Goal: Task Accomplishment & Management: Complete application form

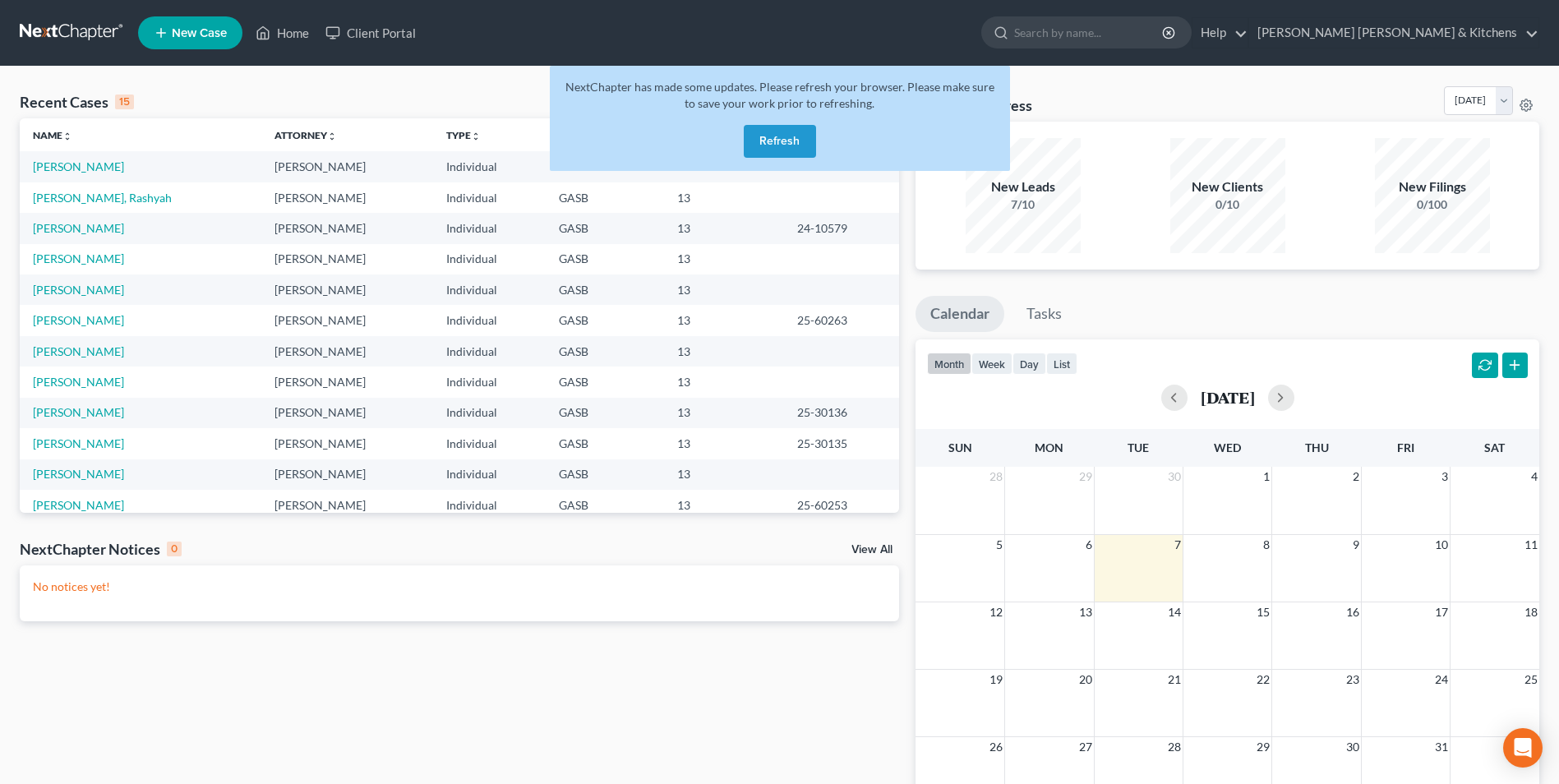
click at [775, 143] on button "Refresh" at bounding box center [780, 142] width 72 height 33
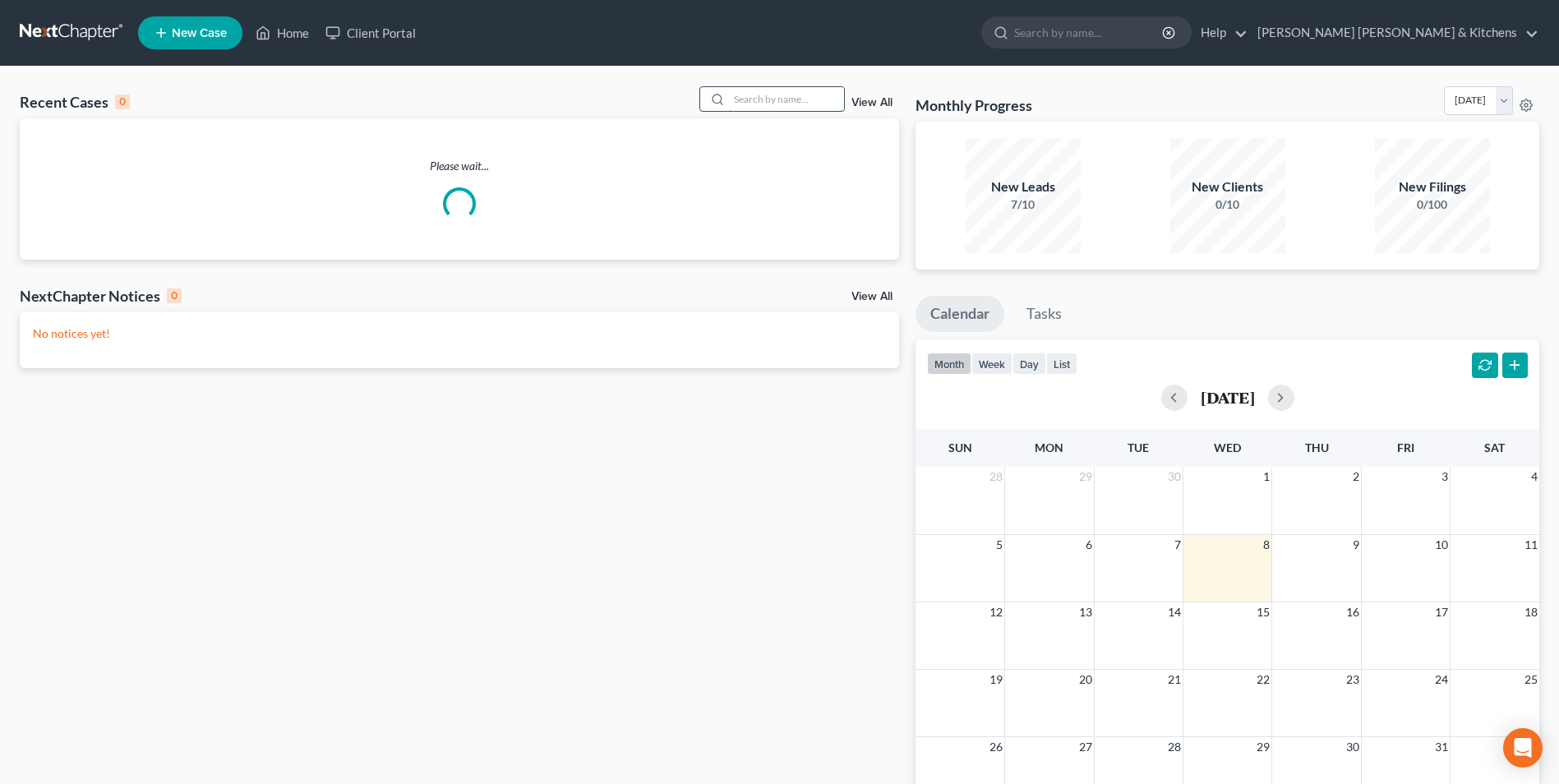
click at [739, 109] on input "search" at bounding box center [786, 99] width 115 height 24
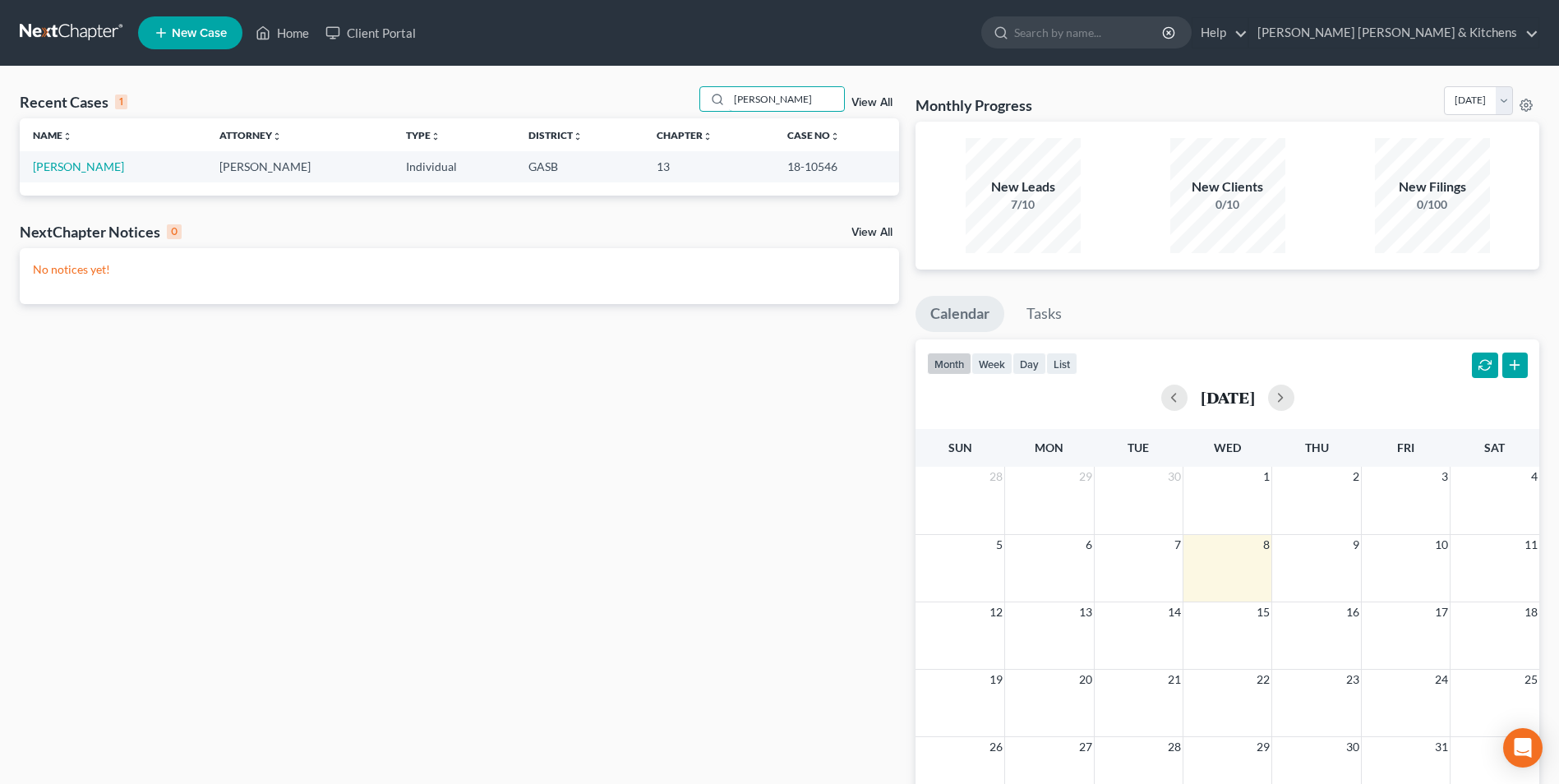
type input "[PERSON_NAME]"
click at [180, 33] on span "New Case" at bounding box center [199, 33] width 55 height 12
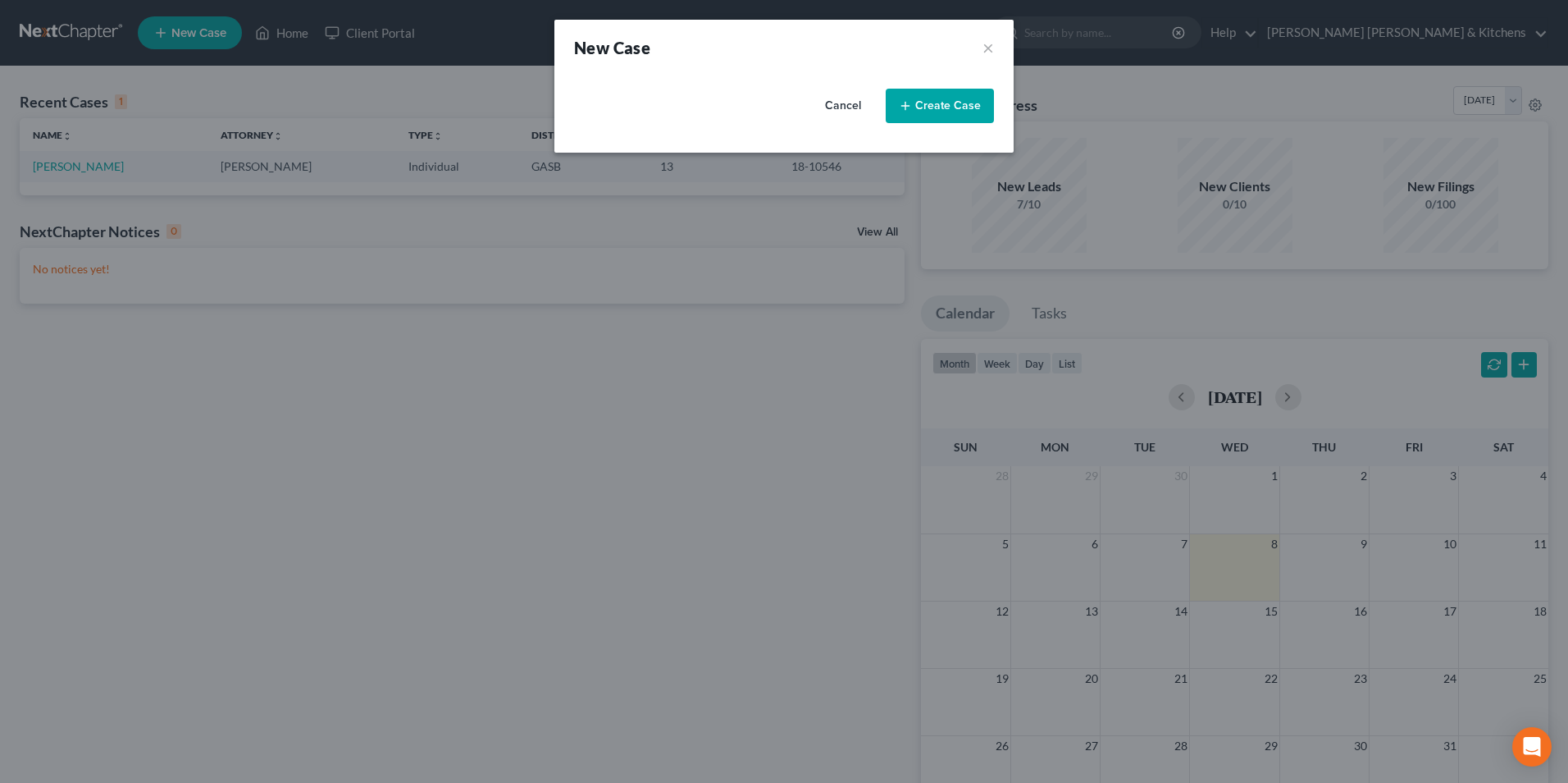
select select "20"
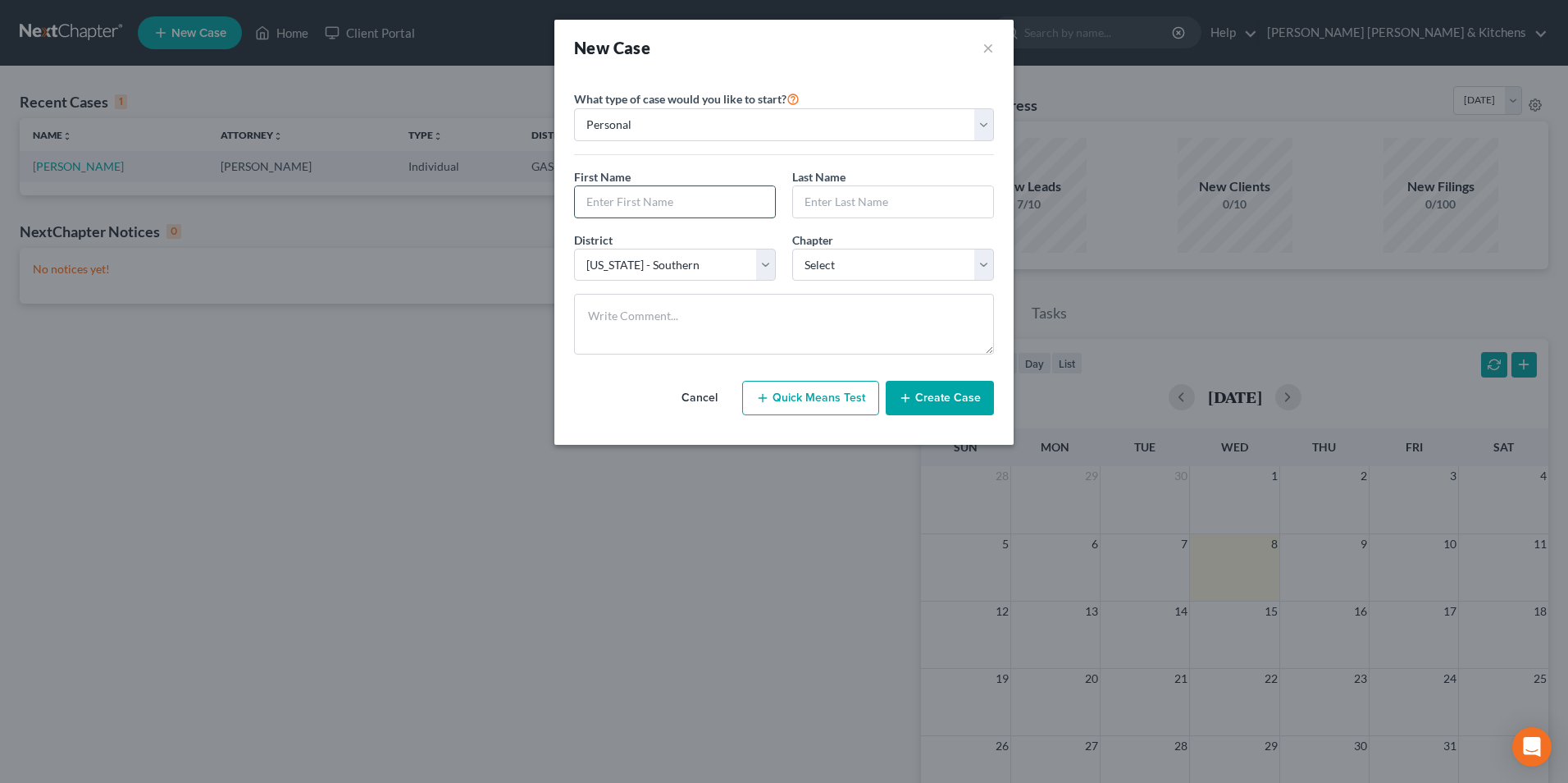
click at [730, 203] on input "text" at bounding box center [675, 202] width 200 height 31
type input "[PERSON_NAME]"
click at [858, 262] on select "Select 7 11 12 13" at bounding box center [894, 265] width 202 height 33
select select "3"
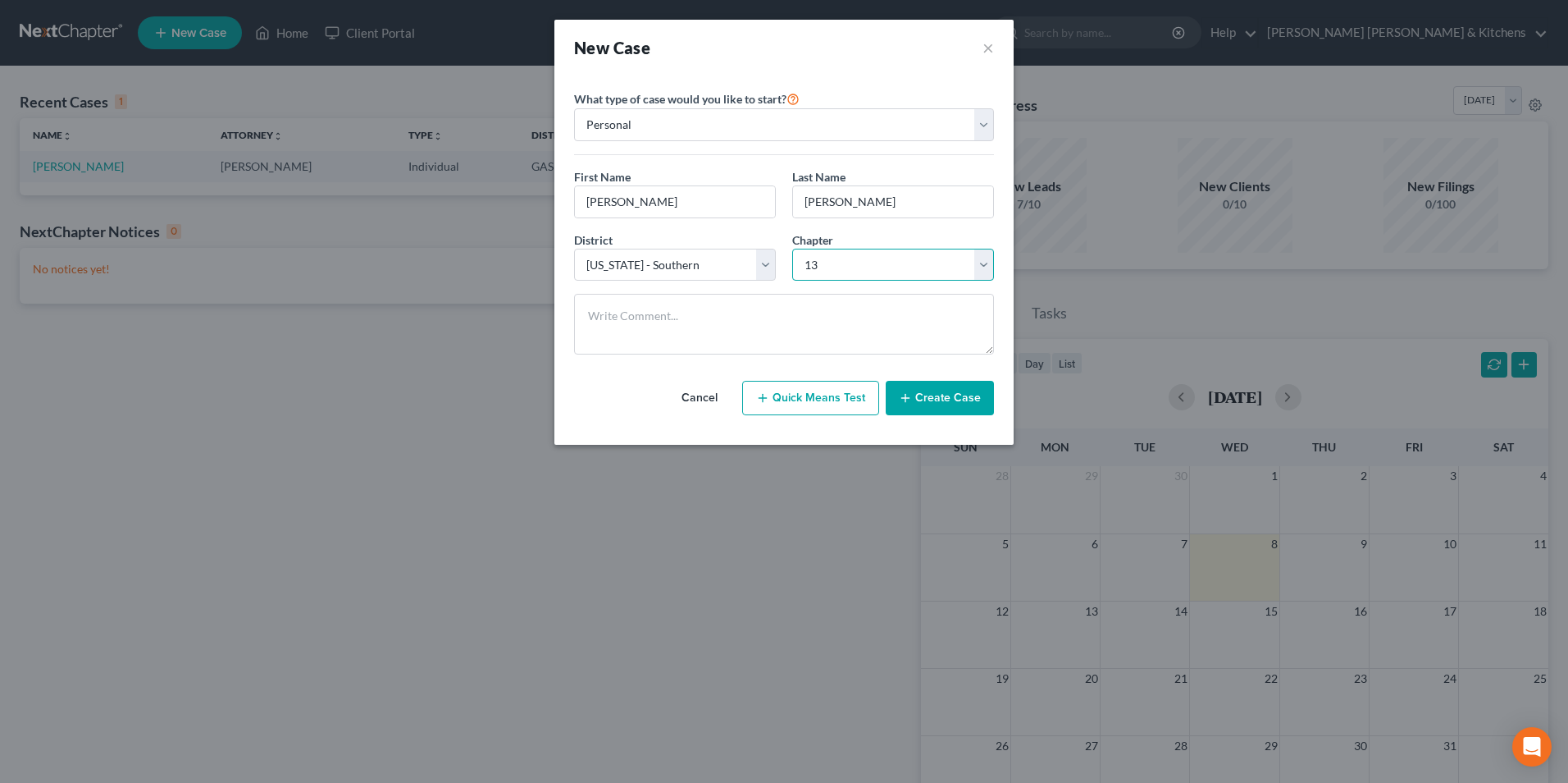
click at [793, 248] on select "Select 7 11 12 13" at bounding box center [894, 265] width 202 height 33
click at [937, 396] on button "Create Case" at bounding box center [940, 398] width 108 height 35
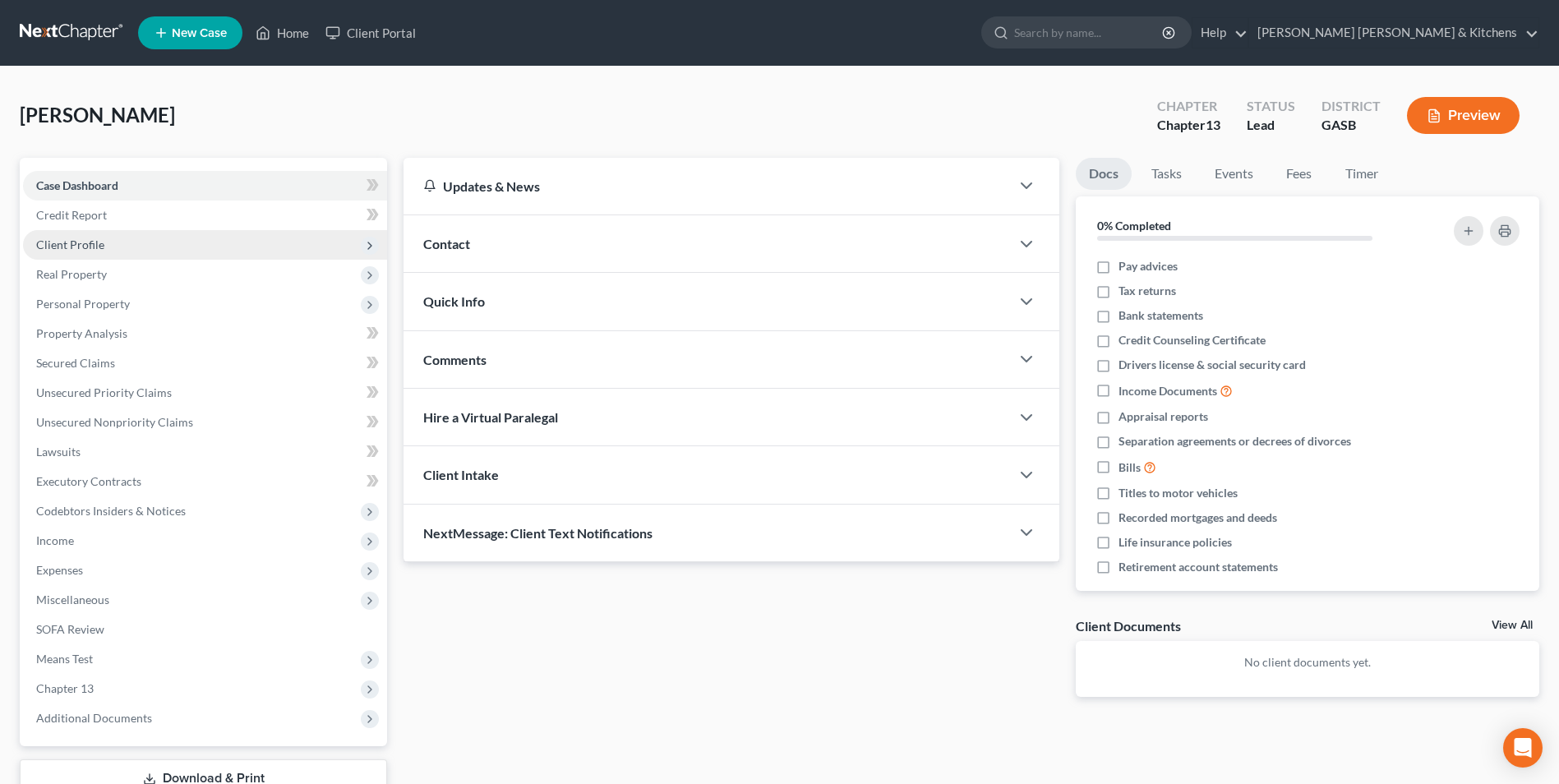
click at [59, 241] on span "Client Profile" at bounding box center [70, 244] width 68 height 14
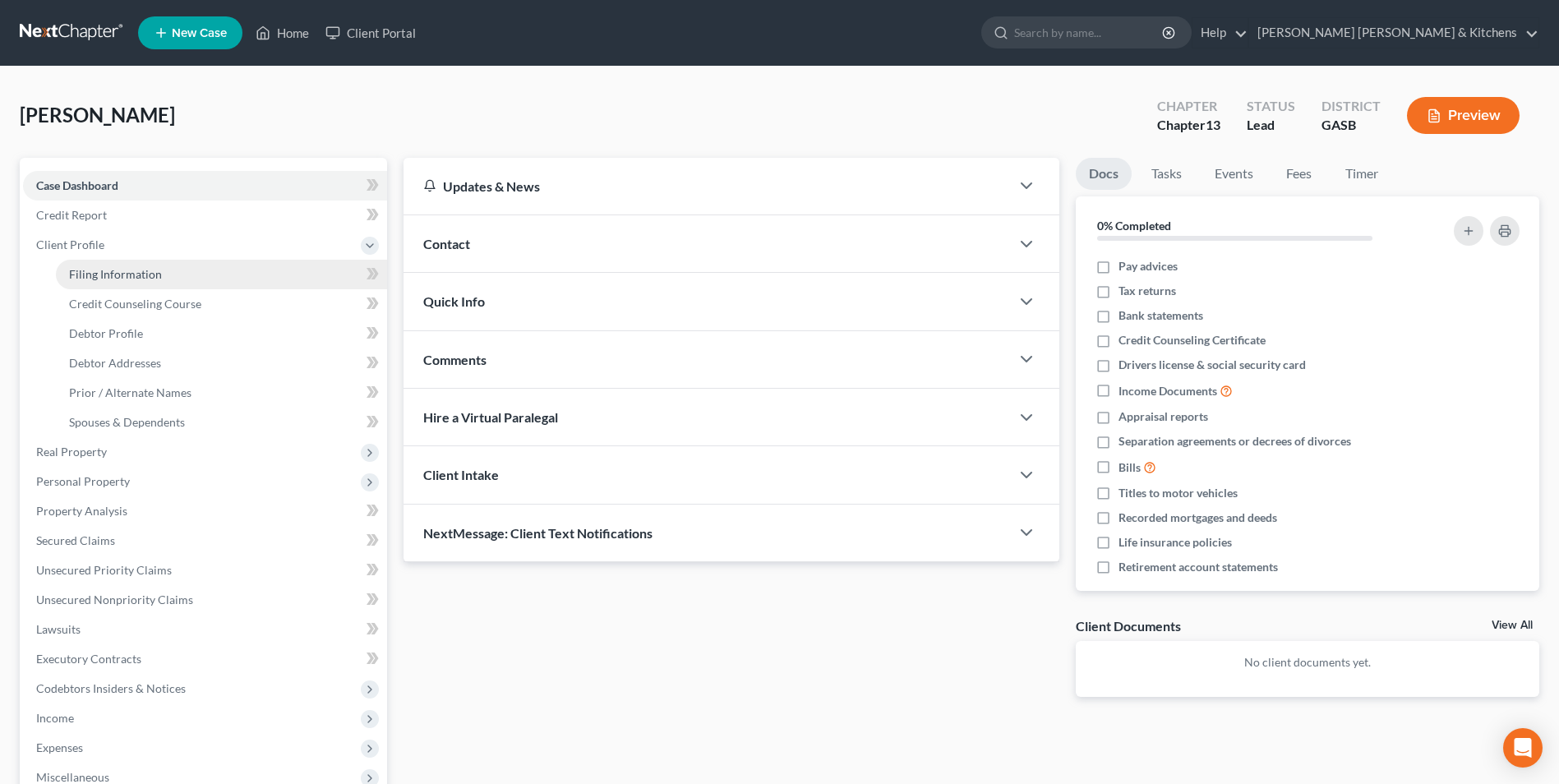
drag, startPoint x: 111, startPoint y: 281, endPoint x: 111, endPoint y: 260, distance: 21.0
click at [111, 280] on link "Filing Information" at bounding box center [221, 274] width 331 height 30
select select "1"
select select "0"
select select "3"
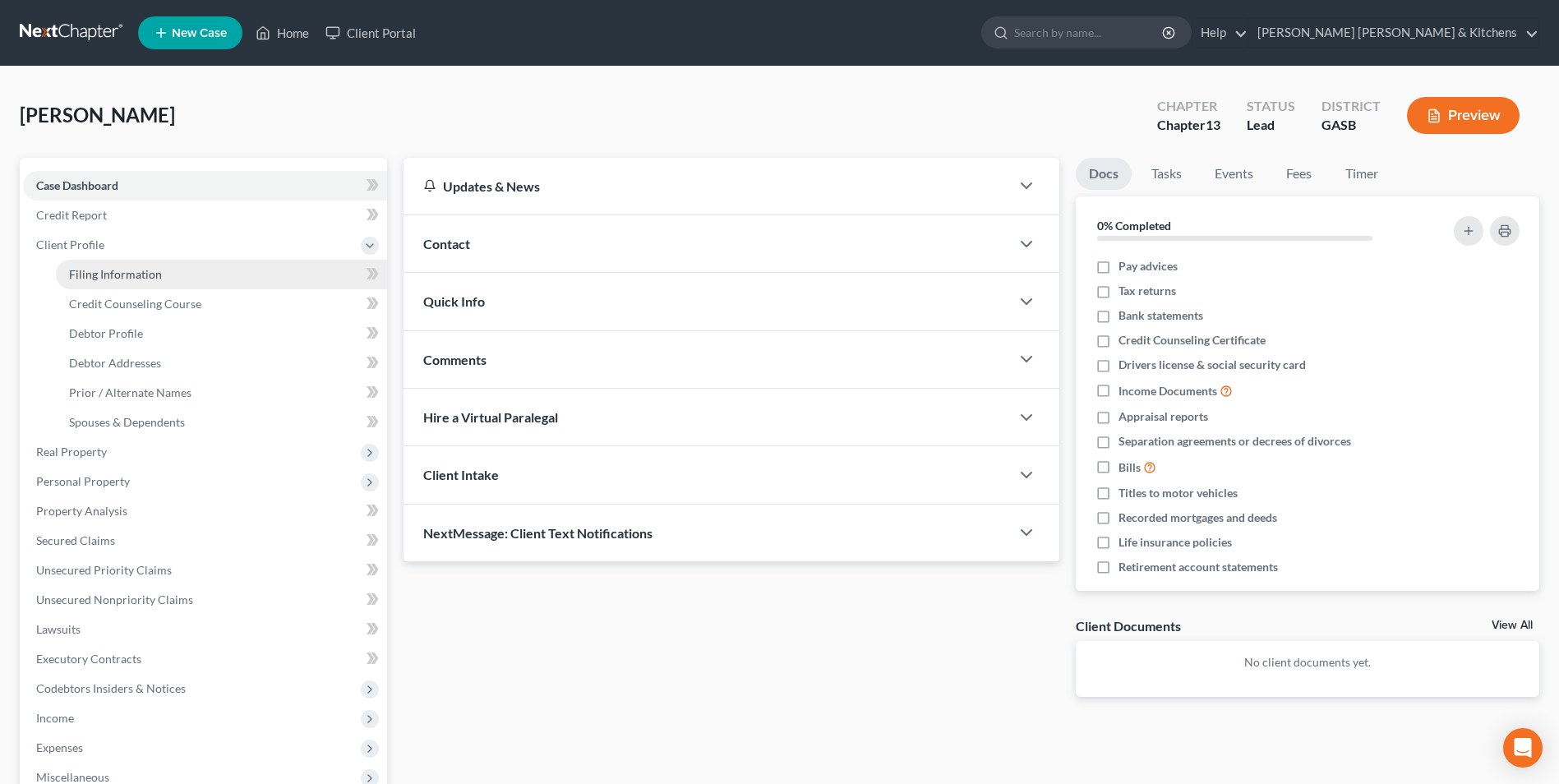
select select "20"
select select "10"
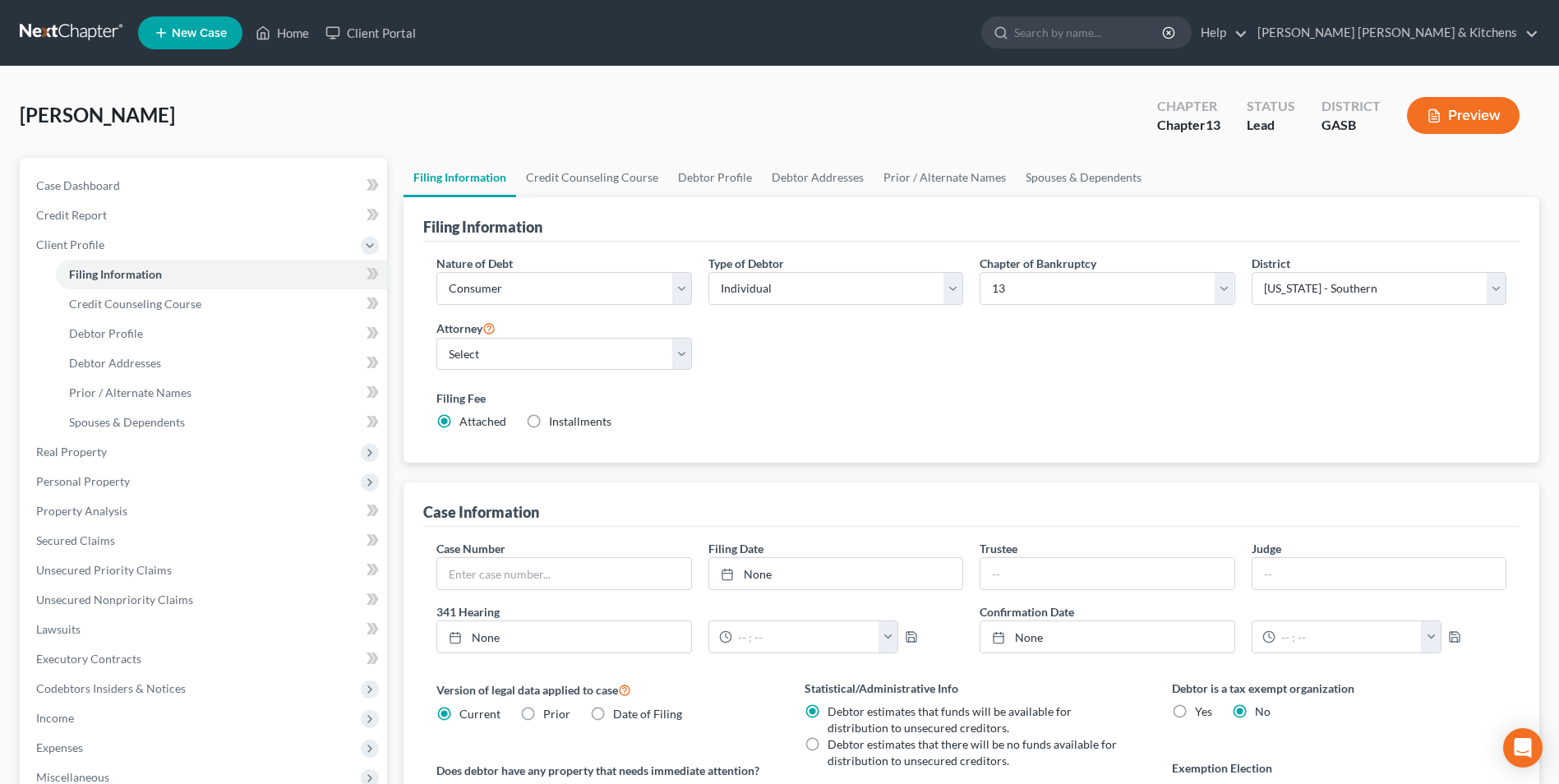
click at [549, 420] on label "Installments Installments" at bounding box center [580, 422] width 62 height 17
click at [556, 420] on input "Installments Installments" at bounding box center [561, 419] width 11 height 11
radio input "true"
radio input "false"
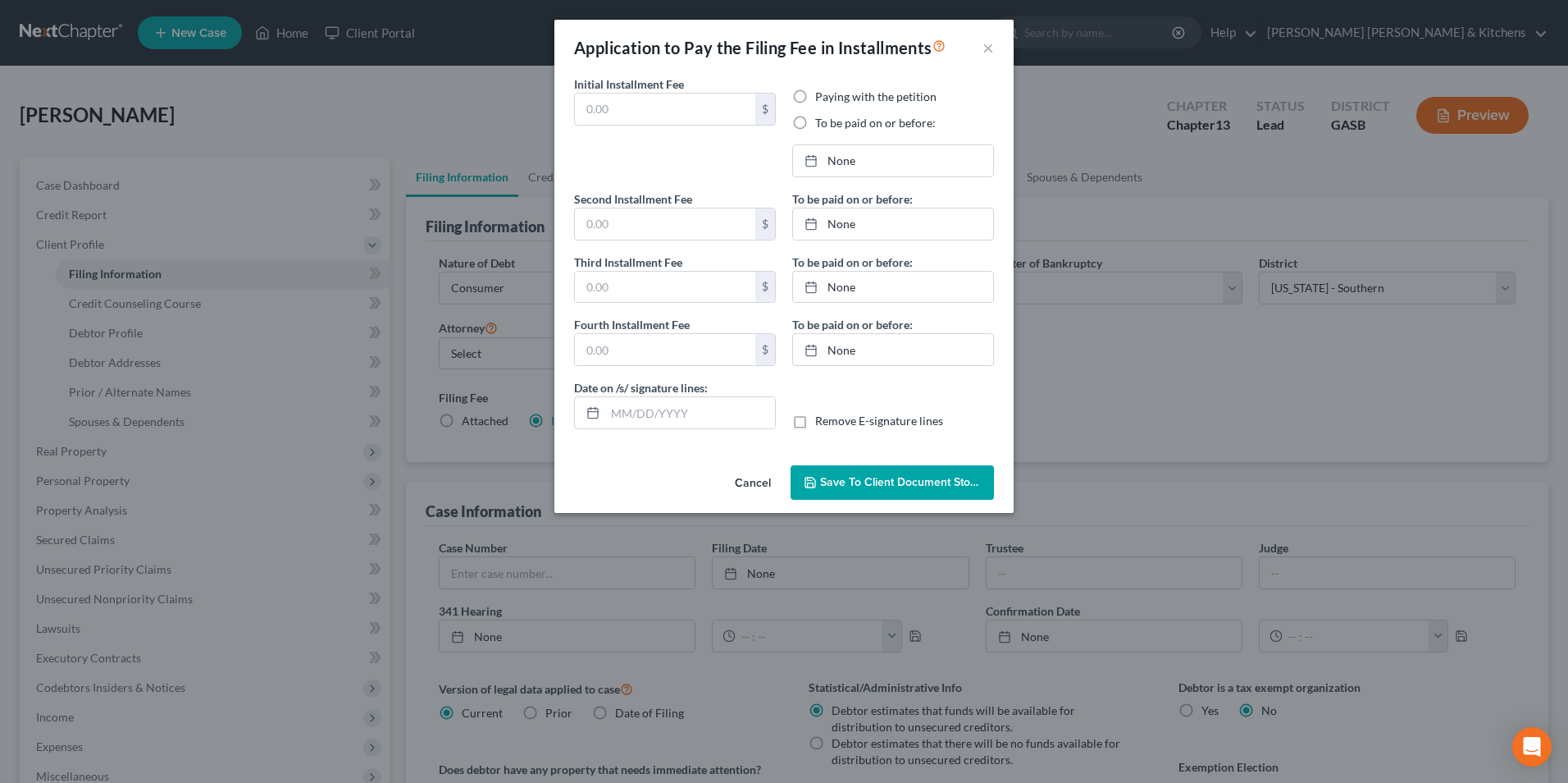
type input "0.00"
radio input "true"
type input "0.00"
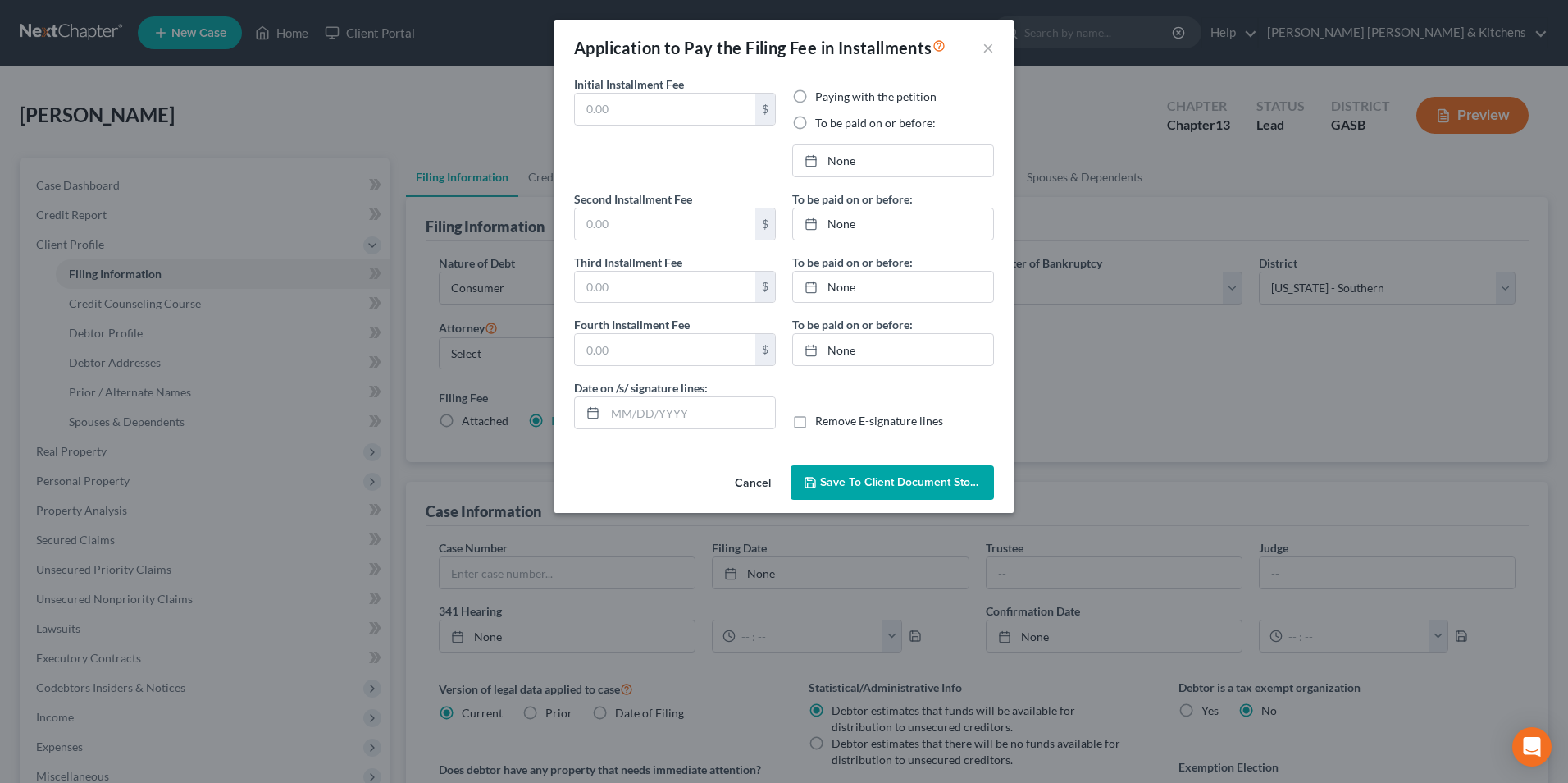
type input "[DATE]"
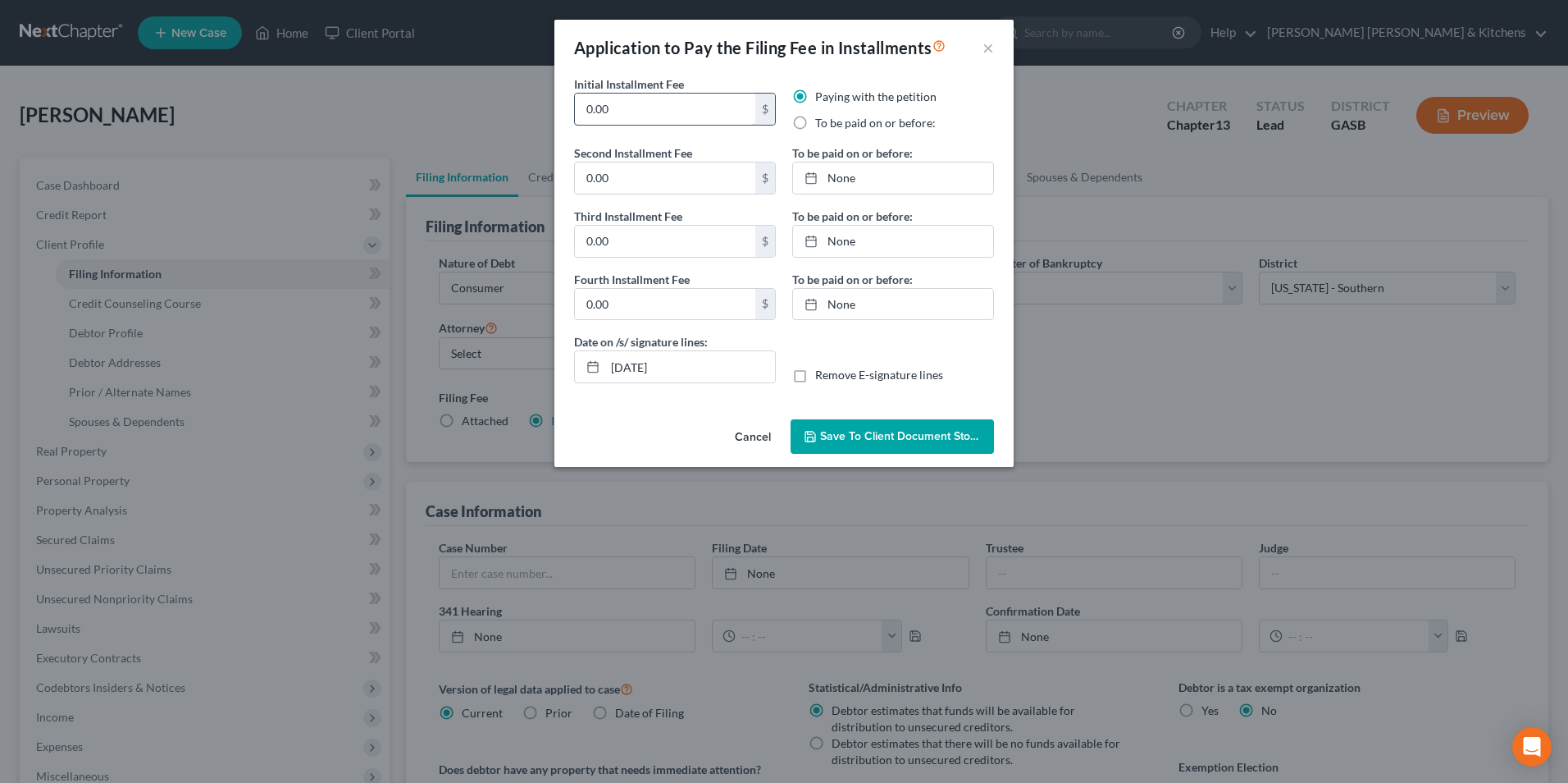
drag, startPoint x: 616, startPoint y: 106, endPoint x: 583, endPoint y: 93, distance: 35.5
click at [598, 105] on input "0.00" at bounding box center [665, 109] width 180 height 31
type input "0"
type input "313.00"
click at [815, 125] on label "To be paid on or before:" at bounding box center [875, 123] width 121 height 17
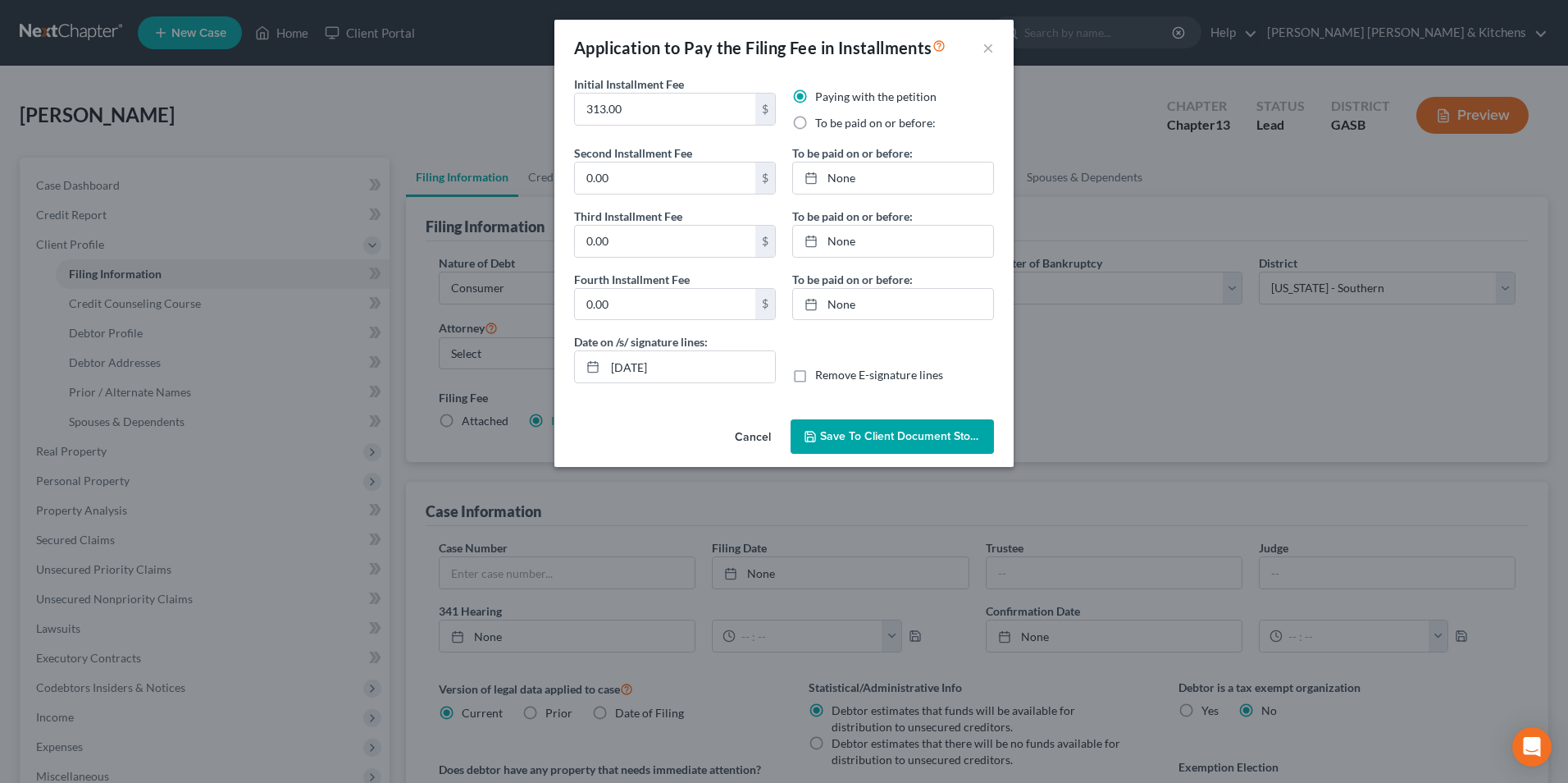
click at [822, 125] on input "To be paid on or before:" at bounding box center [827, 120] width 11 height 11
radio input "true"
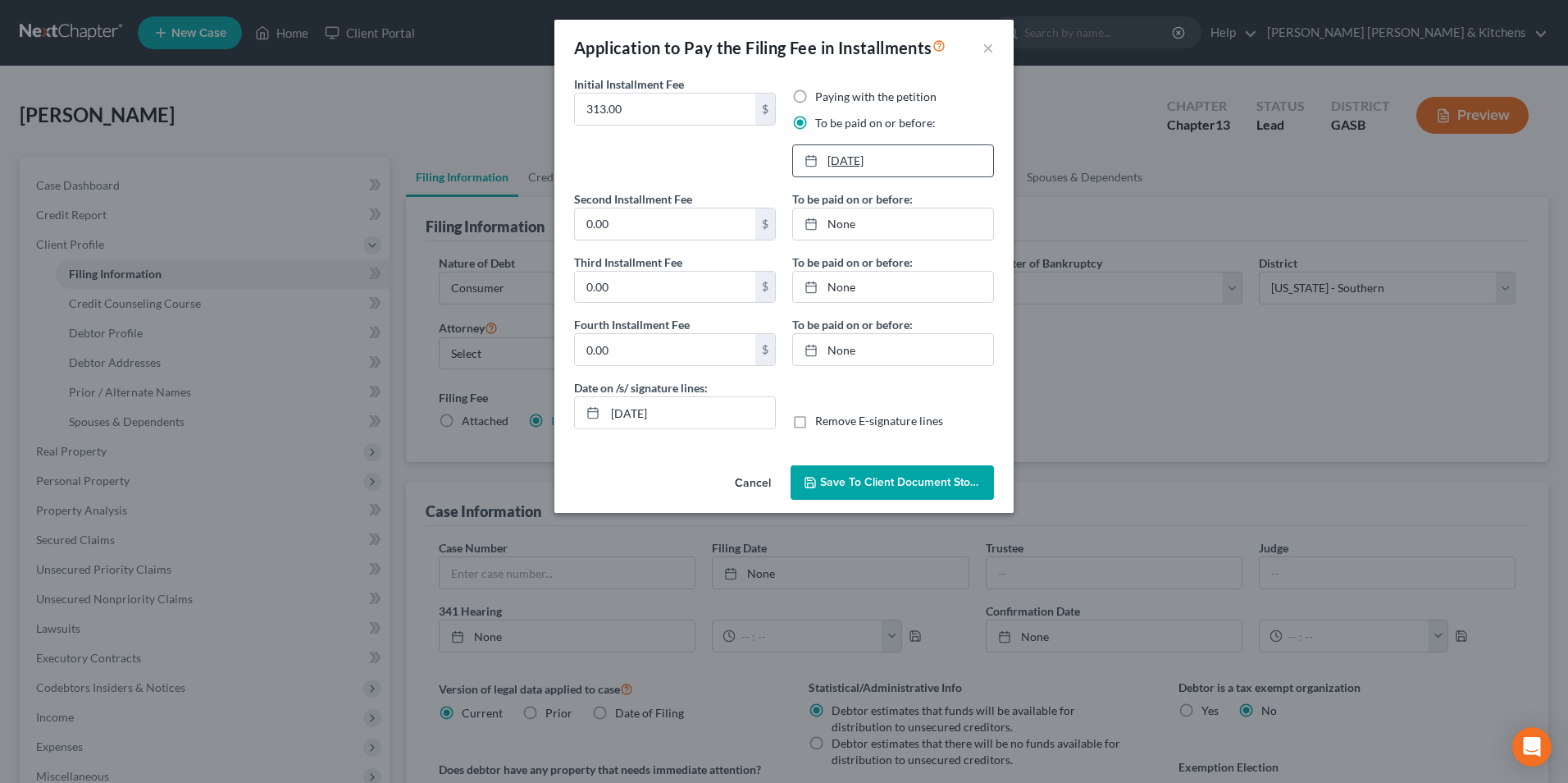
type input "[DATE]"
click at [870, 163] on link "[DATE]" at bounding box center [893, 161] width 200 height 31
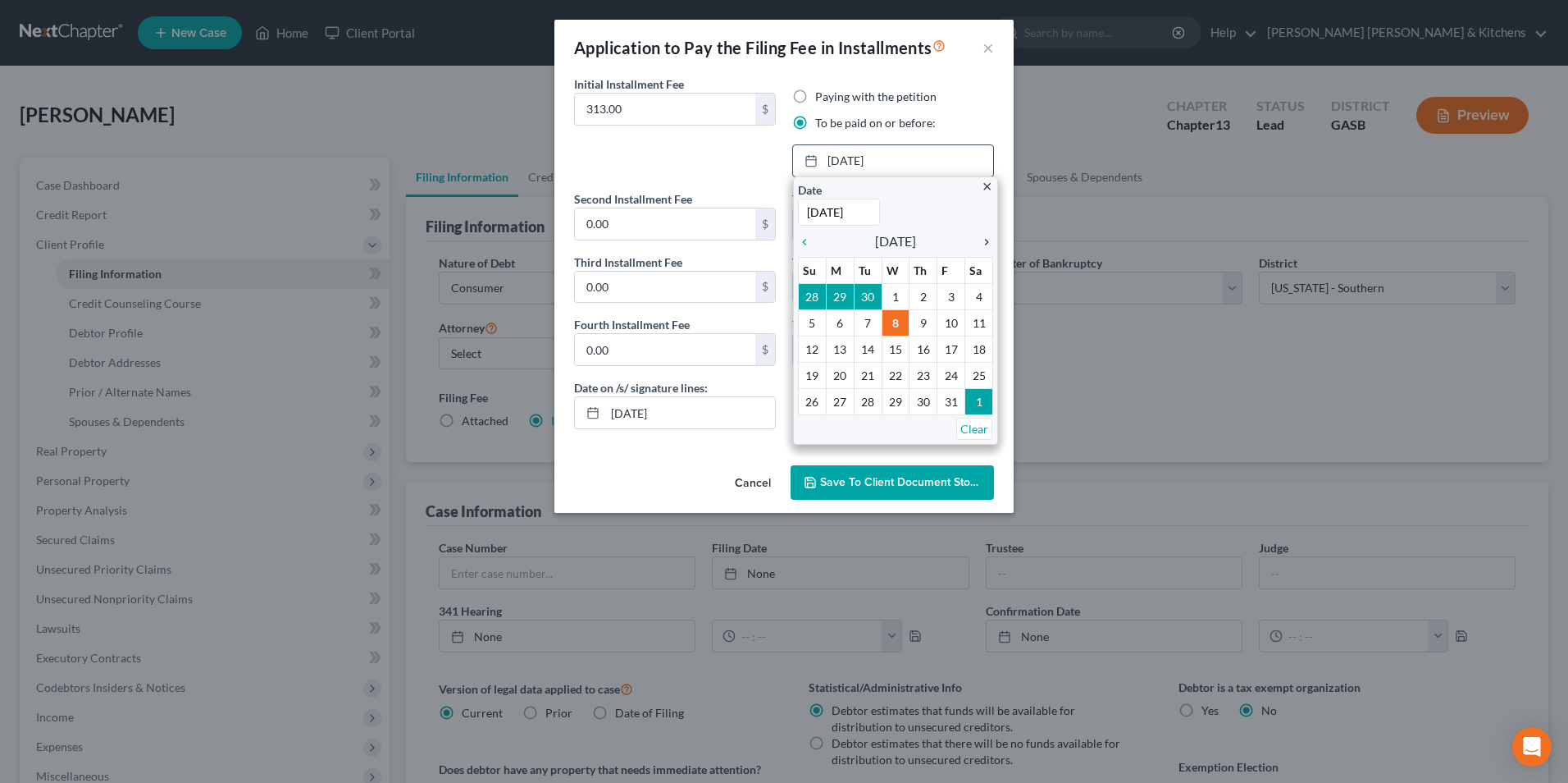
click at [988, 244] on icon "chevron_right" at bounding box center [983, 242] width 22 height 13
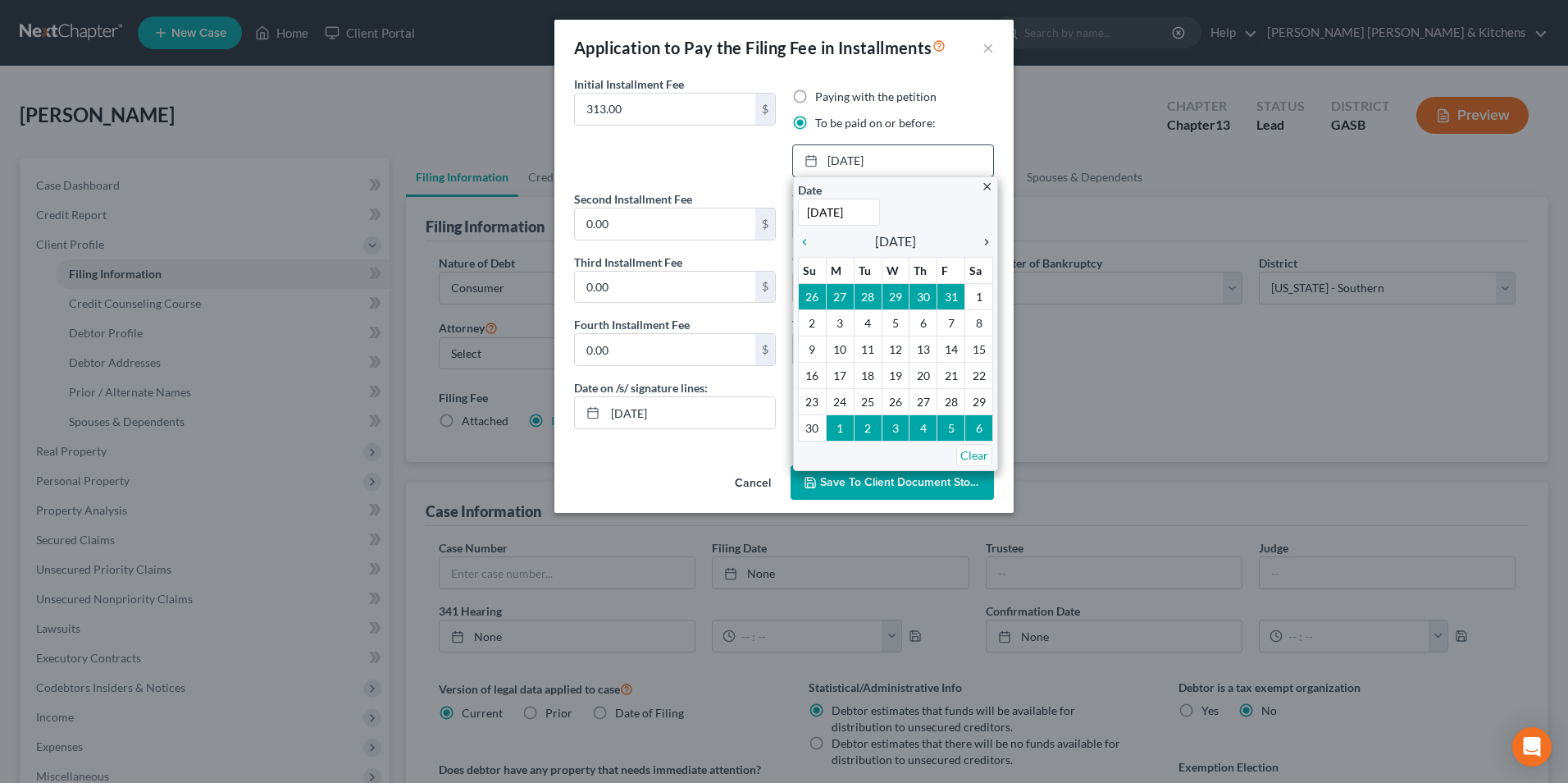
click at [988, 244] on icon "chevron_right" at bounding box center [983, 242] width 22 height 13
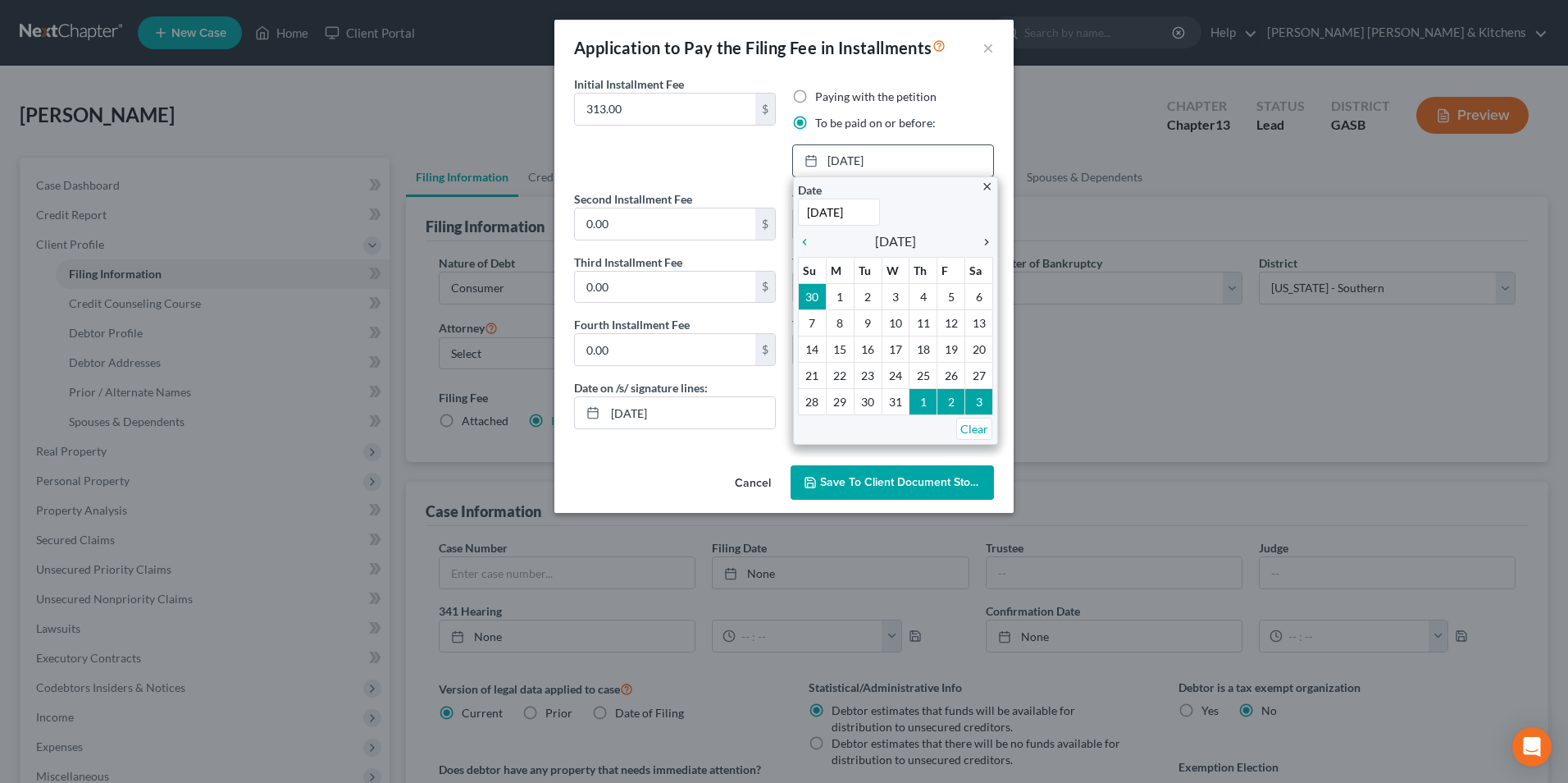
click at [988, 244] on icon "chevron_right" at bounding box center [983, 242] width 22 height 13
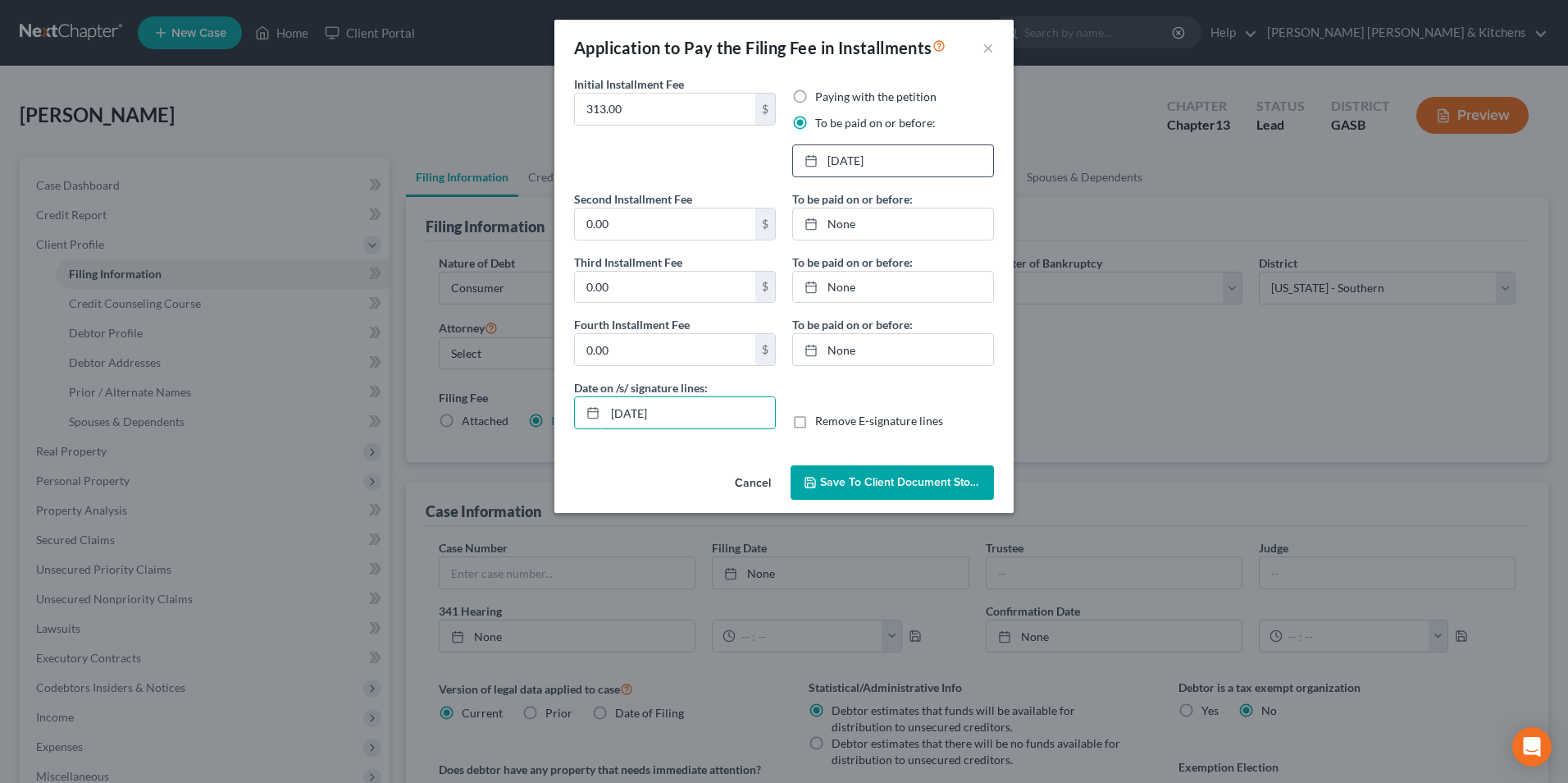
drag, startPoint x: 677, startPoint y: 411, endPoint x: 416, endPoint y: 454, distance: 264.5
click at [417, 452] on div "Application to Pay the Filing Fee in Installments × Initial Installment Fee 313…" at bounding box center [784, 392] width 1568 height 783
click at [815, 425] on label "Remove E-signature lines" at bounding box center [879, 421] width 128 height 17
click at [822, 423] on input "Remove E-signature lines" at bounding box center [827, 418] width 11 height 11
checkbox input "true"
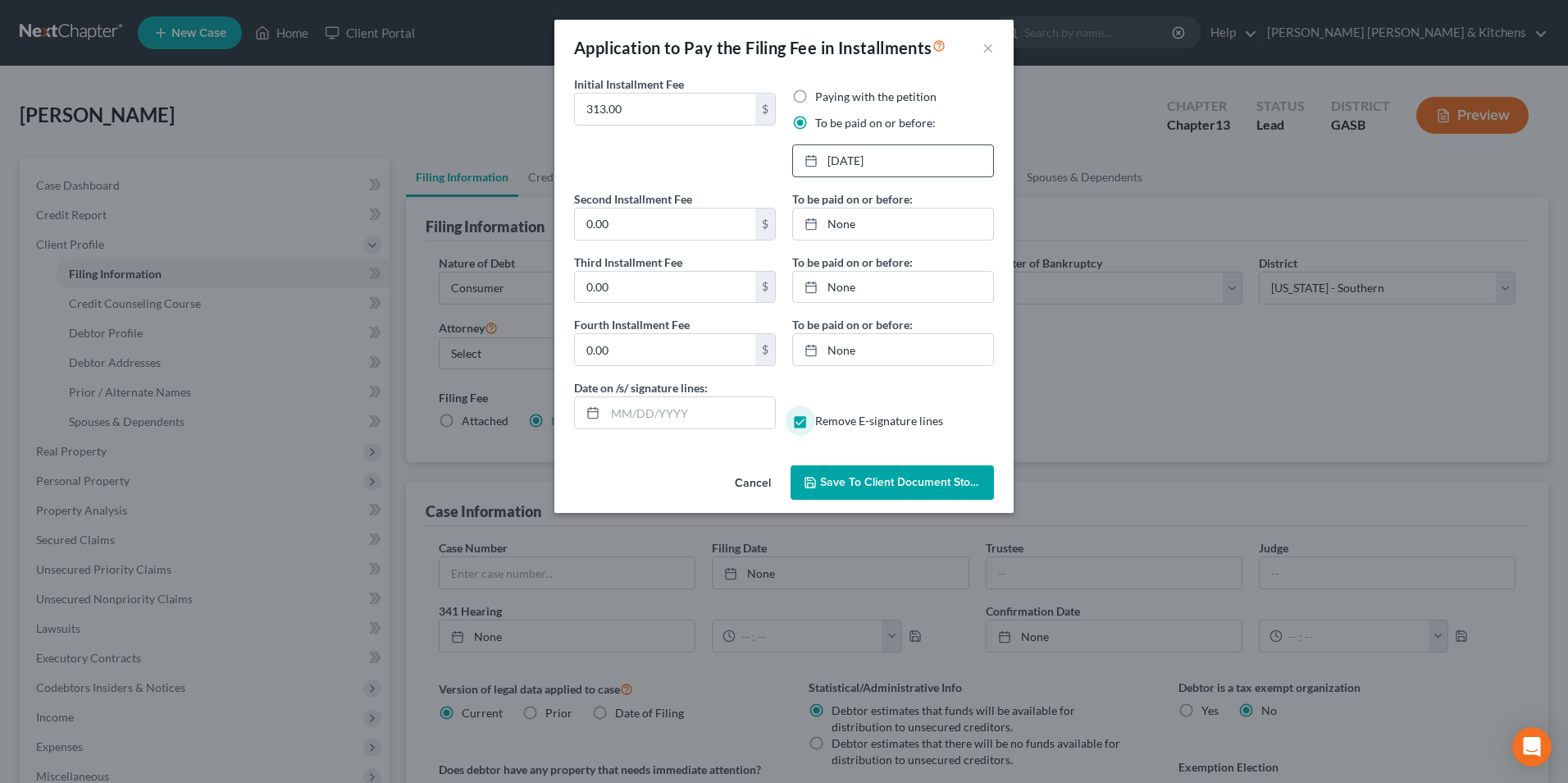
click at [841, 480] on span "Save to Client Document Storage" at bounding box center [907, 482] width 174 height 14
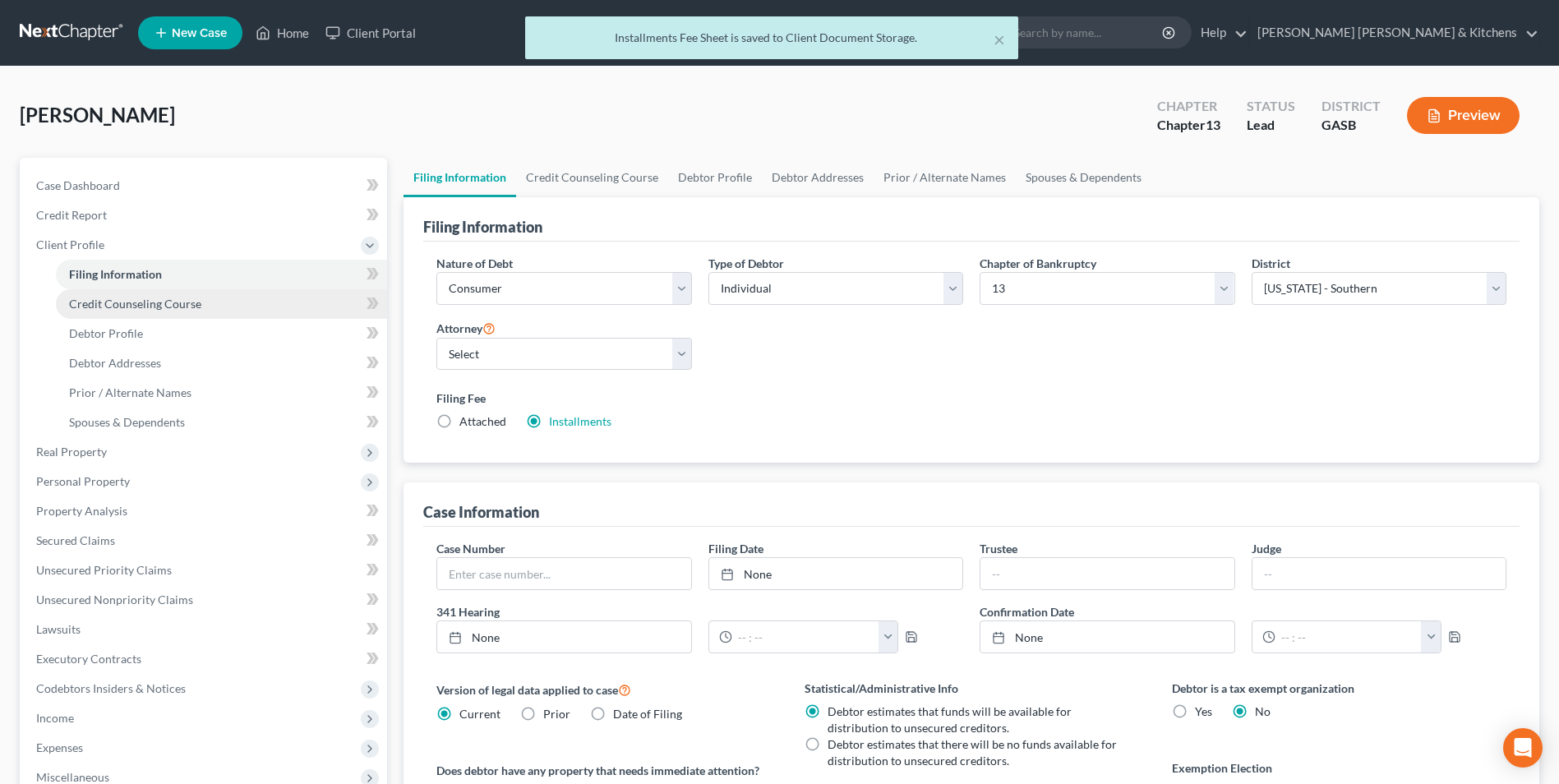
click at [156, 302] on span "Credit Counseling Course" at bounding box center [135, 303] width 133 height 14
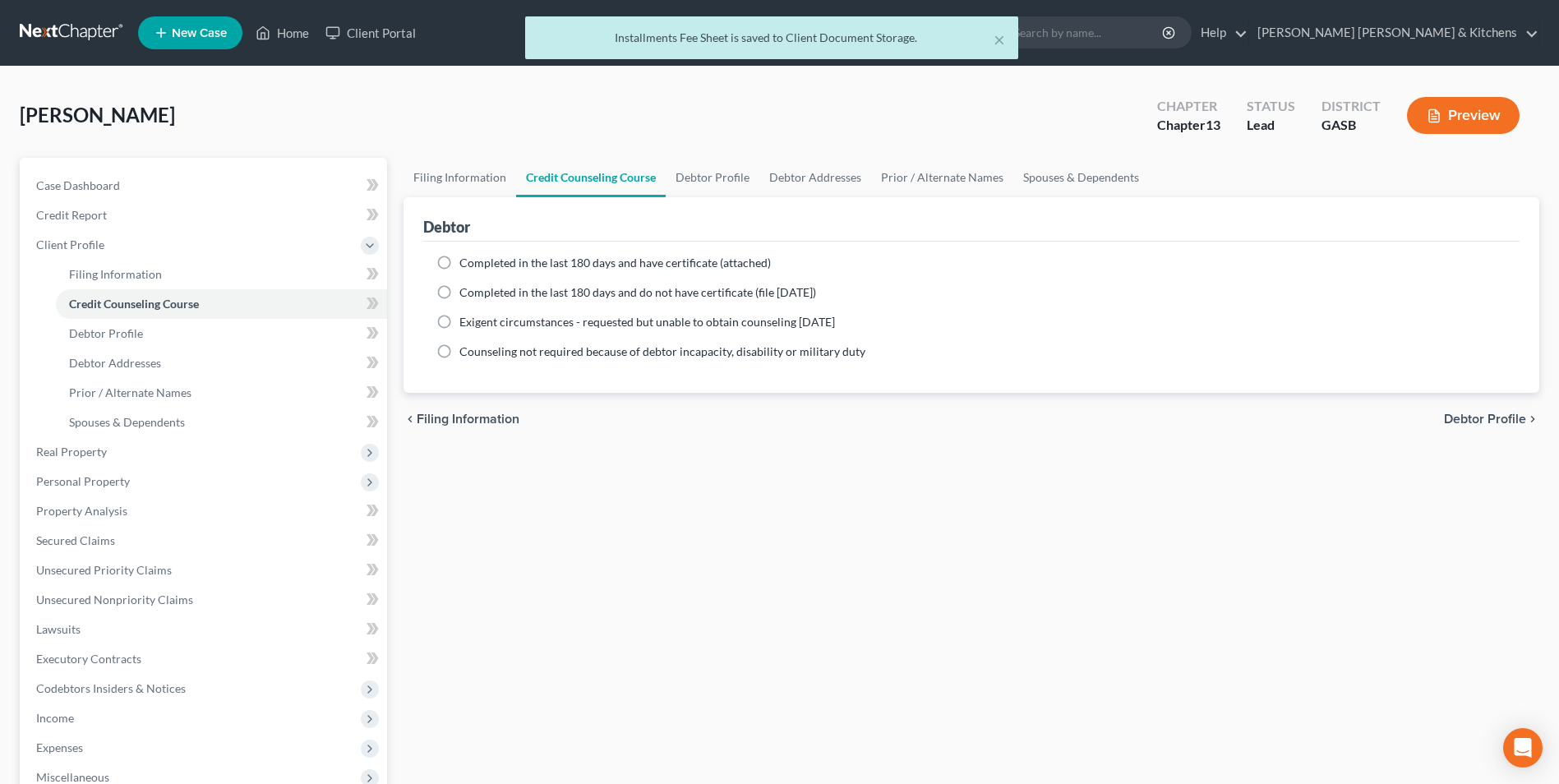
click at [459, 262] on label "Completed in the last 180 days and have certificate (attached)" at bounding box center [615, 263] width 312 height 17
click at [466, 262] on input "Completed in the last 180 days and have certificate (attached)" at bounding box center [471, 259] width 11 height 11
radio input "true"
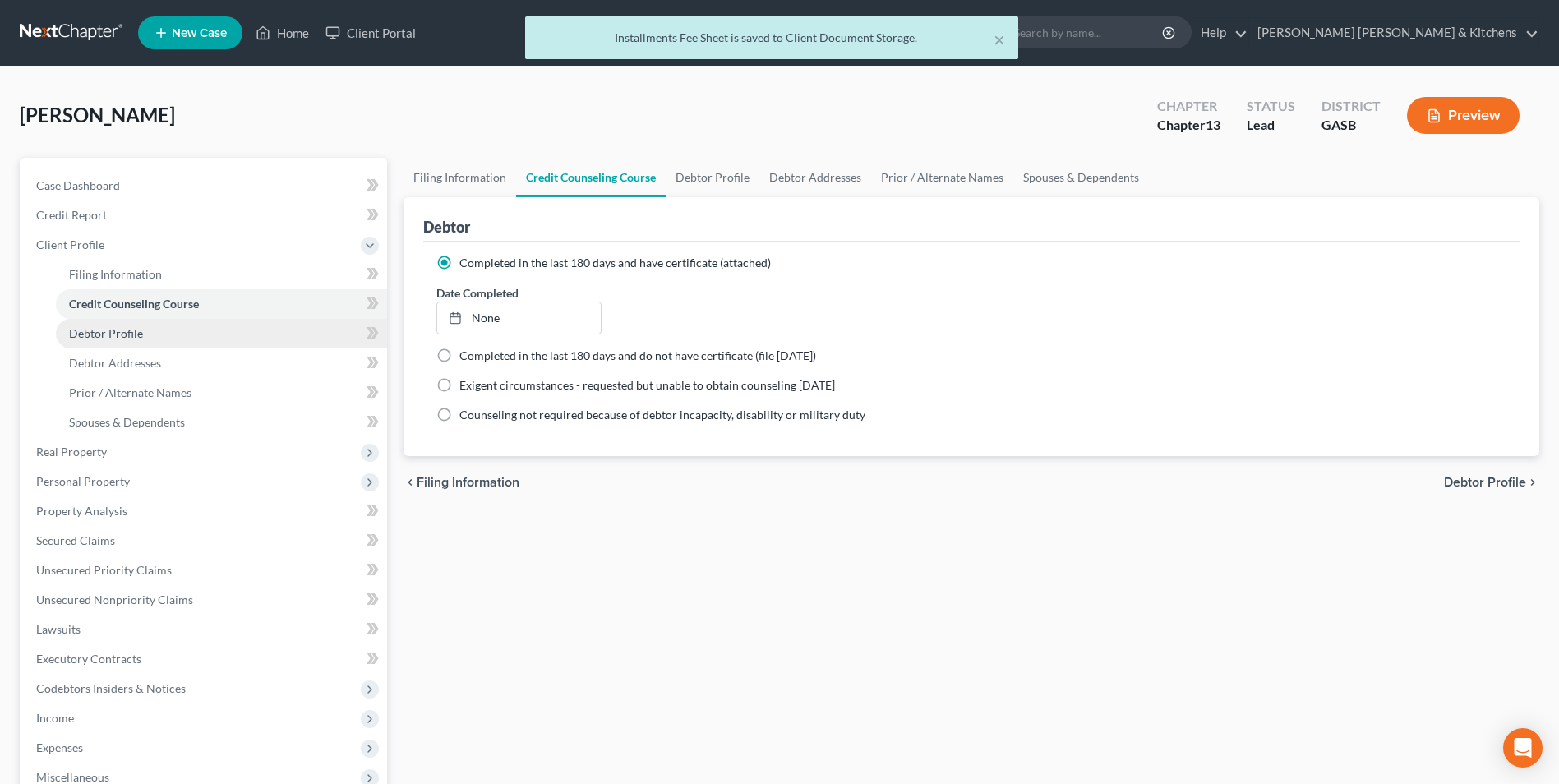
click at [129, 337] on span "Debtor Profile" at bounding box center [105, 333] width 74 height 14
select select "0"
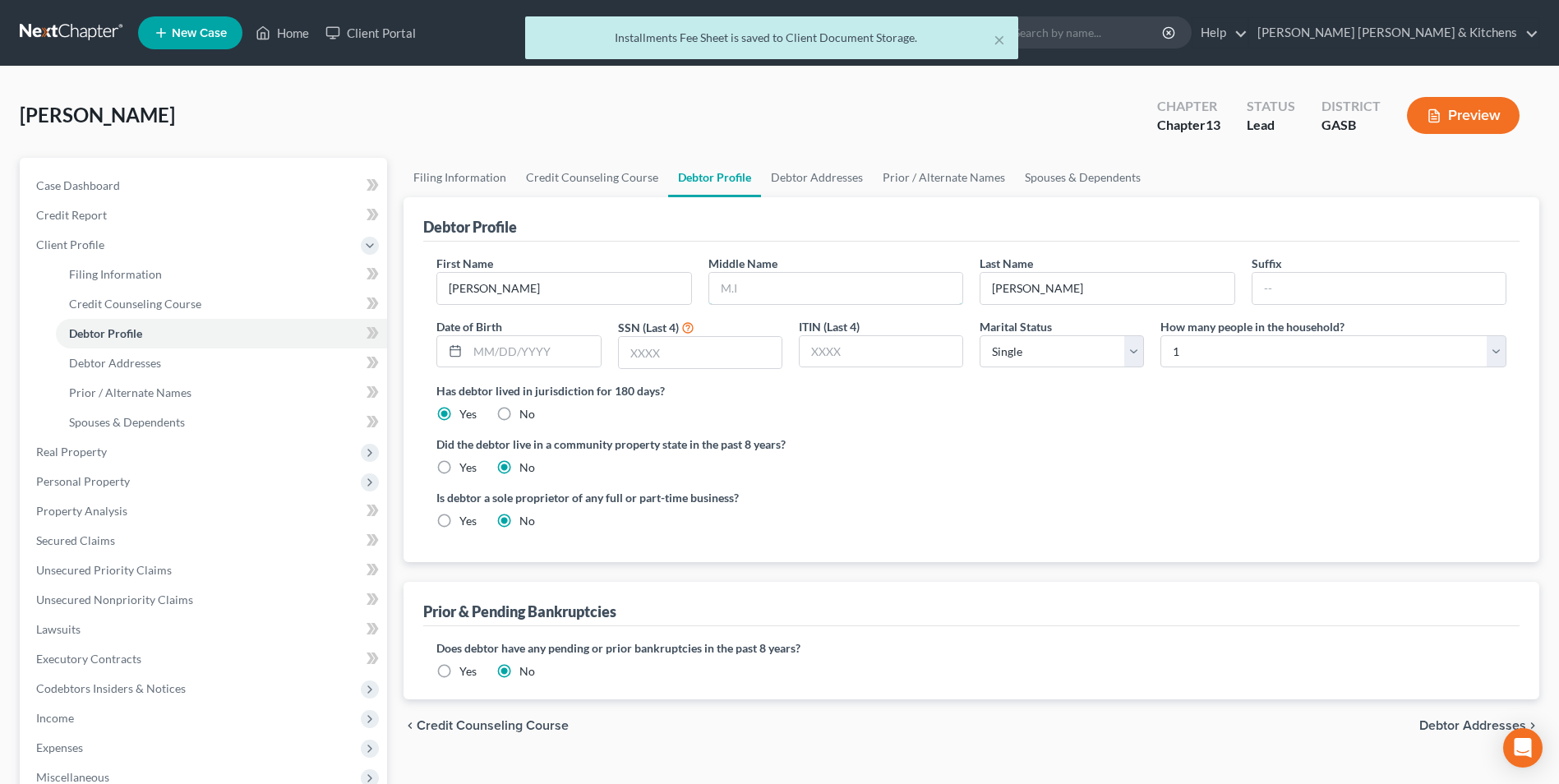
drag, startPoint x: 730, startPoint y: 297, endPoint x: 599, endPoint y: 261, distance: 135.9
click at [730, 297] on input "text" at bounding box center [835, 288] width 253 height 31
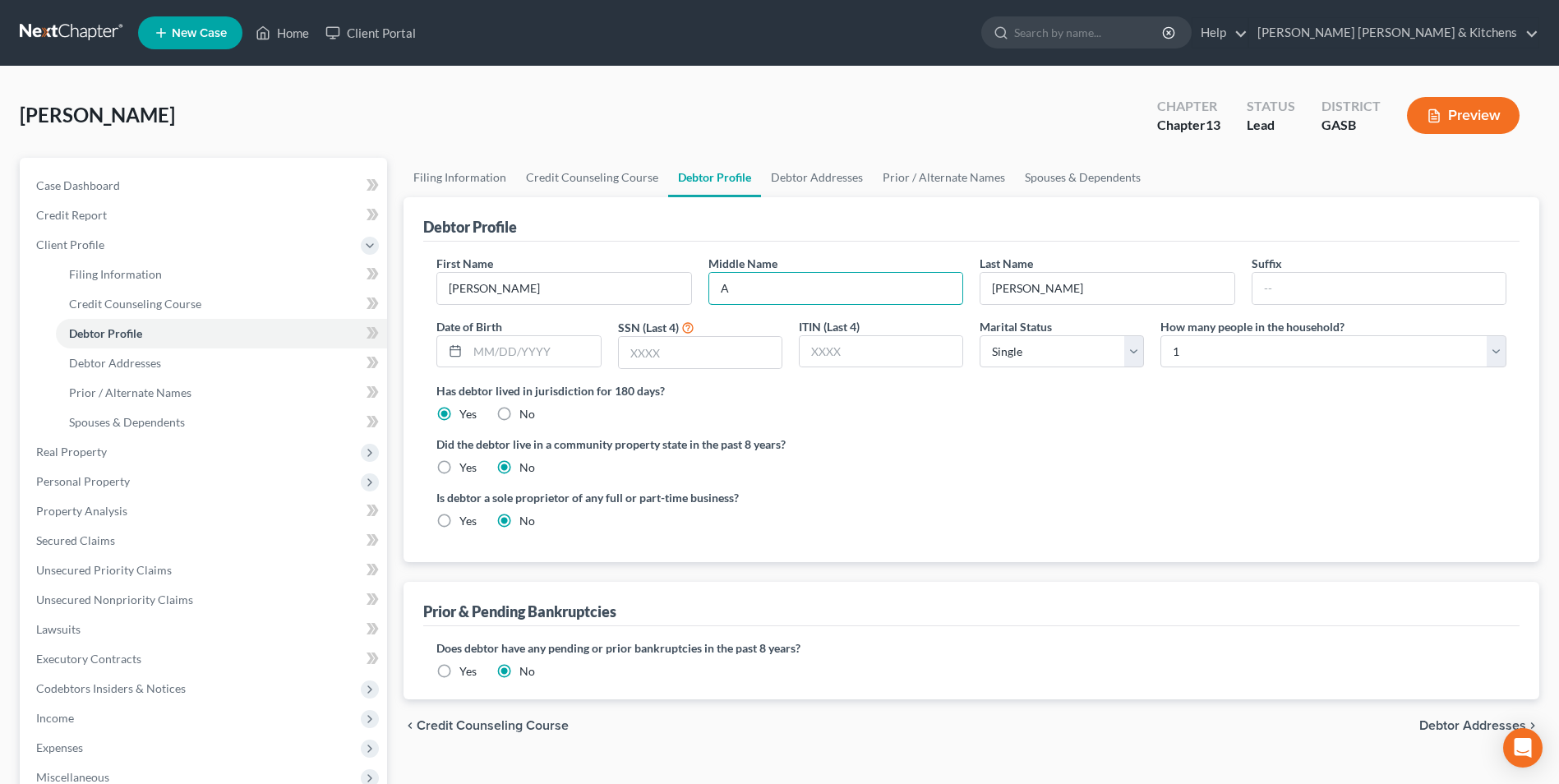
type input "A"
click at [1123, 280] on input "[PERSON_NAME]" at bounding box center [1107, 288] width 253 height 31
type input "[PERSON_NAME]"
type input "[DATE]"
type input "2441"
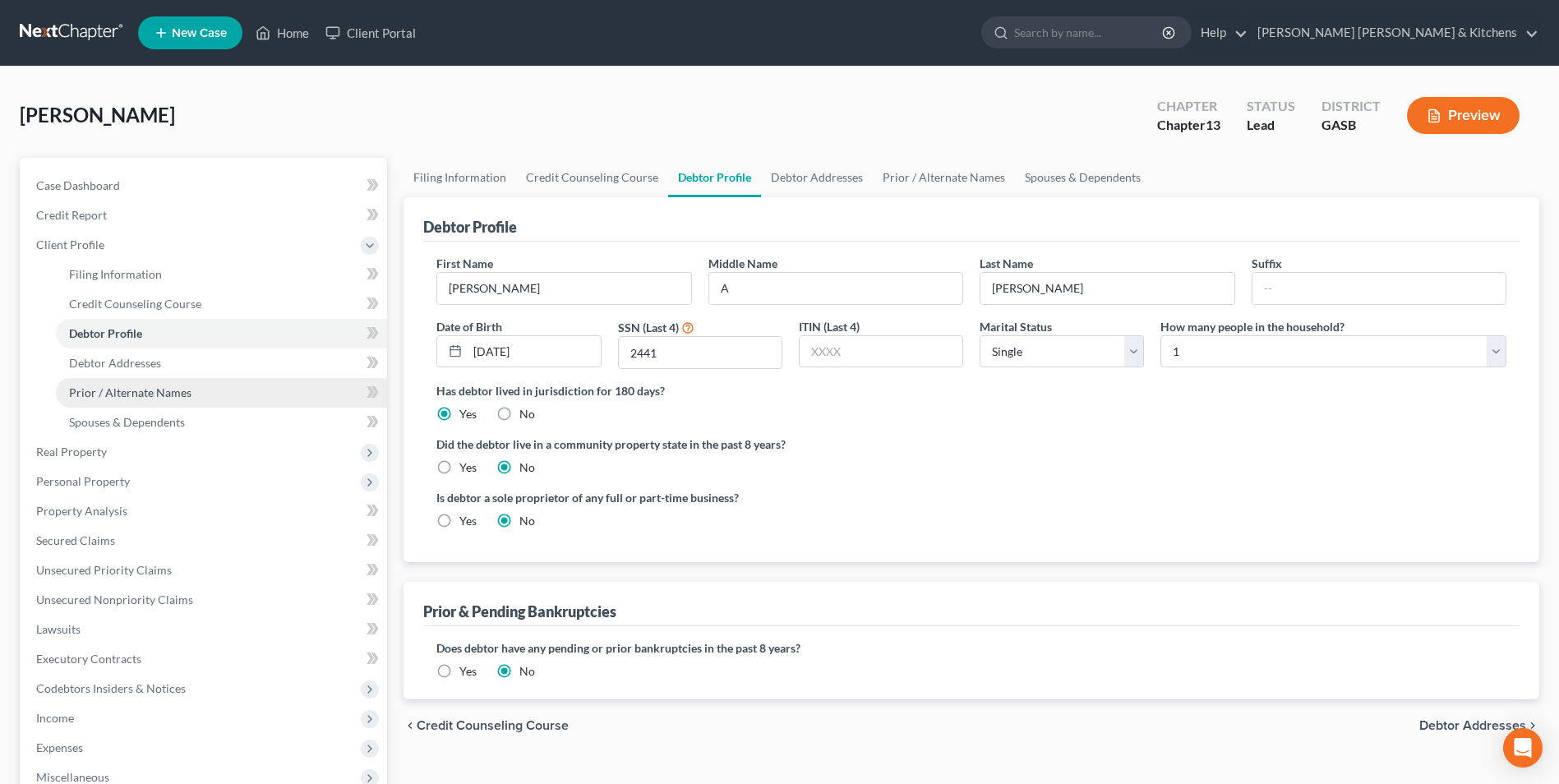
click at [126, 393] on span "Prior / Alternate Names" at bounding box center [130, 392] width 123 height 14
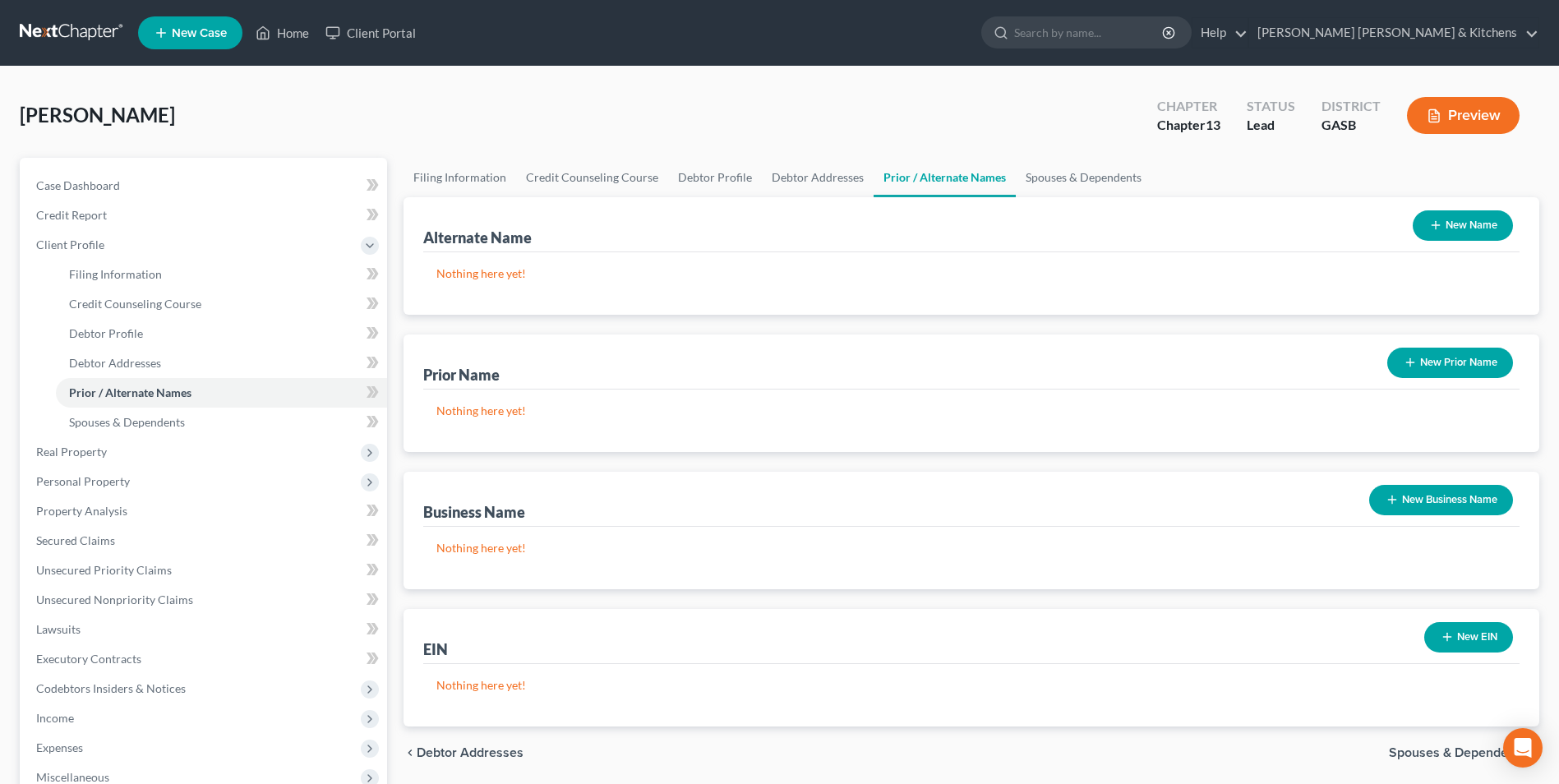
click at [1487, 224] on button "New Name" at bounding box center [1463, 225] width 100 height 31
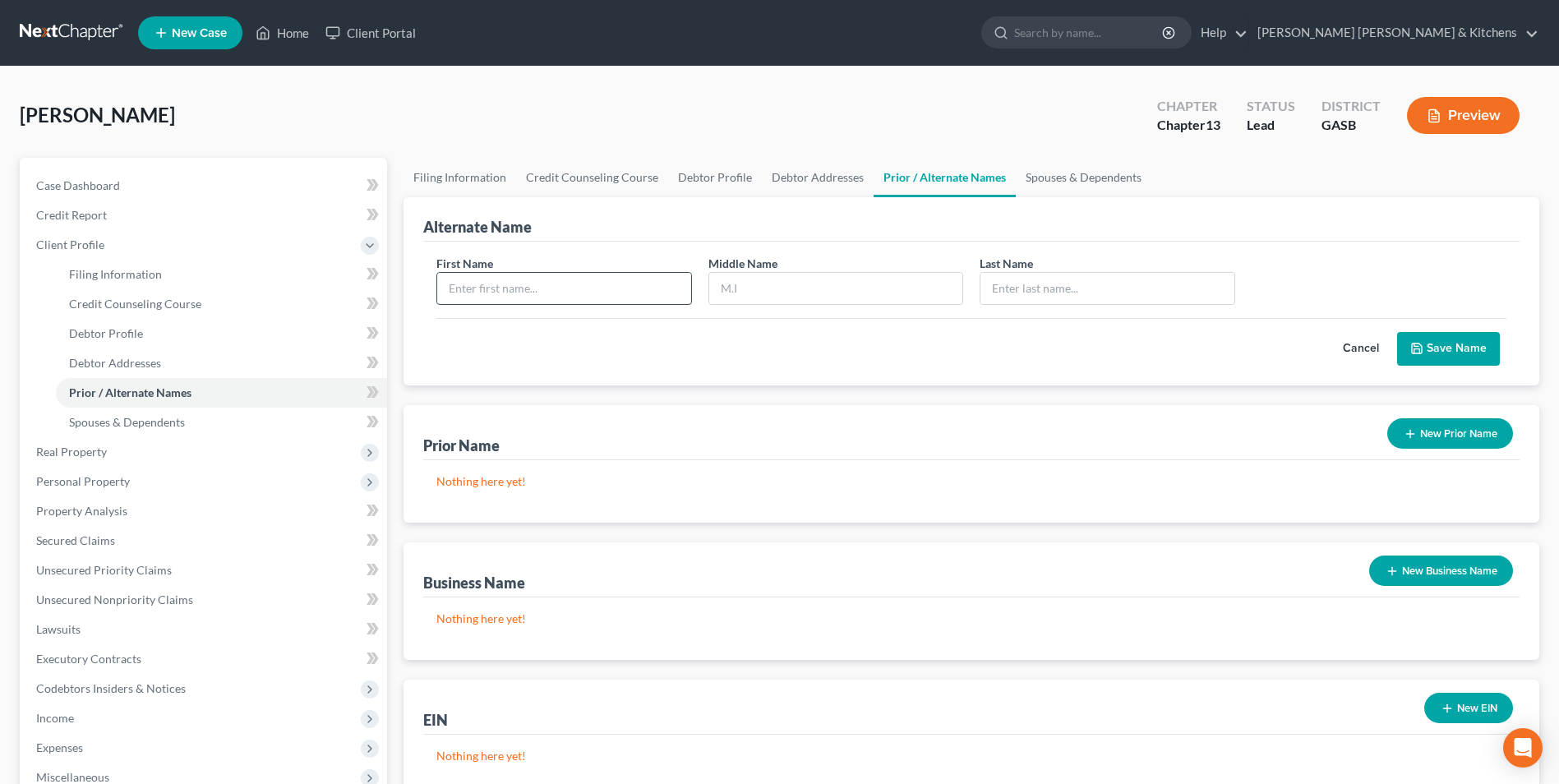
click at [625, 286] on input "text" at bounding box center [563, 288] width 253 height 31
type input "[PERSON_NAME]"
type input "A"
type input "[PERSON_NAME]"
click at [1432, 349] on button "Save Name" at bounding box center [1449, 349] width 103 height 35
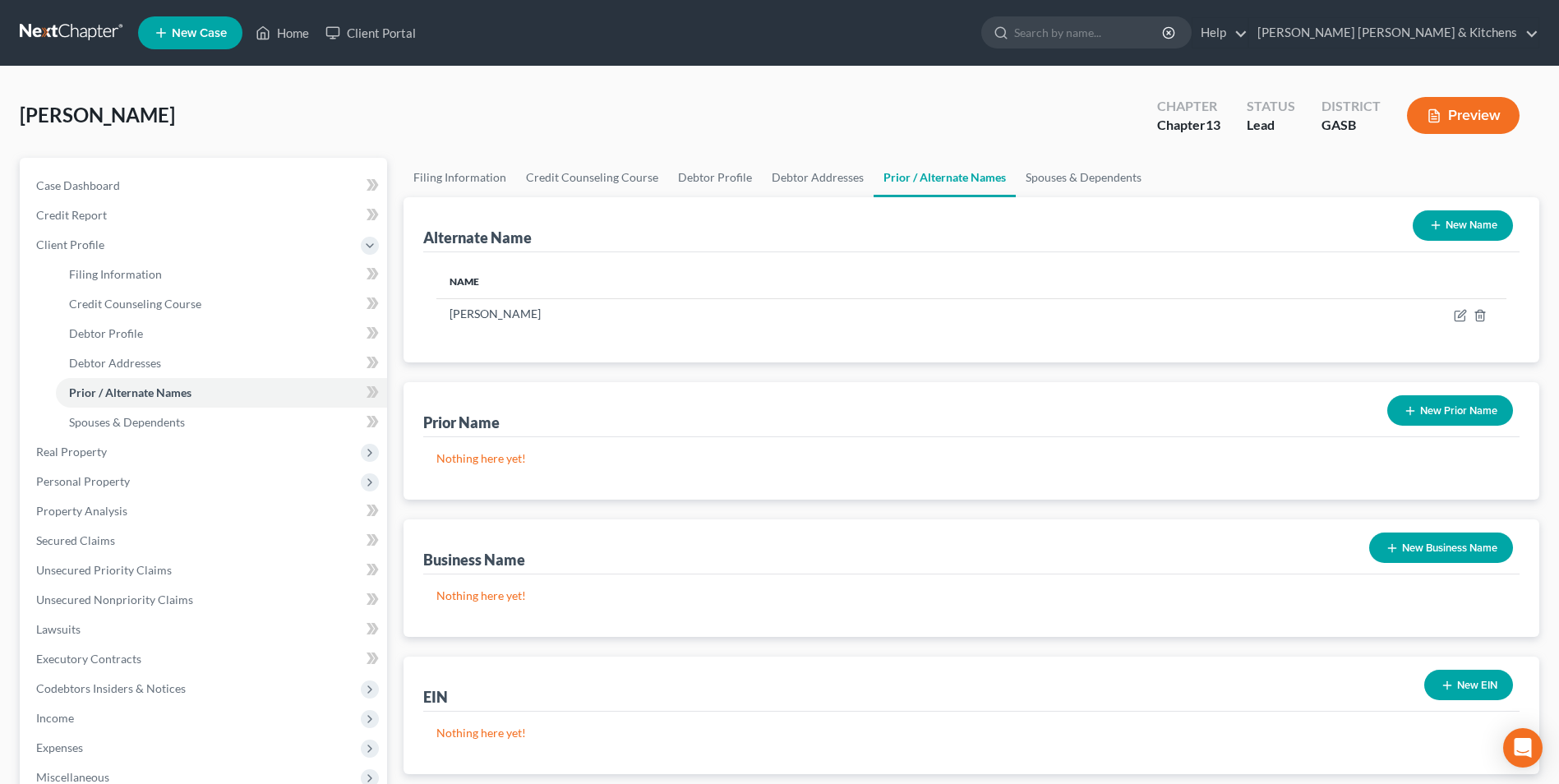
click at [1450, 224] on button "New Name" at bounding box center [1463, 225] width 100 height 31
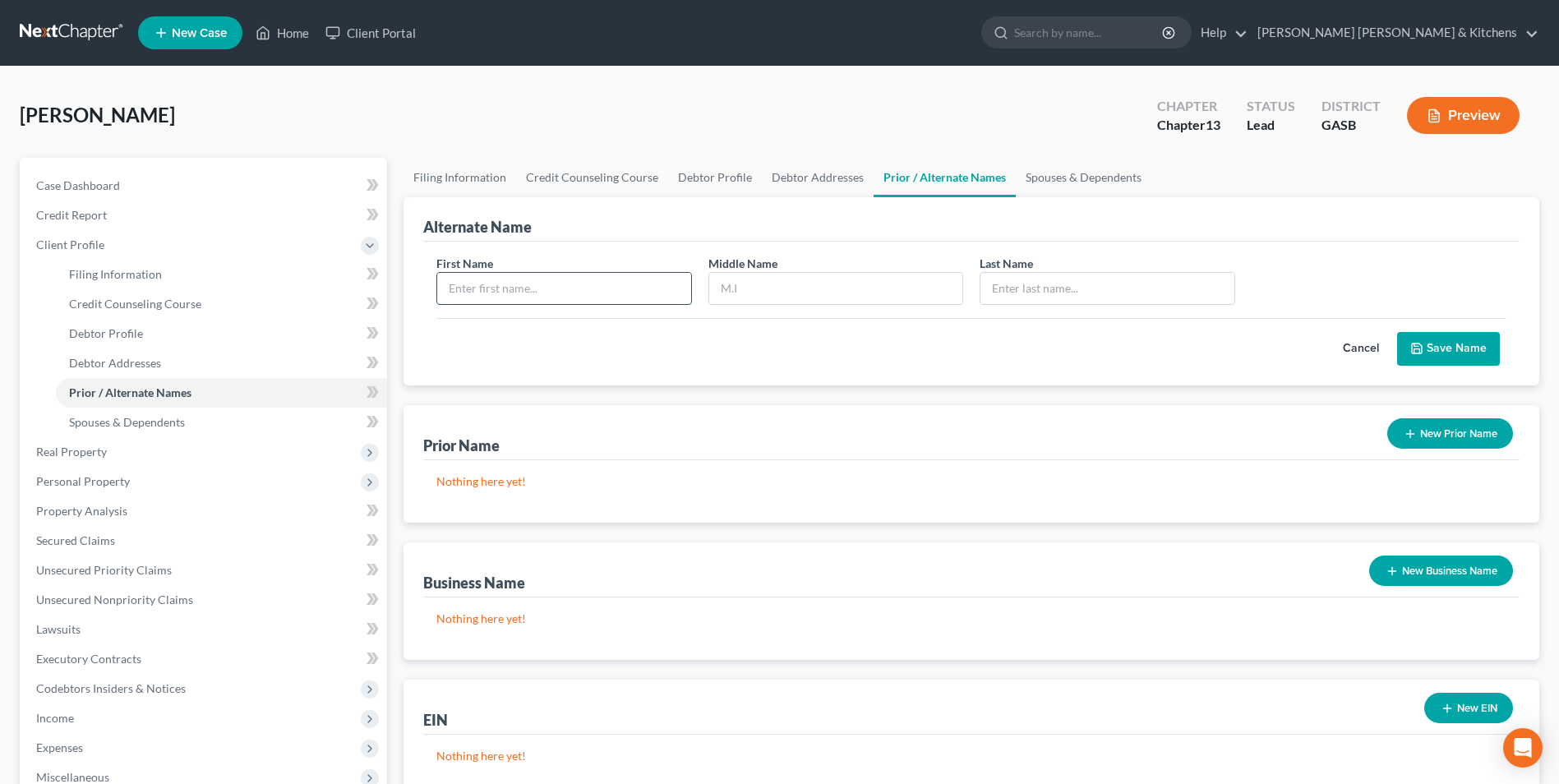
click at [493, 299] on input "text" at bounding box center [563, 288] width 253 height 31
type input "[PERSON_NAME]"
type input "He"
click at [1075, 283] on input "He" at bounding box center [1107, 288] width 253 height 31
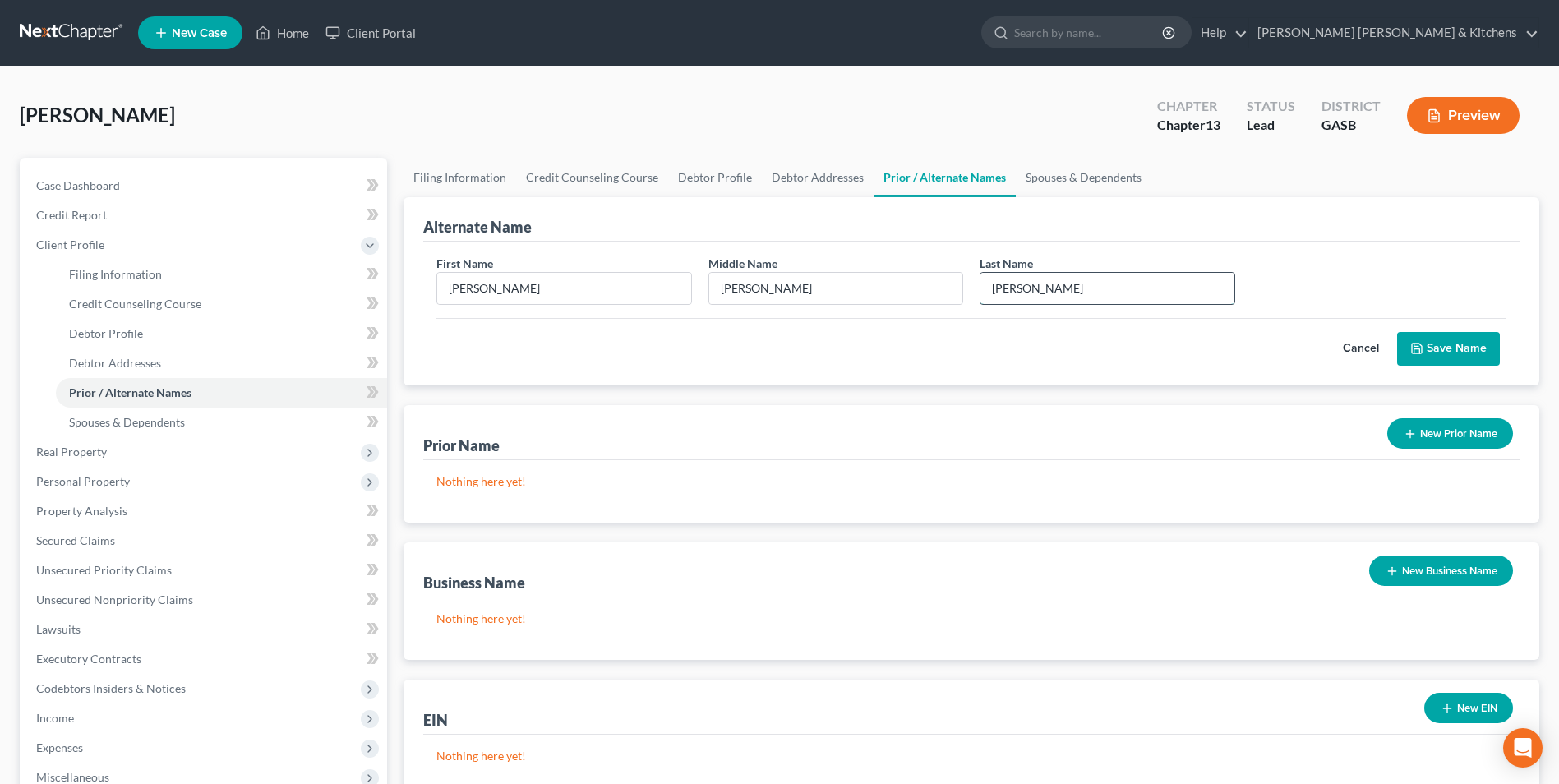
type input "[PERSON_NAME]"
click at [1474, 349] on button "Save Name" at bounding box center [1449, 349] width 103 height 35
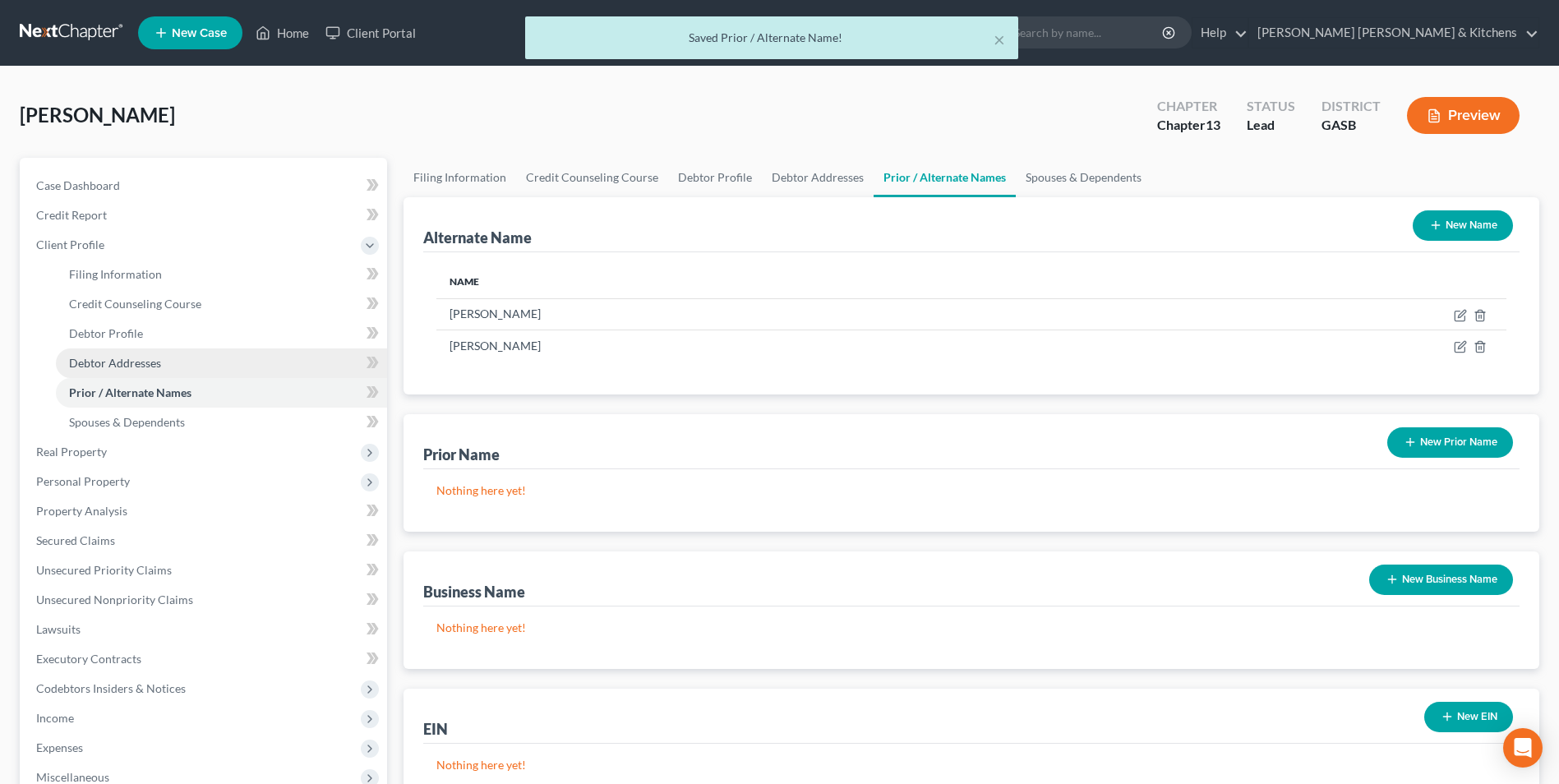
click at [124, 364] on span "Debtor Addresses" at bounding box center [114, 362] width 92 height 14
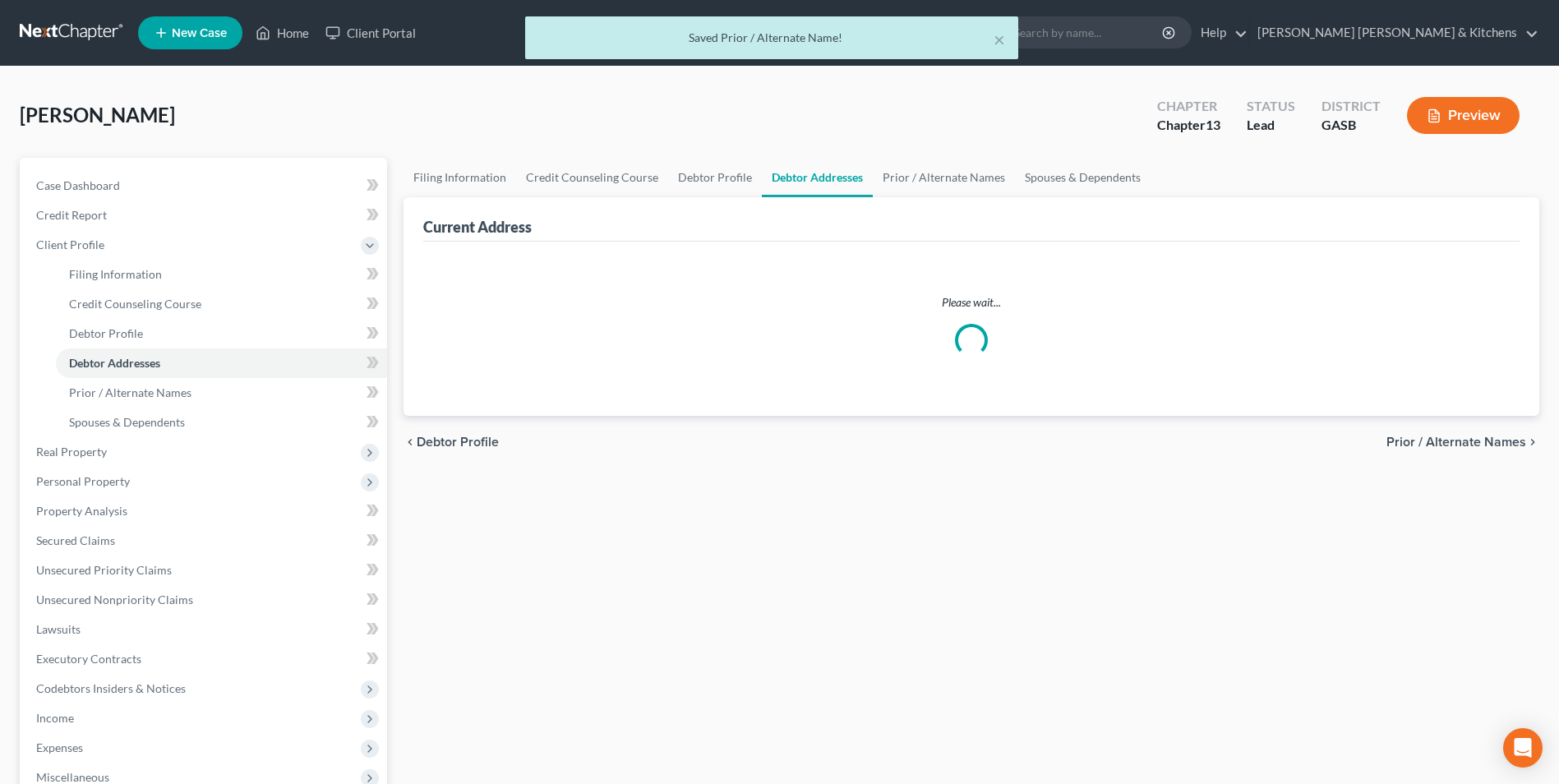
select select "0"
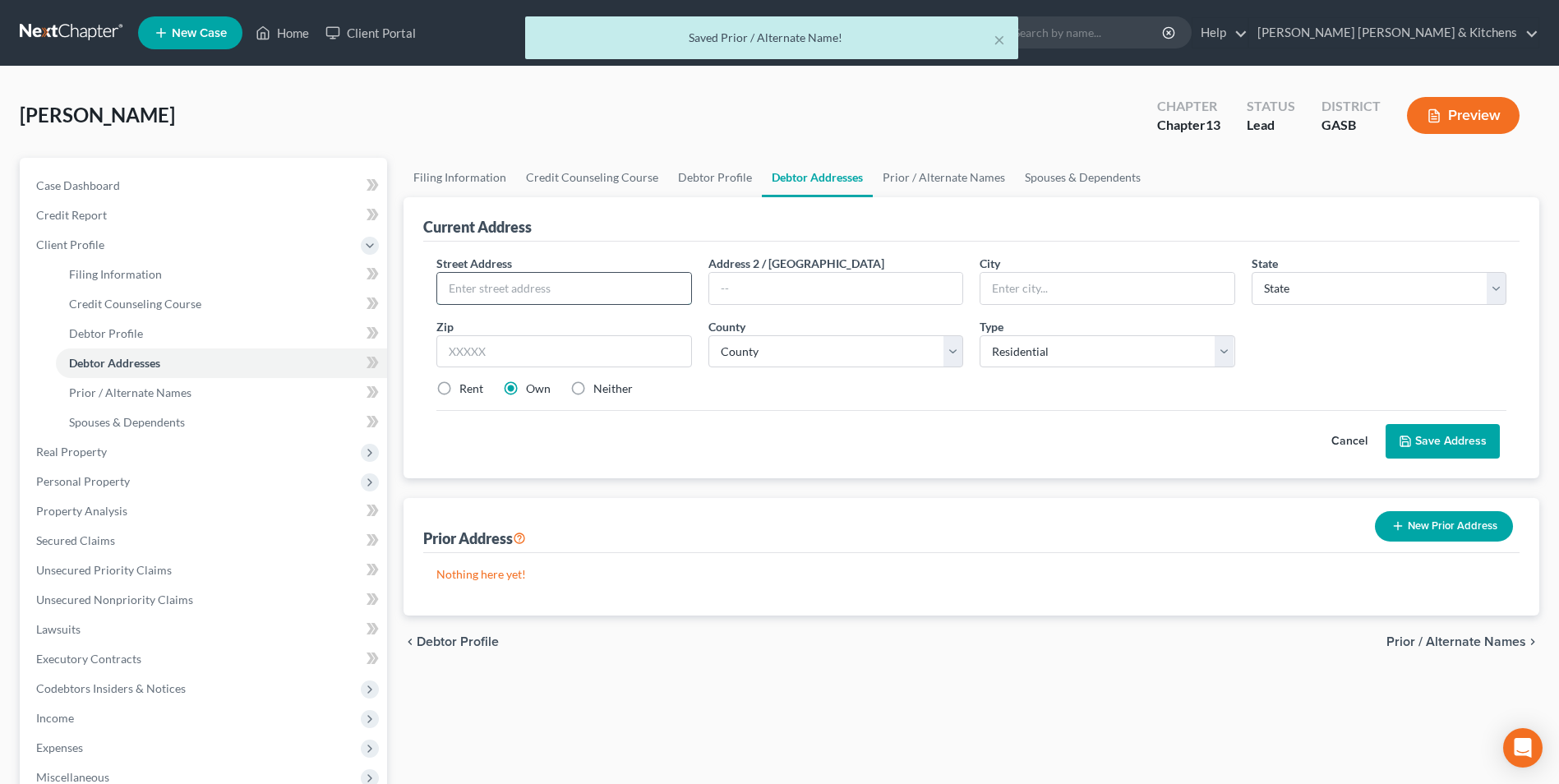
click at [520, 293] on input "text" at bounding box center [563, 288] width 253 height 31
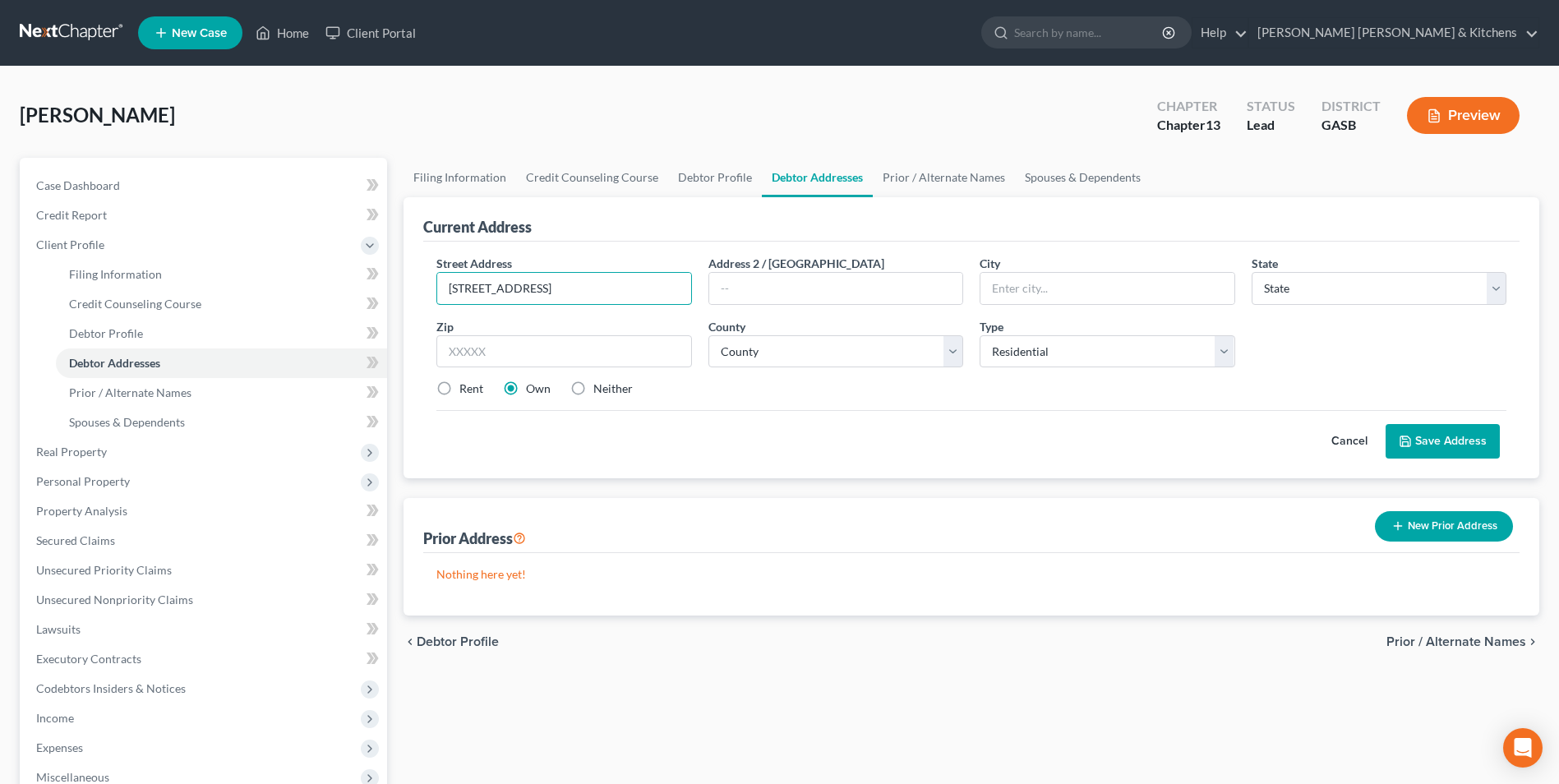
type input "[STREET_ADDRESS]"
type input "30467"
type input "Sylvania"
select select "10"
select select "123"
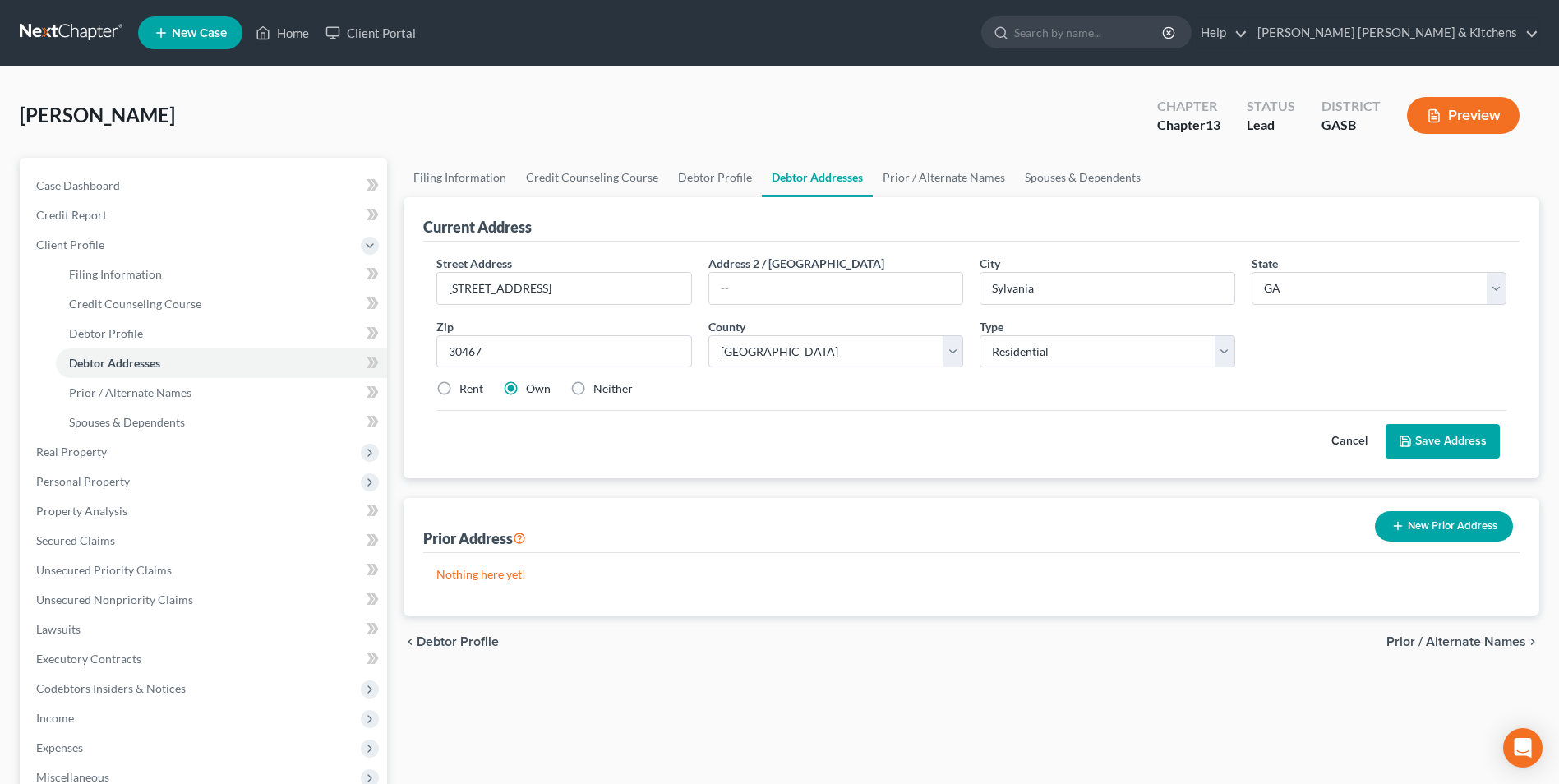
click at [594, 386] on label "Neither" at bounding box center [614, 389] width 40 height 17
click at [600, 386] on input "Neither" at bounding box center [605, 385] width 11 height 11
radio input "true"
click at [1469, 435] on button "Save Address" at bounding box center [1443, 441] width 114 height 35
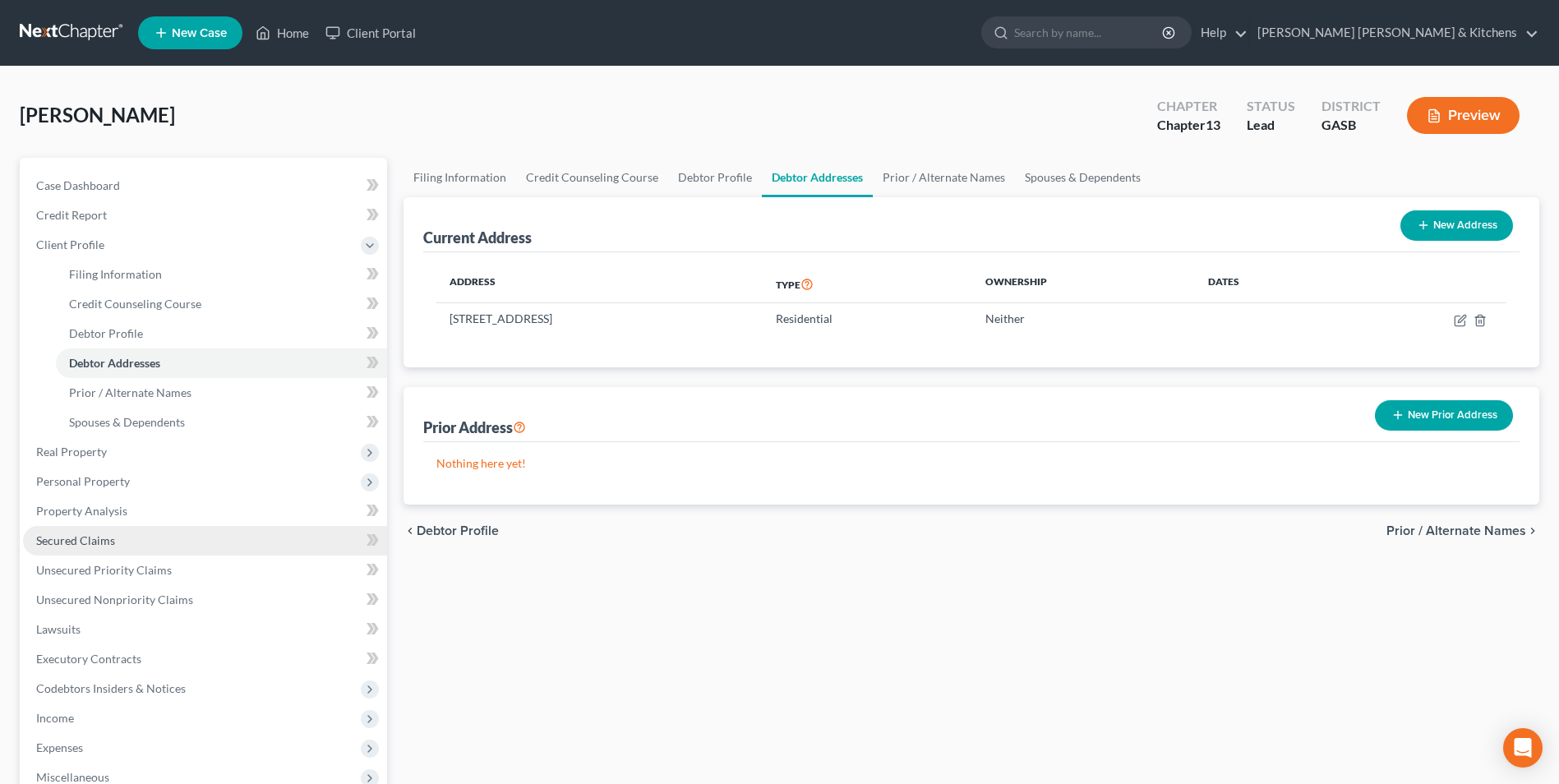
click at [90, 544] on span "Secured Claims" at bounding box center [75, 540] width 79 height 14
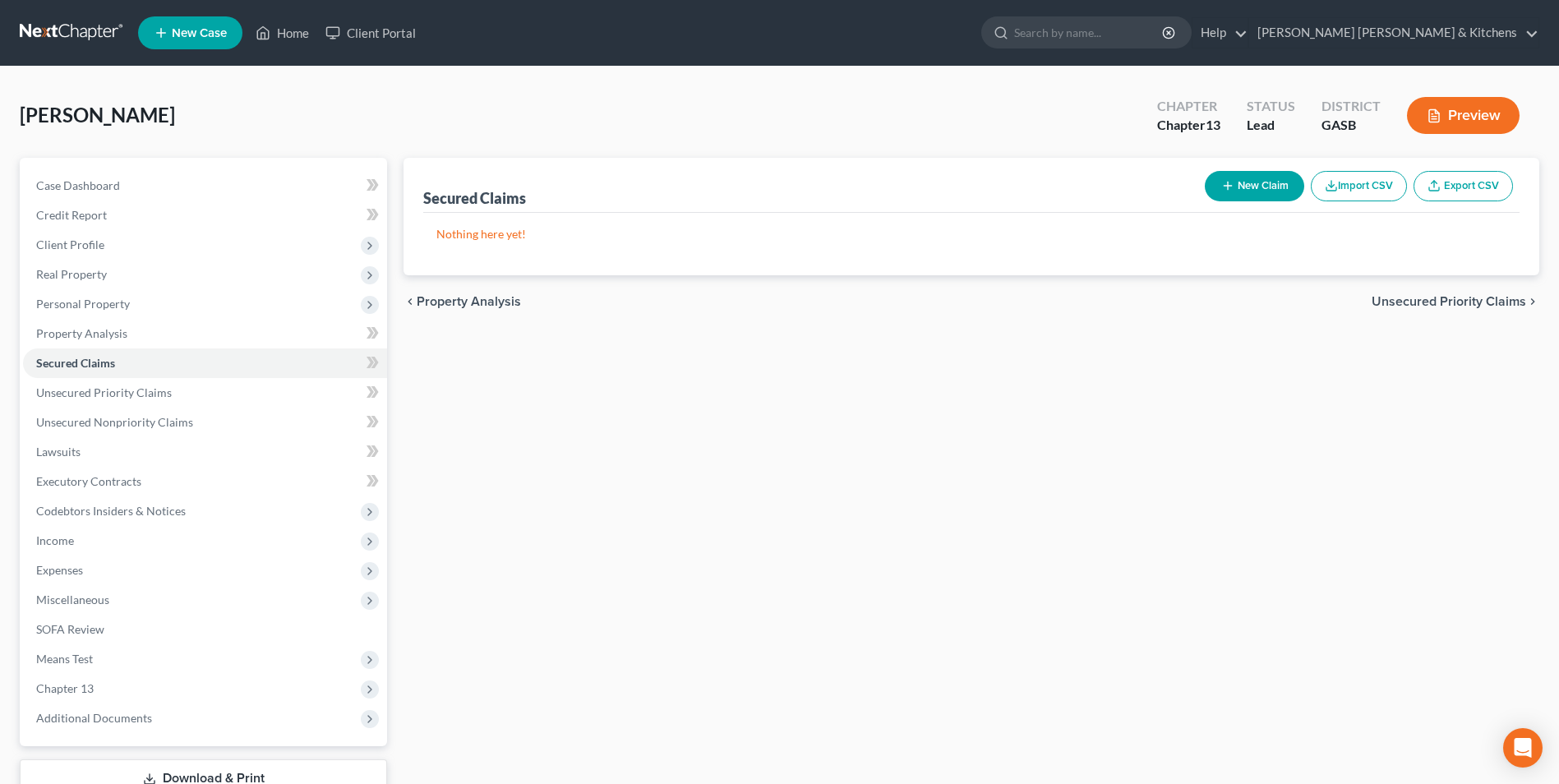
click at [1230, 184] on icon "button" at bounding box center [1228, 186] width 13 height 13
select select "0"
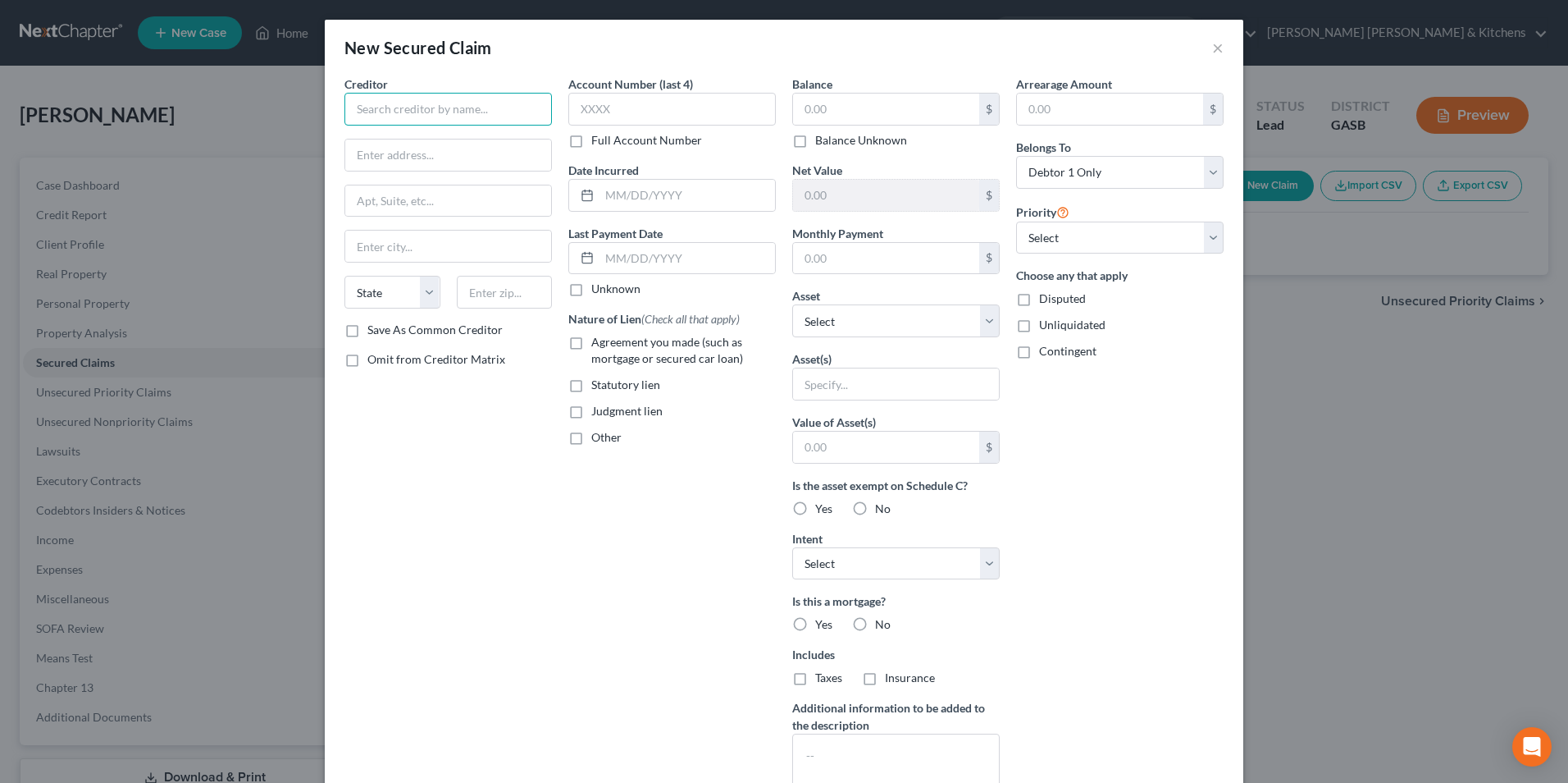
click at [456, 107] on input "text" at bounding box center [448, 109] width 208 height 33
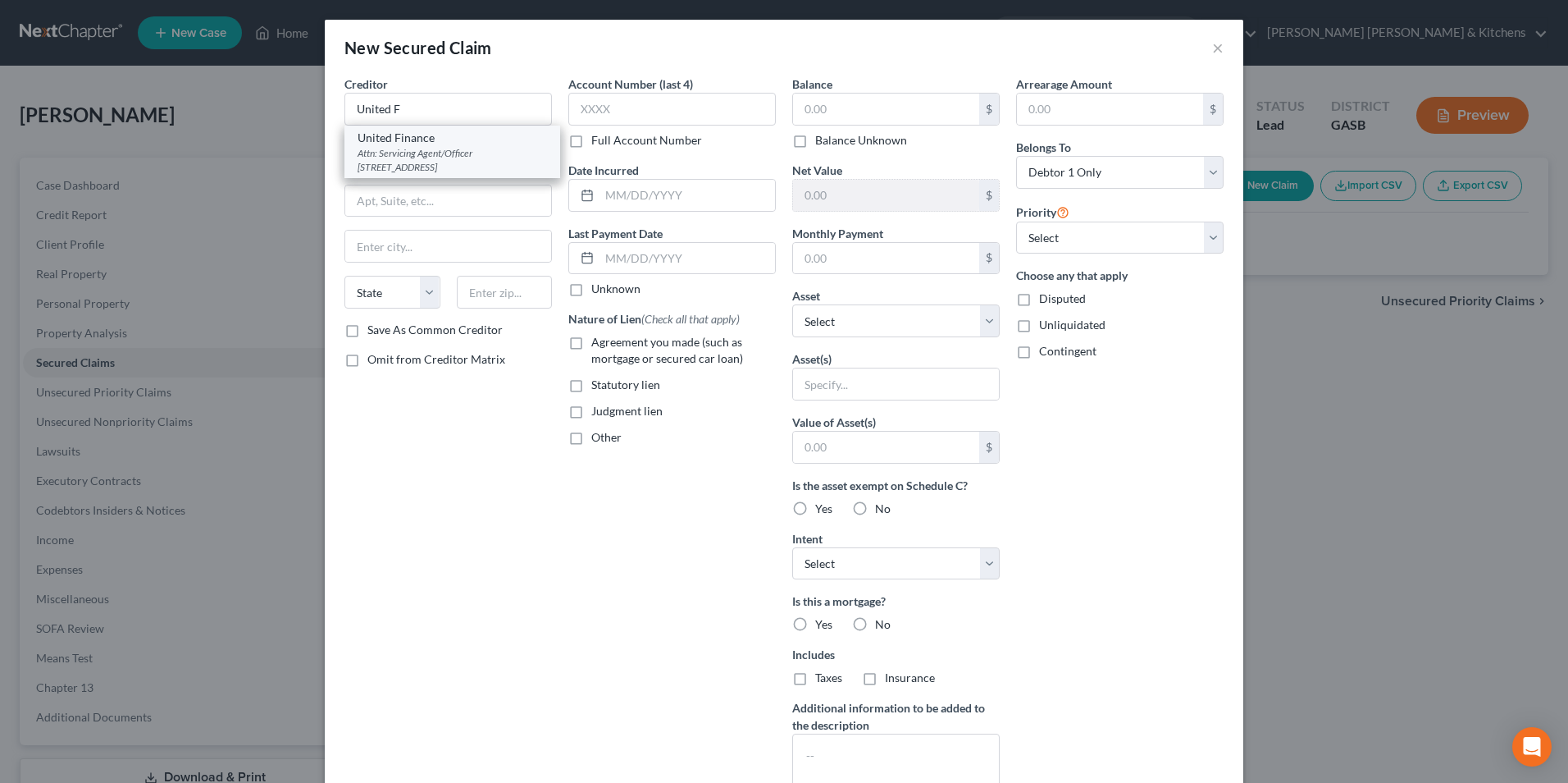
click at [464, 156] on div "Attn: Servicing Agent/Officer [STREET_ADDRESS]" at bounding box center [452, 160] width 189 height 28
type input "United Finance"
type input "Attn: Servicing Agent/Officer"
type input "PO Box 39"
type input "Sylvania"
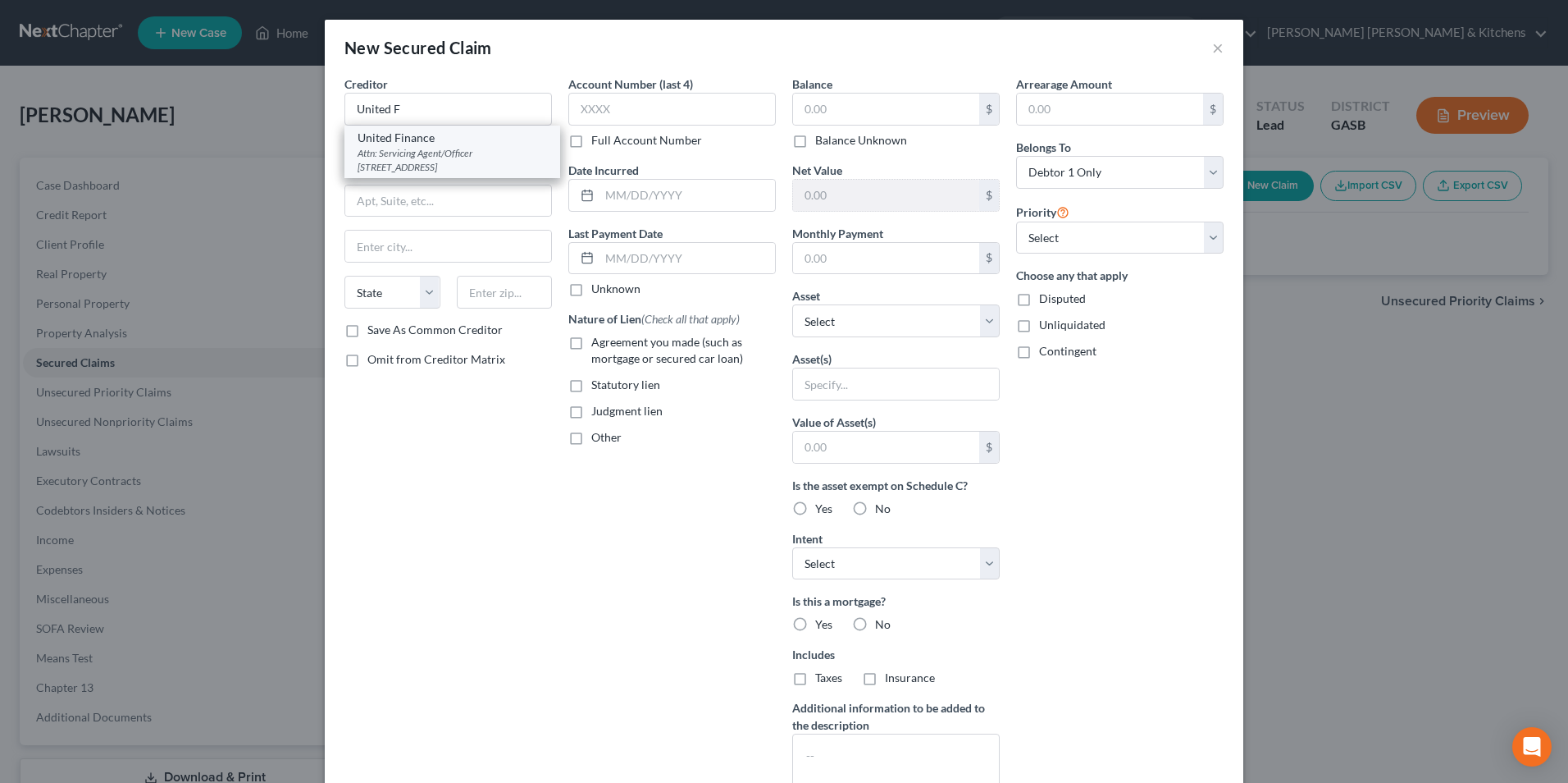
select select "10"
type input "30467"
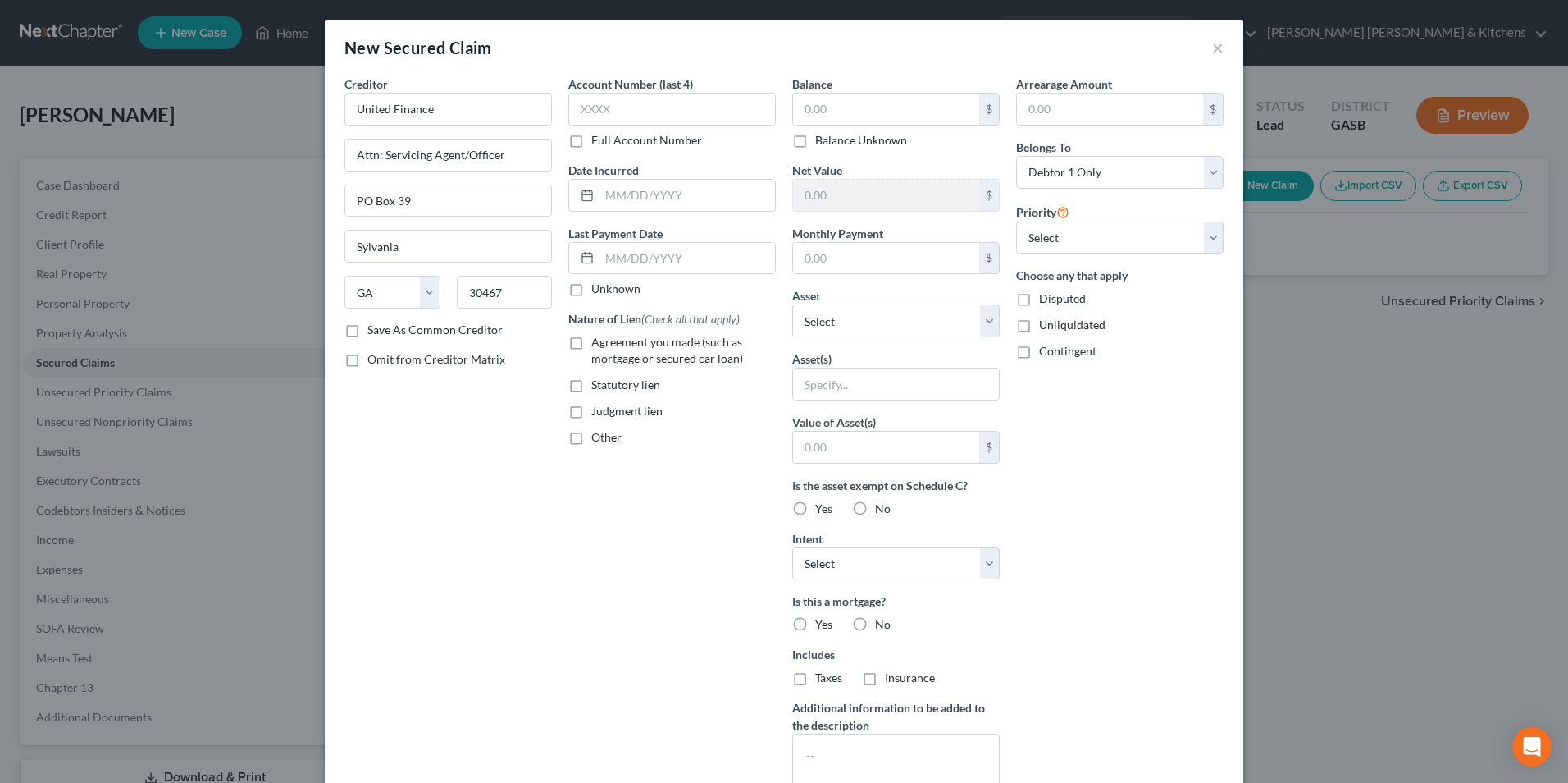
click at [592, 339] on label "Agreement you made (such as mortgage or secured car loan)" at bounding box center [683, 350] width 185 height 33
click at [598, 339] on input "Agreement you made (such as mortgage or secured car loan)" at bounding box center [603, 339] width 11 height 11
checkbox input "true"
click at [847, 119] on input "text" at bounding box center [885, 109] width 186 height 31
type input "1.00"
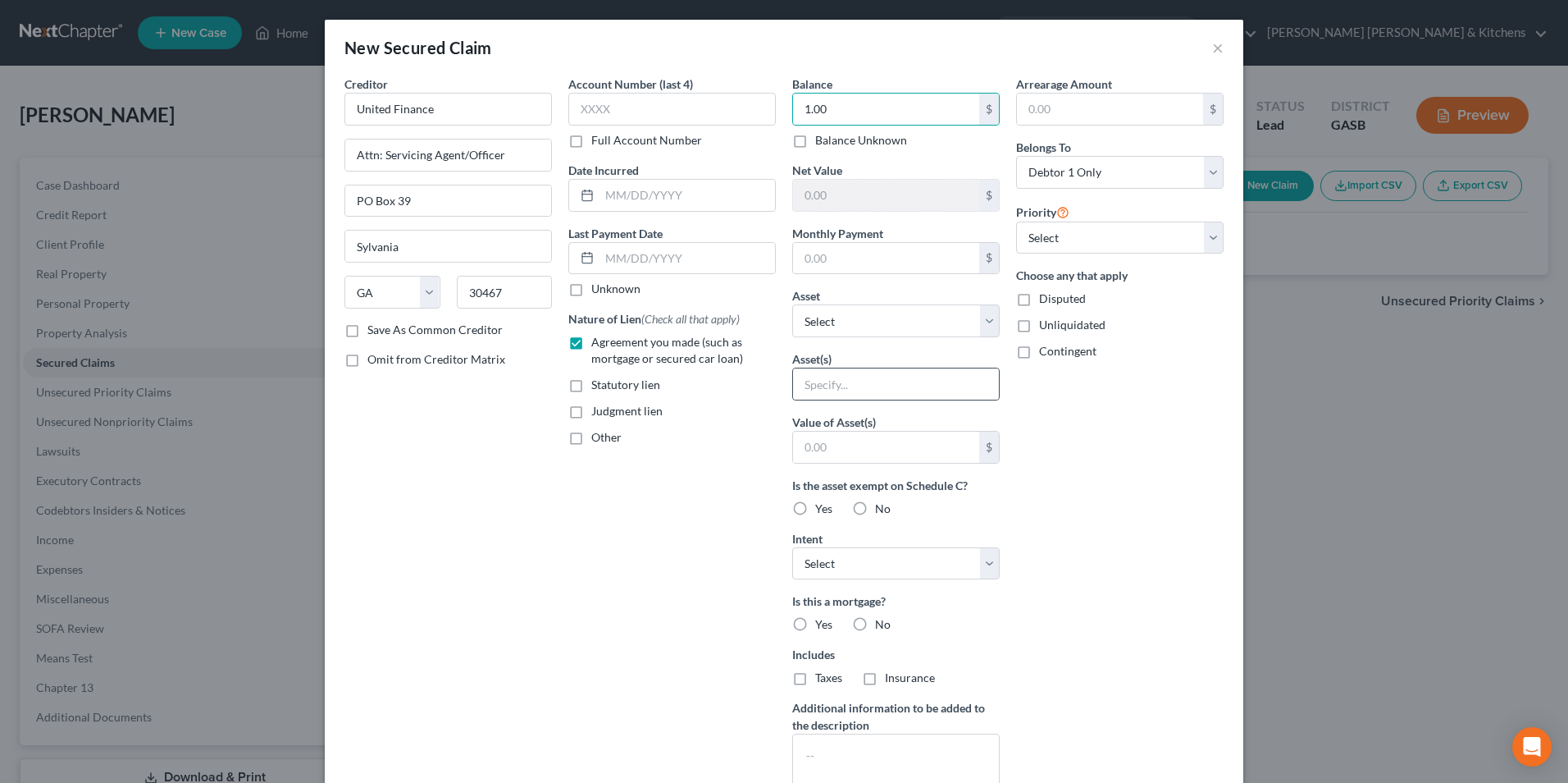
click at [866, 400] on div at bounding box center [896, 384] width 208 height 33
click at [846, 390] on input "text" at bounding box center [895, 384] width 206 height 31
type input "personal property"
type input "6193"
type input "2023"
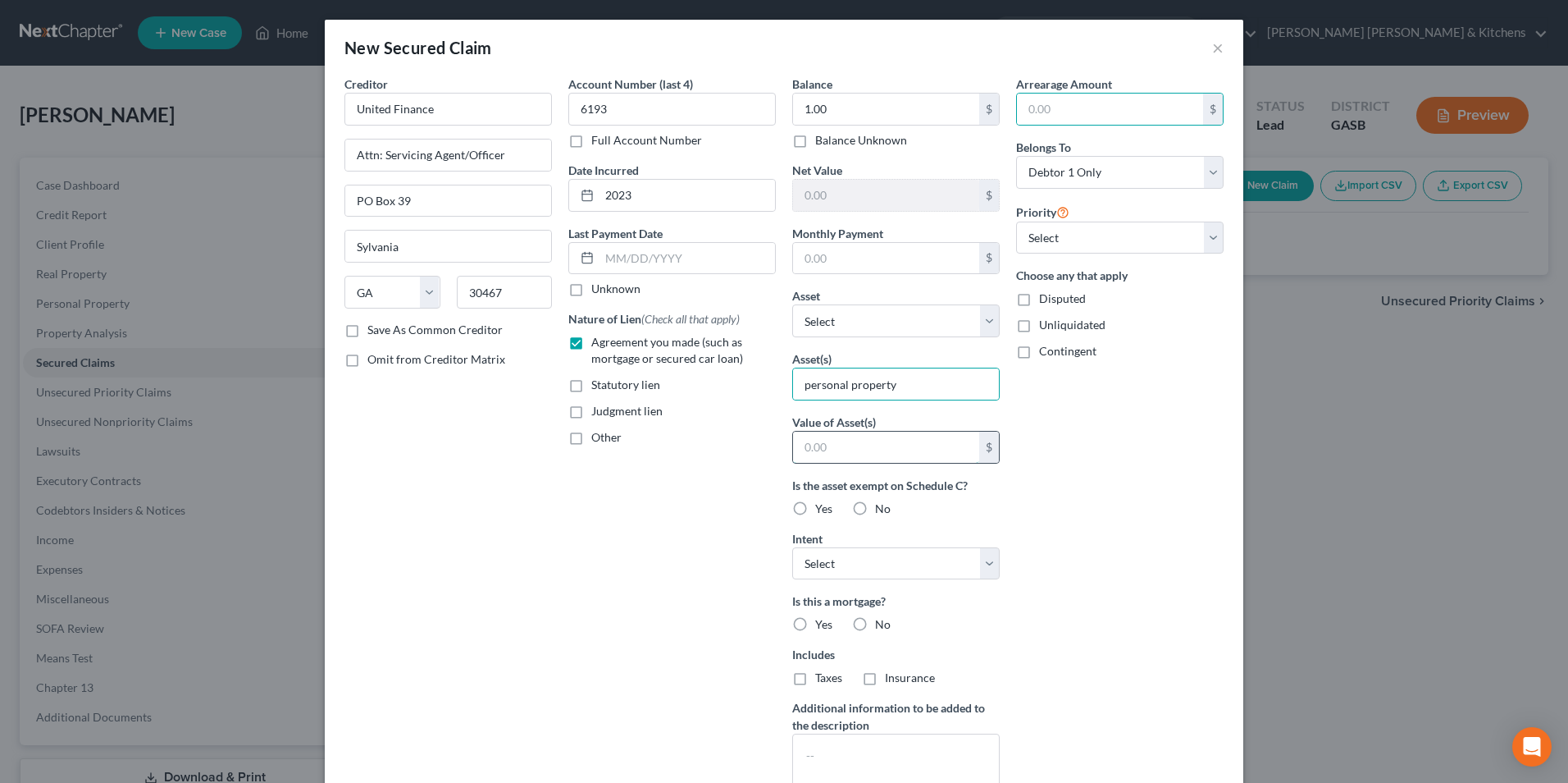
click at [855, 447] on input "text" at bounding box center [885, 447] width 186 height 31
type input "1.00"
click at [1039, 307] on label "Disputed" at bounding box center [1062, 299] width 46 height 17
click at [1046, 301] on input "Disputed" at bounding box center [1051, 295] width 11 height 11
checkbox input "true"
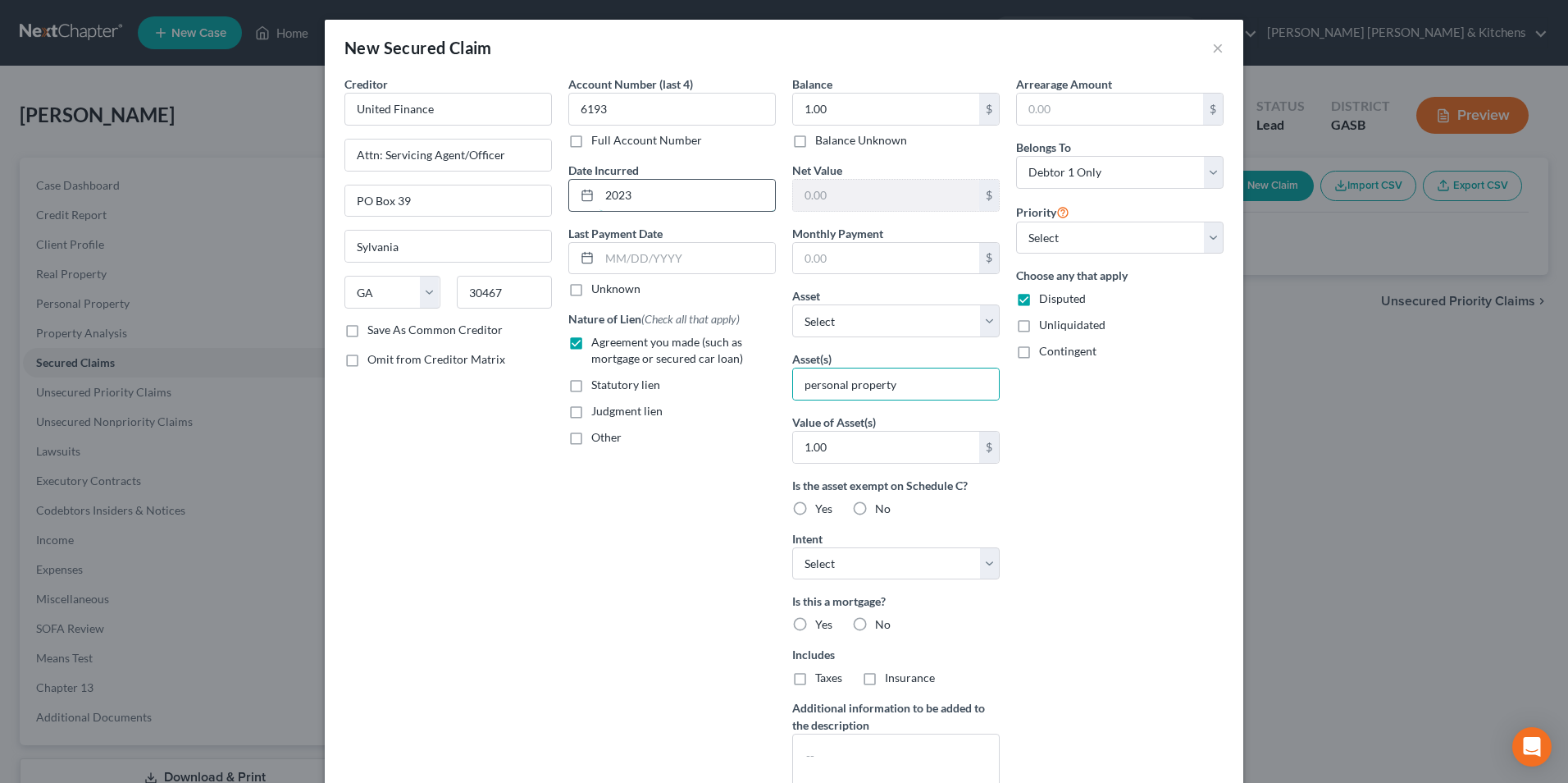
drag, startPoint x: 624, startPoint y: 195, endPoint x: 588, endPoint y: 195, distance: 36.0
click at [590, 195] on div "2023" at bounding box center [672, 195] width 208 height 33
drag, startPoint x: 600, startPoint y: 115, endPoint x: 564, endPoint y: 112, distance: 36.1
click at [568, 112] on input "6193" at bounding box center [672, 109] width 208 height 33
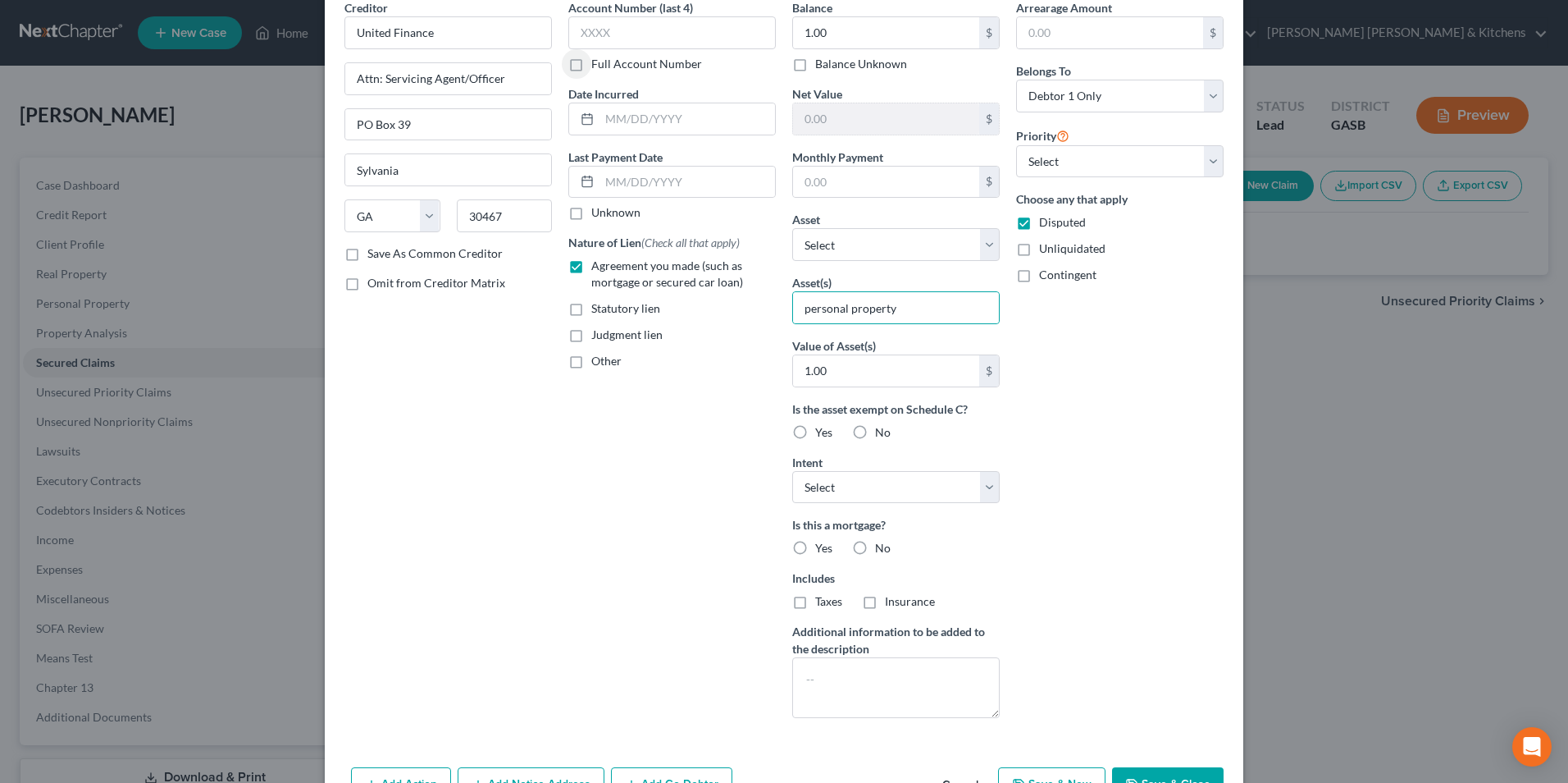
scroll to position [128, 0]
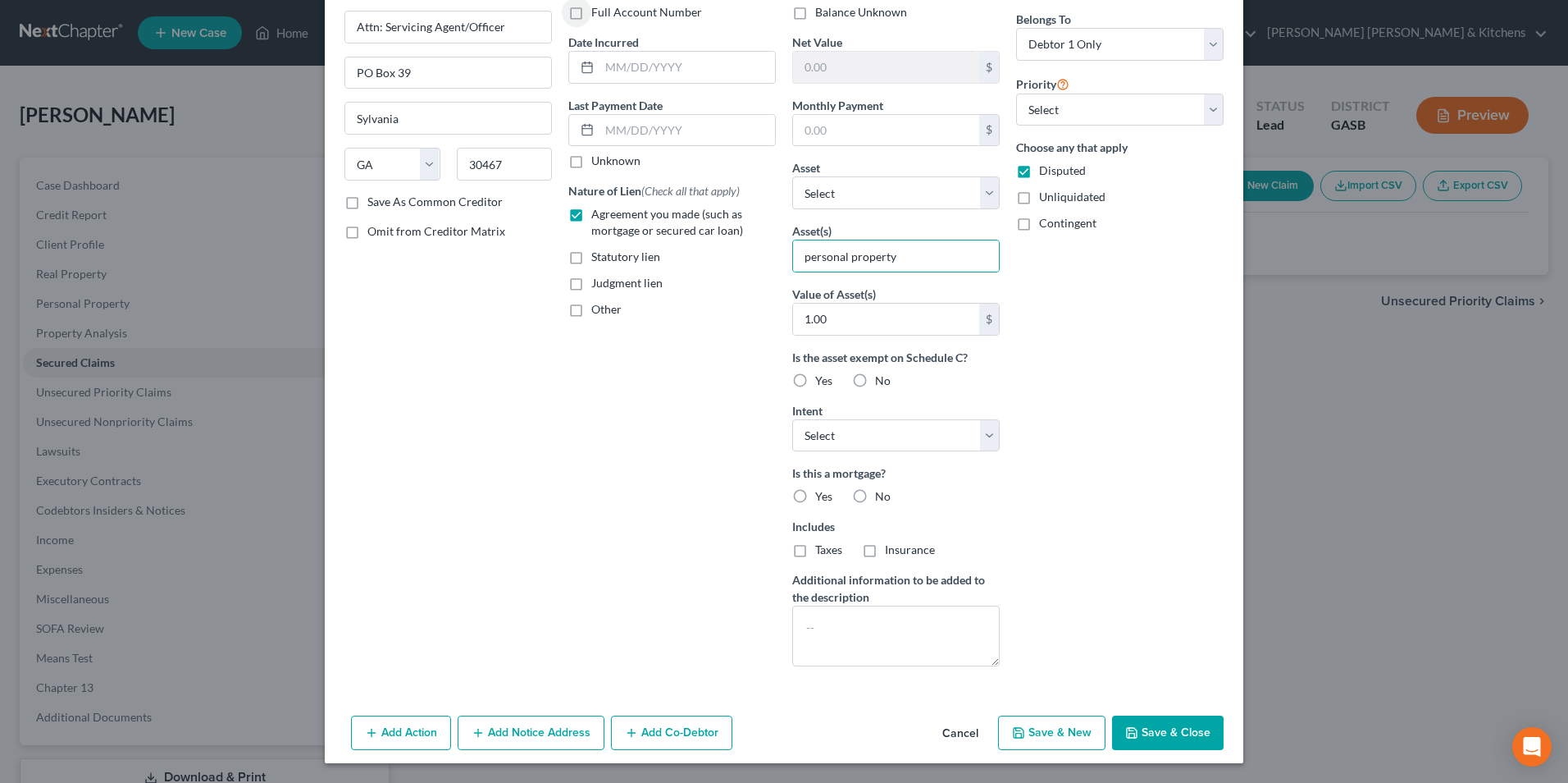
click at [1174, 733] on button "Save & Close" at bounding box center [1168, 733] width 112 height 35
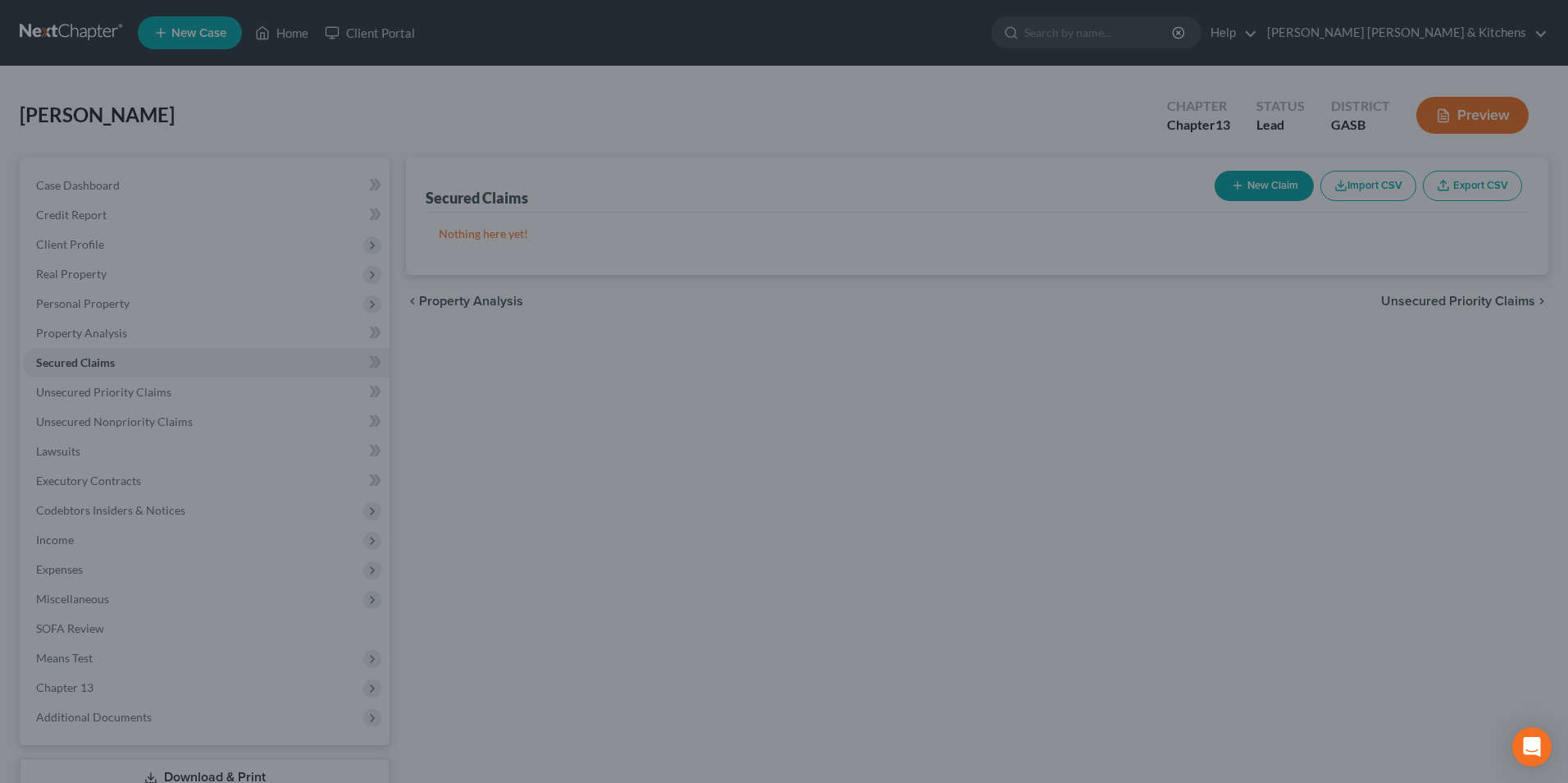
scroll to position [0, 0]
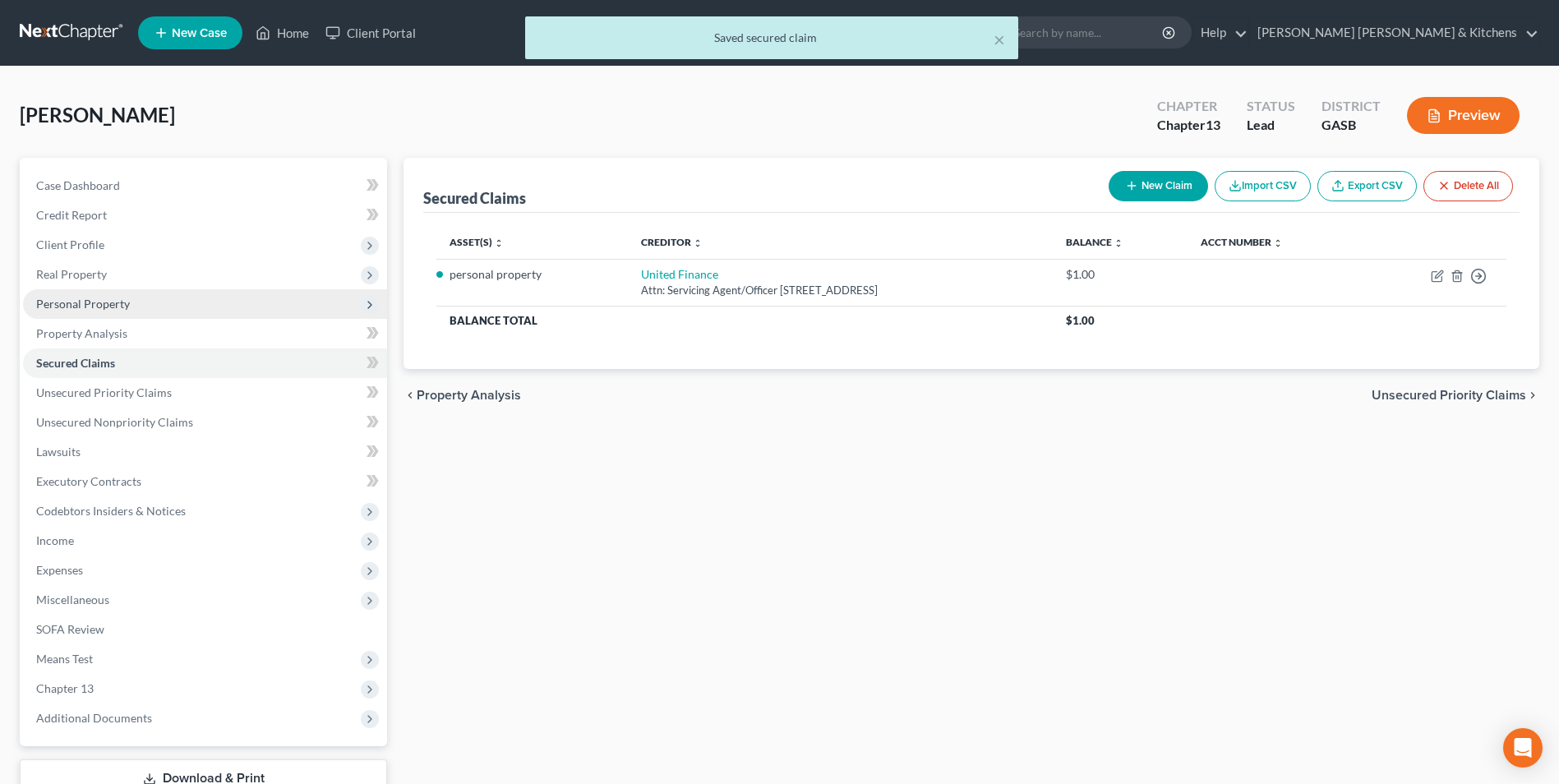
click at [84, 301] on span "Personal Property" at bounding box center [83, 303] width 94 height 14
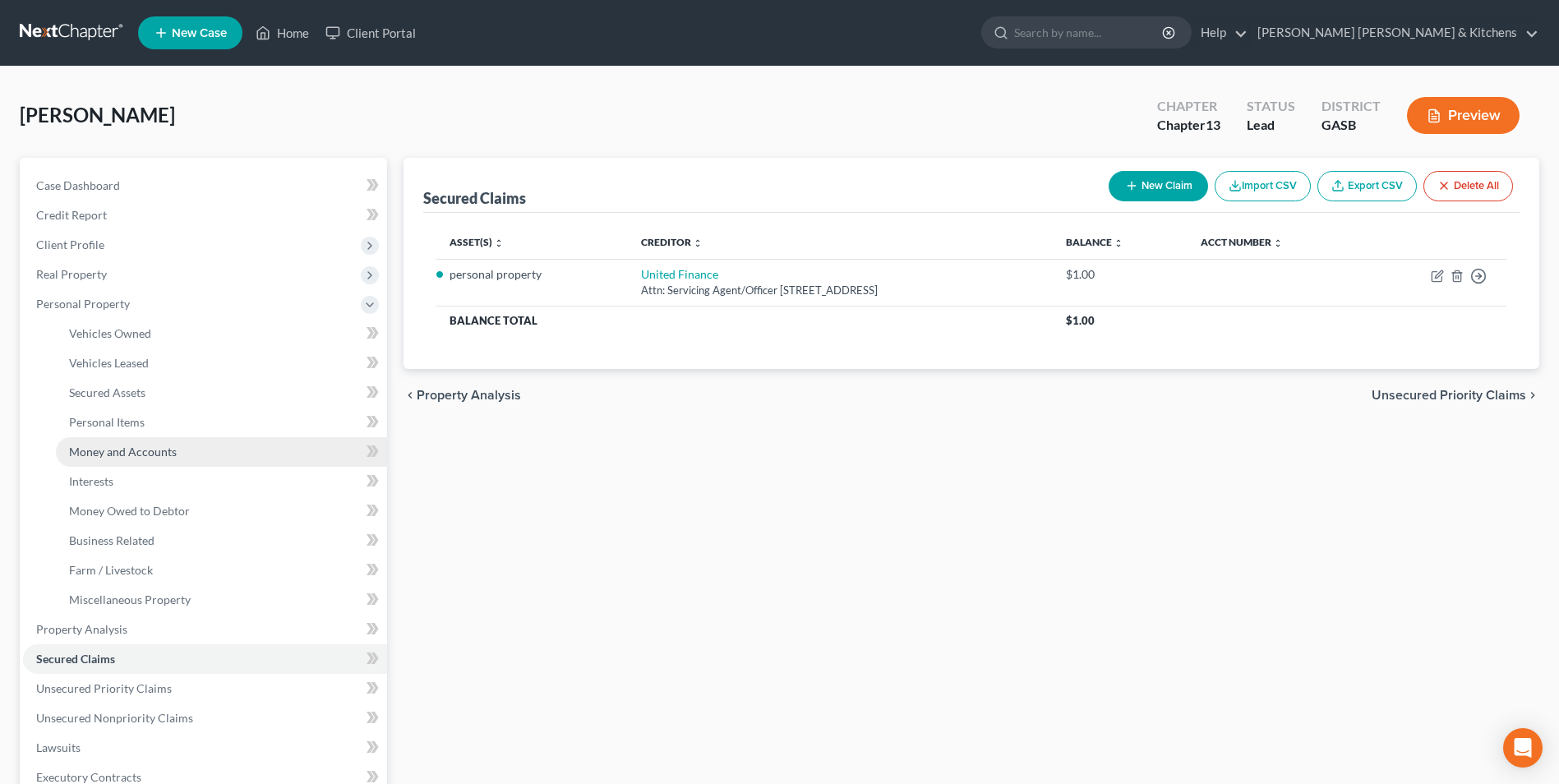
click at [118, 447] on span "Money and Accounts" at bounding box center [123, 451] width 108 height 14
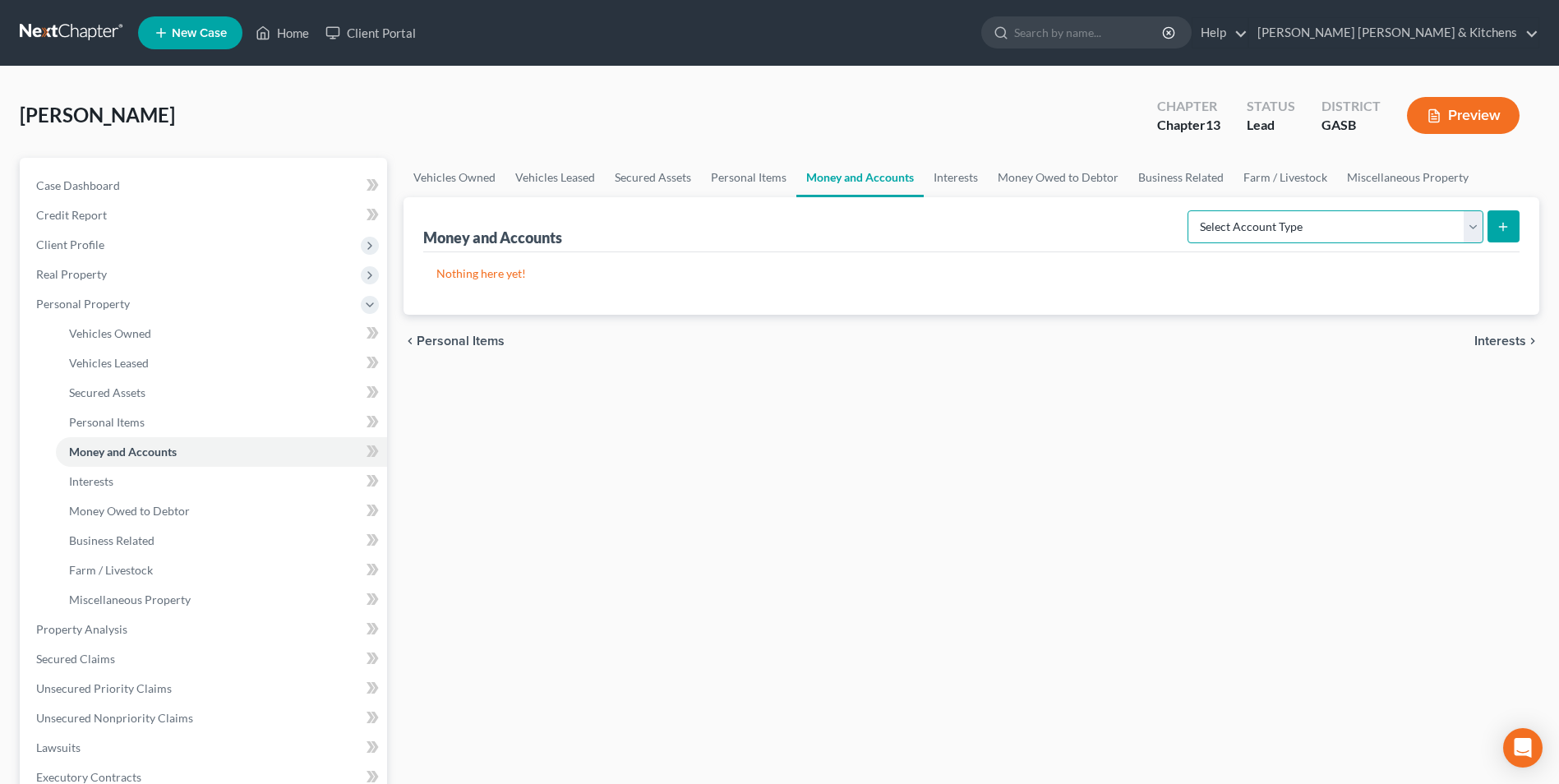
click at [1236, 227] on select "Select Account Type Brokerage Cash on Hand Certificates of Deposit Checking Acc…" at bounding box center [1335, 227] width 296 height 33
select select "checking"
click at [1191, 211] on select "Select Account Type Brokerage Cash on Hand Certificates of Deposit Checking Acc…" at bounding box center [1335, 227] width 296 height 33
click at [1500, 225] on icon "submit" at bounding box center [1503, 227] width 13 height 13
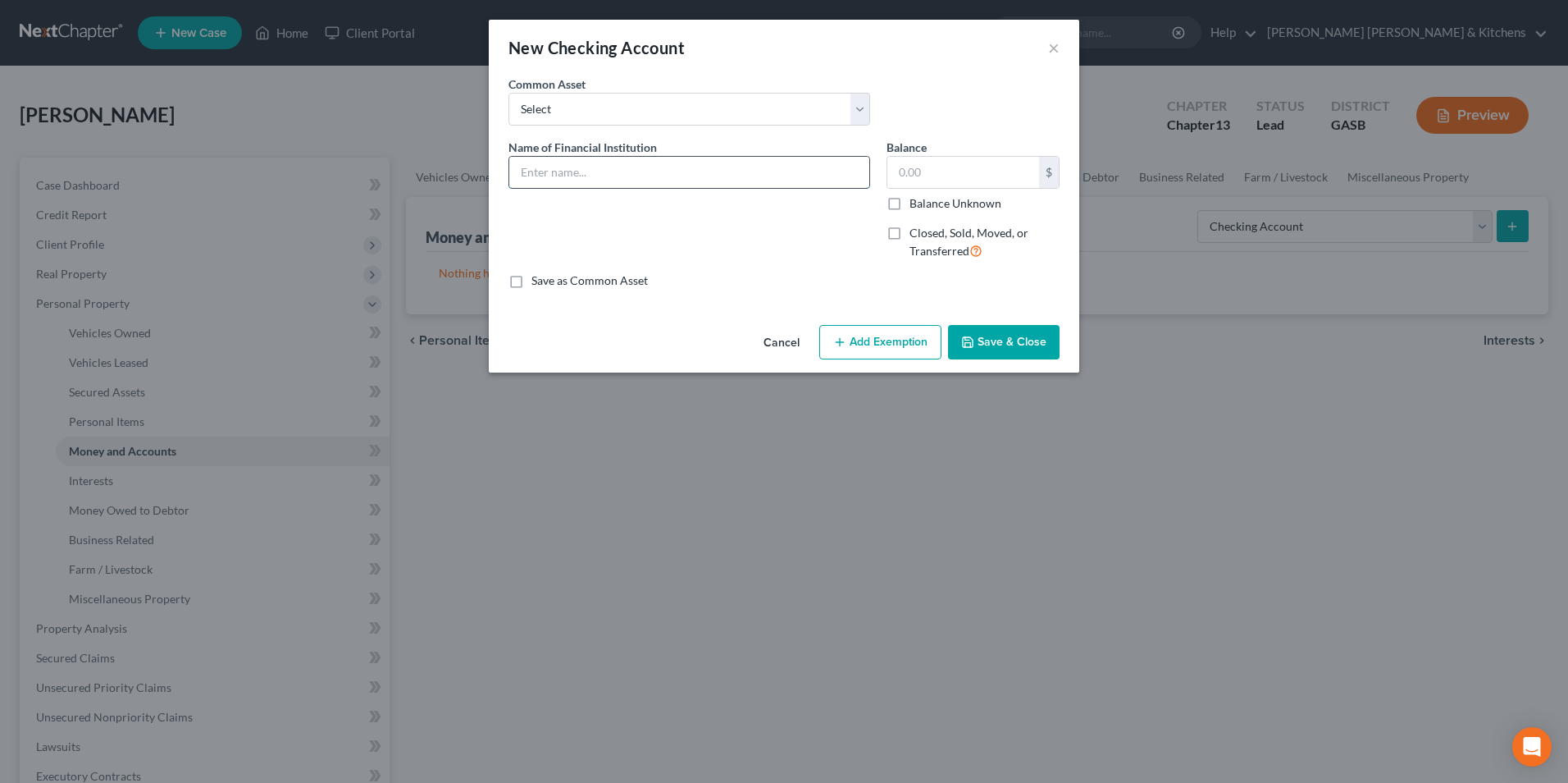
click at [716, 184] on input "text" at bounding box center [689, 172] width 360 height 31
type input "Chime"
click at [1053, 771] on div "New Checking Account × An exemption set must first be selected from the Filing …" at bounding box center [784, 392] width 1568 height 783
click at [984, 169] on input "text" at bounding box center [962, 172] width 151 height 31
type input "0.00"
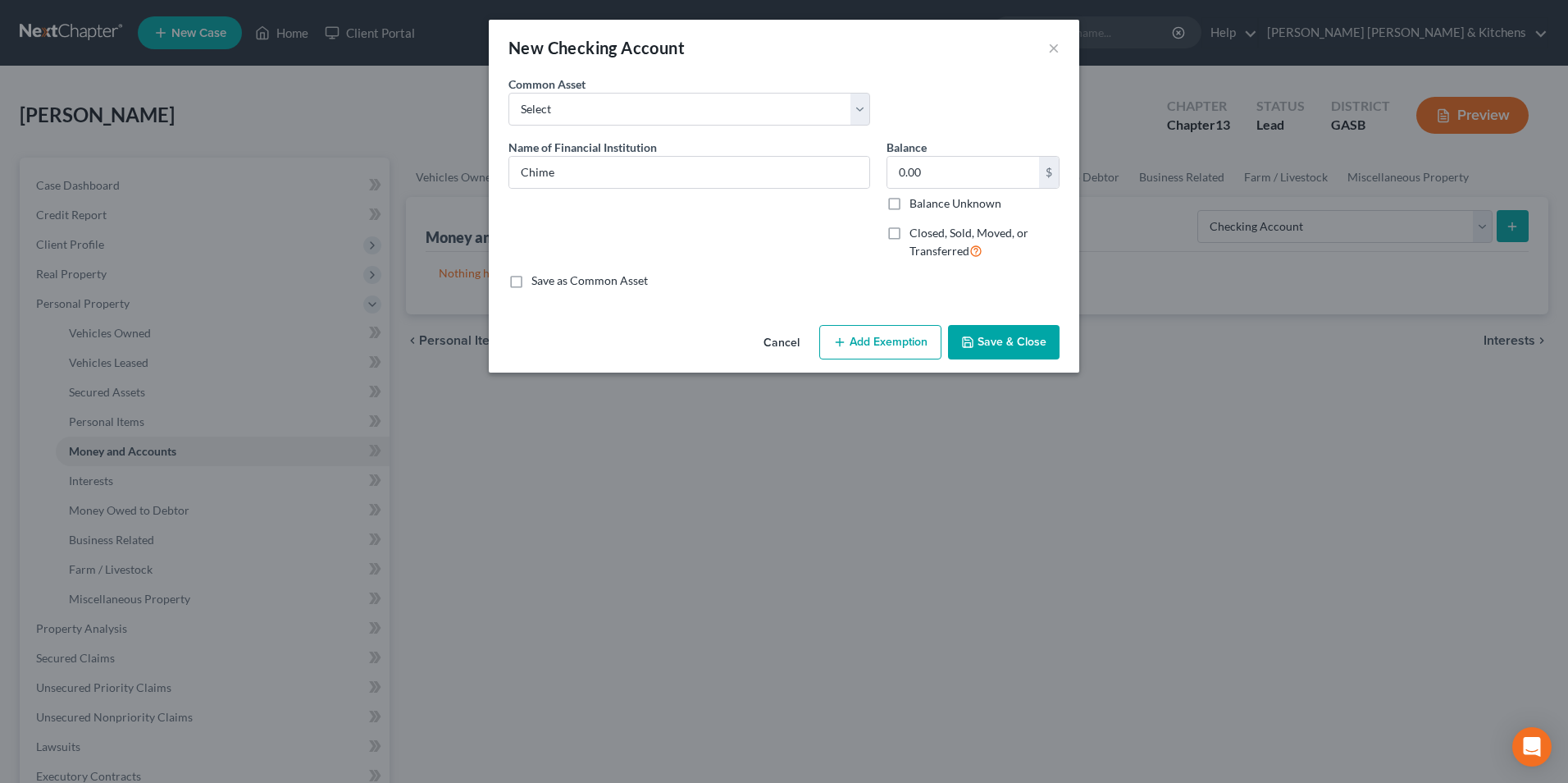
click at [1045, 334] on button "Save & Close" at bounding box center [1004, 343] width 112 height 35
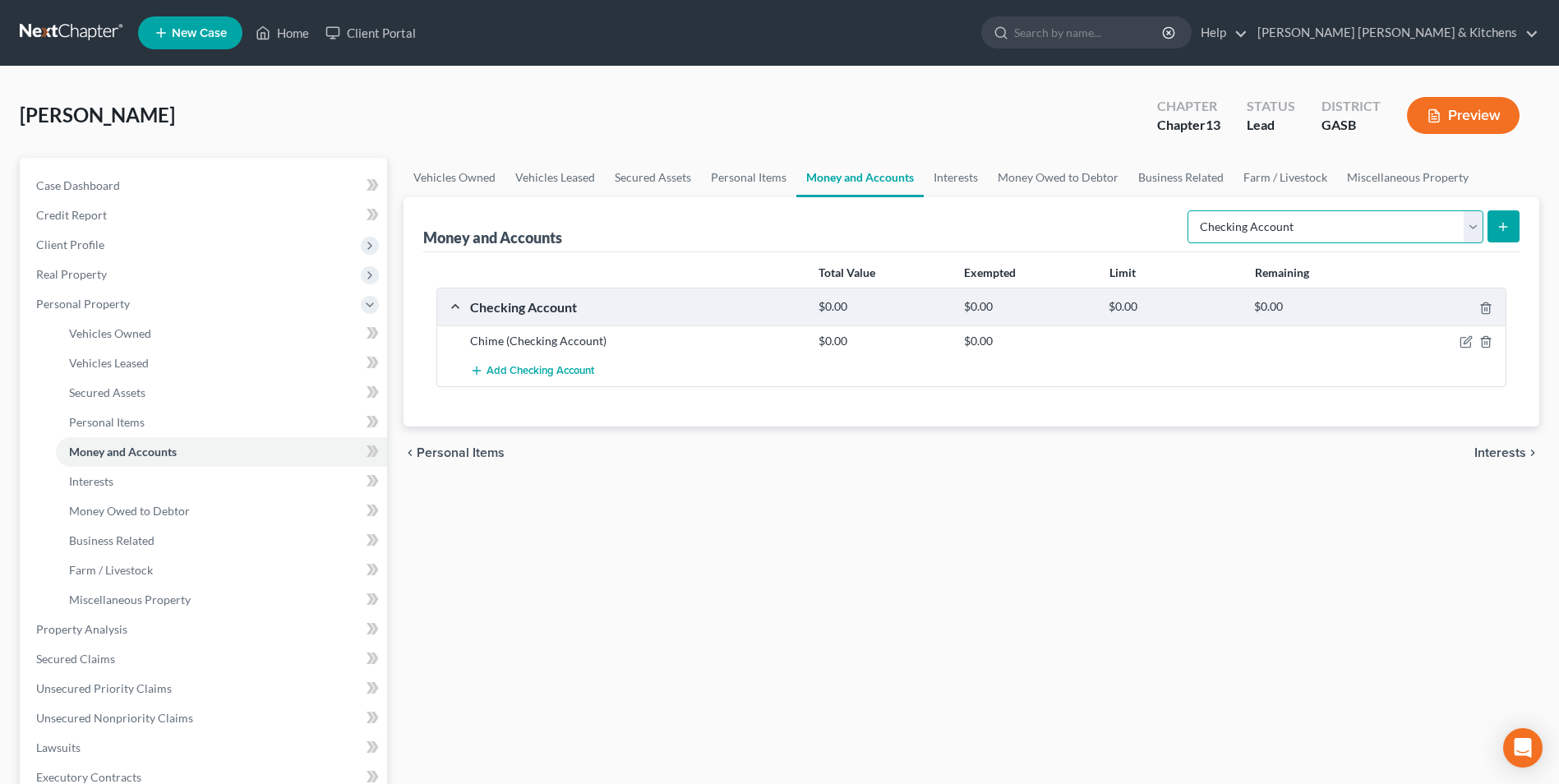
click at [1212, 239] on select "Select Account Type Brokerage Cash on Hand Certificates of Deposit Checking Acc…" at bounding box center [1335, 227] width 296 height 33
select select "other"
click at [1191, 211] on select "Select Account Type Brokerage Cash on Hand Certificates of Deposit Checking Acc…" at bounding box center [1335, 227] width 296 height 33
click at [1510, 231] on icon "submit" at bounding box center [1503, 227] width 13 height 13
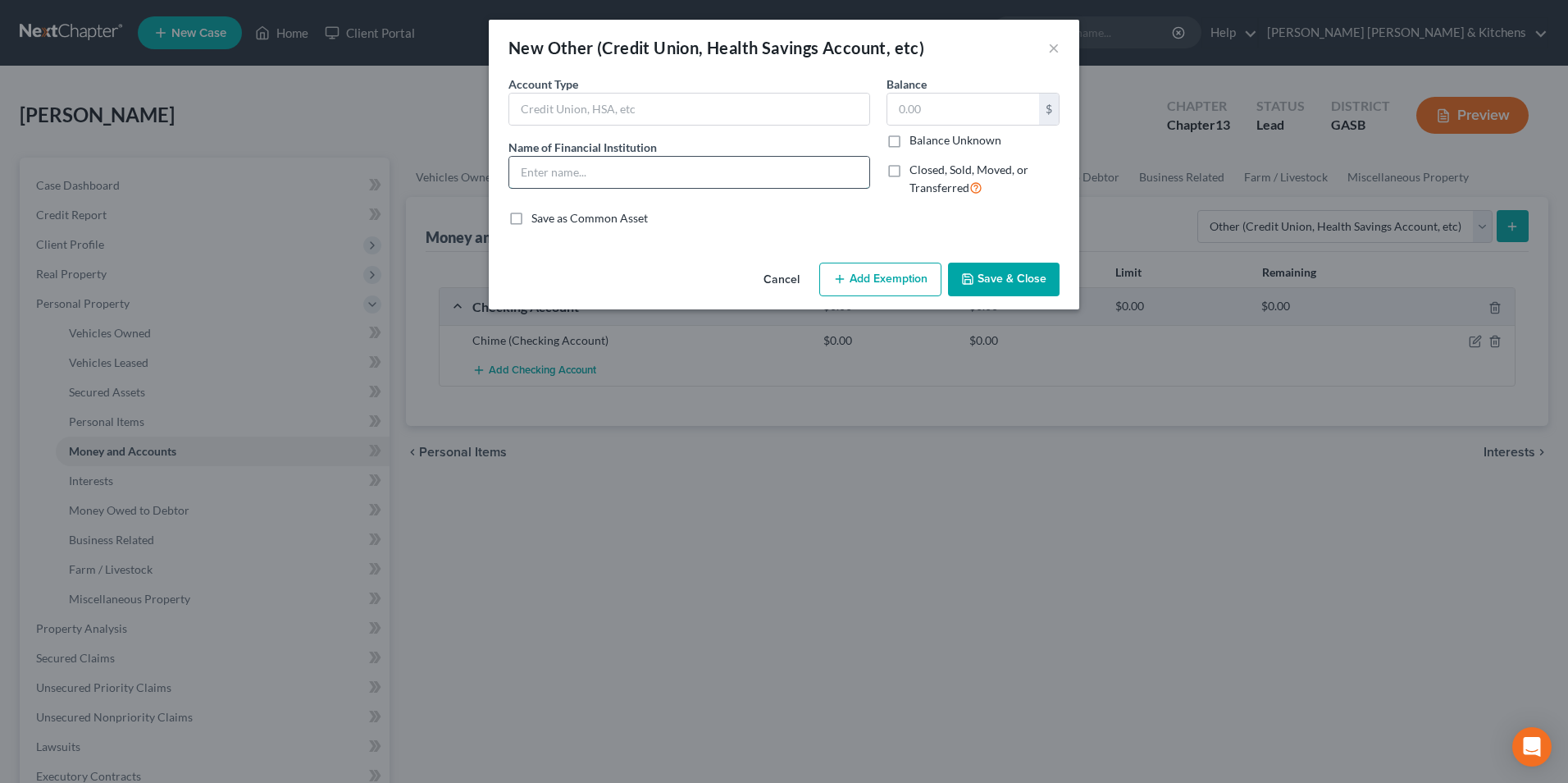
click at [626, 181] on input "text" at bounding box center [689, 172] width 360 height 31
type input "Crypto Currency - debtor does not know the value nor does he have access (maybe…"
type input "3,000"
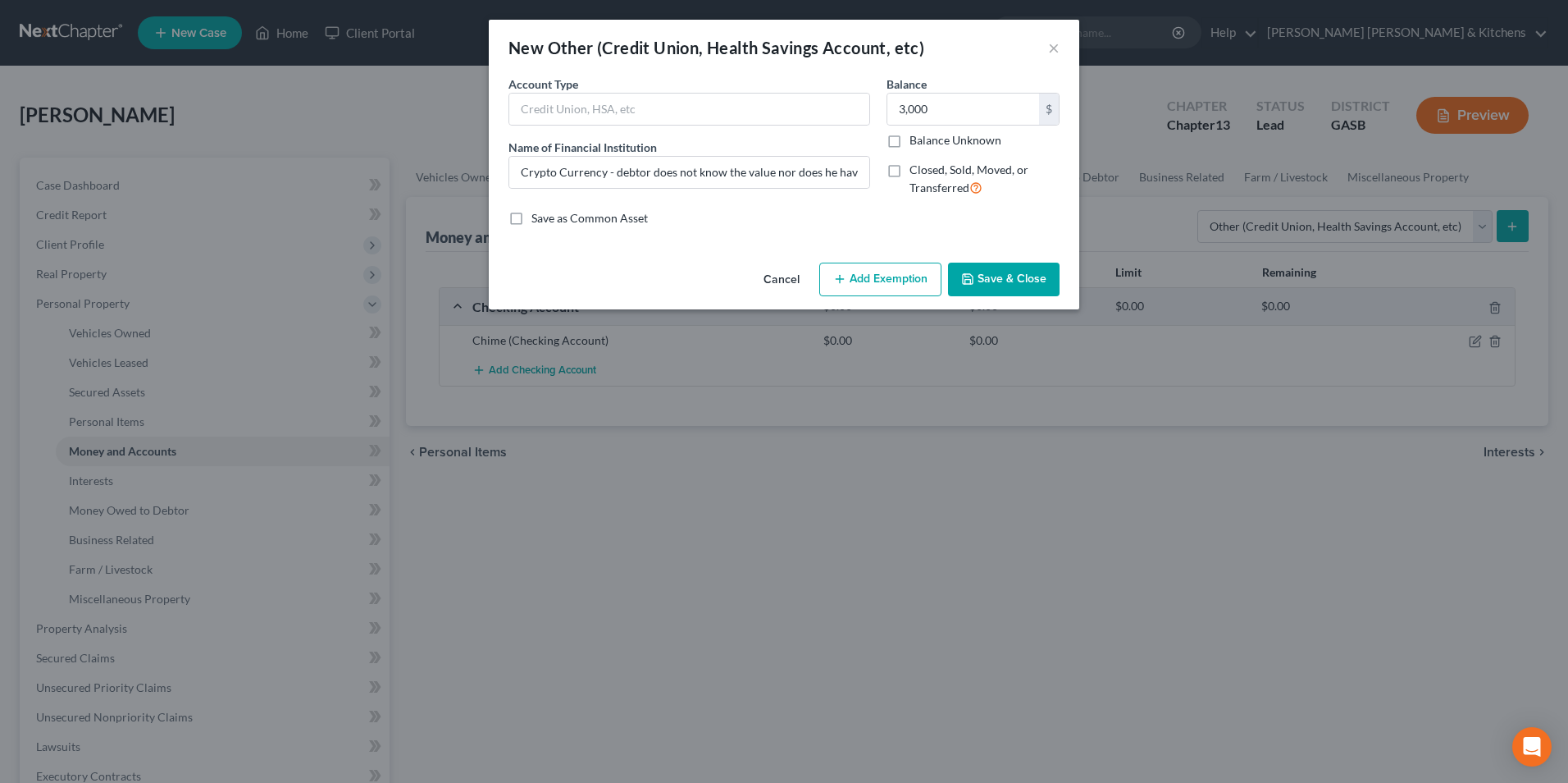
click at [899, 280] on button "Add Exemption" at bounding box center [880, 280] width 122 height 35
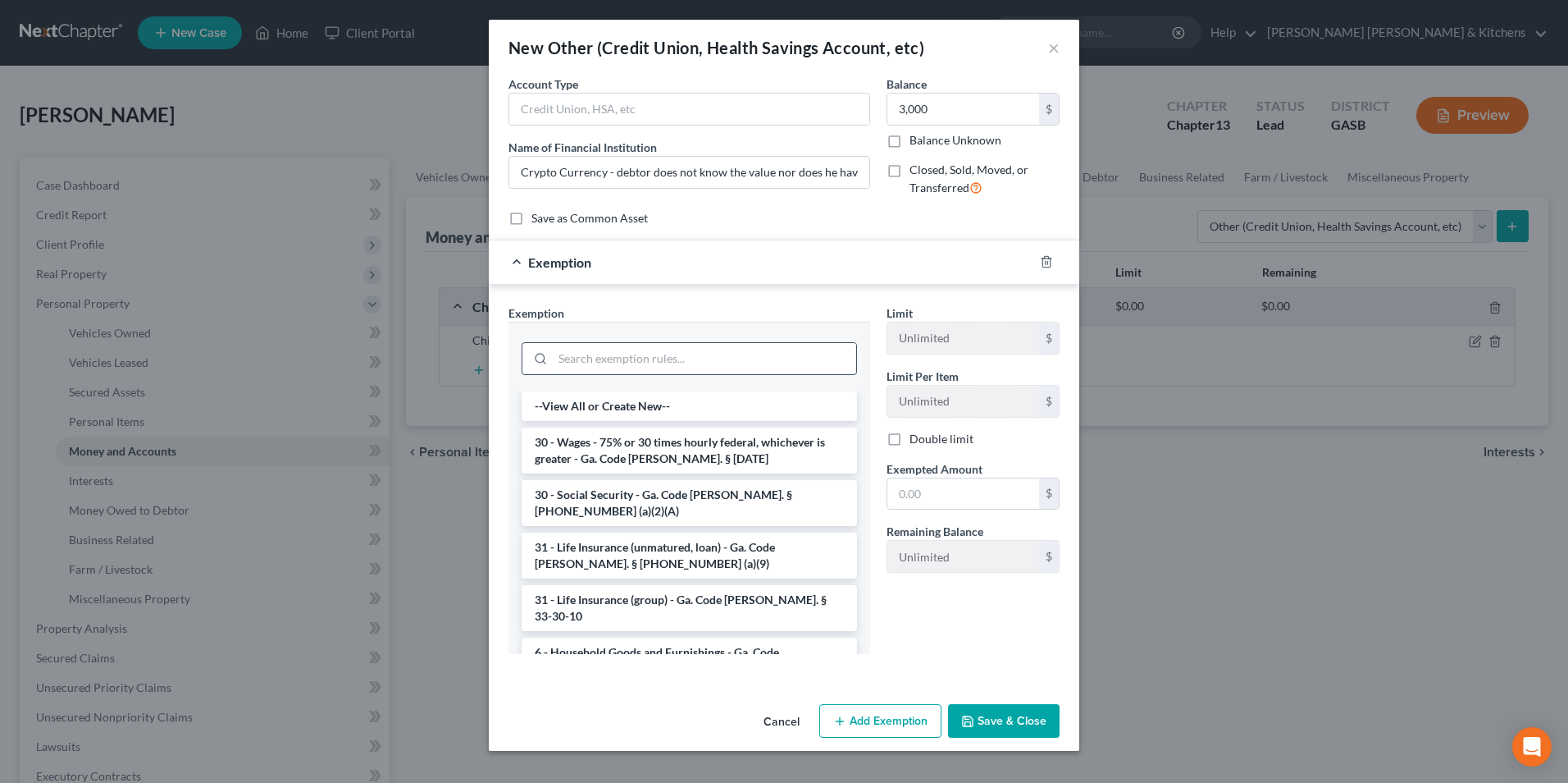
click at [672, 355] on input "search" at bounding box center [704, 358] width 304 height 31
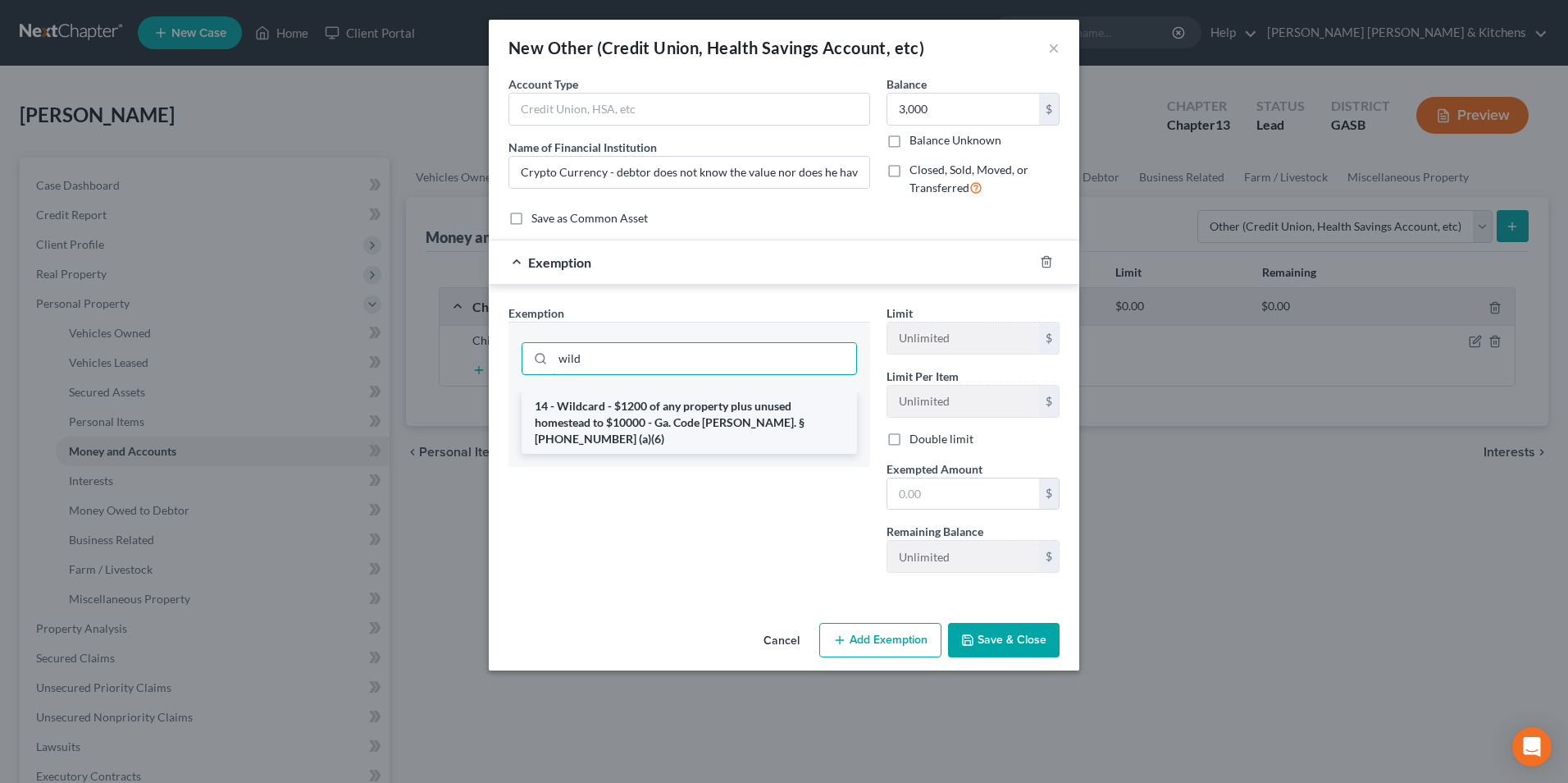
type input "wild"
click at [665, 406] on li "14 - Wildcard - $1200 of any property plus unused homestead to $10000 - Ga. Cod…" at bounding box center [688, 422] width 335 height 62
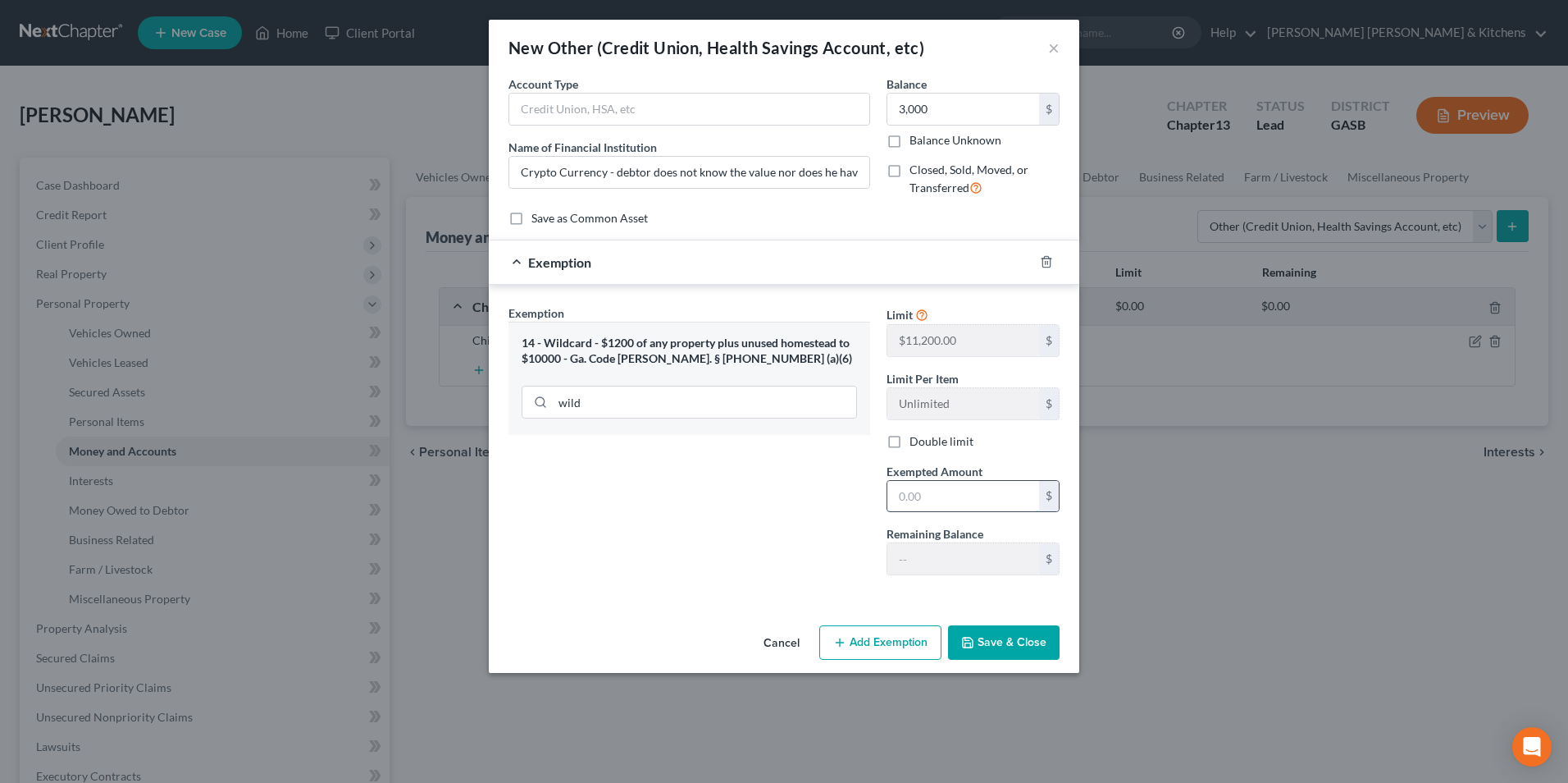
drag, startPoint x: 923, startPoint y: 502, endPoint x: 915, endPoint y: 494, distance: 11.3
click at [923, 502] on input "text" at bounding box center [962, 497] width 151 height 31
type input "3,000"
click at [1036, 646] on button "Save & Close" at bounding box center [1004, 642] width 112 height 35
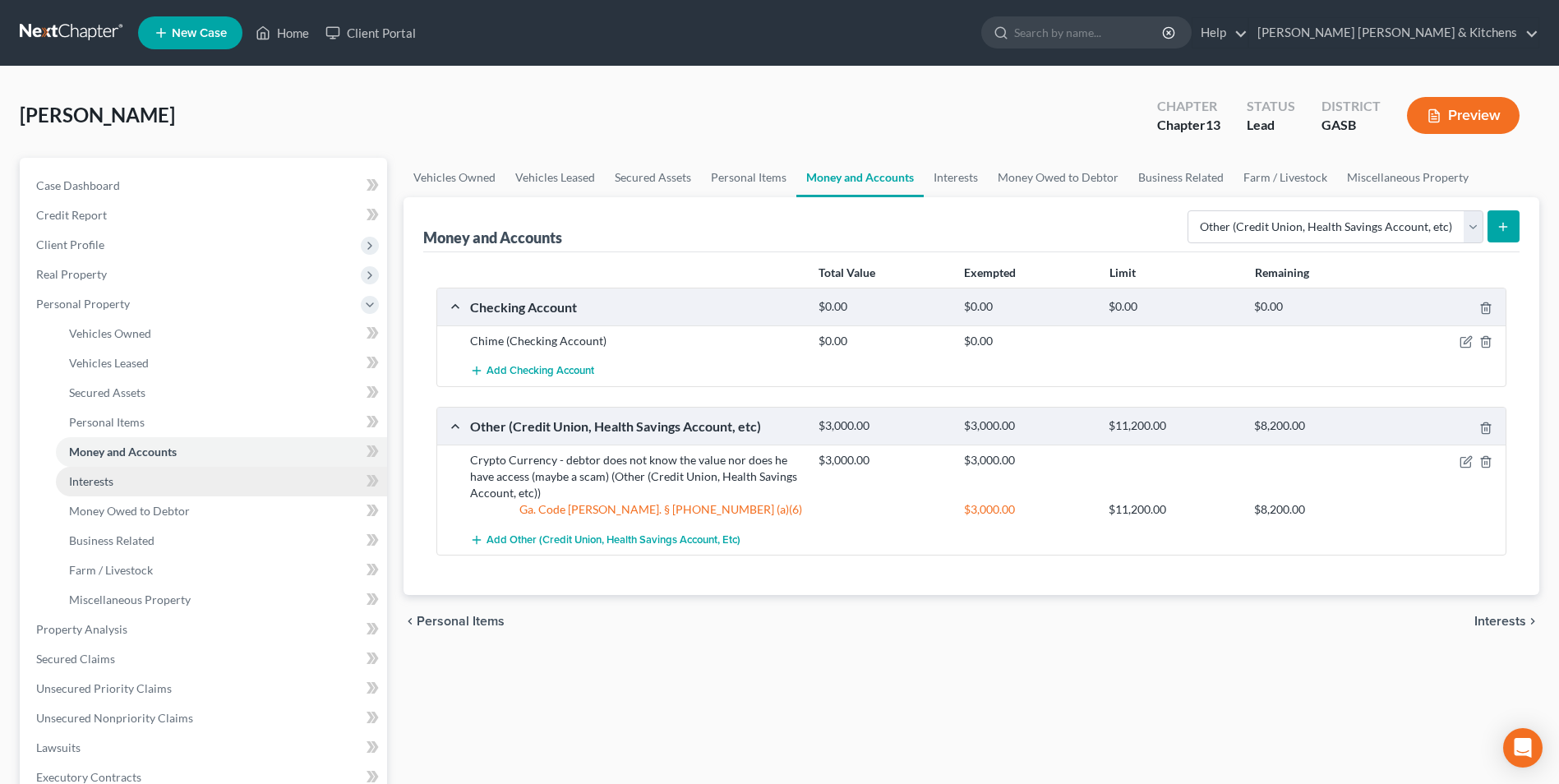
click at [106, 482] on span "Interests" at bounding box center [91, 481] width 45 height 14
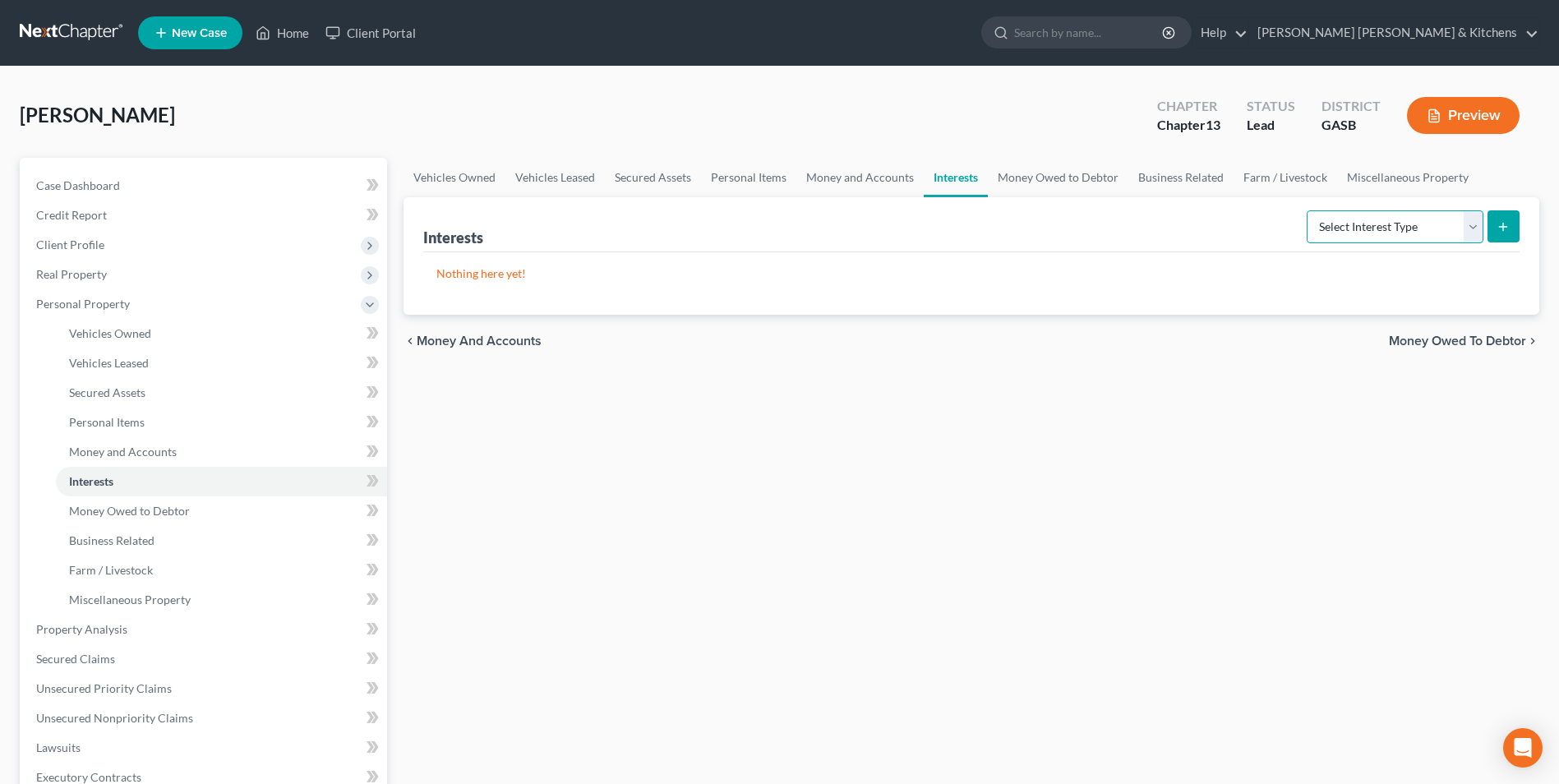
click at [1414, 230] on select "Select Interest Type 401K Annuity Bond Education IRA Government Bond Government…" at bounding box center [1395, 227] width 177 height 33
select select "401k"
click at [1309, 211] on select "Select Interest Type 401K Annuity Bond Education IRA Government Bond Government…" at bounding box center [1395, 227] width 177 height 33
click at [1501, 230] on icon "submit" at bounding box center [1503, 227] width 13 height 13
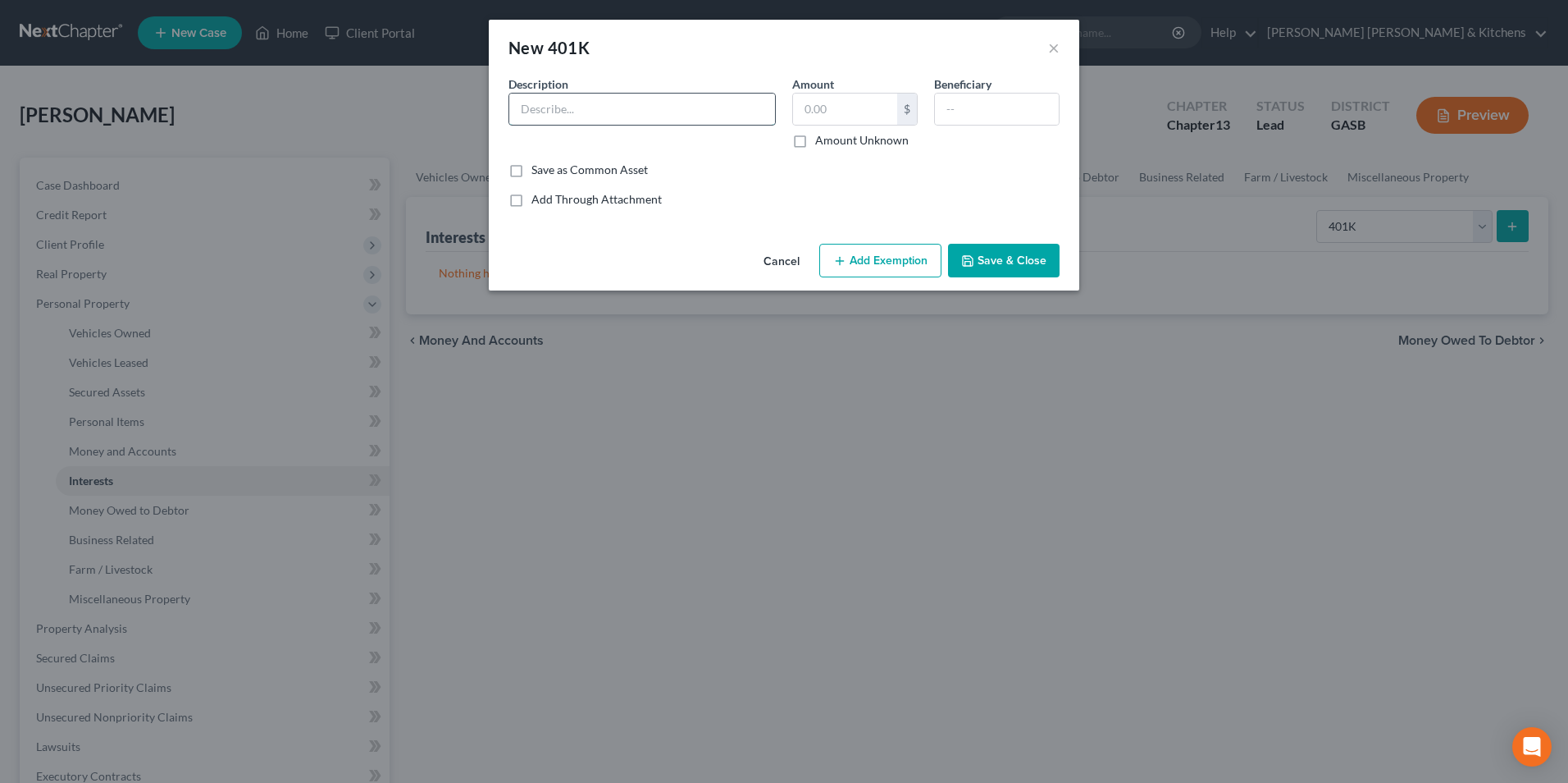
click at [583, 110] on input "text" at bounding box center [642, 109] width 266 height 31
type input "retirement"
click at [846, 118] on input "text" at bounding box center [845, 109] width 104 height 31
type input "15,000"
drag, startPoint x: 856, startPoint y: 258, endPoint x: 846, endPoint y: 271, distance: 16.4
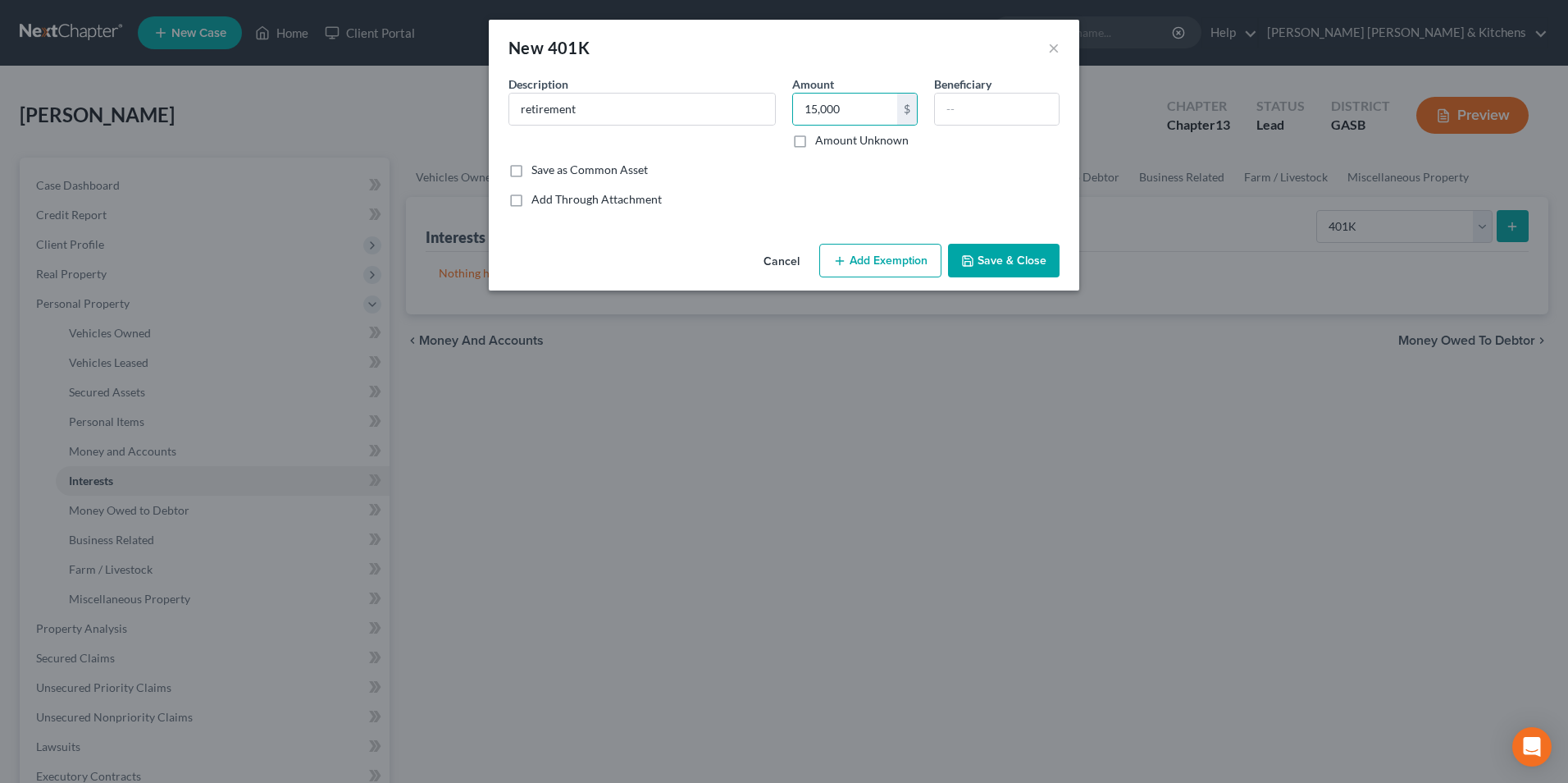
click at [856, 257] on button "Add Exemption" at bounding box center [880, 261] width 122 height 35
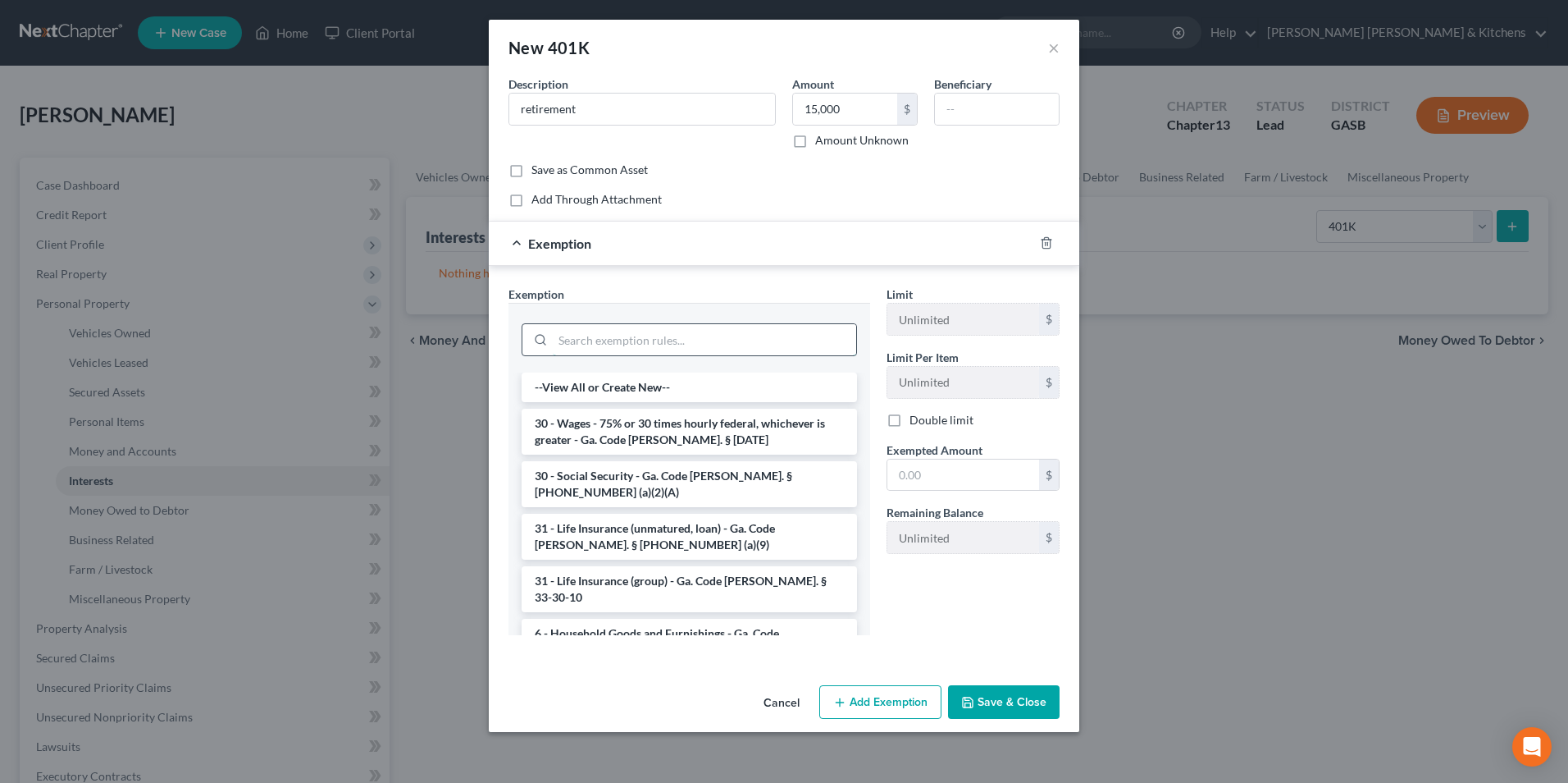
click at [600, 335] on input "search" at bounding box center [704, 340] width 304 height 31
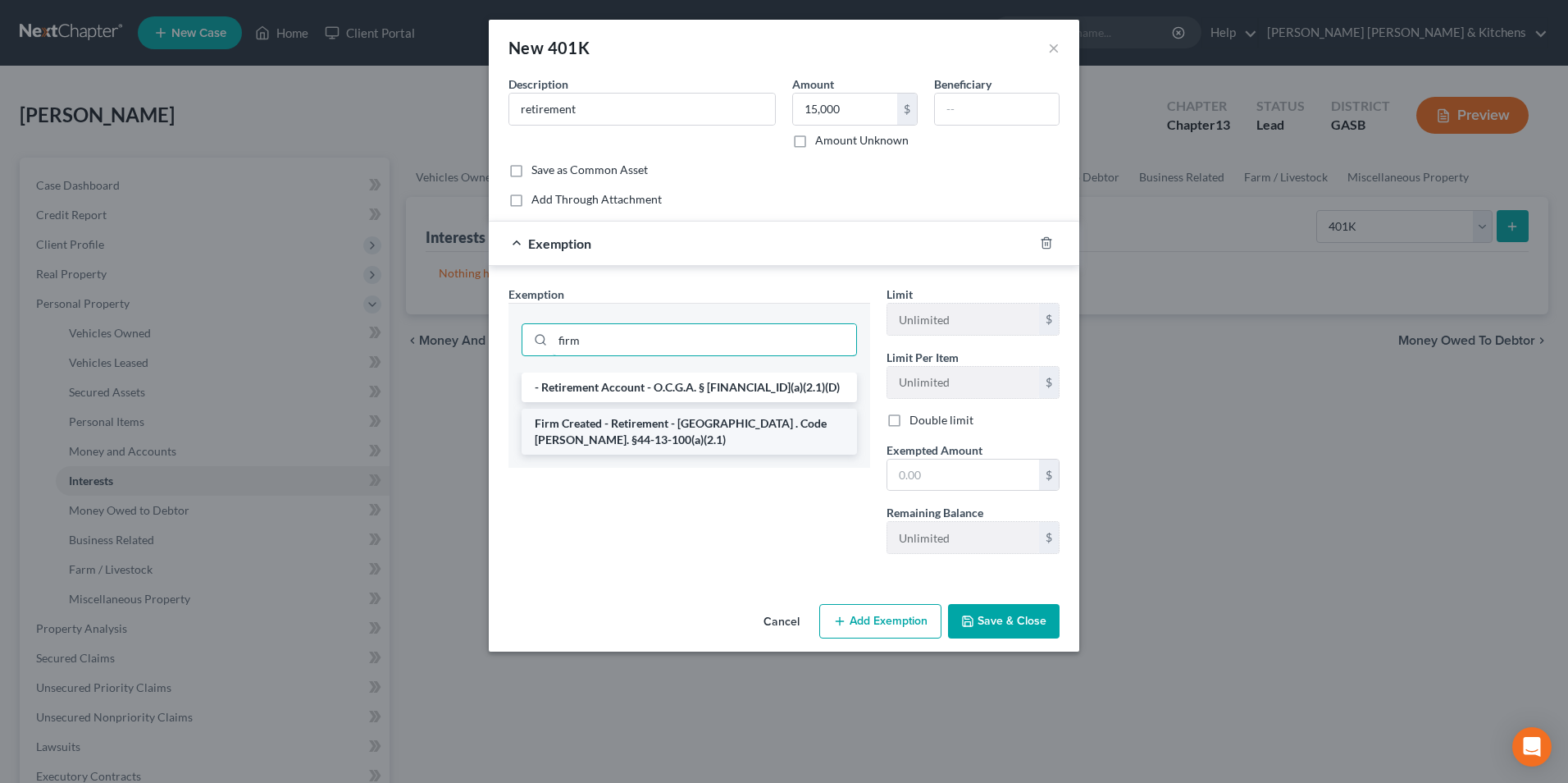
type input "firm"
click at [652, 416] on li "Firm Created - Retirement - [GEOGRAPHIC_DATA] . Code [PERSON_NAME]. §44-13-100(…" at bounding box center [688, 432] width 335 height 46
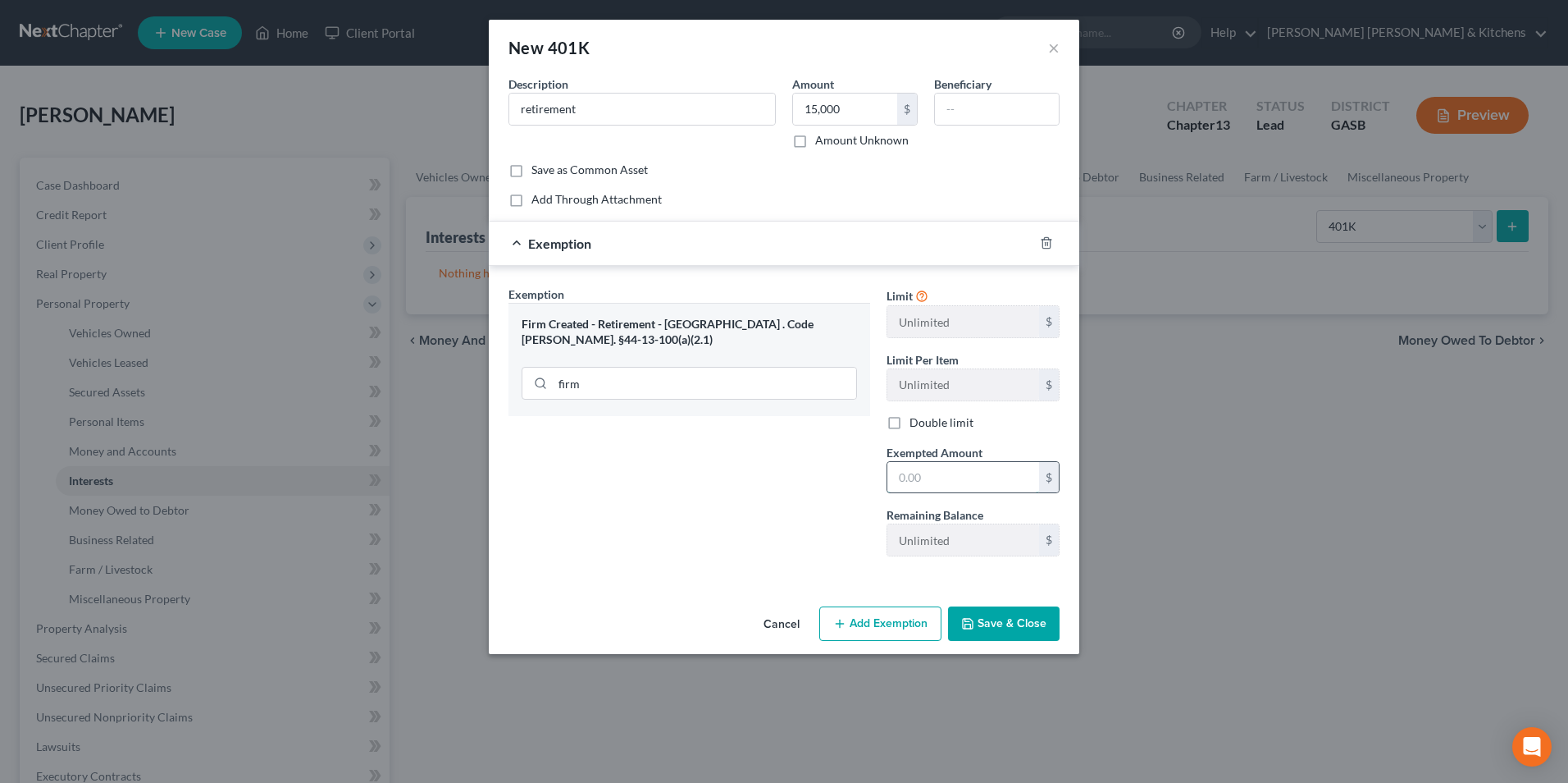
click at [959, 466] on input "text" at bounding box center [962, 478] width 151 height 31
type input "15,000"
click at [990, 627] on button "Save & Close" at bounding box center [1004, 624] width 112 height 35
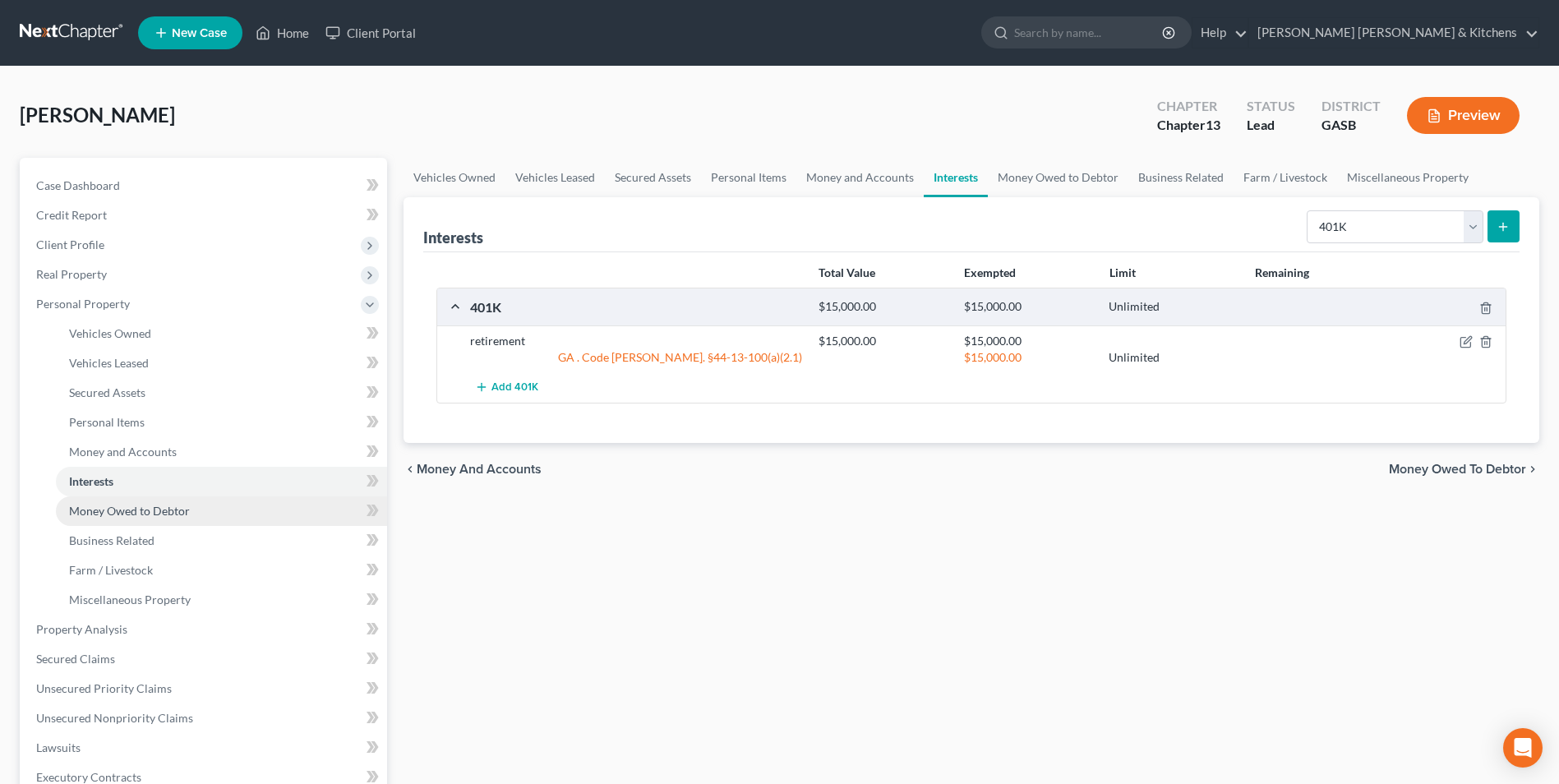
click at [83, 511] on span "Money Owed to Debtor" at bounding box center [129, 511] width 121 height 14
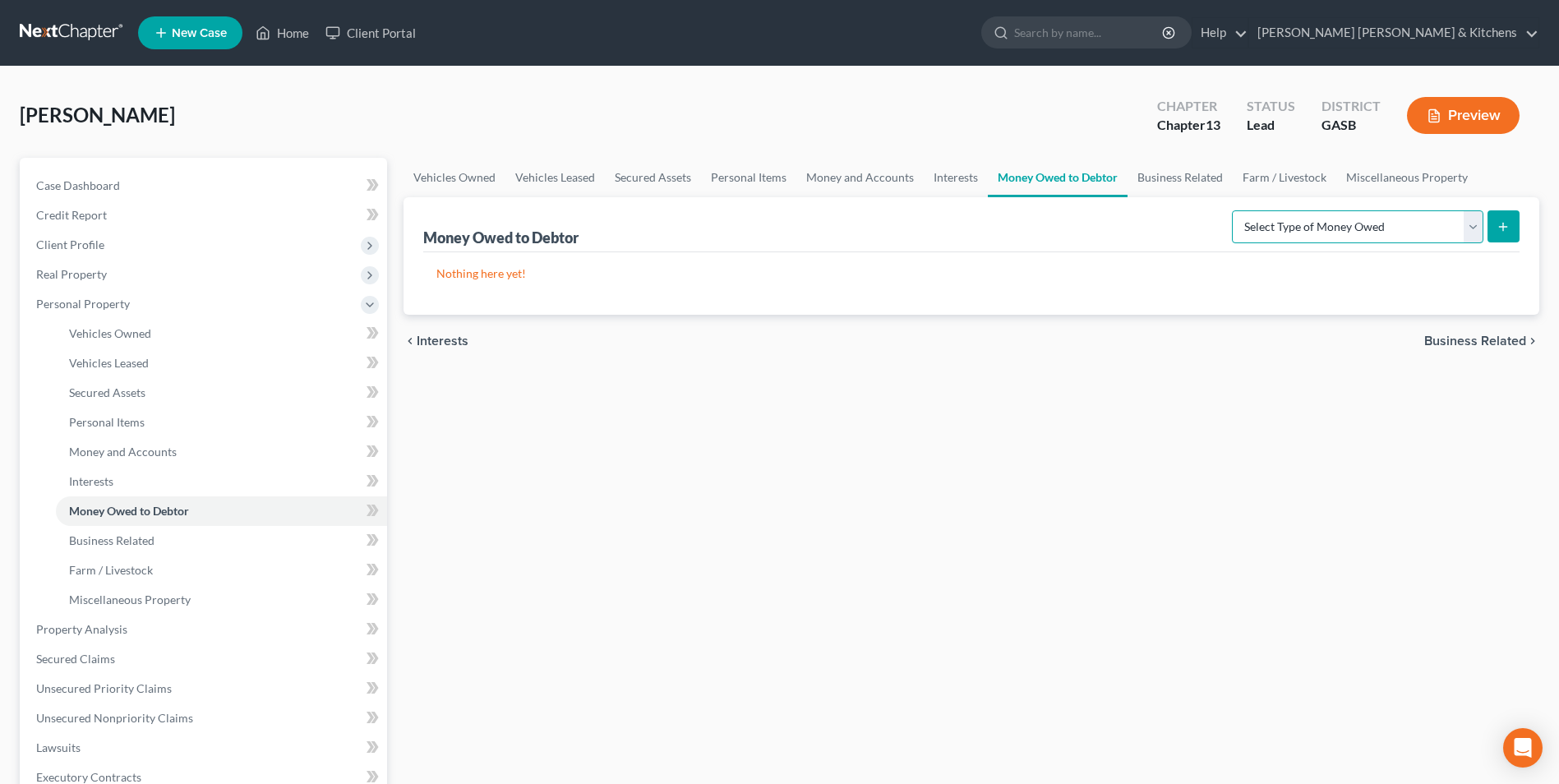
click at [1371, 233] on select "Select Type of Money Owed Accounts Receivable Alimony Child Support Claims Agai…" at bounding box center [1357, 227] width 251 height 33
select select "other_contingent_and_unliquidated_claims"
click at [1235, 211] on select "Select Type of Money Owed Accounts Receivable Alimony Child Support Claims Agai…" at bounding box center [1357, 227] width 251 height 33
click at [1493, 223] on button "submit" at bounding box center [1503, 226] width 32 height 32
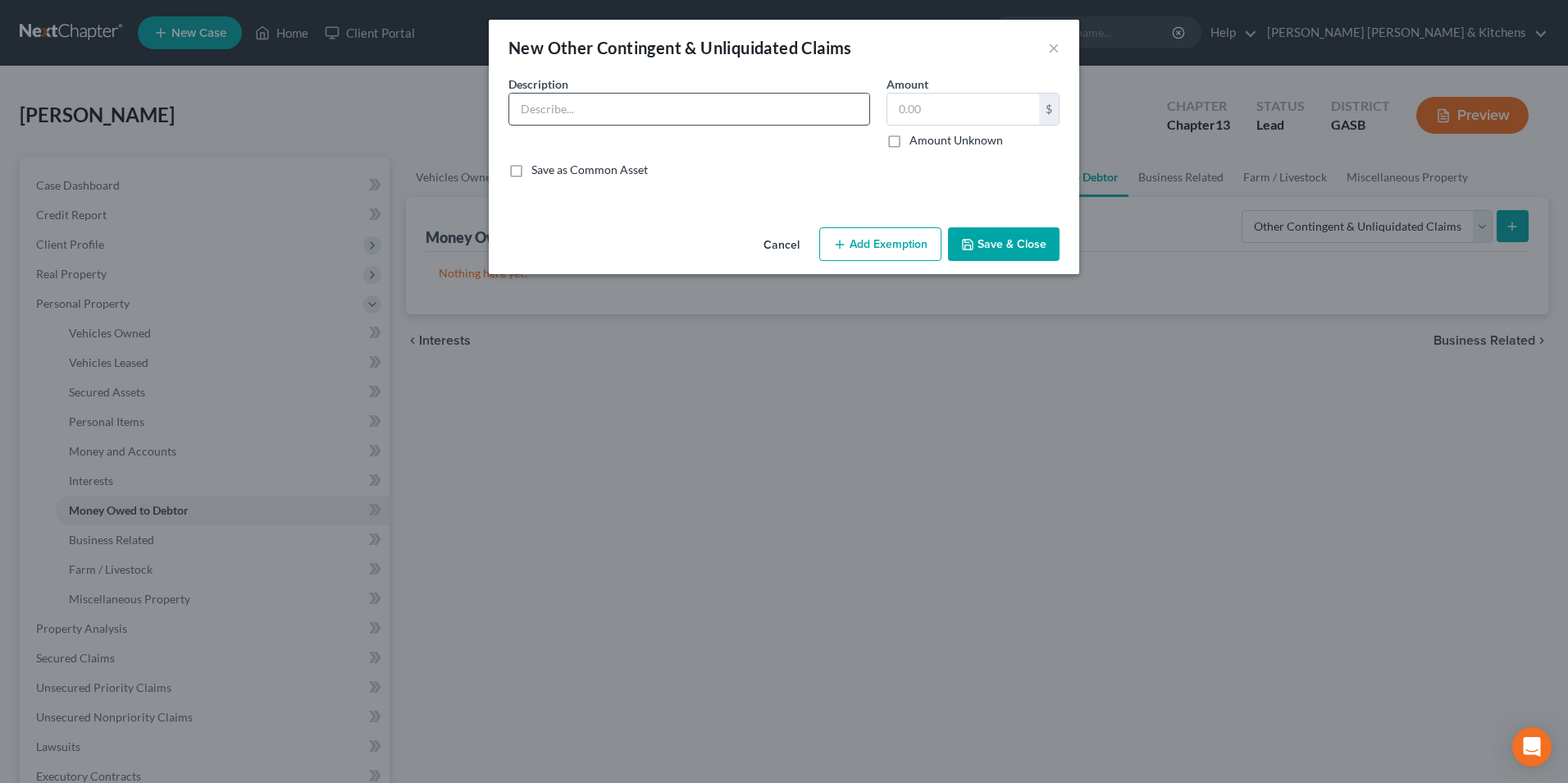
click at [537, 117] on input "text" at bounding box center [689, 109] width 360 height 31
type input "potential cause of action against [PERSON_NAME] if she took his $3000 & didn't …"
click at [909, 138] on label "Amount Unknown" at bounding box center [956, 141] width 94 height 17
click at [916, 138] on input "Amount Unknown" at bounding box center [921, 137] width 11 height 11
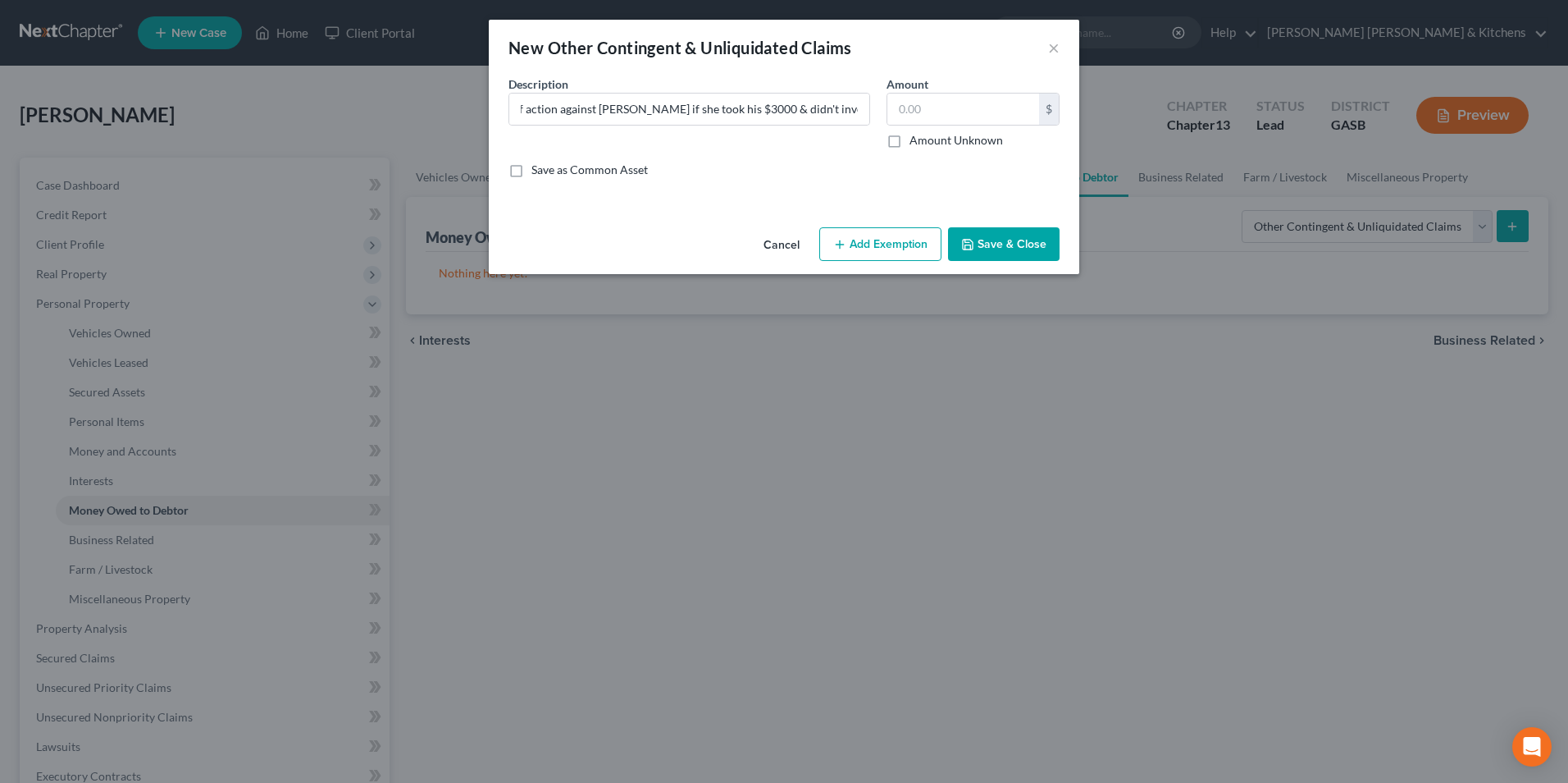
checkbox input "true"
type input "0.00"
click at [993, 252] on button "Save & Close" at bounding box center [1004, 245] width 112 height 35
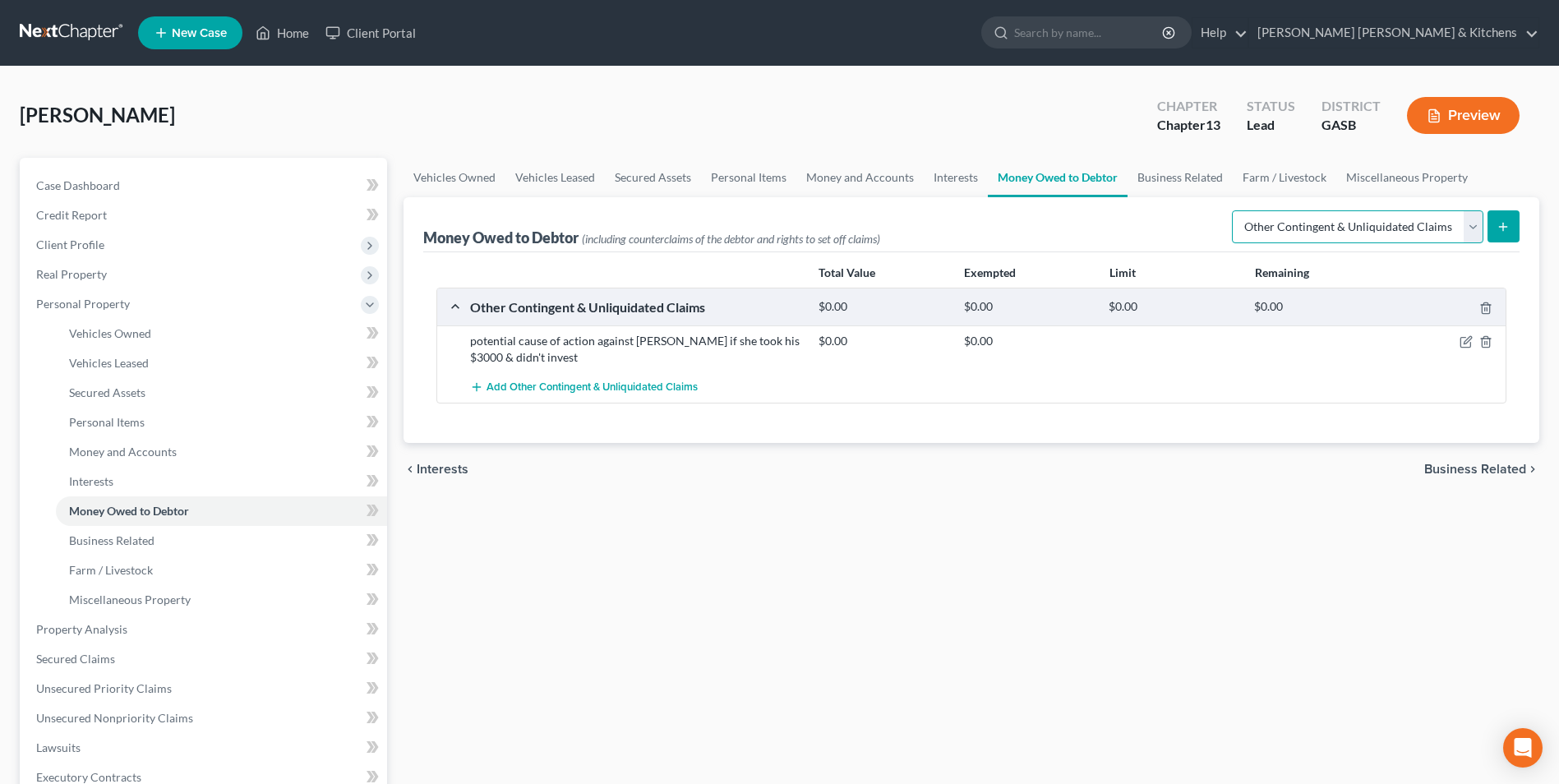
click at [1305, 230] on select "Select Type of Money Owed Accounts Receivable Alimony Child Support Claims Agai…" at bounding box center [1357, 227] width 251 height 33
select select "financial_assets_not_yet_listed"
click at [1235, 211] on select "Select Type of Money Owed Accounts Receivable Alimony Child Support Claims Agai…" at bounding box center [1357, 227] width 251 height 33
click at [1496, 232] on button "submit" at bounding box center [1503, 226] width 32 height 32
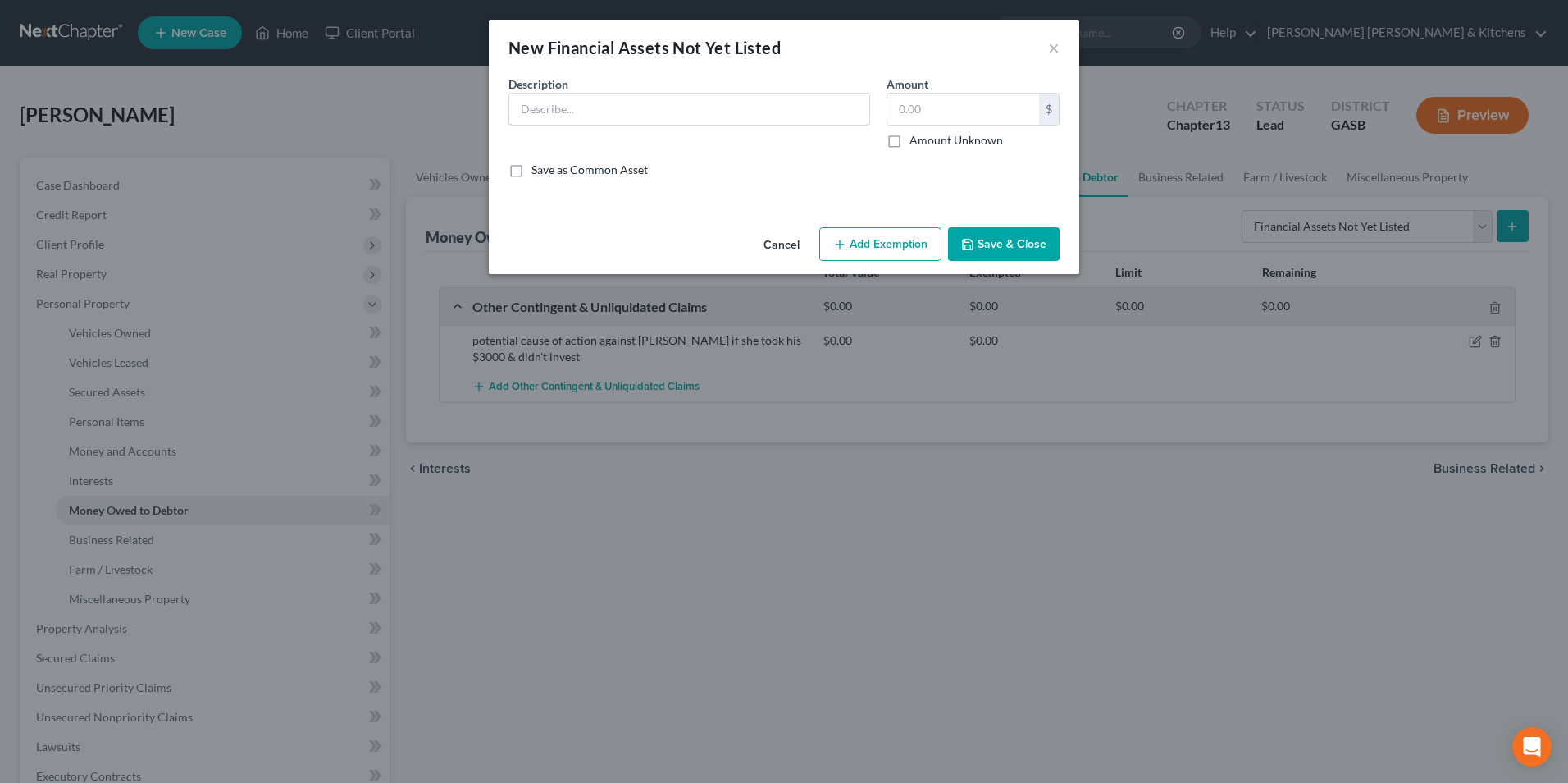
drag, startPoint x: 575, startPoint y: 111, endPoint x: 739, endPoint y: 383, distance: 317.6
click at [575, 112] on input "text" at bounding box center [689, 109] width 360 height 31
type input "potential cause of action against company that issued 1099 for crypto currency …"
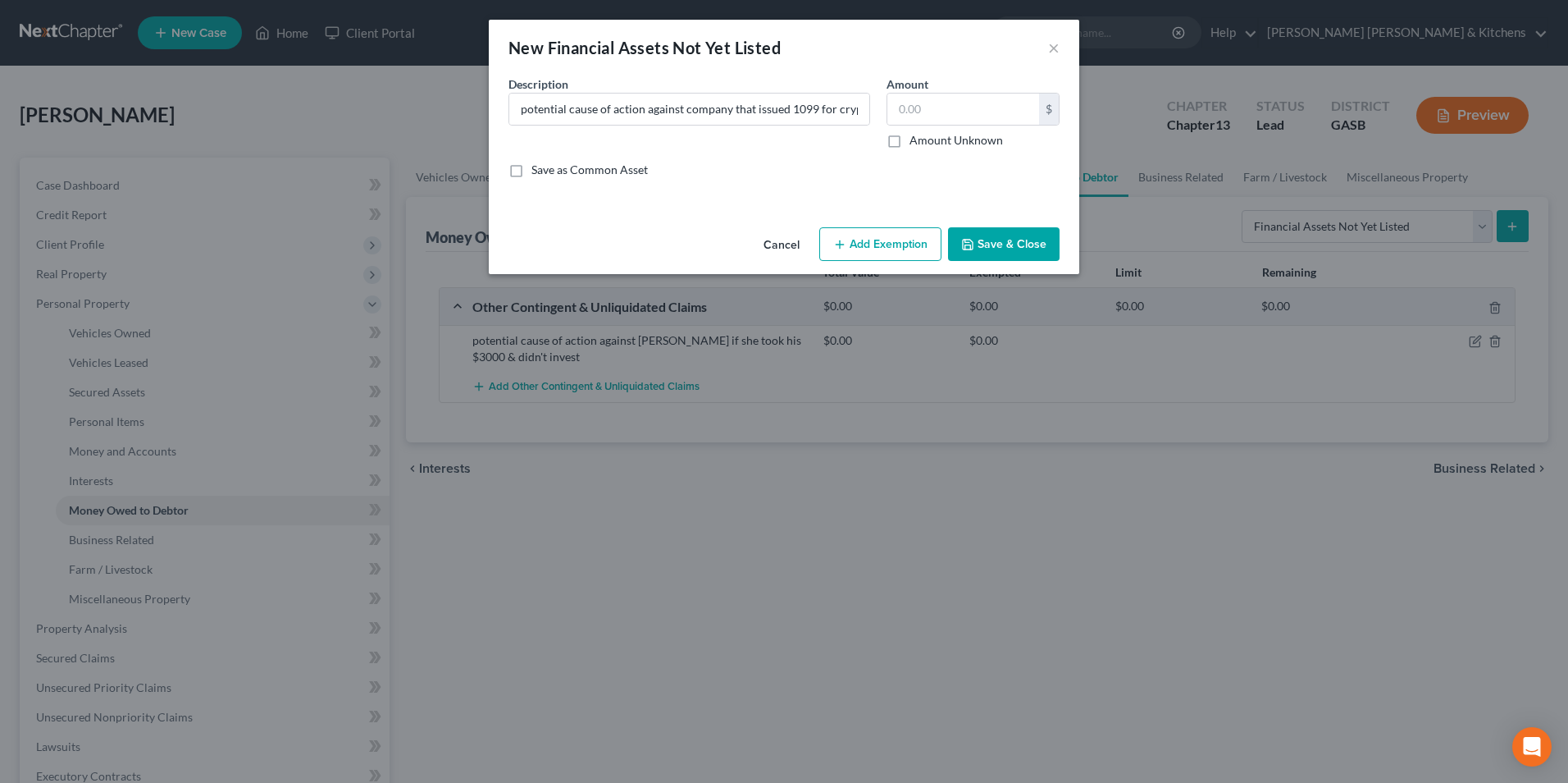
click at [909, 139] on label "Amount Unknown" at bounding box center [956, 141] width 94 height 17
click at [916, 139] on input "Amount Unknown" at bounding box center [921, 137] width 11 height 11
checkbox input "true"
type input "0.00"
click at [1004, 247] on button "Save & Close" at bounding box center [1004, 245] width 112 height 35
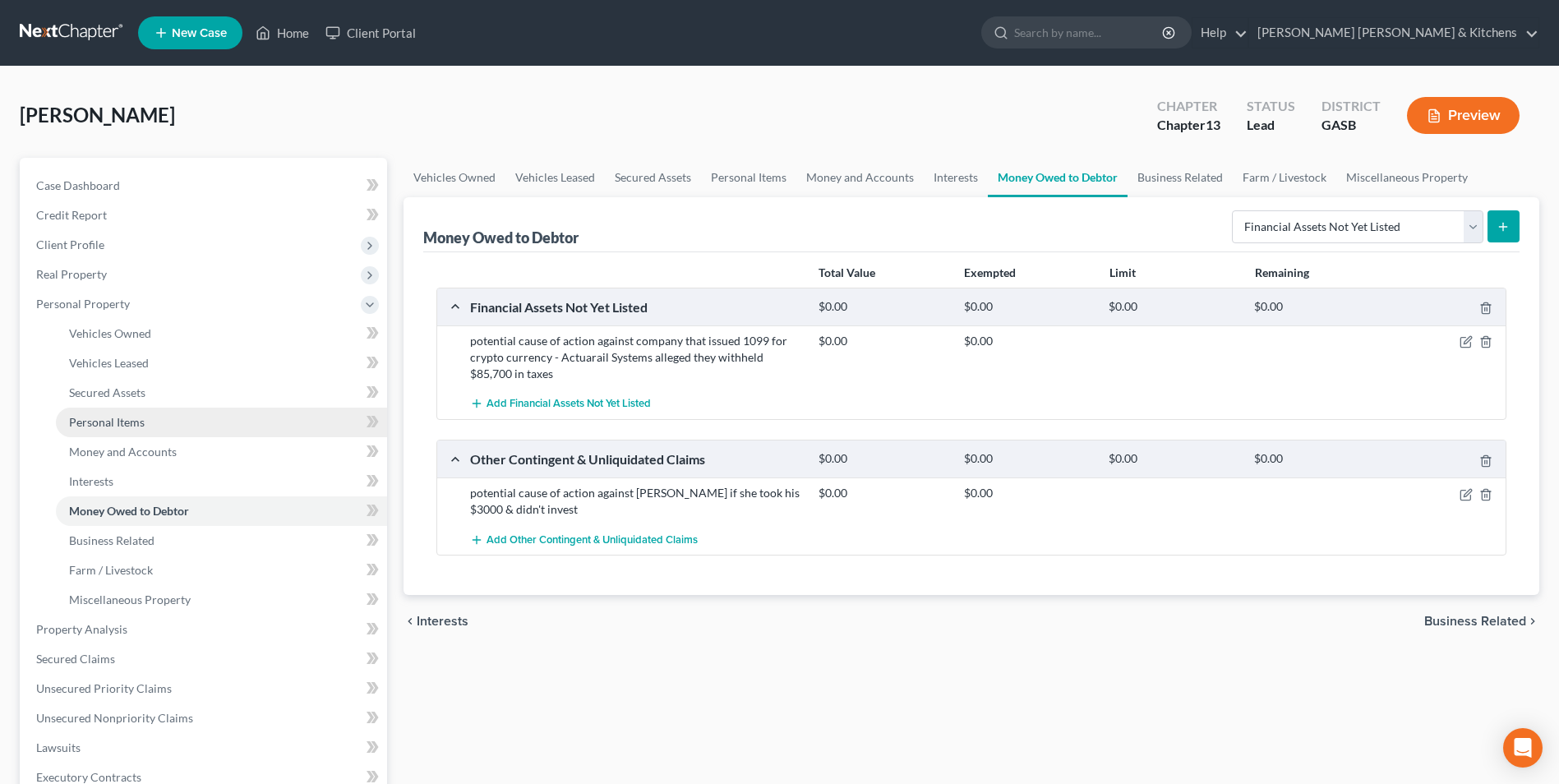
click at [91, 417] on span "Personal Items" at bounding box center [106, 422] width 75 height 14
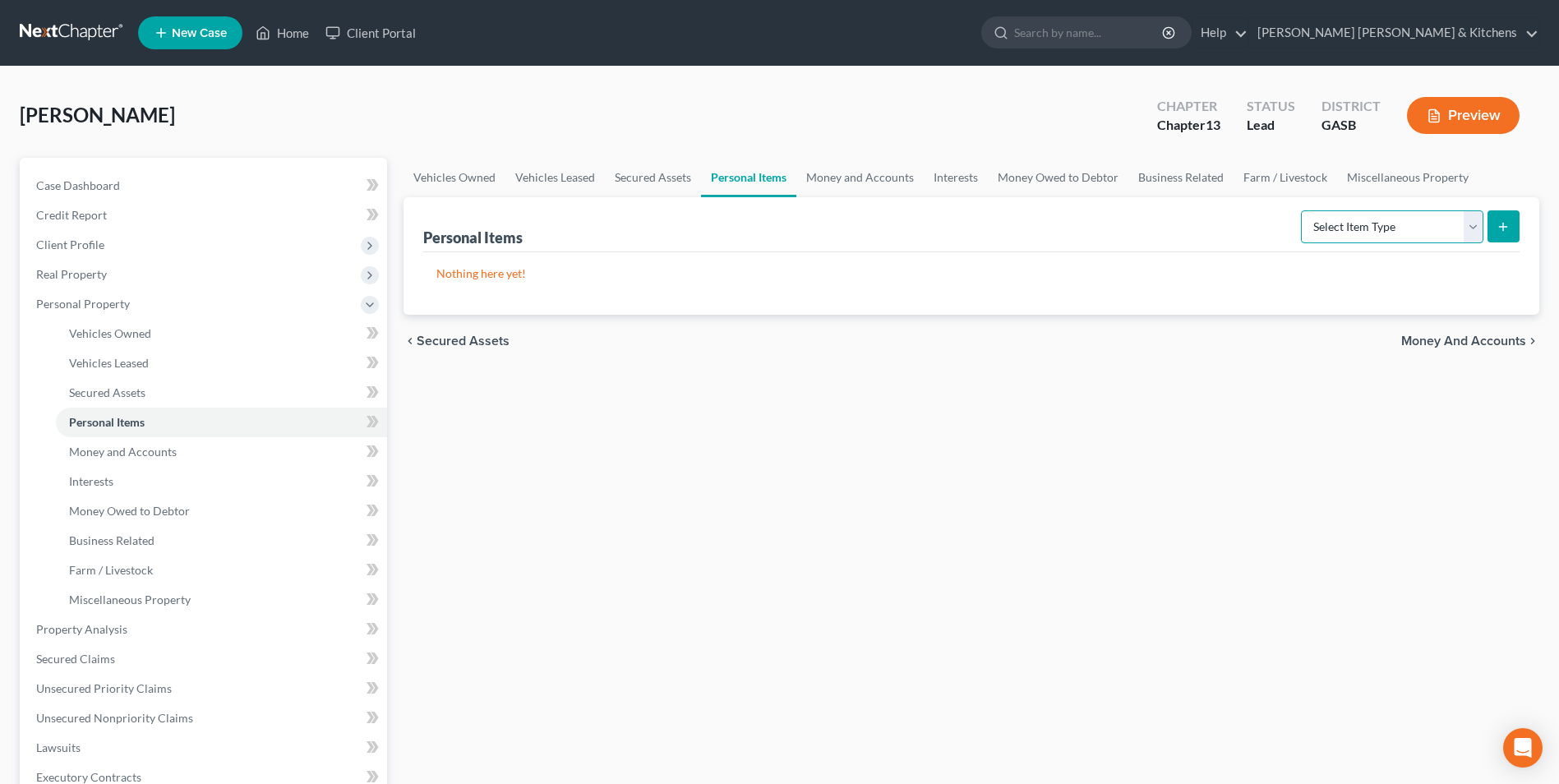
click at [1347, 240] on select "Select Item Type Clothing Collectibles Of Value Electronics Firearms Household …" at bounding box center [1392, 227] width 182 height 33
select select "clothing"
click at [1303, 211] on select "Select Item Type Clothing Collectibles Of Value Electronics Firearms Household …" at bounding box center [1392, 227] width 182 height 33
click at [1513, 228] on button "submit" at bounding box center [1503, 226] width 32 height 32
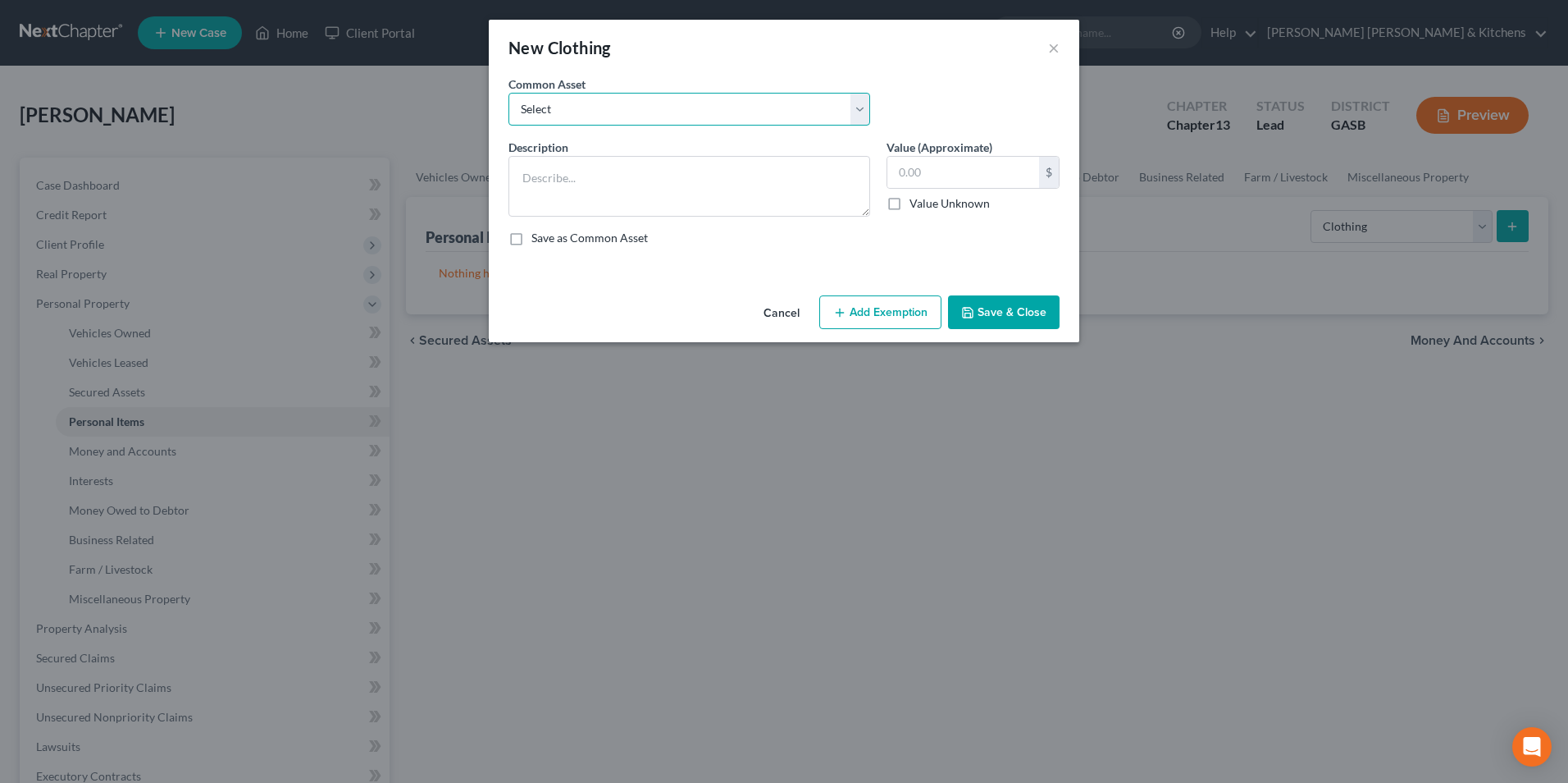
click at [644, 106] on select "Select misc wearing apparel on person & at residence" at bounding box center [689, 109] width 362 height 33
select select "0"
click at [509, 93] on select "Select misc wearing apparel on person & at residence" at bounding box center [689, 109] width 362 height 33
type textarea "misc wearing apparel on person & at residence"
click at [950, 178] on input "400.00" at bounding box center [962, 172] width 151 height 31
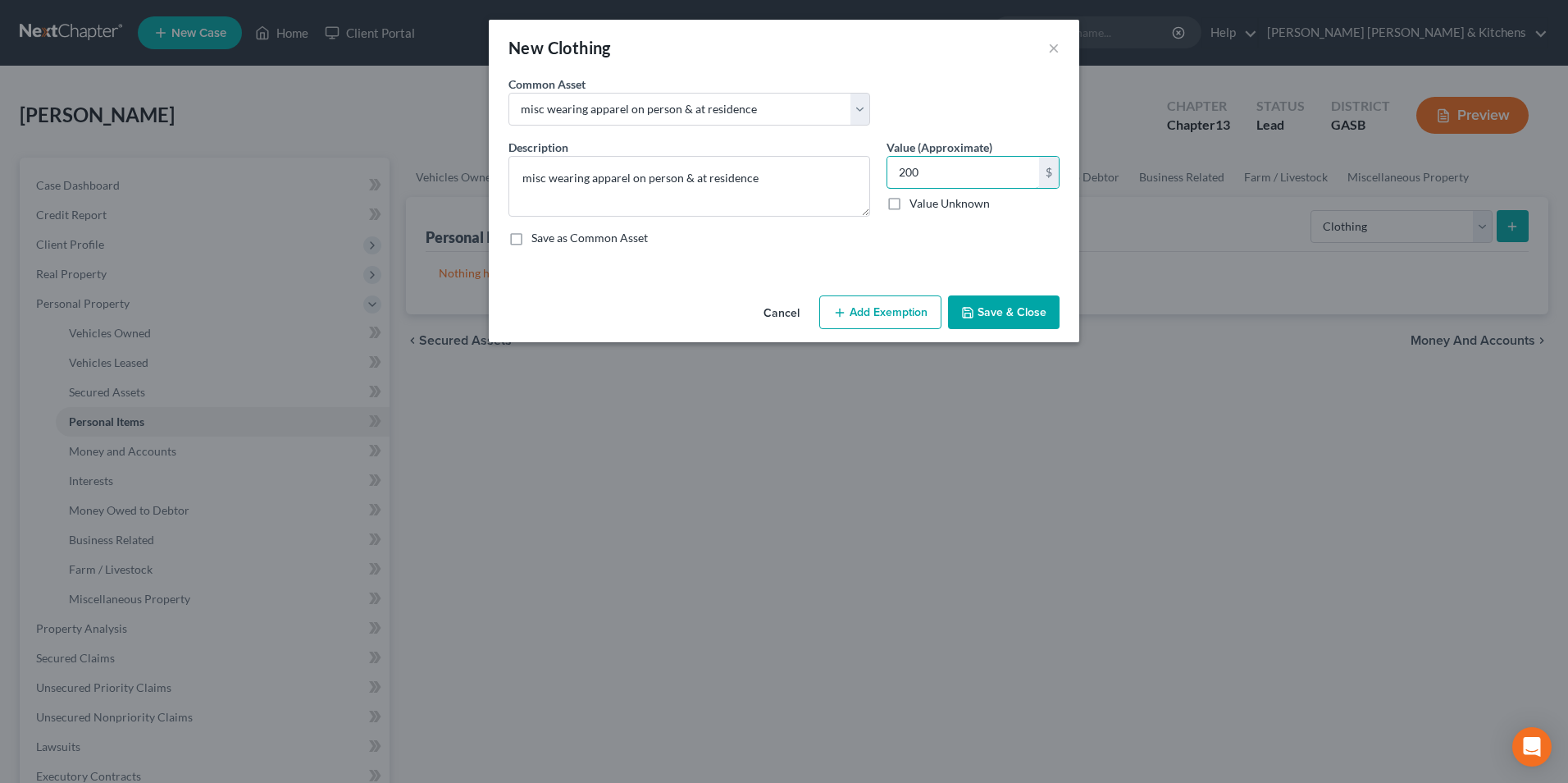
type input "200"
click at [900, 305] on button "Add Exemption" at bounding box center [880, 313] width 122 height 35
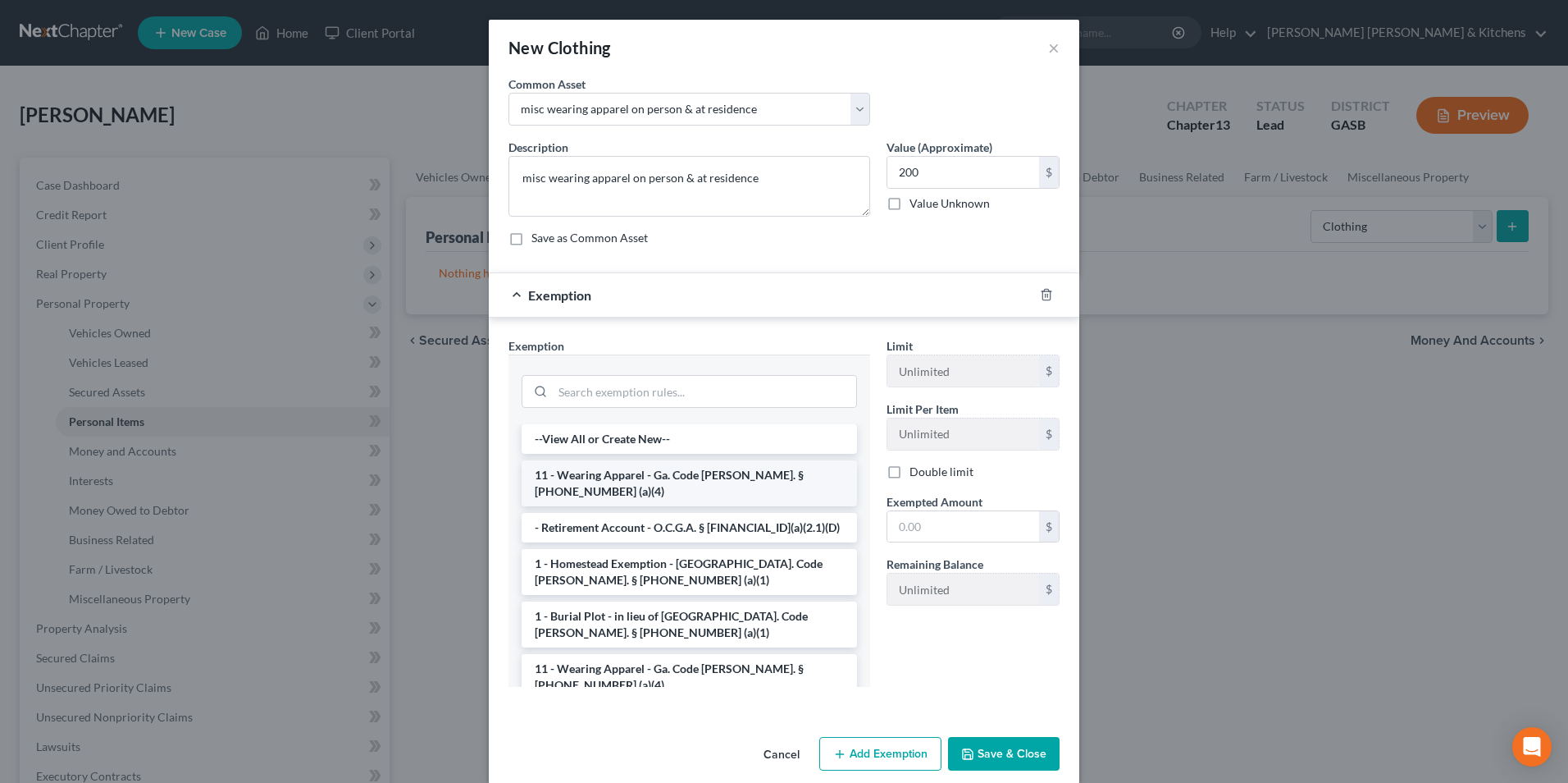
click at [674, 478] on li "11 - Wearing Apparel - Ga. Code [PERSON_NAME]. § [PHONE_NUMBER] (a)(4)" at bounding box center [688, 483] width 335 height 46
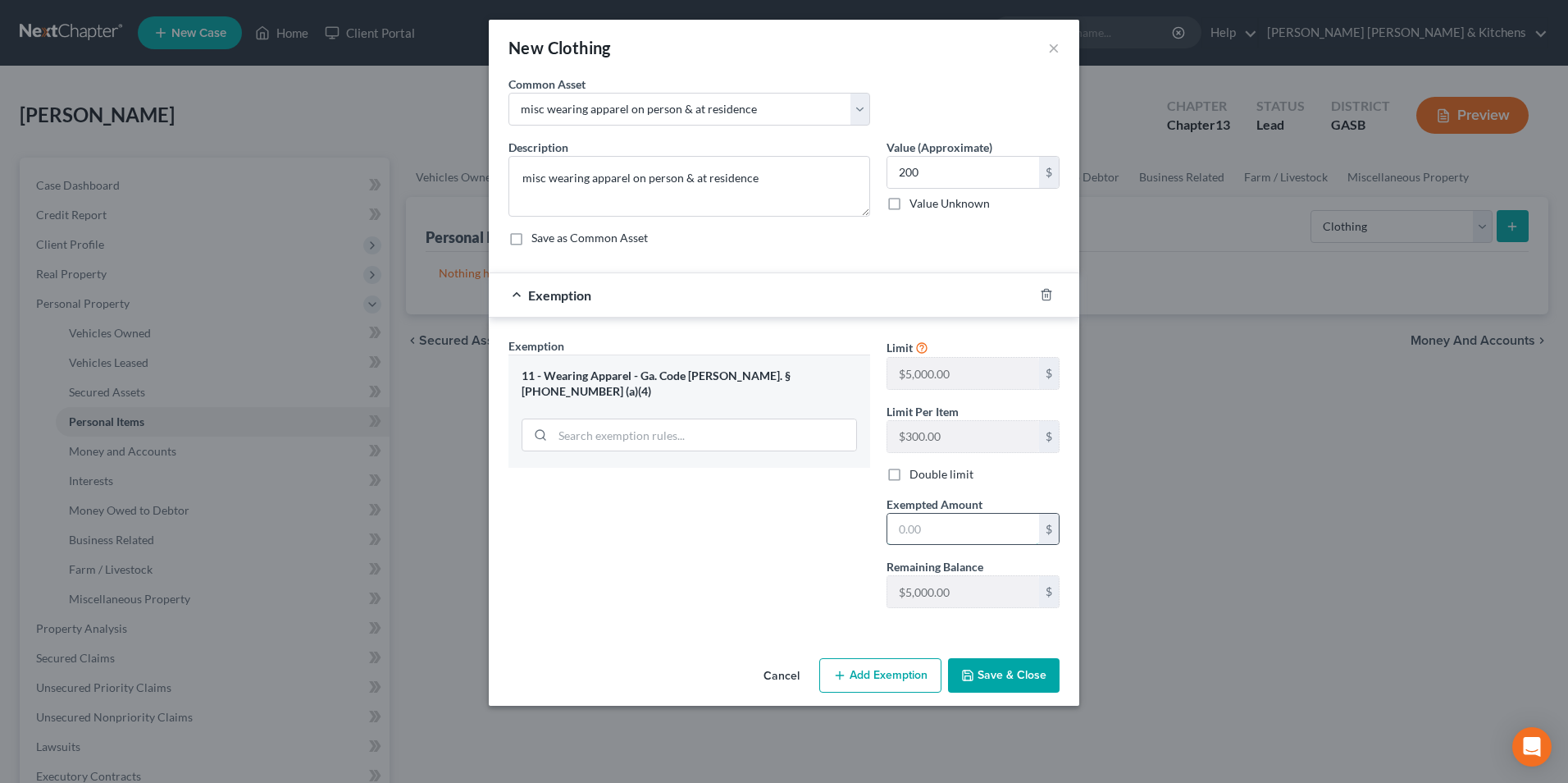
click at [924, 526] on input "text" at bounding box center [962, 529] width 151 height 31
type input "200"
click at [1007, 672] on button "Save & Close" at bounding box center [1004, 675] width 112 height 35
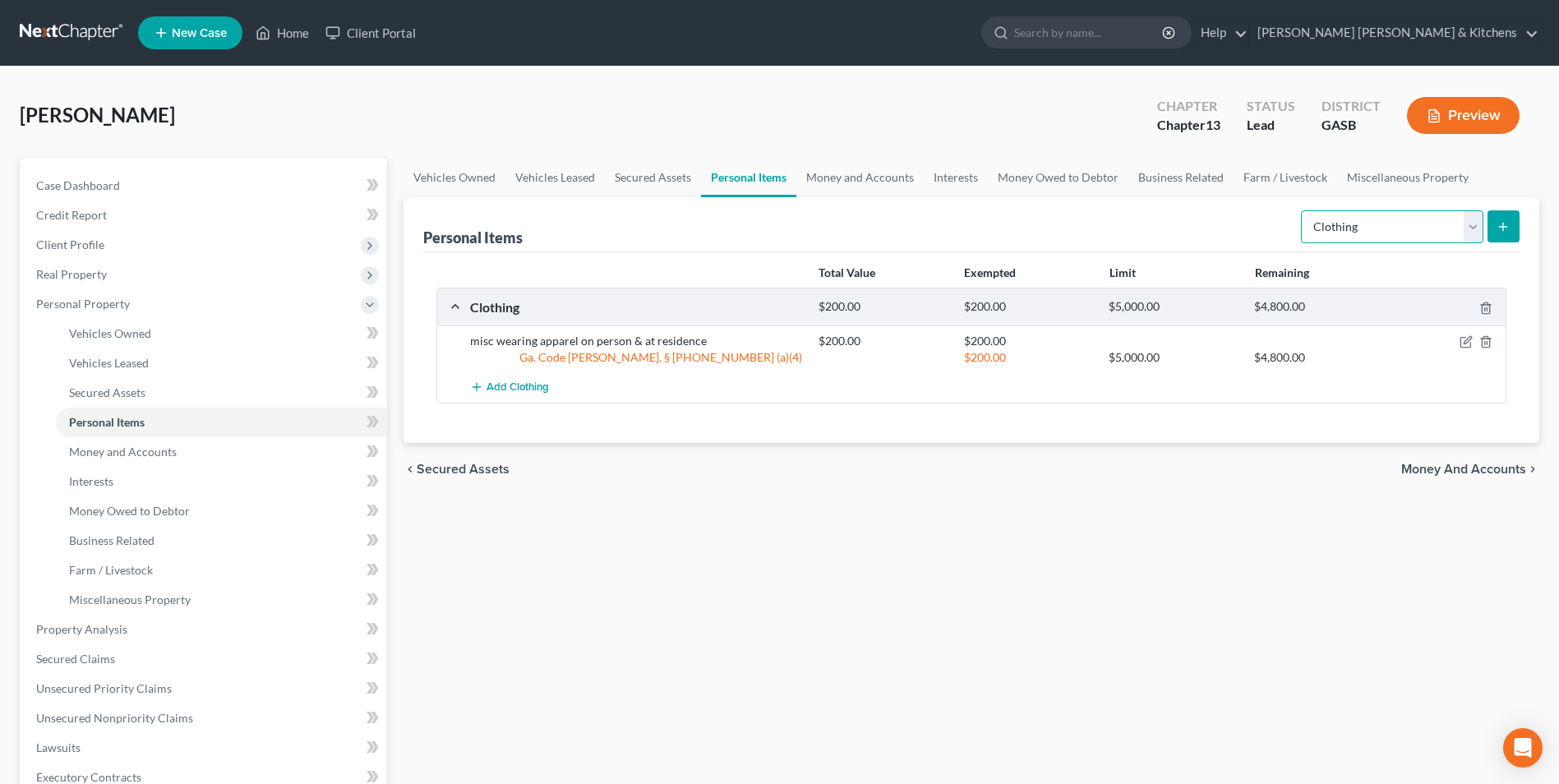
click at [1364, 239] on select "Select Item Type Clothing Collectibles Of Value Electronics Firearms Household …" at bounding box center [1392, 227] width 182 height 33
select select "jewelry"
click at [1303, 211] on select "Select Item Type Clothing Collectibles Of Value Electronics Firearms Household …" at bounding box center [1392, 227] width 182 height 33
click at [1501, 234] on button "submit" at bounding box center [1503, 226] width 32 height 32
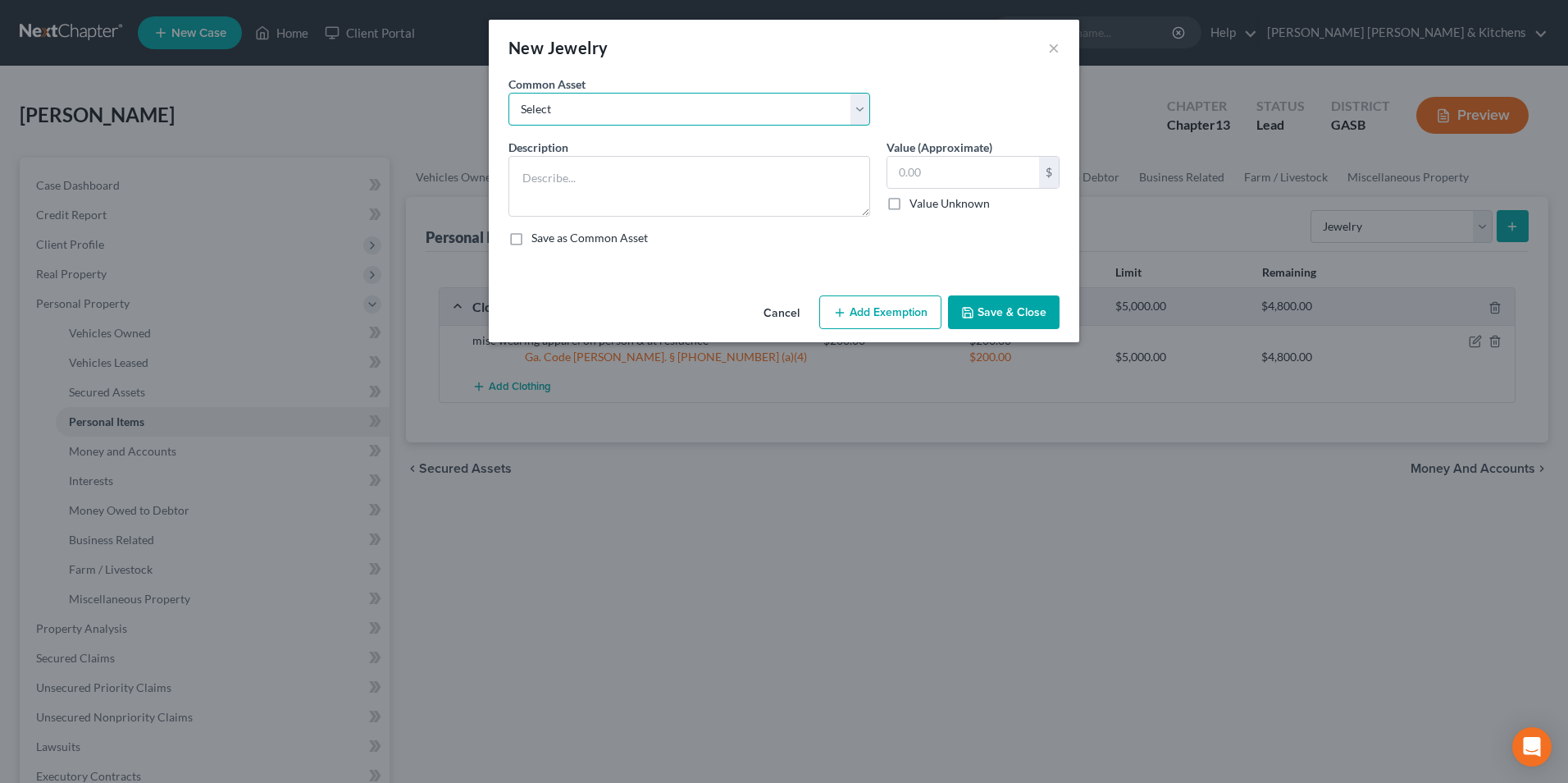
click at [549, 108] on select "Select misc jewelry on person & at residence" at bounding box center [689, 109] width 362 height 33
select select "0"
click at [509, 93] on select "Select misc jewelry on person & at residence" at bounding box center [689, 109] width 362 height 33
type textarea "misc jewelry on person & at residence"
type input "100.00"
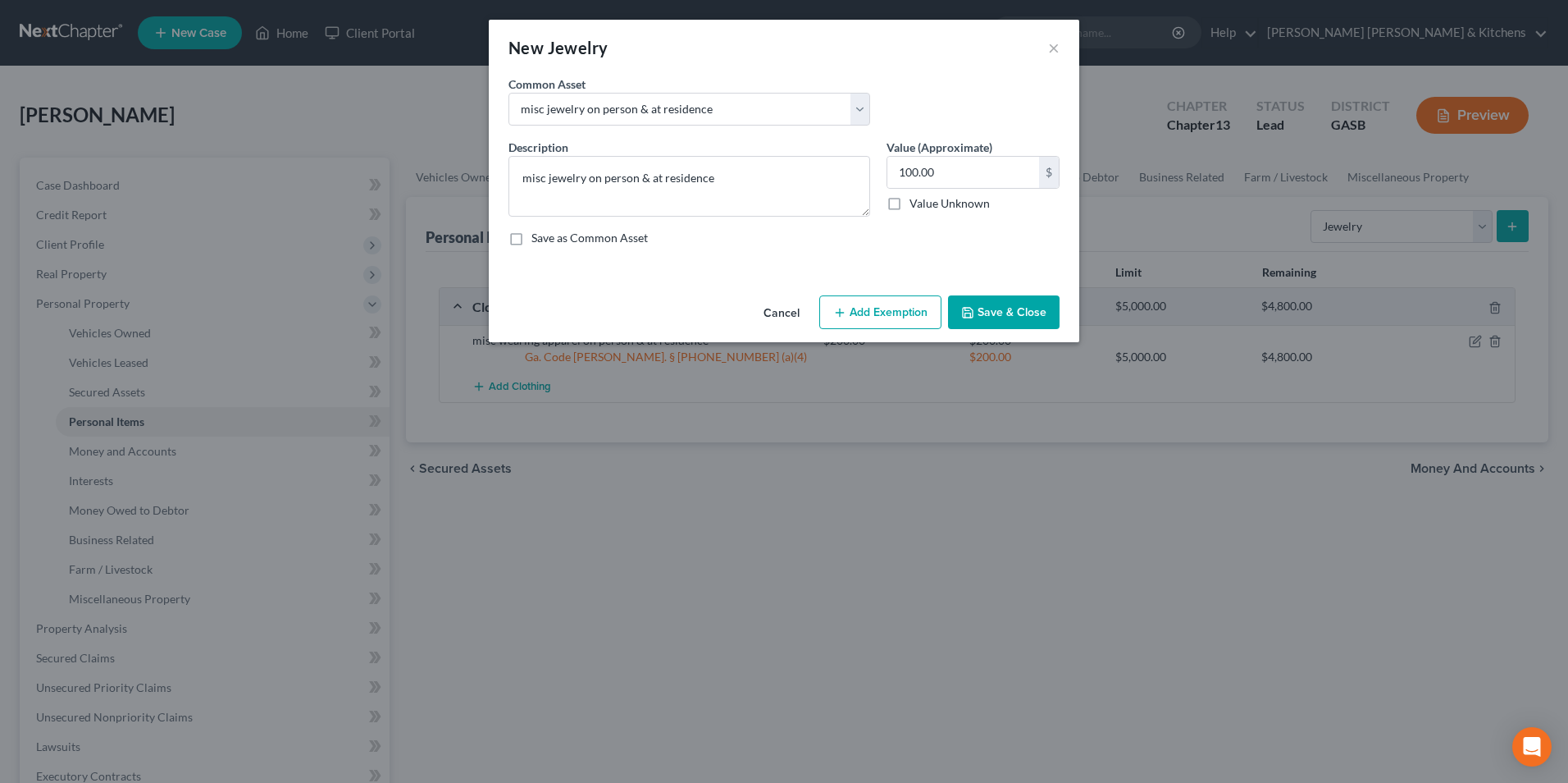
drag, startPoint x: 924, startPoint y: 304, endPoint x: 904, endPoint y: 338, distance: 39.4
click at [923, 306] on button "Add Exemption" at bounding box center [880, 313] width 122 height 35
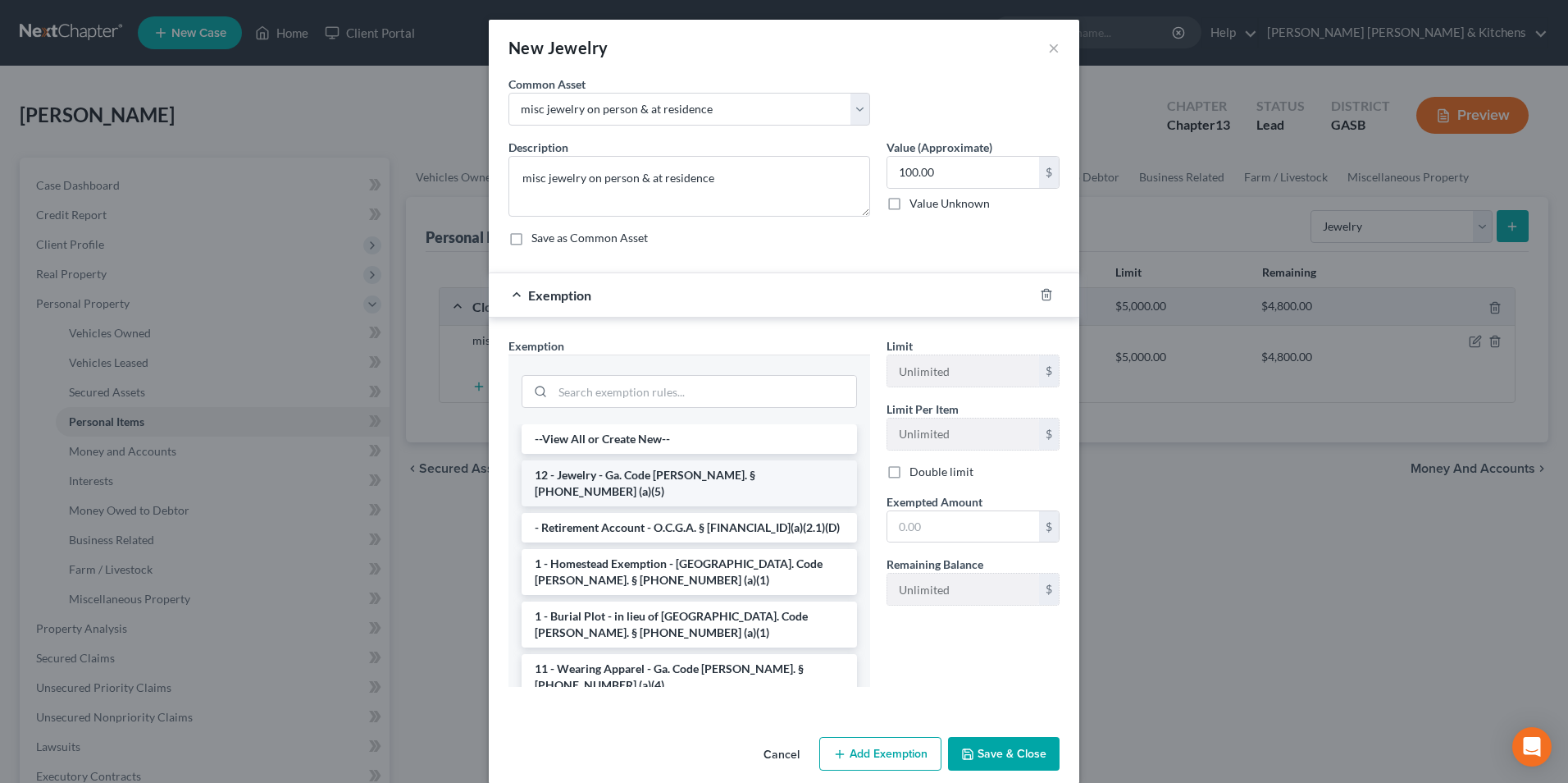
click at [645, 471] on li "12 - Jewelry - Ga. Code [PERSON_NAME]. § [PHONE_NUMBER] (a)(5)" at bounding box center [688, 483] width 335 height 46
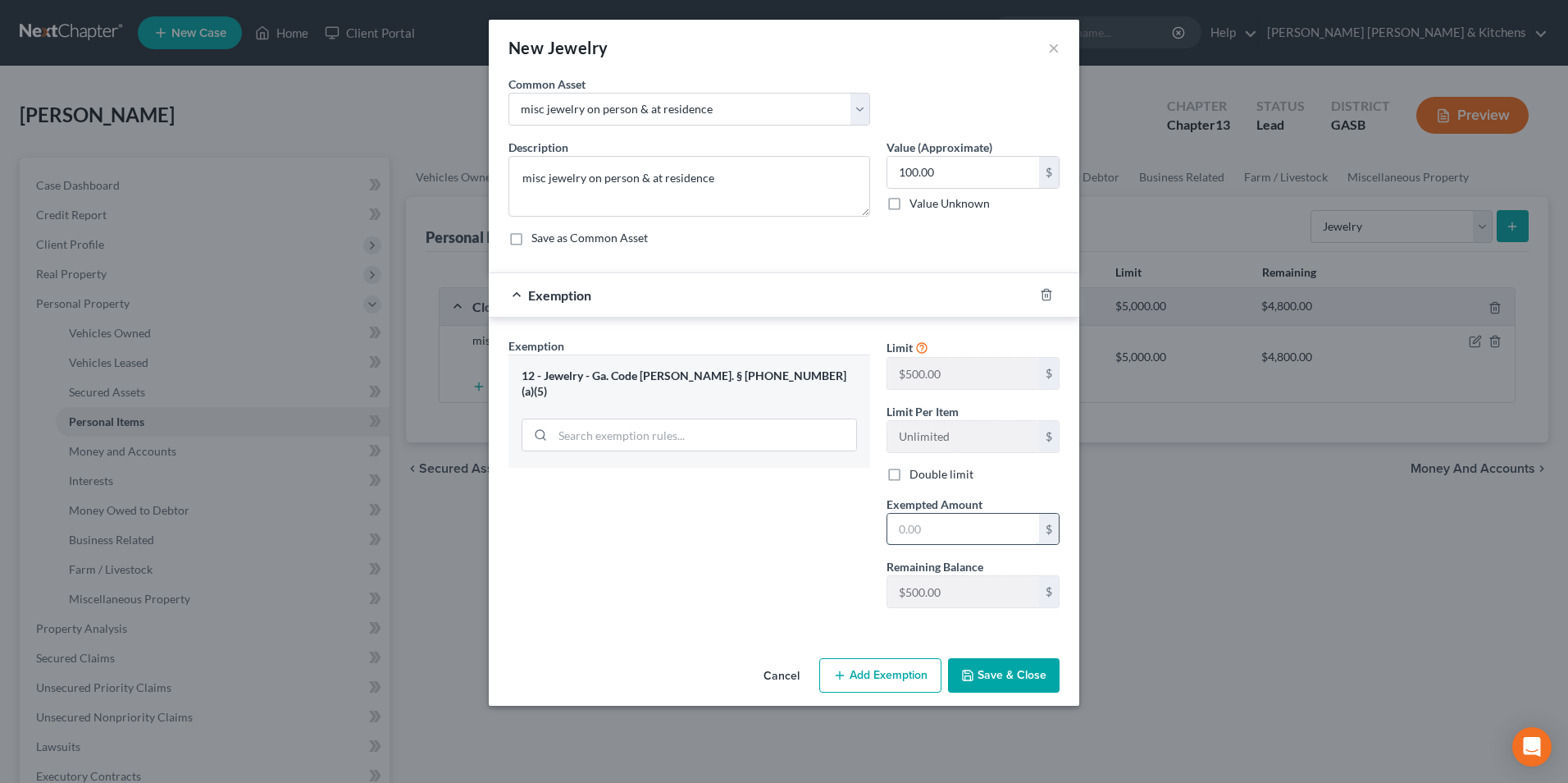
click at [906, 518] on input "text" at bounding box center [962, 529] width 151 height 31
type input "100"
click at [1014, 672] on button "Save & Close" at bounding box center [1004, 675] width 112 height 35
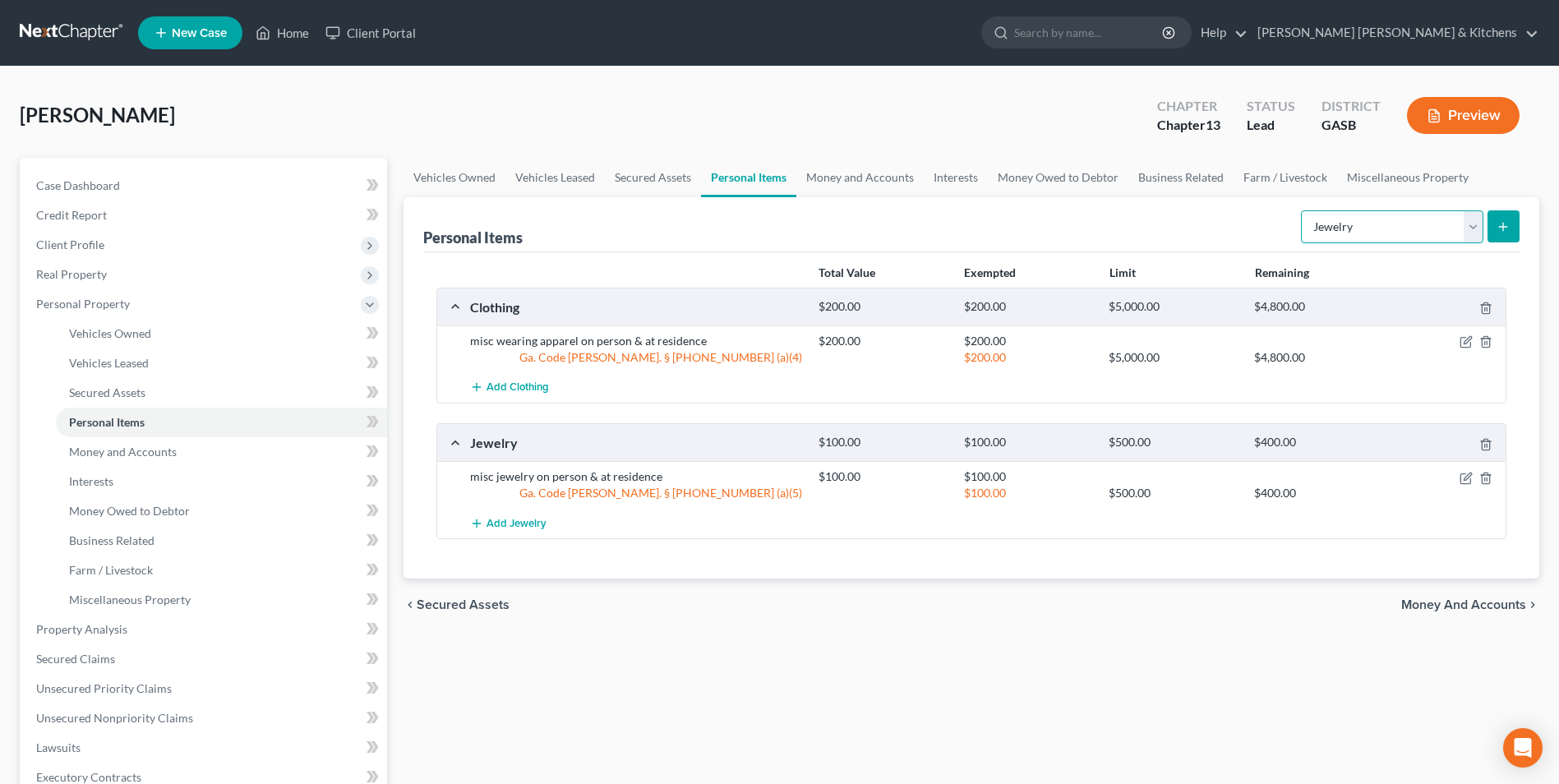
click at [1320, 238] on select "Select Item Type Clothing Collectibles Of Value Electronics Firearms Household …" at bounding box center [1392, 227] width 182 height 33
select select "sports_and_hobby_equipment"
click at [1303, 211] on select "Select Item Type Clothing Collectibles Of Value Electronics Firearms Household …" at bounding box center [1392, 227] width 182 height 33
click at [1496, 219] on button "submit" at bounding box center [1503, 226] width 32 height 32
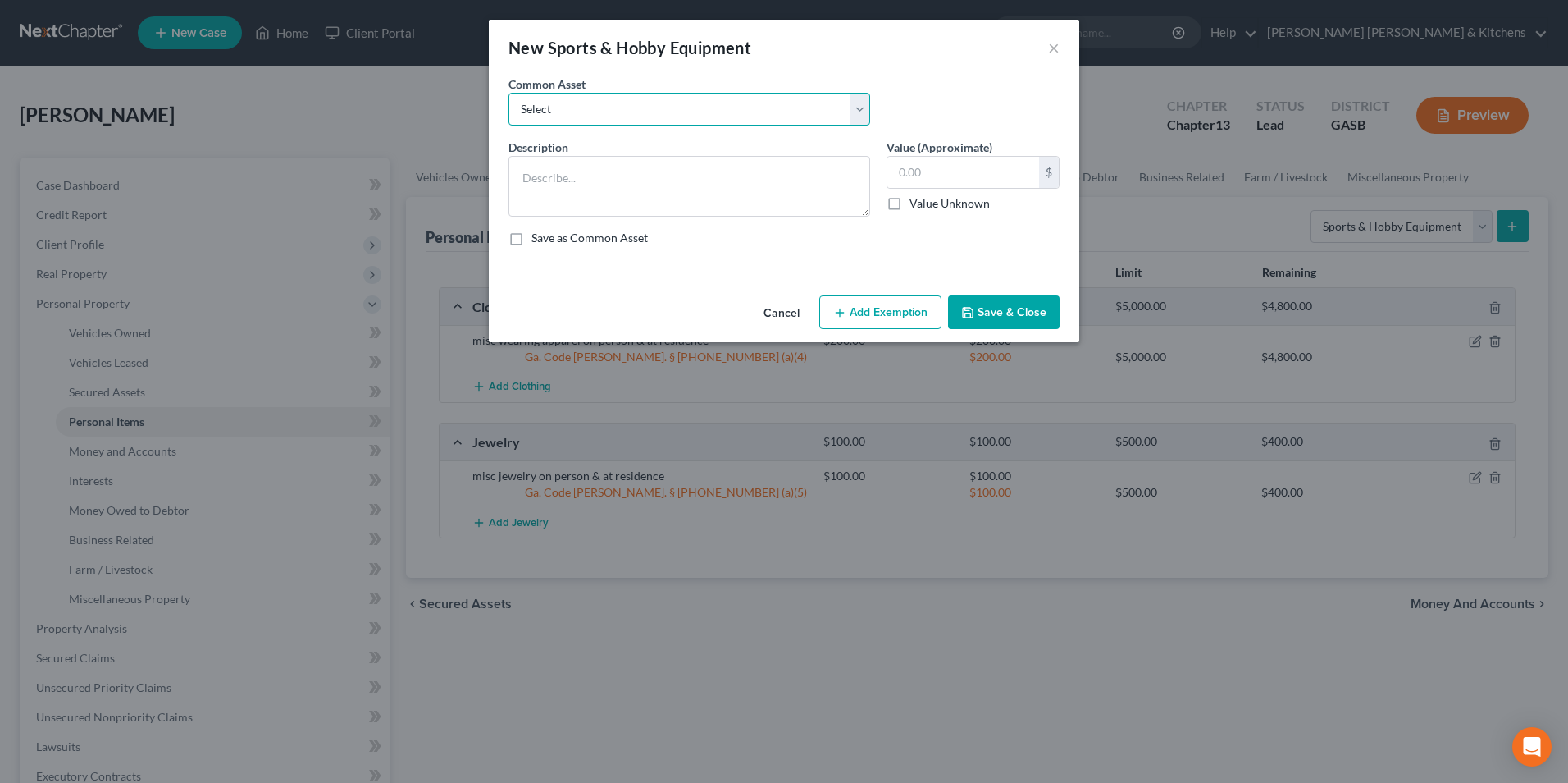
click at [611, 112] on select "Select misc items located at residence" at bounding box center [689, 109] width 362 height 33
select select "0"
click at [509, 93] on select "Select misc items located at residence" at bounding box center [689, 109] width 362 height 33
type textarea "misc items located at residence"
type input "100.00"
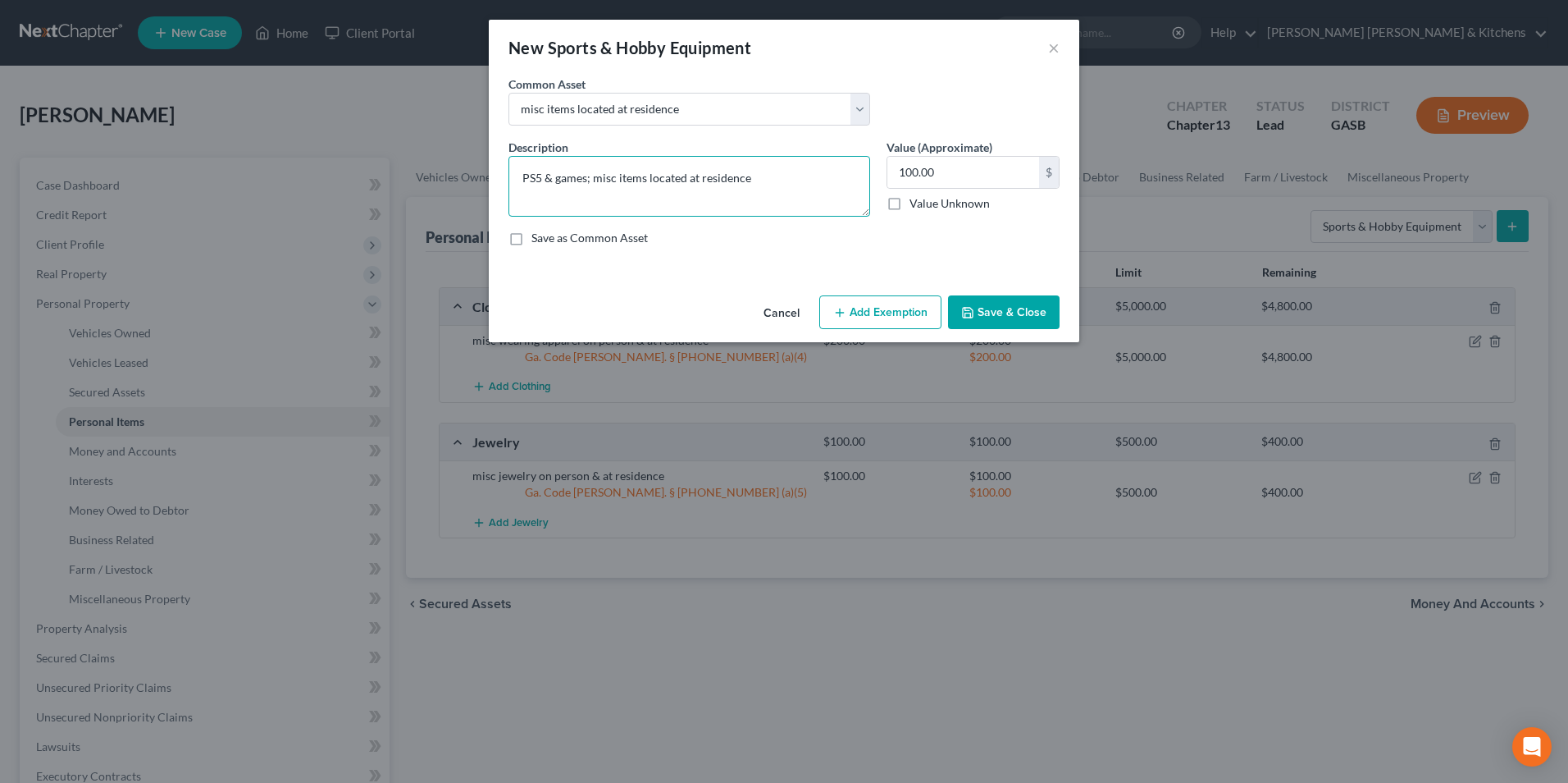
type textarea "PS5 & games; misc items located at residence"
type input "500"
click at [866, 326] on button "Add Exemption" at bounding box center [880, 313] width 122 height 35
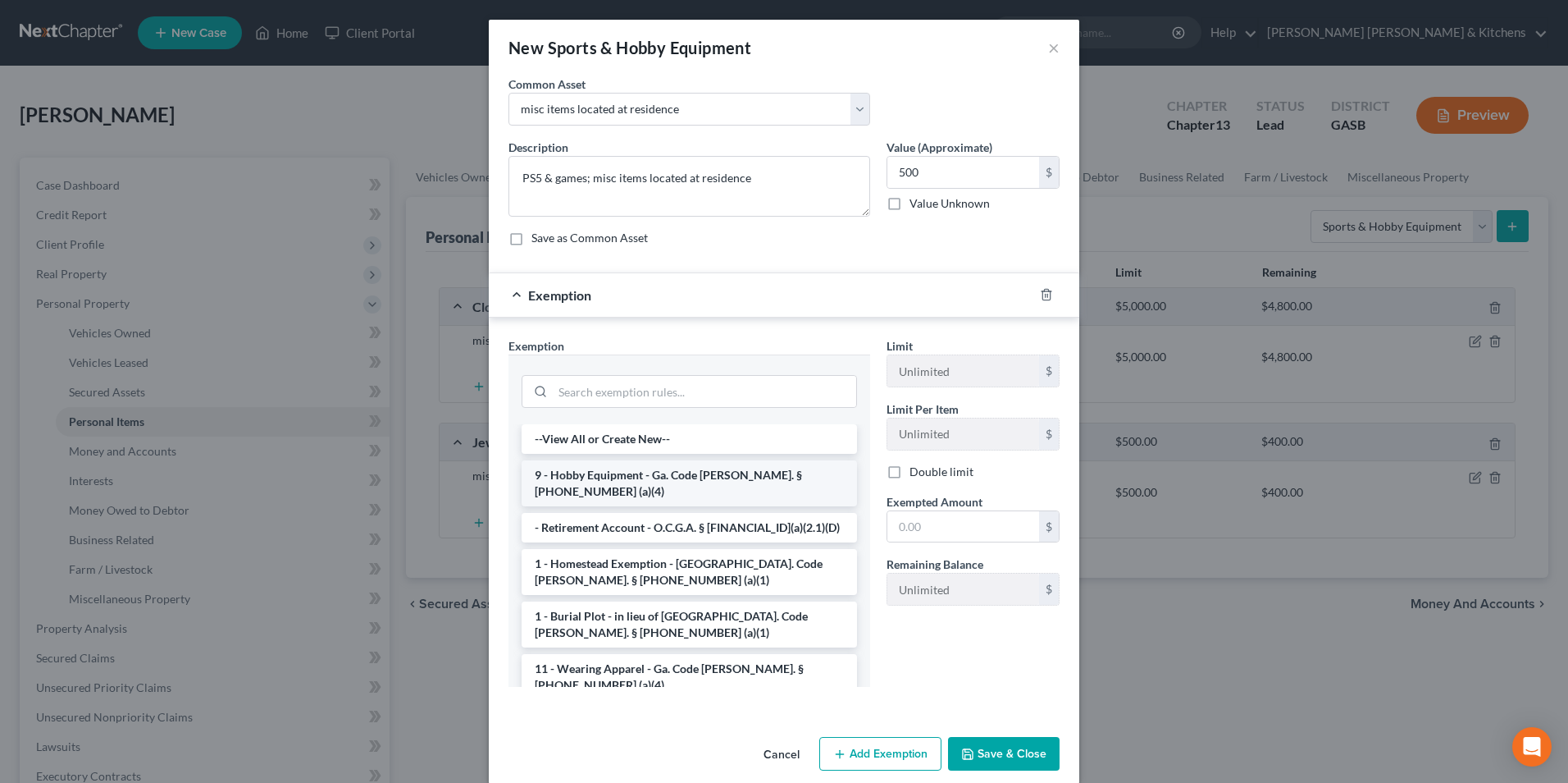
click at [612, 481] on li "9 - Hobby Equipment - Ga. Code [PERSON_NAME]. § [PHONE_NUMBER] (a)(4)" at bounding box center [688, 483] width 335 height 46
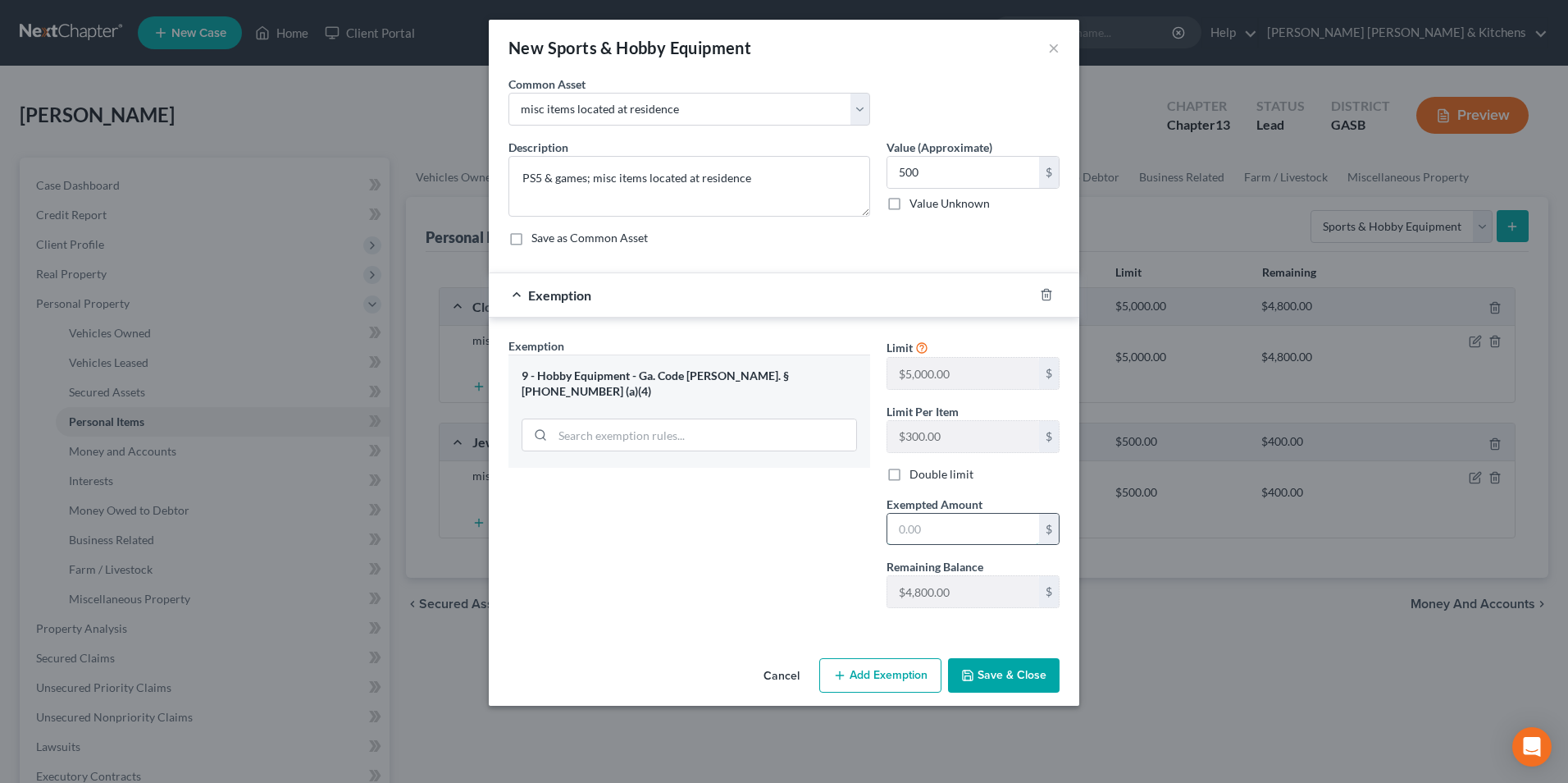
click at [918, 531] on input "text" at bounding box center [962, 529] width 151 height 31
type input "500"
click at [1021, 679] on button "Save & Close" at bounding box center [1004, 675] width 112 height 35
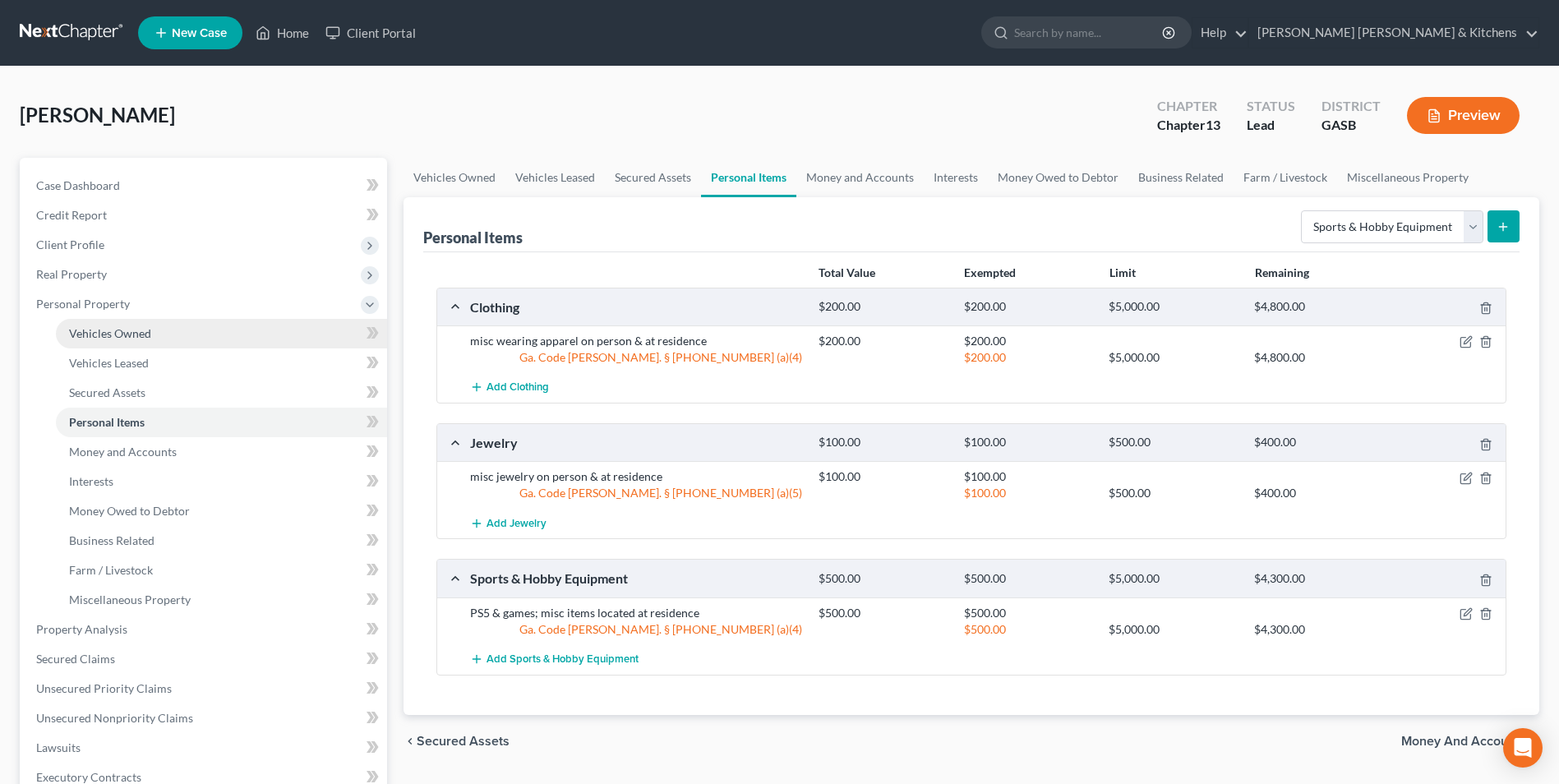
click at [129, 341] on link "Vehicles Owned" at bounding box center [221, 334] width 331 height 30
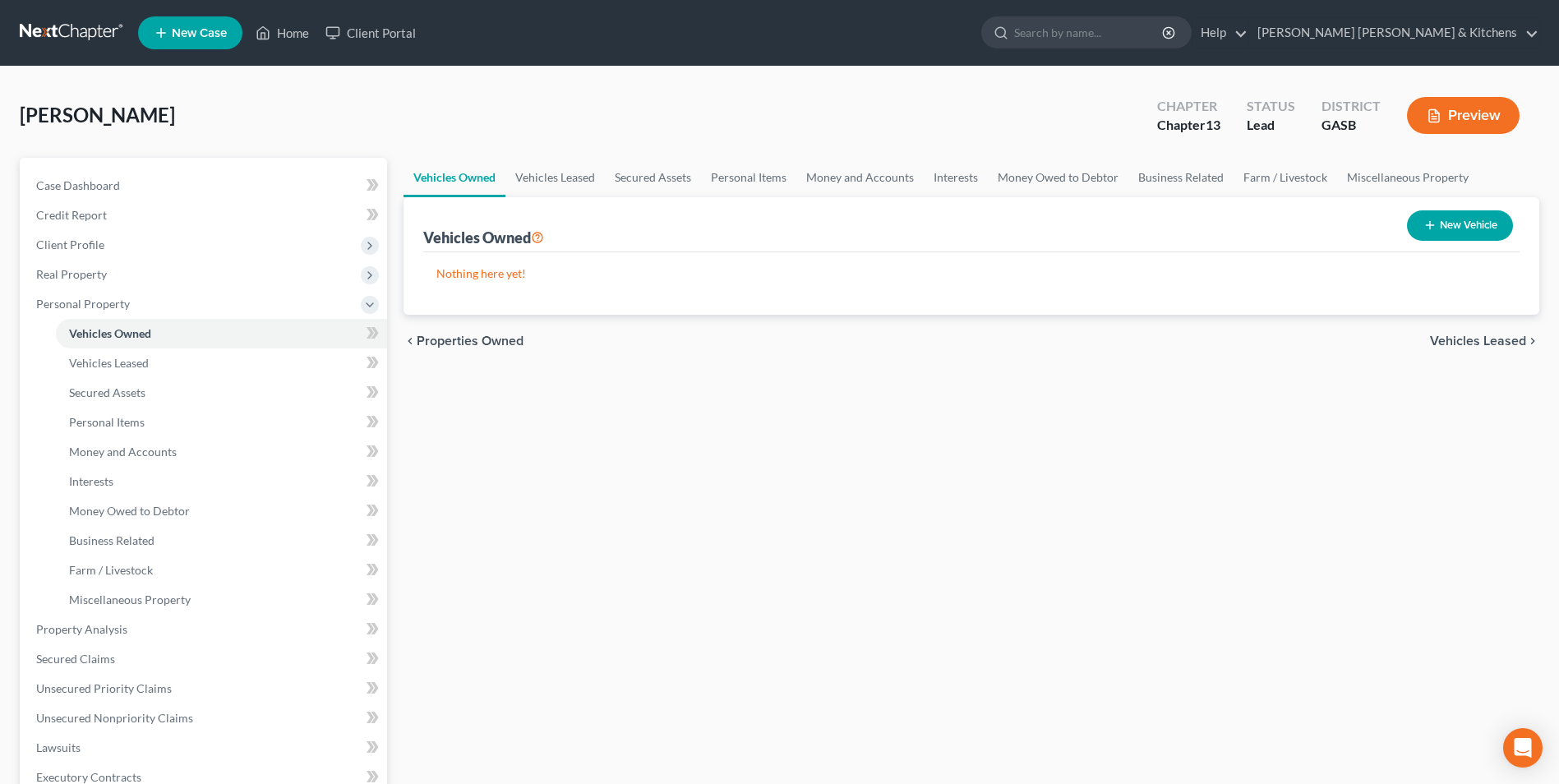
click at [1444, 234] on button "New Vehicle" at bounding box center [1460, 225] width 106 height 31
select select "0"
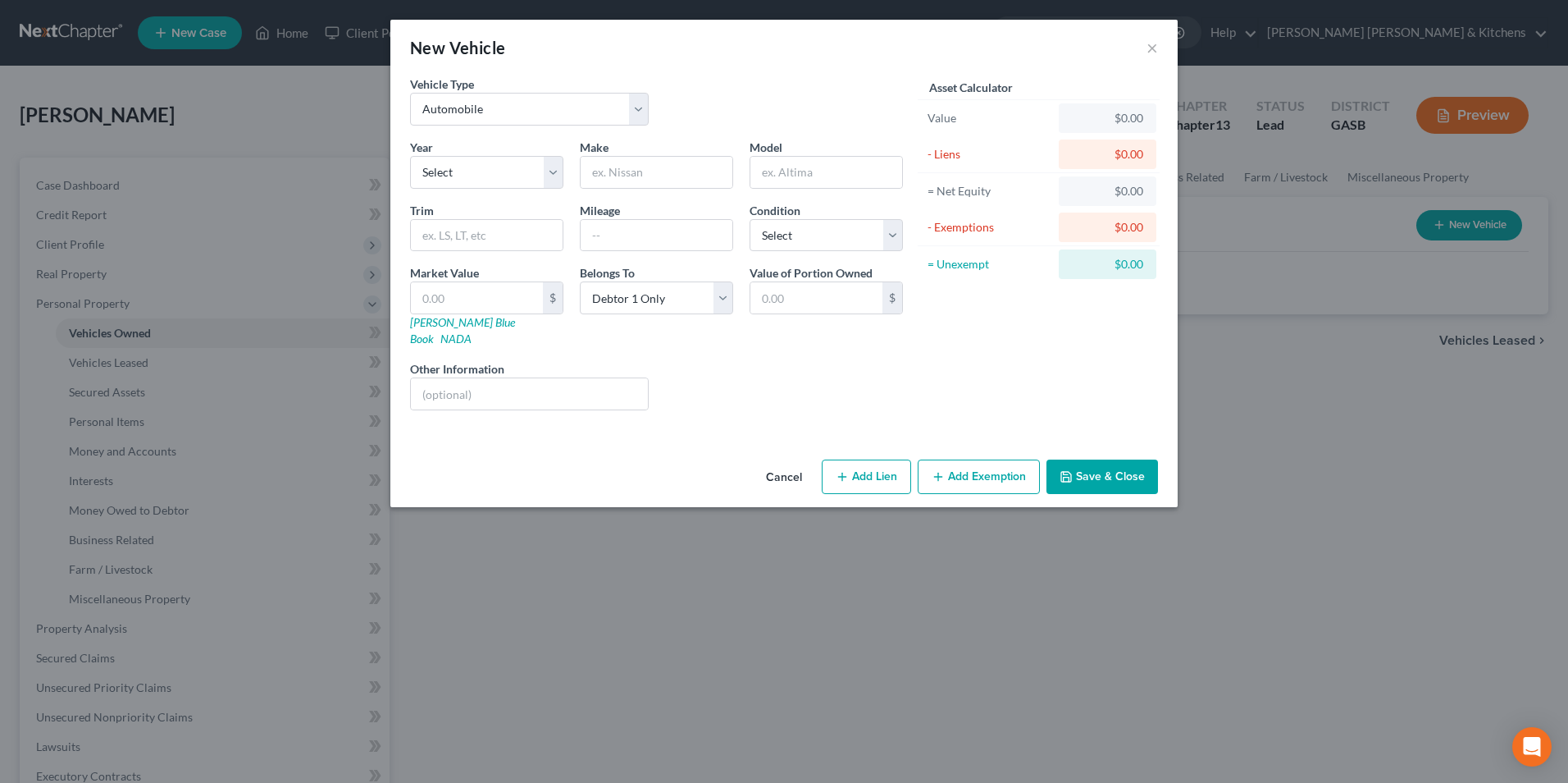
click at [801, 462] on button "Cancel" at bounding box center [784, 478] width 62 height 33
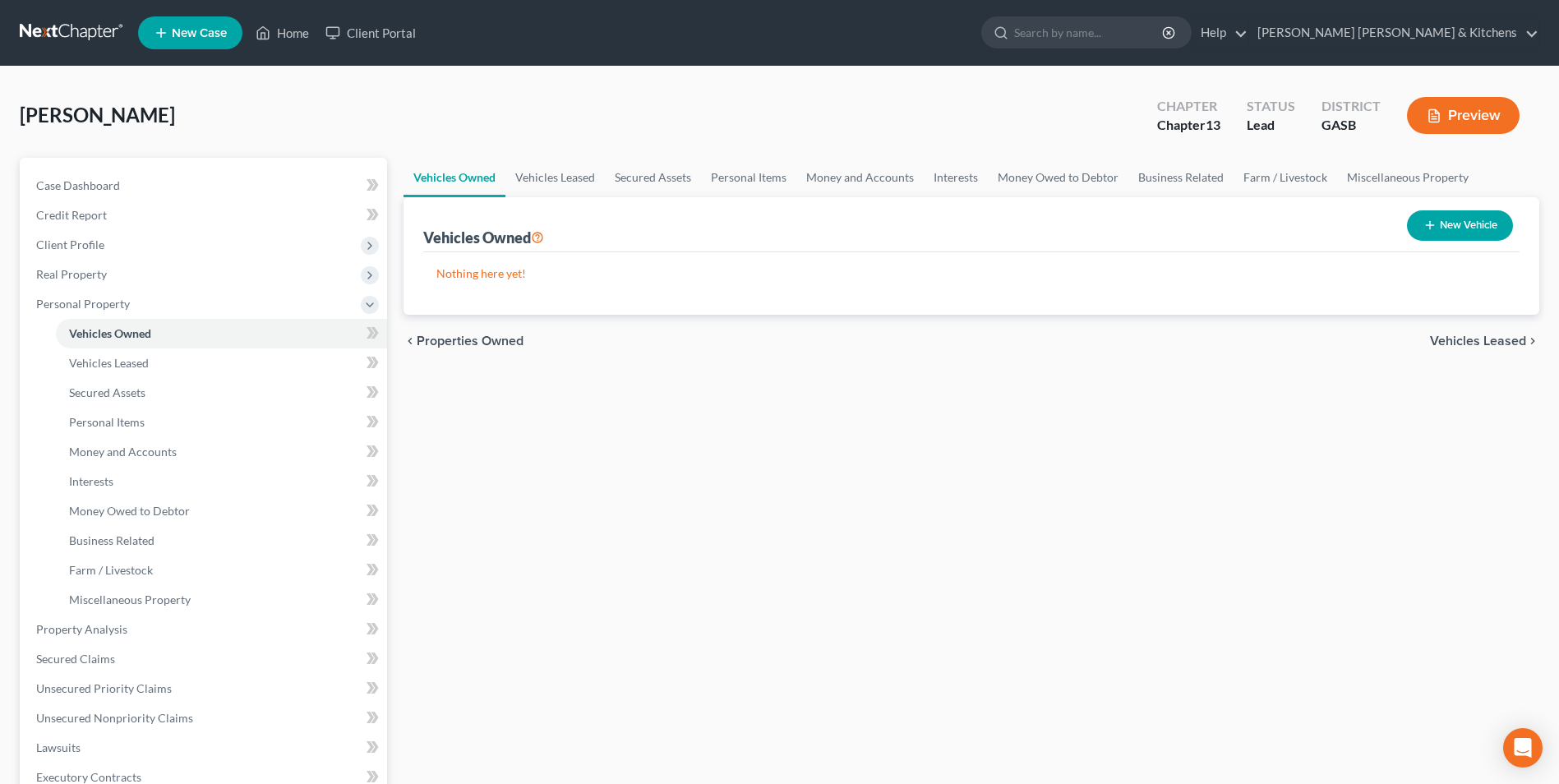
click at [1470, 223] on button "New Vehicle" at bounding box center [1460, 225] width 106 height 31
select select "0"
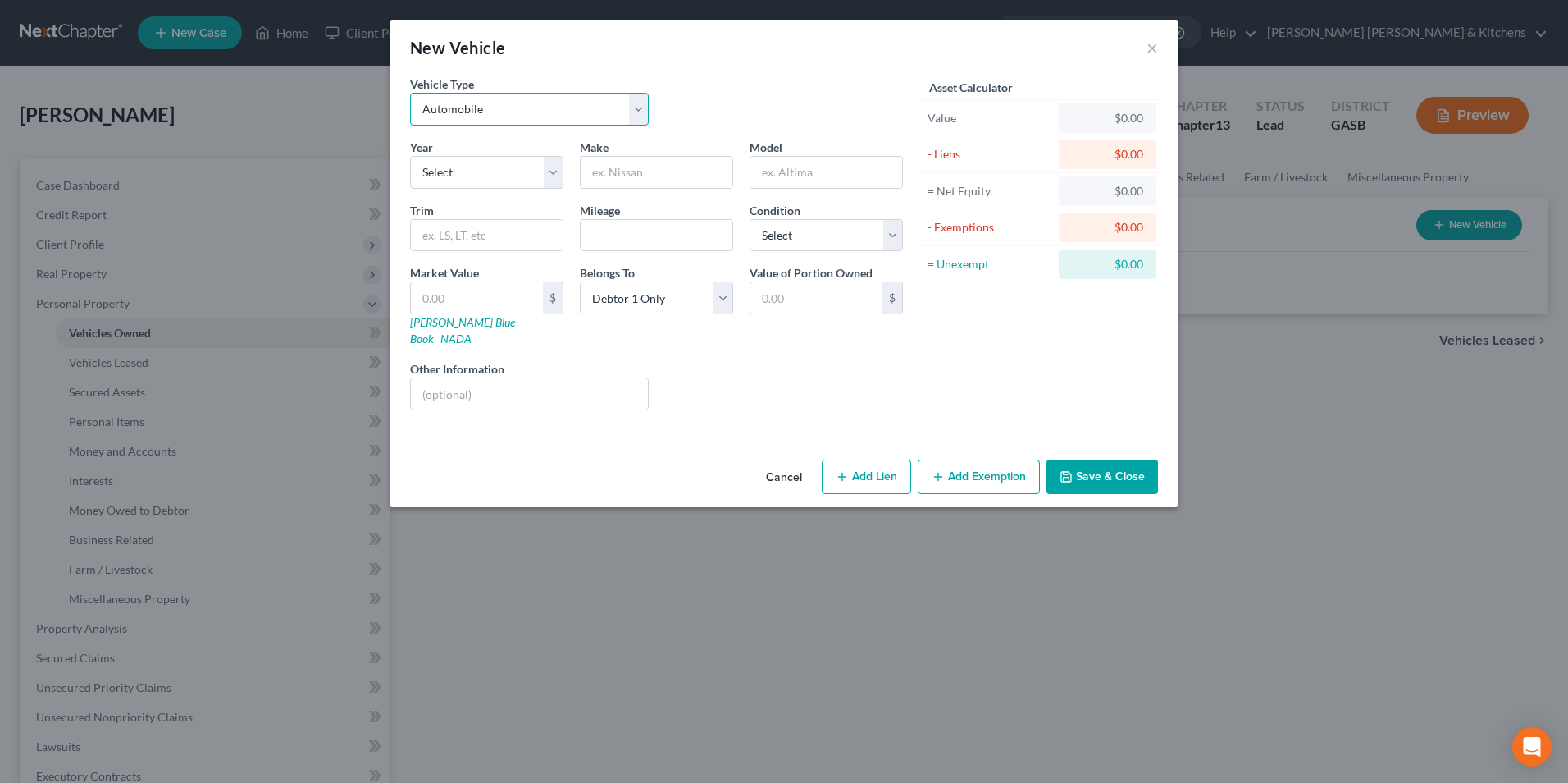
click at [482, 97] on select "Select Automobile Truck Trailer Watercraft Aircraft Motor Home Atv Other Vehicle" at bounding box center [530, 109] width 238 height 33
select select "7"
click at [410, 93] on select "Select Automobile Truck Trailer Watercraft Aircraft Motor Home Atv Other Vehicle" at bounding box center [530, 109] width 238 height 33
click at [622, 171] on input "text" at bounding box center [656, 172] width 151 height 31
type input "golf"
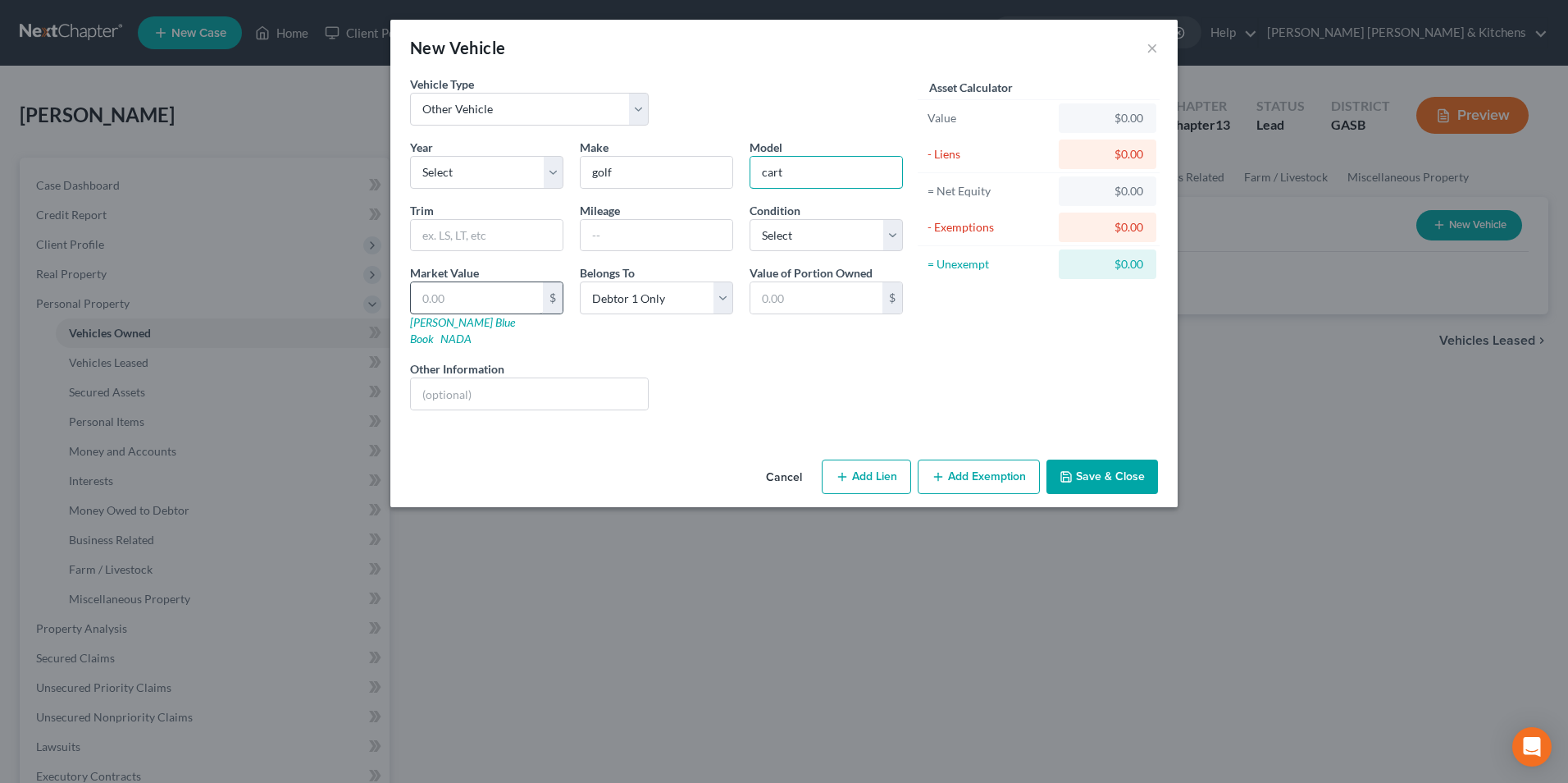
type input "cart"
click at [479, 311] on input "text" at bounding box center [477, 298] width 132 height 31
type input "1"
type input "1.00"
type input "16"
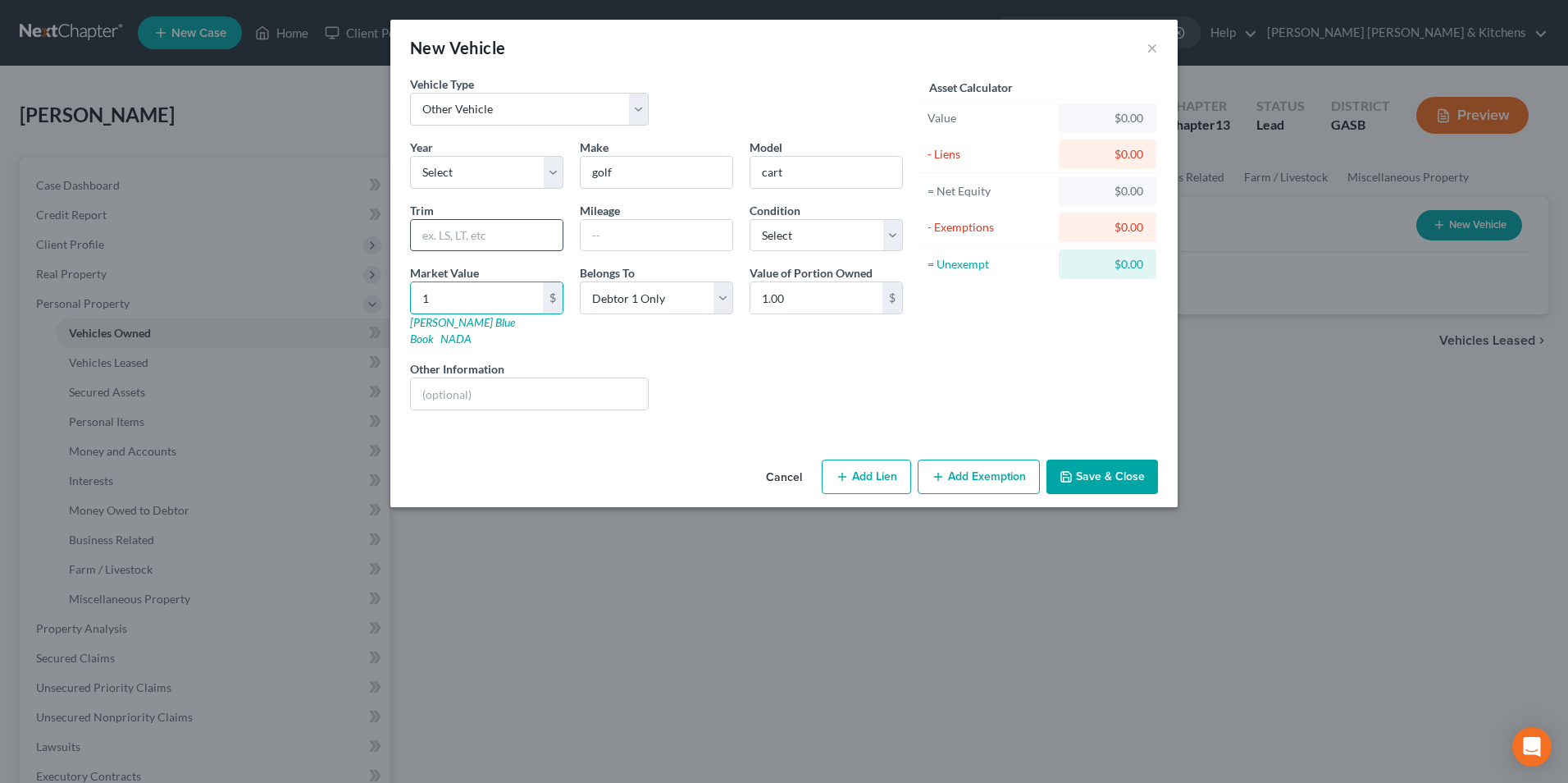
type input "16.00"
type input "160"
type input "160.00"
type input "1600"
type input "1,600.00"
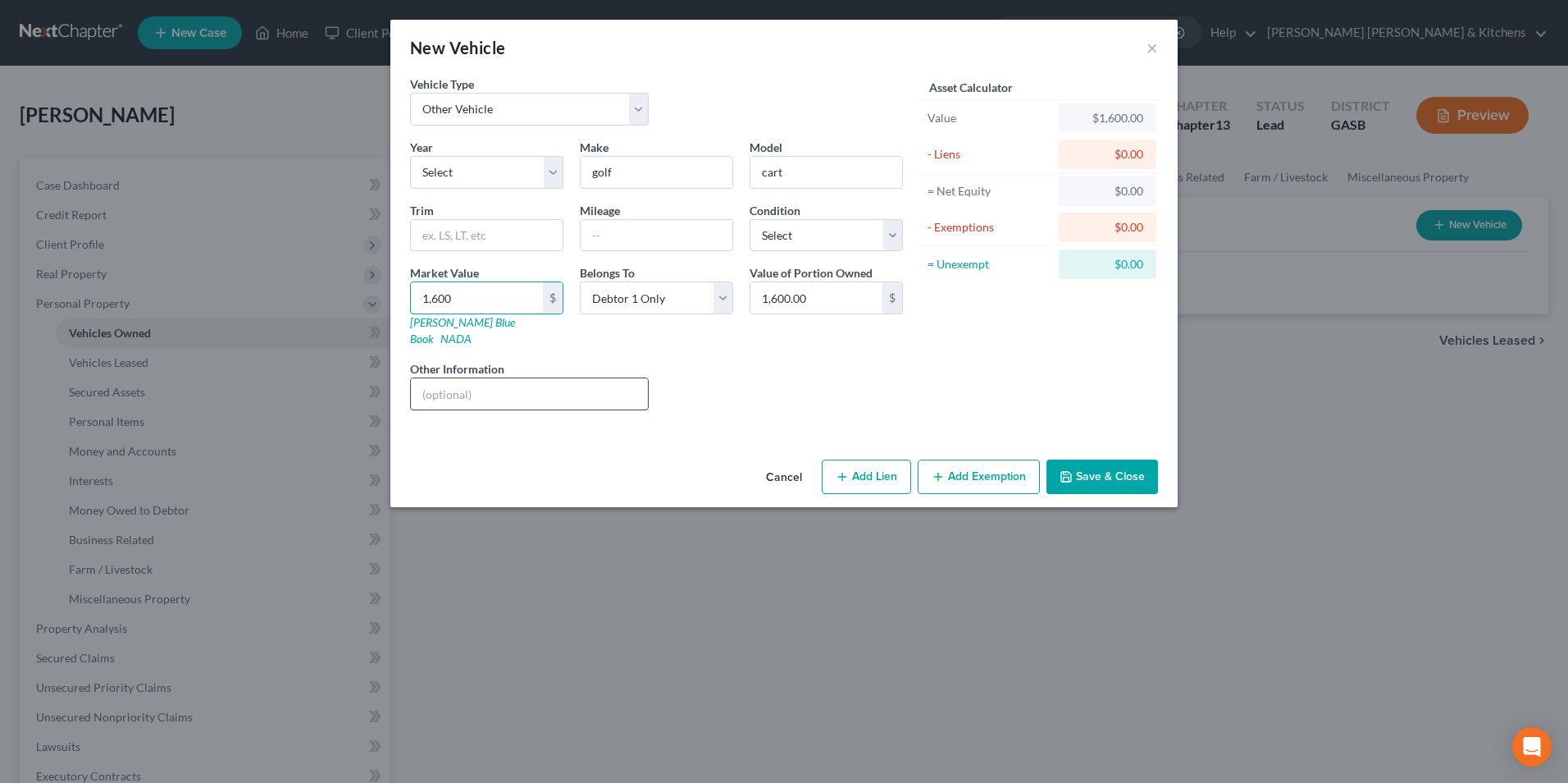
type input "1,600"
click at [474, 378] on input "text" at bounding box center [530, 394] width 237 height 31
type input "paid for"
click at [1010, 468] on button "Add Exemption" at bounding box center [979, 477] width 122 height 35
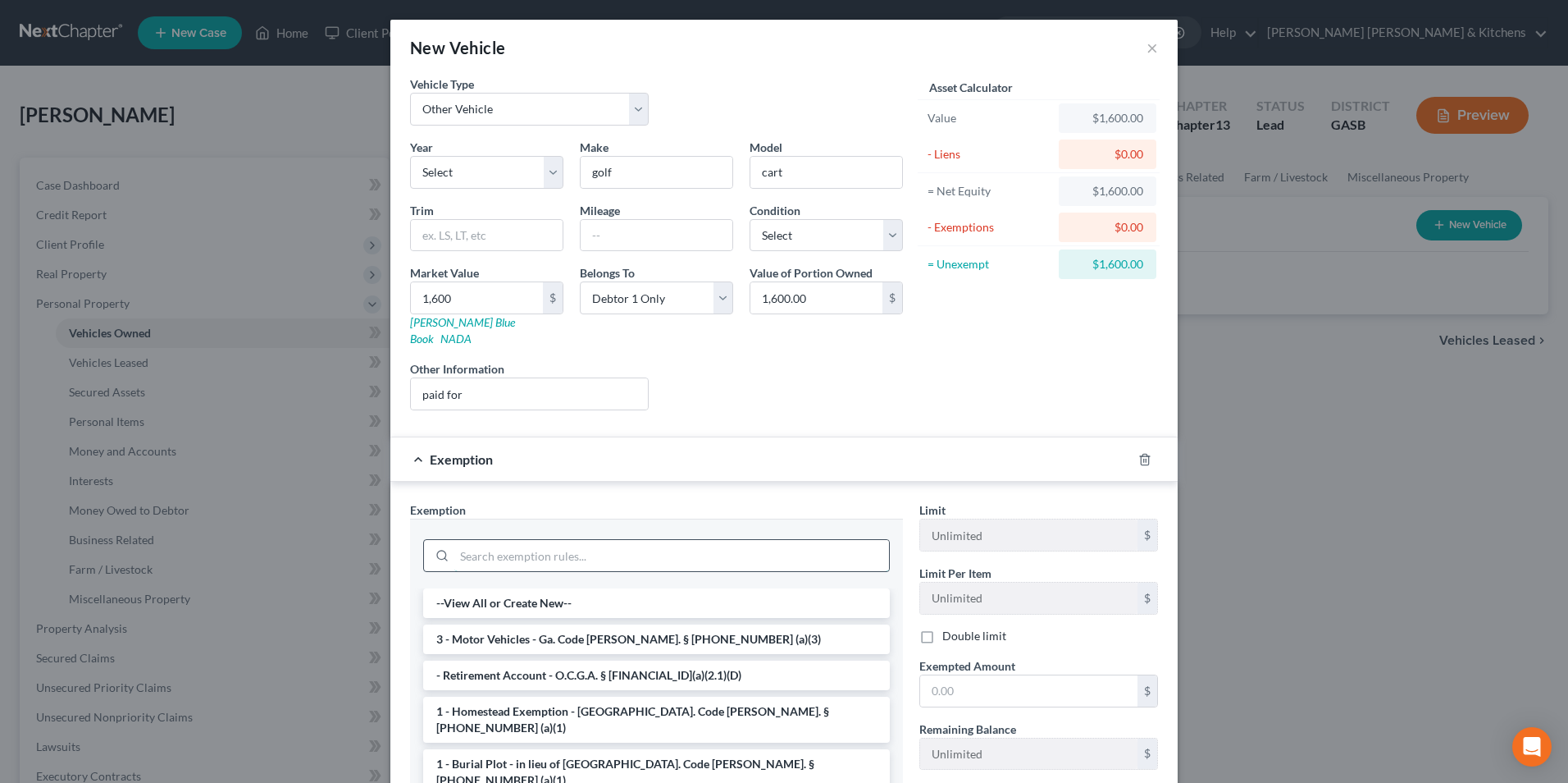
click at [618, 550] on input "search" at bounding box center [671, 555] width 434 height 31
click at [613, 631] on li "3 - Motor Vehicles - Ga. Code [PERSON_NAME]. § [PHONE_NUMBER] (a)(3)" at bounding box center [656, 639] width 467 height 30
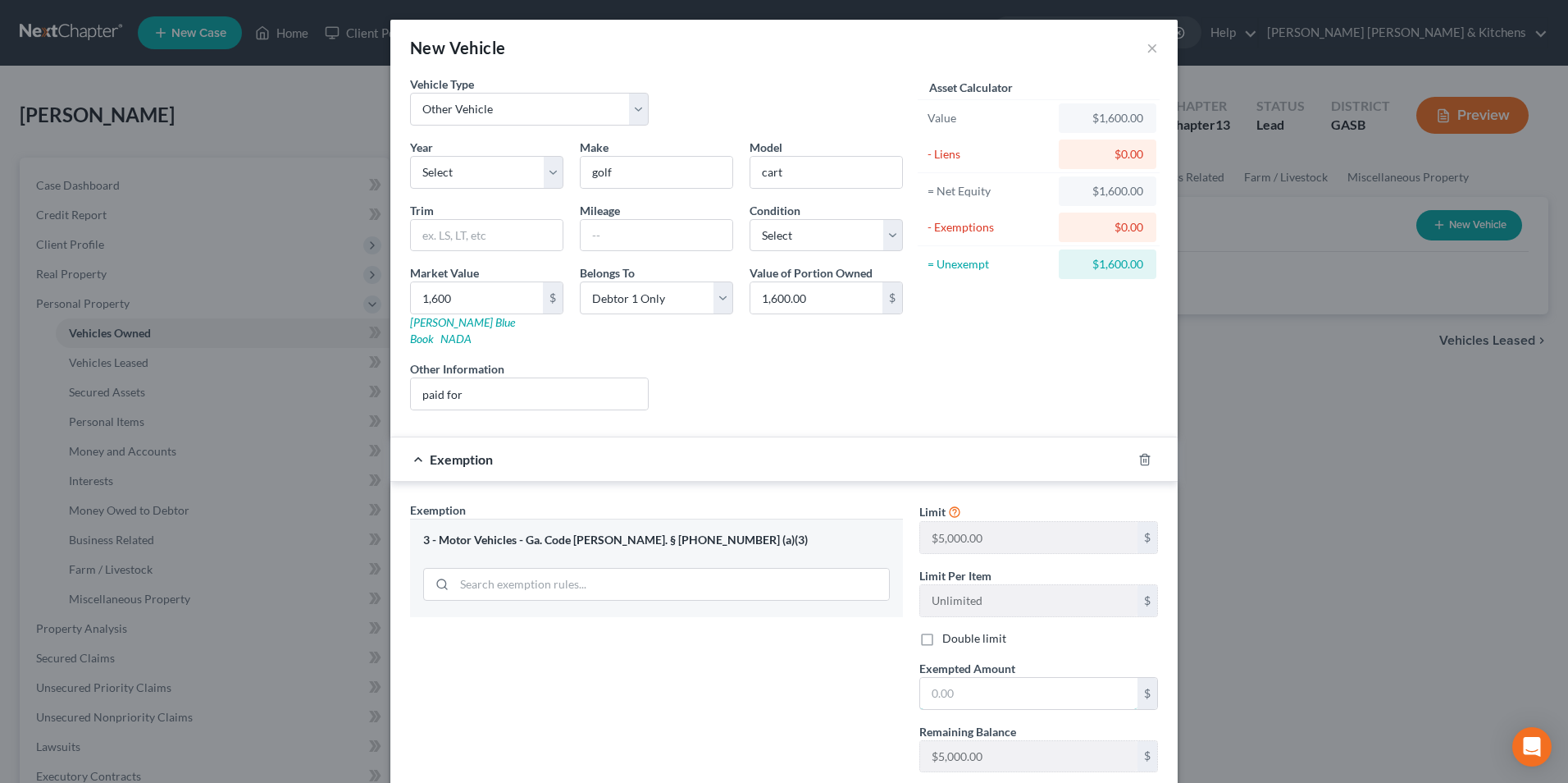
drag, startPoint x: 934, startPoint y: 688, endPoint x: 876, endPoint y: 670, distance: 60.7
click at [934, 688] on input "text" at bounding box center [1029, 694] width 218 height 31
type input "1,600"
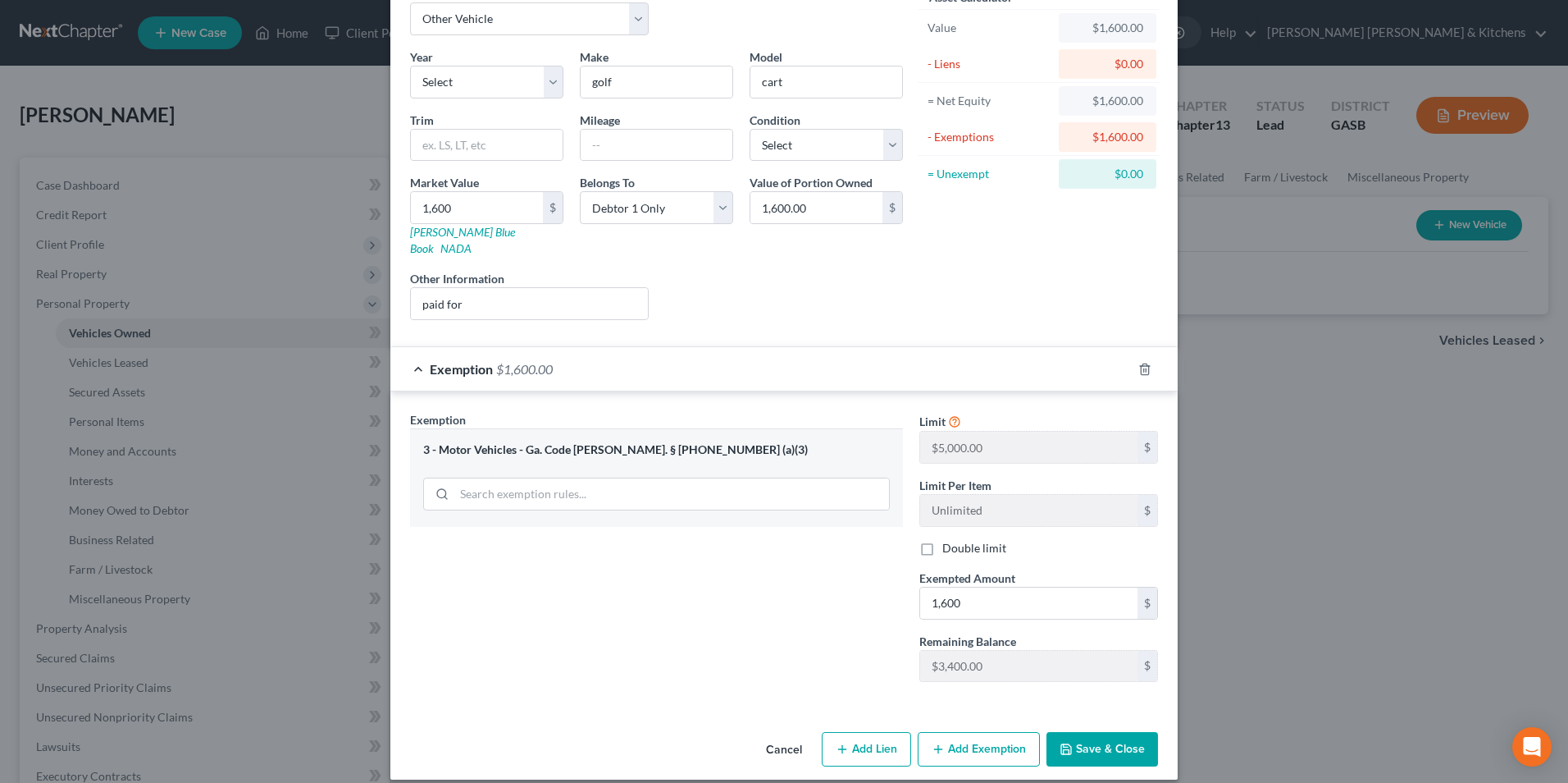
click at [1142, 738] on button "Save & Close" at bounding box center [1102, 749] width 112 height 35
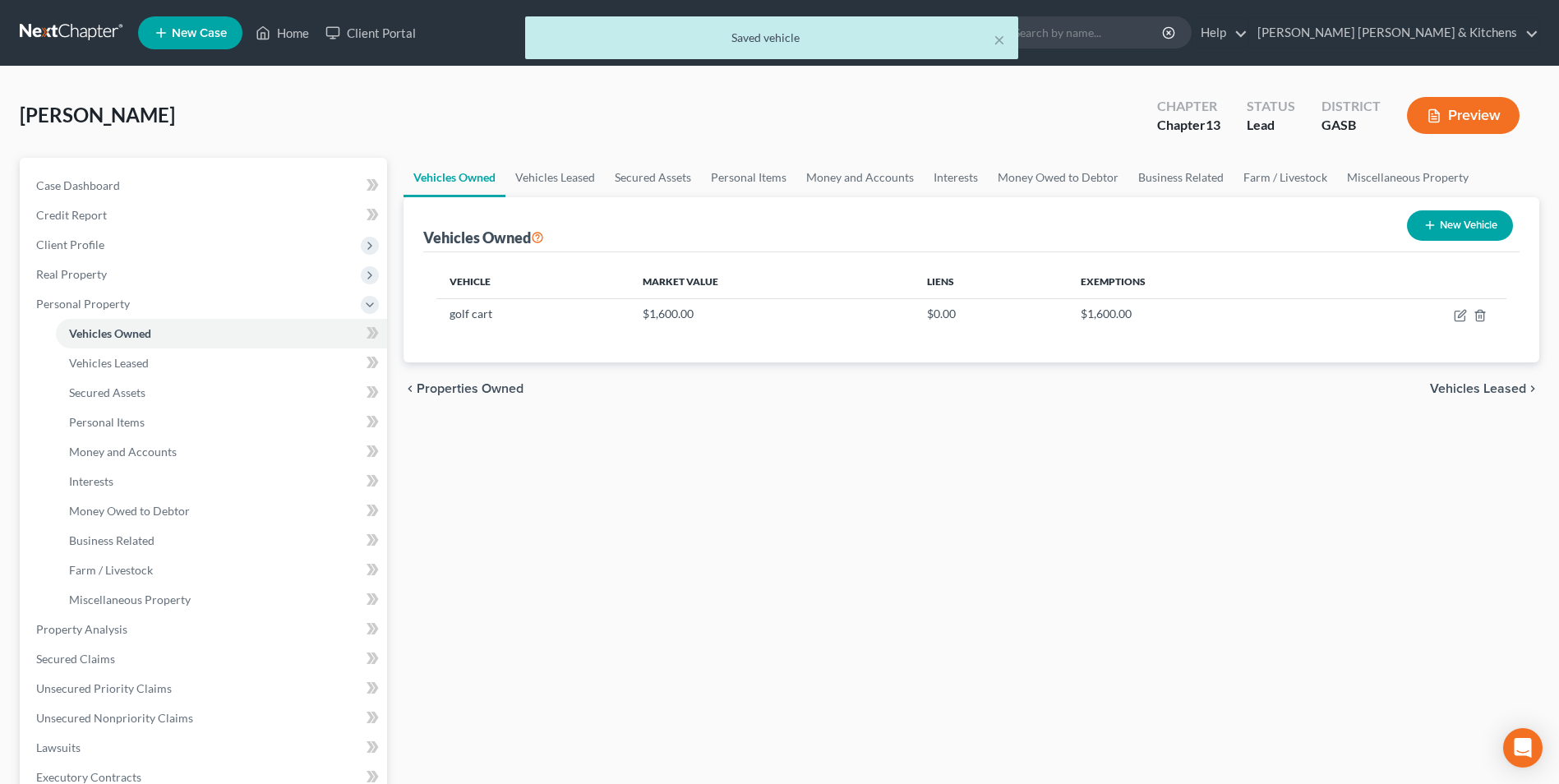
click at [1476, 227] on button "New Vehicle" at bounding box center [1460, 225] width 106 height 31
select select "0"
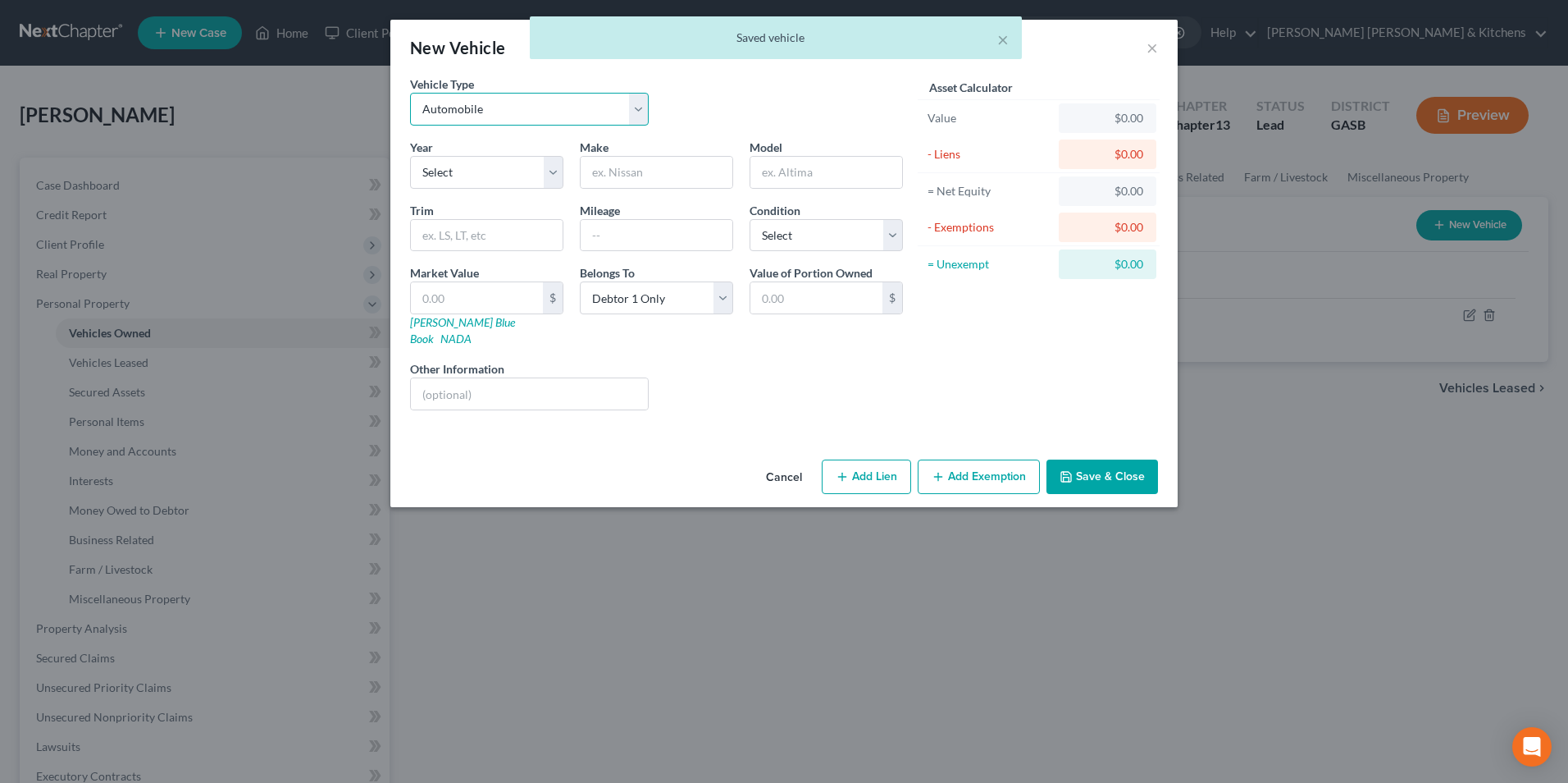
click at [536, 110] on select "Select Automobile Truck Trailer Watercraft Aircraft Motor Home Atv Other Vehicle" at bounding box center [530, 109] width 238 height 33
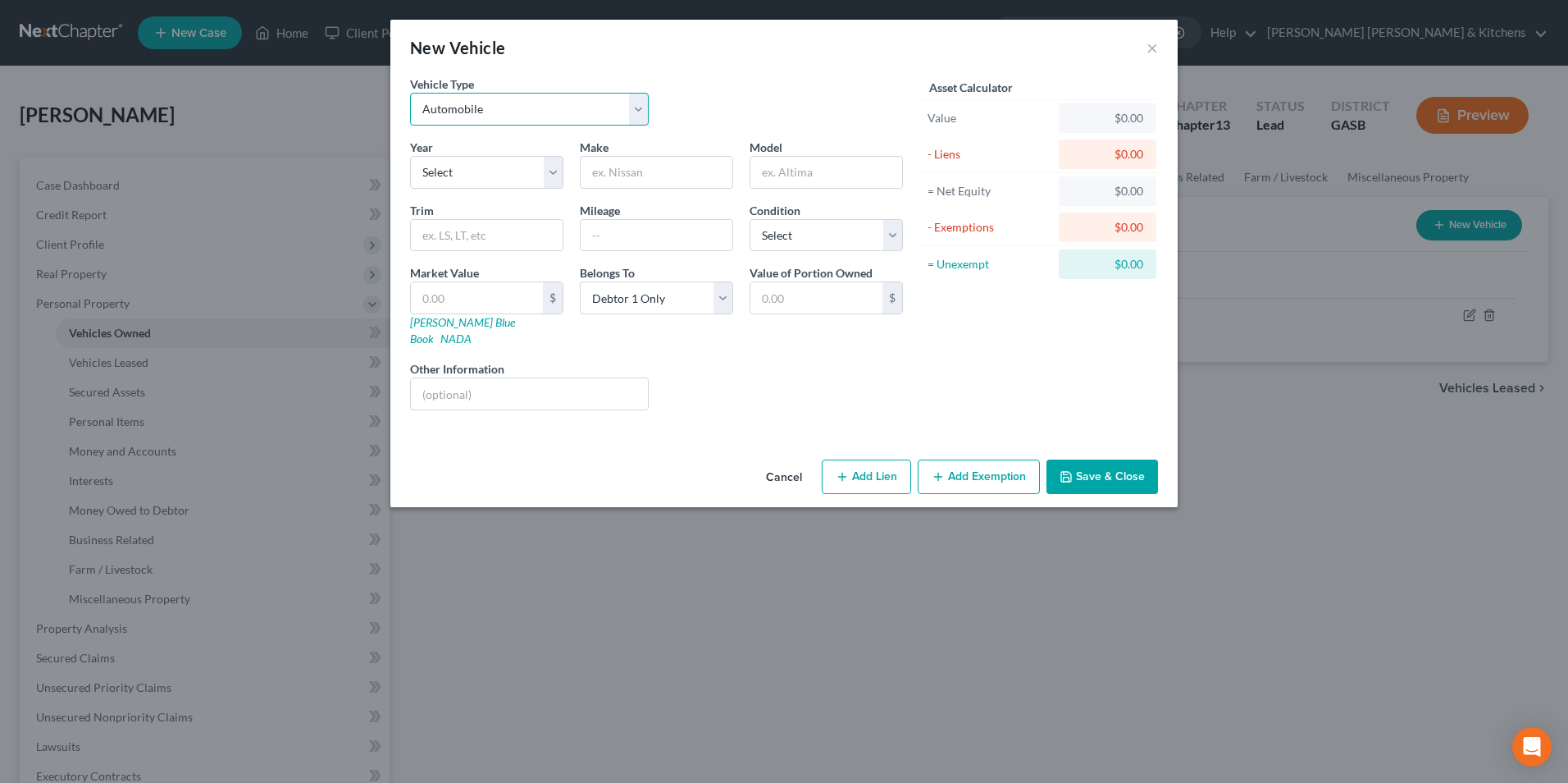
select select "7"
click at [410, 93] on select "Select Automobile Truck Trailer Watercraft Aircraft Motor Home Atv Other Vehicle" at bounding box center [530, 109] width 238 height 33
click at [623, 184] on input "text" at bounding box center [656, 172] width 151 height 31
click at [439, 172] on select "Select 2026 2025 2024 2023 2022 2021 2020 2019 2018 2017 2016 2015 2014 2013 20…" at bounding box center [487, 172] width 153 height 33
select select "8"
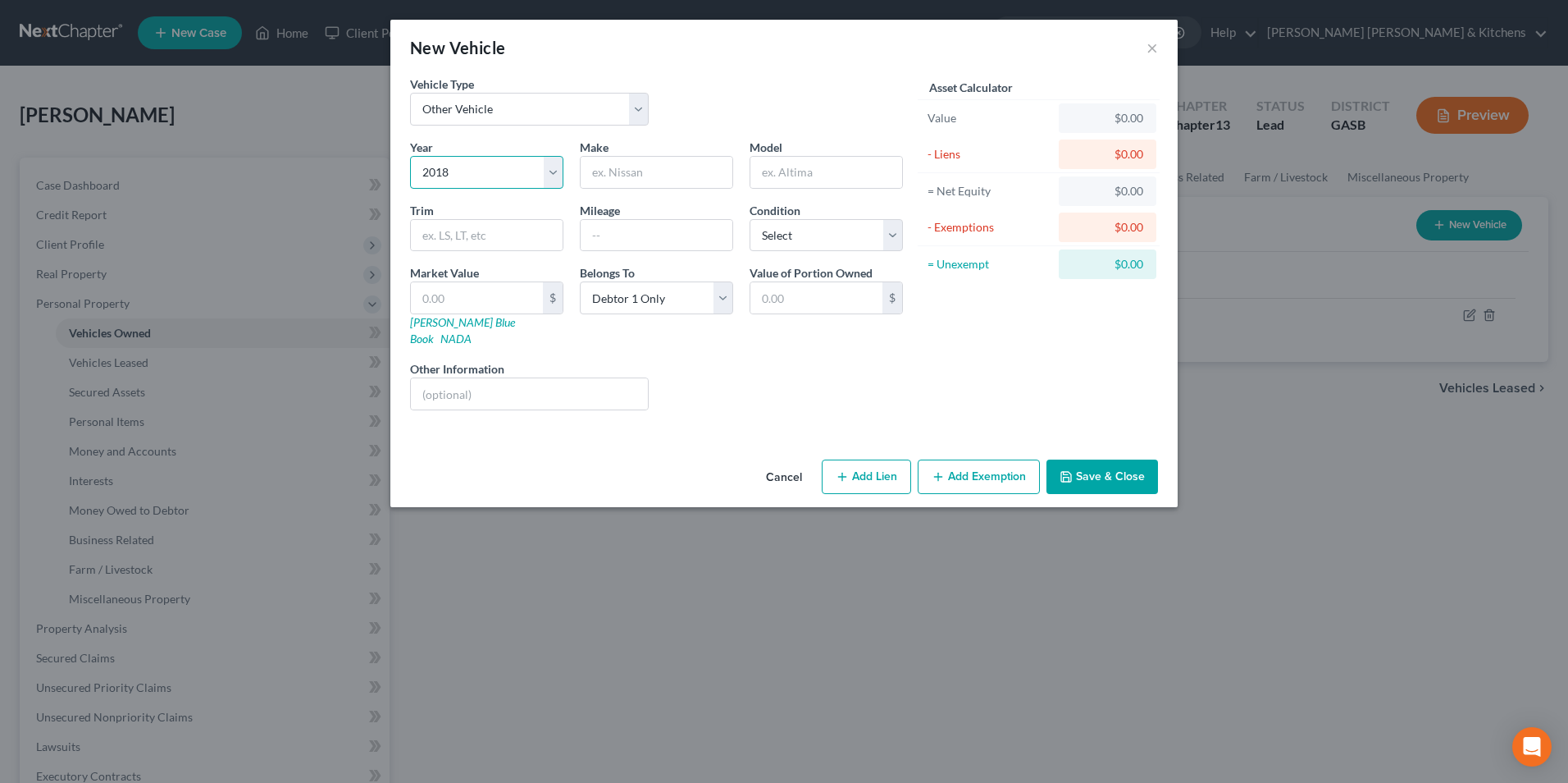
click at [410, 156] on select "Select 2026 2025 2024 2023 2022 2021 2020 2019 2018 2017 2016 2015 2014 2013 20…" at bounding box center [487, 172] width 153 height 33
click at [635, 180] on input "text" at bounding box center [656, 172] width 151 height 31
type input "Suzuki"
type input "custom craft 1600"
click at [527, 293] on input "text" at bounding box center [477, 298] width 132 height 31
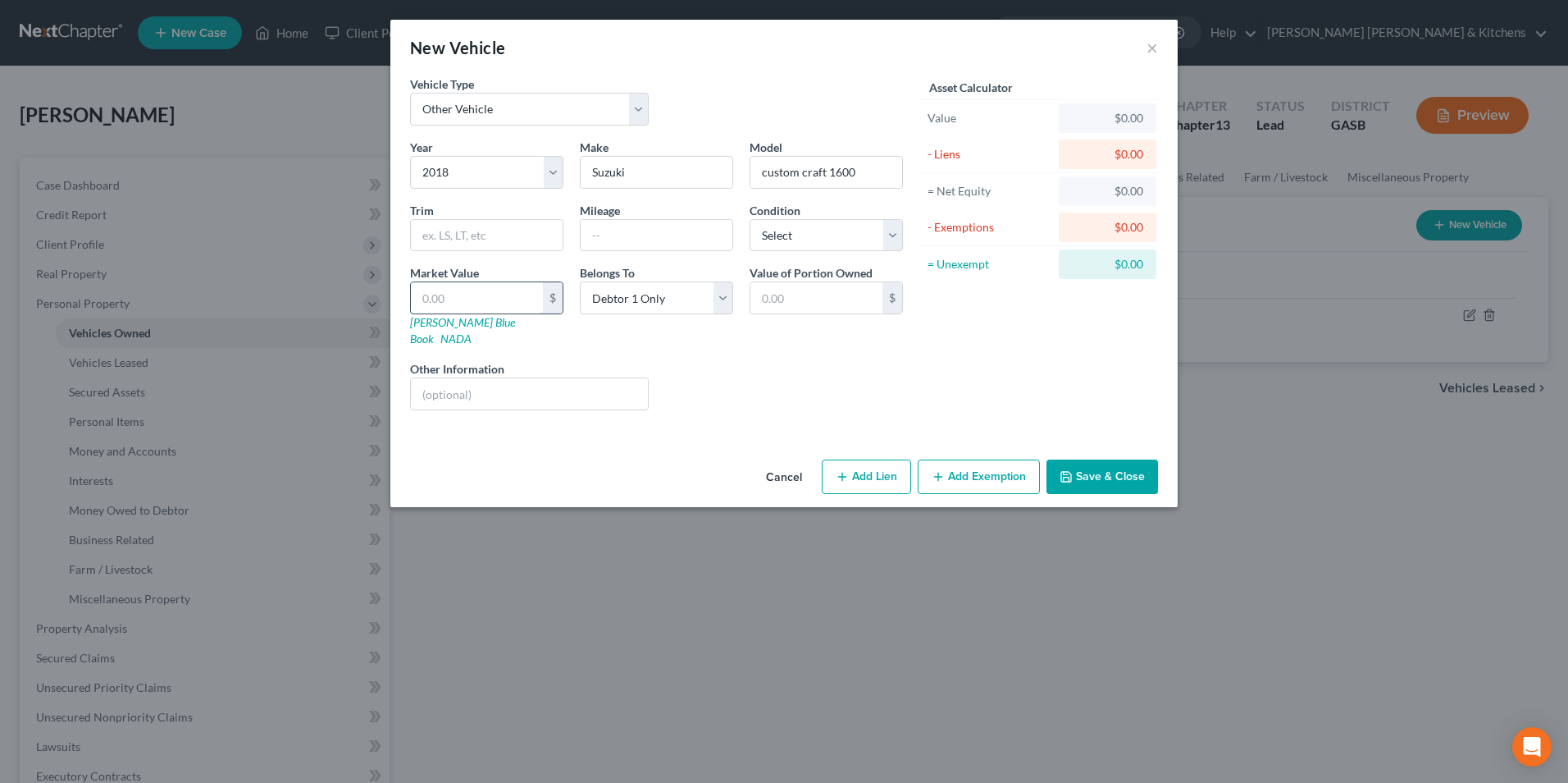
type input "2"
type input "2.00"
type input "20"
type input "20.00"
type input "200"
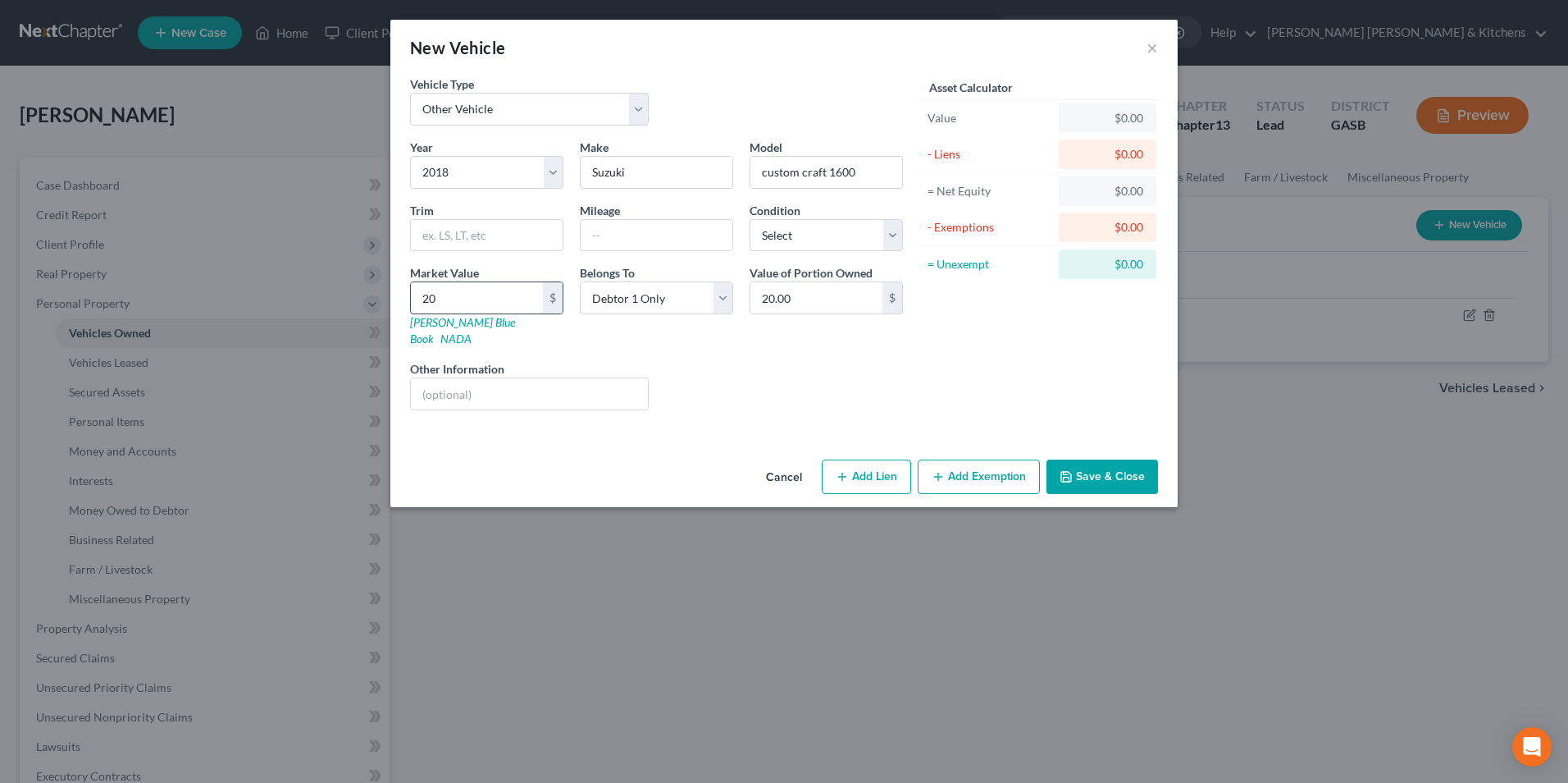
type input "200.00"
type input "2000"
type input "2,000.00"
type input "2,000"
click at [513, 379] on input "text" at bounding box center [530, 394] width 237 height 31
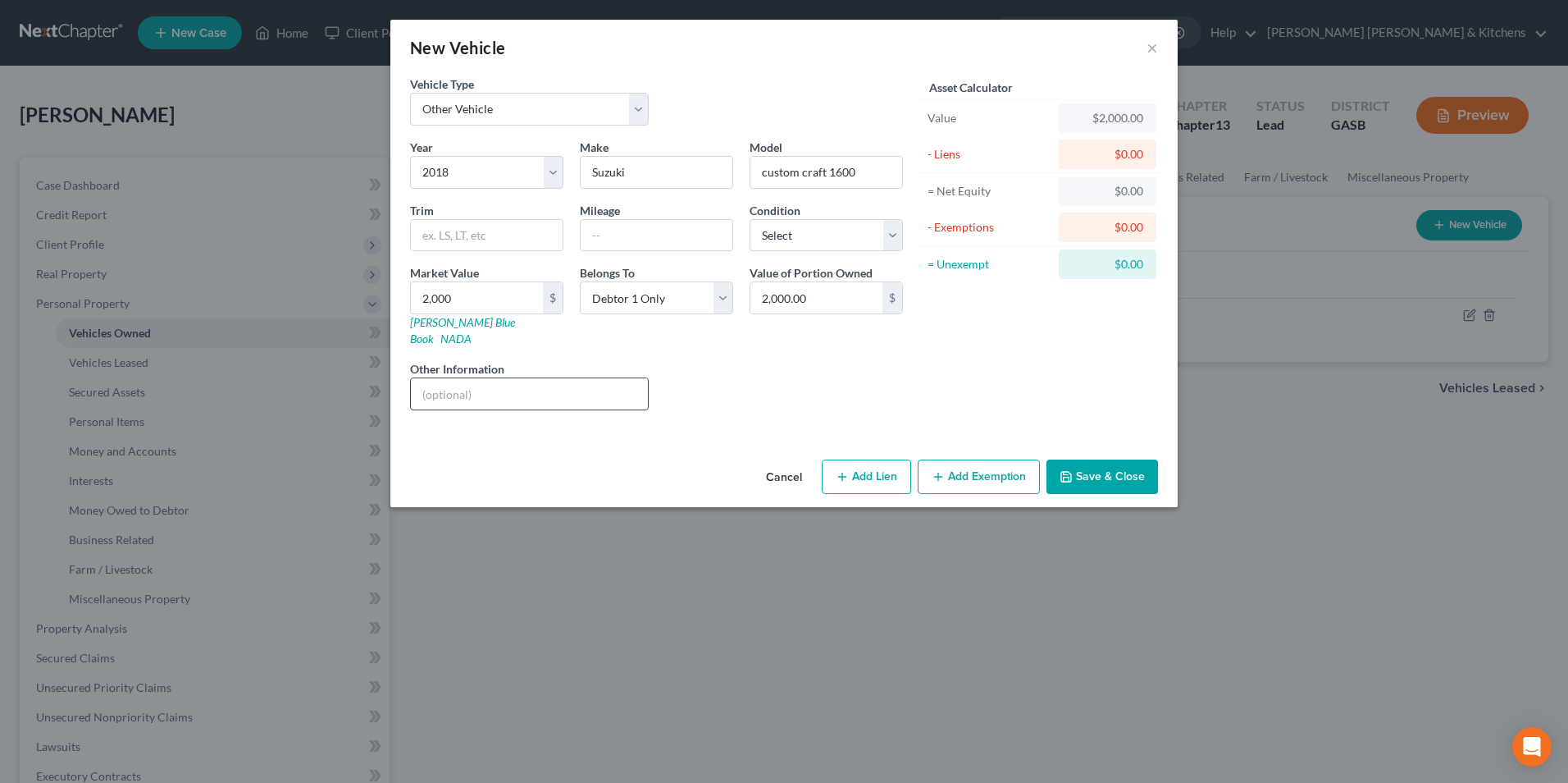
type input "paid for"
click at [978, 470] on button "Add Exemption" at bounding box center [979, 477] width 122 height 35
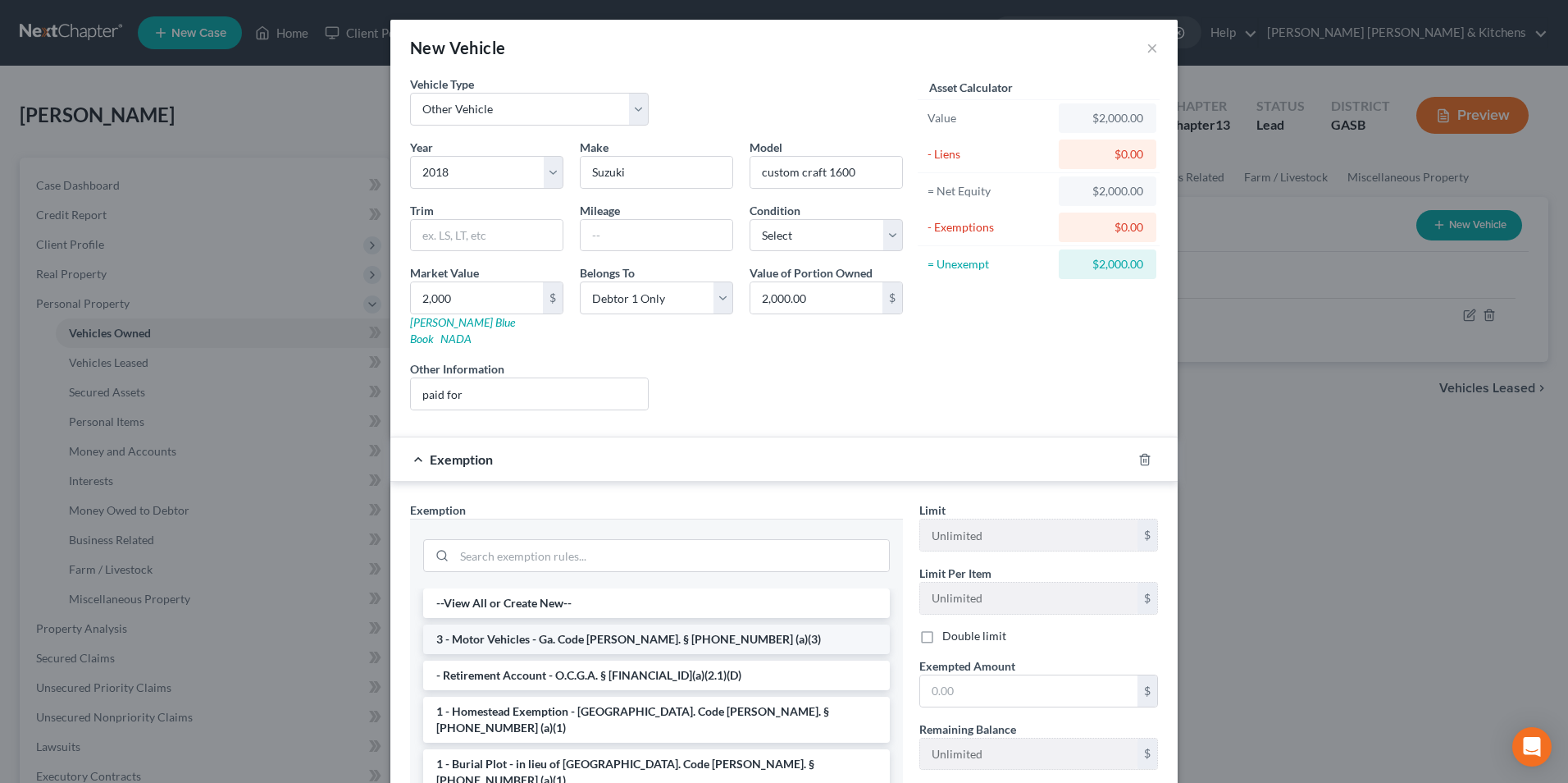
click at [590, 624] on li "3 - Motor Vehicles - Ga. Code [PERSON_NAME]. § [PHONE_NUMBER] (a)(3)" at bounding box center [656, 639] width 467 height 30
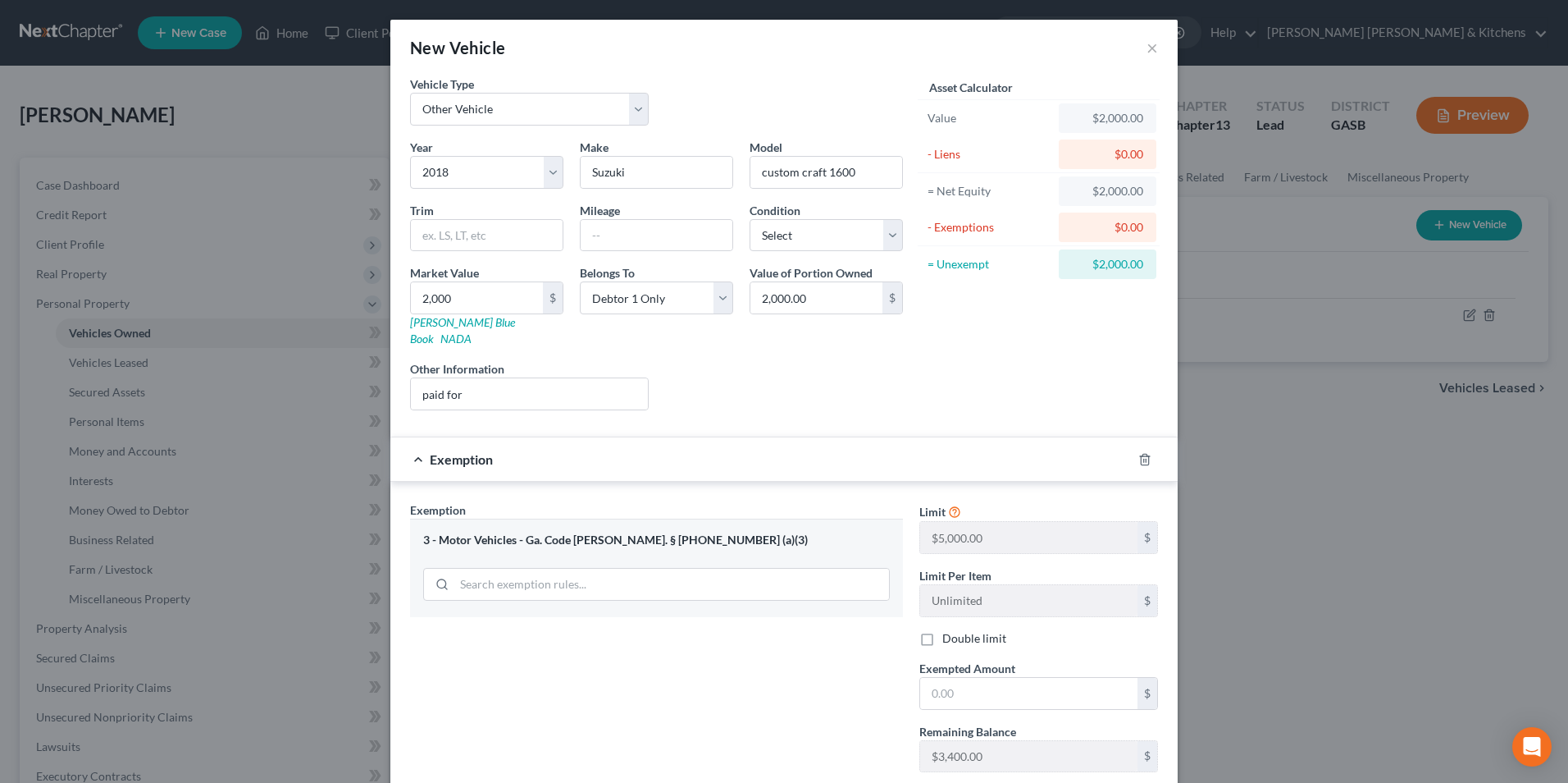
click at [981, 660] on label "Exempted Amount *" at bounding box center [967, 668] width 96 height 17
click at [946, 688] on input "text" at bounding box center [1029, 694] width 218 height 31
type input "2,000"
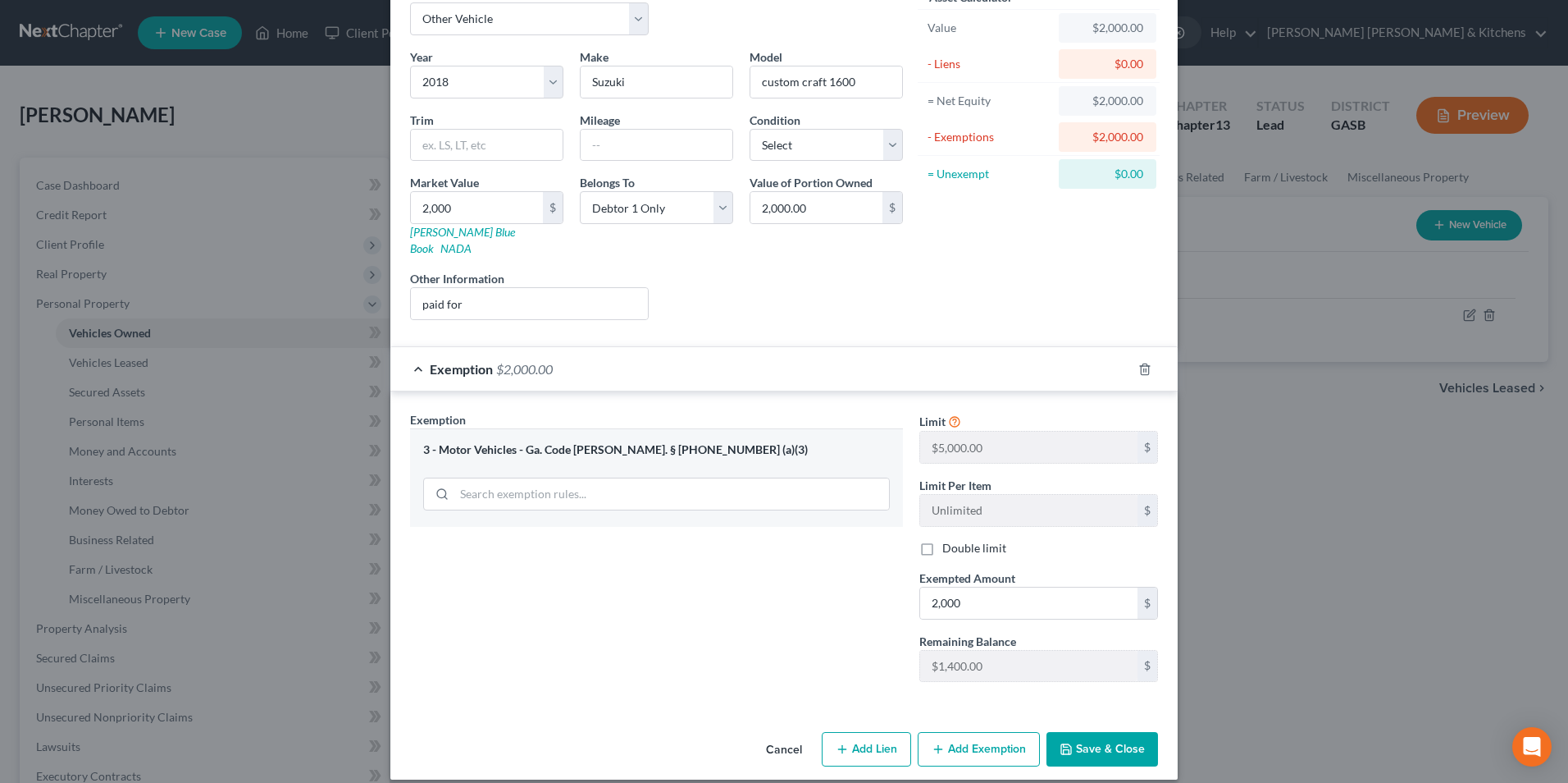
click at [1096, 745] on button "Save & Close" at bounding box center [1102, 749] width 112 height 35
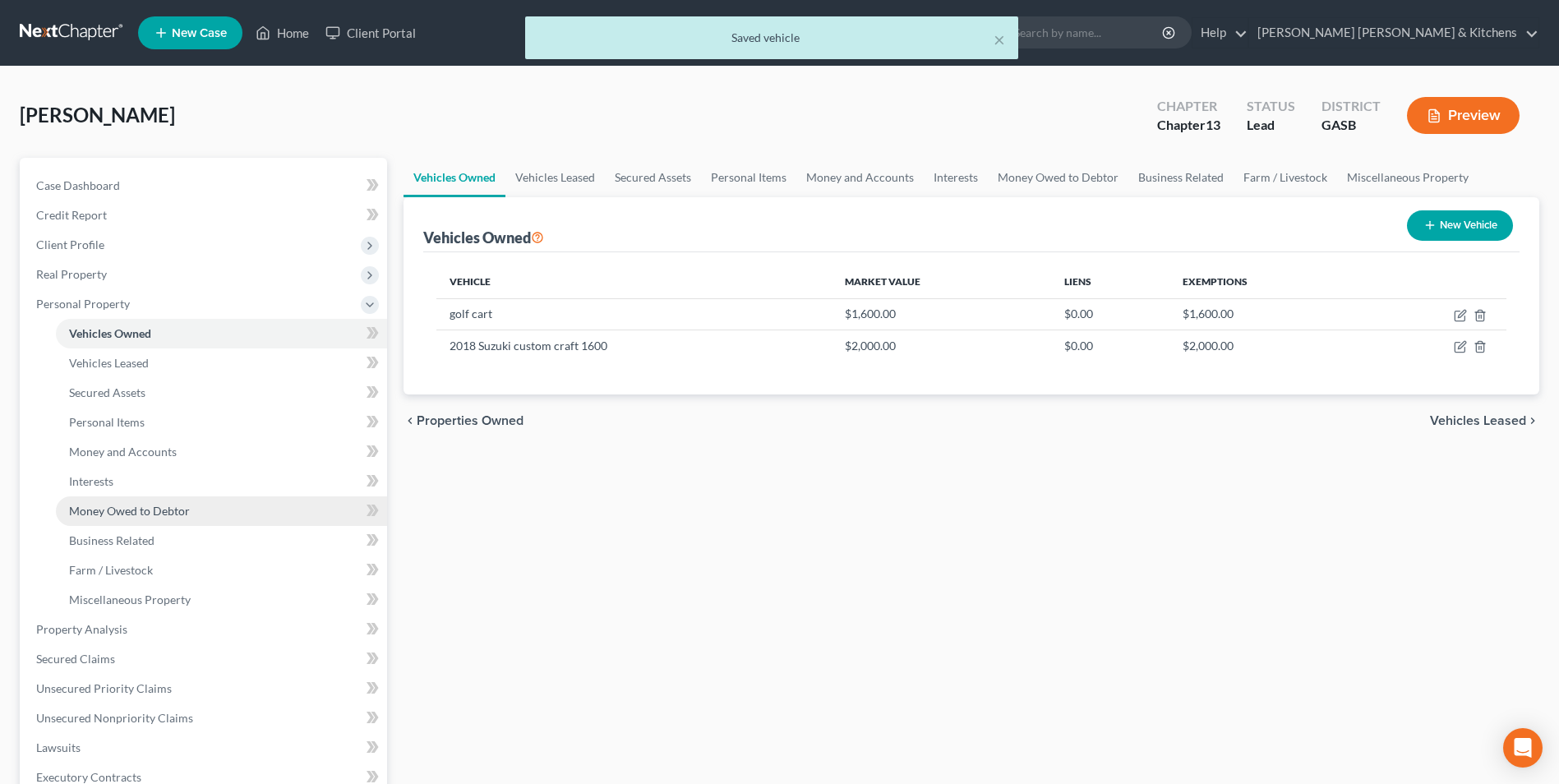
click at [108, 501] on link "Money Owed to Debtor" at bounding box center [221, 511] width 331 height 30
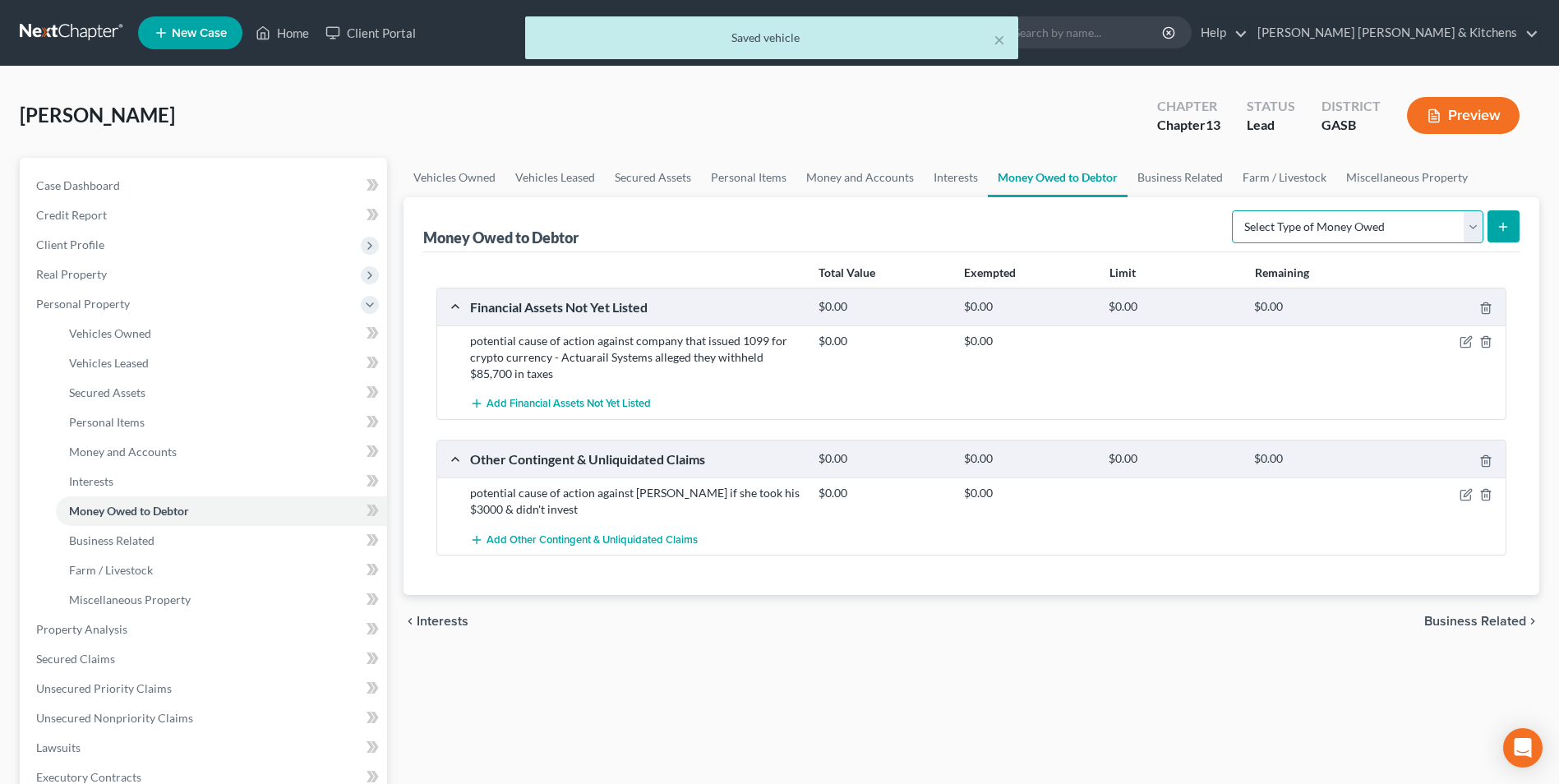
click at [1307, 235] on select "Select Type of Money Owed Accounts Receivable Alimony Child Support Claims Agai…" at bounding box center [1357, 227] width 251 height 33
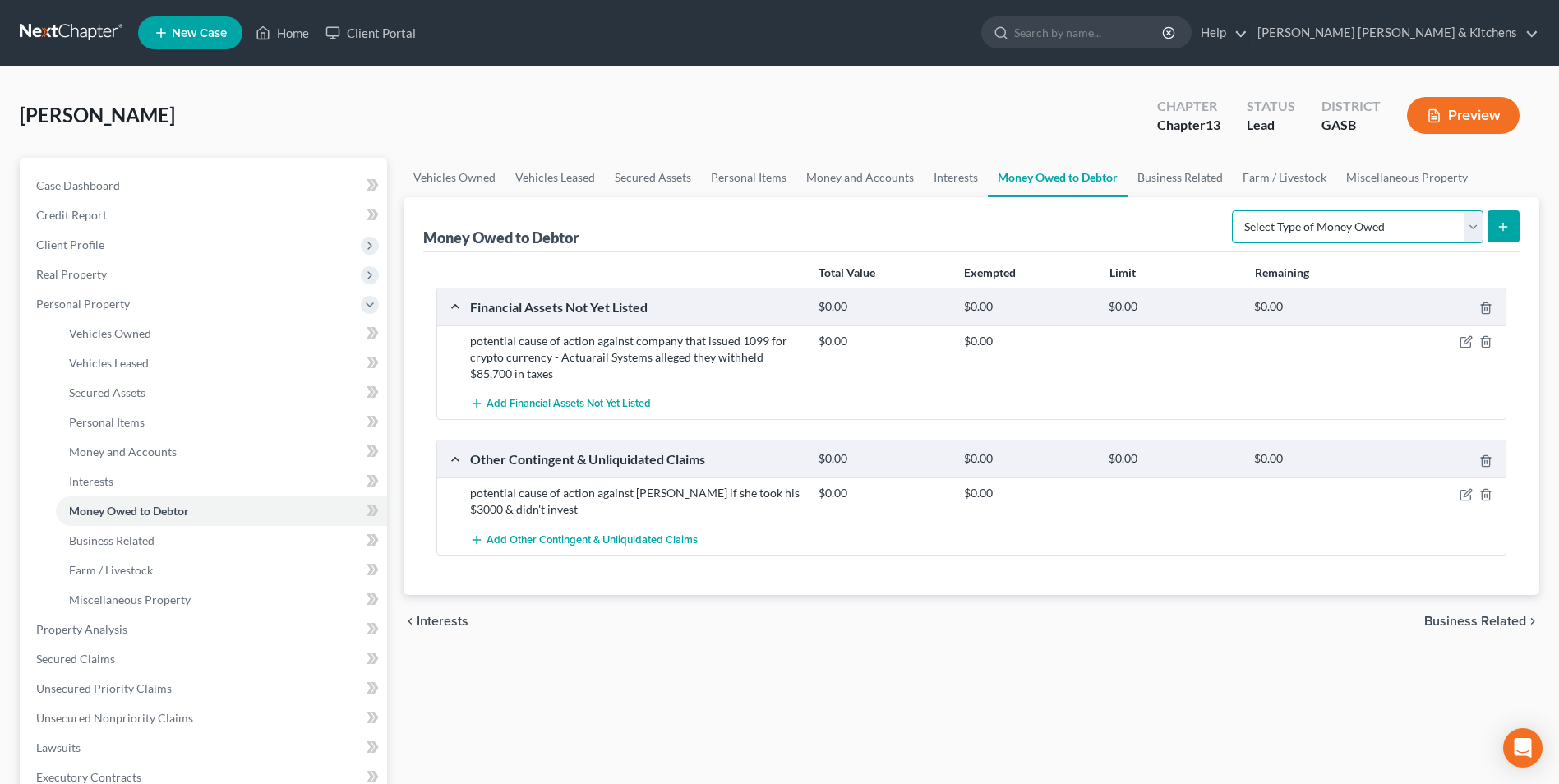
select select "expected_tax_refund"
click at [1235, 211] on select "Select Type of Money Owed Accounts Receivable Alimony Child Support Claims Agai…" at bounding box center [1357, 227] width 251 height 33
click at [1501, 239] on button "submit" at bounding box center [1503, 226] width 32 height 32
select select "0"
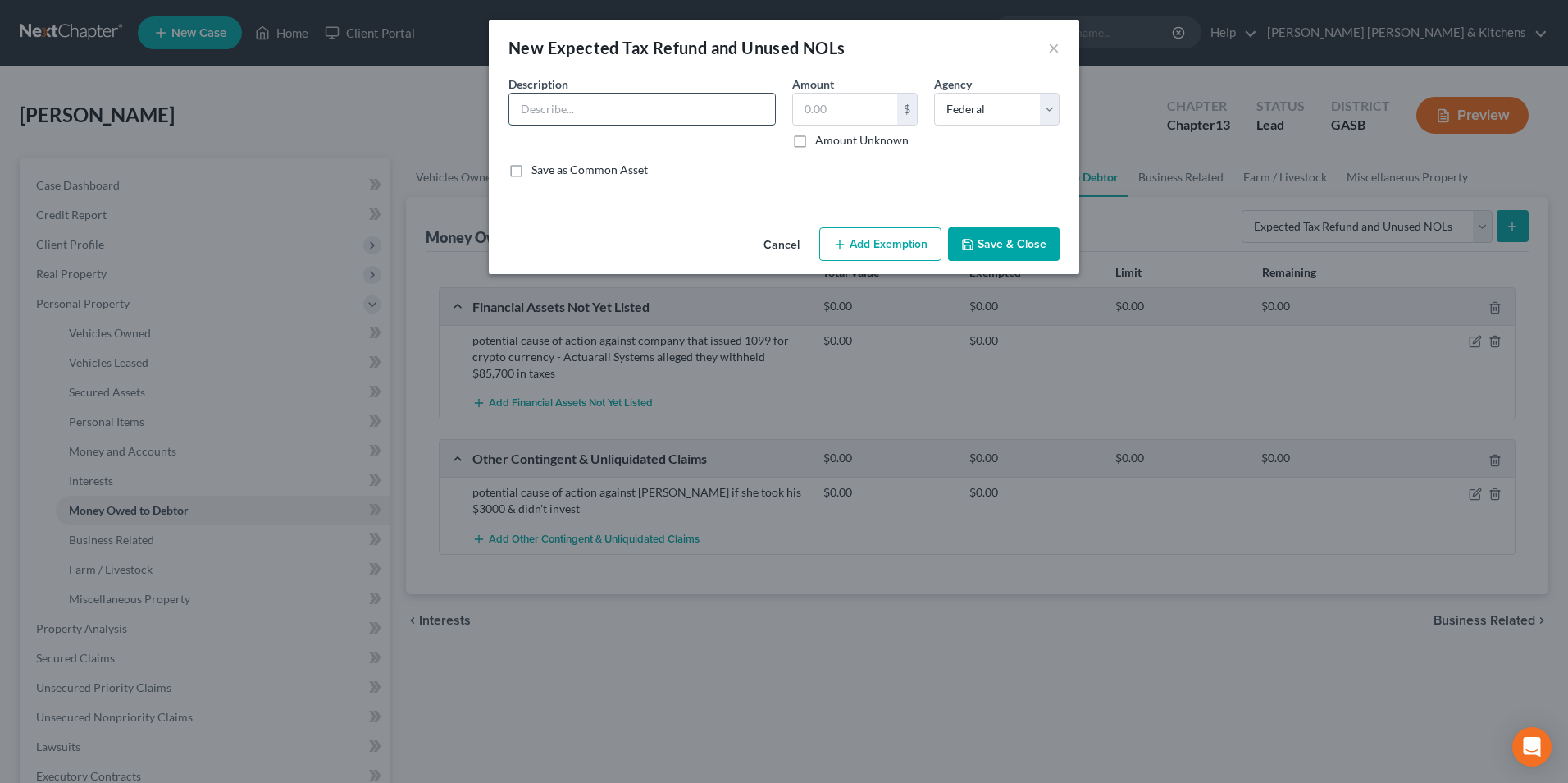
click at [552, 113] on input "text" at bounding box center [642, 109] width 266 height 31
click at [608, 113] on input "tax refund" at bounding box center [642, 109] width 266 height 31
type input "tax refund (due to Actuarial Systems filing 1099)"
type input "61,000"
click at [904, 245] on button "Add Exemption" at bounding box center [880, 245] width 122 height 35
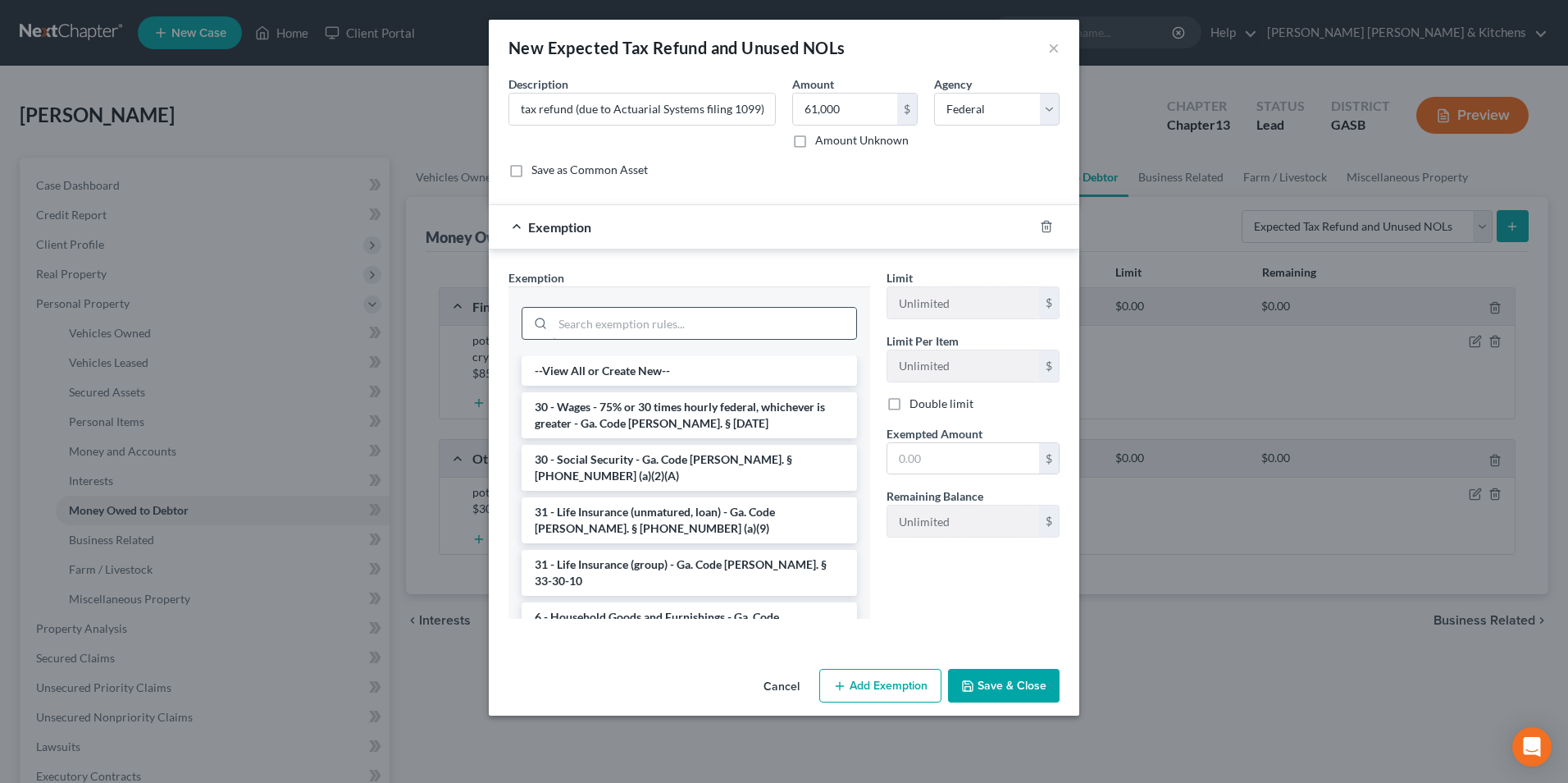
click at [662, 322] on input "search" at bounding box center [704, 324] width 304 height 31
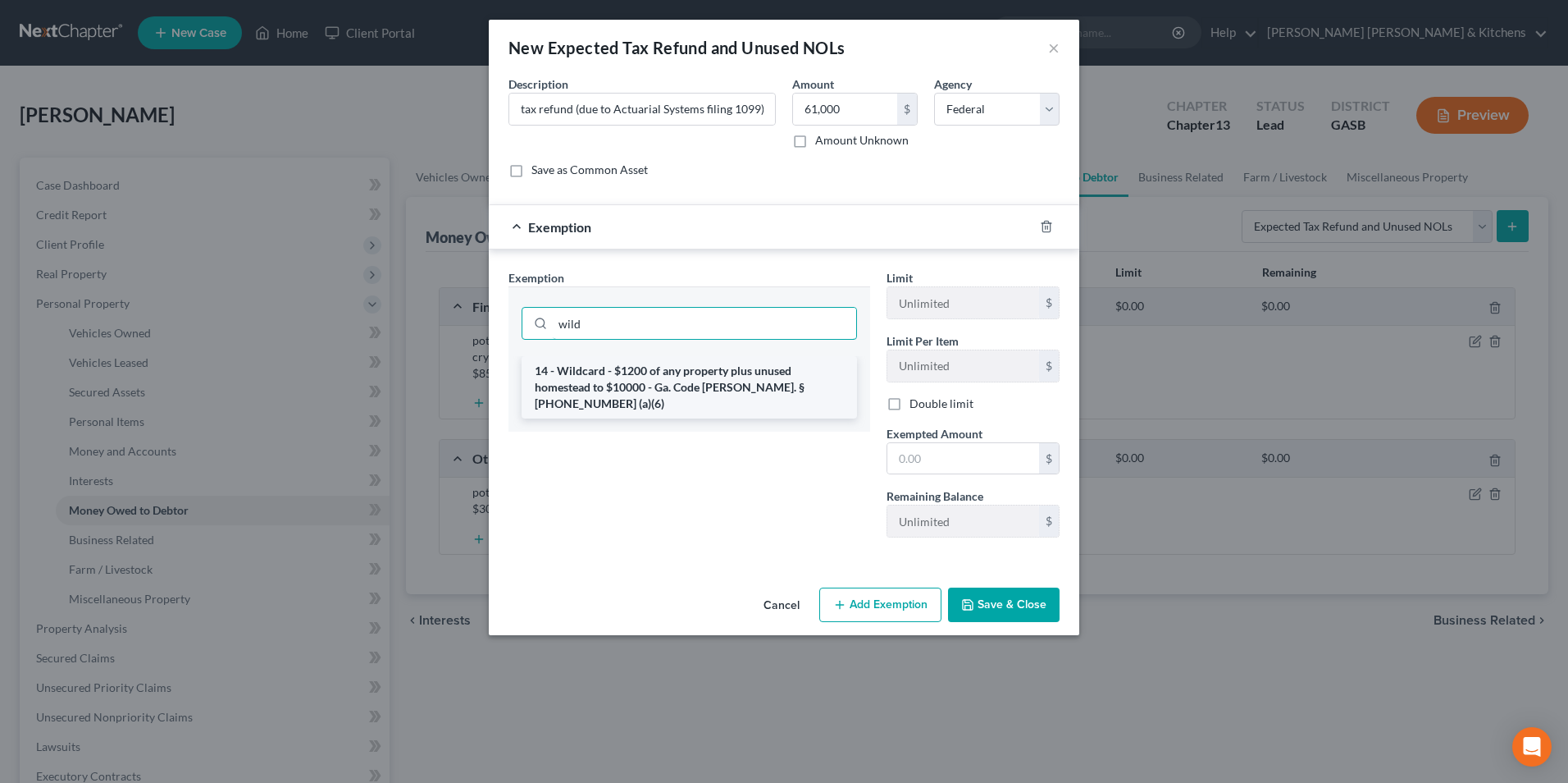
type input "wild"
click at [655, 379] on li "14 - Wildcard - $1200 of any property plus unused homestead to $10000 - Ga. Cod…" at bounding box center [688, 387] width 335 height 62
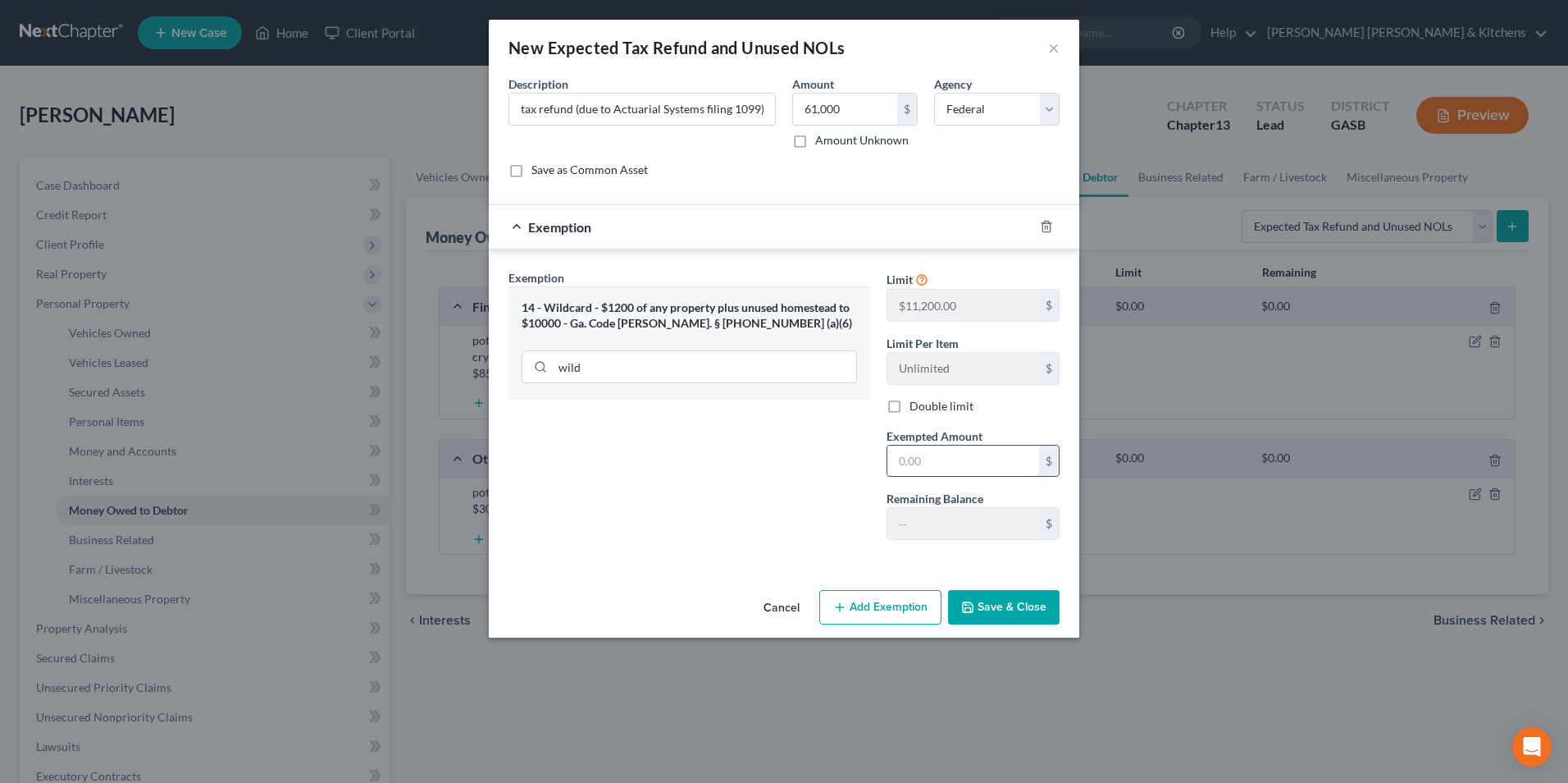
click at [957, 464] on input "text" at bounding box center [962, 461] width 151 height 31
type input "5"
type input "82,000"
click at [955, 459] on input "82,000" at bounding box center [962, 461] width 151 height 31
type input "8,200"
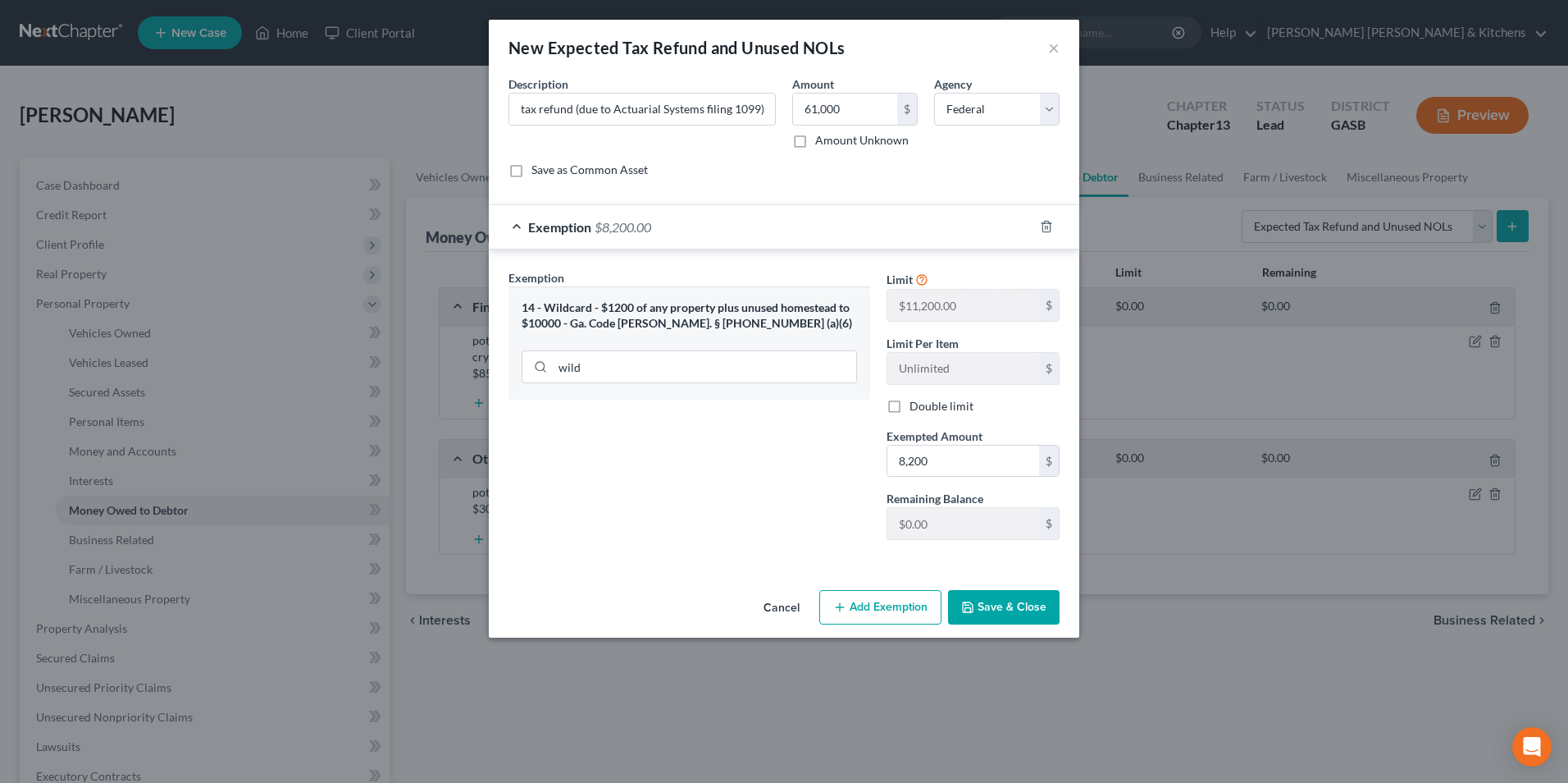
click at [1011, 599] on button "Save & Close" at bounding box center [1004, 608] width 112 height 35
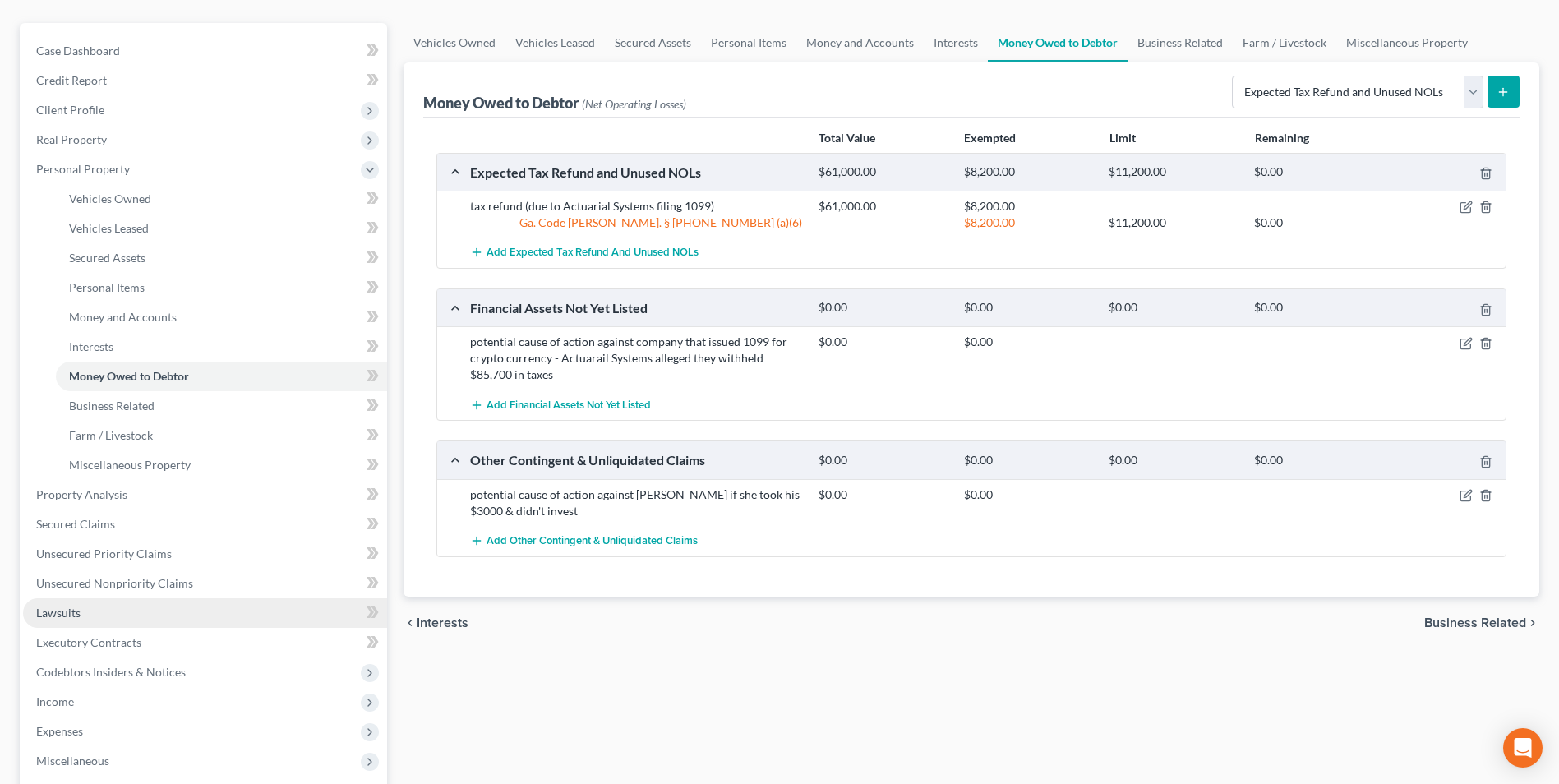
scroll to position [164, 0]
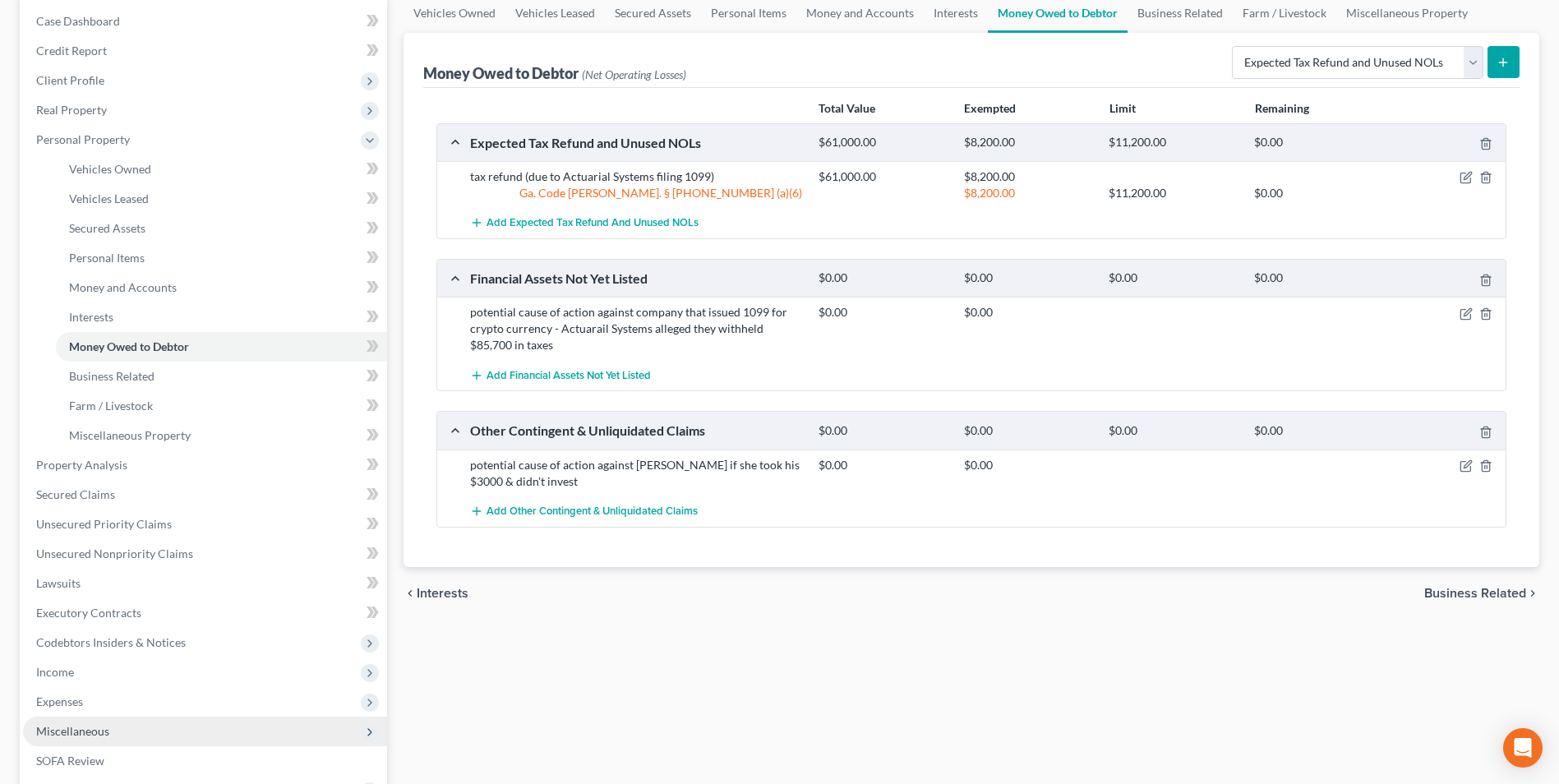
click at [52, 738] on span "Miscellaneous" at bounding box center [205, 731] width 364 height 30
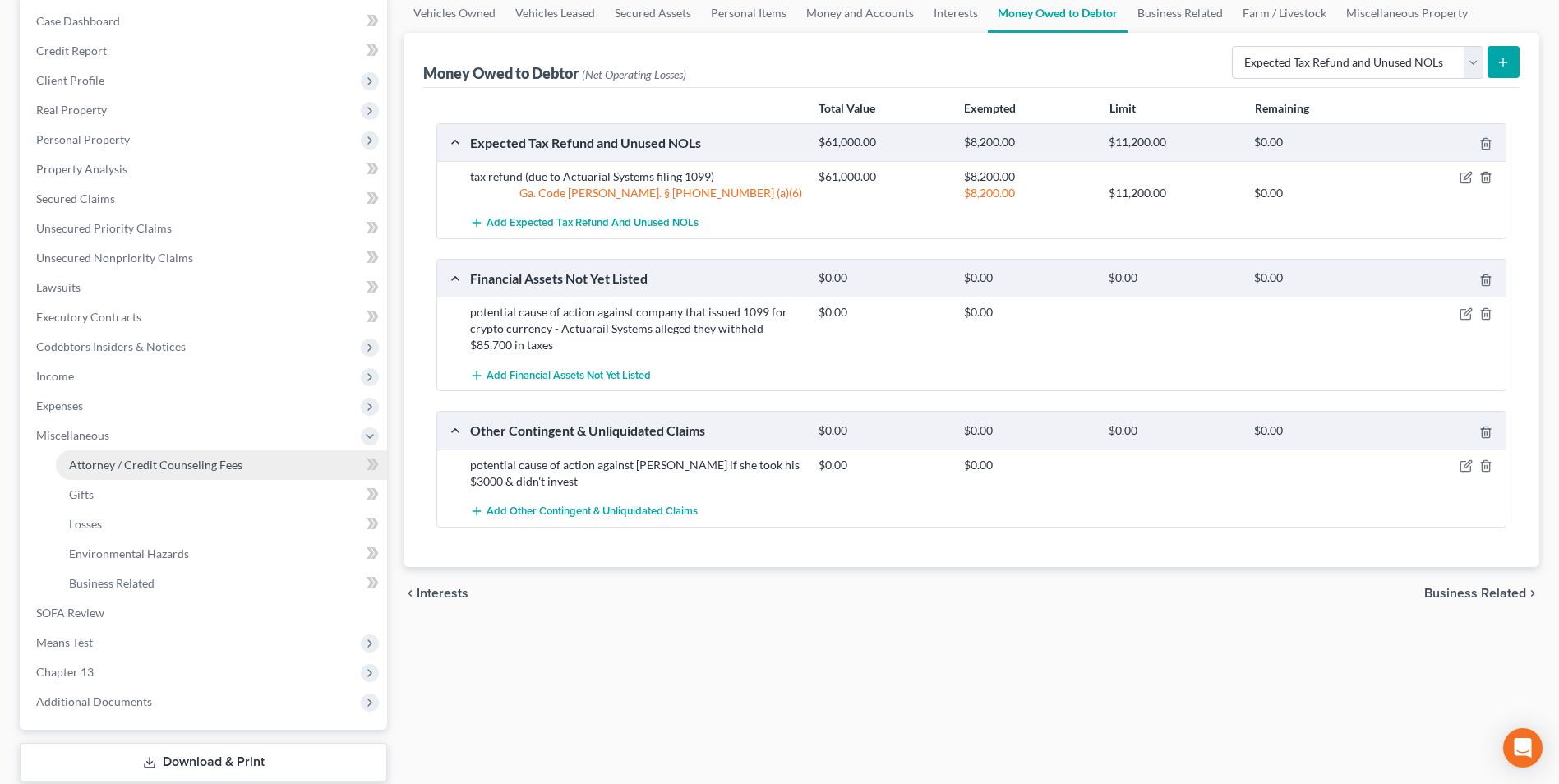
click at [180, 462] on span "Attorney / Credit Counseling Fees" at bounding box center [155, 464] width 173 height 14
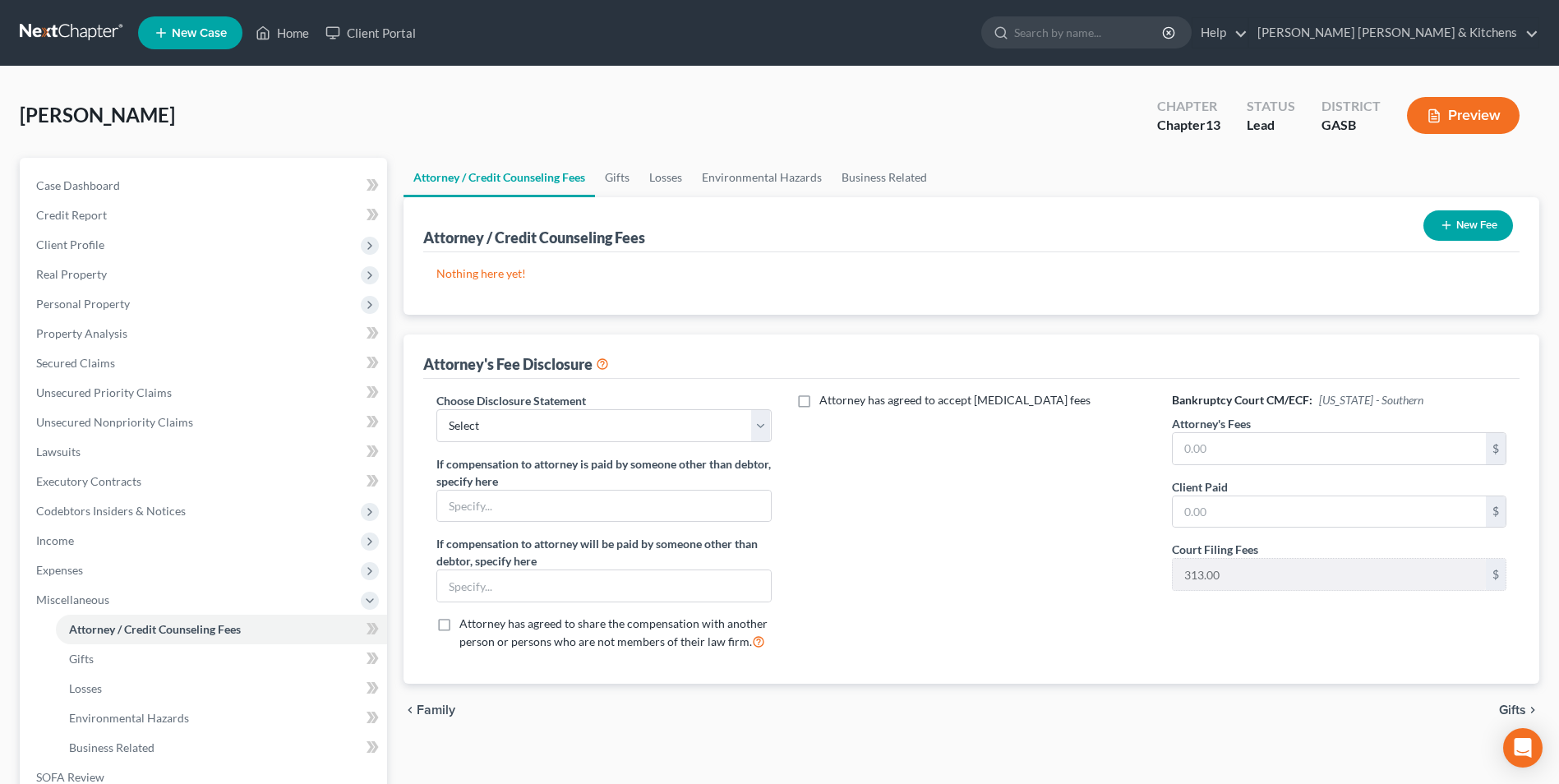
click at [1492, 212] on button "New Fee" at bounding box center [1469, 225] width 90 height 31
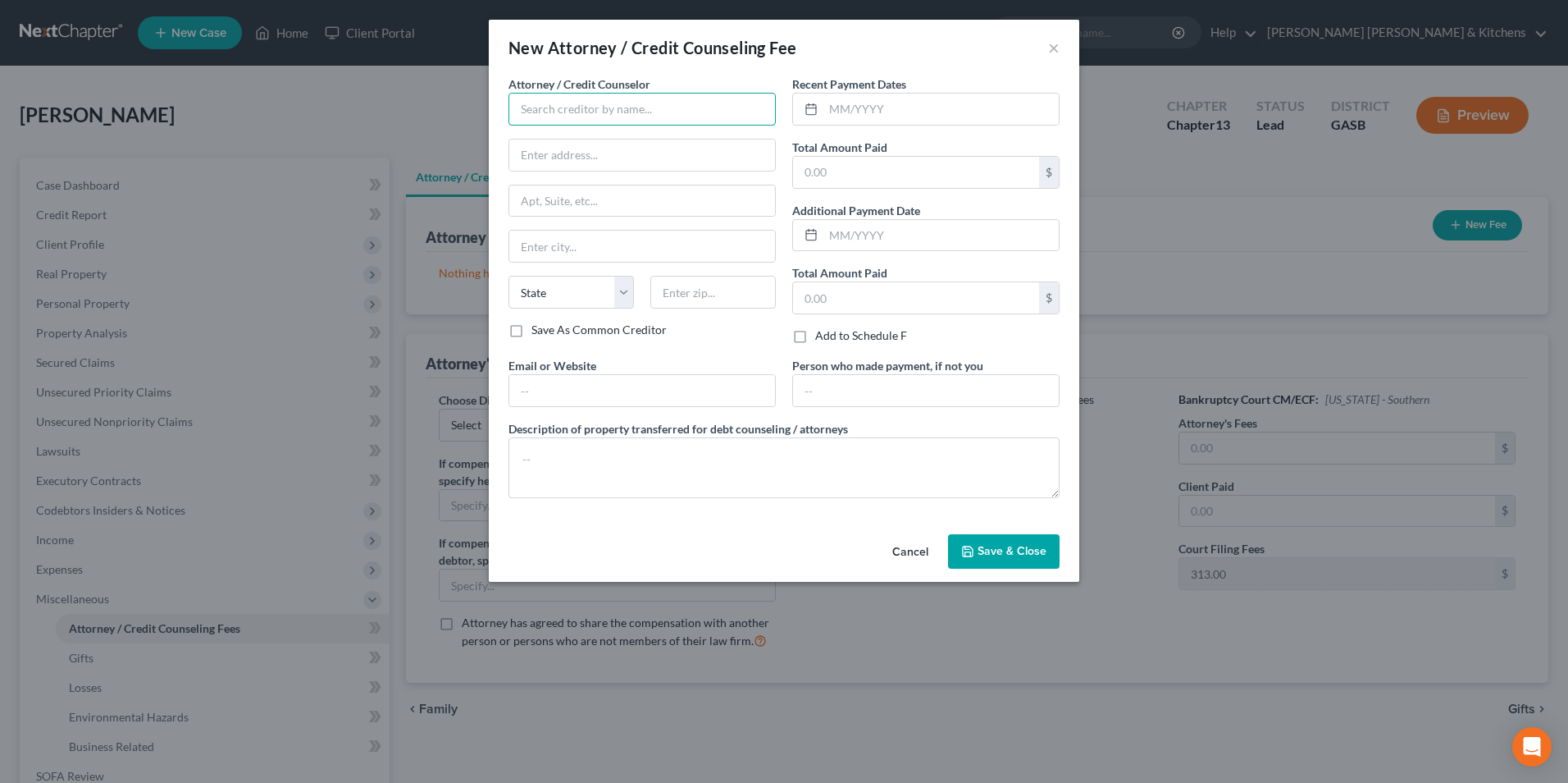
click at [536, 120] on input "text" at bounding box center [642, 109] width 267 height 33
type input "[PERSON_NAME] Credit & Debt Counseling"
type input "online"
click at [872, 190] on div "Recent Payment Dates Total Amount Paid $ Additional Payment Date Total Amount P…" at bounding box center [926, 216] width 284 height 281
click at [872, 176] on input "text" at bounding box center [915, 172] width 246 height 31
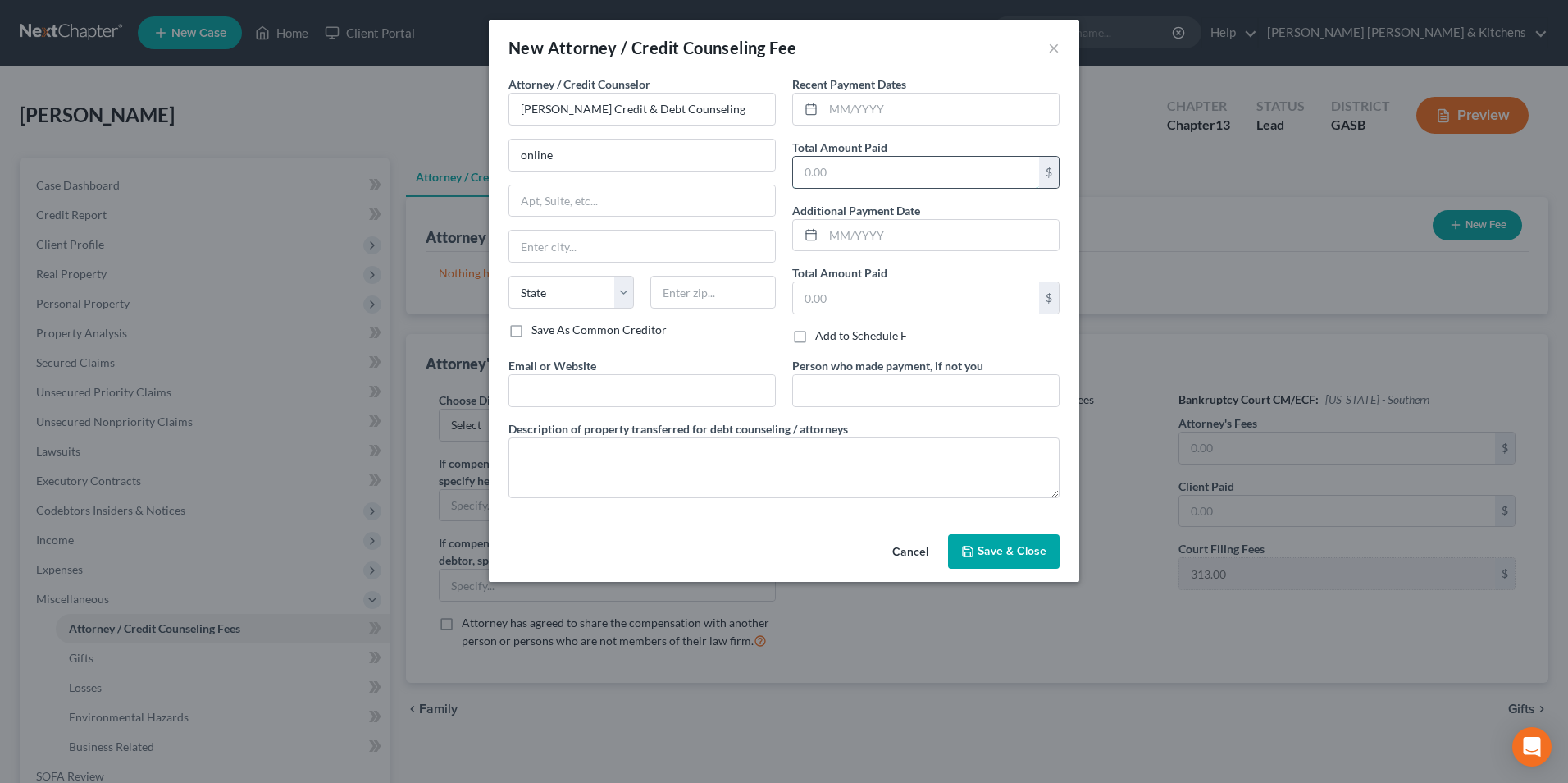
type input "25.00"
click at [669, 468] on textarea at bounding box center [784, 467] width 551 height 60
type textarea "$25 for pre counseling"
click at [1000, 547] on span "Save & Close" at bounding box center [1012, 550] width 69 height 14
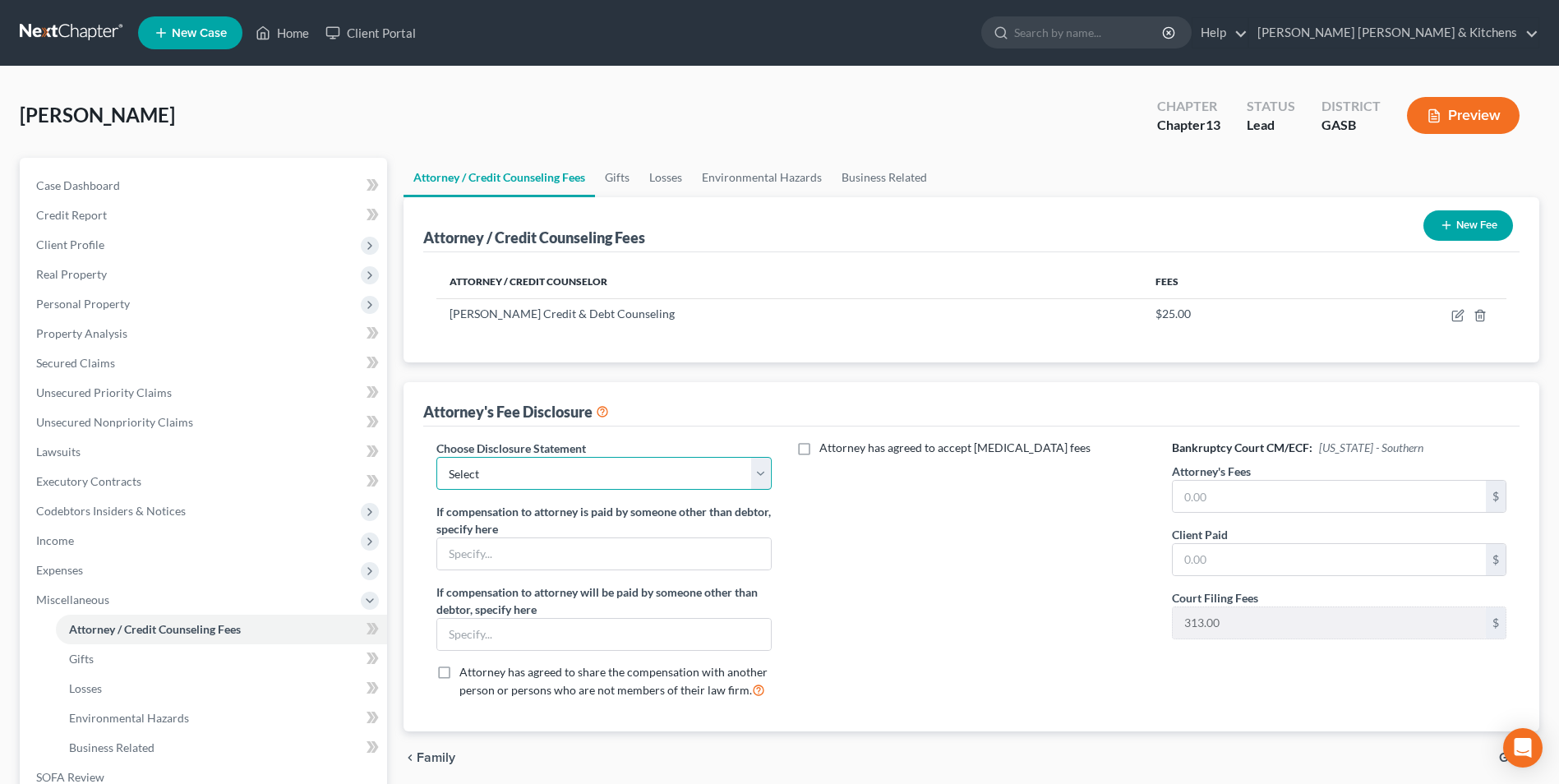
click at [596, 472] on select "Select Disclosure of Compensation of Attorney For Debtors" at bounding box center [603, 473] width 334 height 33
select select "0"
click at [436, 457] on select "Select Disclosure of Compensation of Attorney For Debtors" at bounding box center [603, 473] width 334 height 33
click at [1246, 501] on input "text" at bounding box center [1329, 496] width 313 height 31
type input "4,500.00"
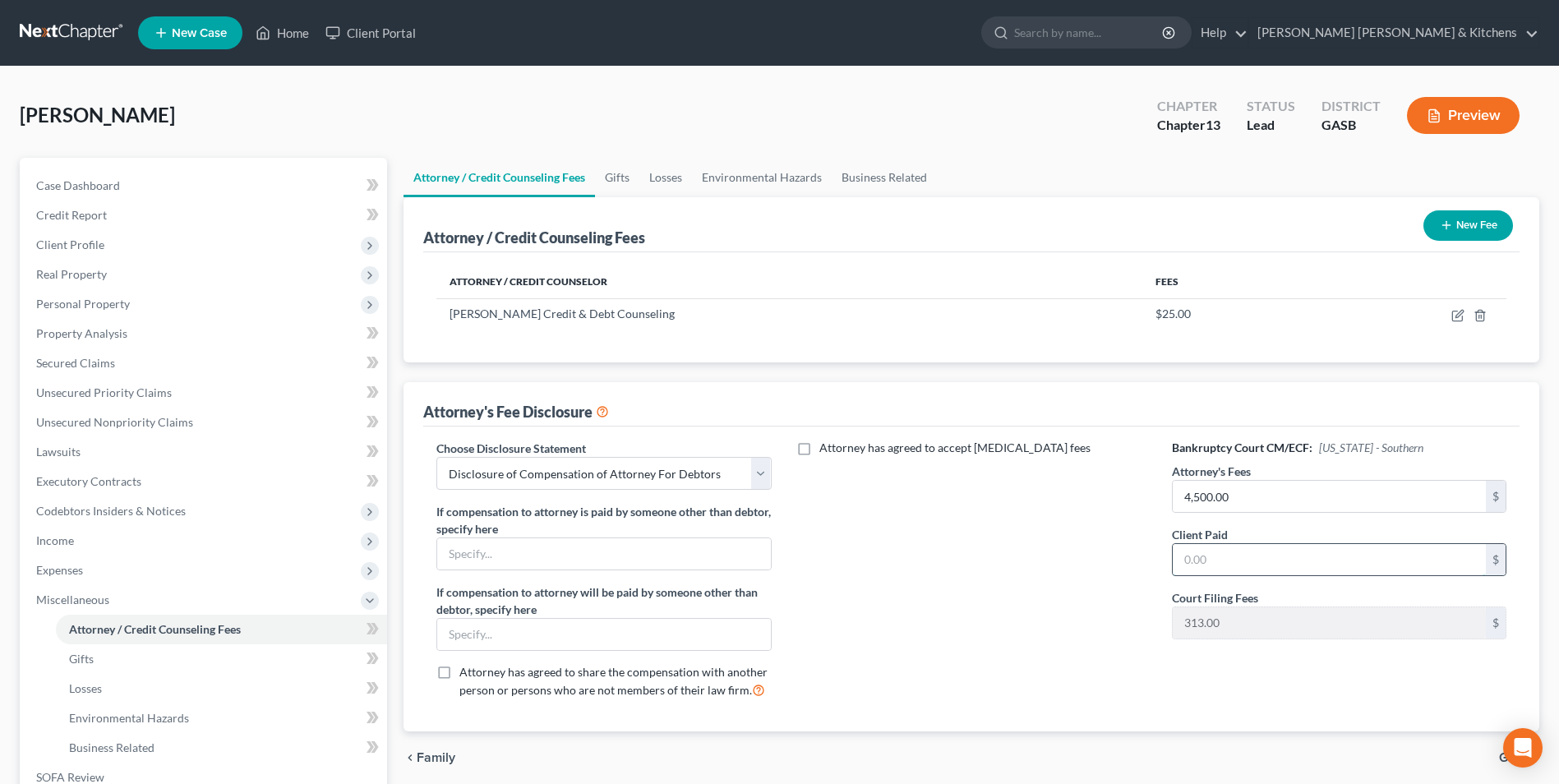
click at [1221, 565] on input "text" at bounding box center [1329, 559] width 313 height 31
type input "0.00"
click at [66, 540] on span "Income" at bounding box center [56, 540] width 38 height 14
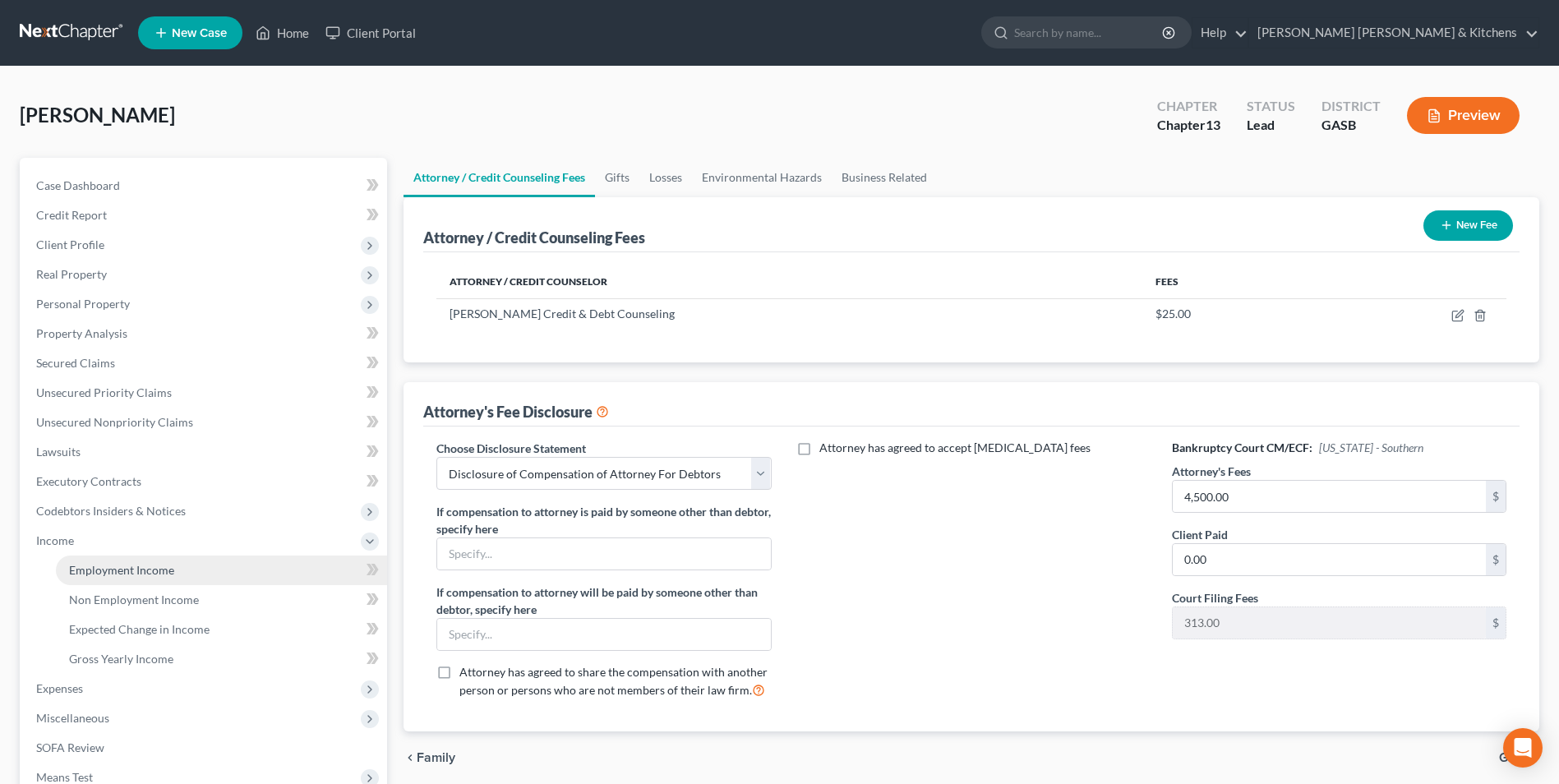
click at [83, 564] on span "Employment Income" at bounding box center [121, 569] width 105 height 14
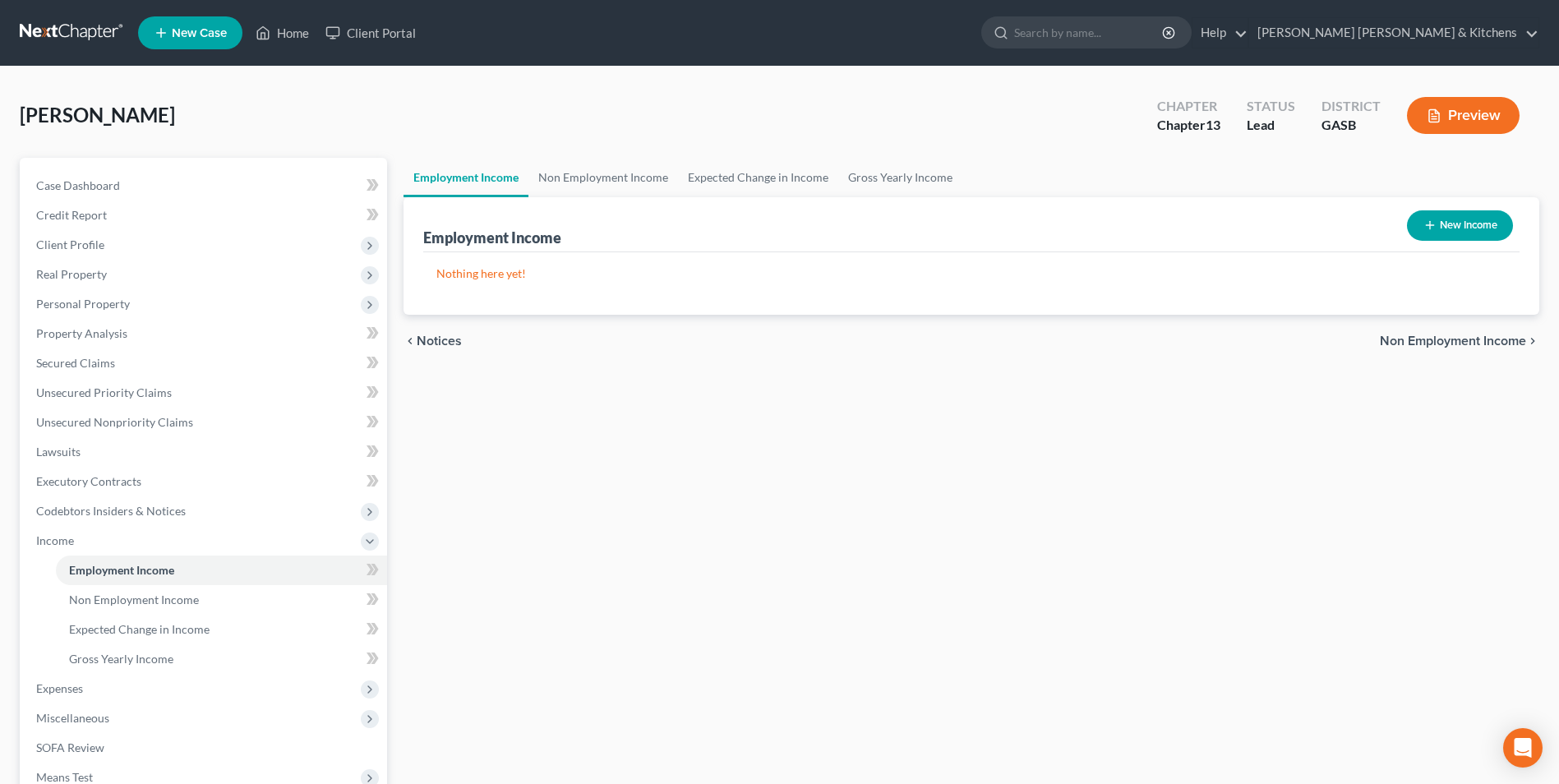
click at [1466, 216] on button "New Income" at bounding box center [1460, 225] width 106 height 31
select select "0"
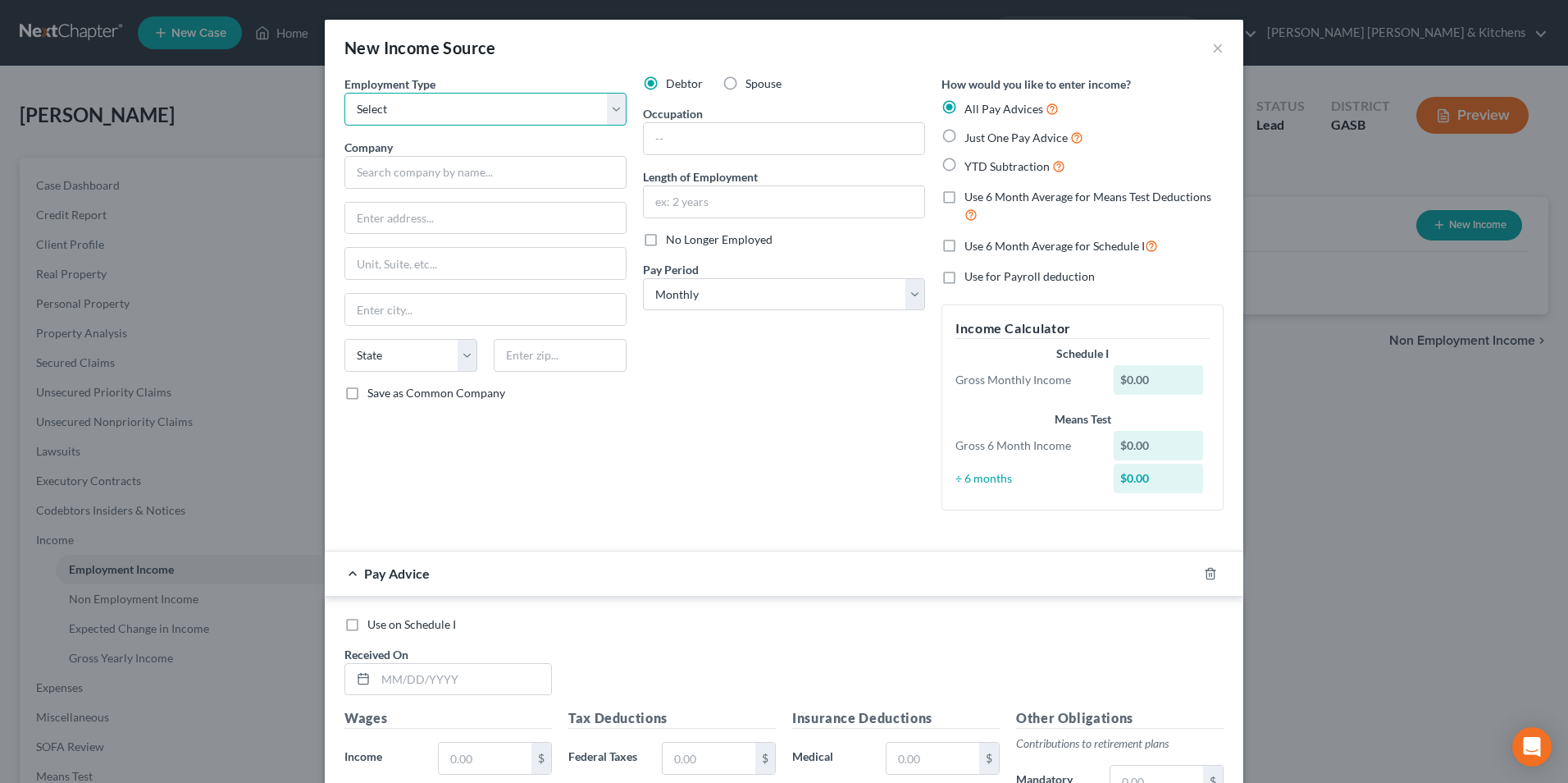
drag, startPoint x: 362, startPoint y: 104, endPoint x: 366, endPoint y: 127, distance: 23.3
click at [362, 105] on select "Select Full or [DEMOGRAPHIC_DATA] Employment Self Employment" at bounding box center [485, 109] width 282 height 33
select select "0"
click at [344, 93] on select "Select Full or [DEMOGRAPHIC_DATA] Employment Self Employment" at bounding box center [485, 109] width 282 height 33
click at [371, 167] on input "text" at bounding box center [485, 172] width 282 height 33
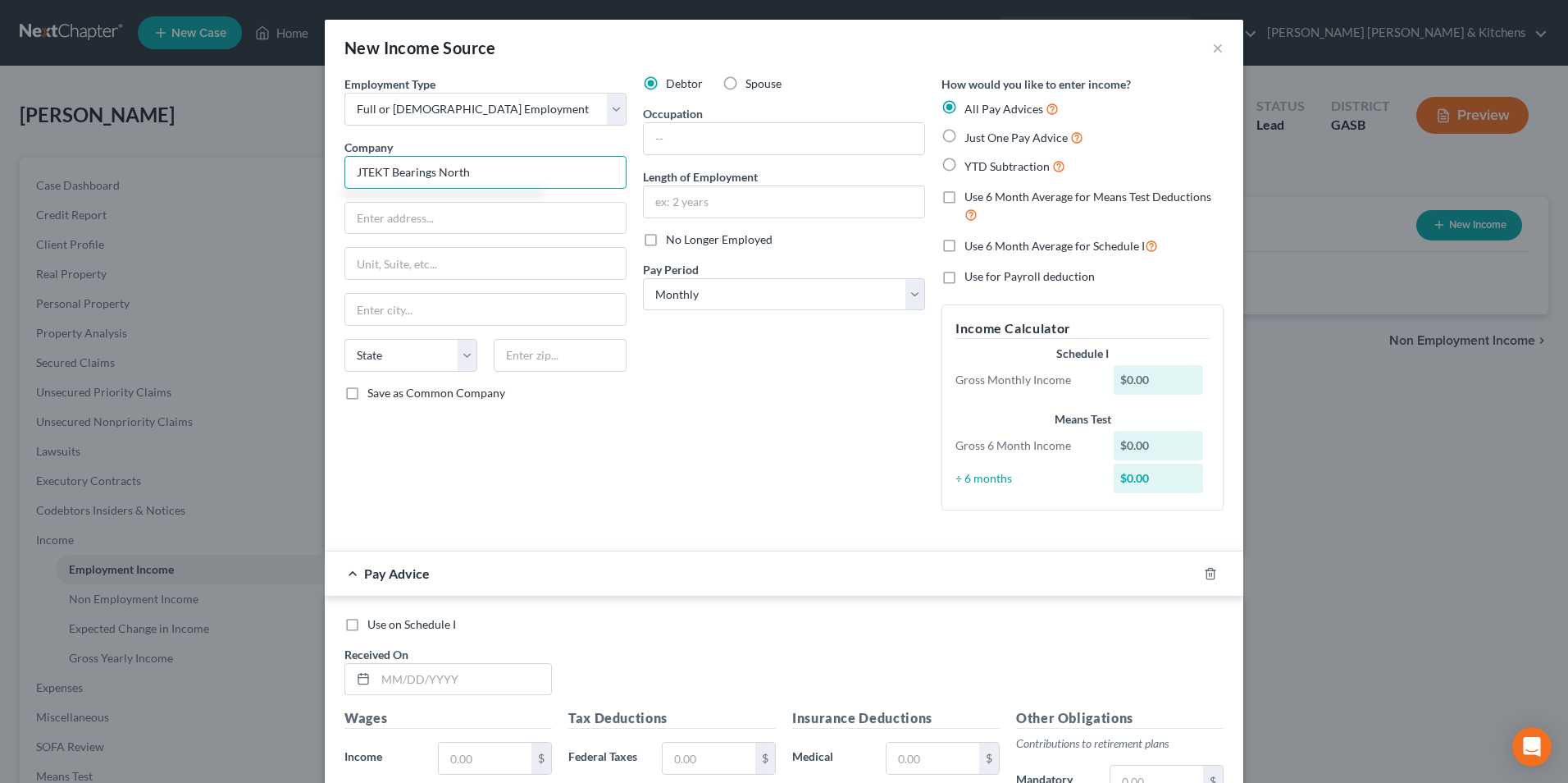
type input "JTEKT Bearings North"
type input "[STREET_ADDRESS]"
click at [514, 361] on input "text" at bounding box center [560, 355] width 133 height 33
type input "29607"
type input "[GEOGRAPHIC_DATA]"
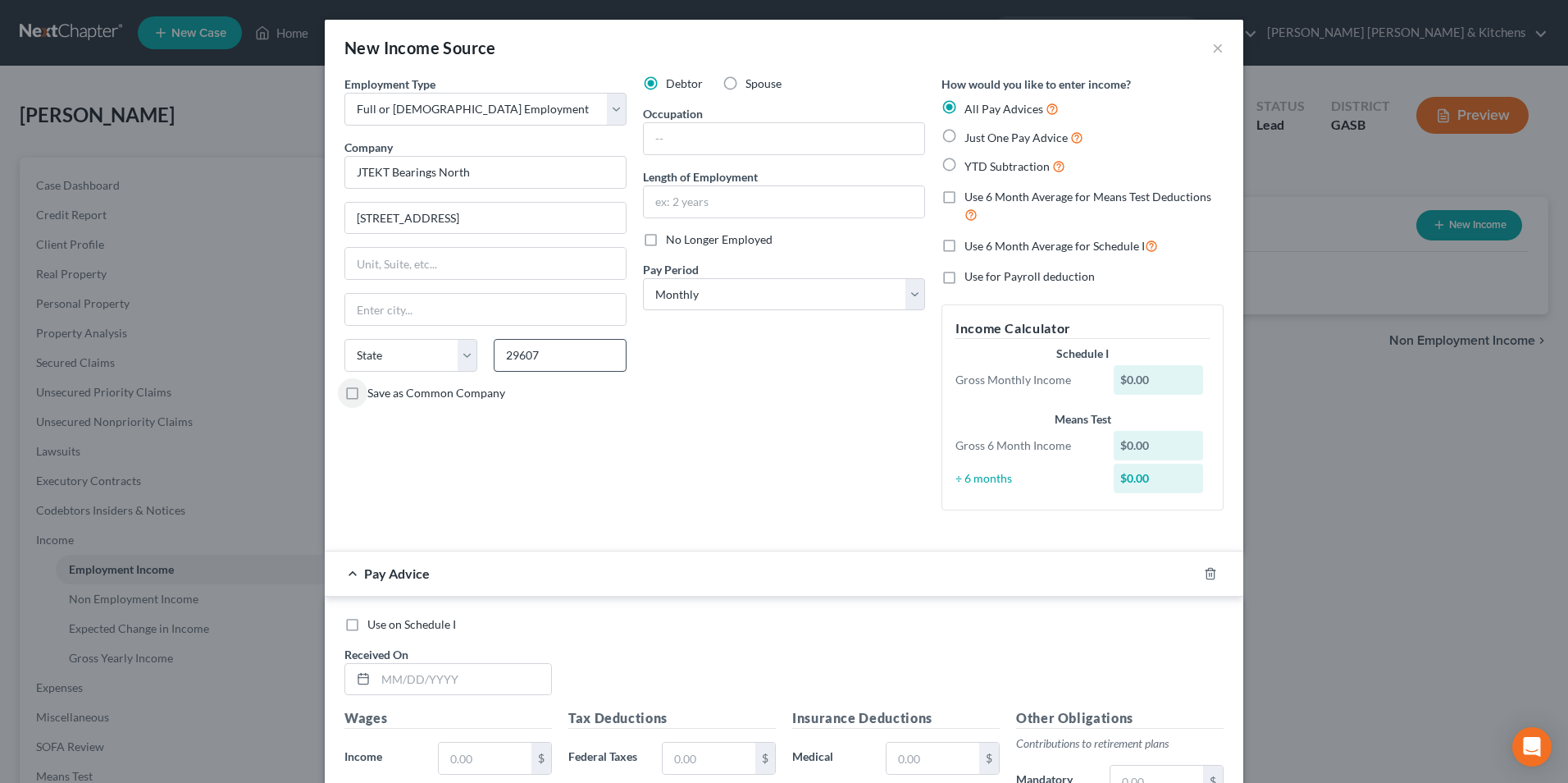
select select "42"
click at [726, 141] on input "text" at bounding box center [784, 139] width 281 height 31
type input "utility"
type input "5 yrs"
click at [965, 161] on label "YTD Subtraction" at bounding box center [1015, 166] width 101 height 19
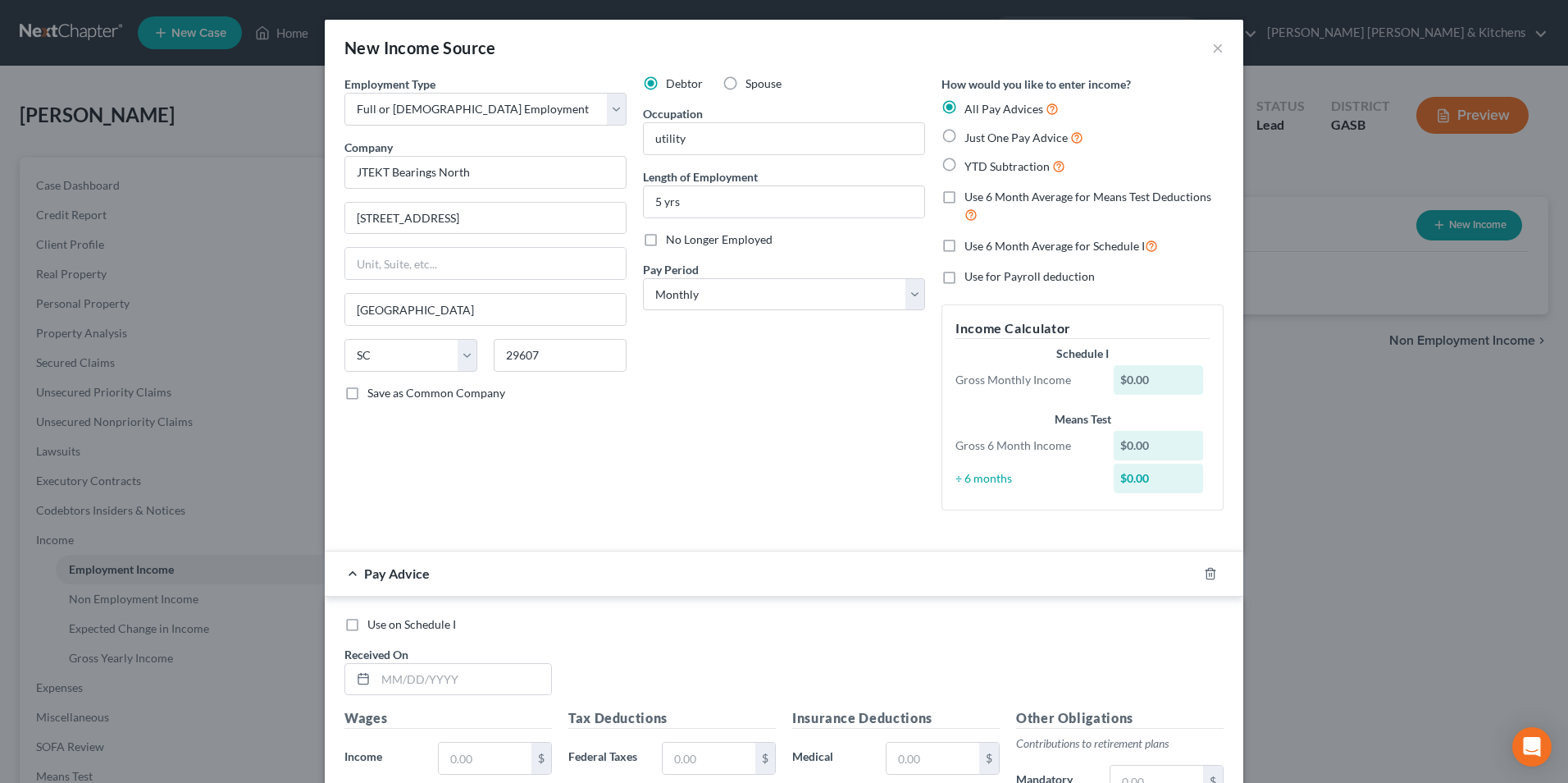
click at [971, 161] on input "YTD Subtraction" at bounding box center [976, 161] width 11 height 11
radio input "true"
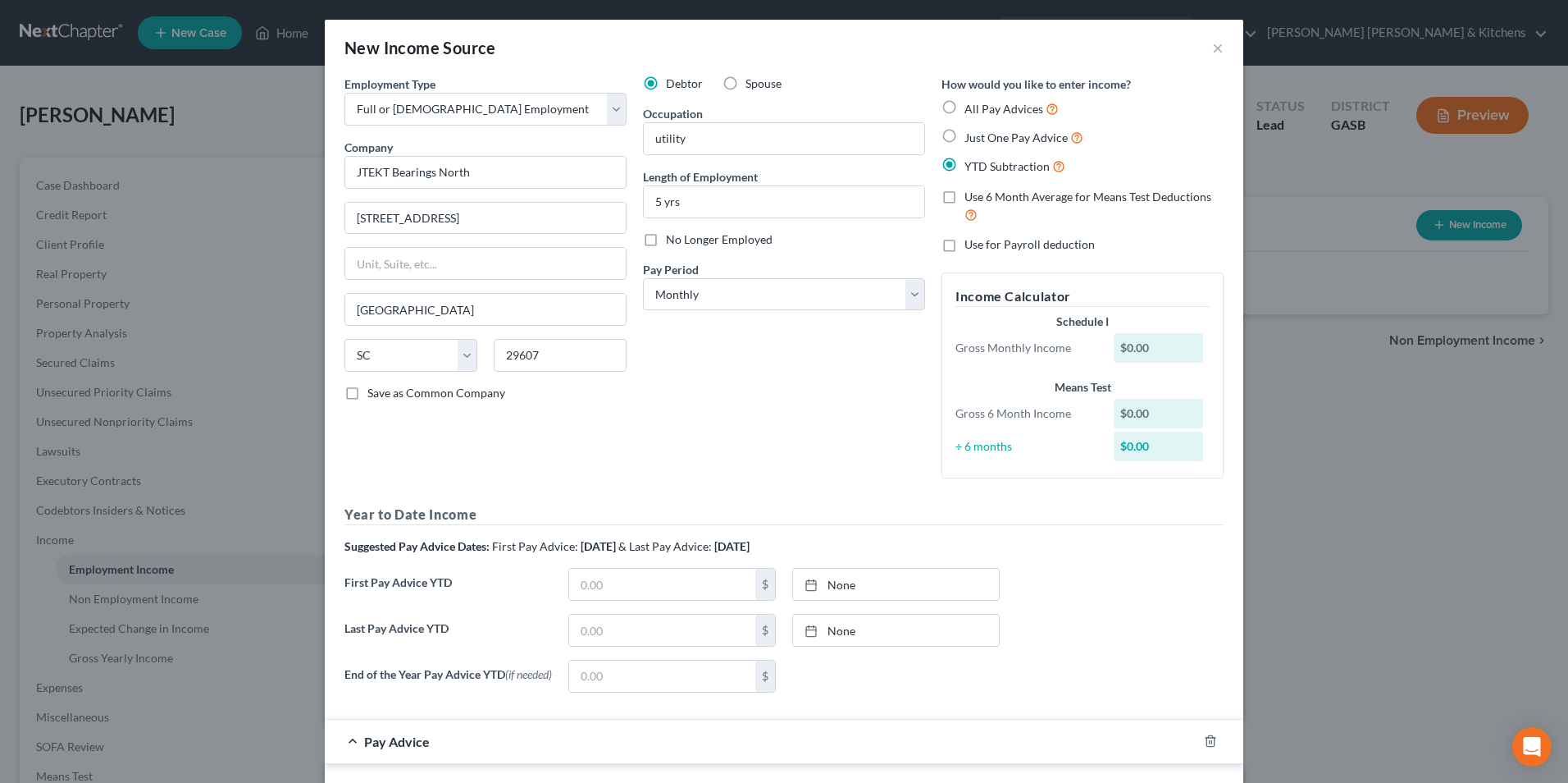
click at [965, 136] on label "Just One Pay Advice" at bounding box center [1024, 137] width 119 height 19
click at [971, 136] on input "Just One Pay Advice" at bounding box center [976, 133] width 11 height 11
radio input "true"
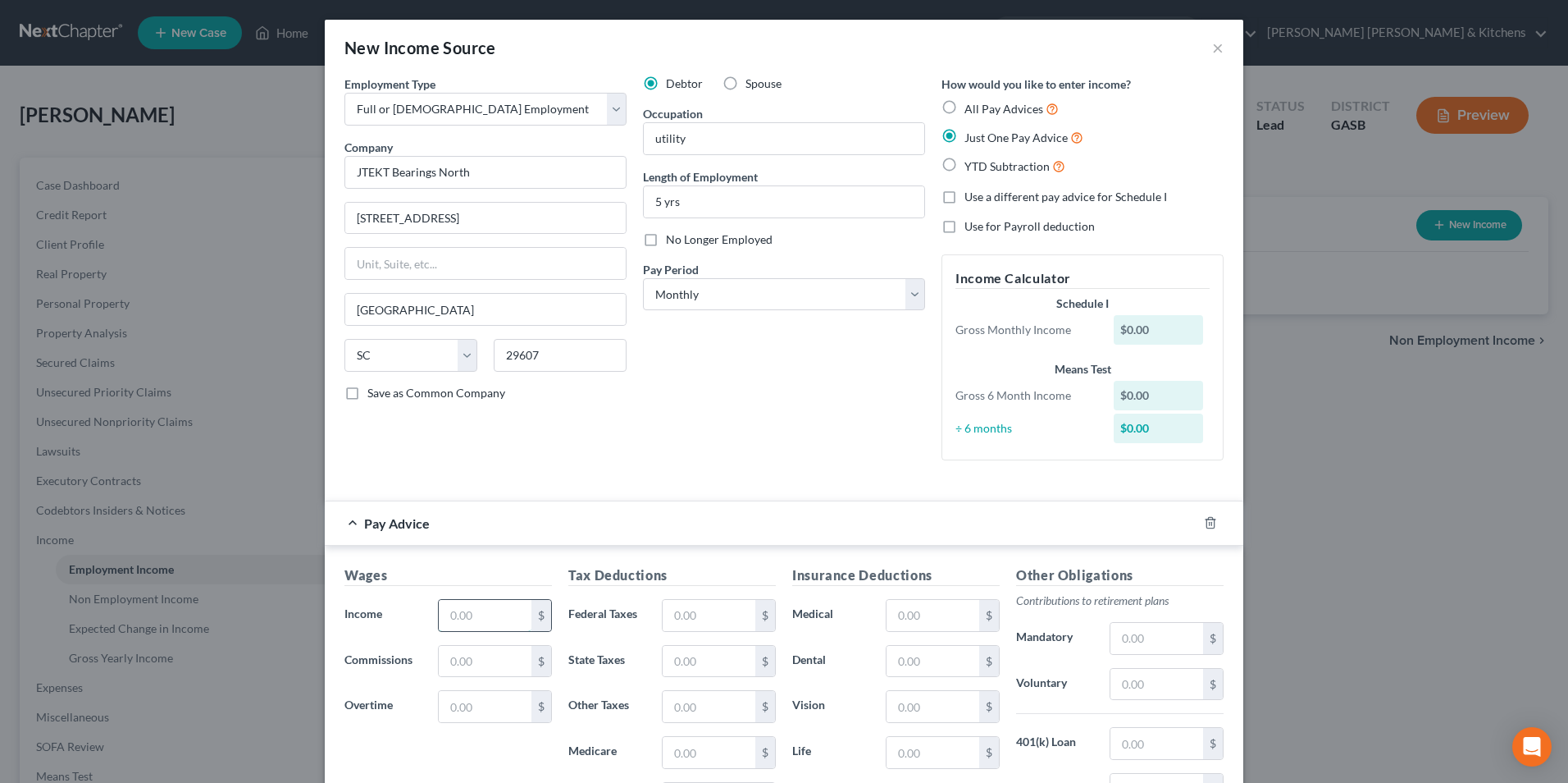
click at [464, 617] on input "text" at bounding box center [485, 616] width 93 height 31
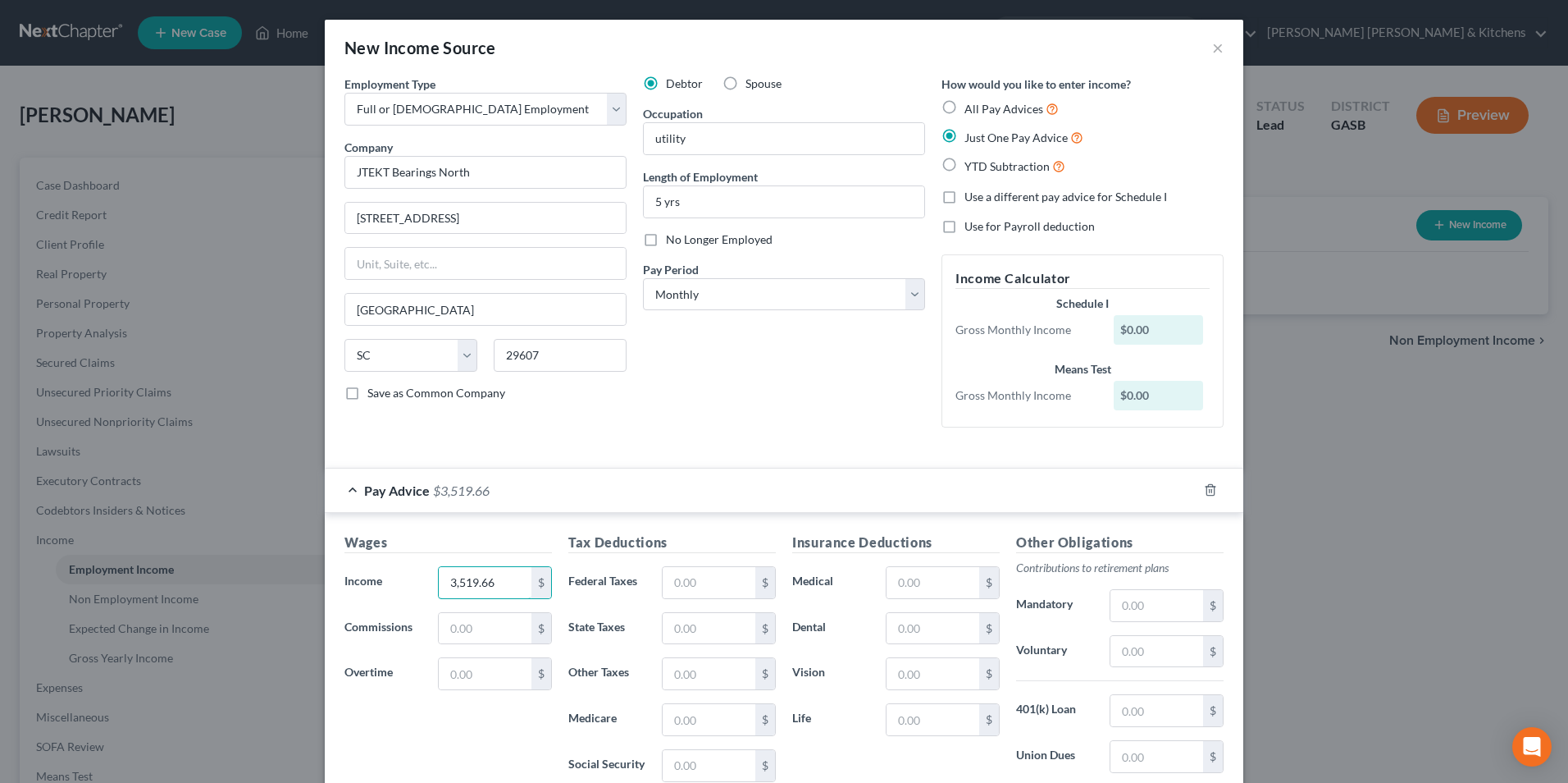
type input "3,519.66"
click at [716, 584] on input "text" at bounding box center [709, 583] width 93 height 31
type input "595.77"
click at [924, 582] on input "text" at bounding box center [933, 583] width 93 height 31
type input "256.29"
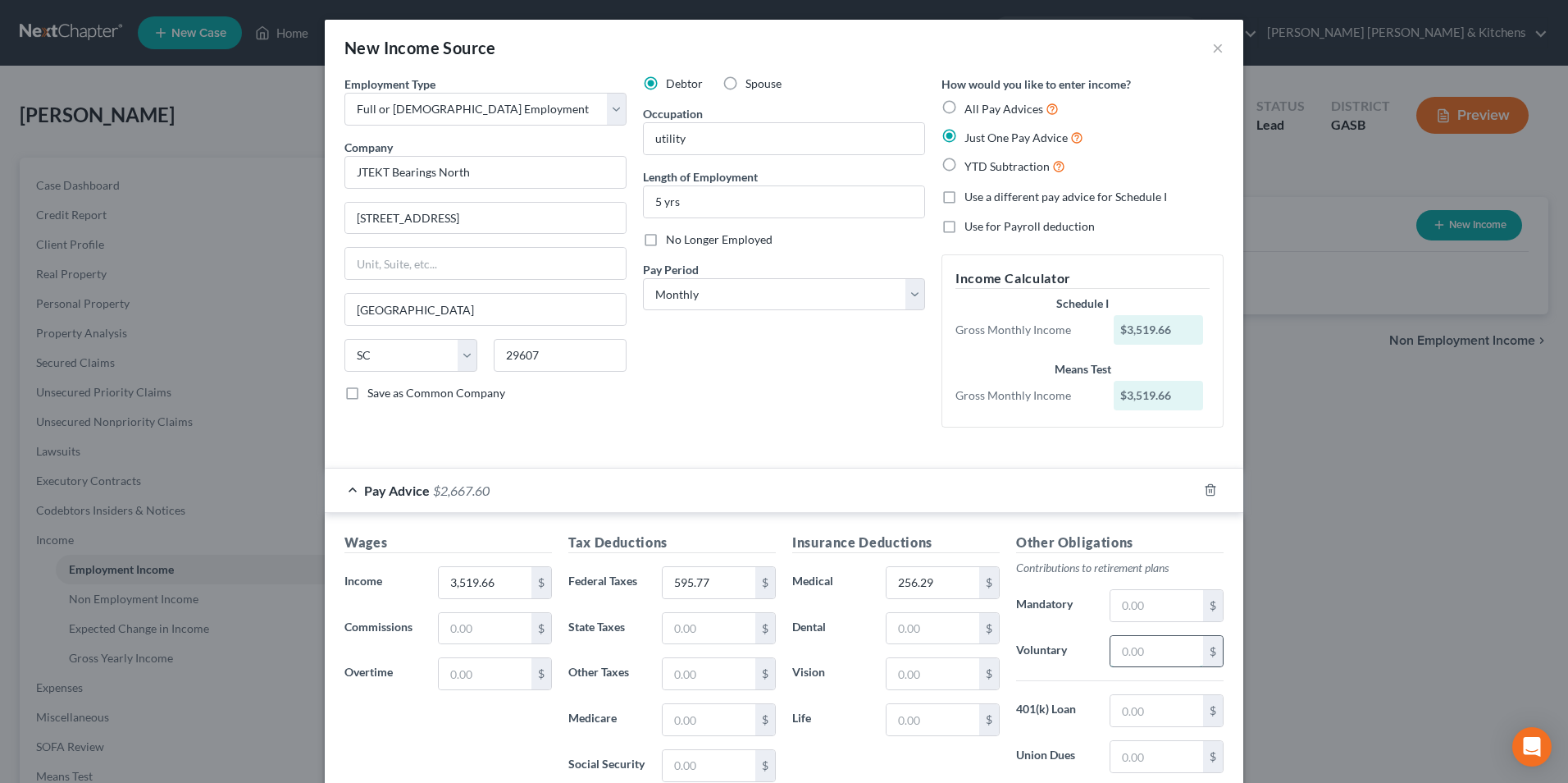
click at [1125, 656] on input "text" at bounding box center [1157, 651] width 93 height 31
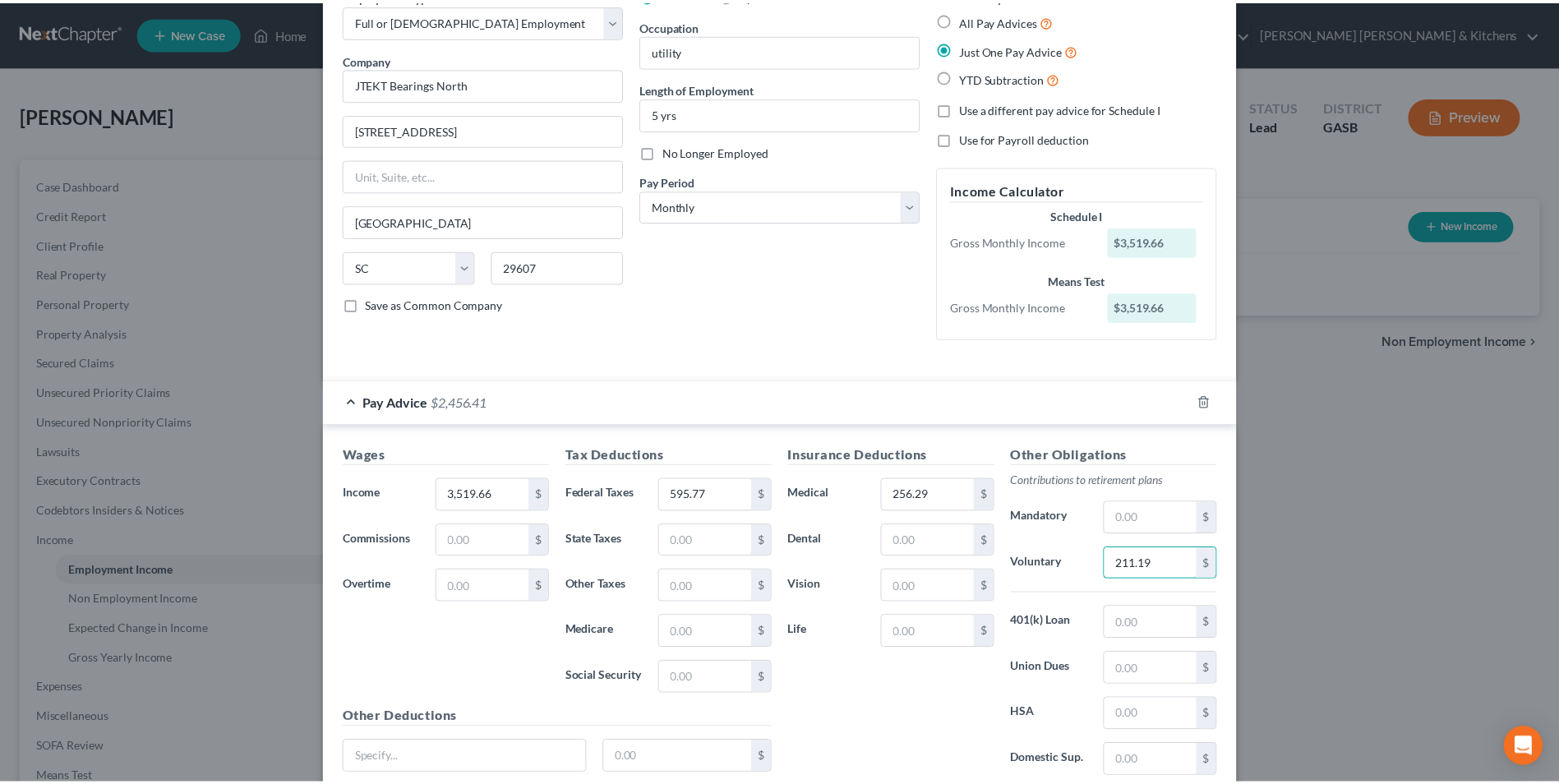
scroll to position [221, 0]
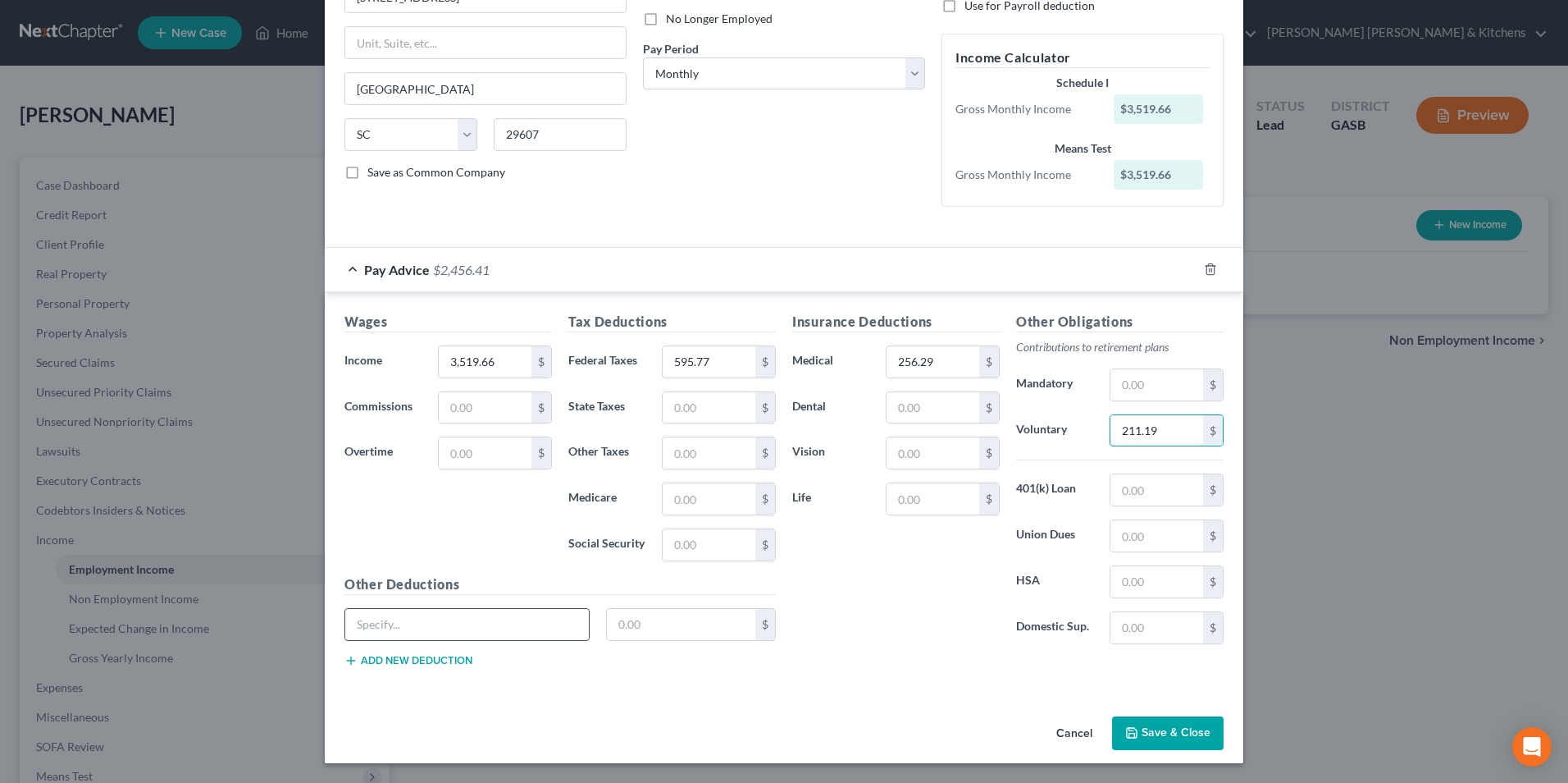
type input "211.19"
click at [468, 629] on input "text" at bounding box center [467, 624] width 243 height 31
type input "uninform"
type input "31.42"
click at [1161, 738] on button "Save & Close" at bounding box center [1168, 733] width 112 height 35
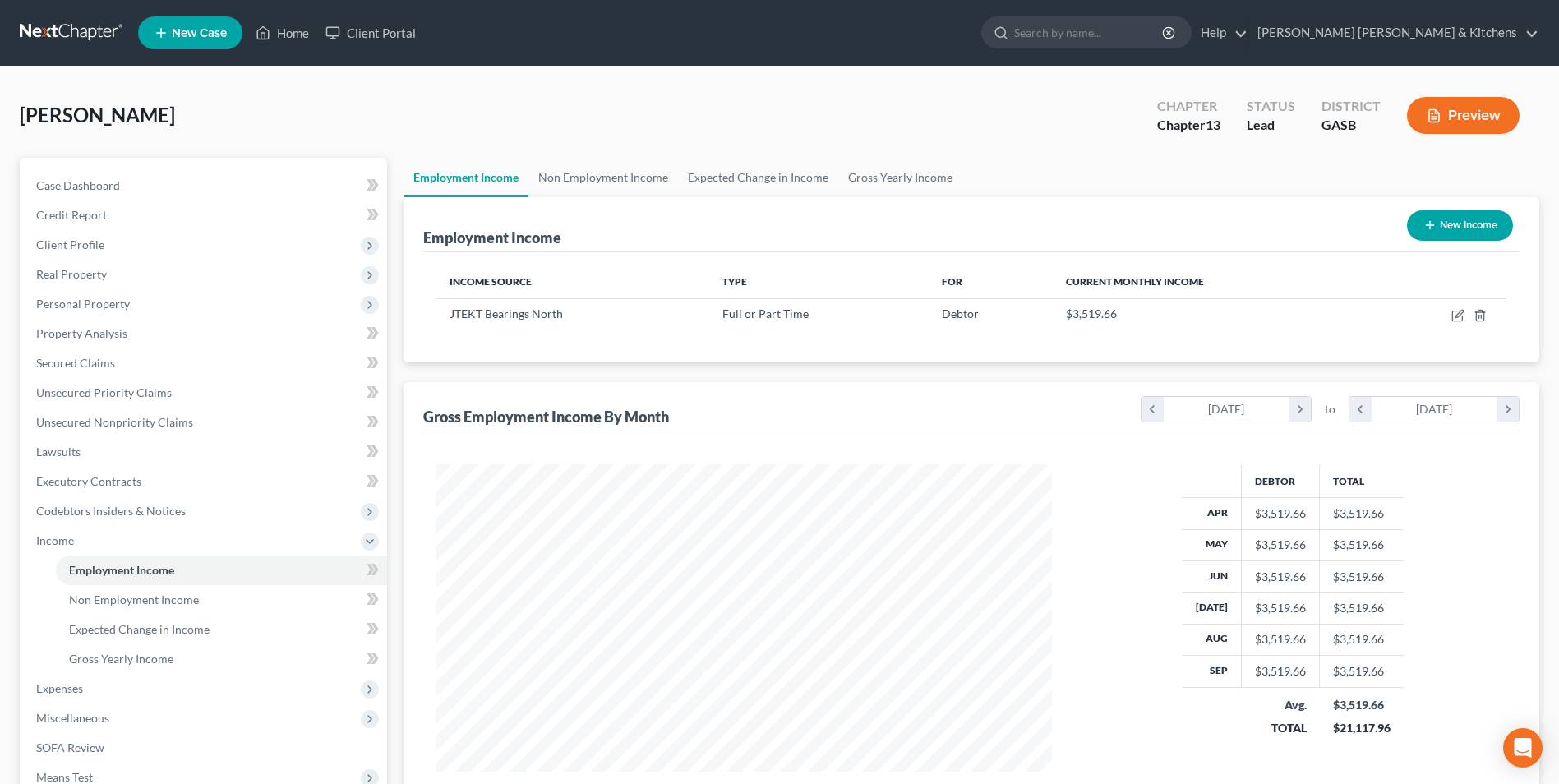
scroll to position [821159, 821319]
click at [128, 631] on span "Expected Change in Income" at bounding box center [138, 628] width 140 height 14
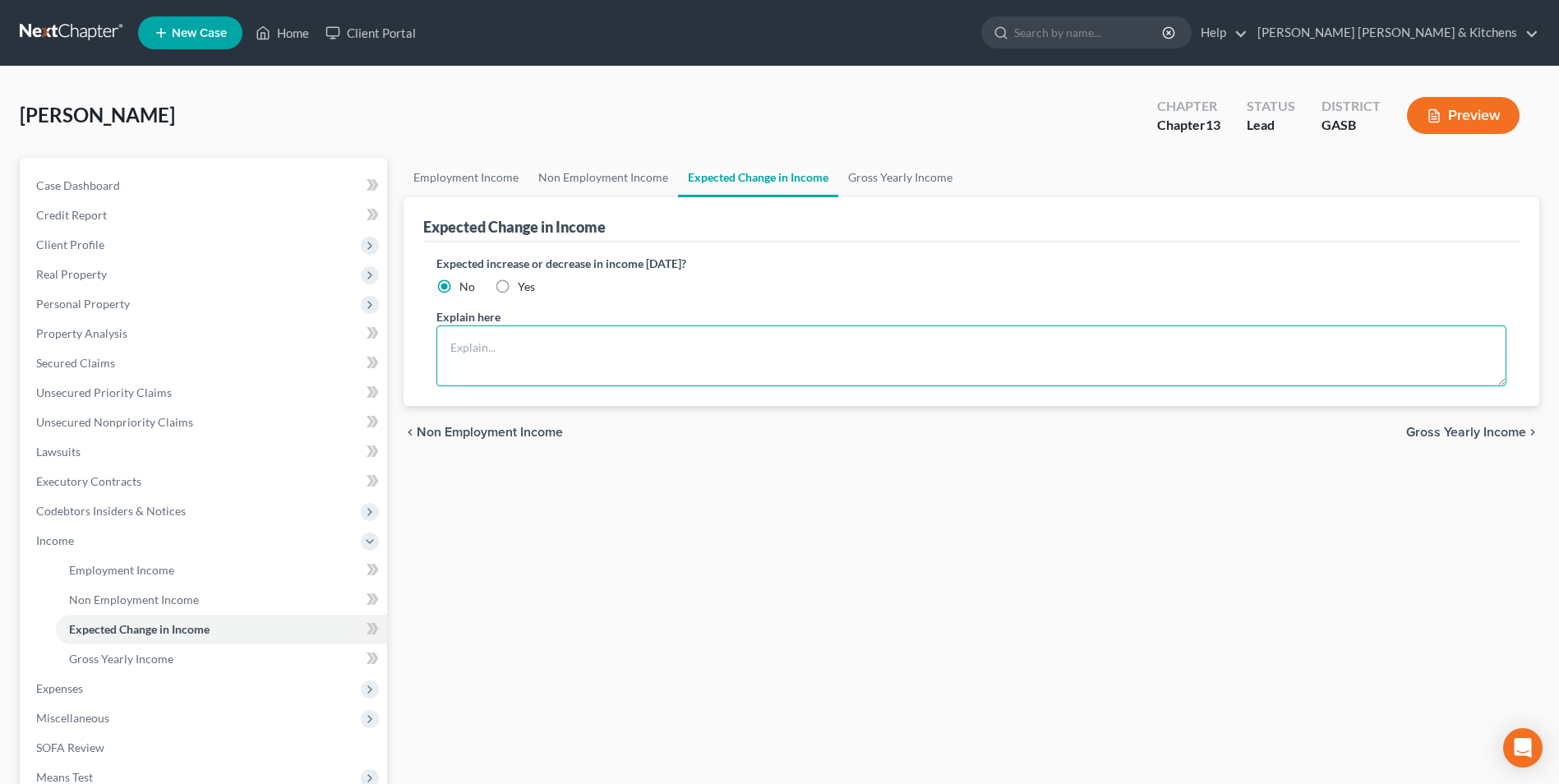
click at [555, 365] on textarea at bounding box center [971, 356] width 1071 height 60
type textarea "debtor paid biweekly salary."
click at [77, 656] on span "Gross Yearly Income" at bounding box center [121, 658] width 104 height 14
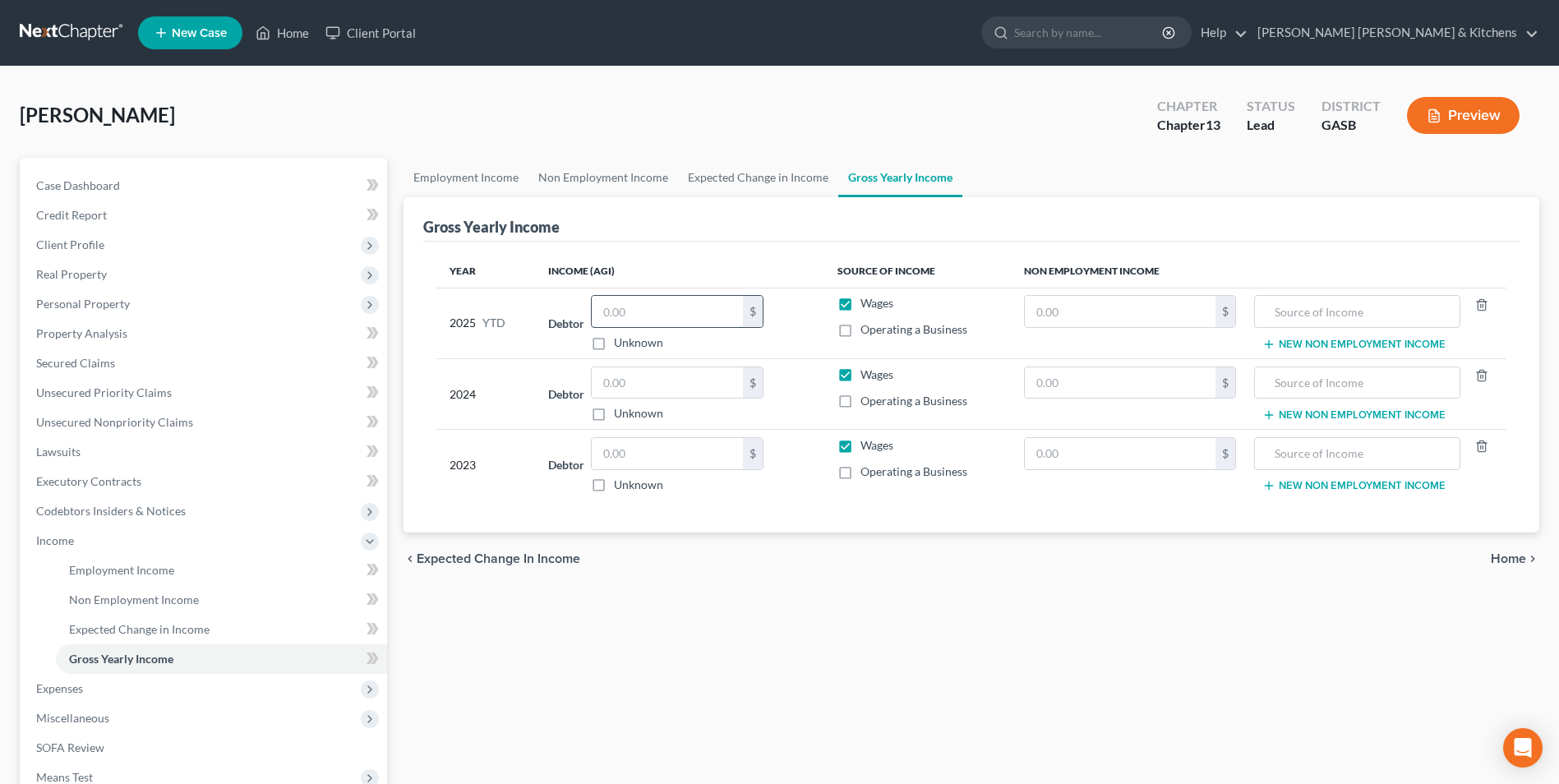
click at [620, 317] on input "text" at bounding box center [668, 312] width 151 height 31
type input "34,502.06"
click at [90, 693] on span "Expenses" at bounding box center [205, 689] width 364 height 30
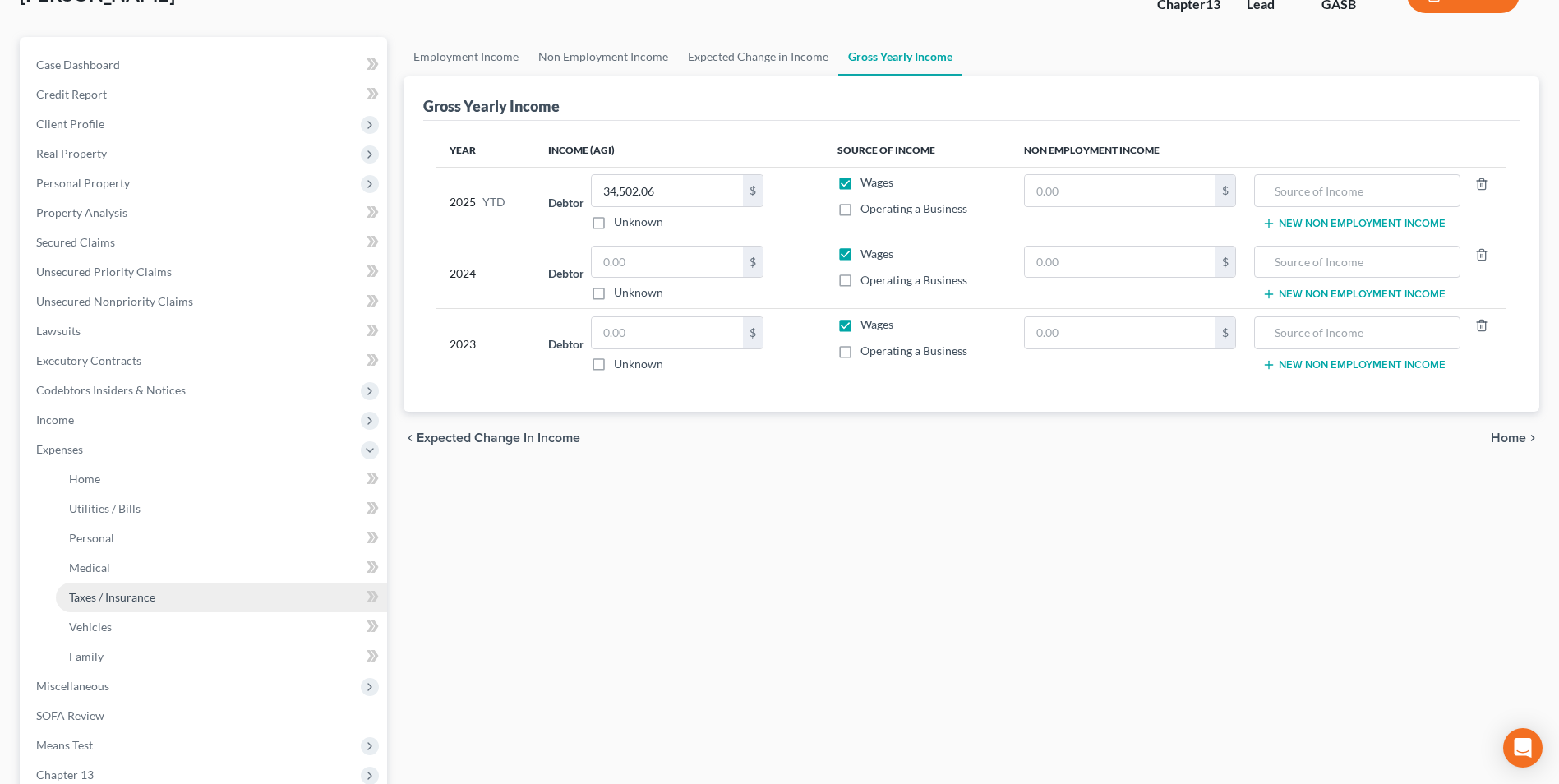
scroll to position [164, 0]
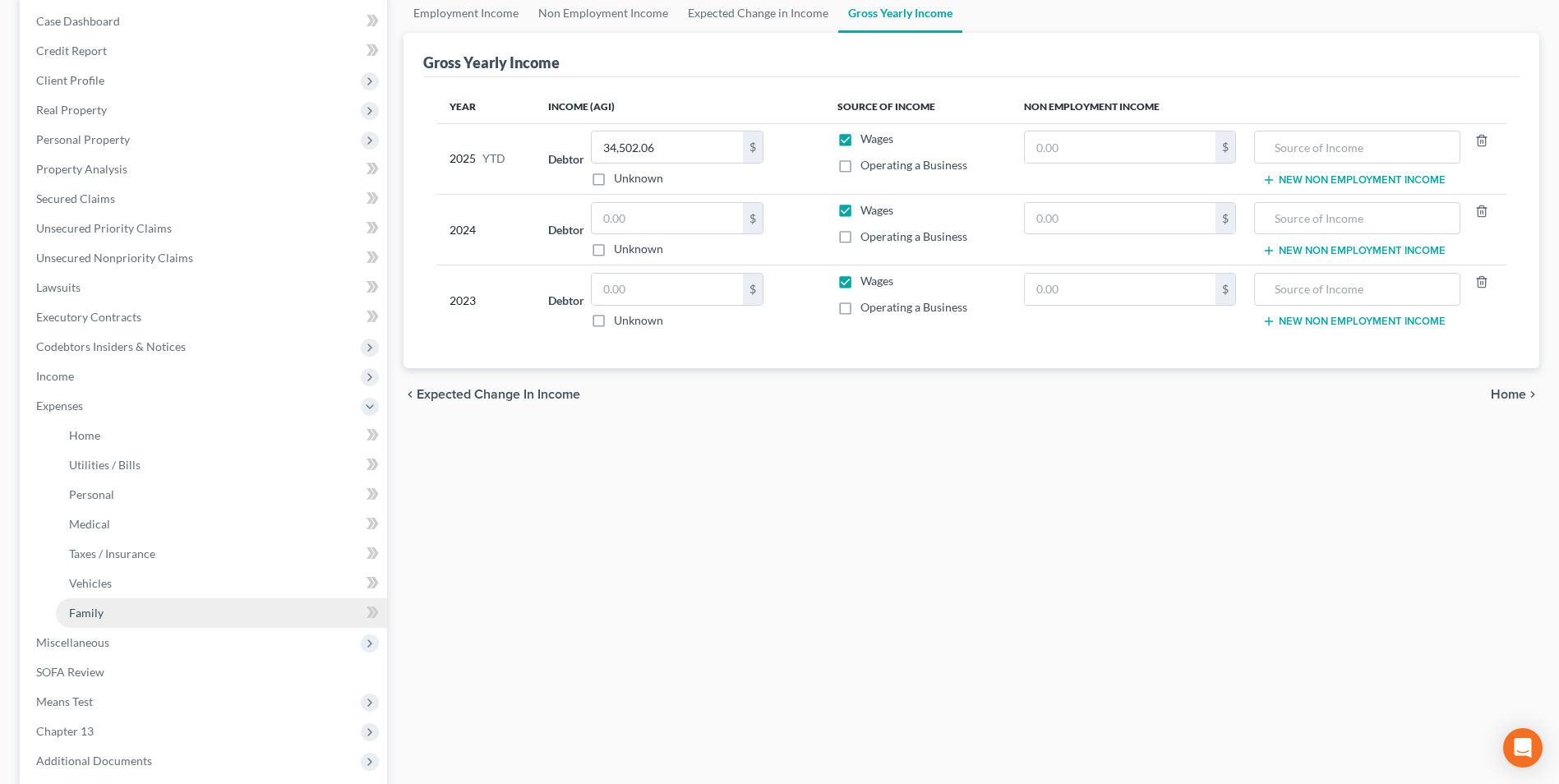
click at [93, 609] on span "Family" at bounding box center [86, 612] width 35 height 14
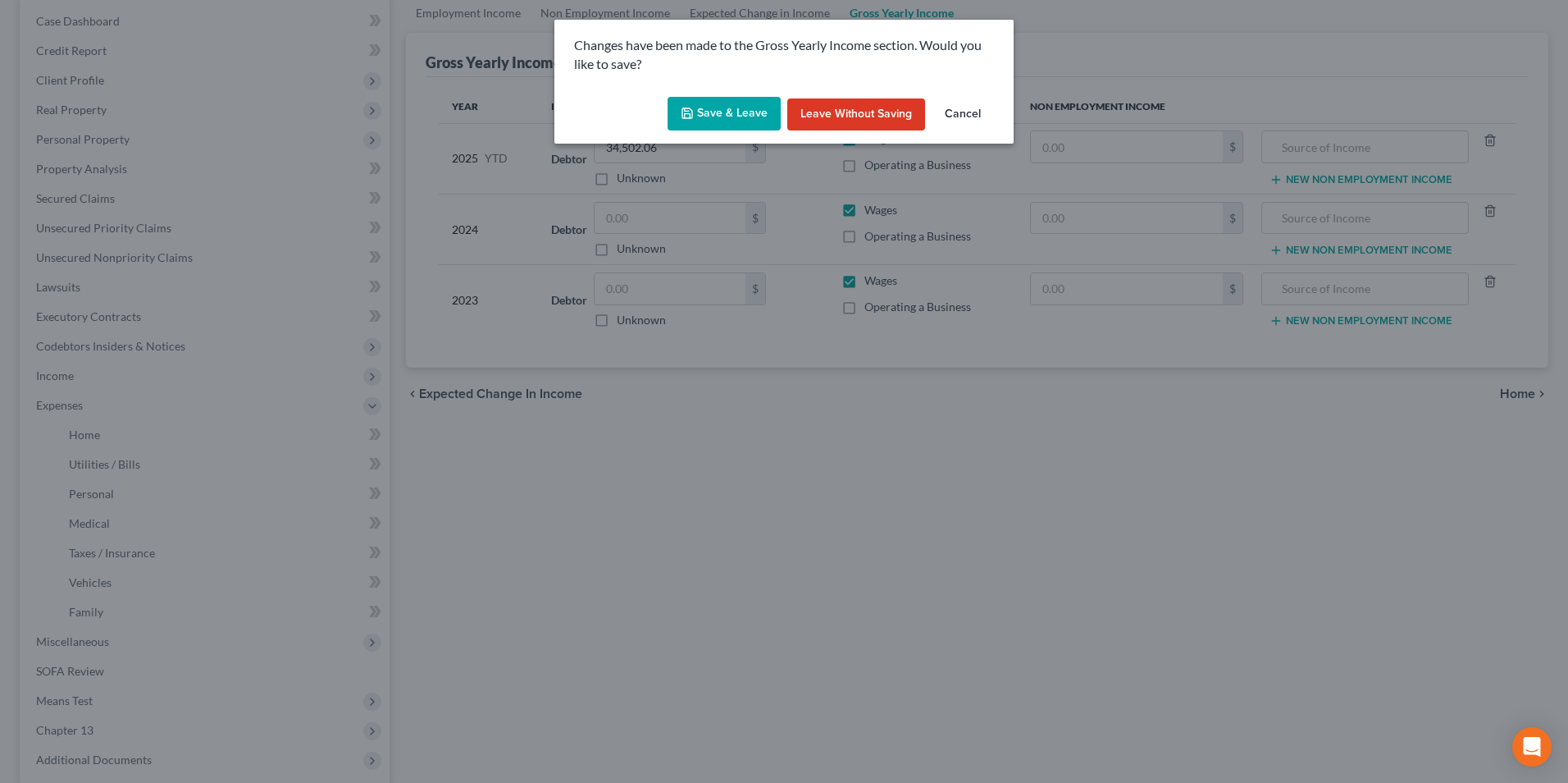
click at [732, 107] on button "Save & Leave" at bounding box center [724, 114] width 113 height 35
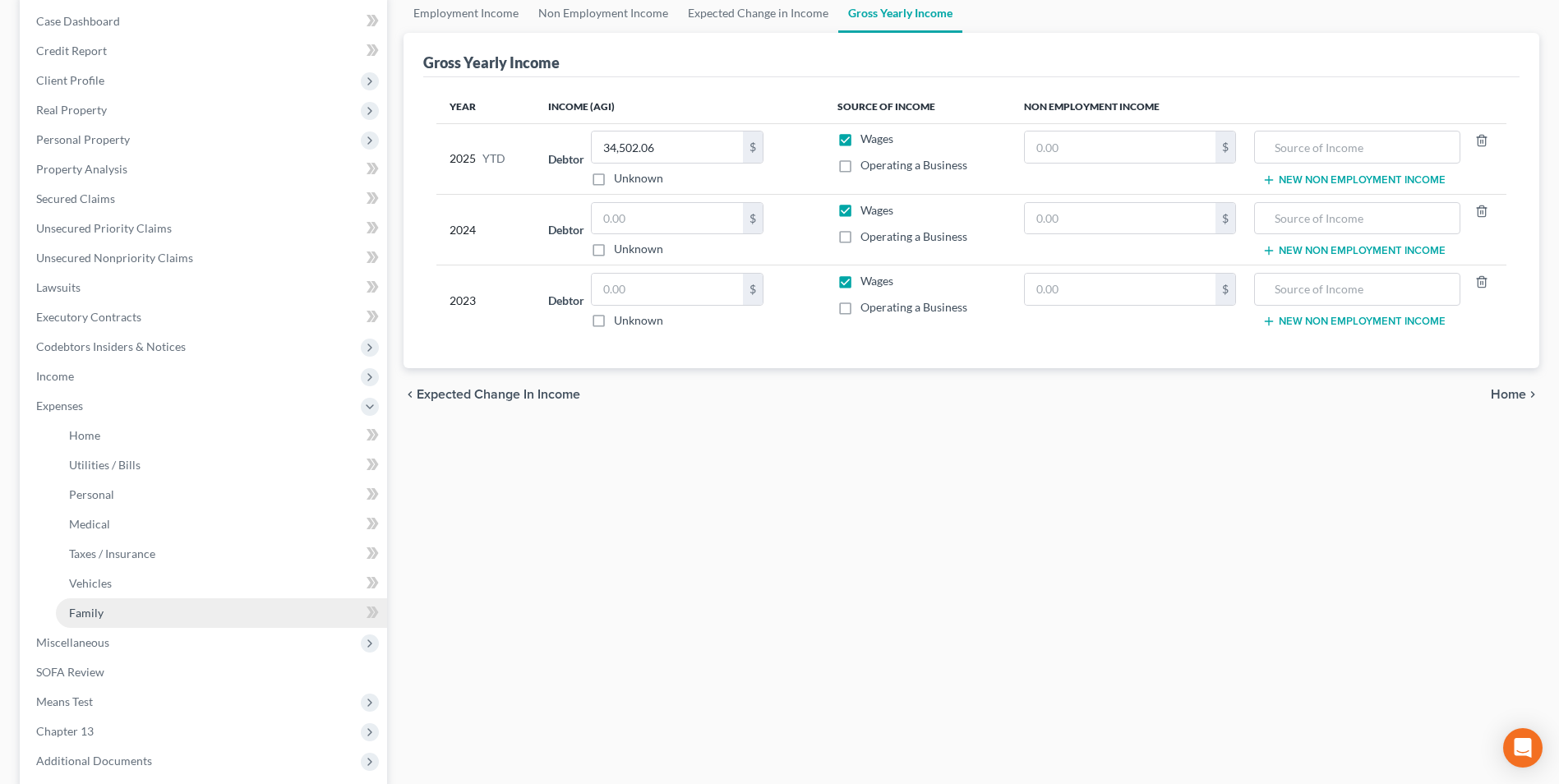
click at [70, 607] on span "Family" at bounding box center [86, 612] width 35 height 14
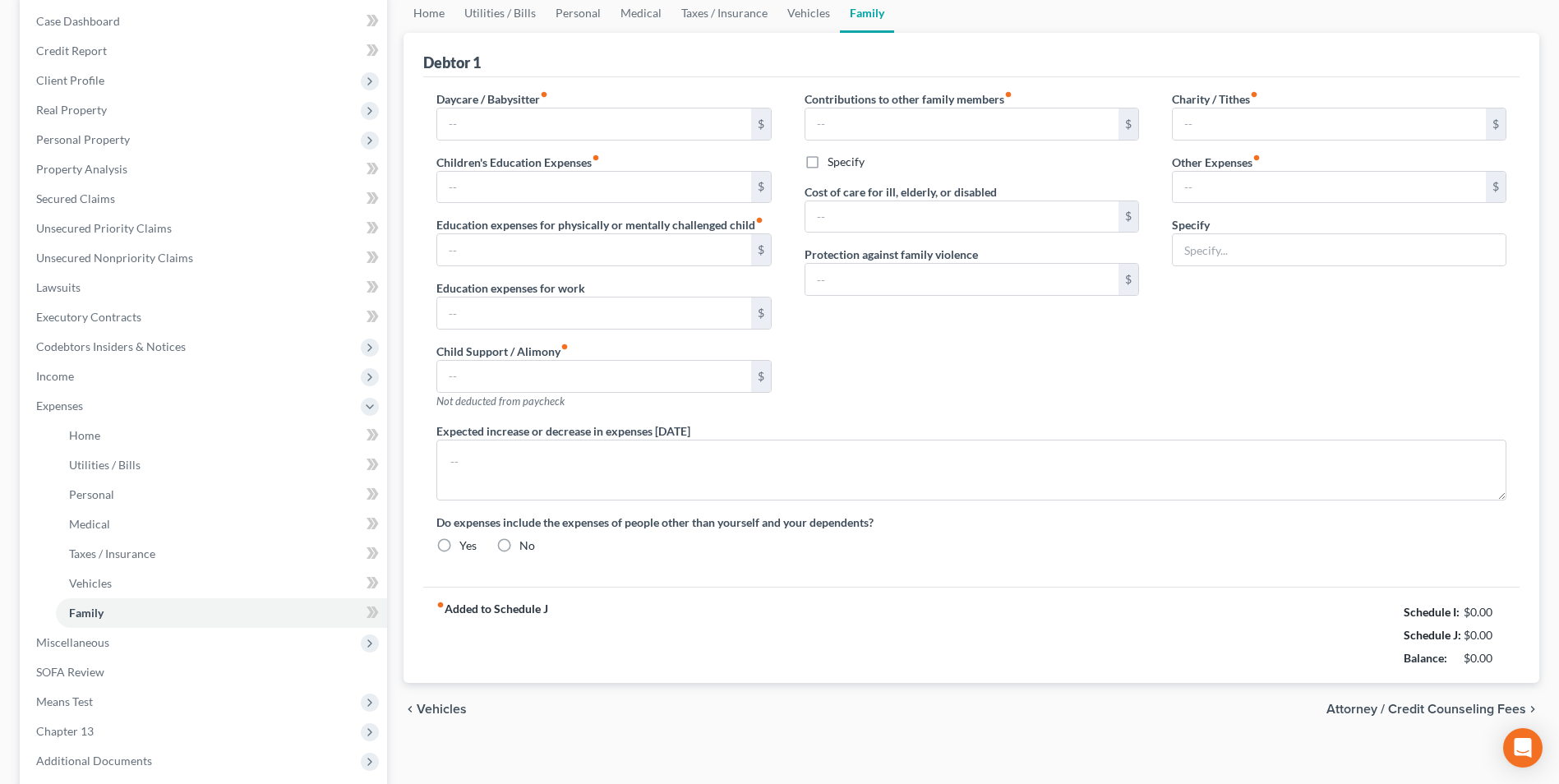
scroll to position [84, 0]
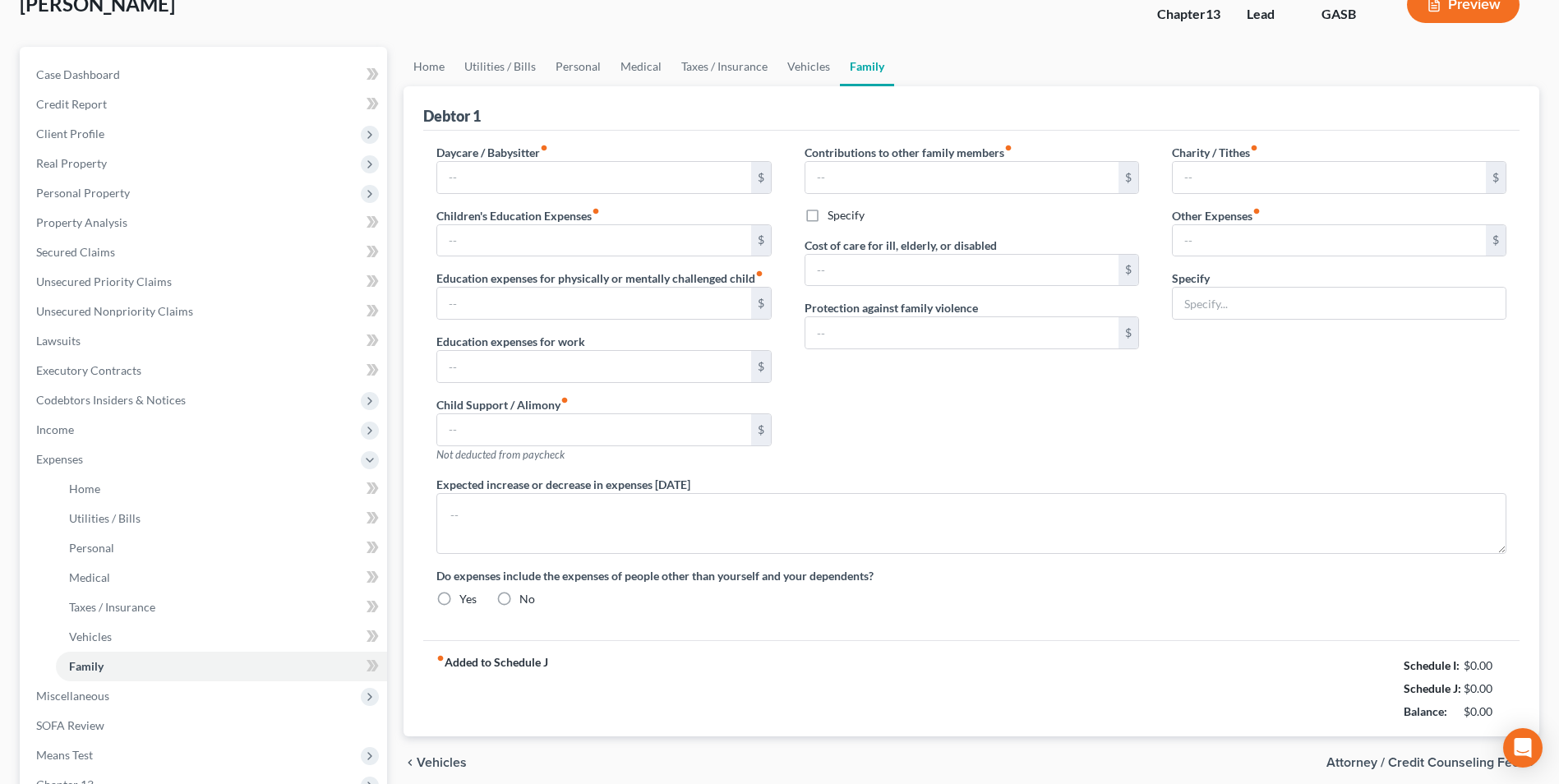
type input "0.00"
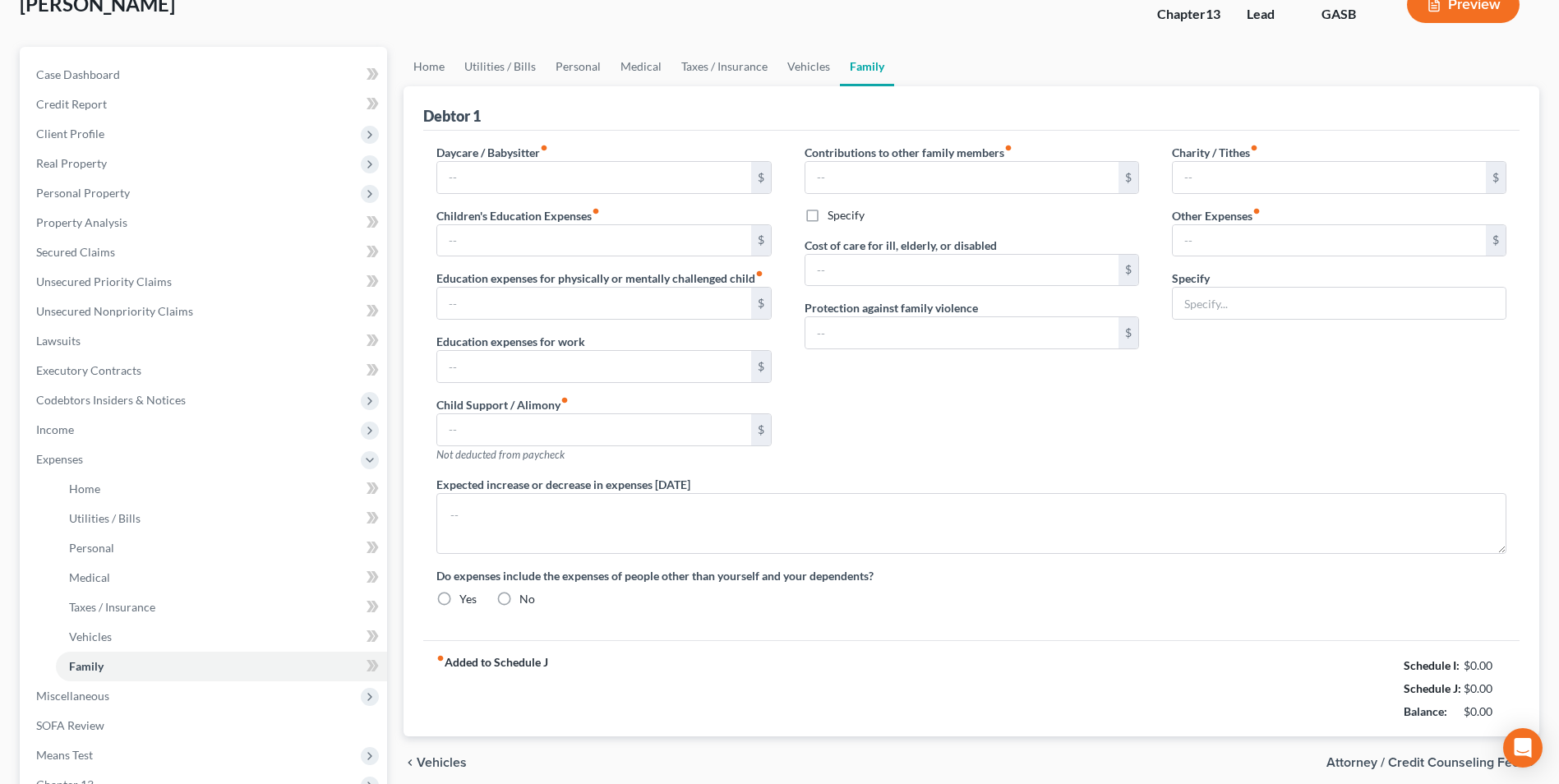
type input "0.00"
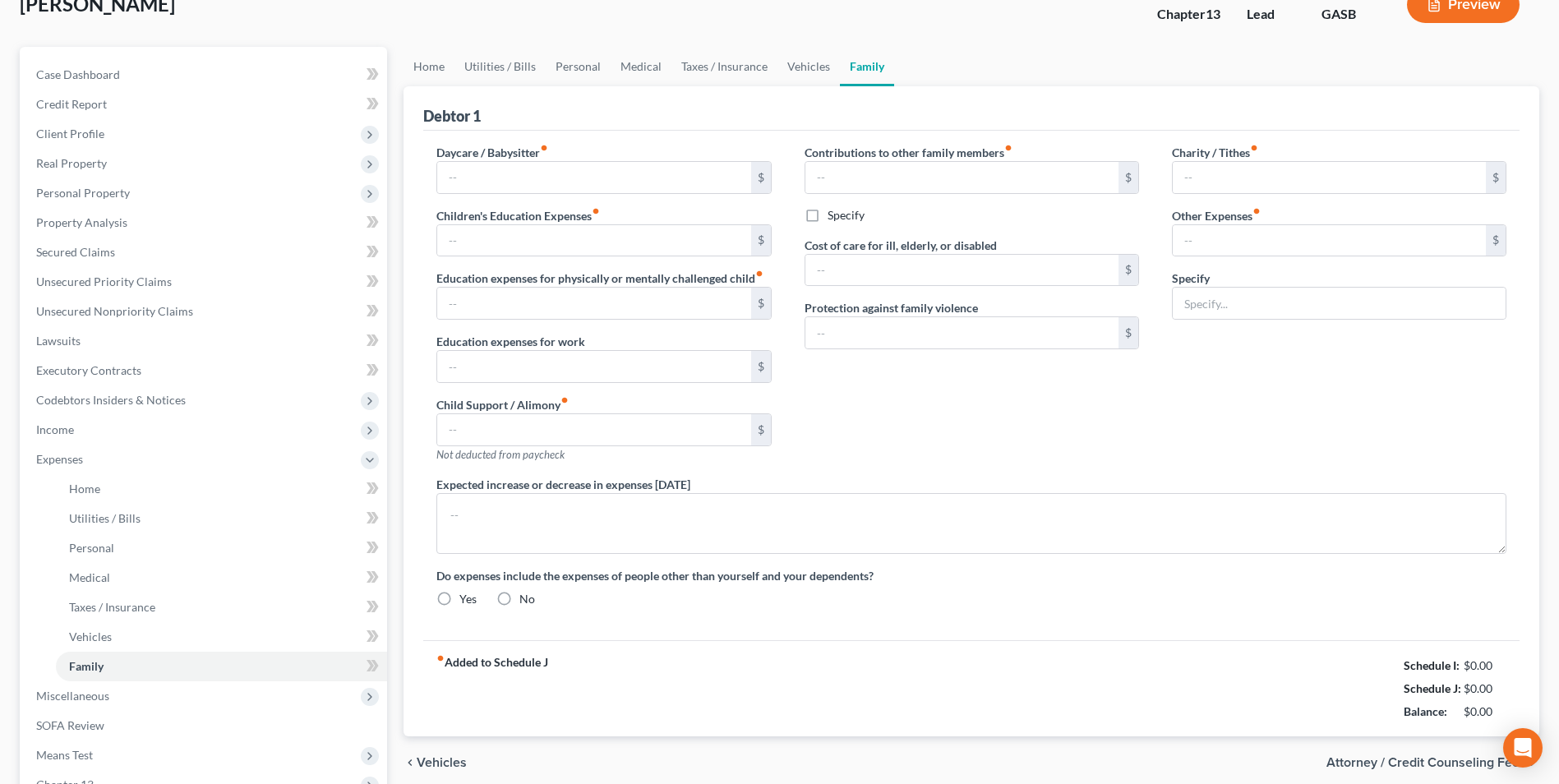
radio input "true"
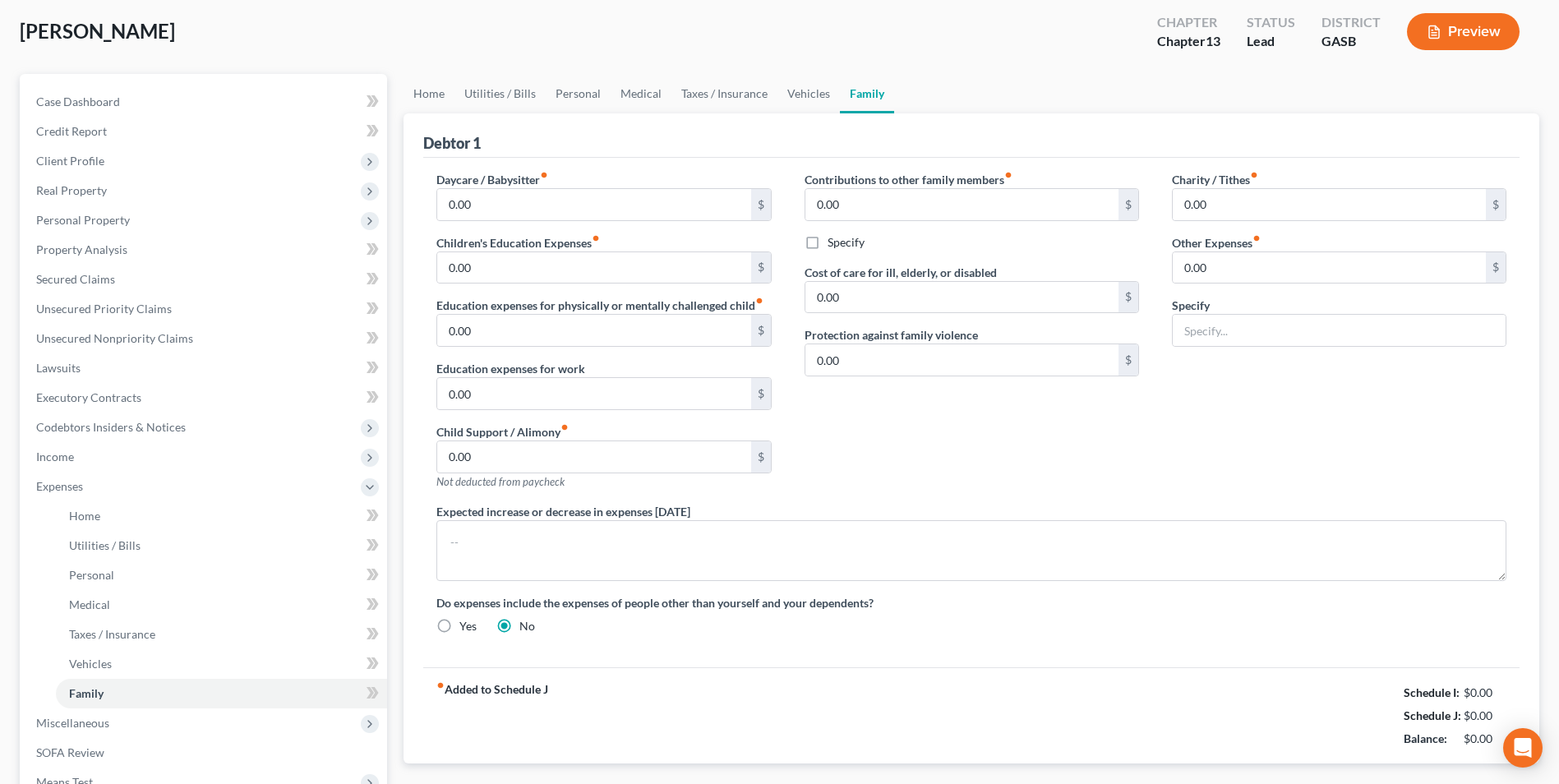
scroll to position [0, 0]
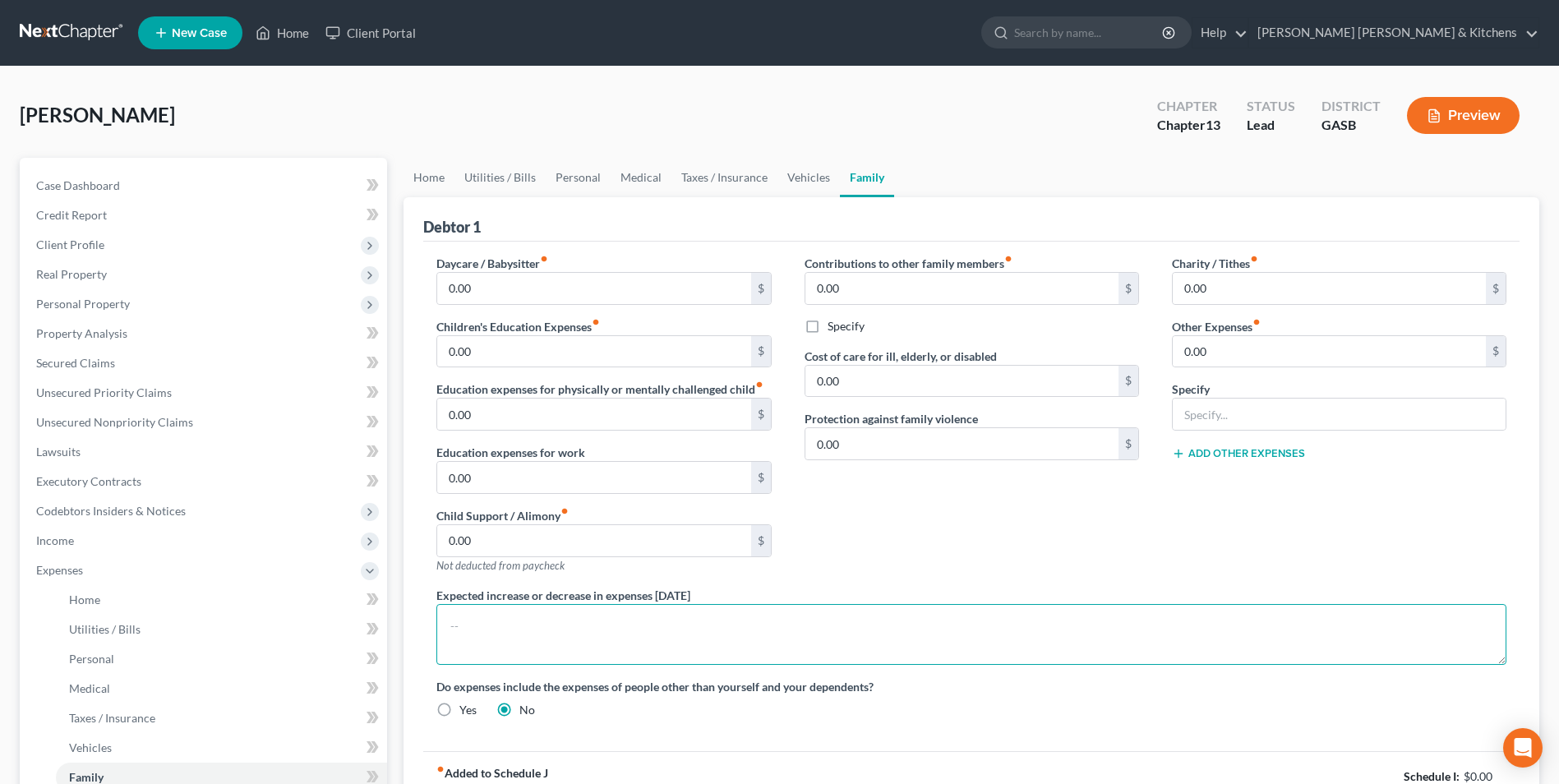
click at [558, 627] on textarea at bounding box center [971, 634] width 1071 height 60
type textarea "debtor lives w/mom. they do not comingle income. sch J represents debtor's budg…"
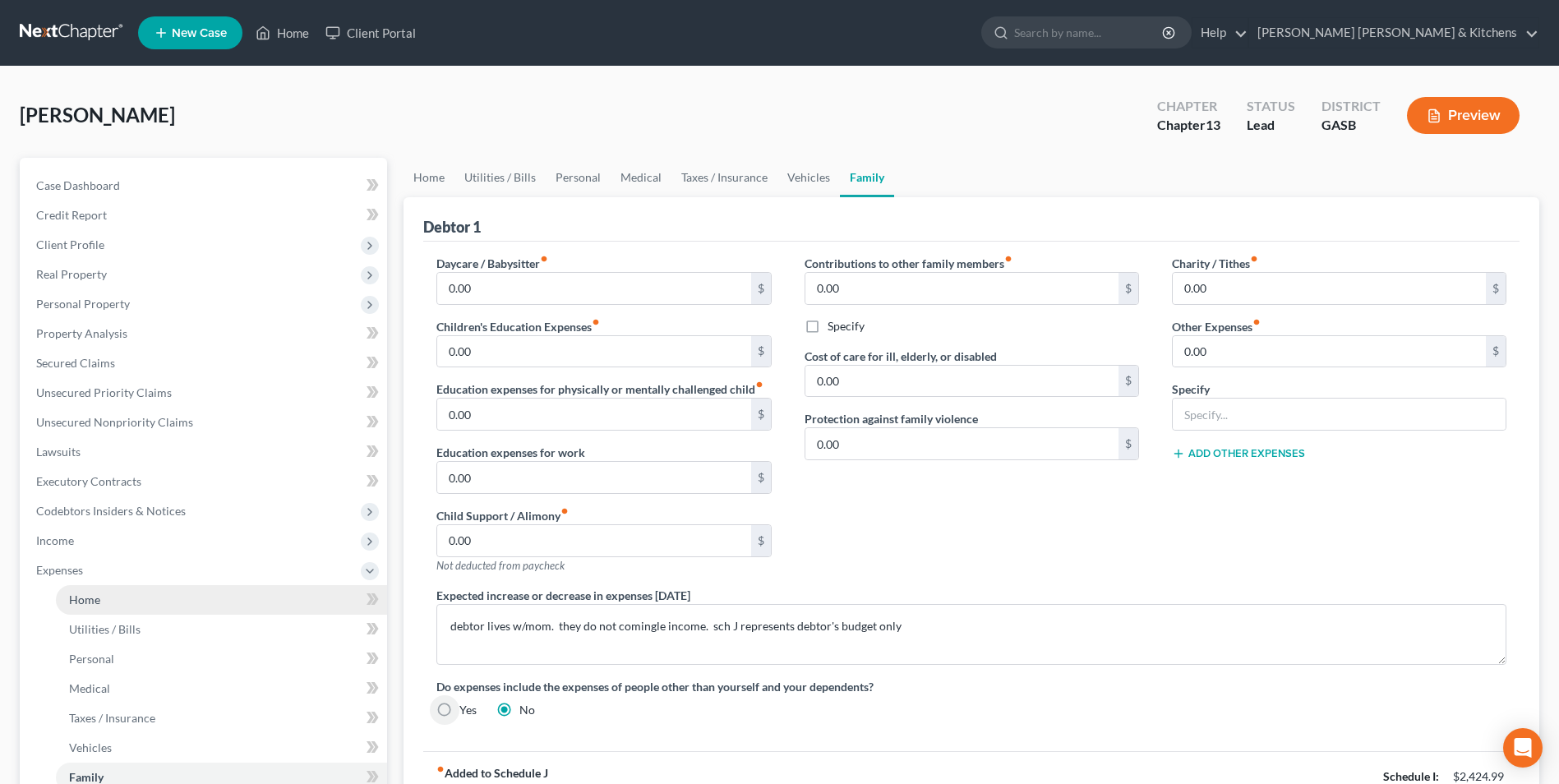
click at [104, 598] on link "Home" at bounding box center [221, 600] width 331 height 30
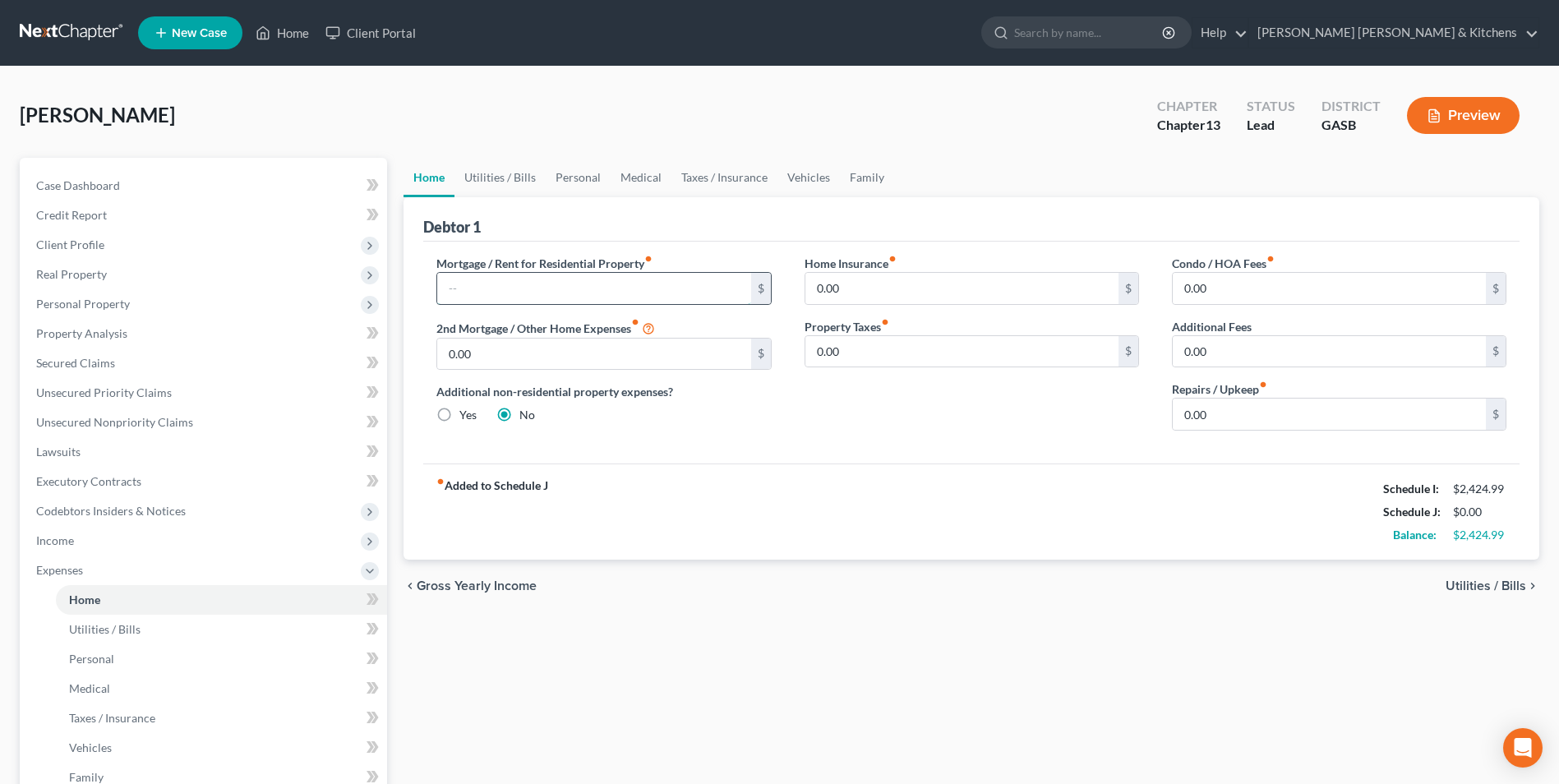
click at [498, 289] on input "text" at bounding box center [594, 288] width 313 height 31
type input "800"
click at [89, 628] on span "Utilities / Bills" at bounding box center [104, 628] width 71 height 14
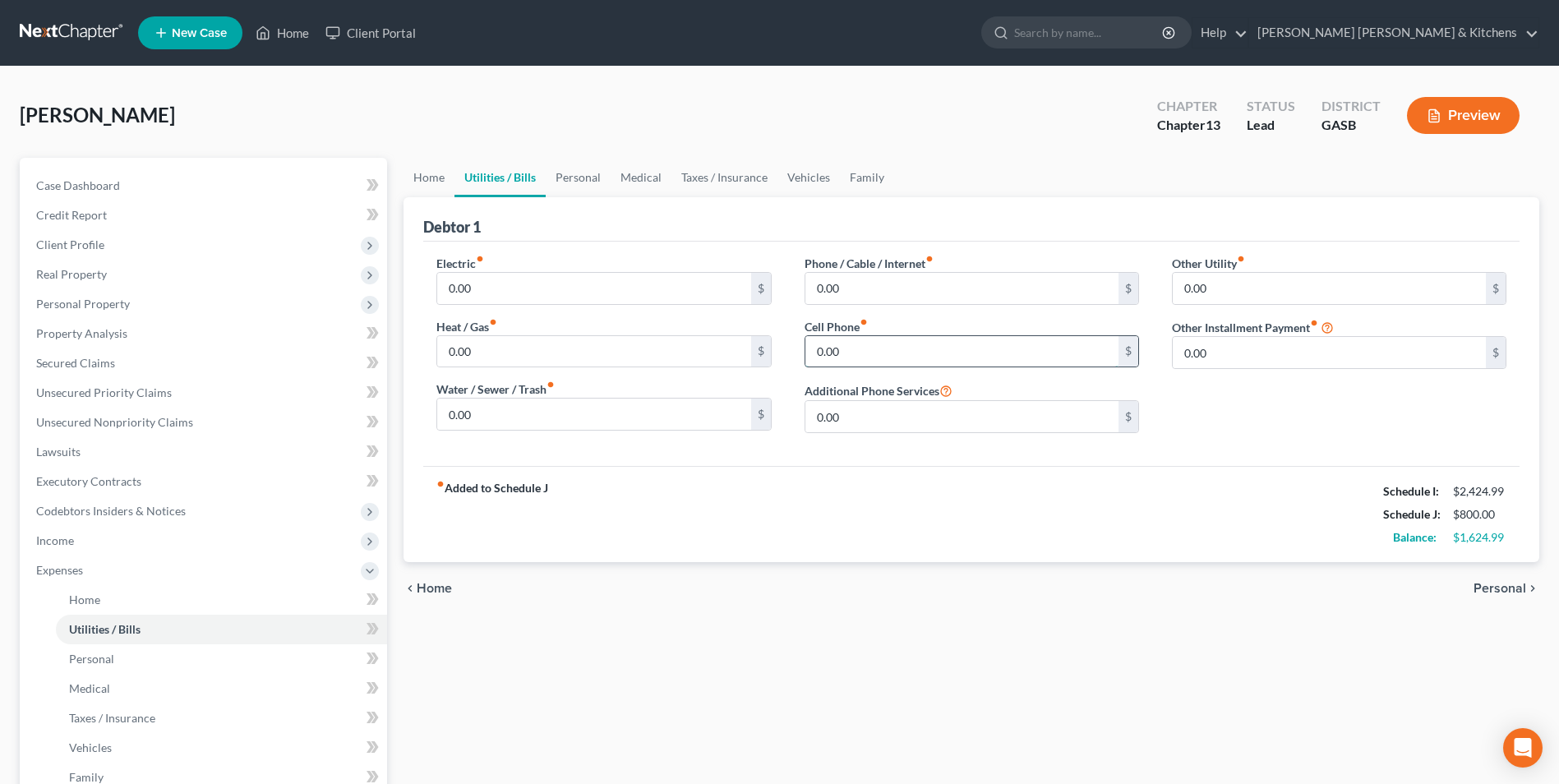
click at [889, 357] on input "0.00" at bounding box center [962, 351] width 313 height 31
type input "45"
click at [1522, 588] on span "Personal" at bounding box center [1499, 588] width 52 height 13
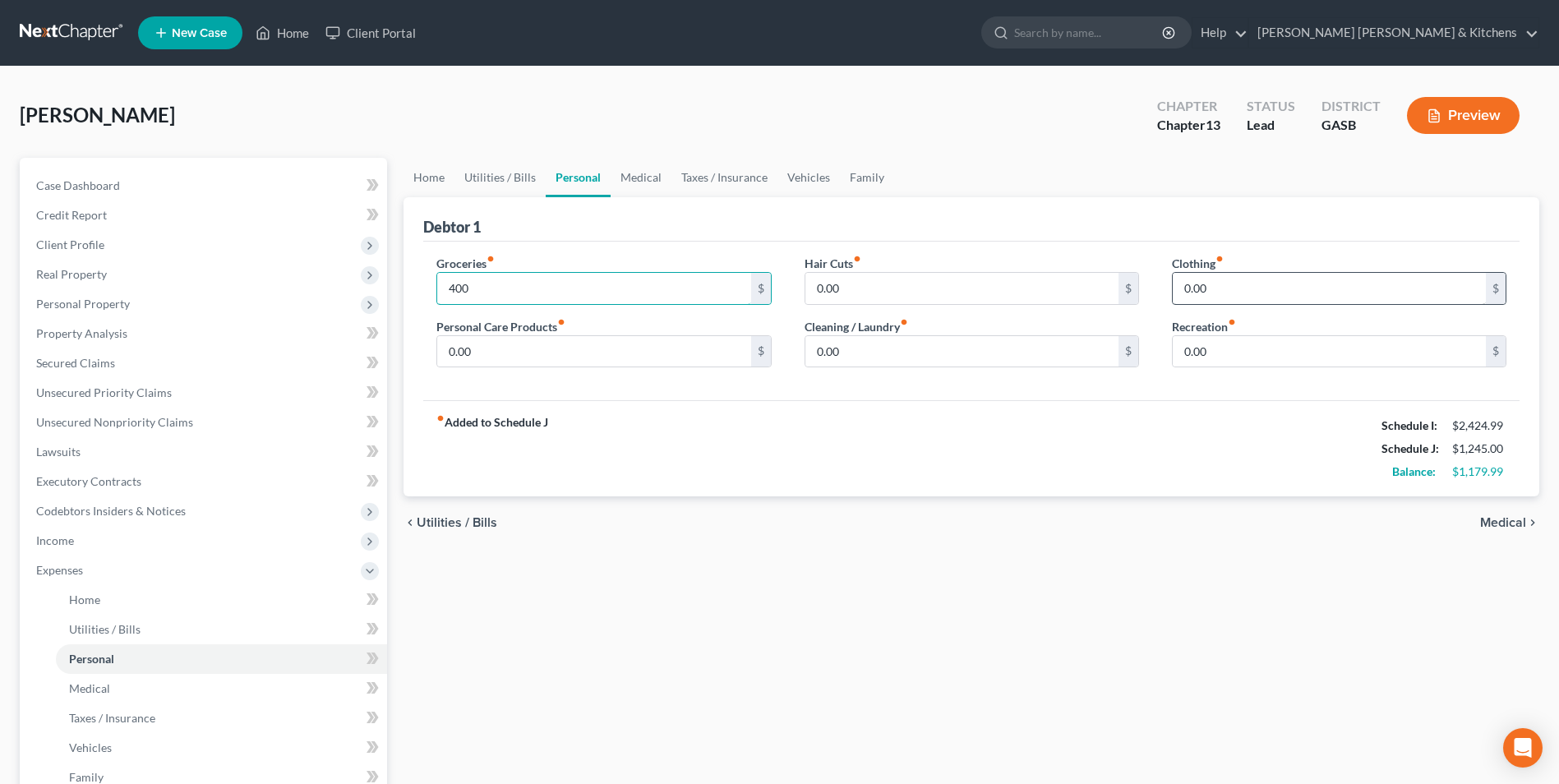
type input "400"
click at [1280, 284] on input "0.00" at bounding box center [1329, 288] width 313 height 31
type input "250"
click at [1503, 522] on span "Medical" at bounding box center [1503, 522] width 46 height 13
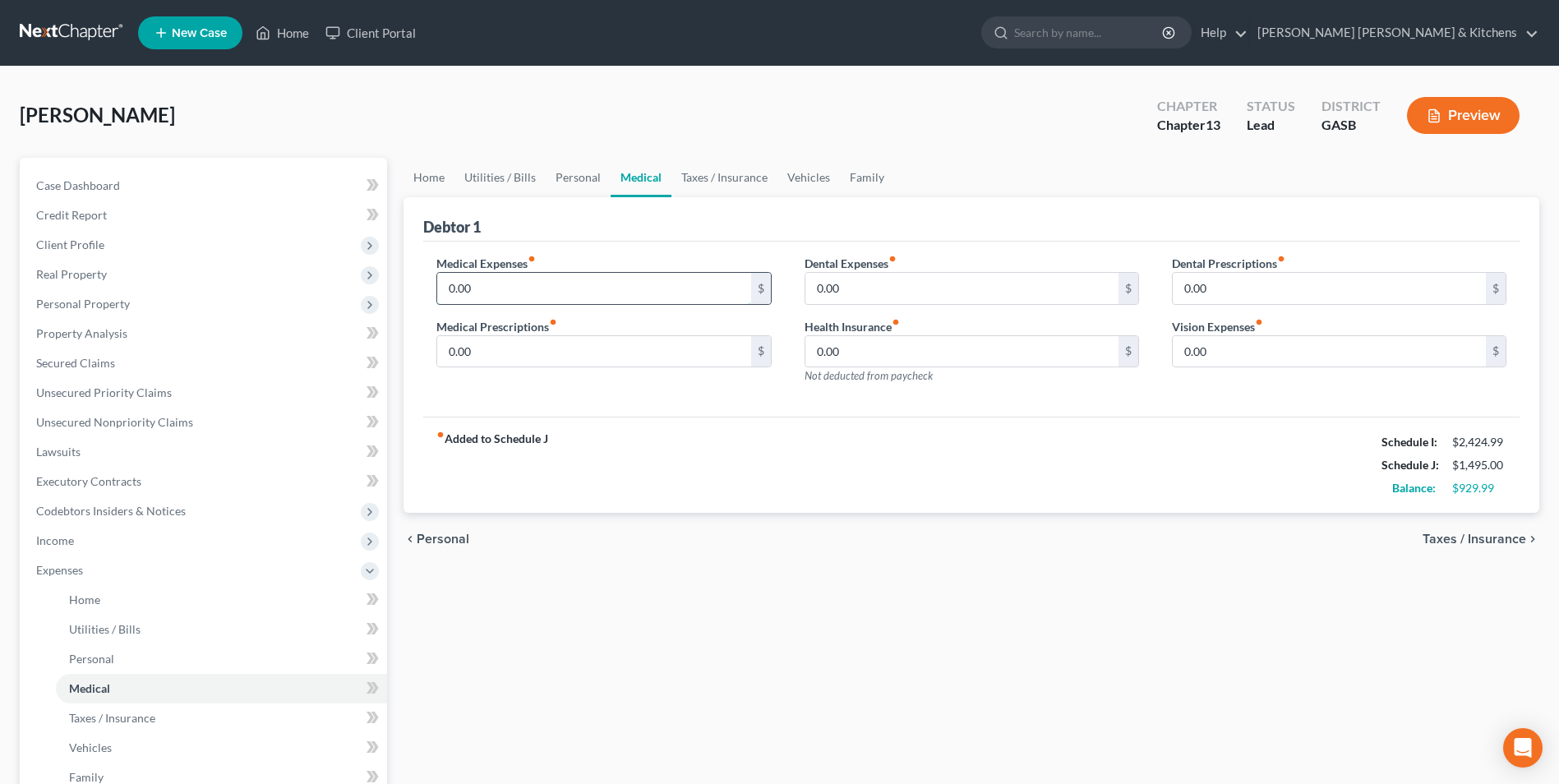
click at [556, 288] on input "0.00" at bounding box center [594, 288] width 313 height 31
type input "230"
click at [84, 748] on span "Vehicles" at bounding box center [90, 747] width 43 height 14
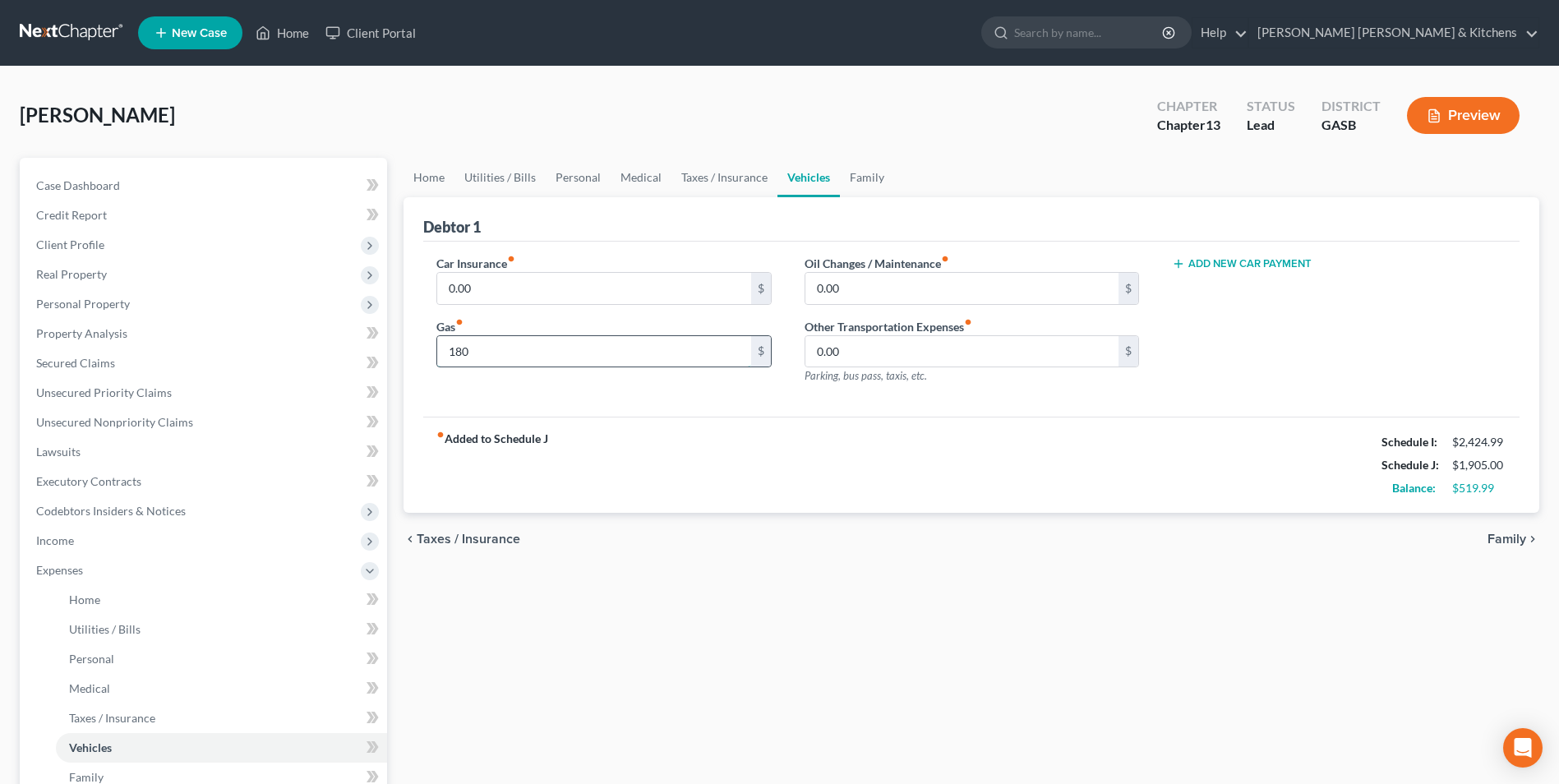
type input "180"
click at [103, 661] on span "Personal" at bounding box center [91, 658] width 46 height 14
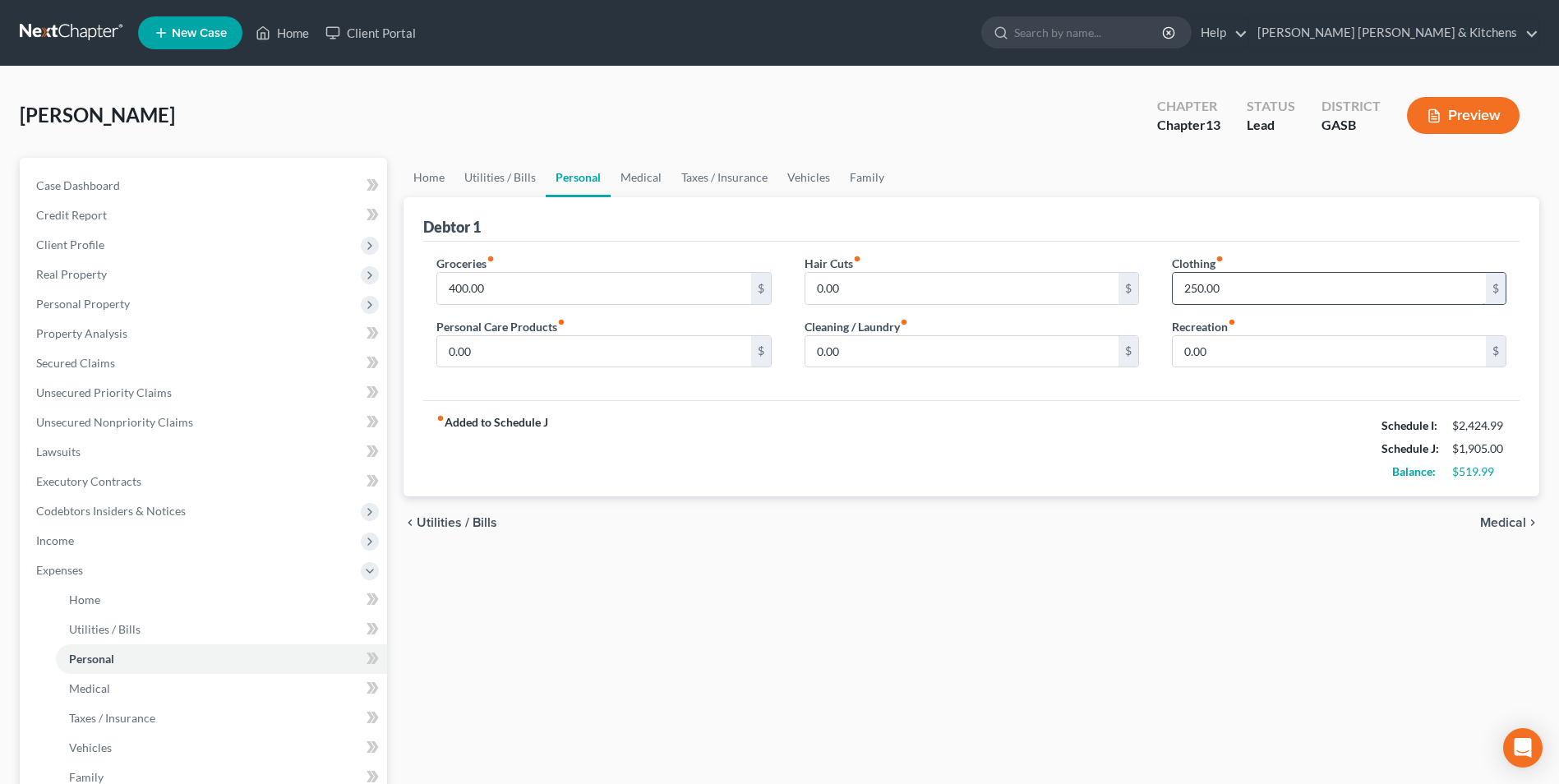
click at [1224, 289] on input "250.00" at bounding box center [1329, 288] width 313 height 31
type input "220"
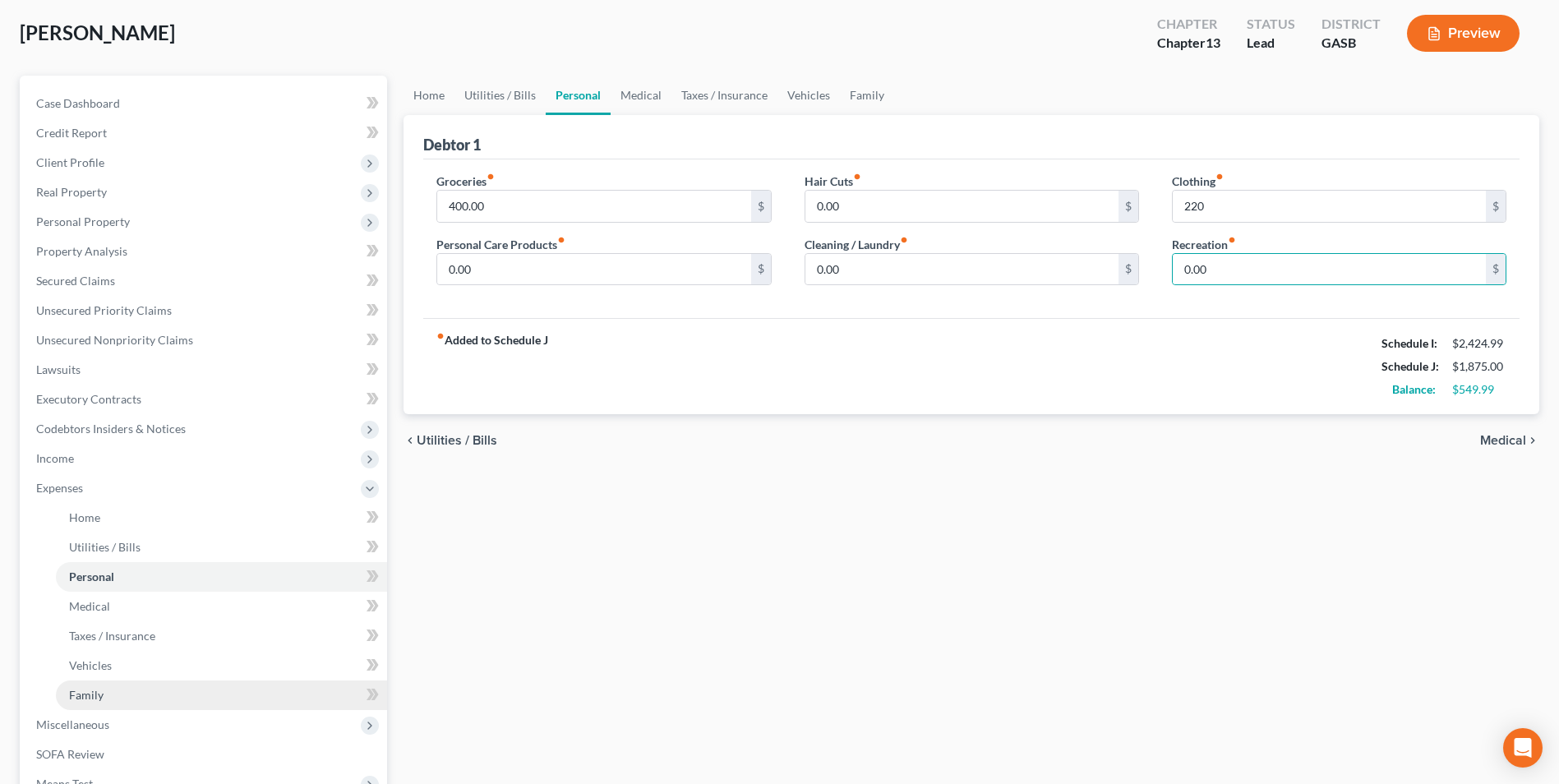
click at [100, 693] on span "Family" at bounding box center [86, 694] width 35 height 14
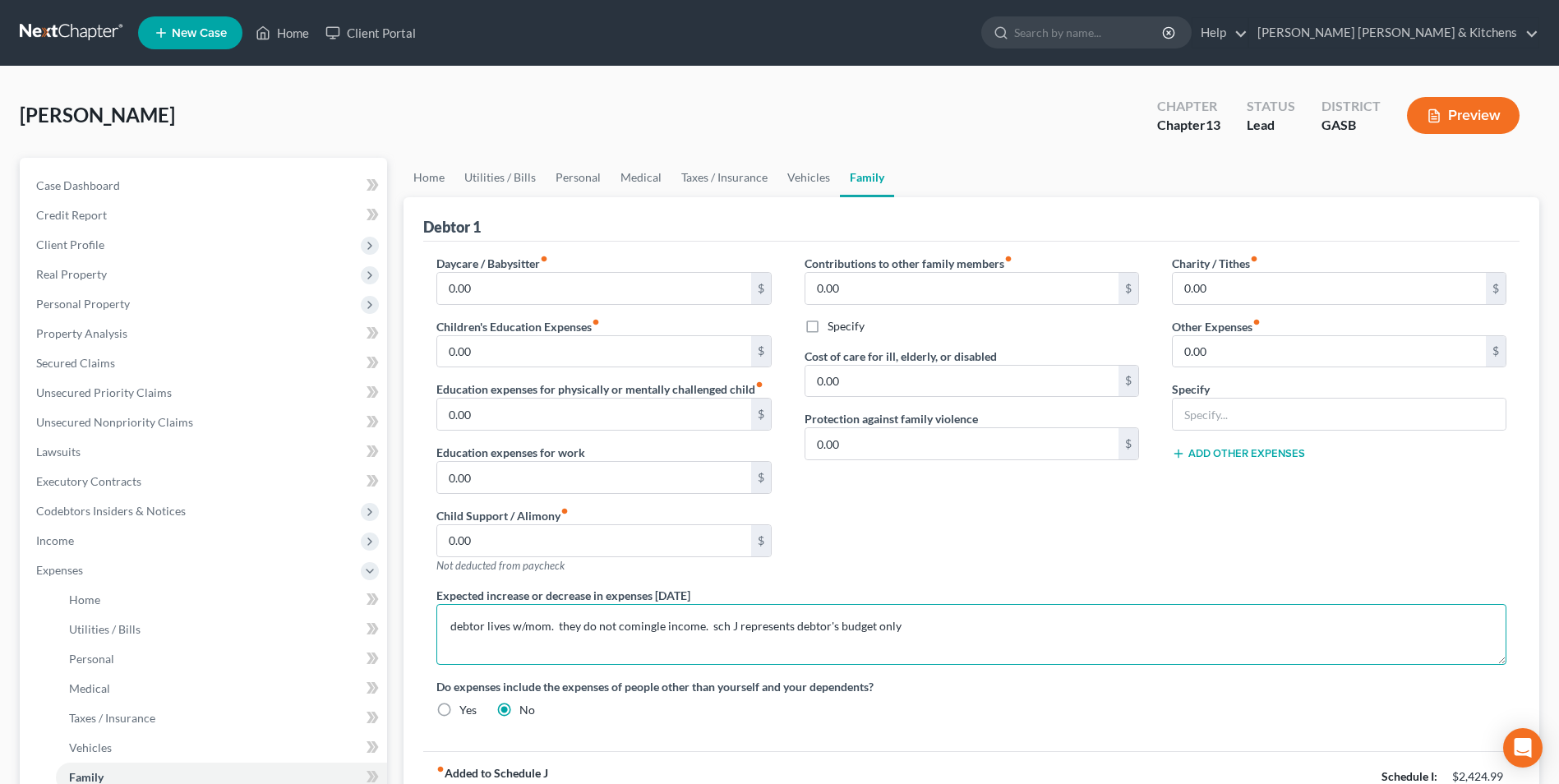
click at [981, 632] on textarea "debtor lives w/mom. they do not comingle income. sch J represents debtor's budg…" at bounding box center [971, 634] width 1071 height 60
type textarea "debtor lives w/mom. they do not comingle income. sch J represents debtor's budg…"
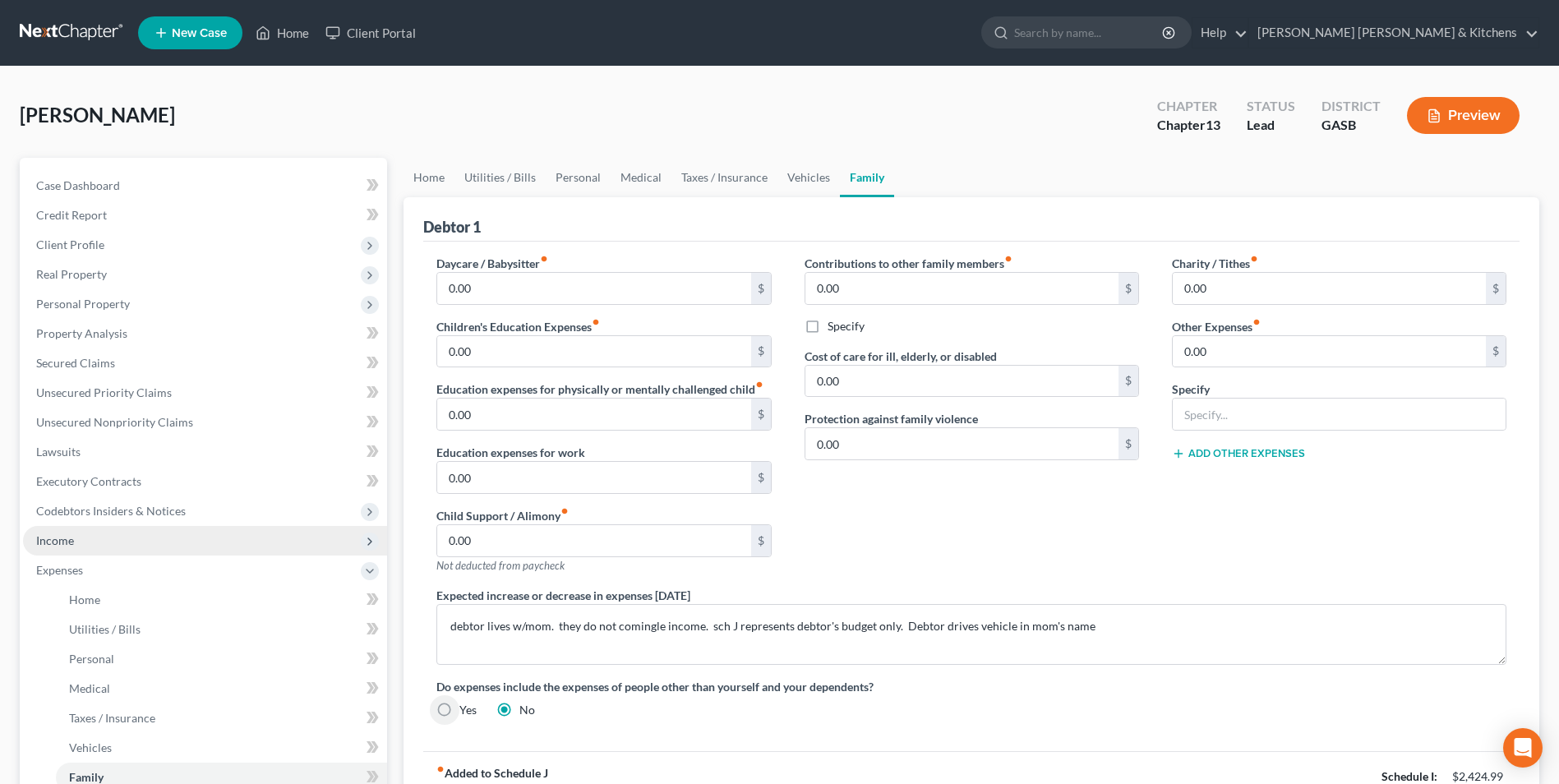
click at [54, 548] on span "Income" at bounding box center [205, 540] width 364 height 30
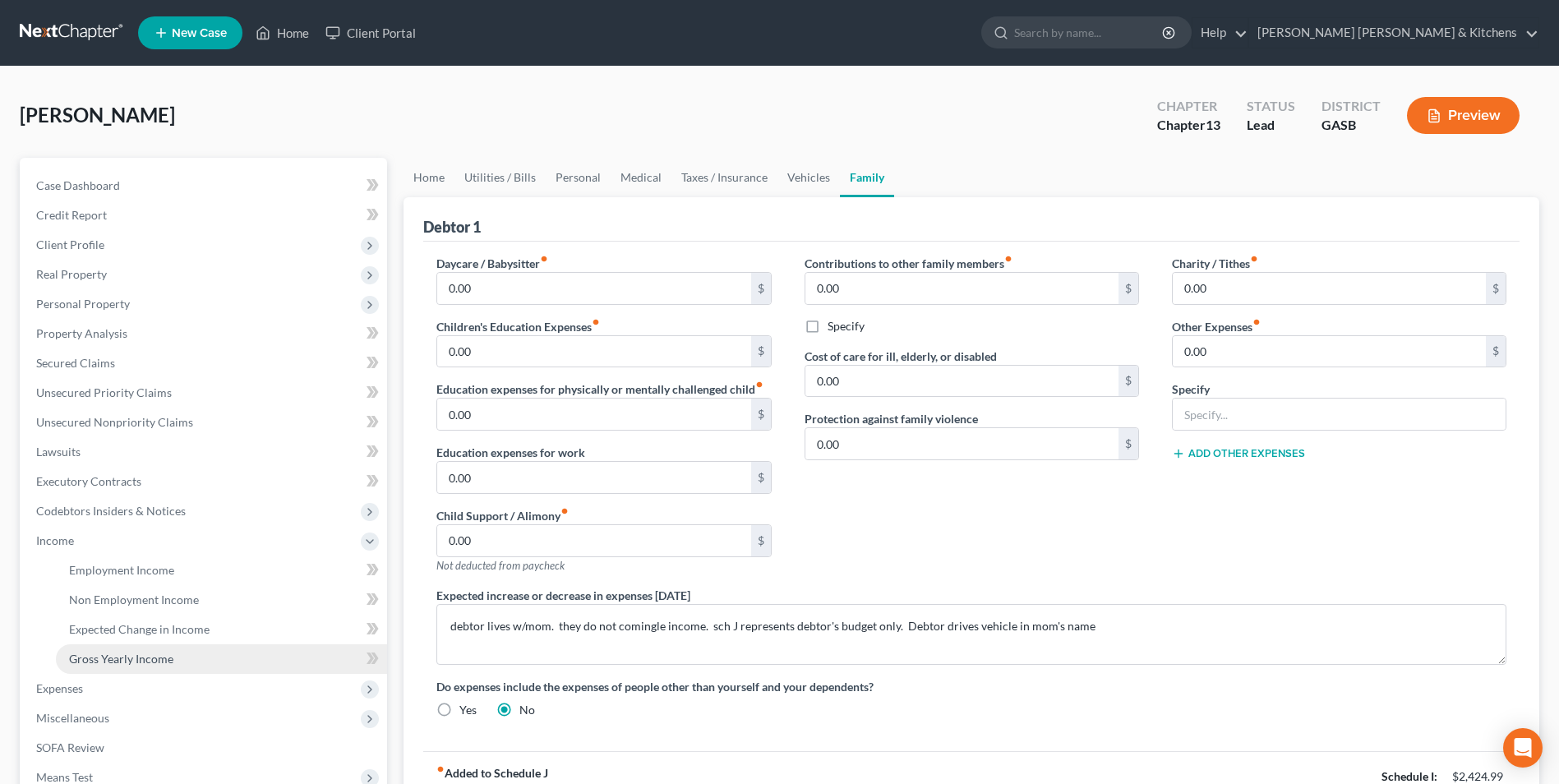
click at [109, 656] on span "Gross Yearly Income" at bounding box center [121, 658] width 104 height 14
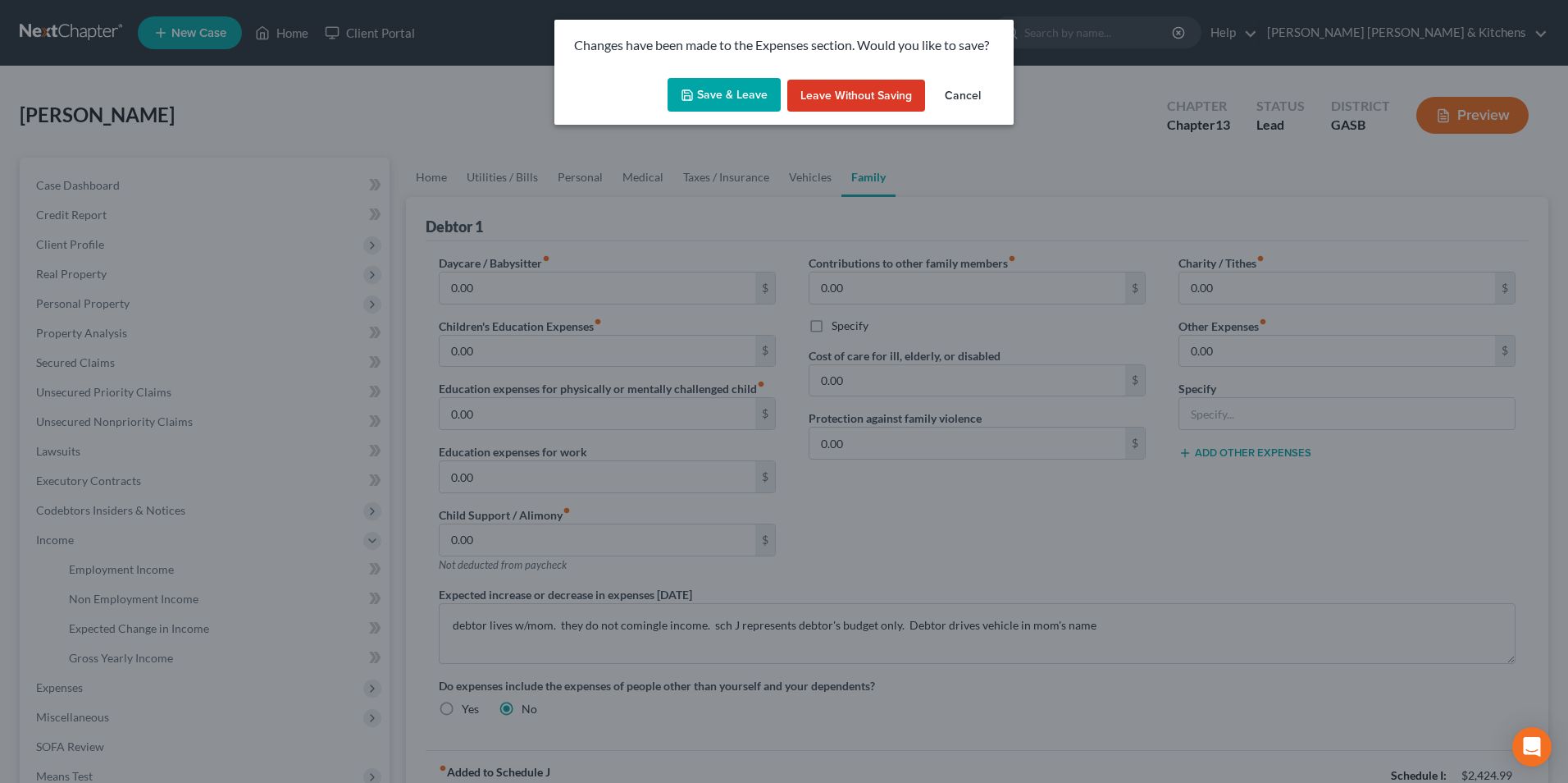
click at [692, 98] on icon "button" at bounding box center [688, 95] width 13 height 13
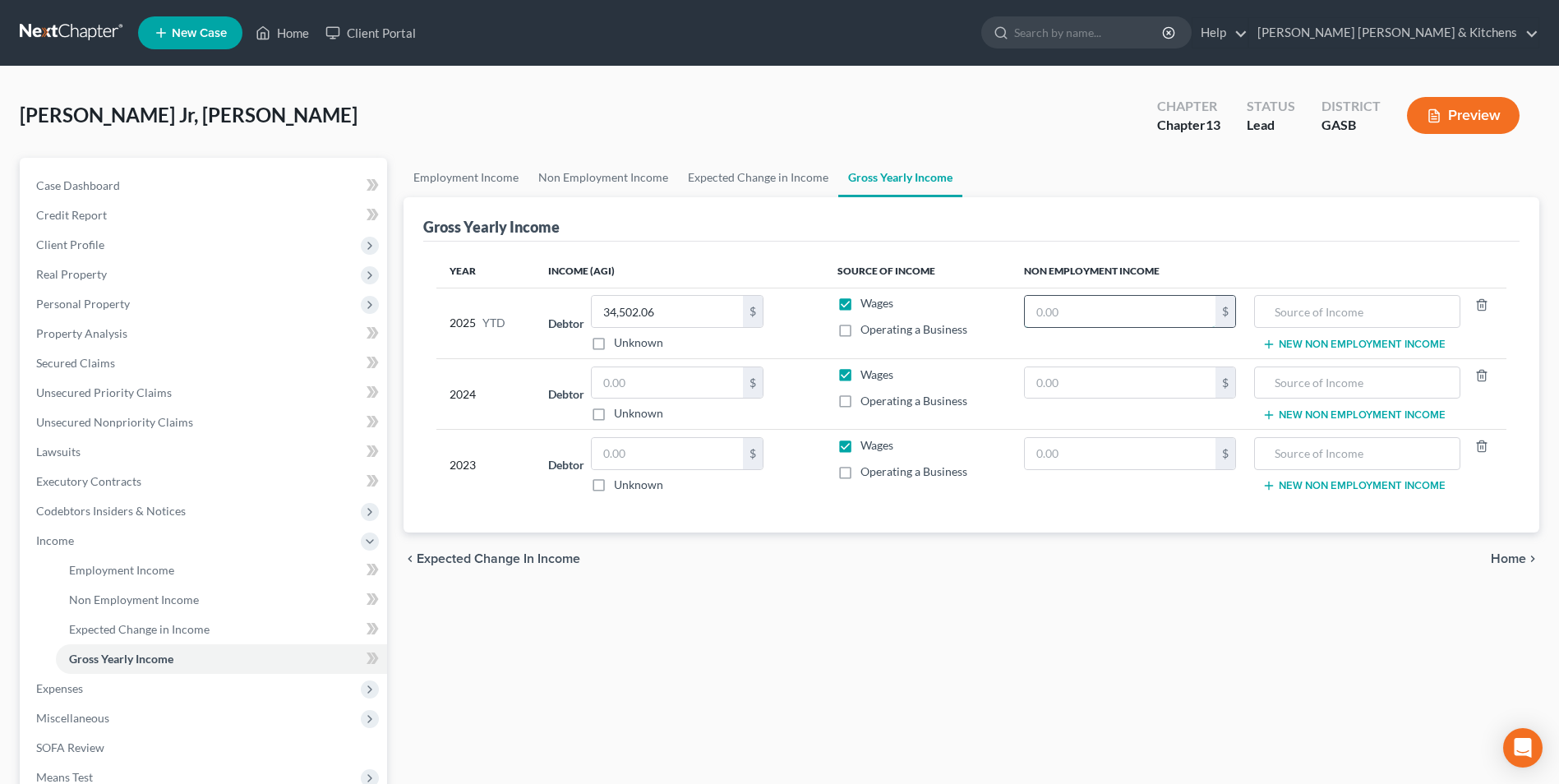
click at [1127, 320] on input "text" at bounding box center [1120, 312] width 191 height 31
click at [1339, 321] on input "text" at bounding box center [1357, 312] width 188 height 31
drag, startPoint x: 1435, startPoint y: 322, endPoint x: 1265, endPoint y: 302, distance: 171.2
click at [1269, 298] on input "2024 tax refund (not received)" at bounding box center [1357, 312] width 188 height 31
click at [1359, 316] on input "2024 tax refund (not received)" at bounding box center [1357, 312] width 188 height 31
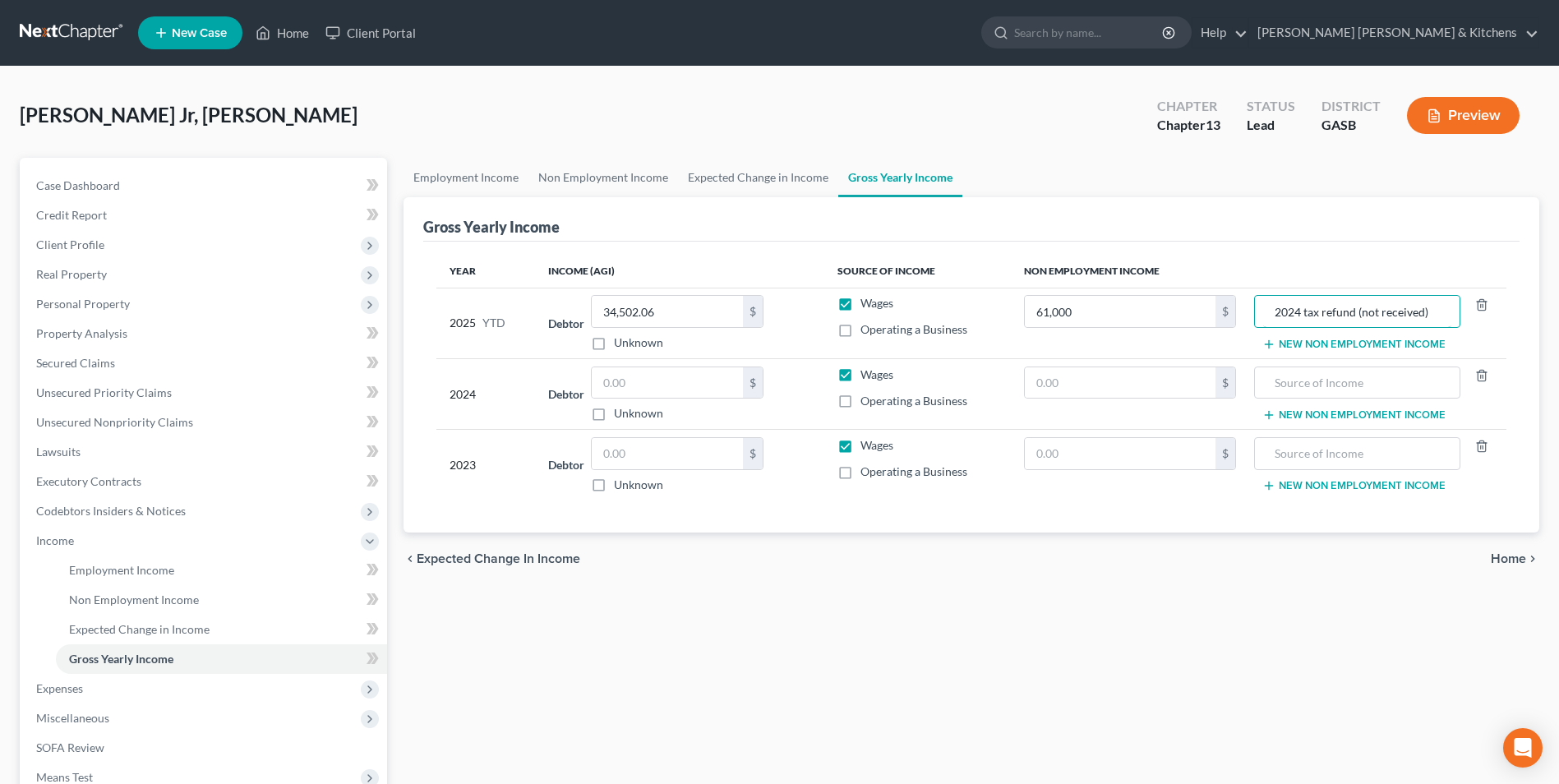
drag, startPoint x: 1359, startPoint y: 316, endPoint x: 1574, endPoint y: 315, distance: 215.0
click at [1559, 315] on html "Home New Case Client Portal [PERSON_NAME] [PERSON_NAME] & Kitchens [EMAIL_ADDRE…" at bounding box center [780, 511] width 1559 height 1021
click at [1070, 389] on input "text" at bounding box center [1120, 383] width 191 height 31
click at [1364, 381] on input "text" at bounding box center [1357, 383] width 188 height 31
click at [679, 457] on input "text" at bounding box center [668, 453] width 151 height 31
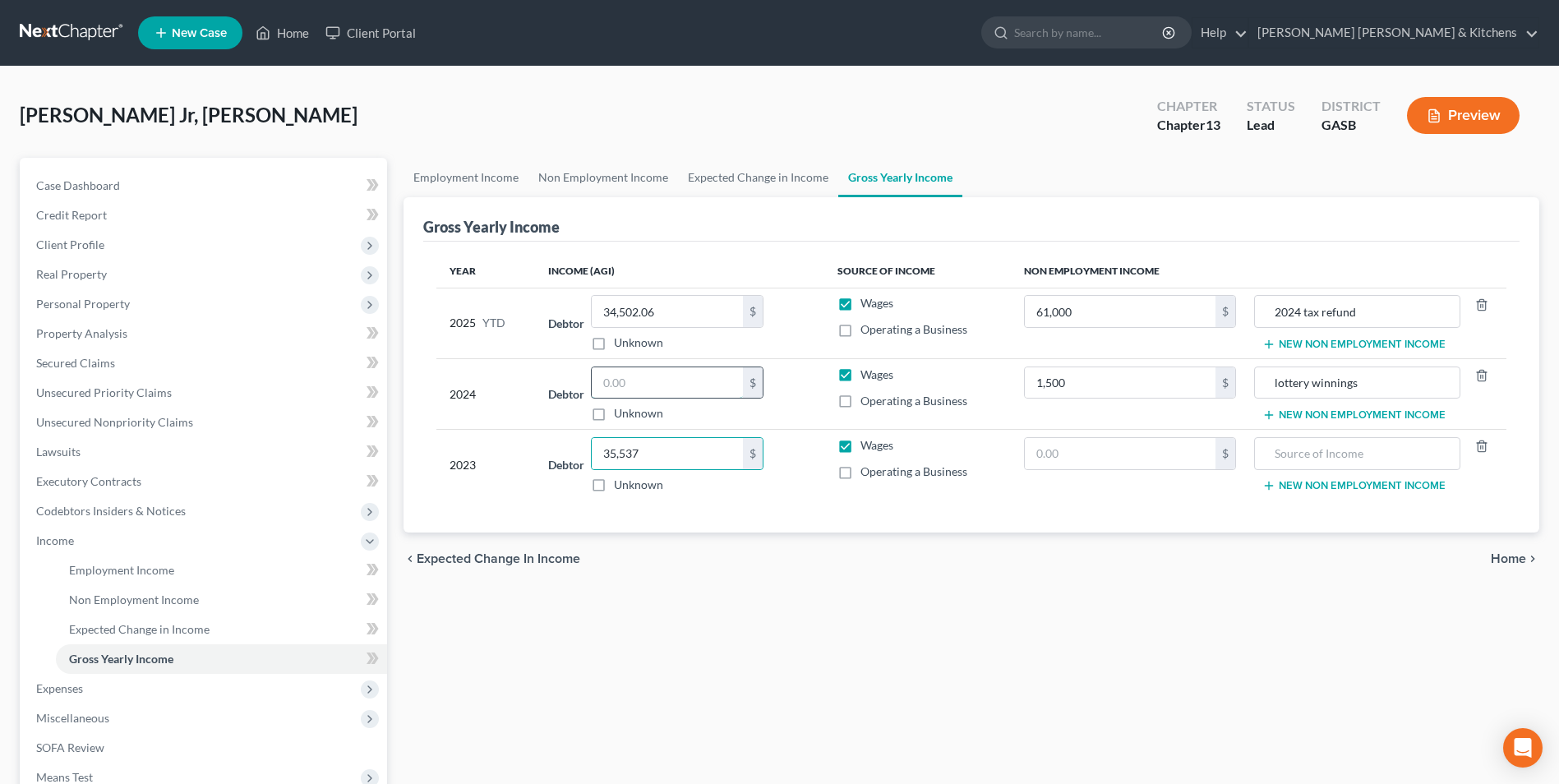
click at [624, 378] on input "text" at bounding box center [668, 383] width 151 height 31
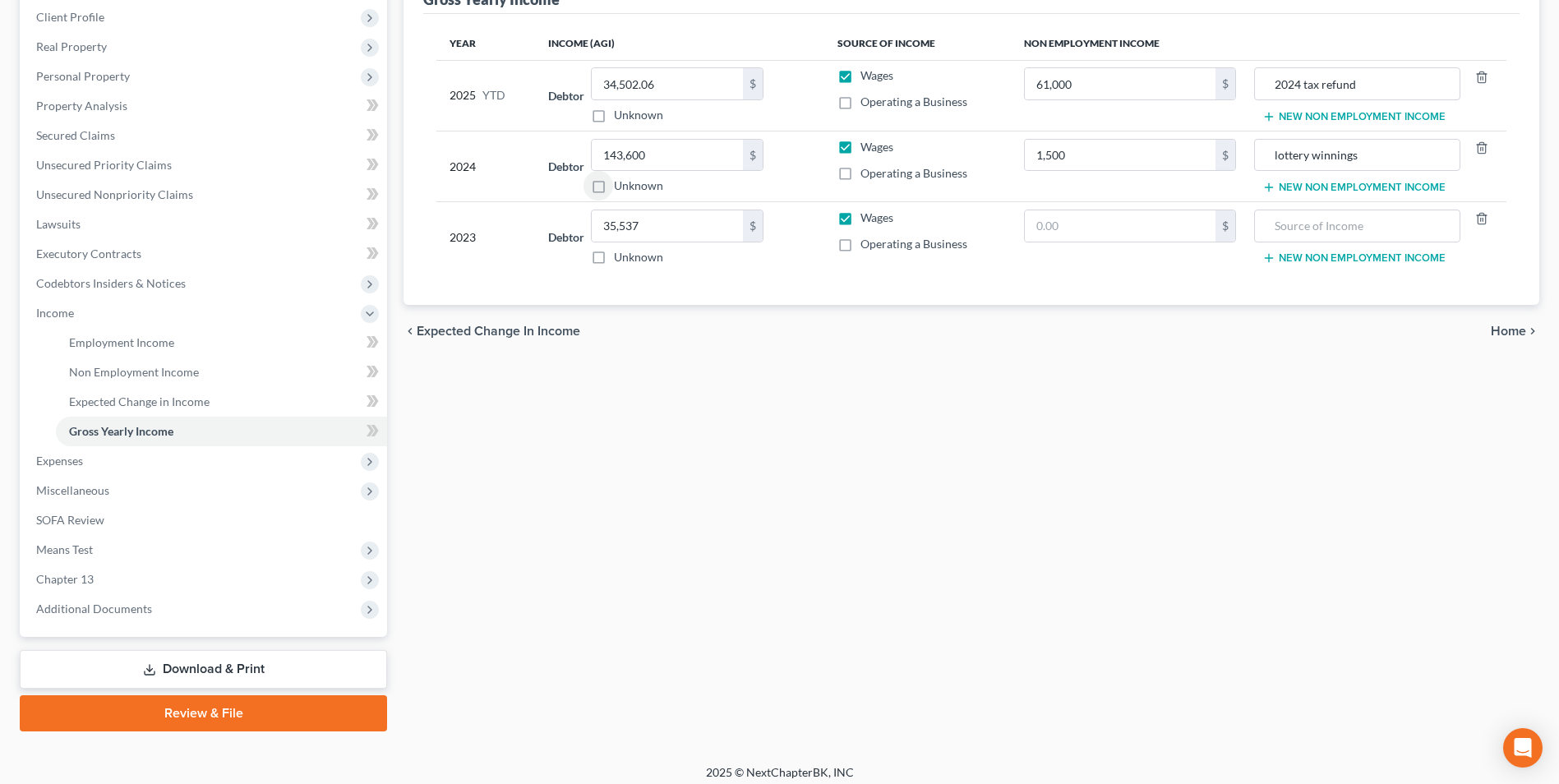
scroll to position [237, 0]
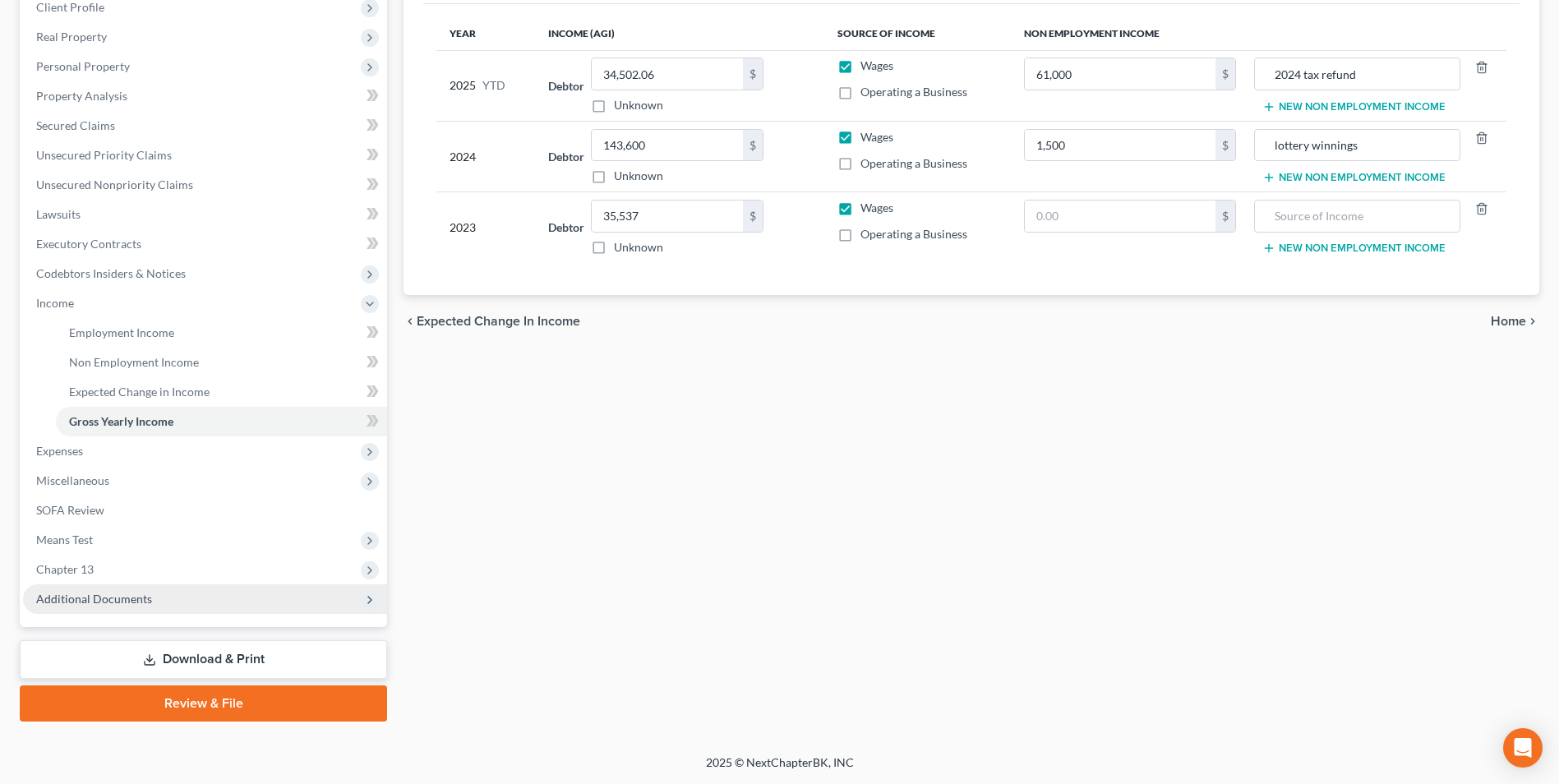
click at [105, 602] on span "Additional Documents" at bounding box center [95, 598] width 116 height 14
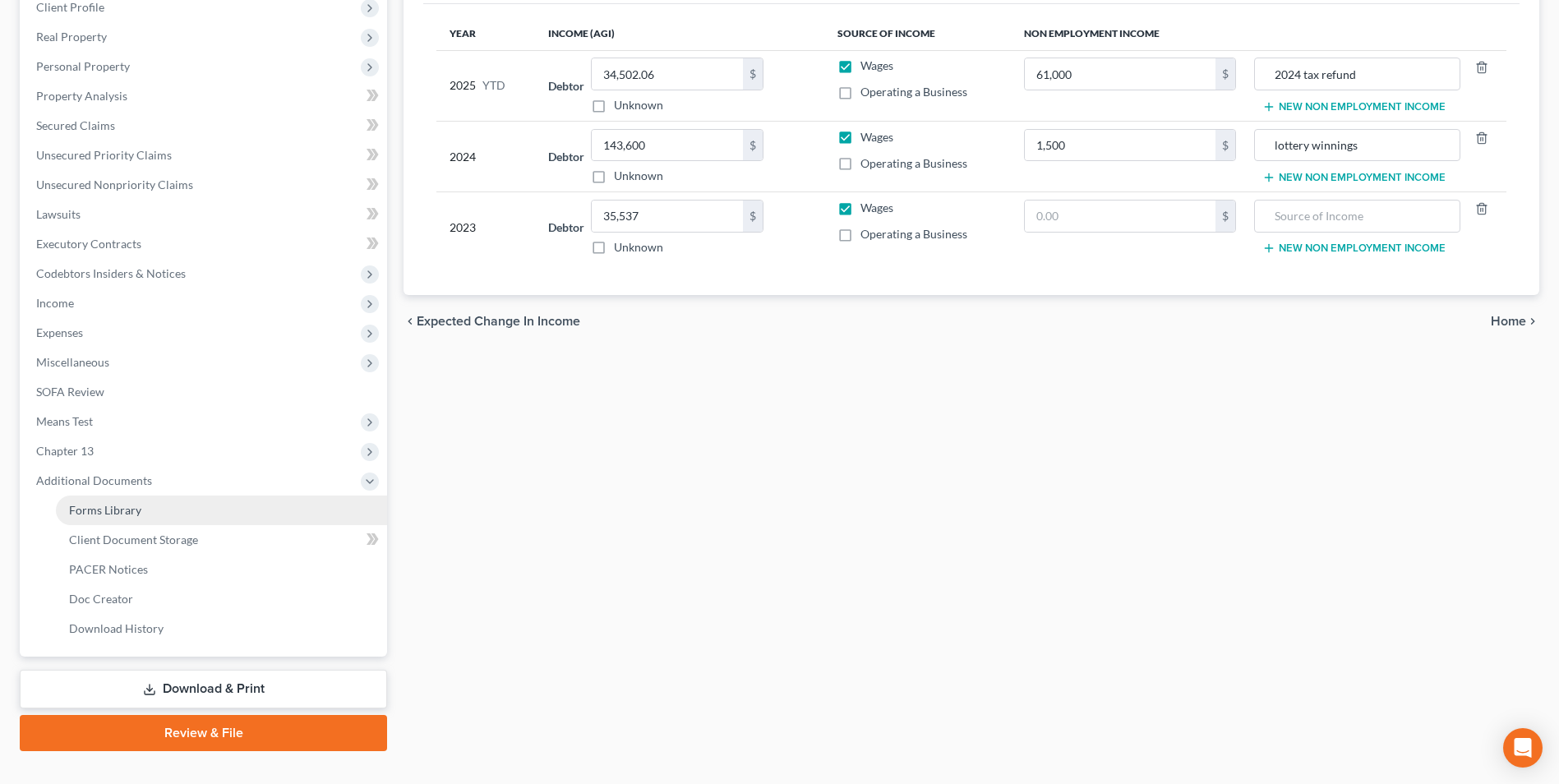
click at [109, 515] on span "Forms Library" at bounding box center [104, 510] width 72 height 14
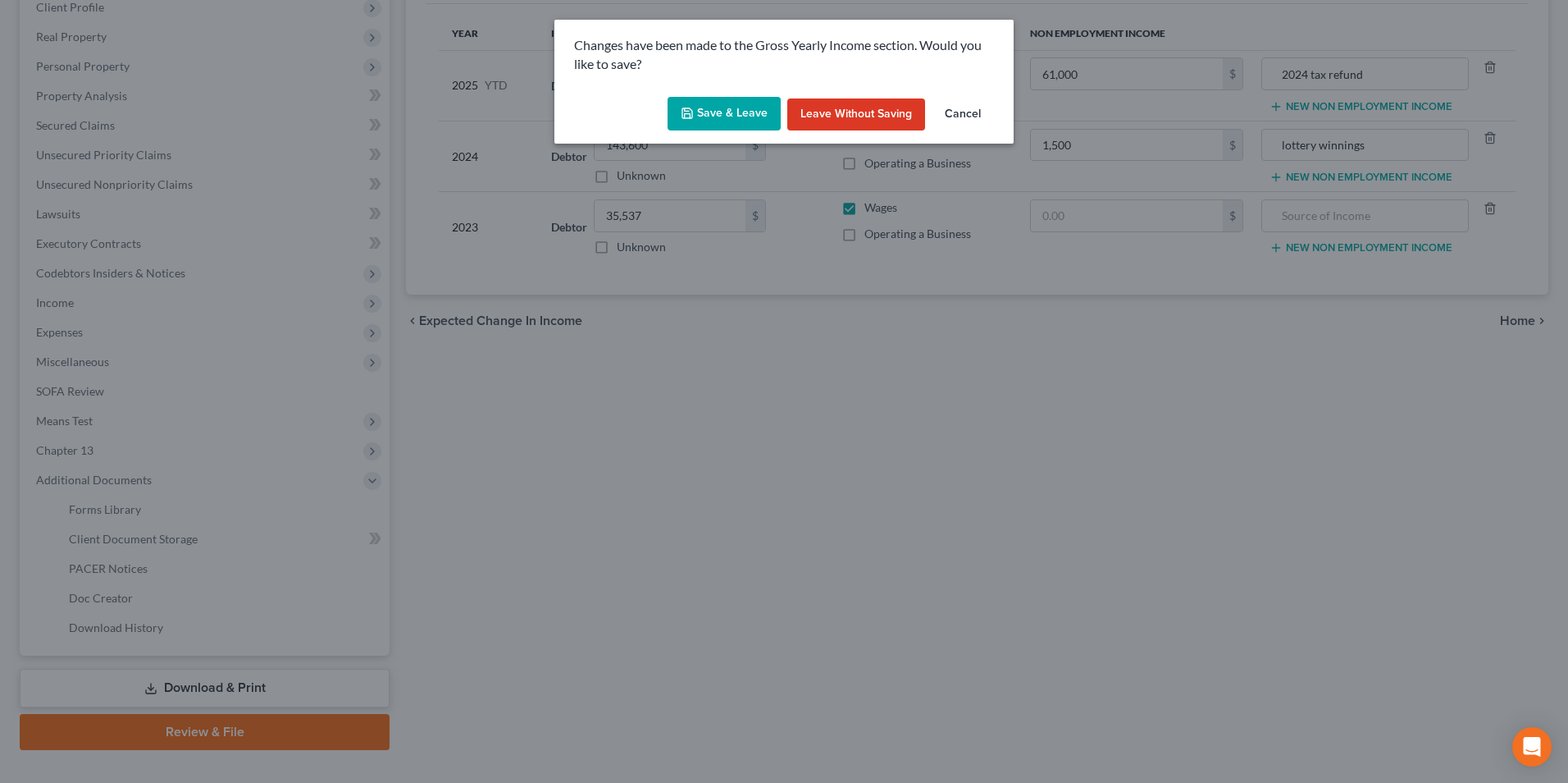
click at [730, 116] on button "Save & Leave" at bounding box center [724, 114] width 113 height 35
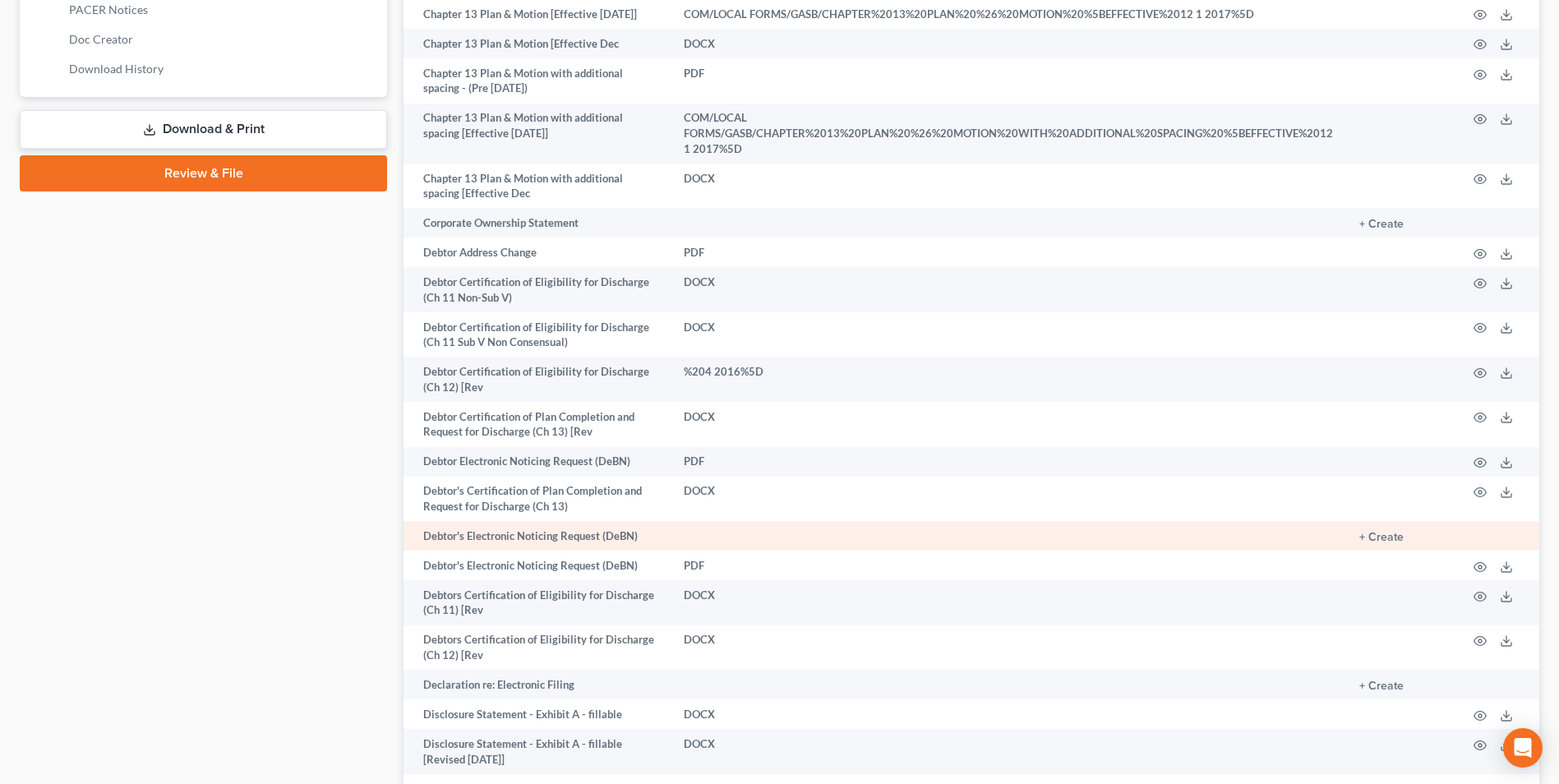
scroll to position [985, 0]
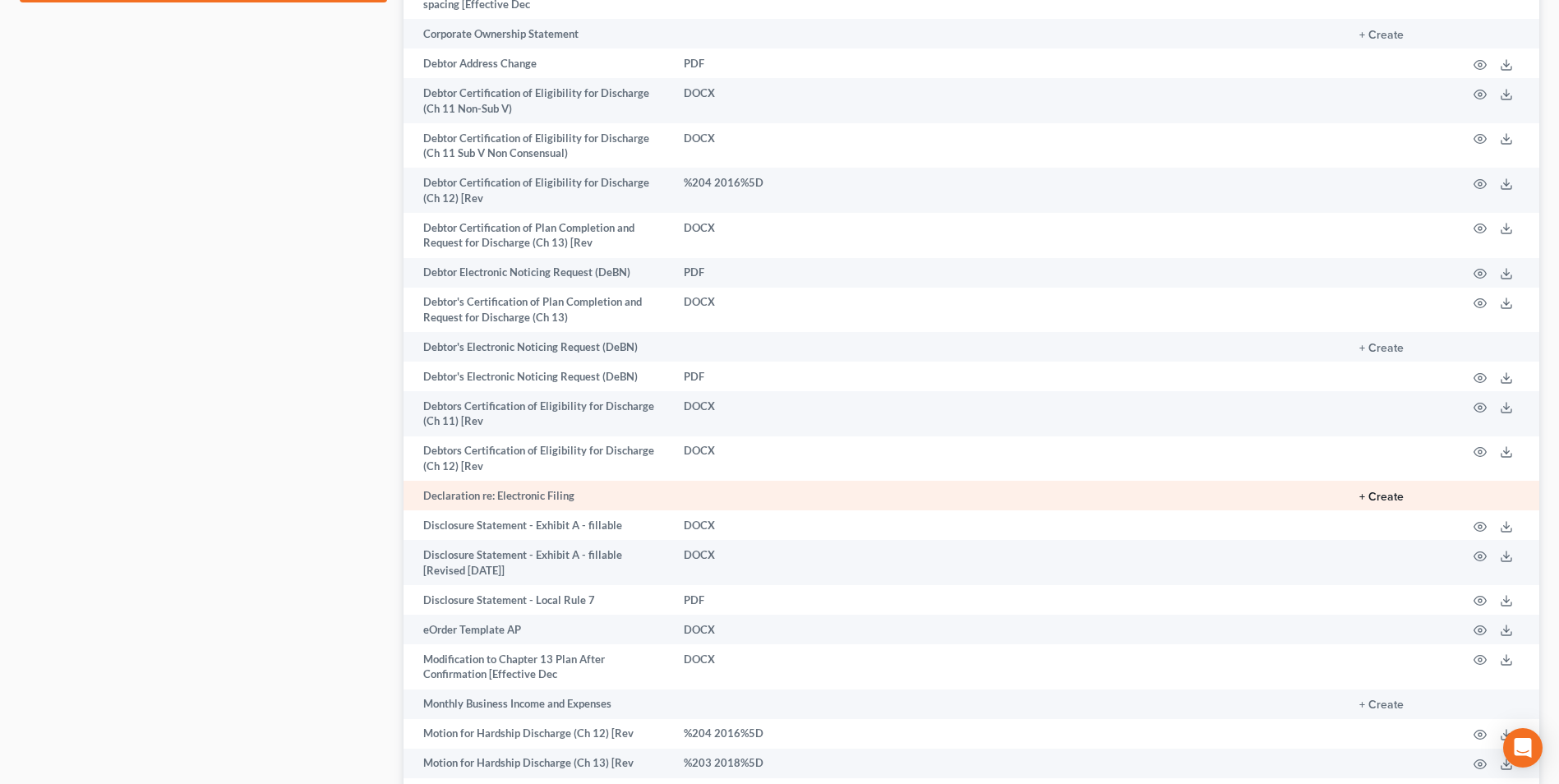
click at [1394, 491] on button "+ Create" at bounding box center [1382, 497] width 45 height 12
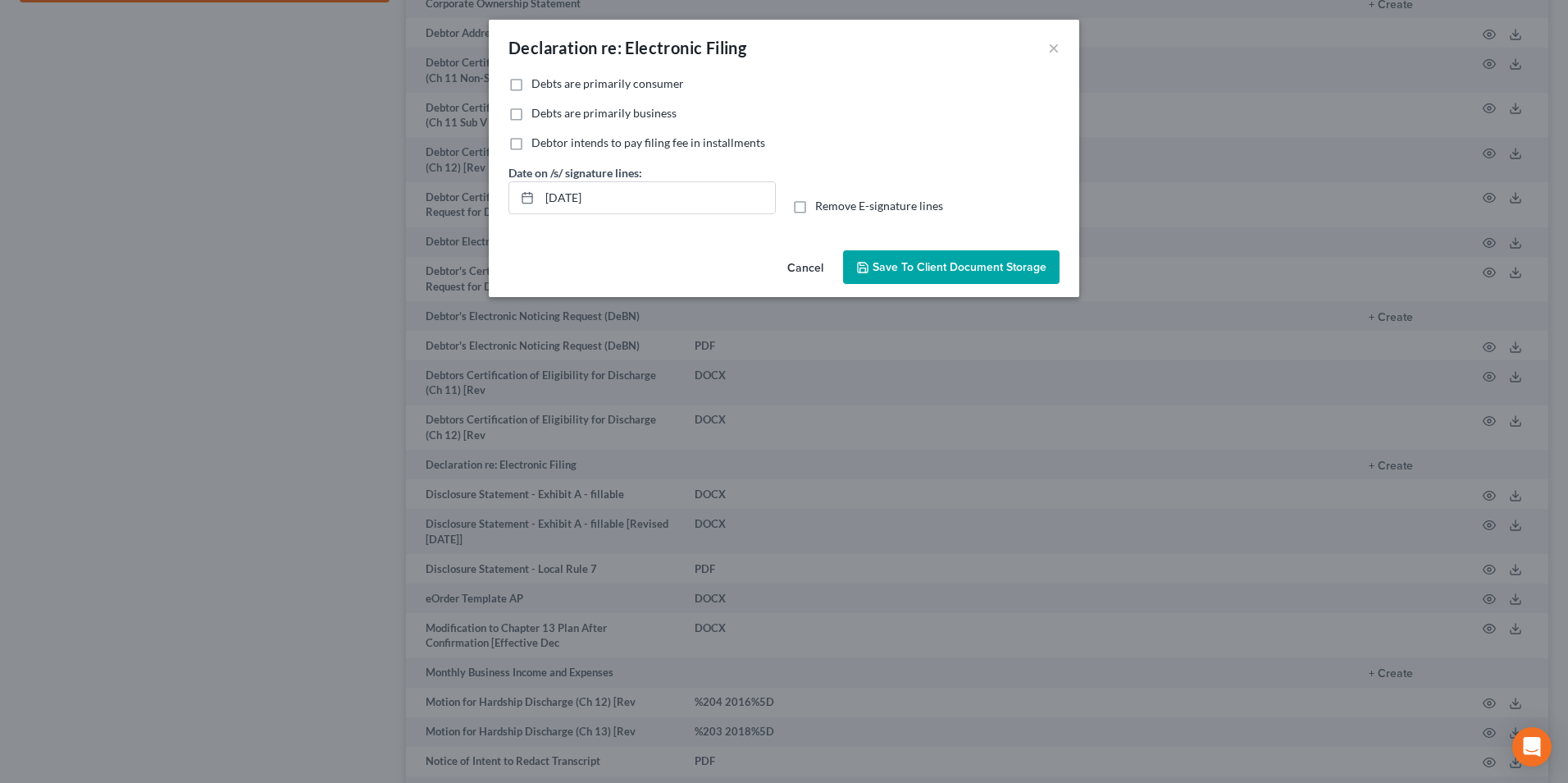
click at [531, 89] on label "Debts are primarily consumer" at bounding box center [607, 84] width 152 height 17
click at [538, 86] on input "Debts are primarily consumer" at bounding box center [543, 80] width 11 height 11
drag, startPoint x: 610, startPoint y: 208, endPoint x: 449, endPoint y: 209, distance: 161.0
click at [453, 209] on div "Declaration re: Electronic Filing × No additional information is needed to gene…" at bounding box center [784, 392] width 1568 height 783
drag, startPoint x: 795, startPoint y: 209, endPoint x: 794, endPoint y: 238, distance: 29.0
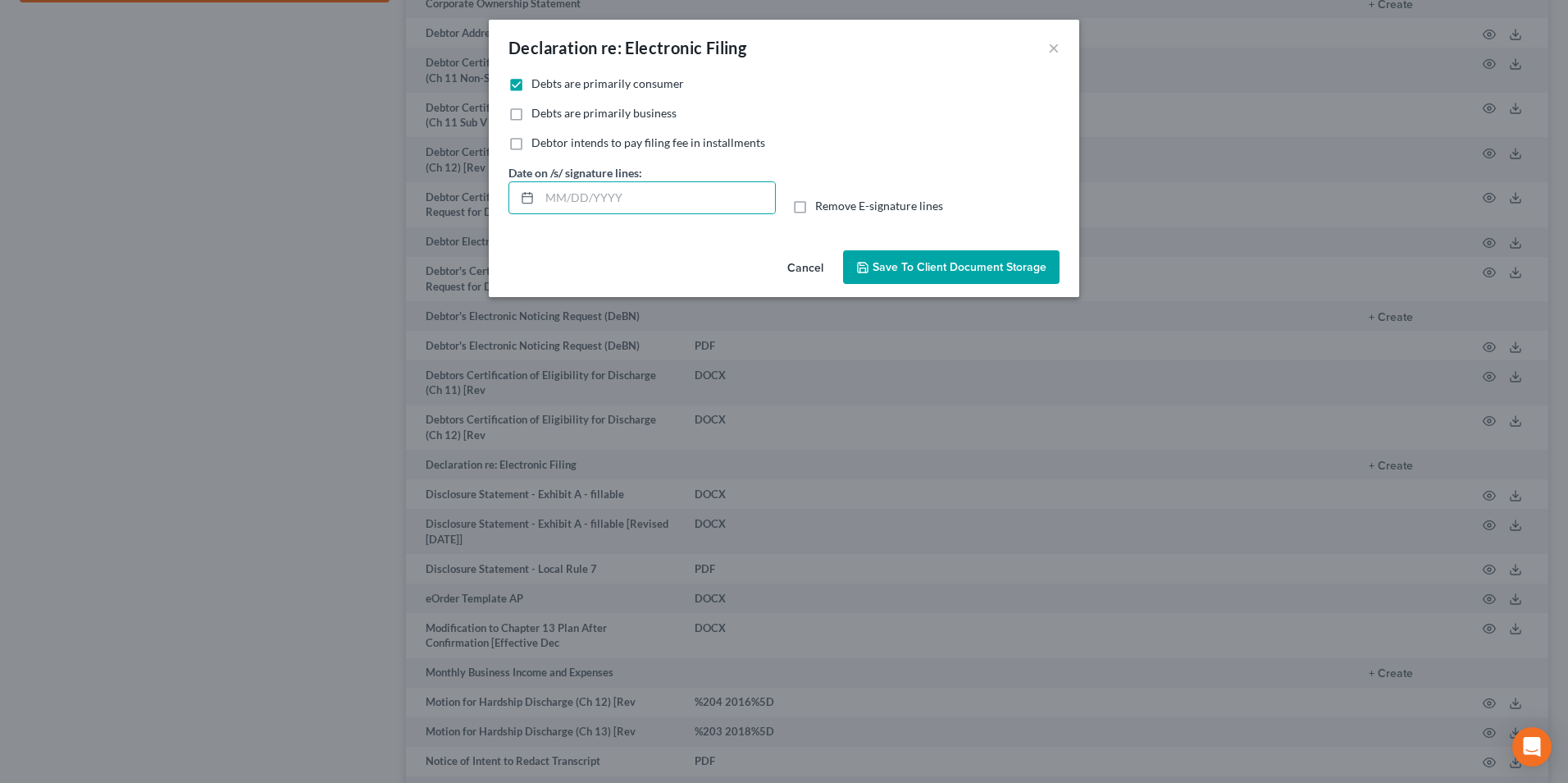
click at [815, 209] on label "Remove E-signature lines" at bounding box center [879, 206] width 128 height 17
click at [822, 209] on input "Remove E-signature lines" at bounding box center [827, 203] width 11 height 11
click at [1012, 263] on span "Save to Client Document Storage" at bounding box center [960, 267] width 174 height 14
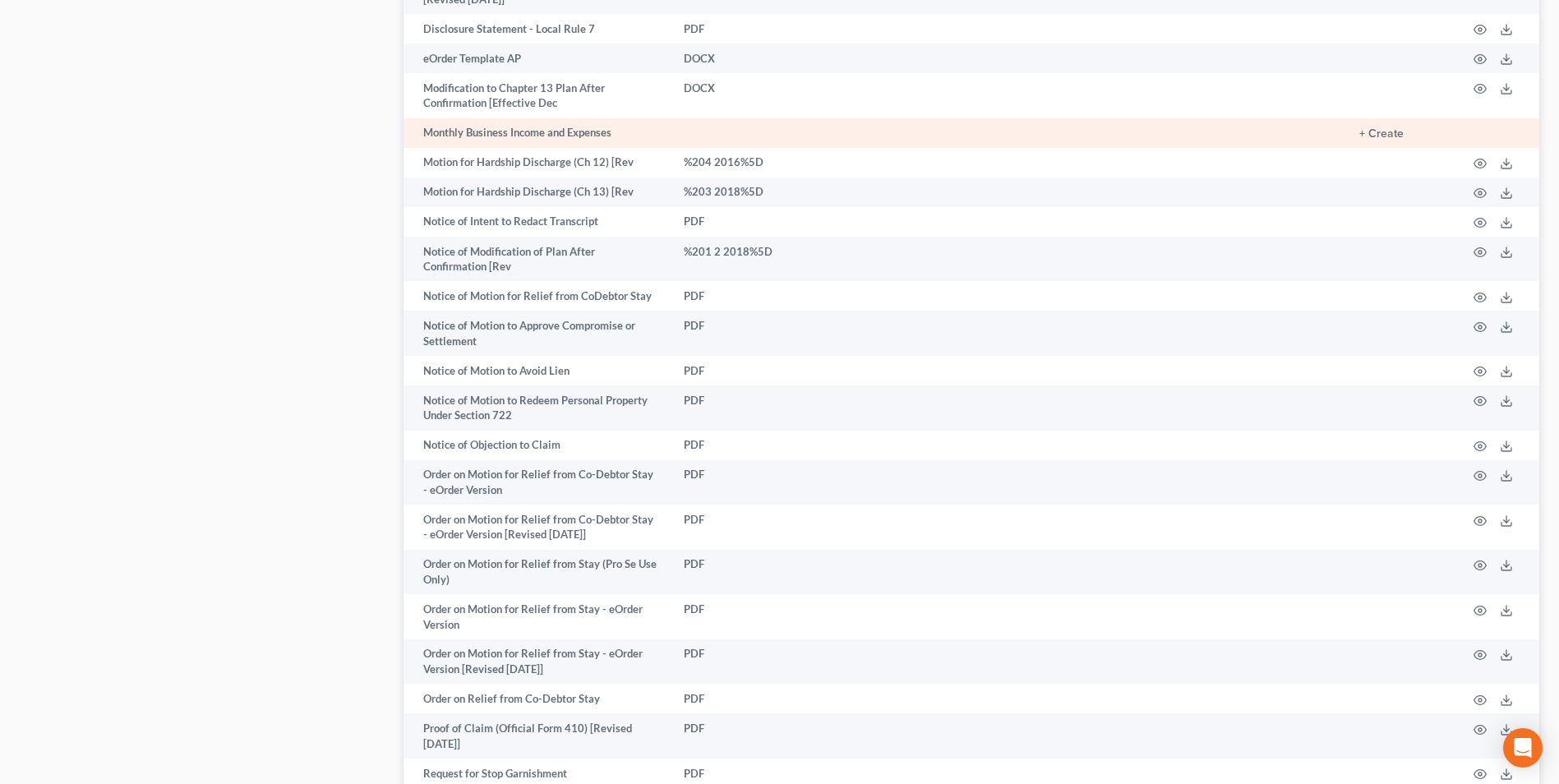
scroll to position [1767, 0]
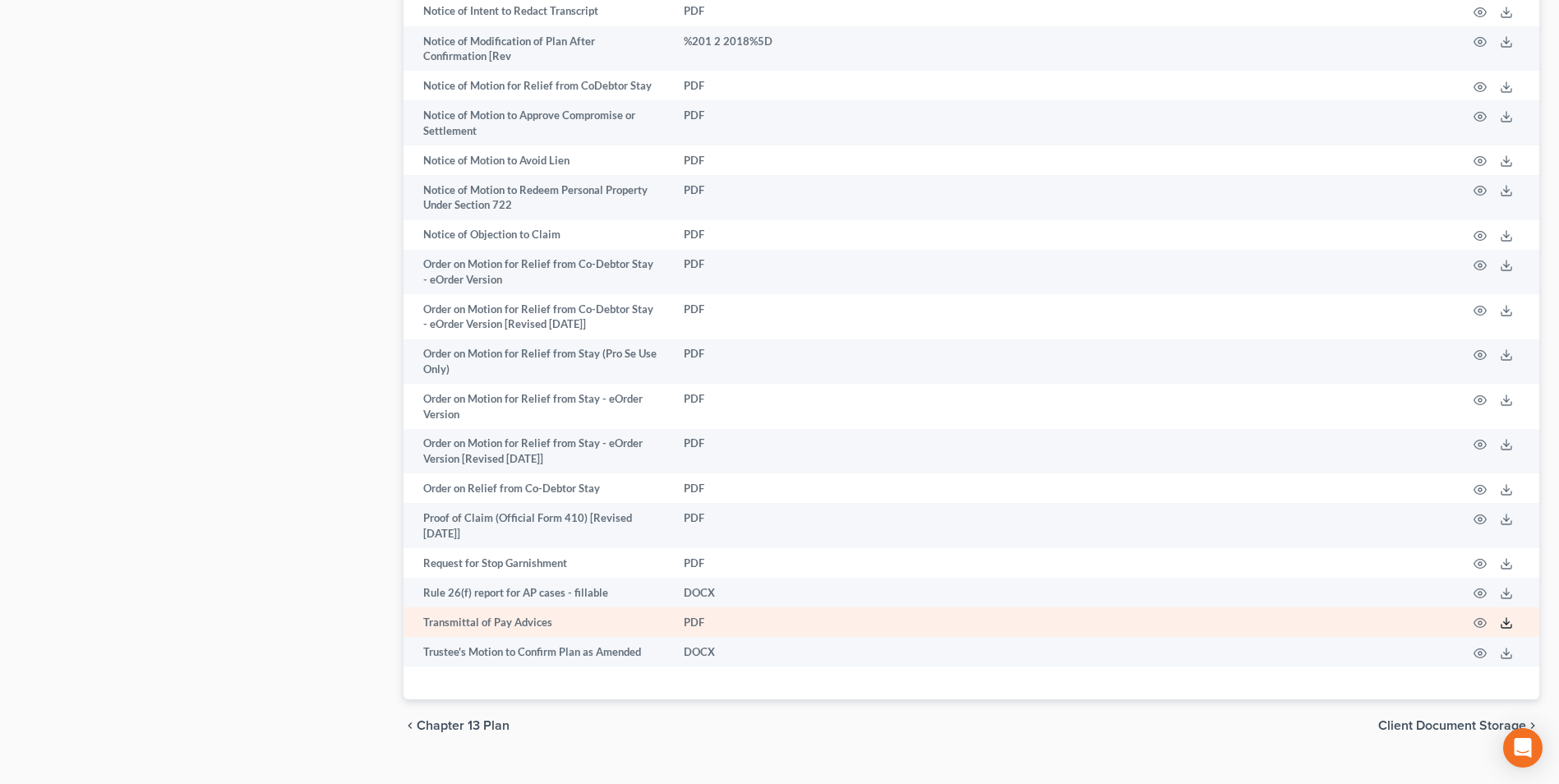
click at [1504, 616] on icon at bounding box center [1507, 622] width 13 height 13
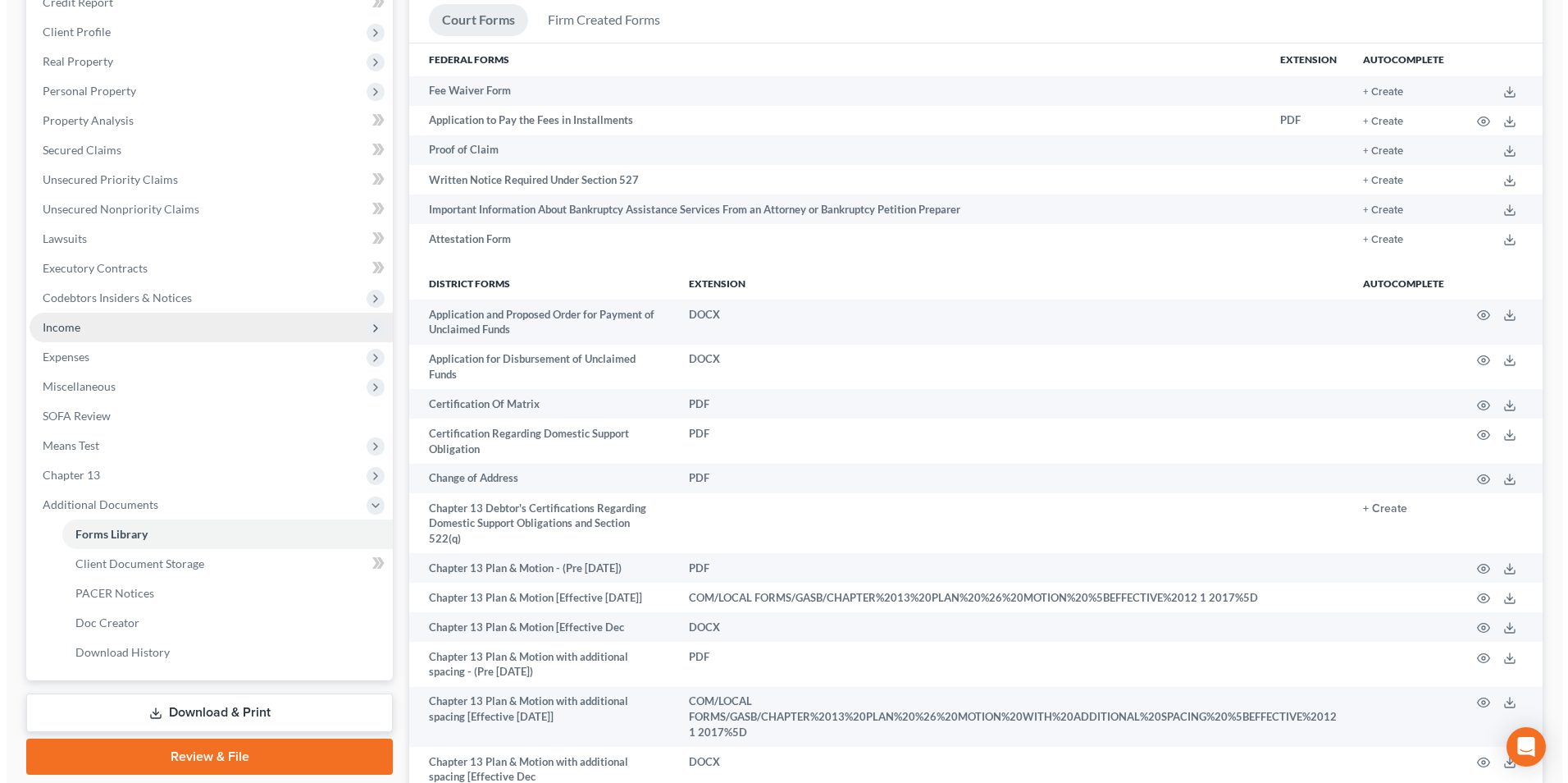
scroll to position [206, 0]
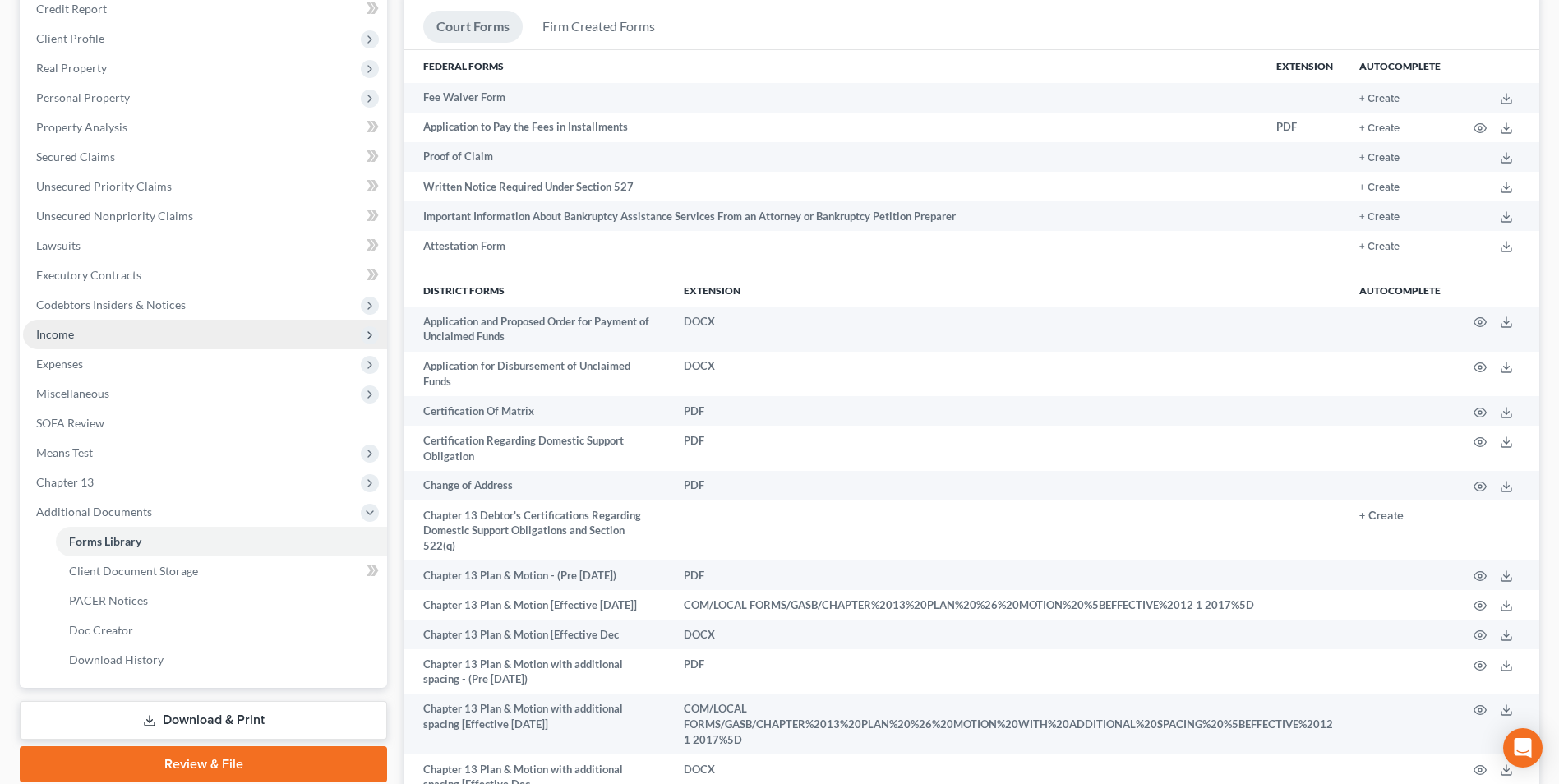
click at [66, 327] on span "Income" at bounding box center [56, 333] width 38 height 14
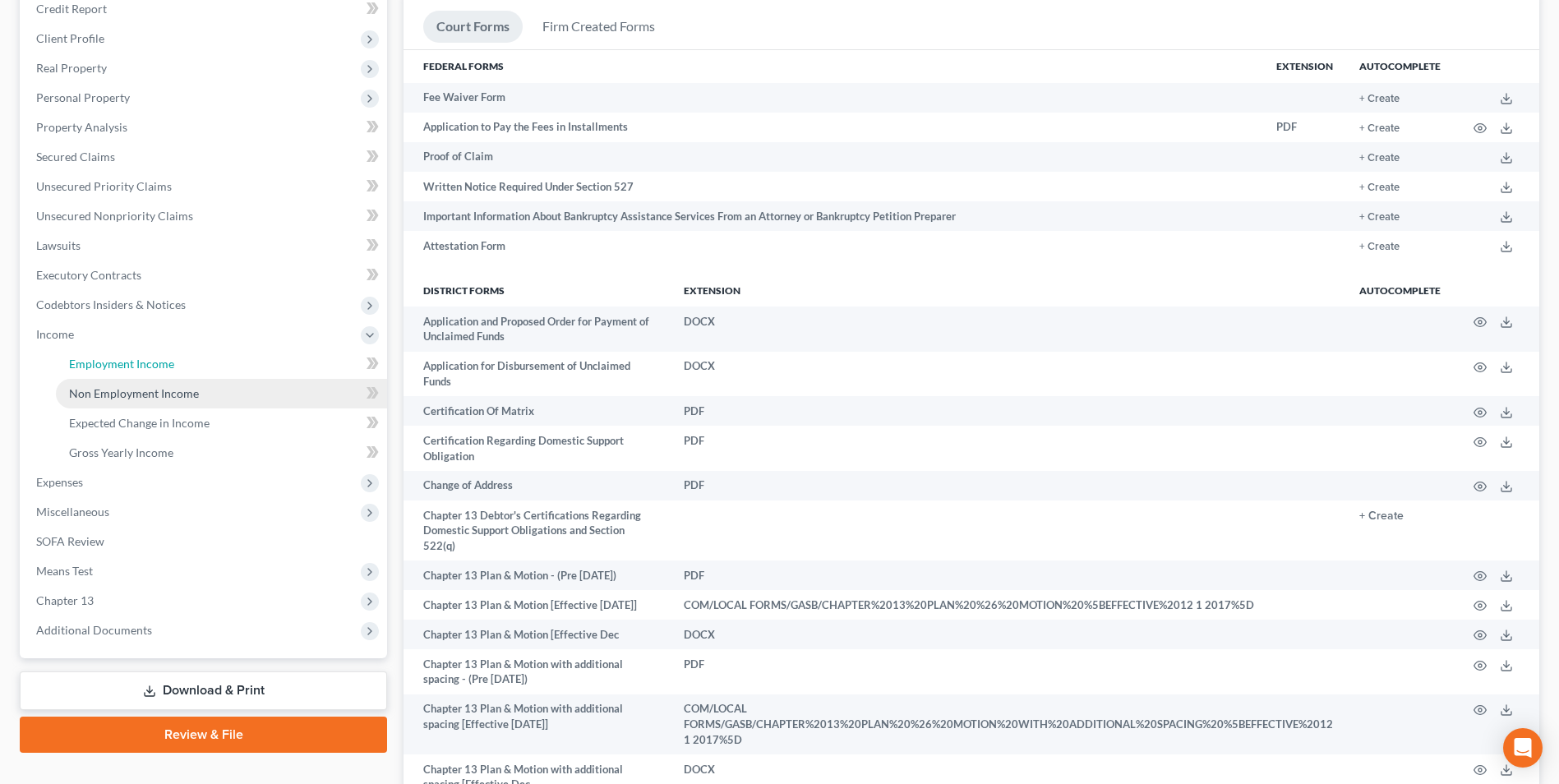
drag, startPoint x: 91, startPoint y: 362, endPoint x: 98, endPoint y: 380, distance: 19.3
click at [91, 362] on span "Employment Income" at bounding box center [121, 363] width 105 height 14
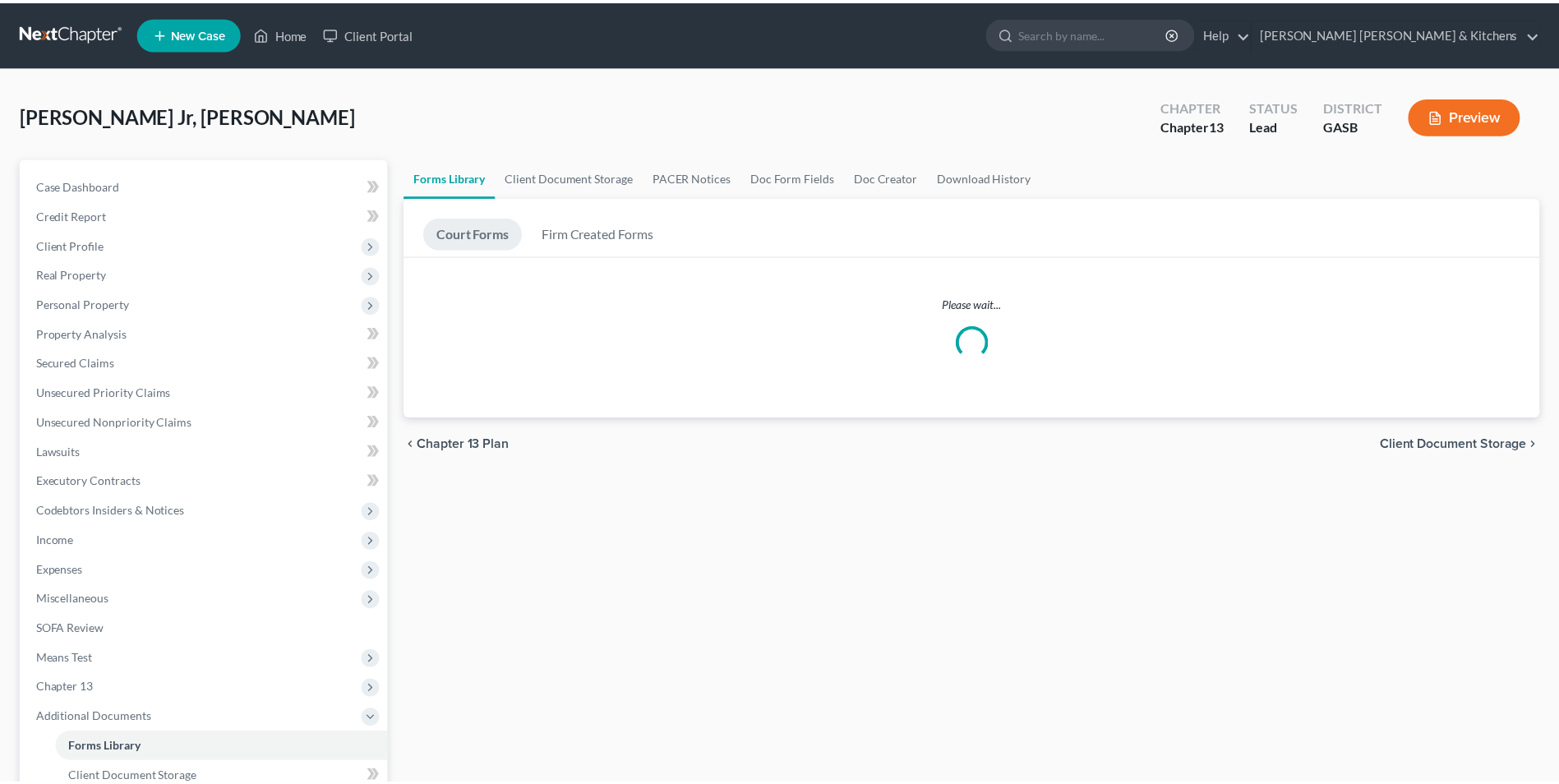
scroll to position [206, 0]
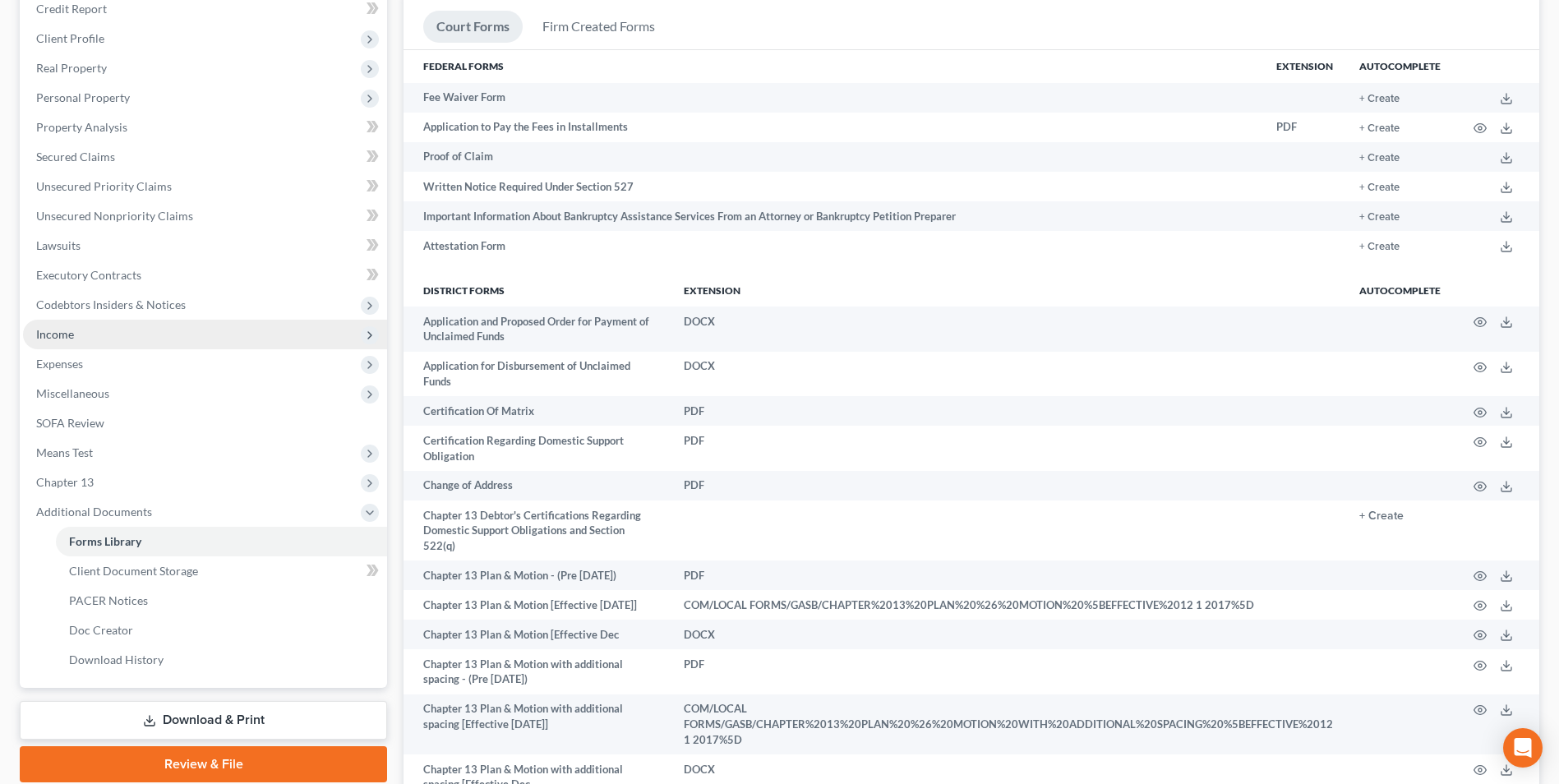
click at [51, 339] on span "Income" at bounding box center [56, 333] width 38 height 14
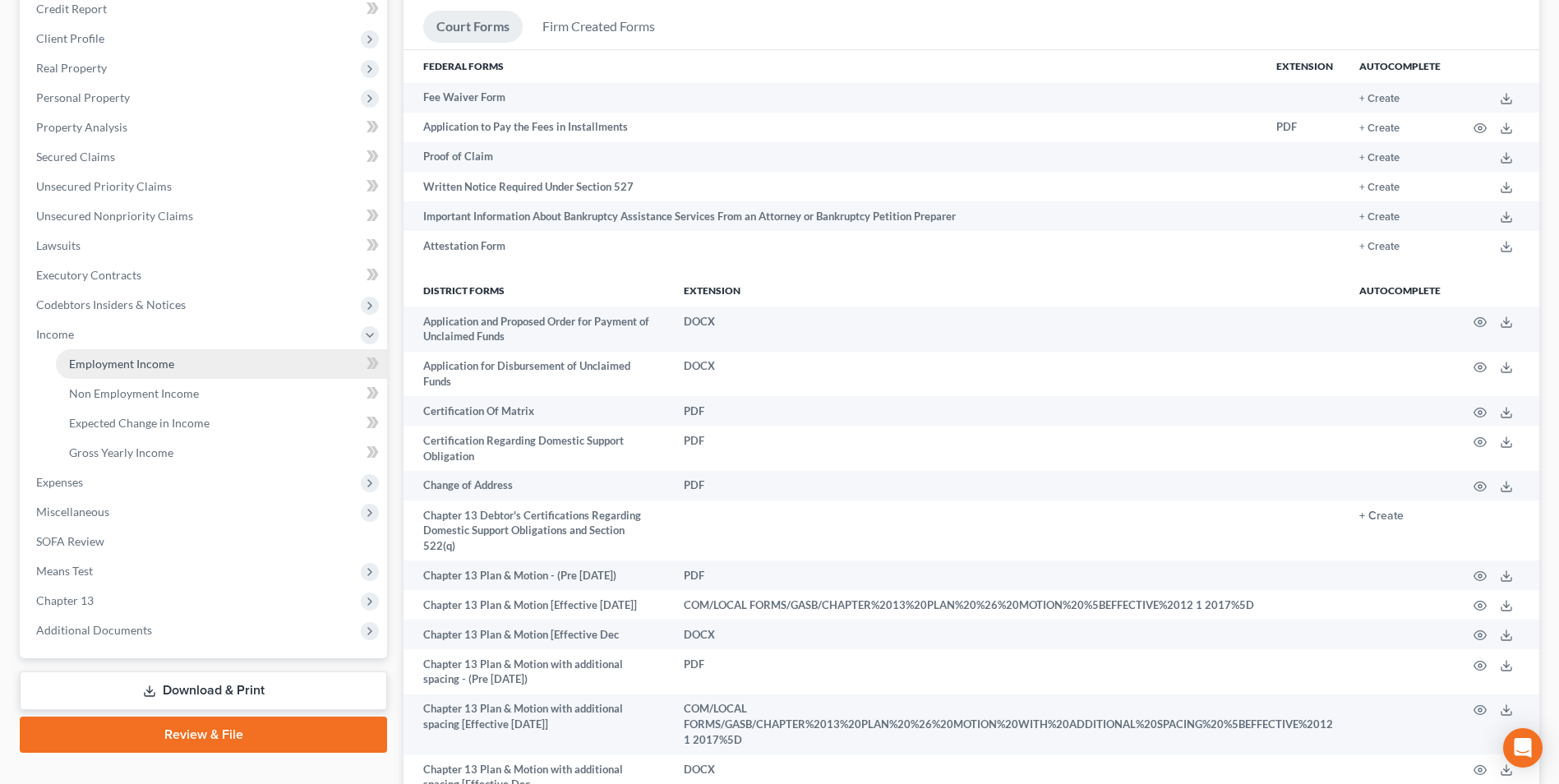
drag, startPoint x: 87, startPoint y: 360, endPoint x: 320, endPoint y: 421, distance: 240.9
click at [88, 361] on span "Employment Income" at bounding box center [121, 363] width 105 height 14
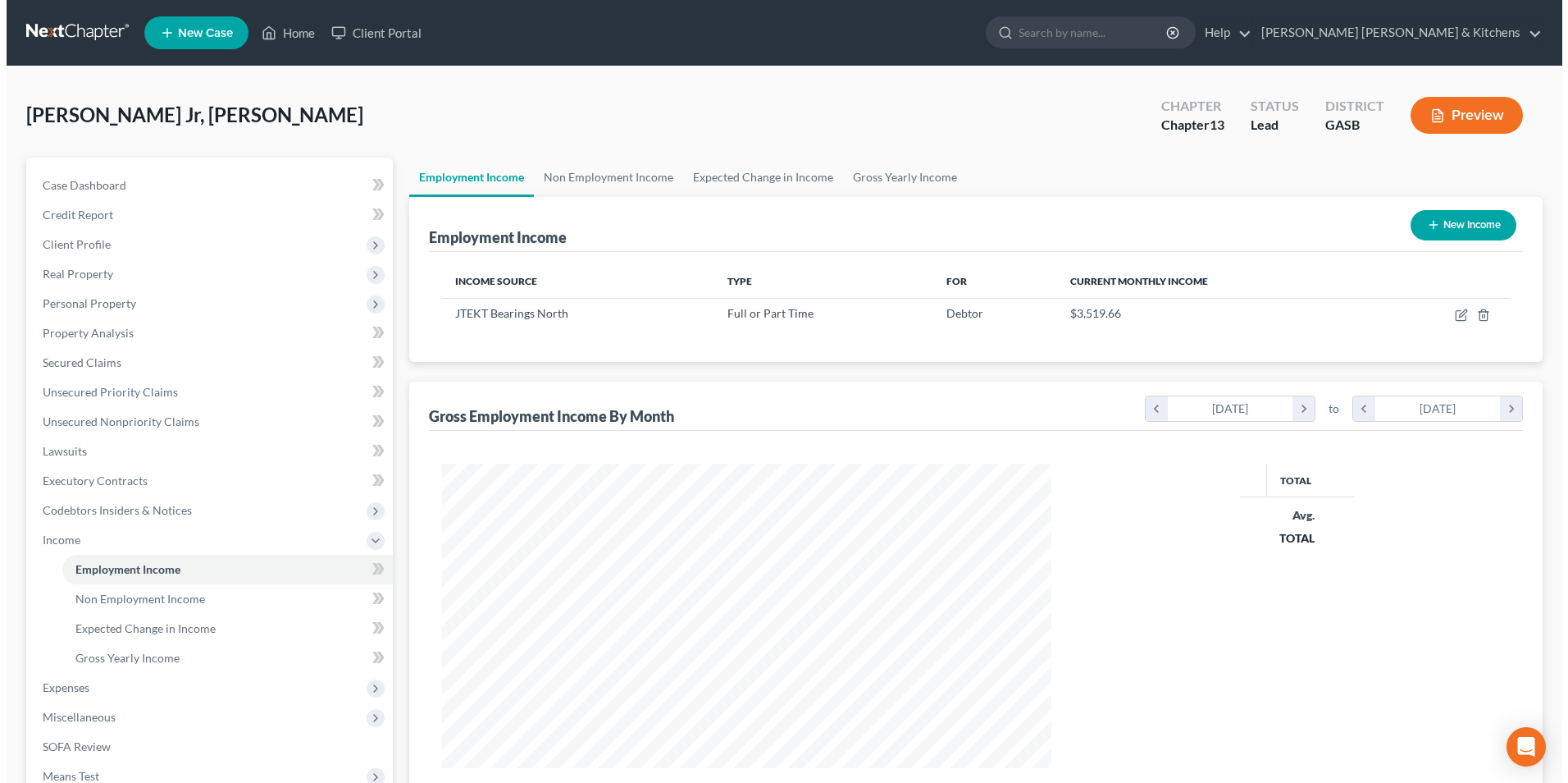
scroll to position [305, 641]
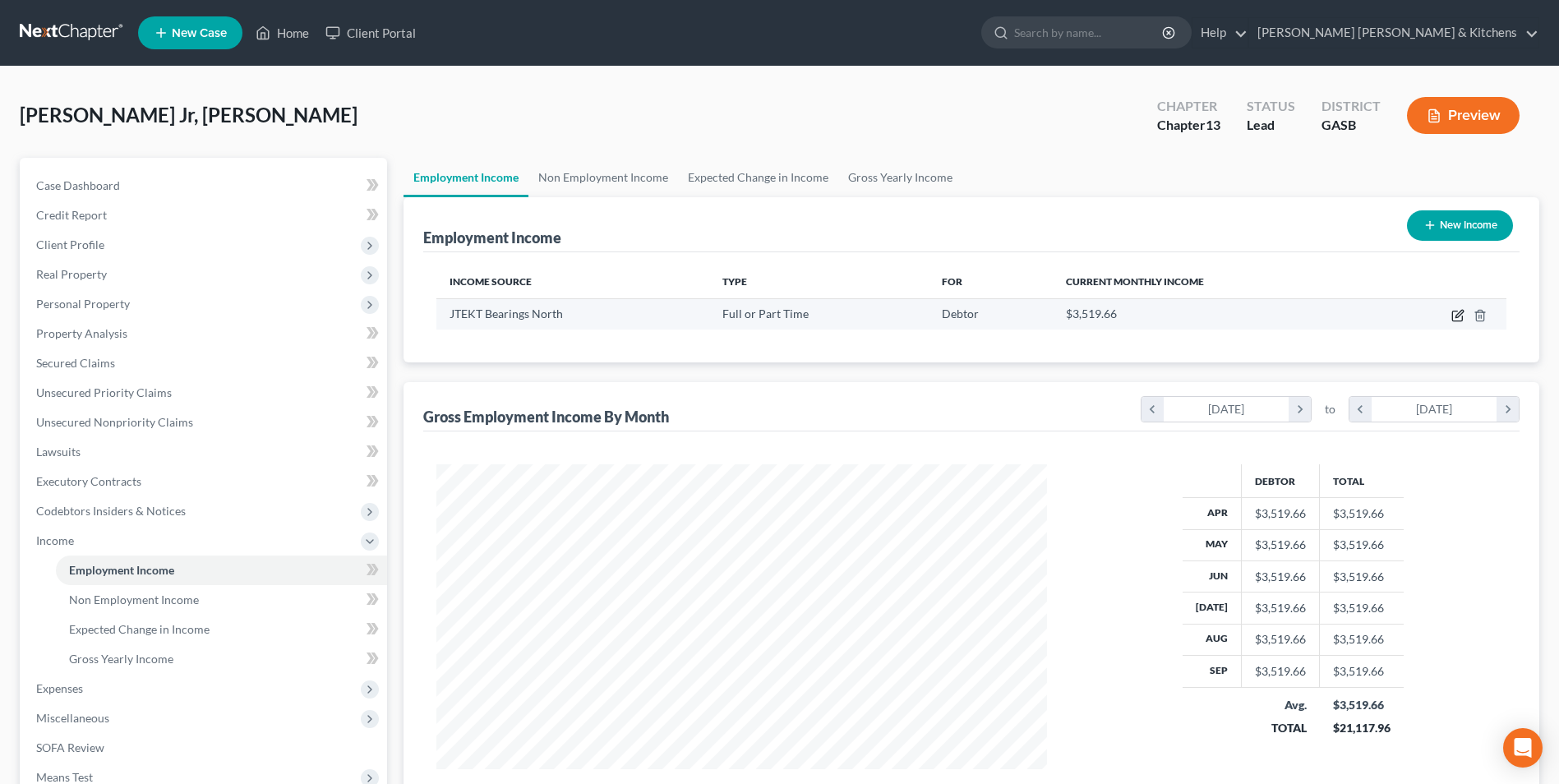
click at [1457, 317] on icon "button" at bounding box center [1459, 313] width 7 height 7
select select "0"
select select "42"
select select "0"
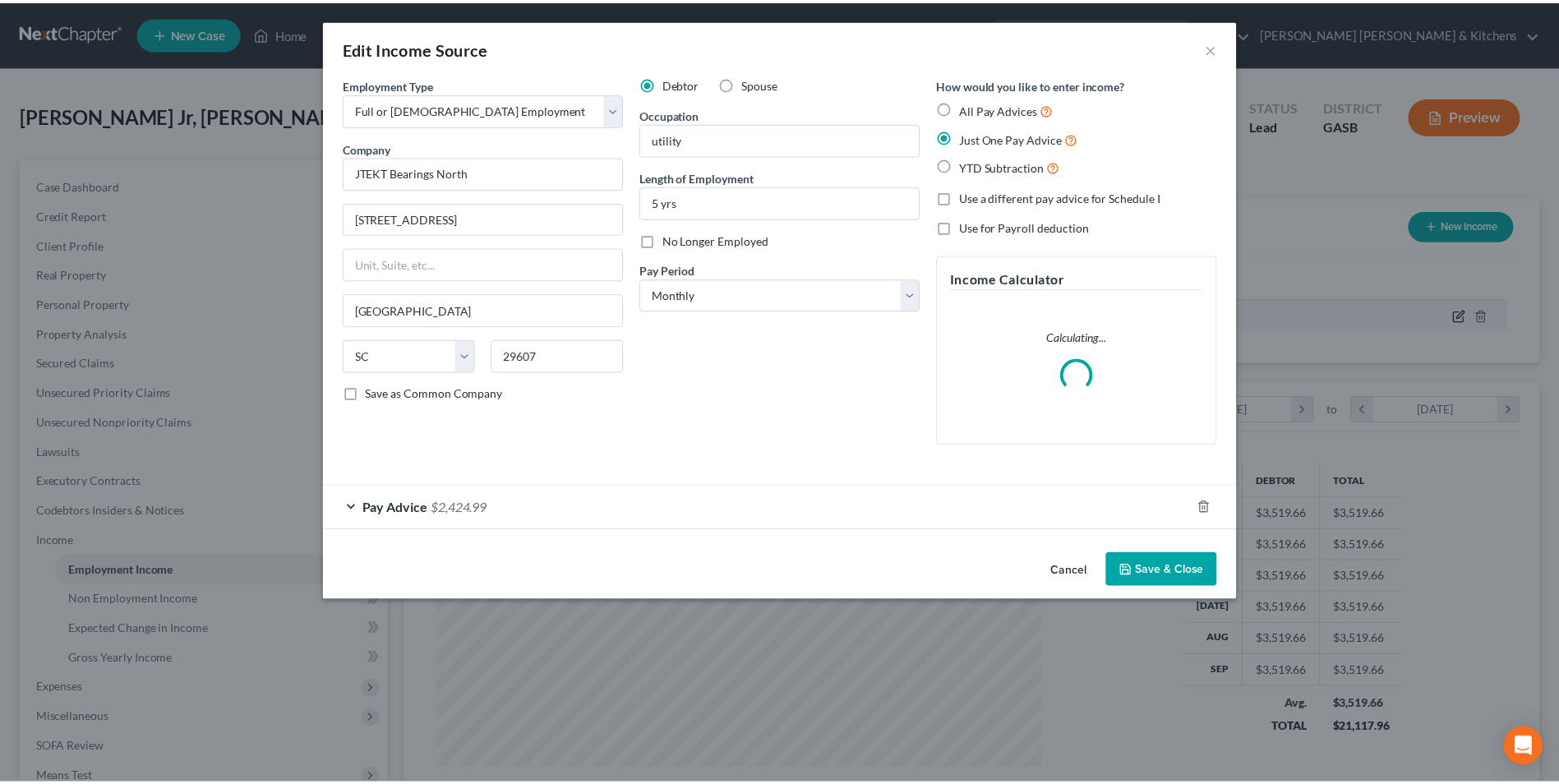
scroll to position [307, 649]
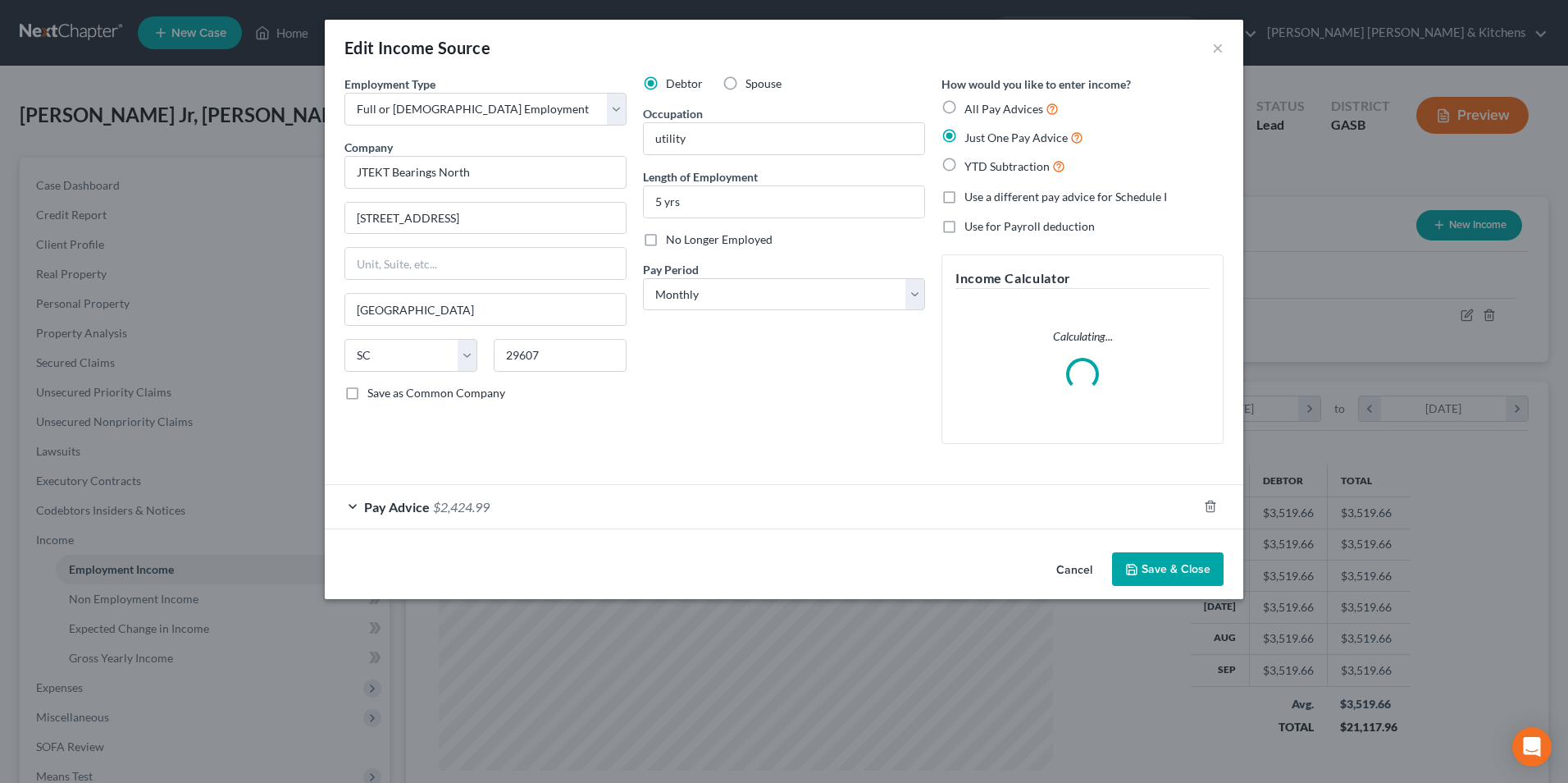
click at [367, 394] on label "Save as Common Company" at bounding box center [436, 393] width 138 height 17
click at [374, 394] on input "Save as Common Company" at bounding box center [379, 390] width 11 height 11
checkbox input "true"
click at [1185, 559] on button "Save & Close" at bounding box center [1168, 569] width 112 height 35
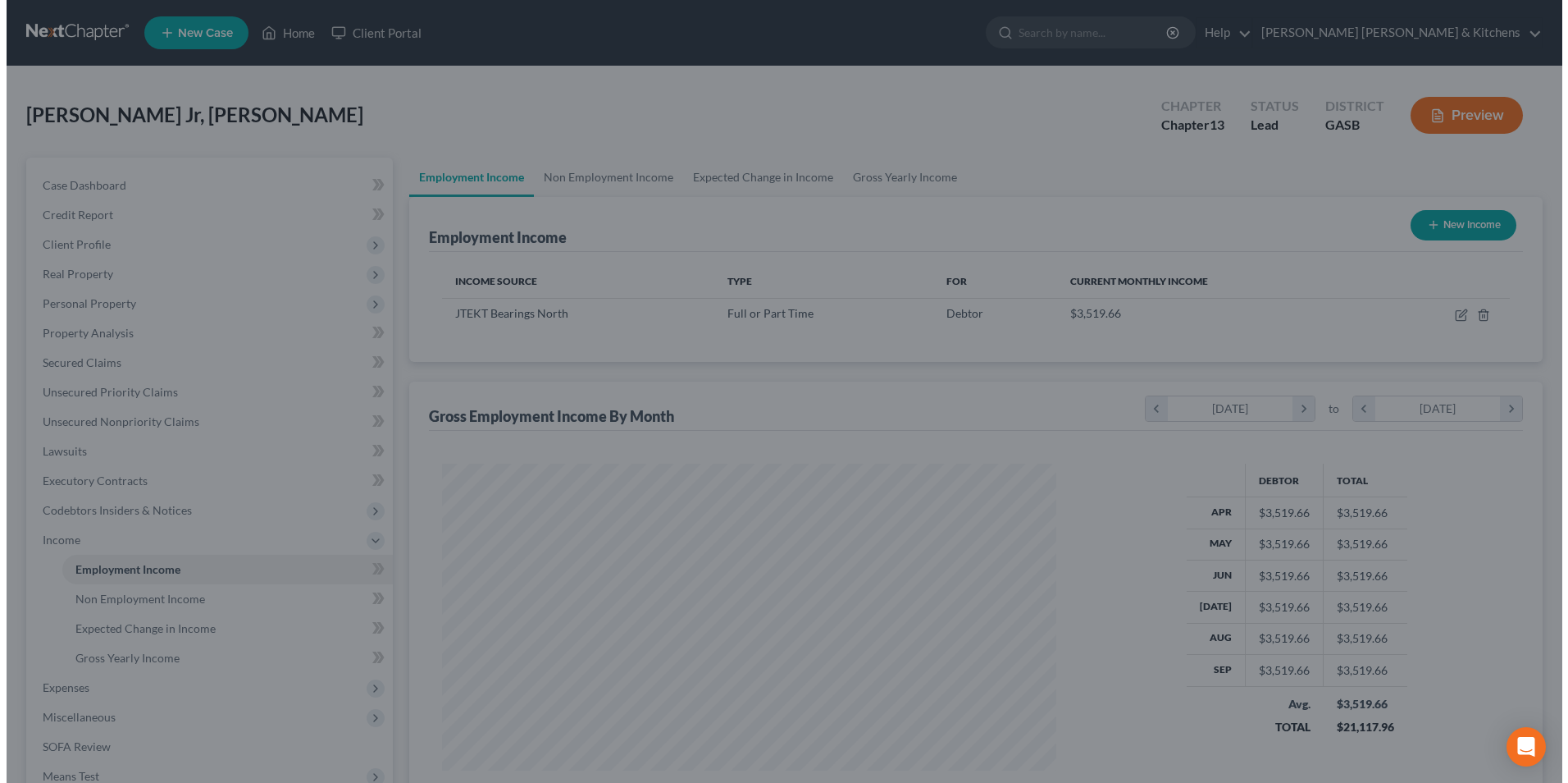
scroll to position [820111, 819521]
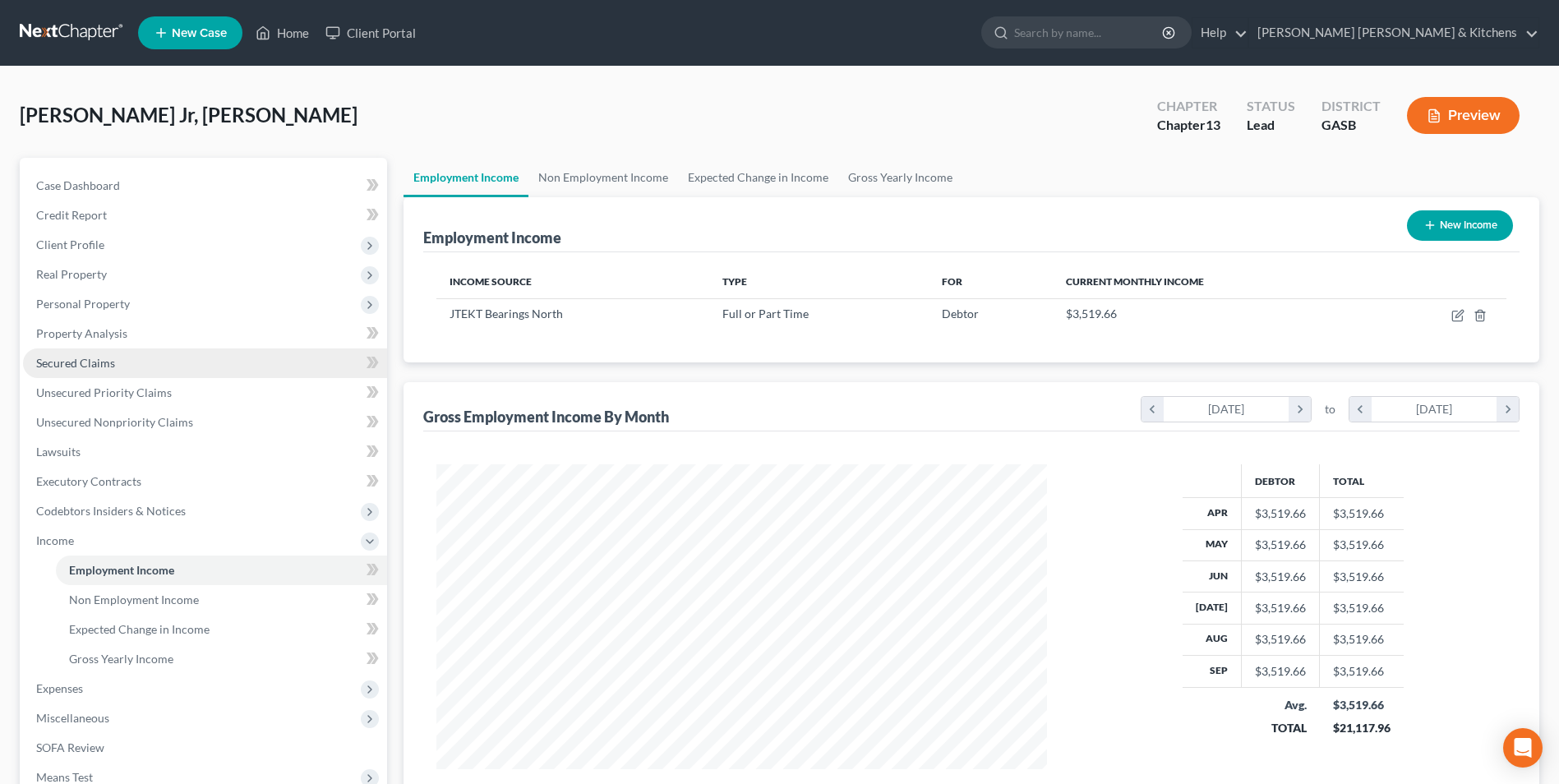
click at [61, 365] on span "Secured Claims" at bounding box center [75, 362] width 79 height 14
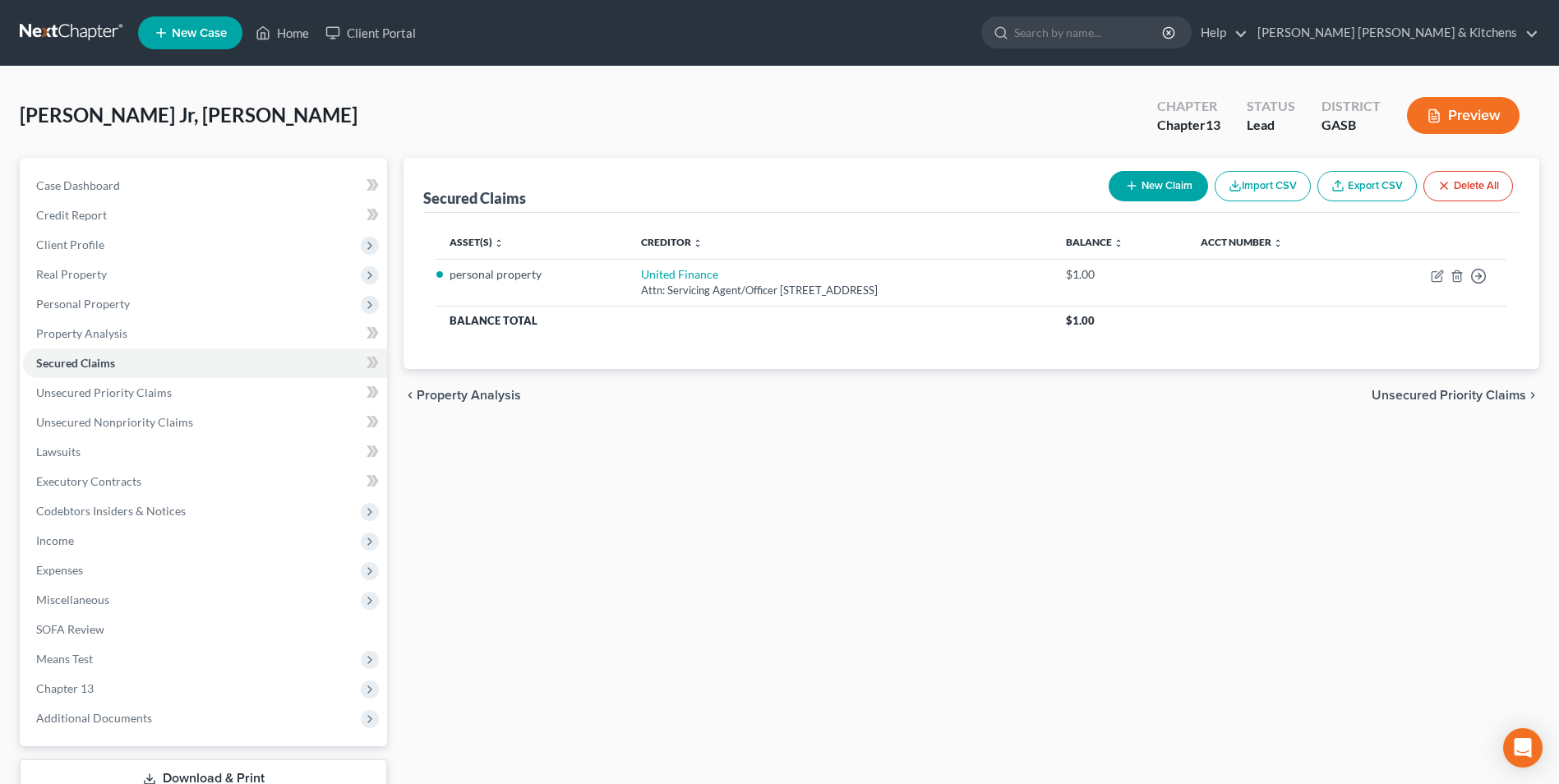
click at [1180, 186] on button "New Claim" at bounding box center [1158, 186] width 100 height 31
select select "0"
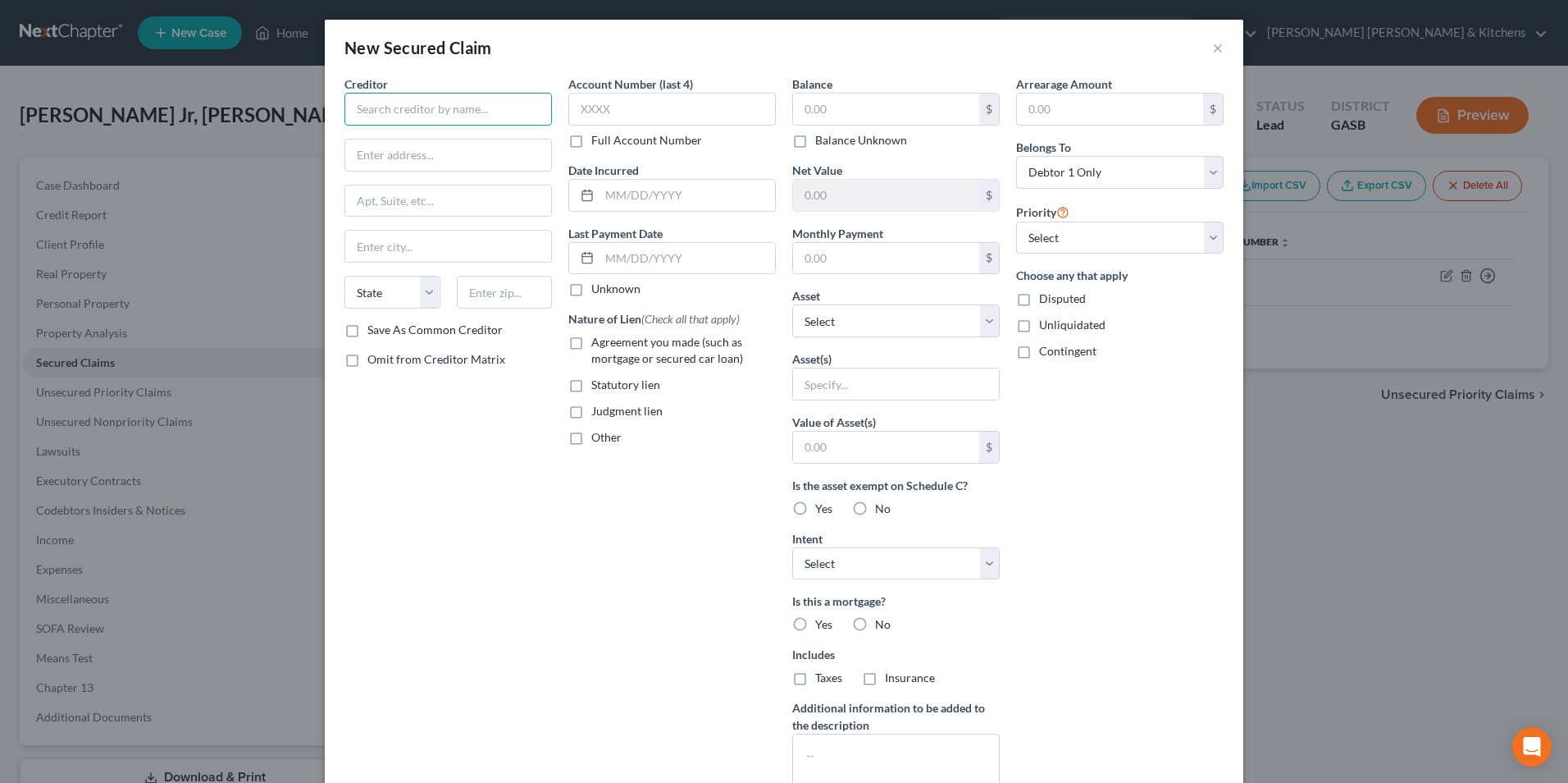
click at [412, 121] on input "text" at bounding box center [448, 109] width 208 height 33
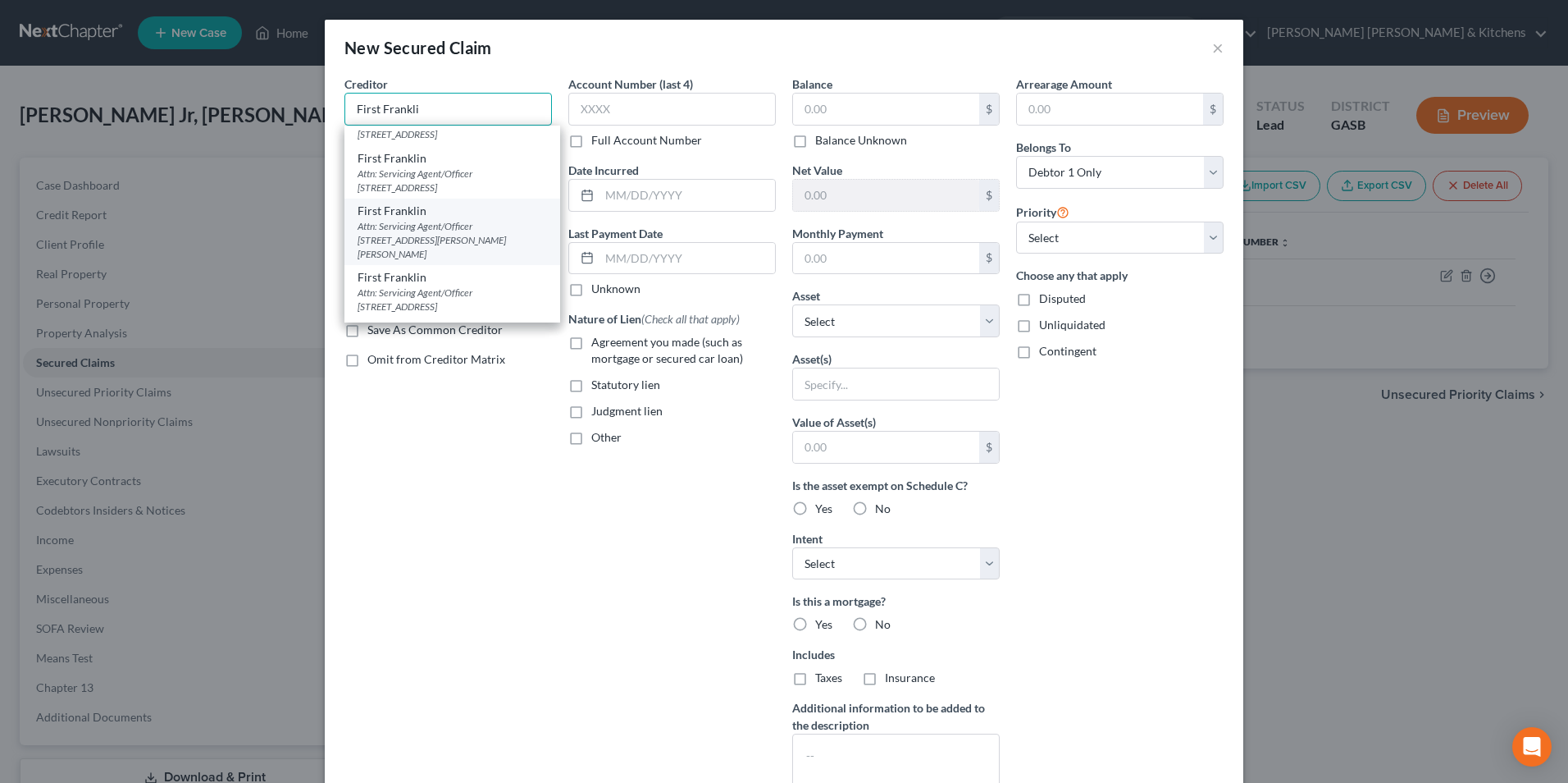
scroll to position [164, 0]
click at [490, 271] on div "Attn: Servicing Agent/Officer PO Box 557, Sylvania, GA 30467" at bounding box center [452, 273] width 189 height 28
type input "First Franklin"
type input "Attn: Servicing Agent/Officer"
type input "PO Box 557"
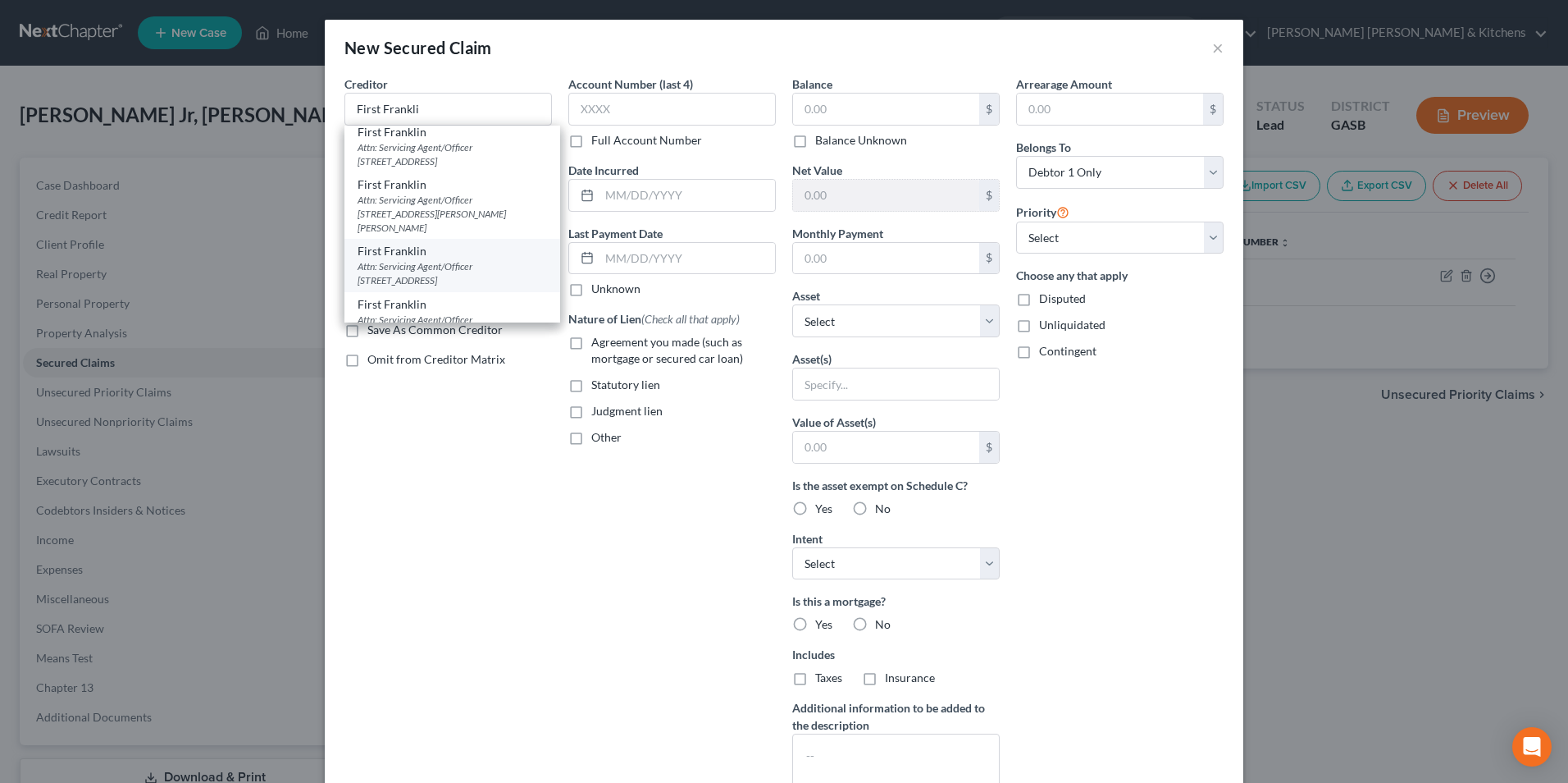
type input "Sylvania"
select select "10"
type input "30467"
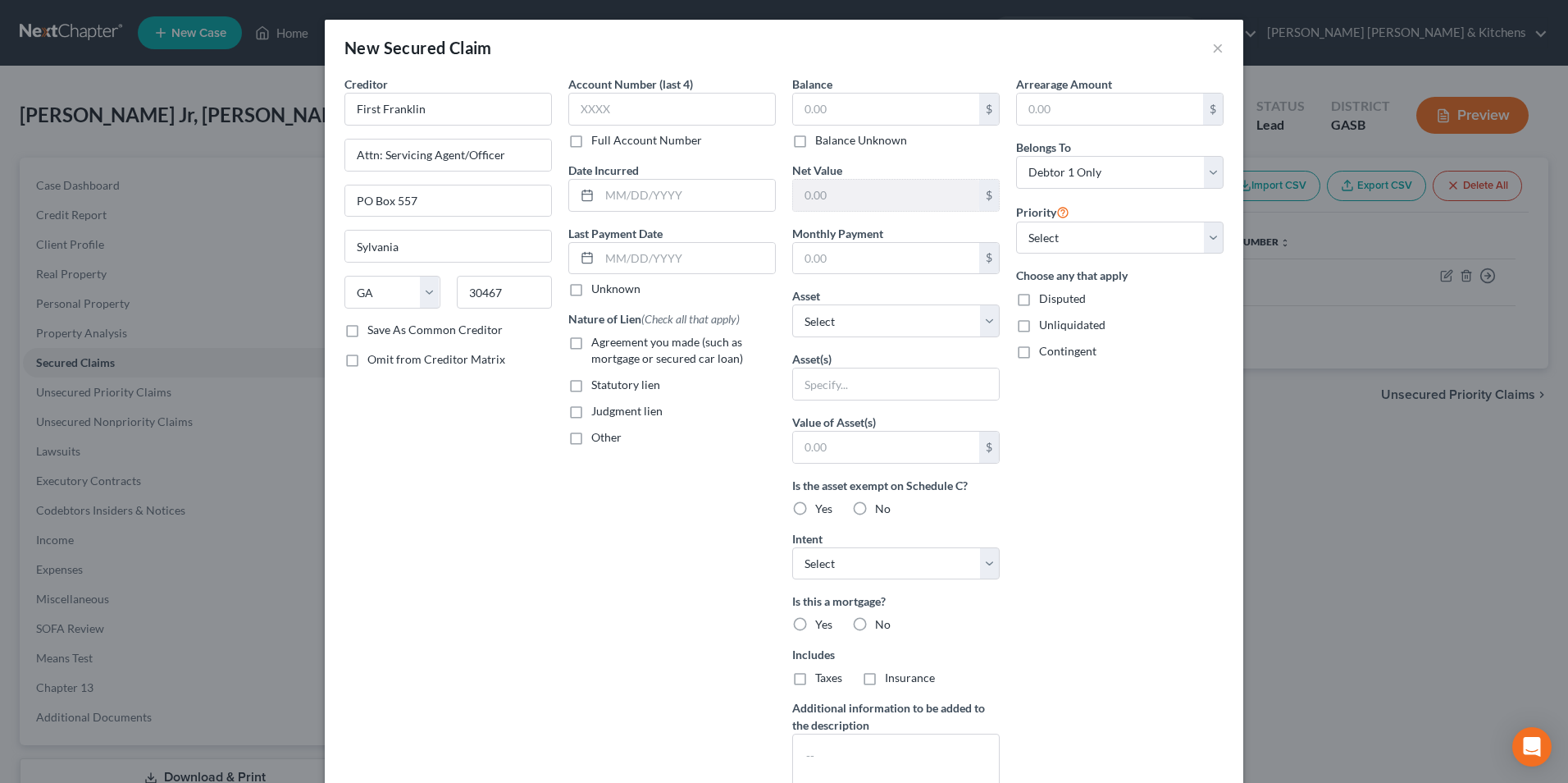
scroll to position [0, 0]
click at [580, 111] on input "text" at bounding box center [672, 109] width 208 height 33
type input "4634"
click at [592, 348] on label "Agreement you made (such as mortgage or secured car loan)" at bounding box center [683, 350] width 185 height 33
click at [598, 344] on input "Agreement you made (such as mortgage or secured car loan)" at bounding box center [603, 339] width 11 height 11
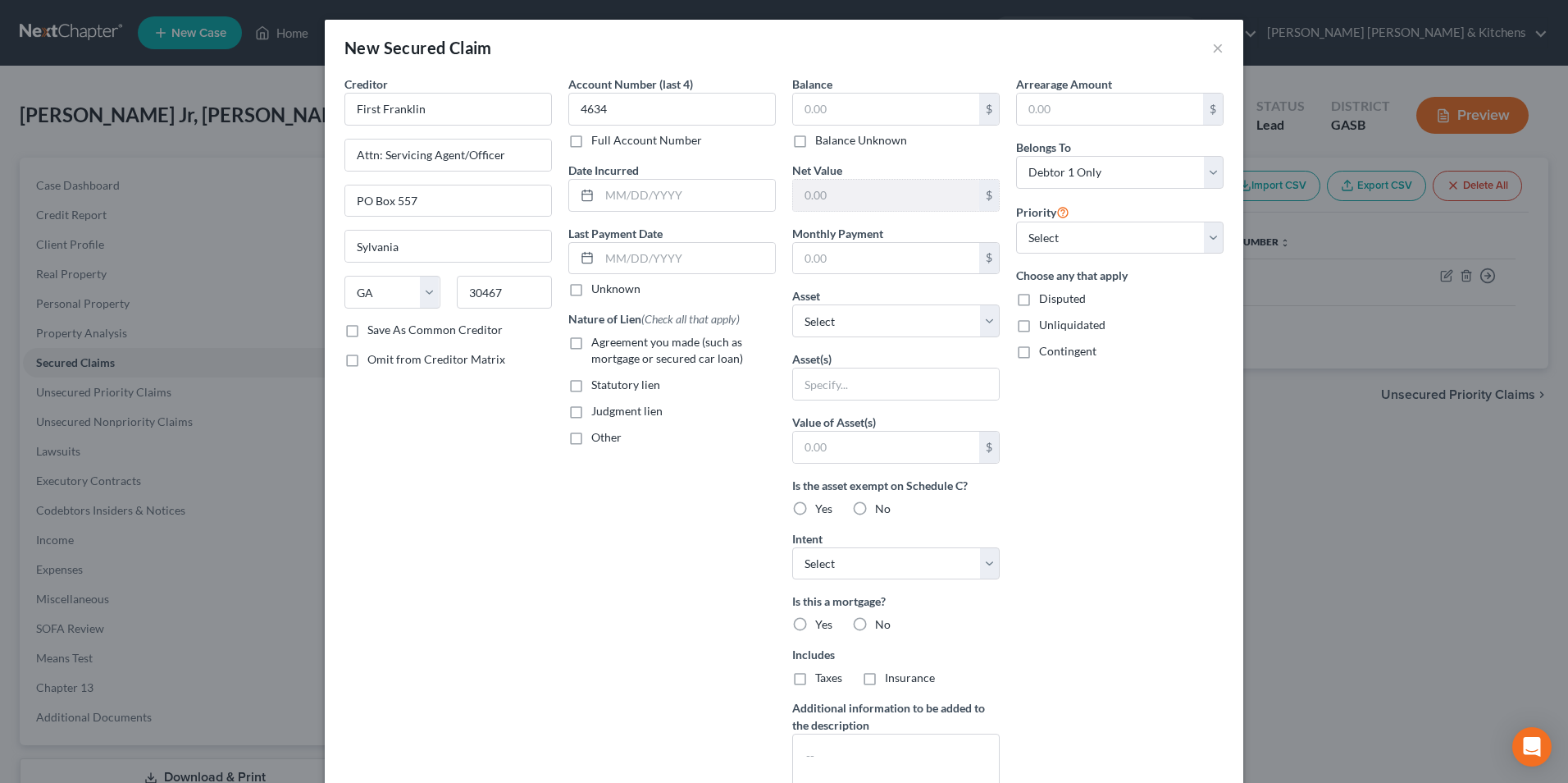
checkbox input "true"
click at [818, 119] on input "text" at bounding box center [885, 109] width 186 height 31
type input "10,662.91"
click at [865, 397] on input "text" at bounding box center [895, 384] width 206 height 31
type input "personal property"
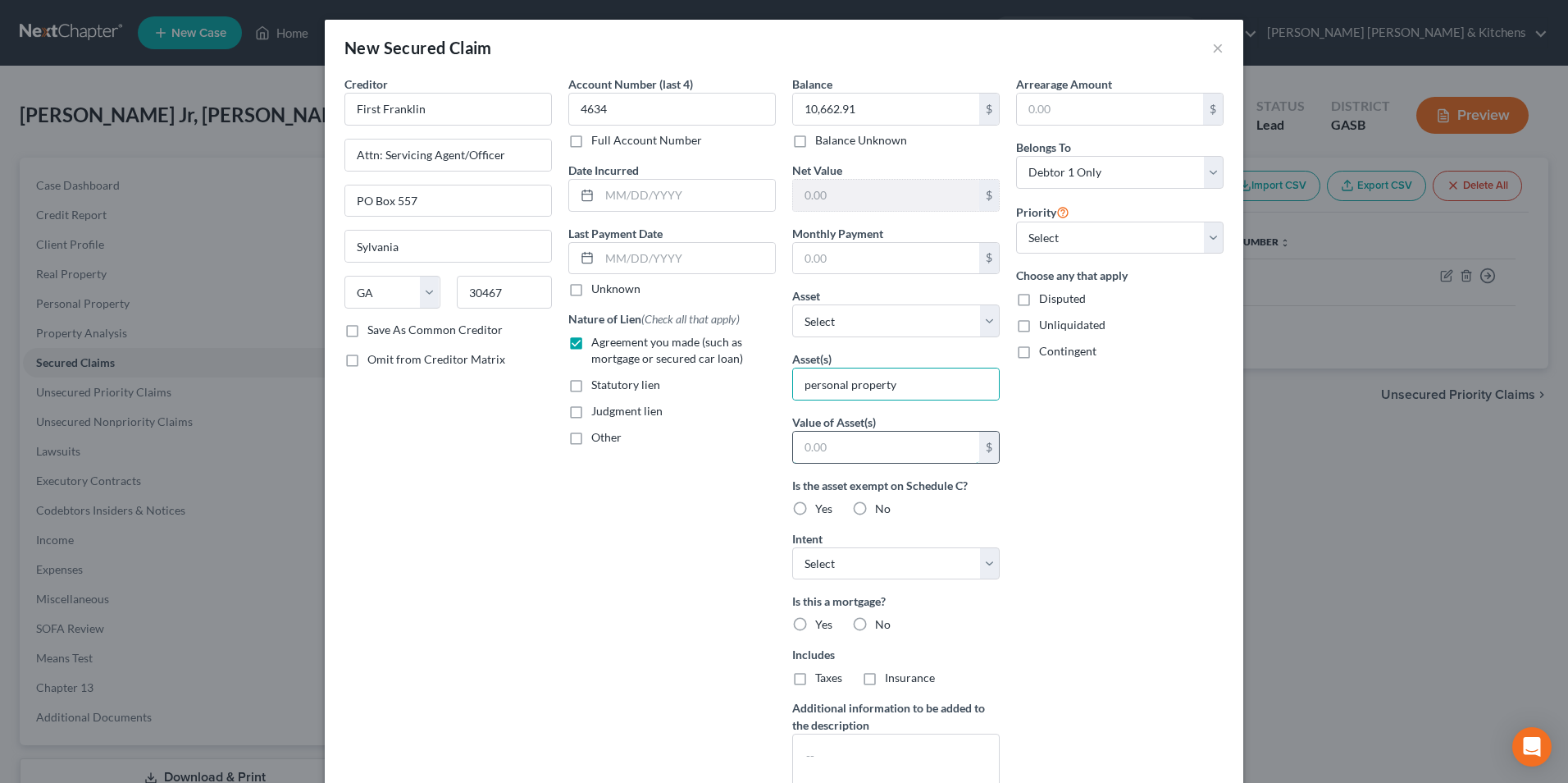
click at [862, 455] on input "text" at bounding box center [885, 447] width 186 height 31
type input "1.00"
drag, startPoint x: 1015, startPoint y: 307, endPoint x: 1024, endPoint y: 326, distance: 21.0
click at [1020, 315] on div "Choose any that apply Disputed Unliquidated Contingent" at bounding box center [1120, 313] width 208 height 93
click at [1039, 298] on label "Disputed" at bounding box center [1062, 299] width 46 height 17
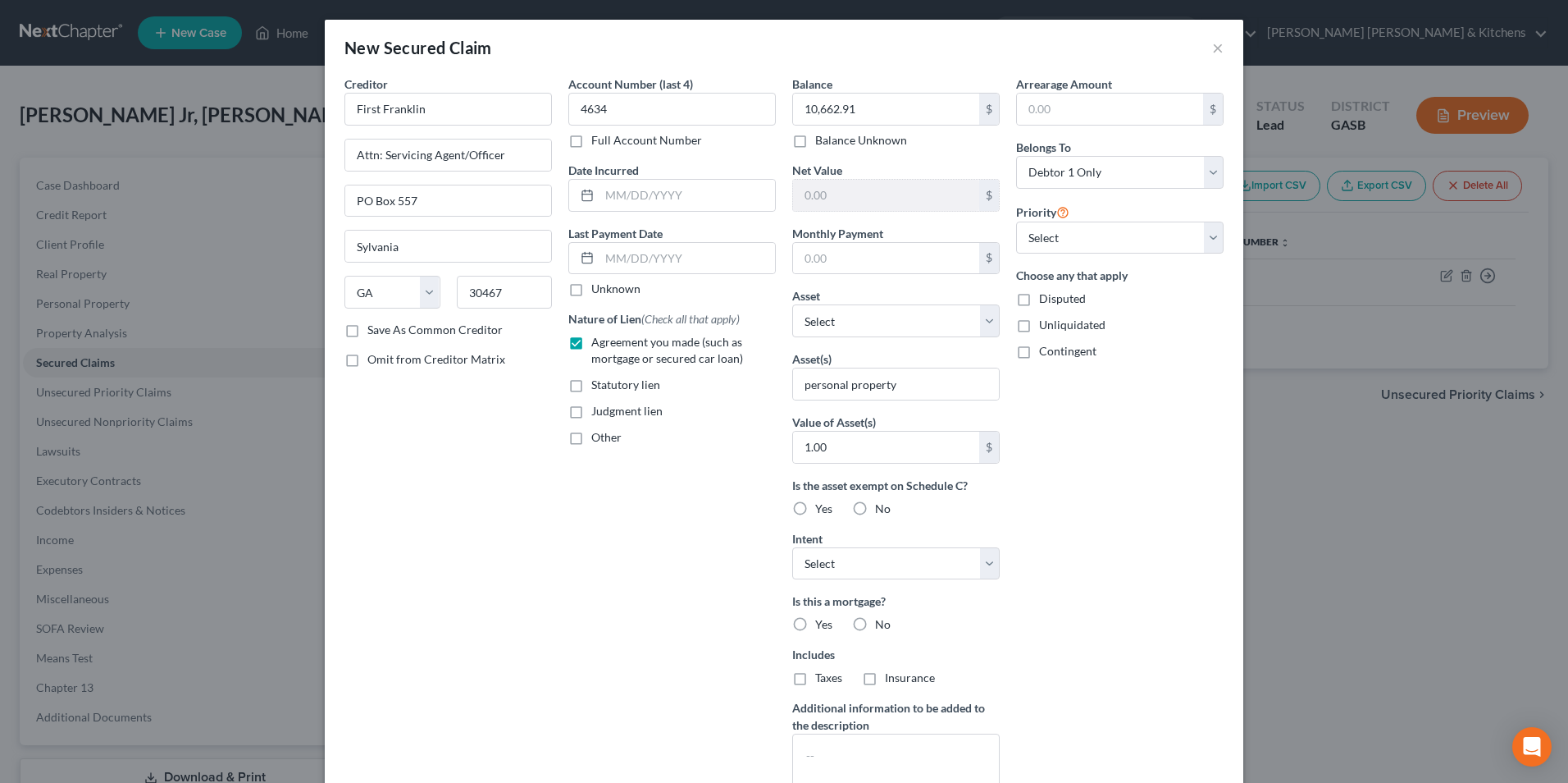
click at [1046, 298] on input "Disputed" at bounding box center [1051, 295] width 11 height 11
checkbox input "true"
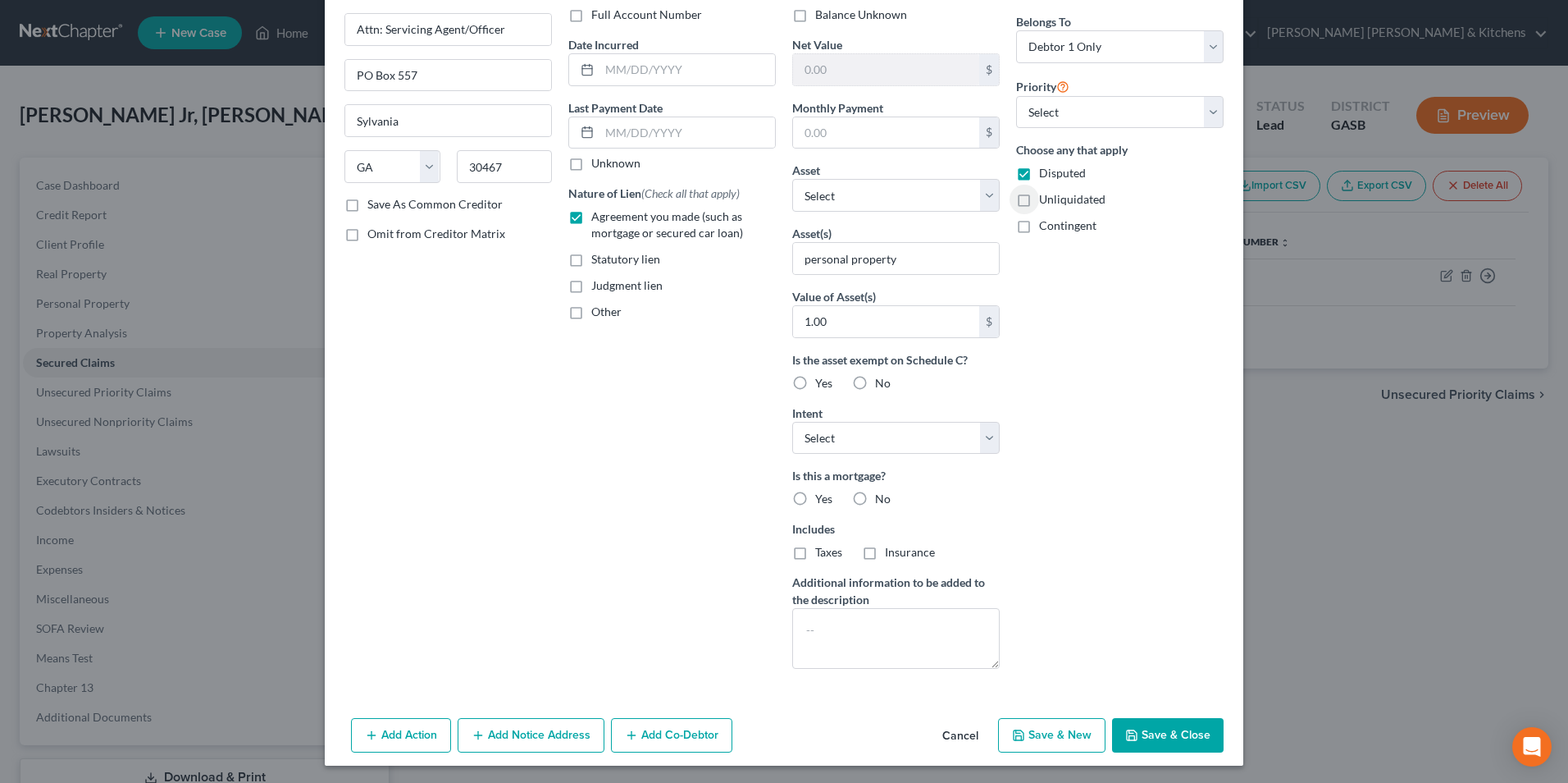
scroll to position [128, 0]
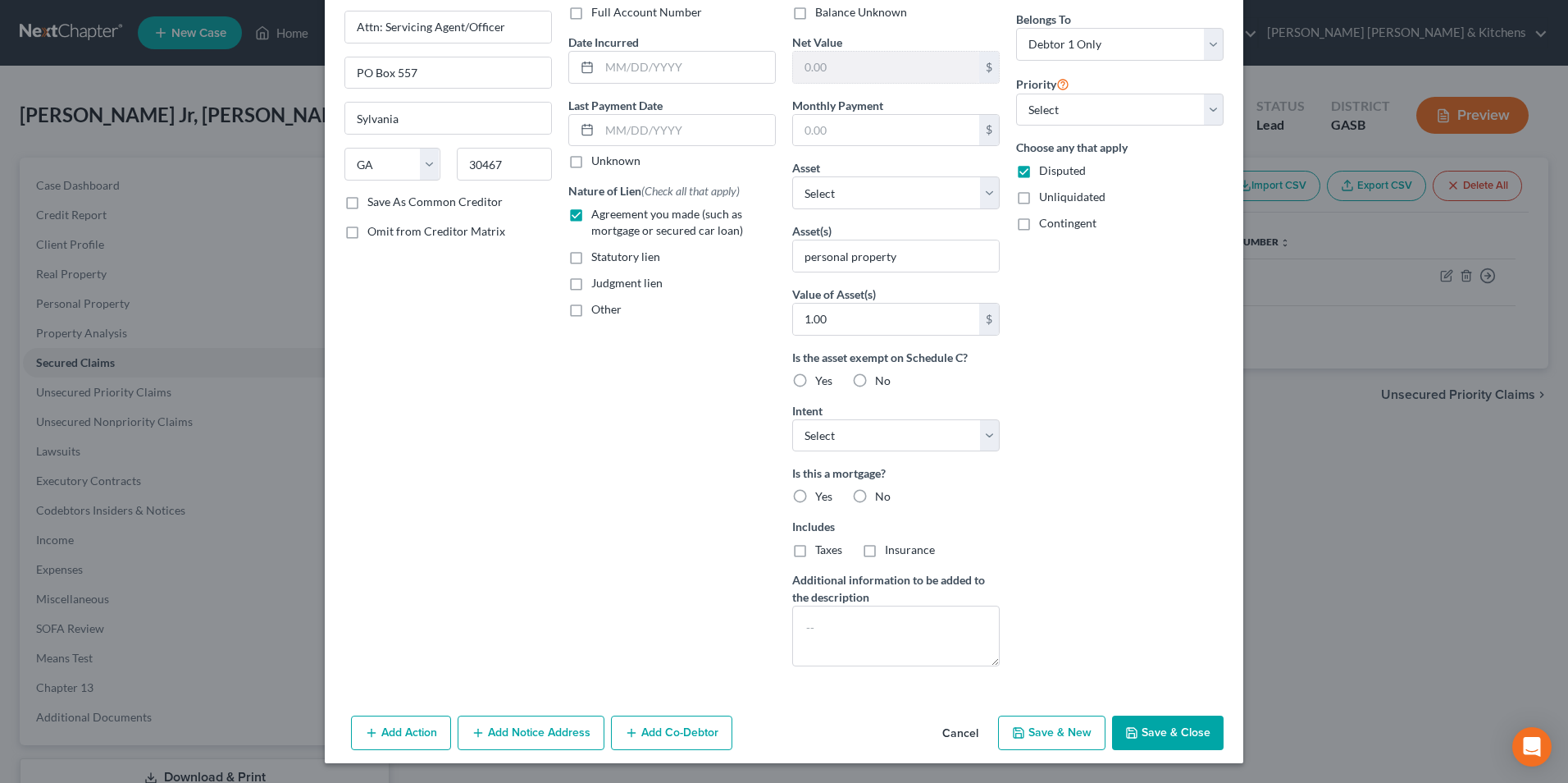
click at [1033, 728] on button "Save & New" at bounding box center [1052, 733] width 108 height 35
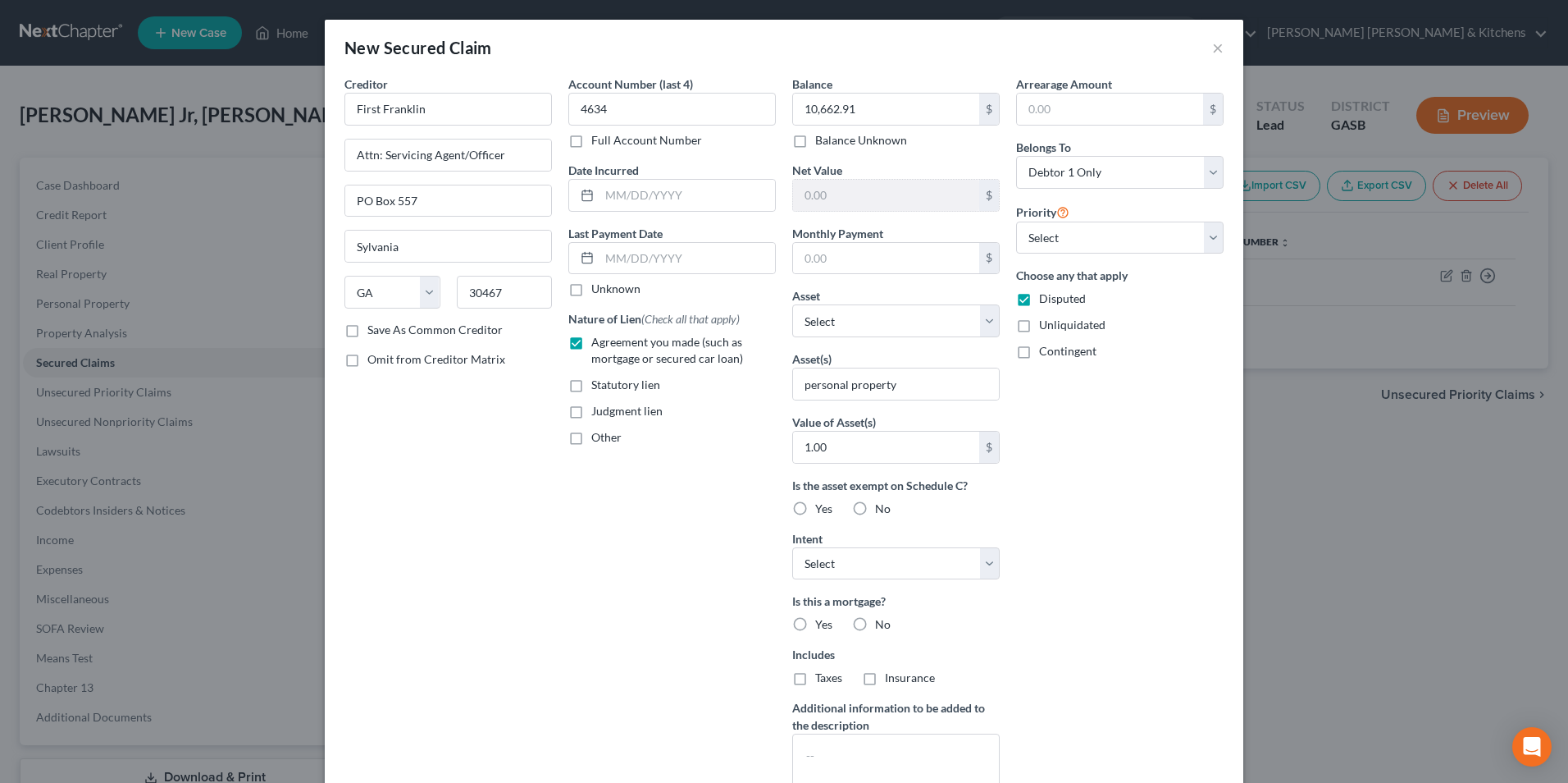
select select "0"
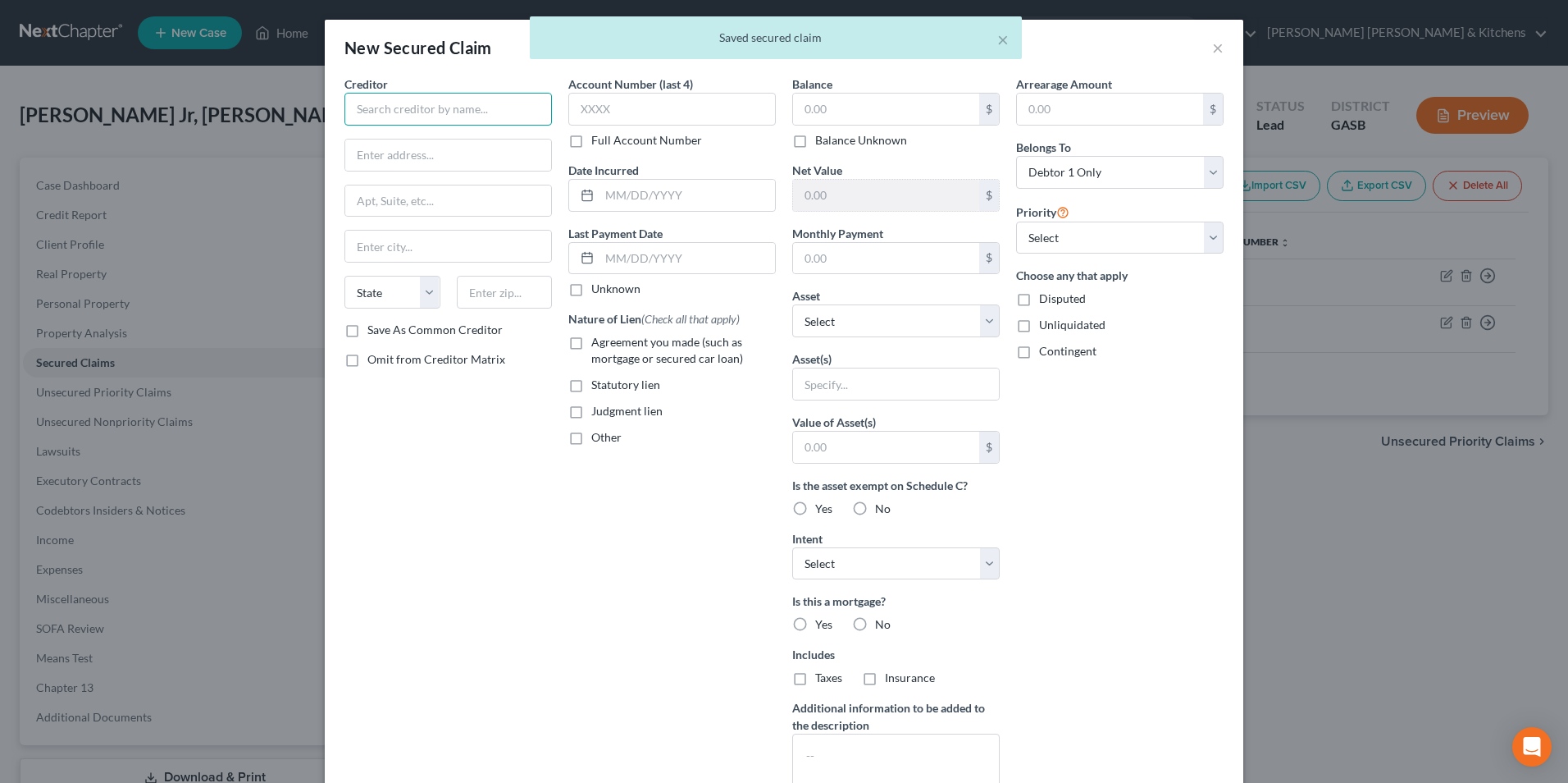
click at [386, 122] on input "text" at bounding box center [448, 109] width 208 height 33
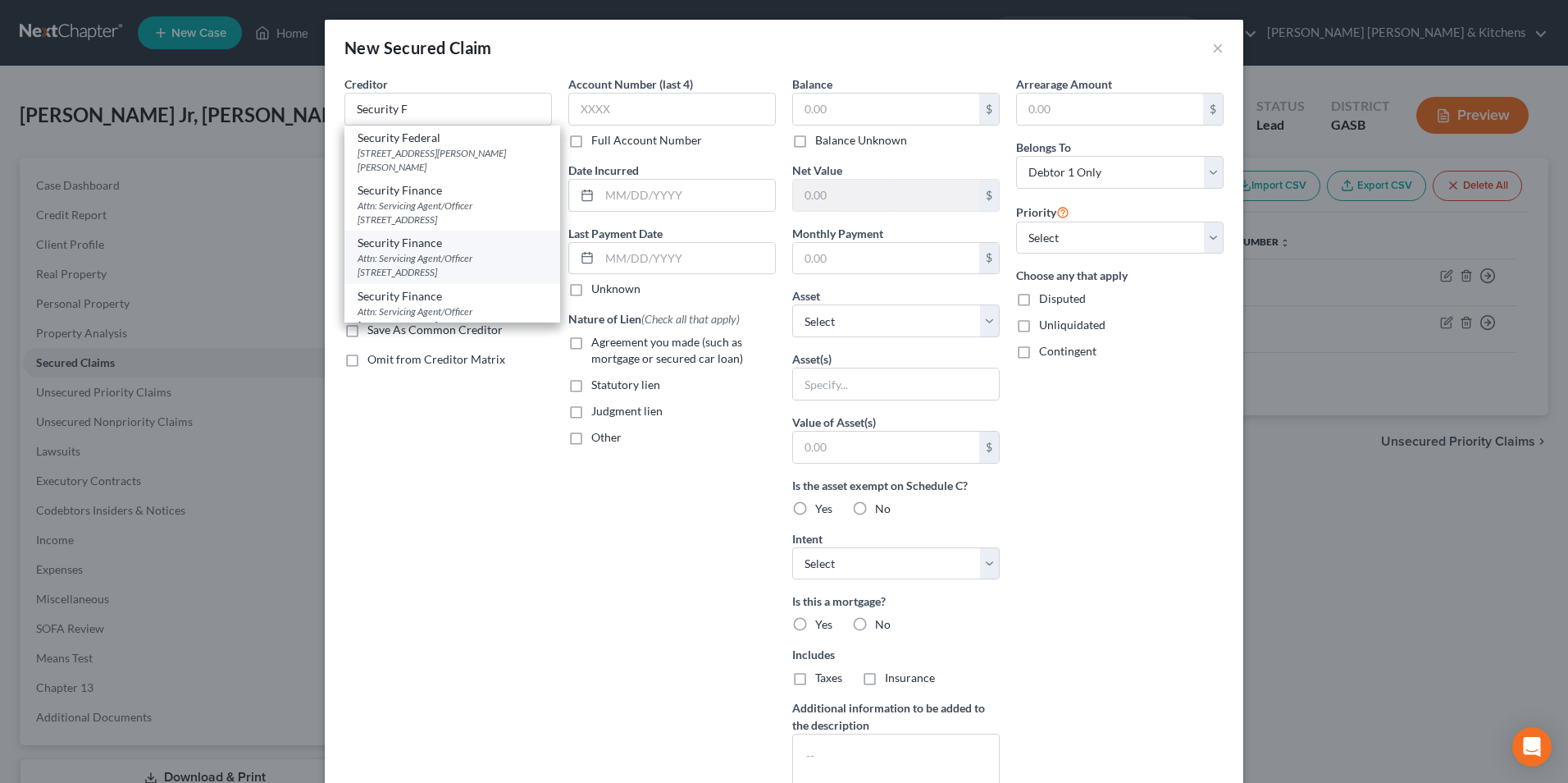
click at [493, 260] on div "Attn: Servicing Agent/Officer 614 A West Ogeechee St, Sylvania, GA 30467" at bounding box center [452, 265] width 189 height 28
type input "Security Finance"
type input "Attn: Servicing Agent/Officer"
type input "614 A West Ogeechee St"
type input "Sylvania"
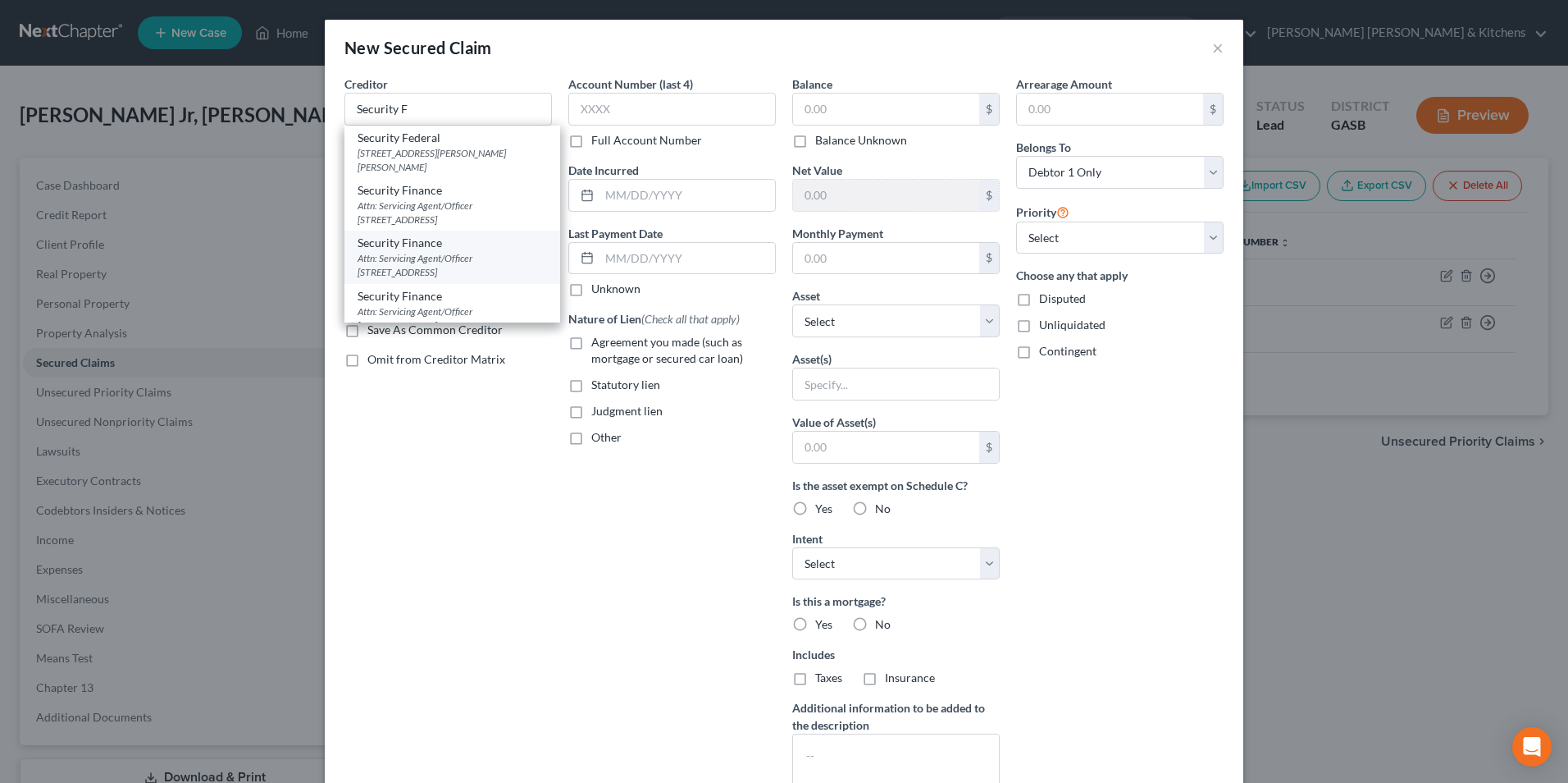
select select "10"
type input "30467"
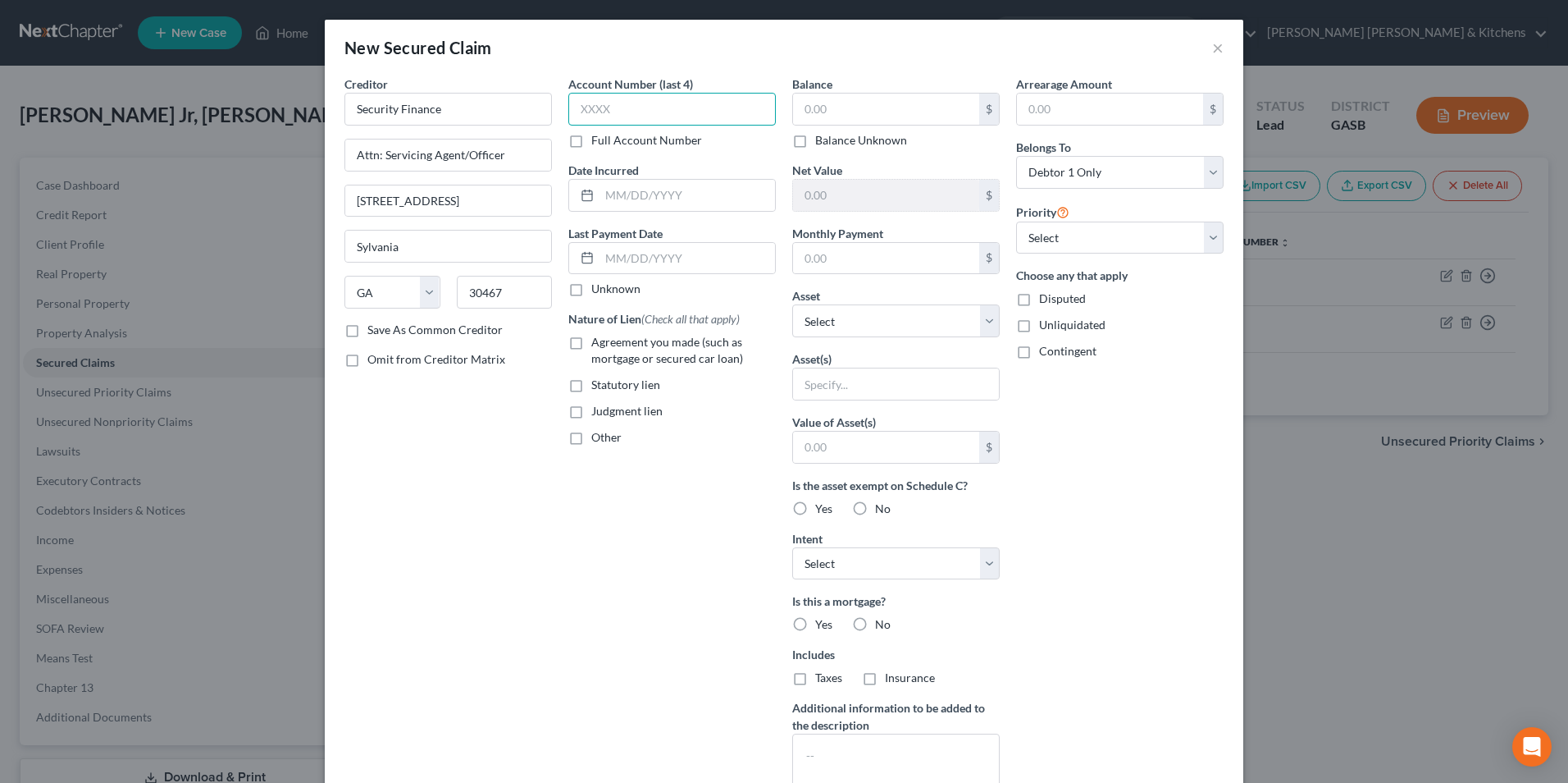
click at [641, 105] on input "text" at bounding box center [672, 109] width 208 height 33
type input "2362"
drag, startPoint x: 572, startPoint y: 342, endPoint x: 613, endPoint y: 316, distance: 48.5
click at [592, 343] on label "Agreement you made (such as mortgage or secured car loan)" at bounding box center [683, 350] width 185 height 33
click at [598, 343] on input "Agreement you made (such as mortgage or secured car loan)" at bounding box center [603, 339] width 11 height 11
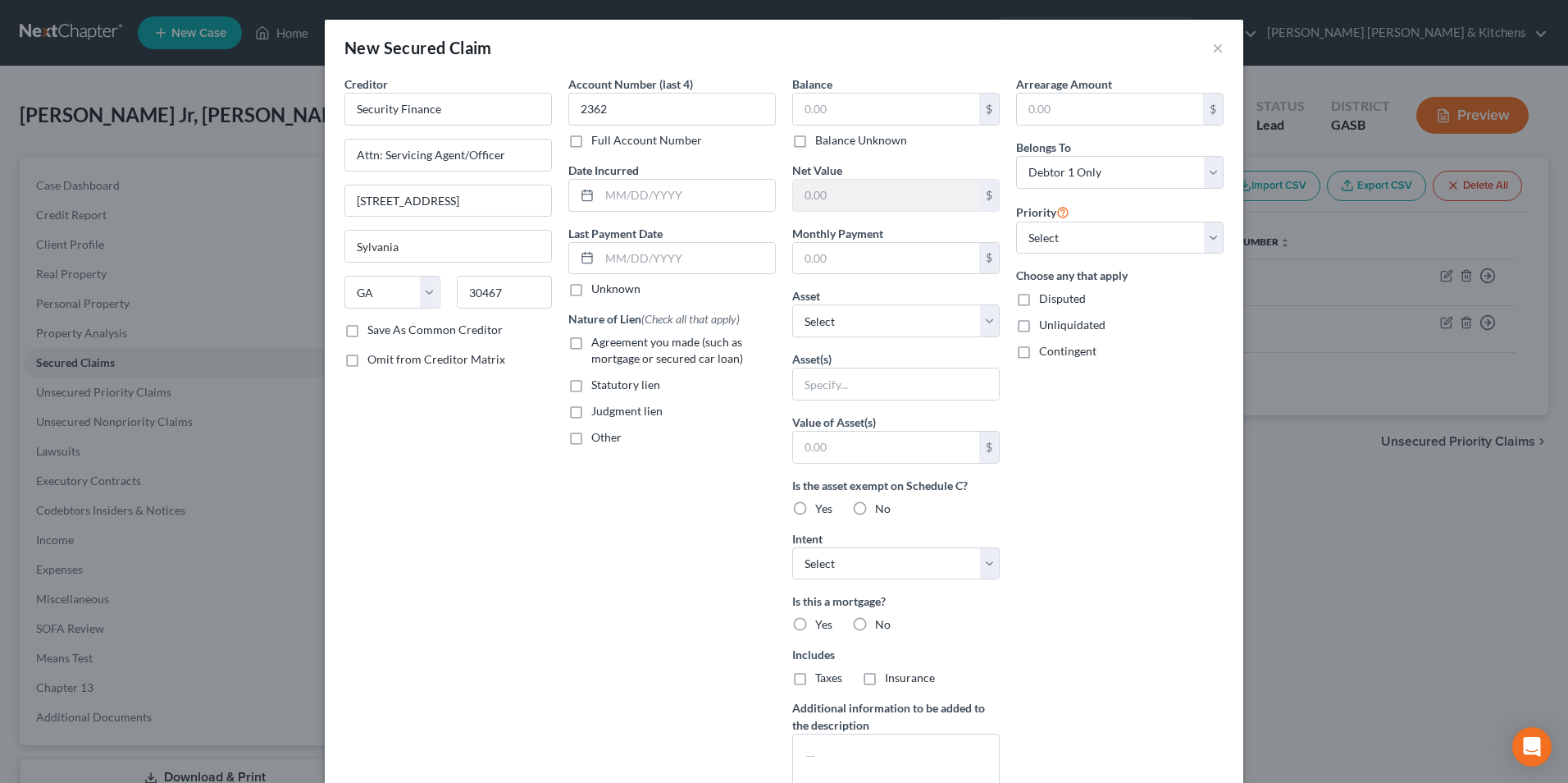
checkbox input "true"
click at [813, 119] on input "text" at bounding box center [885, 109] width 186 height 31
type input "1,770"
click at [809, 382] on input "text" at bounding box center [895, 384] width 206 height 31
type input "personal property"
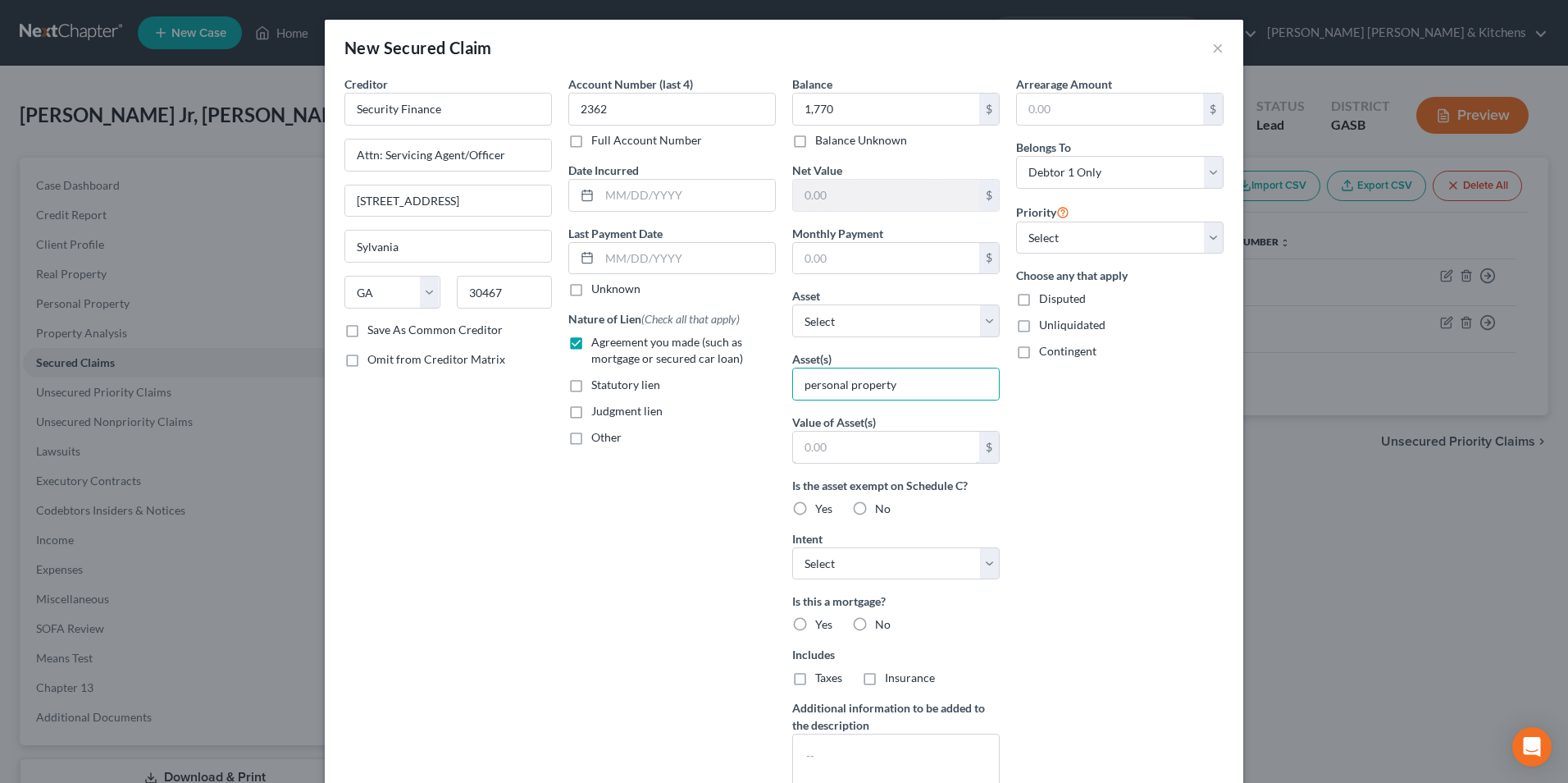
type input "1.00"
click at [1039, 304] on label "Disputed" at bounding box center [1062, 299] width 46 height 17
click at [1046, 301] on input "Disputed" at bounding box center [1051, 295] width 11 height 11
checkbox input "true"
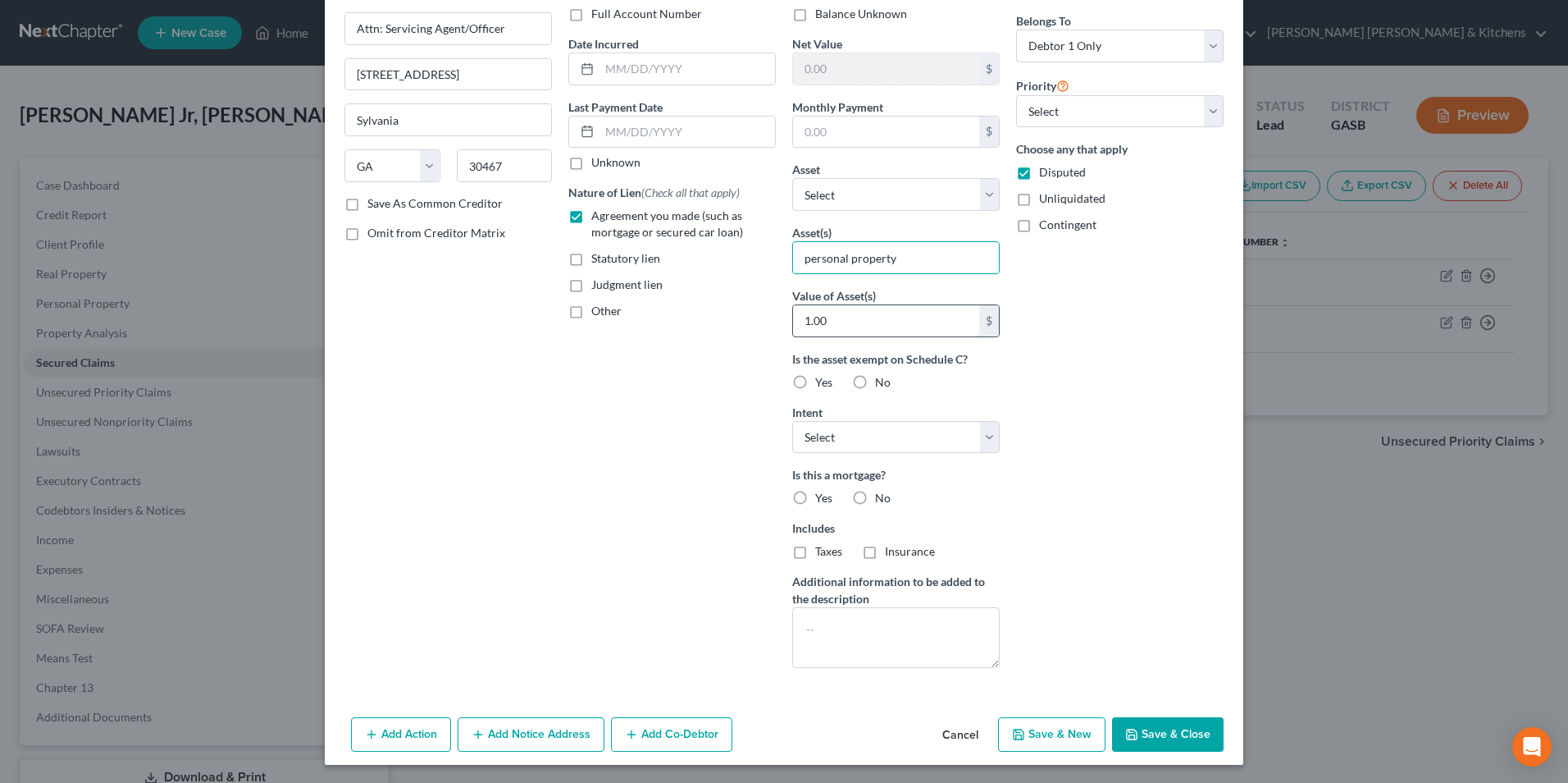
scroll to position [128, 0]
click at [1173, 737] on button "Save & Close" at bounding box center [1168, 733] width 112 height 35
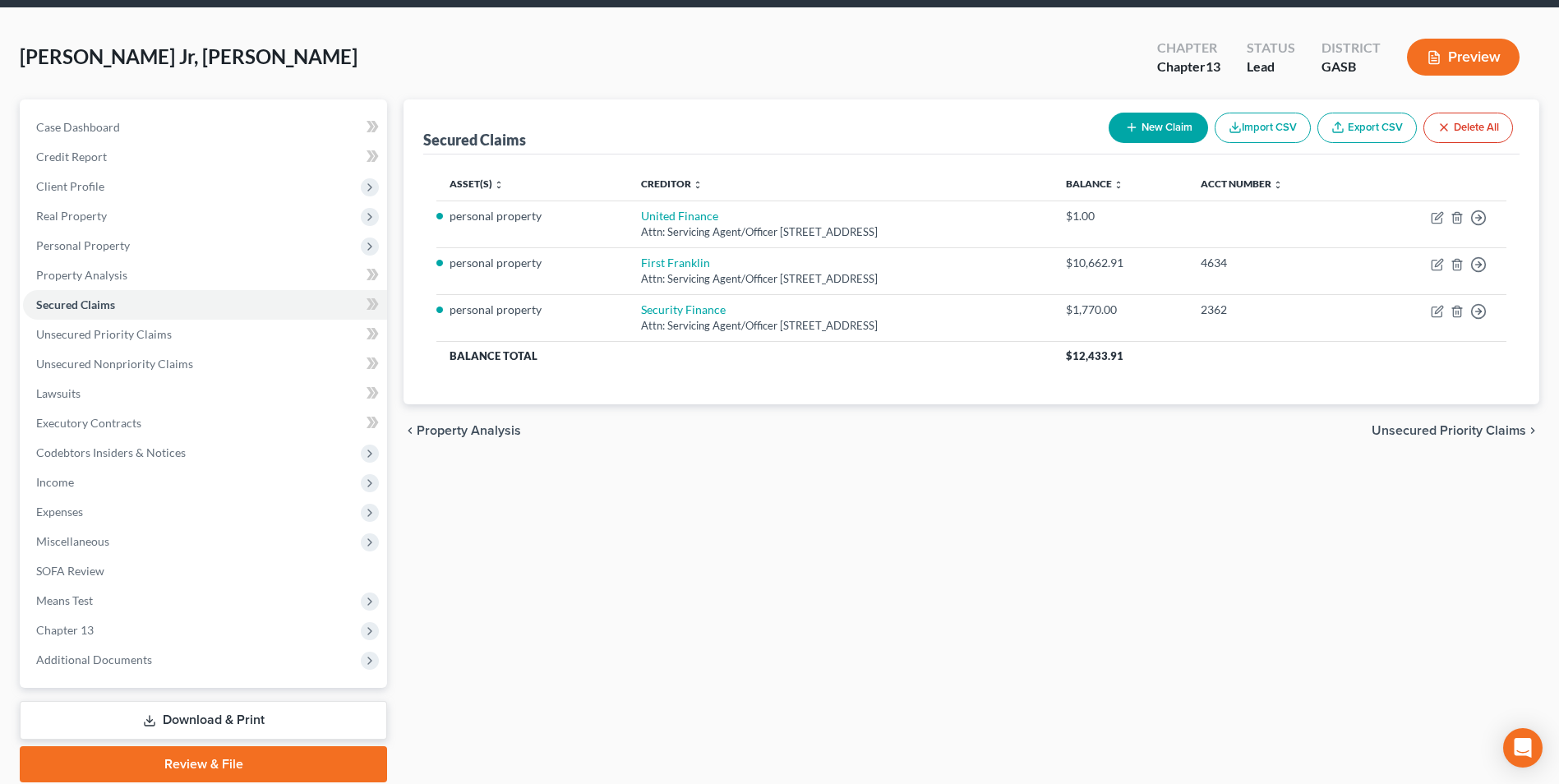
scroll to position [119, 0]
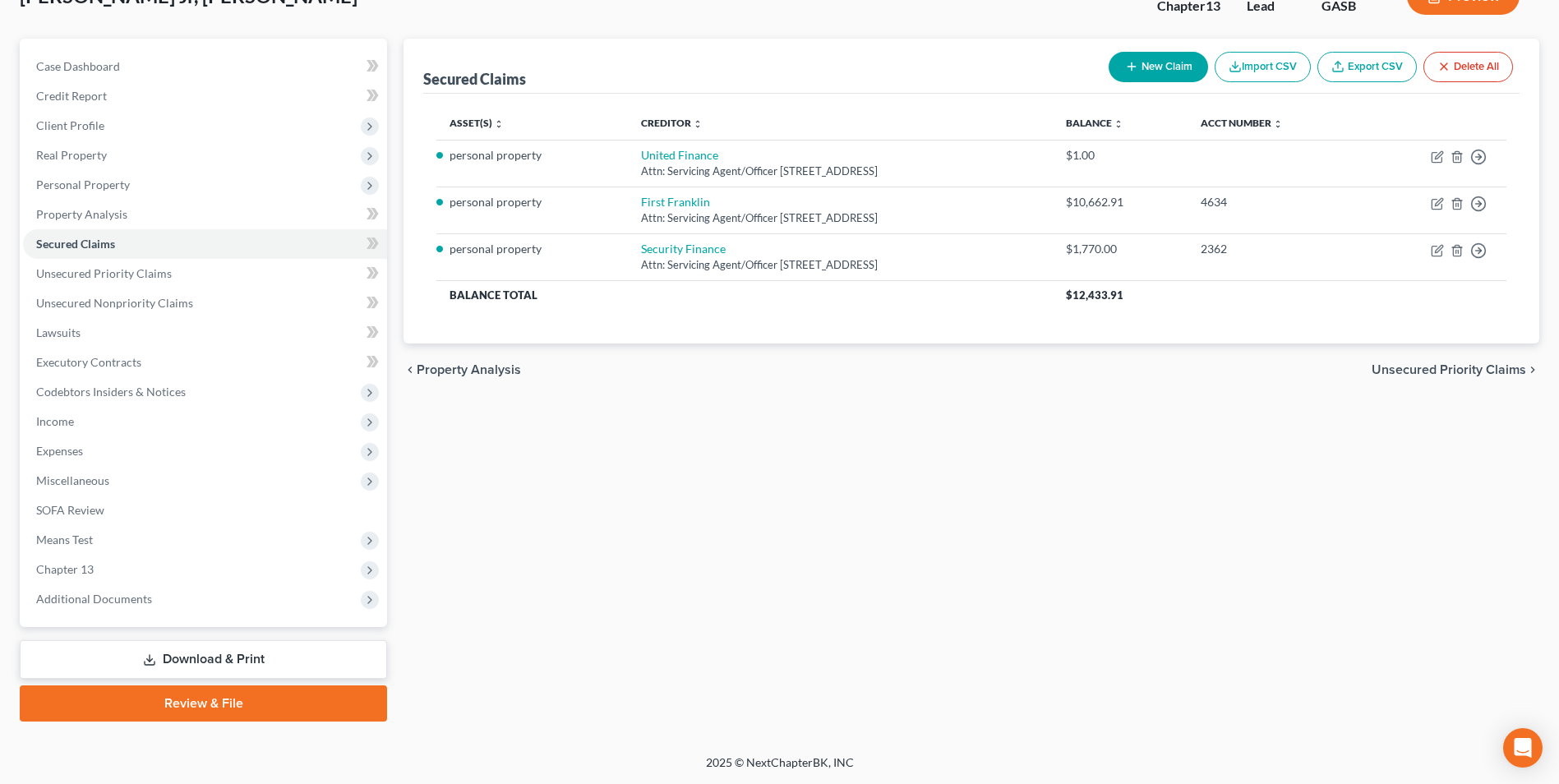
click at [241, 662] on link "Download & Print" at bounding box center [203, 659] width 367 height 39
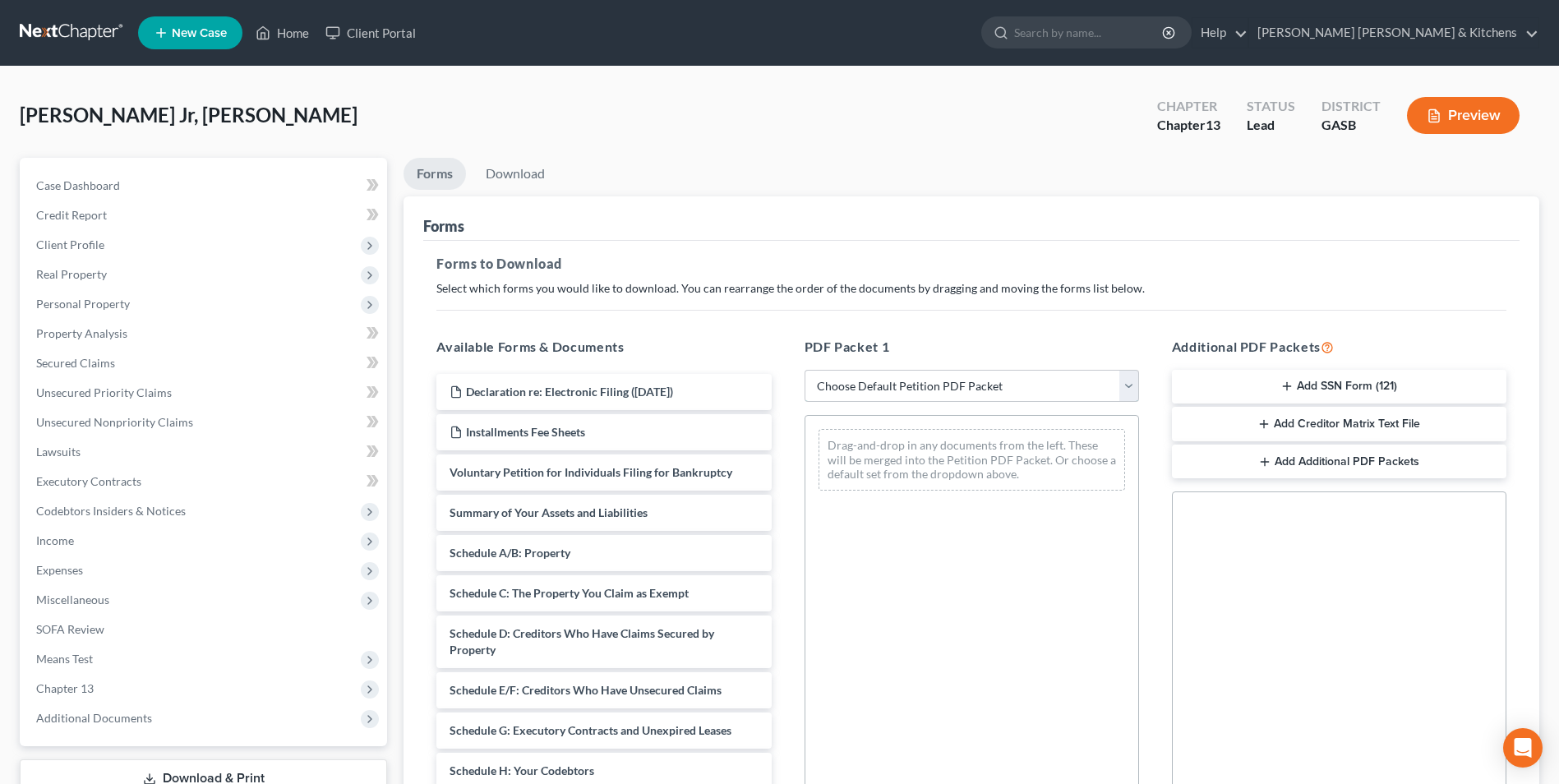
click at [861, 391] on select "Choose Default Petition PDF Packet Complete Bankruptcy Petition (all forms and …" at bounding box center [971, 386] width 334 height 33
select select "0"
click at [804, 370] on select "Choose Default Petition PDF Packet Complete Bankruptcy Petition (all forms and …" at bounding box center [971, 386] width 334 height 33
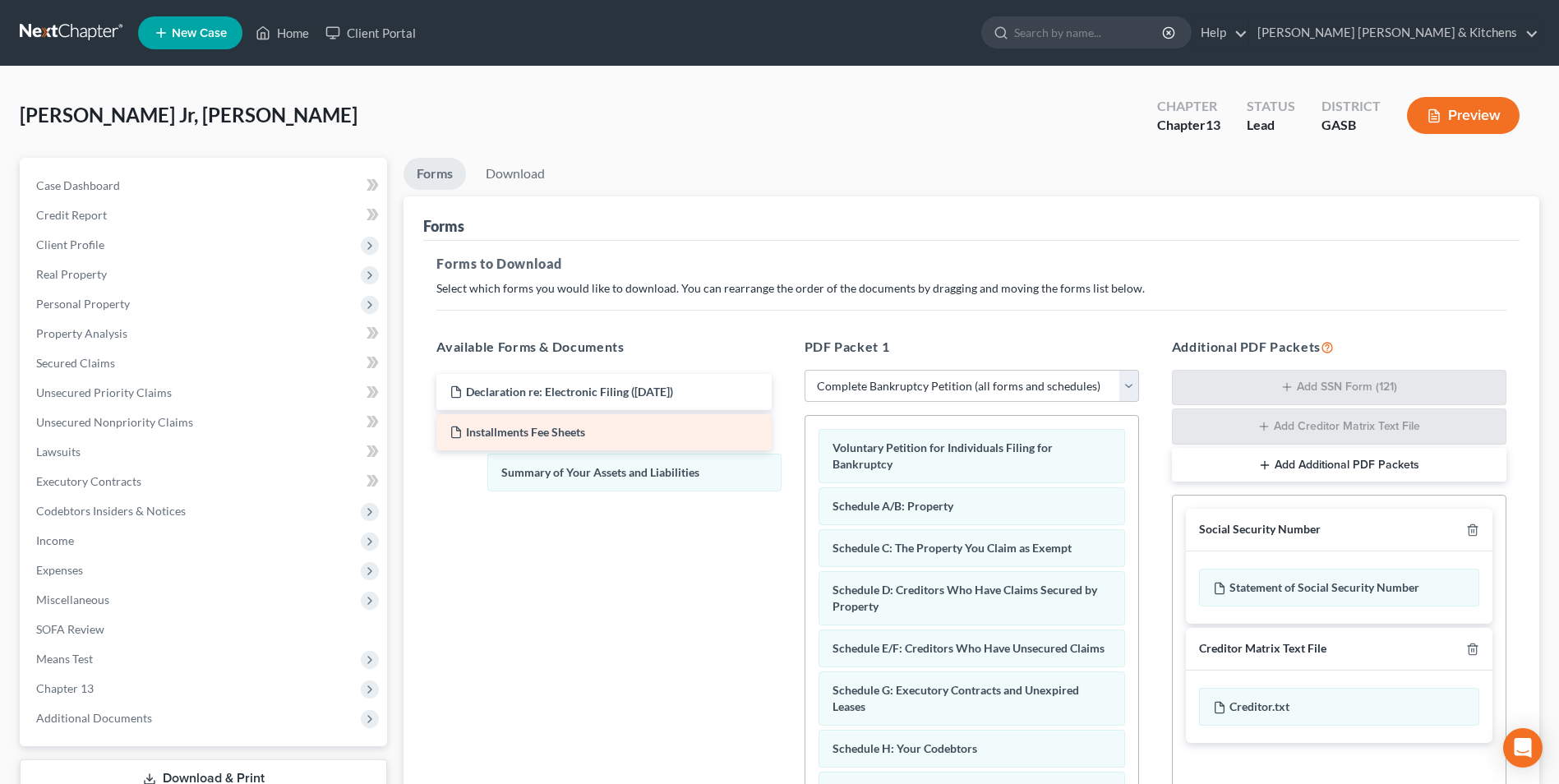
drag, startPoint x: 923, startPoint y: 502, endPoint x: 546, endPoint y: 448, distance: 380.8
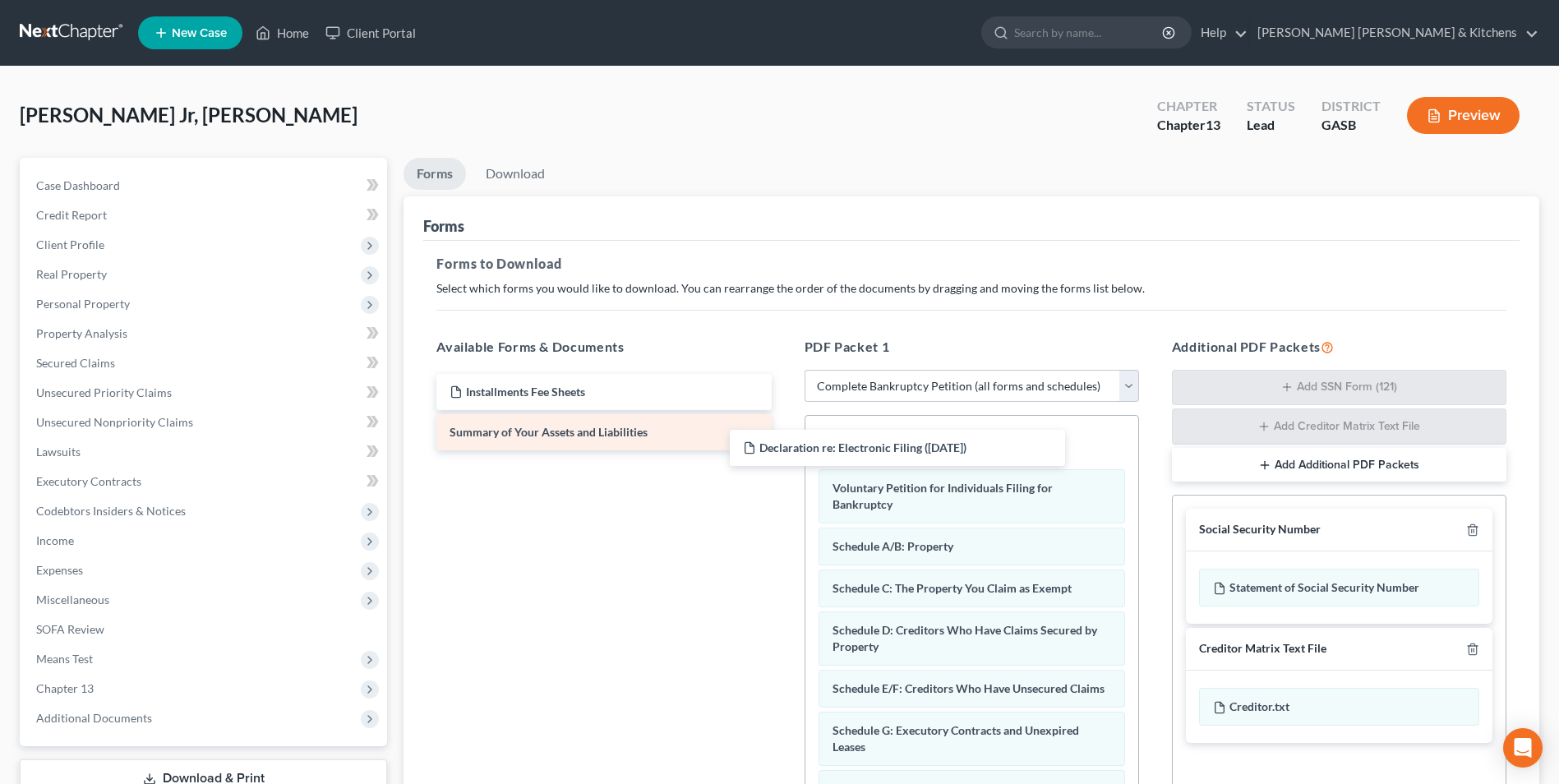
drag, startPoint x: 534, startPoint y: 394, endPoint x: 750, endPoint y: 440, distance: 220.8
click at [784, 450] on div "Declaration re: Electronic Filing (10/08/2025) Declaration re: Electronic Filin…" at bounding box center [603, 412] width 361 height 76
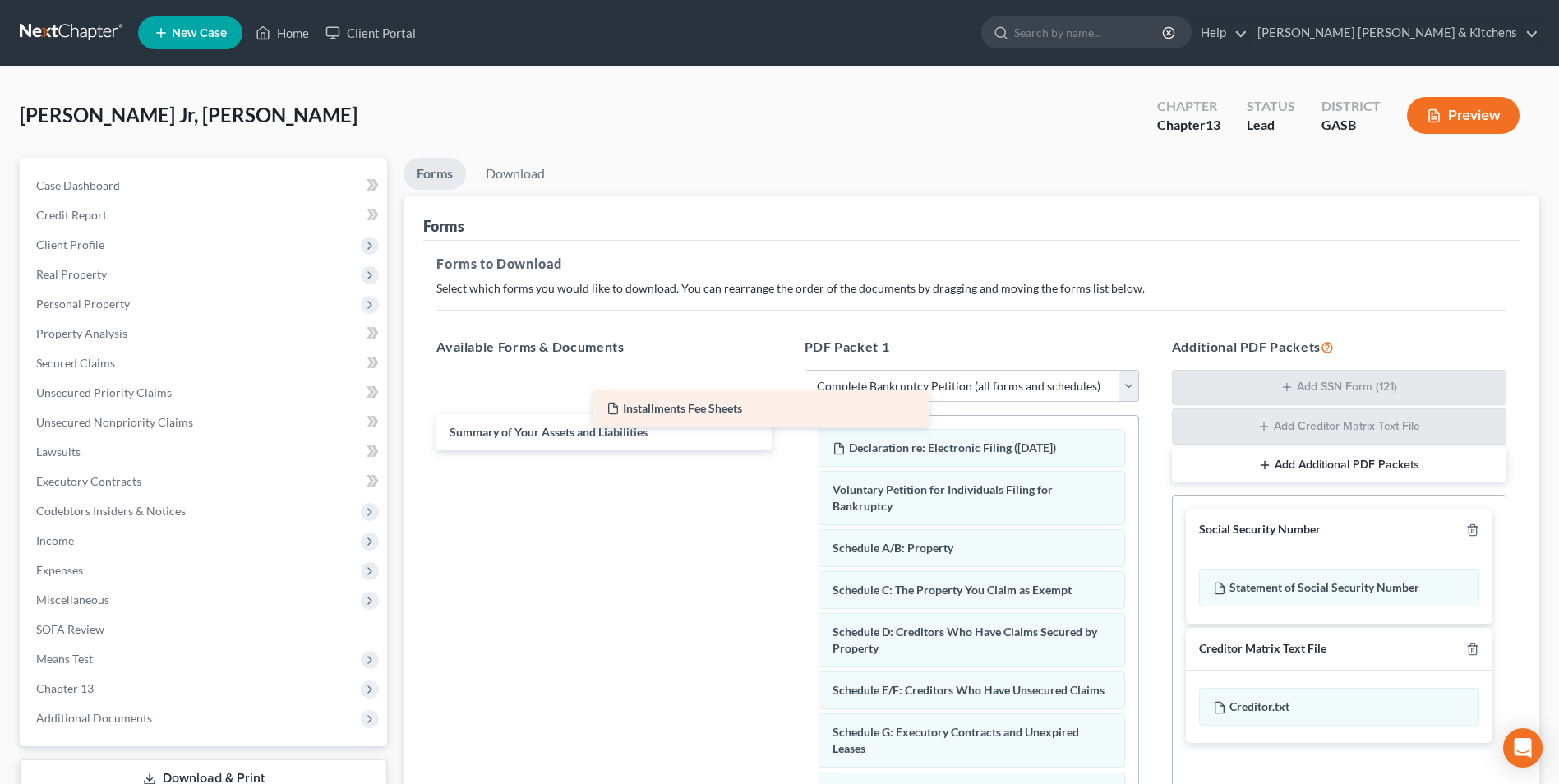
drag, startPoint x: 544, startPoint y: 399, endPoint x: 865, endPoint y: 443, distance: 324.0
click at [784, 436] on div "Installments Fee Sheets Installments Fee Sheets Installments Fee Sheets Summary…" at bounding box center [603, 412] width 361 height 76
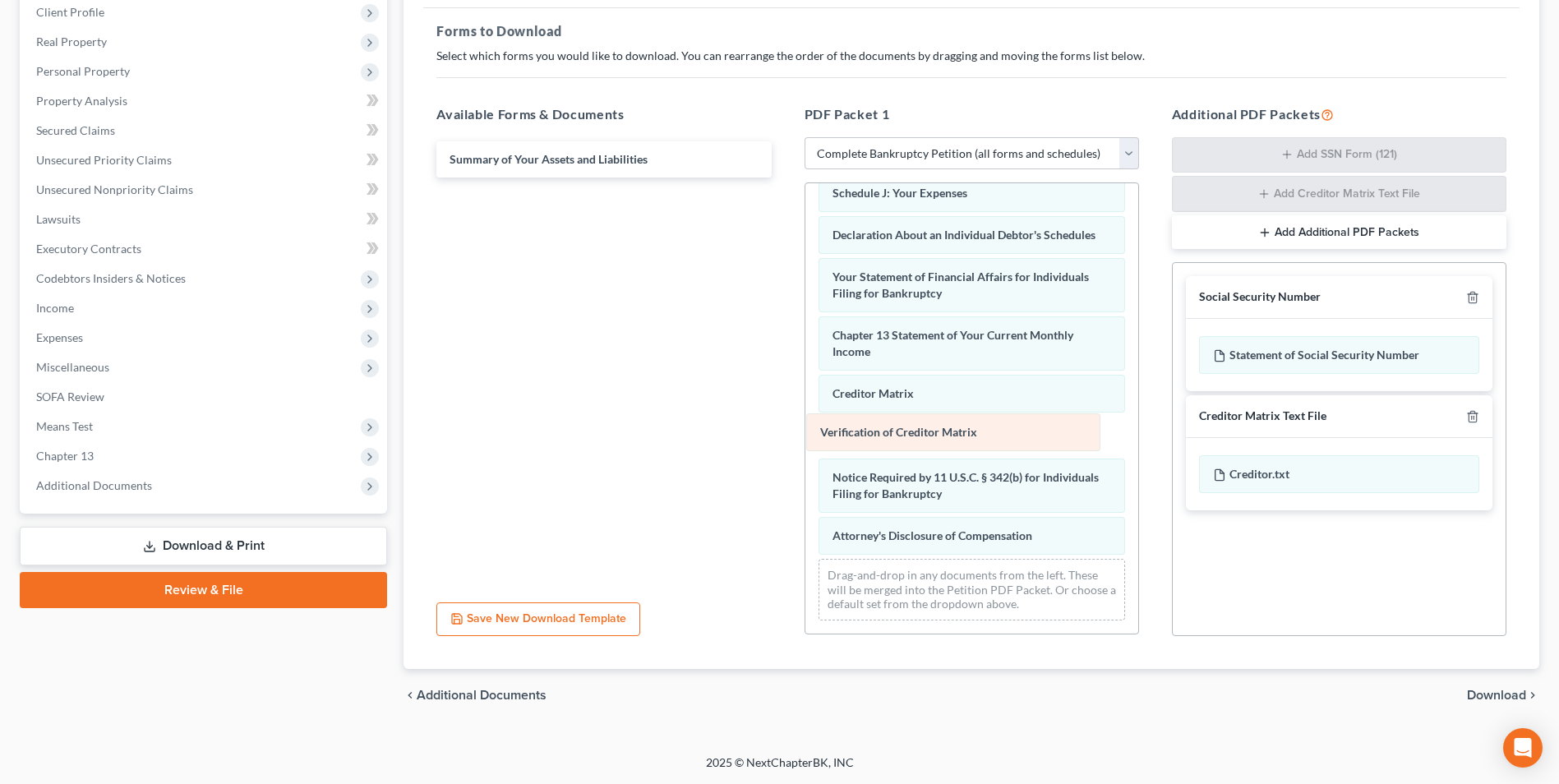
scroll to position [465, 0]
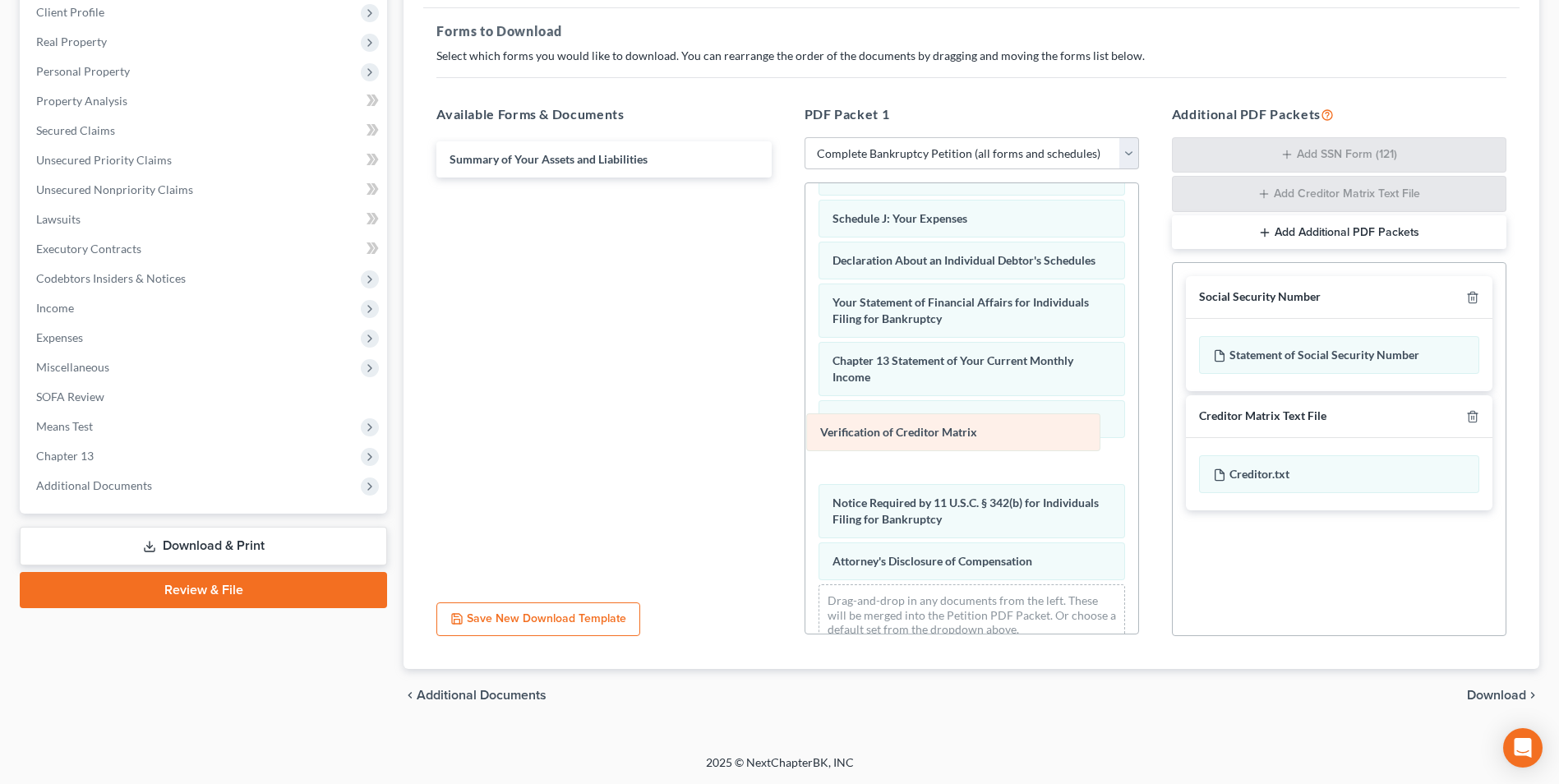
drag, startPoint x: 886, startPoint y: 442, endPoint x: 555, endPoint y: 262, distance: 376.8
click at [805, 269] on div "Verification of Creditor Matrix Installments Fee Sheets Declaration re: Electro…" at bounding box center [971, 188] width 333 height 941
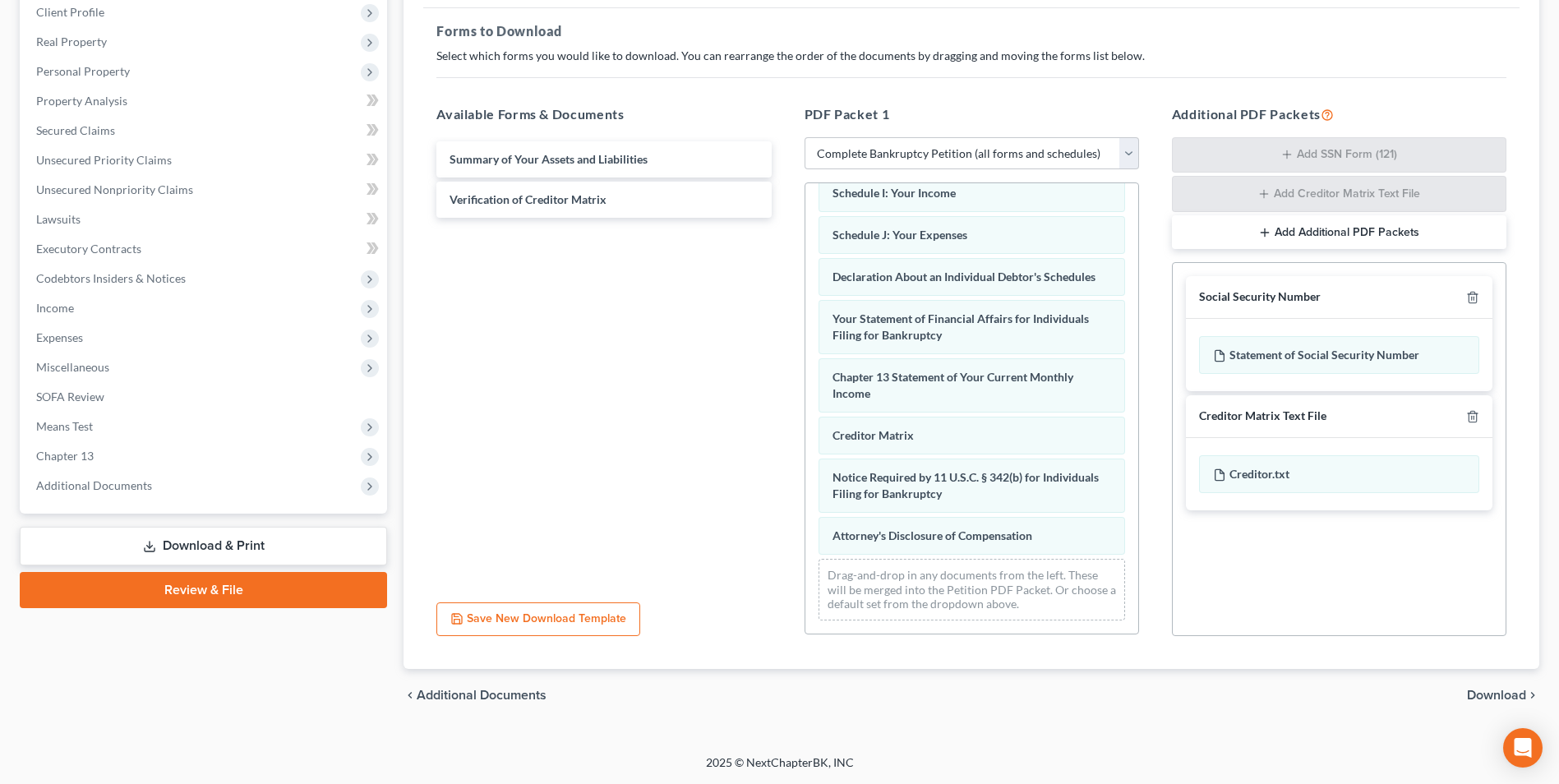
drag, startPoint x: 1496, startPoint y: 693, endPoint x: 1466, endPoint y: 680, distance: 32.7
click at [1493, 693] on span "Download" at bounding box center [1496, 695] width 59 height 13
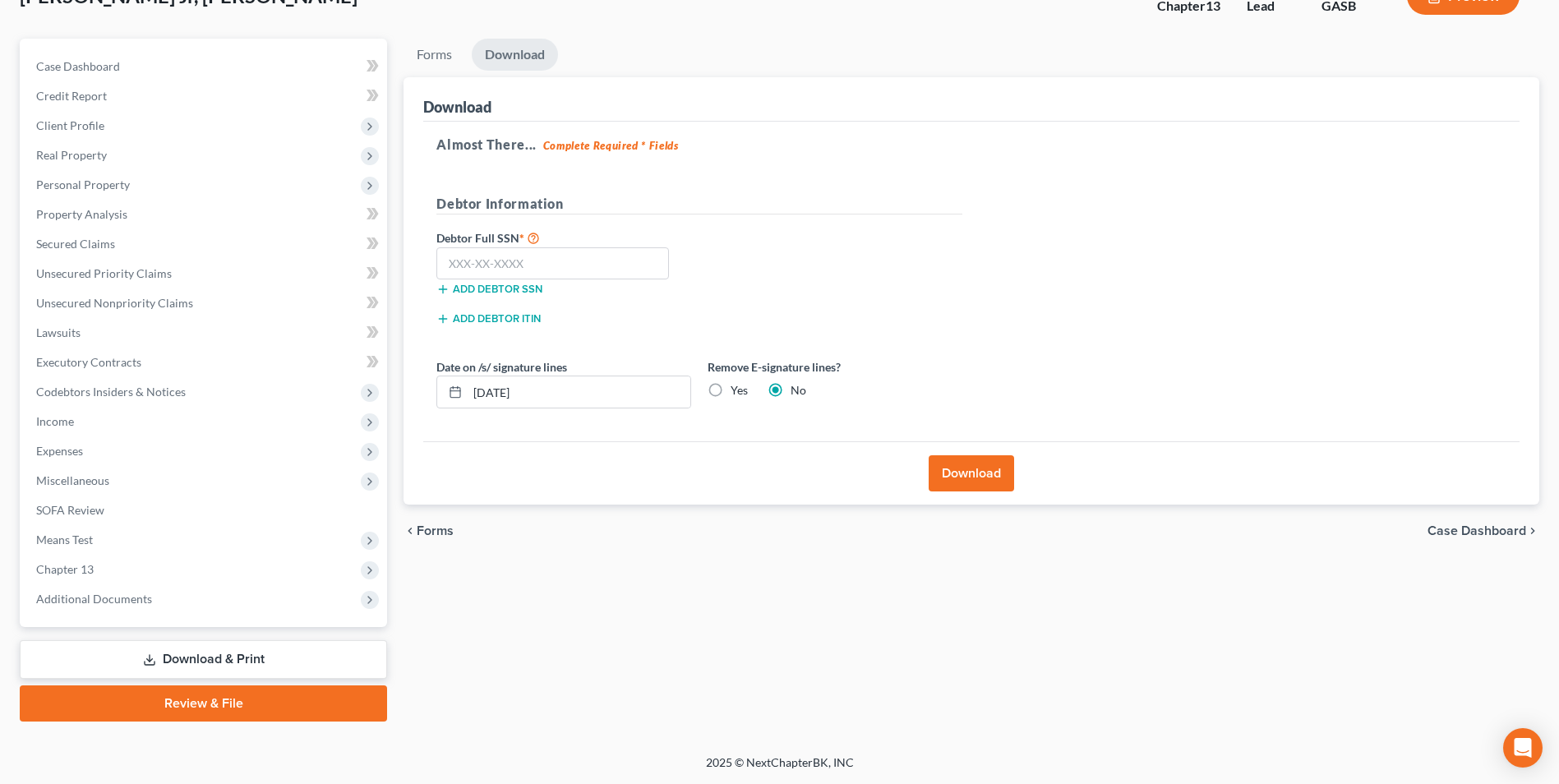
scroll to position [119, 0]
click at [498, 266] on input "text" at bounding box center [552, 264] width 233 height 33
type input "251-95-2441"
drag, startPoint x: 490, startPoint y: 389, endPoint x: 358, endPoint y: 401, distance: 132.5
click at [376, 399] on div "Petition Navigation Case Dashboard Payments Invoices Payments Payments Credit R…" at bounding box center [780, 380] width 1537 height 683
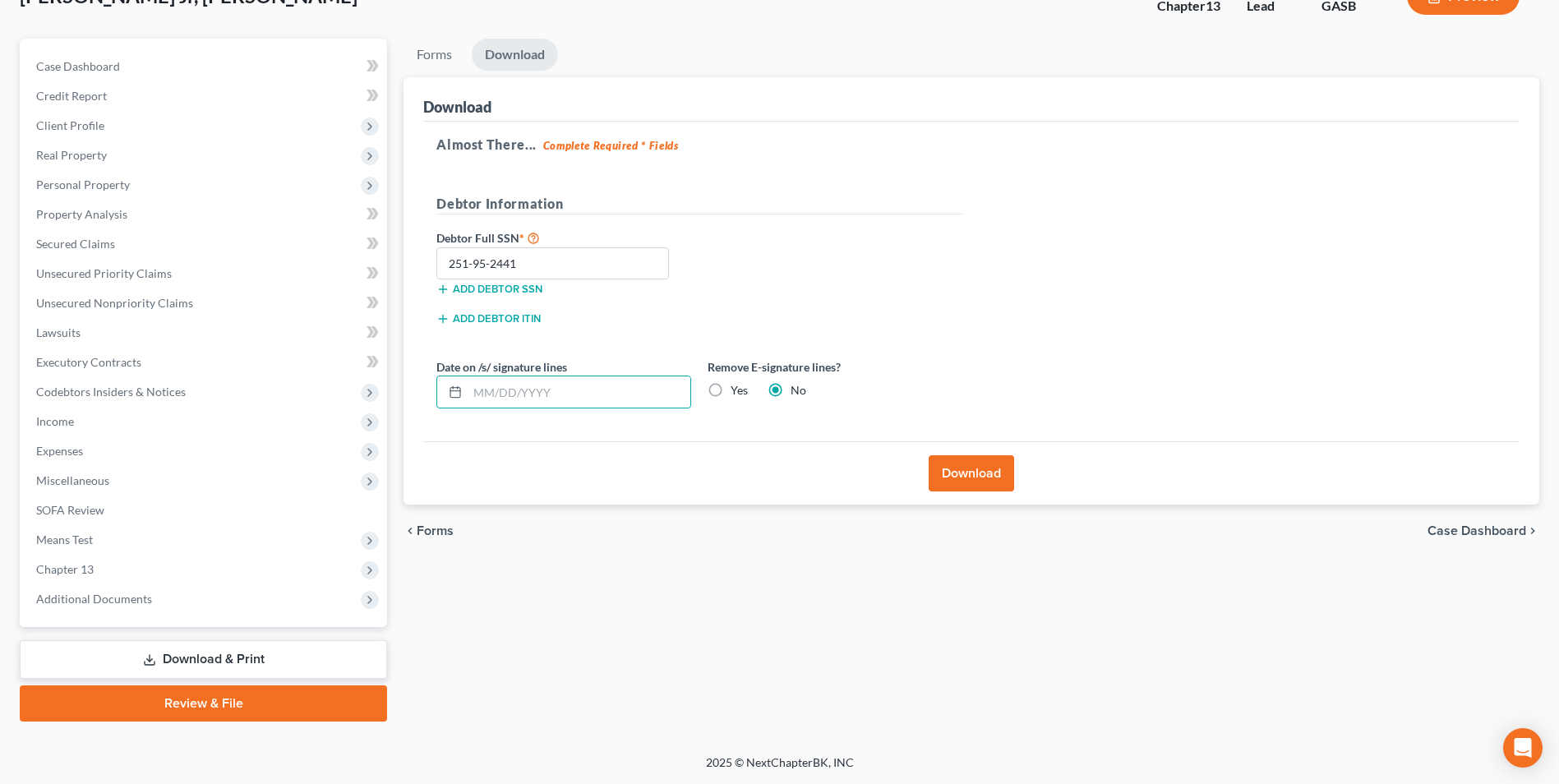
drag, startPoint x: 708, startPoint y: 388, endPoint x: 719, endPoint y: 397, distance: 14.2
click at [731, 389] on label "Yes" at bounding box center [739, 390] width 17 height 17
click at [737, 389] on input "Yes" at bounding box center [742, 387] width 11 height 11
radio input "true"
radio input "false"
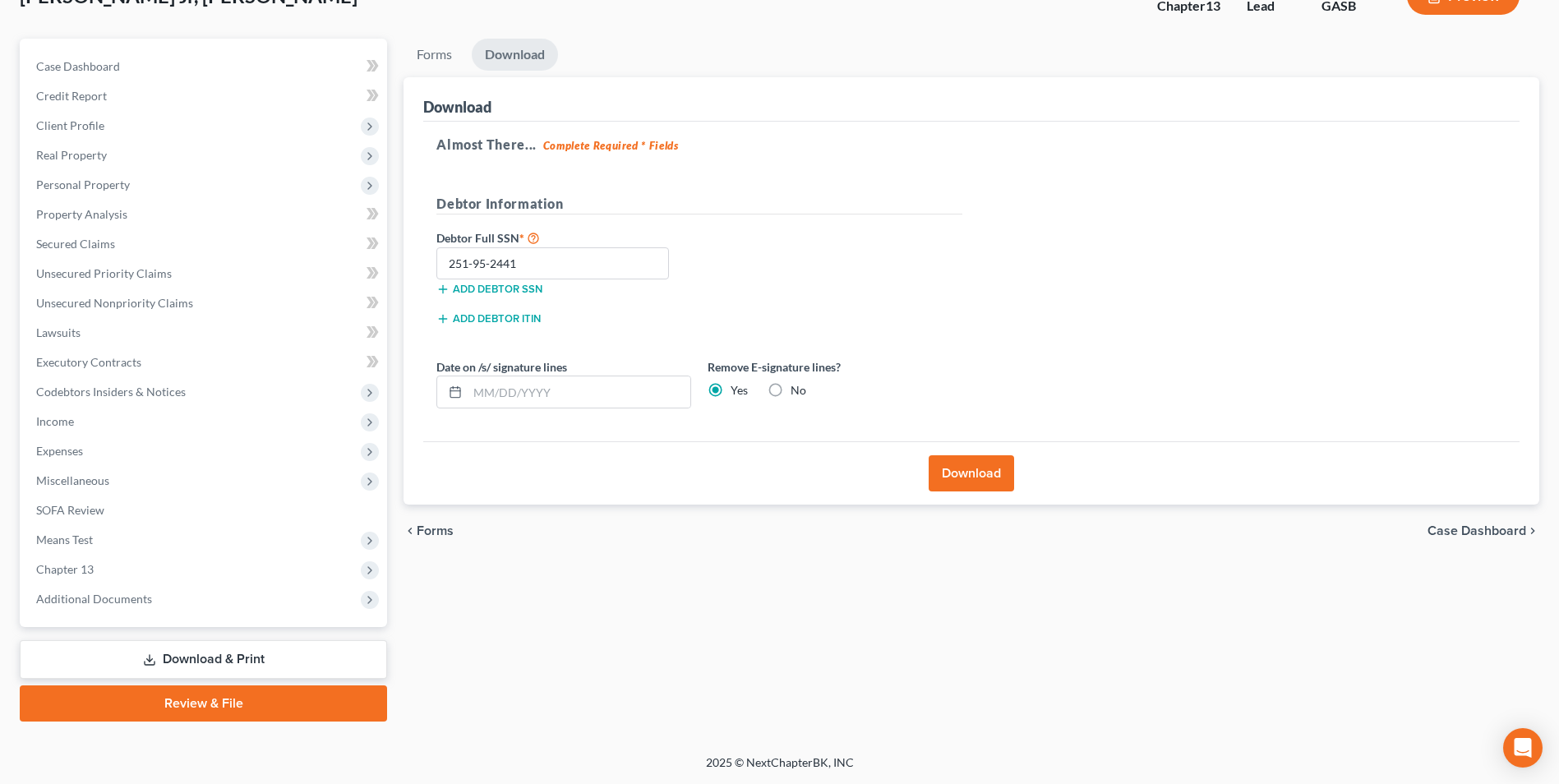
click at [999, 482] on button "Download" at bounding box center [971, 473] width 85 height 36
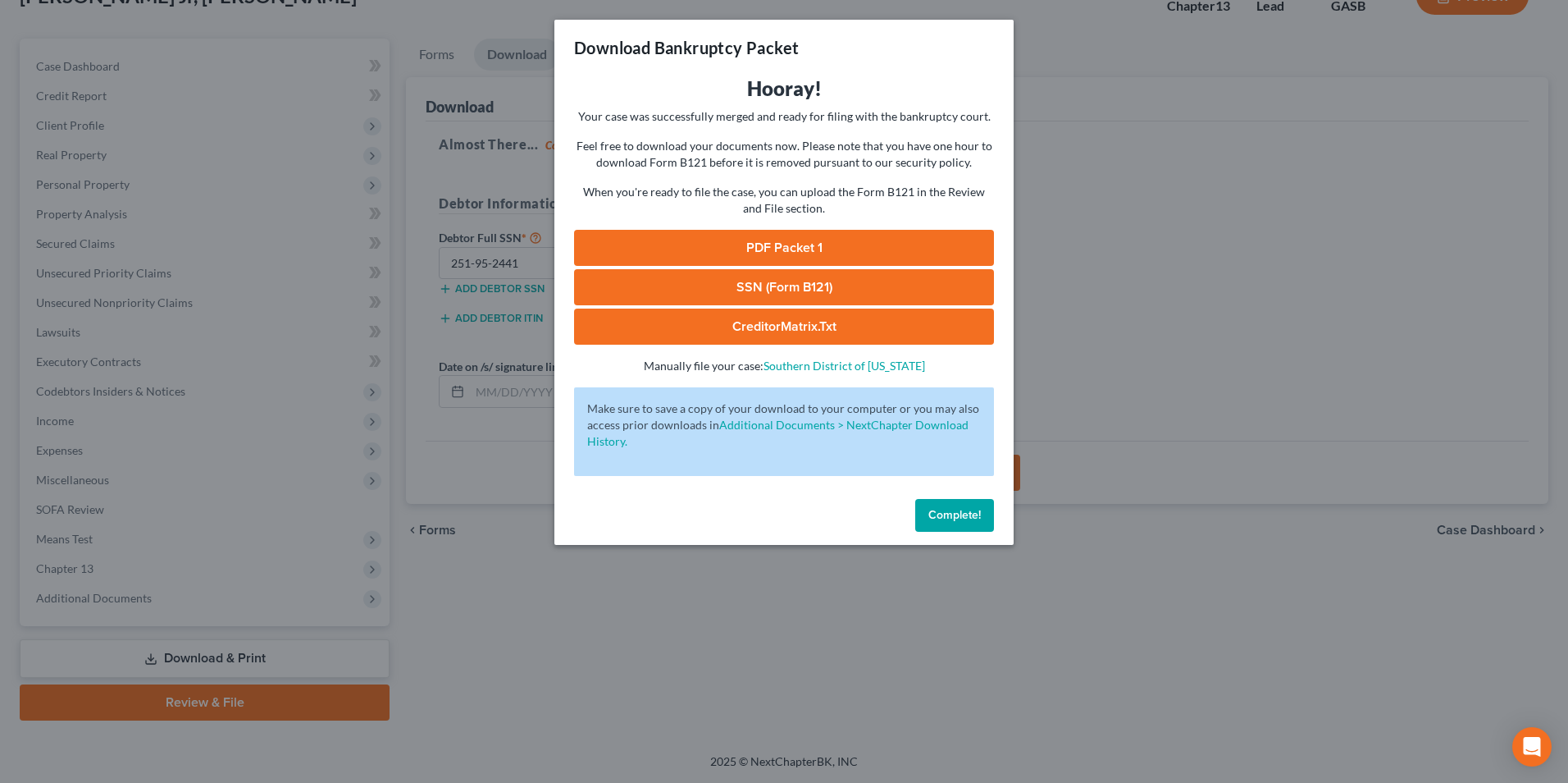
click at [719, 283] on link "SSN (Form B121)" at bounding box center [784, 287] width 420 height 36
click at [736, 257] on link "PDF Packet 1" at bounding box center [784, 248] width 420 height 36
click at [544, 636] on div "Download Bankruptcy Packet Hooray! Your case was successfully merged and ready …" at bounding box center [784, 392] width 1568 height 783
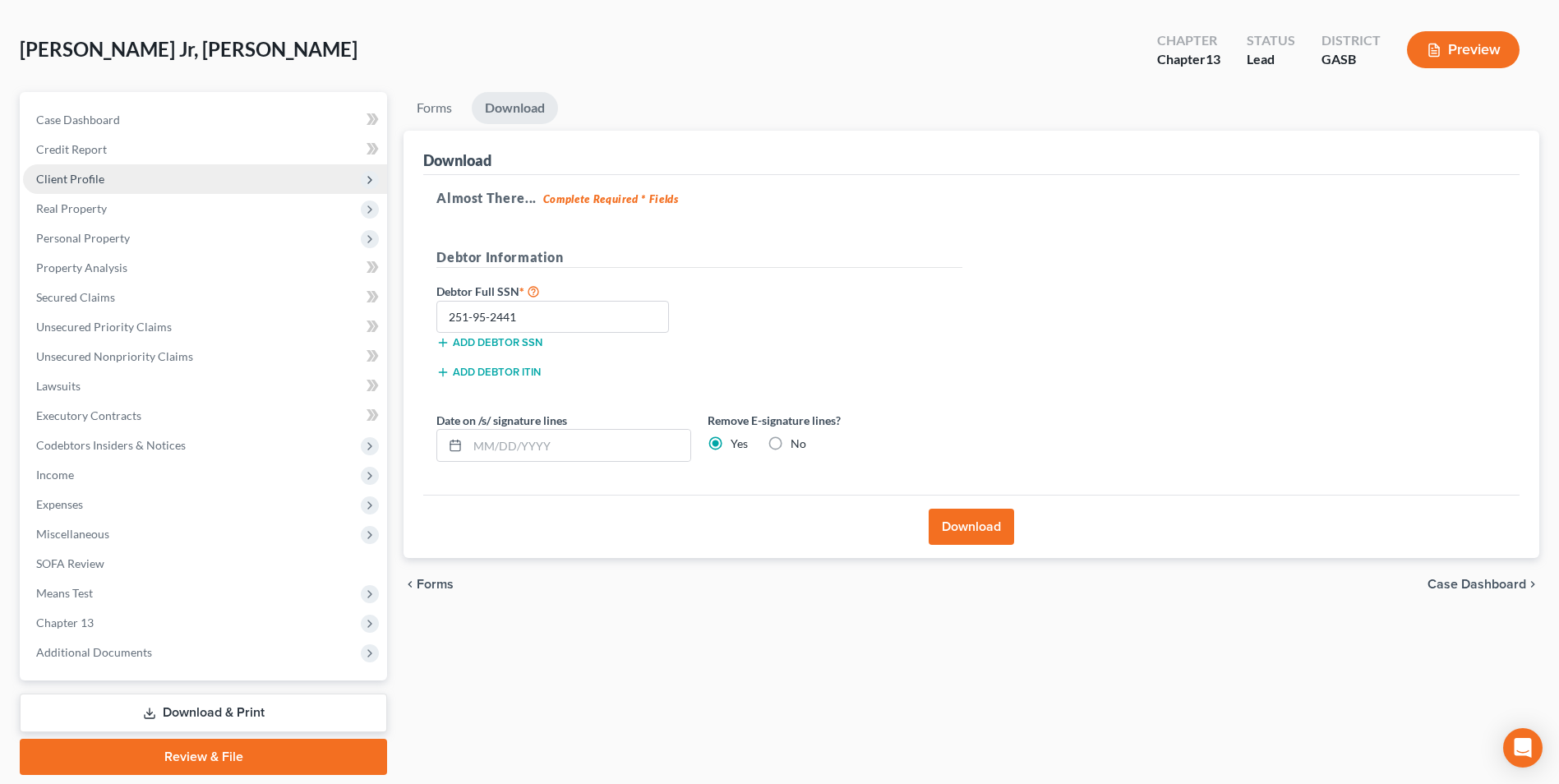
scroll to position [0, 0]
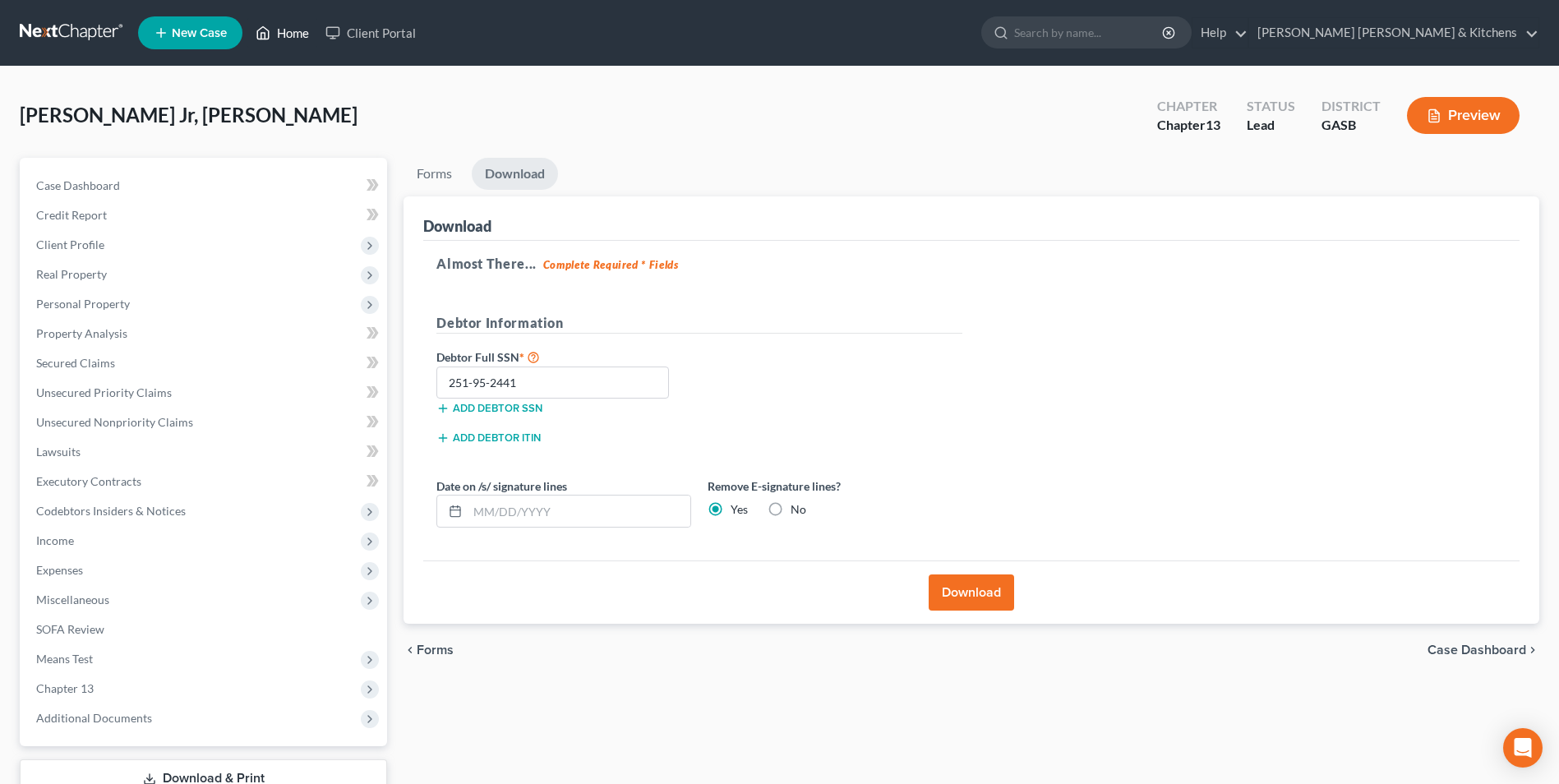
click at [284, 30] on link "Home" at bounding box center [282, 33] width 70 height 30
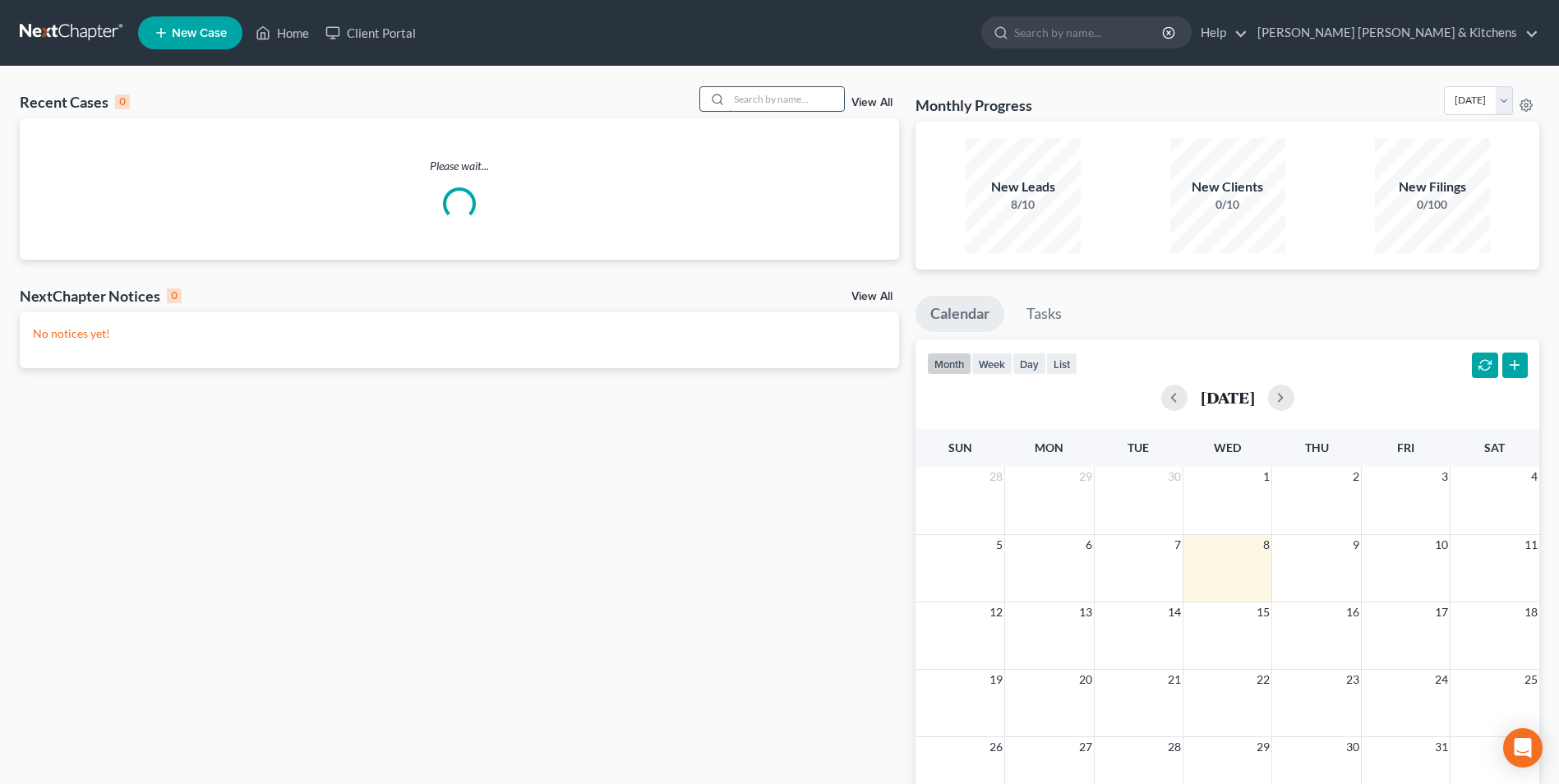
click at [825, 104] on input "search" at bounding box center [786, 99] width 115 height 24
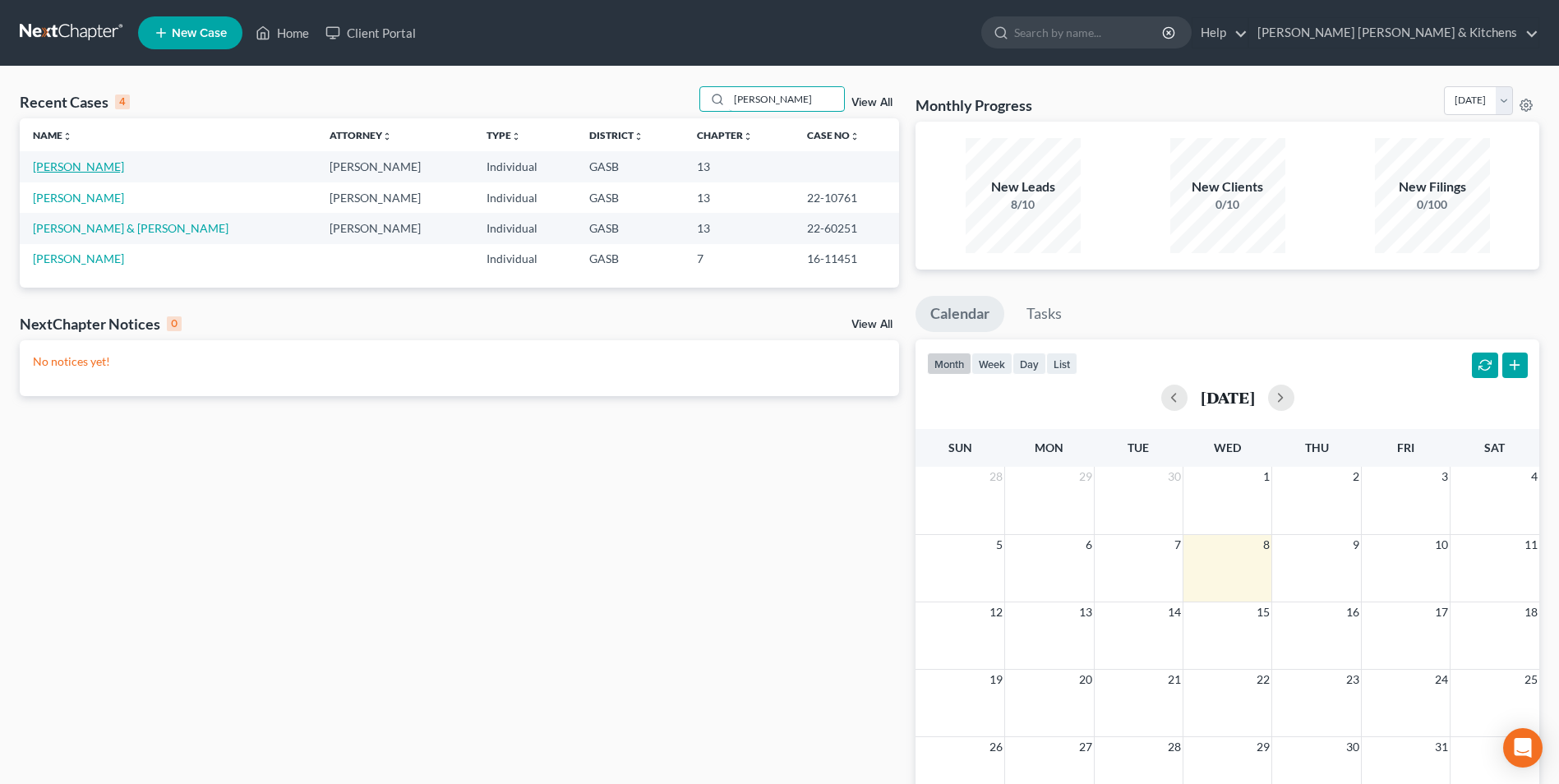
type input "mcgee"
click at [74, 167] on link "[PERSON_NAME]" at bounding box center [79, 166] width 91 height 14
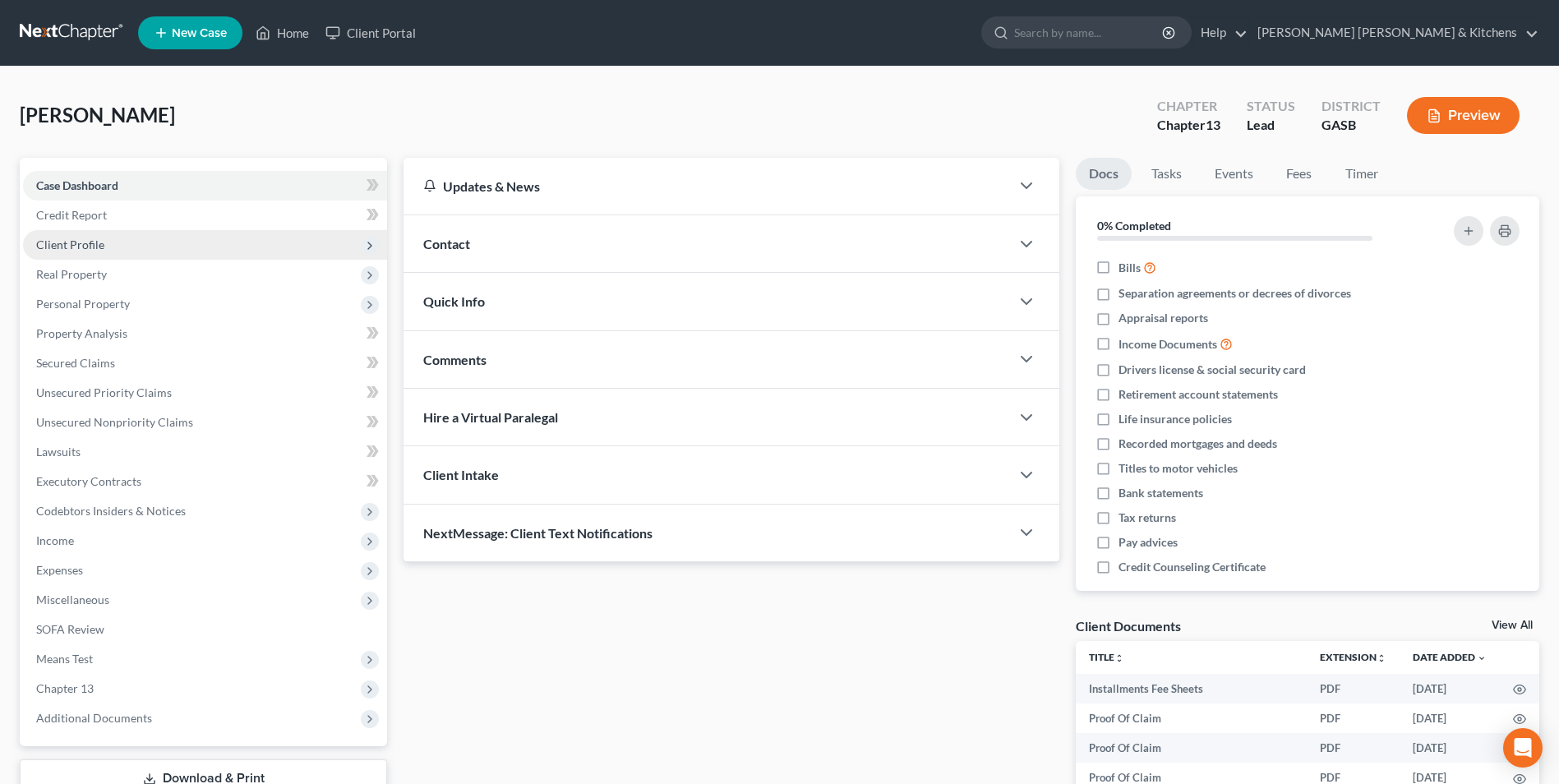
click at [62, 240] on span "Client Profile" at bounding box center [70, 244] width 68 height 14
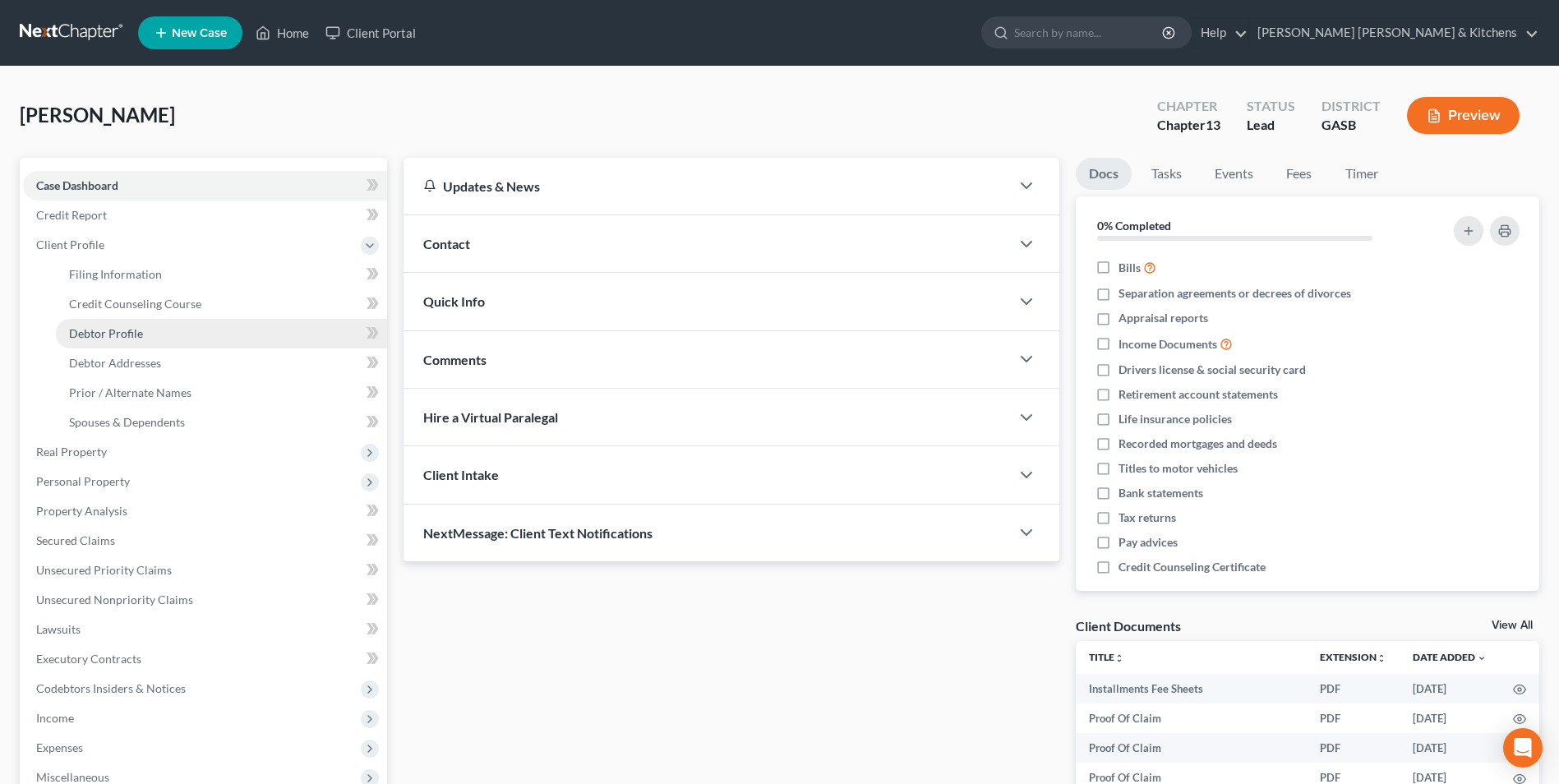
click at [83, 338] on span "Debtor Profile" at bounding box center [105, 333] width 74 height 14
select select "0"
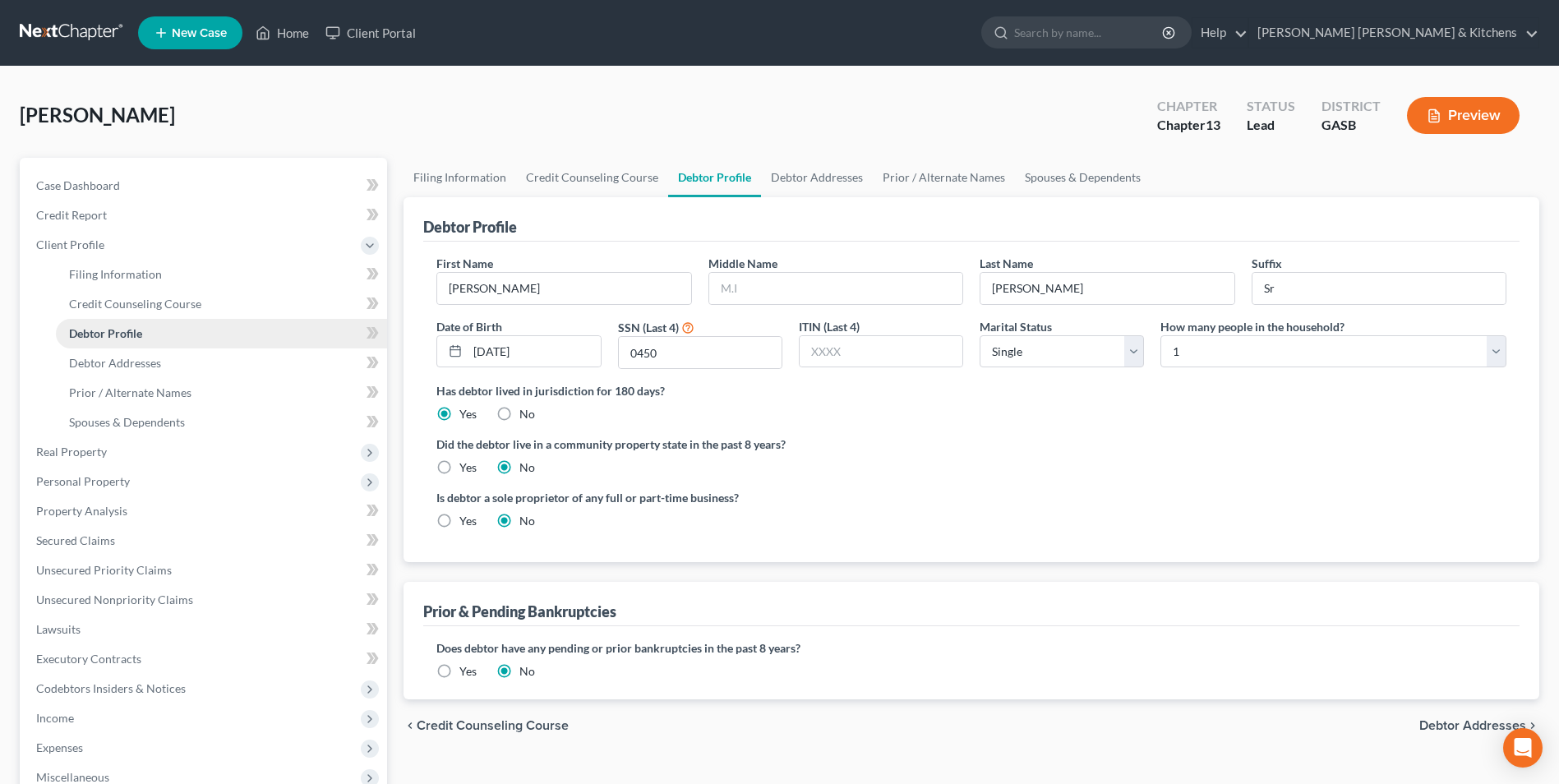
radio input "true"
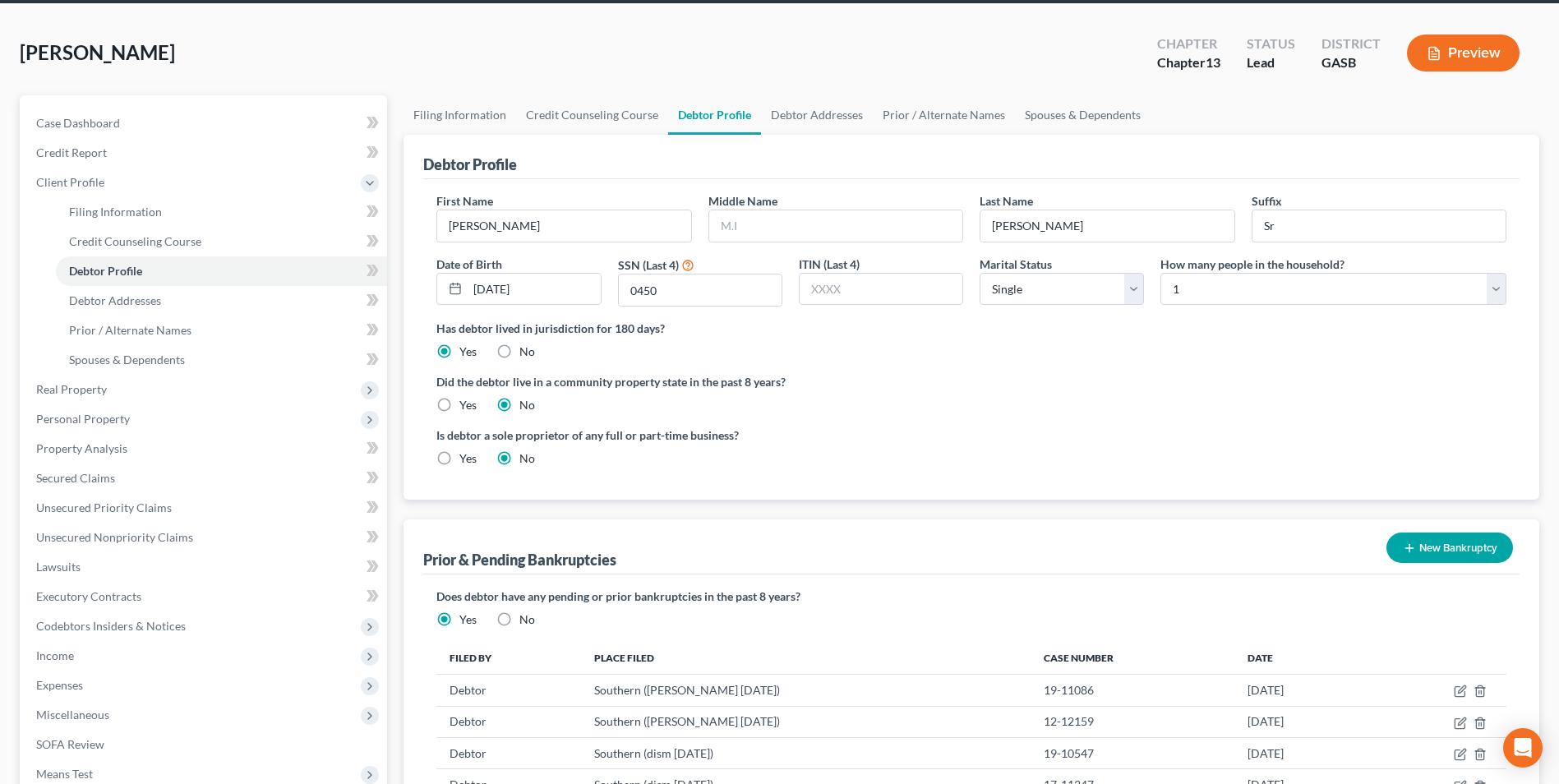
scroll to position [246, 0]
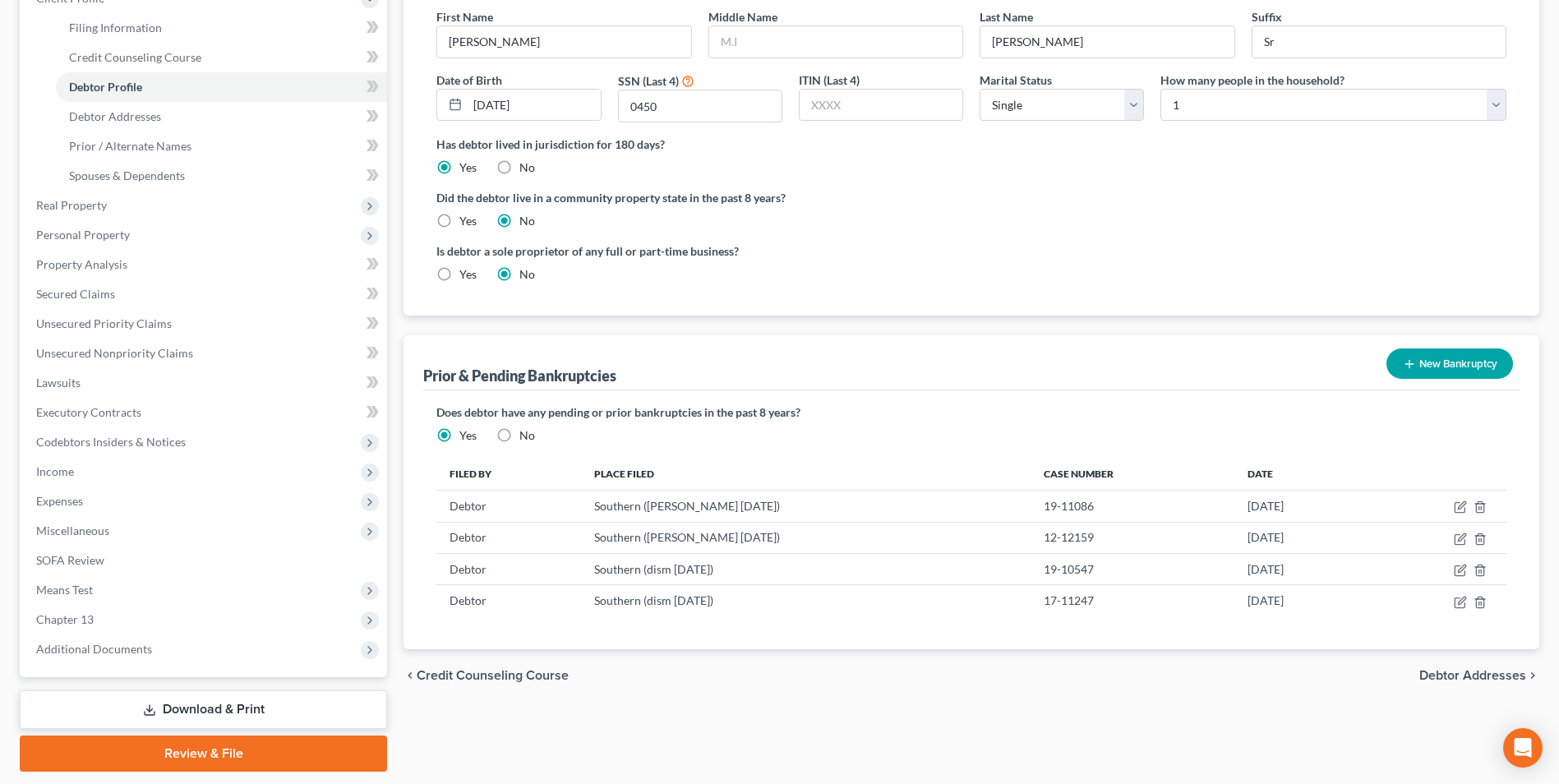
click at [1439, 367] on button "New Bankruptcy" at bounding box center [1450, 363] width 127 height 31
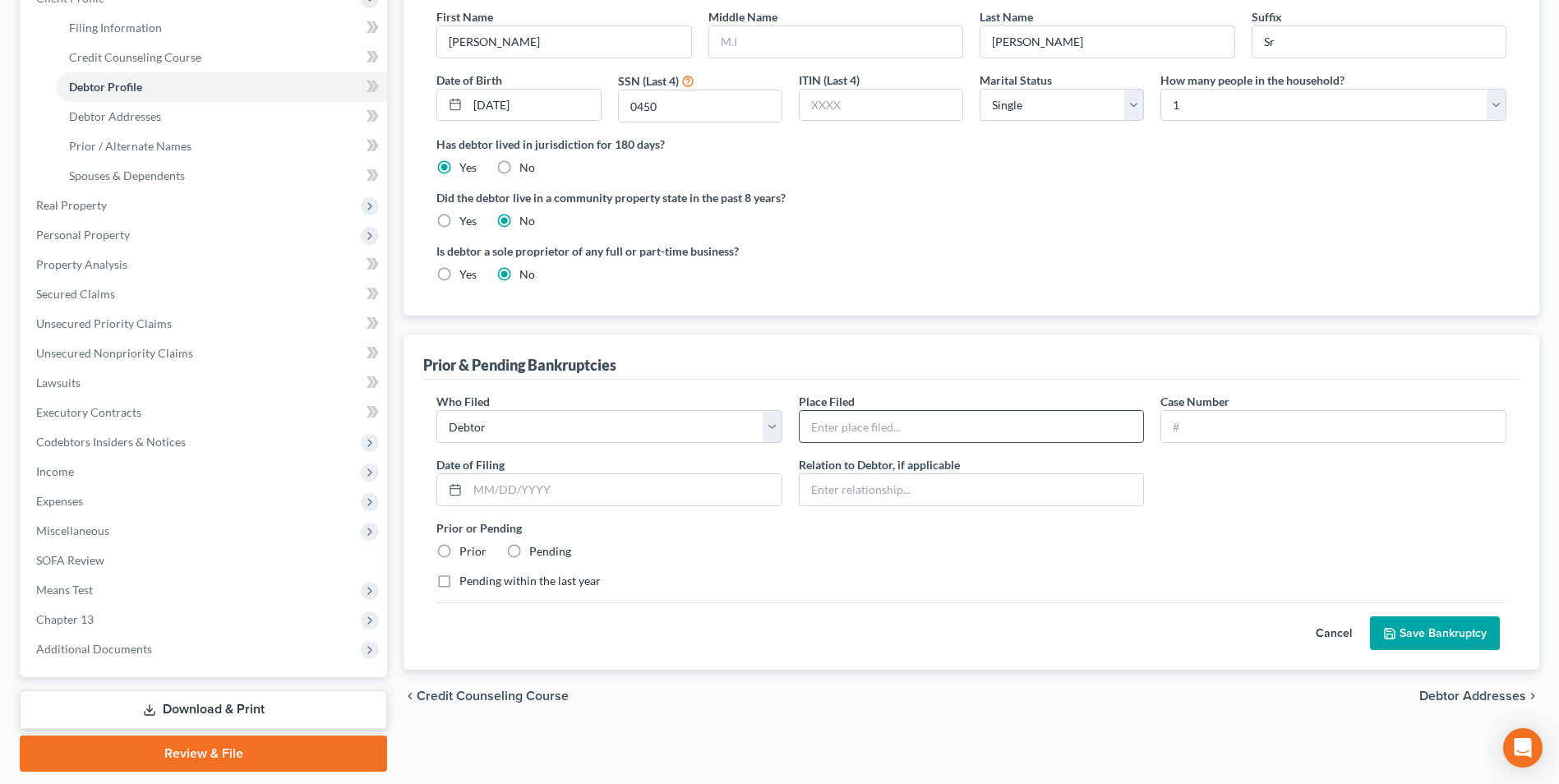
click at [869, 429] on input "text" at bounding box center [971, 427] width 344 height 31
type input "Southern (dism 9/10/25)"
type input "23-10501"
type input "07/05/2023"
click at [459, 549] on label "Prior" at bounding box center [473, 551] width 27 height 17
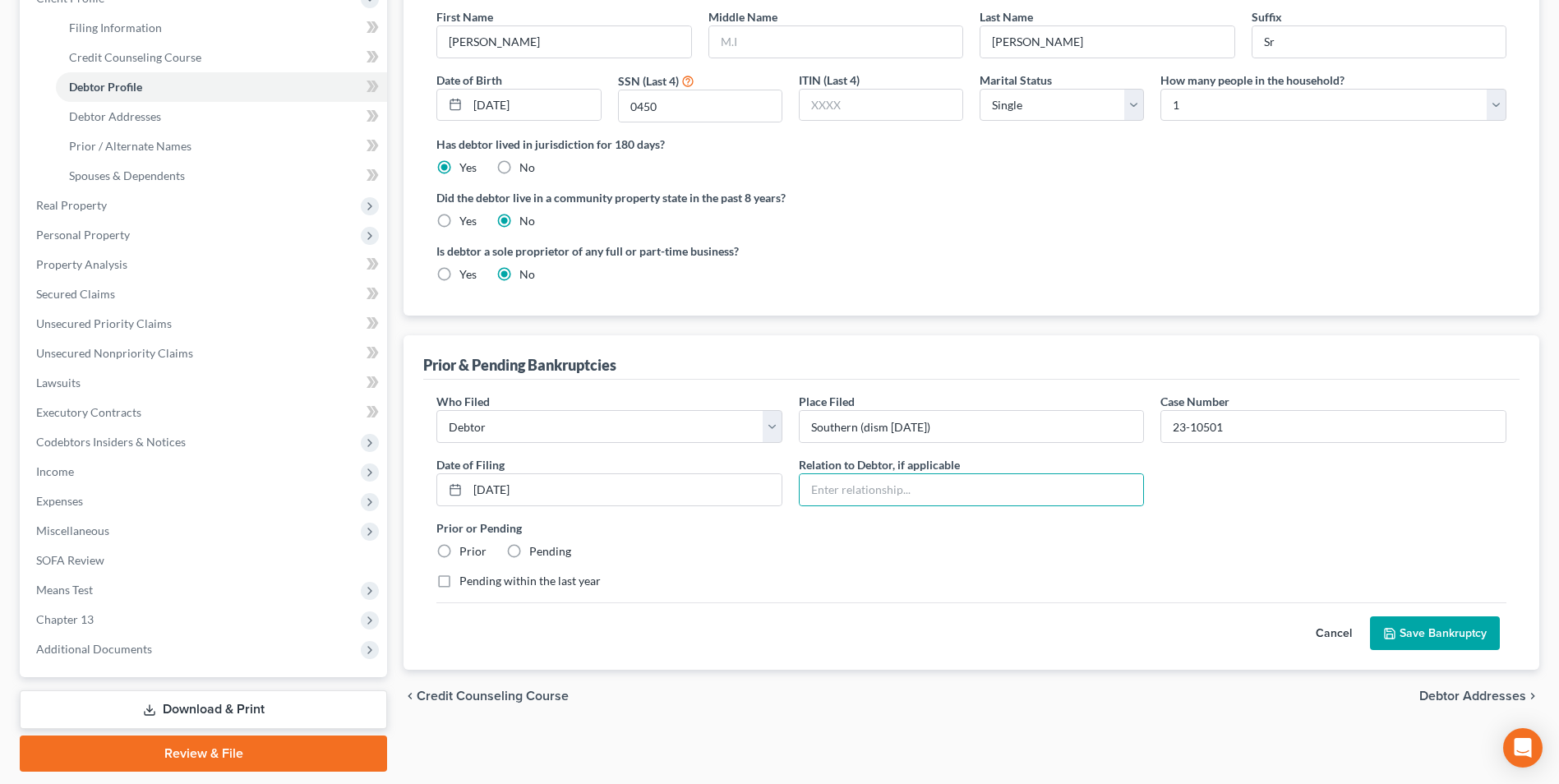
click at [466, 549] on input "Prior" at bounding box center [471, 548] width 11 height 11
radio input "true"
click at [1397, 627] on button "Save Bankruptcy" at bounding box center [1435, 633] width 130 height 35
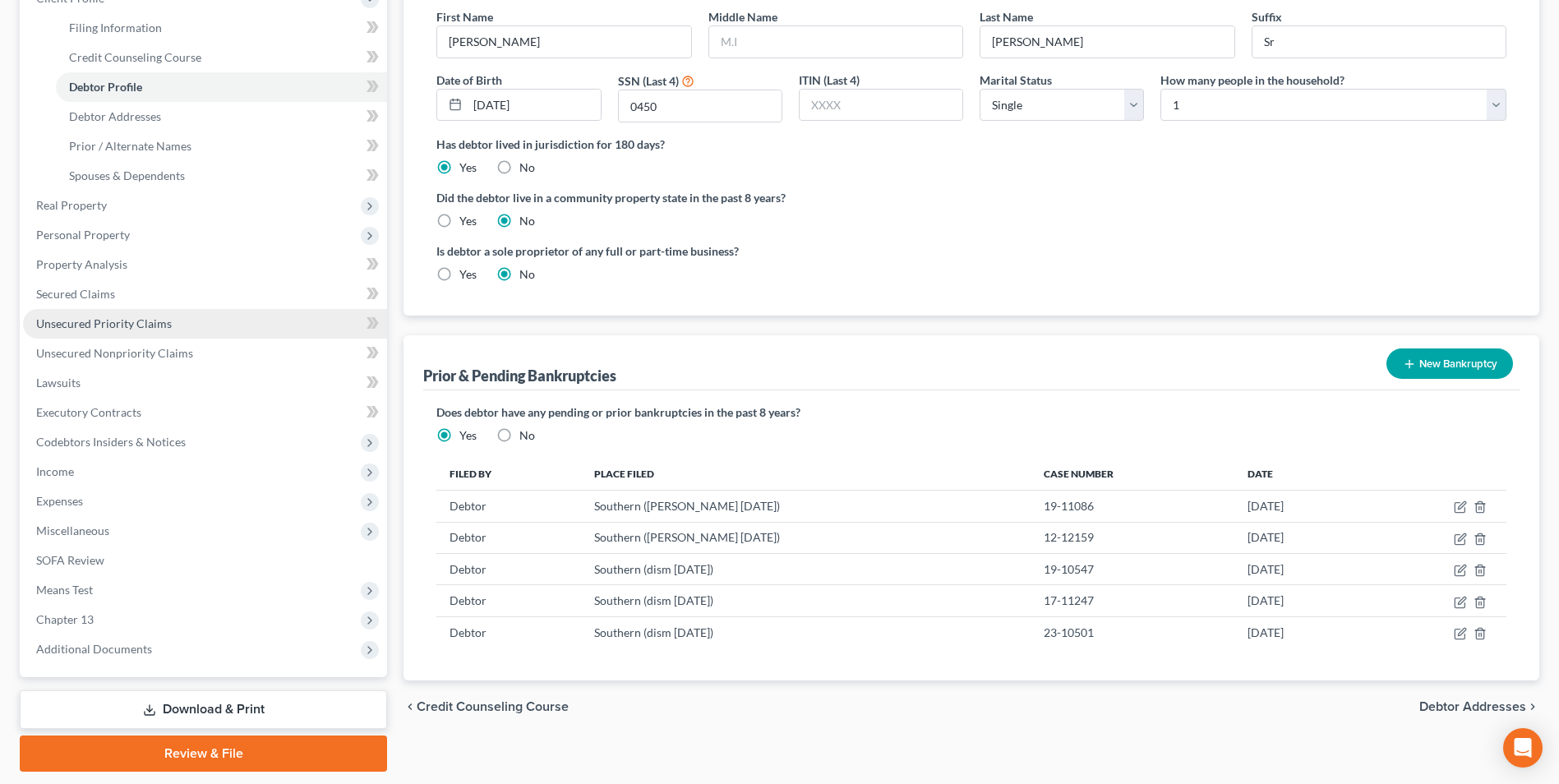
click at [151, 317] on span "Unsecured Priority Claims" at bounding box center [104, 323] width 136 height 14
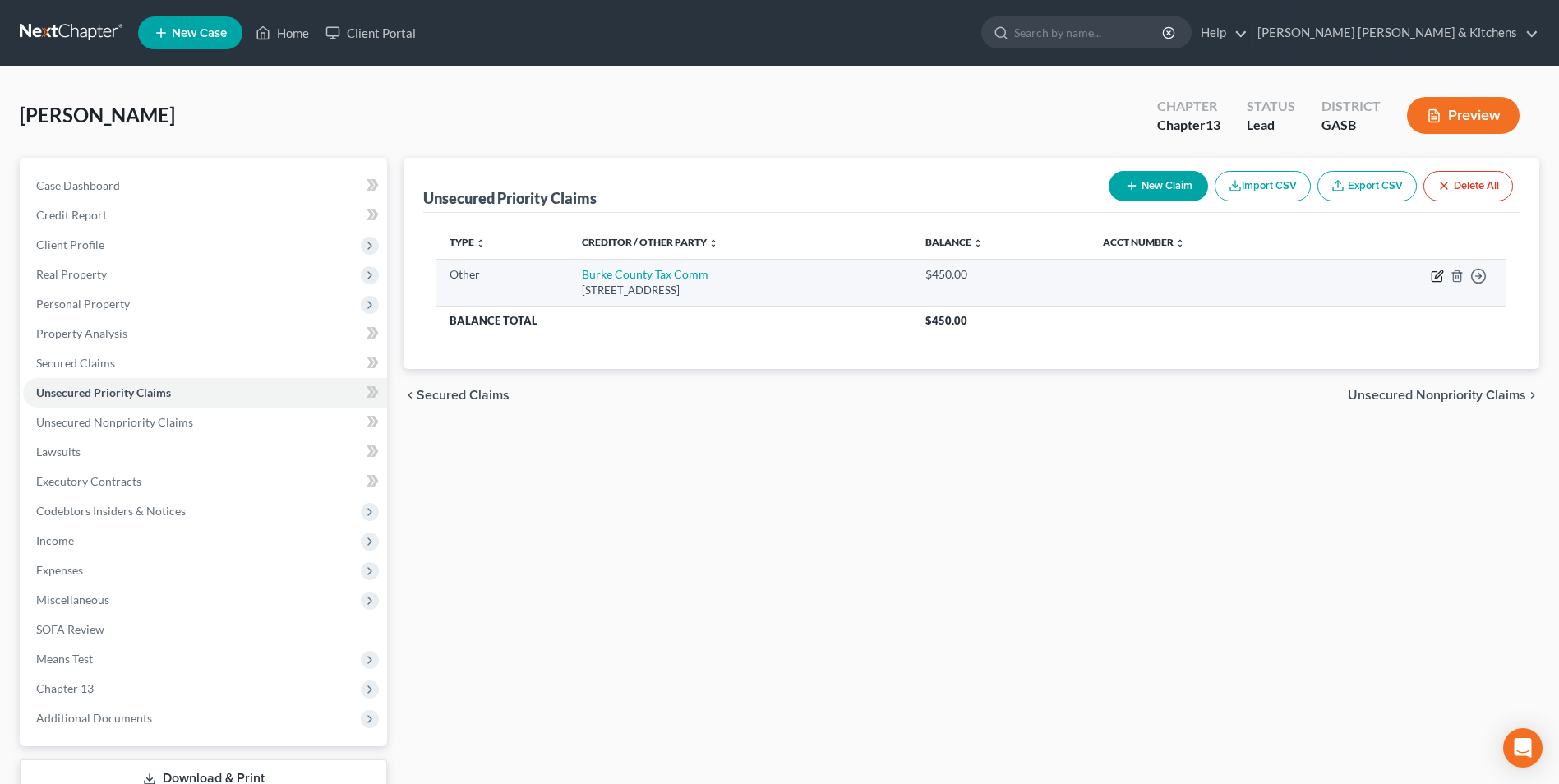
click at [1433, 277] on icon "button" at bounding box center [1437, 277] width 10 height 10
select select "9"
select select "10"
select select "0"
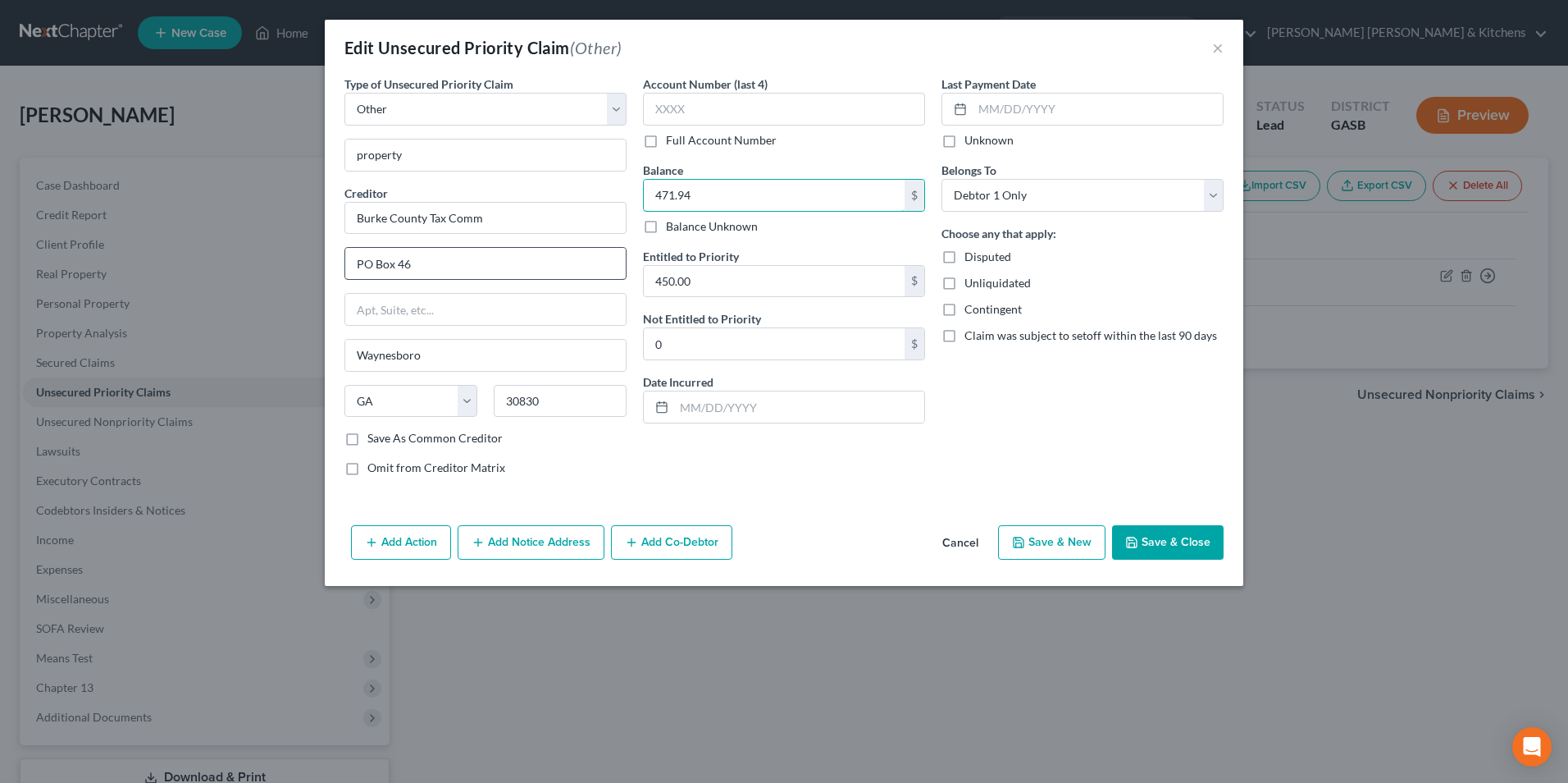
type input "471.94"
click at [453, 269] on input "PO Box 46" at bounding box center [485, 263] width 281 height 31
type input "PO Box 671"
drag, startPoint x: 717, startPoint y: 283, endPoint x: 706, endPoint y: 274, distance: 14.2
click at [715, 283] on input "450.00" at bounding box center [774, 281] width 261 height 31
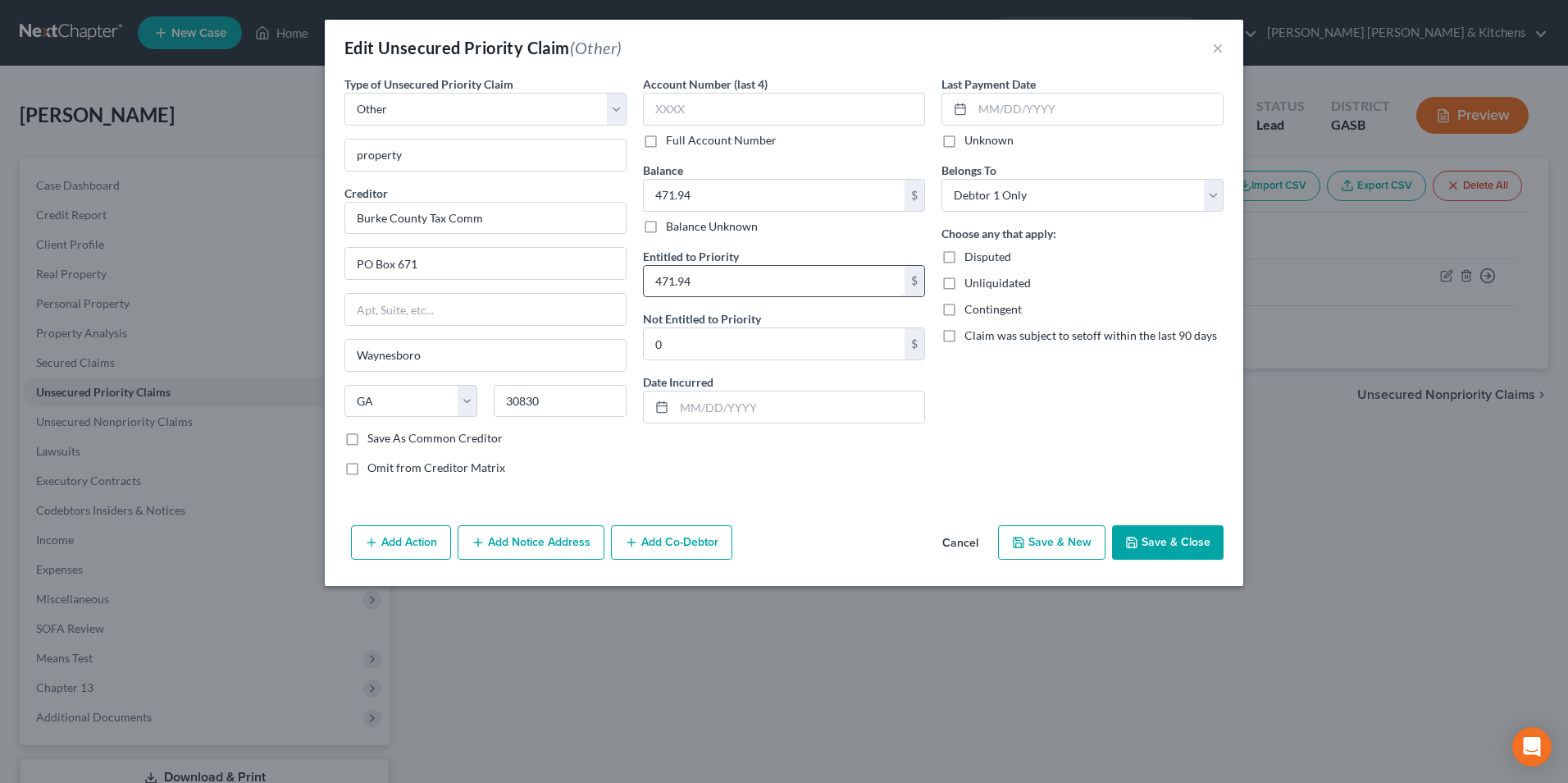
type input "471.94"
click at [1165, 540] on button "Save & Close" at bounding box center [1168, 542] width 112 height 35
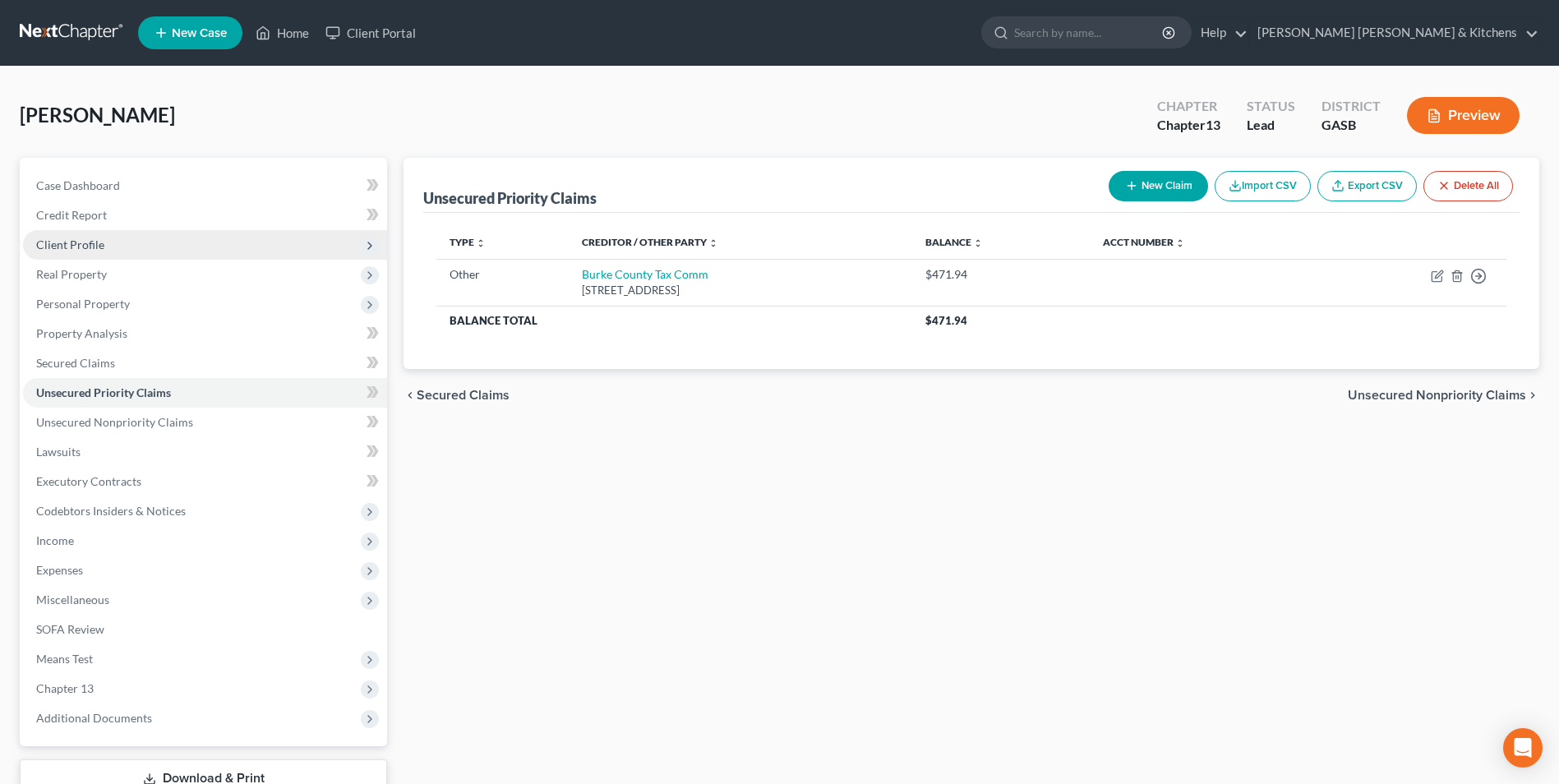
click at [86, 244] on span "Client Profile" at bounding box center [70, 244] width 68 height 14
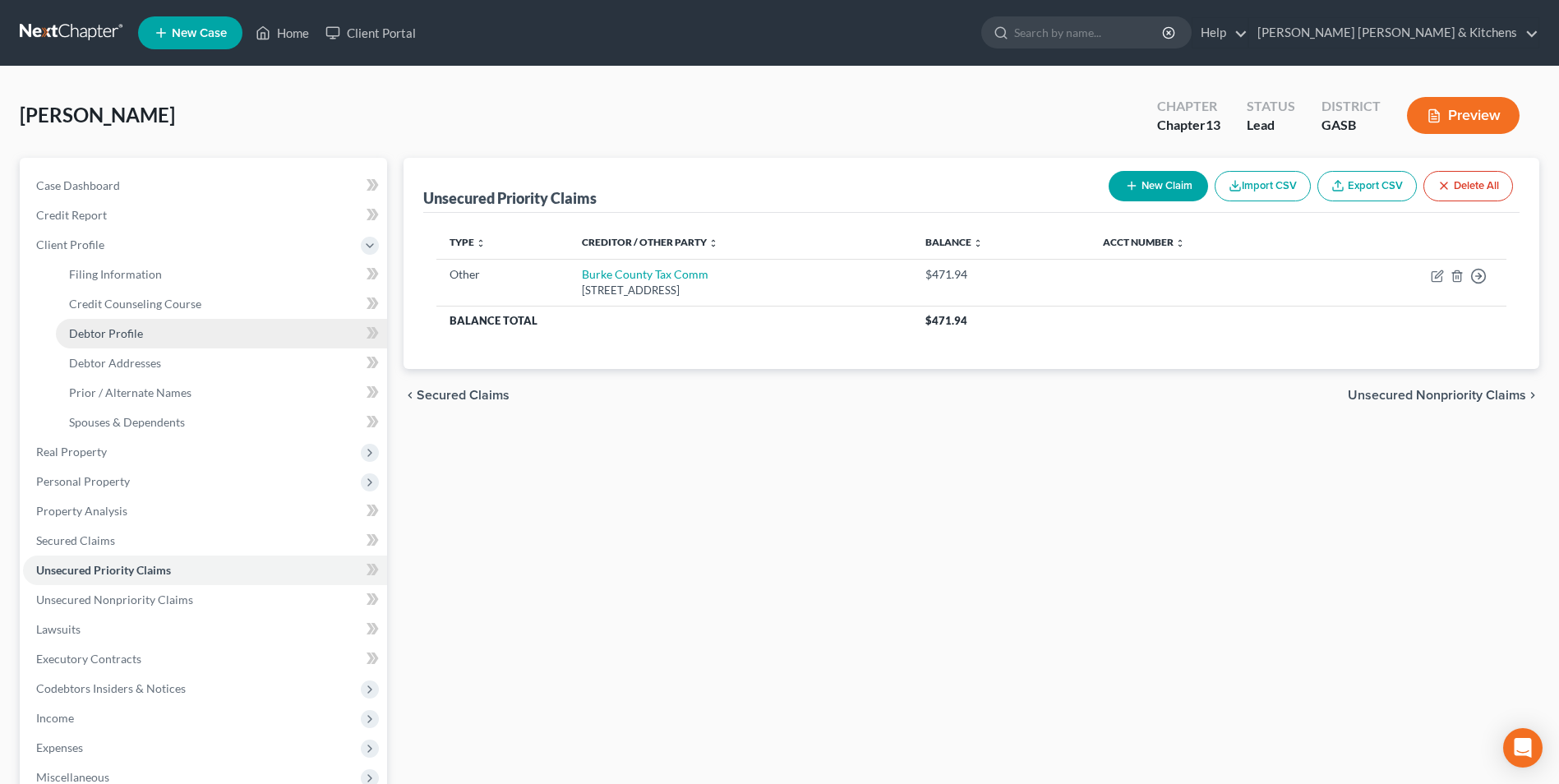
click at [91, 338] on span "Debtor Profile" at bounding box center [105, 333] width 74 height 14
select select "0"
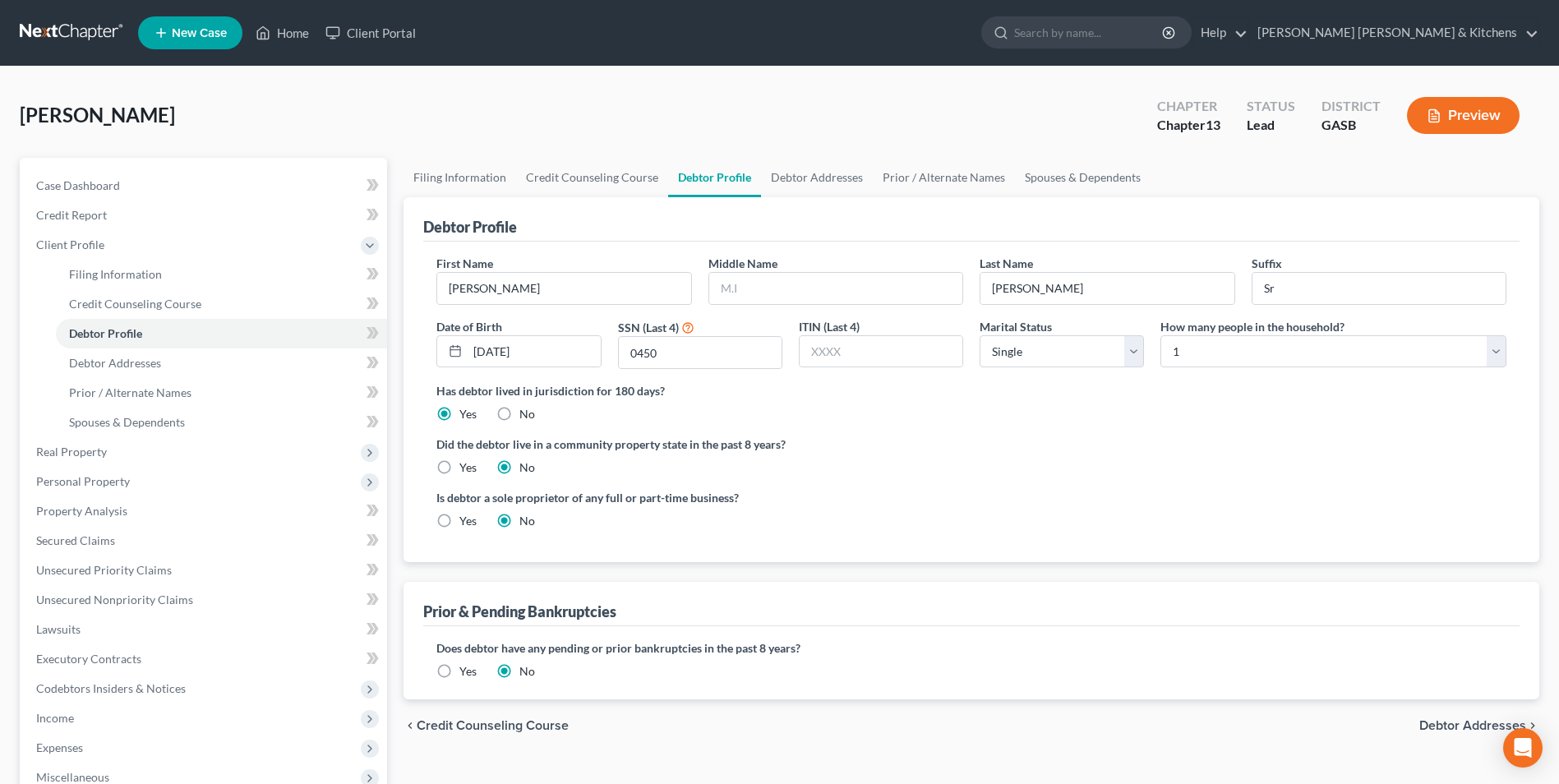
radio input "true"
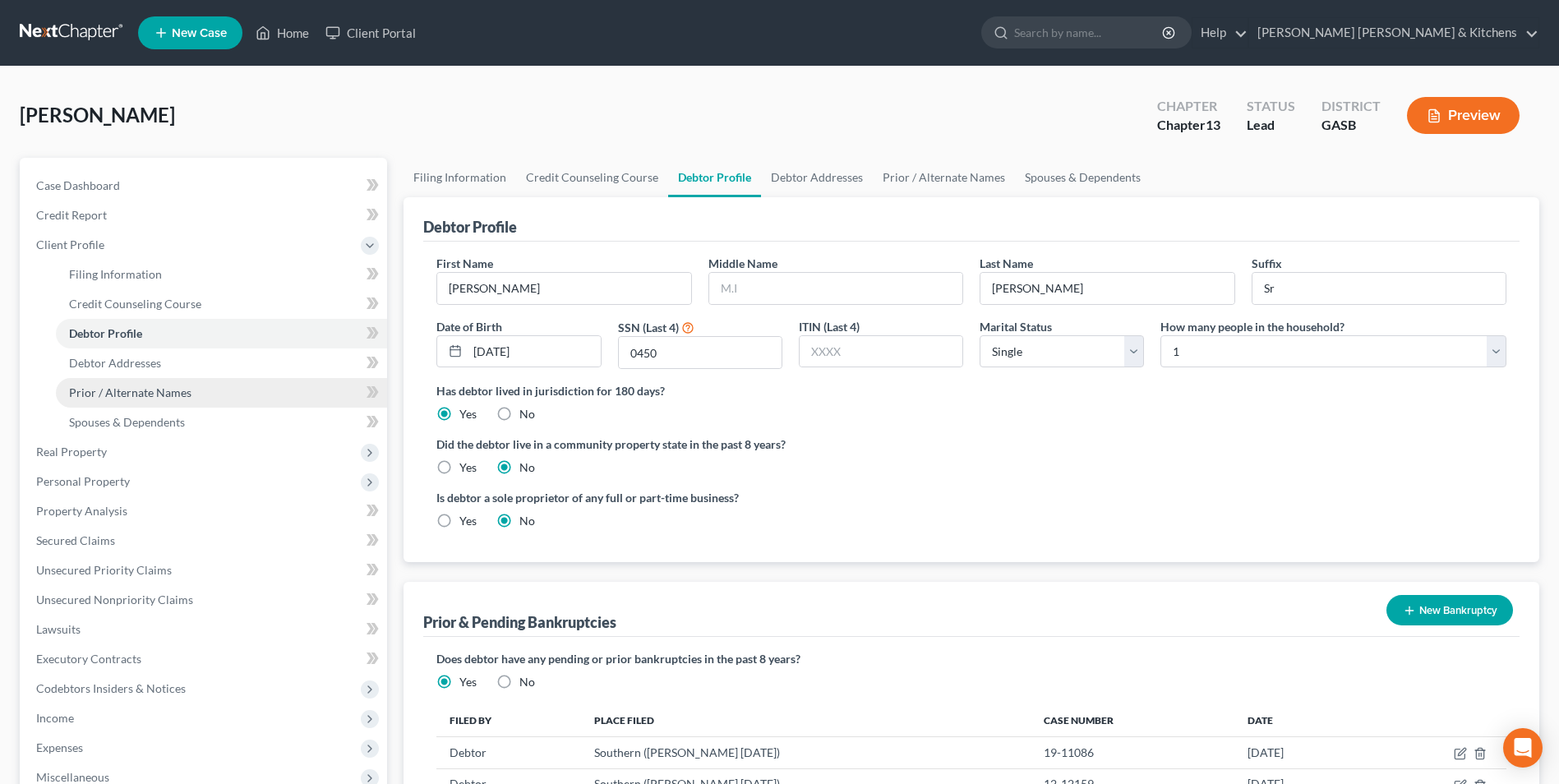
click at [162, 393] on span "Prior / Alternate Names" at bounding box center [130, 392] width 123 height 14
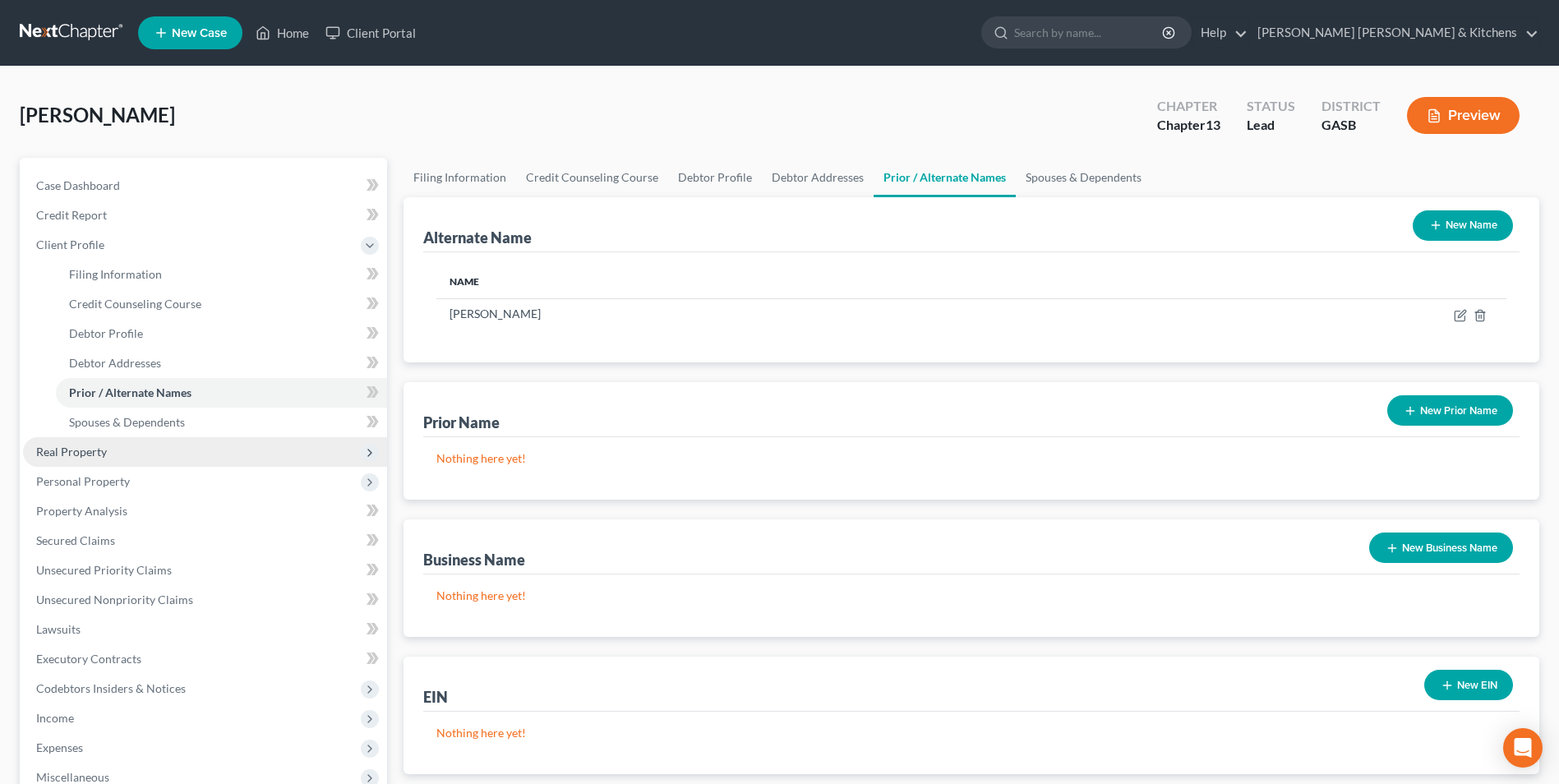
click at [56, 455] on span "Real Property" at bounding box center [71, 451] width 70 height 14
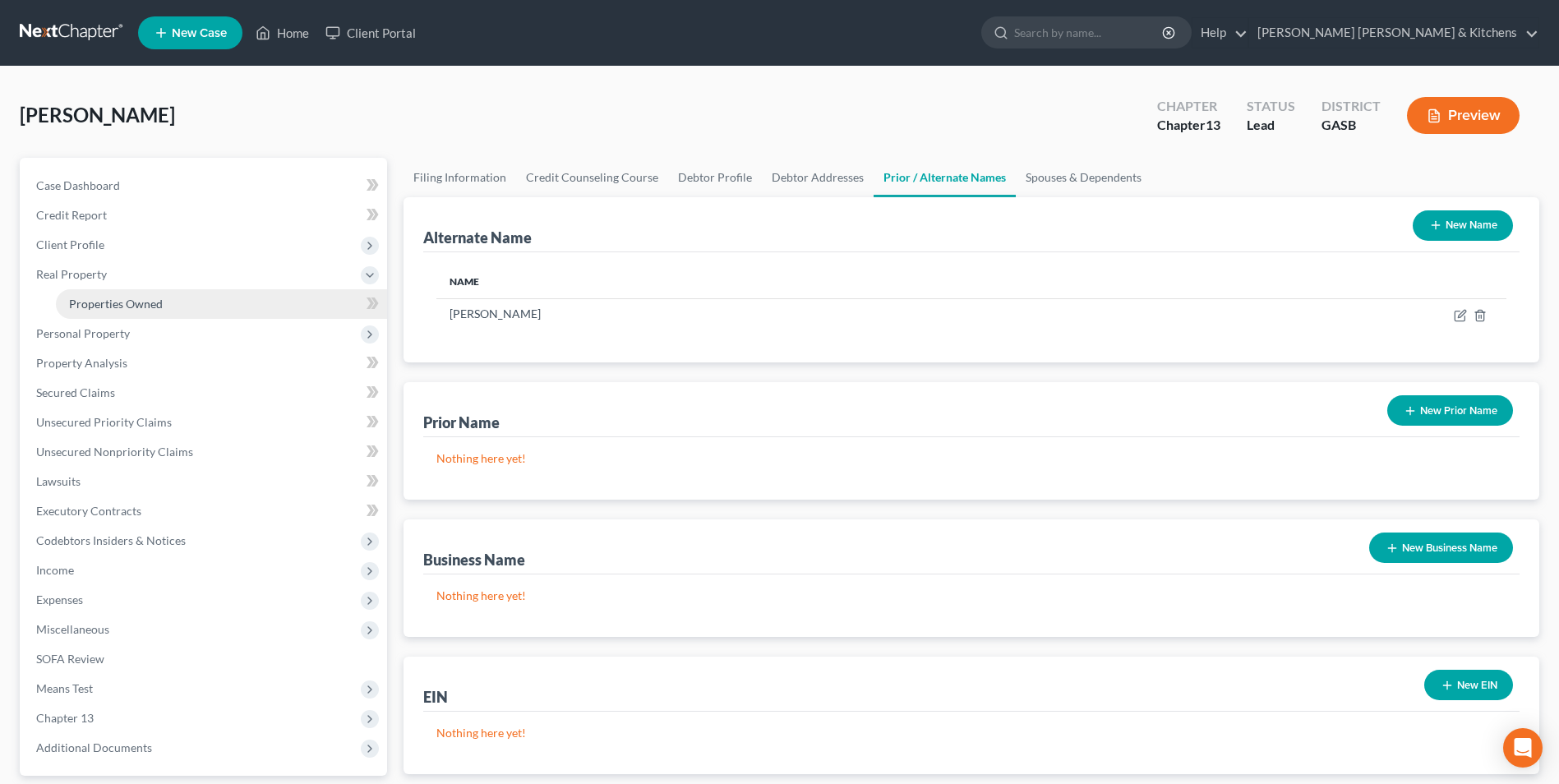
click at [91, 300] on span "Properties Owned" at bounding box center [115, 303] width 94 height 14
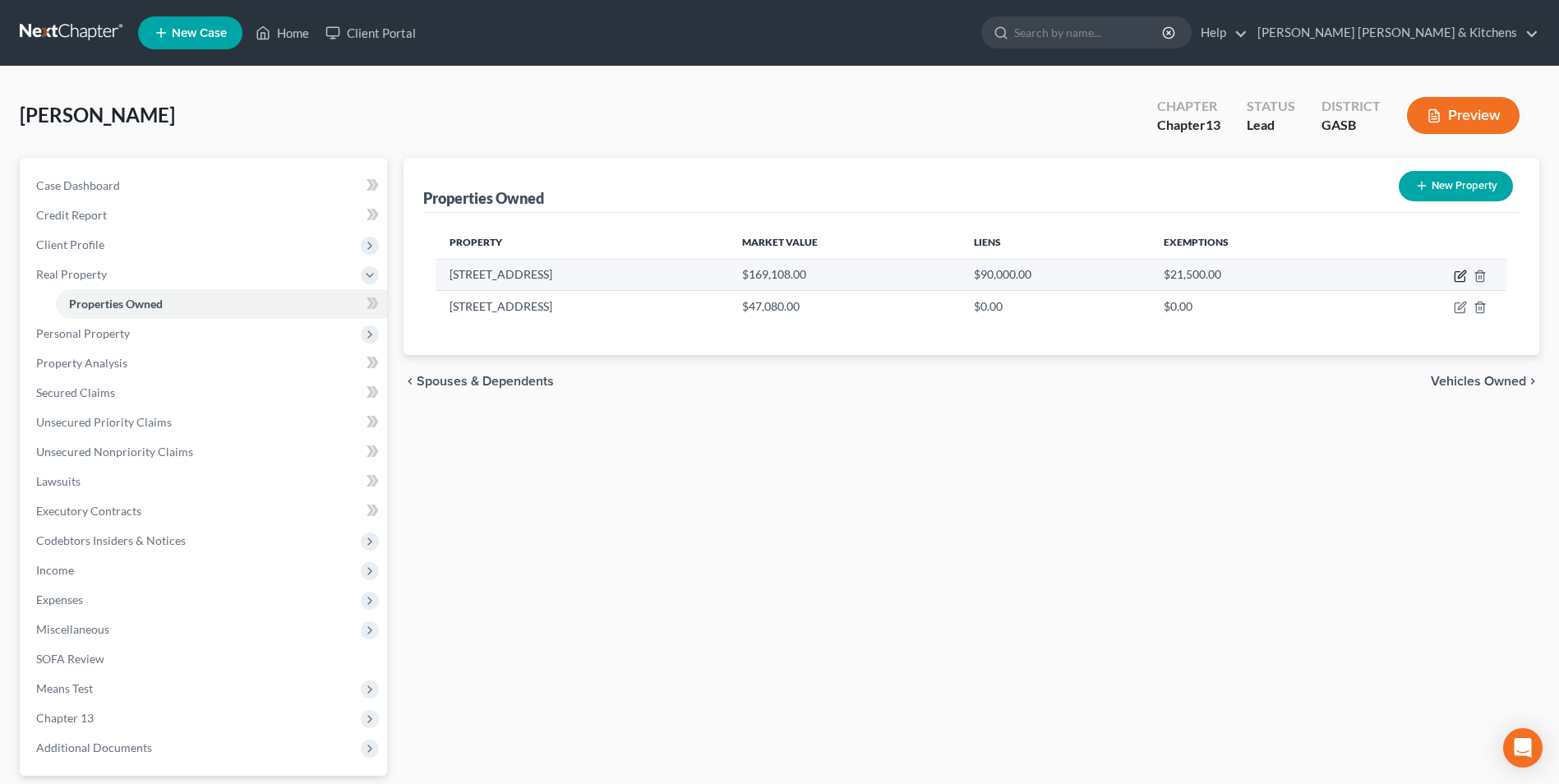
click at [1464, 274] on icon "button" at bounding box center [1461, 273] width 7 height 7
select select "0"
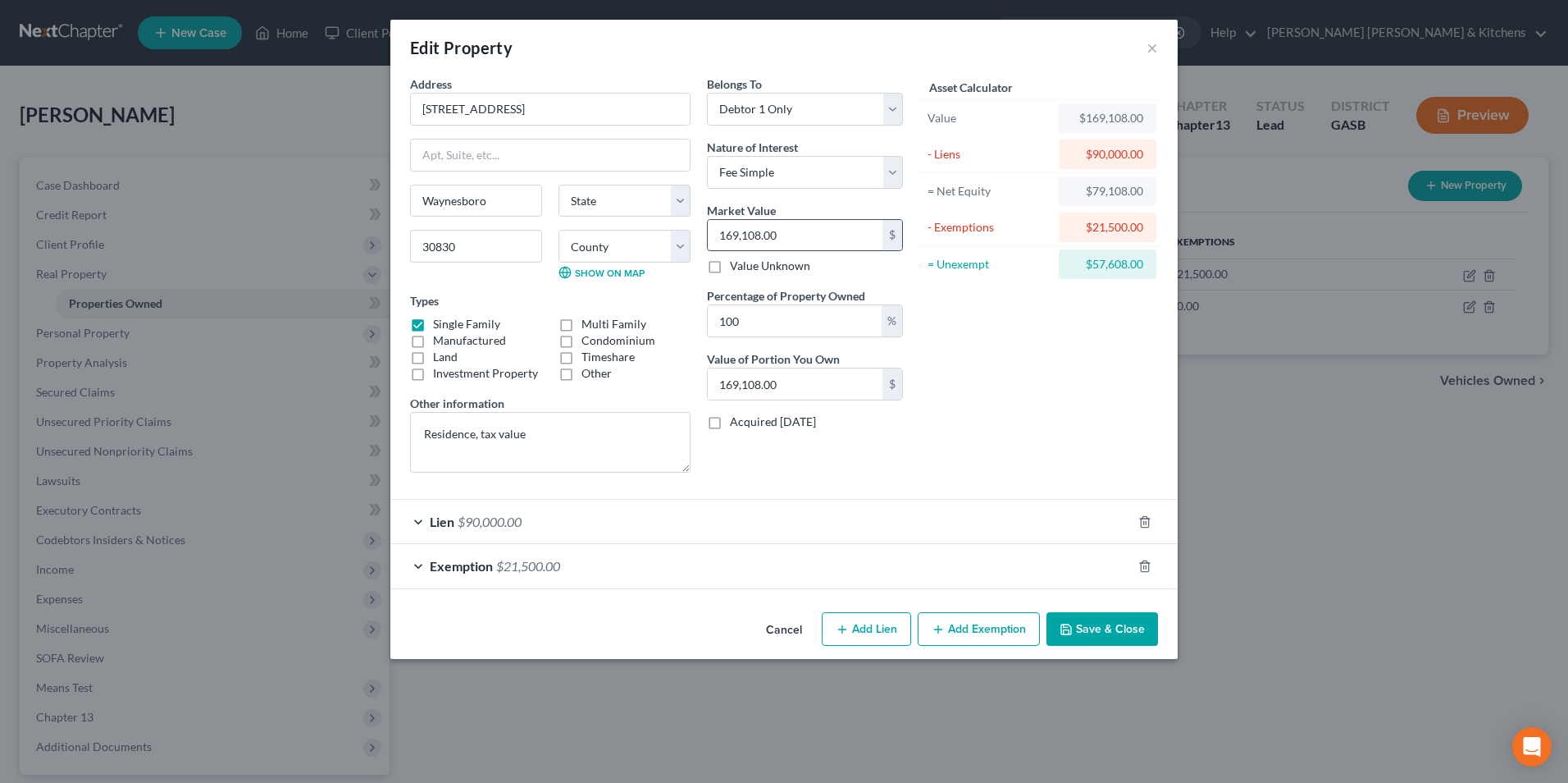
click at [821, 238] on input "169,108.00" at bounding box center [794, 236] width 175 height 31
type input "2"
type input "2.00"
type input "20"
type input "20.00"
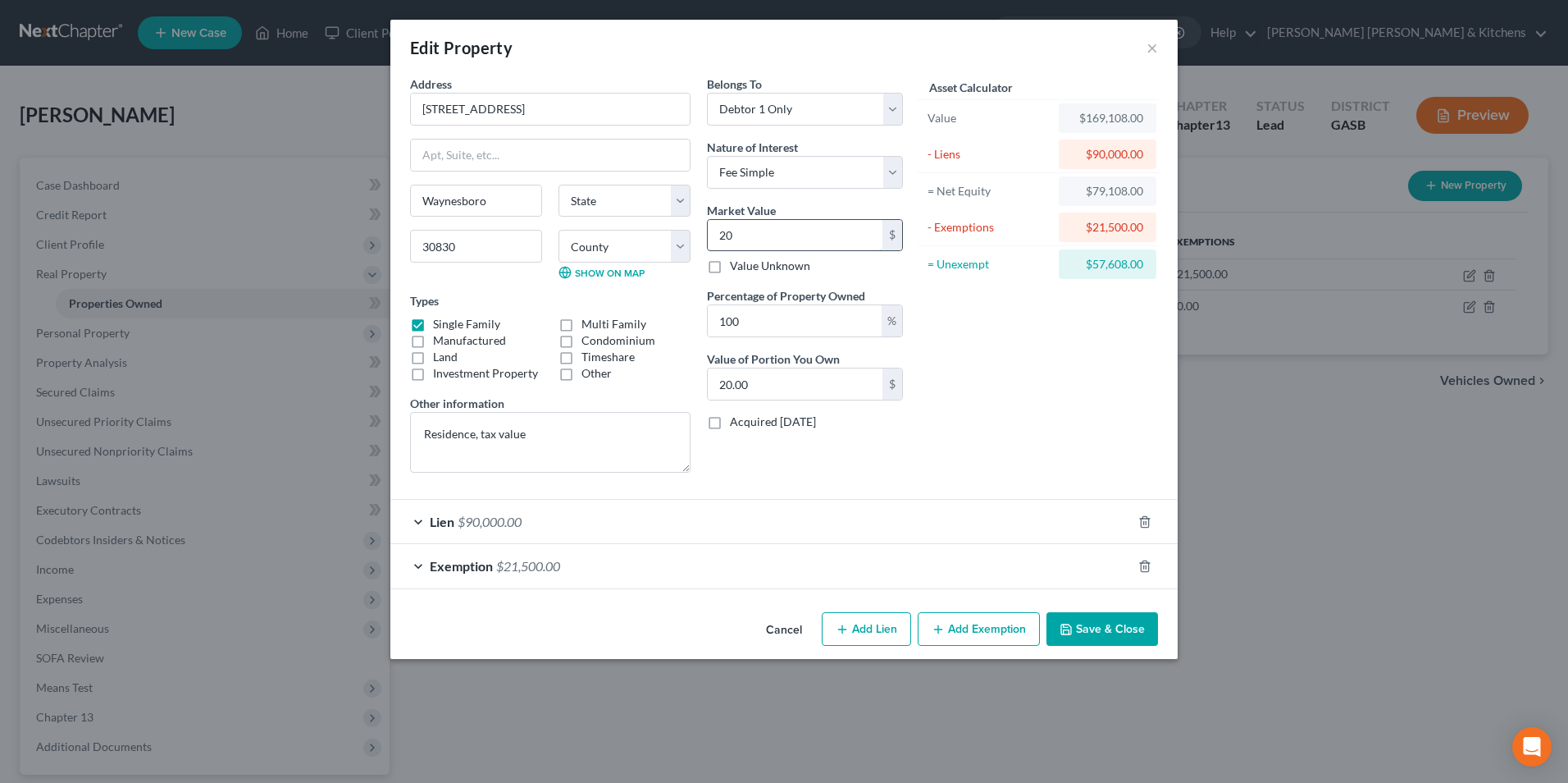
type input "209"
type input "209.00"
type input "2090"
type input "2,090.00"
type input "2,0905"
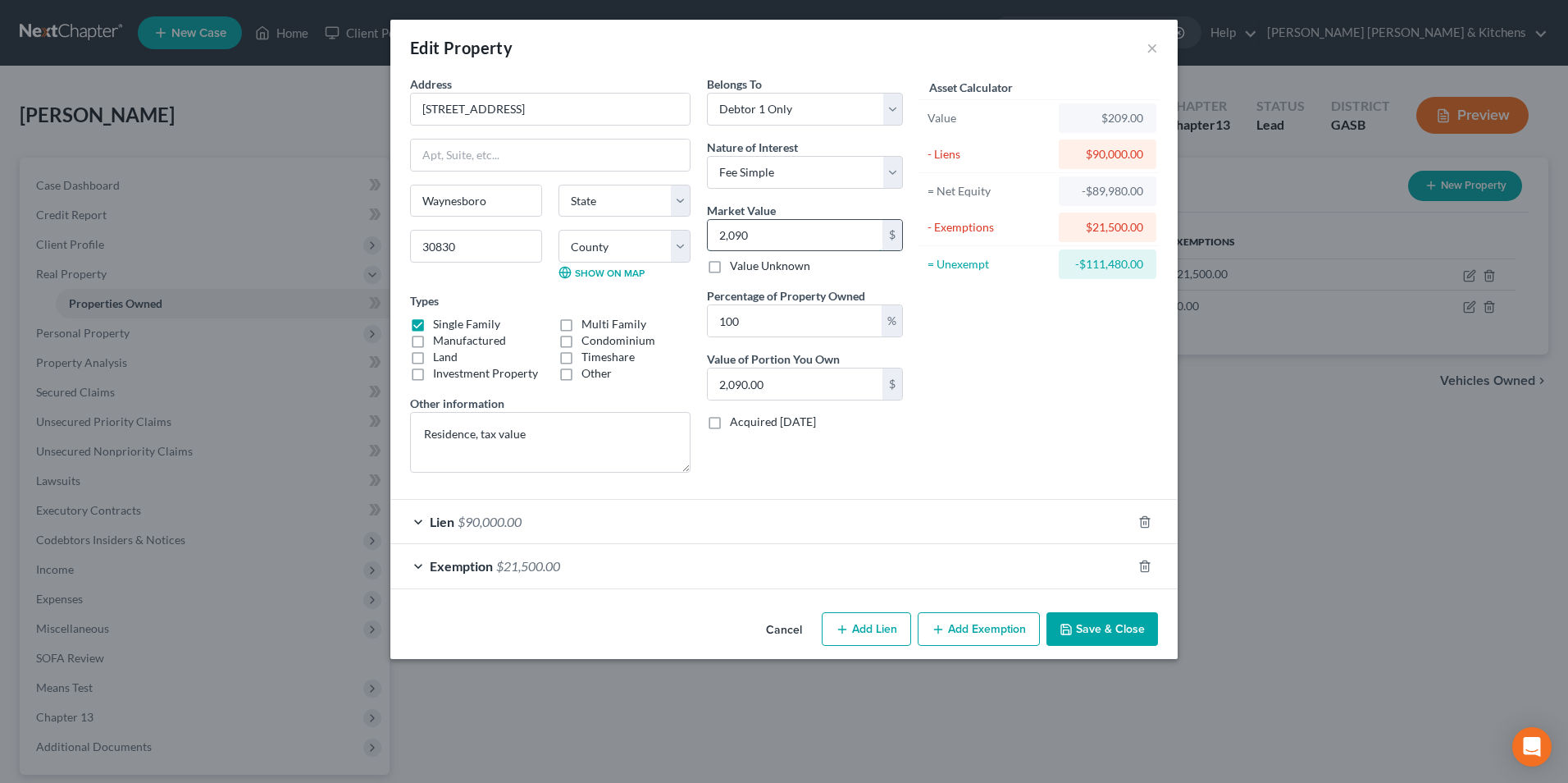
type input "20,905.00"
type input "2,09050"
type input "209,050.00"
type input "209,050"
click at [499, 530] on div "Lien $90,000.00" at bounding box center [761, 521] width 741 height 44
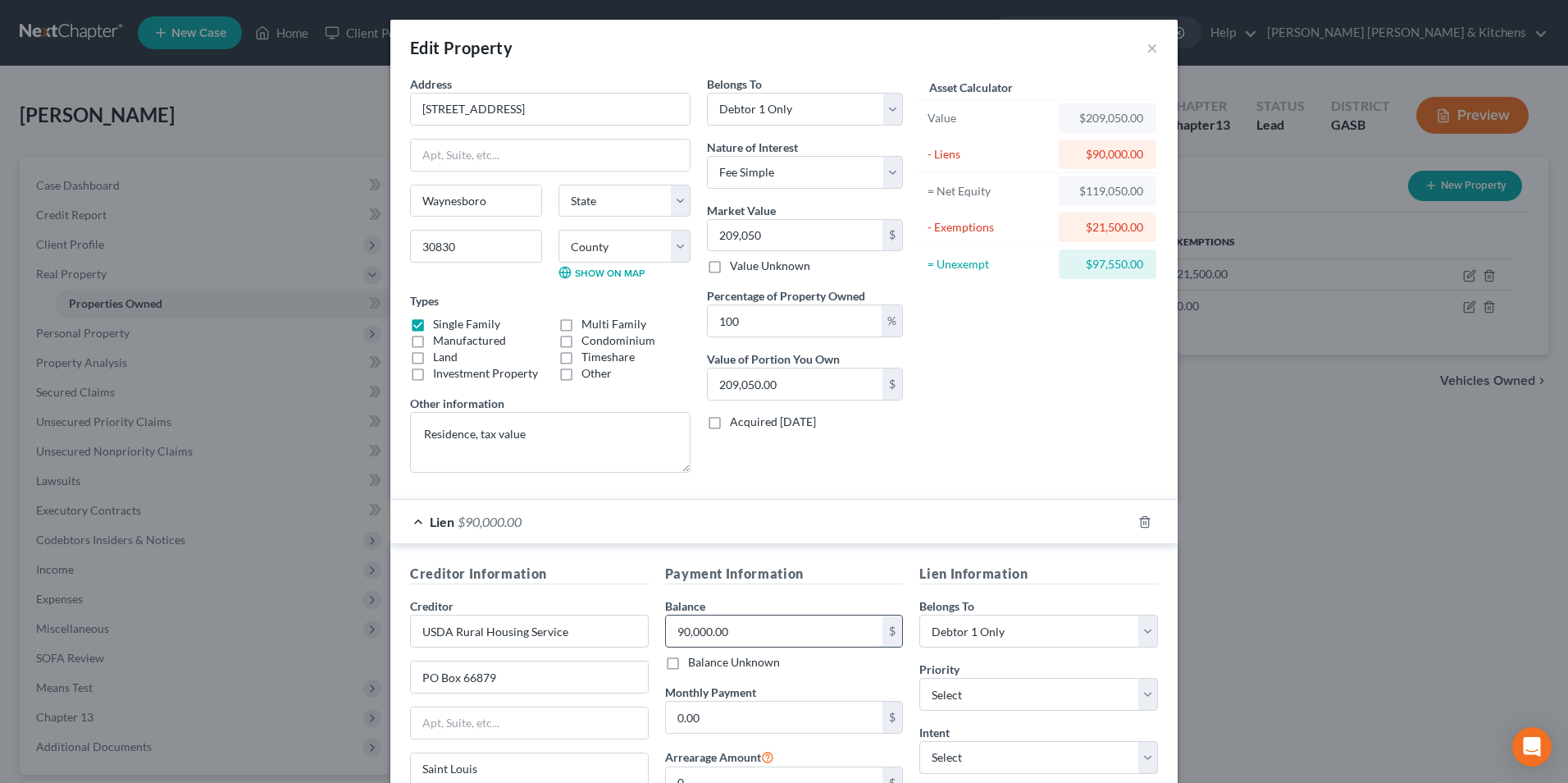
click at [741, 634] on input "90,000.00" at bounding box center [774, 631] width 218 height 31
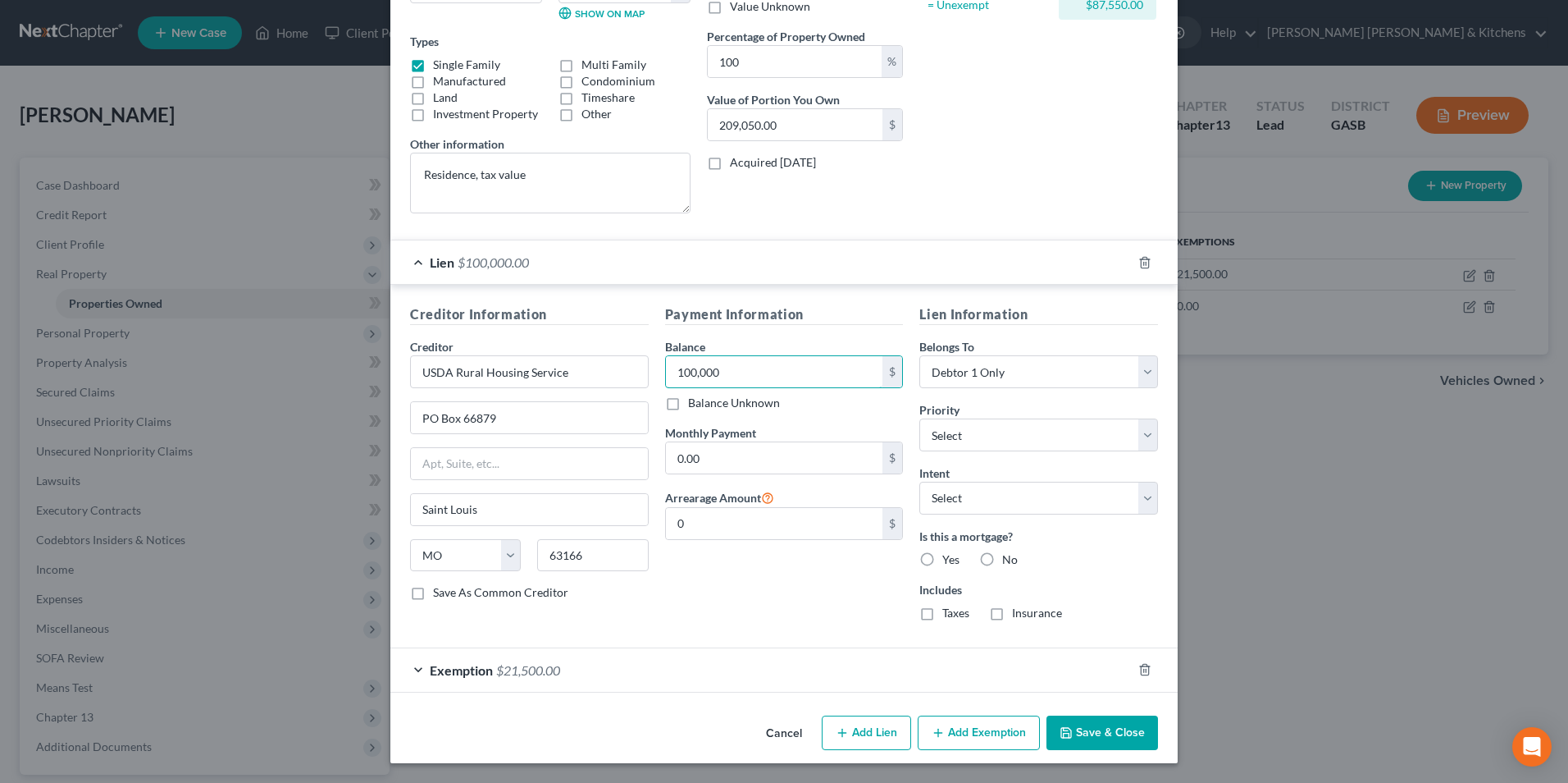
type input "100,000"
click at [1133, 745] on button "Save & Close" at bounding box center [1102, 733] width 112 height 35
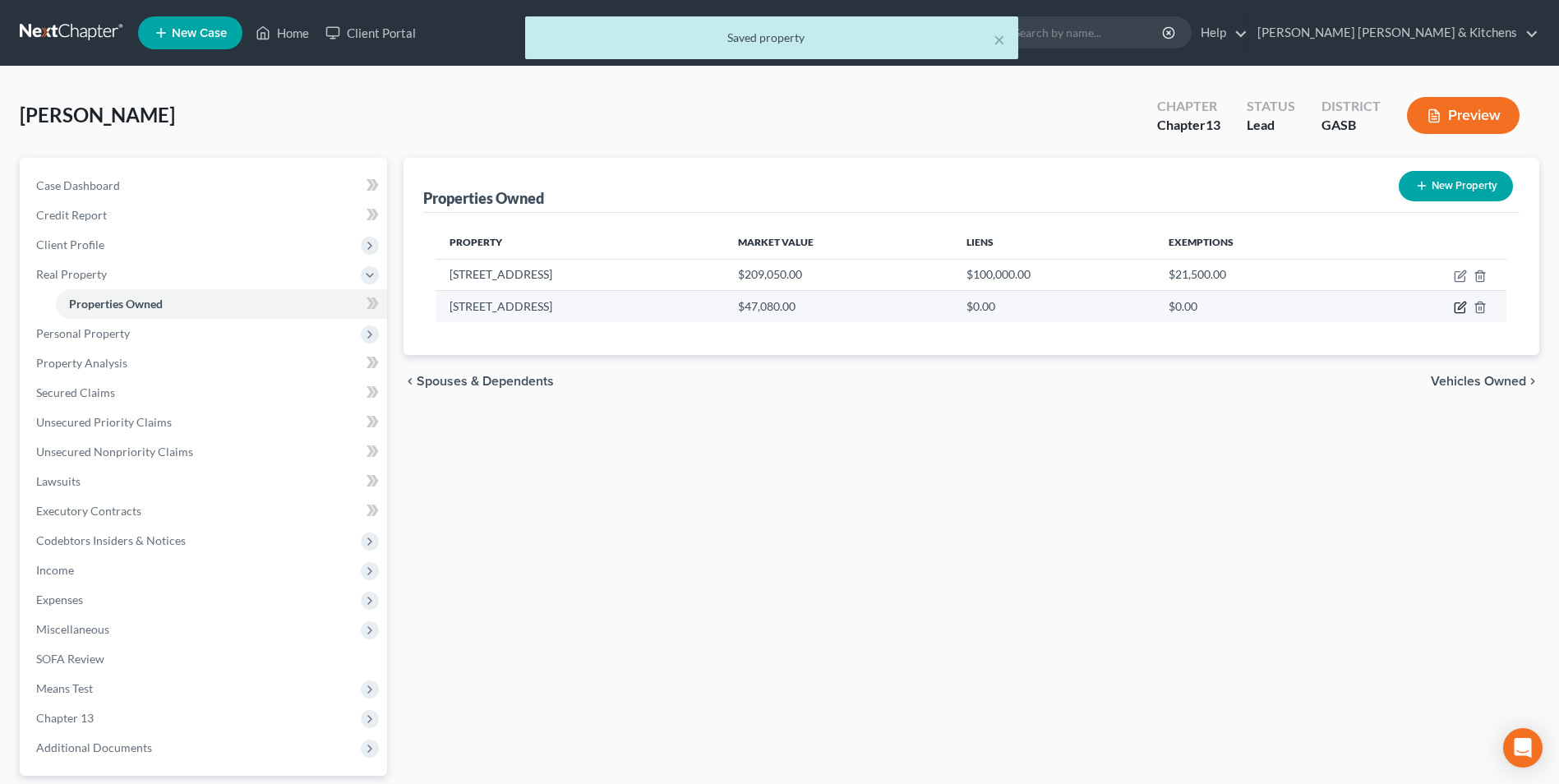
click at [1456, 310] on icon "button" at bounding box center [1460, 307] width 13 height 13
select select "10"
select select "0"
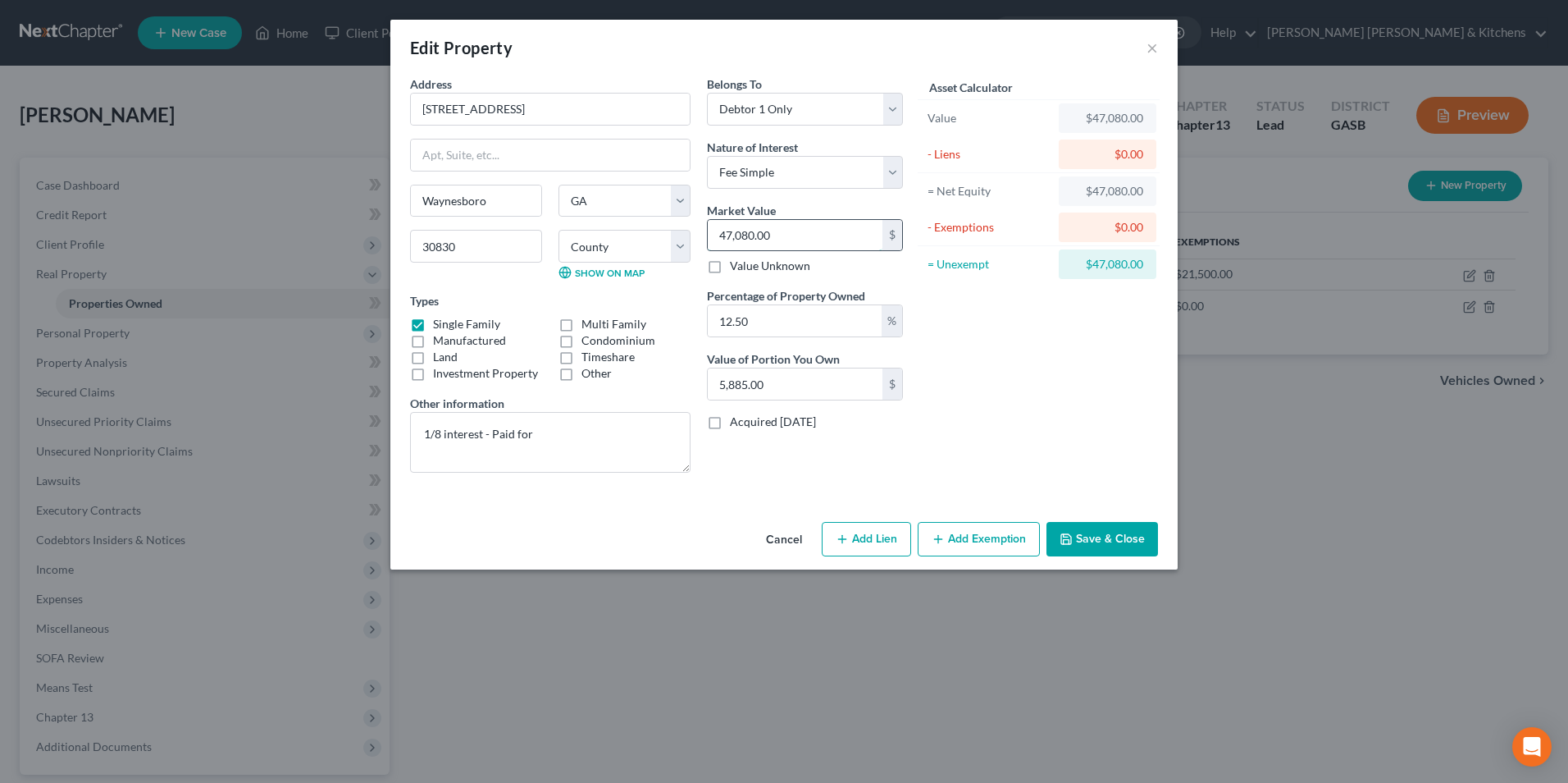
click at [829, 233] on input "47,080.00" at bounding box center [794, 236] width 175 height 31
type input "5"
type input "0.62"
type input "56"
type input "7.00"
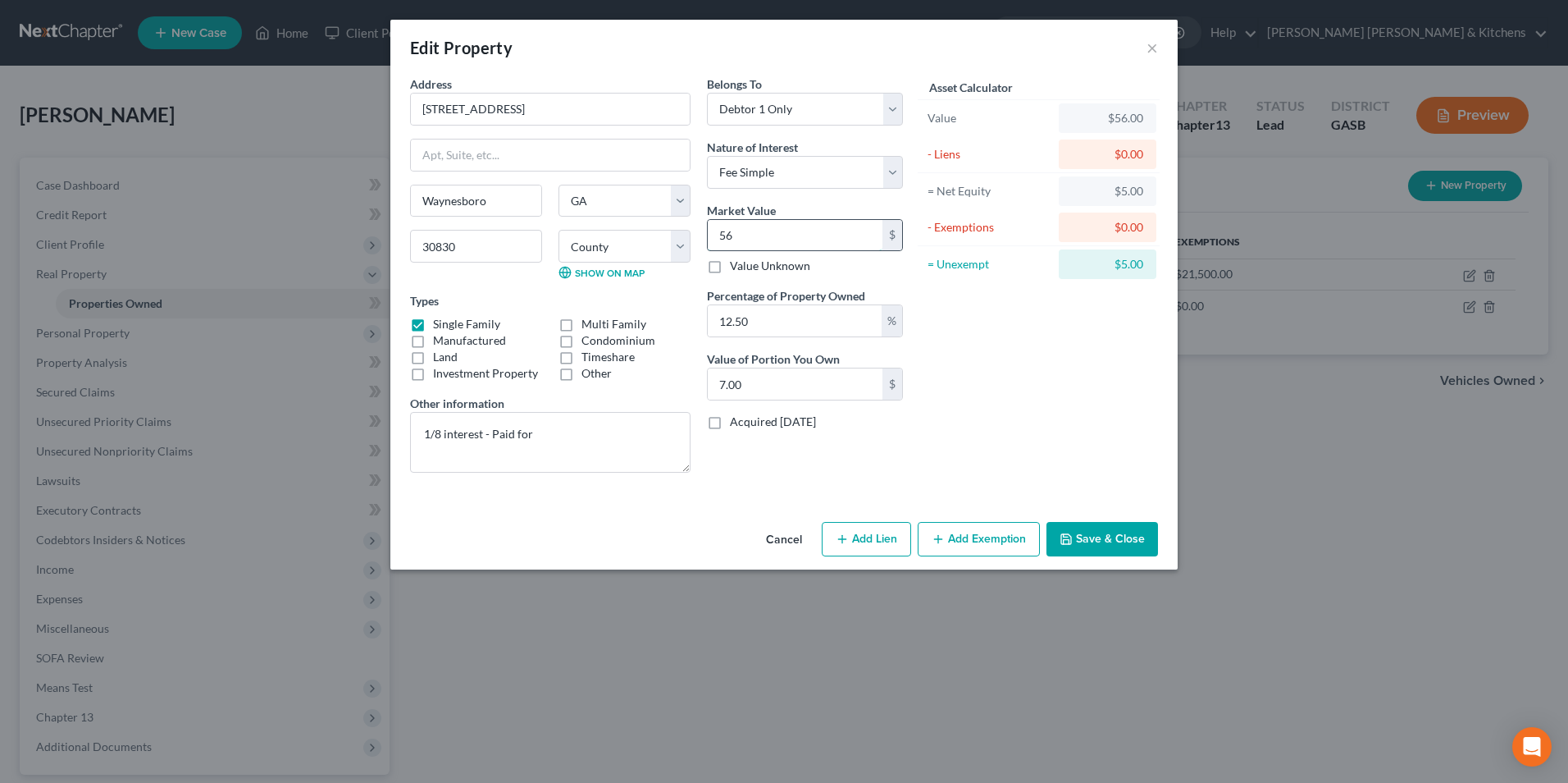
type input "569"
type input "71.12"
type input "5697"
type input "712.12"
type input "5,6975"
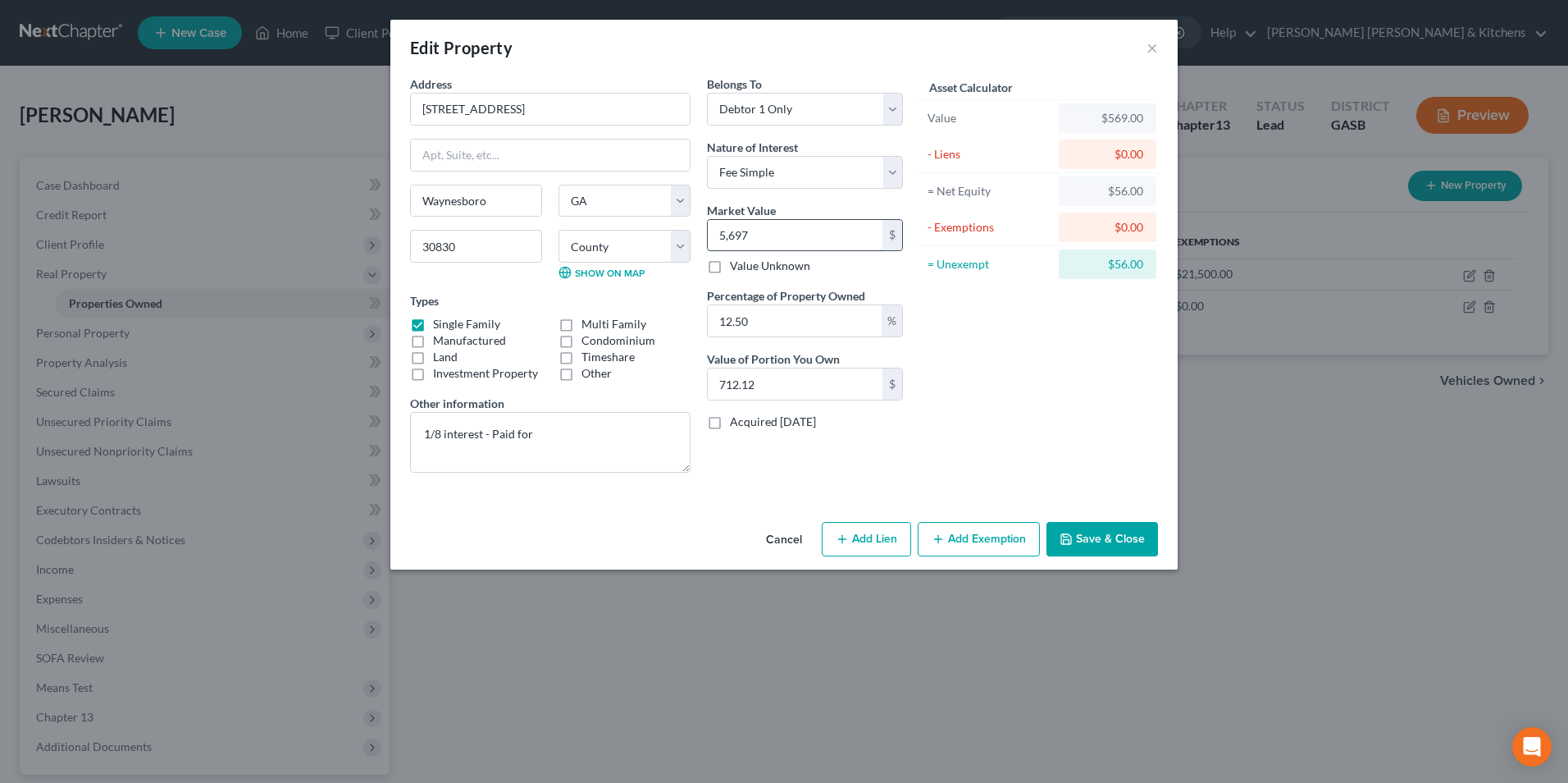
type input "7,121.87"
type input "56,975"
click at [610, 430] on textarea "1/8 interest - Paid for" at bounding box center [550, 442] width 281 height 60
type textarea "1/8 interest - Paid for - tax value"
click at [1142, 546] on button "Save & Close" at bounding box center [1102, 539] width 112 height 35
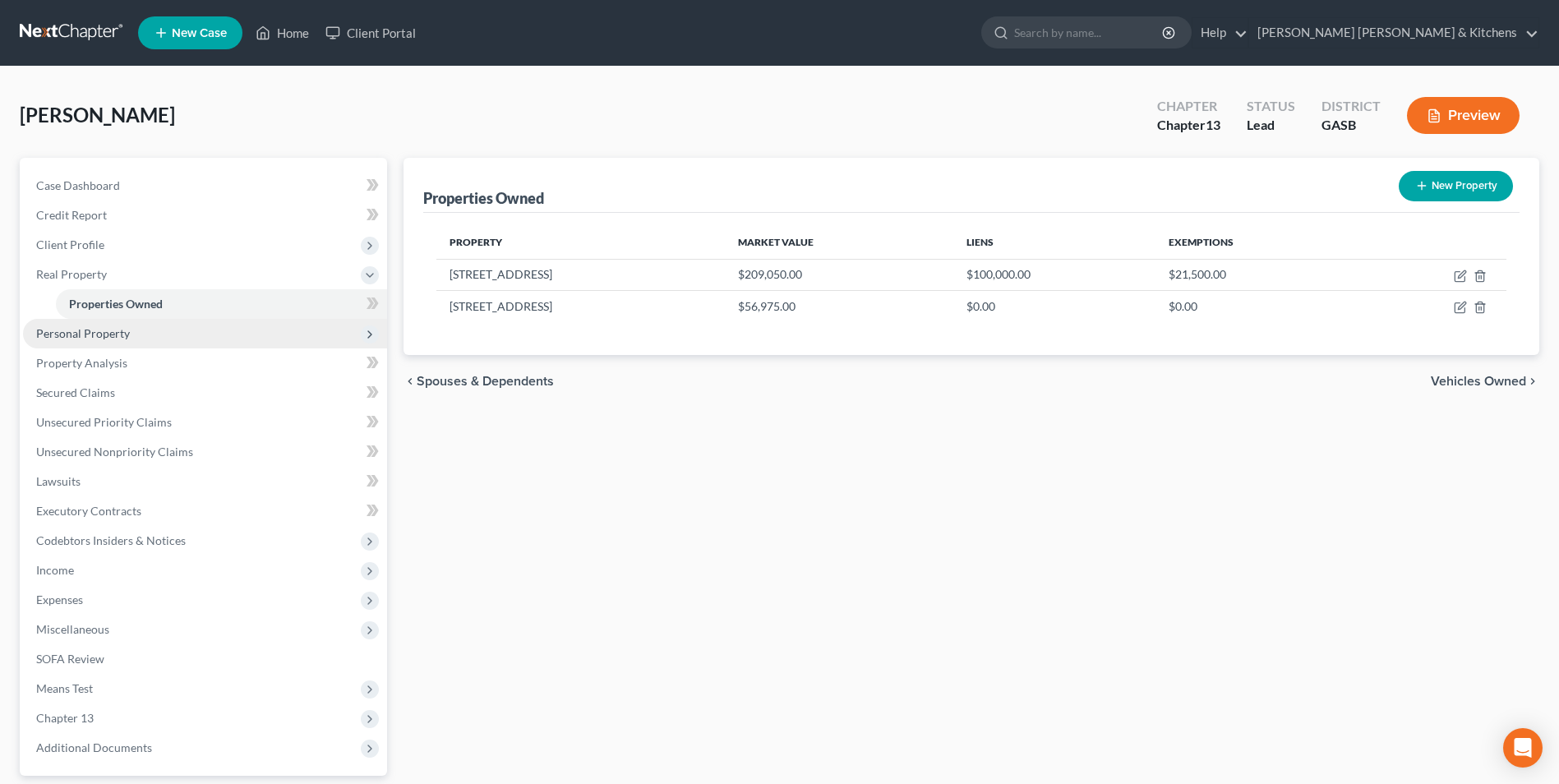
click at [92, 328] on span "Personal Property" at bounding box center [83, 333] width 94 height 14
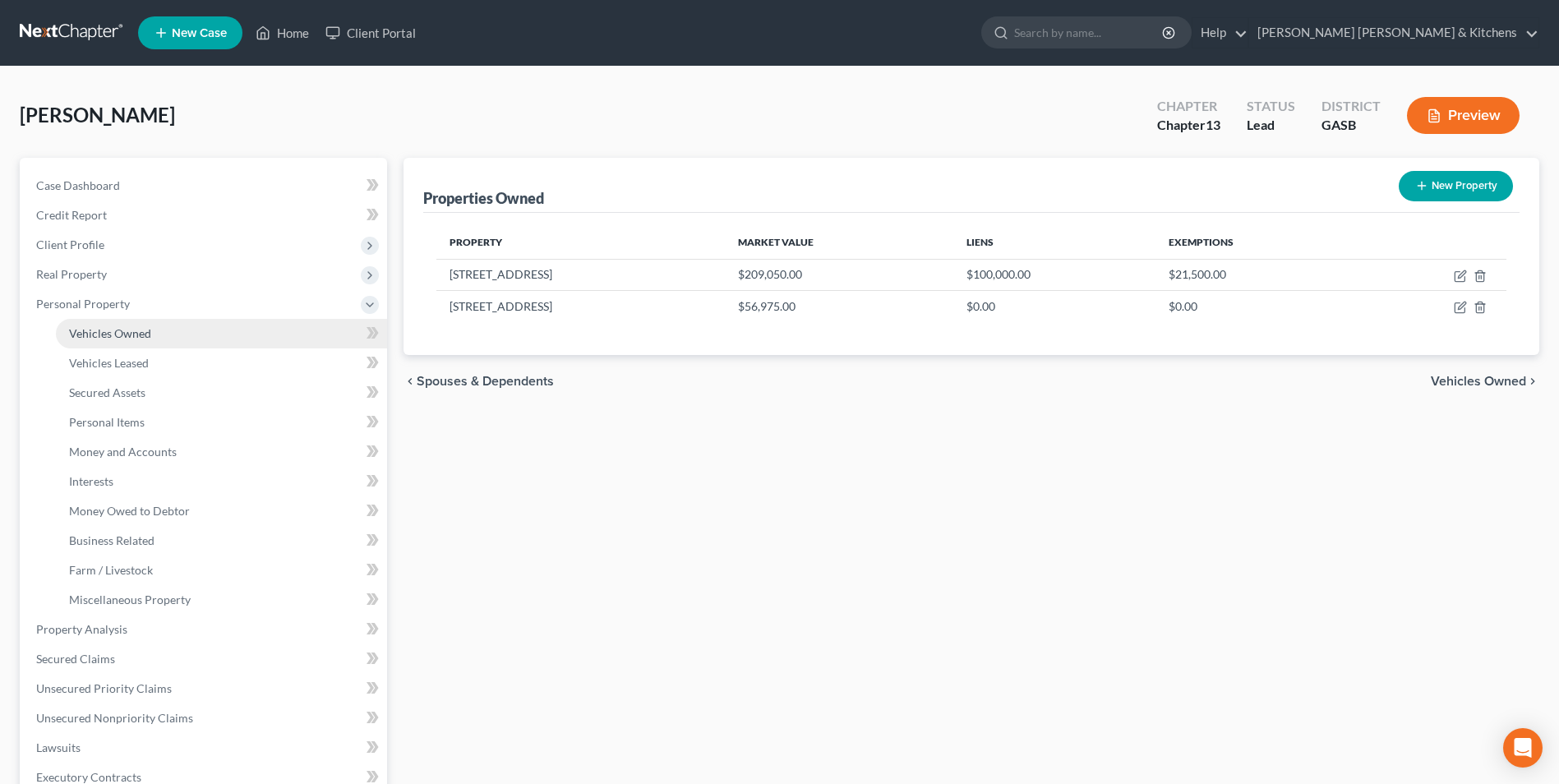
click at [97, 330] on span "Vehicles Owned" at bounding box center [109, 333] width 82 height 14
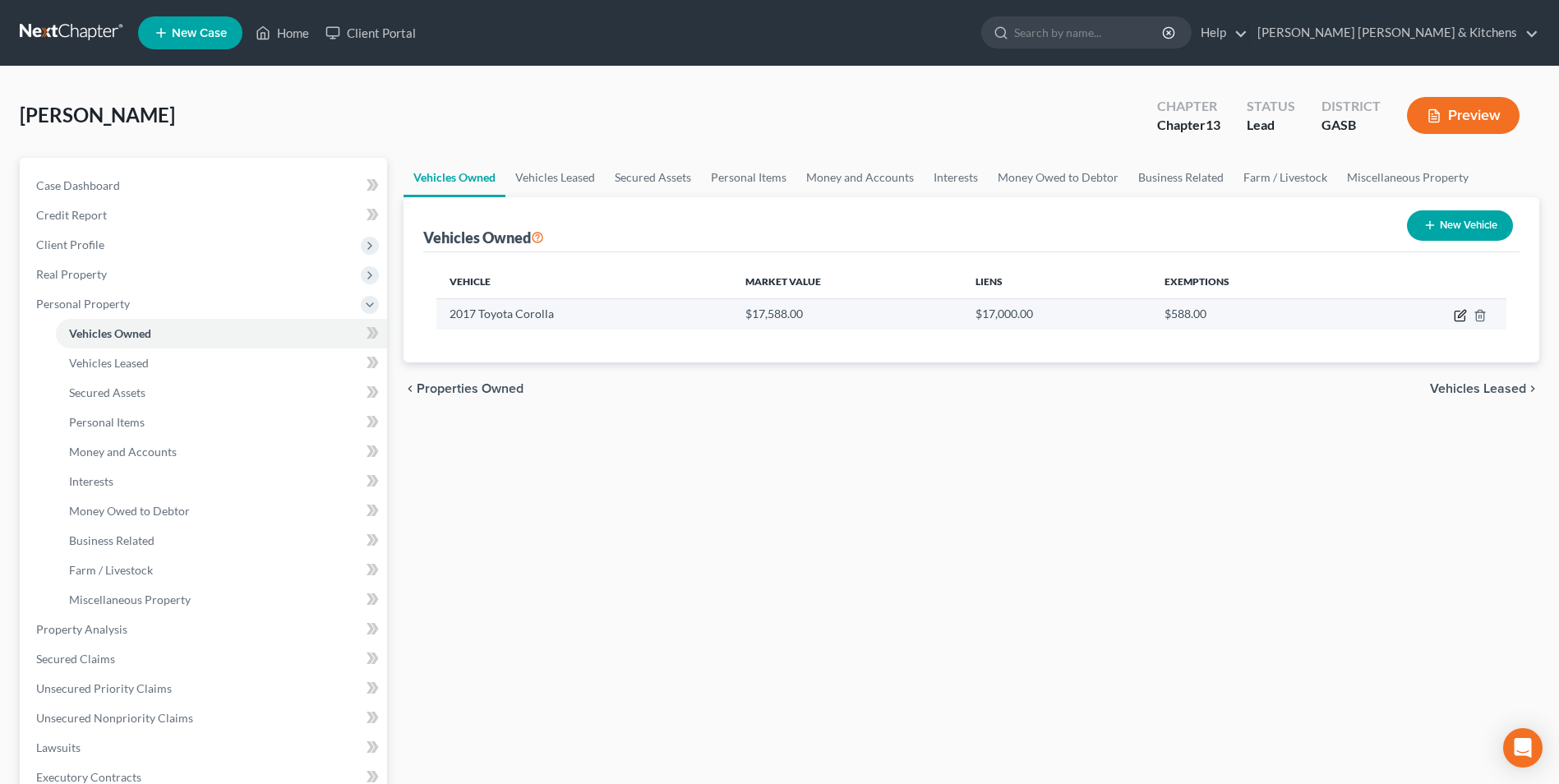
click at [1455, 316] on icon "button" at bounding box center [1459, 317] width 10 height 10
select select "0"
select select "9"
select select "0"
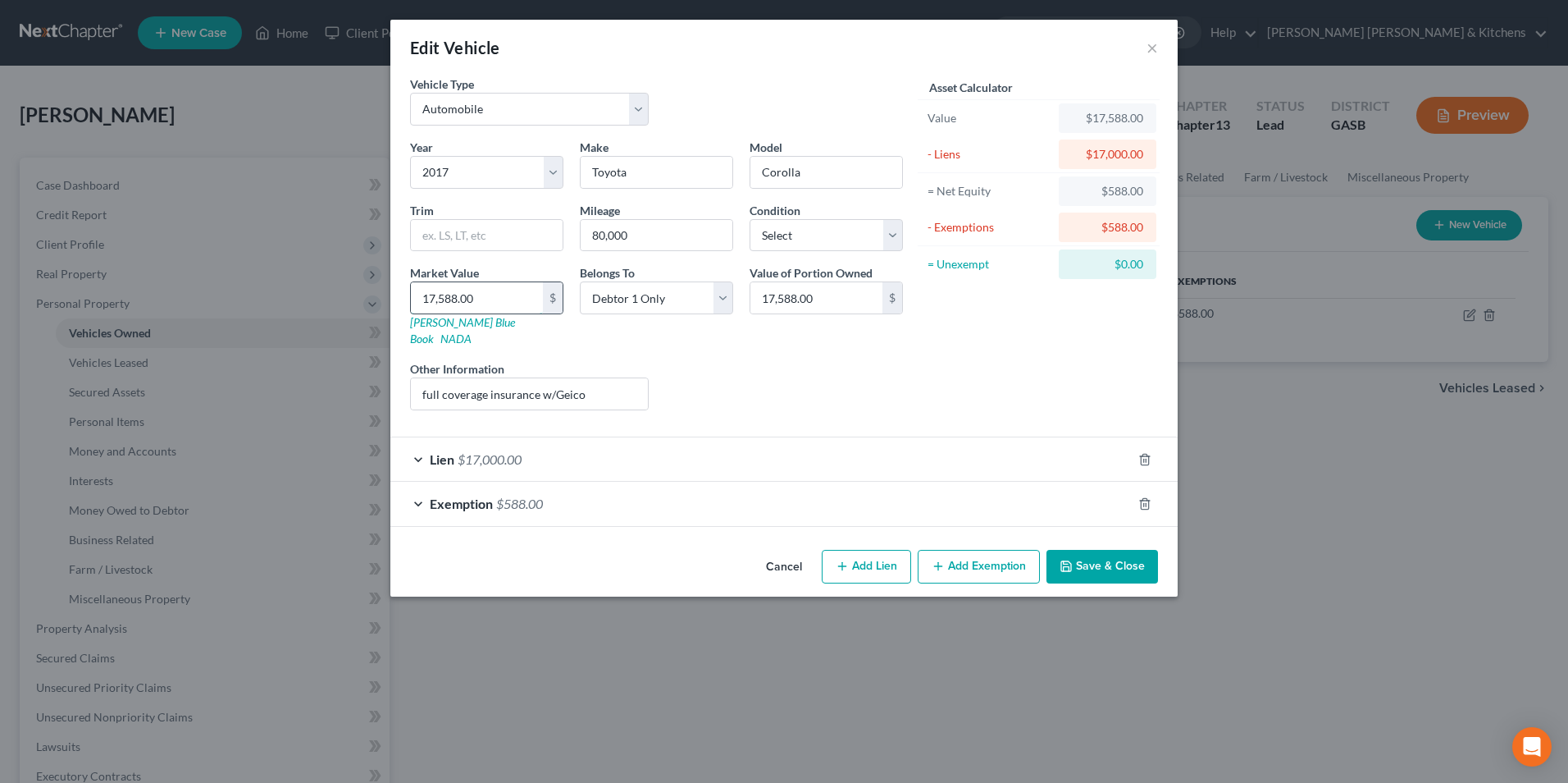
click at [480, 294] on input "17,588.00" at bounding box center [477, 298] width 132 height 31
type input "1"
type input "1.00"
type input "16"
type input "16.00"
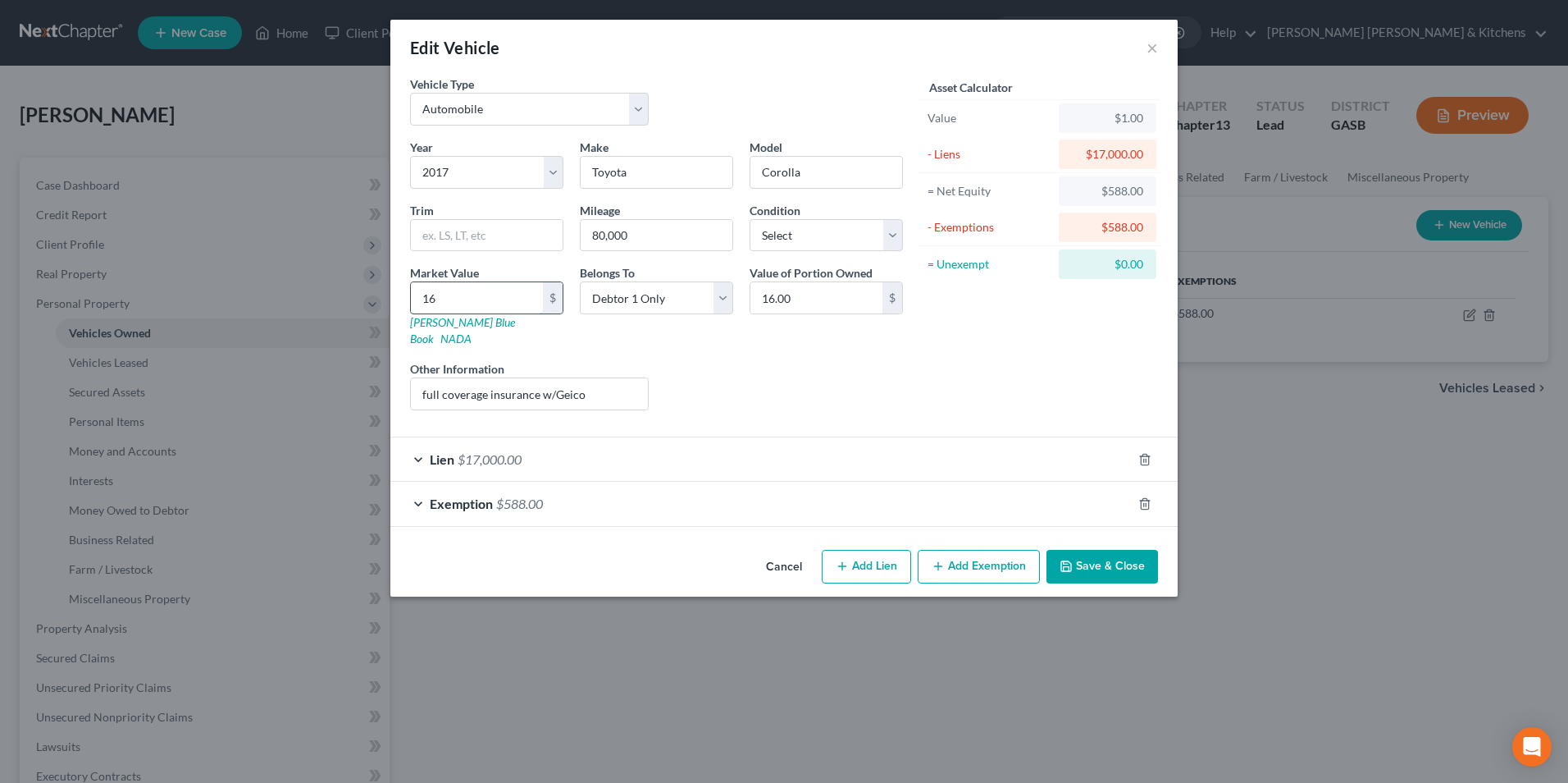
type input "167"
type input "167.00"
type input "1672"
type input "1,672.00"
type input "1,6725"
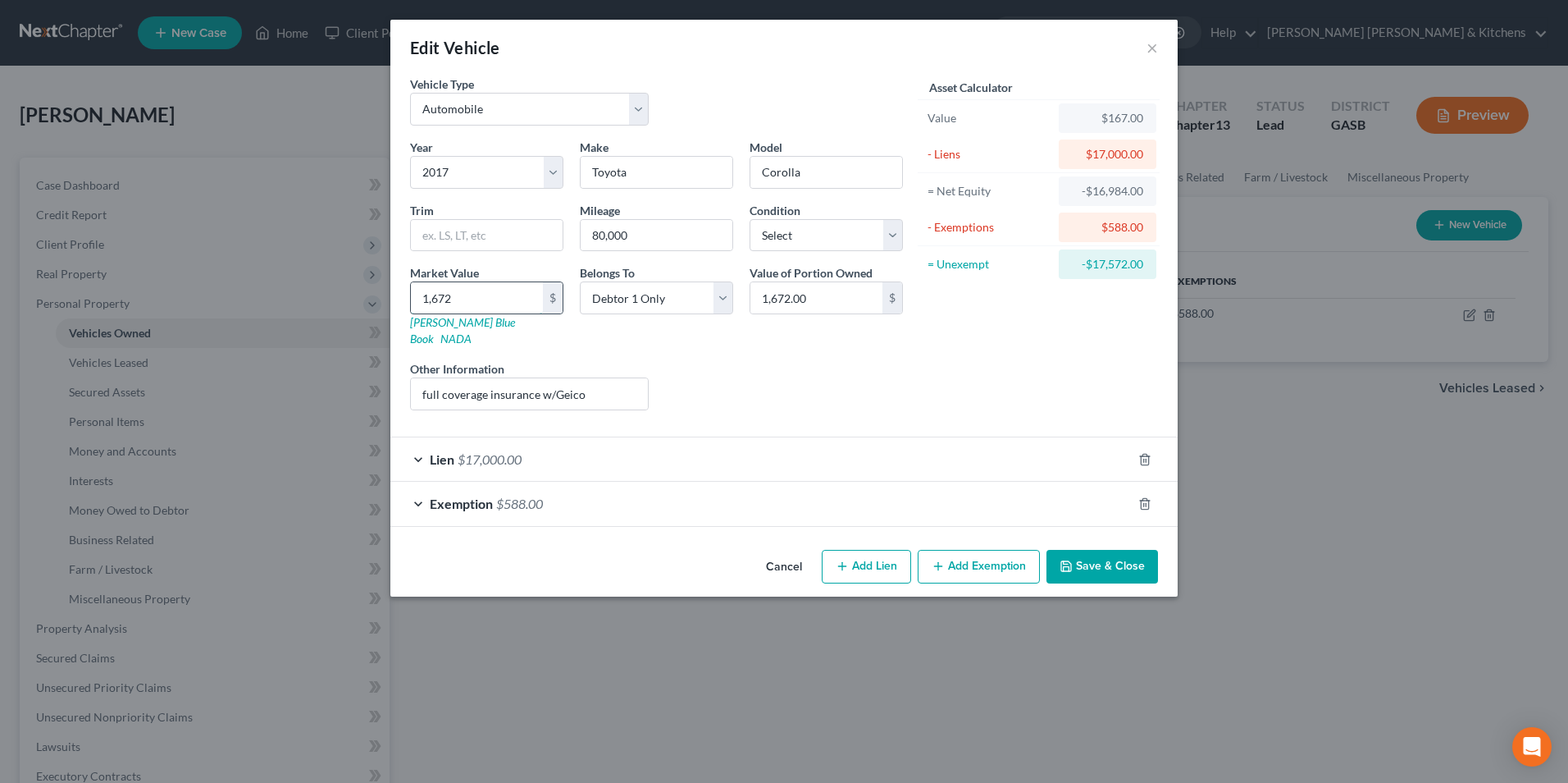
type input "16,725.00"
type input "16,725"
click at [473, 437] on div "Lien $17,000.00" at bounding box center [761, 459] width 741 height 44
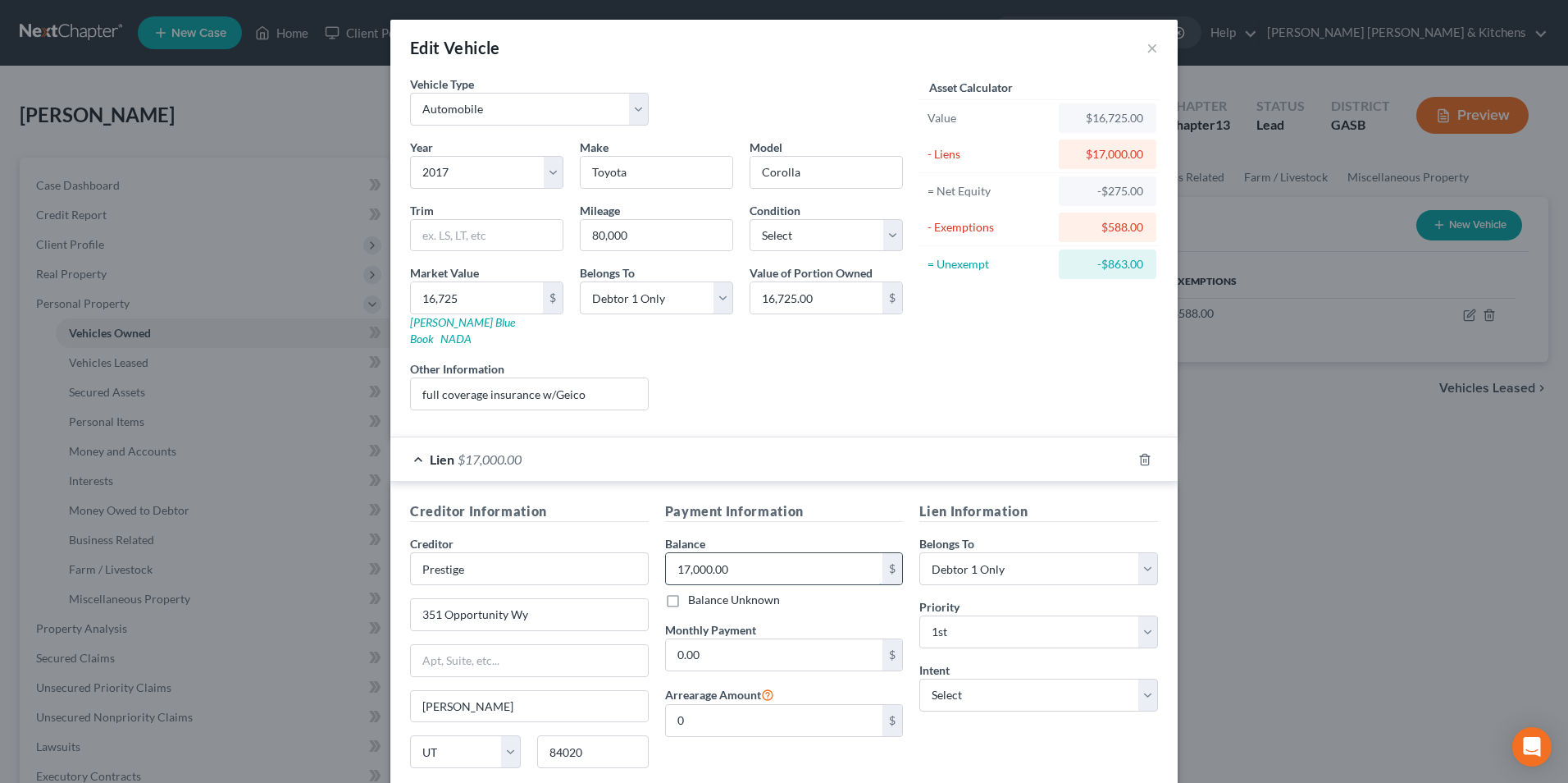
click at [716, 553] on input "17,000.00" at bounding box center [774, 569] width 218 height 31
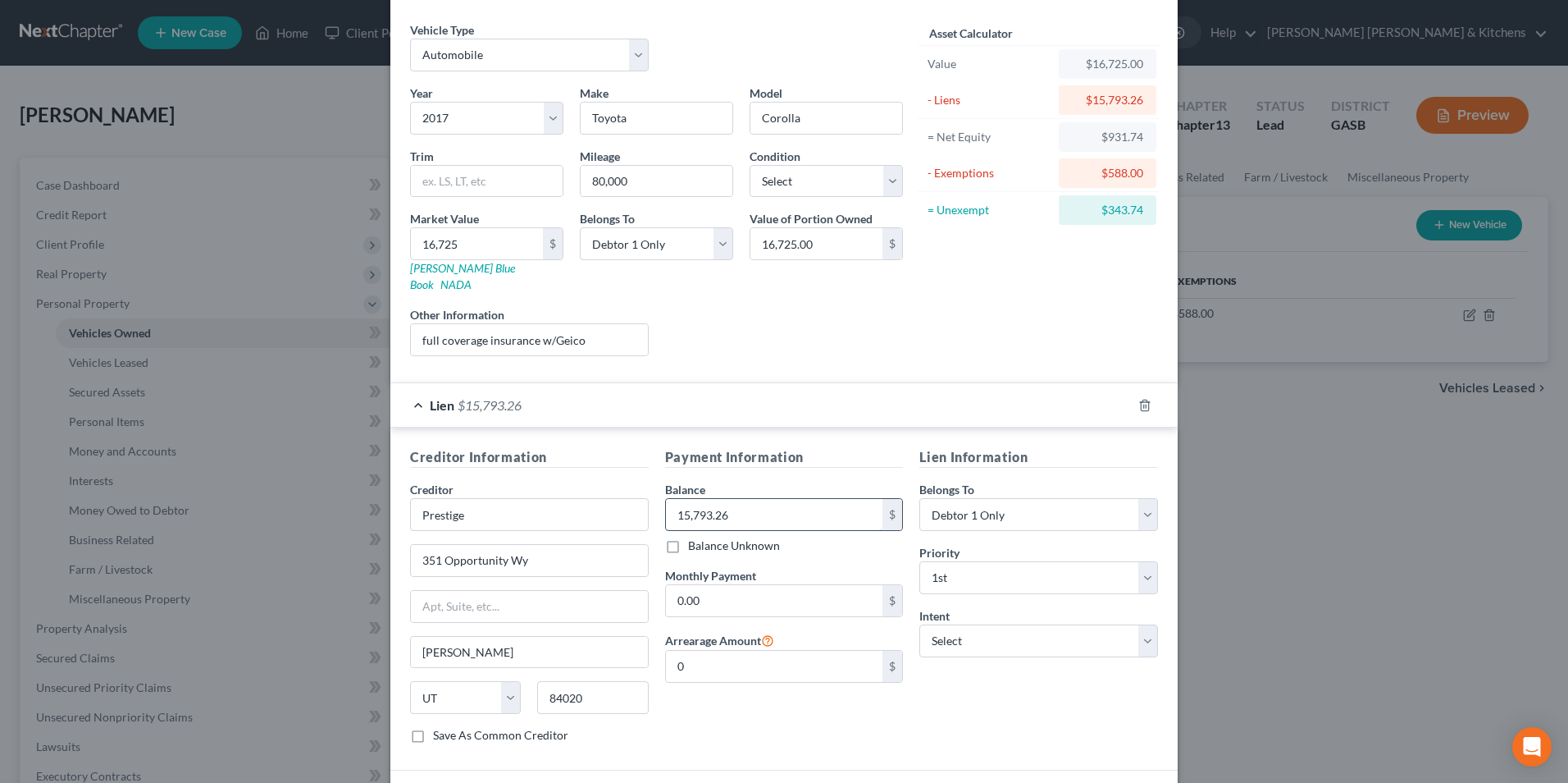
scroll to position [160, 0]
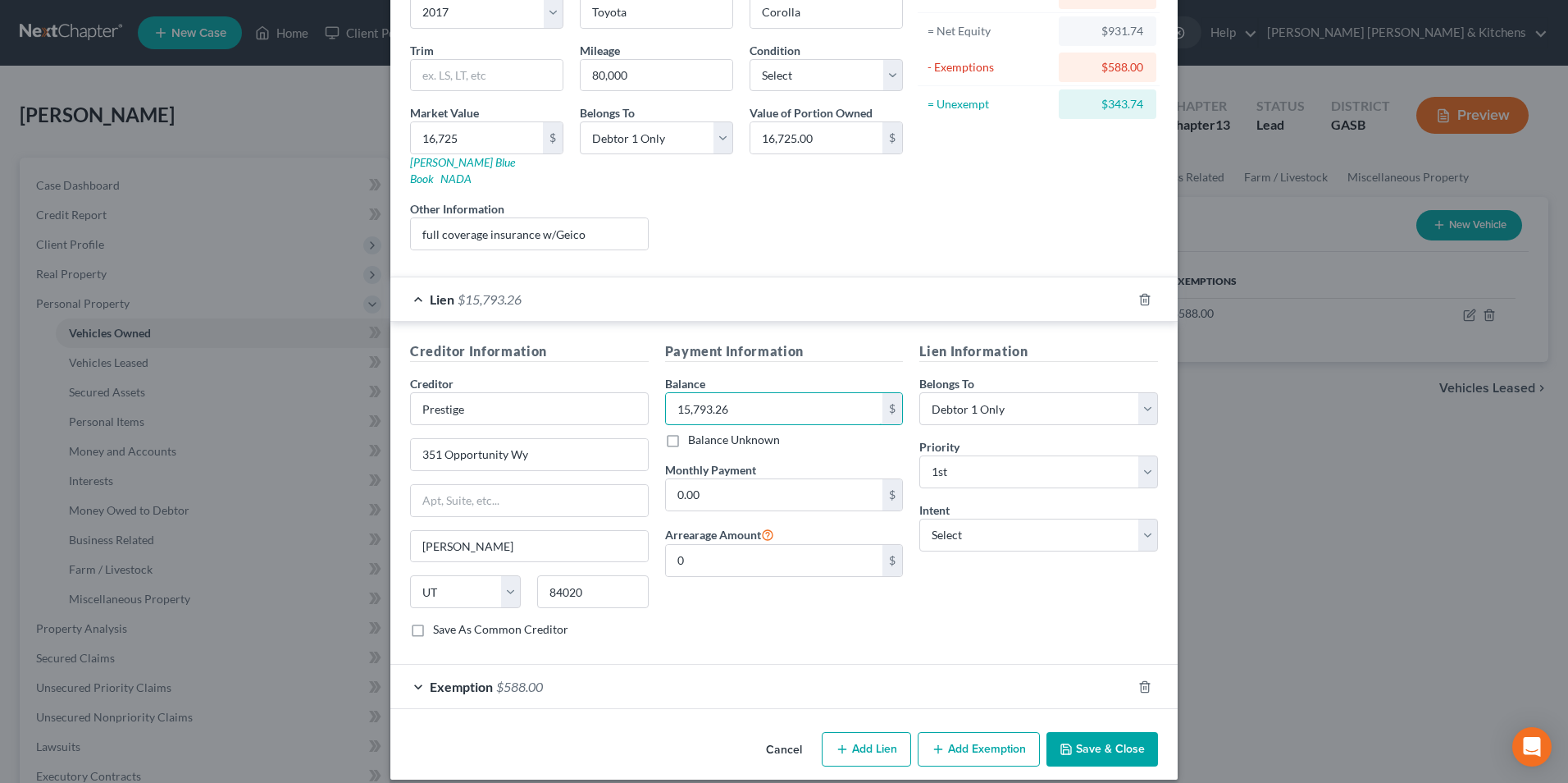
type input "15,793.26"
click at [481, 665] on div "Exemption $588.00" at bounding box center [761, 686] width 741 height 44
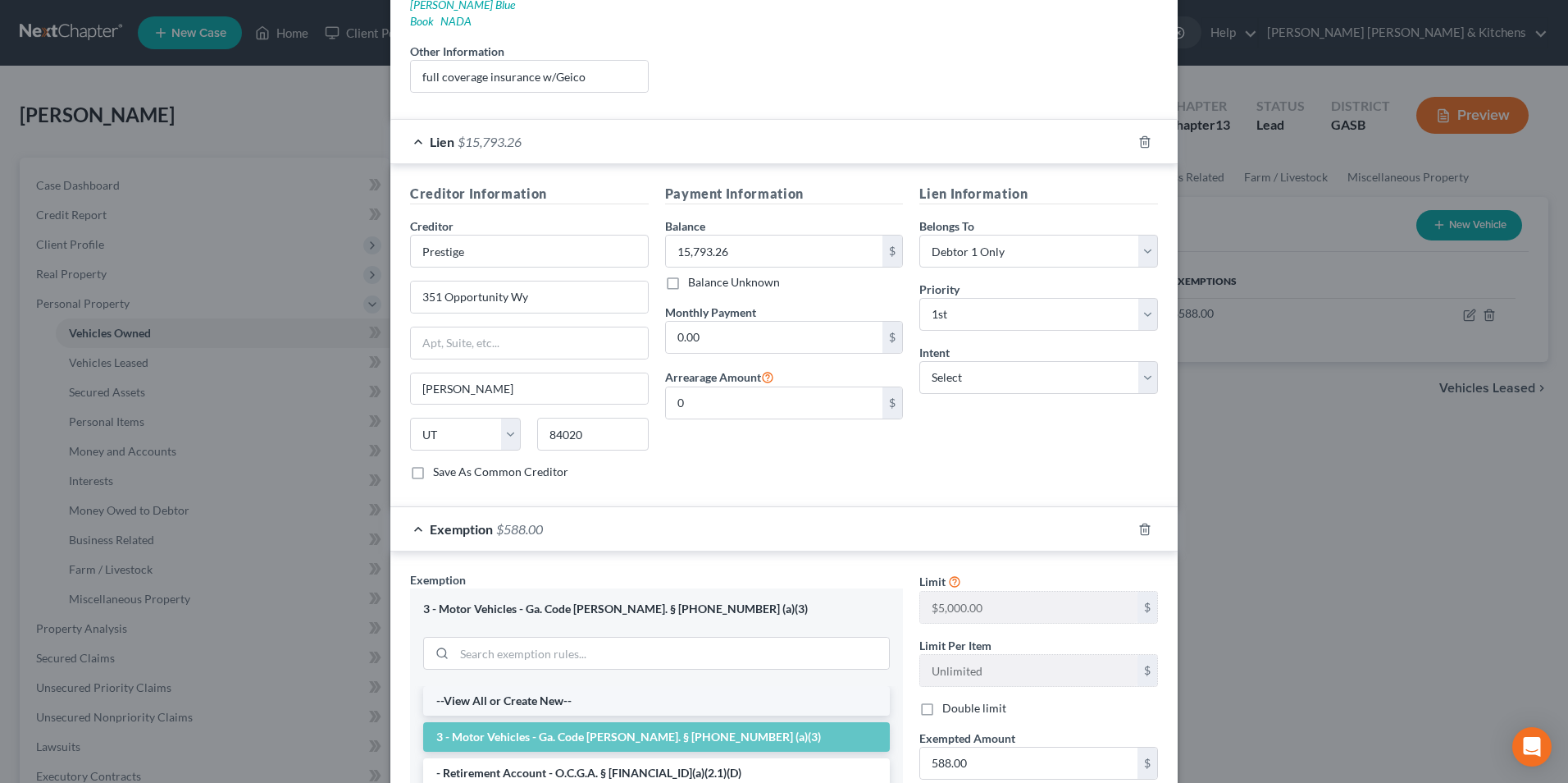
scroll to position [324, 0]
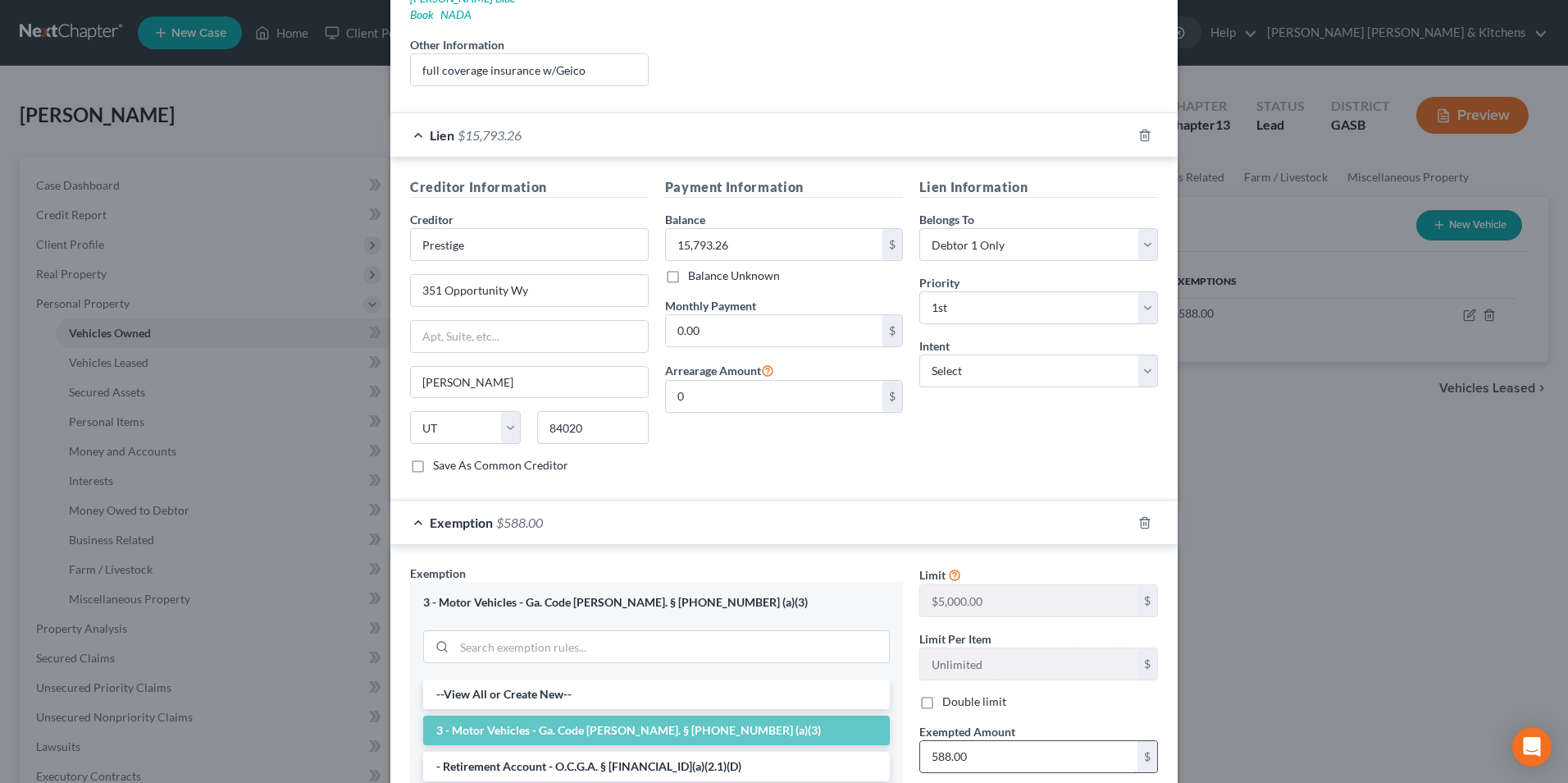
click at [987, 741] on input "588.00" at bounding box center [1029, 757] width 218 height 31
type input "931.74"
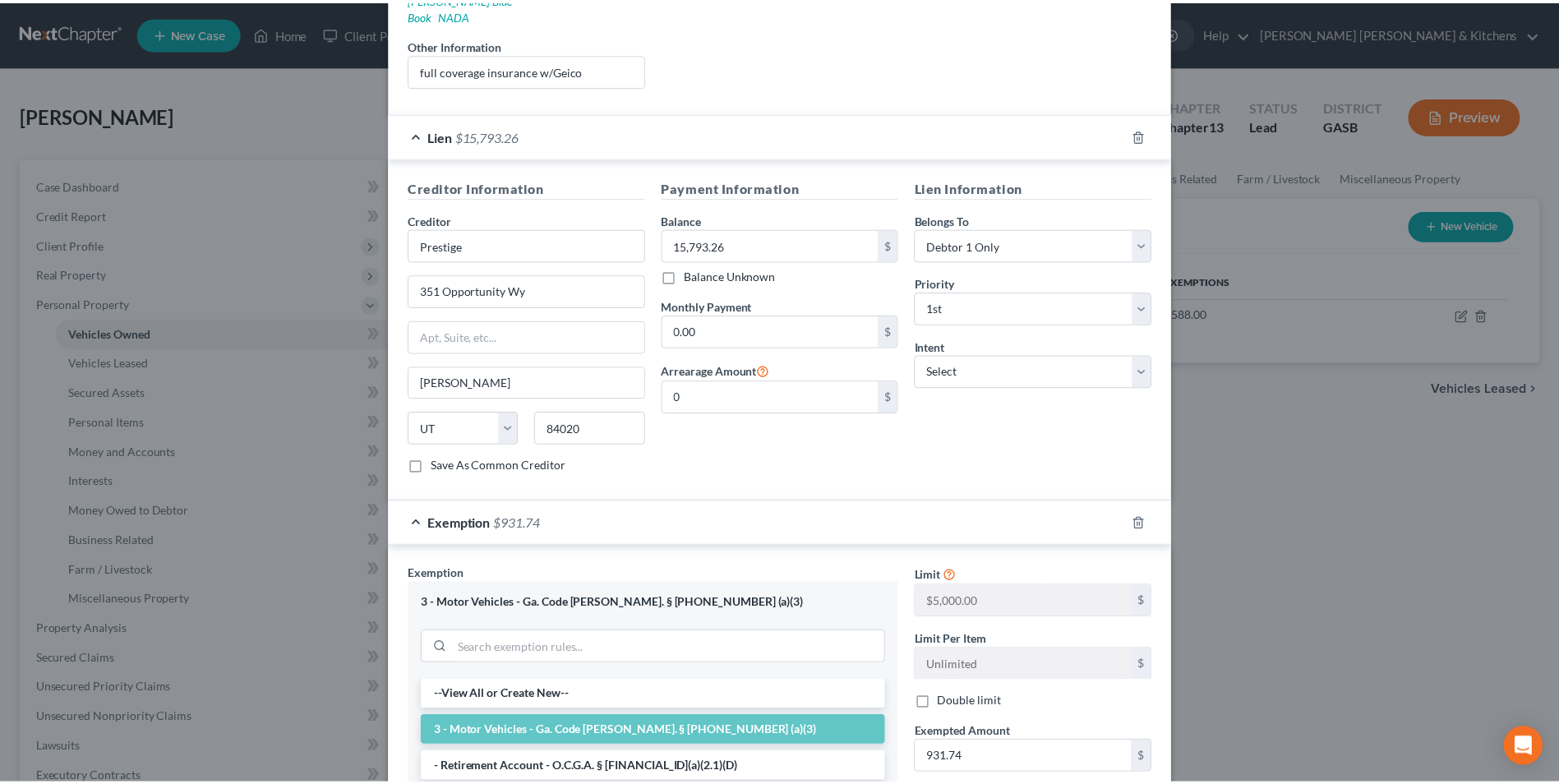
scroll to position [585, 0]
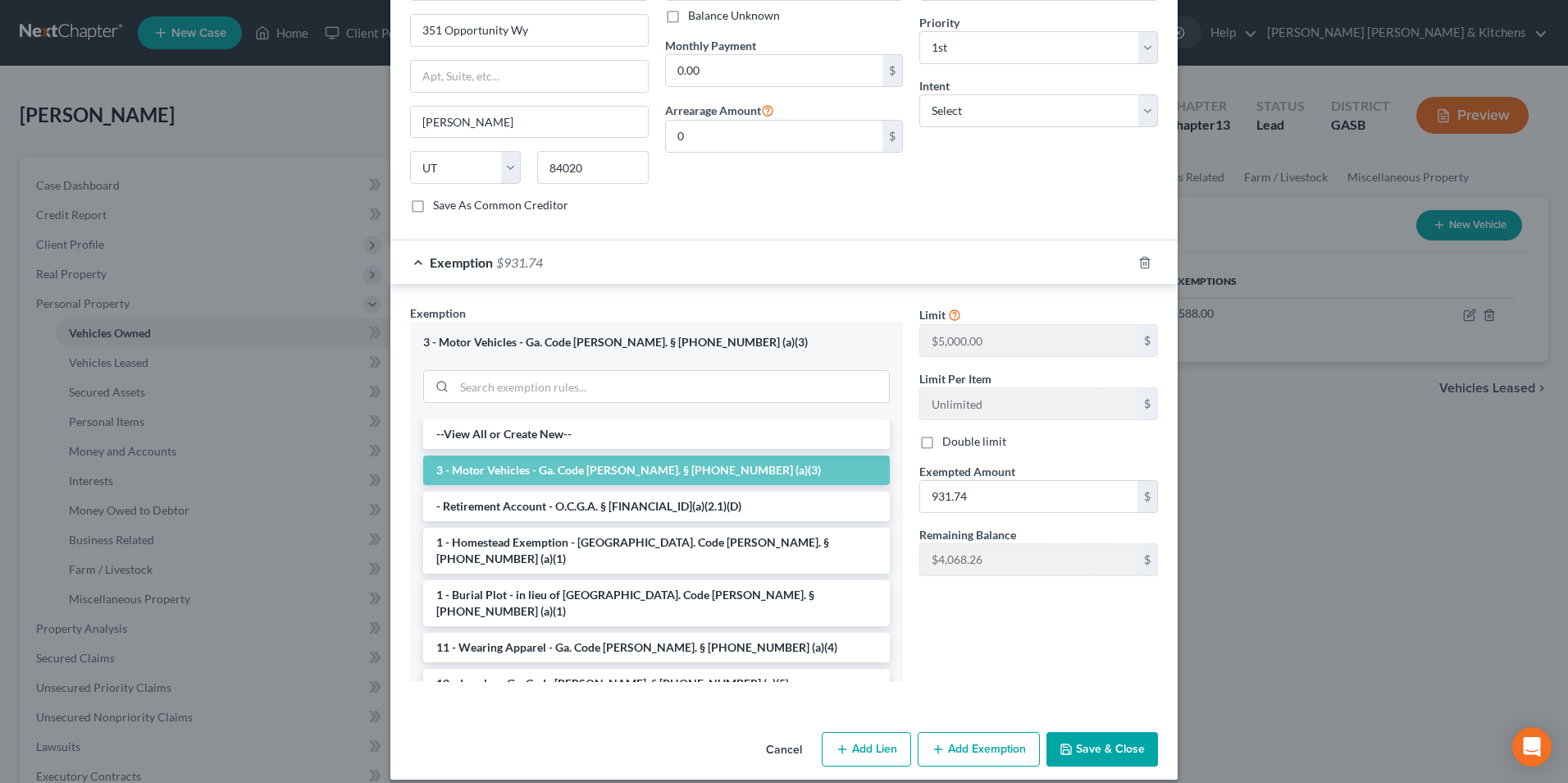
click at [1117, 733] on button "Save & Close" at bounding box center [1102, 749] width 112 height 35
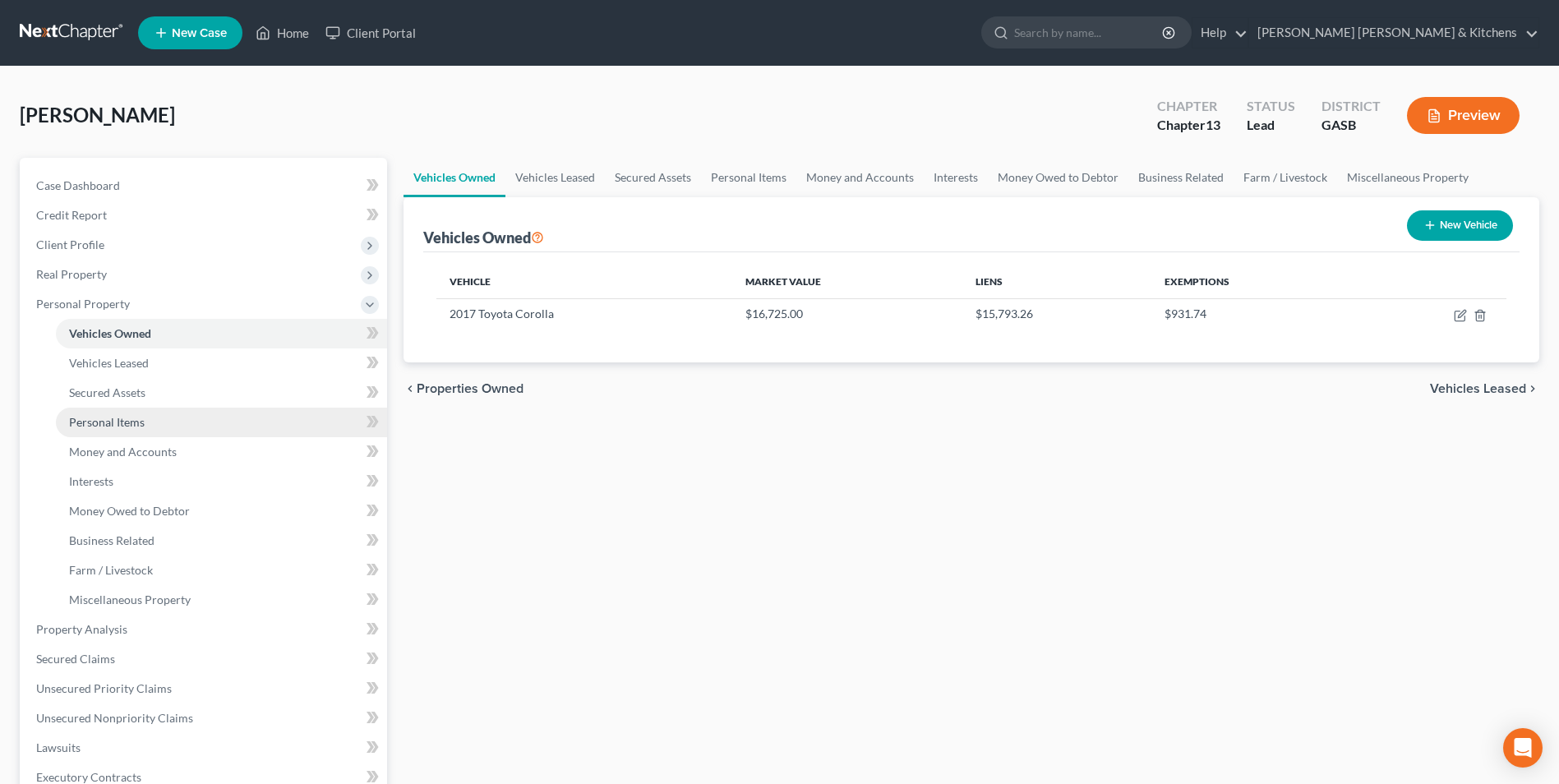
click at [153, 419] on link "Personal Items" at bounding box center [221, 423] width 331 height 30
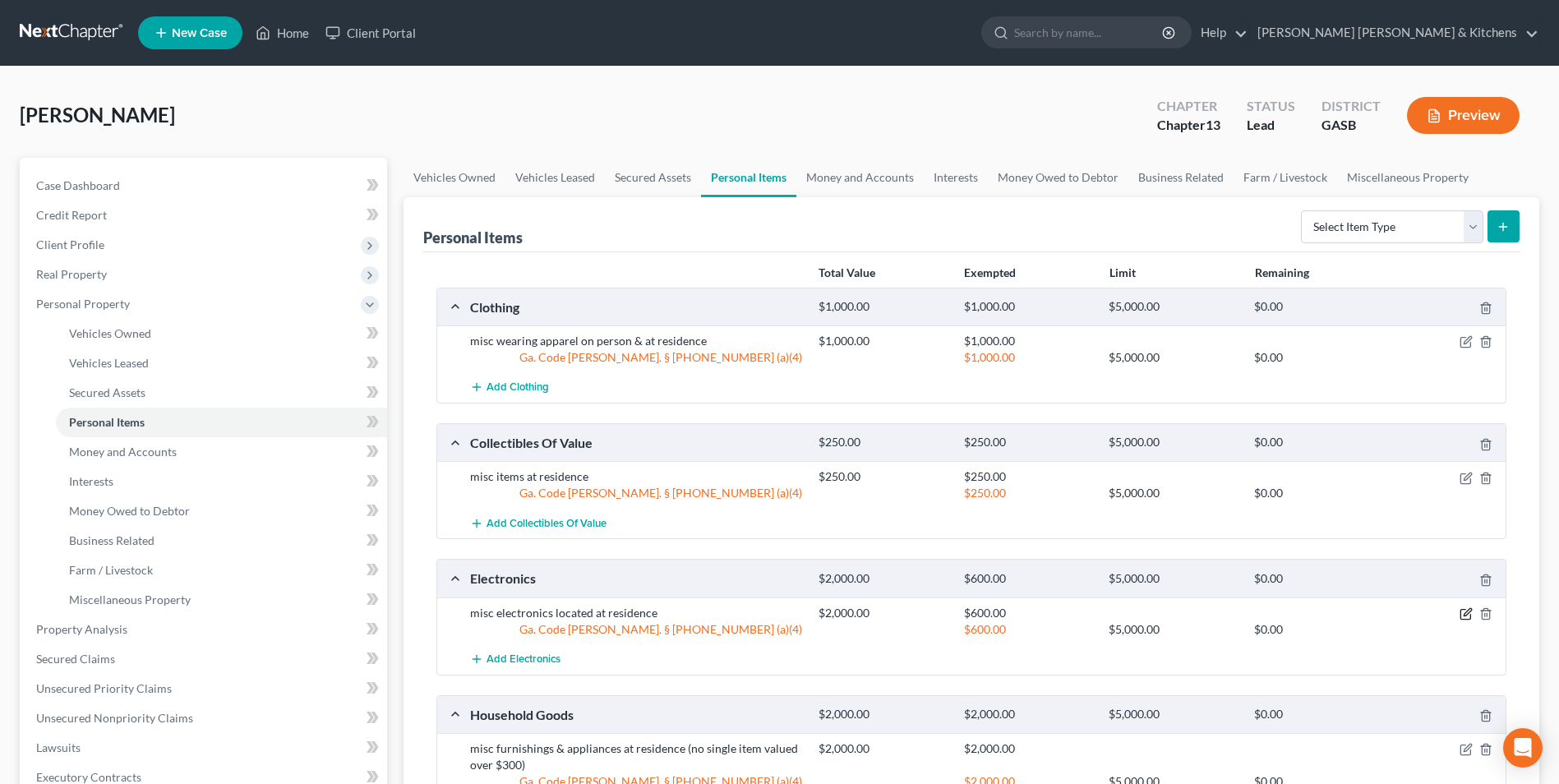
click at [1468, 614] on icon "button" at bounding box center [1466, 614] width 13 height 13
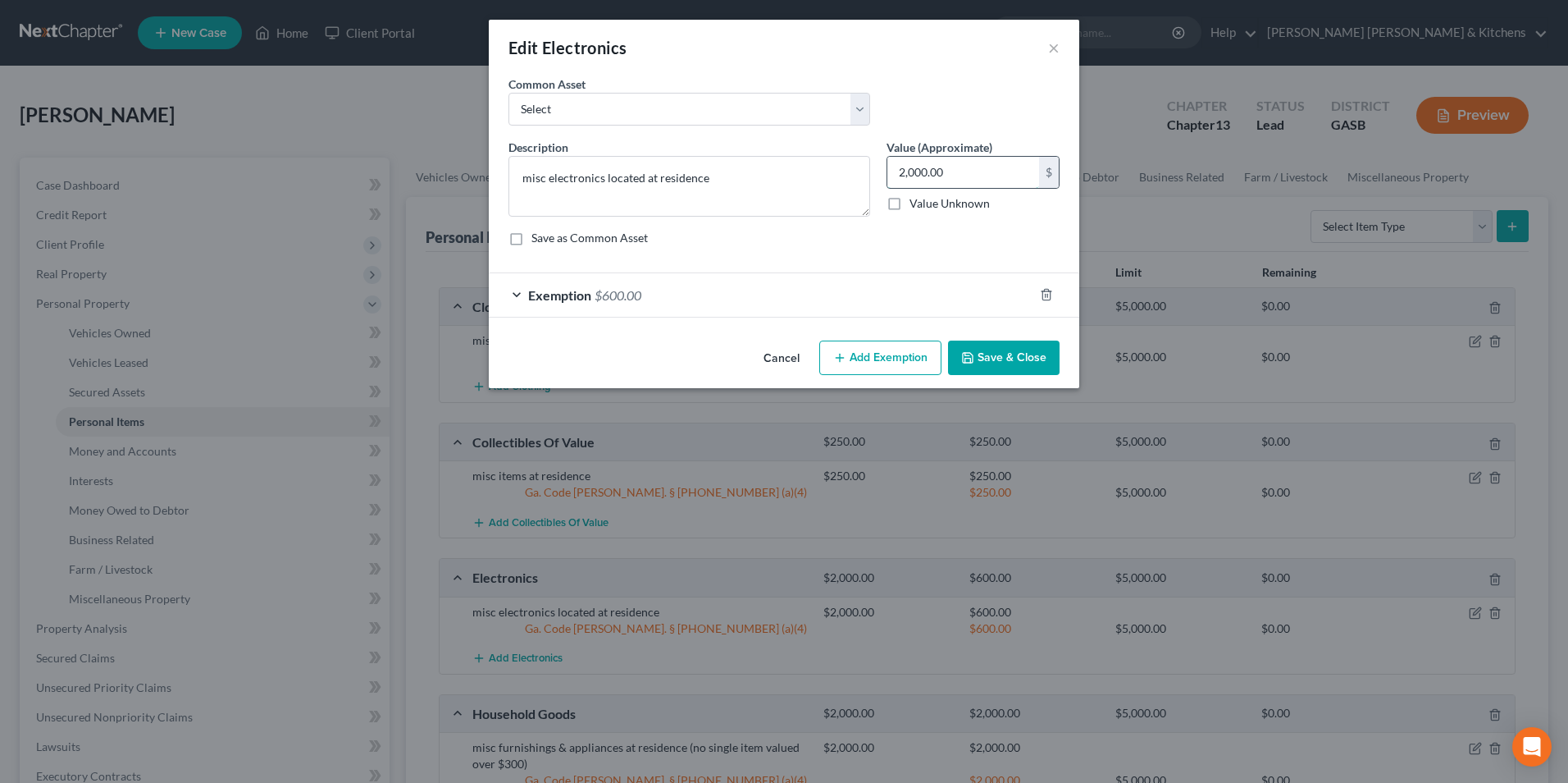
click at [981, 169] on input "2,000.00" at bounding box center [962, 172] width 151 height 31
type input "3,000"
click at [1011, 364] on button "Save & Close" at bounding box center [1004, 358] width 112 height 35
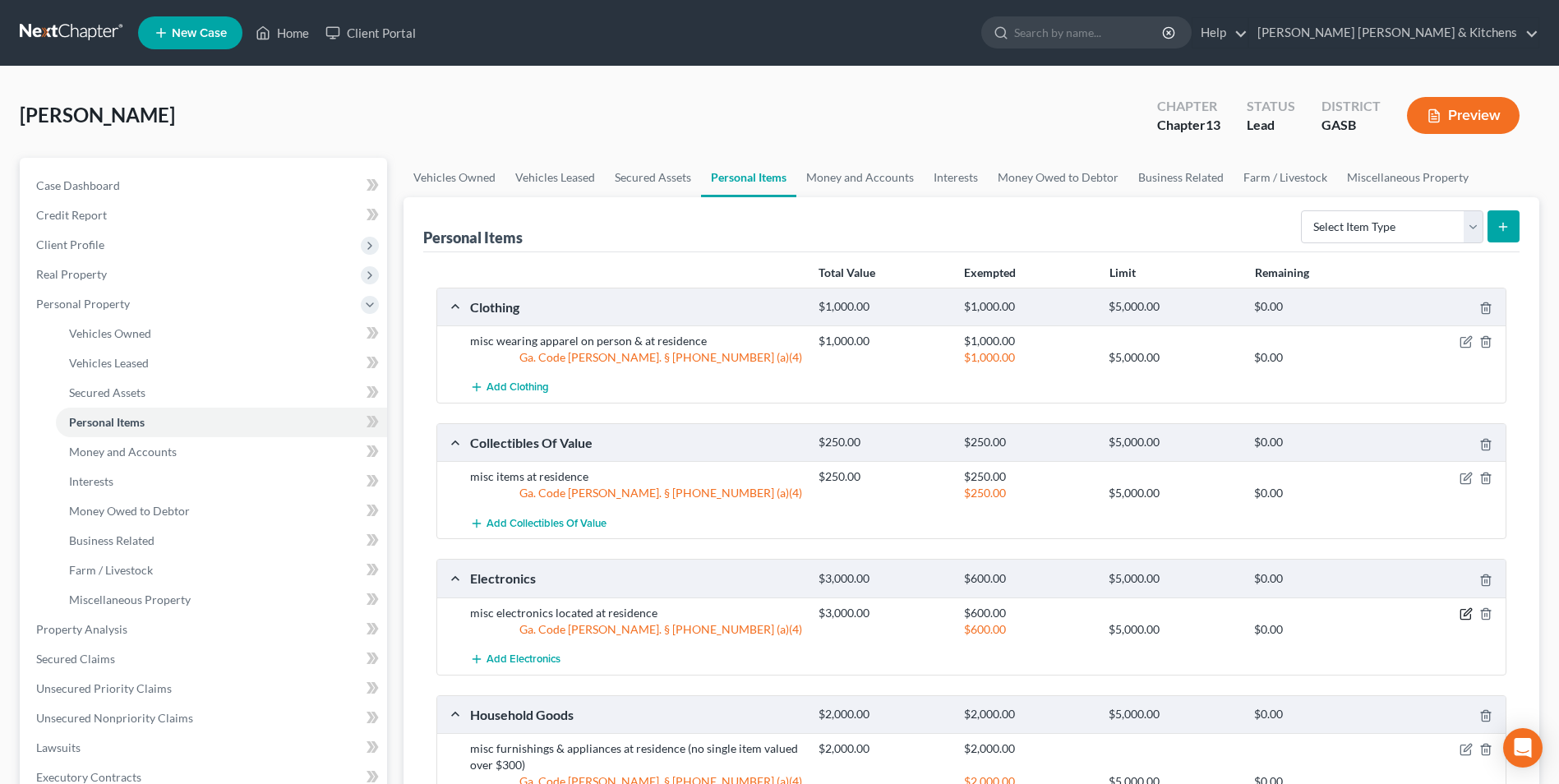
click at [1466, 615] on icon "button" at bounding box center [1467, 611] width 7 height 7
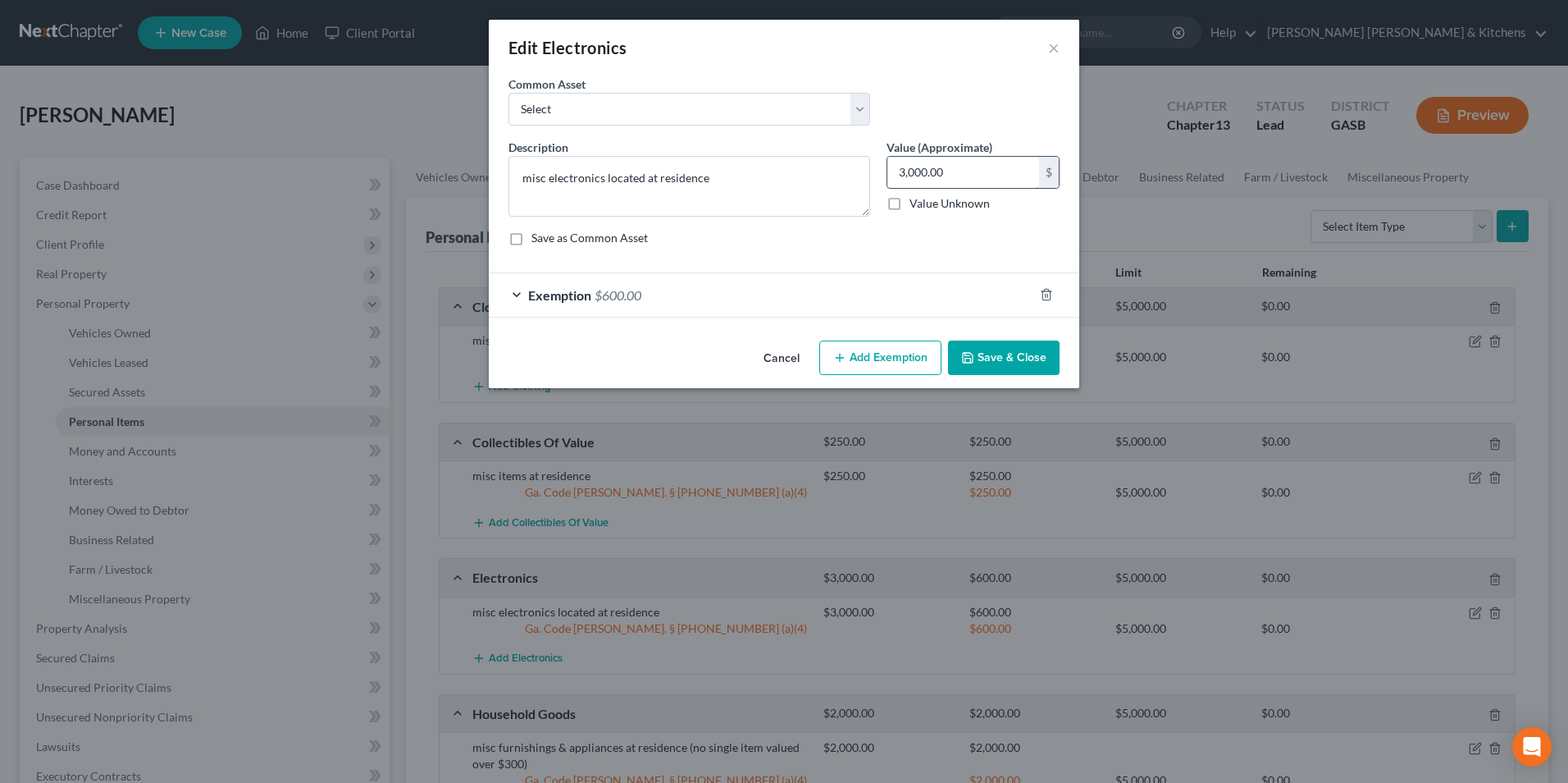
click at [977, 181] on input "3,000.00" at bounding box center [962, 172] width 151 height 31
type input "1,800"
click at [1000, 364] on button "Save & Close" at bounding box center [1004, 358] width 112 height 35
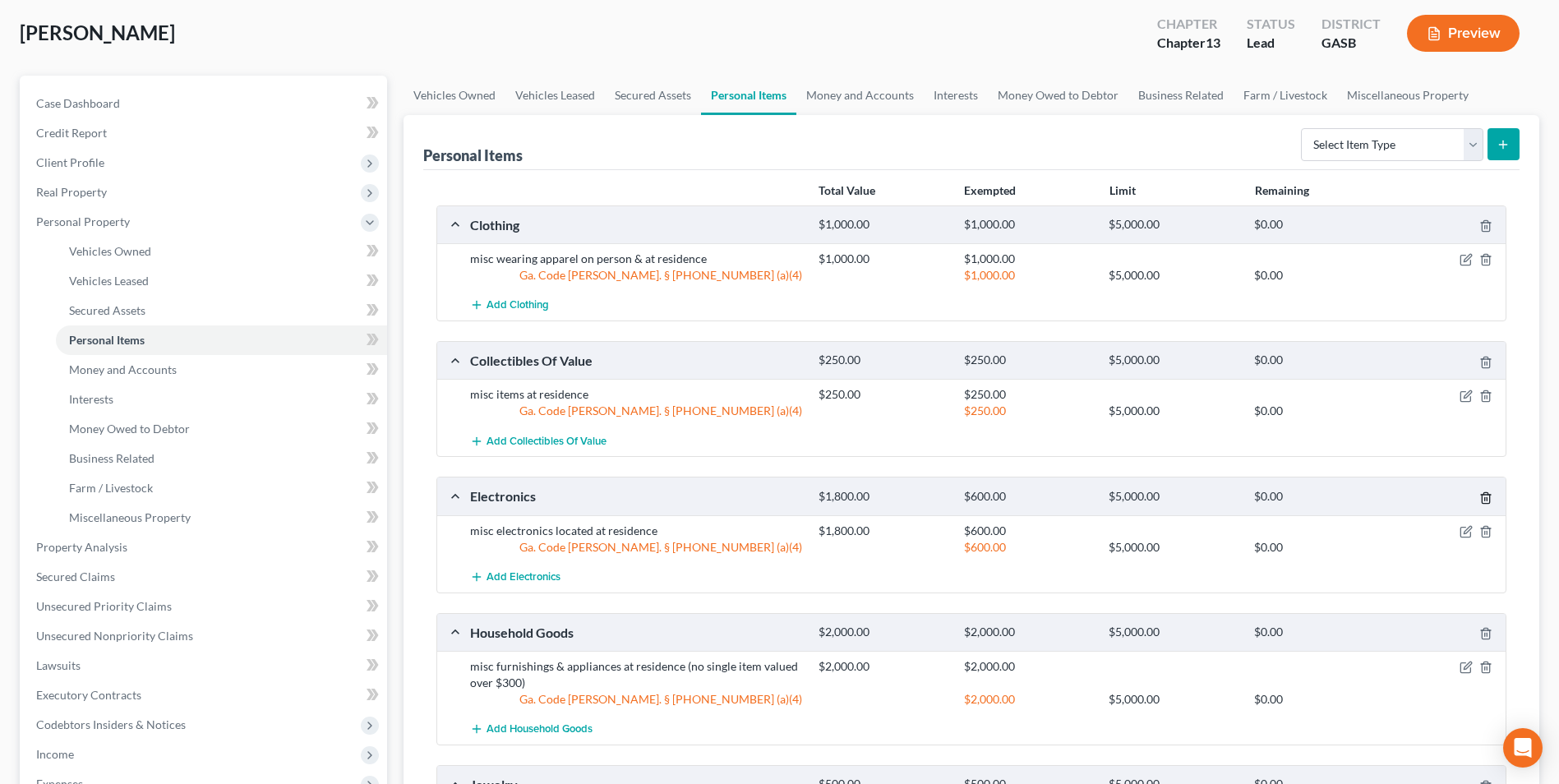
scroll to position [164, 0]
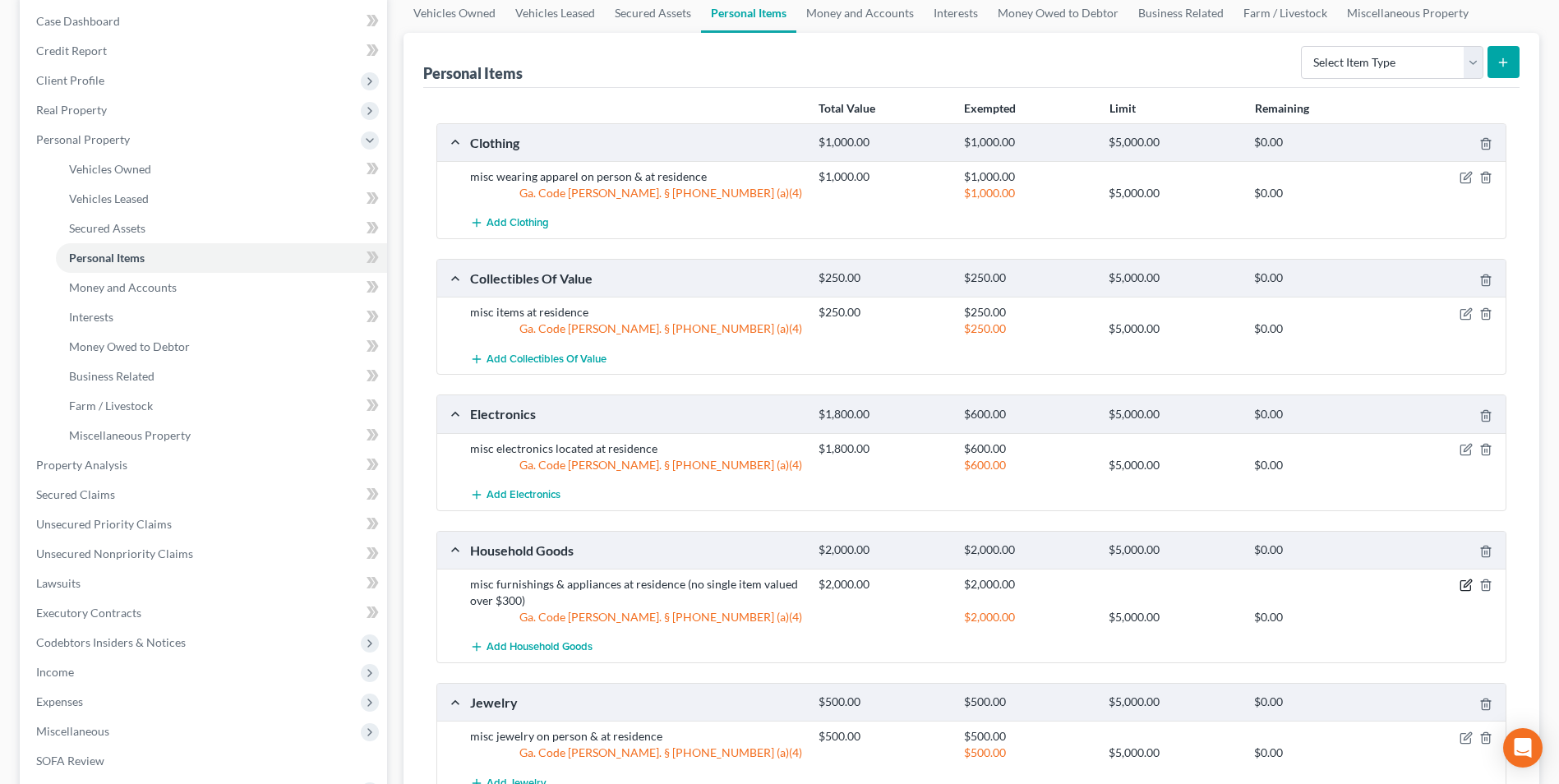
click at [1469, 586] on icon "button" at bounding box center [1466, 585] width 13 height 13
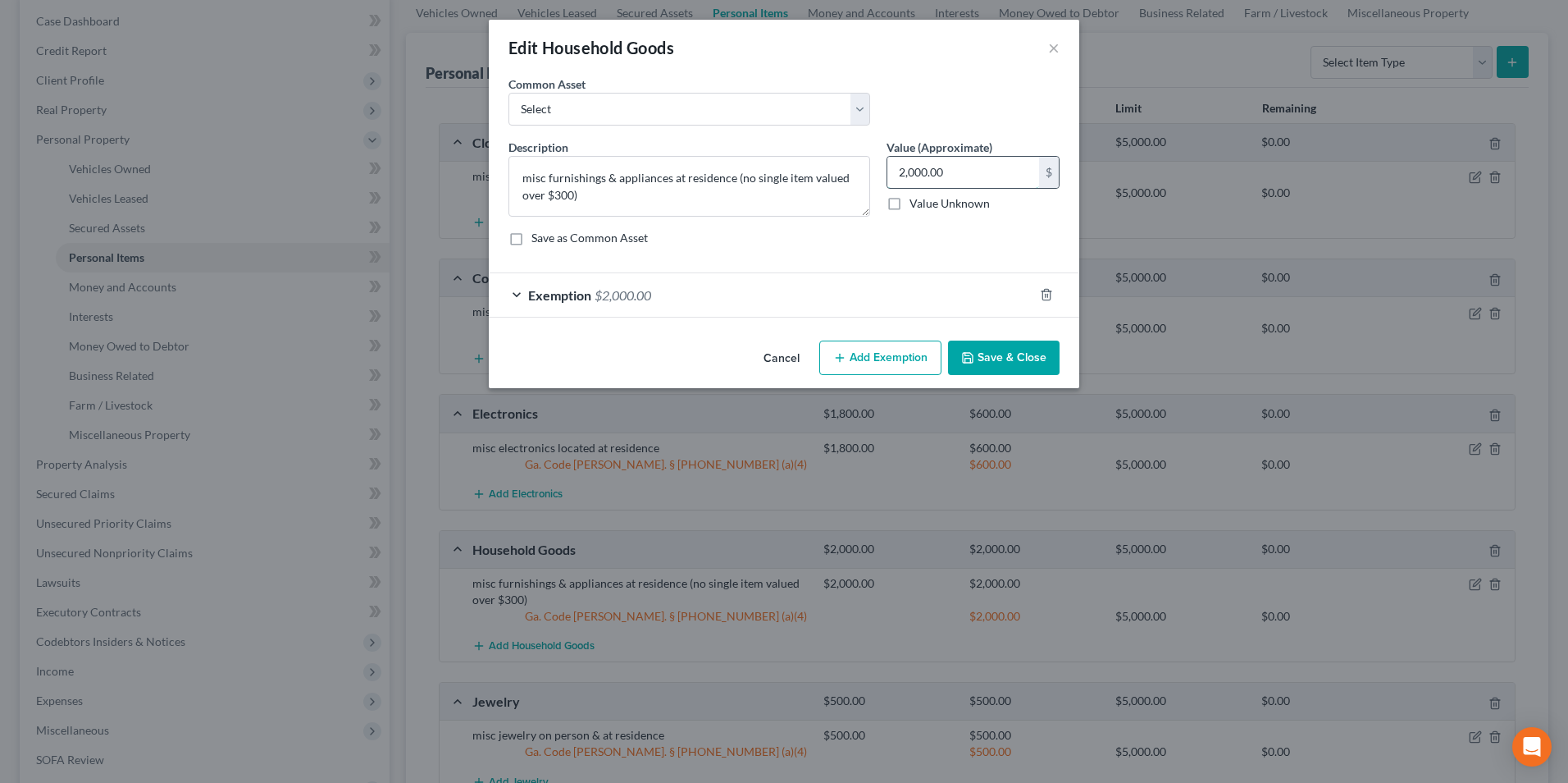
click at [946, 181] on input "2,000.00" at bounding box center [962, 172] width 151 height 31
type input "3,000"
click at [1030, 363] on button "Save & Close" at bounding box center [1004, 358] width 112 height 35
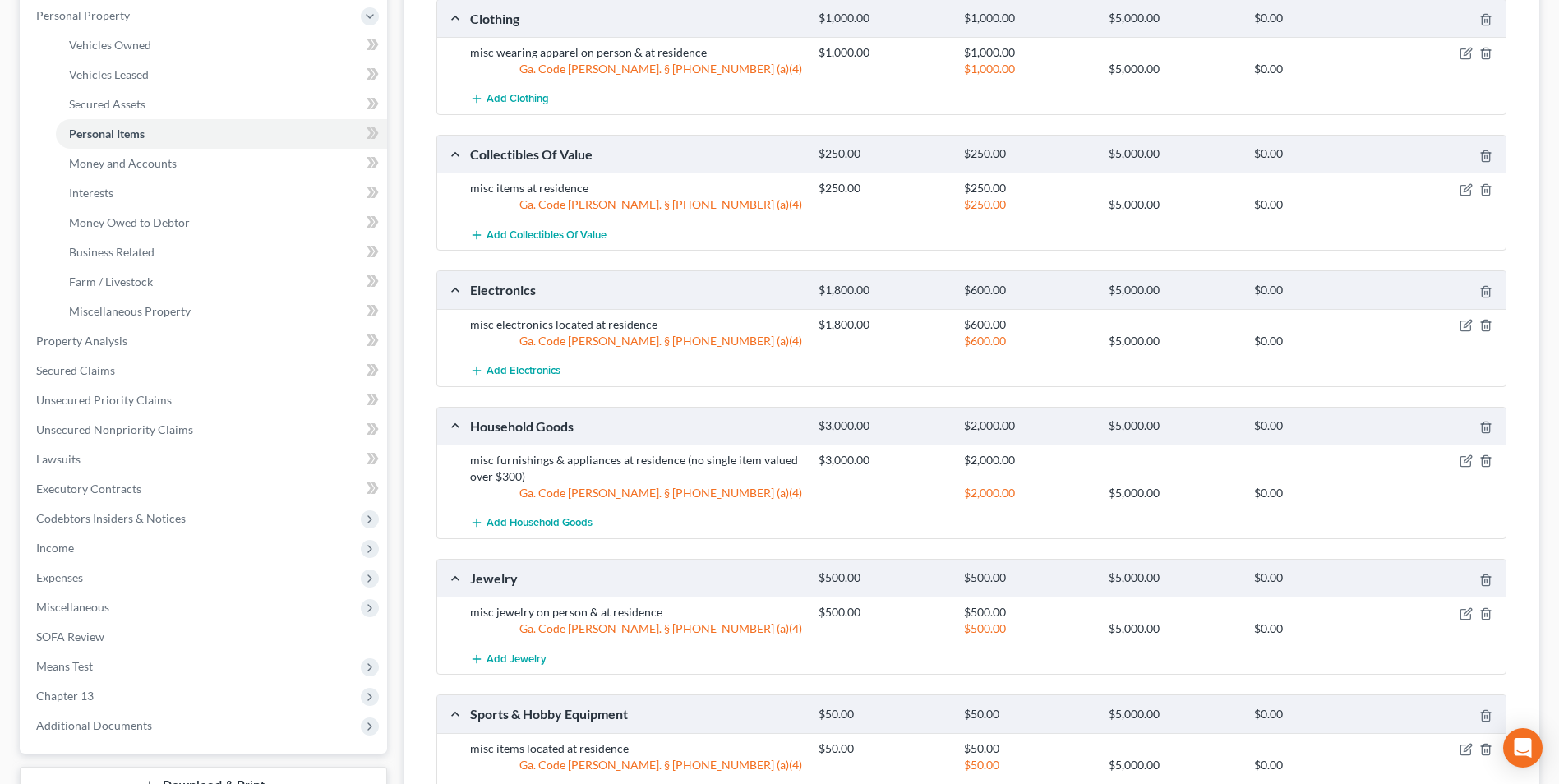
scroll to position [328, 0]
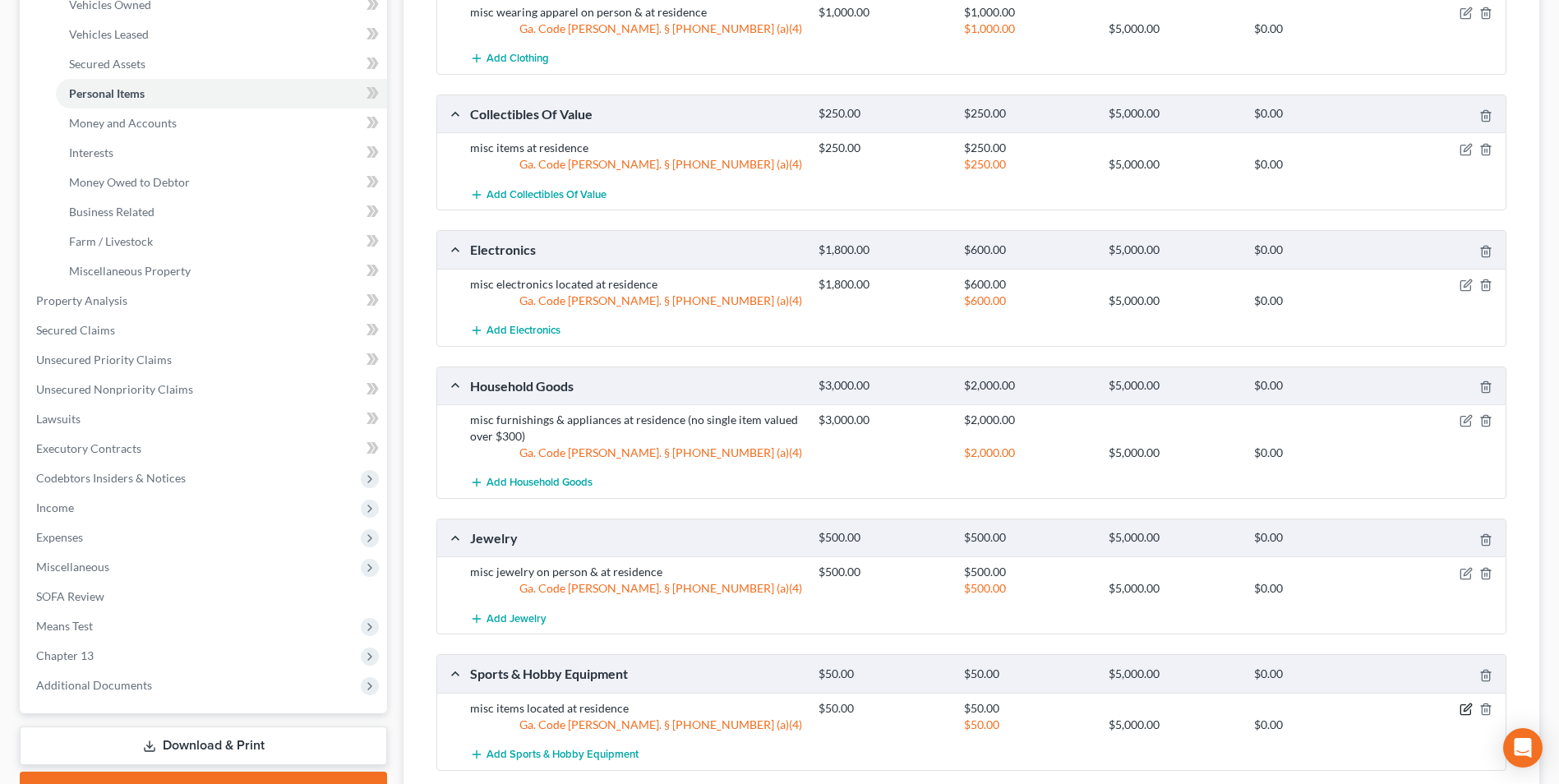
click at [1465, 710] on icon "button" at bounding box center [1467, 706] width 7 height 7
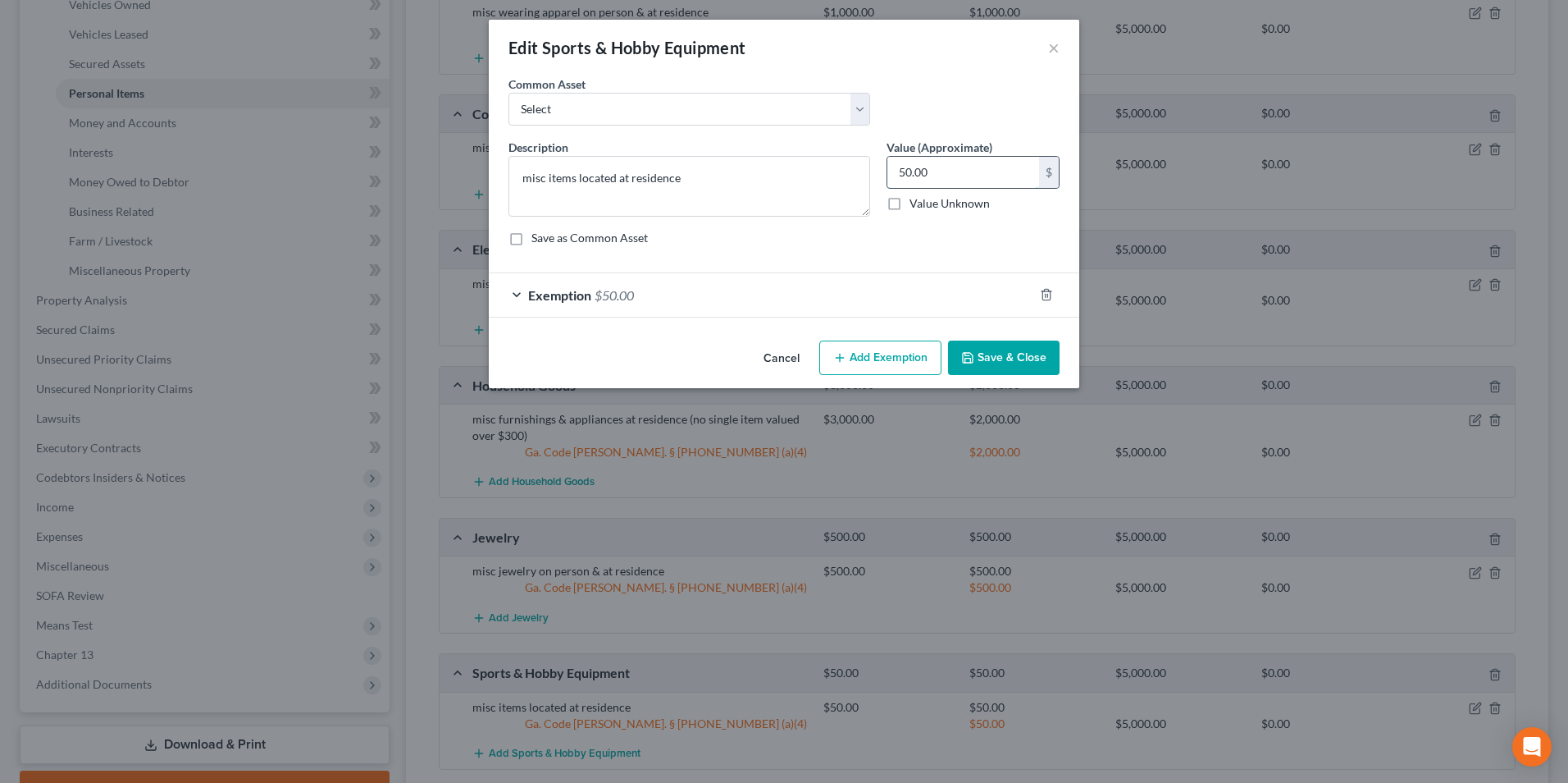
click at [990, 171] on input "50.00" at bounding box center [962, 172] width 151 height 31
type input "1,500"
click at [1001, 341] on button "Save & Close" at bounding box center [1004, 358] width 112 height 35
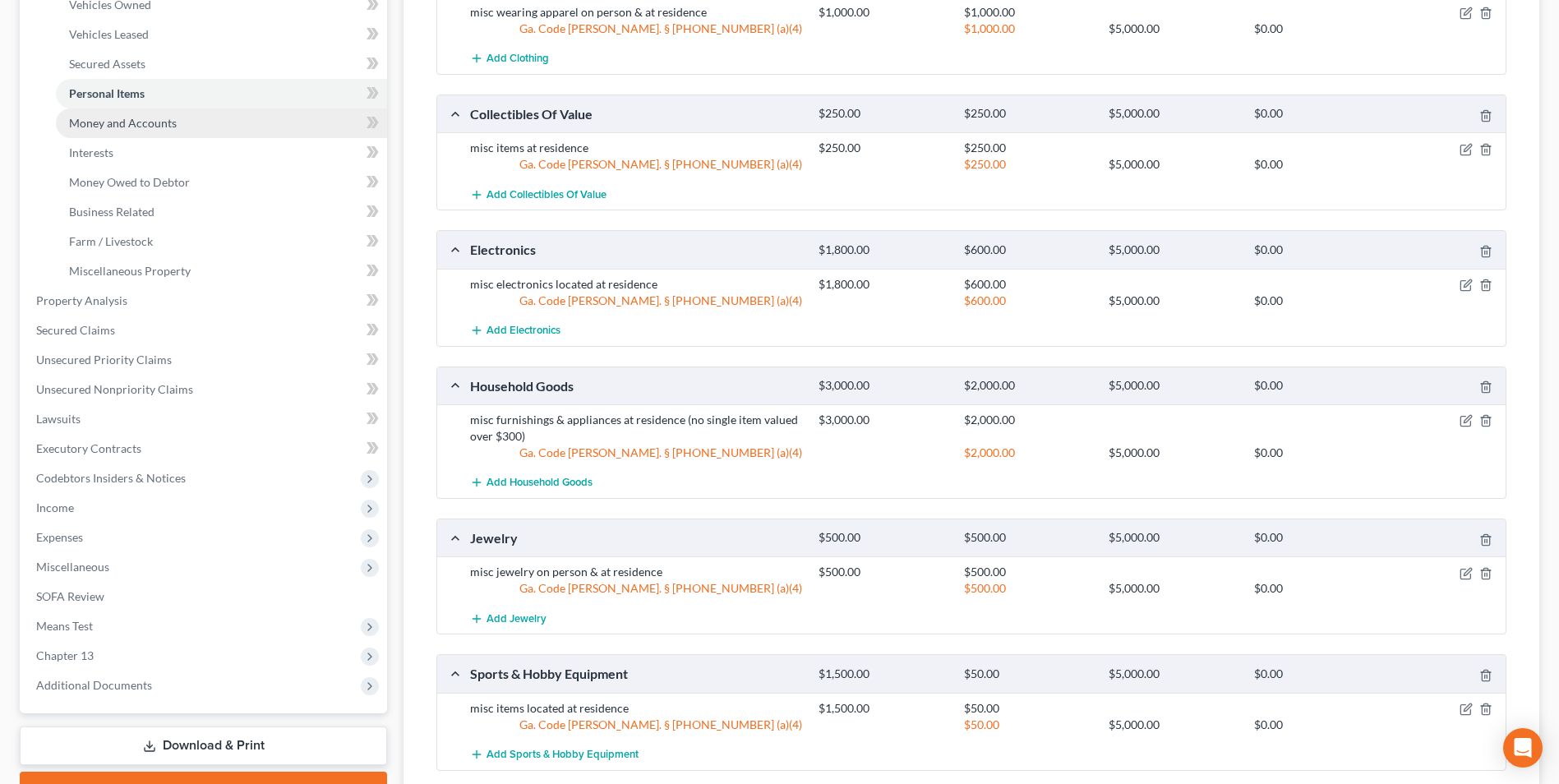
click at [85, 120] on span "Money and Accounts" at bounding box center [123, 123] width 108 height 14
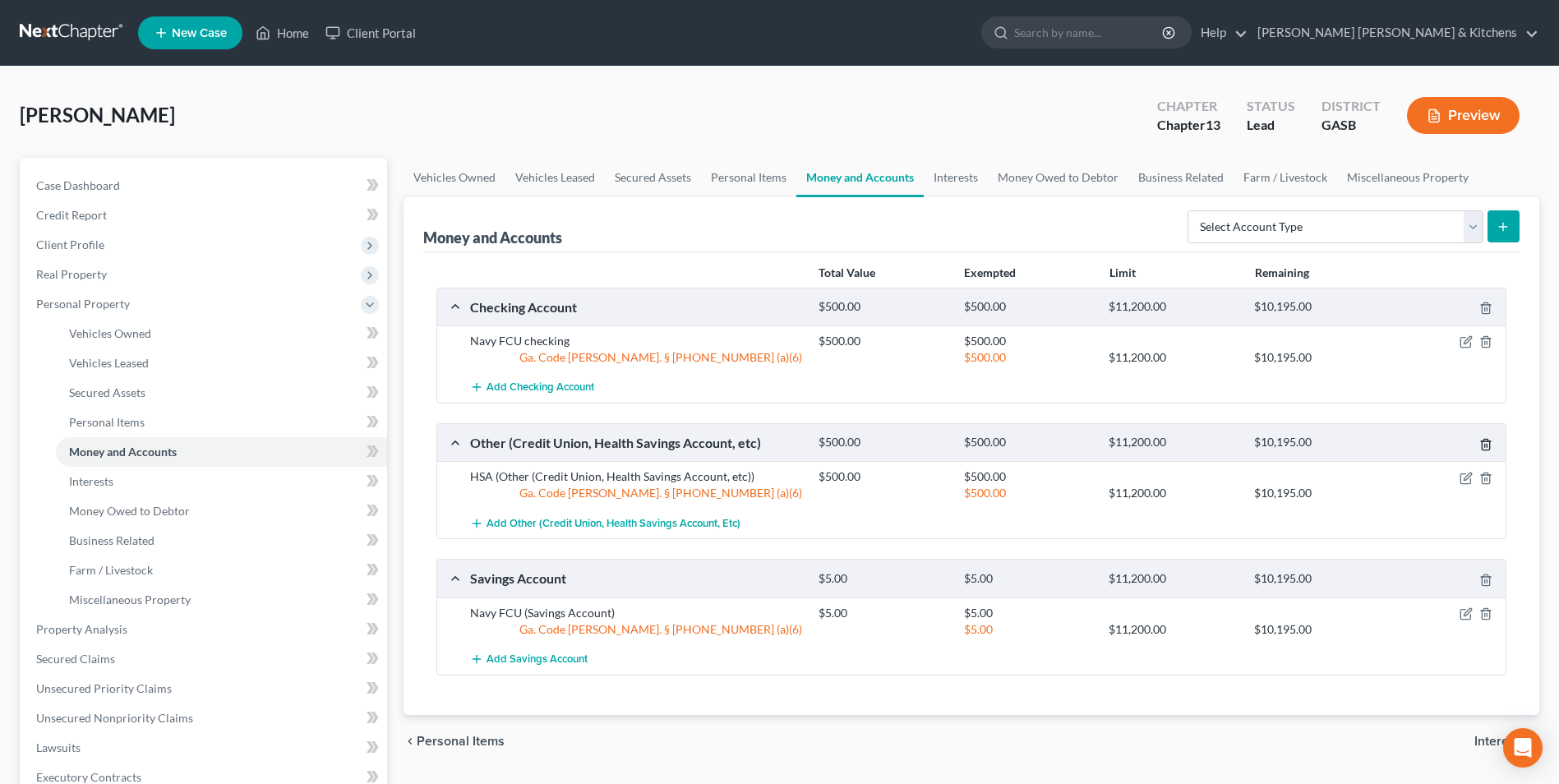
click at [1489, 445] on icon "button" at bounding box center [1485, 443] width 7 height 11
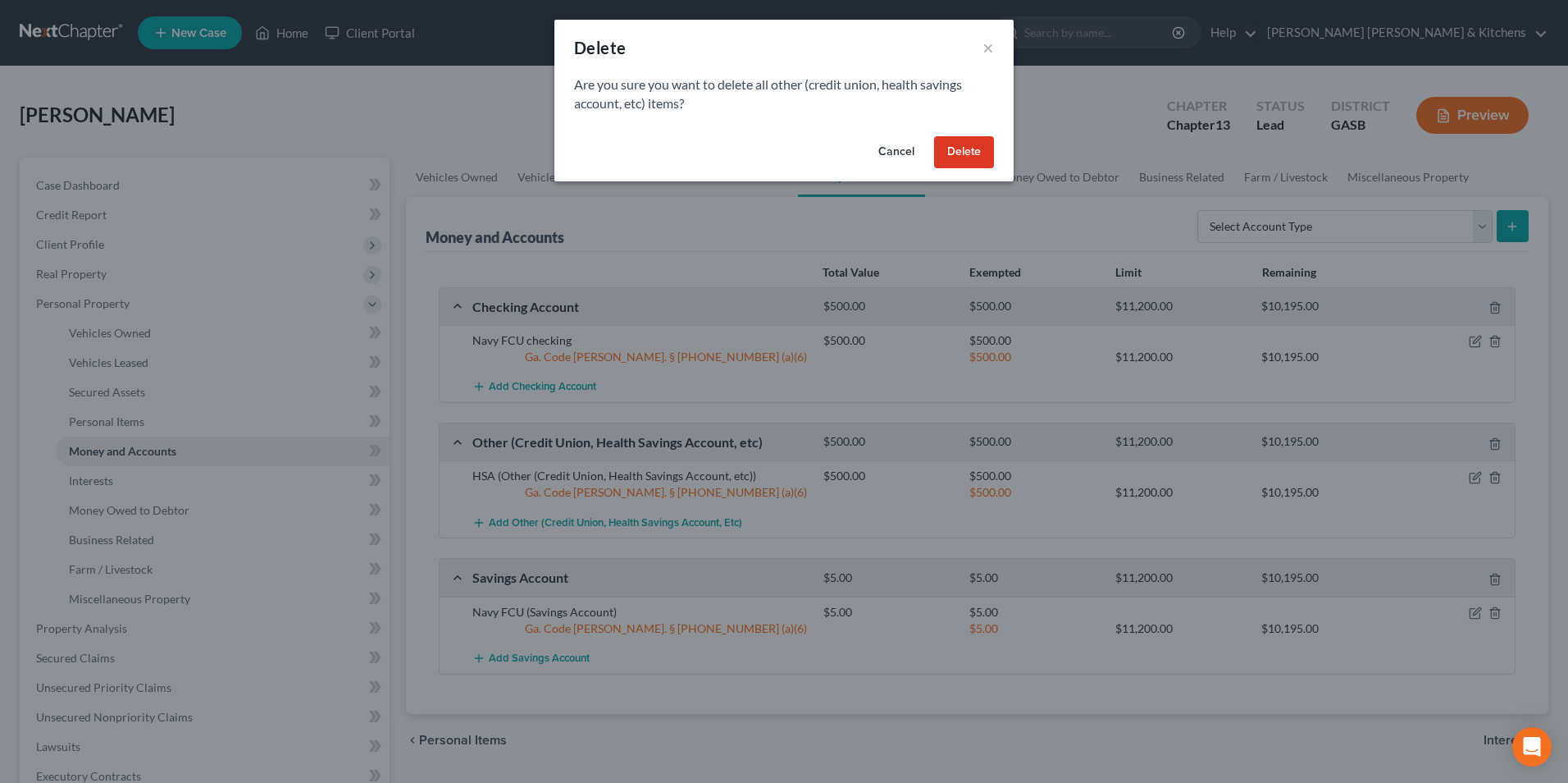
click at [970, 149] on button "Delete" at bounding box center [964, 153] width 60 height 33
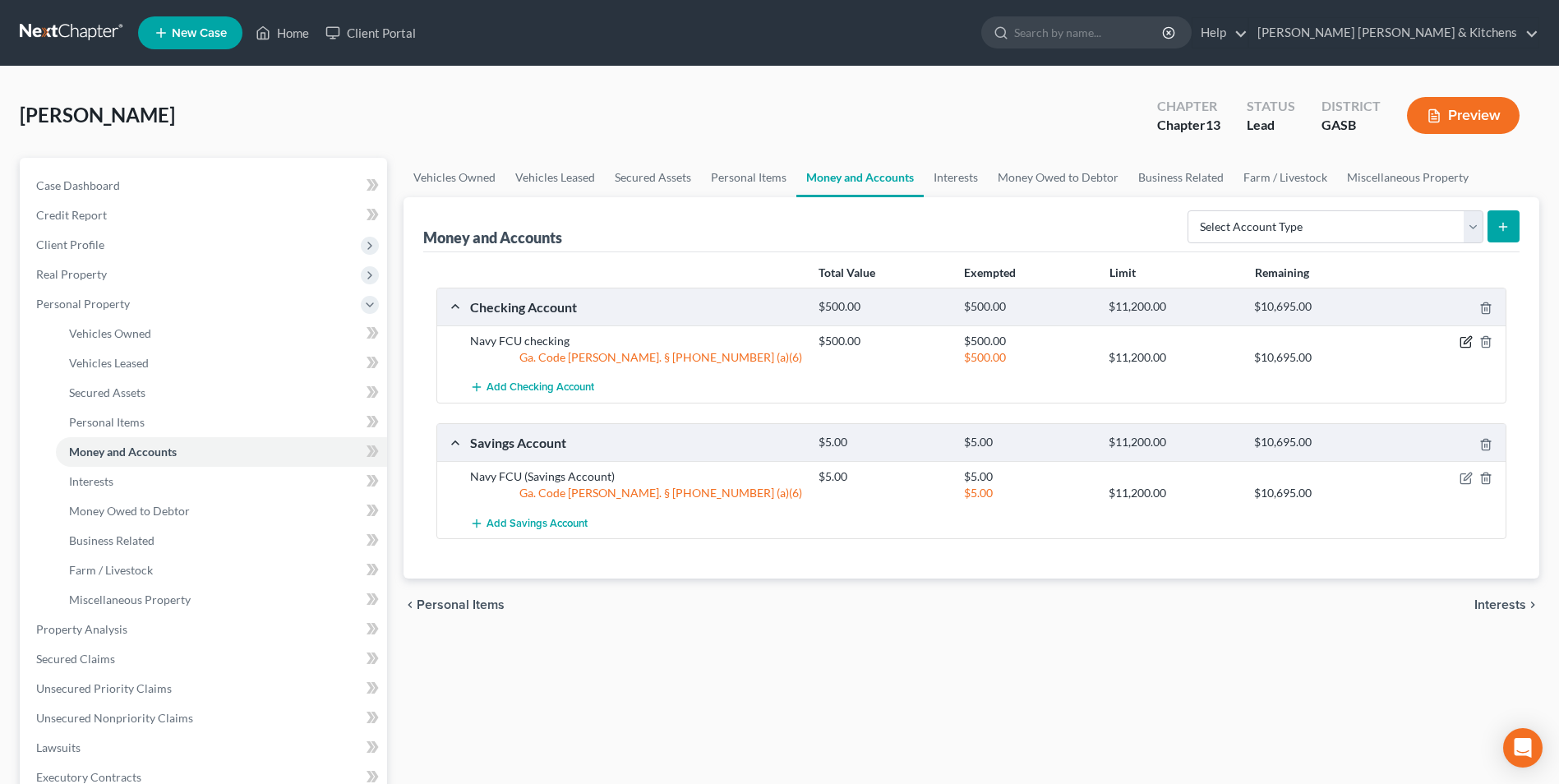
click at [1463, 342] on icon "button" at bounding box center [1466, 341] width 13 height 13
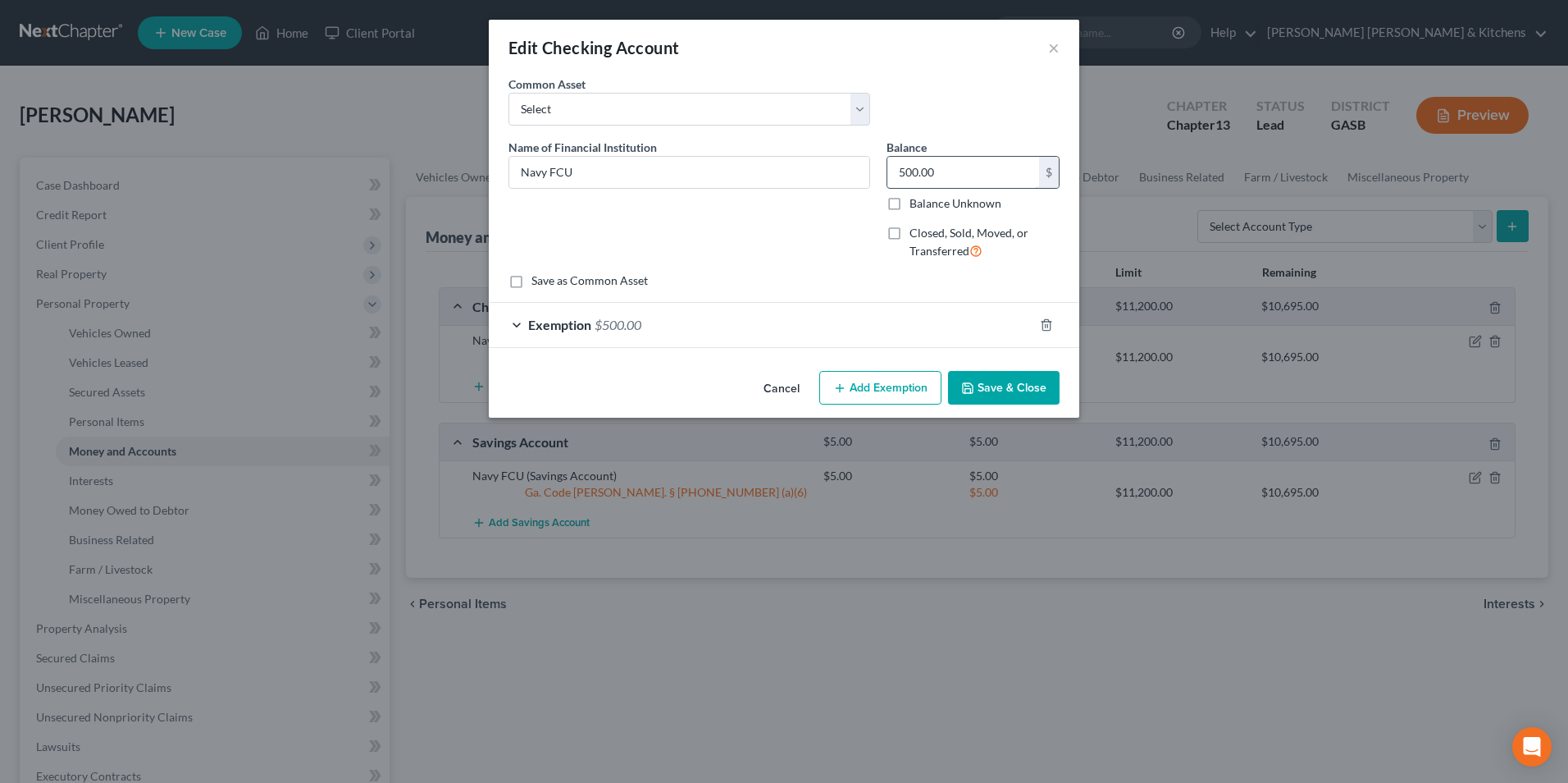
click at [932, 174] on input "500.00" at bounding box center [962, 172] width 151 height 31
type input "1,500"
click at [539, 324] on span "Exemption" at bounding box center [559, 324] width 63 height 16
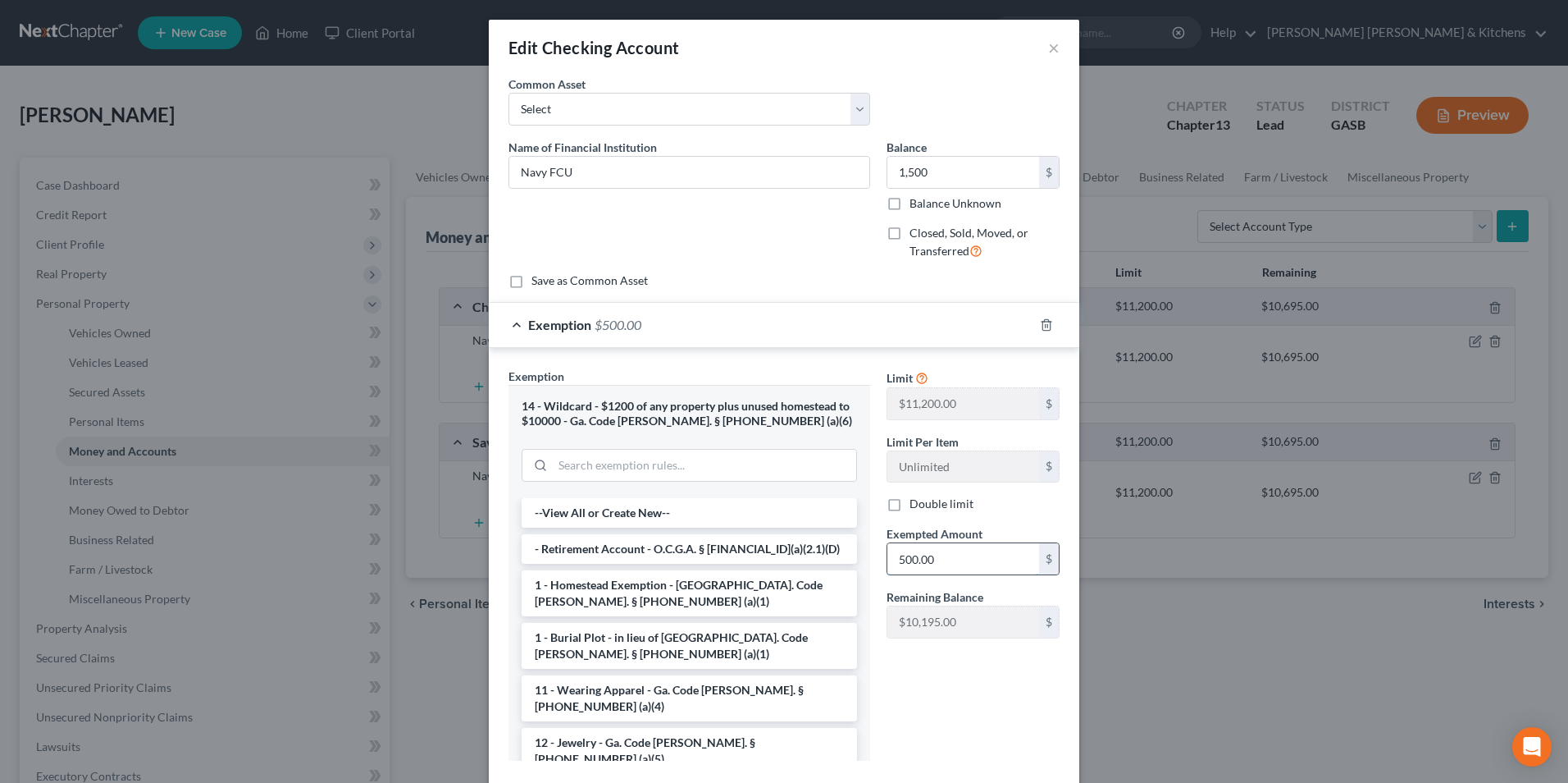
click at [948, 553] on input "500.00" at bounding box center [962, 559] width 151 height 31
type input "695"
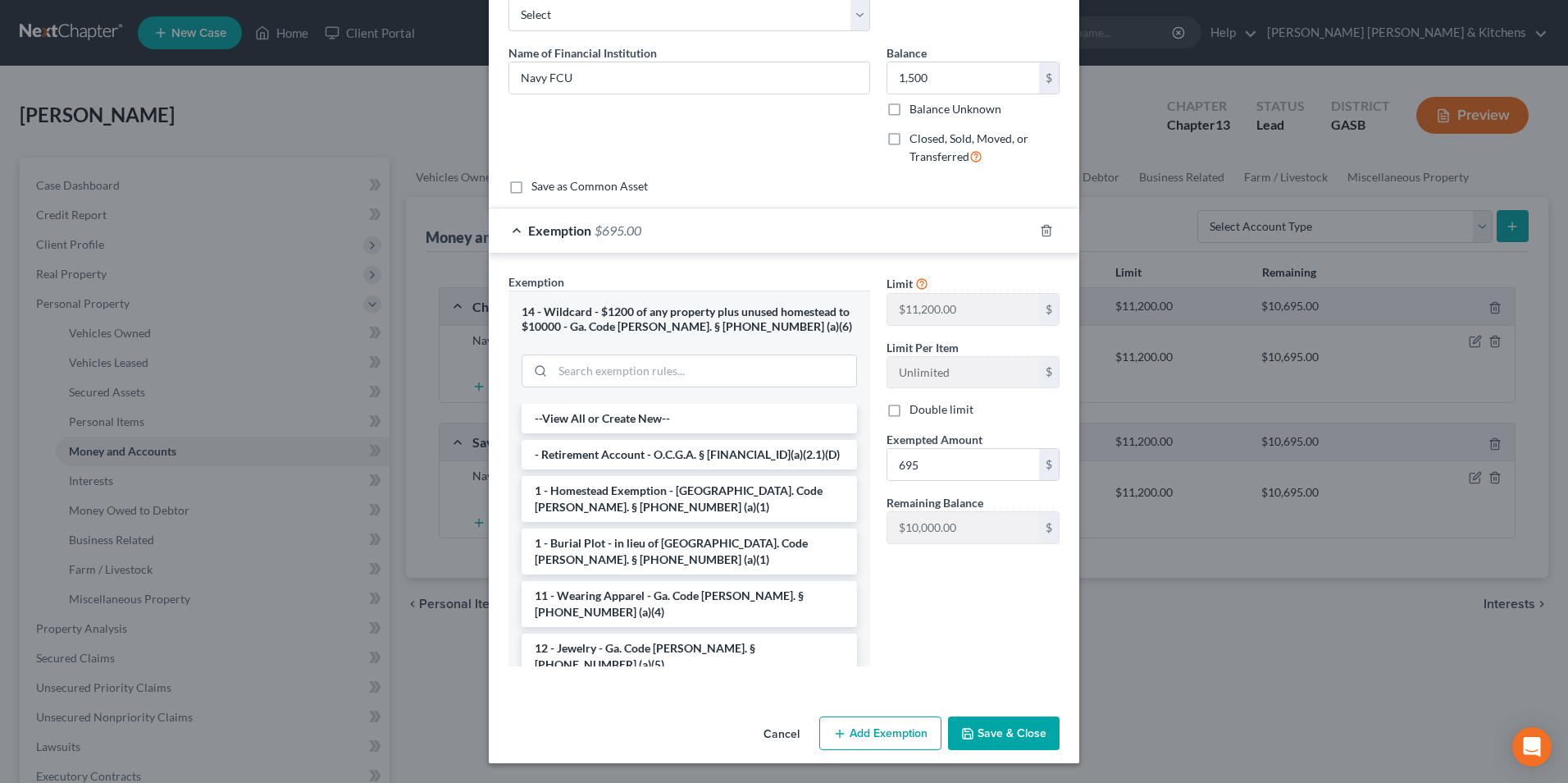
click at [984, 718] on button "Save & Close" at bounding box center [1004, 733] width 112 height 35
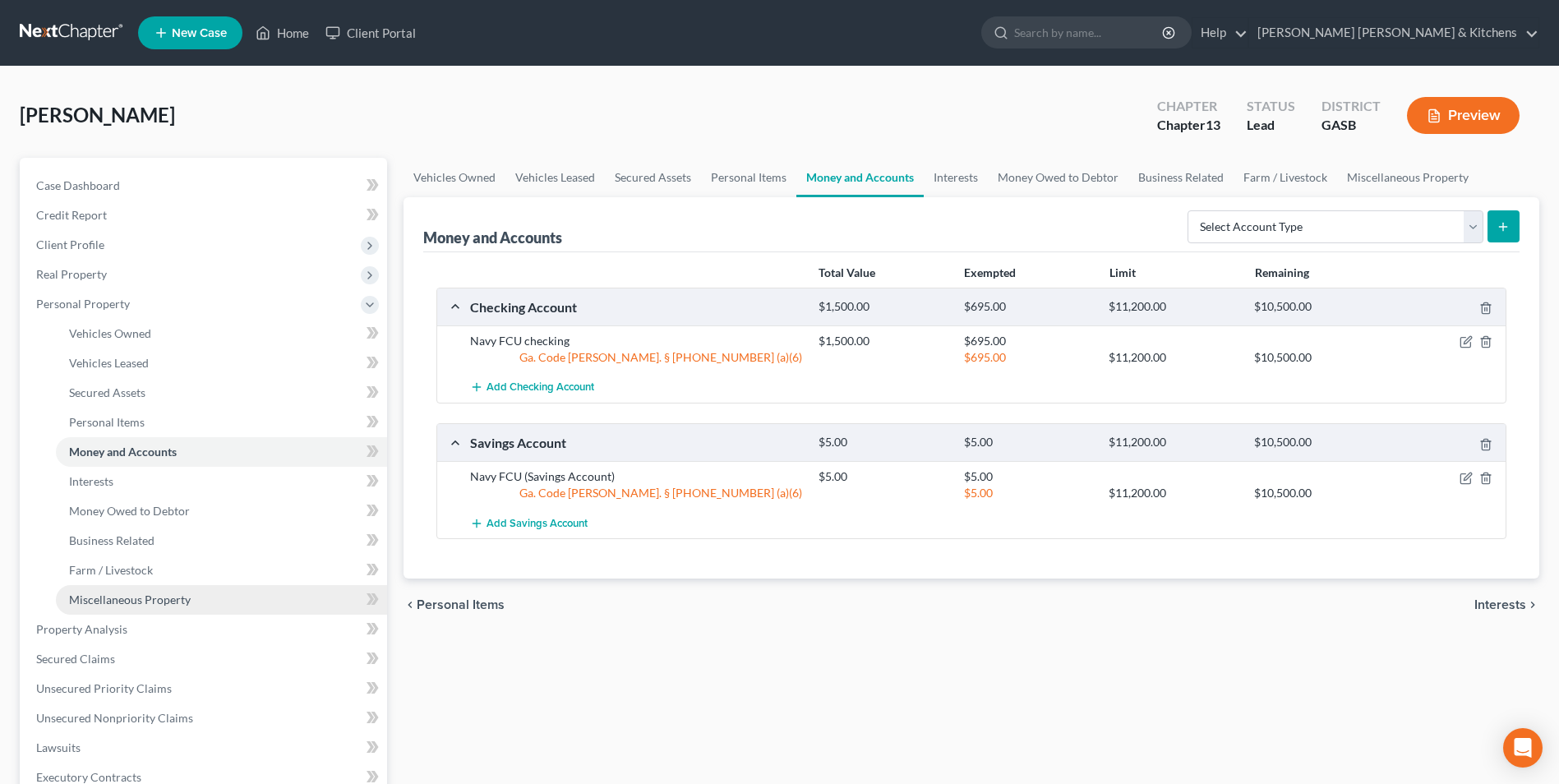
click at [97, 598] on span "Miscellaneous Property" at bounding box center [129, 599] width 122 height 14
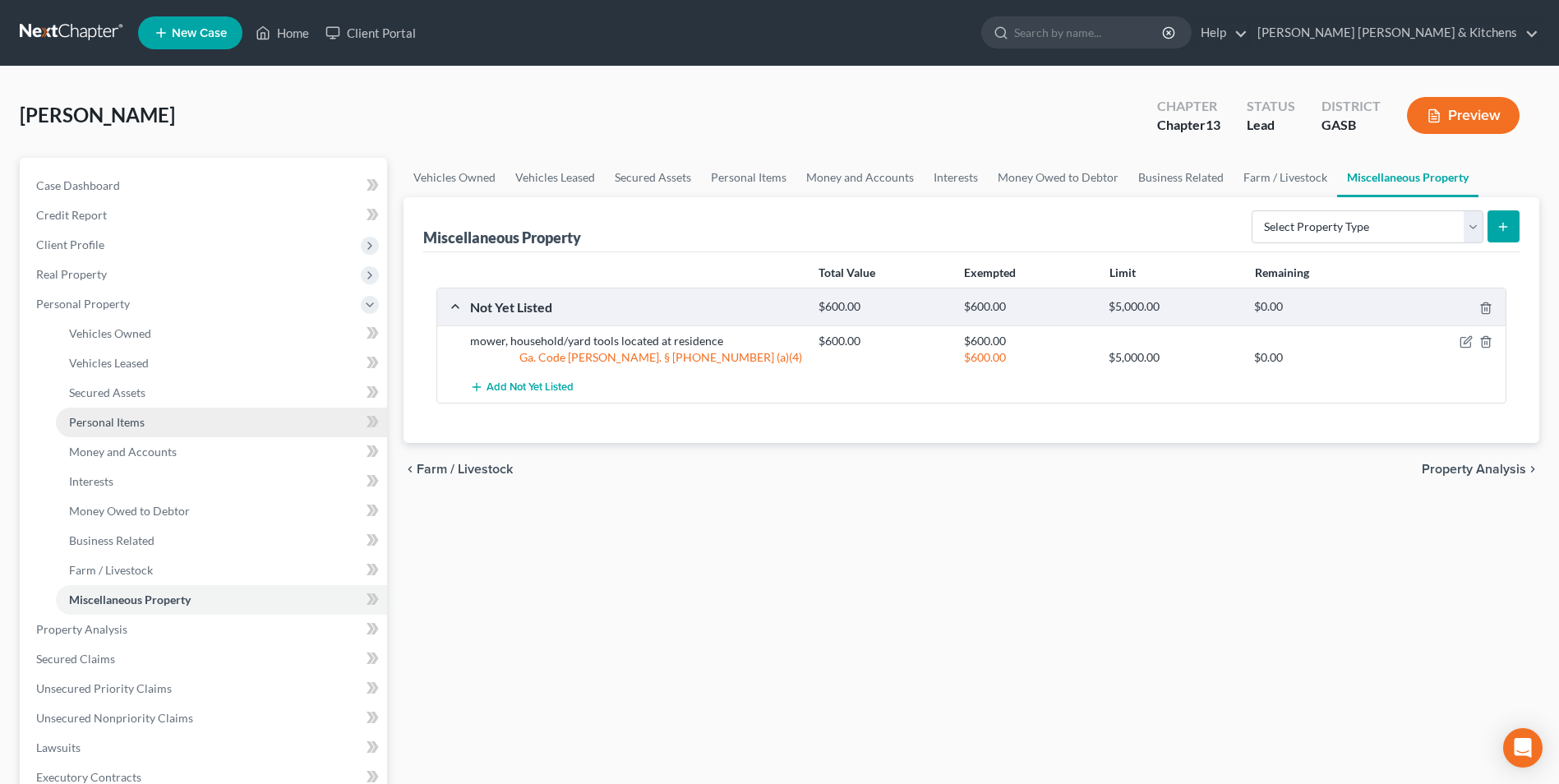
click at [90, 420] on span "Personal Items" at bounding box center [106, 422] width 75 height 14
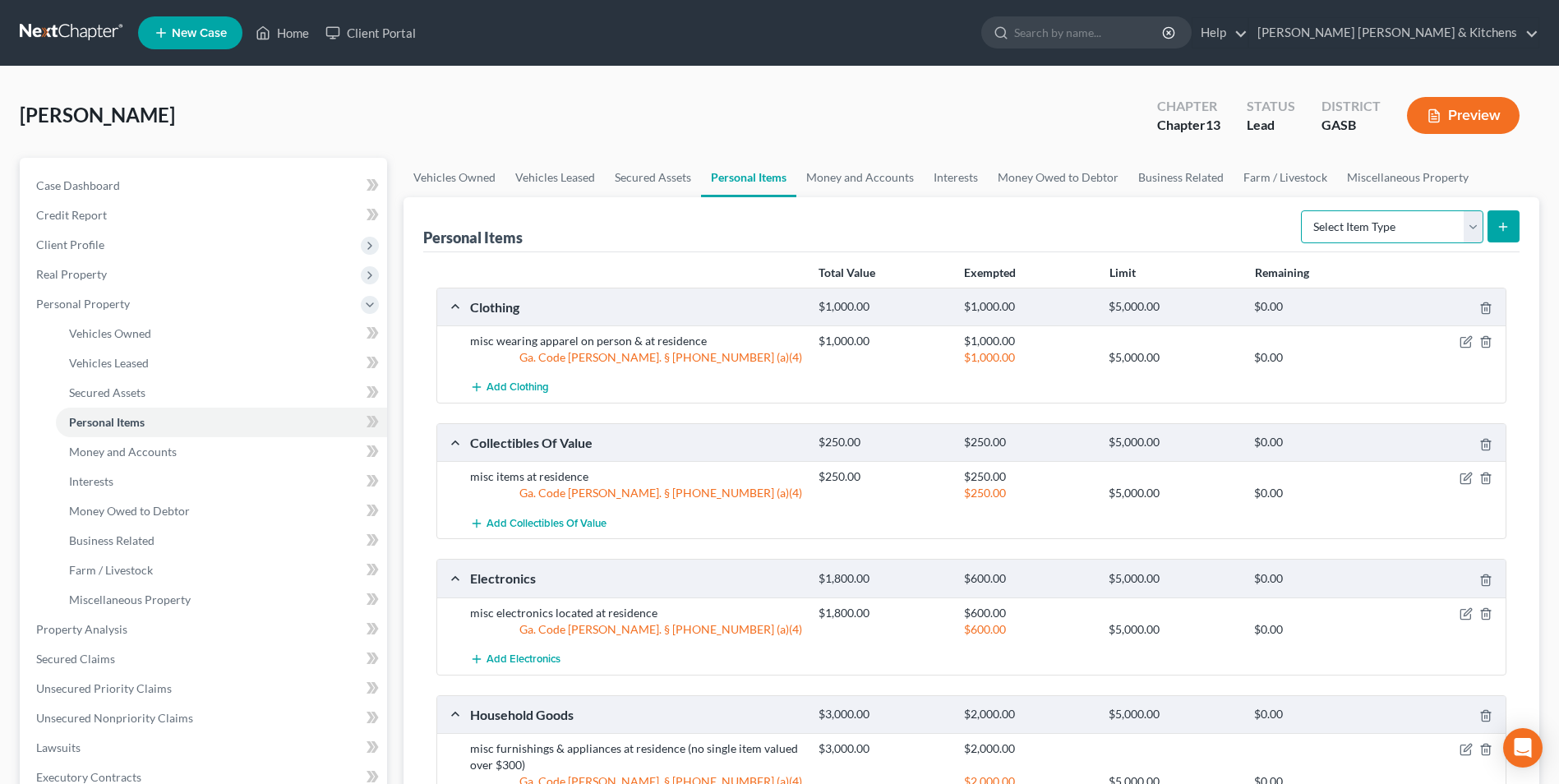
click at [1379, 234] on select "Select Item Type Clothing Collectibles Of Value Electronics Firearms Household …" at bounding box center [1392, 227] width 182 height 33
select select "other"
click at [1303, 211] on select "Select Item Type Clothing Collectibles Of Value Electronics Firearms Household …" at bounding box center [1392, 227] width 182 height 33
click at [1501, 231] on icon "submit" at bounding box center [1503, 227] width 13 height 13
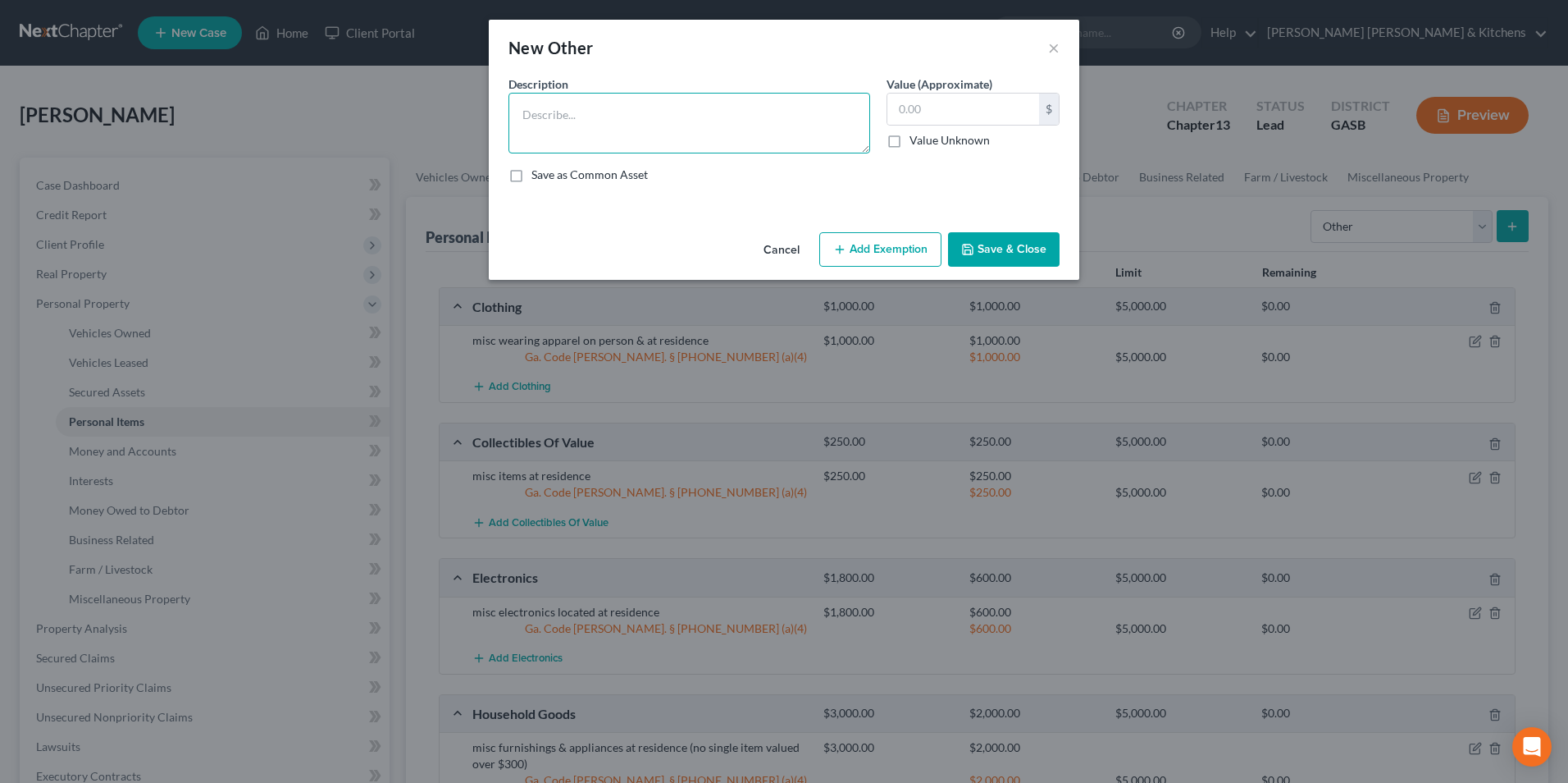
click at [611, 105] on textarea at bounding box center [689, 122] width 362 height 60
type textarea "storage building"
type input "4,000"
click at [1014, 252] on button "Save & Close" at bounding box center [1004, 250] width 112 height 35
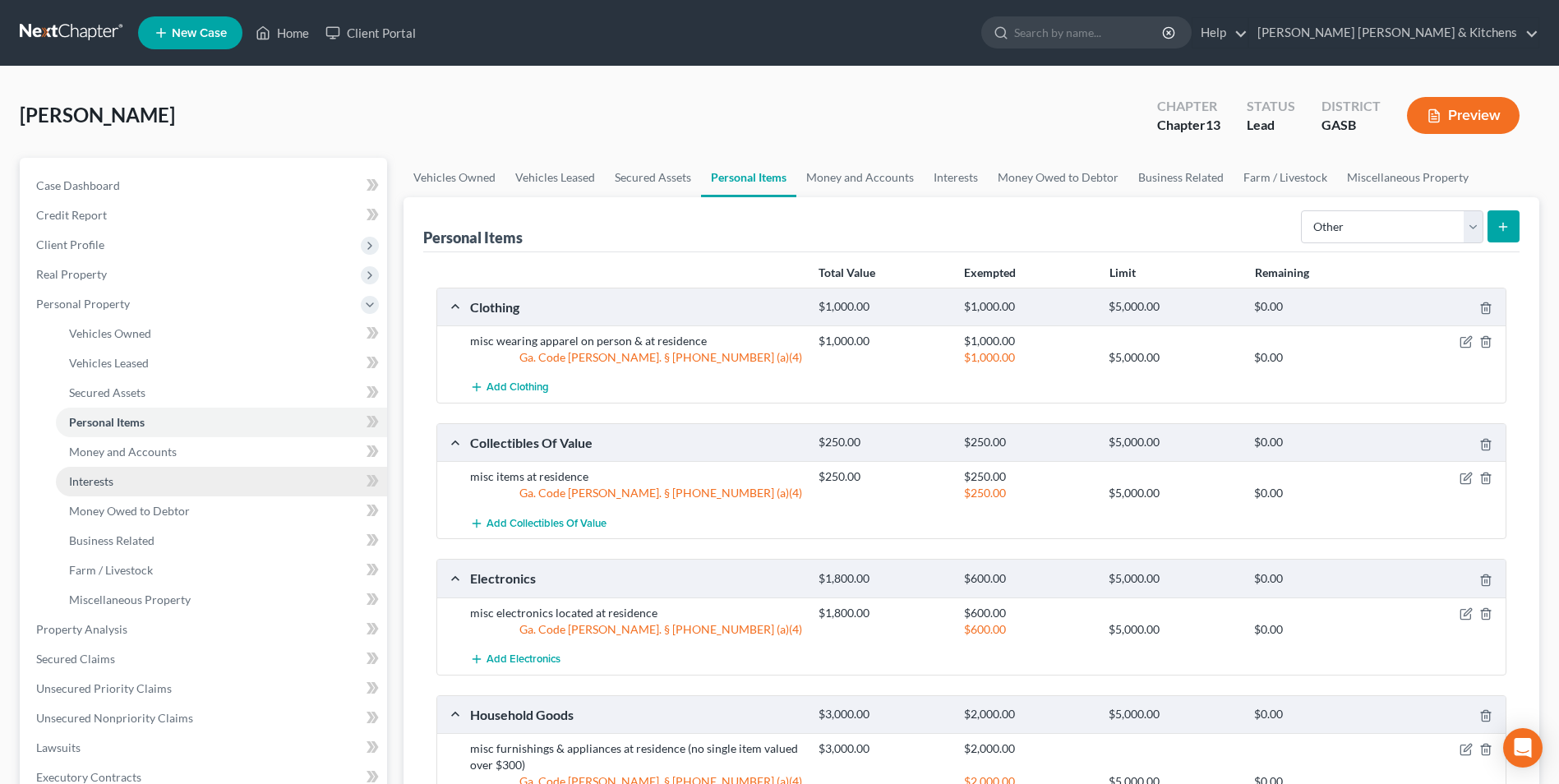
click at [124, 486] on link "Interests" at bounding box center [221, 482] width 331 height 30
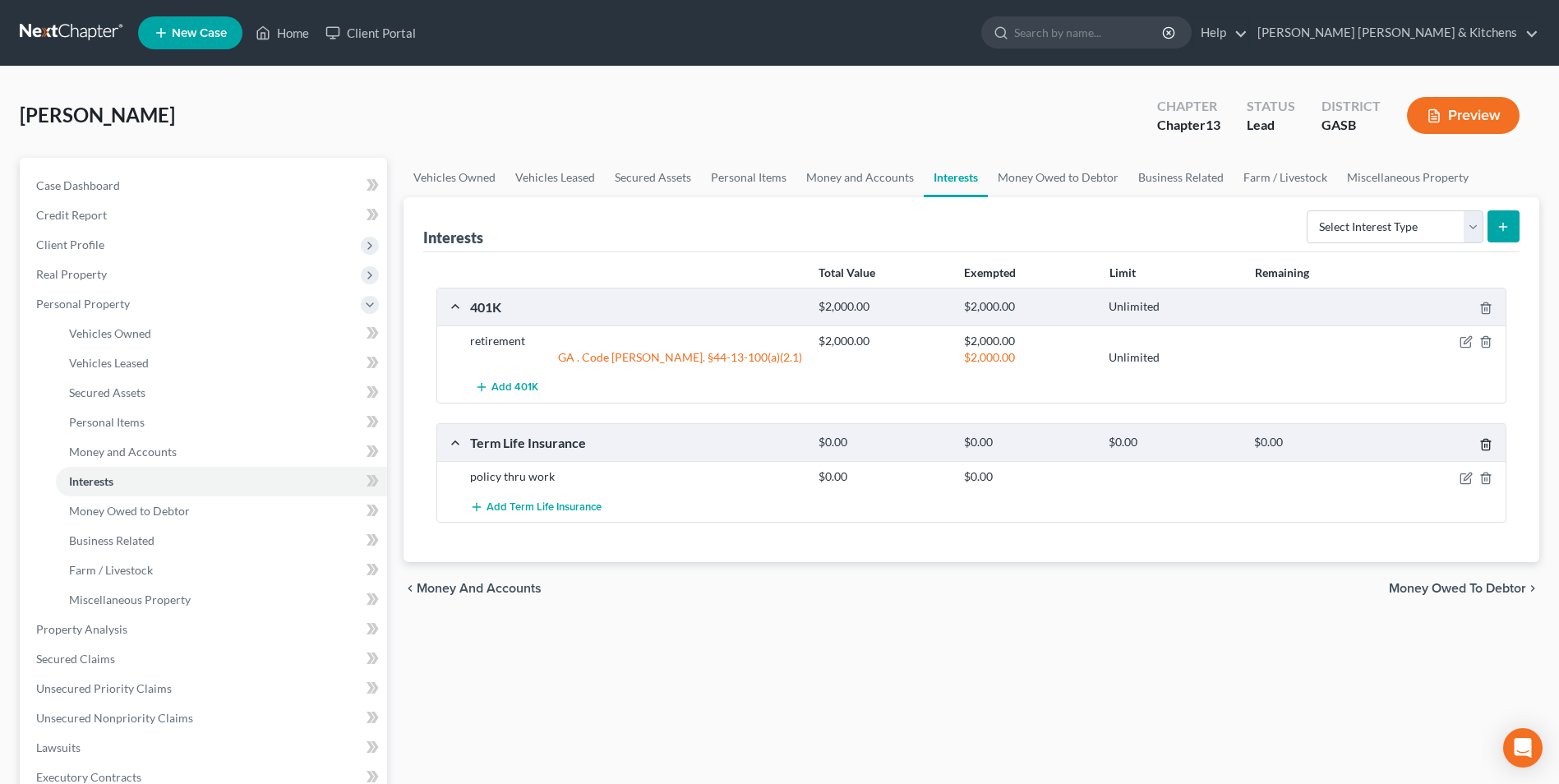
click at [1489, 448] on icon "button" at bounding box center [1486, 444] width 13 height 13
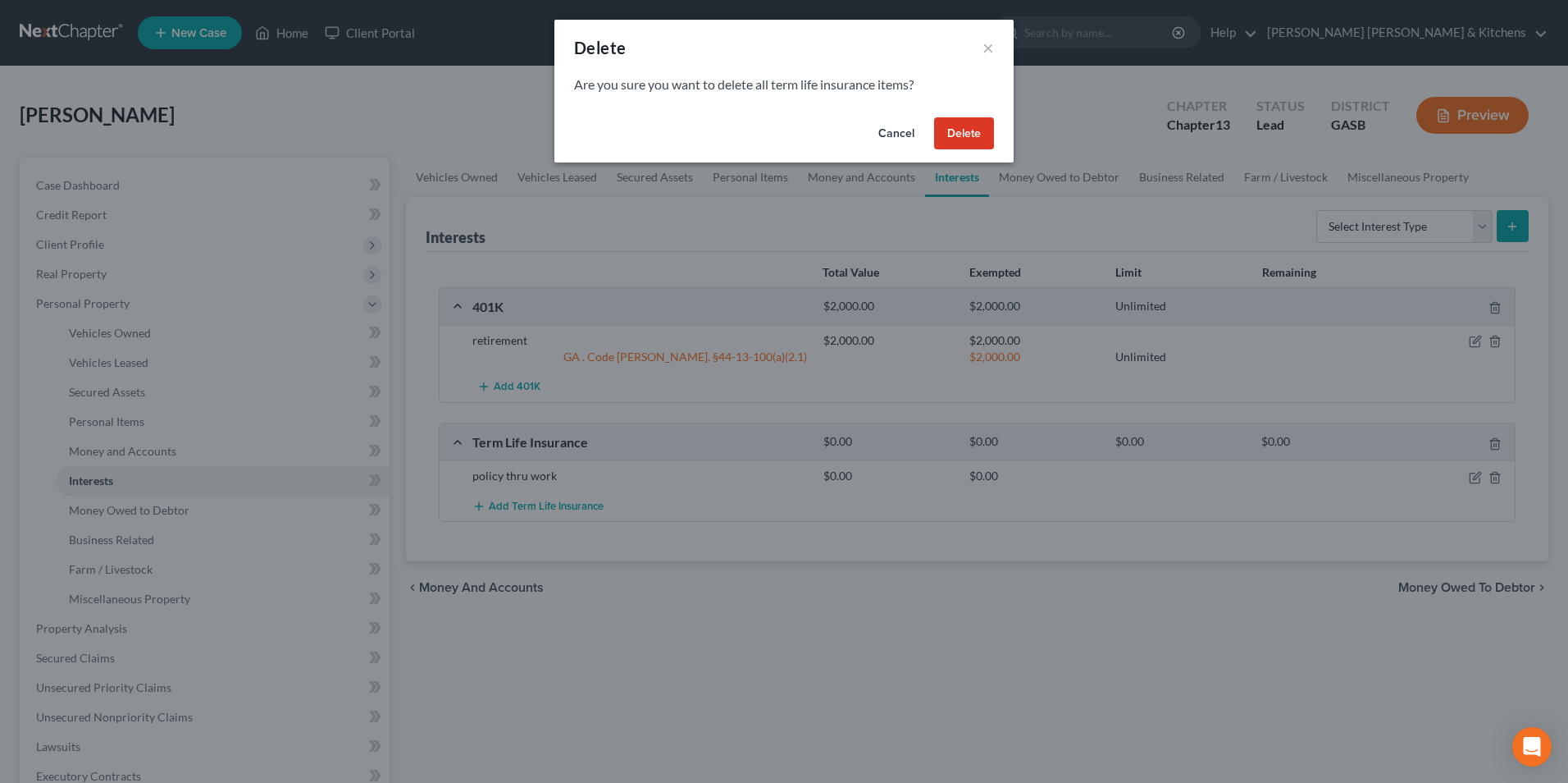
click at [969, 138] on button "Delete" at bounding box center [964, 134] width 60 height 33
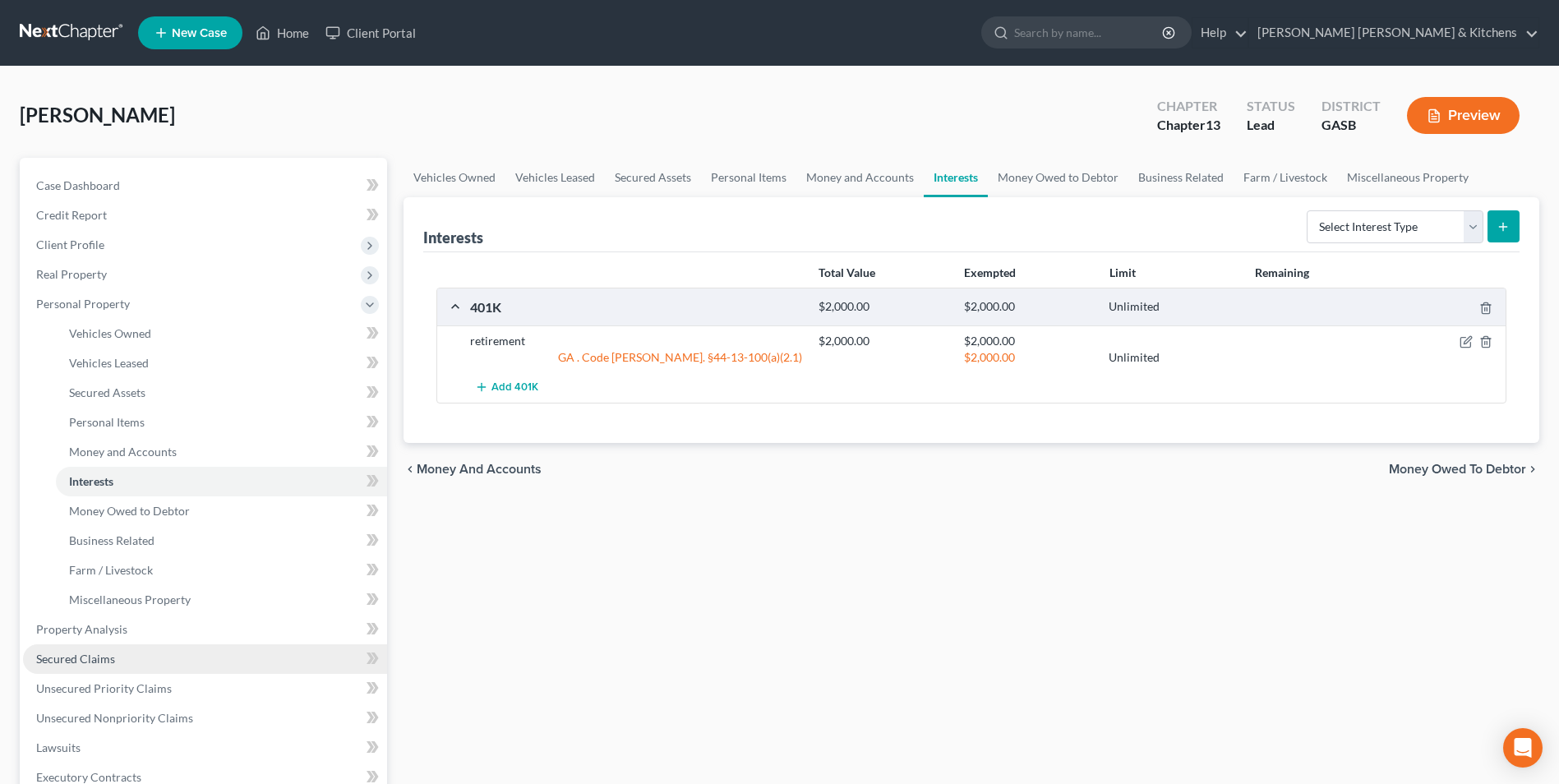
drag, startPoint x: 46, startPoint y: 650, endPoint x: 77, endPoint y: 649, distance: 31.0
click at [46, 650] on link "Secured Claims" at bounding box center [205, 659] width 364 height 30
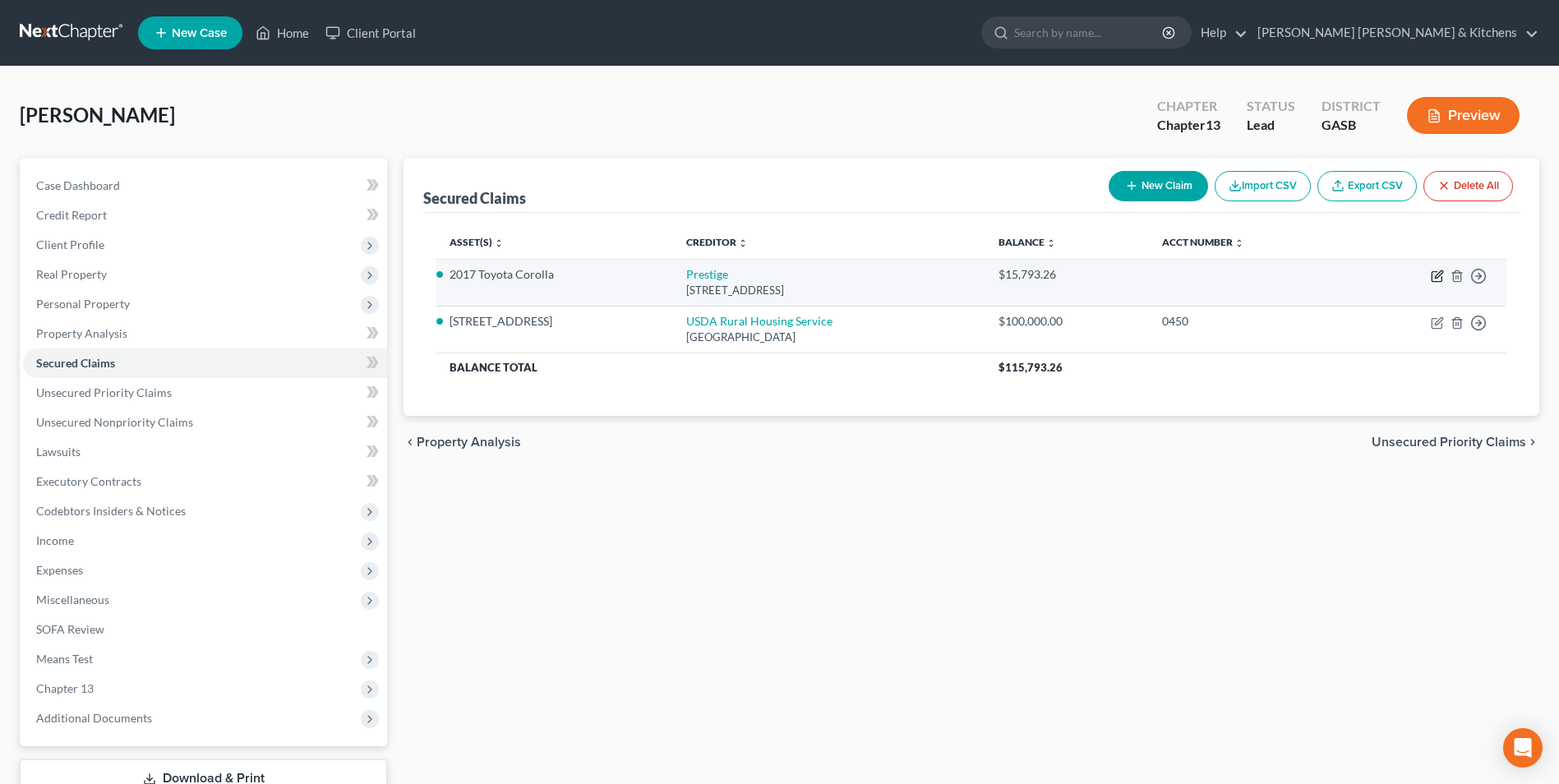
click at [1437, 276] on icon "button" at bounding box center [1438, 276] width 13 height 13
select select "46"
select select "0"
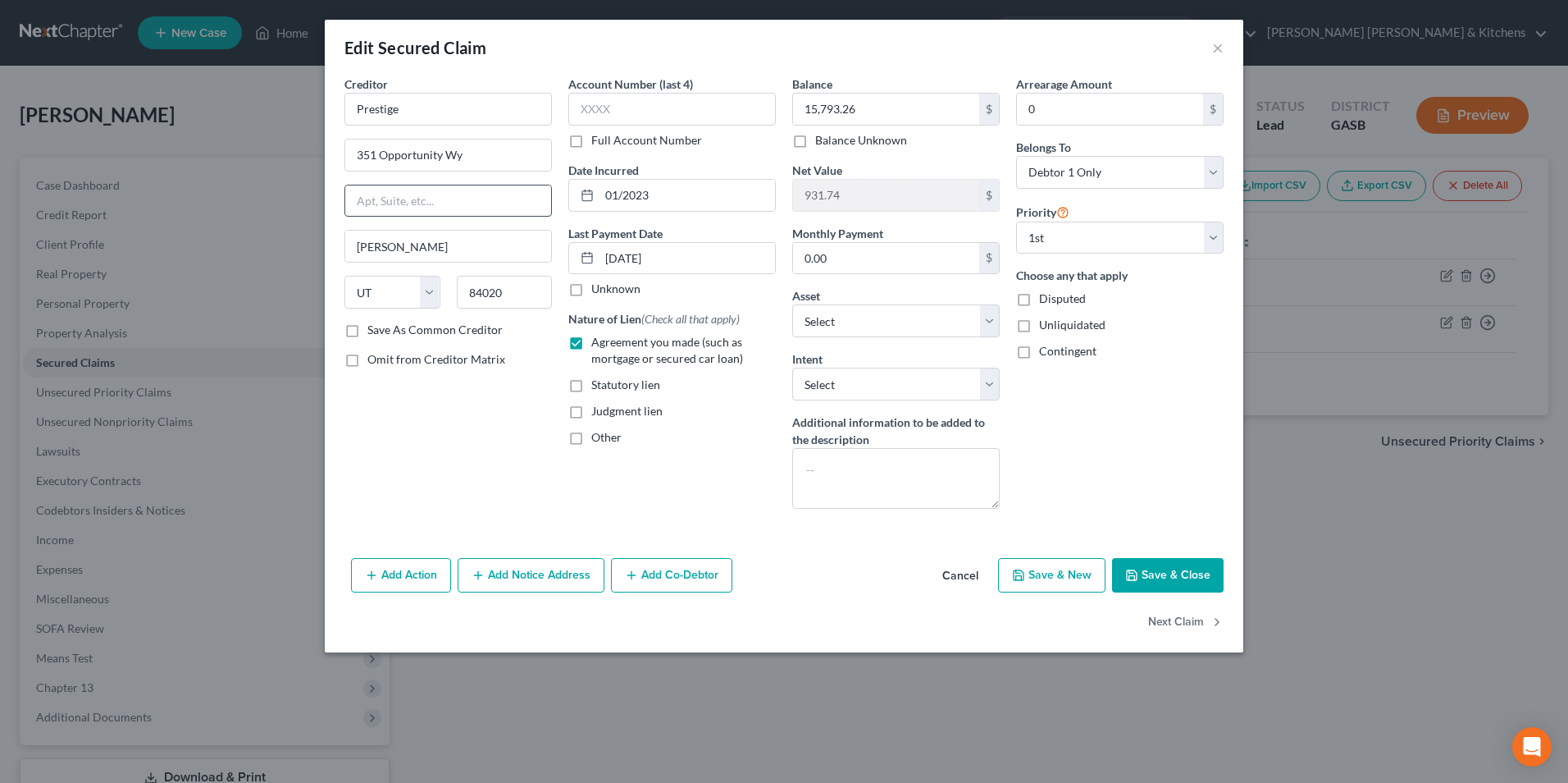
click at [410, 215] on input "text" at bounding box center [448, 201] width 206 height 31
type input "351 Opportunity Way"
click at [468, 163] on input "351 Opportunity Wy" at bounding box center [448, 156] width 206 height 31
drag, startPoint x: 468, startPoint y: 163, endPoint x: 345, endPoint y: 175, distance: 123.6
click at [346, 175] on div "Creditor * Prestige 351 Opportunity Wy 351 Opportunity Way Draper State AL AK A…" at bounding box center [448, 198] width 208 height 246
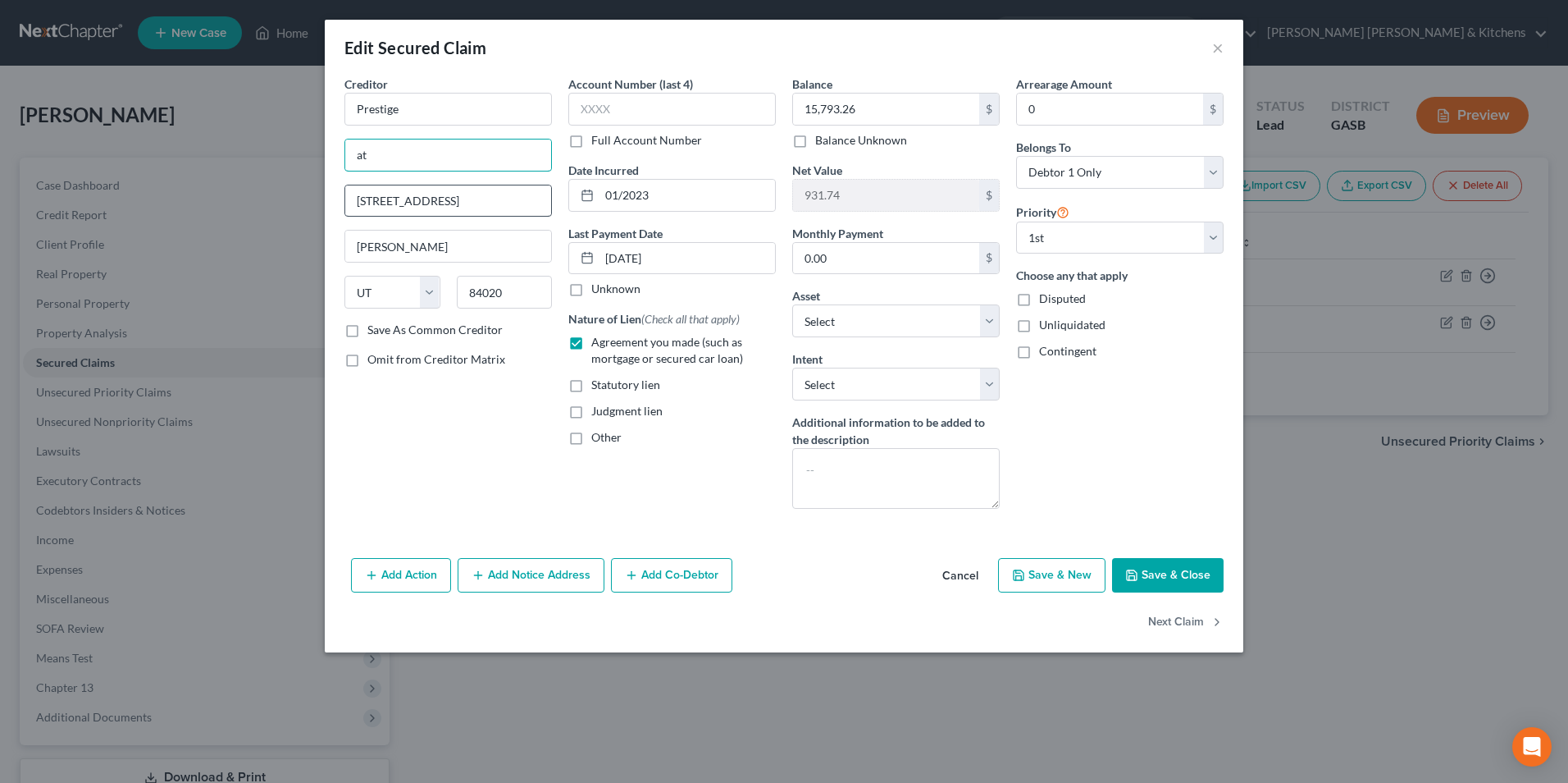
type input "Attn: Servicing Agent/Officer"
type input "4634"
drag, startPoint x: 641, startPoint y: 120, endPoint x: 540, endPoint y: 112, distance: 101.3
click at [549, 112] on div "Creditor * Prestige Attn: Servicing Agent/Officer 351 Opportunity Way Draper St…" at bounding box center [784, 298] width 895 height 446
click at [496, 575] on button "Add Notice Address" at bounding box center [530, 575] width 146 height 35
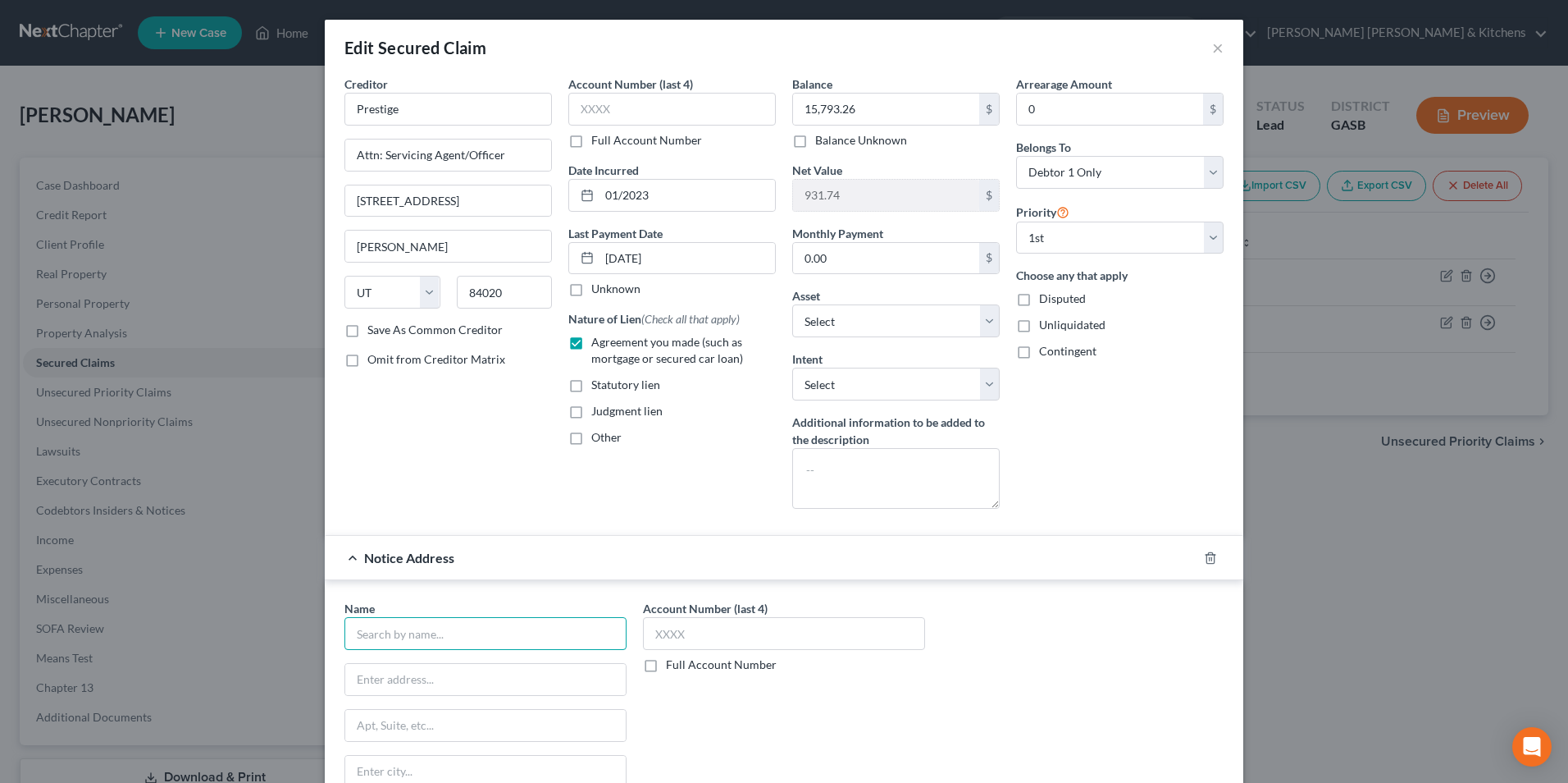
click at [444, 629] on input "text" at bounding box center [485, 633] width 282 height 33
type input "Prestige Financial"
click at [477, 111] on input "Prestige" at bounding box center [448, 109] width 208 height 33
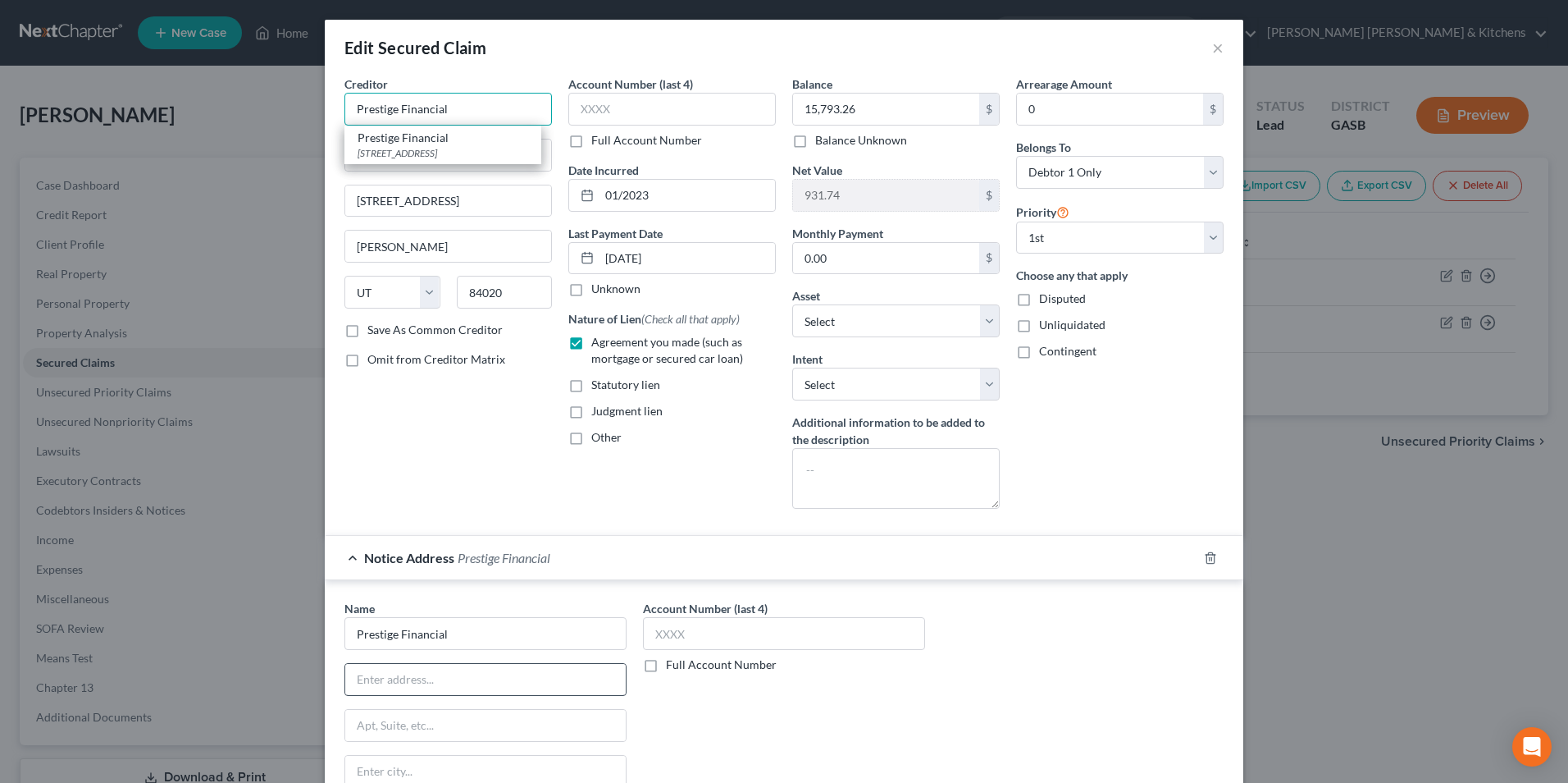
type input "Prestige Financial"
click at [452, 673] on input "text" at bounding box center [485, 680] width 281 height 31
type input "Bankruptcy Dept"
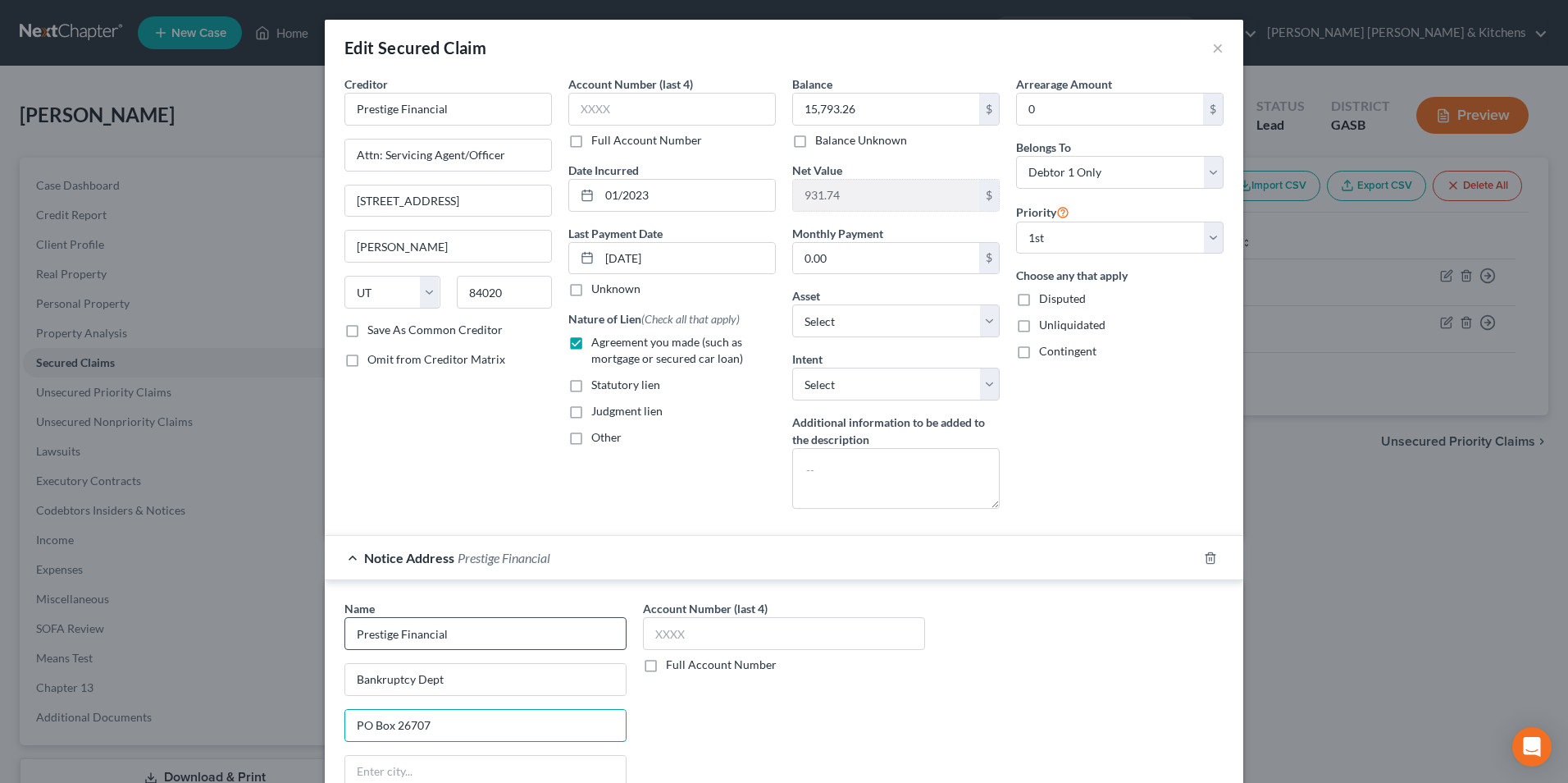
type input "PO Box 26707"
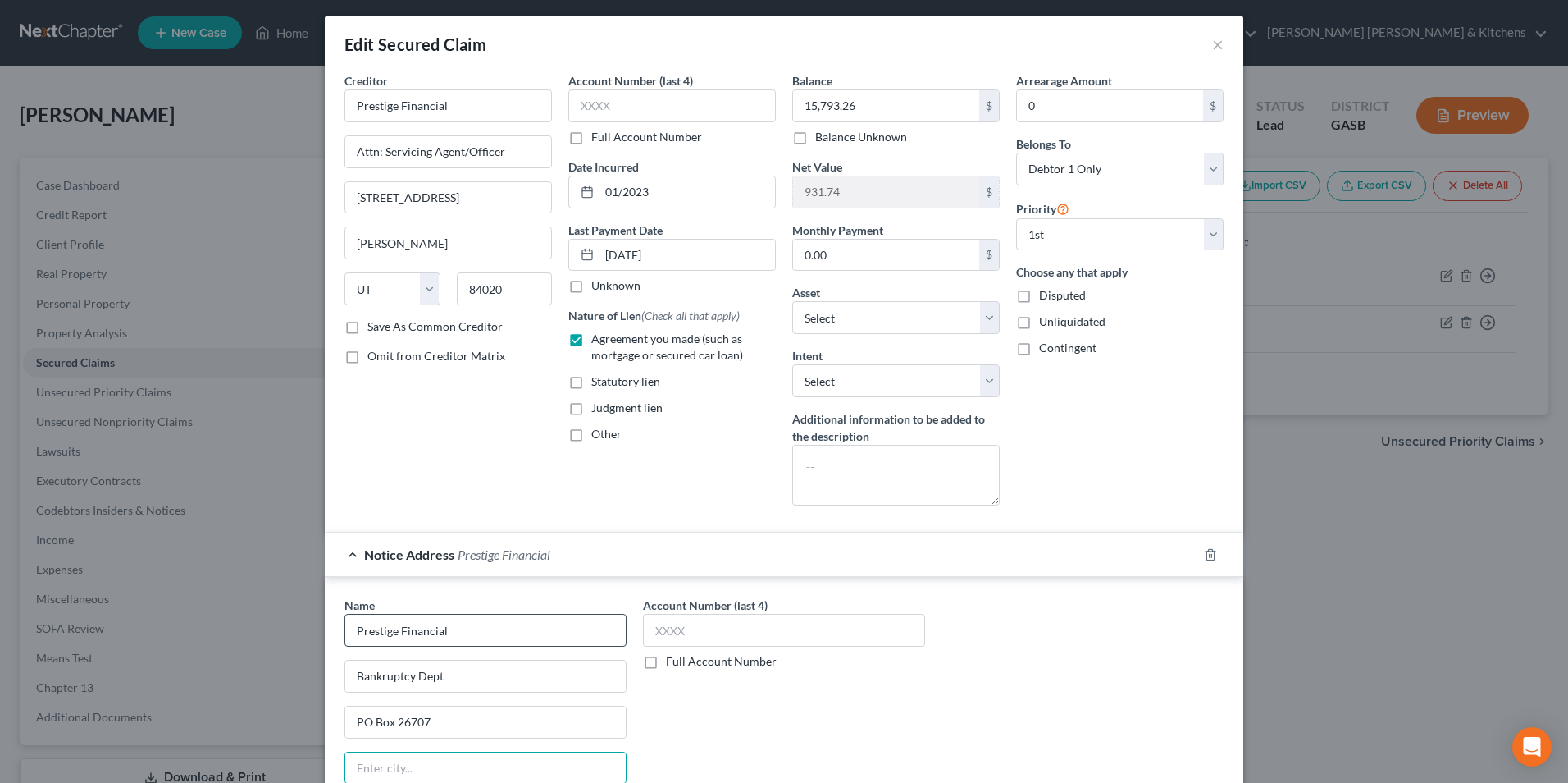
scroll to position [243, 0]
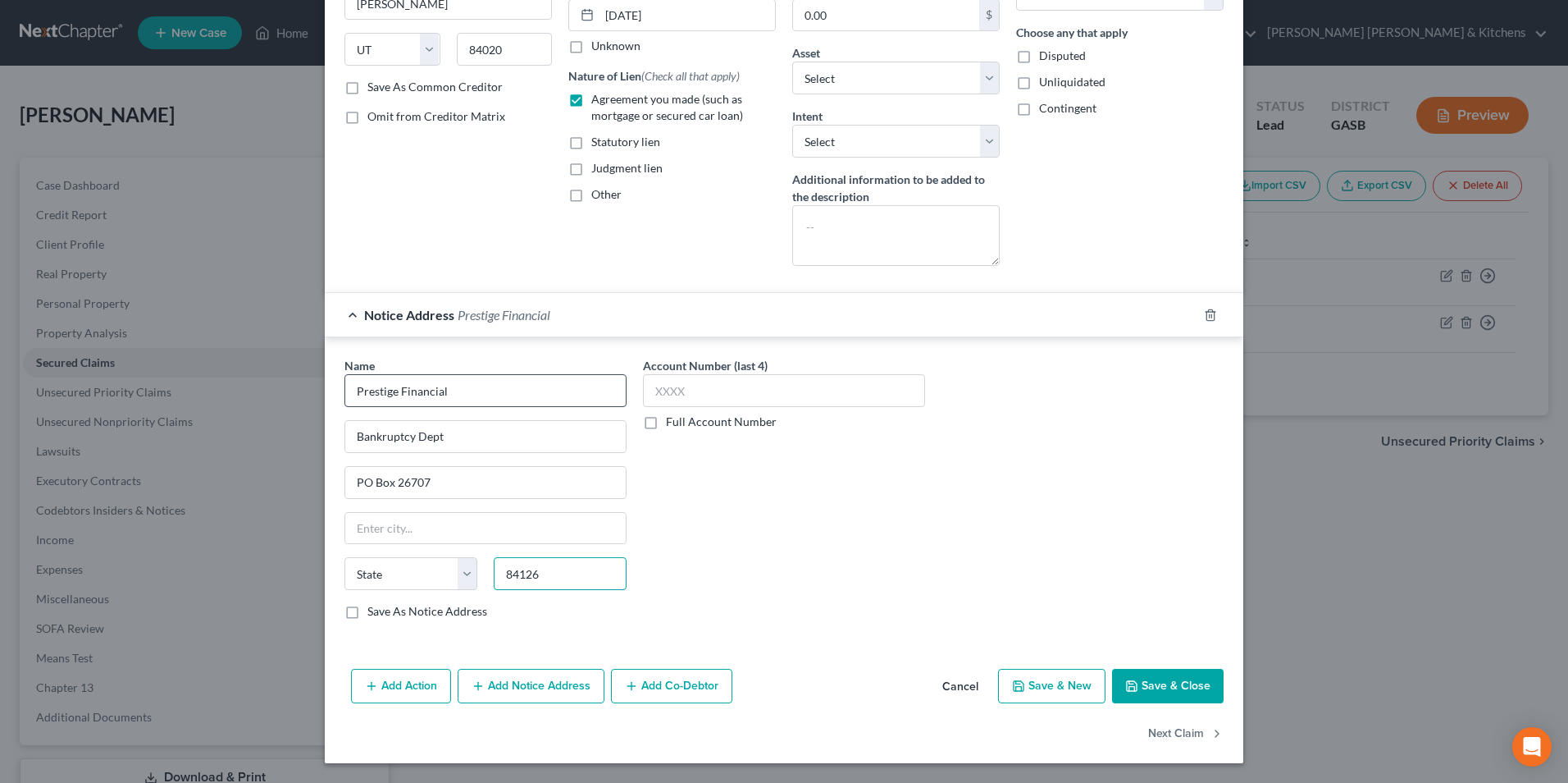
type input "84126"
type input "Salt Lake City"
select select "46"
click at [1150, 693] on button "Save & Close" at bounding box center [1168, 686] width 112 height 35
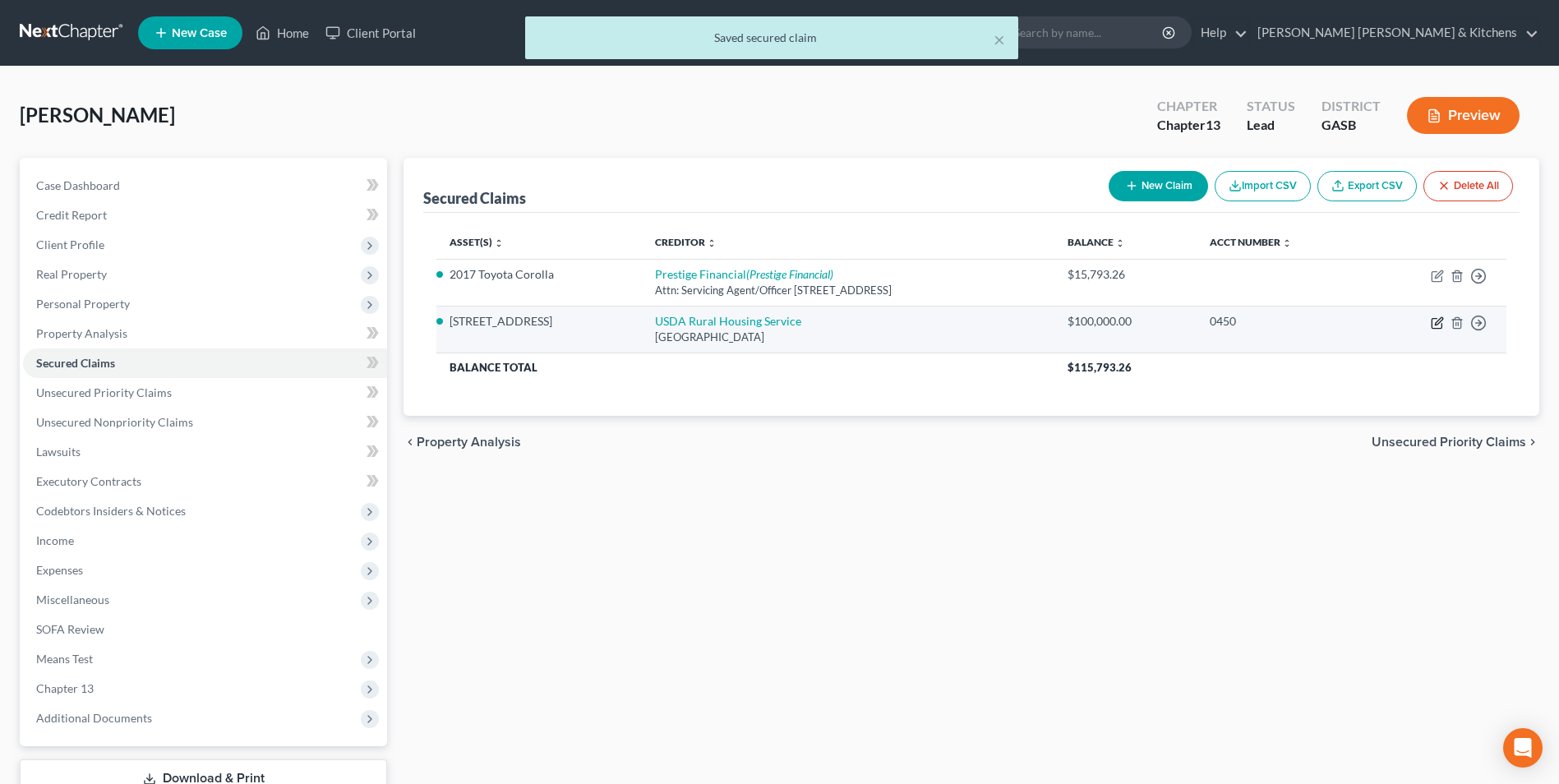
click at [1435, 328] on icon "button" at bounding box center [1437, 324] width 10 height 10
select select "26"
select select "2"
select select "0"
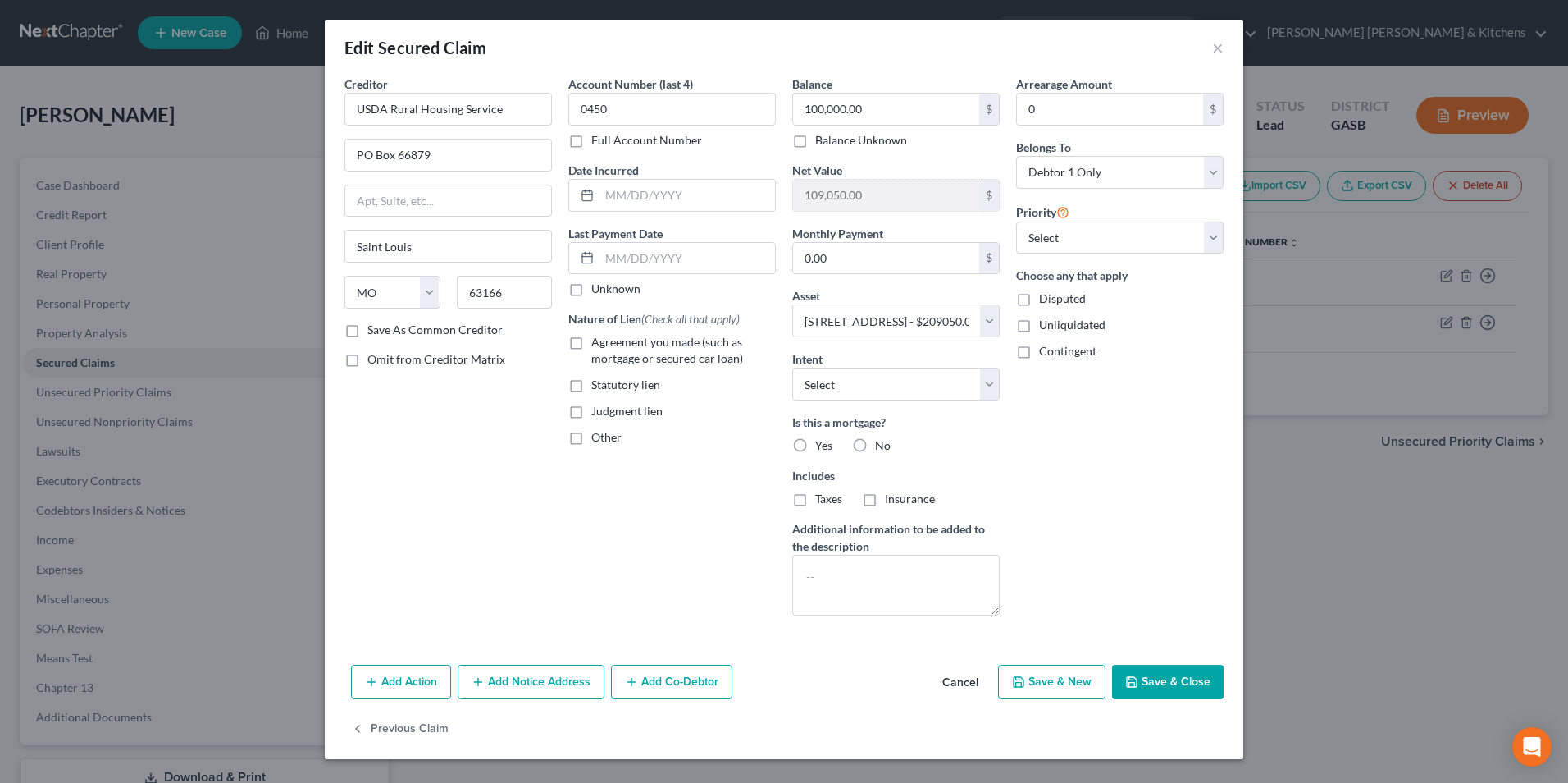
click at [558, 678] on button "Add Notice Address" at bounding box center [530, 682] width 146 height 35
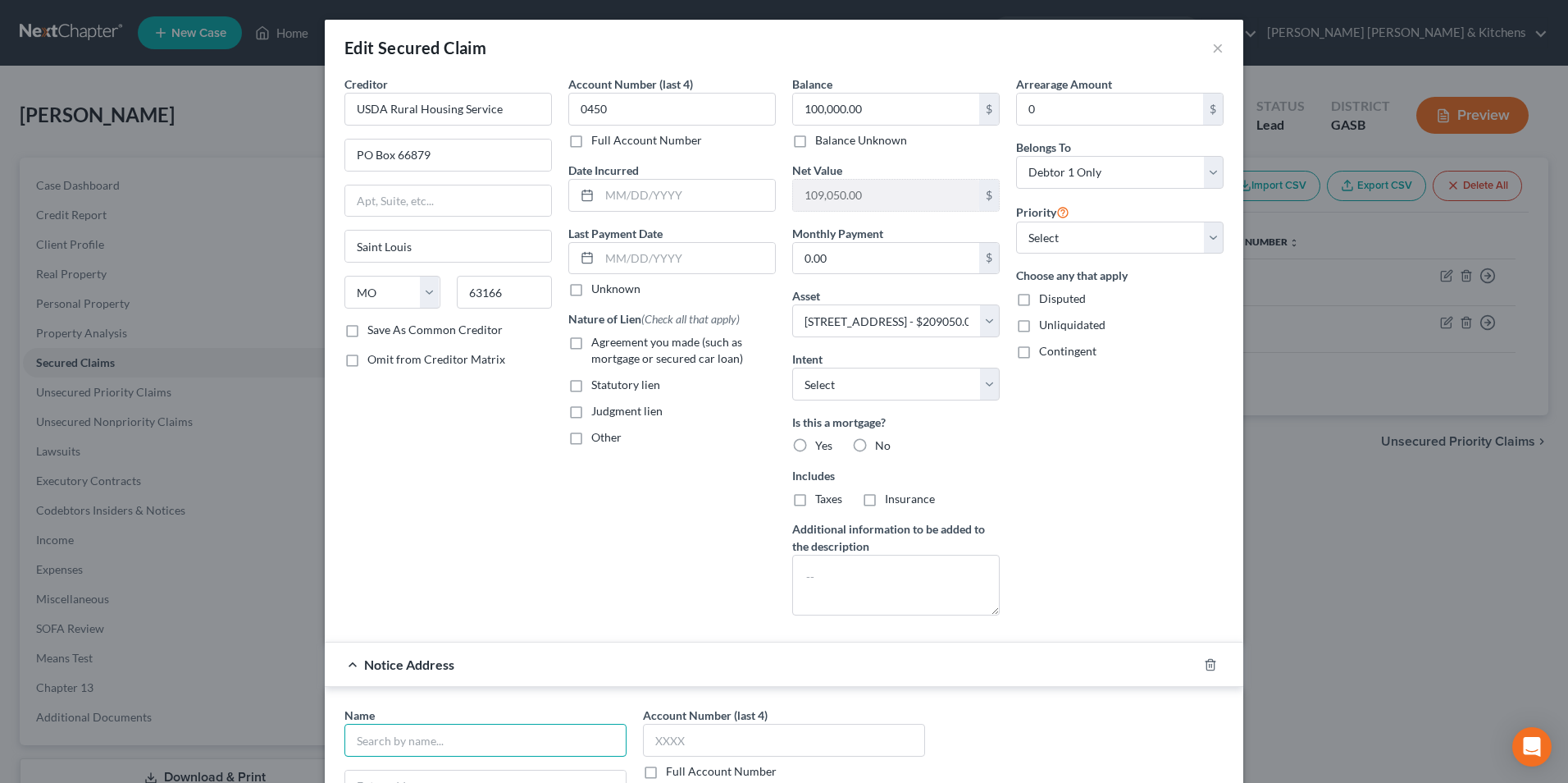
click at [426, 736] on input "text" at bounding box center [485, 740] width 282 height 33
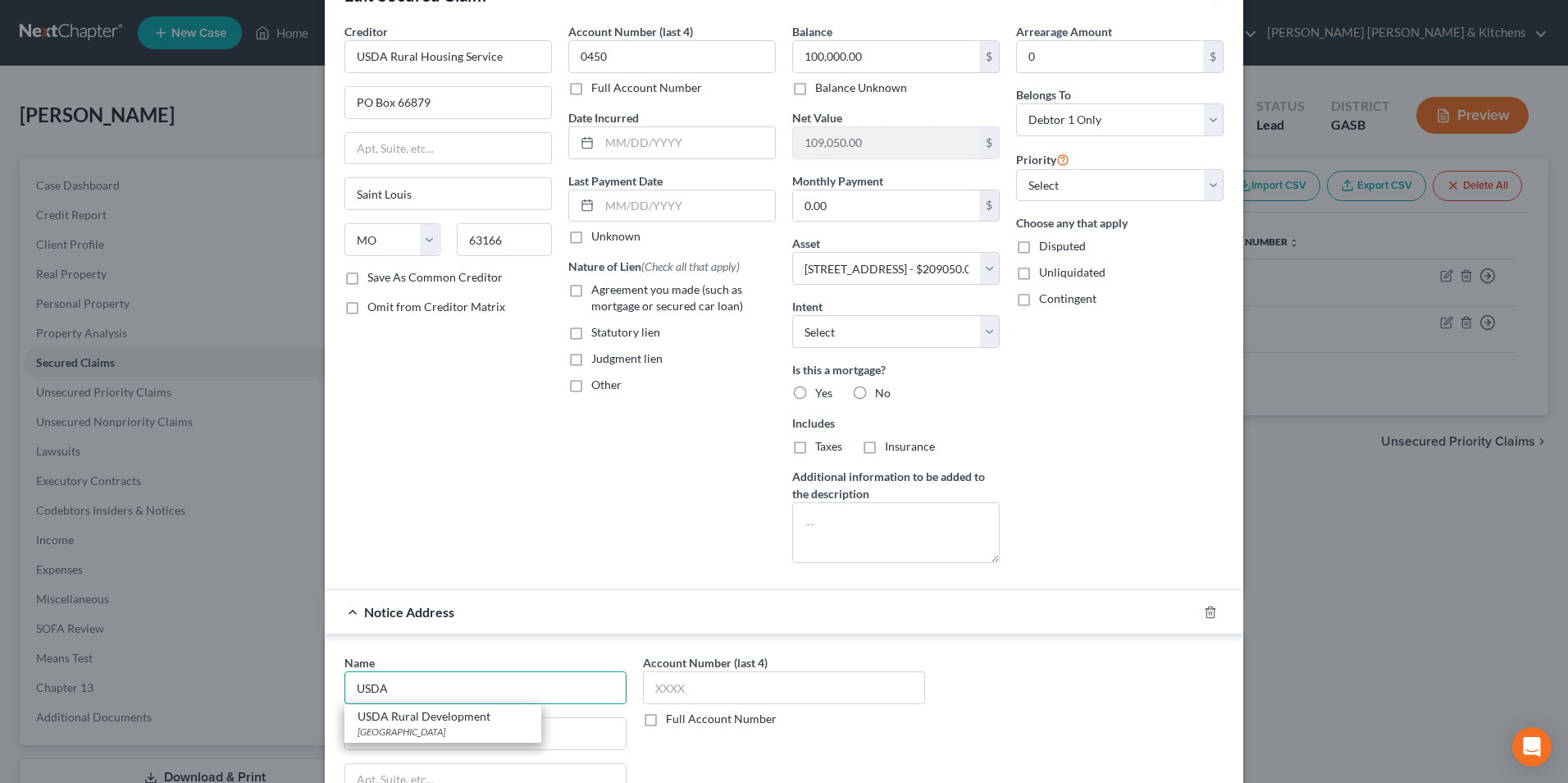
scroll to position [82, 0]
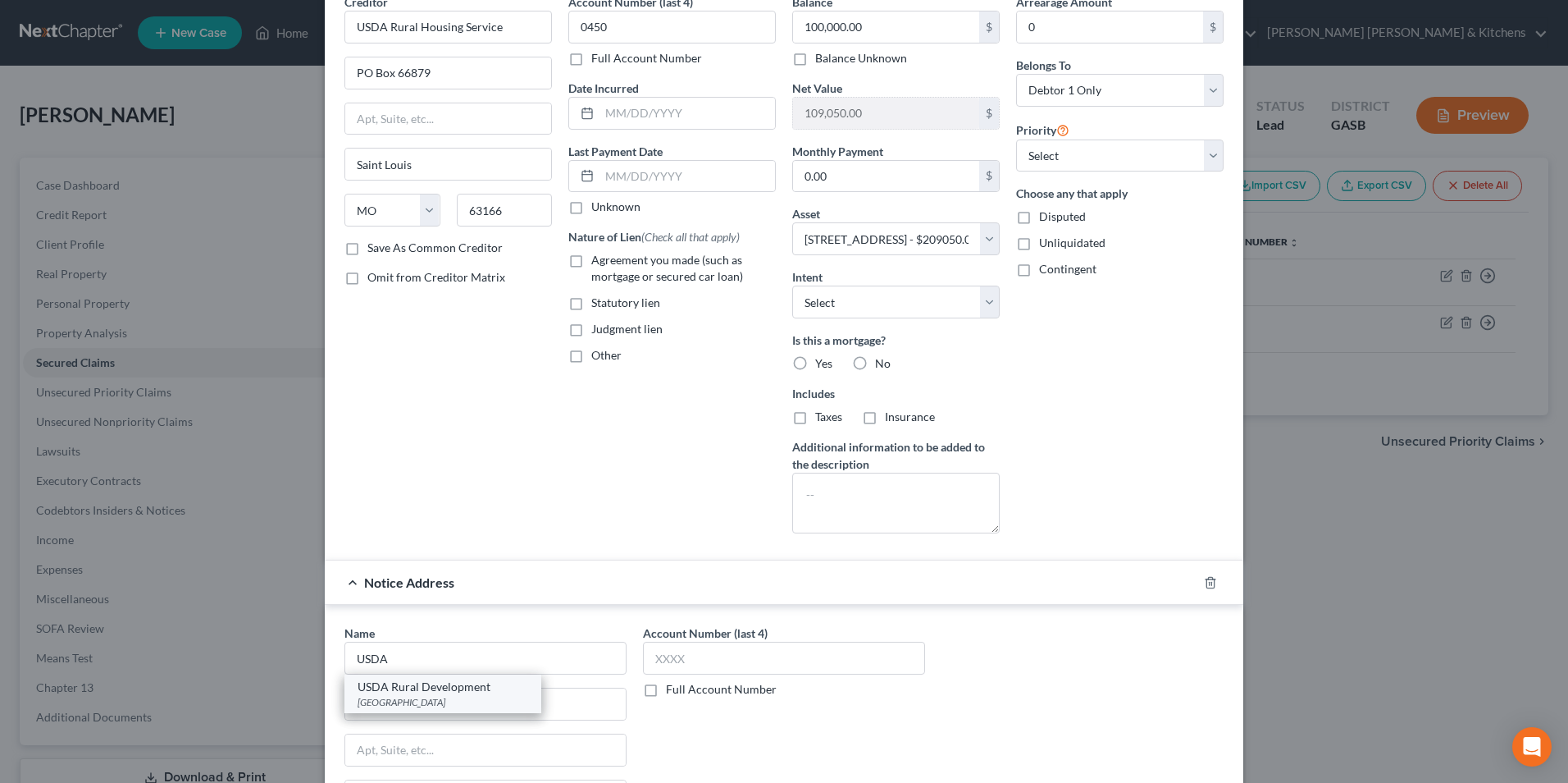
click at [453, 701] on div "PO Box 790170, St Louis, MO 63179" at bounding box center [443, 702] width 170 height 14
type input "USDA Rural Development"
type input "PO Box 790170"
type input "St Louis"
select select "26"
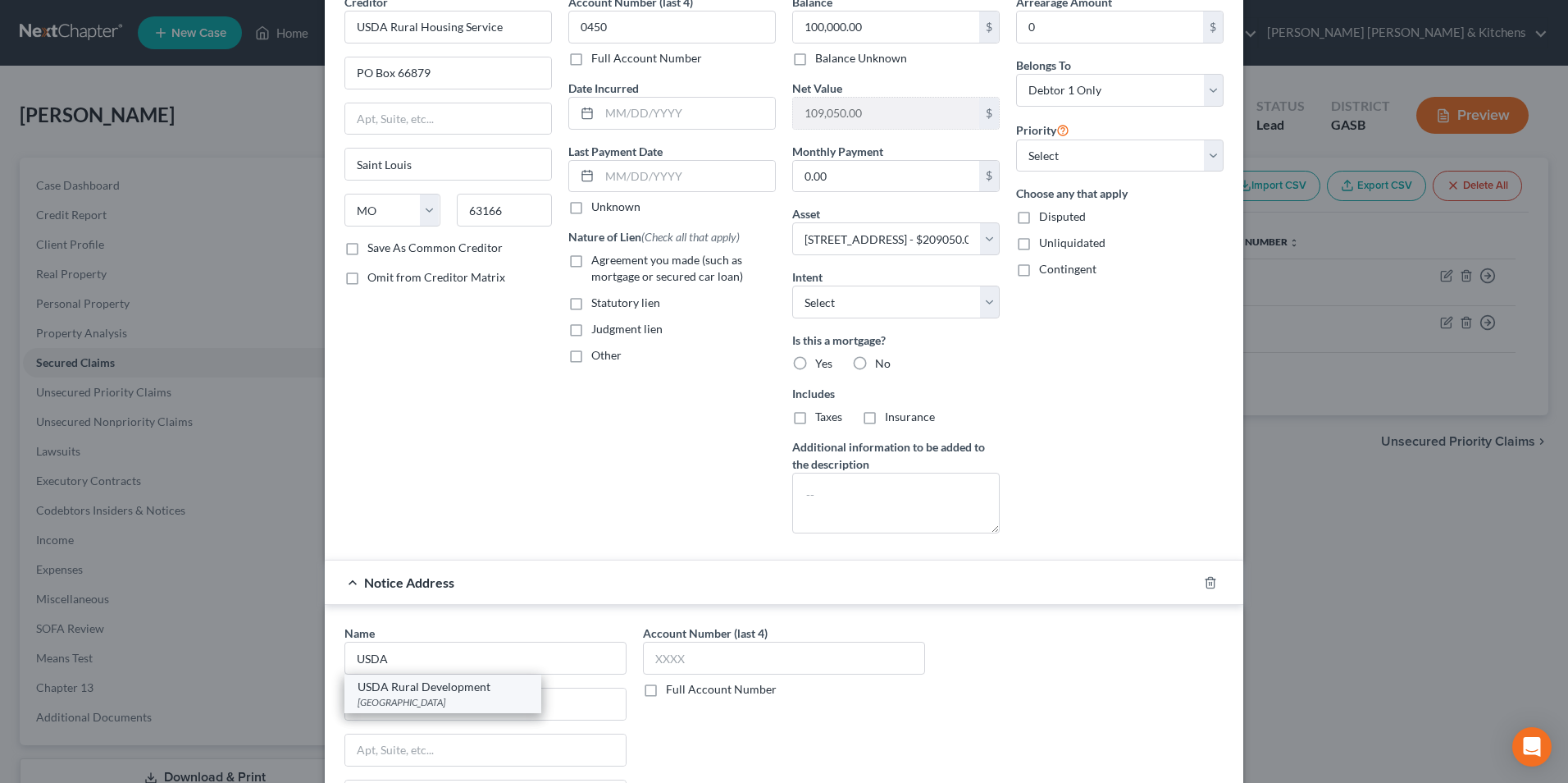
type input "63179"
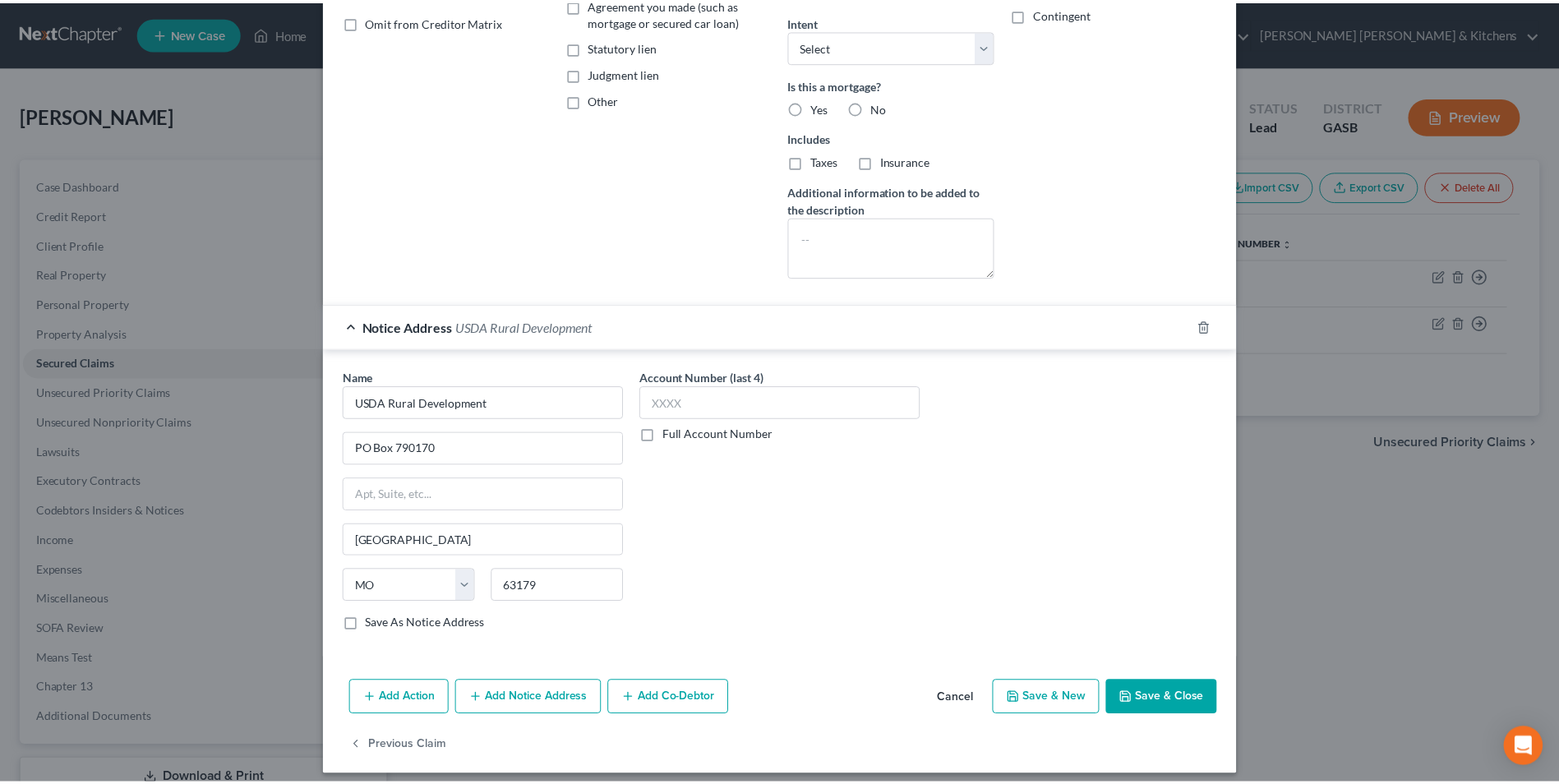
scroll to position [350, 0]
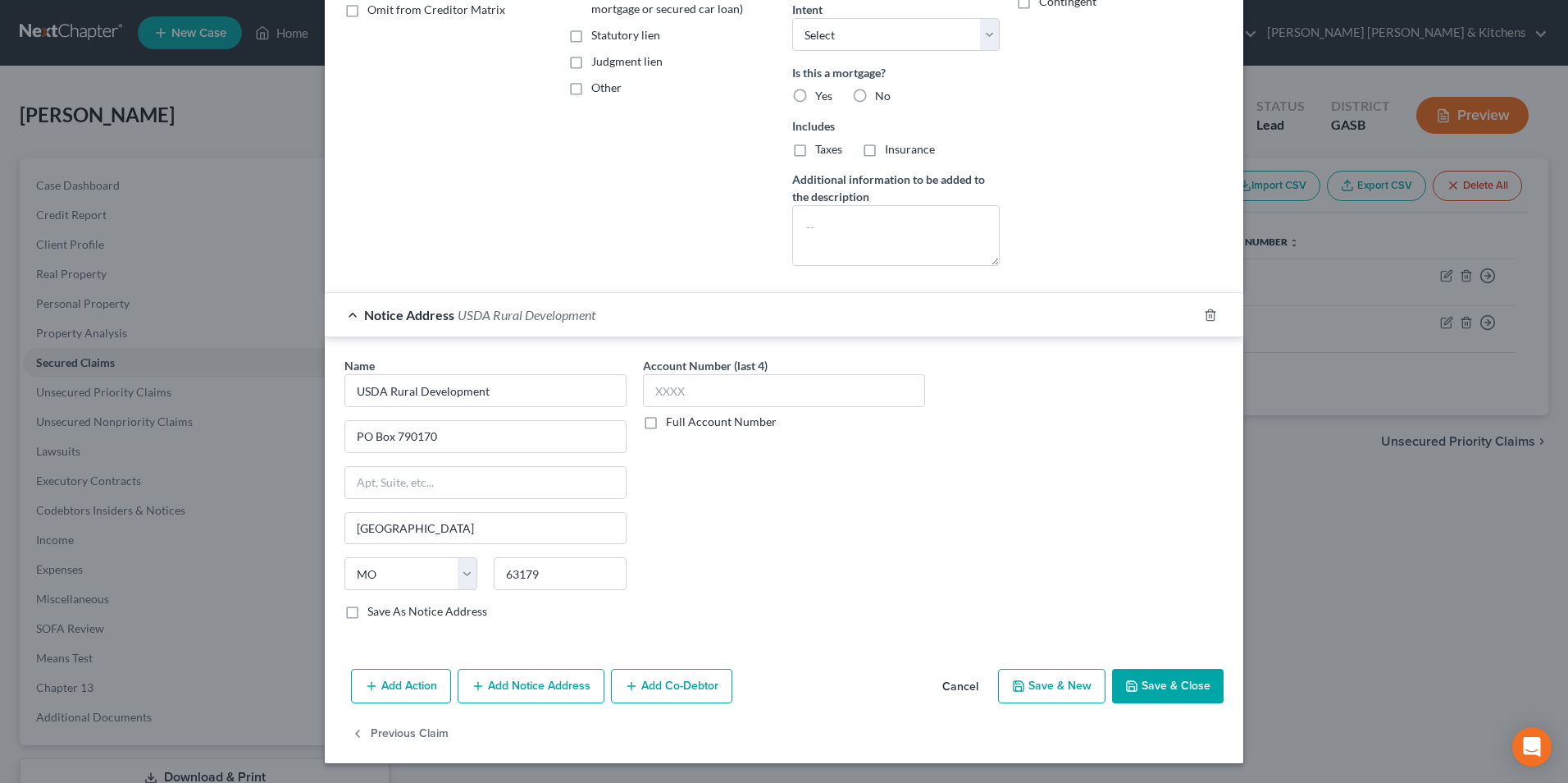
click at [1143, 683] on button "Save & Close" at bounding box center [1168, 686] width 112 height 35
select select
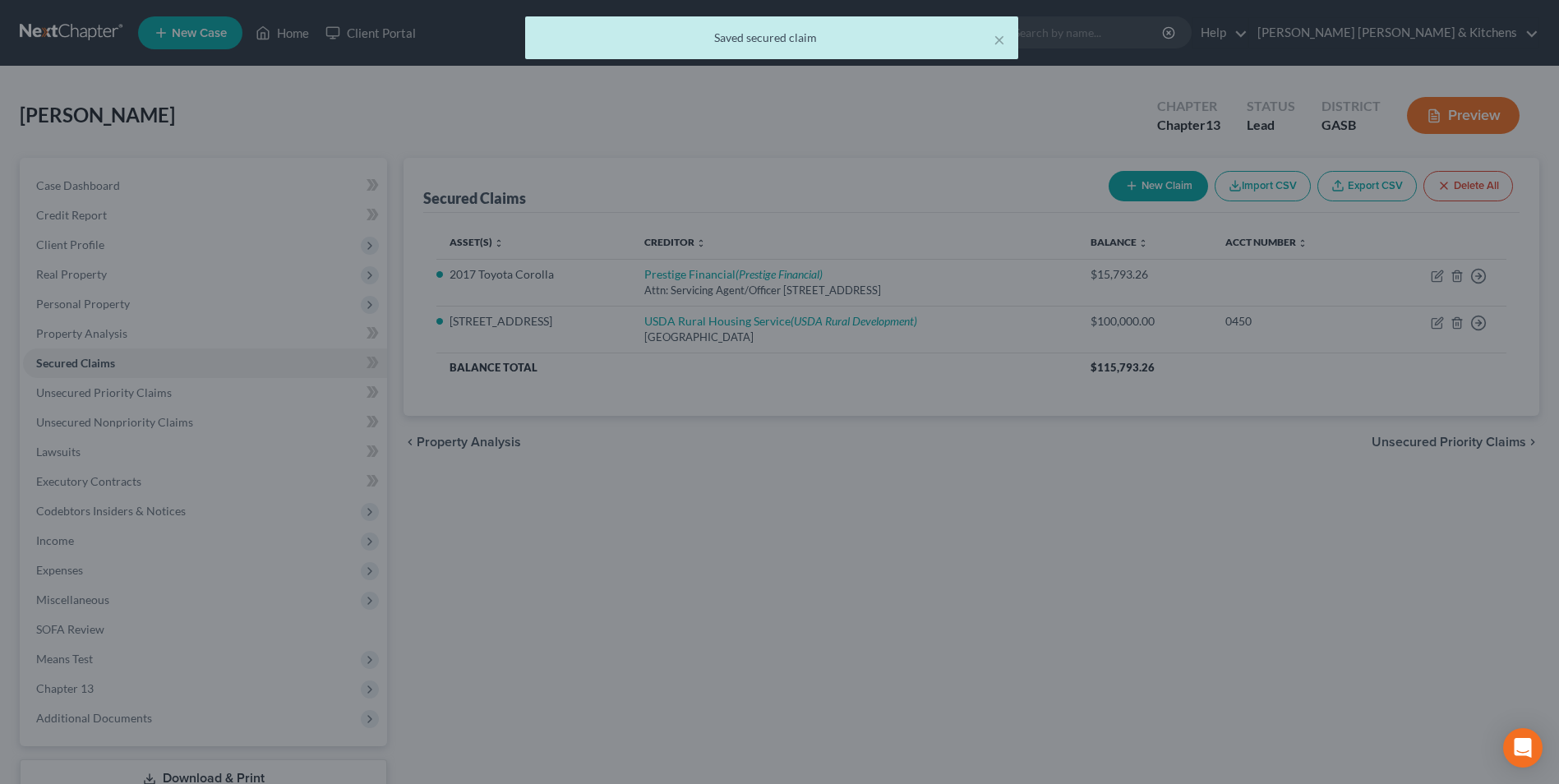
scroll to position [0, 0]
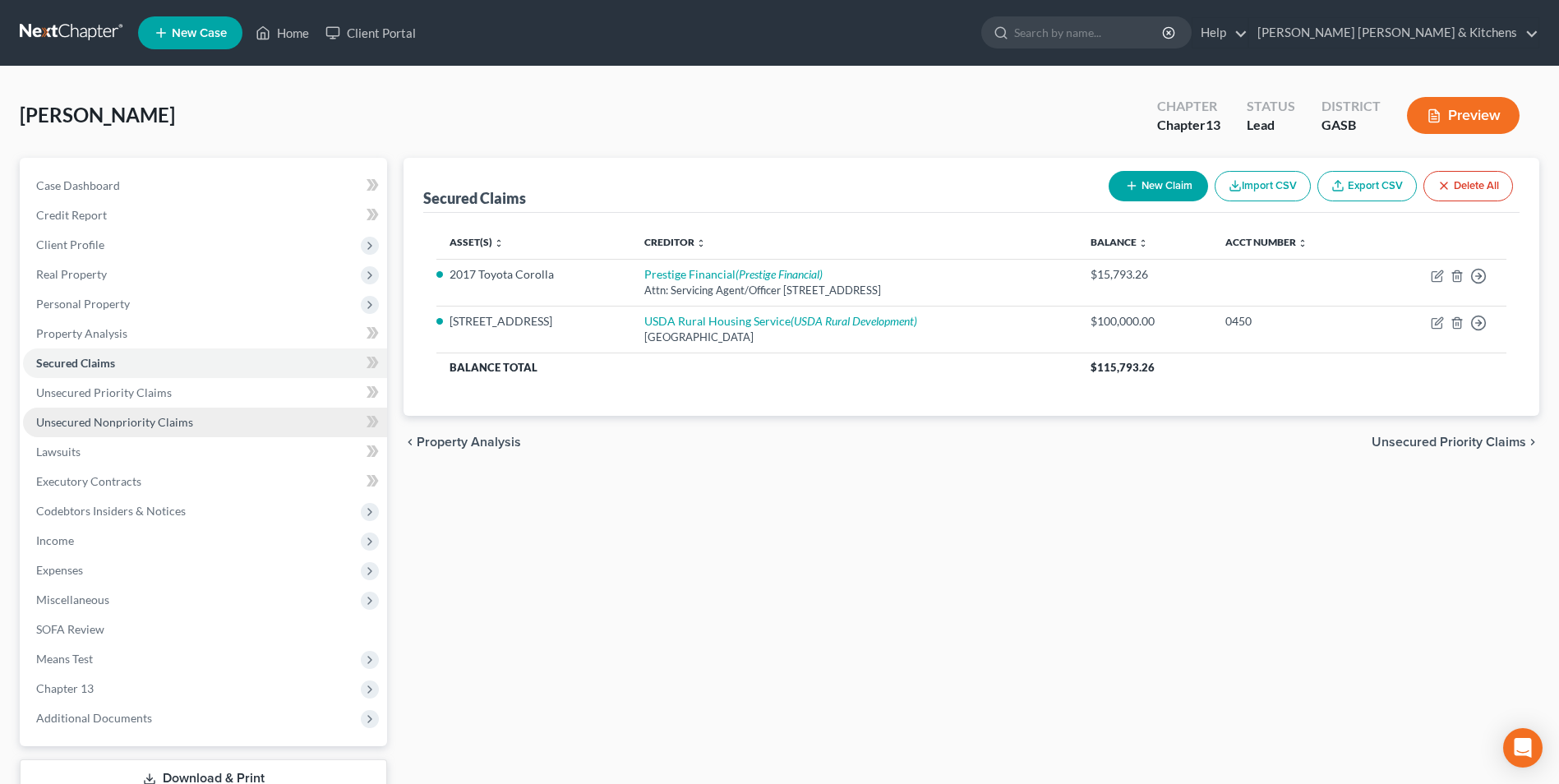
click at [113, 419] on span "Unsecured Nonpriority Claims" at bounding box center [114, 422] width 157 height 14
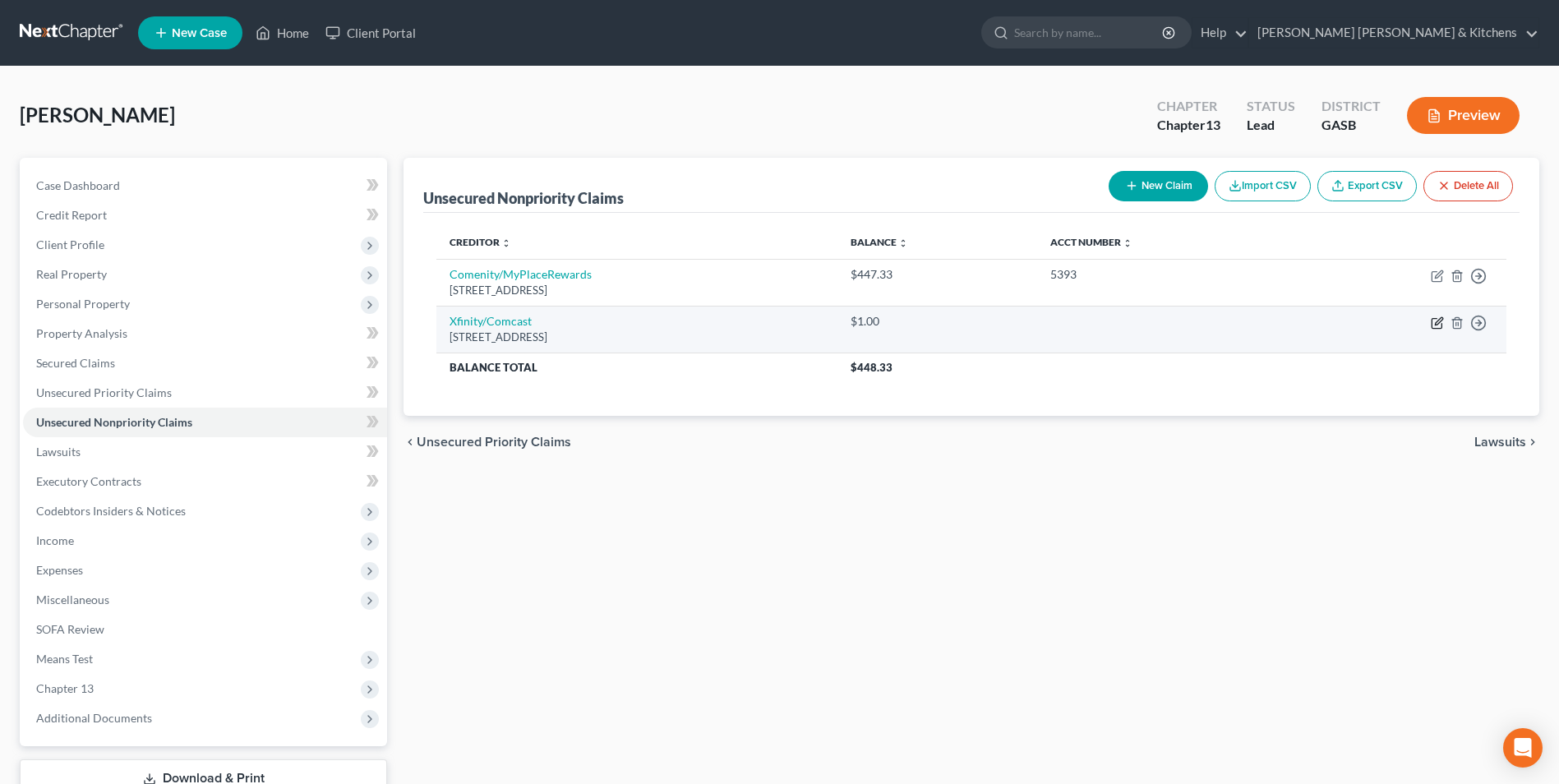
click at [1433, 322] on icon "button" at bounding box center [1437, 324] width 10 height 10
select select "10"
select select "19"
select select "0"
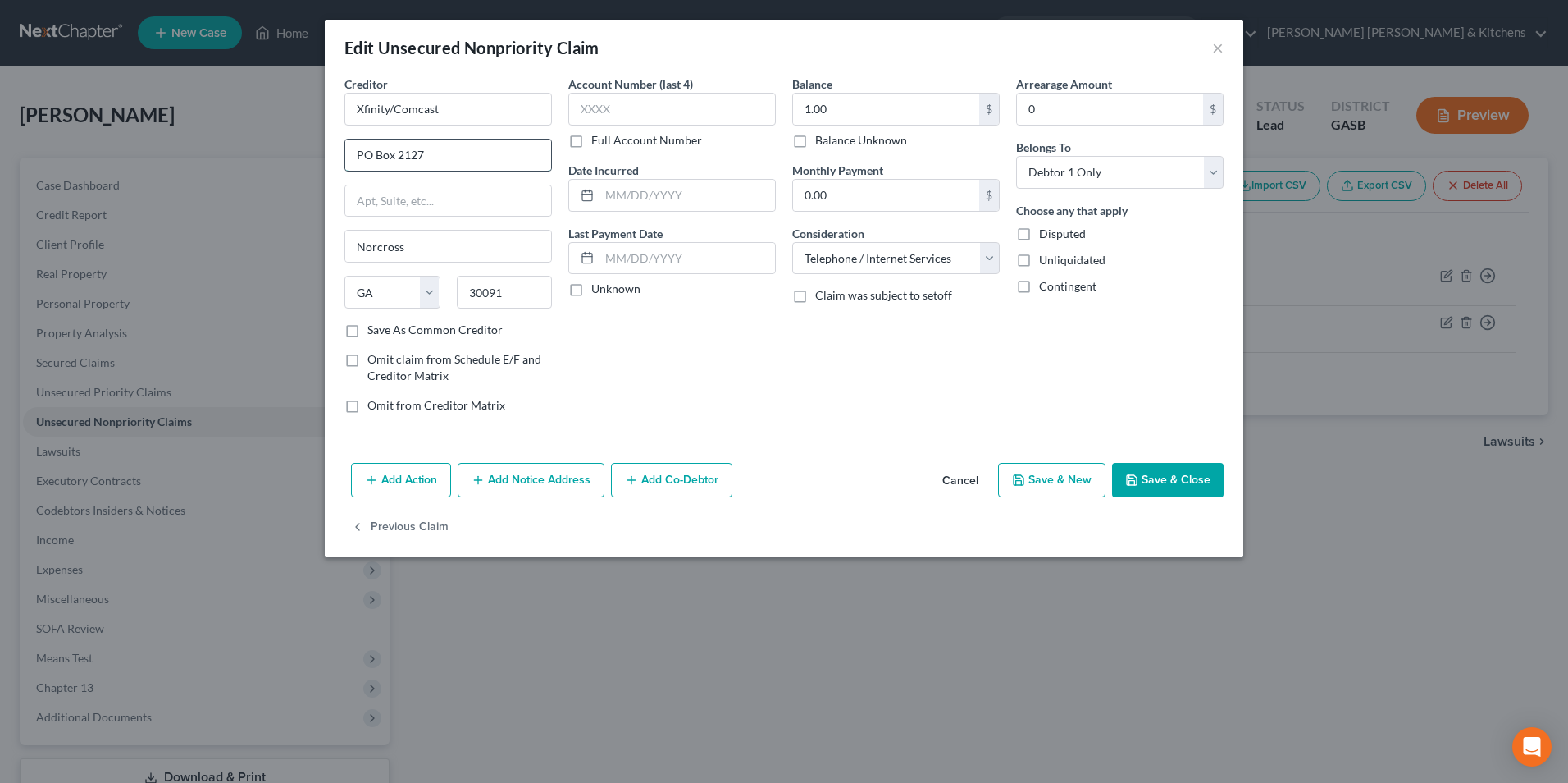
drag, startPoint x: 394, startPoint y: 156, endPoint x: 497, endPoint y: 160, distance: 103.1
click at [497, 160] on input "PO Box 2127" at bounding box center [448, 156] width 206 height 31
type input "PO Box 1931"
type input "94011"
type input "Burlingame"
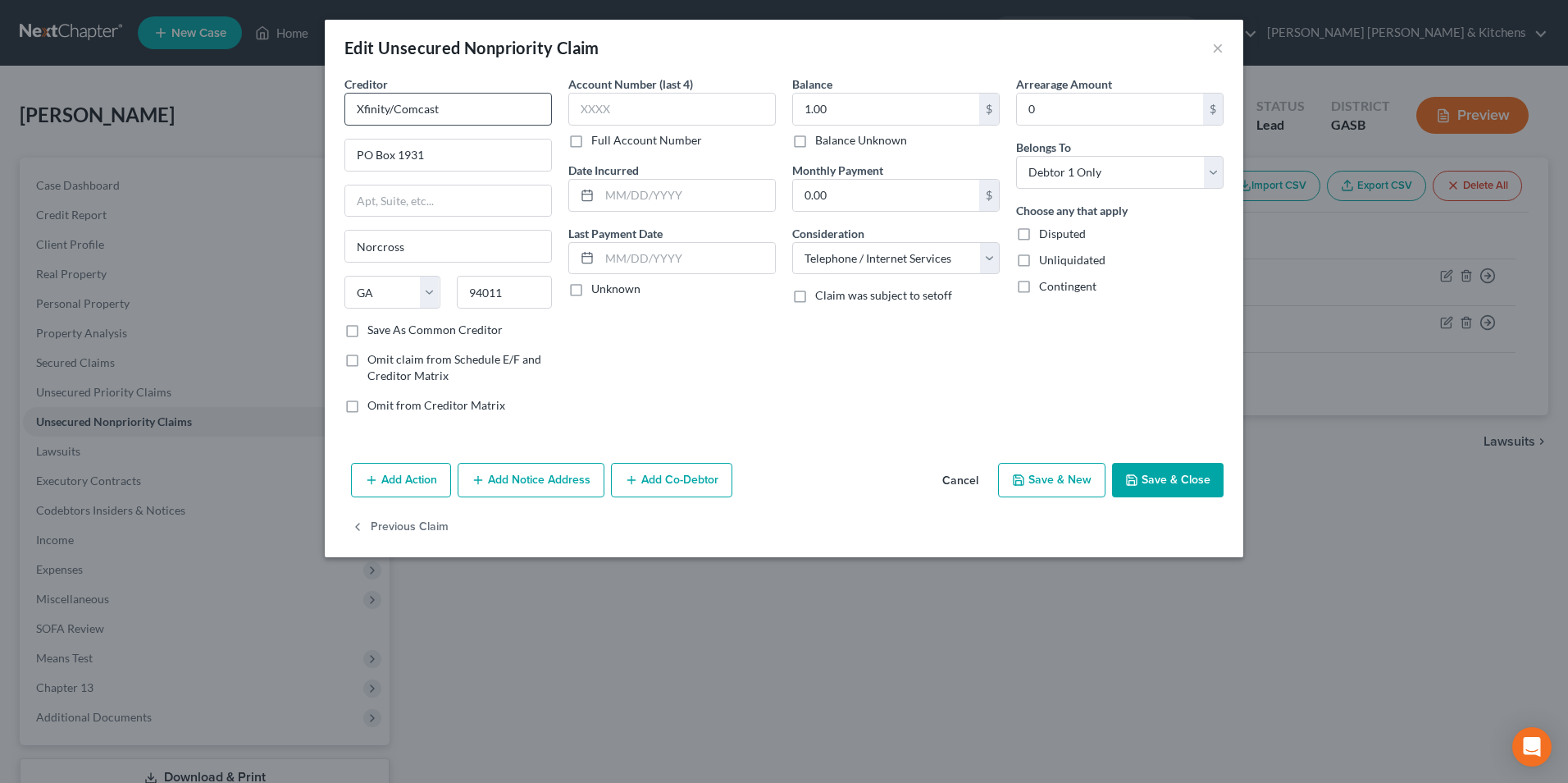
select select "4"
click at [846, 117] on input "1.00" at bounding box center [885, 109] width 186 height 31
type input "460.60"
click at [1168, 482] on button "Save & Close" at bounding box center [1168, 480] width 112 height 35
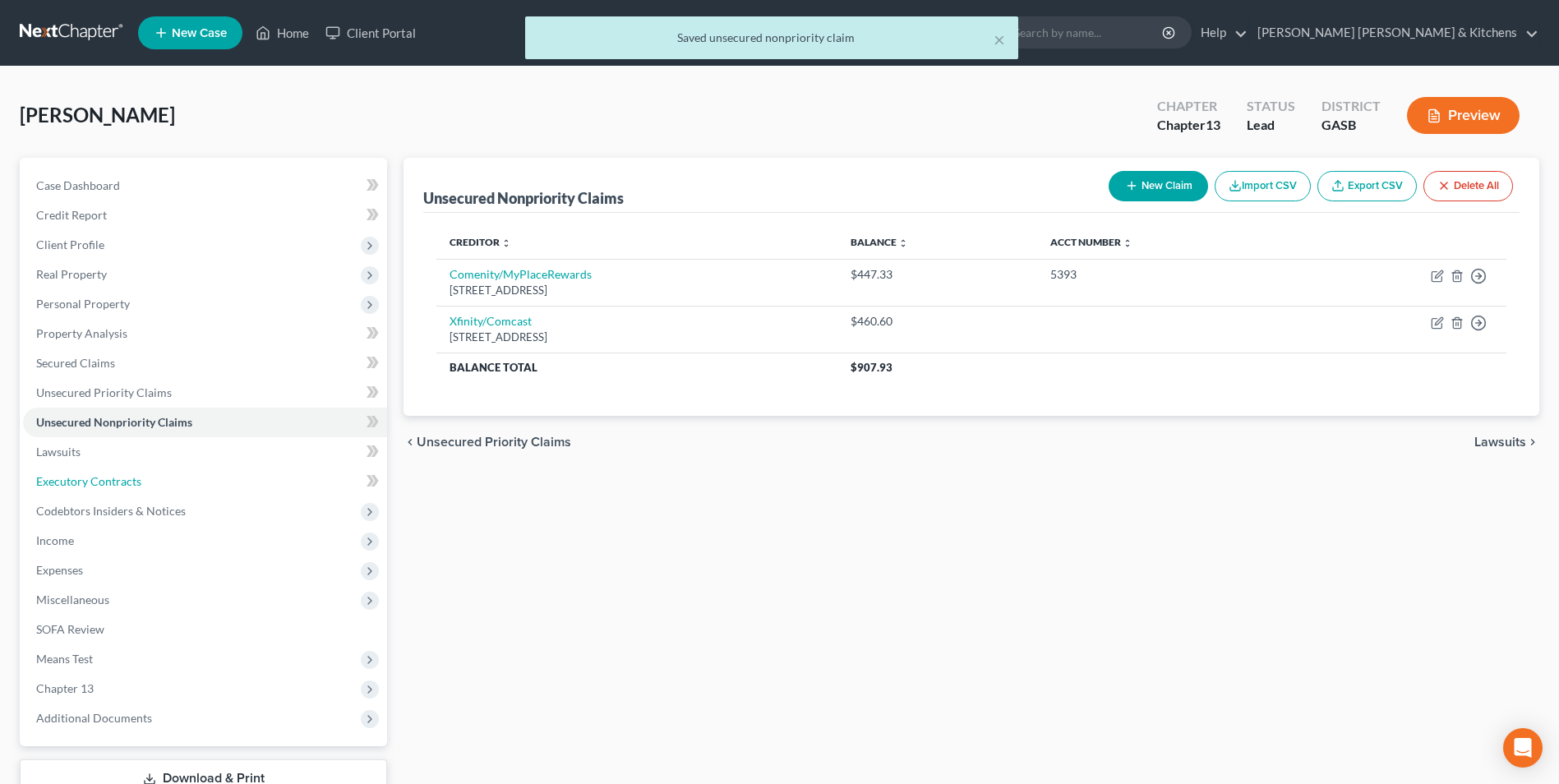
click at [102, 488] on link "Executory Contracts" at bounding box center [205, 482] width 364 height 30
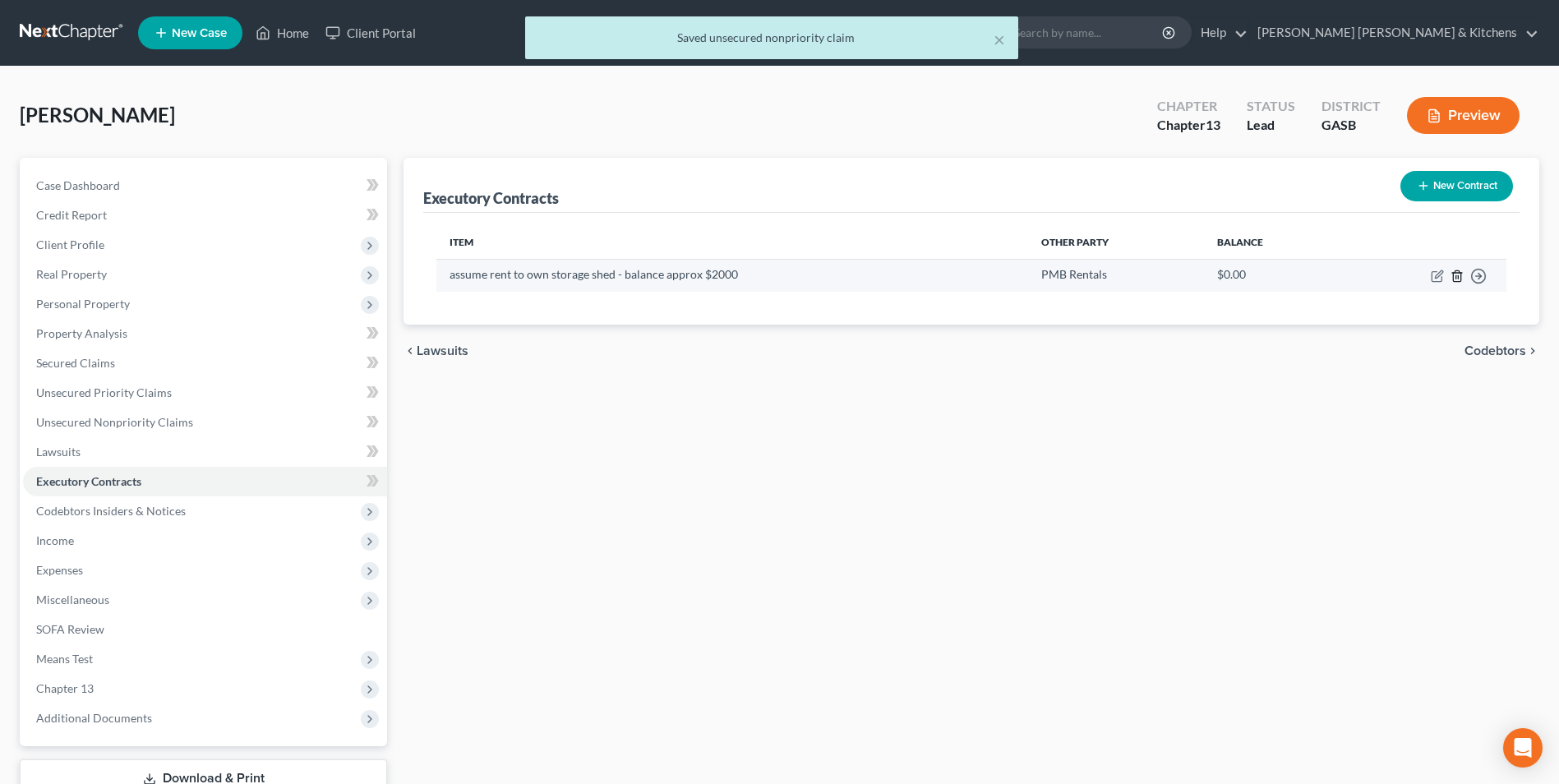
click at [1460, 275] on icon "button" at bounding box center [1456, 275] width 7 height 11
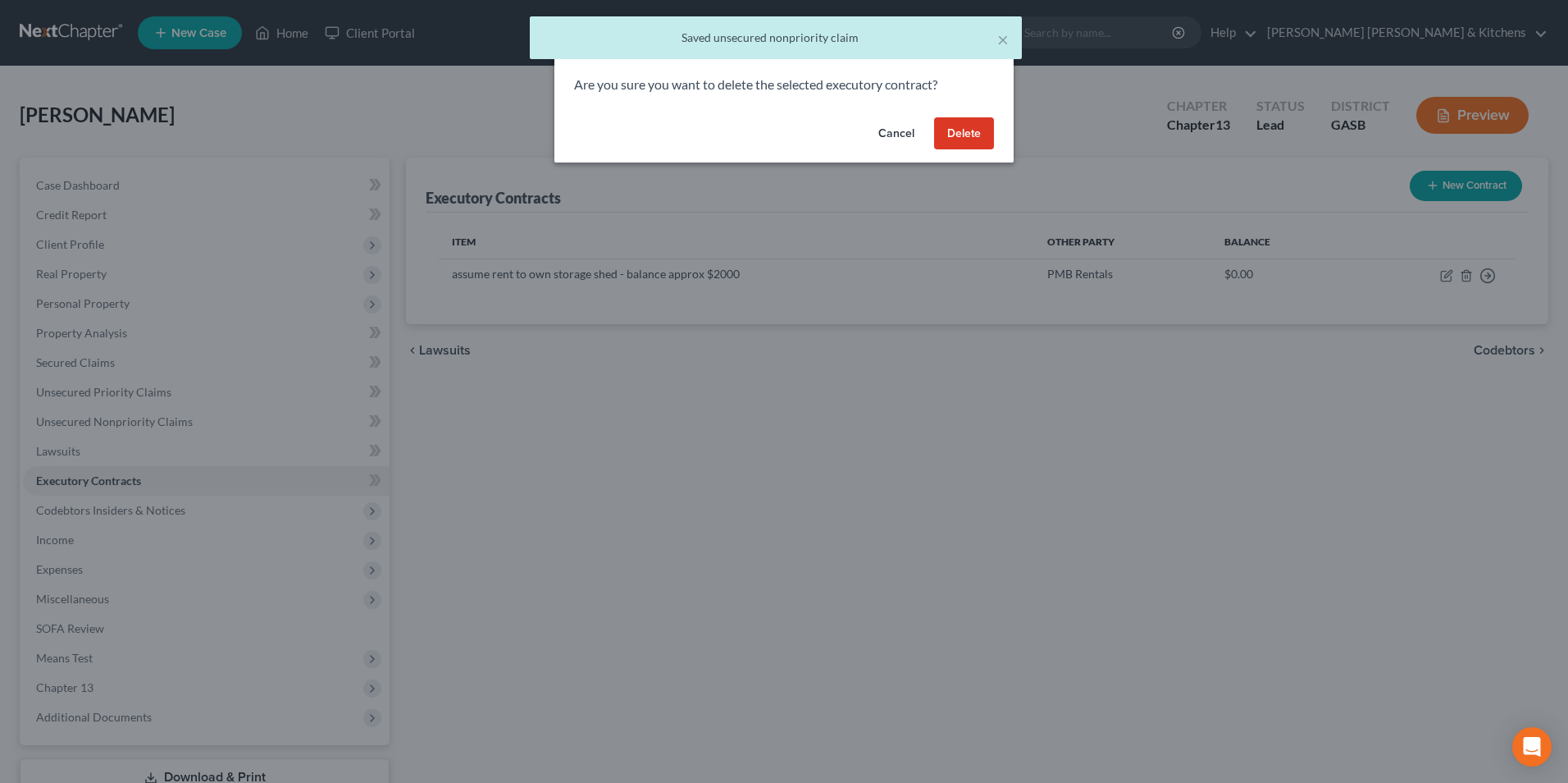
click at [971, 132] on button "Delete" at bounding box center [964, 134] width 60 height 33
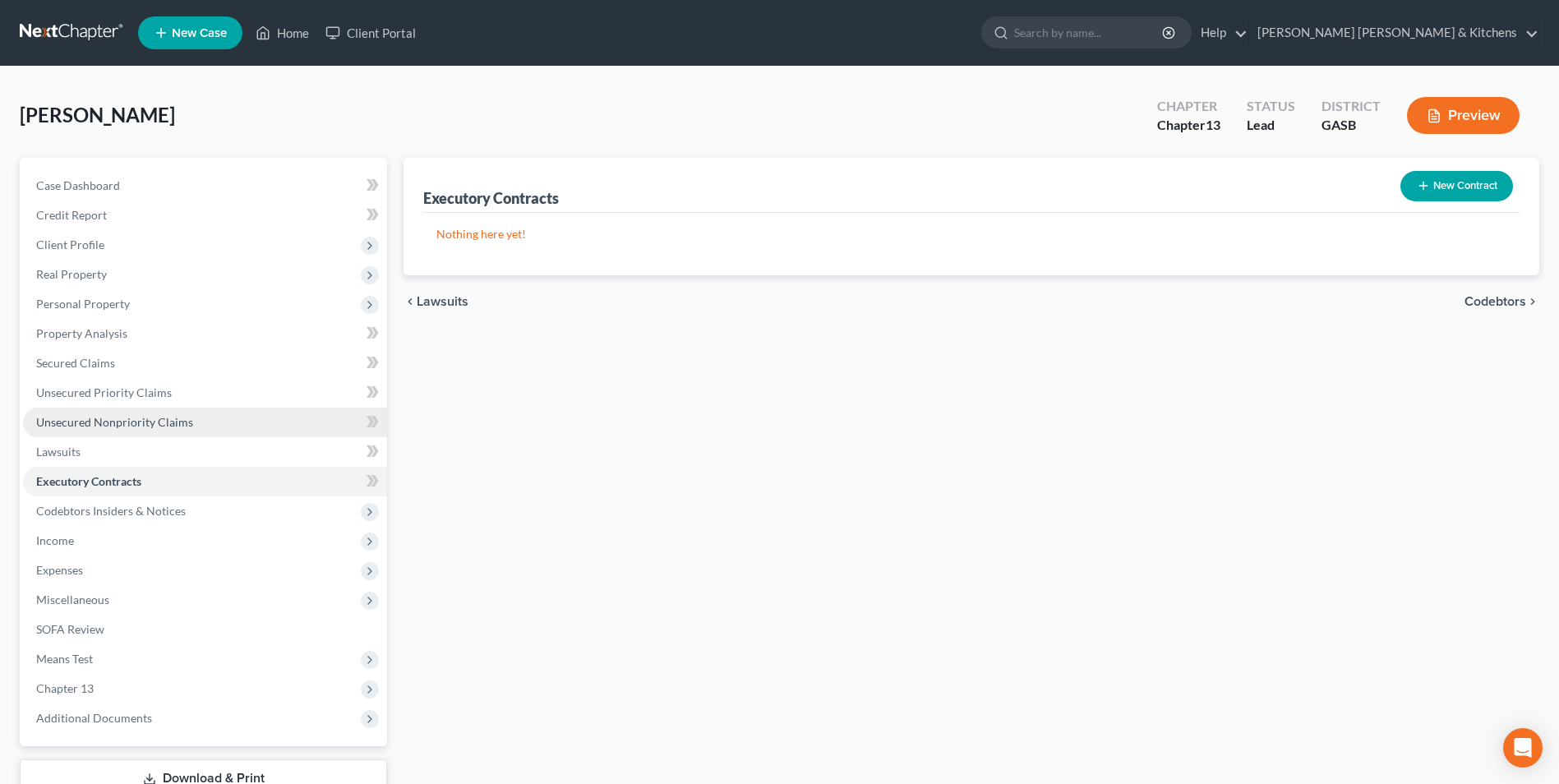
click at [111, 415] on span "Unsecured Nonpriority Claims" at bounding box center [114, 422] width 157 height 14
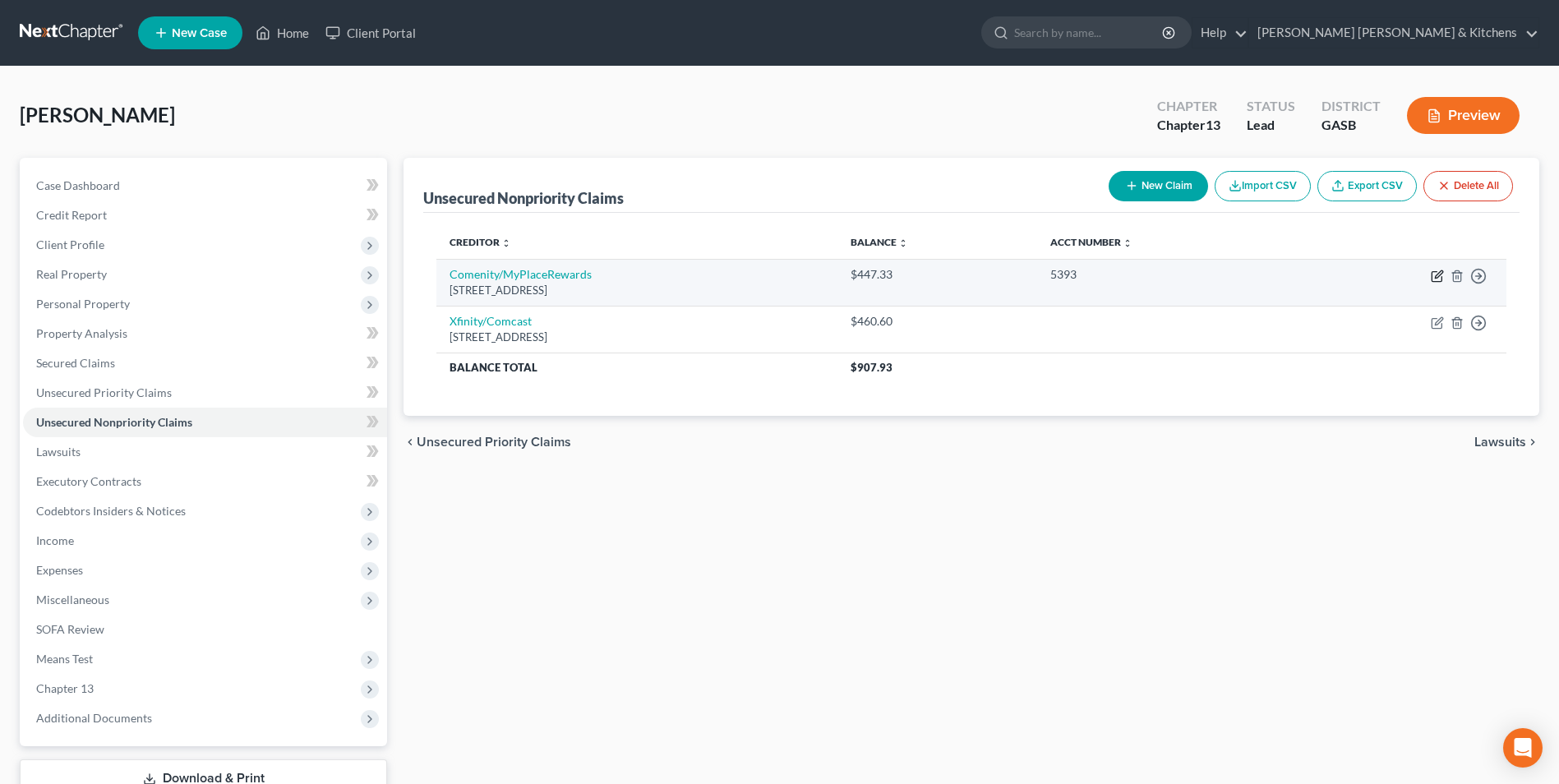
click at [1437, 278] on icon "button" at bounding box center [1438, 276] width 13 height 13
select select "36"
select select "2"
select select "0"
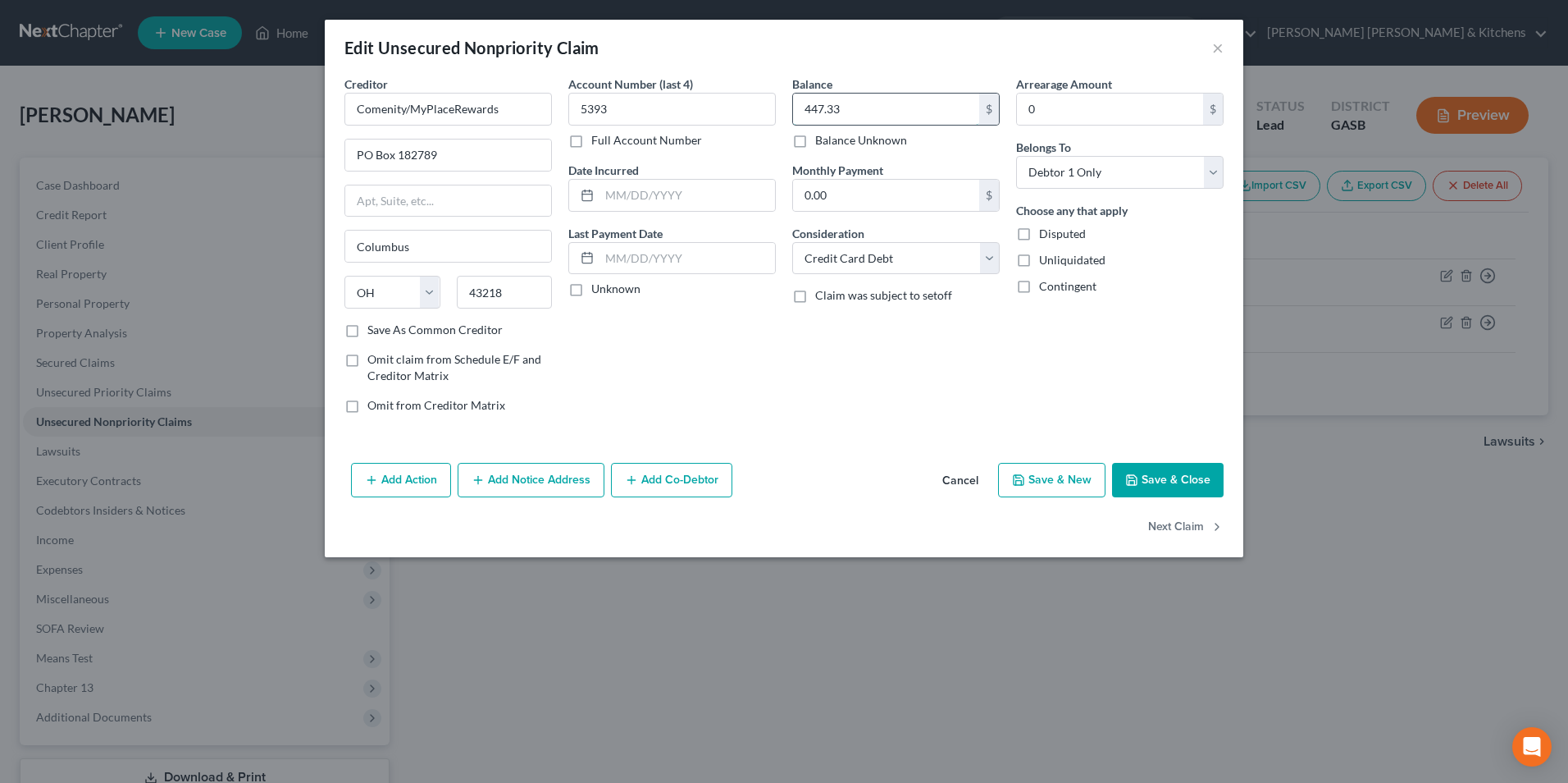
click at [848, 105] on input "447.33" at bounding box center [885, 109] width 186 height 31
type input "398.10"
click at [1175, 474] on button "Save & Close" at bounding box center [1168, 480] width 112 height 35
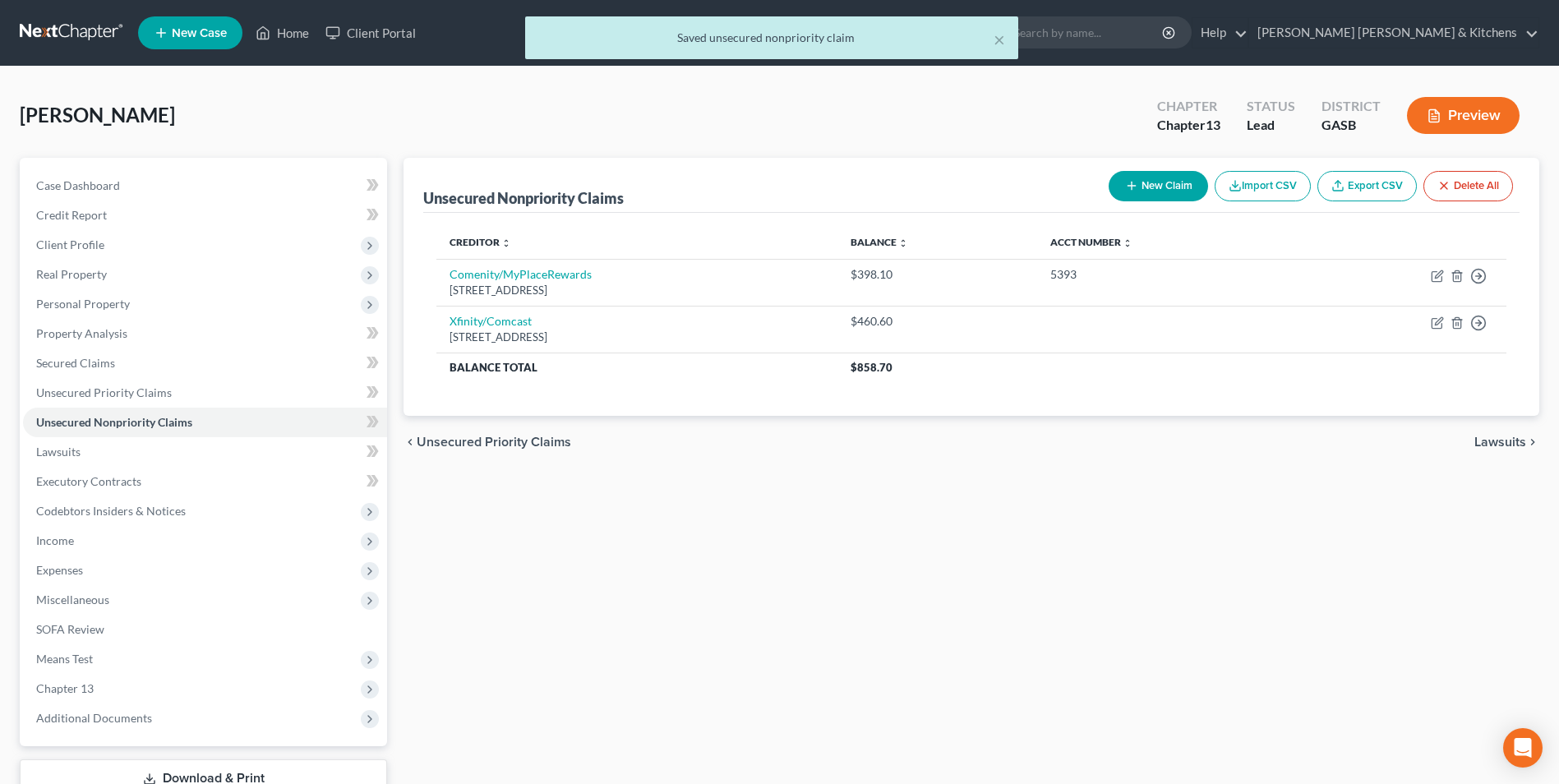
click at [1129, 189] on icon "button" at bounding box center [1132, 186] width 13 height 13
select select "0"
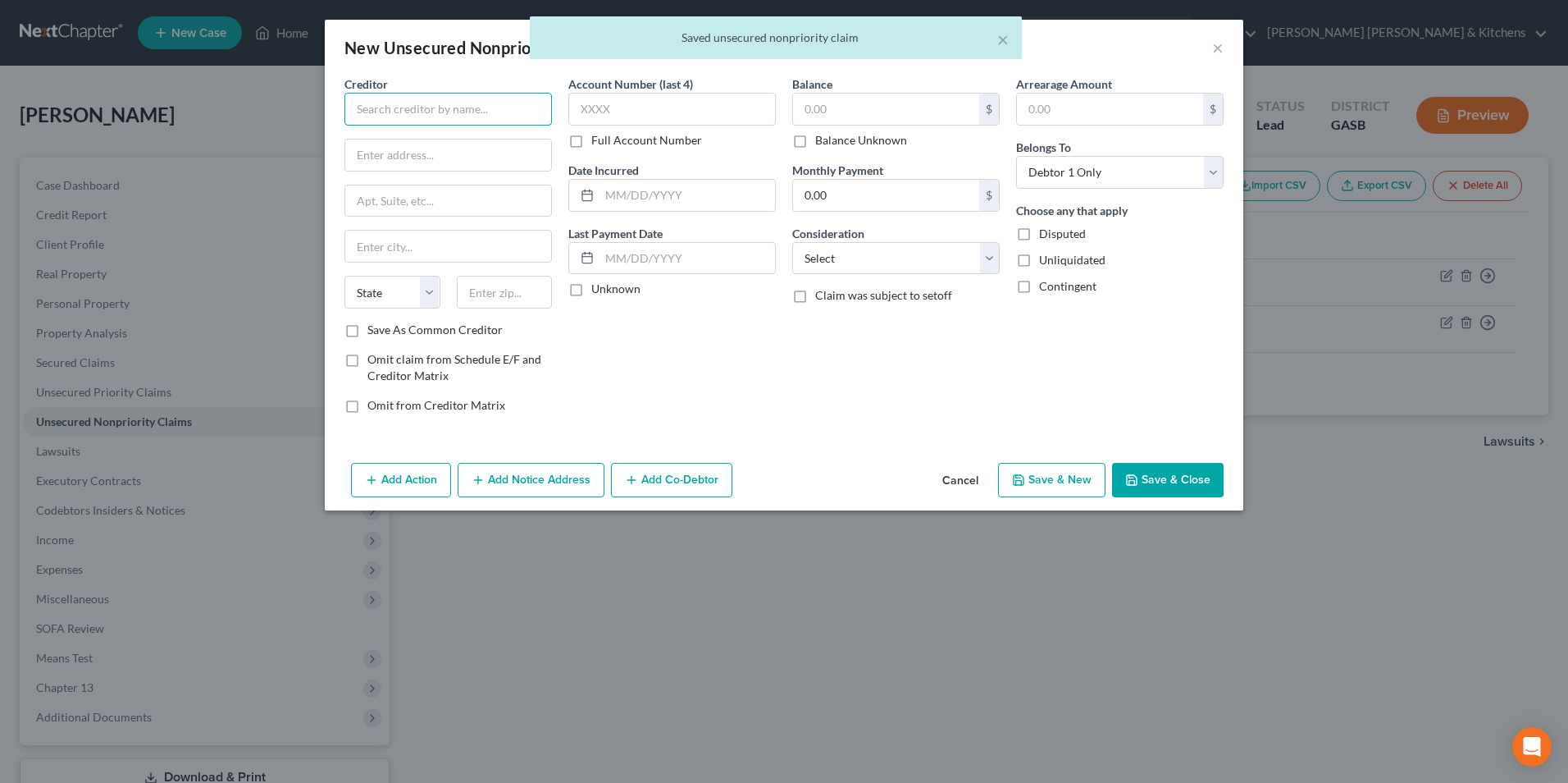
click at [478, 120] on input "text" at bounding box center [448, 109] width 208 height 33
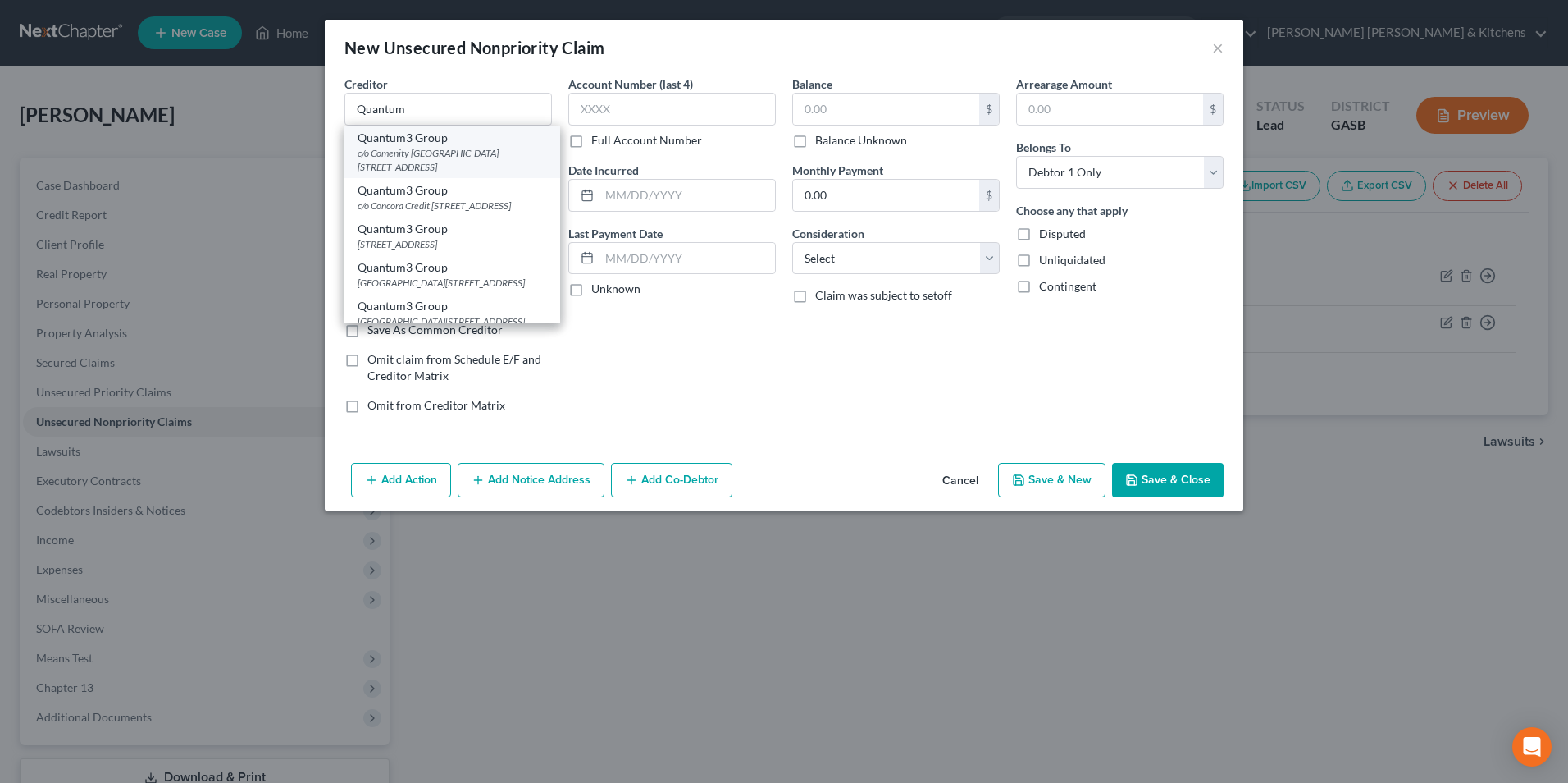
click at [475, 147] on div "c/o Comenity Capital Bank PO Box 2489, Kirkland, WA 98083" at bounding box center [452, 160] width 189 height 28
type input "Quantum3 Group"
type input "c/o Comenity Capital Bank"
type input "PO Box 2489"
type input "Kirkland"
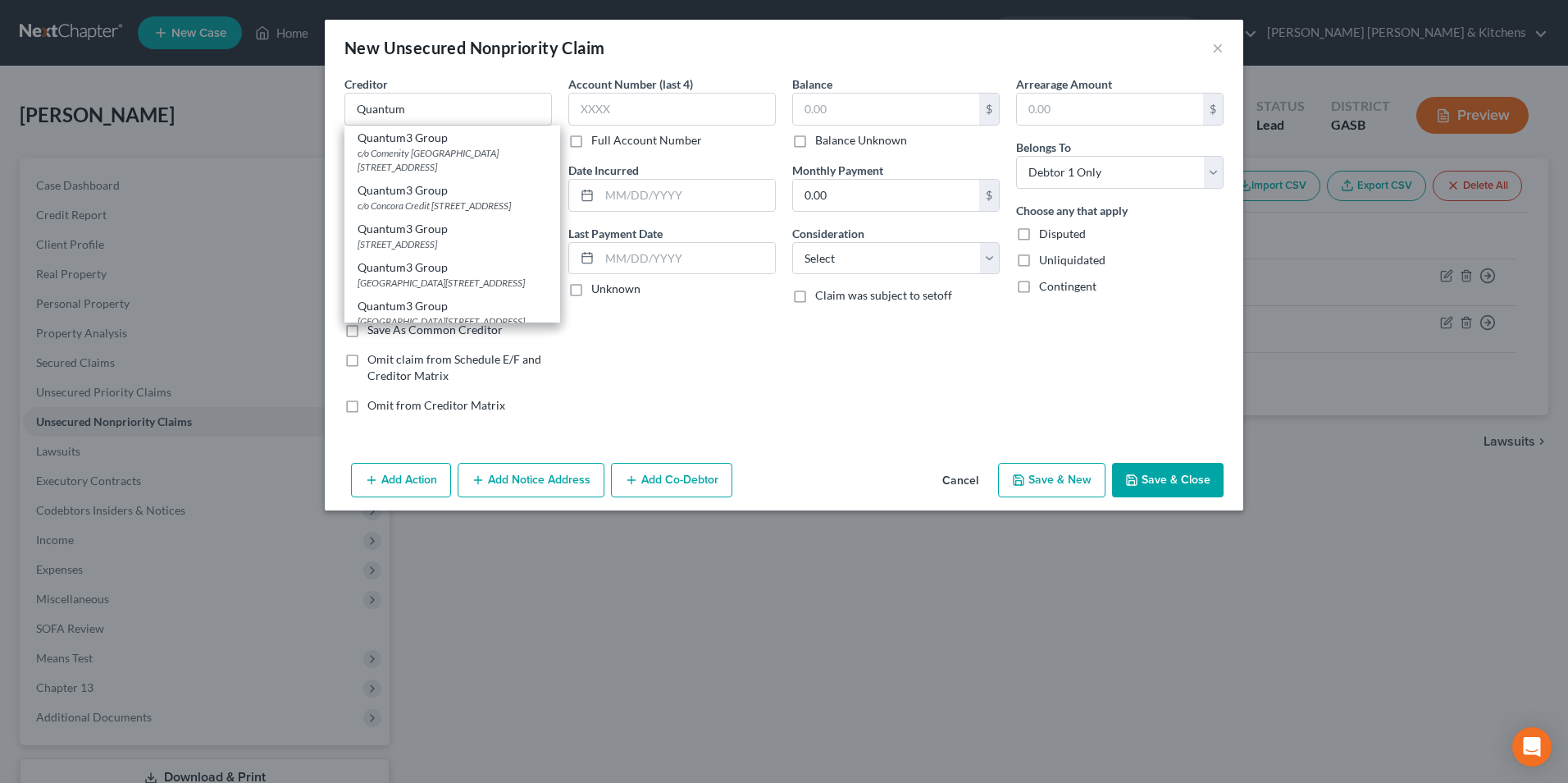
select select "50"
type input "98083"
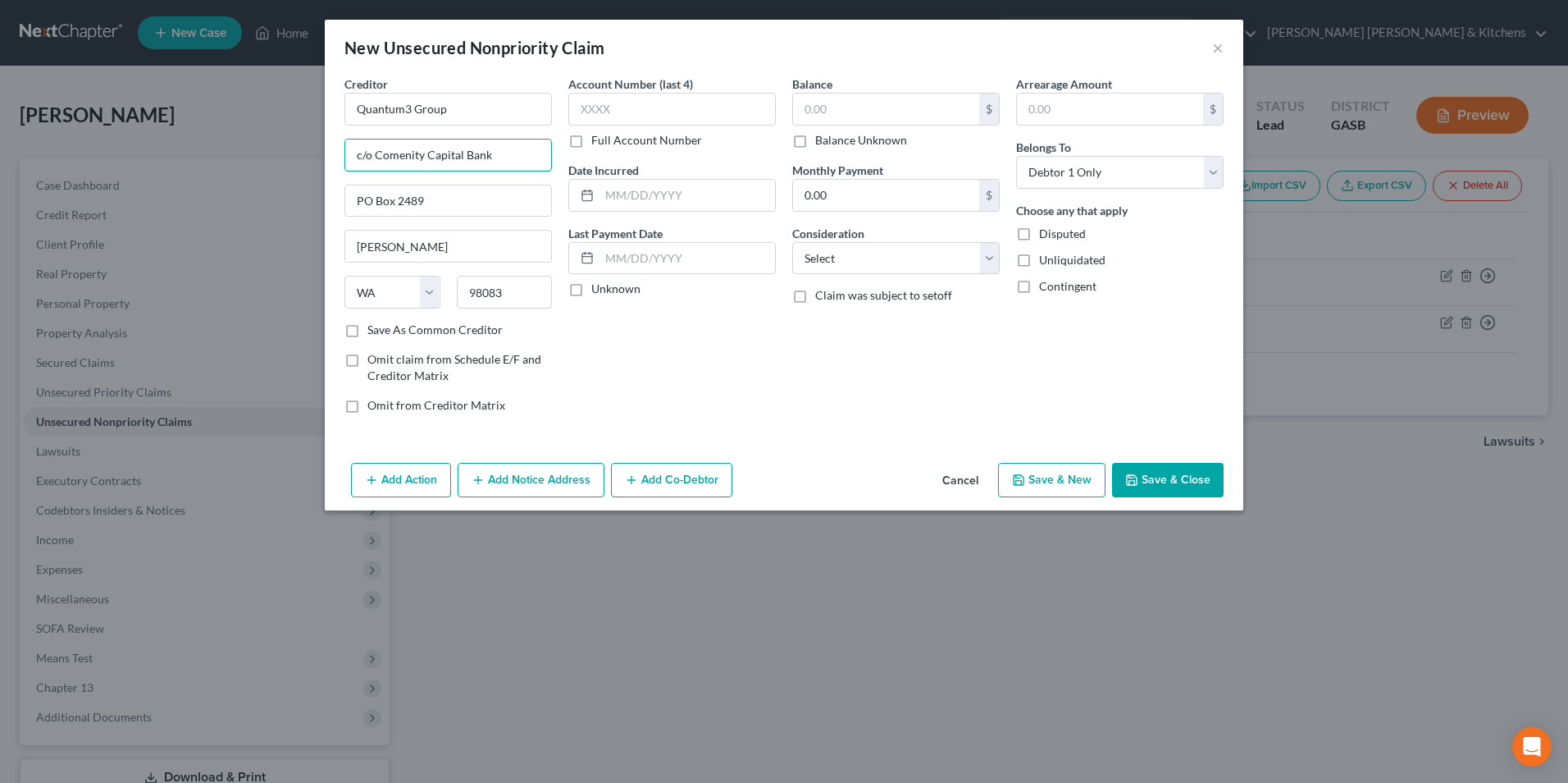
drag, startPoint x: 504, startPoint y: 161, endPoint x: 309, endPoint y: 171, distance: 195.3
click at [313, 173] on div "New Unsecured Nonpriority Claim × Creditor * Quantum3 Group c/o Comenity Capita…" at bounding box center [784, 392] width 1568 height 783
type input "as agent Credit Corp Solutions"
type input "PO Box 788"
click at [861, 111] on input "text" at bounding box center [885, 109] width 186 height 31
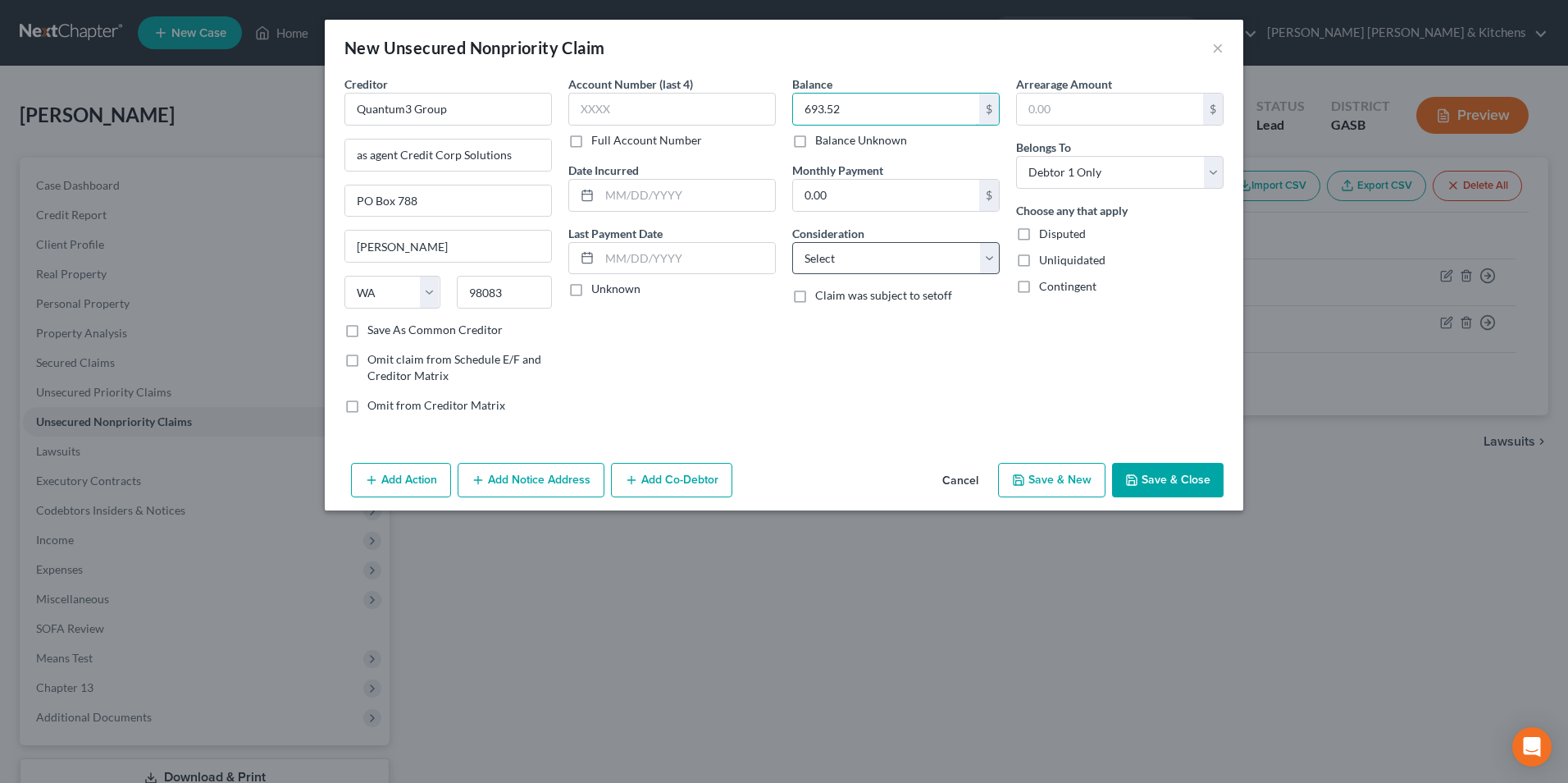
type input "693.52"
click at [899, 263] on select "Select Cable / Satellite Services Collection Agency Credit Card Debt Debt Couns…" at bounding box center [896, 258] width 208 height 33
select select "1"
click at [793, 242] on select "Select Cable / Satellite Services Collection Agency Credit Card Debt Debt Couns…" at bounding box center [896, 258] width 208 height 33
click at [1183, 470] on button "Save & Close" at bounding box center [1168, 480] width 112 height 35
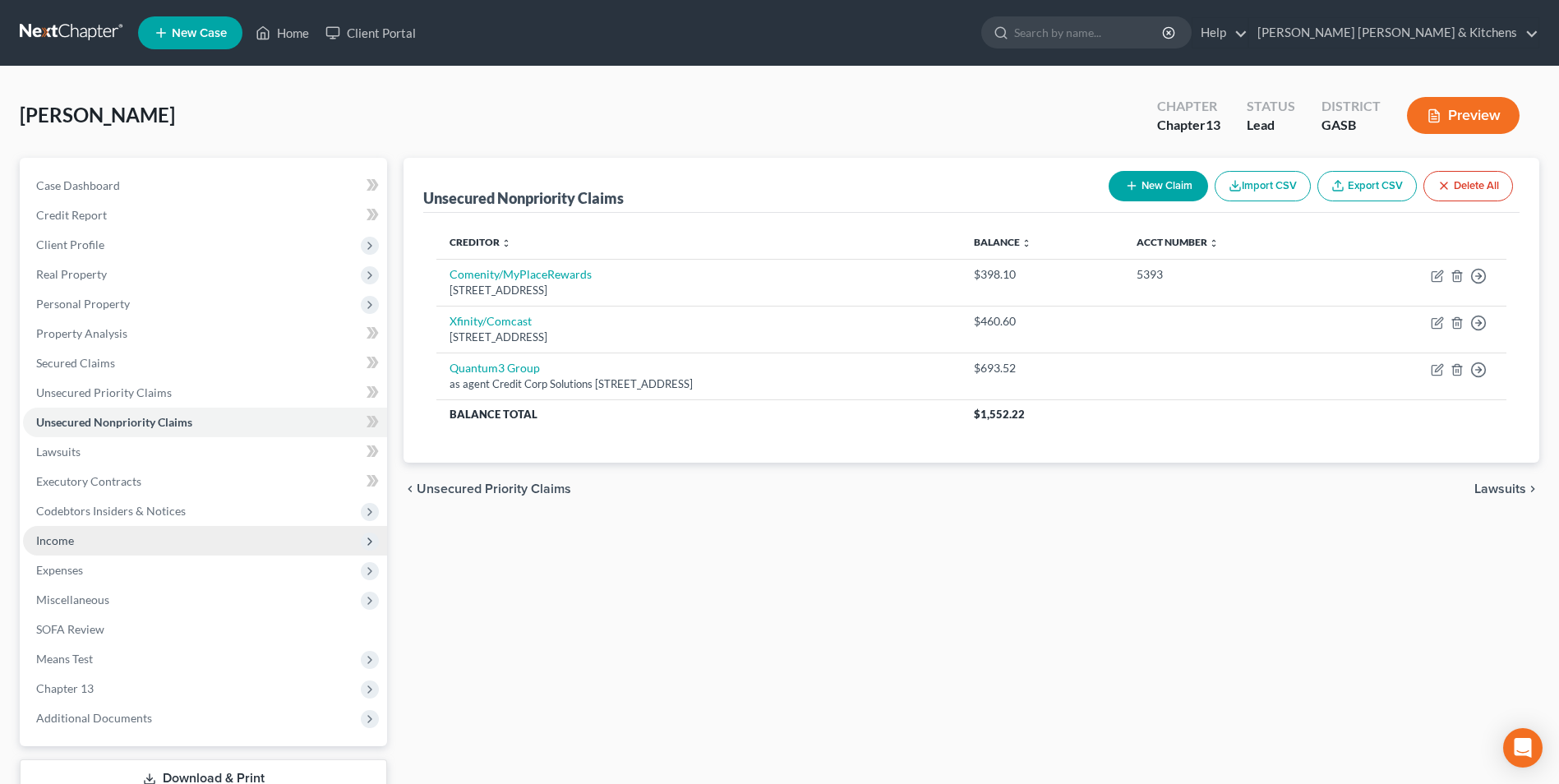
click at [65, 534] on span "Income" at bounding box center [56, 540] width 38 height 14
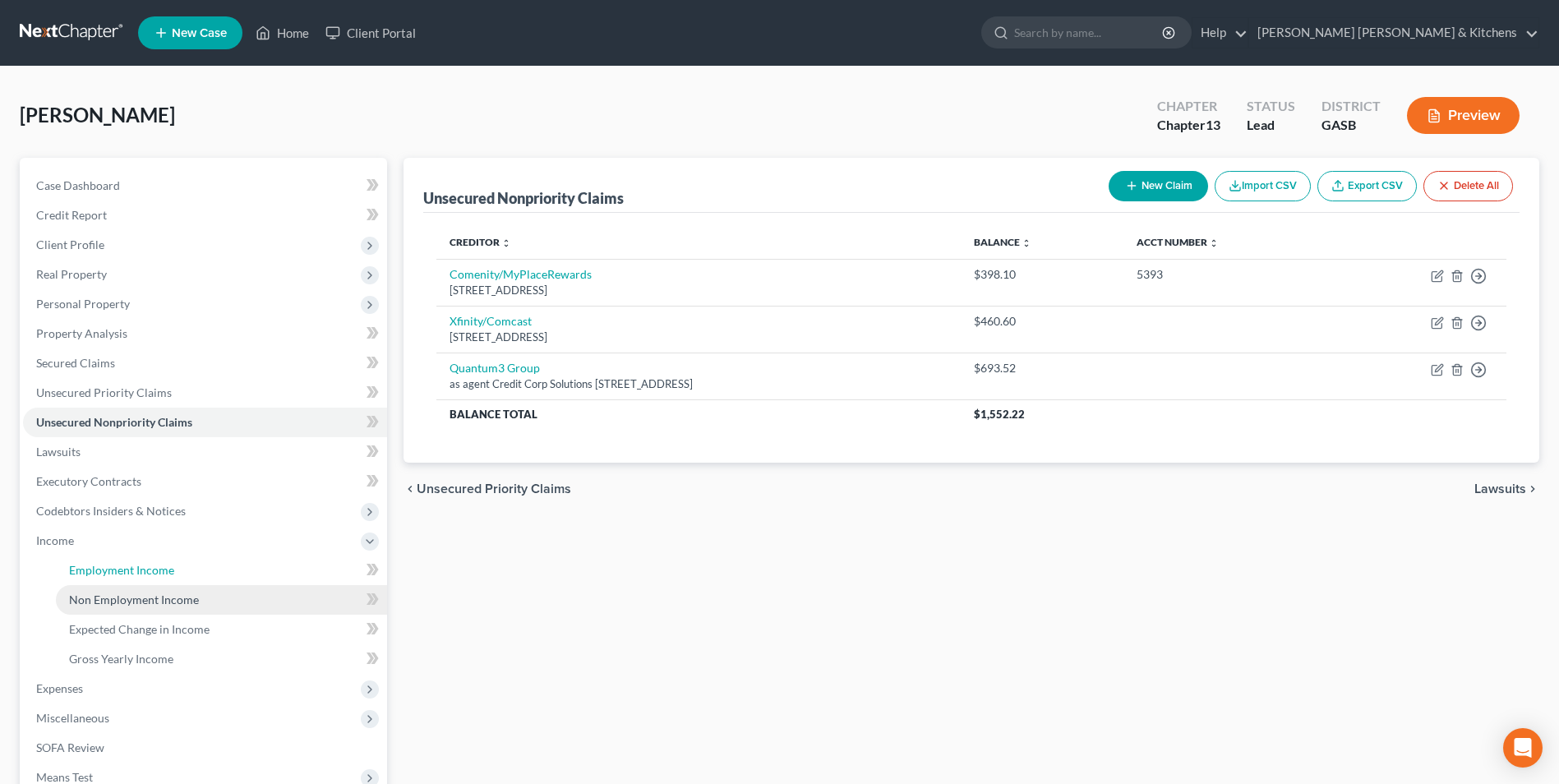
drag, startPoint x: 100, startPoint y: 565, endPoint x: 171, endPoint y: 586, distance: 74.0
click at [100, 565] on span "Employment Income" at bounding box center [121, 569] width 105 height 14
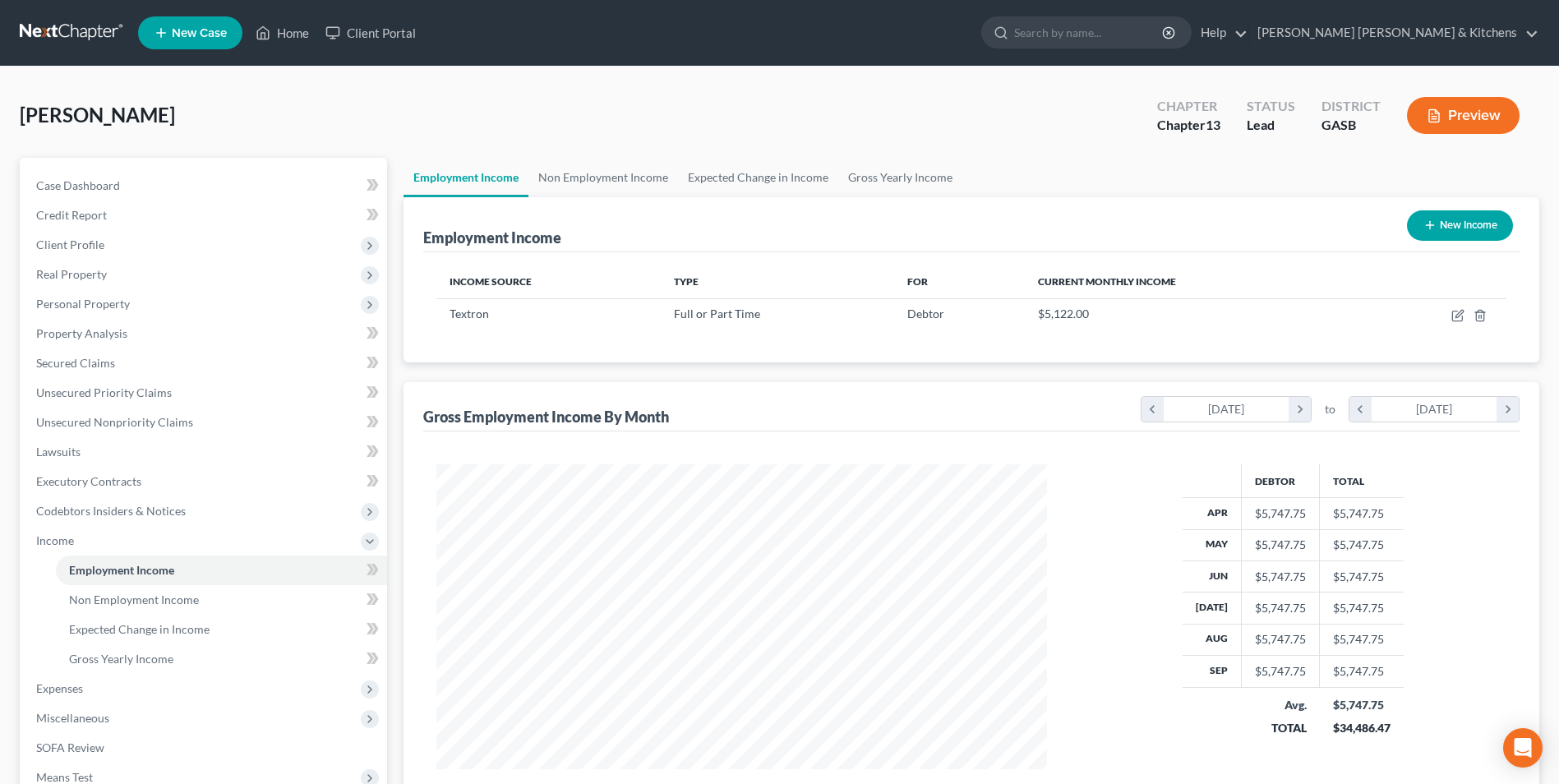
scroll to position [305, 643]
click at [1481, 317] on line "button" at bounding box center [1481, 317] width 0 height 3
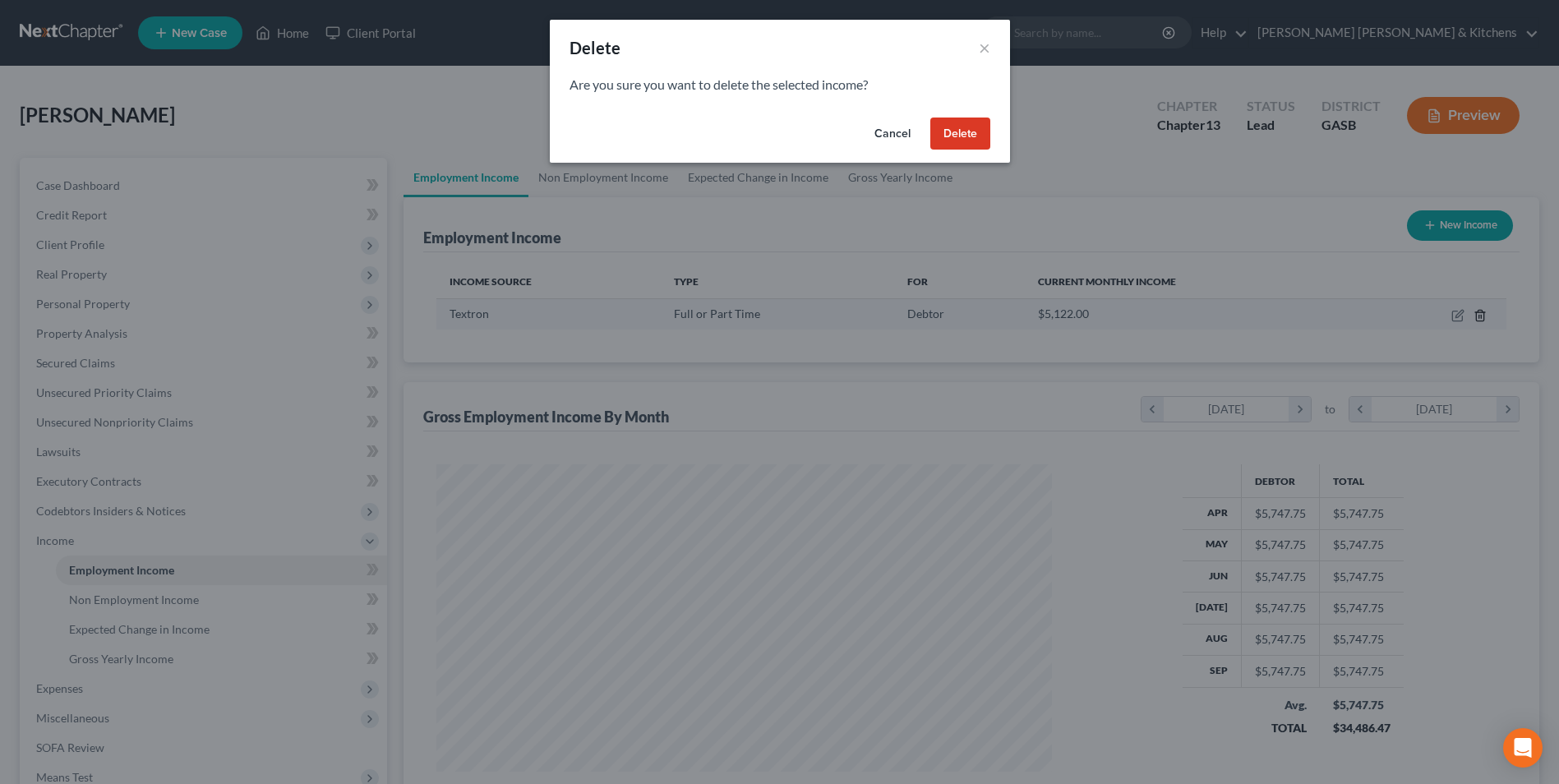
scroll to position [307, 649]
click at [960, 132] on button "Delete" at bounding box center [966, 134] width 60 height 33
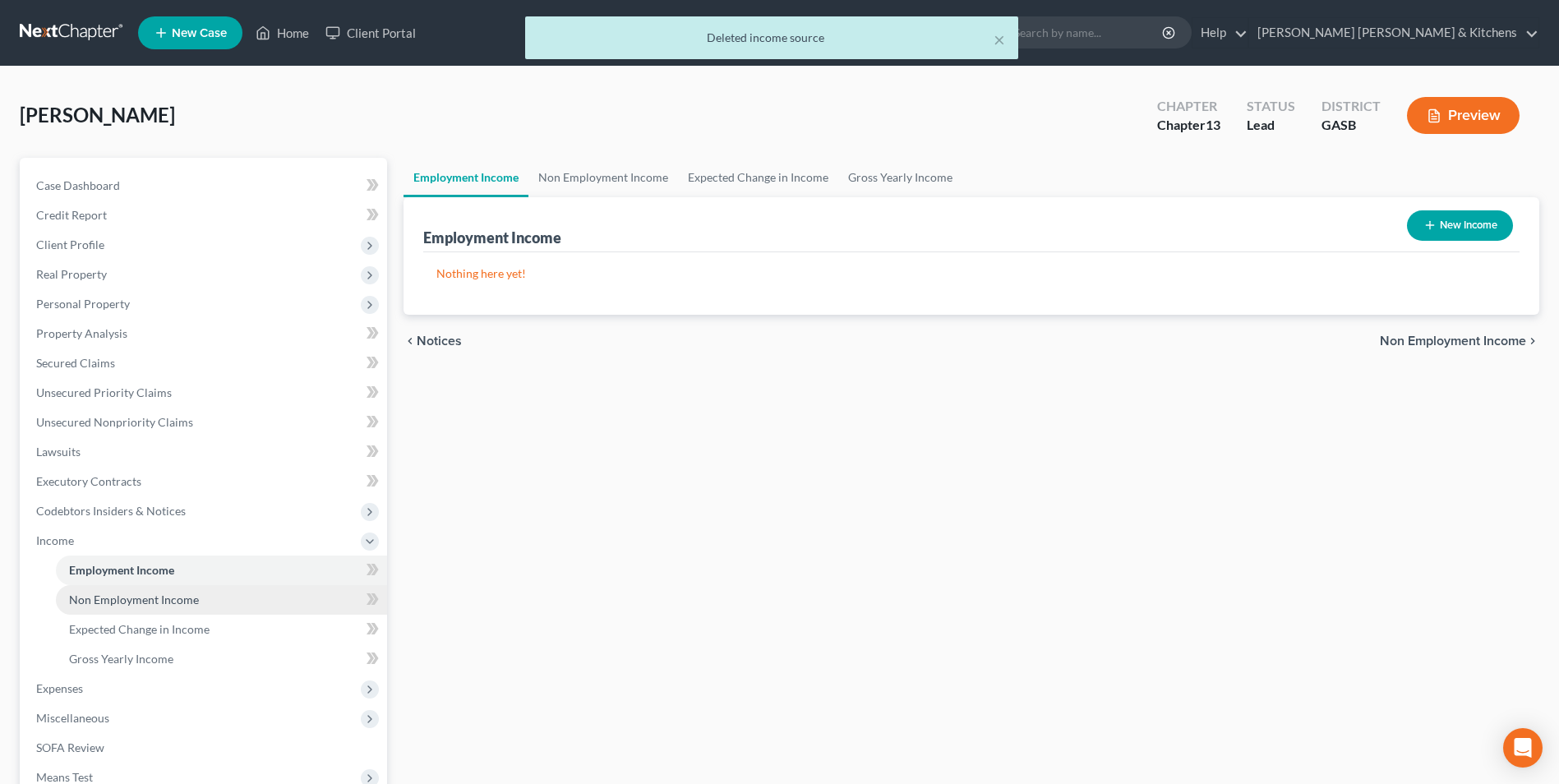
click at [123, 603] on span "Non Employment Income" at bounding box center [134, 599] width 130 height 14
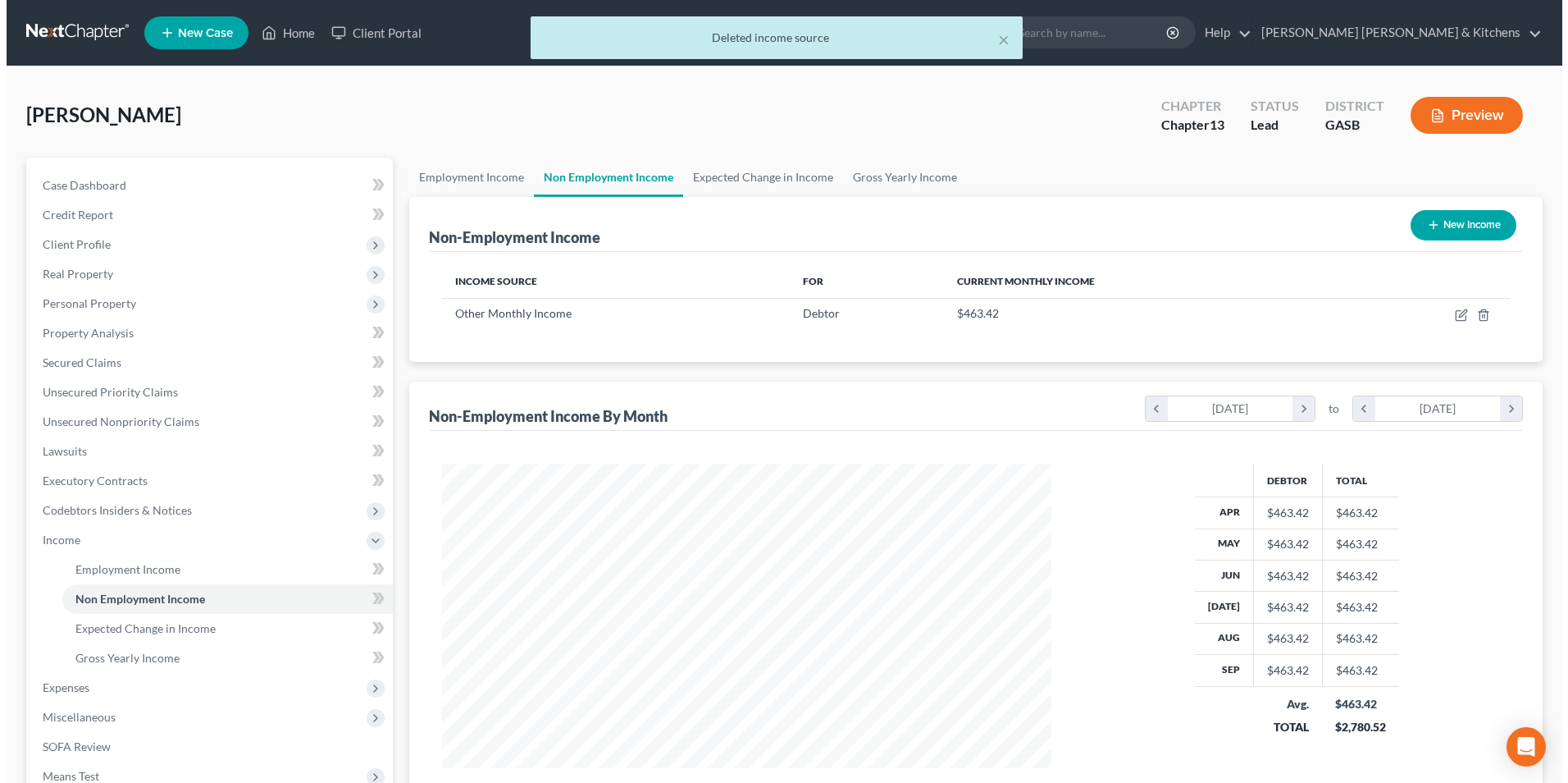
scroll to position [305, 641]
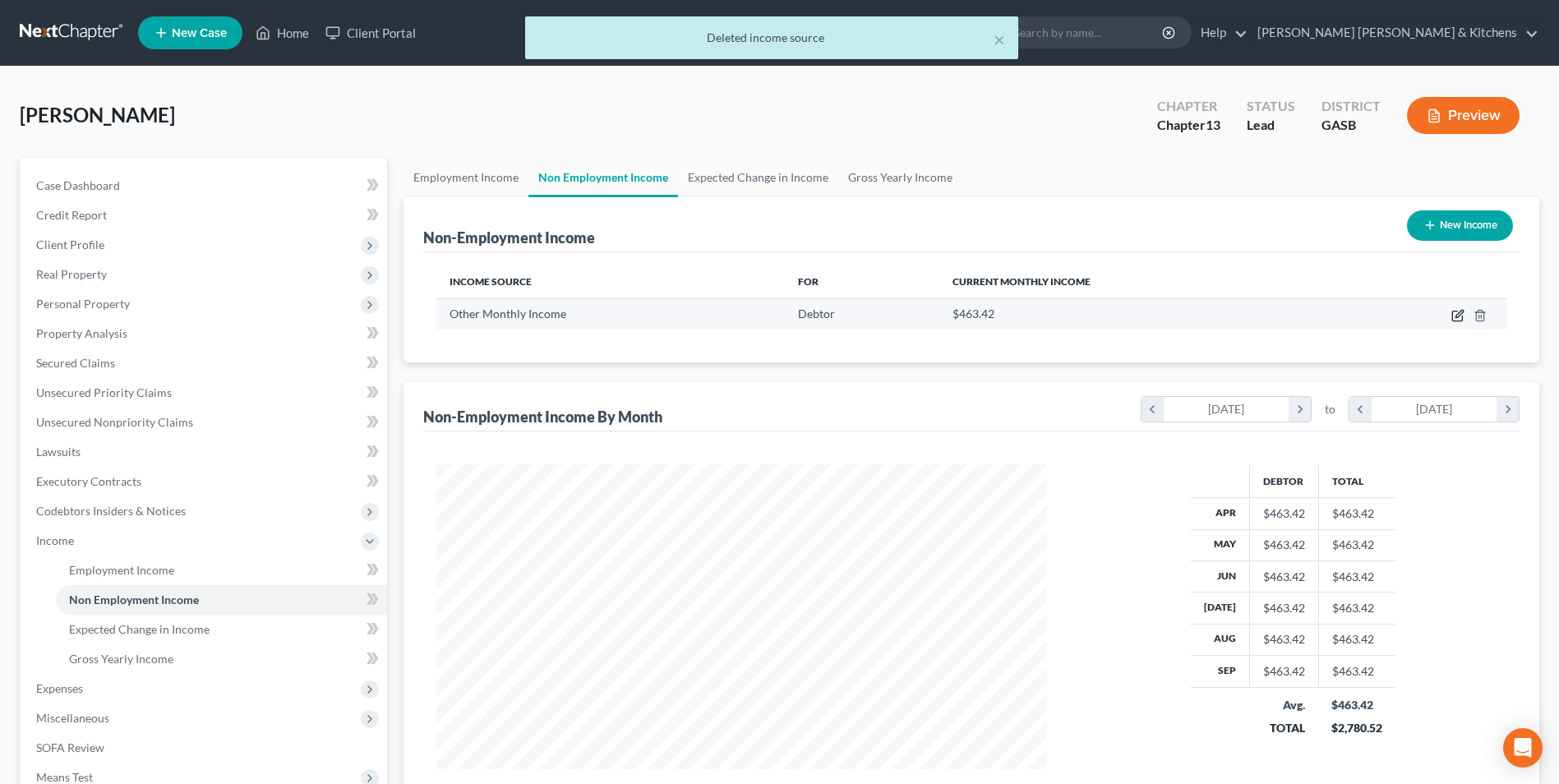
click at [1457, 313] on icon "button" at bounding box center [1458, 316] width 13 height 13
select select "13"
select select "0"
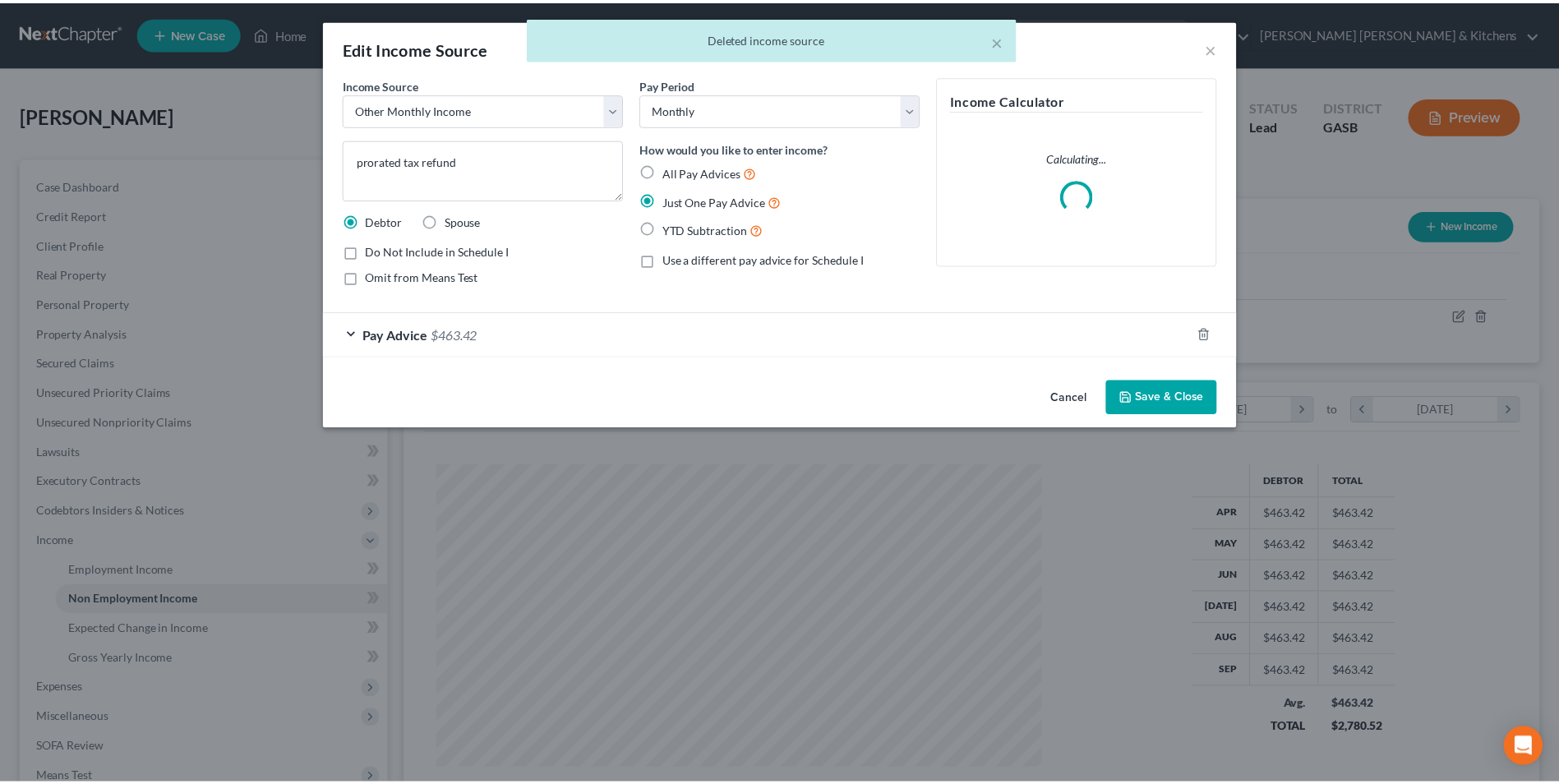
scroll to position [307, 649]
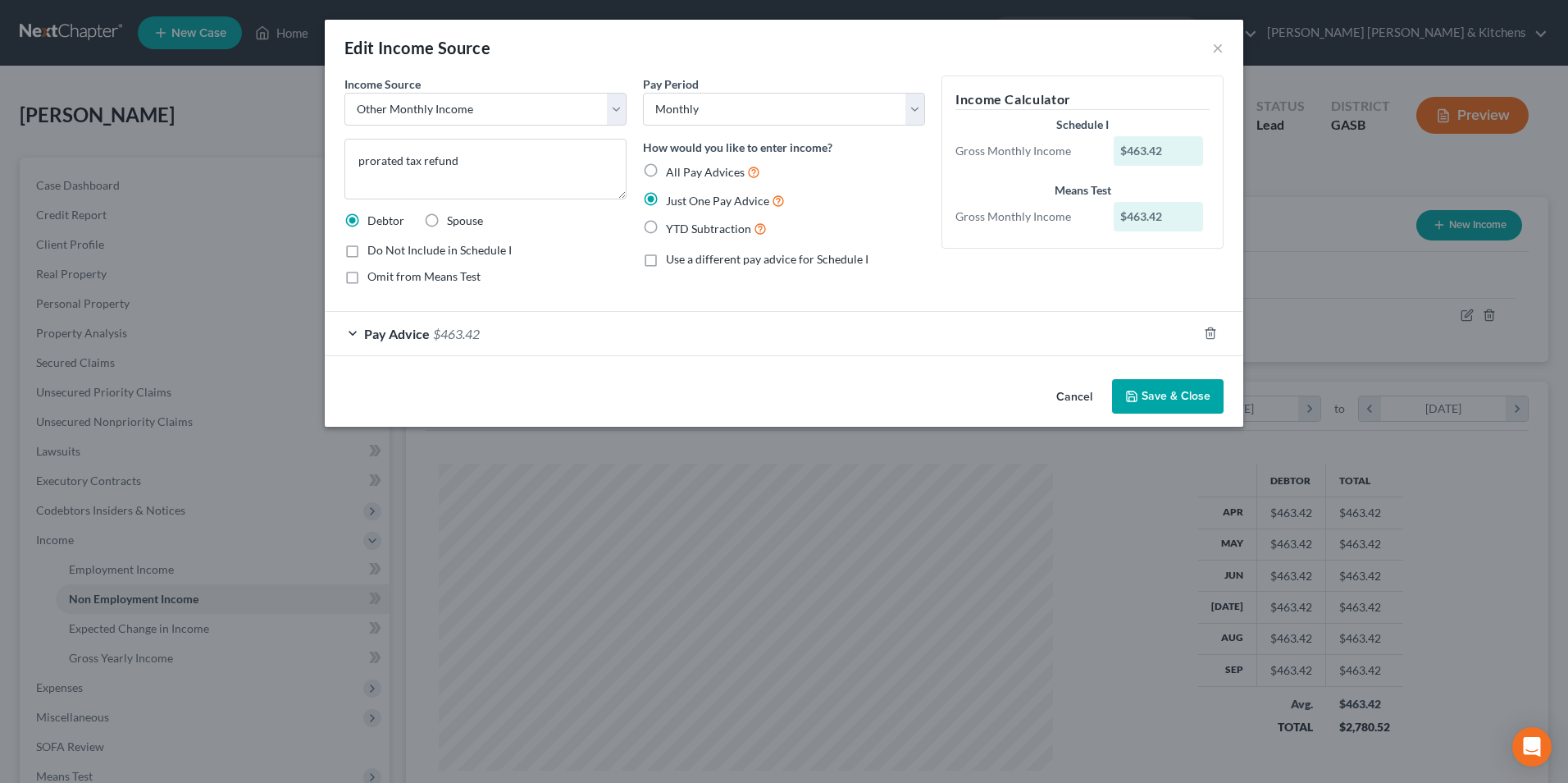
click at [438, 326] on span "$463.42" at bounding box center [456, 334] width 46 height 16
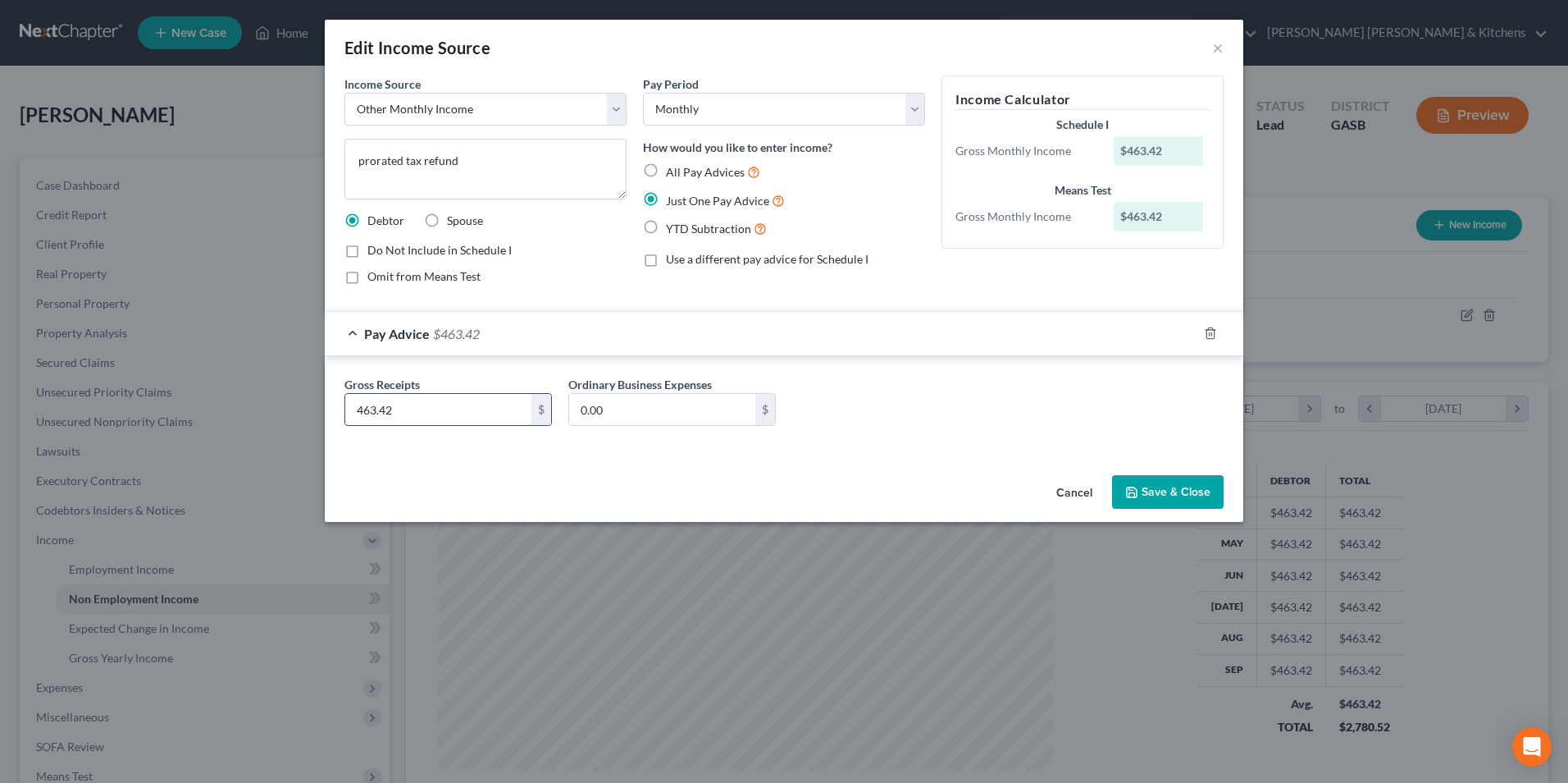
click at [412, 417] on input "463.42" at bounding box center [438, 410] width 186 height 31
type input "1,261"
drag, startPoint x: 1139, startPoint y: 488, endPoint x: 1172, endPoint y: 468, distance: 38.6
click at [1139, 488] on icon "button" at bounding box center [1132, 492] width 13 height 13
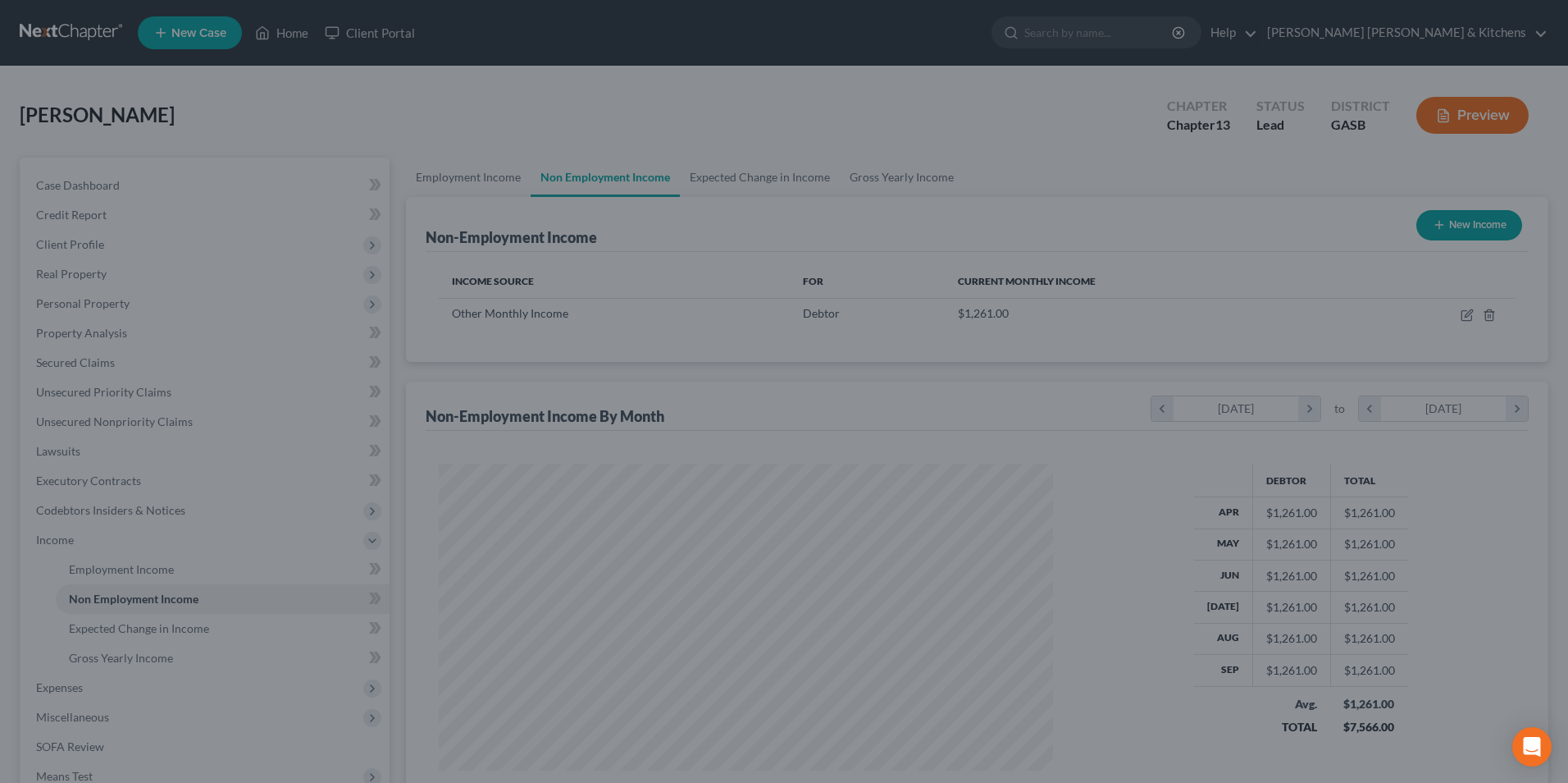
scroll to position [820111, 819521]
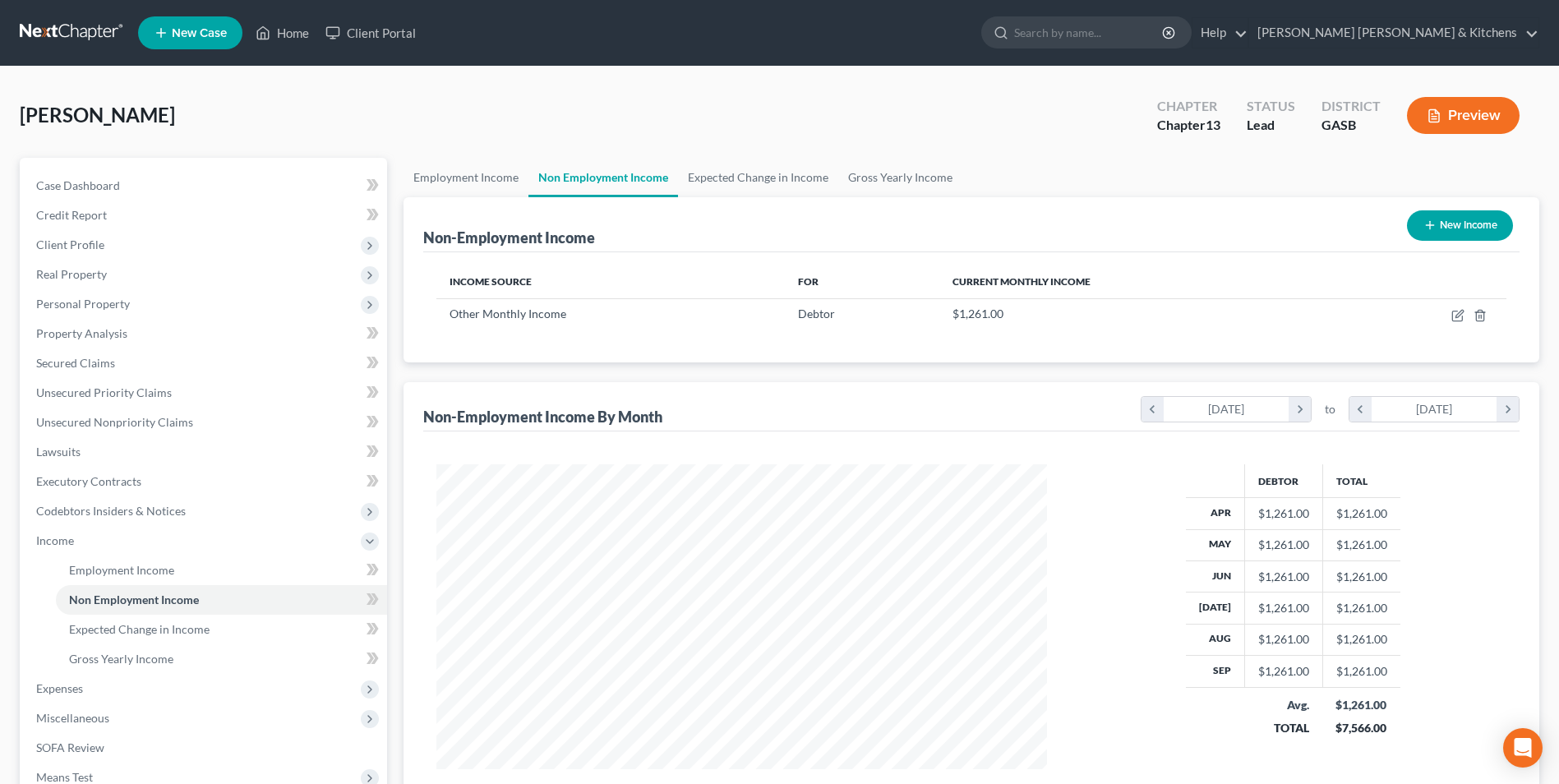
click at [1451, 225] on button "New Income" at bounding box center [1460, 225] width 106 height 31
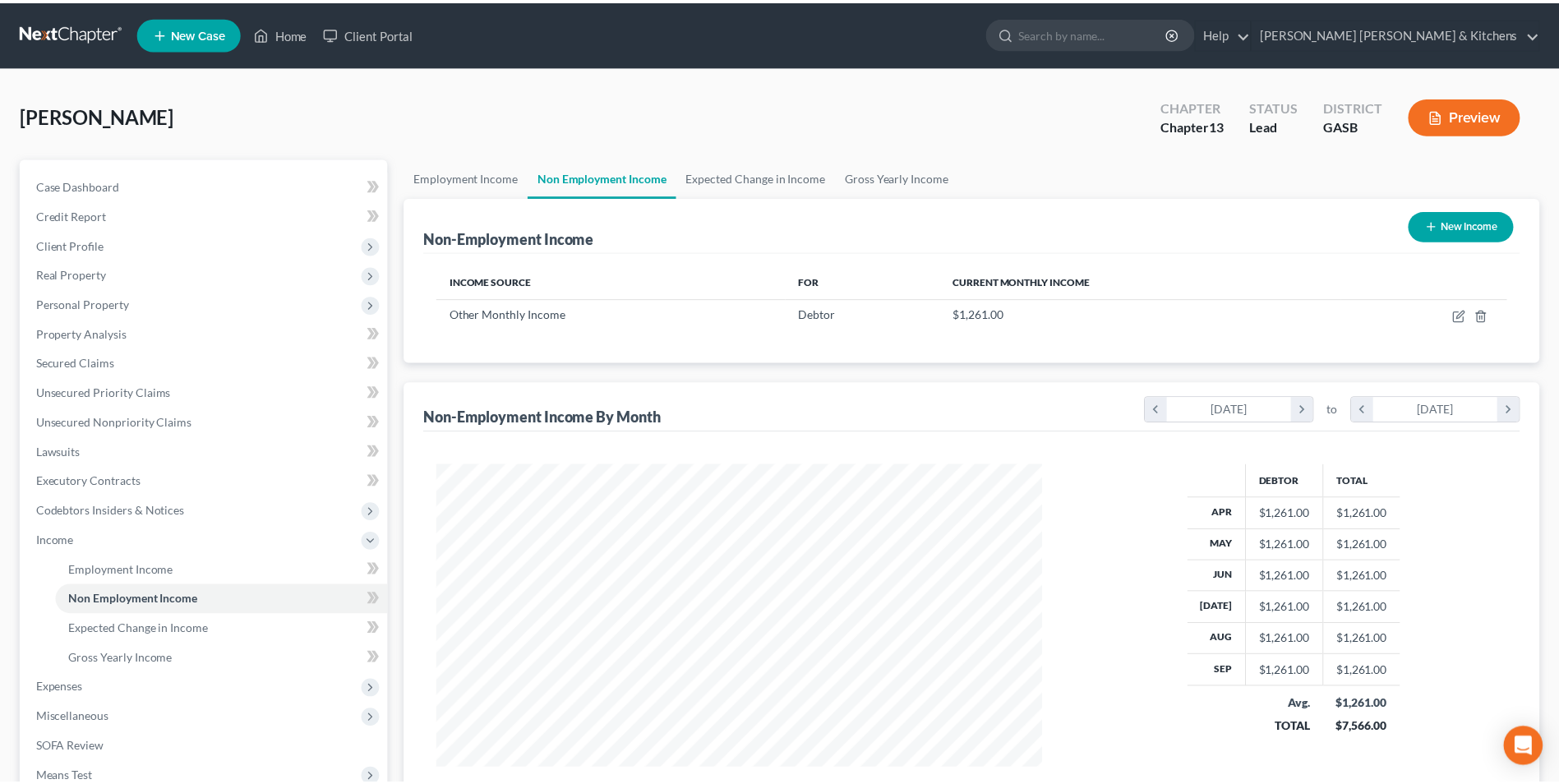
scroll to position [307, 649]
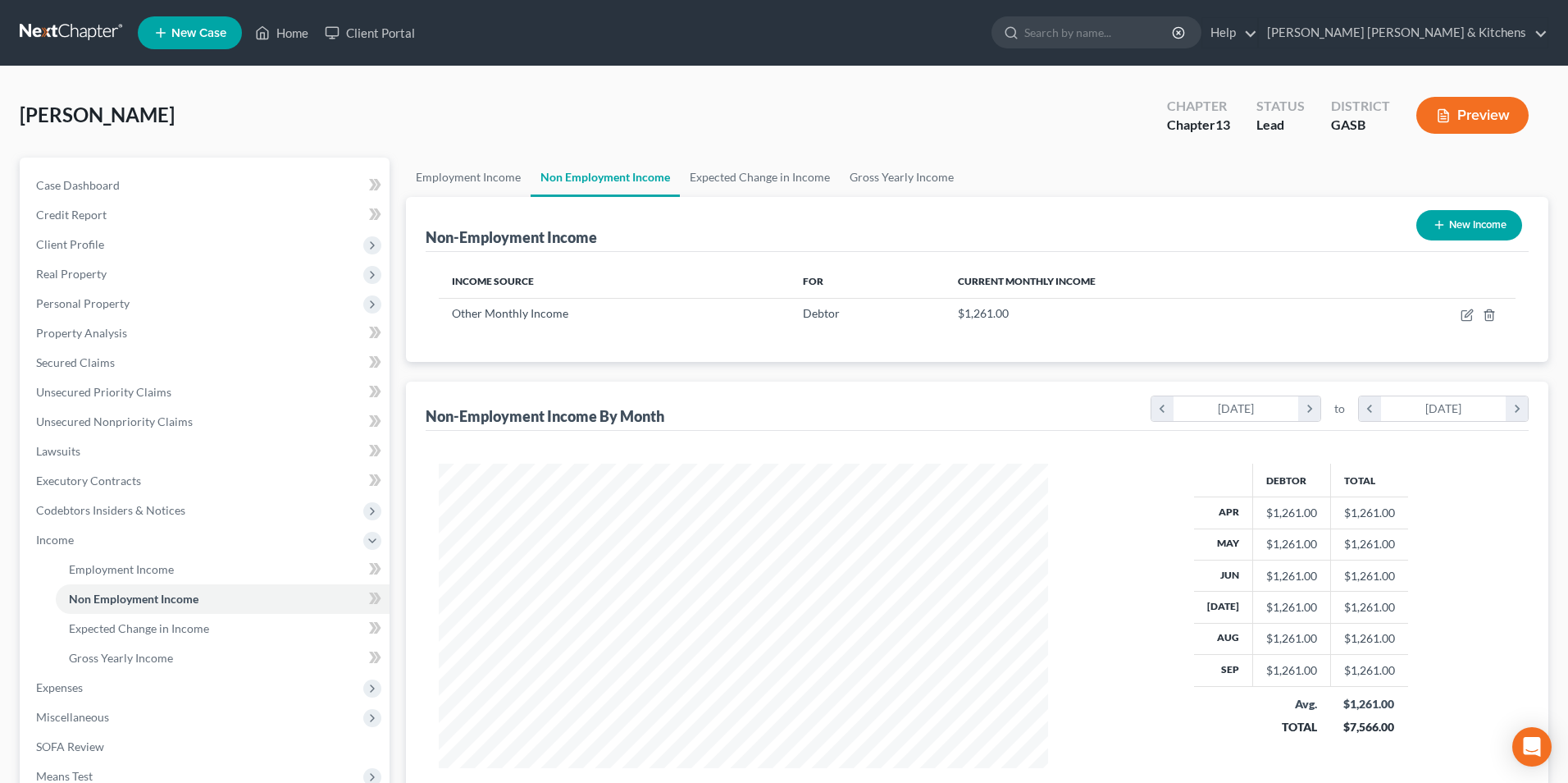
select select "0"
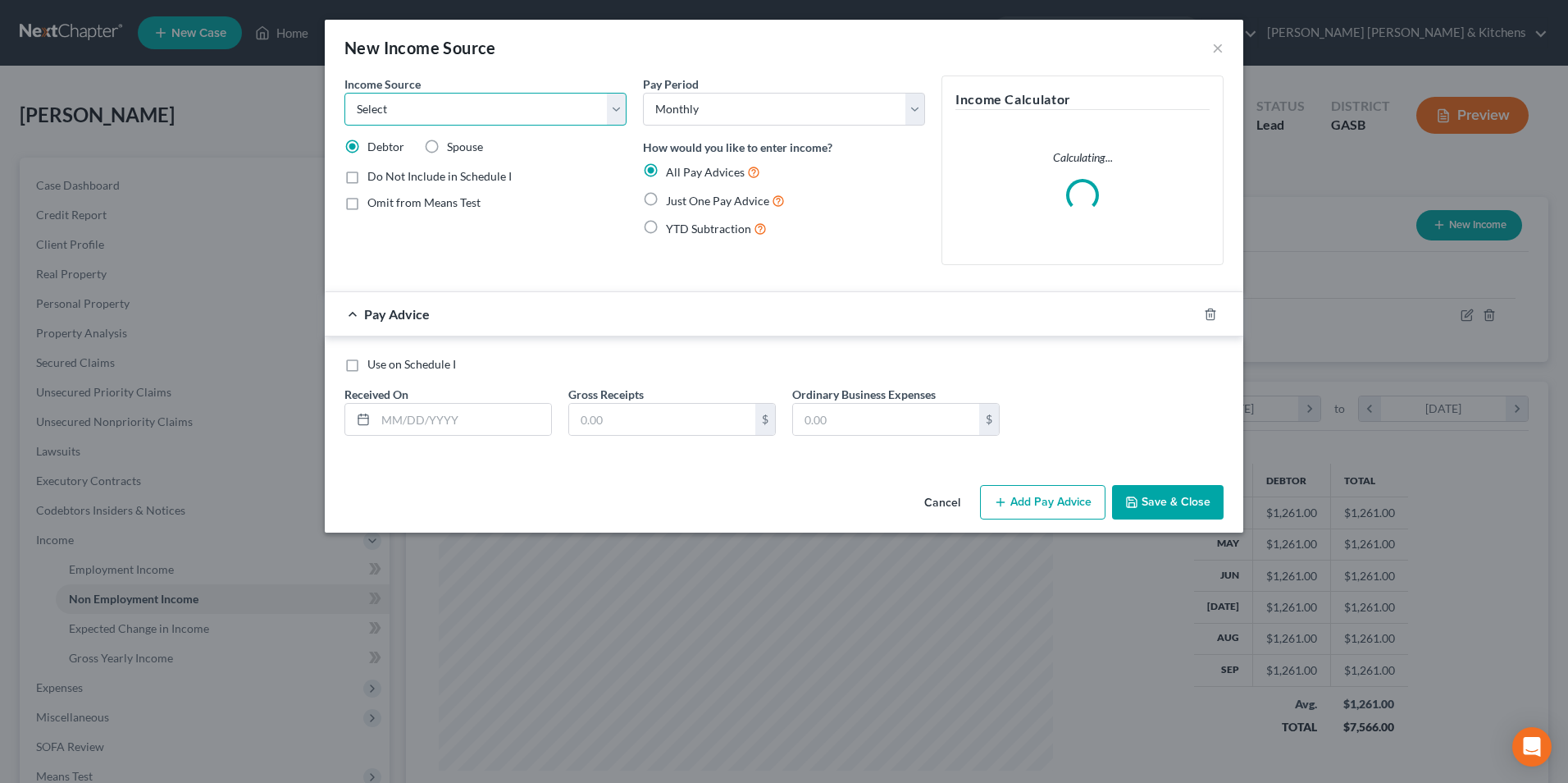
click at [410, 108] on select "Select Unemployment Disability (from employer) Pension Retirement Social Securi…" at bounding box center [485, 109] width 282 height 33
select select "4"
click at [344, 93] on select "Select Unemployment Disability (from employer) Pension Retirement Social Securi…" at bounding box center [485, 109] width 282 height 33
click at [666, 200] on label "Just One Pay Advice" at bounding box center [726, 200] width 119 height 19
click at [673, 200] on input "Just One Pay Advice" at bounding box center [678, 196] width 11 height 11
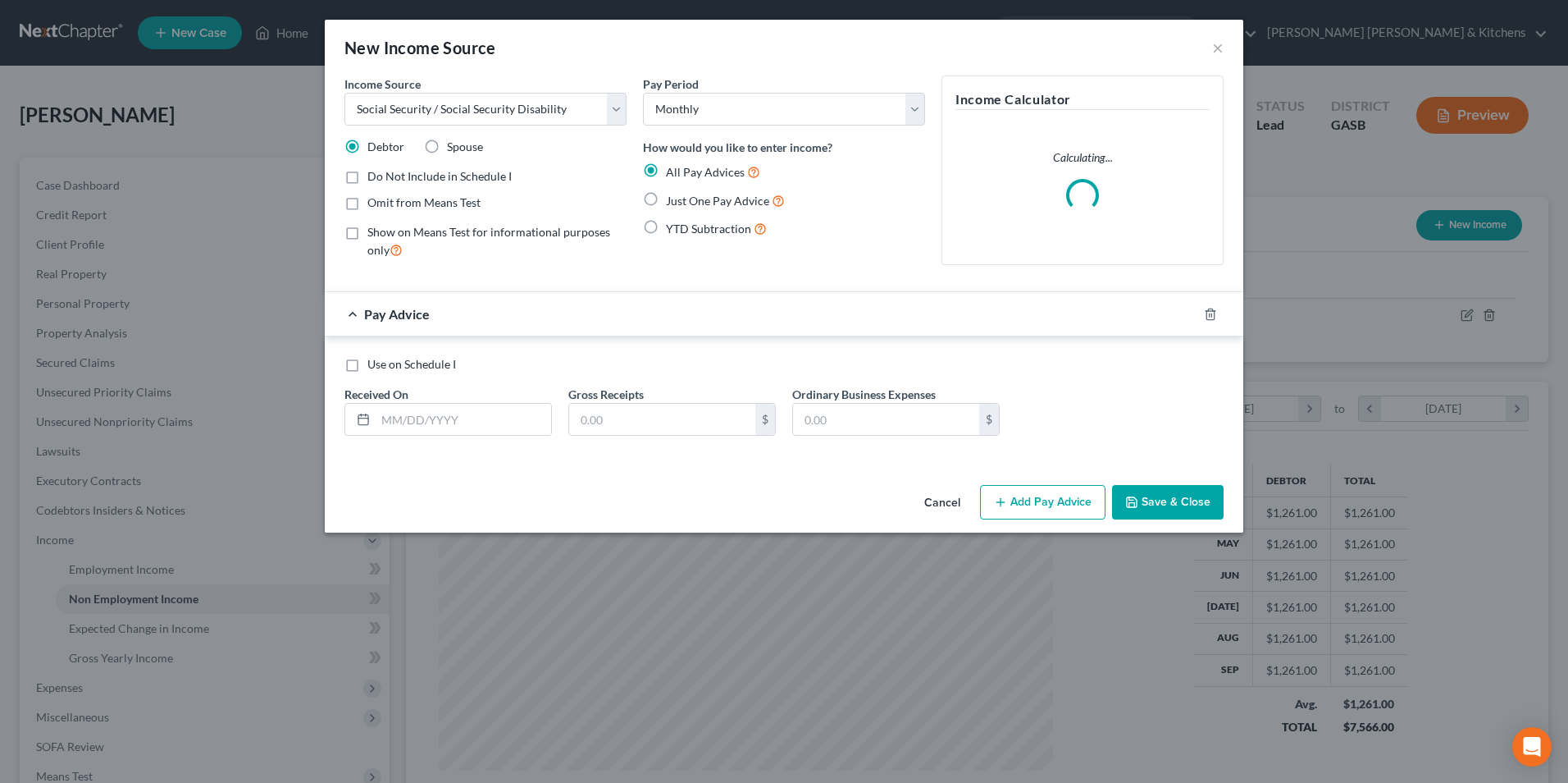
radio input "true"
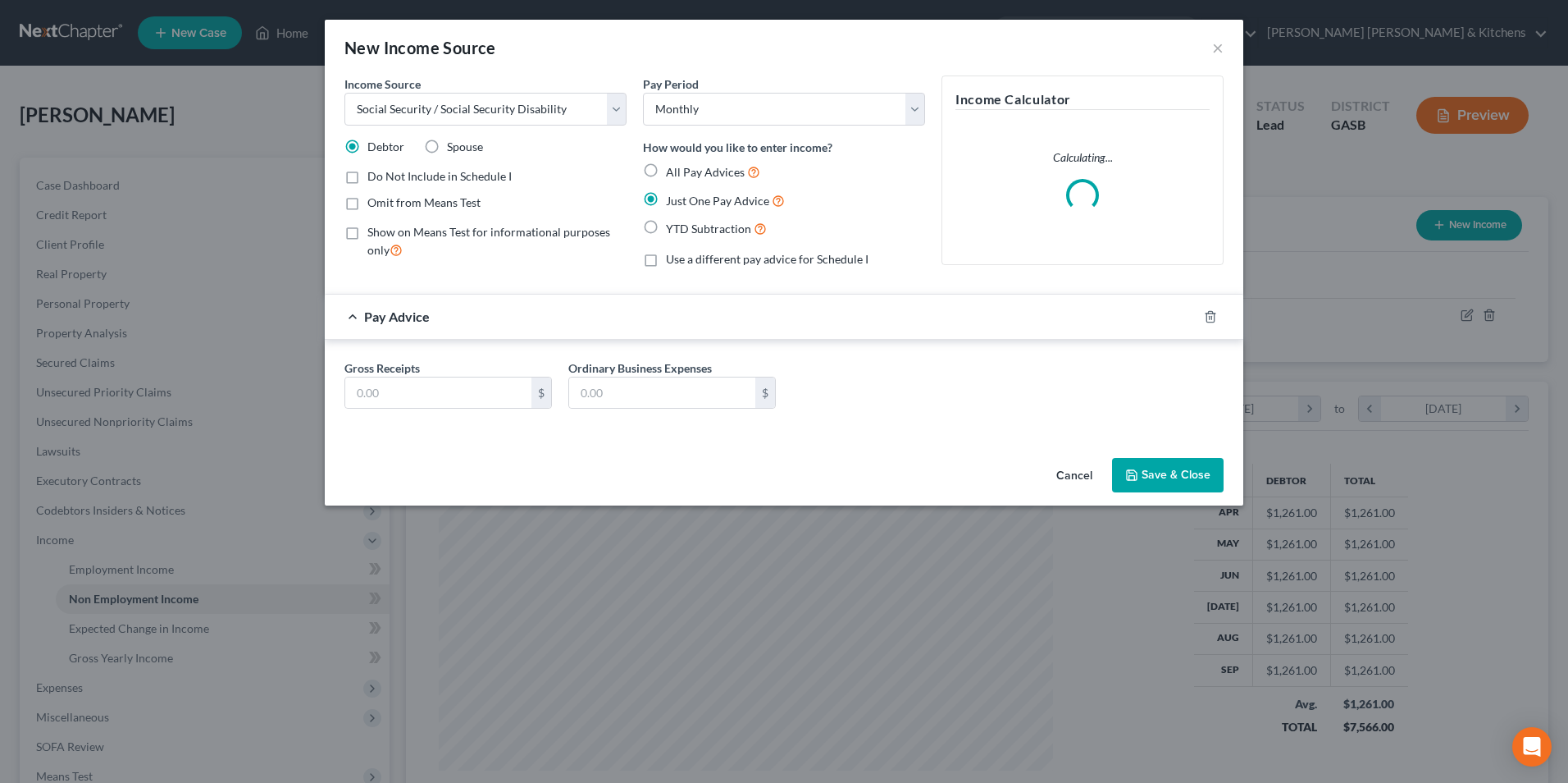
click at [367, 203] on label "Omit from Means Test" at bounding box center [424, 203] width 113 height 17
click at [374, 203] on input "Omit from Means Test" at bounding box center [379, 199] width 11 height 11
checkbox input "true"
click at [429, 388] on input "text" at bounding box center [438, 393] width 186 height 31
type input "2,600"
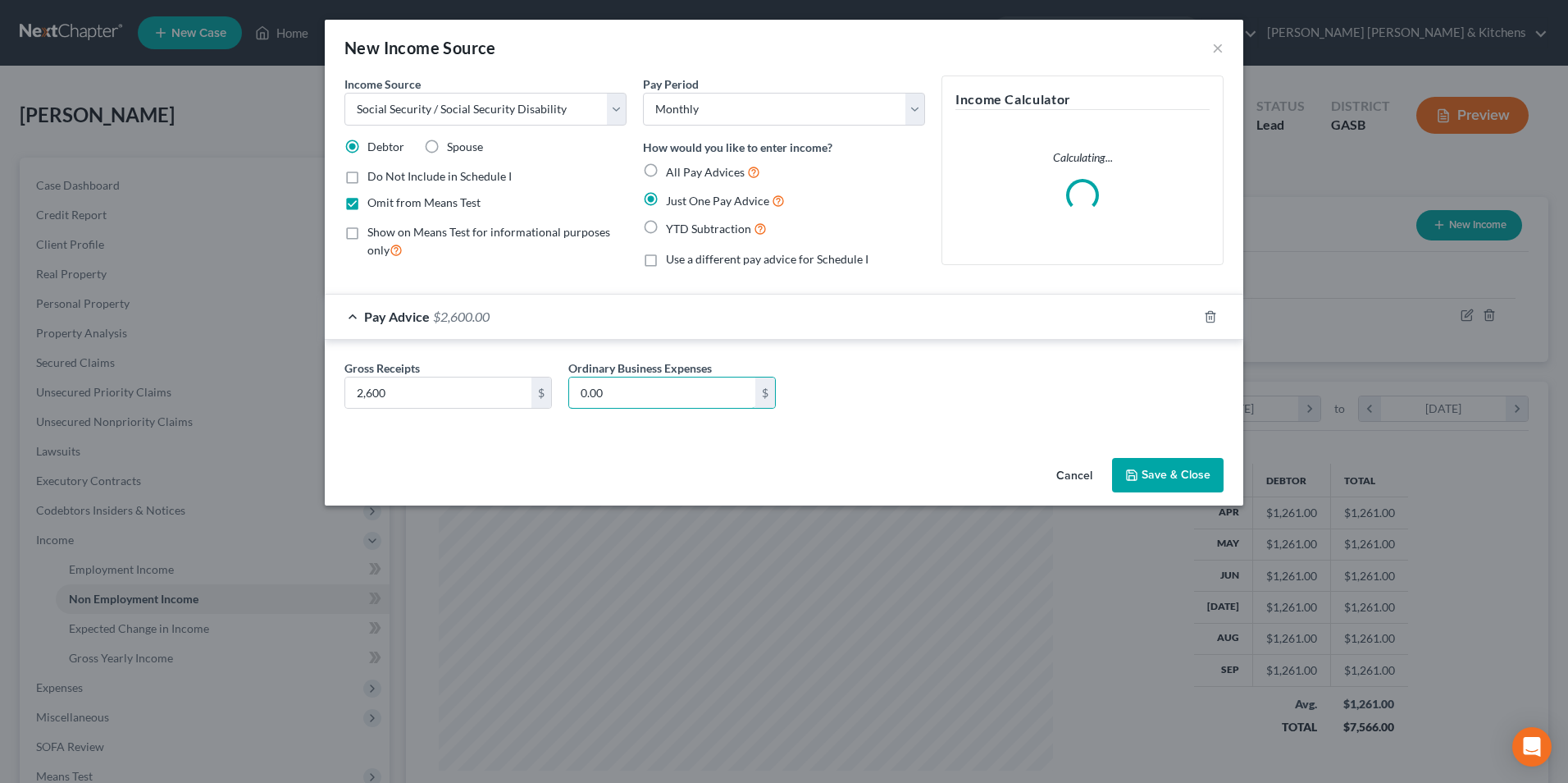
type input "0.00"
click at [1147, 473] on button "Save & Close" at bounding box center [1168, 475] width 112 height 35
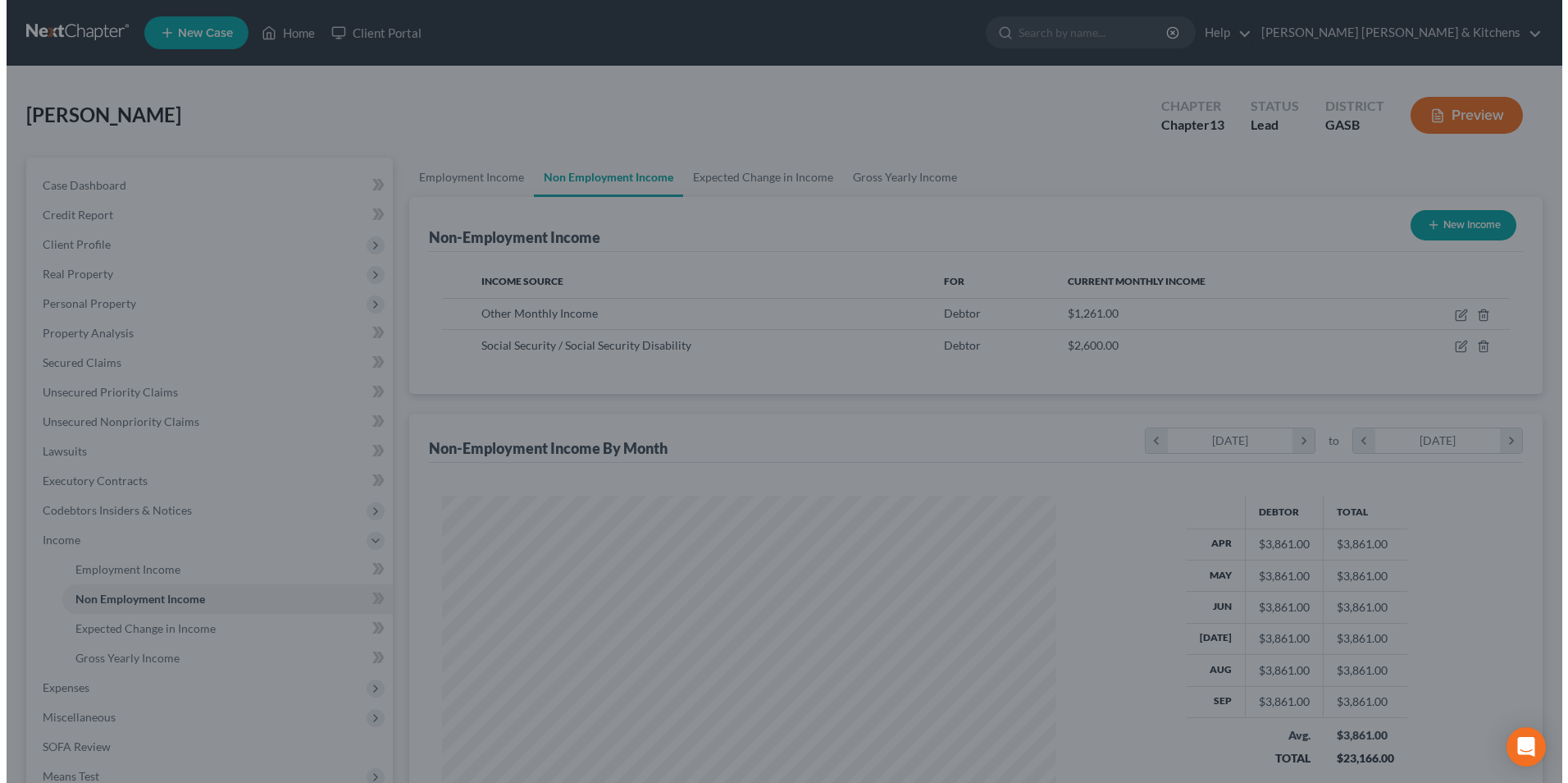
scroll to position [820111, 819521]
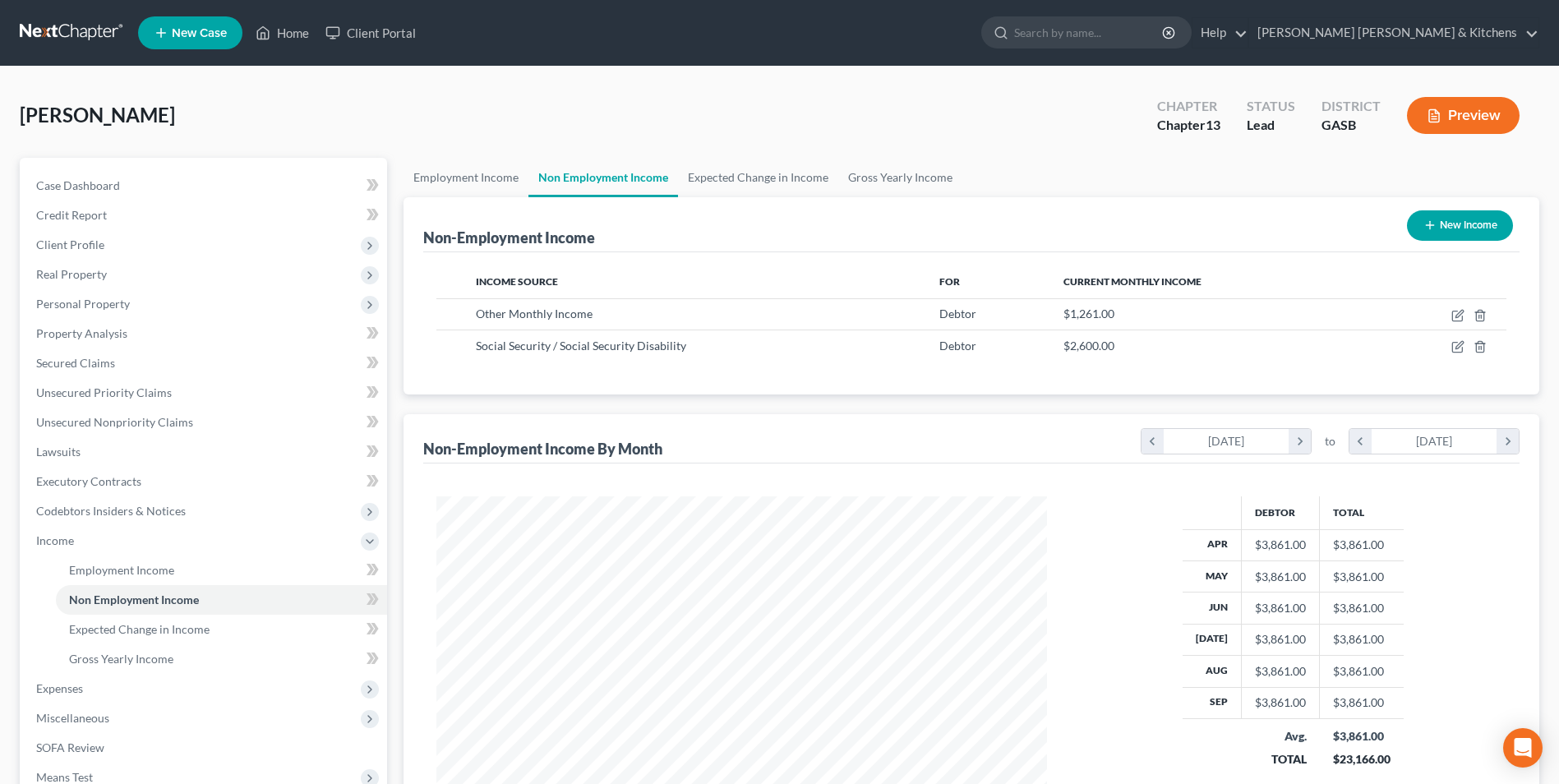
click at [1452, 225] on button "New Income" at bounding box center [1460, 225] width 106 height 31
select select "0"
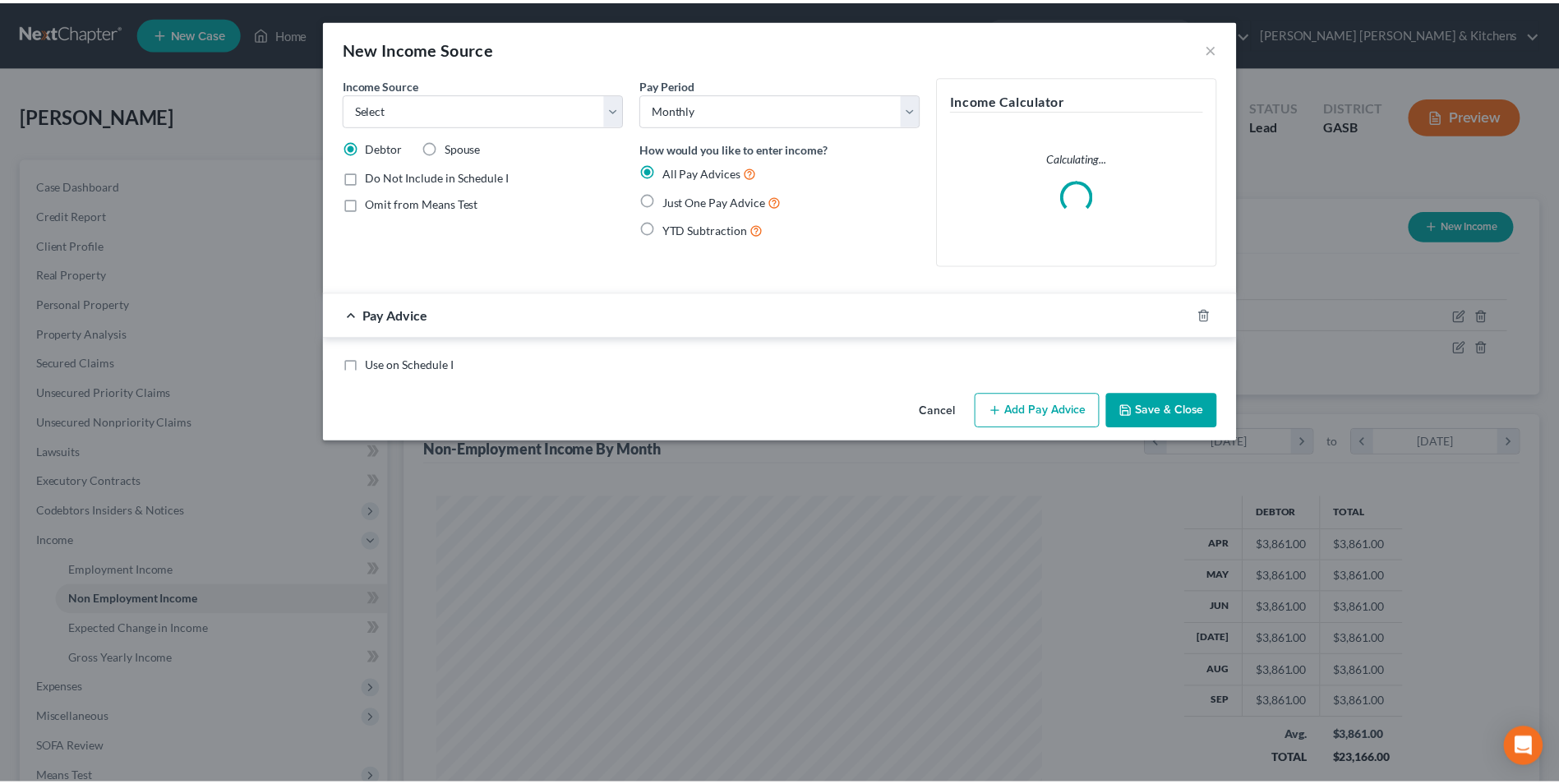
scroll to position [307, 649]
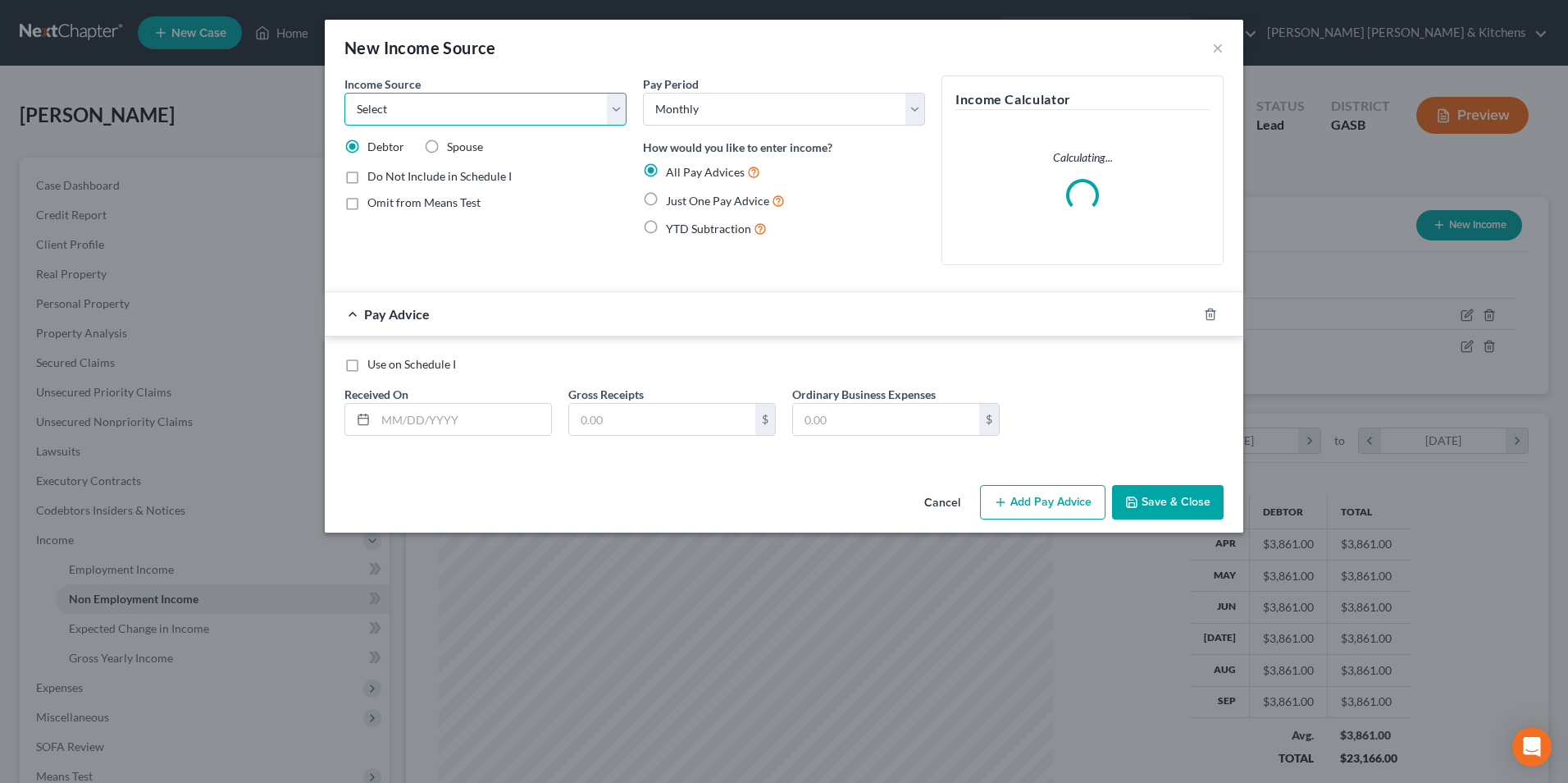
click at [421, 110] on select "Select Unemployment Disability (from employer) Pension Retirement Social Securi…" at bounding box center [485, 109] width 282 height 33
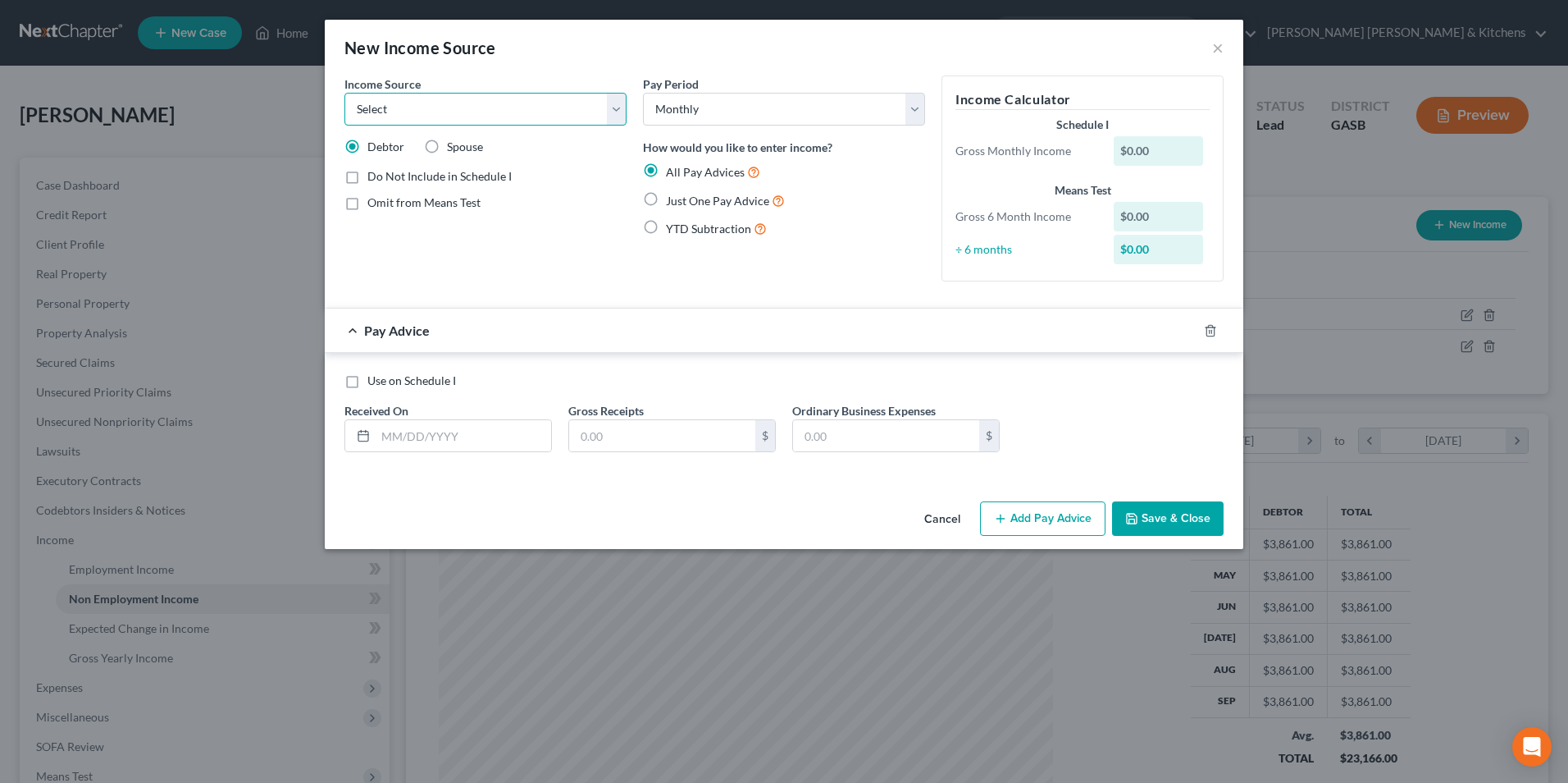
select select "5"
click at [344, 93] on select "Select Unemployment Disability (from employer) Pension Retirement Social Securi…" at bounding box center [485, 109] width 282 height 33
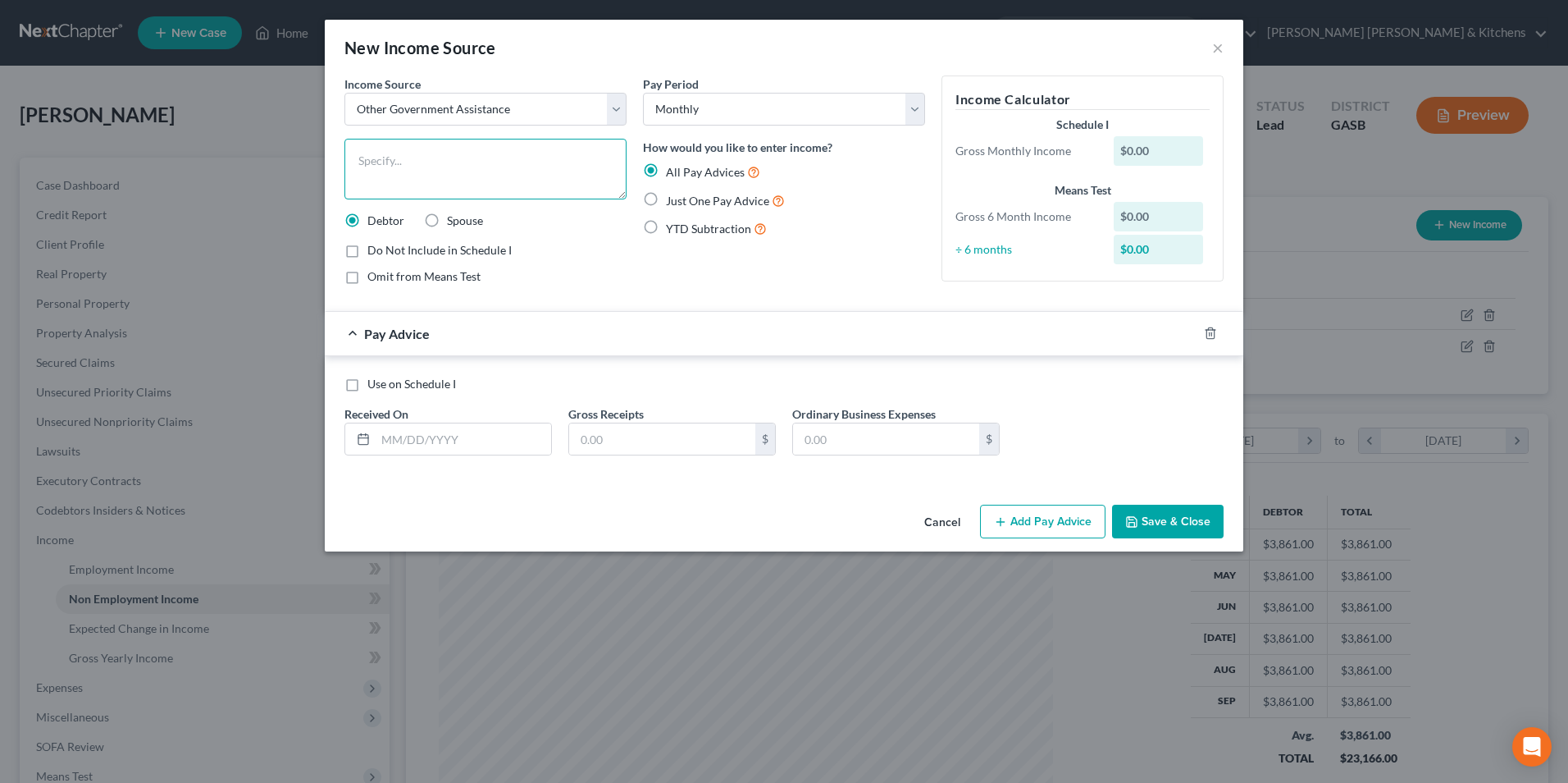
click at [400, 193] on textarea at bounding box center [485, 169] width 282 height 60
type textarea "Widow's support"
click at [666, 204] on label "Just One Pay Advice" at bounding box center [726, 200] width 119 height 19
click at [673, 202] on input "Just One Pay Advice" at bounding box center [678, 196] width 11 height 11
radio input "true"
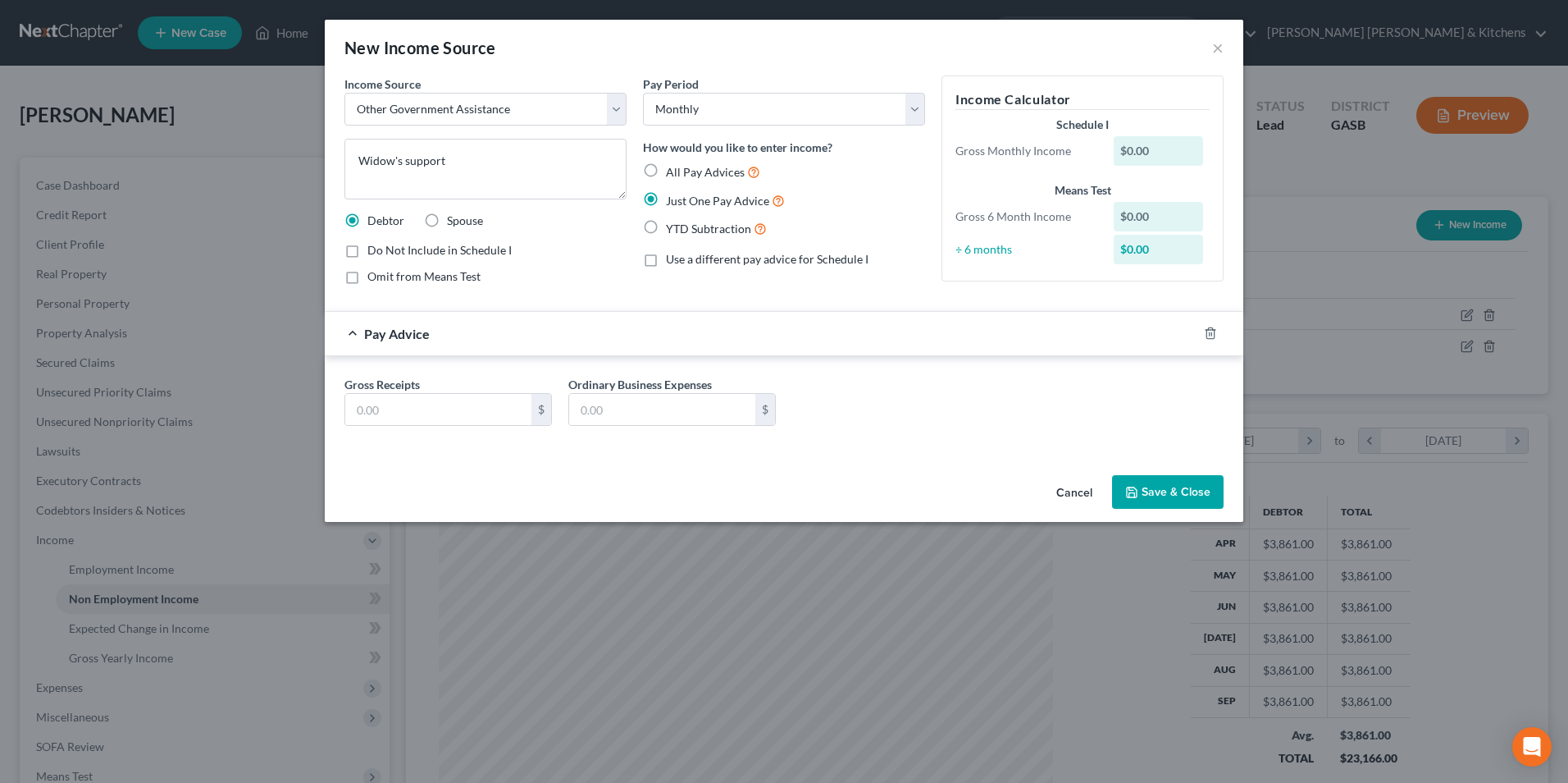
click at [367, 285] on label "Omit from Means Test" at bounding box center [424, 276] width 113 height 17
click at [374, 279] on input "Omit from Means Test" at bounding box center [379, 273] width 11 height 11
checkbox input "true"
drag, startPoint x: 364, startPoint y: 412, endPoint x: 353, endPoint y: 348, distance: 64.9
click at [364, 412] on input "text" at bounding box center [438, 410] width 186 height 31
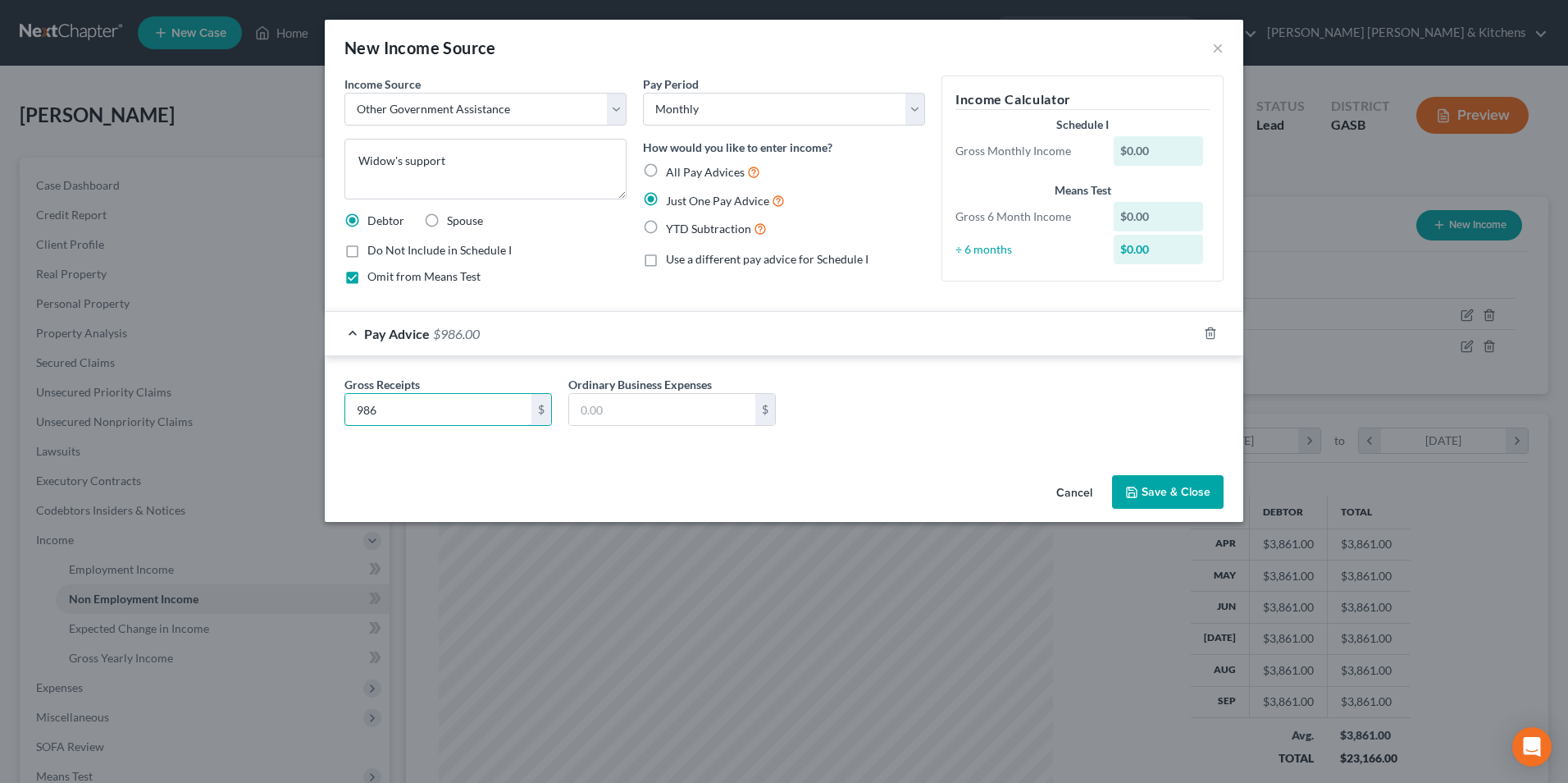
type input "986"
type input "0.00"
click at [1190, 493] on button "Save & Close" at bounding box center [1168, 492] width 112 height 35
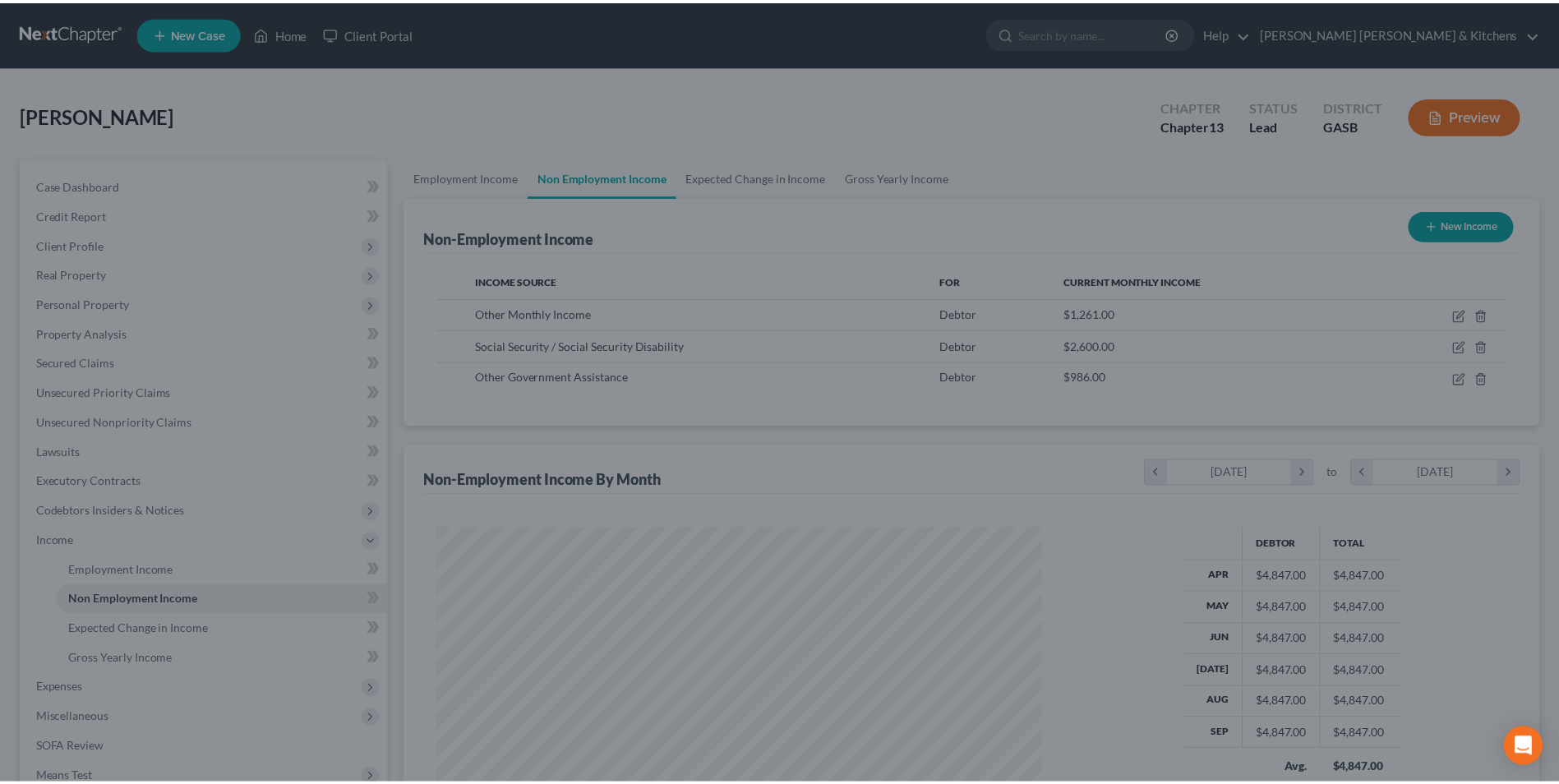
scroll to position [821159, 821319]
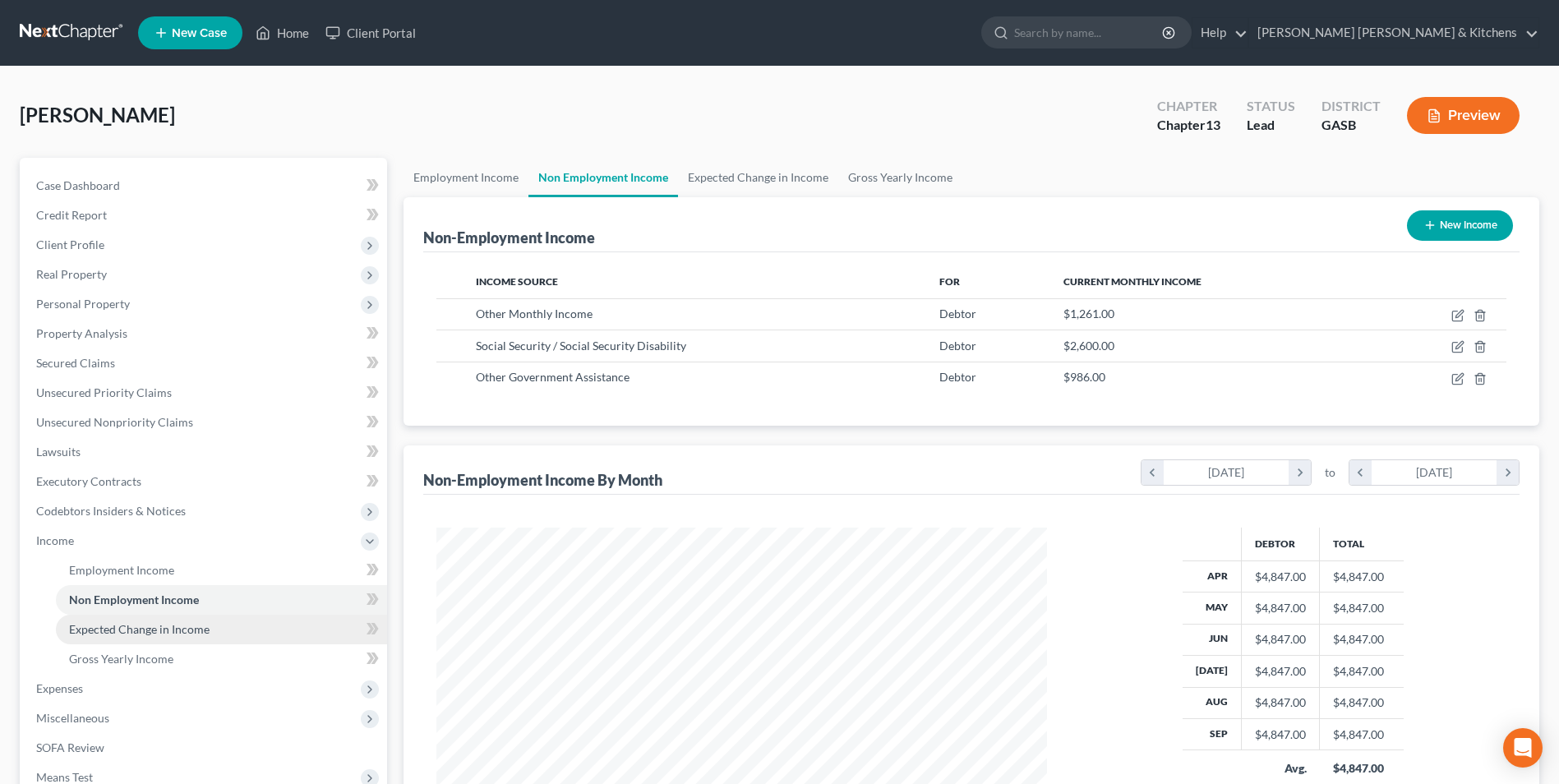
click at [212, 629] on link "Expected Change in Income" at bounding box center [221, 629] width 331 height 30
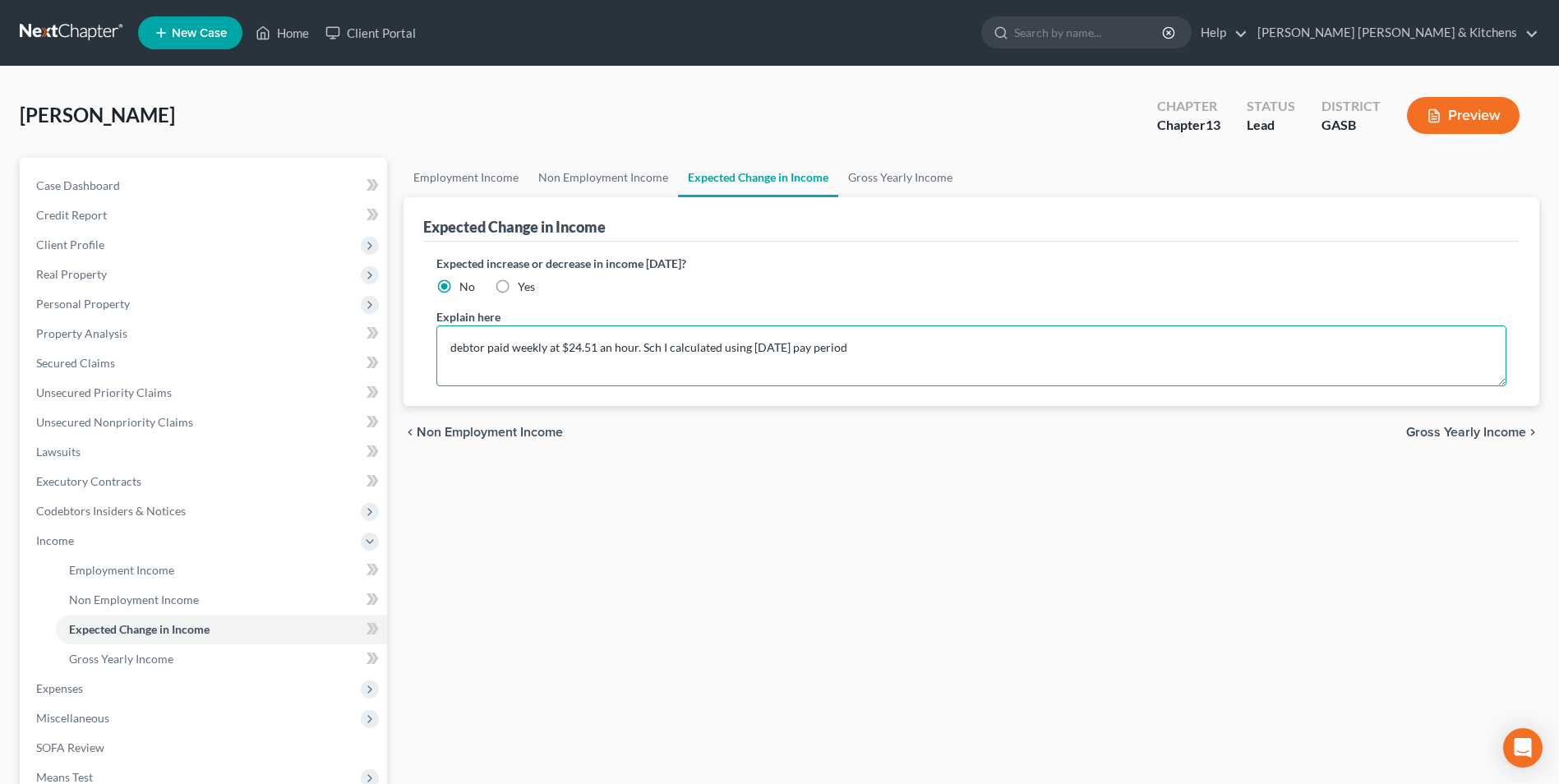
drag, startPoint x: 873, startPoint y: 355, endPoint x: 361, endPoint y: 355, distance: 512.0
click at [377, 355] on div "Petition Navigation Case Dashboard Payments Invoices Payments Payments Credit R…" at bounding box center [780, 558] width 1537 height 801
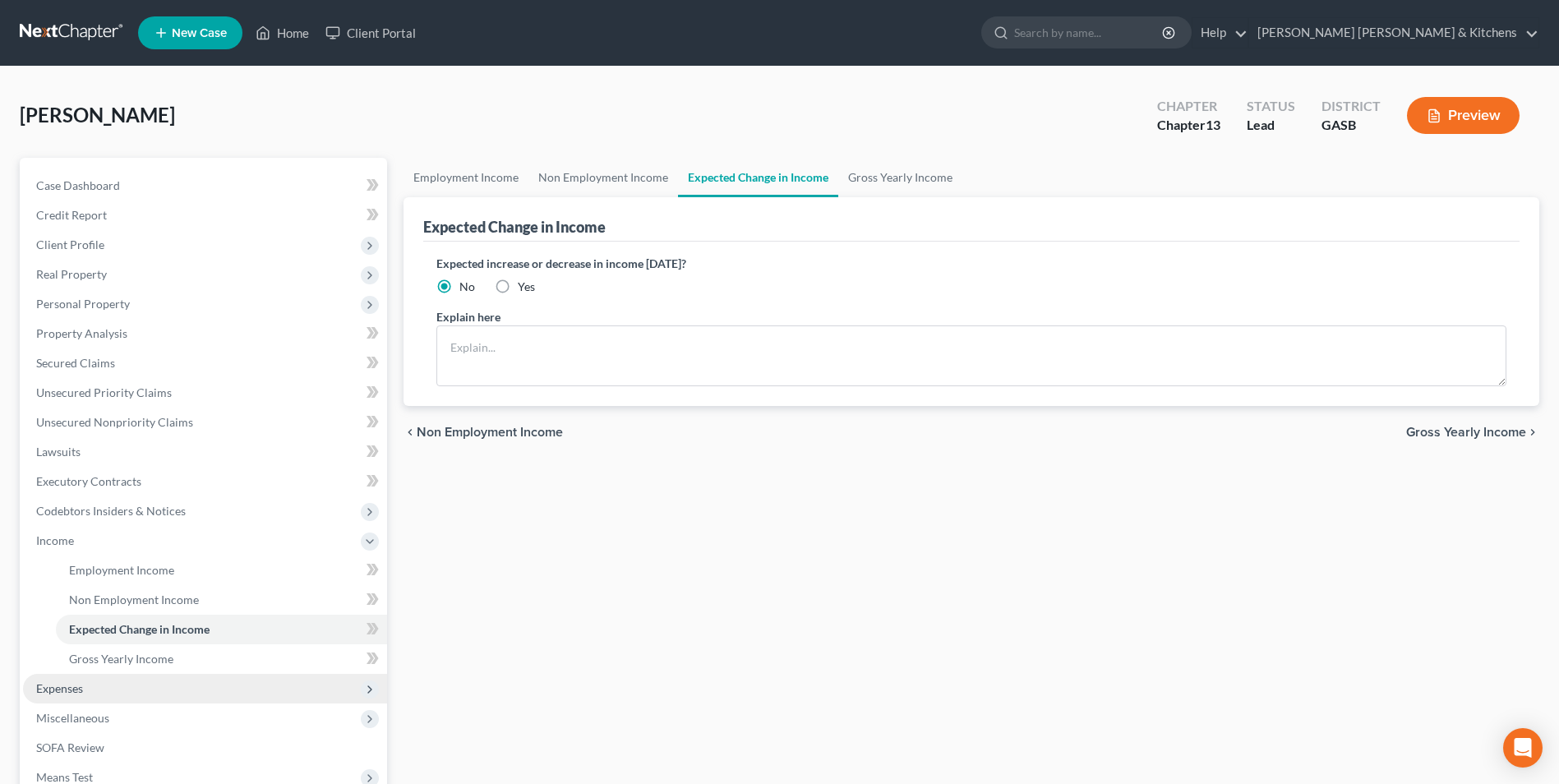
click at [73, 687] on span "Expenses" at bounding box center [60, 688] width 46 height 14
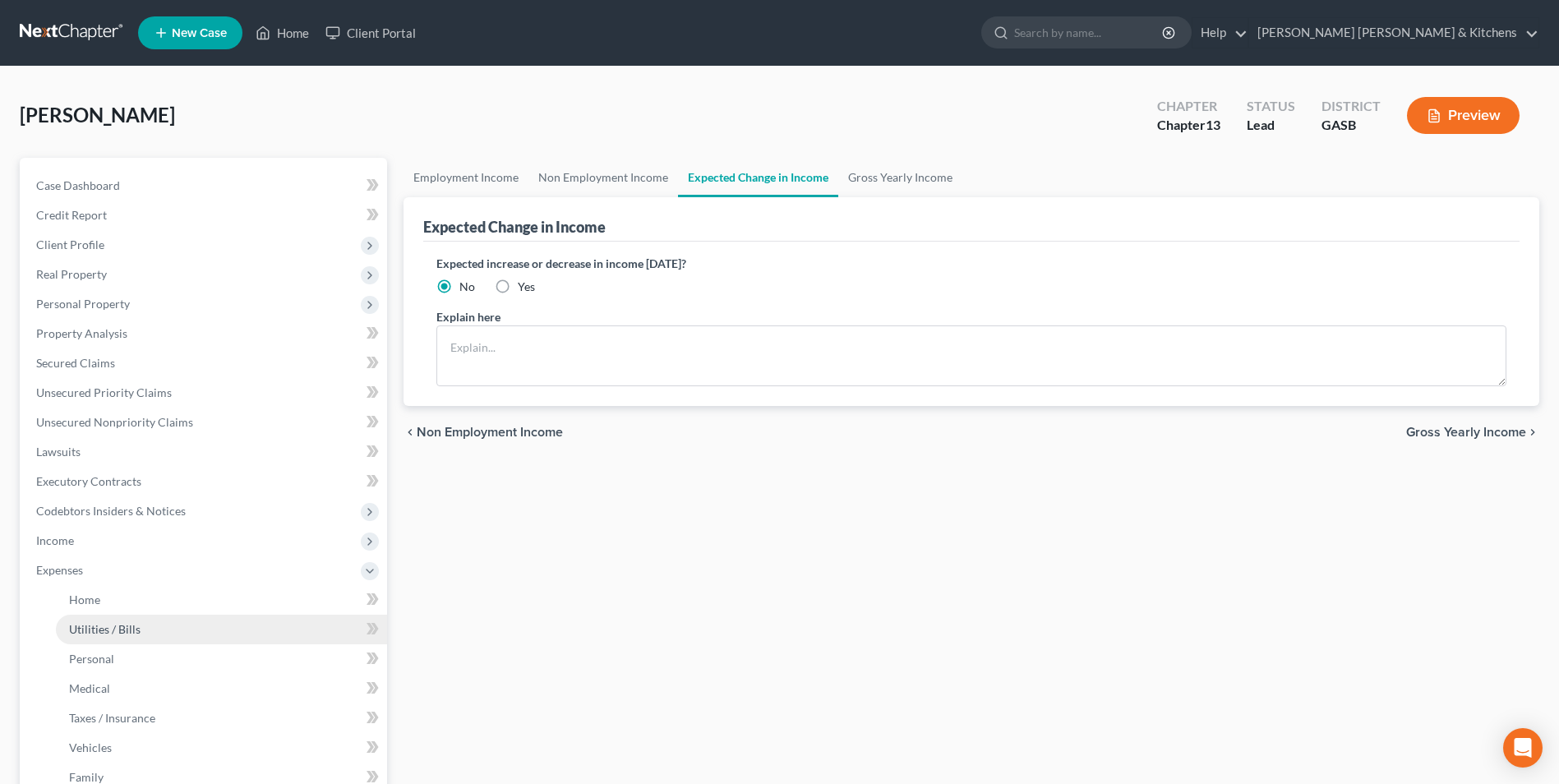
click at [102, 630] on span "Utilities / Bills" at bounding box center [104, 628] width 71 height 14
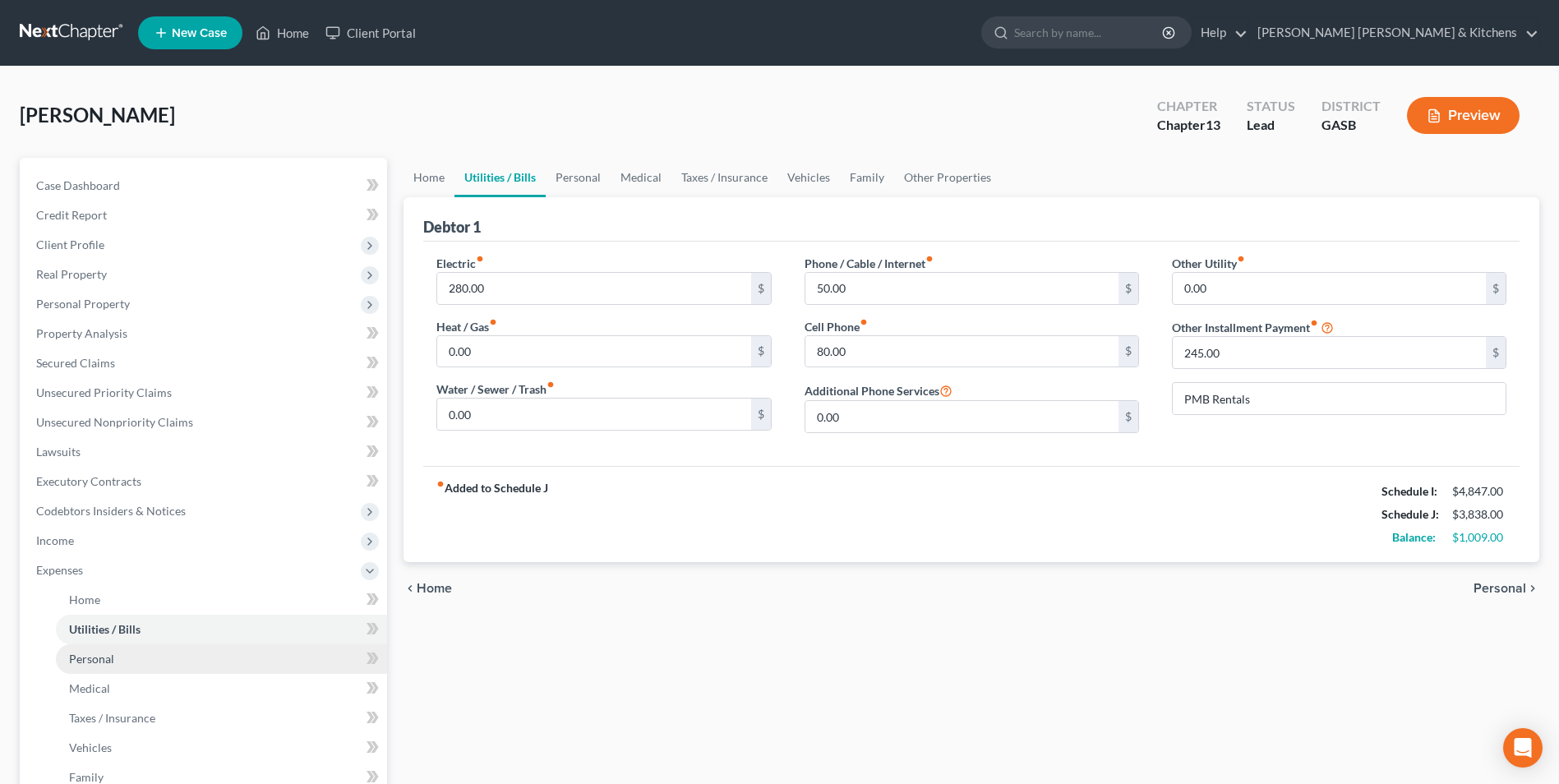
click at [100, 660] on span "Personal" at bounding box center [91, 658] width 46 height 14
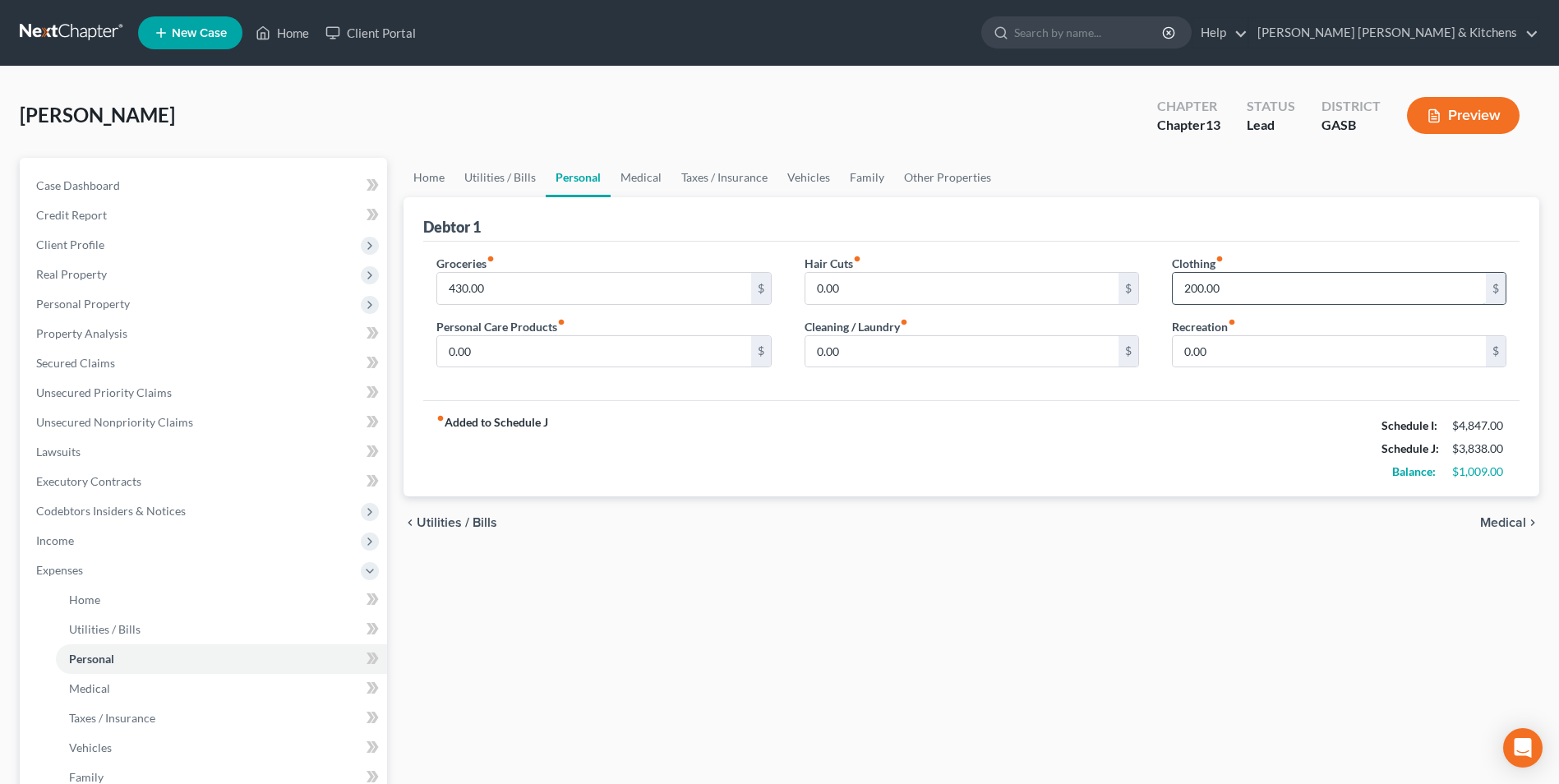
click at [1269, 282] on input "200.00" at bounding box center [1329, 288] width 313 height 31
type input "0.00"
click at [1511, 515] on span "Medical" at bounding box center [1503, 522] width 46 height 13
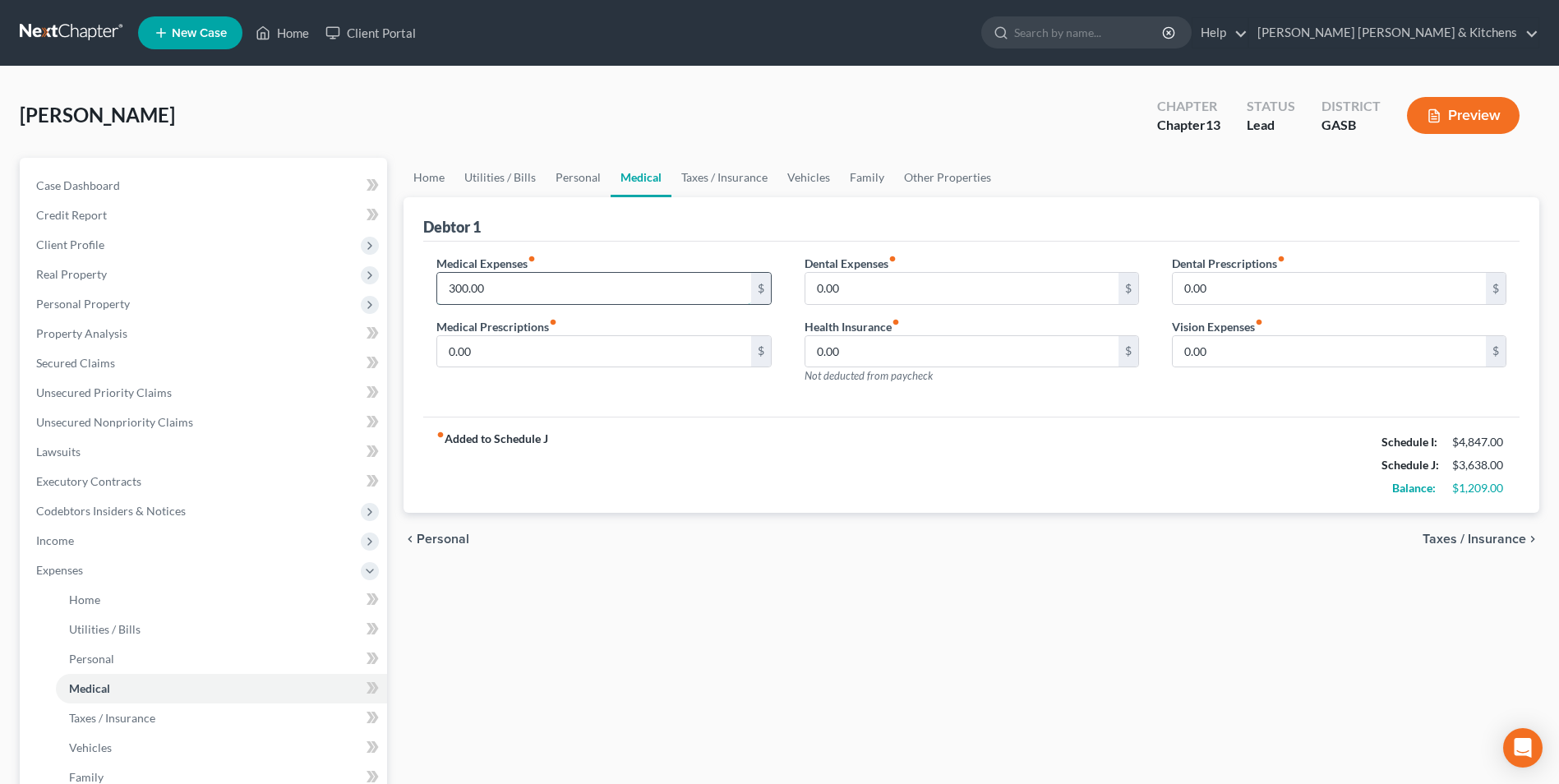
click at [583, 290] on input "300.00" at bounding box center [594, 288] width 313 height 31
drag, startPoint x: 534, startPoint y: 290, endPoint x: 424, endPoint y: 294, distance: 110.1
click at [425, 295] on div "Medical Expenses fiber_manual_record 0.00 $ Medical Prescriptions fiber_manual_…" at bounding box center [604, 326] width 367 height 143
type input "300"
click at [95, 750] on span "Vehicles" at bounding box center [90, 747] width 43 height 14
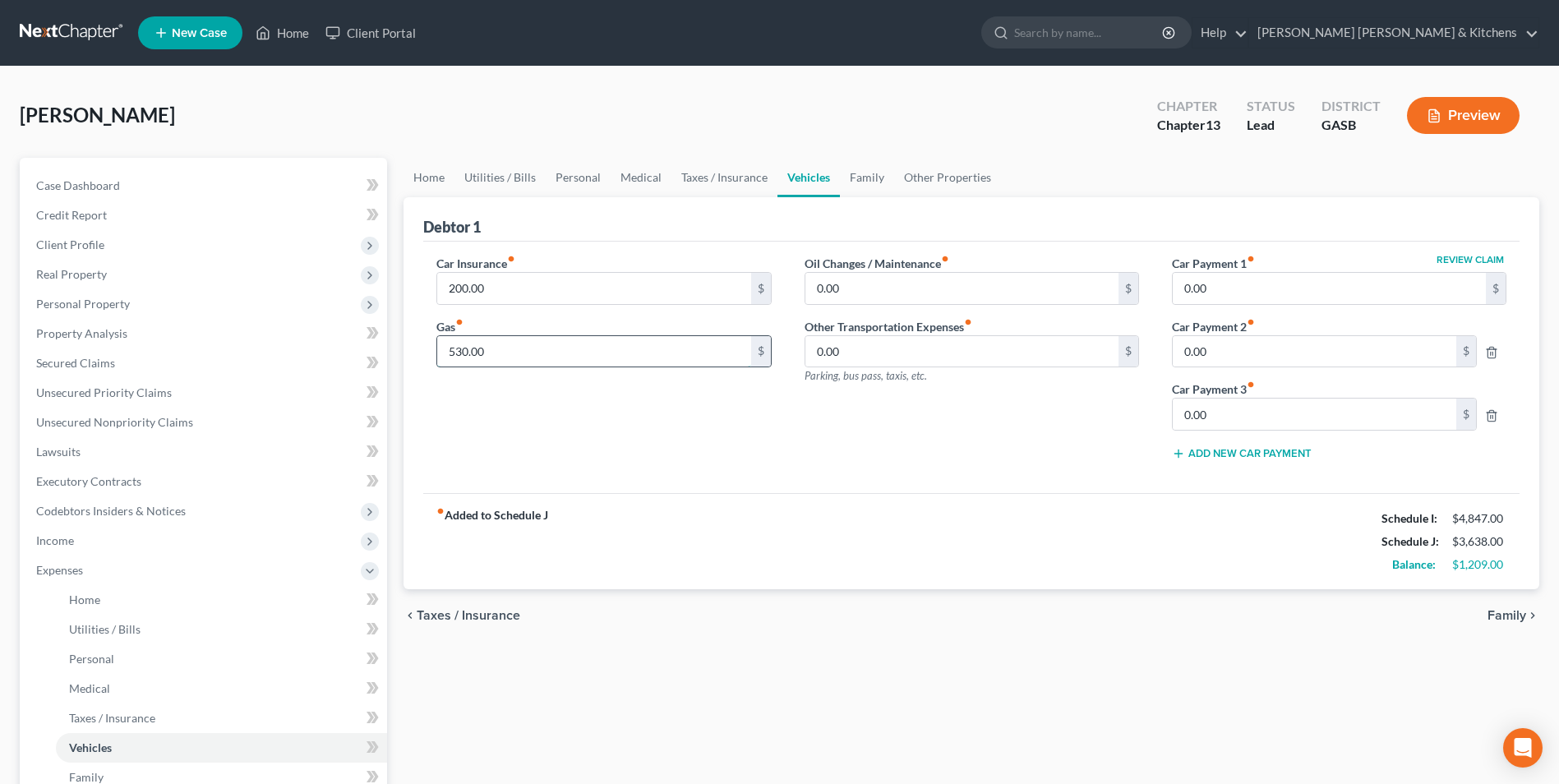
click at [507, 351] on input "530.00" at bounding box center [594, 351] width 313 height 31
type input "100"
click at [151, 630] on link "Utilities / Bills" at bounding box center [221, 629] width 331 height 30
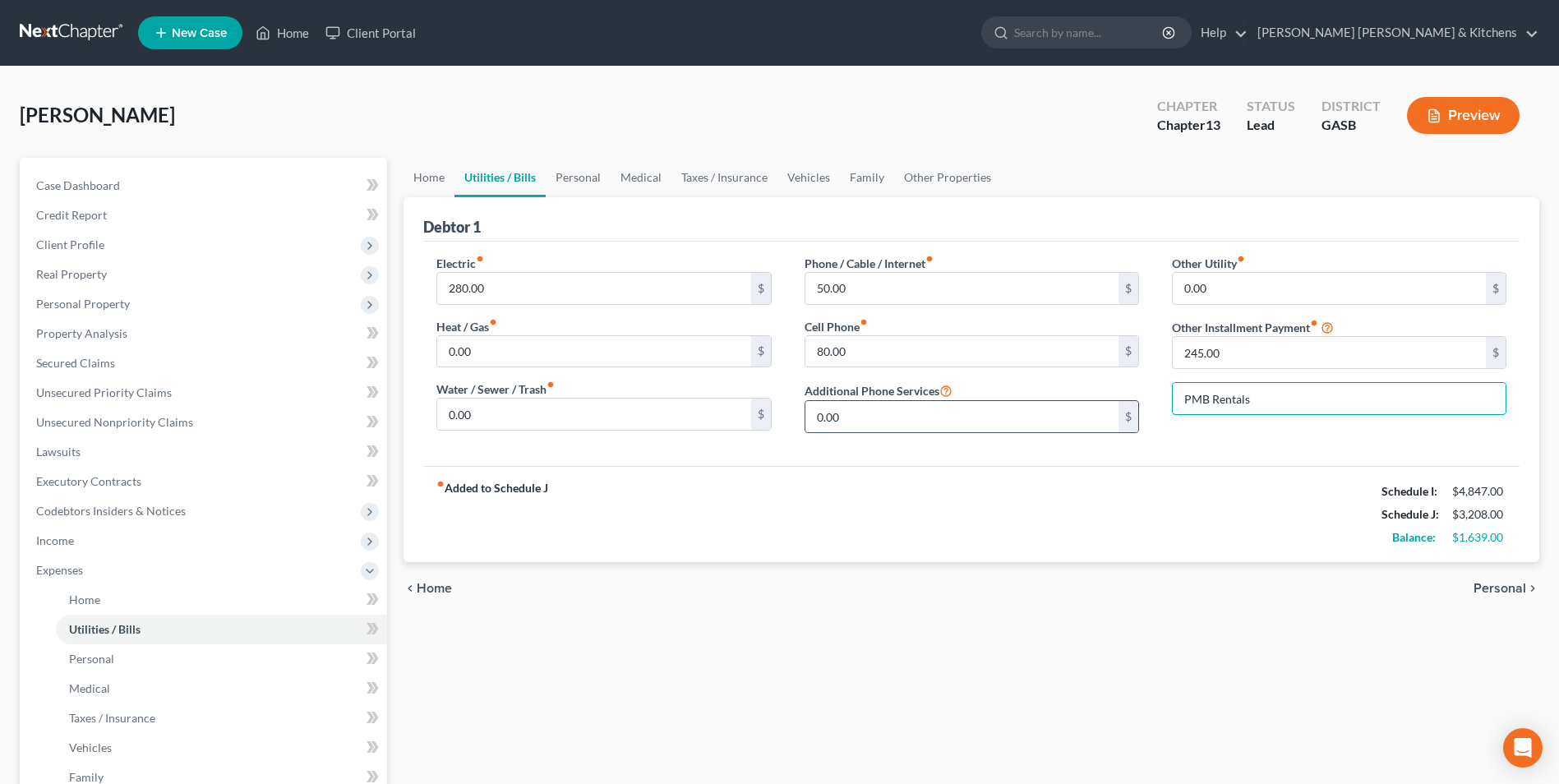
drag, startPoint x: 1289, startPoint y: 394, endPoint x: 1129, endPoint y: 402, distance: 160.2
click at [1133, 402] on div "Electric fiber_manual_record 280.00 $ Heat / Gas fiber_manual_record 0.00 $ Wat…" at bounding box center [972, 350] width 1103 height 191
click at [1239, 359] on input "245.00" at bounding box center [1329, 352] width 313 height 31
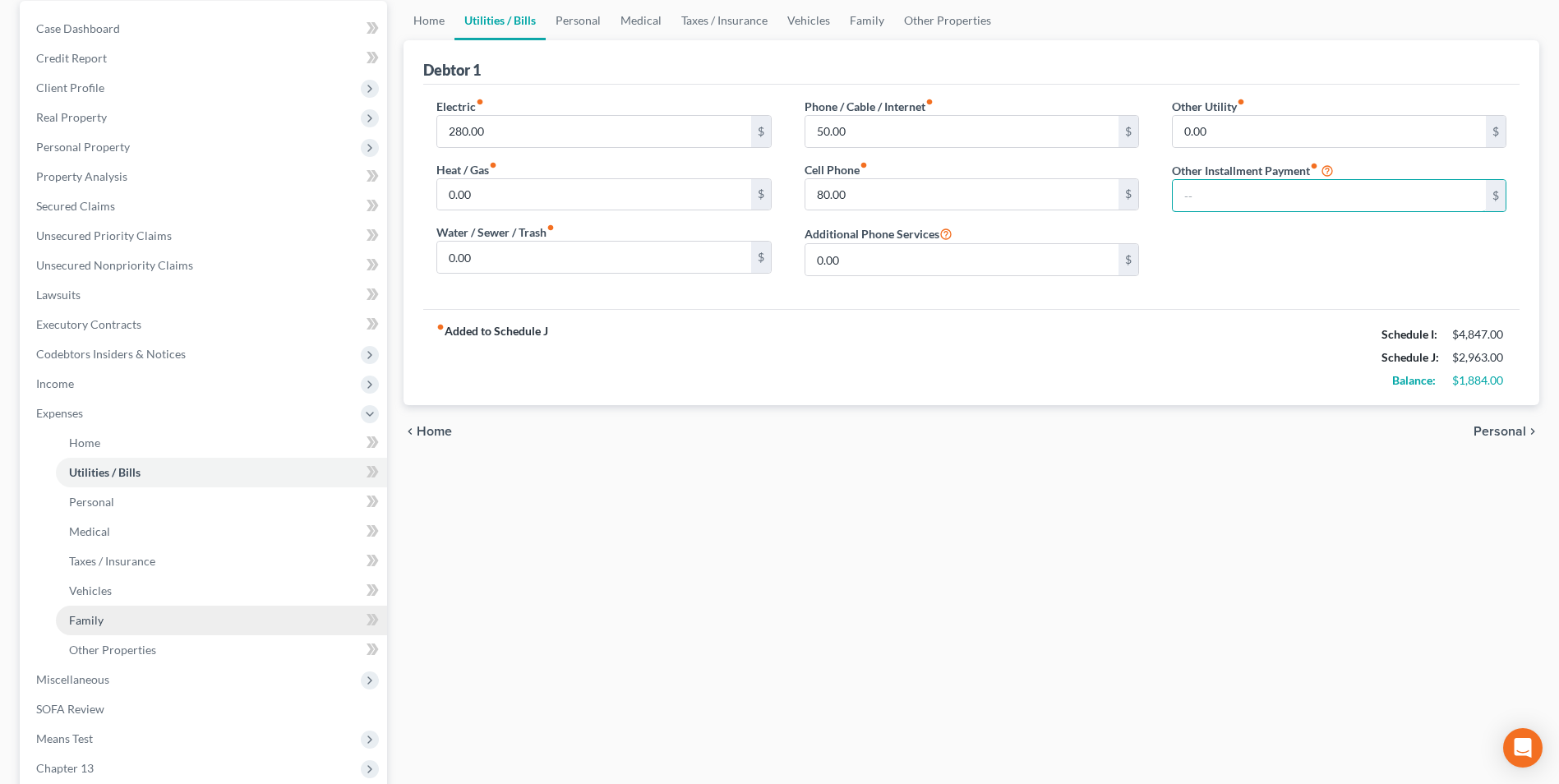
scroll to position [164, 0]
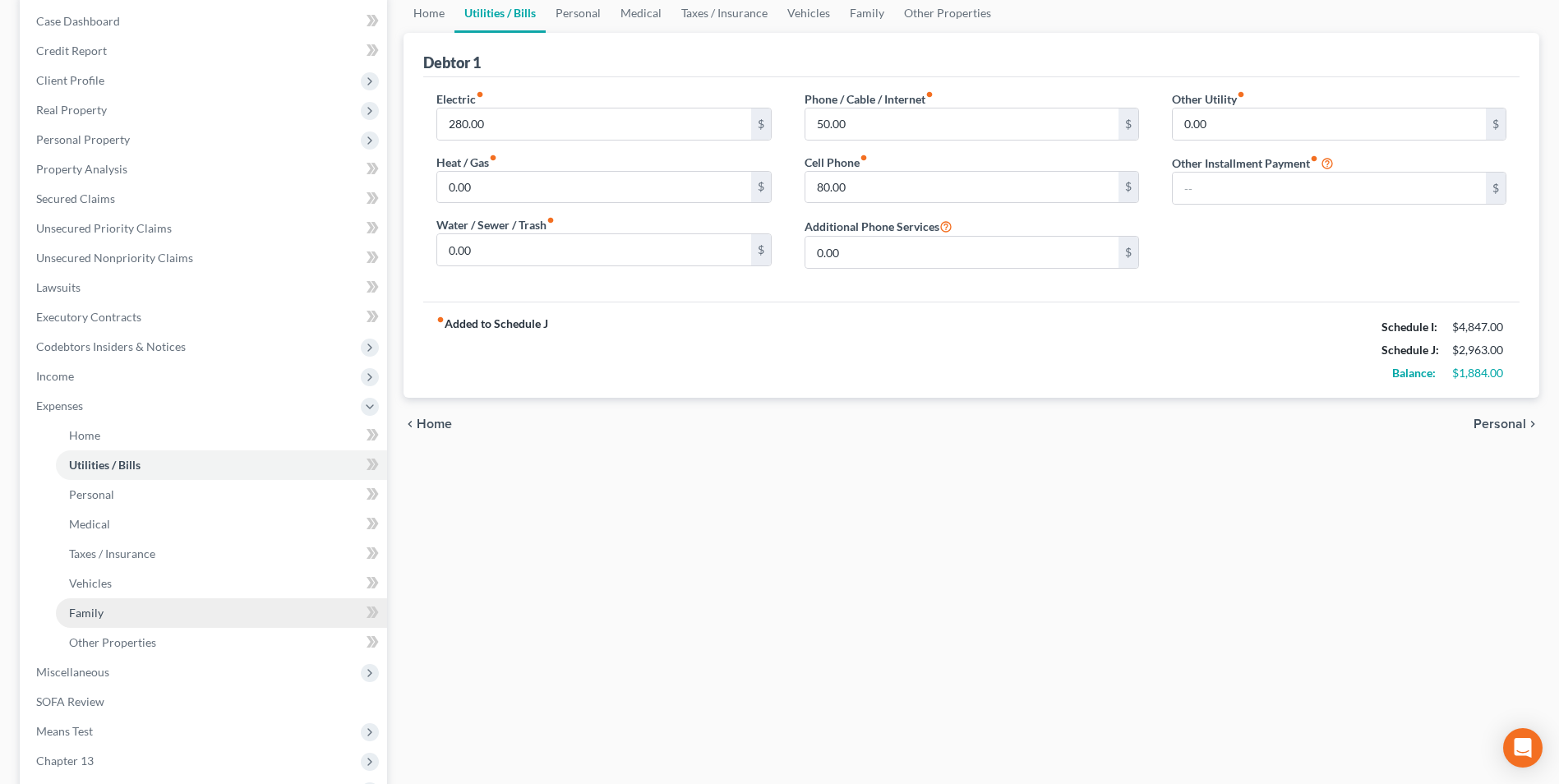
click at [67, 609] on link "Family" at bounding box center [221, 613] width 331 height 30
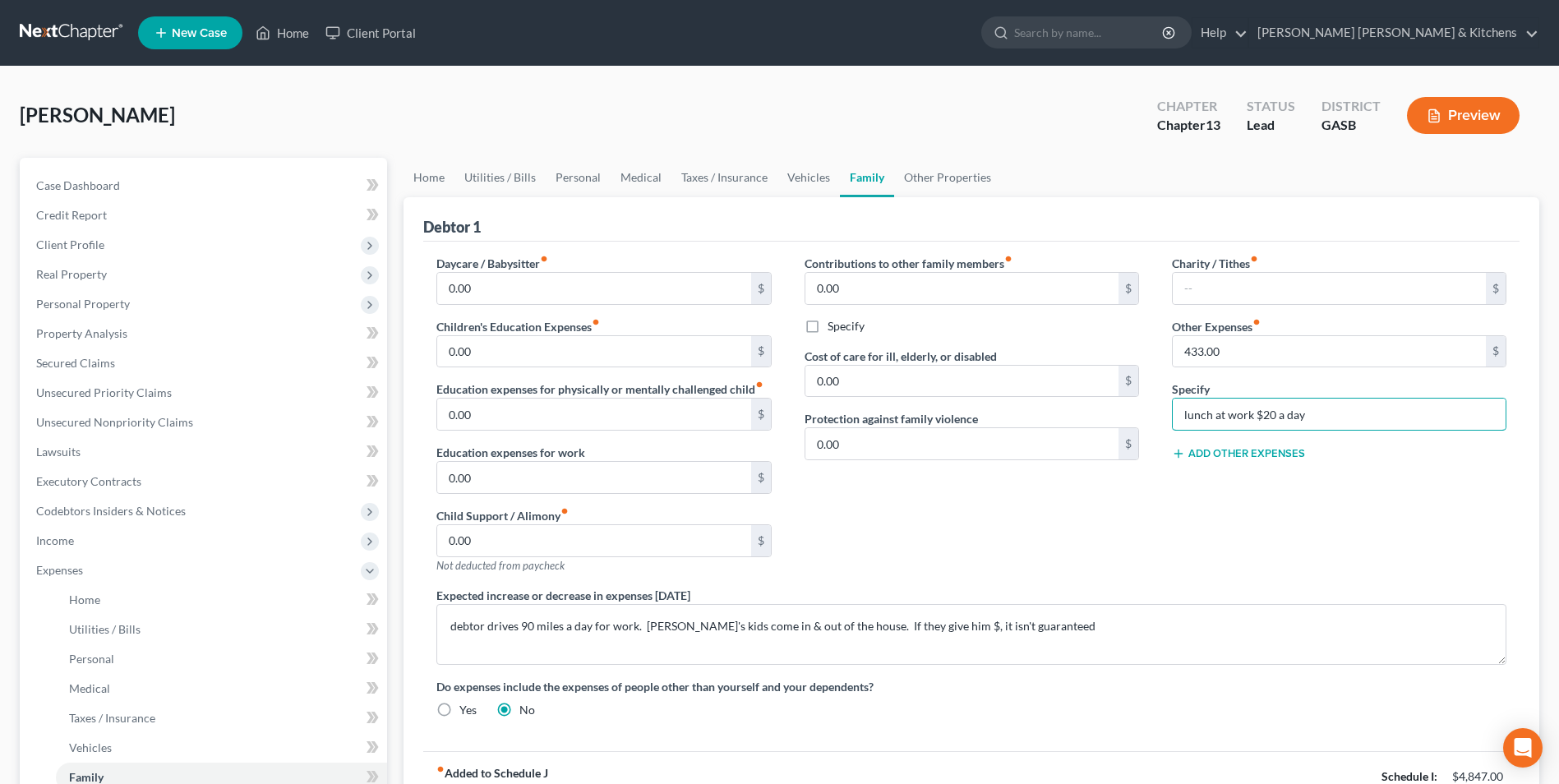
drag, startPoint x: 1312, startPoint y: 420, endPoint x: 1124, endPoint y: 419, distance: 188.0
click at [1134, 422] on div "Daycare / Babysitter fiber_manual_record 0.00 $ Children's Education Expenses f…" at bounding box center [972, 492] width 1103 height 477
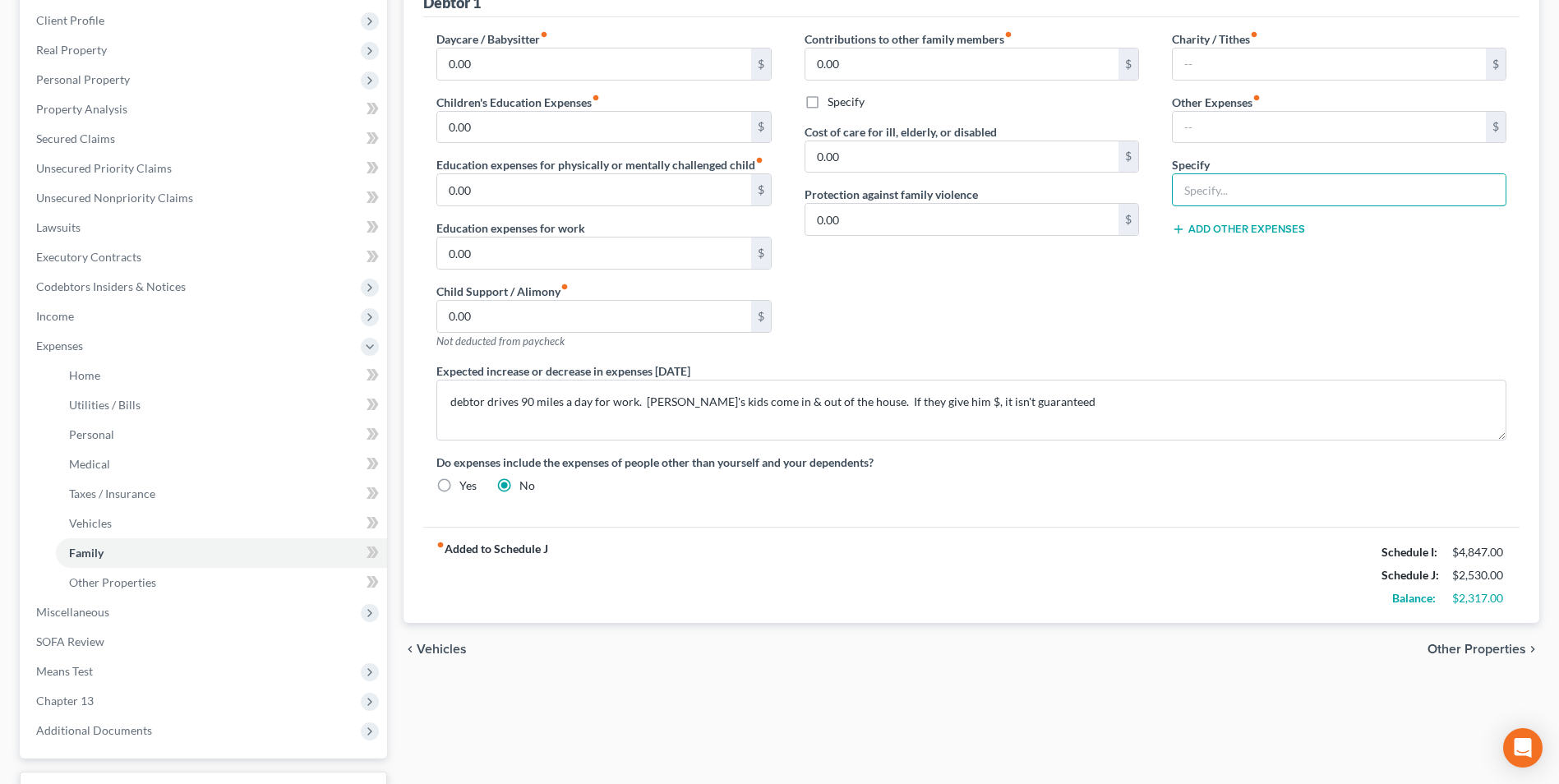
scroll to position [328, 0]
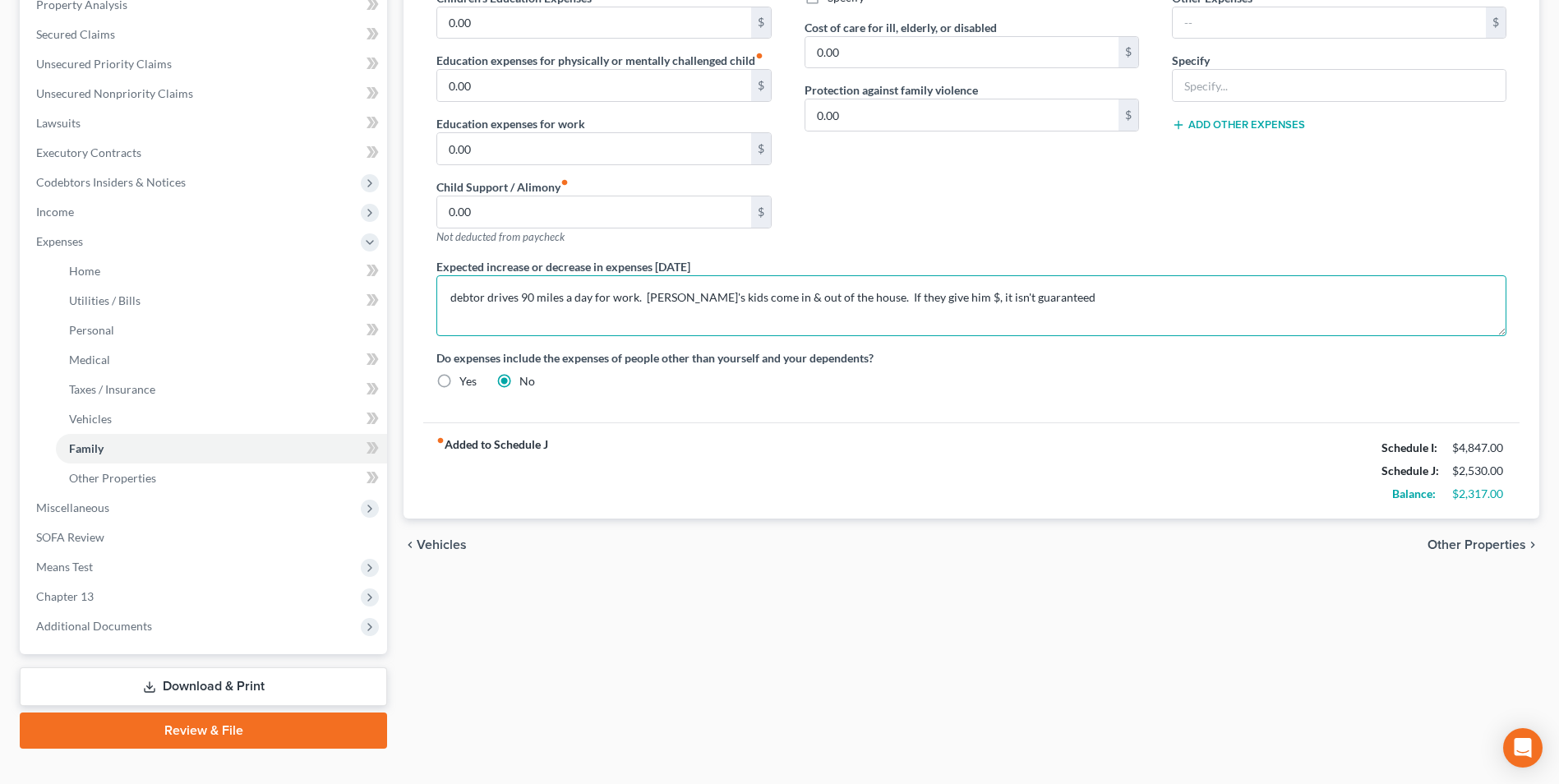
drag, startPoint x: 1032, startPoint y: 303, endPoint x: 407, endPoint y: 364, distance: 628.0
click at [407, 364] on div "Debtor 1 Daycare / Babysitter fiber_manual_record 0.00 $ Children's Education E…" at bounding box center [972, 193] width 1136 height 650
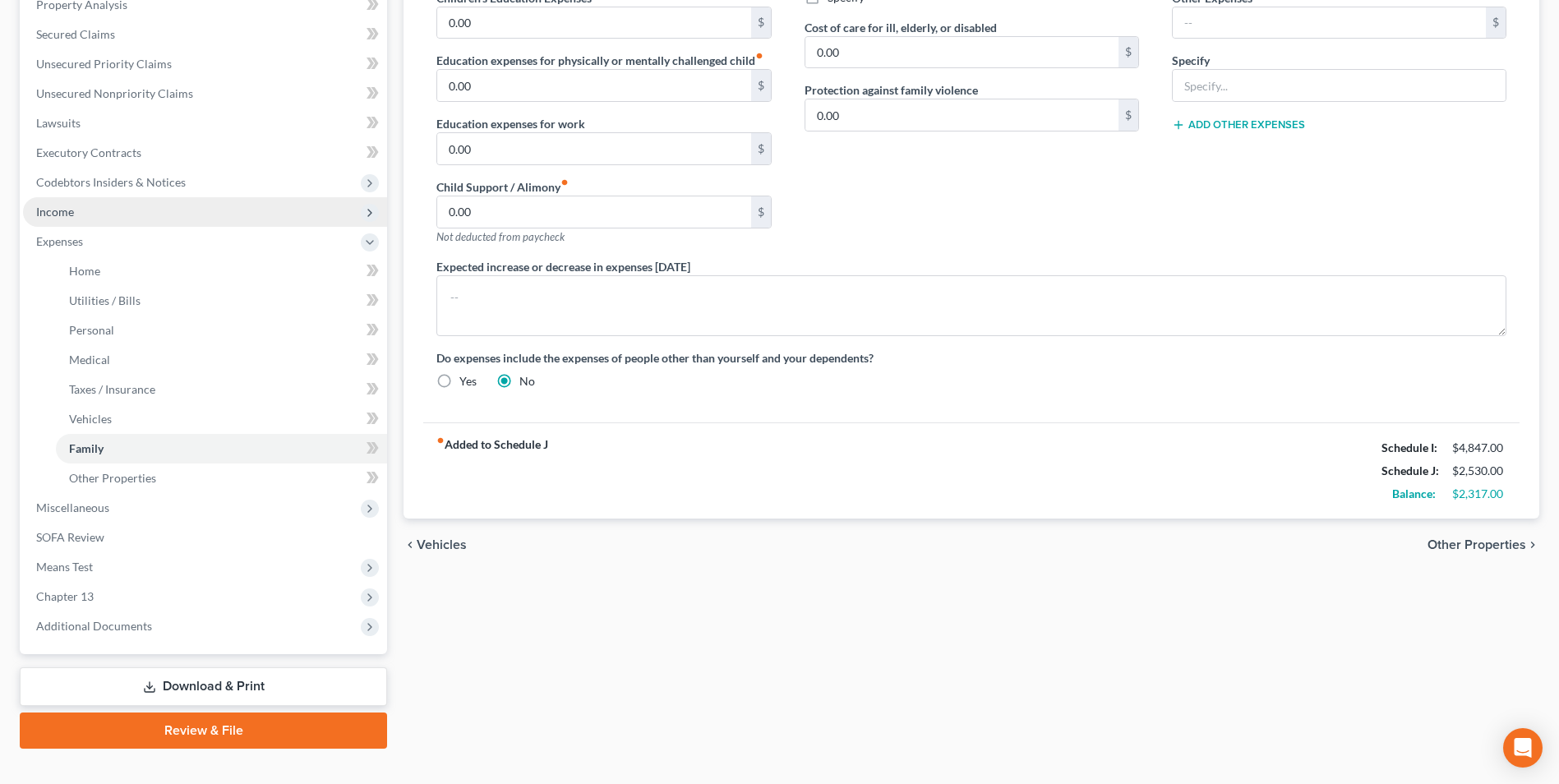
click at [70, 220] on span "Income" at bounding box center [205, 212] width 364 height 30
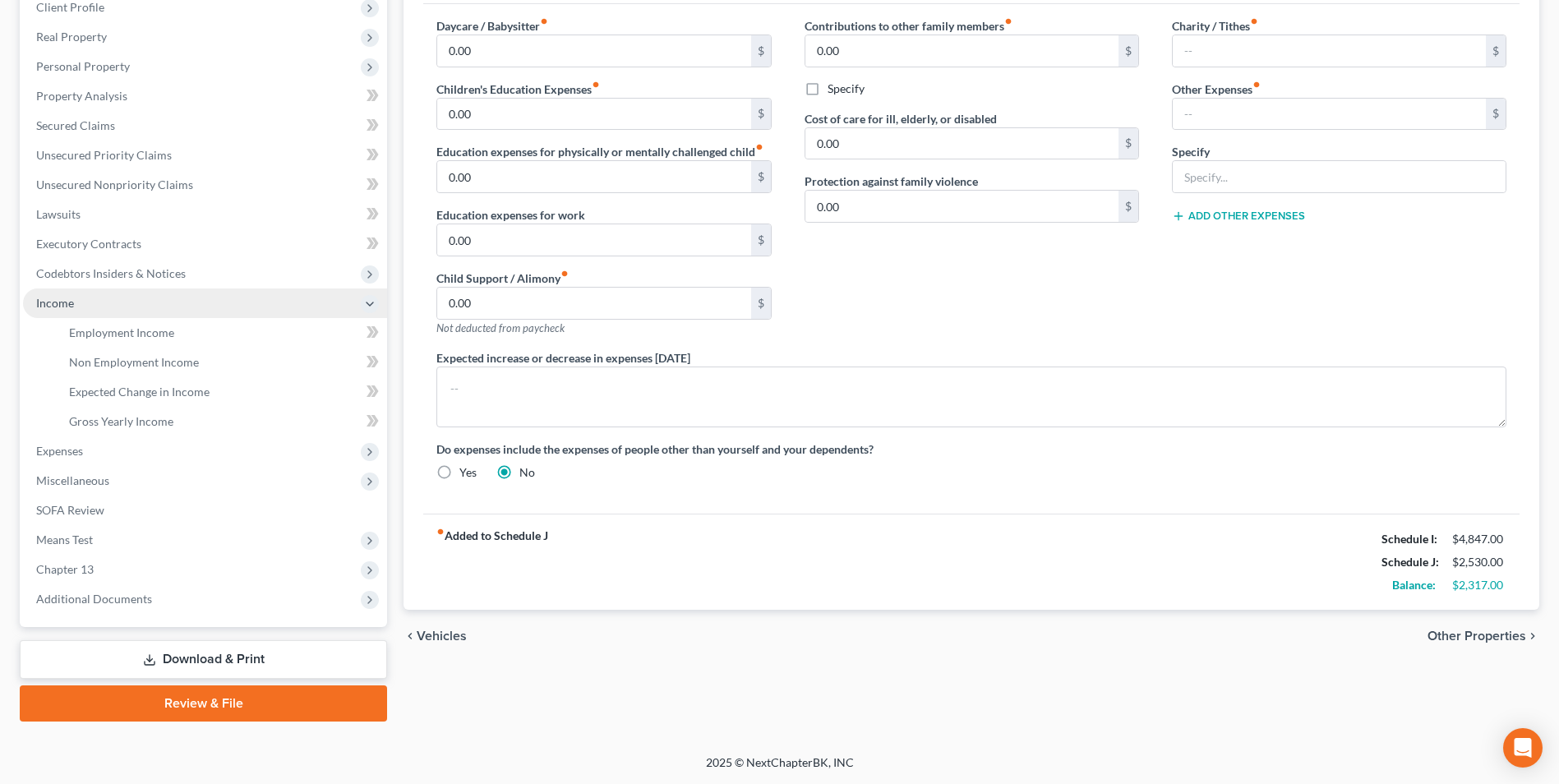
scroll to position [237, 0]
click at [112, 426] on span "Gross Yearly Income" at bounding box center [121, 421] width 104 height 14
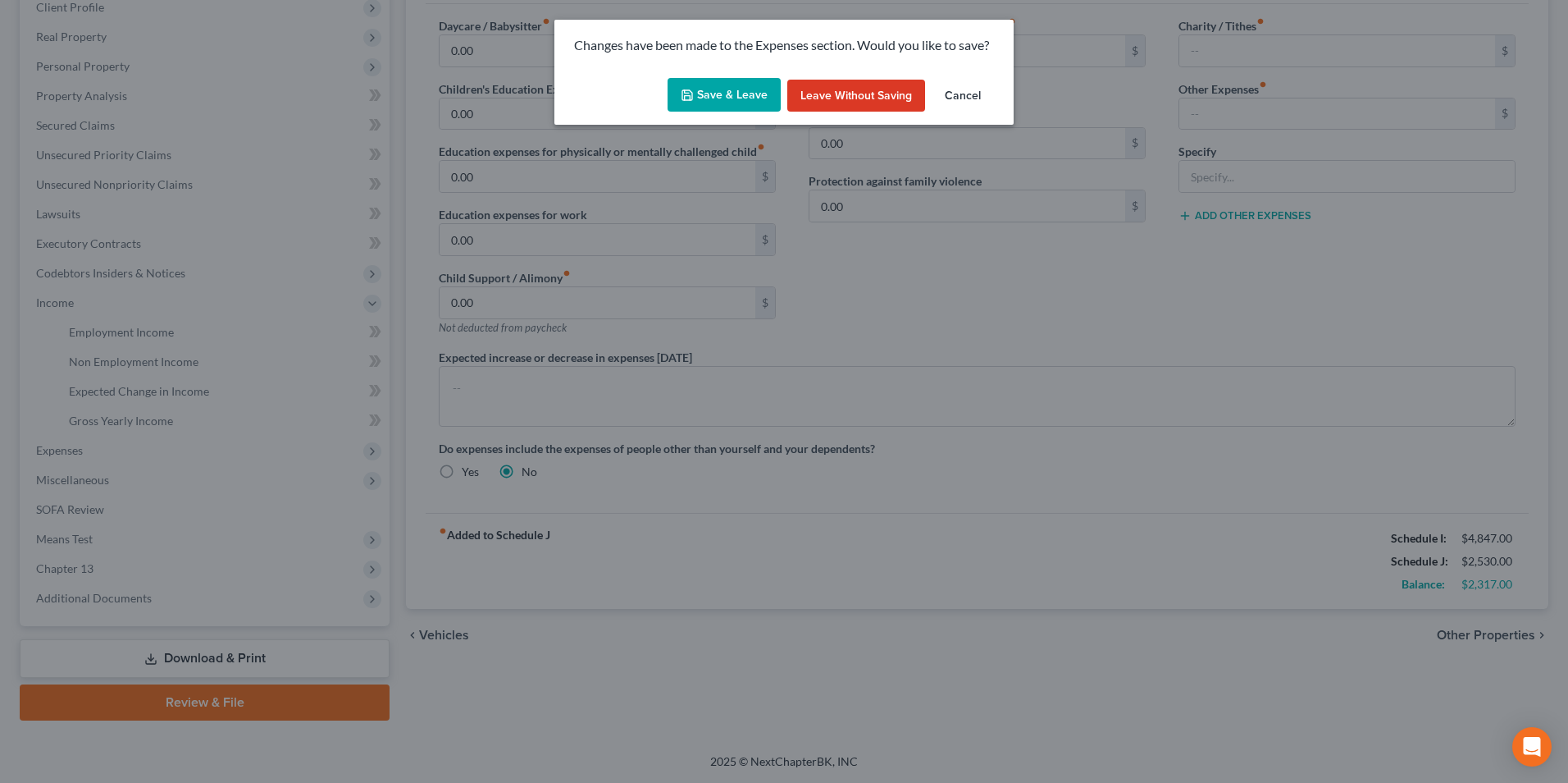
click at [715, 94] on button "Save & Leave" at bounding box center [724, 95] width 113 height 35
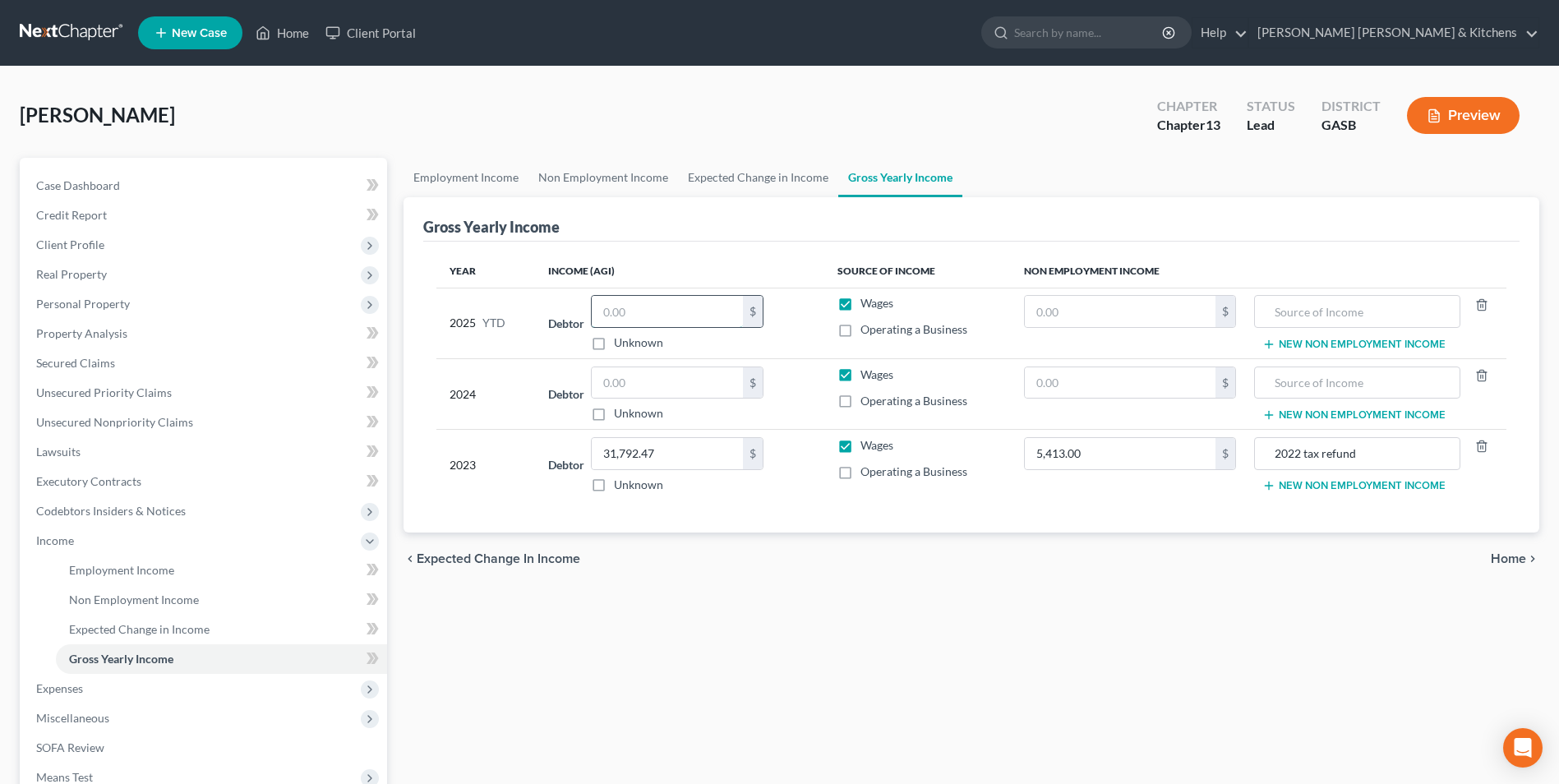
click at [716, 316] on input "text" at bounding box center [668, 312] width 151 height 31
type input "0.00"
click at [861, 306] on label "Wages" at bounding box center [877, 303] width 33 height 17
click at [867, 306] on input "Wages" at bounding box center [872, 300] width 11 height 11
checkbox input "false"
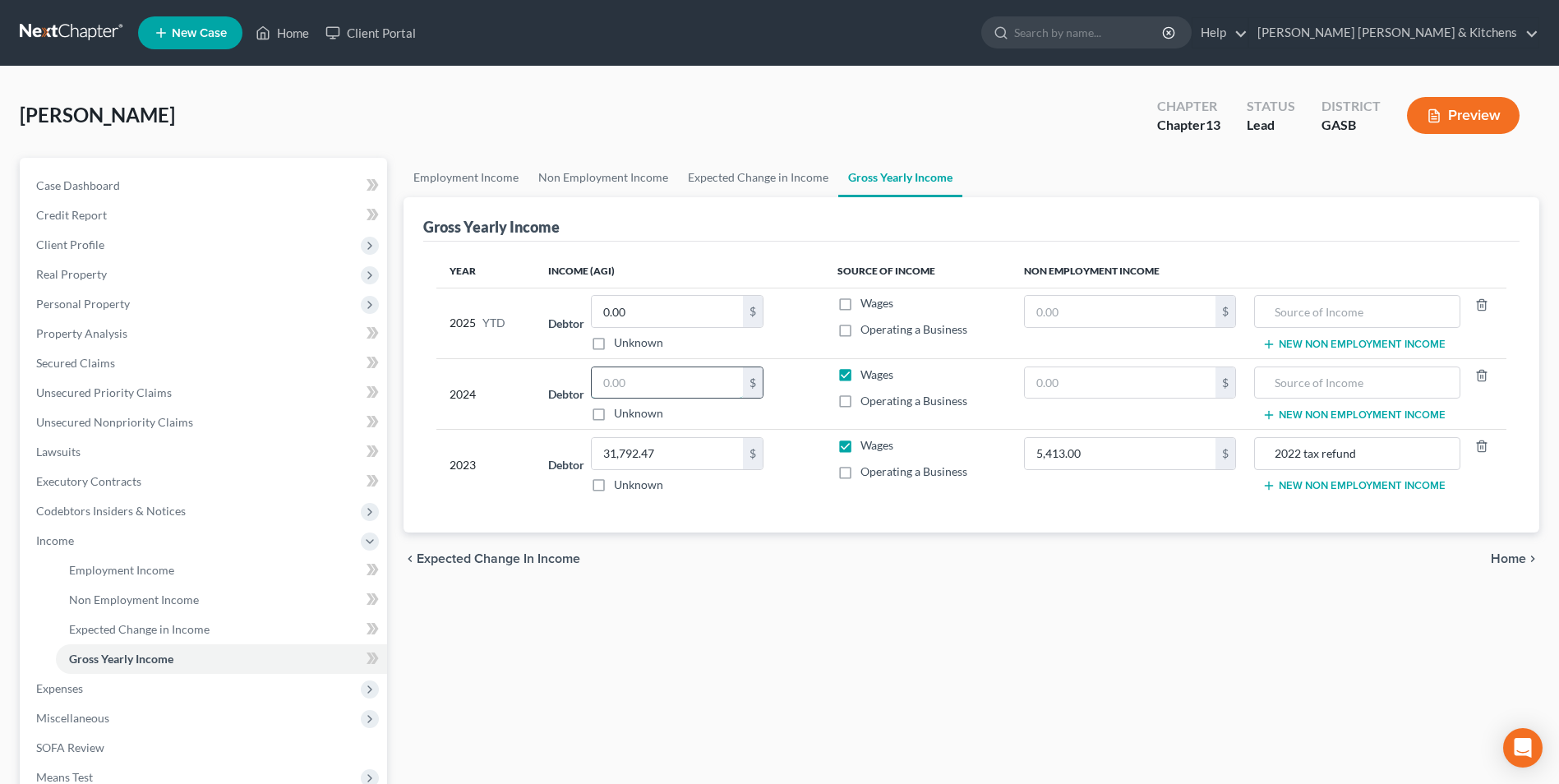
click at [669, 396] on input "text" at bounding box center [668, 383] width 151 height 31
type input "38,468"
click at [668, 448] on input "31,792.47" at bounding box center [668, 453] width 151 height 31
type input "62,531"
drag, startPoint x: 1362, startPoint y: 455, endPoint x: 1223, endPoint y: 432, distance: 140.9
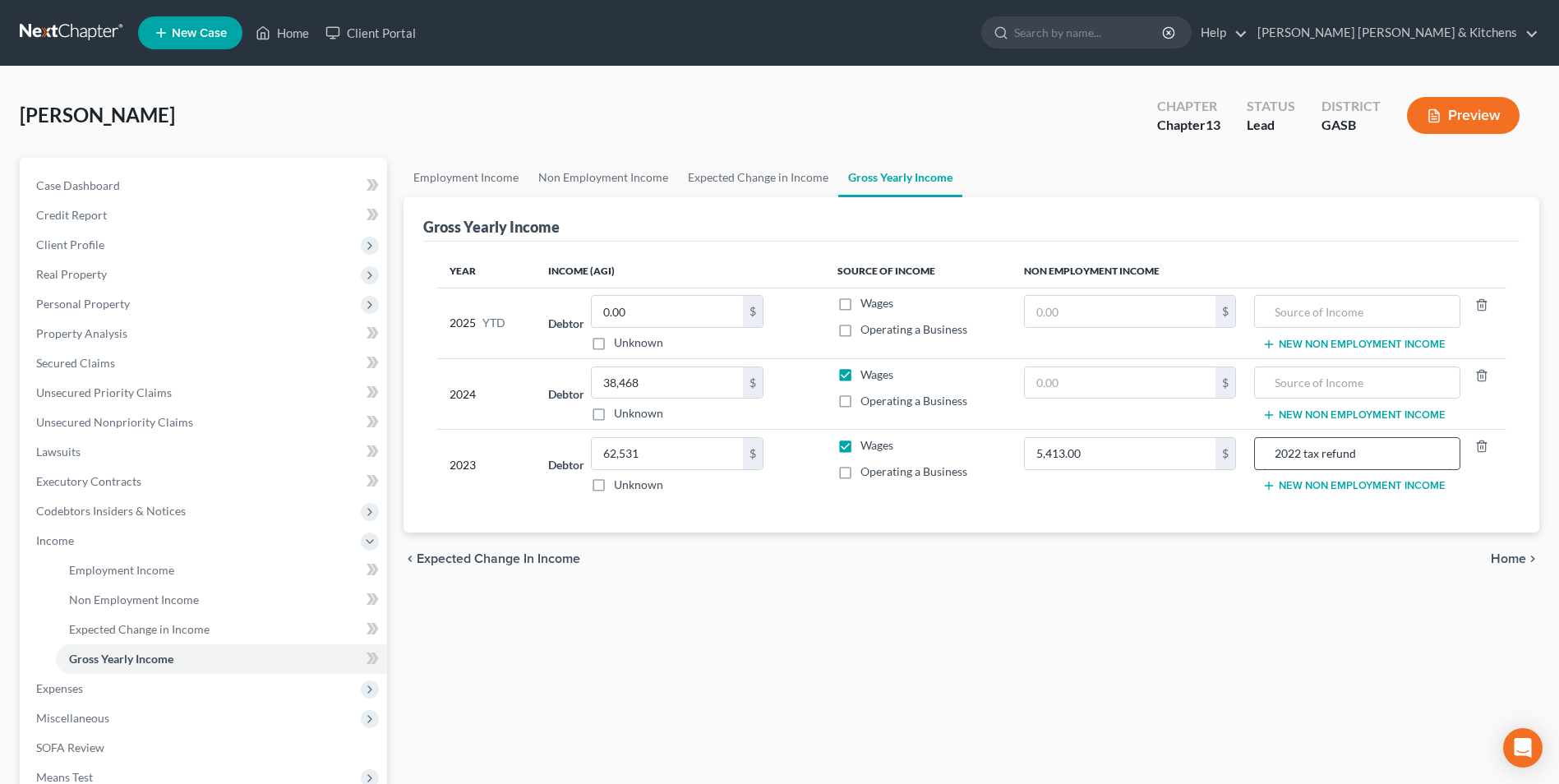
click at [1256, 464] on div "2022 tax refund" at bounding box center [1357, 453] width 206 height 33
click at [1072, 444] on input "0" at bounding box center [1120, 453] width 191 height 31
type input "36,789"
click at [1318, 460] on input "text" at bounding box center [1357, 453] width 188 height 31
type input "gross receipts barber income"
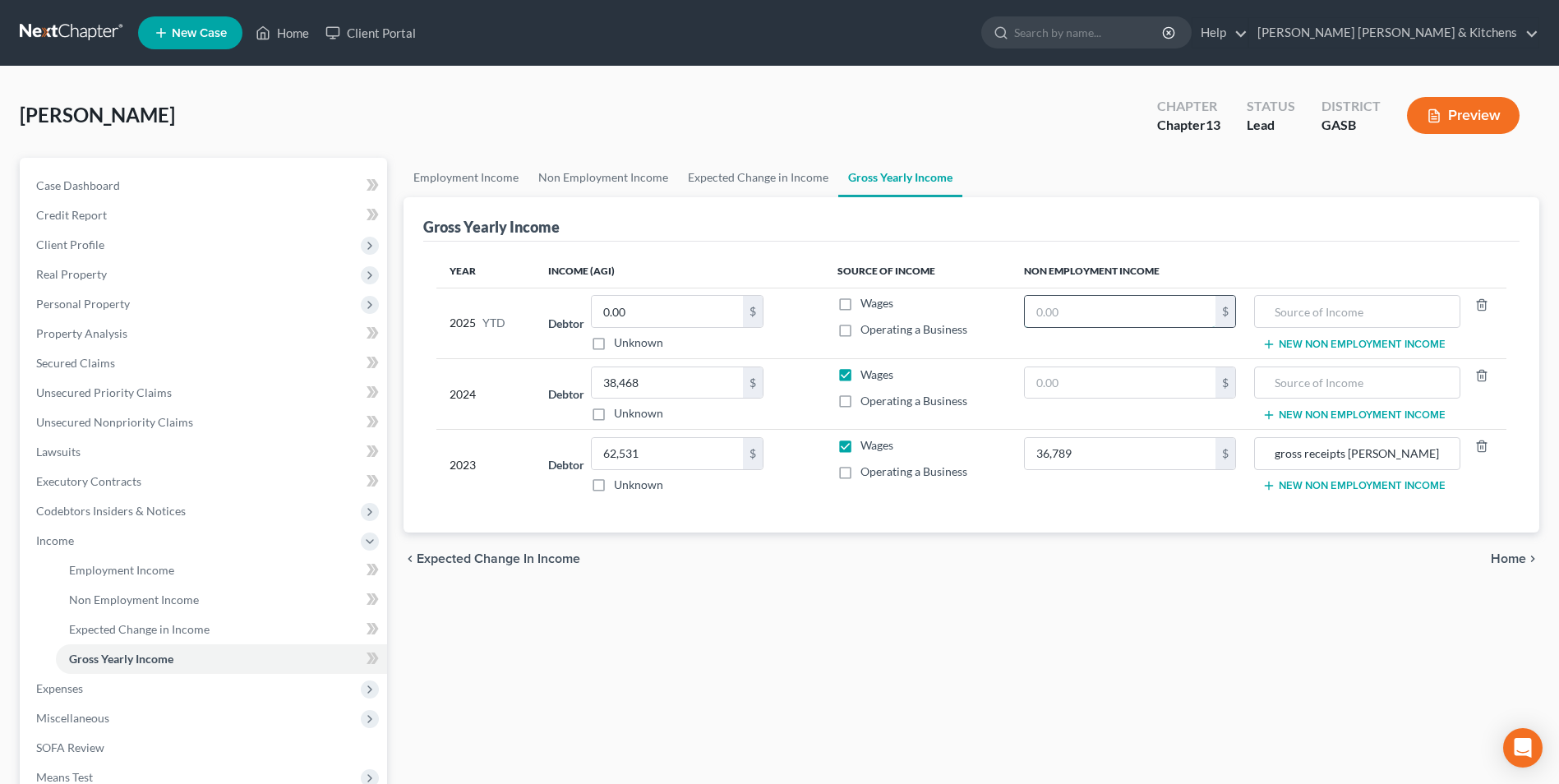
click at [1086, 304] on input "text" at bounding box center [1120, 312] width 191 height 31
type input "300"
click at [1317, 321] on input "text" at bounding box center [1357, 312] width 188 height 31
type input "YTD barber income"
click at [1318, 340] on button "New Non Employment Income" at bounding box center [1353, 344] width 183 height 13
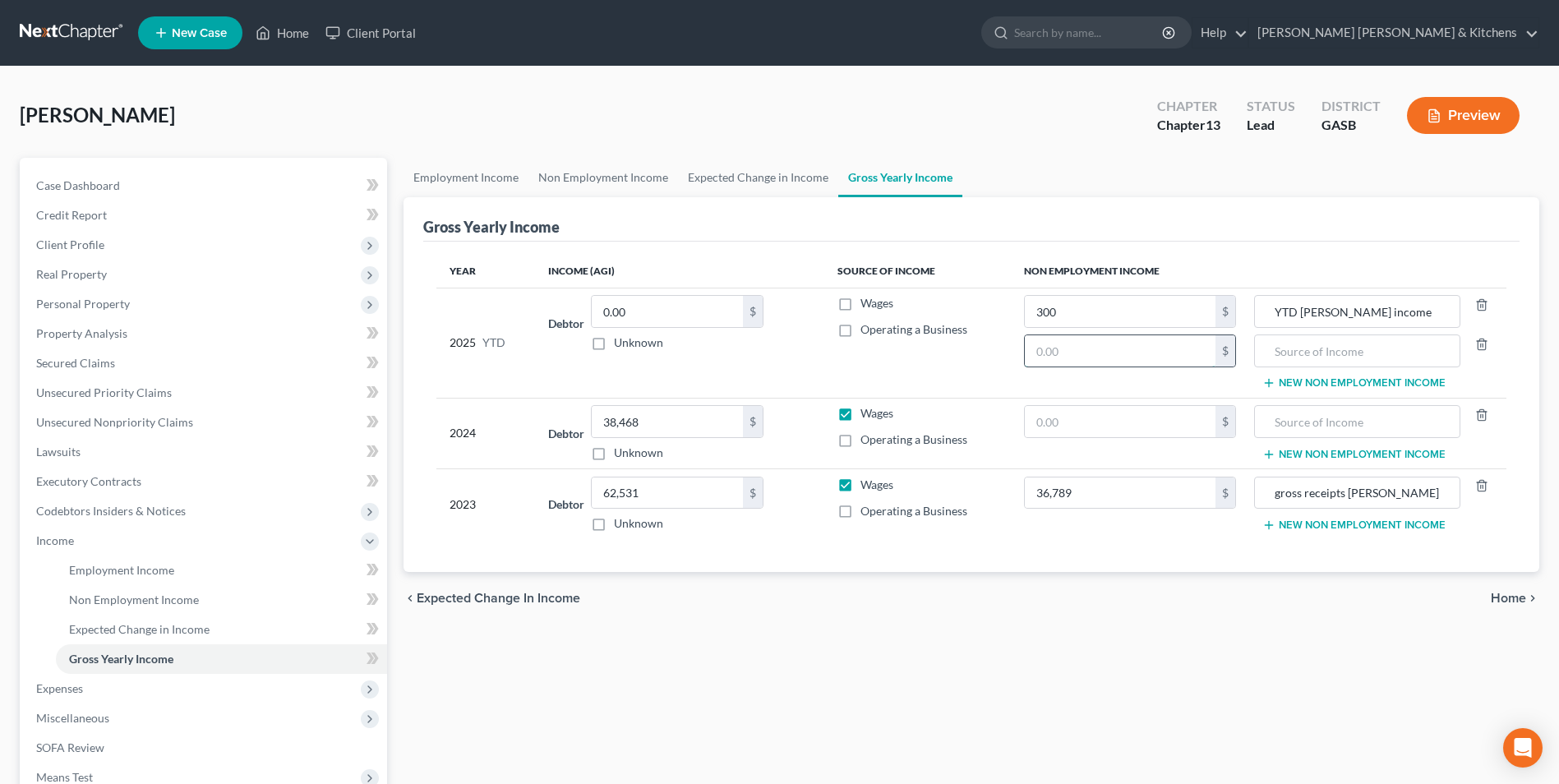
click at [1174, 359] on input "text" at bounding box center [1120, 351] width 191 height 31
type input "15,132"
click at [1298, 356] on input "text" at bounding box center [1357, 351] width 188 height 31
type input "2024 tax refund"
click at [1185, 423] on input "text" at bounding box center [1120, 422] width 191 height 31
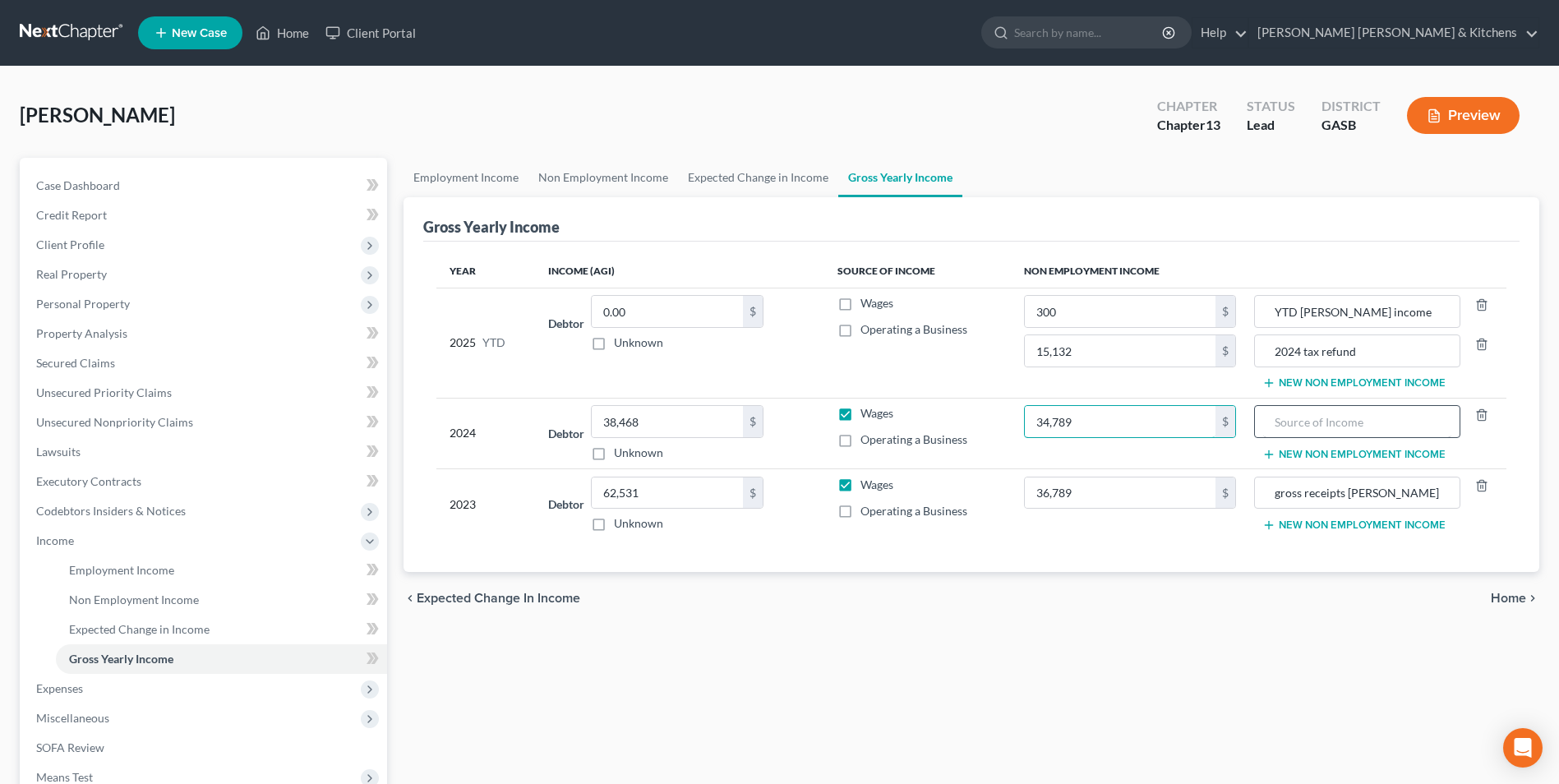
type input "34,789"
click at [1288, 423] on input "text" at bounding box center [1357, 422] width 188 height 31
type input "gross receipts barber income"
click at [1318, 455] on button "New Non Employment Income" at bounding box center [1353, 454] width 183 height 13
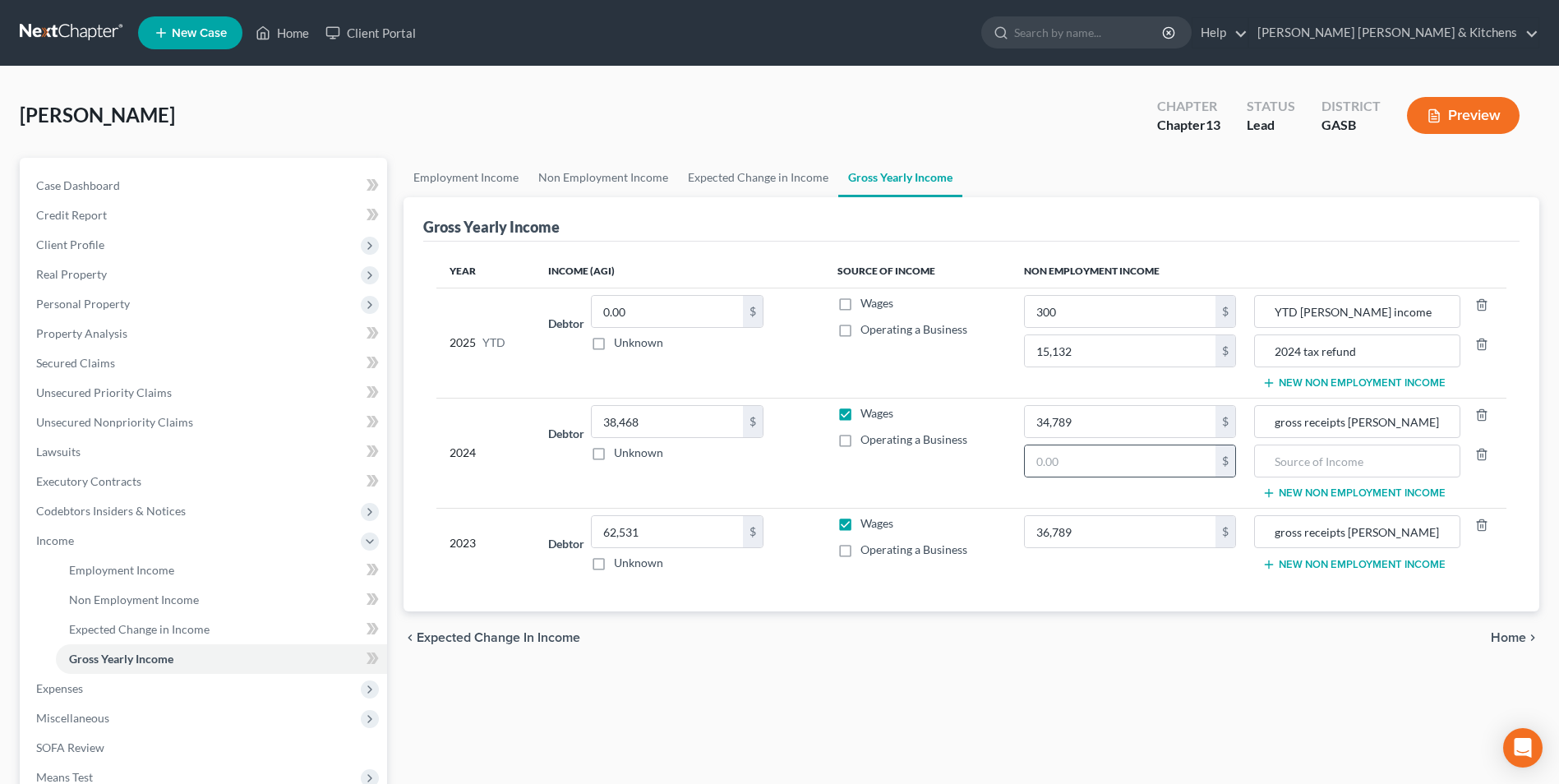
click at [1217, 457] on div "$" at bounding box center [1226, 461] width 20 height 31
click at [1128, 454] on input "text" at bounding box center [1120, 461] width 191 height 31
type input "20,020"
click at [1273, 457] on input "text" at bounding box center [1357, 461] width 188 height 31
type input "2023 tax refund"
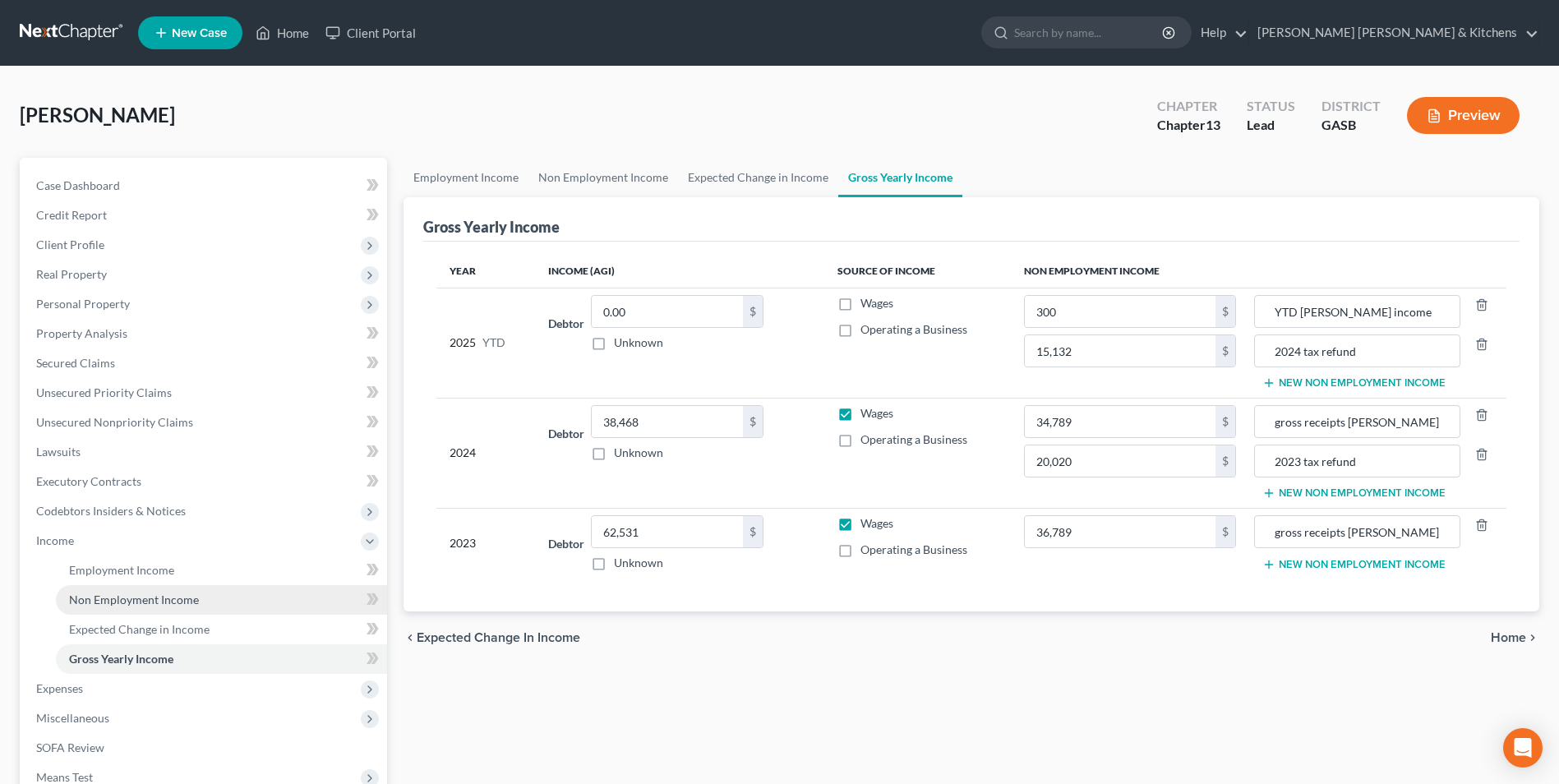
click at [106, 598] on span "Non Employment Income" at bounding box center [134, 599] width 130 height 14
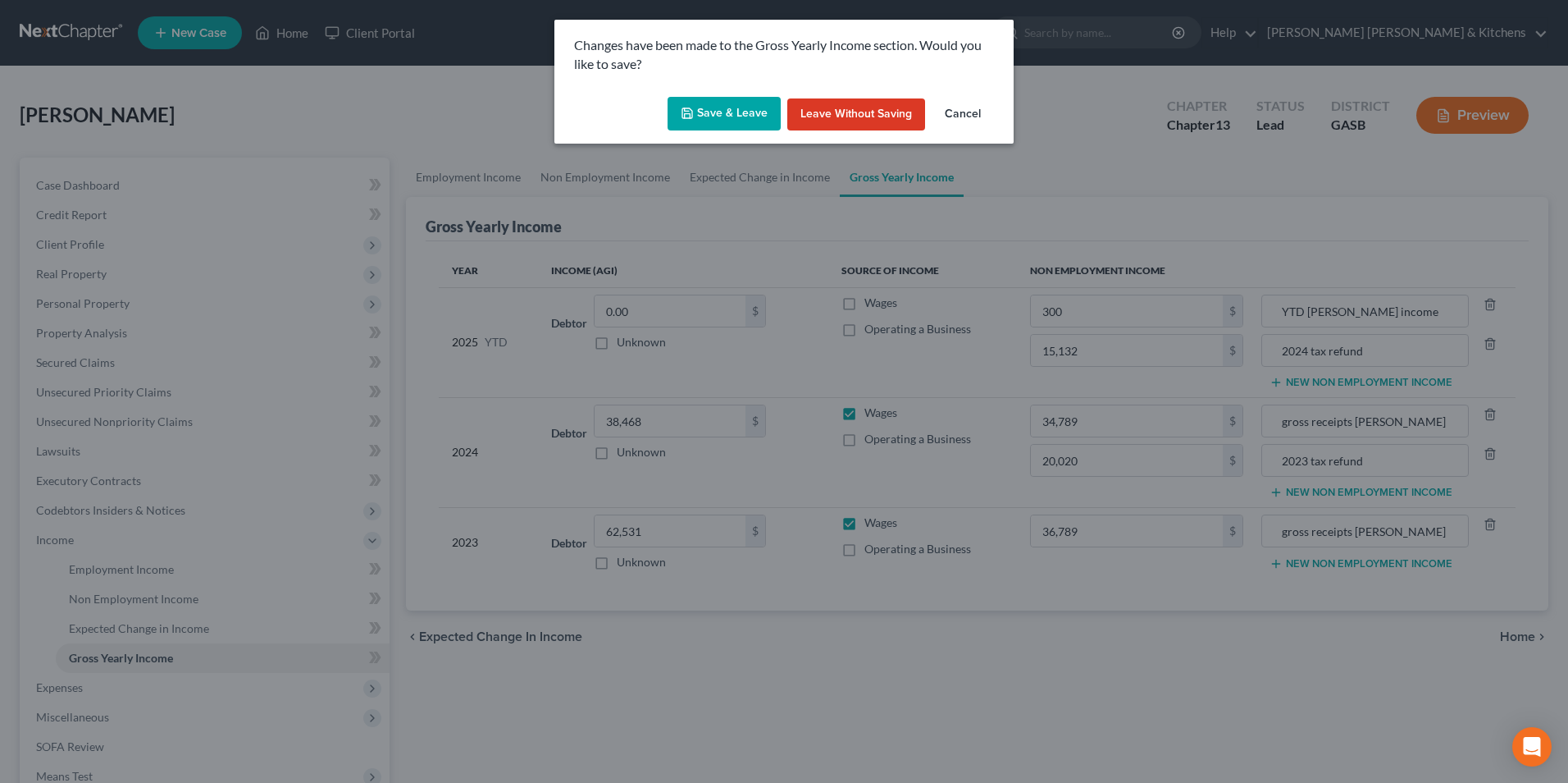
click at [700, 118] on button "Save & Leave" at bounding box center [724, 114] width 113 height 35
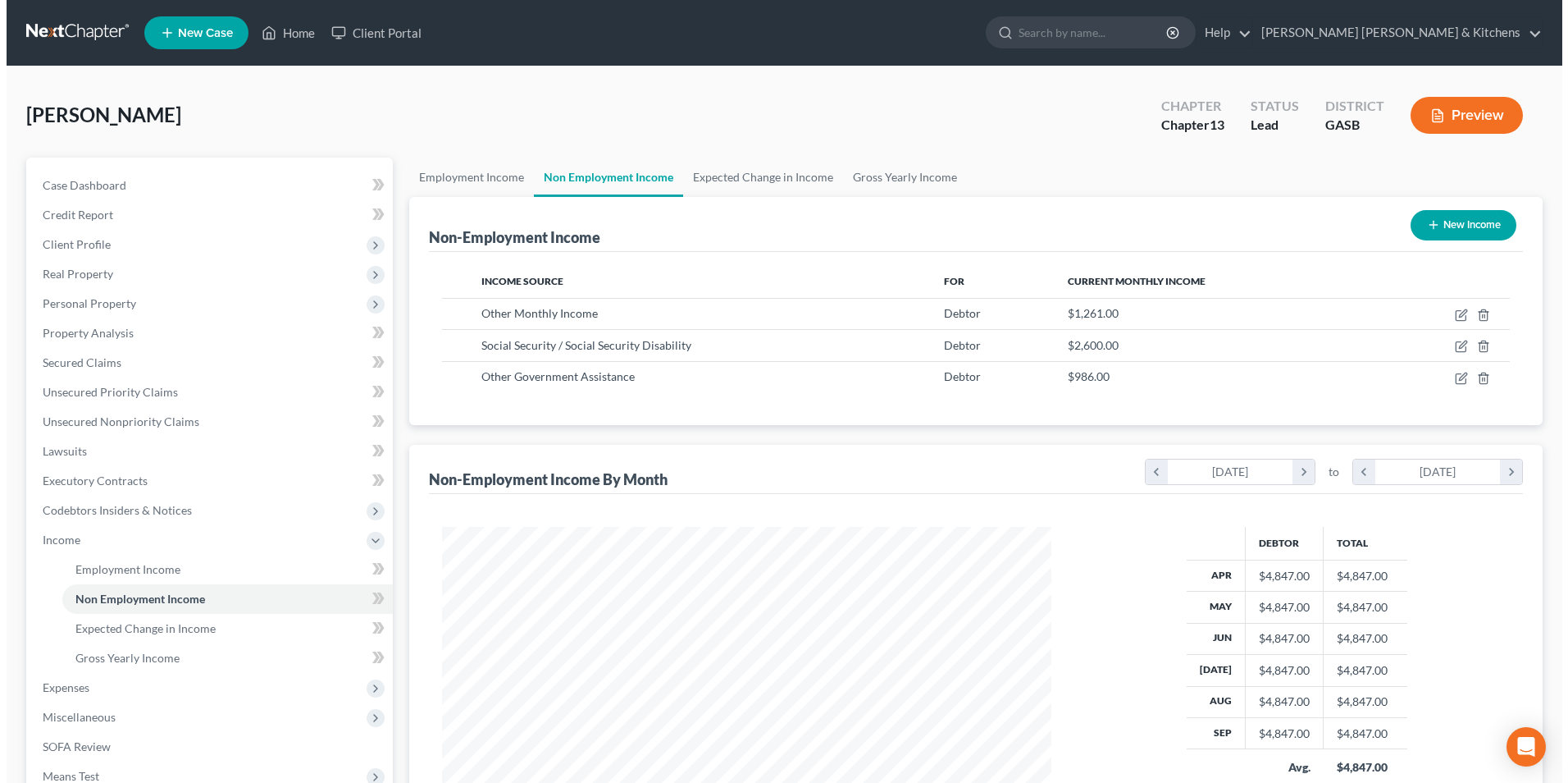
scroll to position [305, 641]
click at [1447, 223] on button "New Income" at bounding box center [1457, 225] width 106 height 31
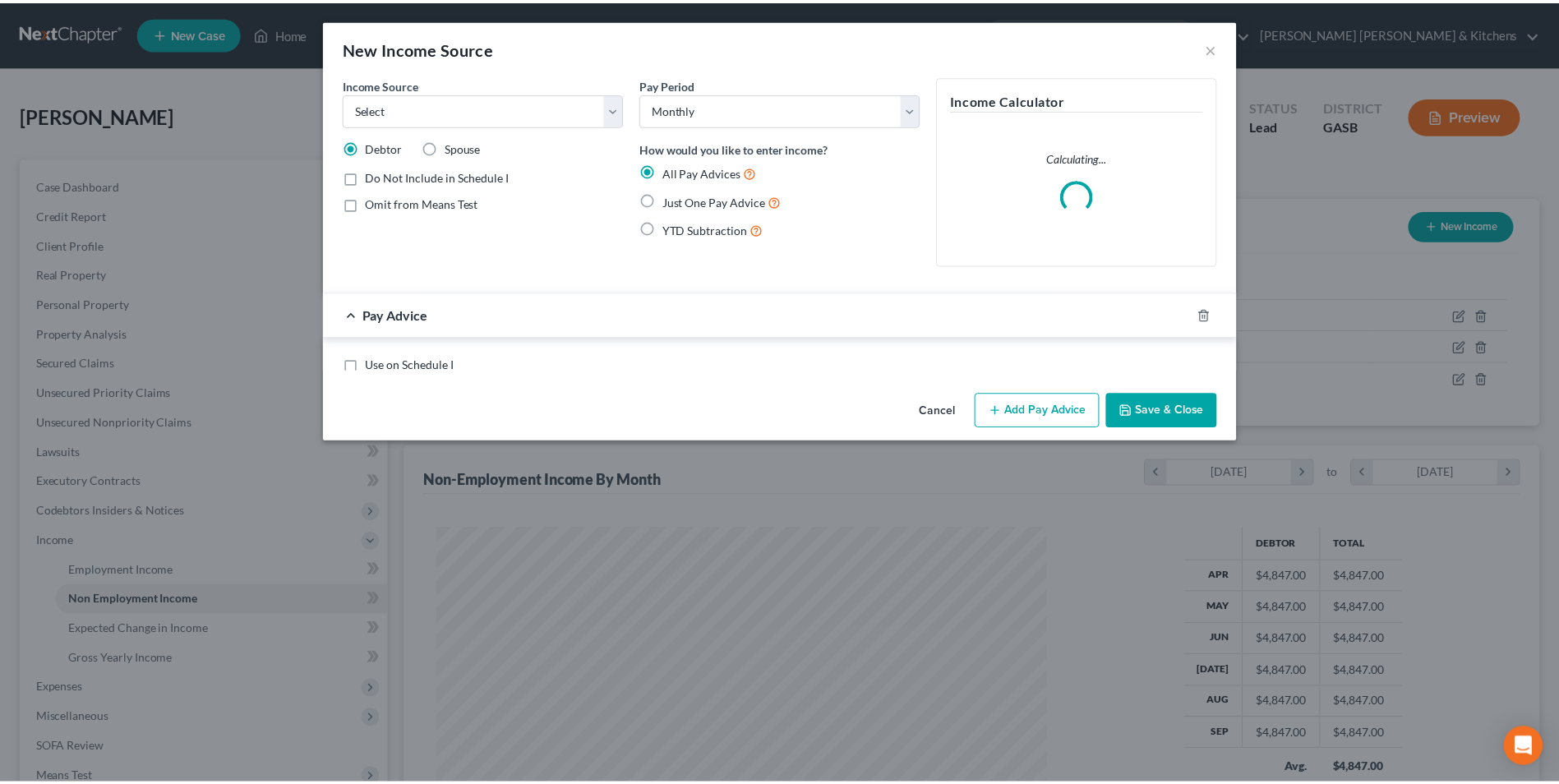
scroll to position [307, 649]
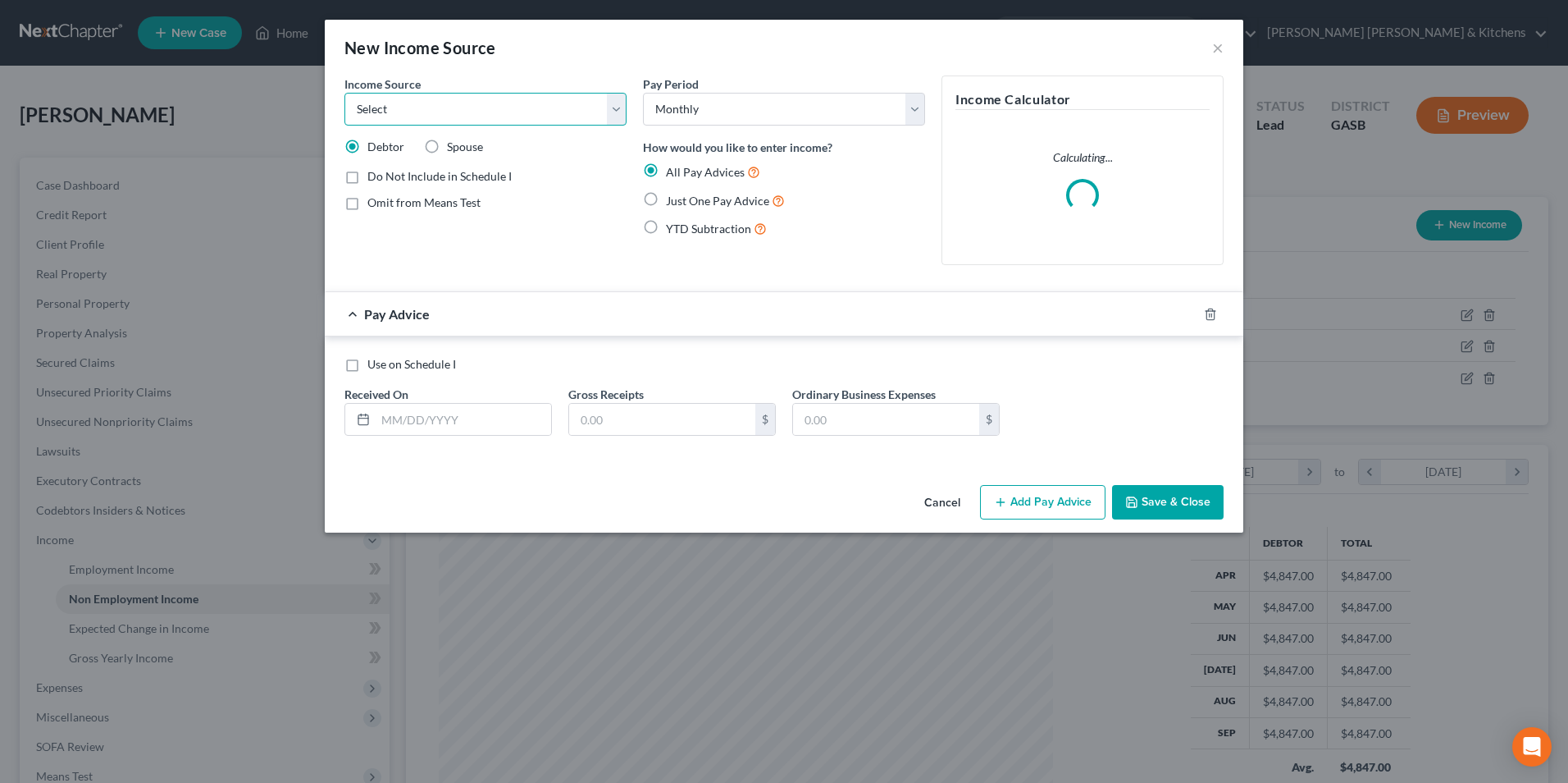
click at [443, 117] on select "Select Unemployment Disability (from employer) Pension Retirement Social Securi…" at bounding box center [485, 109] width 282 height 33
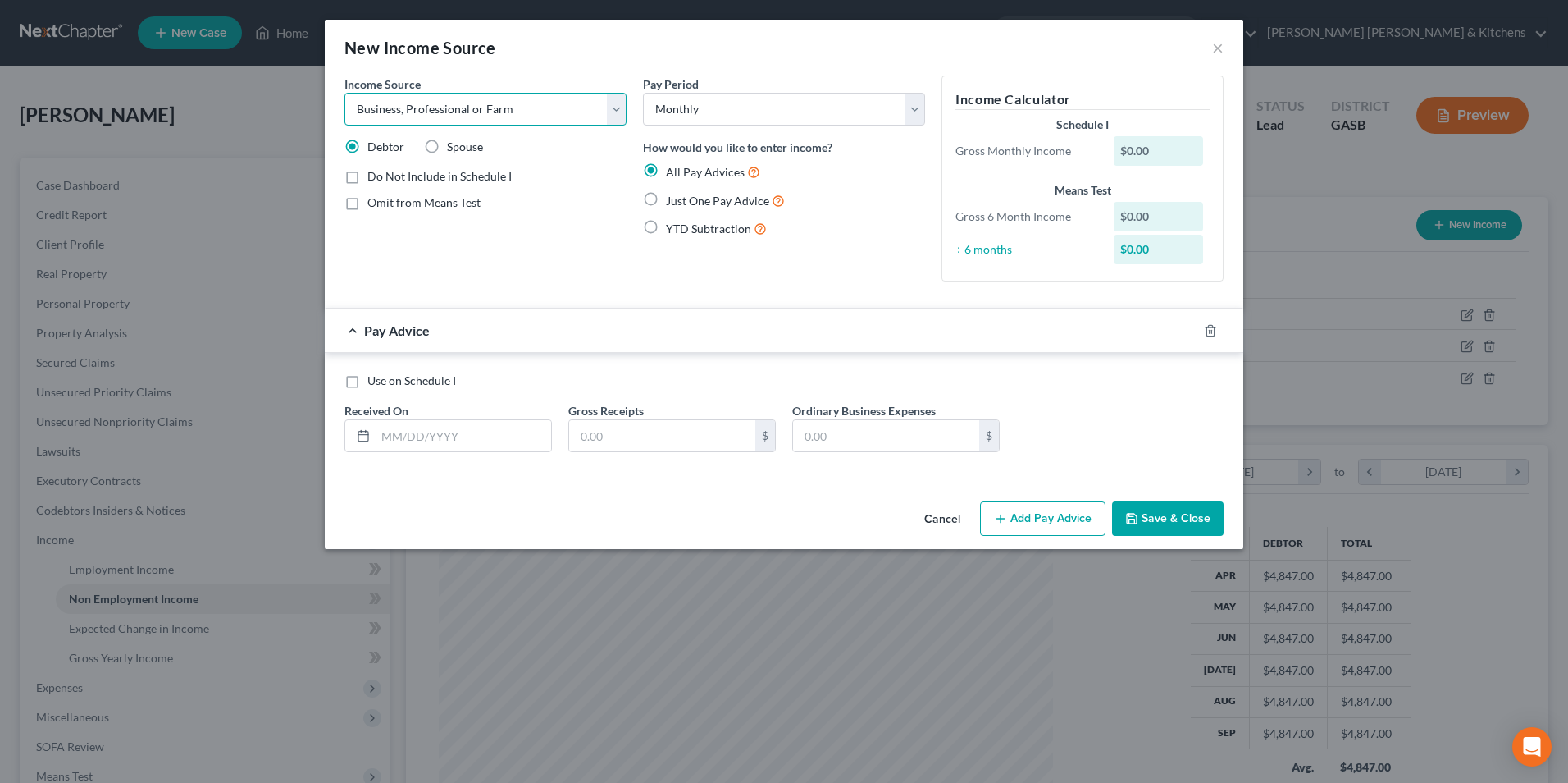
click at [344, 93] on select "Select Unemployment Disability (from employer) Pension Retirement Social Securi…" at bounding box center [485, 109] width 282 height 33
click at [367, 180] on label "Do Not Include in Schedule I" at bounding box center [439, 176] width 144 height 17
click at [374, 179] on input "Do Not Include in Schedule I" at bounding box center [379, 173] width 11 height 11
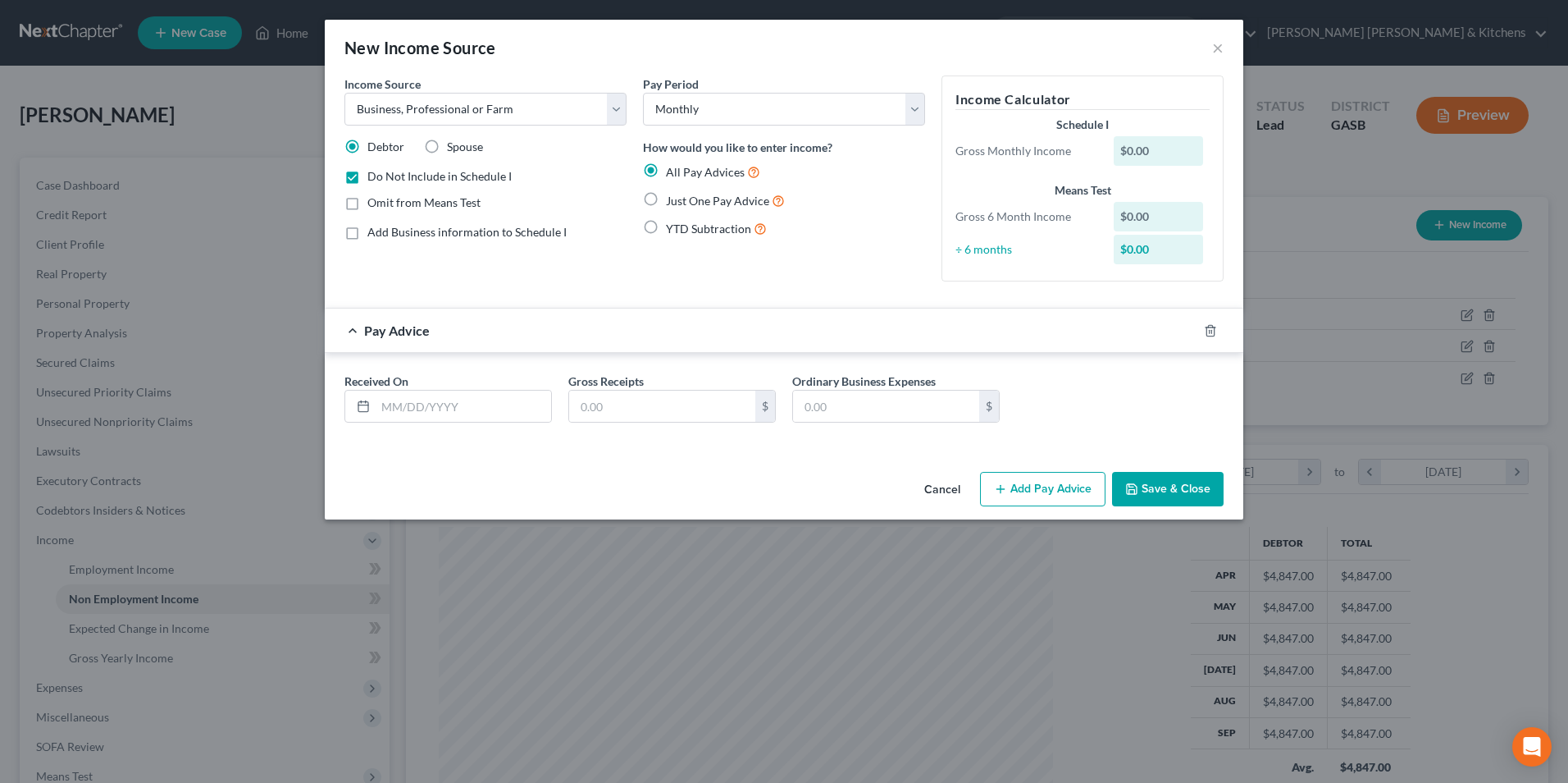
click at [666, 195] on label "Just One Pay Advice" at bounding box center [726, 200] width 119 height 19
click at [673, 195] on input "Just One Pay Advice" at bounding box center [678, 196] width 11 height 11
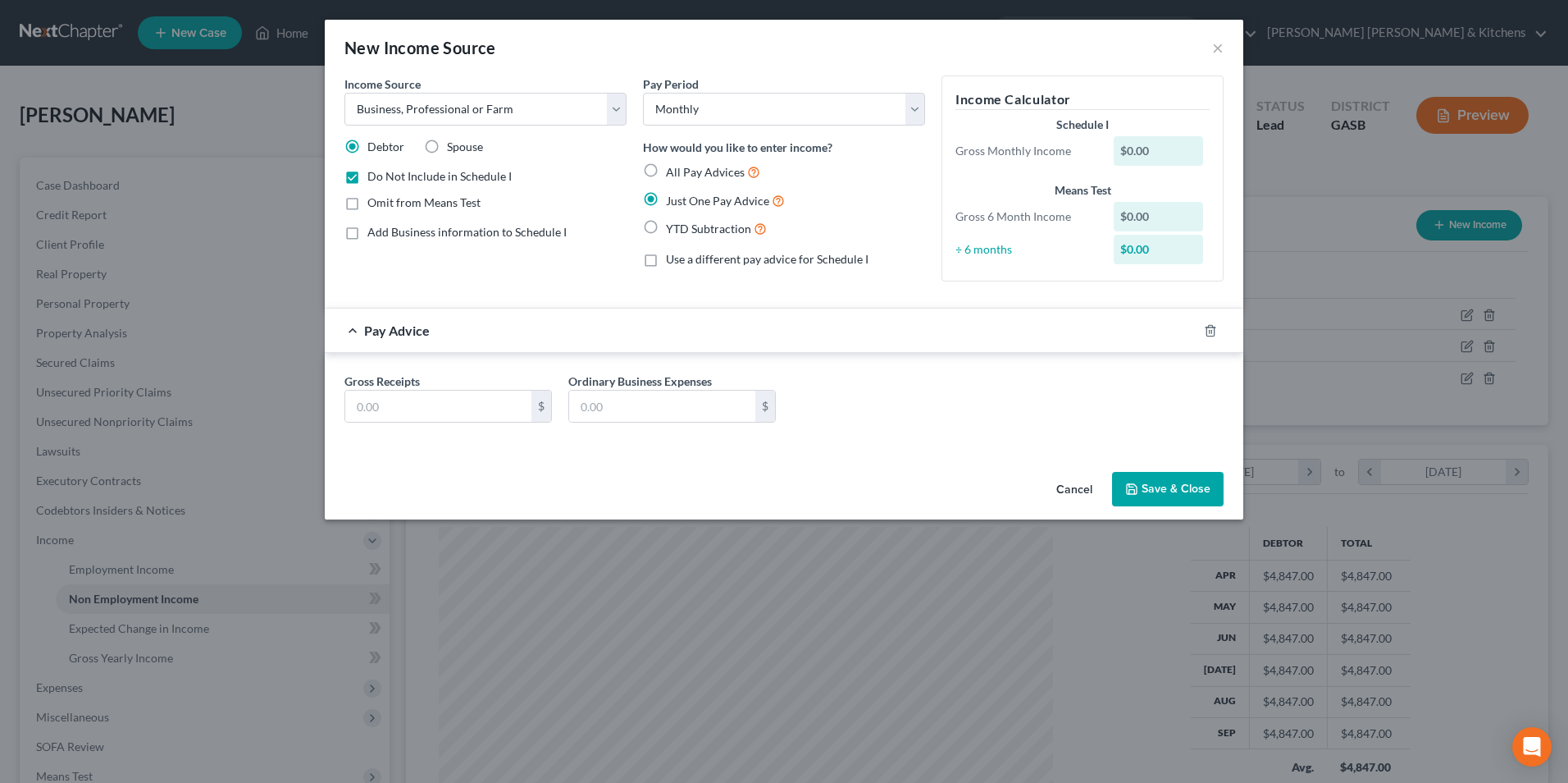
click at [666, 223] on label "YTD Subtraction" at bounding box center [717, 228] width 101 height 19
click at [673, 223] on input "YTD Subtraction" at bounding box center [678, 224] width 11 height 11
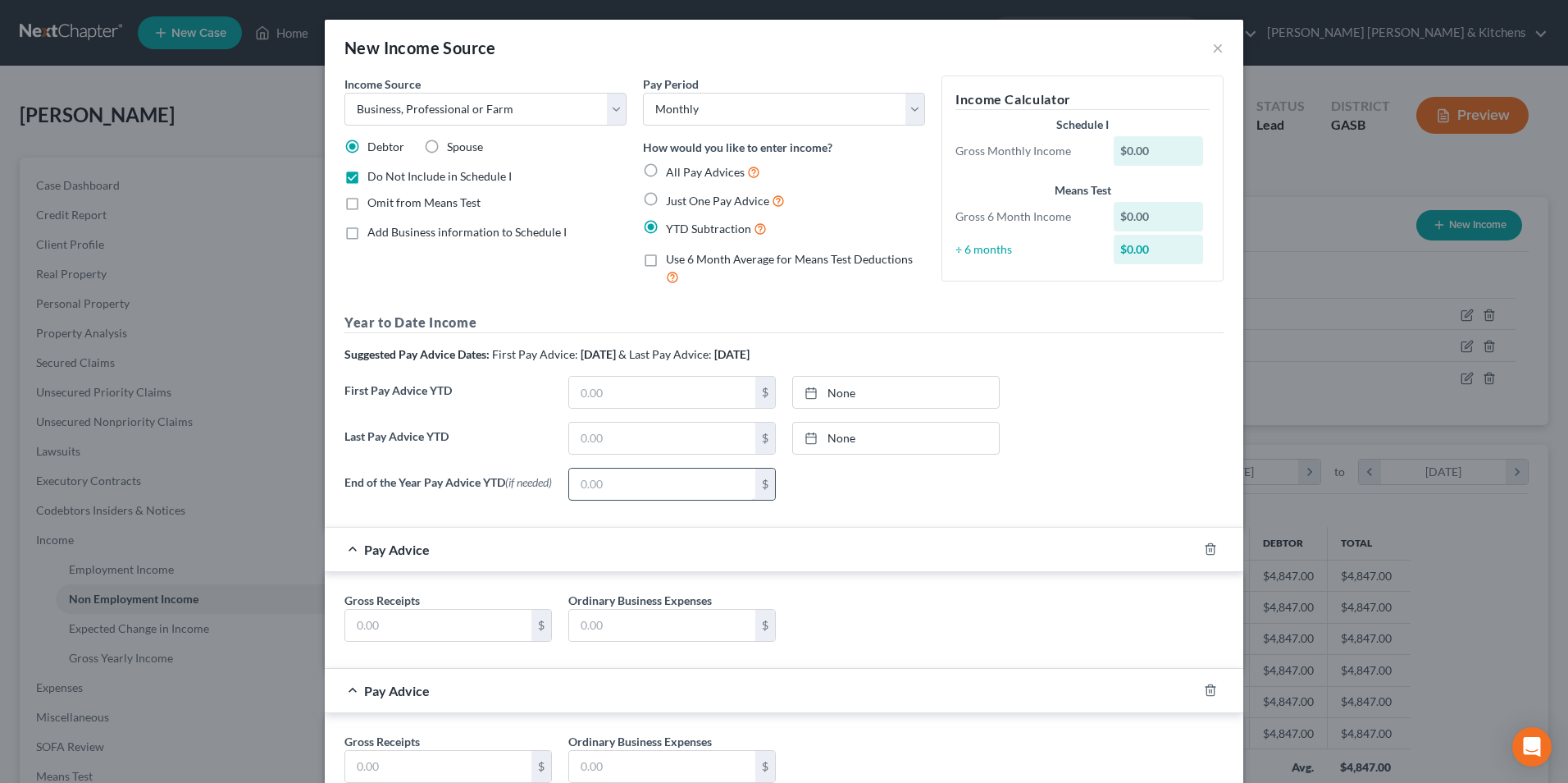
click at [640, 492] on input "text" at bounding box center [662, 484] width 186 height 31
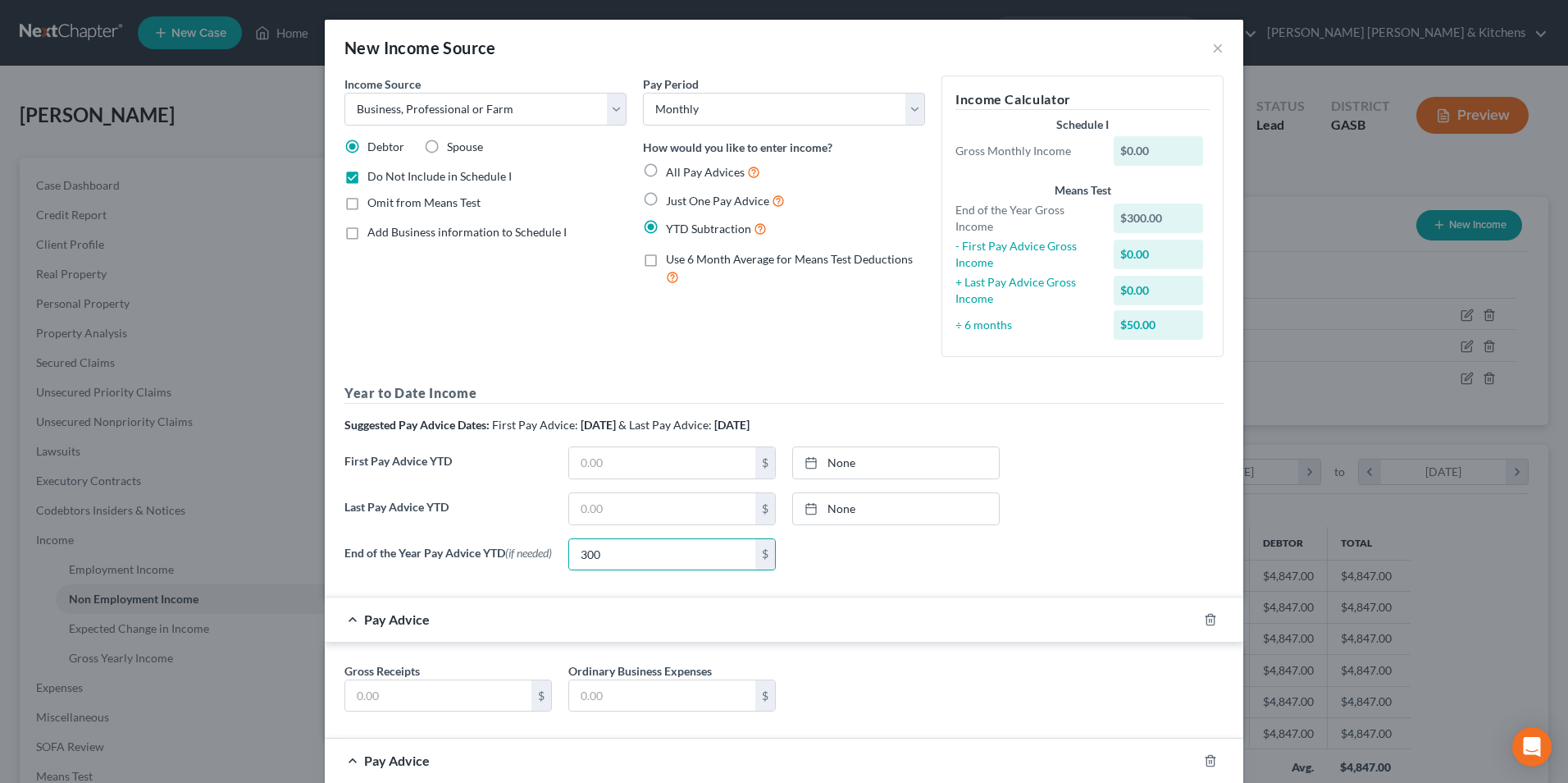
click at [666, 204] on label "Just One Pay Advice" at bounding box center [726, 200] width 119 height 19
click at [673, 202] on input "Just One Pay Advice" at bounding box center [678, 196] width 11 height 11
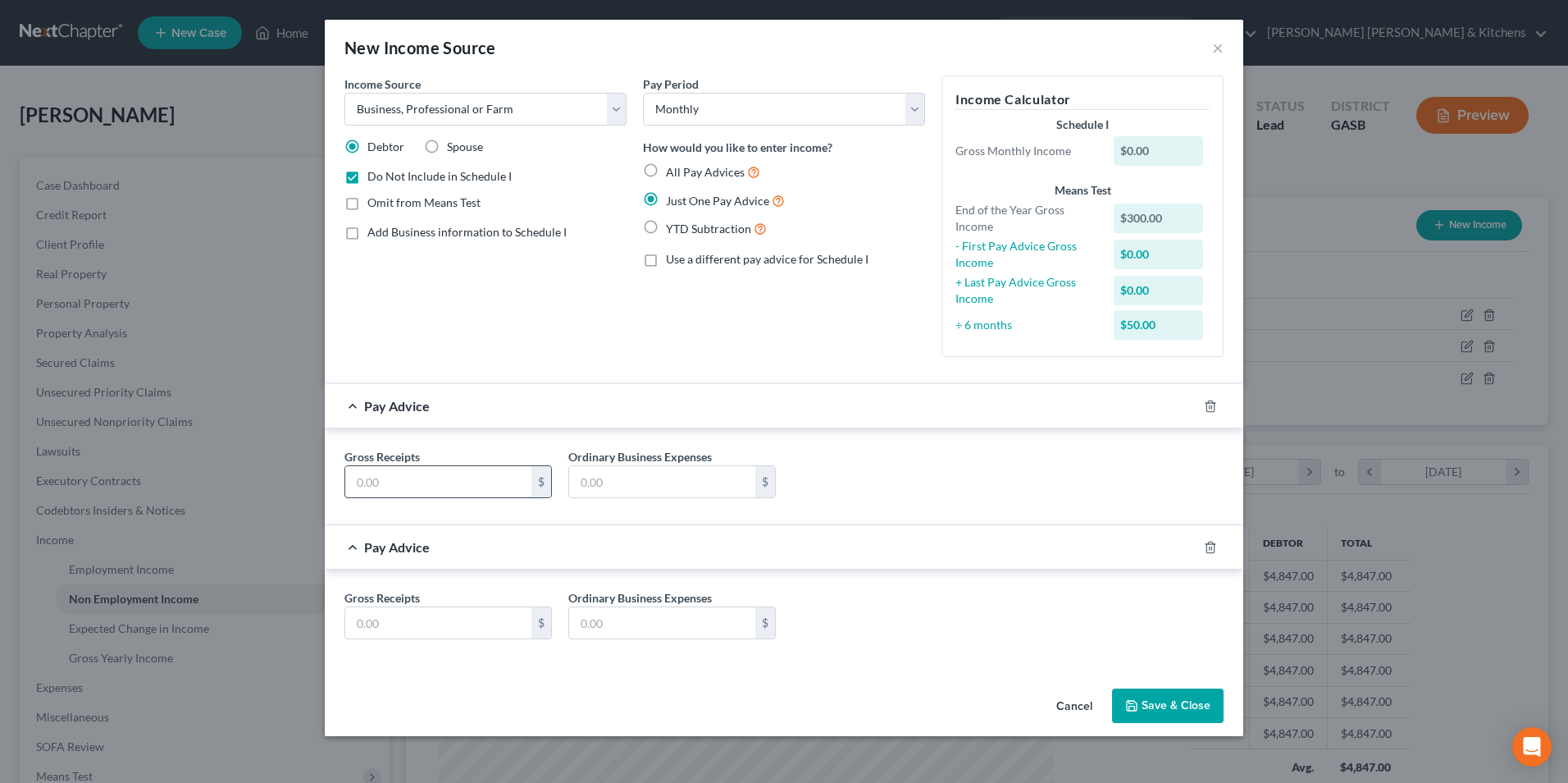
click at [504, 490] on input "text" at bounding box center [438, 482] width 186 height 31
click at [1204, 548] on icon "button" at bounding box center [1211, 547] width 13 height 13
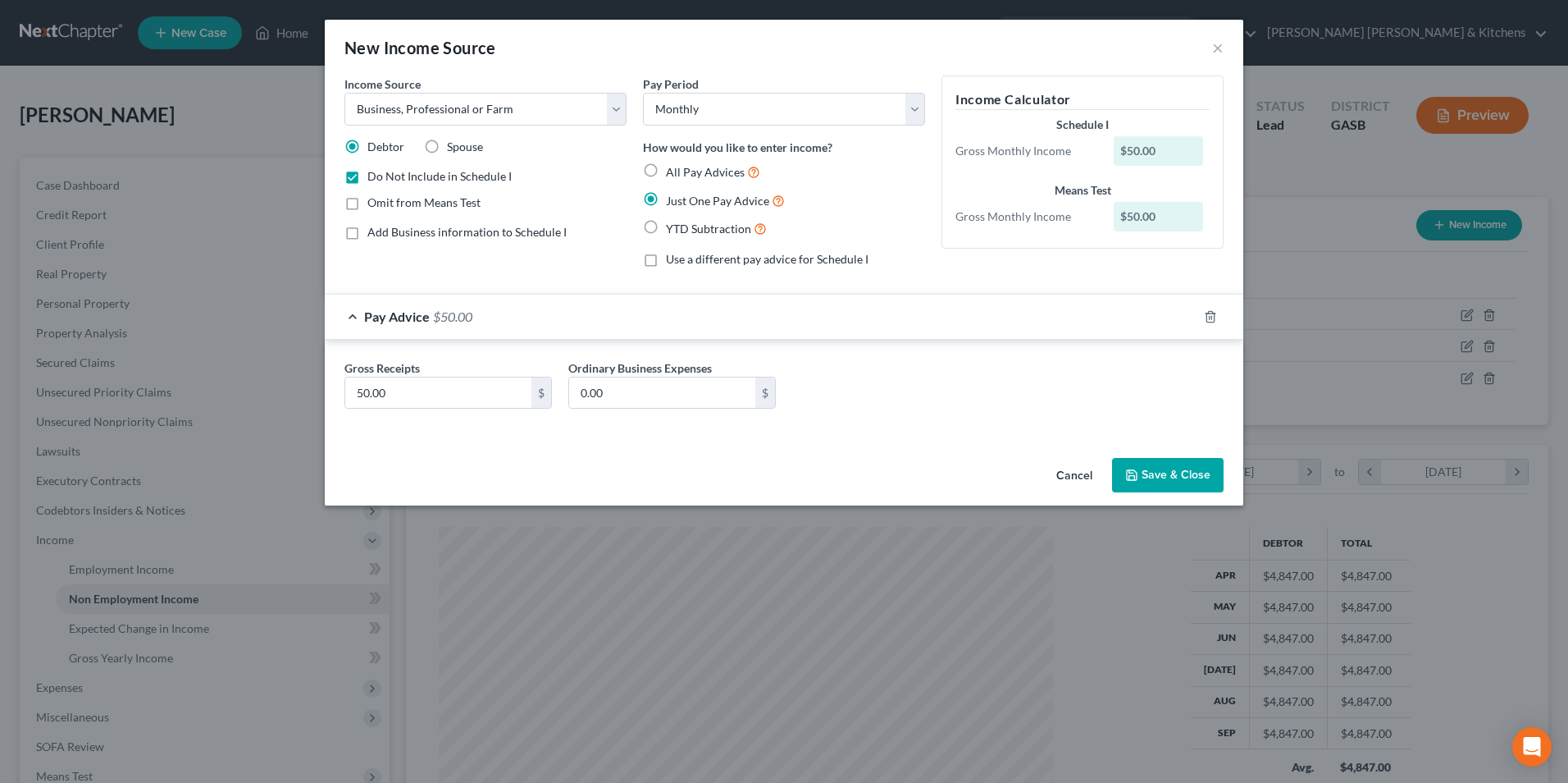
click at [1168, 491] on button "Save & Close" at bounding box center [1168, 475] width 112 height 35
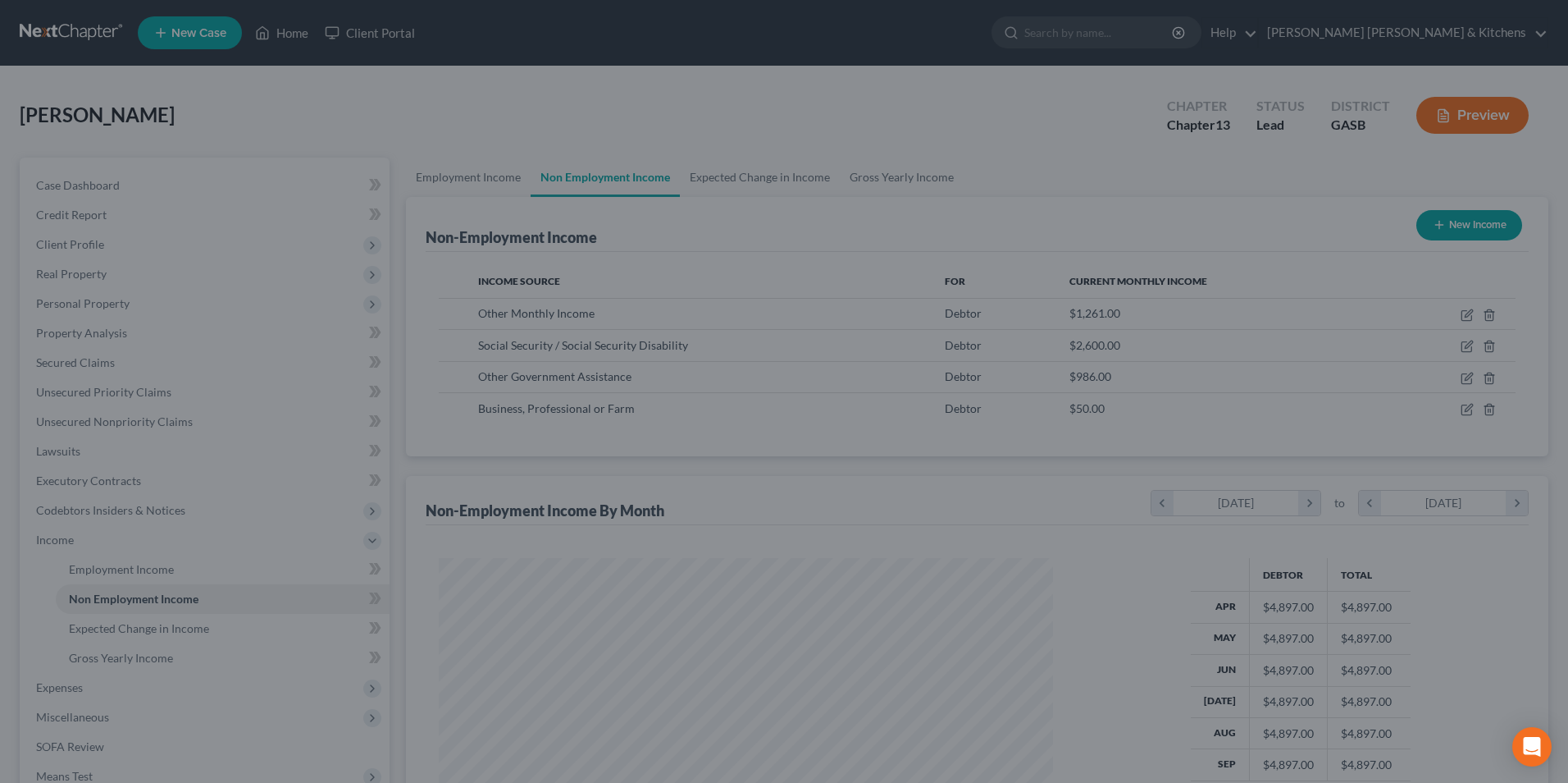
scroll to position [820111, 819521]
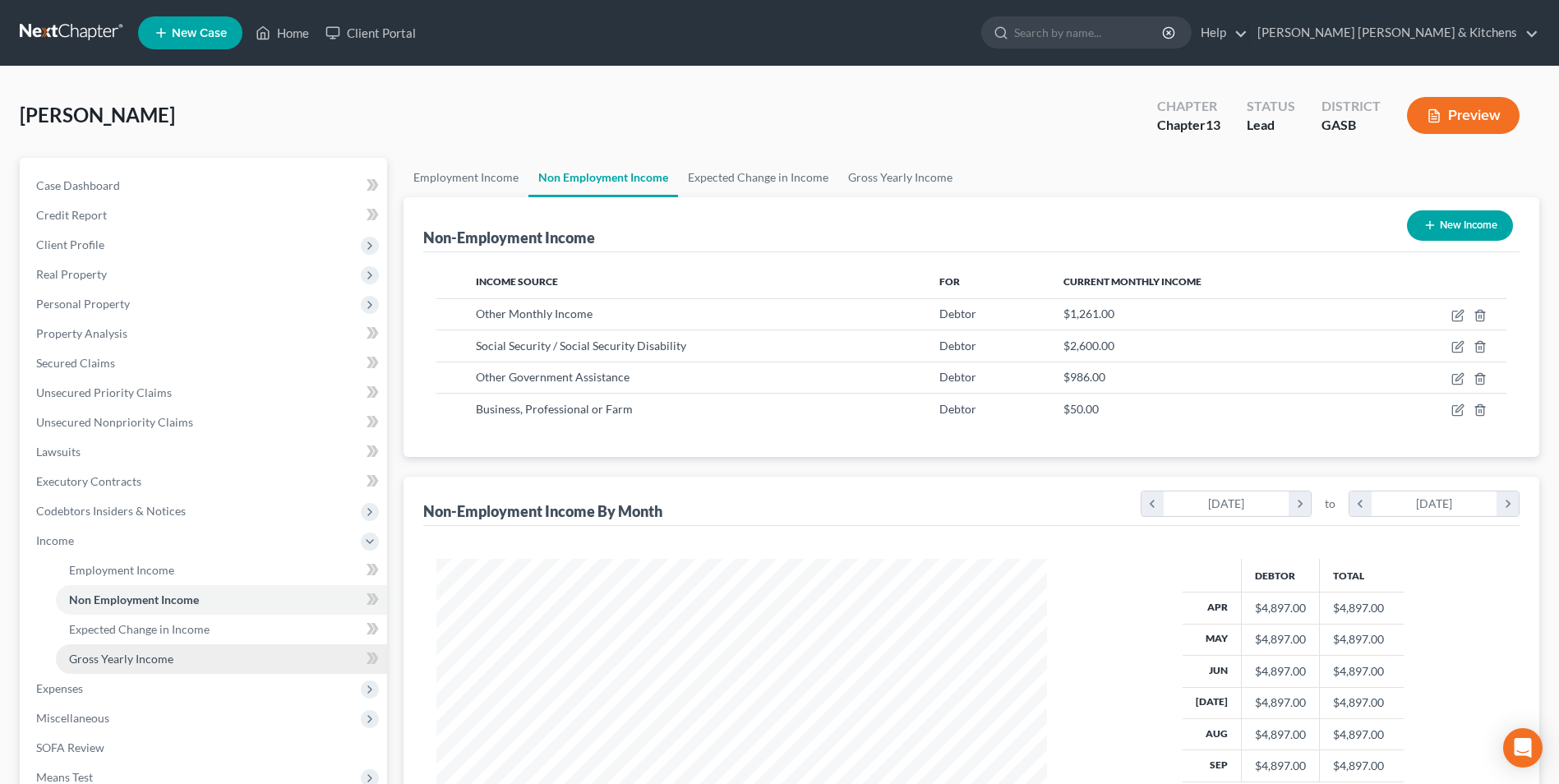
click at [164, 650] on link "Gross Yearly Income" at bounding box center [221, 659] width 331 height 30
click at [196, 651] on link "Gross Yearly Income" at bounding box center [221, 659] width 331 height 30
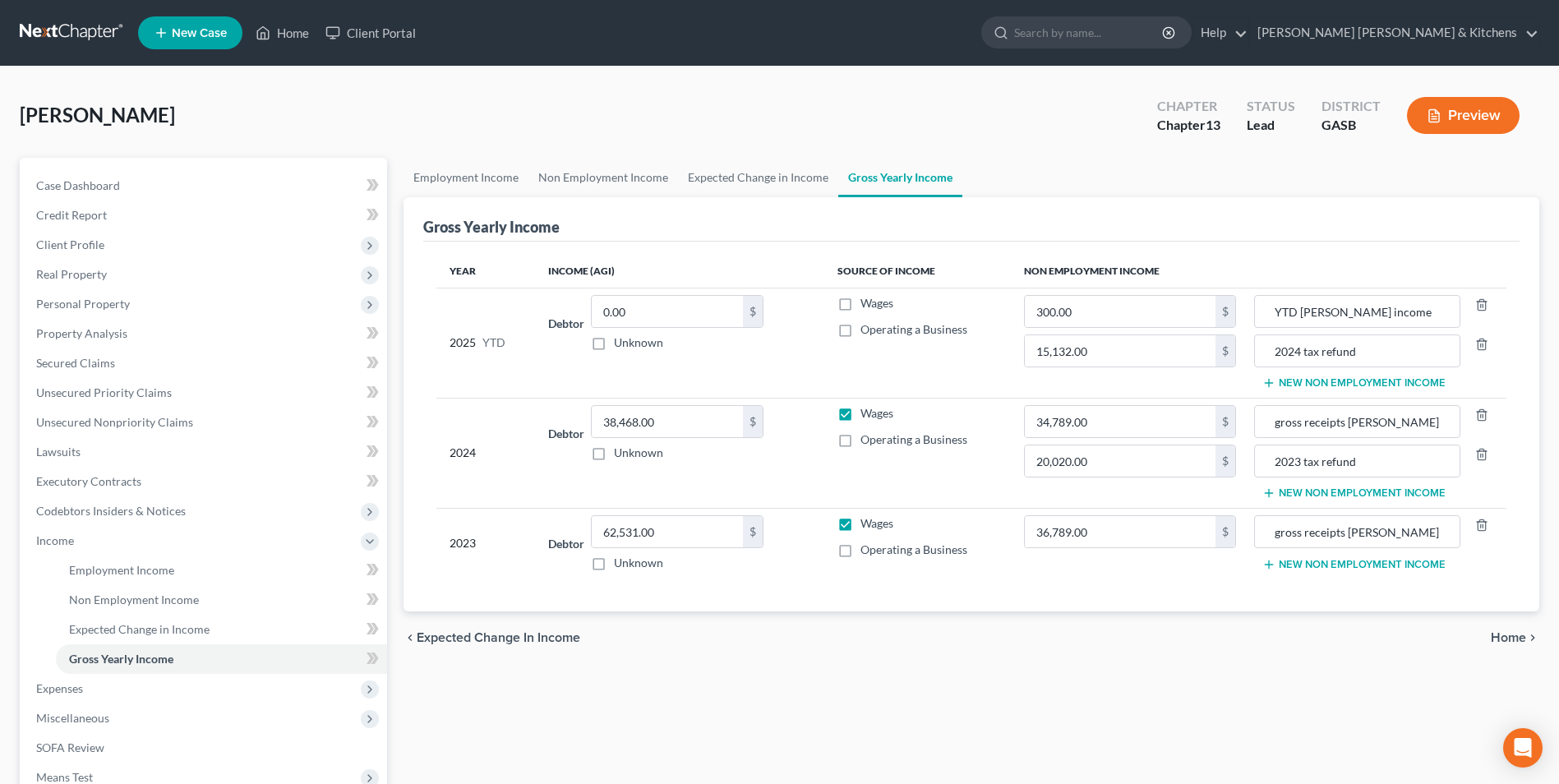
click at [1356, 491] on button "New Non Employment Income" at bounding box center [1353, 493] width 183 height 13
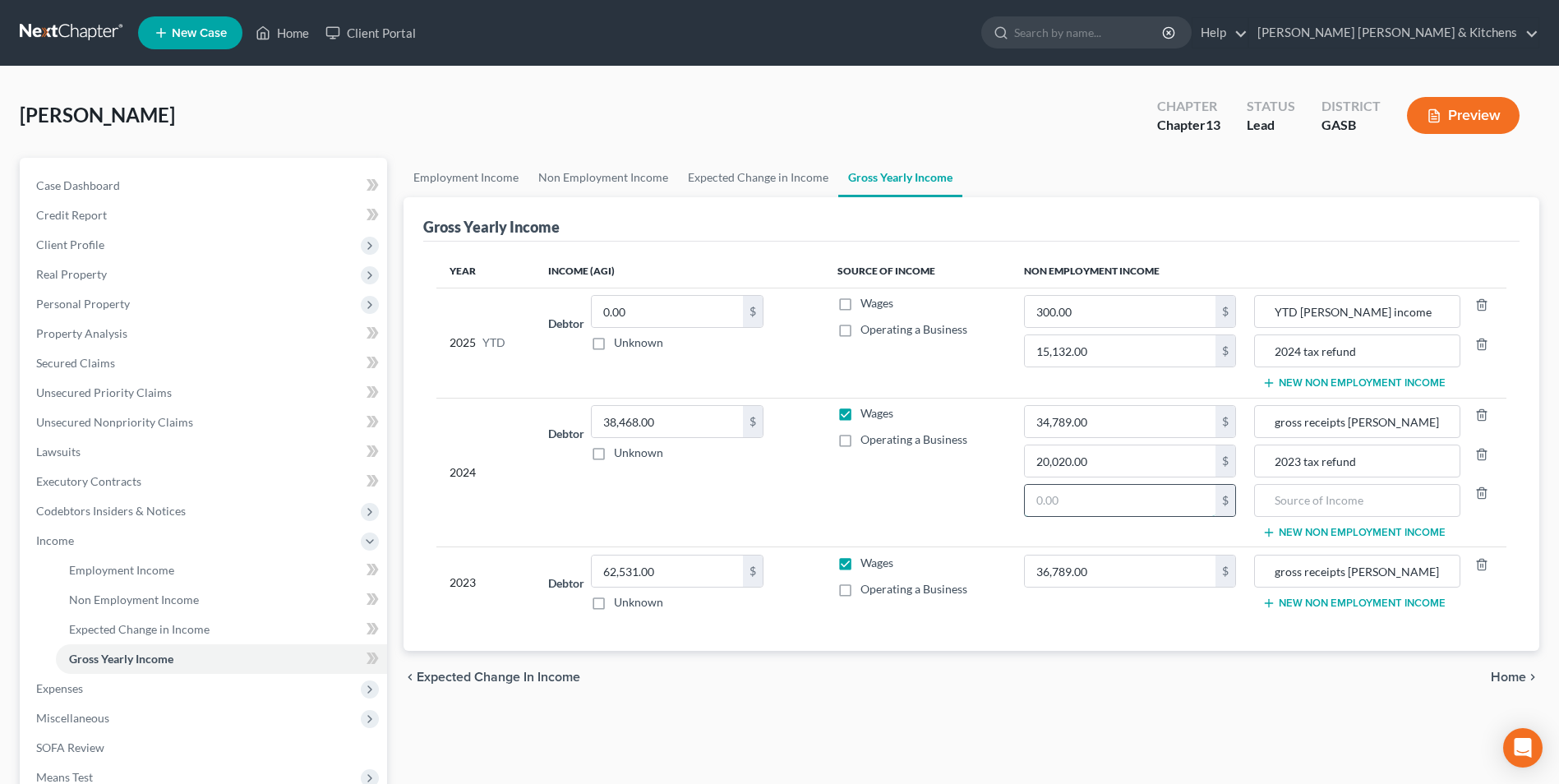
click at [1178, 489] on input "text" at bounding box center [1120, 501] width 191 height 31
type input "5,838"
click at [1348, 510] on input "text" at bounding box center [1357, 501] width 188 height 31
type input "social security"
click at [182, 603] on span "Non Employment Income" at bounding box center [134, 599] width 130 height 14
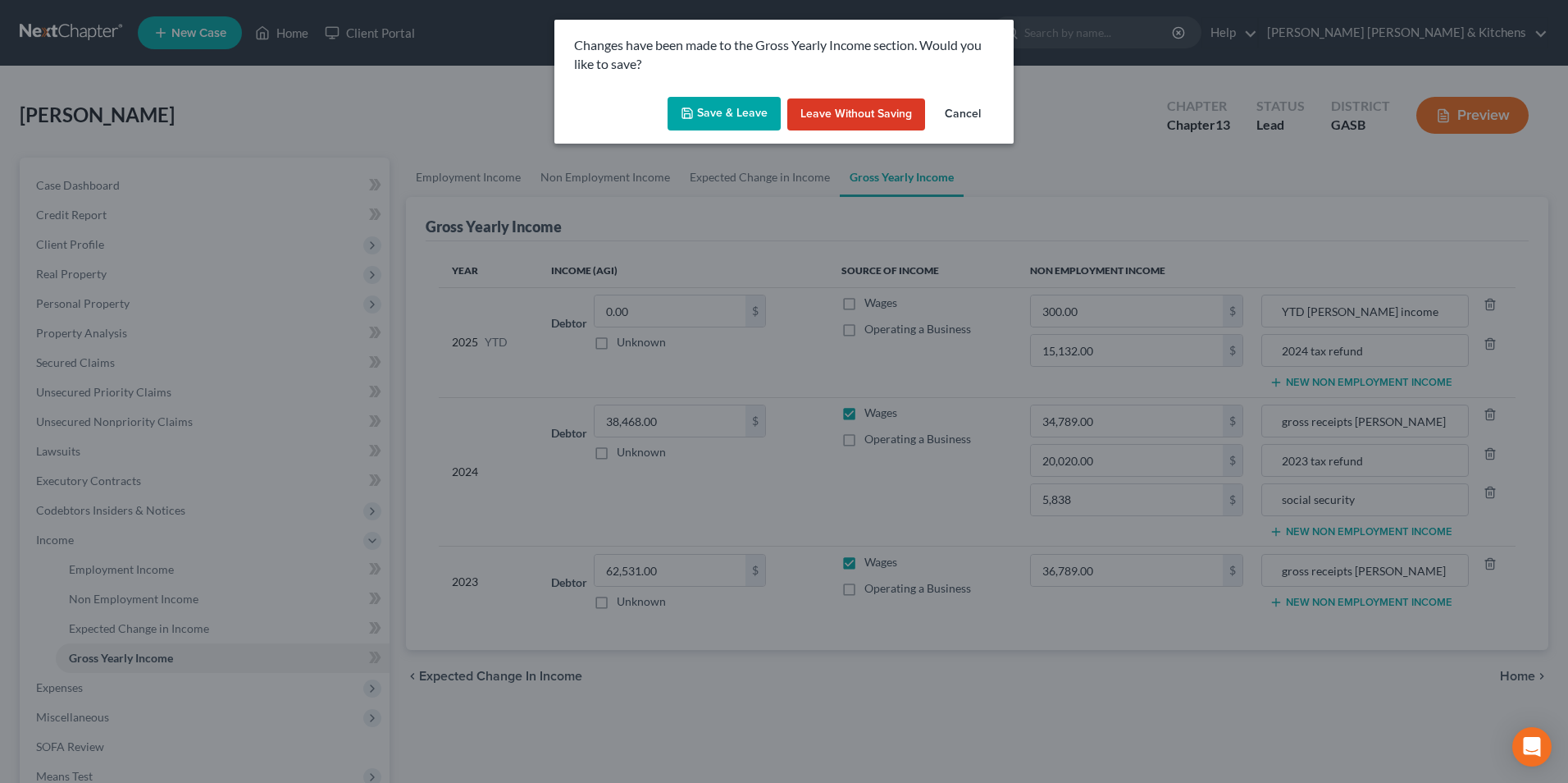
click at [722, 113] on button "Save & Leave" at bounding box center [724, 114] width 113 height 35
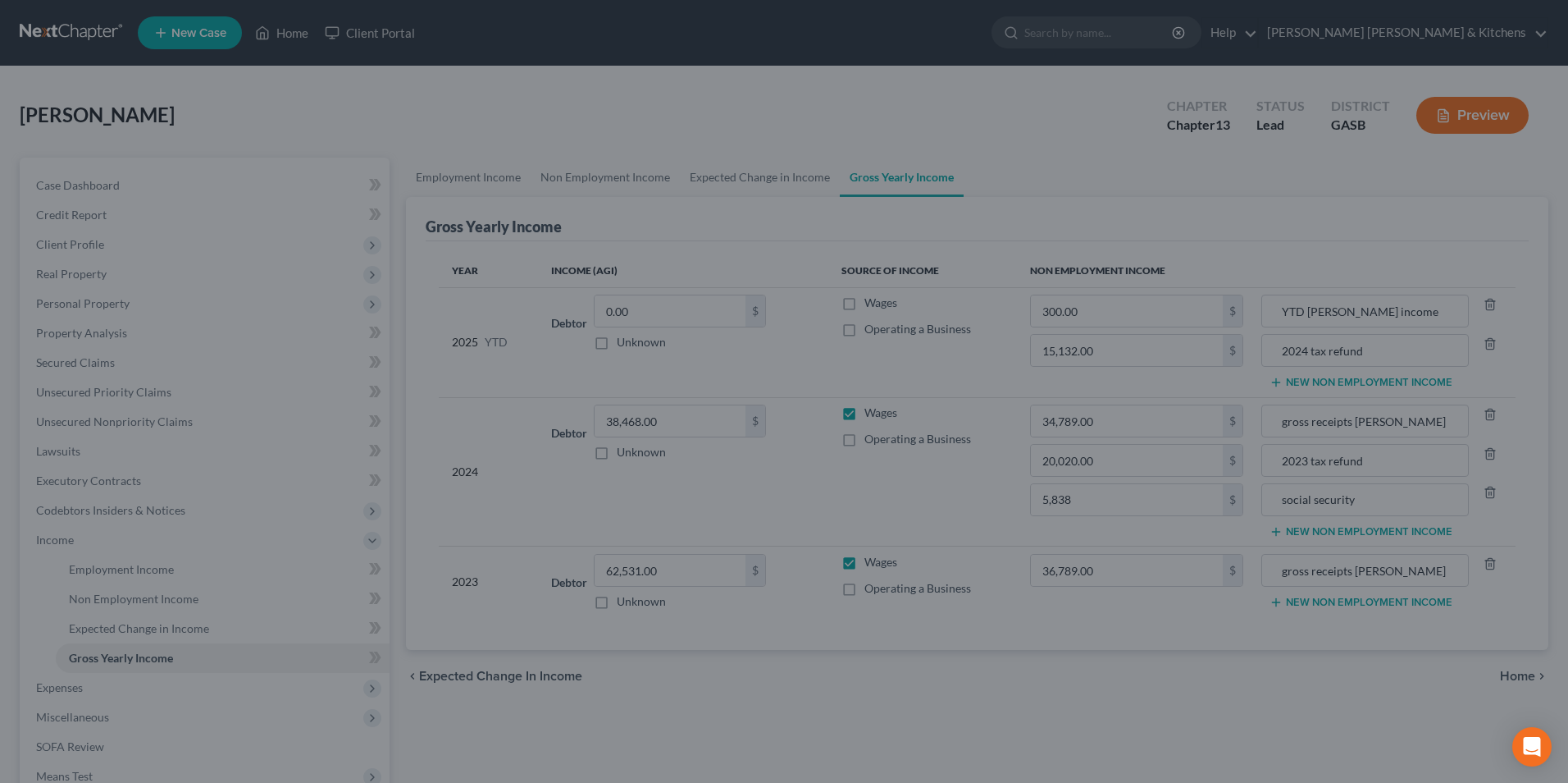
type input "5,838.00"
type input "34,789.00"
type input "social security"
type input "gross receipts barber income"
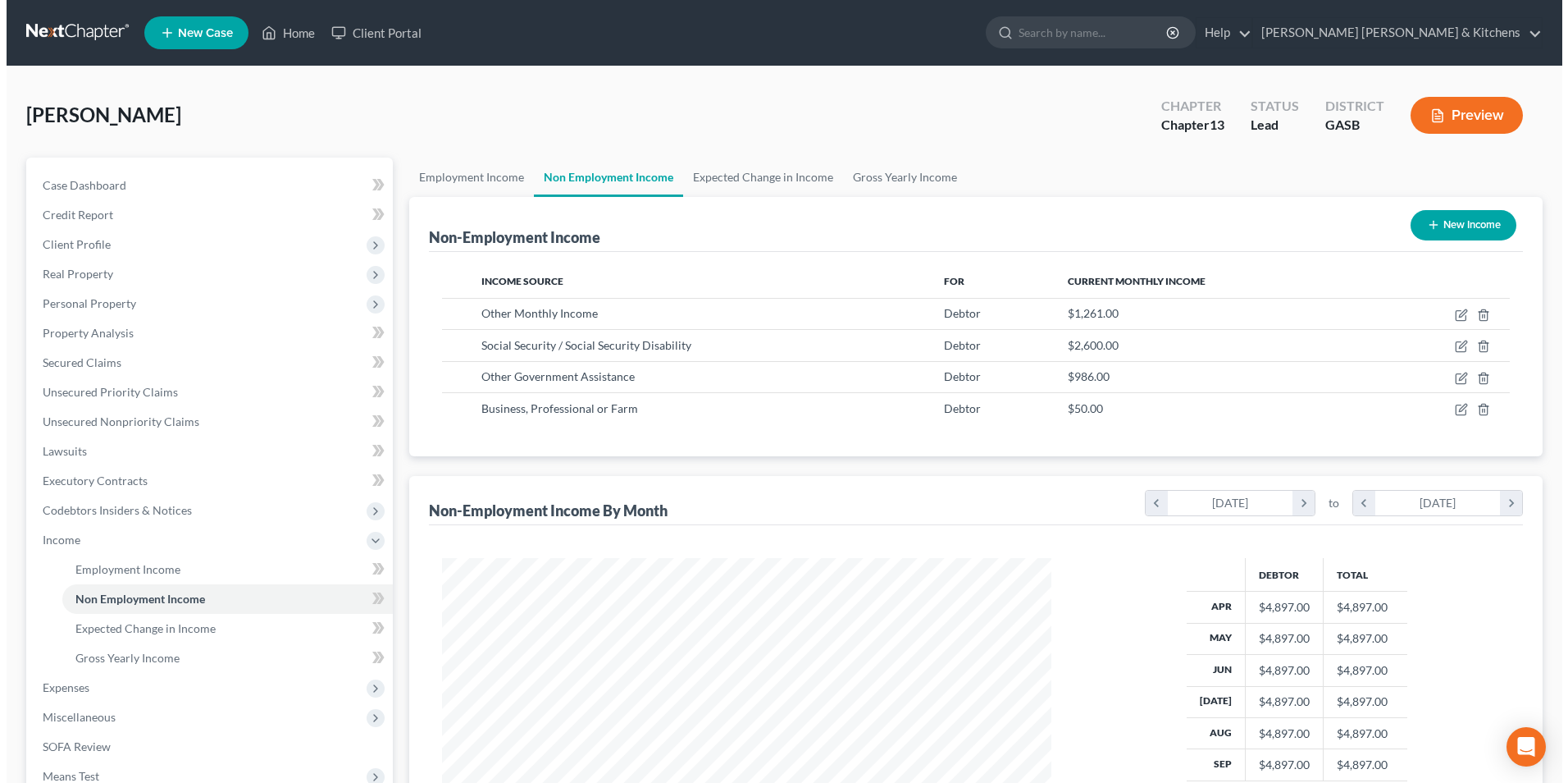
scroll to position [305, 641]
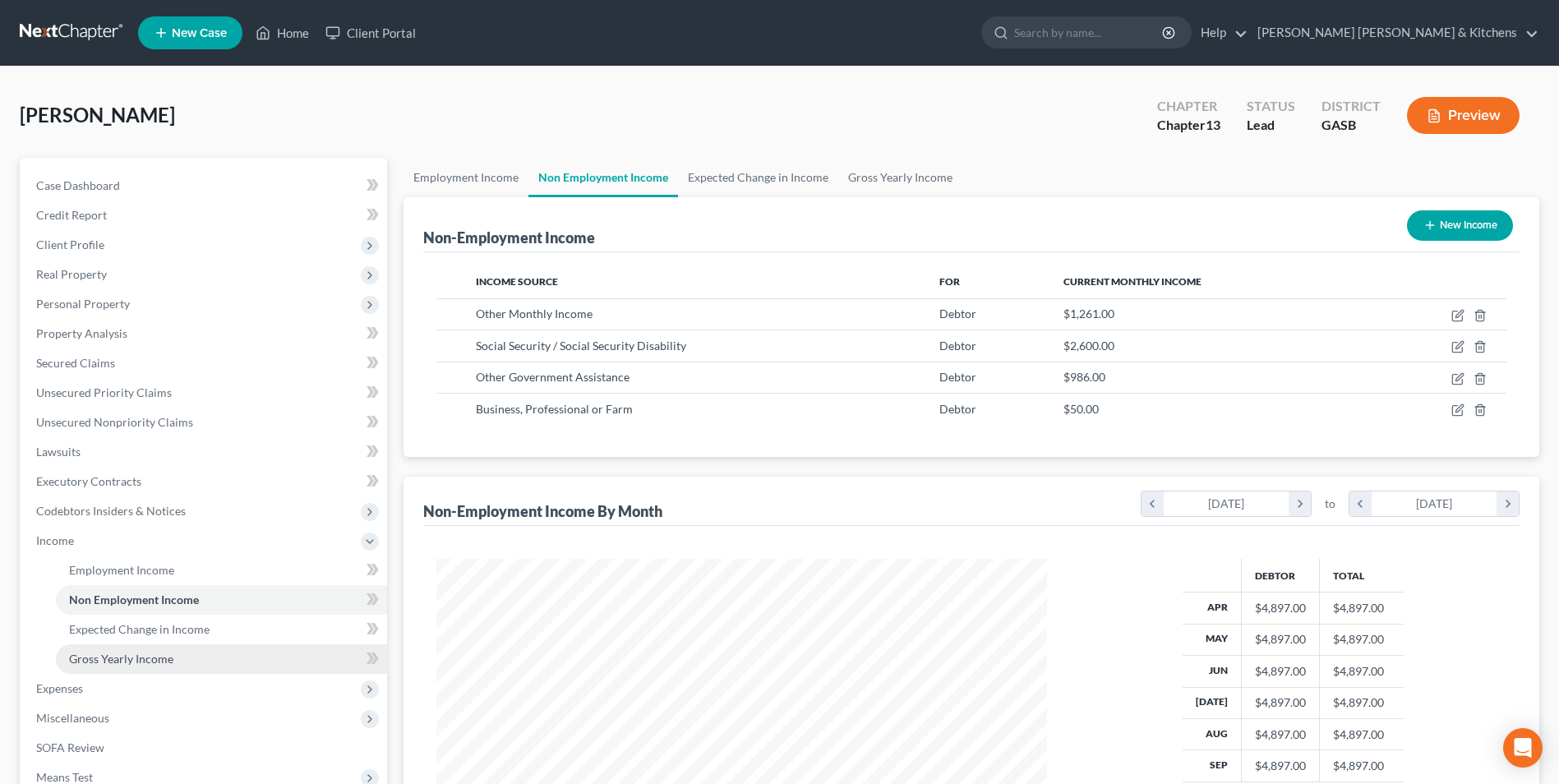
click at [149, 661] on span "Gross Yearly Income" at bounding box center [121, 658] width 104 height 14
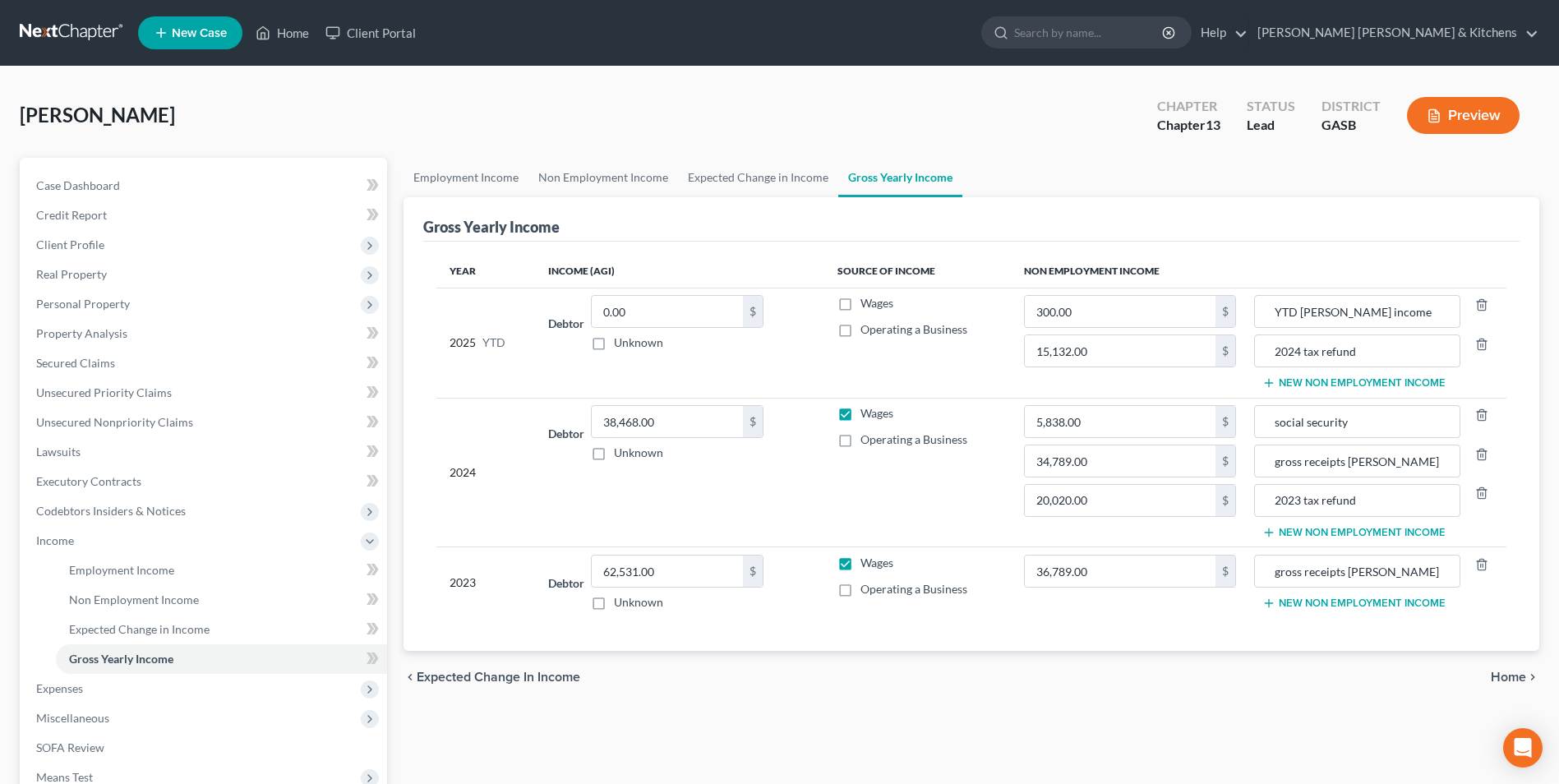
click at [1350, 389] on button "New Non Employment Income" at bounding box center [1353, 383] width 183 height 13
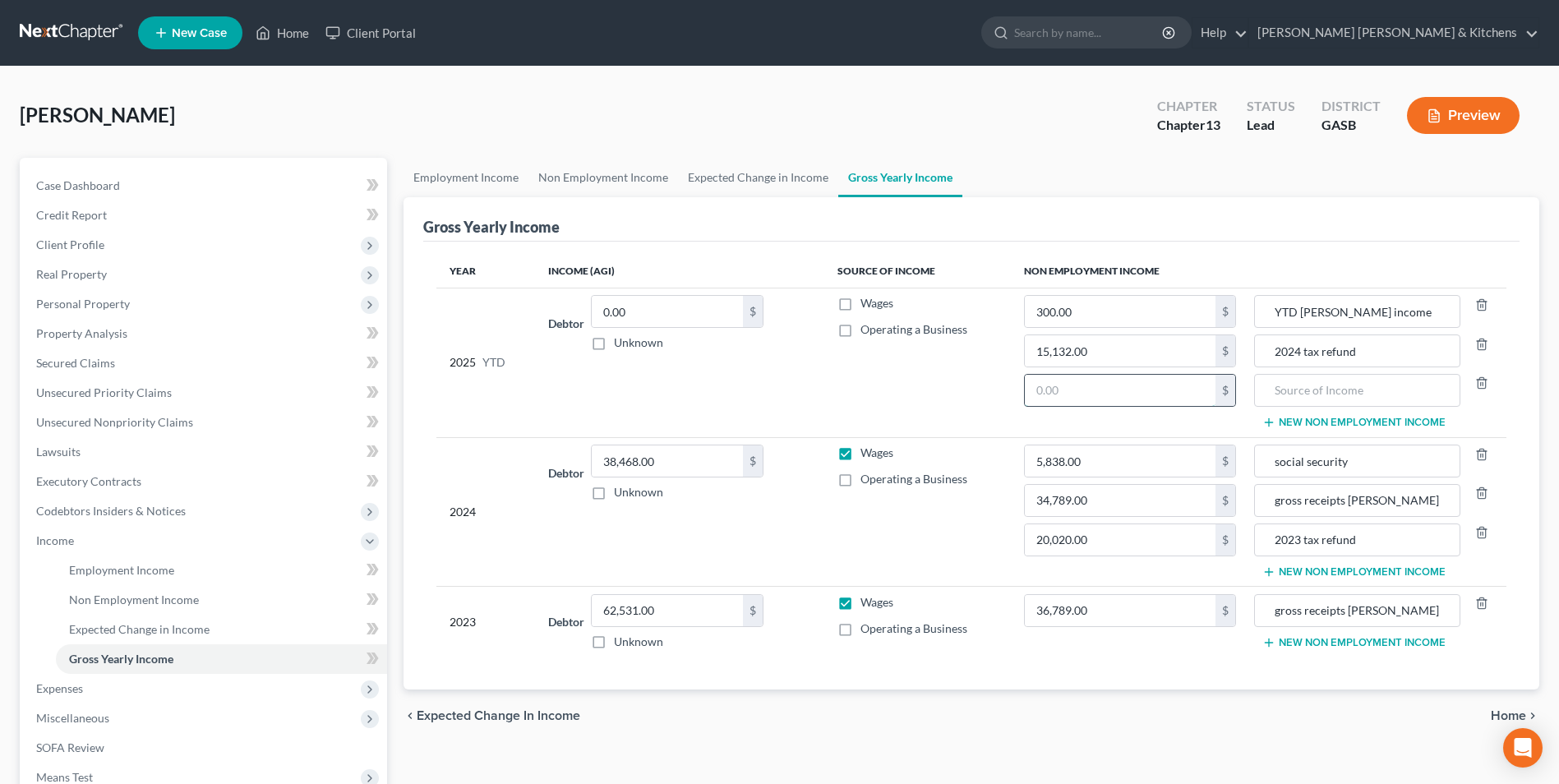
click at [1083, 389] on input "text" at bounding box center [1120, 390] width 191 height 31
type input "35,860"
click at [1319, 384] on input "text" at bounding box center [1357, 390] width 188 height 31
type input "social security"
click at [131, 417] on span "Unsecured Nonpriority Claims" at bounding box center [114, 422] width 157 height 14
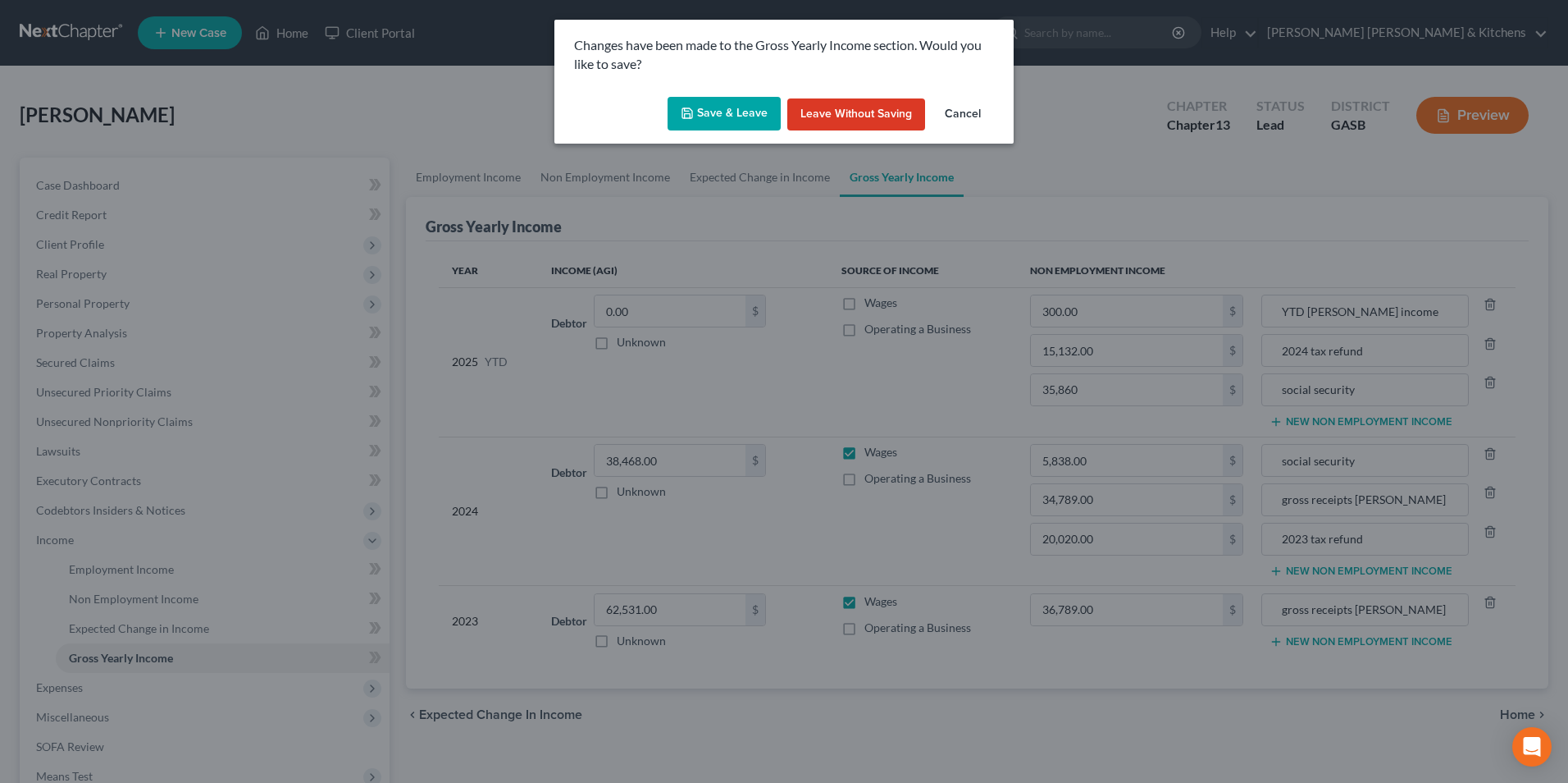
click at [713, 121] on button "Save & Leave" at bounding box center [724, 114] width 113 height 35
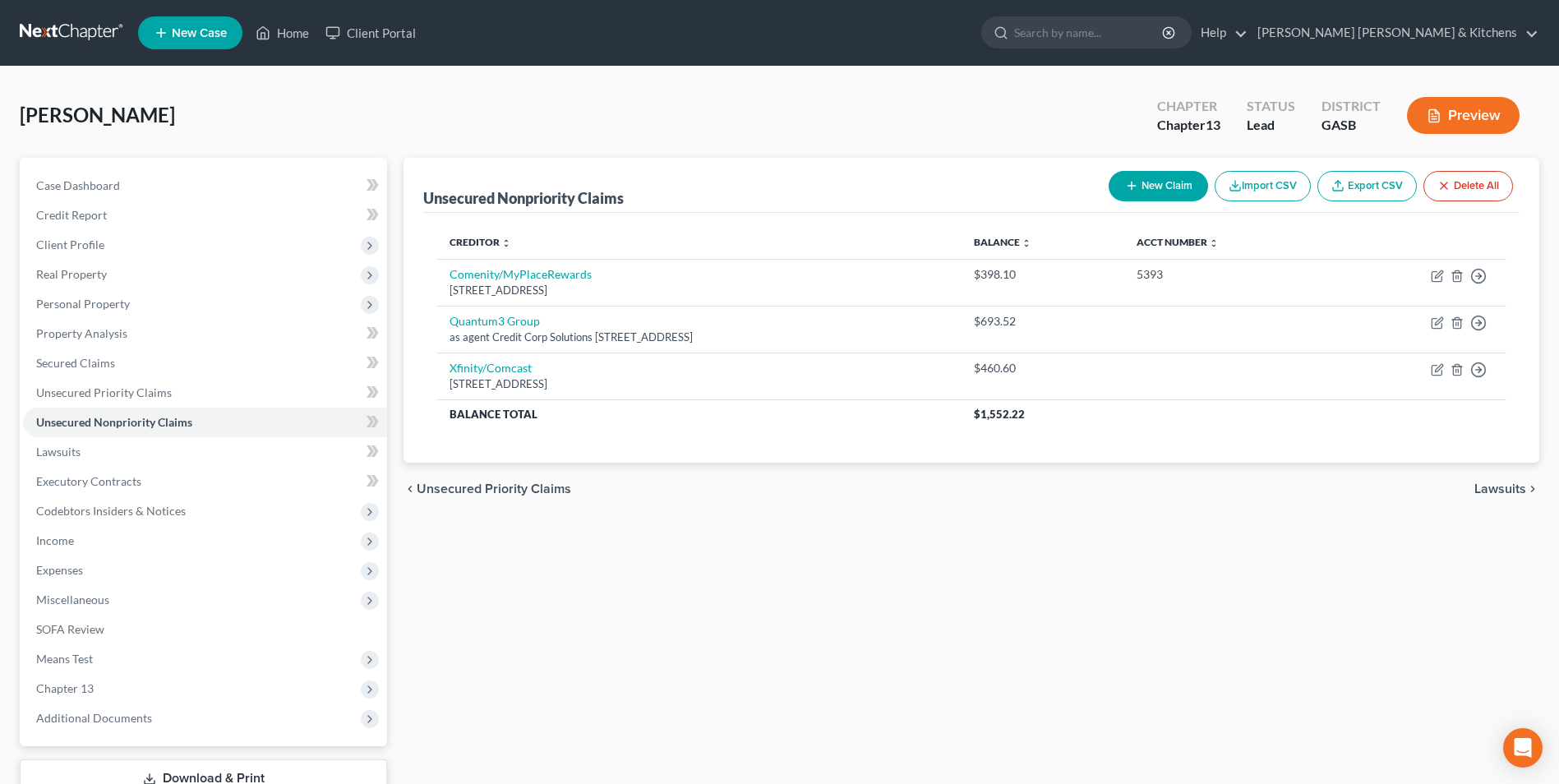
click at [1129, 186] on icon "button" at bounding box center [1132, 186] width 13 height 13
select select "0"
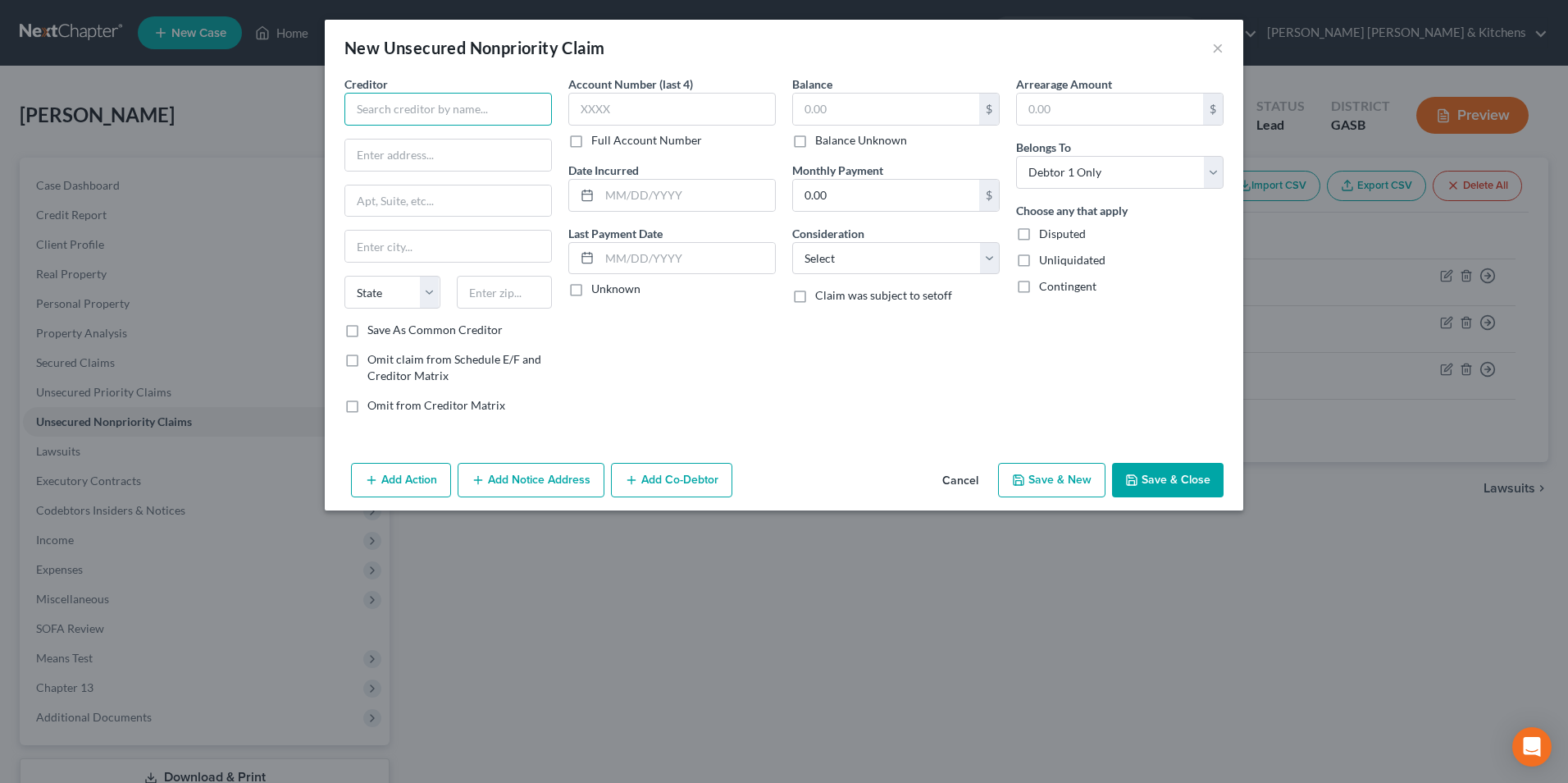
click at [368, 112] on input "text" at bounding box center [448, 109] width 208 height 33
drag, startPoint x: 413, startPoint y: 109, endPoint x: 342, endPoint y: 98, distance: 71.8
click at [343, 109] on div "Creditor * Helzberg State AL AK AR AZ CA CO CT DE DC FL GA GU HI ID IL IN IA KS…" at bounding box center [448, 251] width 224 height 351
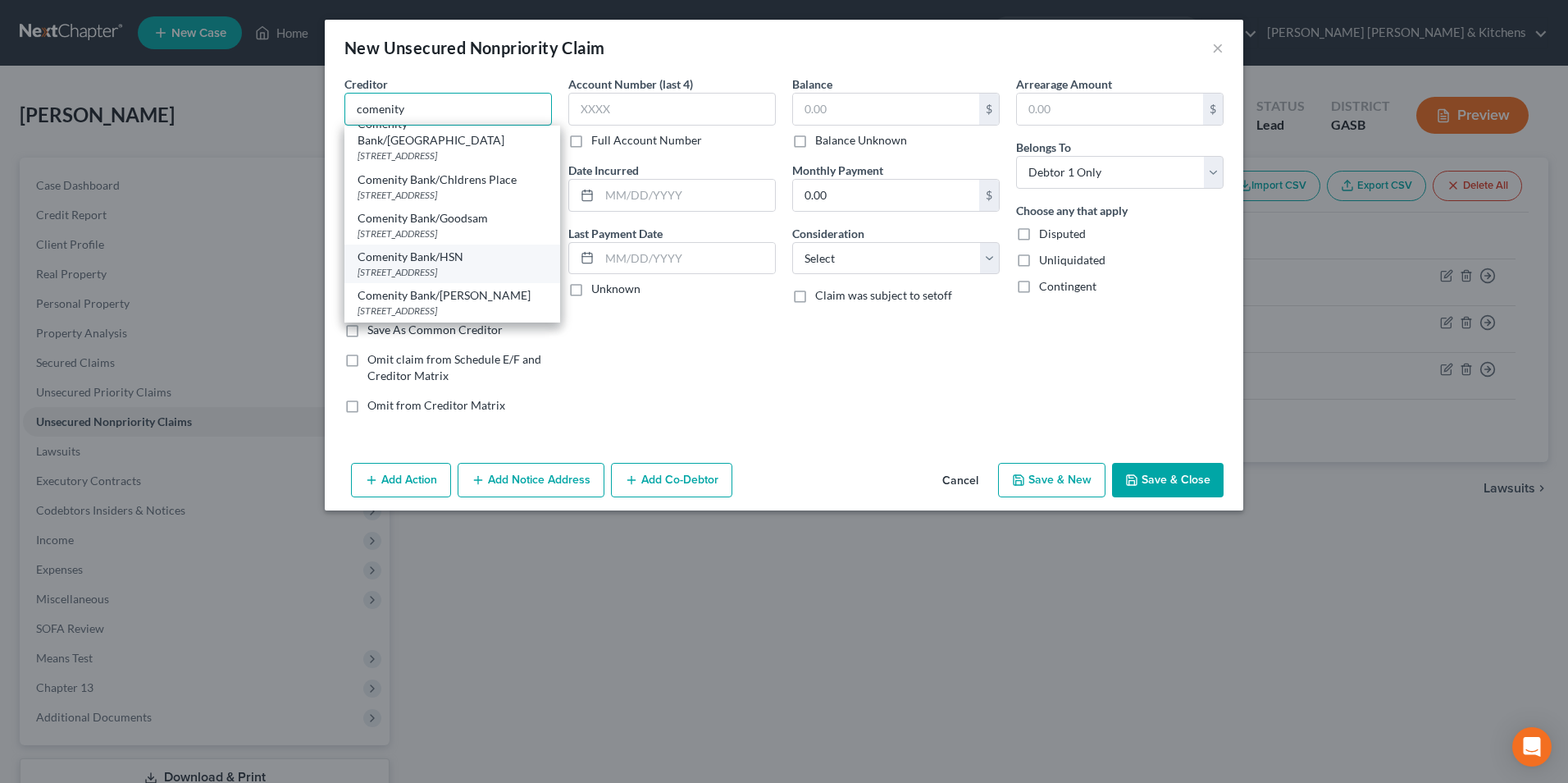
scroll to position [246, 0]
click at [478, 264] on div "PO Box 182789, Columbus, OH 43218" at bounding box center [452, 271] width 189 height 14
type input "Comenity Bank/Jareds"
type input "PO Box 182789"
type input "Columbus"
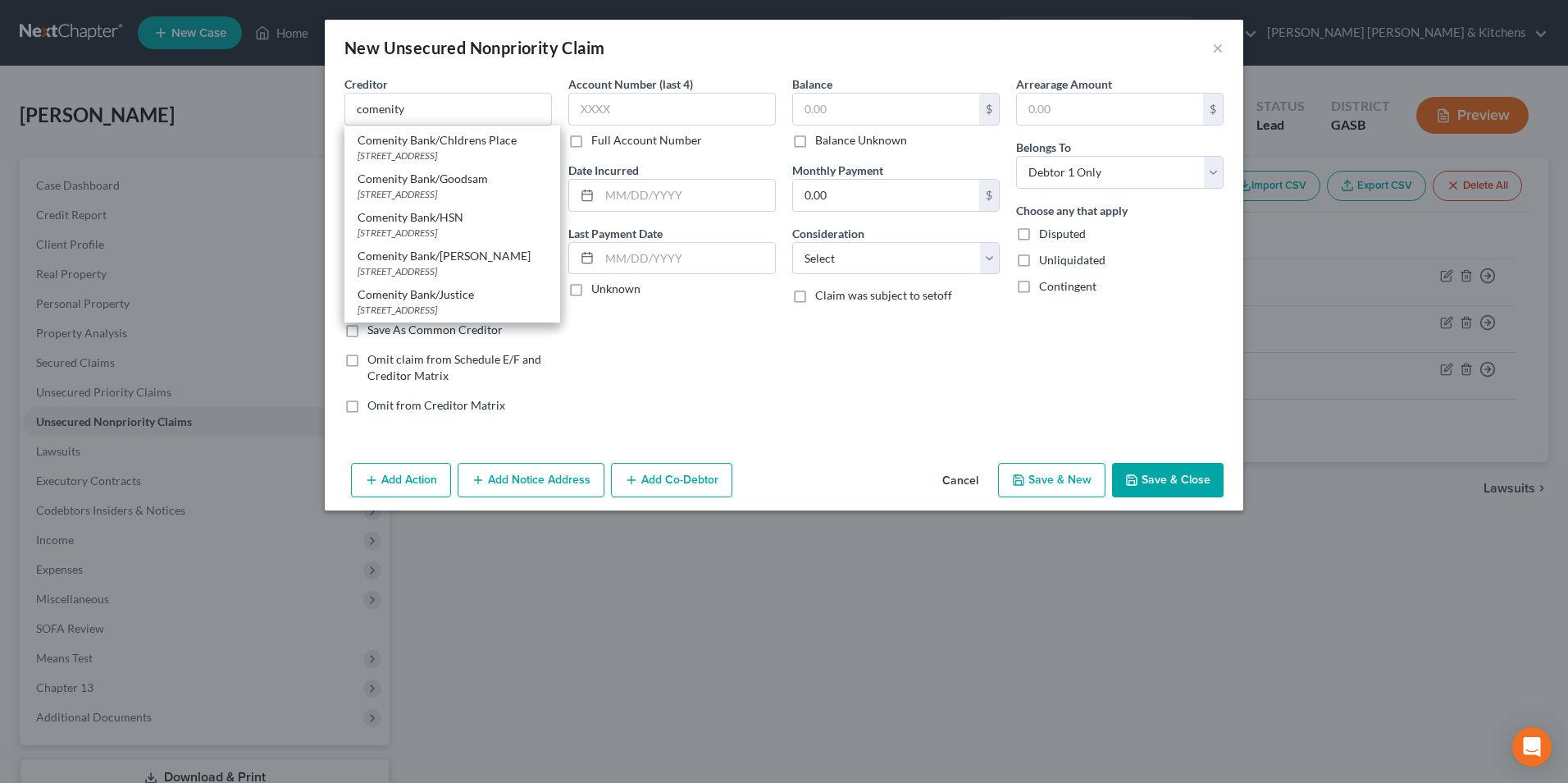
select select "36"
type input "43218"
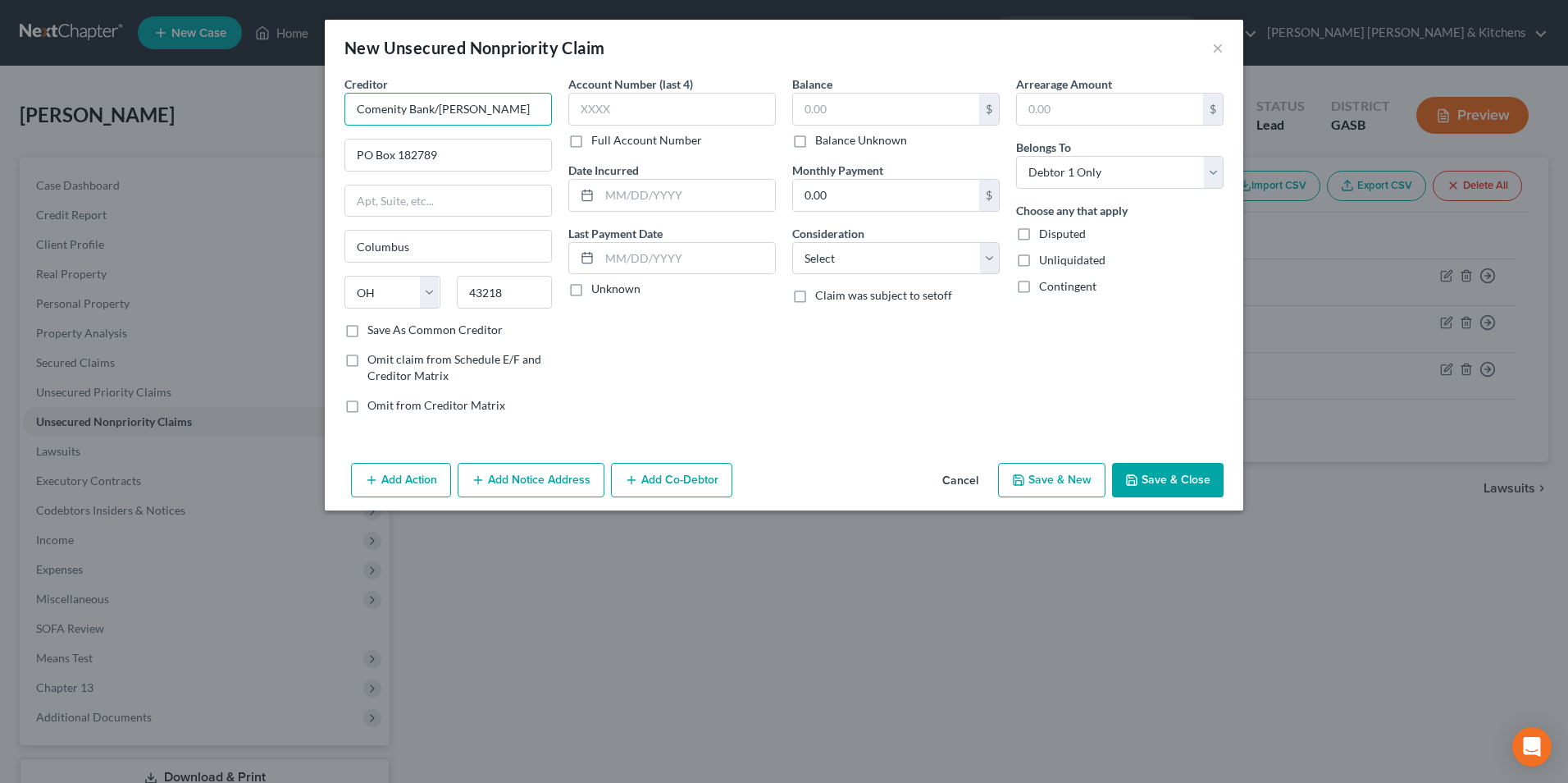
drag, startPoint x: 436, startPoint y: 110, endPoint x: 498, endPoint y: 110, distance: 62.0
click at [491, 110] on input "Comenity Bank/Jareds" at bounding box center [448, 109] width 208 height 33
type input "Comenity Bank/Helzberg"
click at [811, 105] on input "text" at bounding box center [885, 109] width 186 height 31
type input "1,500.00"
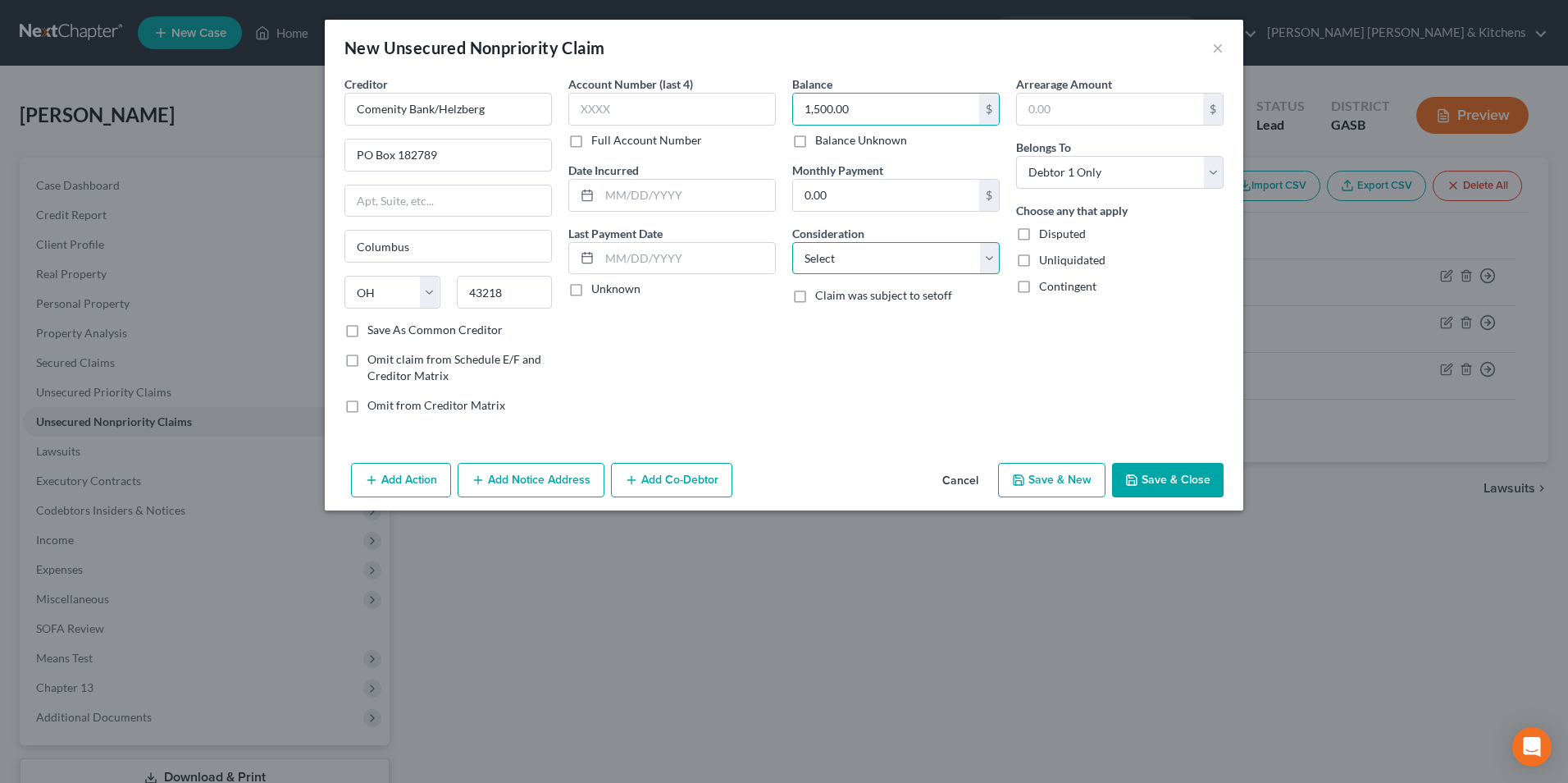
click at [838, 266] on select "Select Cable / Satellite Services Collection Agency Credit Card Debt Debt Couns…" at bounding box center [896, 258] width 208 height 33
select select "2"
click at [793, 242] on select "Select Cable / Satellite Services Collection Agency Credit Card Debt Debt Couns…" at bounding box center [896, 258] width 208 height 33
click at [1209, 472] on button "Save & Close" at bounding box center [1168, 480] width 112 height 35
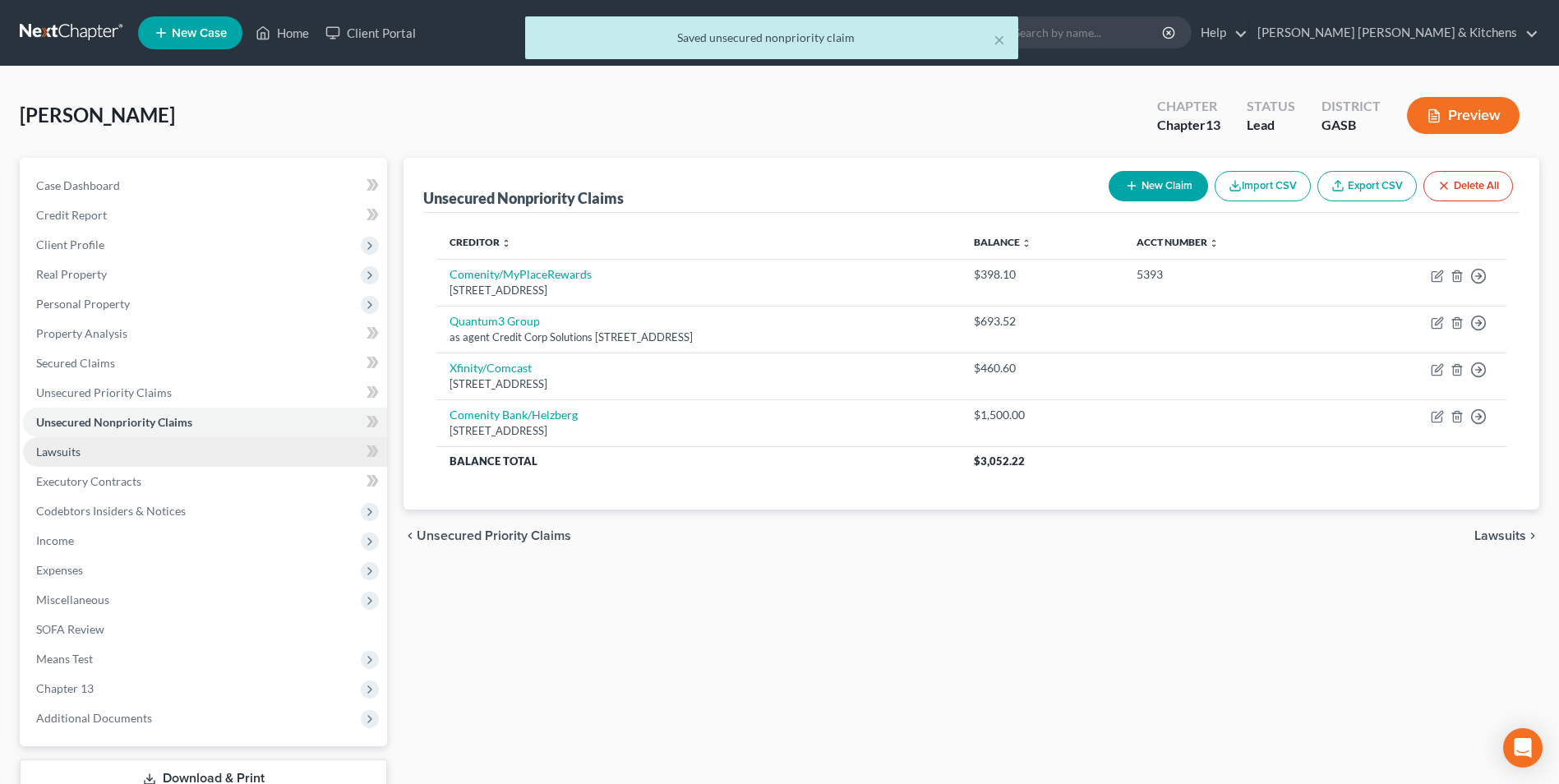
click at [54, 449] on span "Lawsuits" at bounding box center [59, 451] width 45 height 14
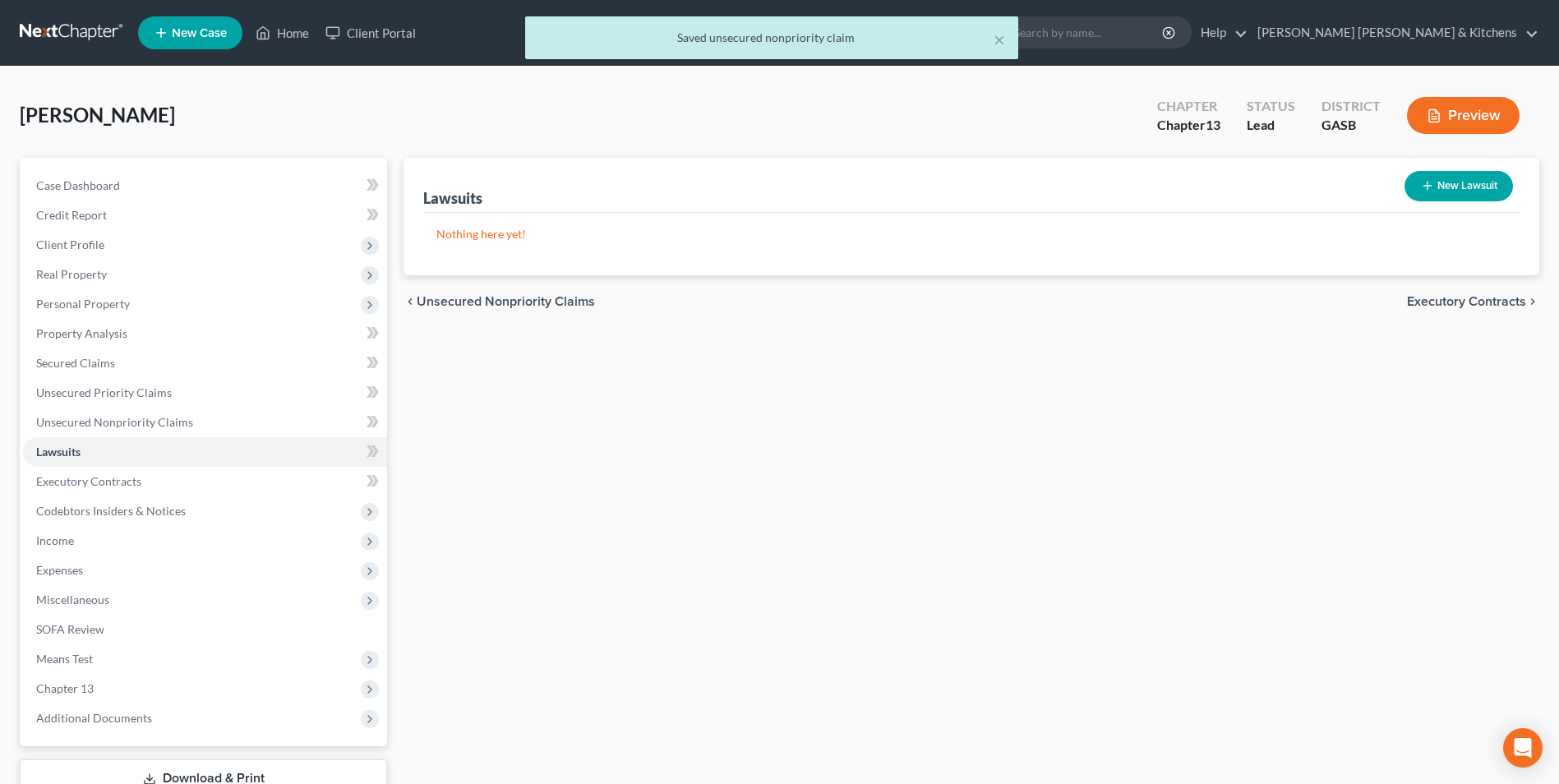
click at [1435, 182] on button "New Lawsuit" at bounding box center [1459, 186] width 109 height 31
select select "0"
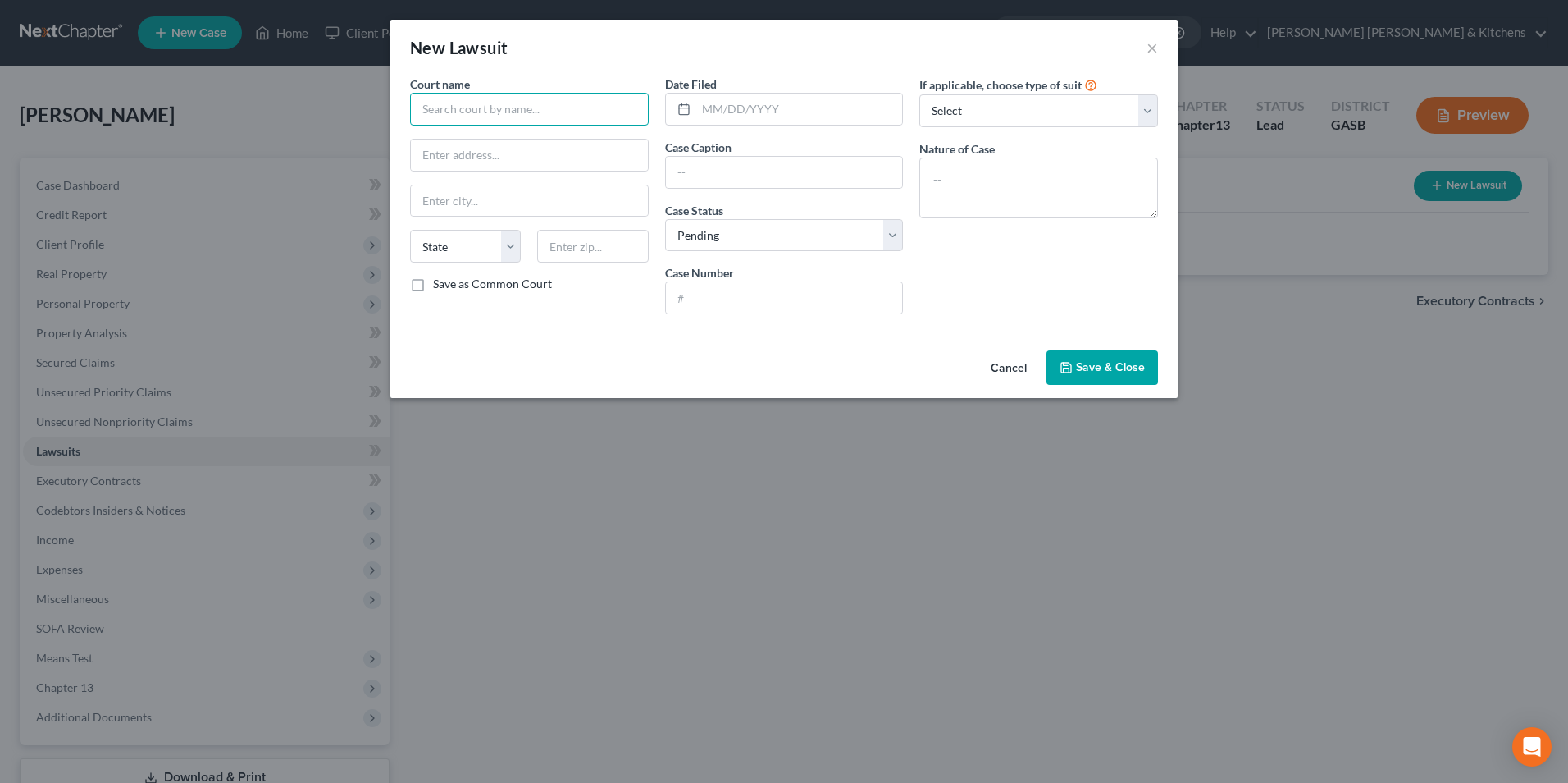
click at [509, 113] on input "text" at bounding box center [530, 109] width 238 height 33
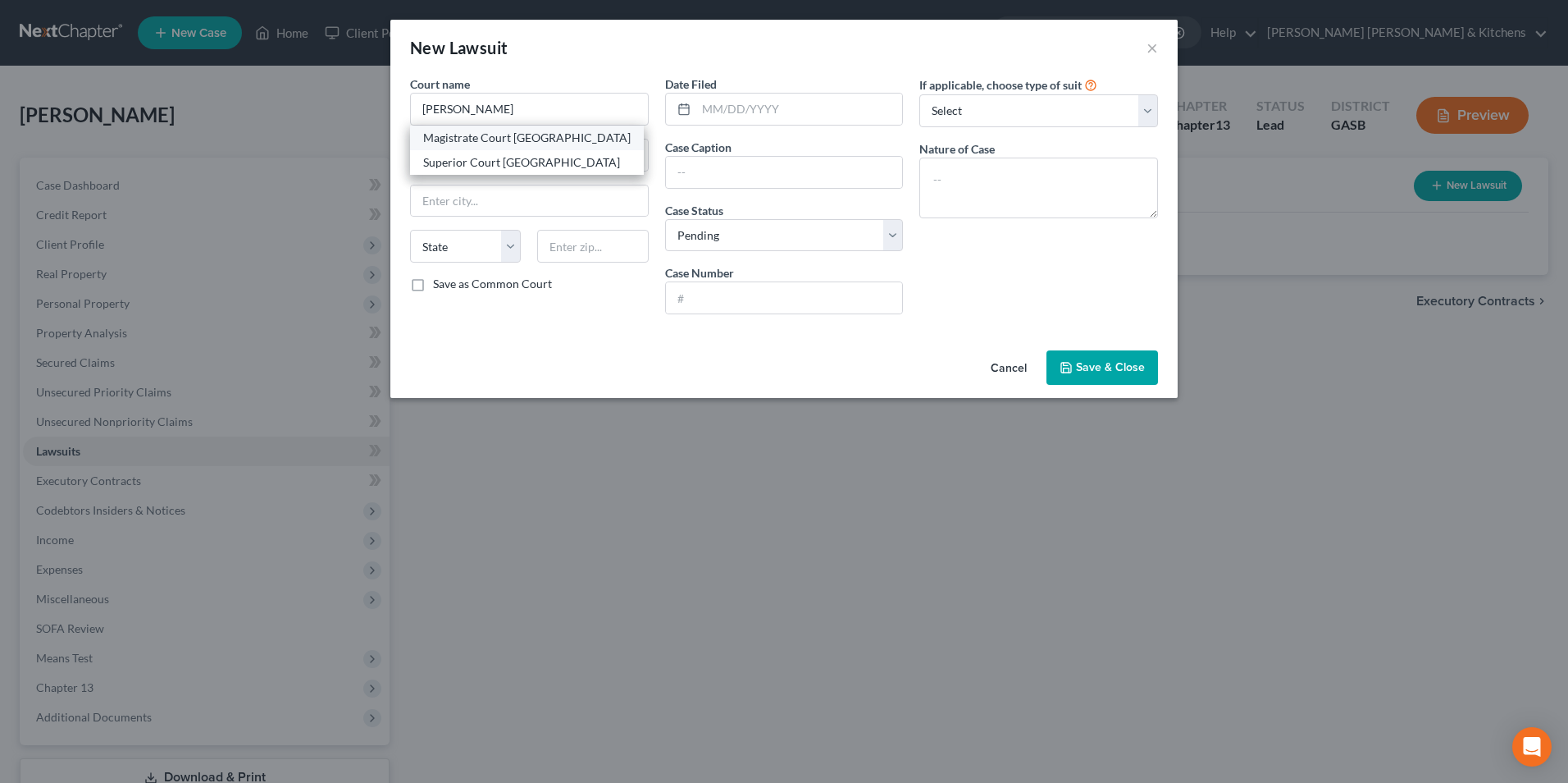
click at [507, 137] on div "Magistrate Court Burke County" at bounding box center [526, 138] width 208 height 17
type input "Magistrate Court Burke County"
type input "PO Box 401"
type input "Waynesboro"
select select "10"
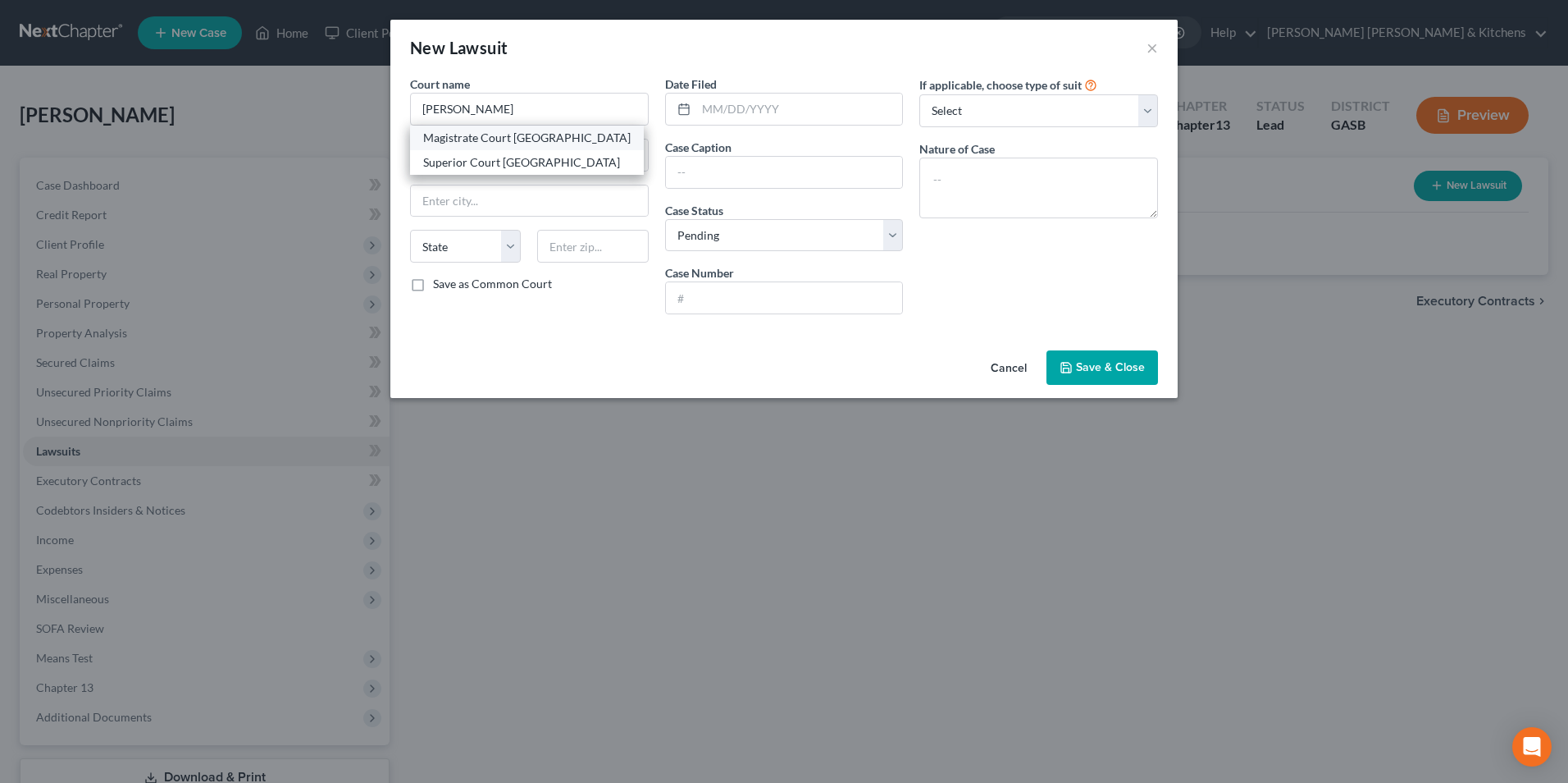
type input "30830"
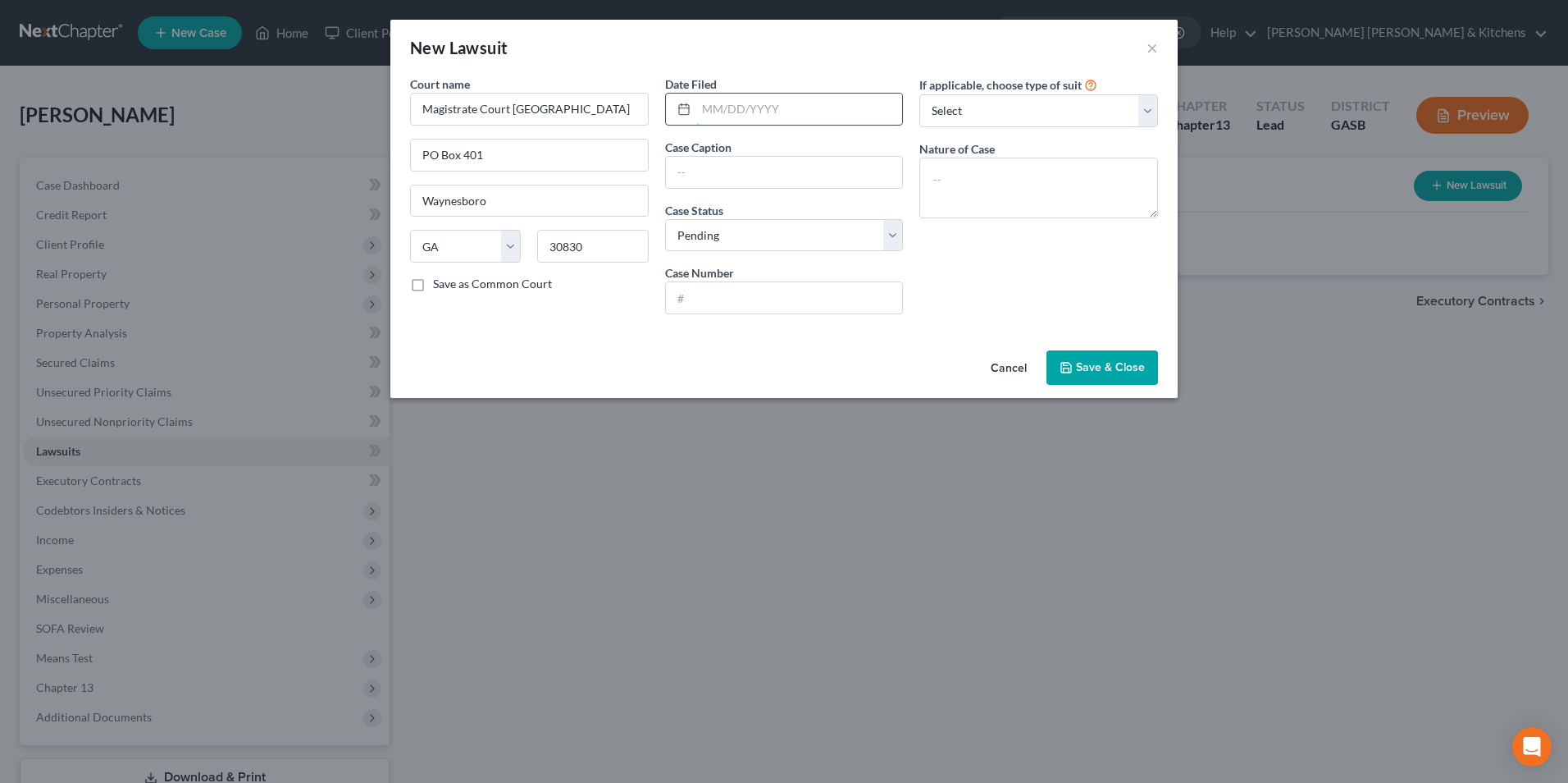
click at [843, 100] on input "text" at bounding box center [800, 109] width 207 height 31
type input "08/06/2025"
drag, startPoint x: 838, startPoint y: 176, endPoint x: 909, endPoint y: 165, distance: 71.8
click at [909, 165] on div "Date Filed 08/06/2025 Case Caption Crown Asset Mgmt assignee of Santander Case …" at bounding box center [784, 201] width 255 height 252
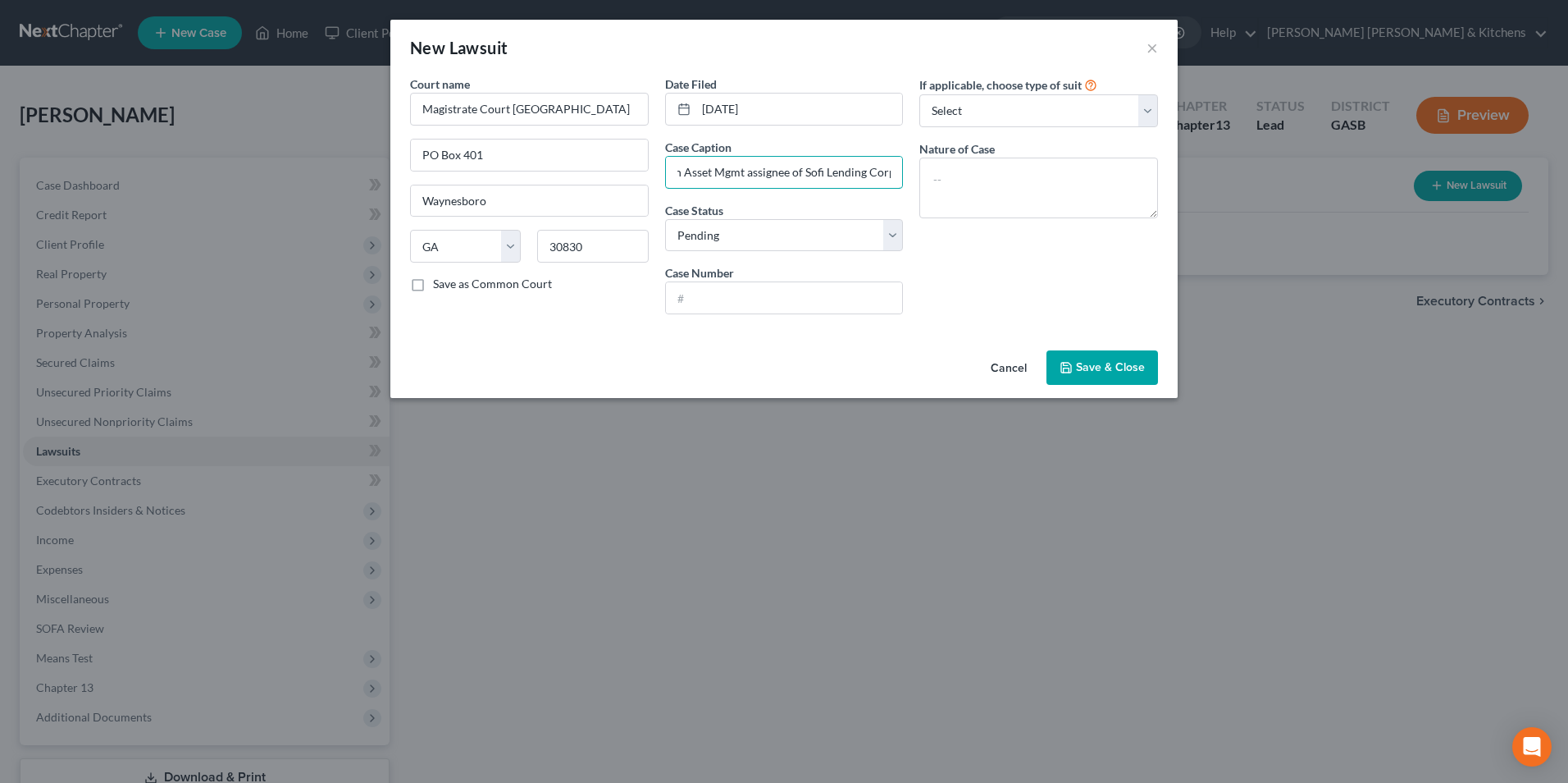
type input "Crown Asset Mgmt assignee of Sofi Lending Corp"
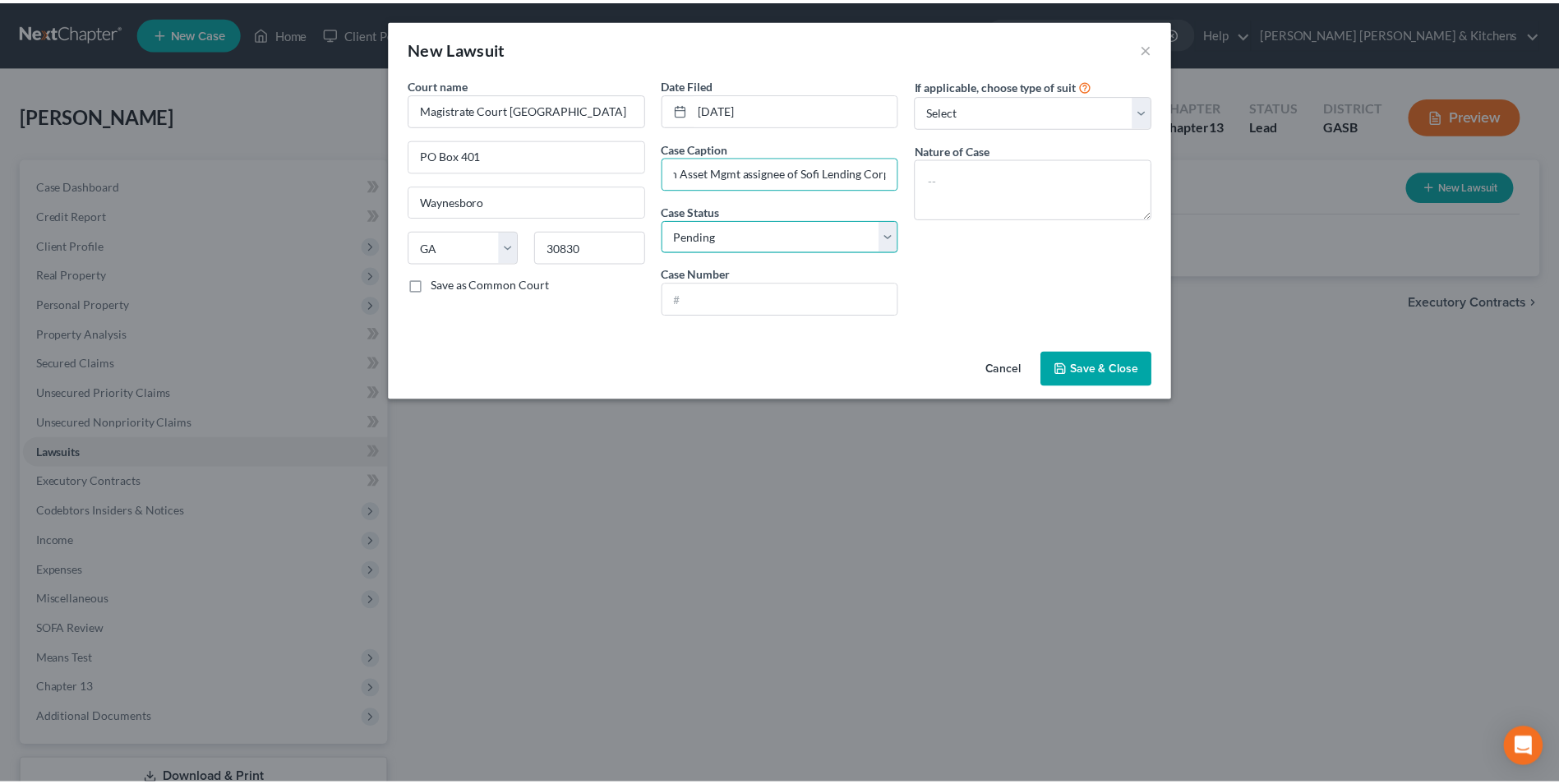
scroll to position [0, 0]
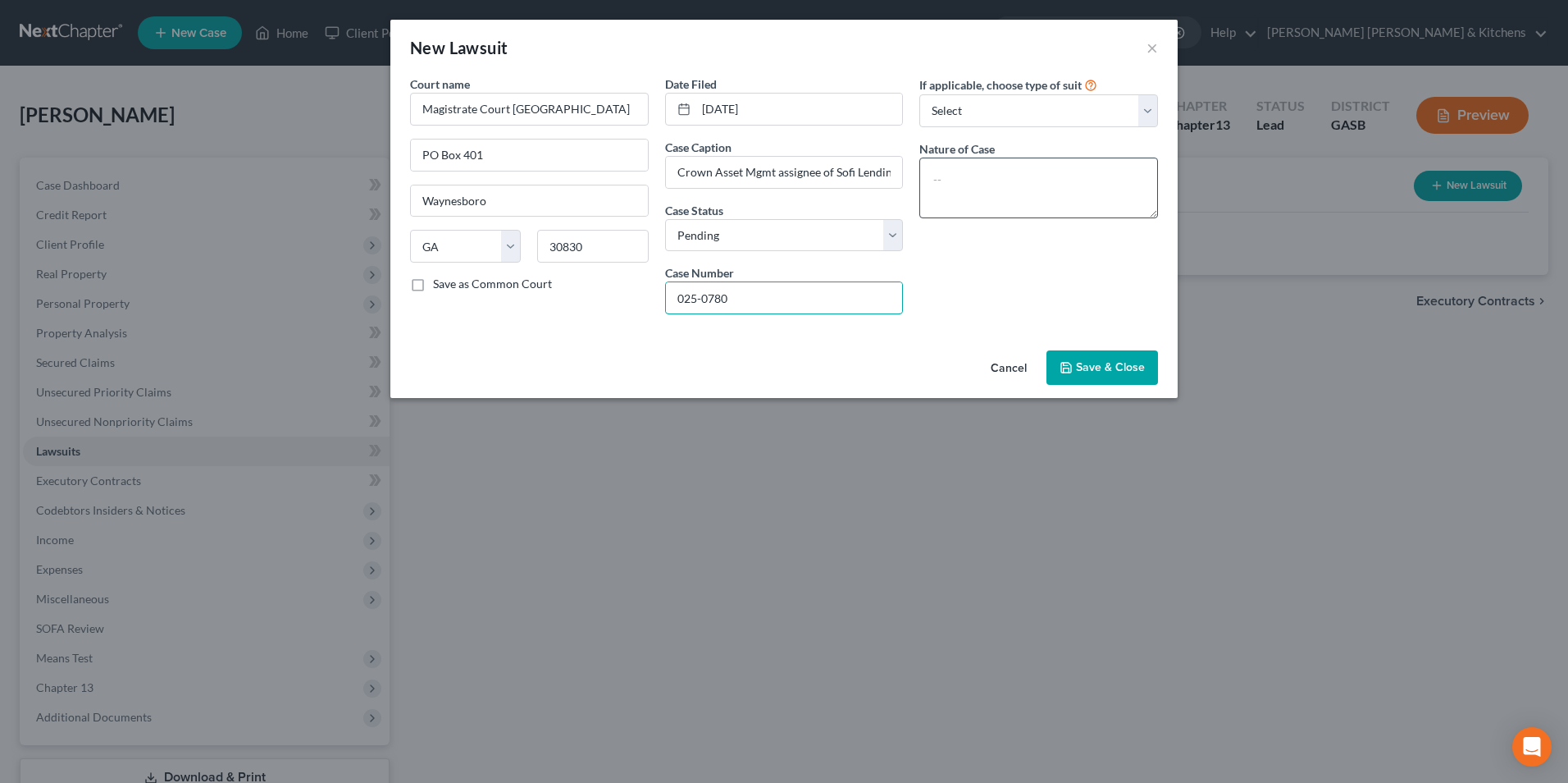
type input "025-0780"
click at [969, 163] on textarea at bounding box center [1038, 187] width 238 height 60
type textarea "suit on acct"
click at [1081, 368] on span "Save & Close" at bounding box center [1110, 367] width 69 height 14
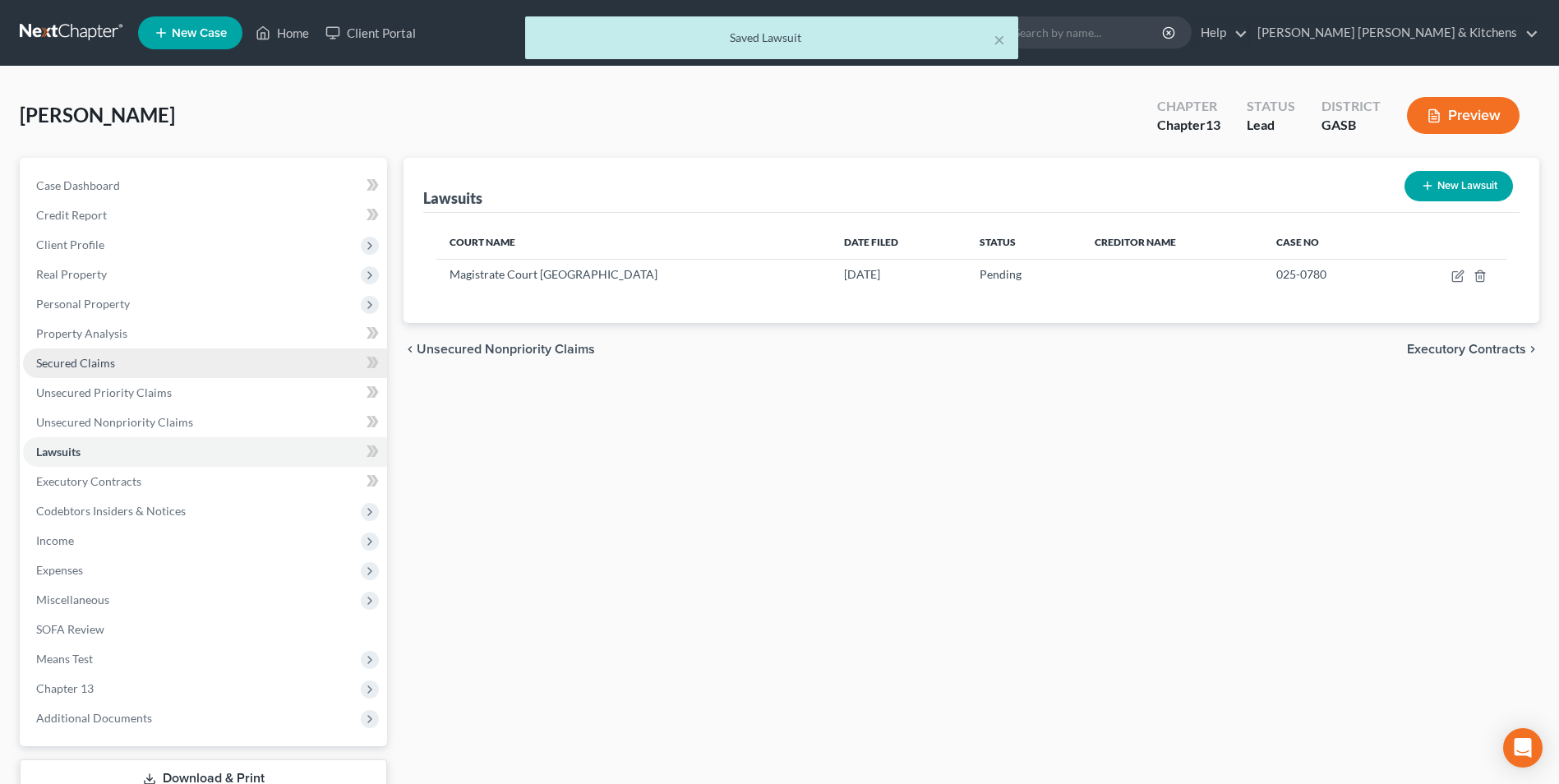
click at [104, 367] on span "Secured Claims" at bounding box center [75, 362] width 79 height 14
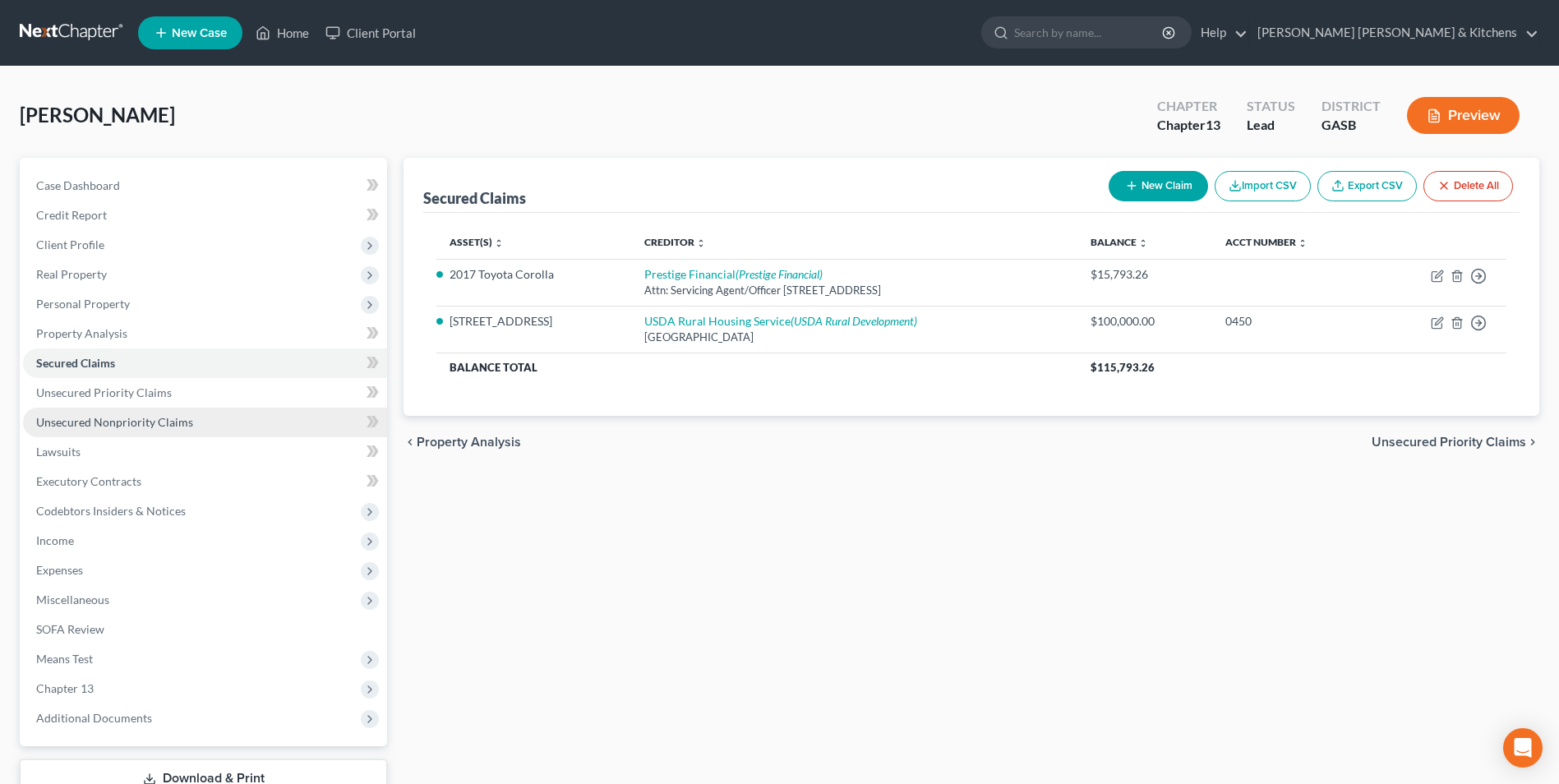
click at [124, 422] on span "Unsecured Nonpriority Claims" at bounding box center [114, 422] width 157 height 14
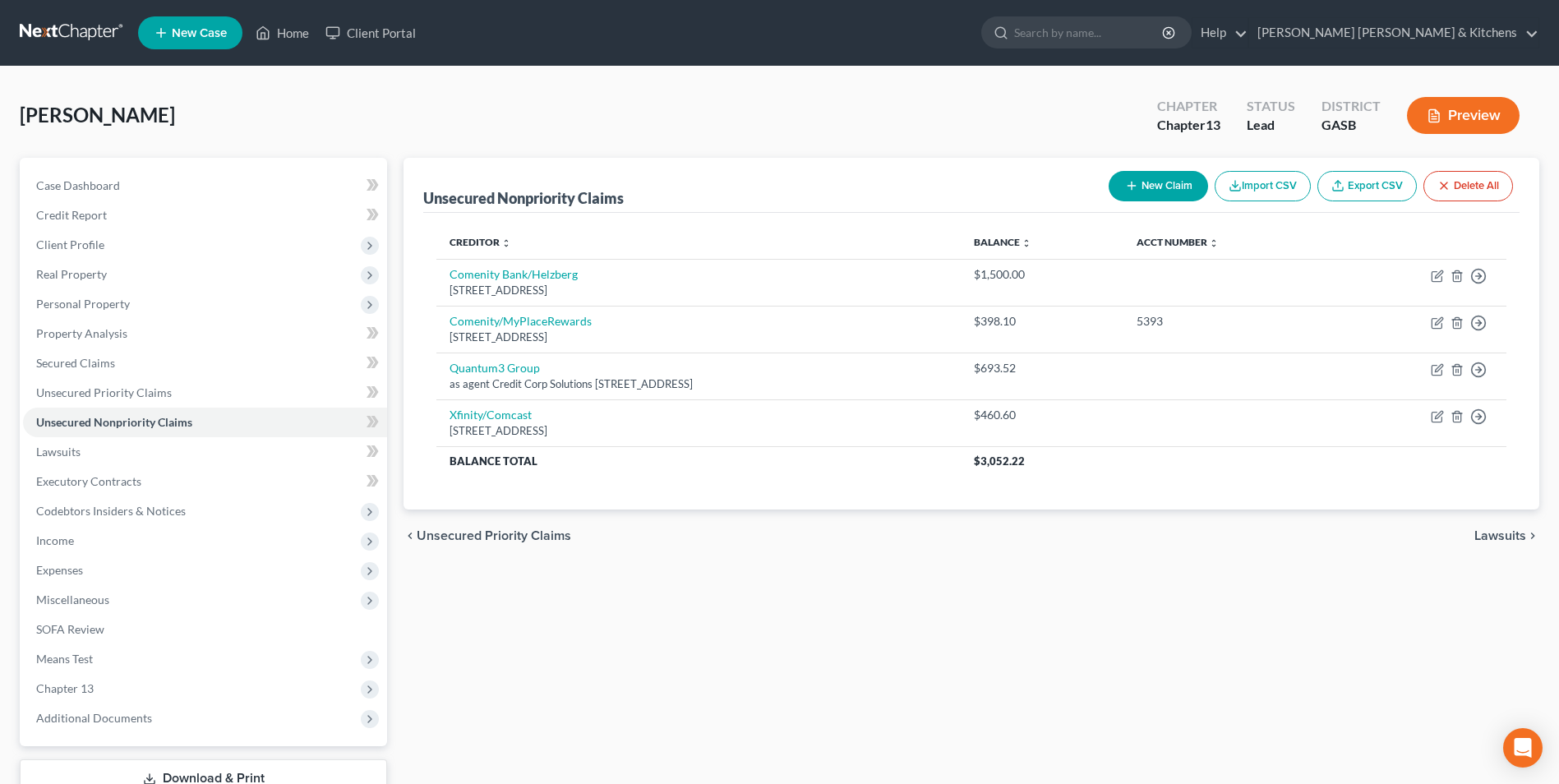
click at [1142, 181] on button "New Claim" at bounding box center [1158, 186] width 100 height 31
select select "0"
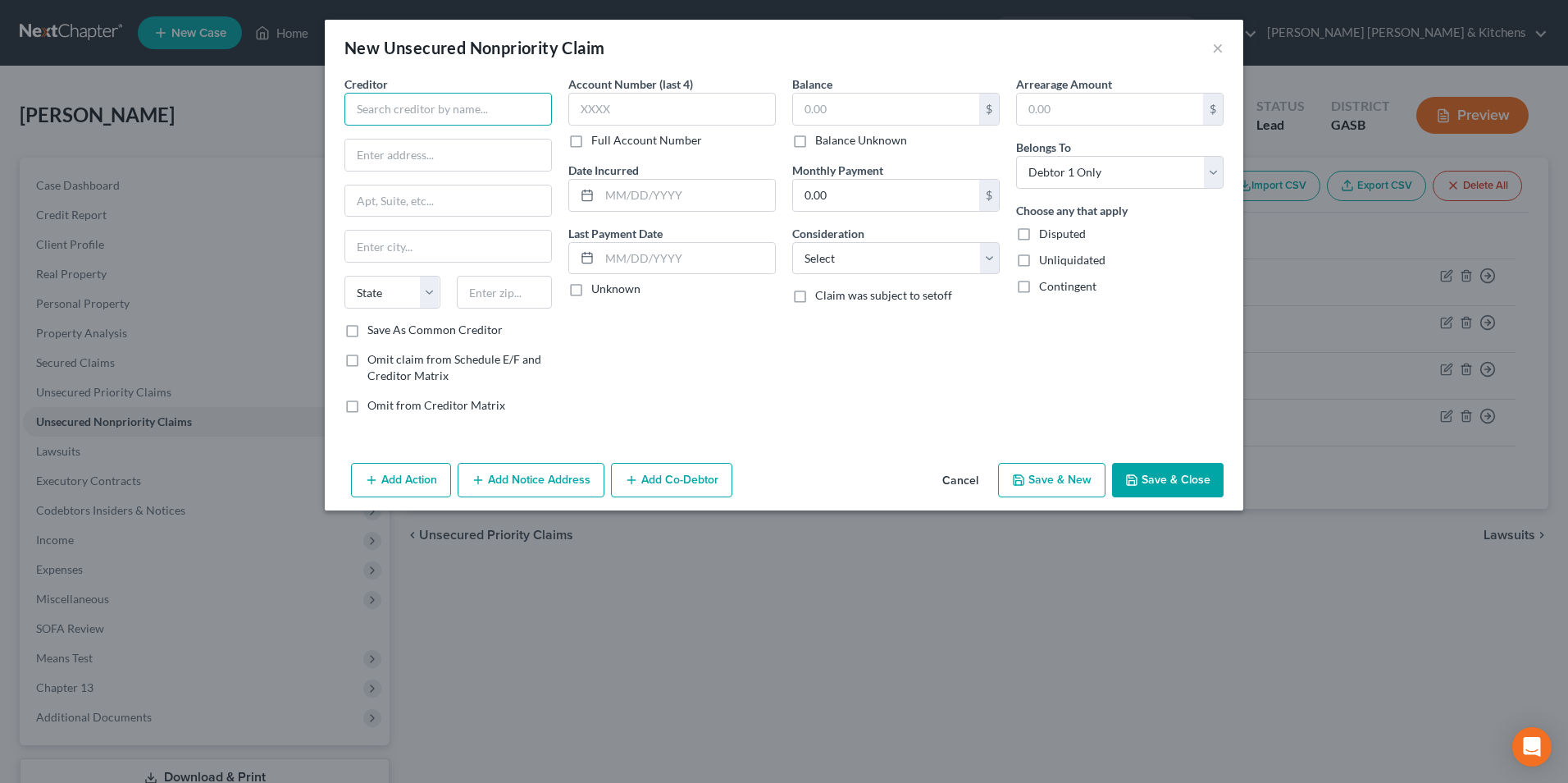
click at [428, 121] on input "text" at bounding box center [448, 109] width 208 height 33
type input "Crown Asset Mgmt assignee"
type input "c/o Ragan & Ragan"
type input "3100 Breckinridge Blvd, Ste 722"
type input "30096"
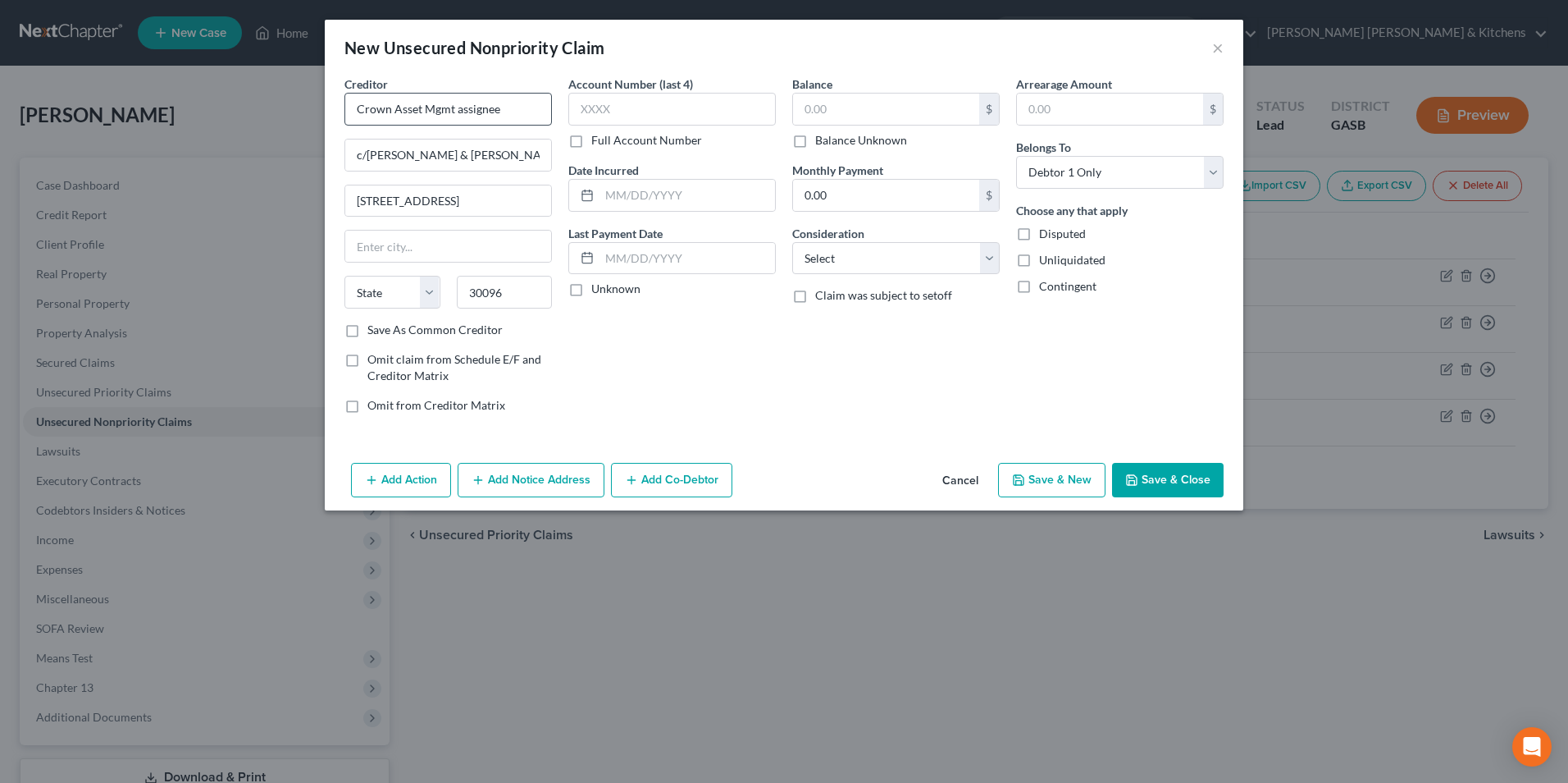
type input "Duluth"
select select "10"
click at [861, 109] on input "text" at bounding box center [885, 109] width 186 height 31
click at [695, 105] on input "text" at bounding box center [672, 109] width 208 height 33
type input "8762"
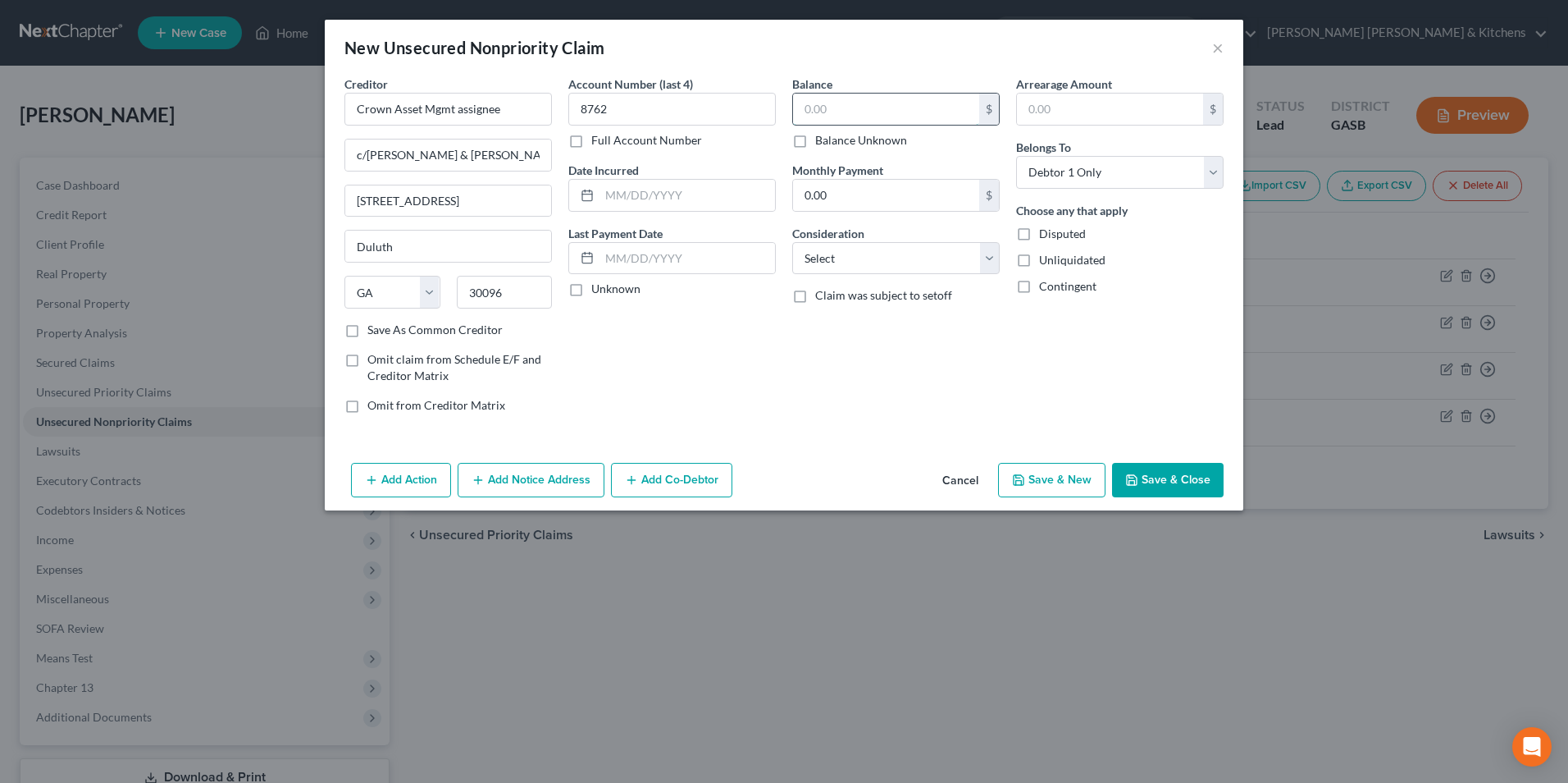
click at [808, 118] on input "text" at bounding box center [885, 109] width 186 height 31
type input "5,070.48"
click at [846, 262] on select "Select Cable / Satellite Services Collection Agency Credit Card Debt Debt Couns…" at bounding box center [896, 258] width 208 height 33
select select "1"
click at [793, 242] on select "Select Cable / Satellite Services Collection Agency Credit Card Debt Debt Couns…" at bounding box center [896, 258] width 208 height 33
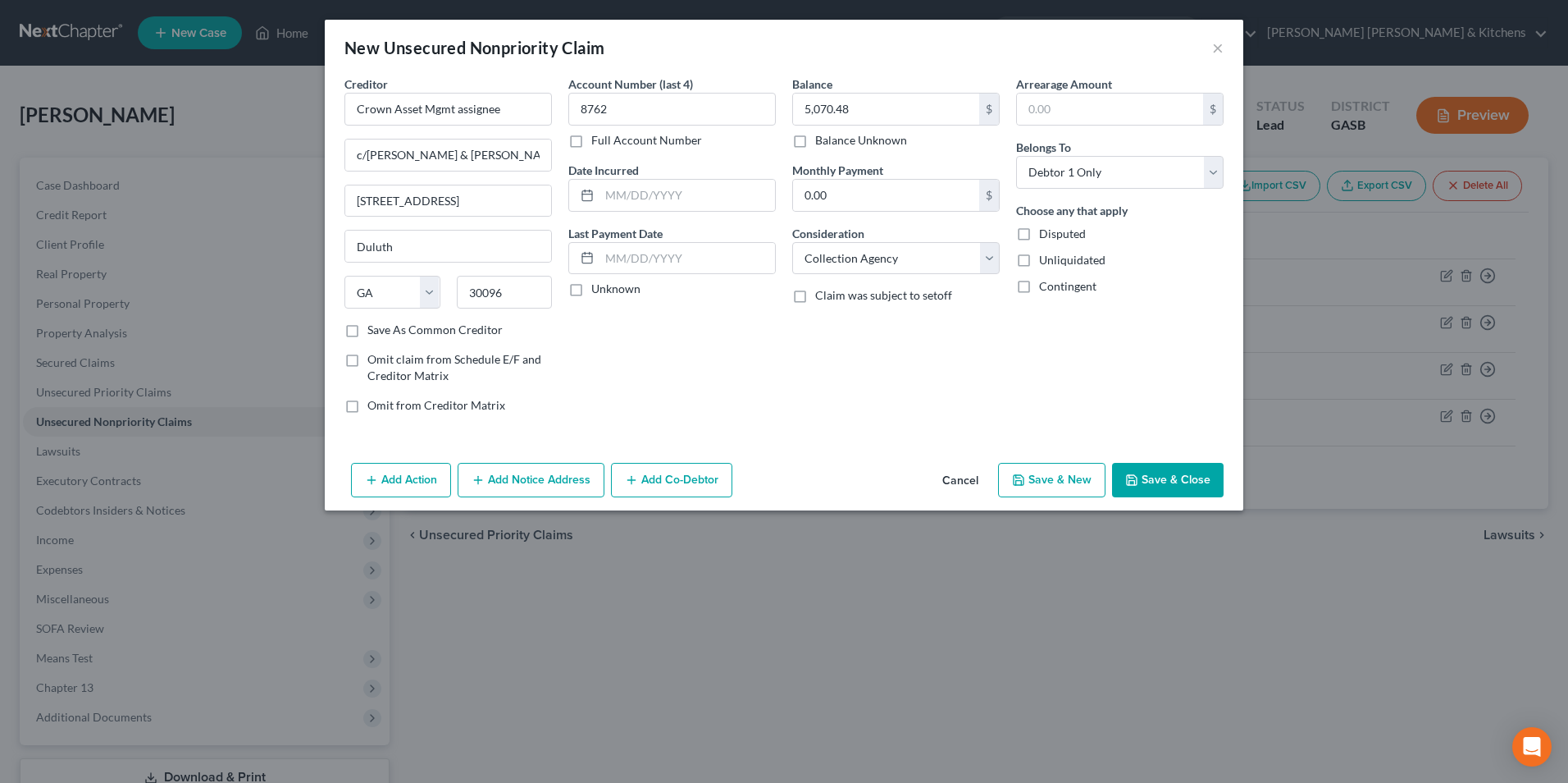
click at [1166, 486] on button "Save & Close" at bounding box center [1168, 480] width 112 height 35
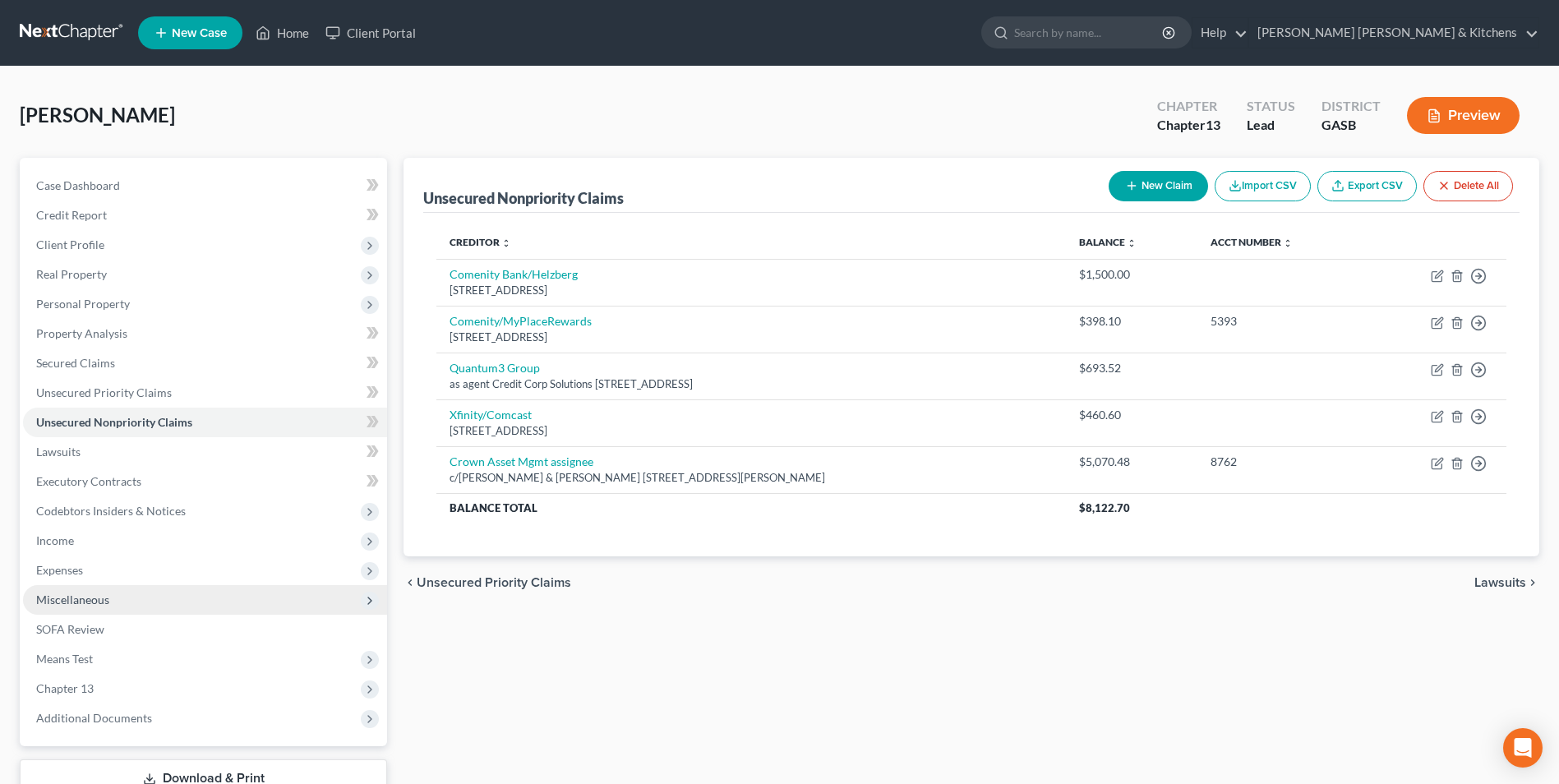
click at [104, 600] on span "Miscellaneous" at bounding box center [73, 599] width 73 height 14
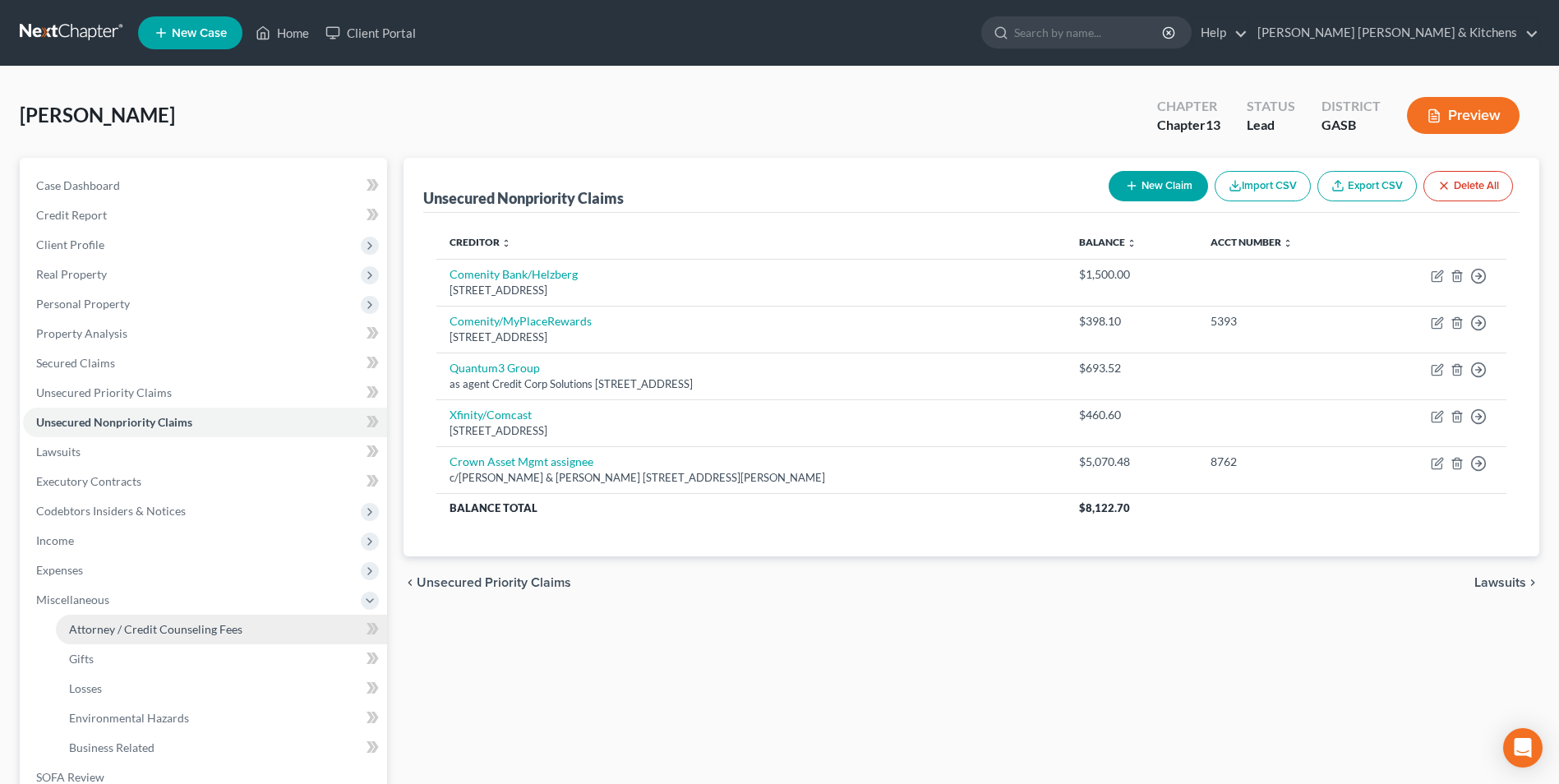
click at [112, 624] on span "Attorney / Credit Counseling Fees" at bounding box center [155, 628] width 173 height 14
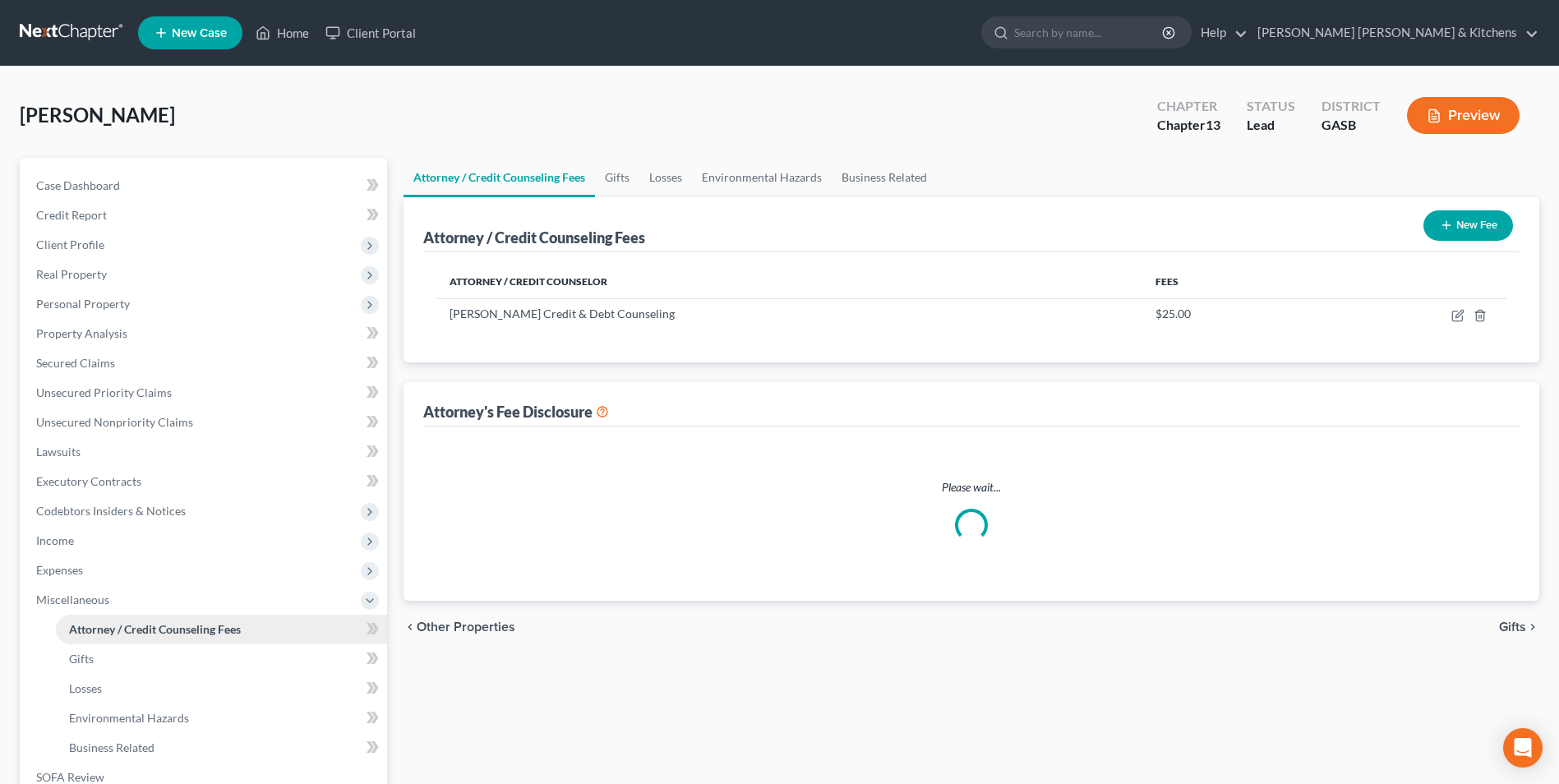
select select "0"
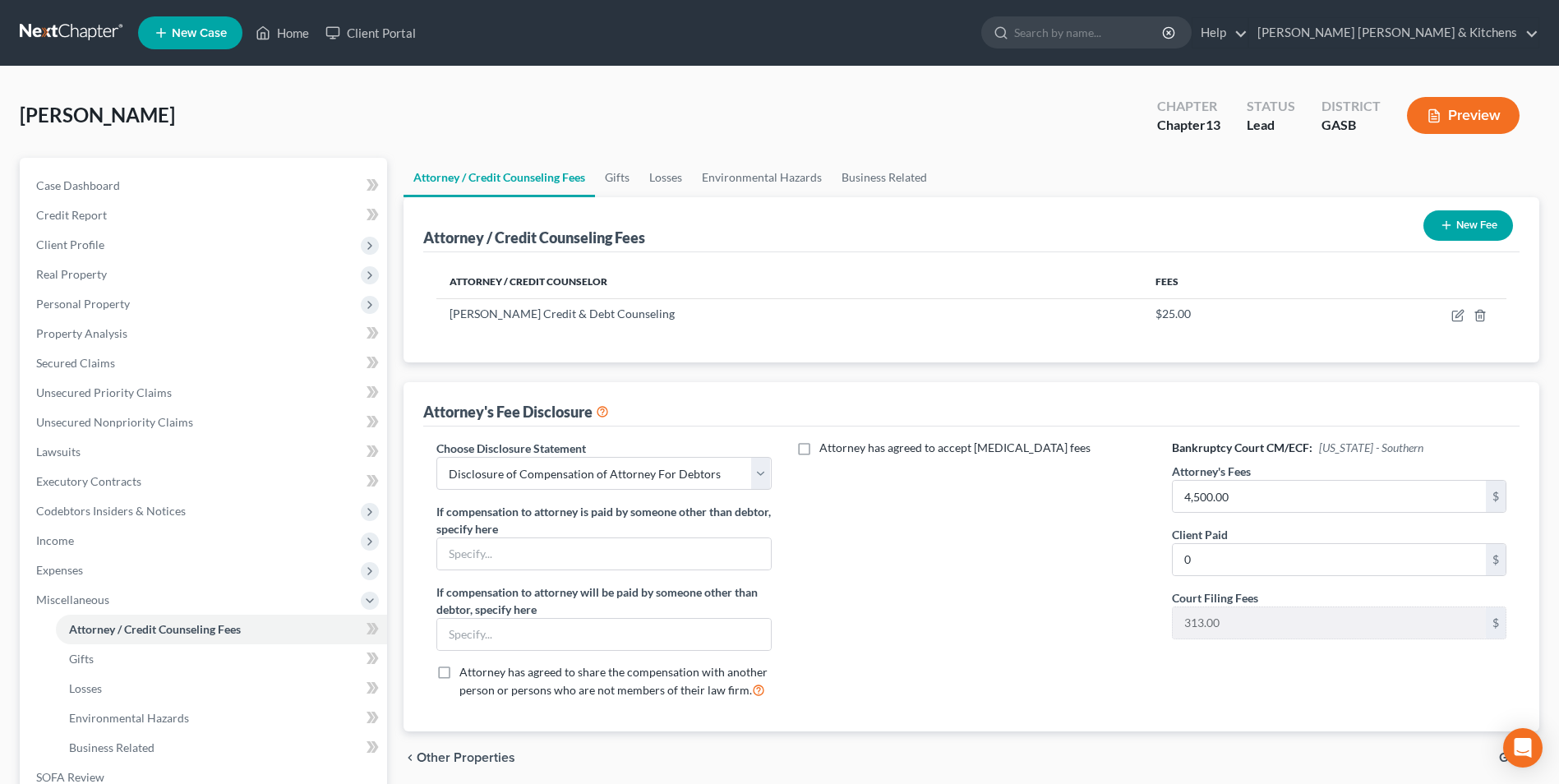
click at [1471, 232] on button "New Fee" at bounding box center [1469, 225] width 90 height 31
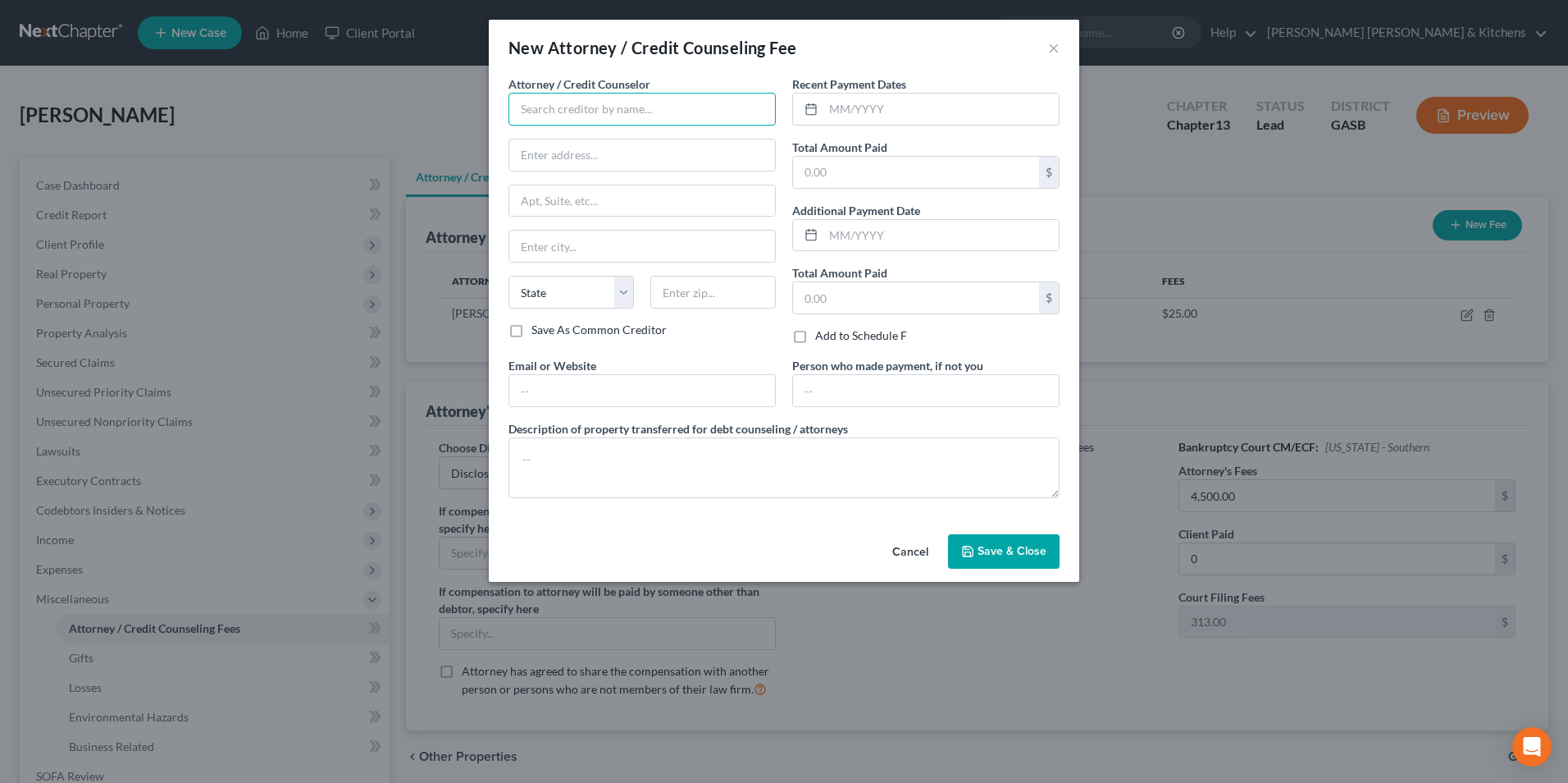
click at [574, 125] on input "text" at bounding box center [642, 109] width 267 height 33
type input "[PERSON_NAME] [PERSON_NAME] & Kitchens"
type input "512 Telfair Street"
type input "Augusta"
select select "10"
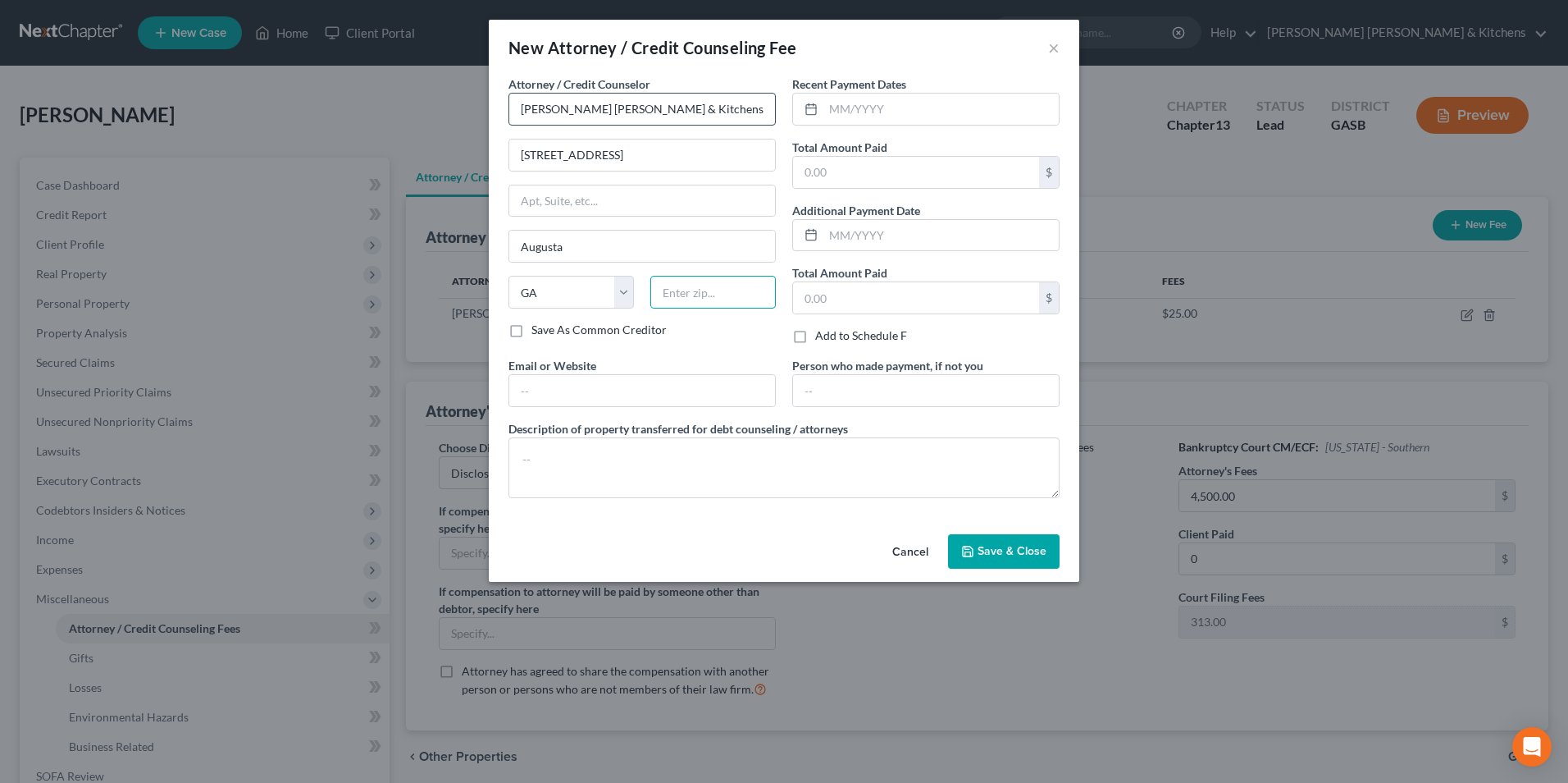
type input "30901"
click at [839, 177] on input "text" at bounding box center [915, 172] width 246 height 31
type input "1,457.00"
click at [854, 113] on input "text" at bounding box center [941, 109] width 235 height 31
type input "10/6/2025"
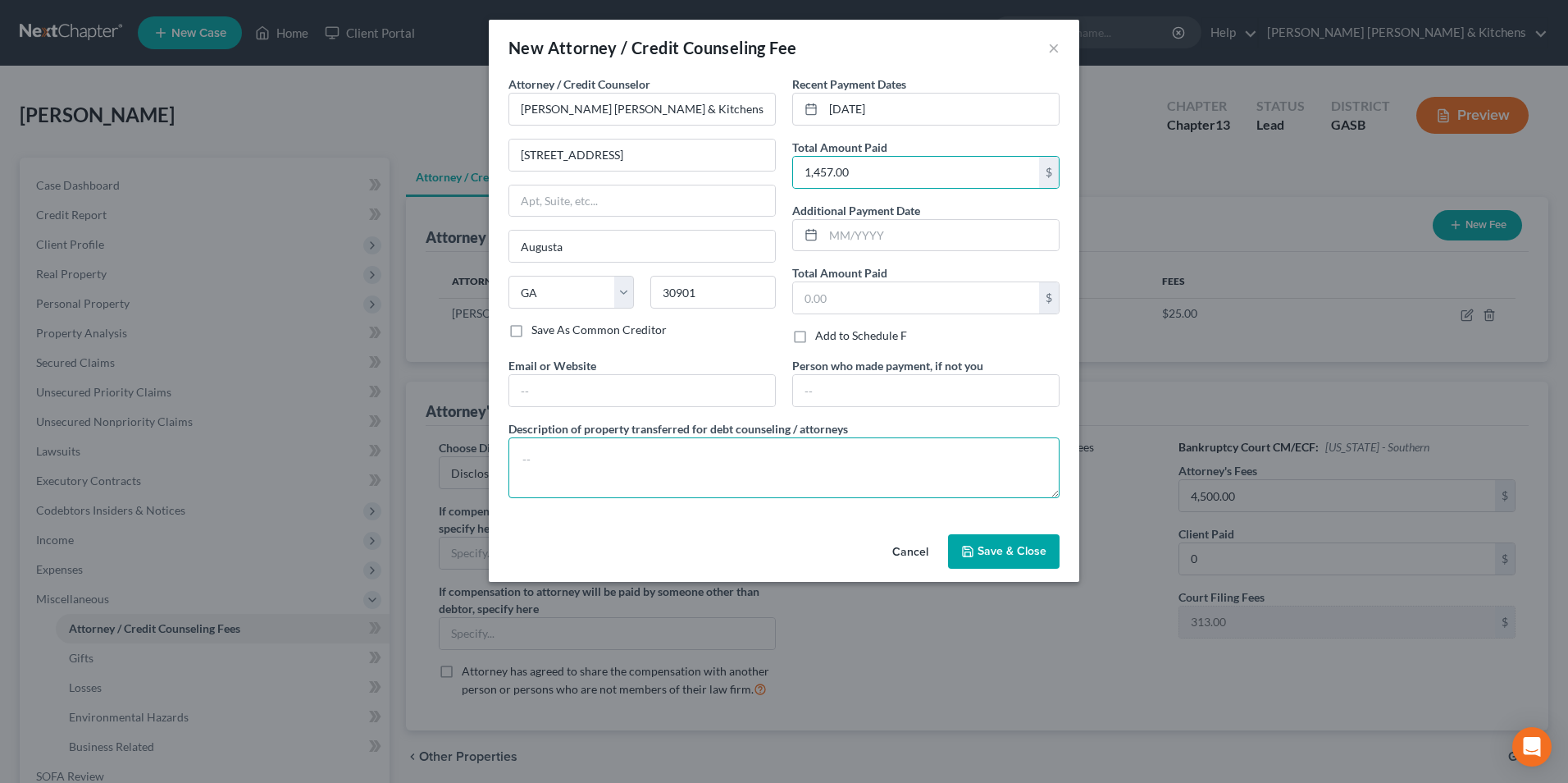
click at [620, 473] on textarea at bounding box center [784, 467] width 551 height 60
type textarea "$1457 paid toward attorney fees"
click at [980, 552] on span "Save & Close" at bounding box center [1012, 550] width 69 height 14
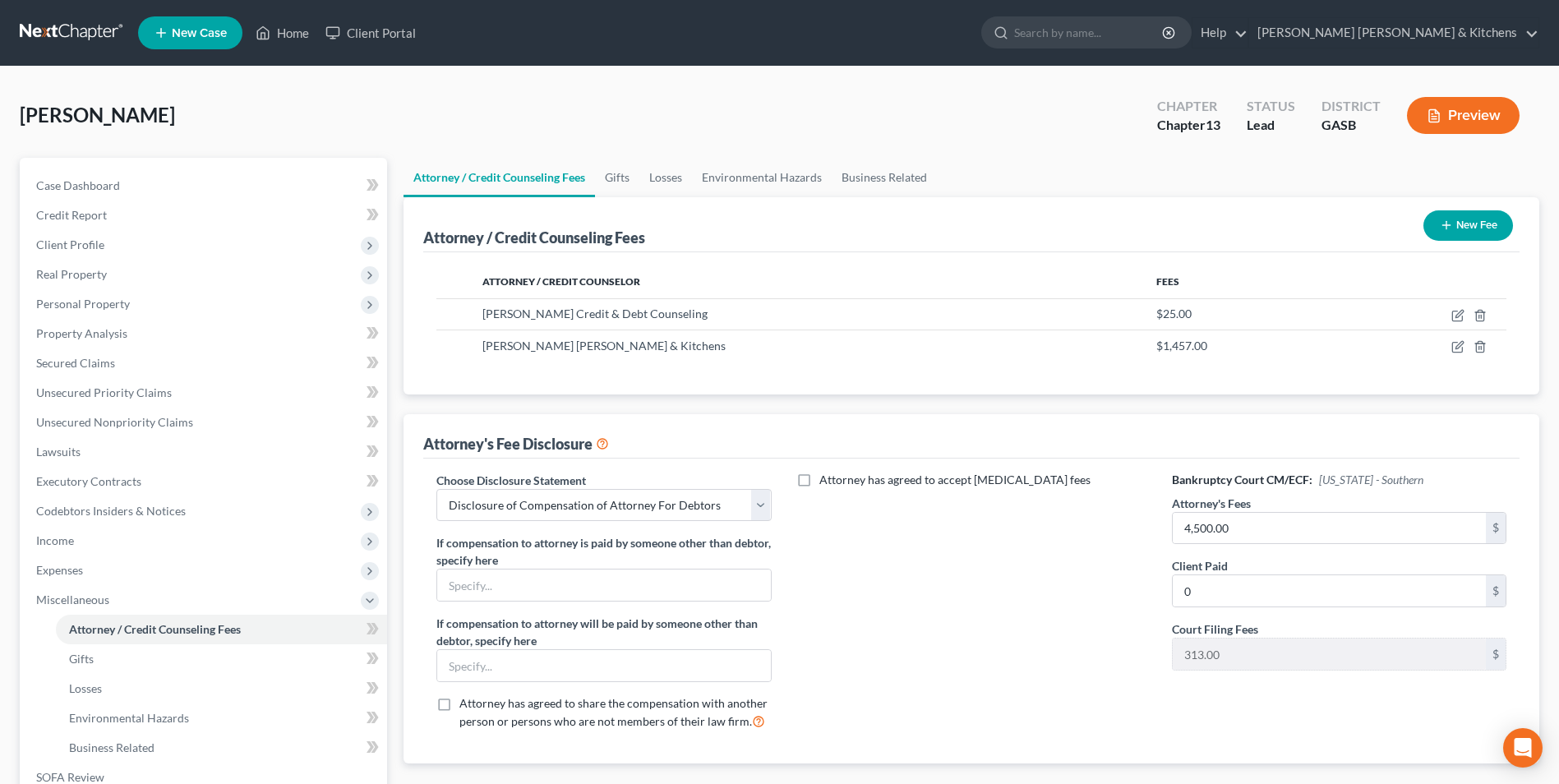
click at [1469, 223] on button "New Fee" at bounding box center [1469, 225] width 90 height 31
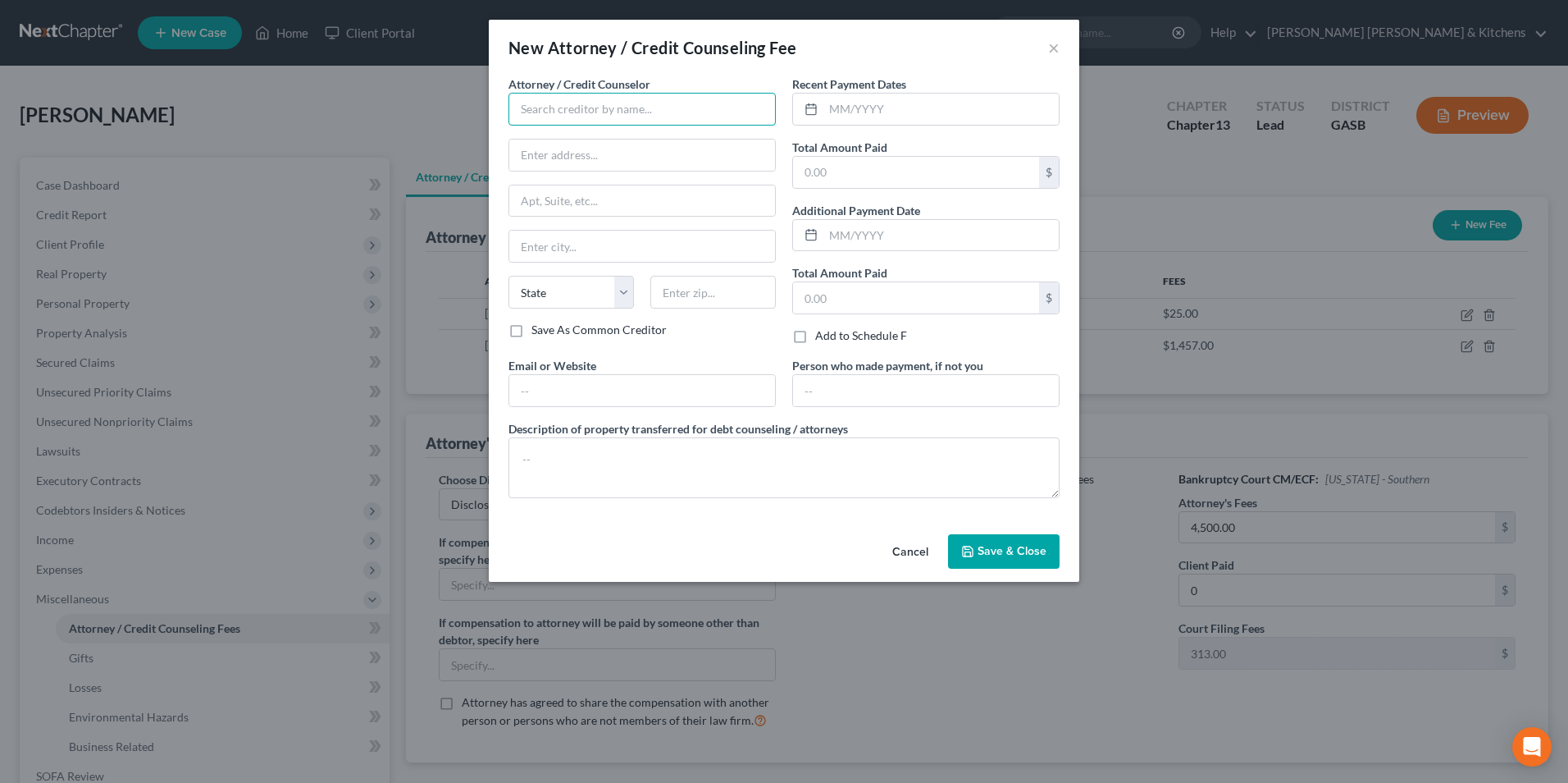
drag, startPoint x: 617, startPoint y: 116, endPoint x: 664, endPoint y: 81, distance: 58.6
click at [617, 116] on input "text" at bounding box center [642, 109] width 267 height 33
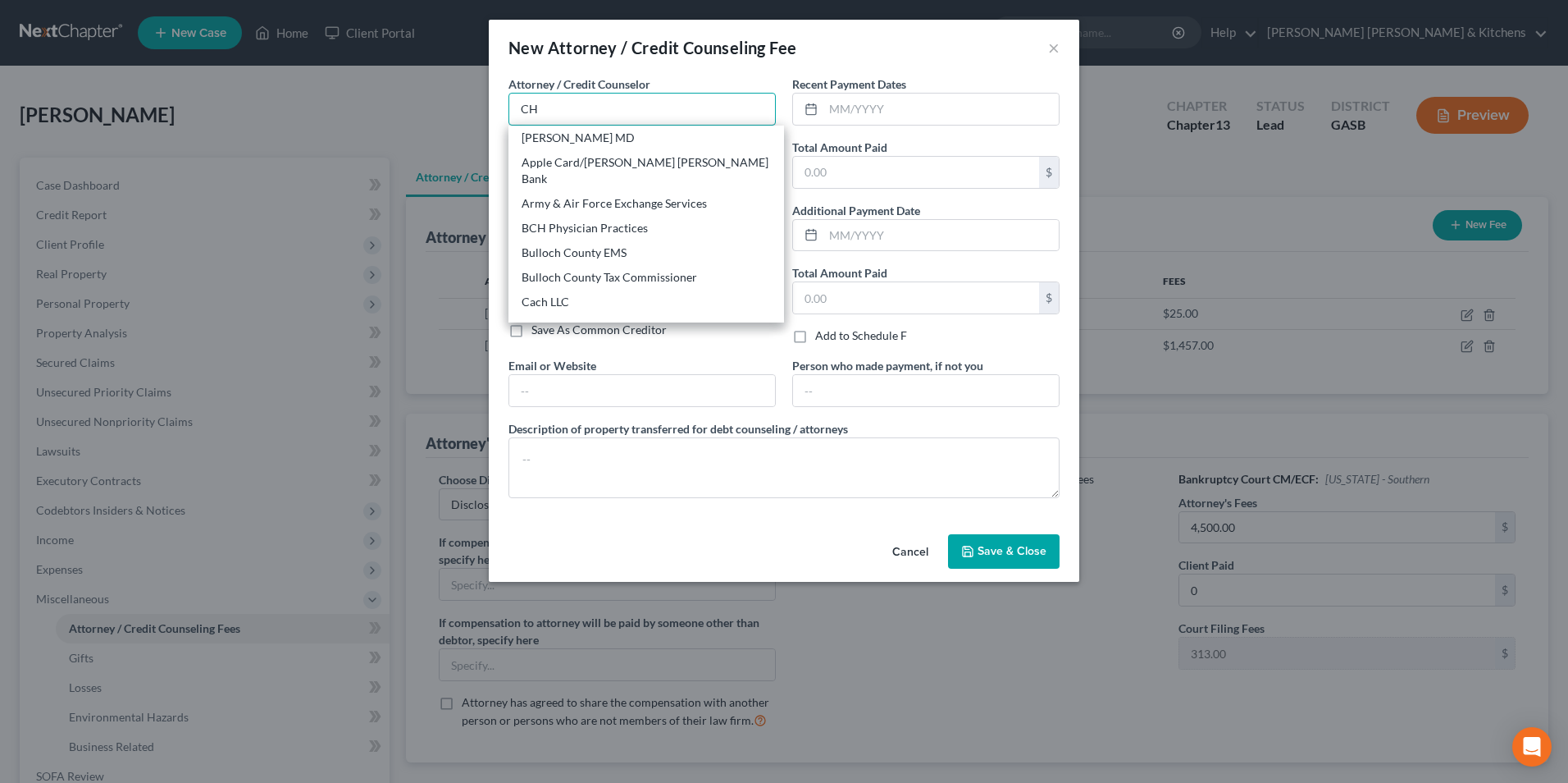
type input "Ch 13 Trustee"
type input "Huon Le"
type input "Augusta"
select select "10"
type input "30901"
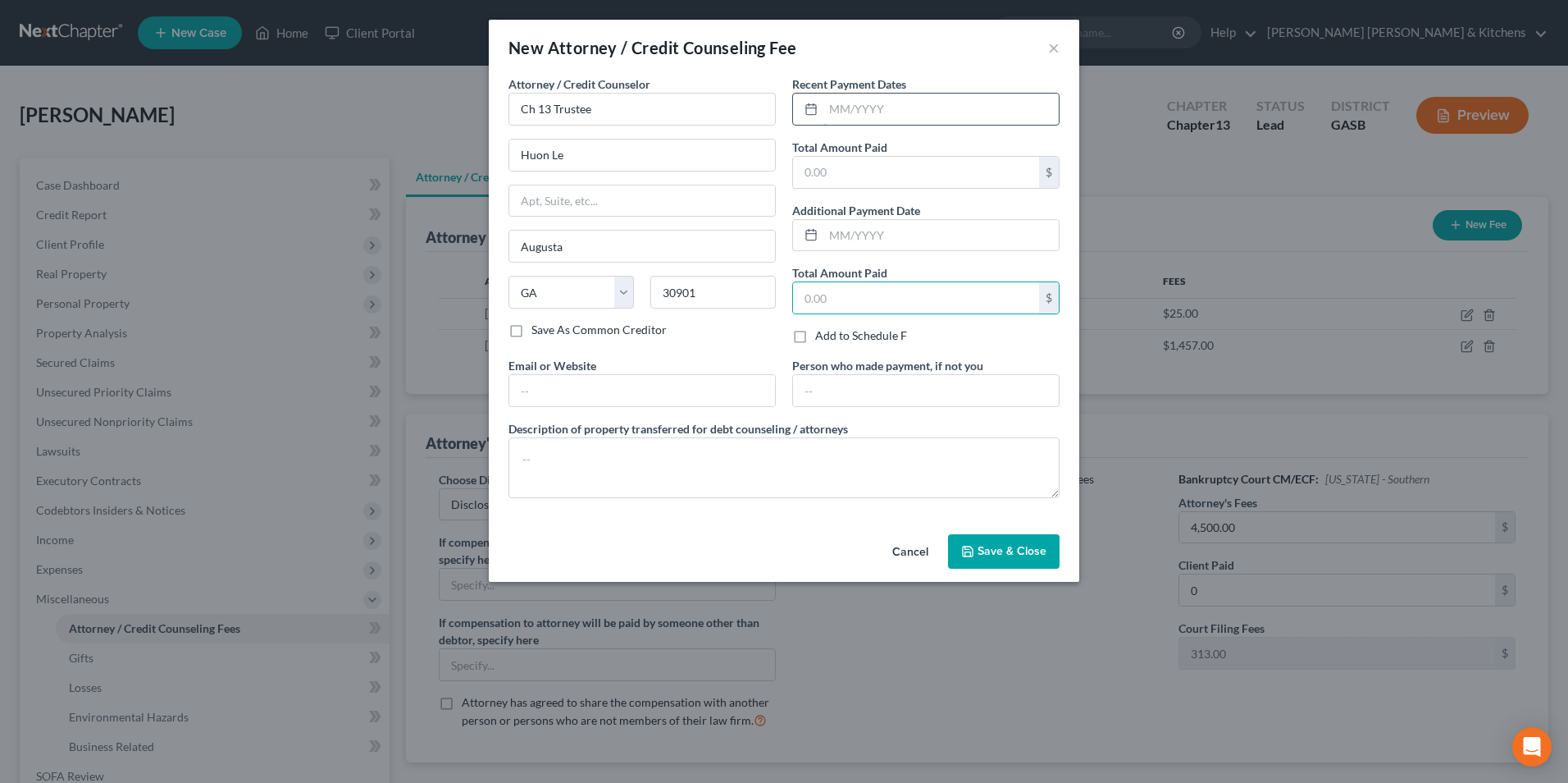
click at [866, 118] on input "text" at bounding box center [941, 109] width 235 height 31
type input "09/10/2025"
type input "12,576"
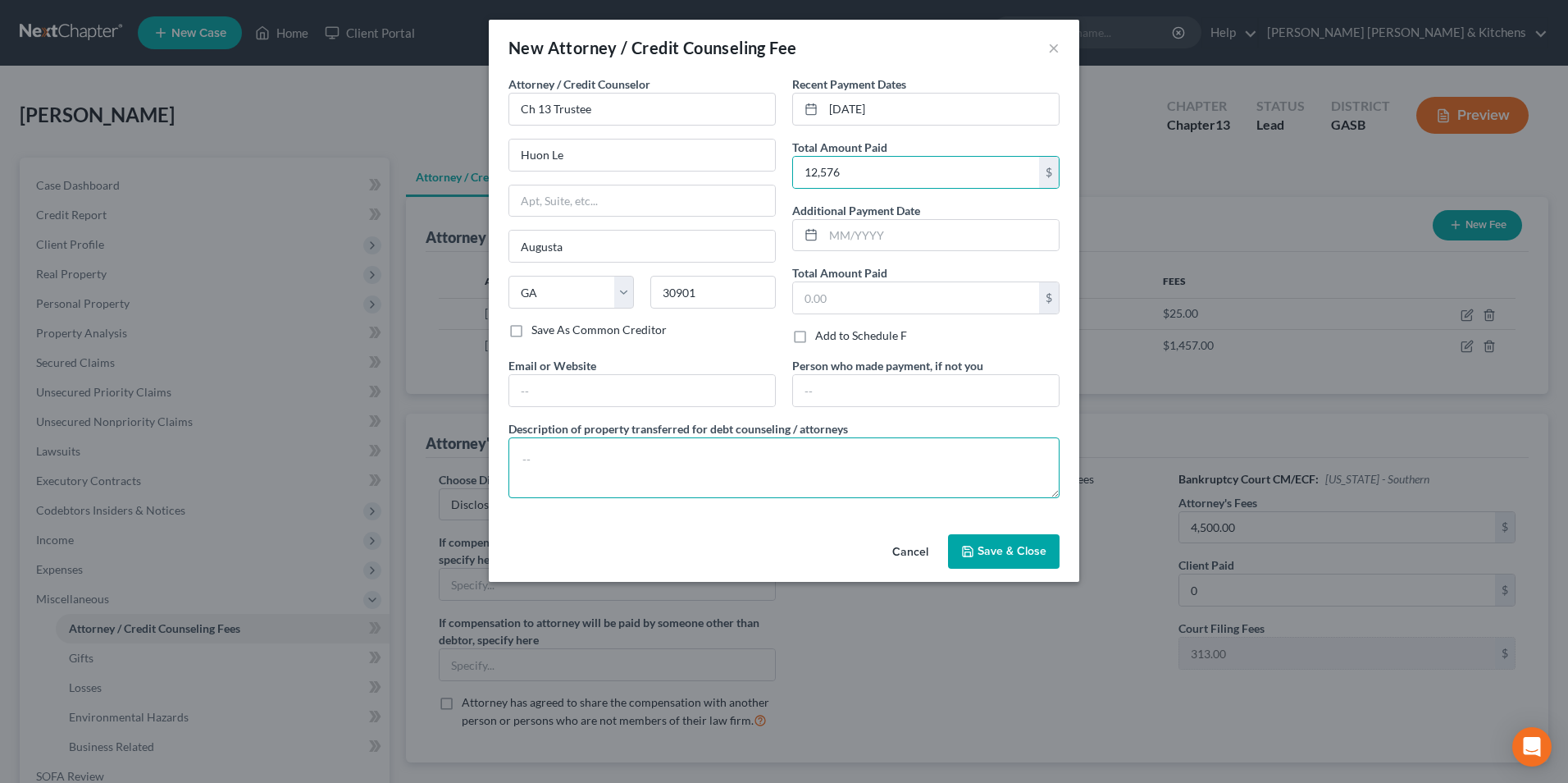
click at [712, 482] on textarea at bounding box center [784, 467] width 551 height 60
type textarea "$12576 paid in prior case 23-10501"
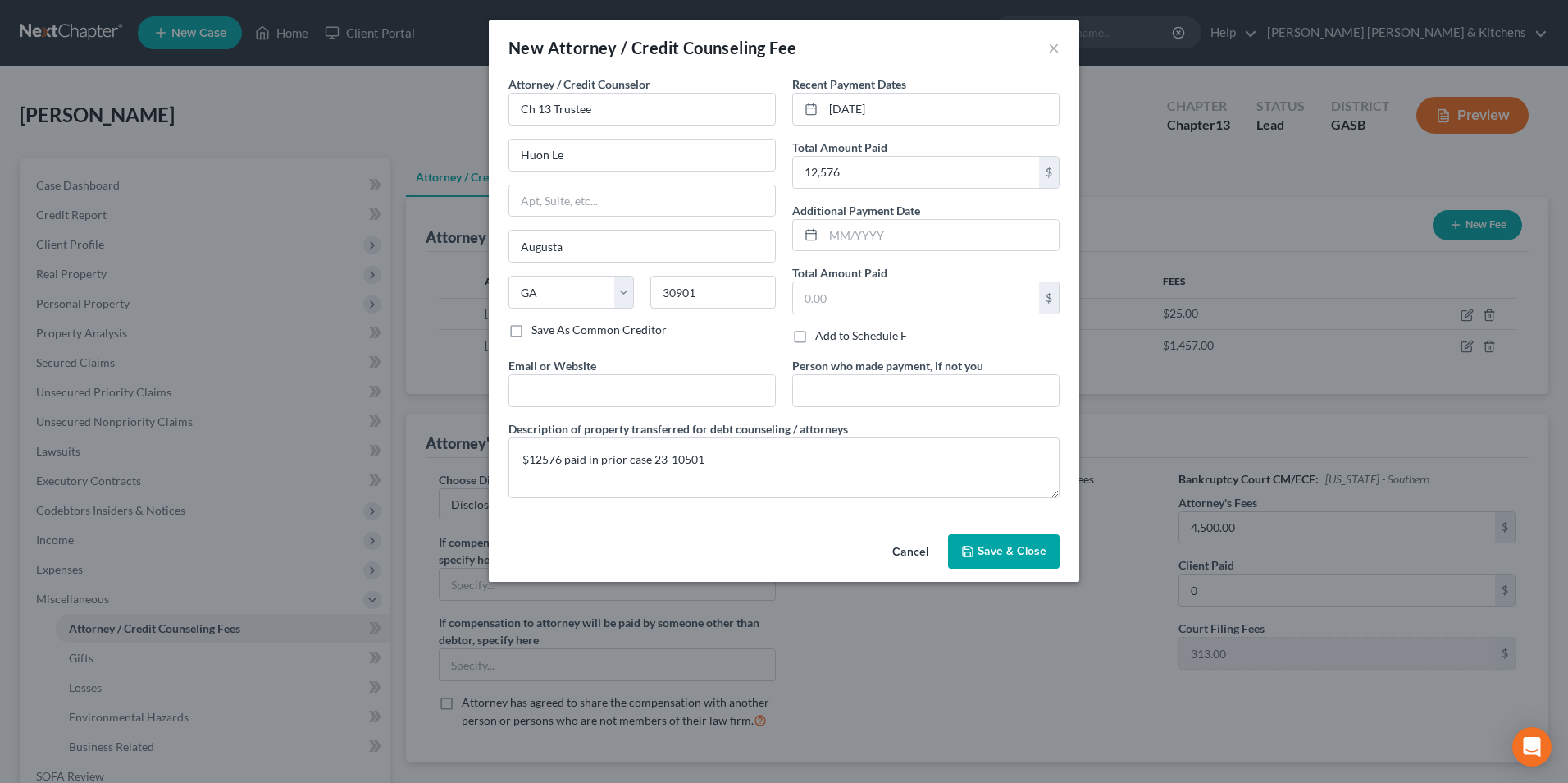
click at [1029, 550] on span "Save & Close" at bounding box center [1012, 550] width 69 height 14
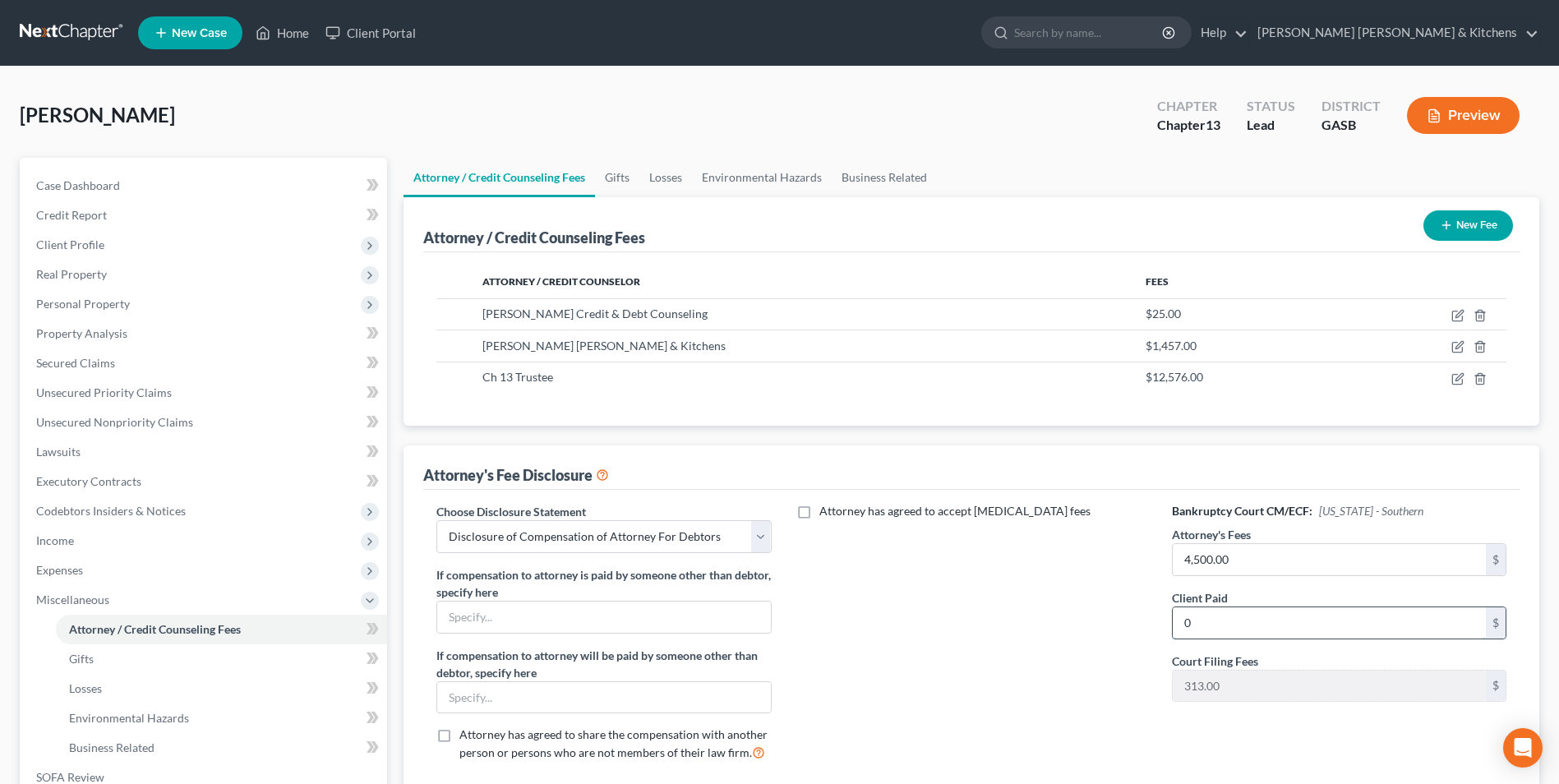
click at [1236, 617] on input "0" at bounding box center [1329, 623] width 313 height 31
type input "1,457"
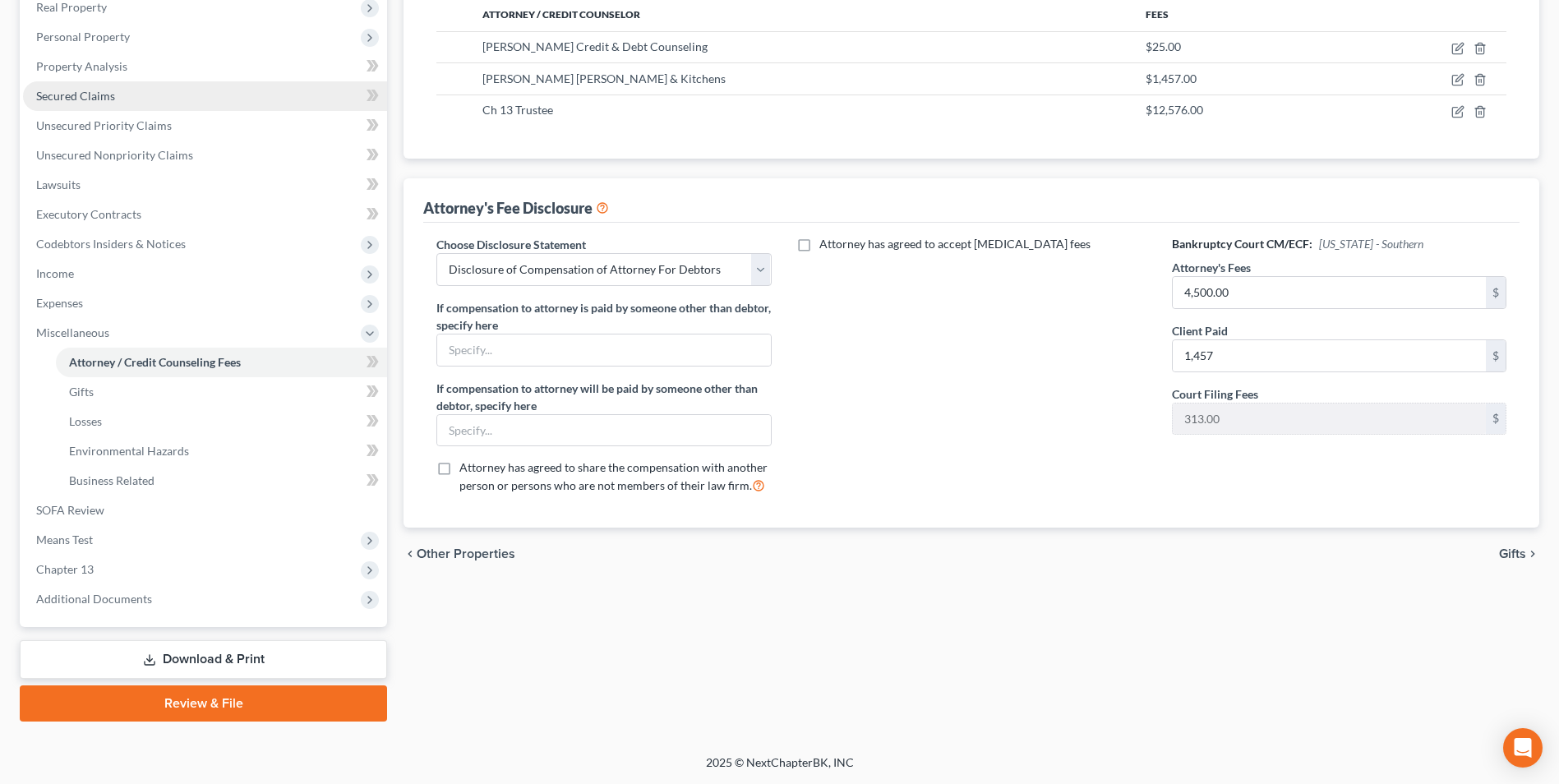
click at [74, 99] on span "Secured Claims" at bounding box center [75, 95] width 79 height 14
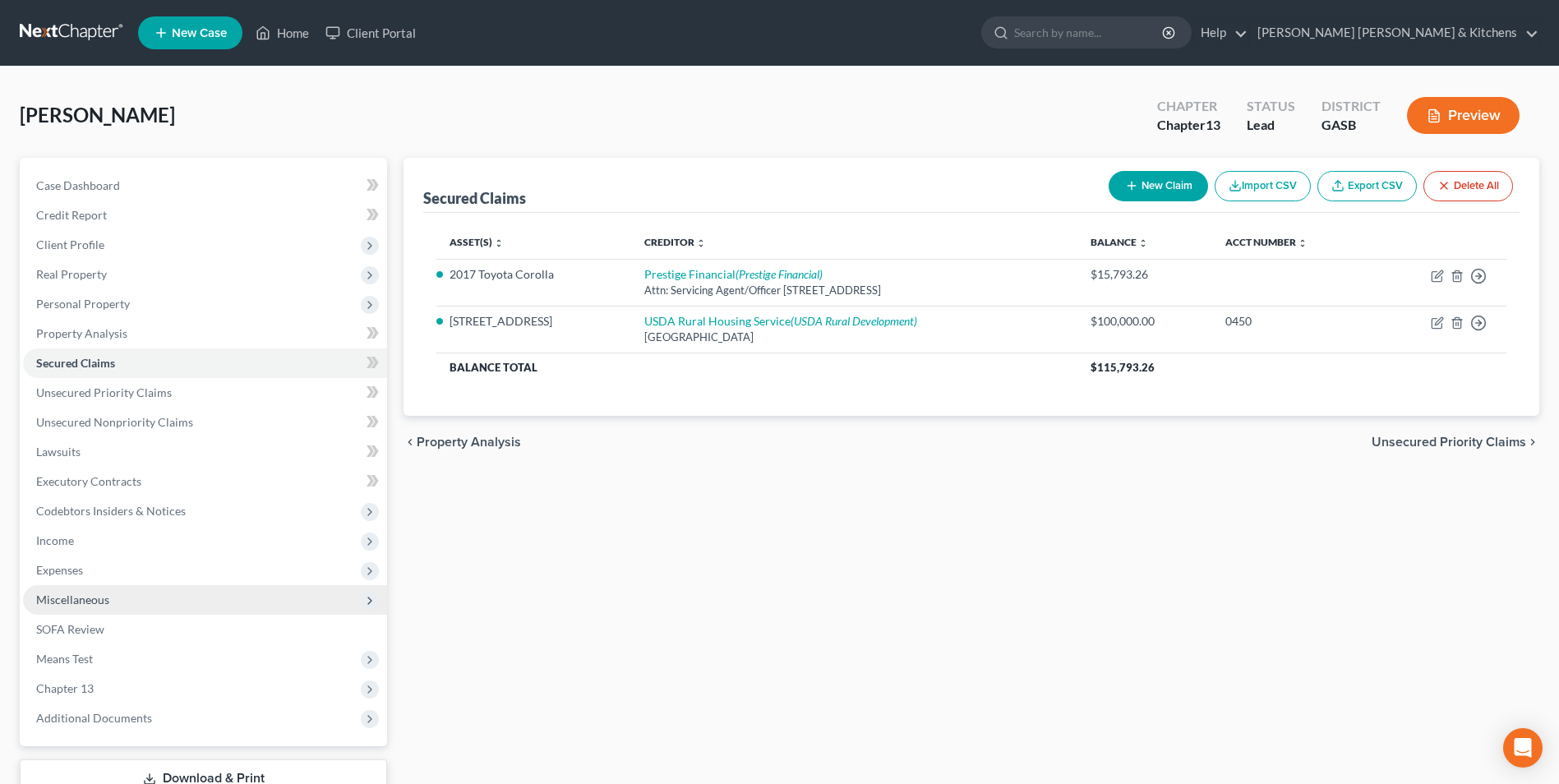
click at [55, 593] on span "Miscellaneous" at bounding box center [73, 599] width 73 height 14
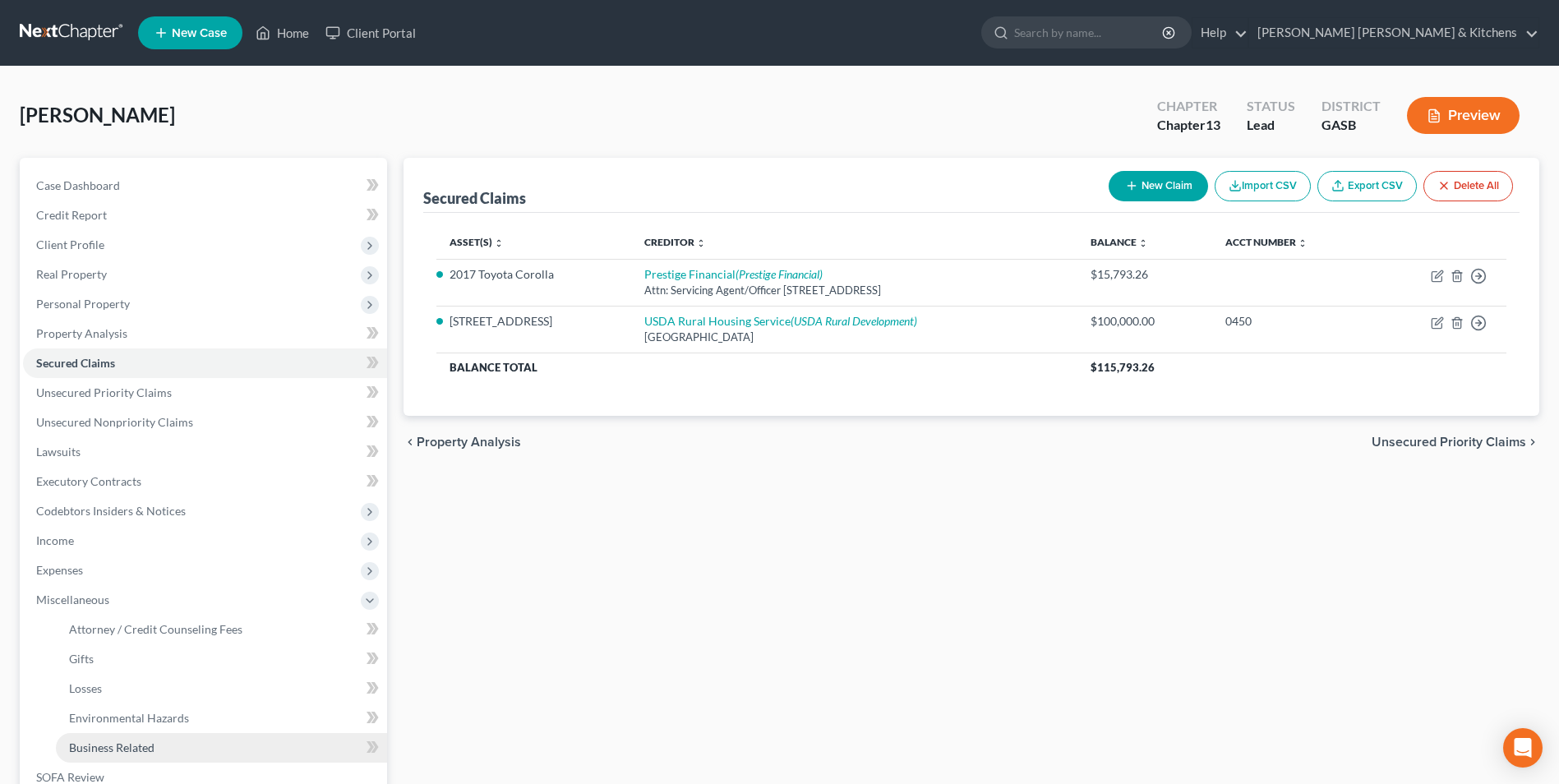
click at [116, 743] on span "Business Related" at bounding box center [111, 747] width 85 height 14
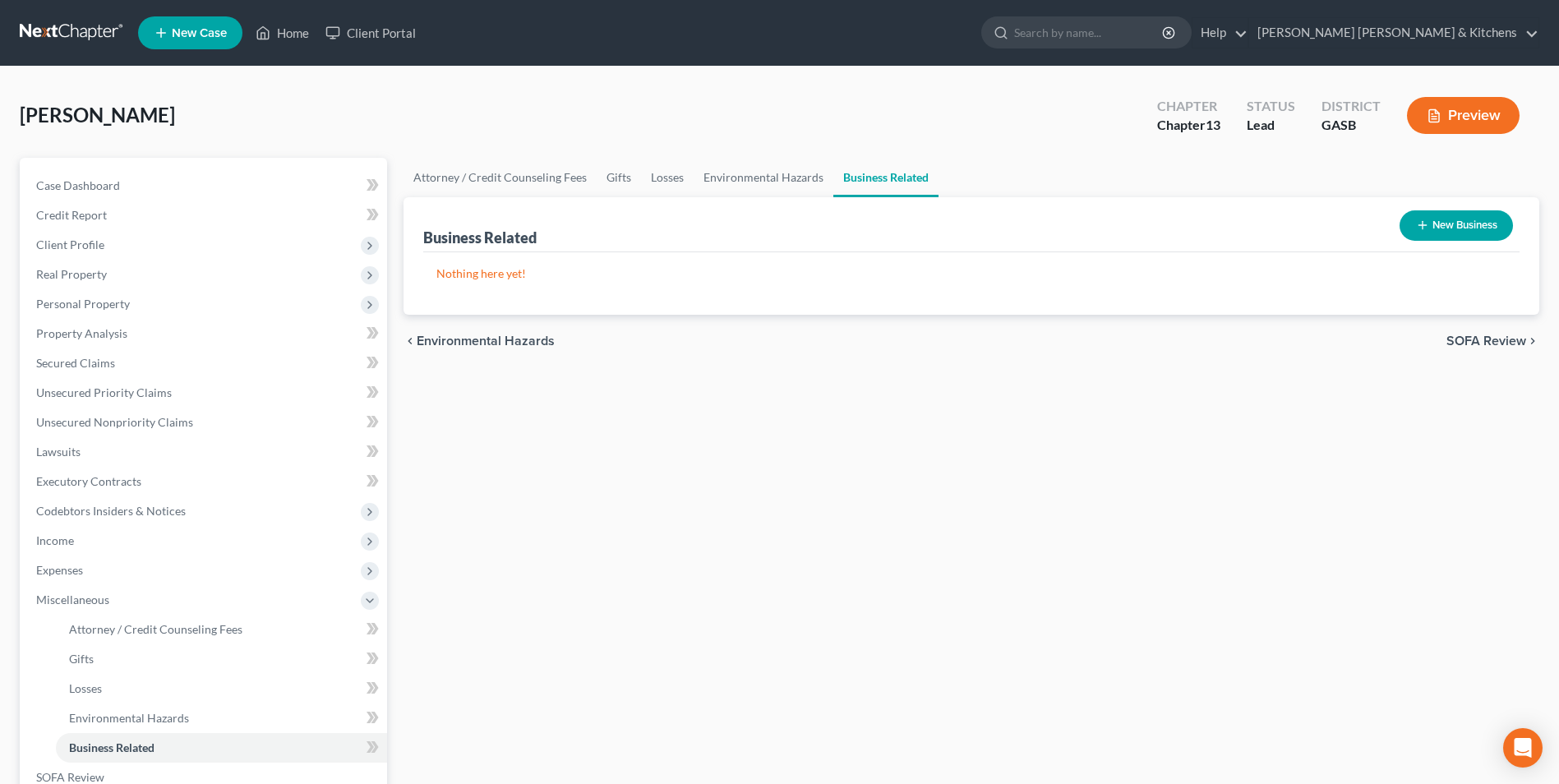
click at [1462, 229] on button "New Business" at bounding box center [1456, 225] width 114 height 31
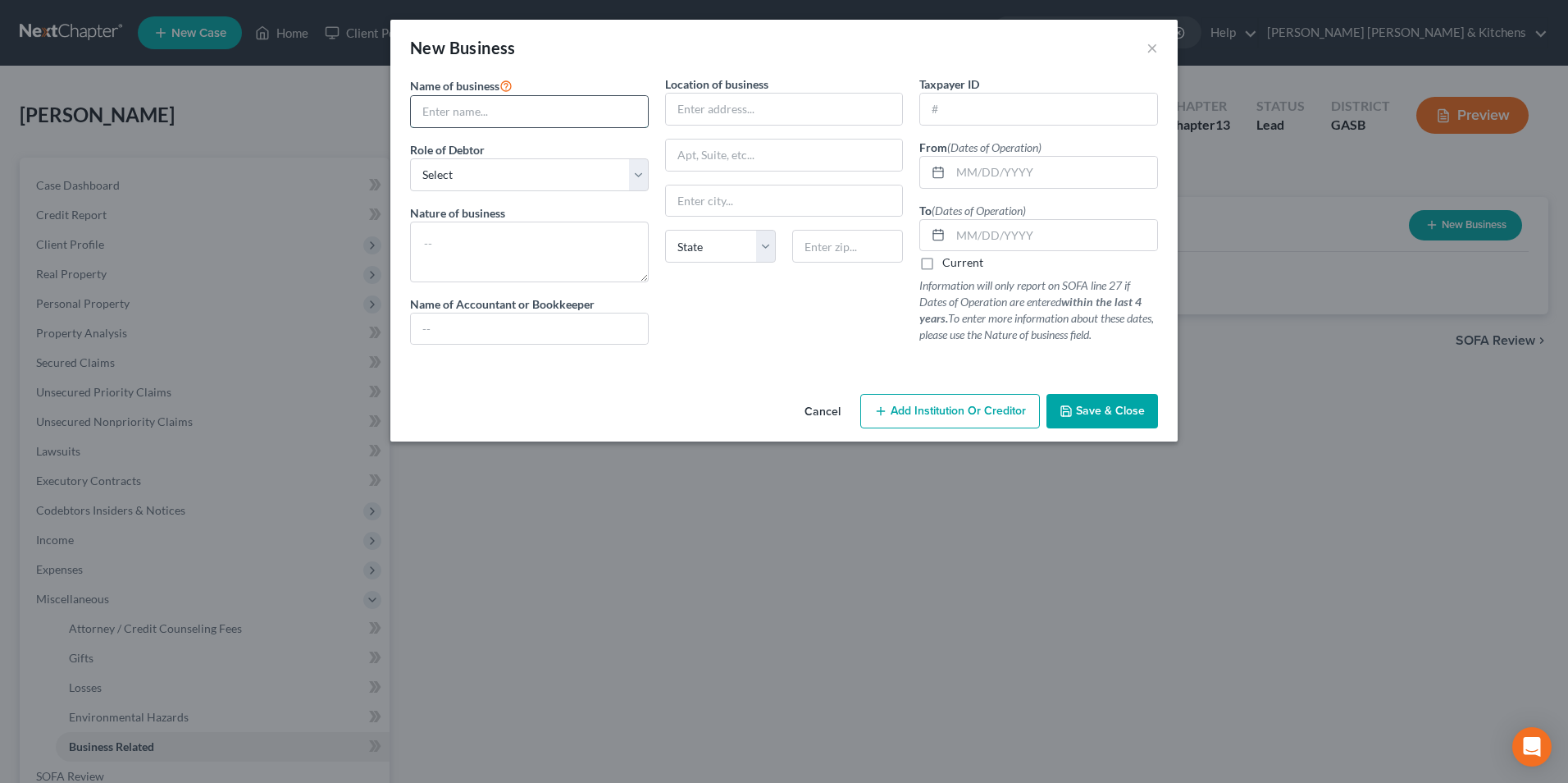
click at [481, 122] on input "text" at bounding box center [530, 112] width 237 height 31
type input "William Mcgee"
drag, startPoint x: 494, startPoint y: 176, endPoint x: 494, endPoint y: 185, distance: 9.0
click at [494, 176] on select "Select A member of a limited liability company (LLC) or limited liability partn…" at bounding box center [530, 175] width 238 height 33
select select "sole_proprietor"
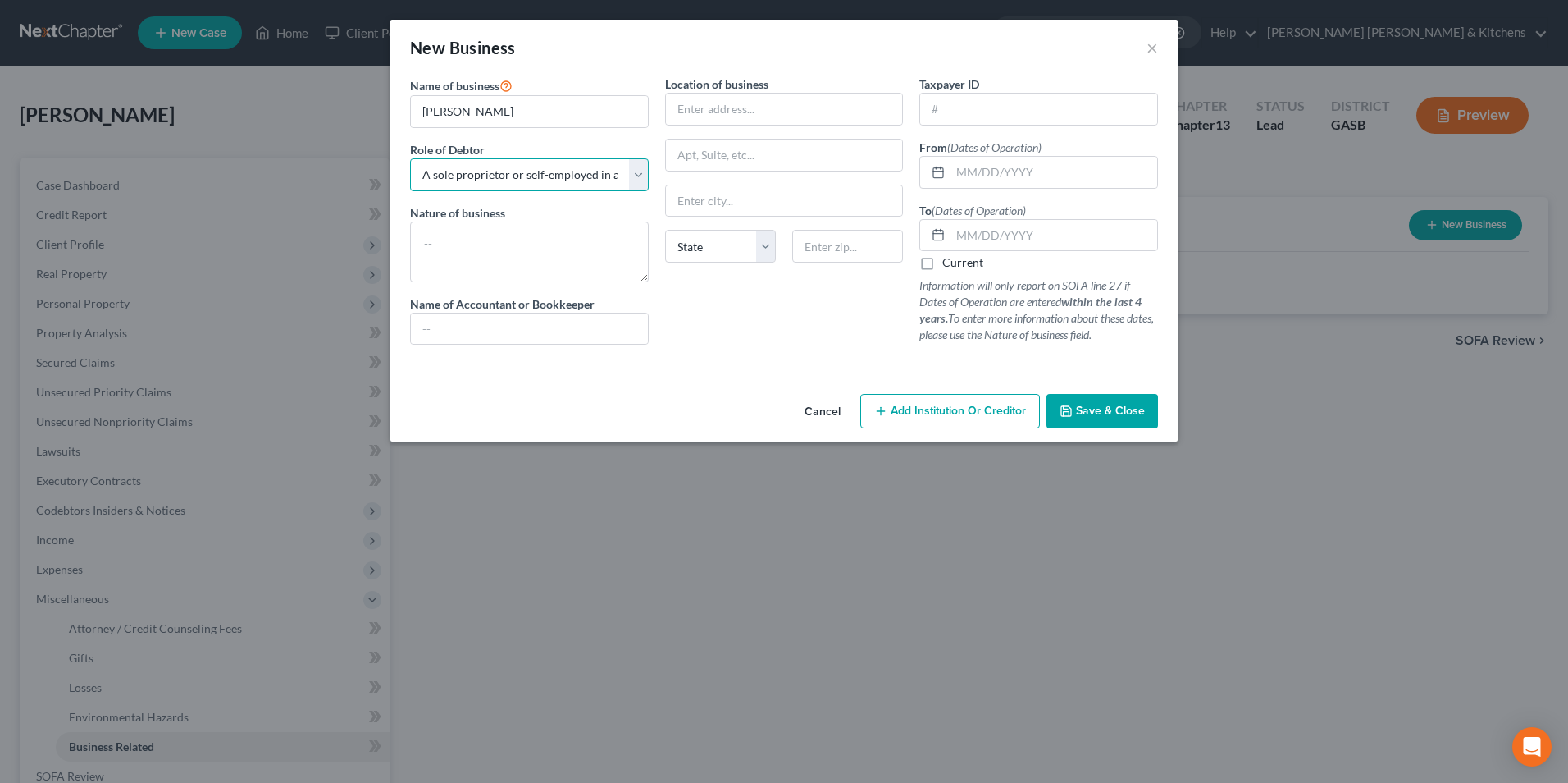
click at [410, 158] on select "Select A member of a limited liability company (LLC) or limited liability partn…" at bounding box center [530, 175] width 238 height 33
click at [462, 243] on textarea at bounding box center [530, 252] width 238 height 60
type textarea "barber"
click at [728, 109] on input "text" at bounding box center [784, 109] width 237 height 31
type input "120 Zack Street"
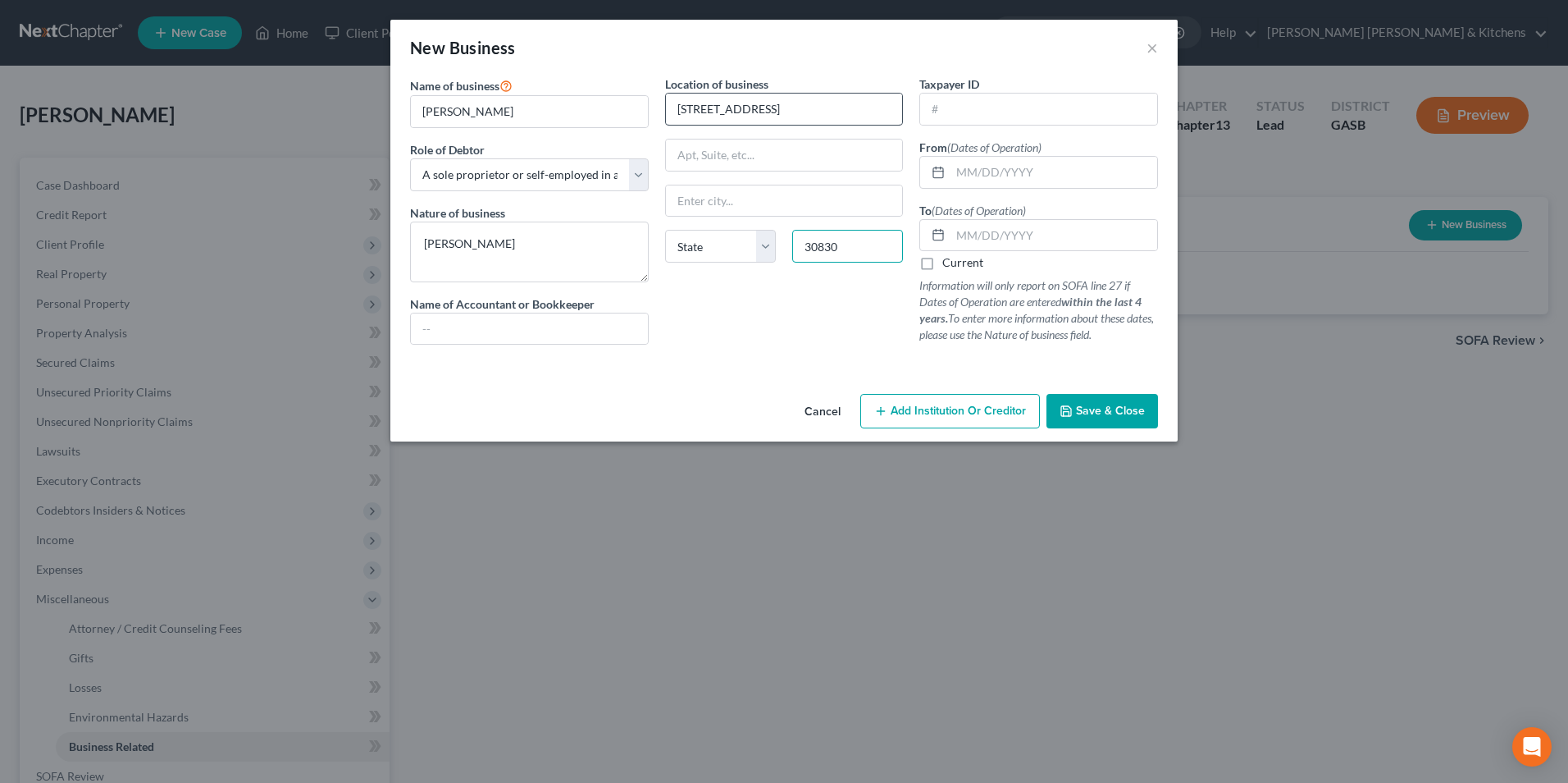
type input "30830"
type input "Waynesboro"
select select "10"
click at [977, 180] on input "text" at bounding box center [1054, 172] width 207 height 31
type input "01/01/2023"
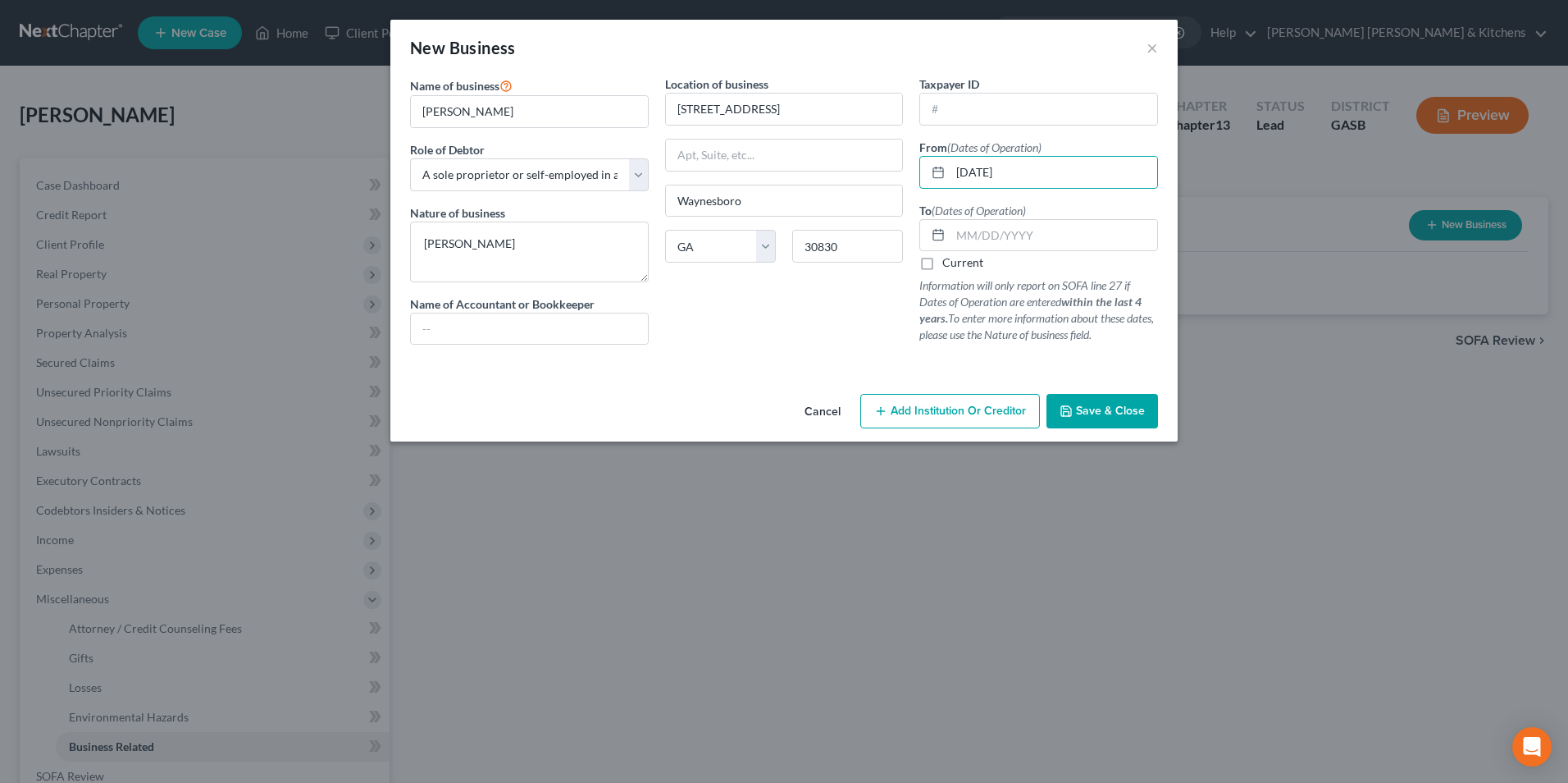
click at [942, 262] on label "Current" at bounding box center [963, 262] width 41 height 17
click at [949, 262] on input "Current" at bounding box center [954, 259] width 11 height 11
checkbox input "true"
click at [1110, 417] on span "Save & Close" at bounding box center [1110, 411] width 69 height 14
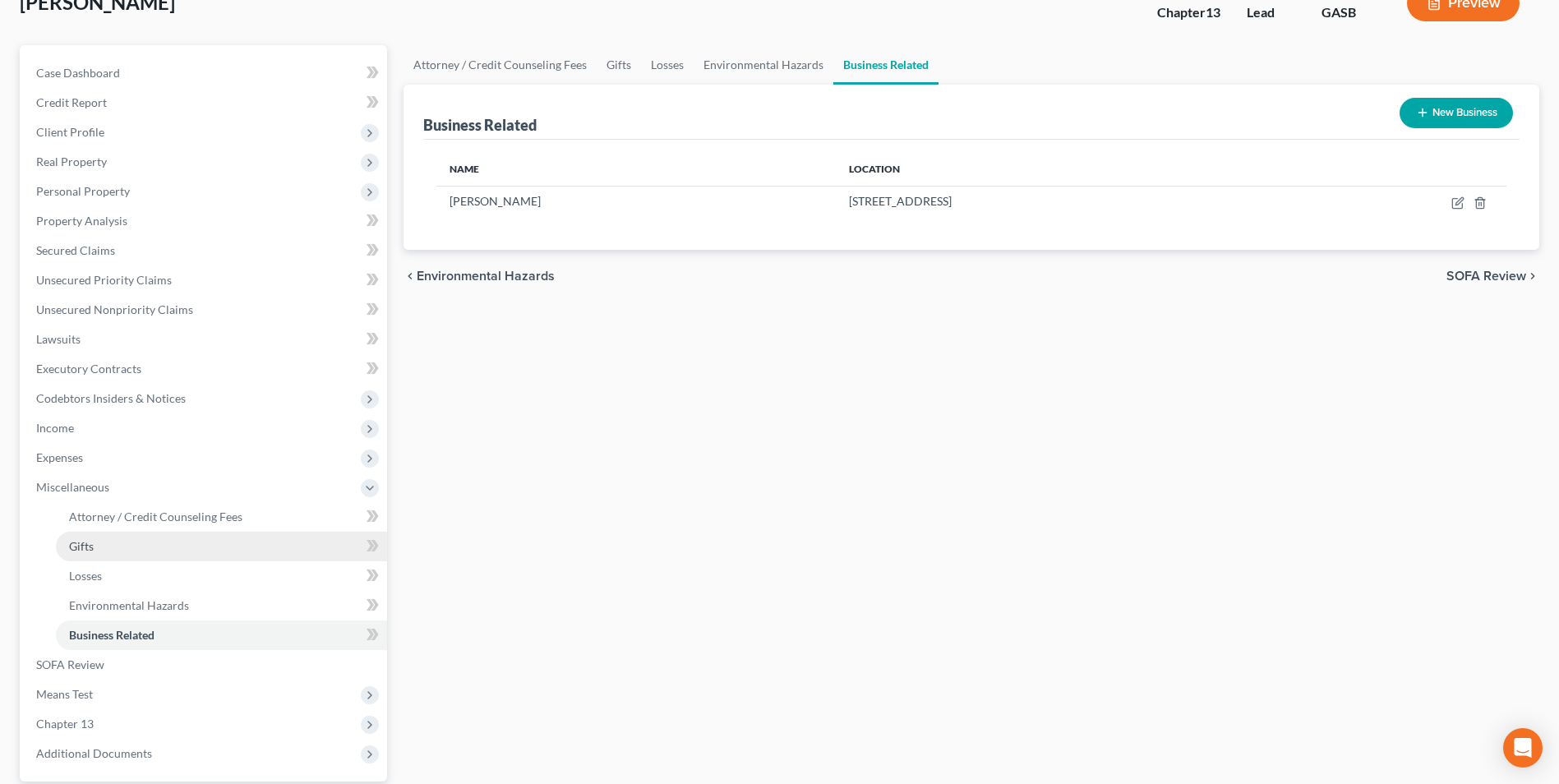
scroll to position [267, 0]
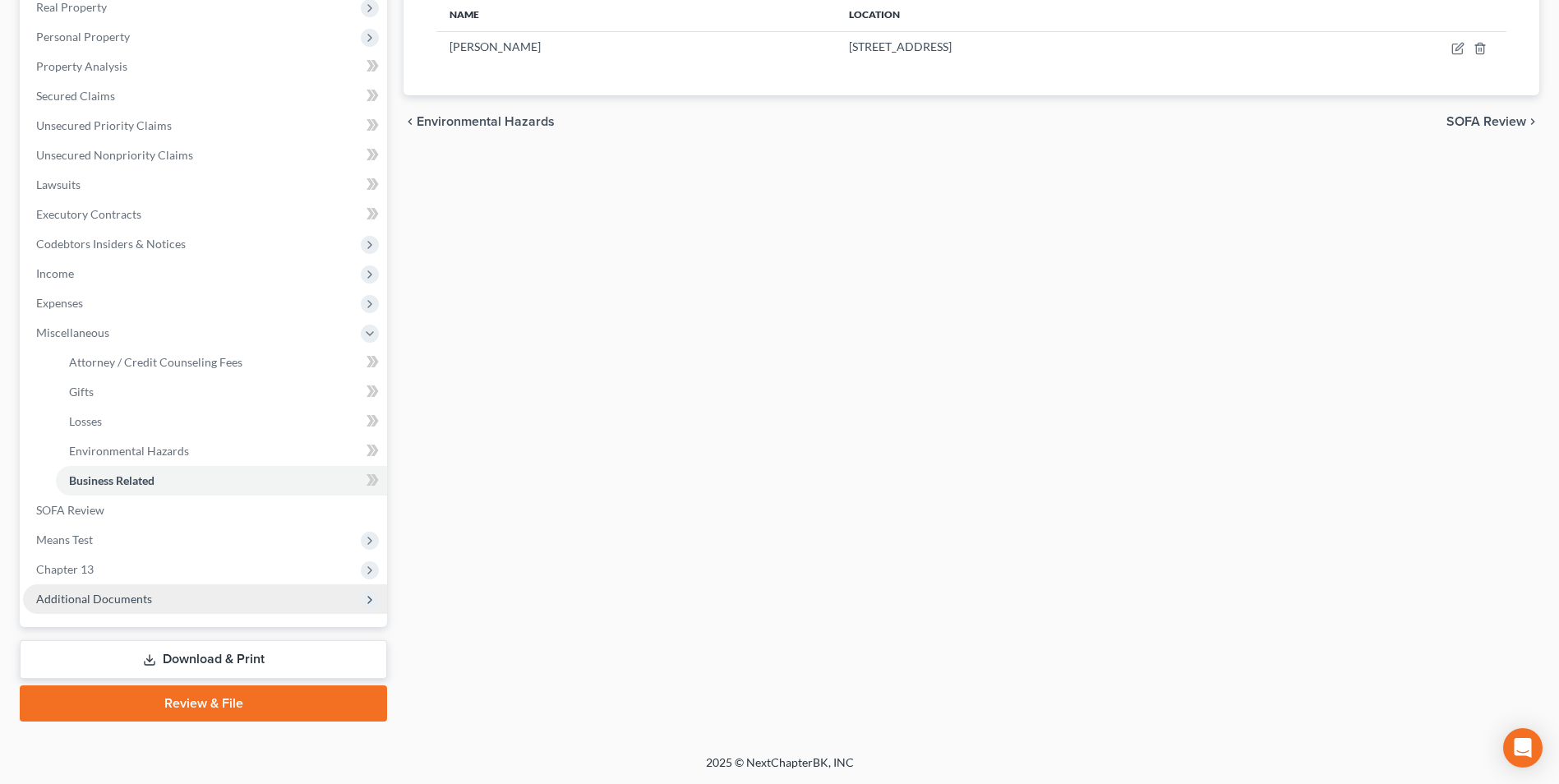
click at [98, 598] on span "Additional Documents" at bounding box center [95, 598] width 116 height 14
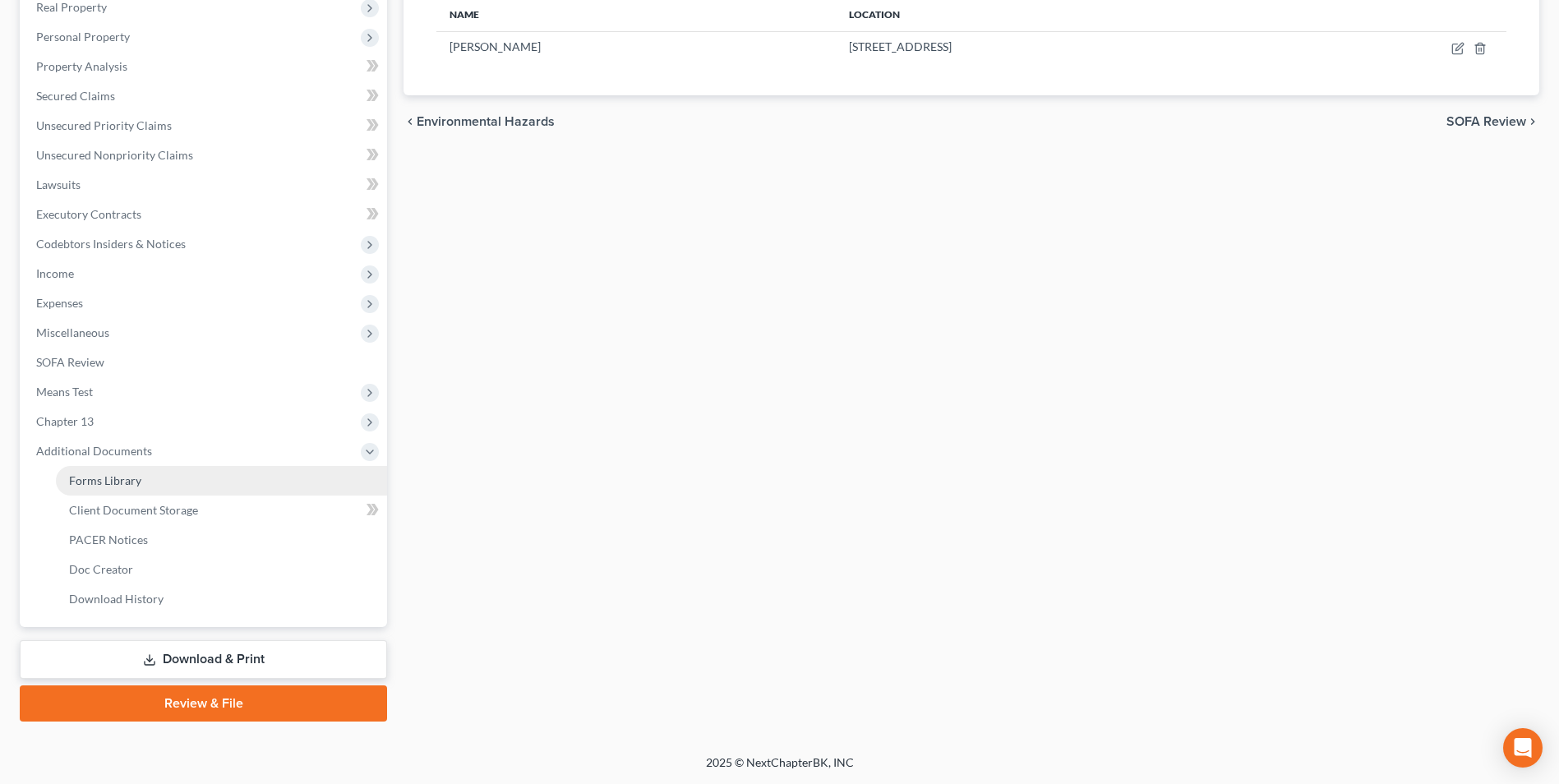
click at [106, 489] on link "Forms Library" at bounding box center [221, 481] width 331 height 30
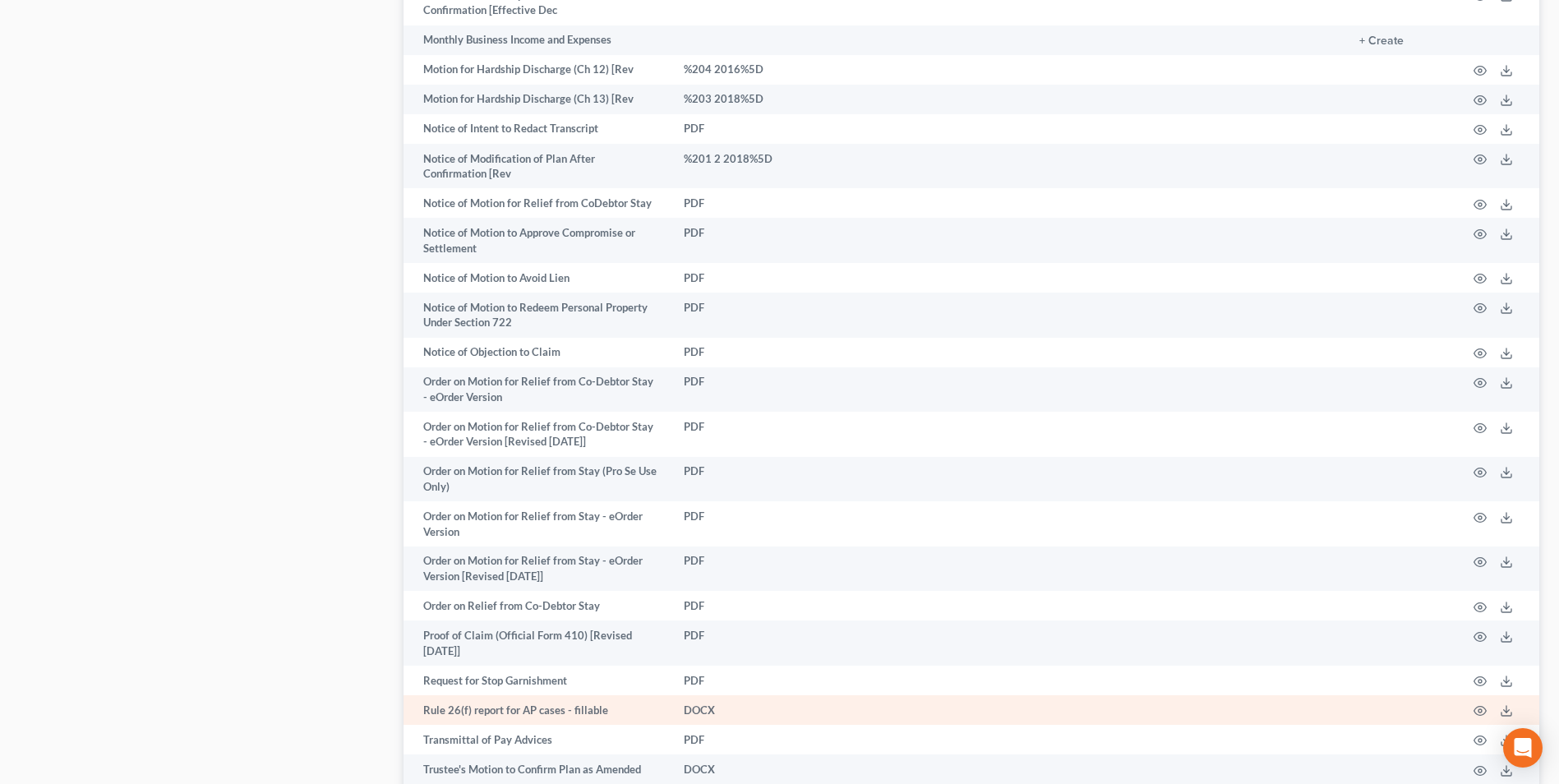
scroll to position [1767, 0]
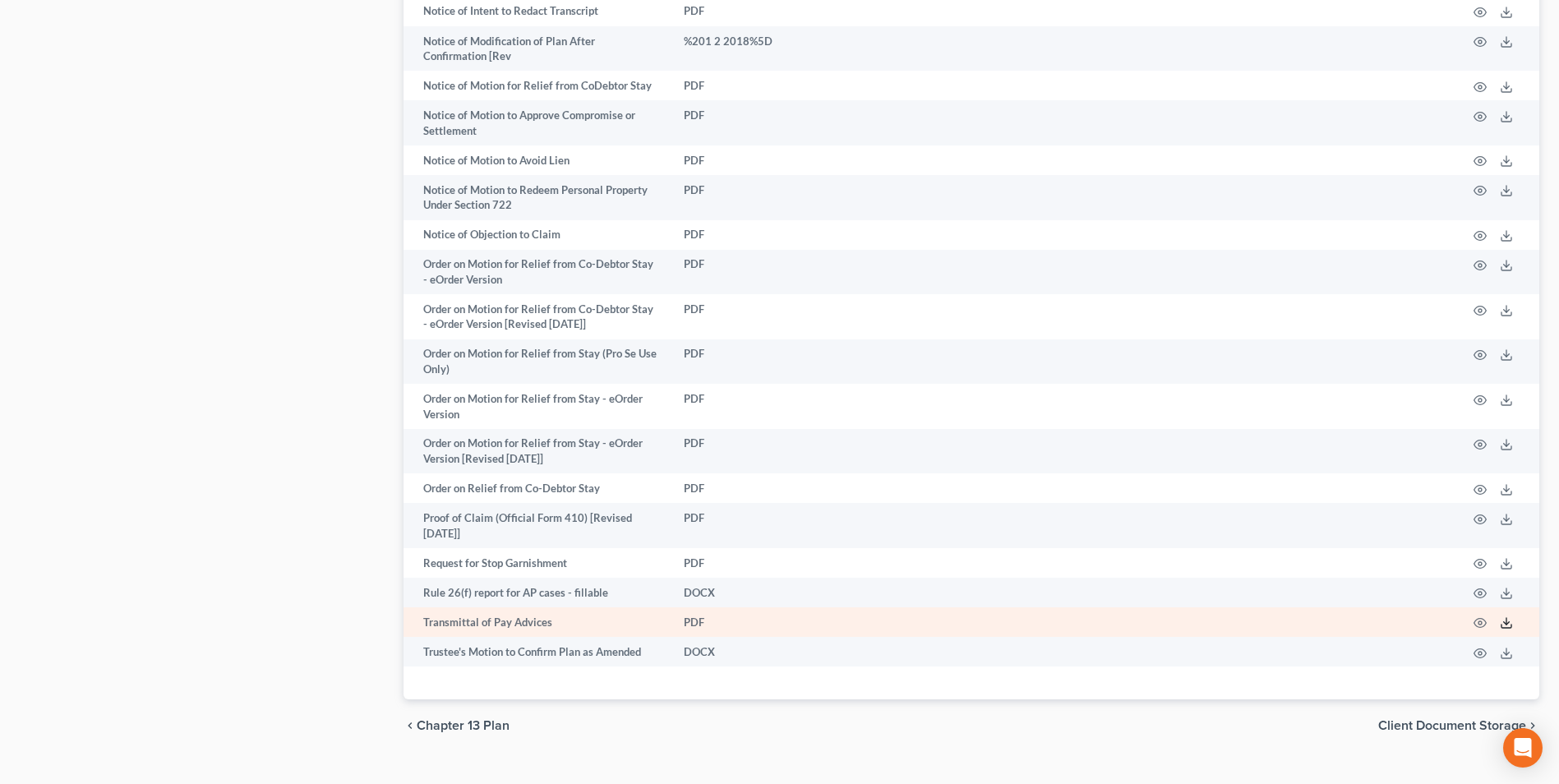
click at [1509, 616] on icon at bounding box center [1507, 622] width 13 height 13
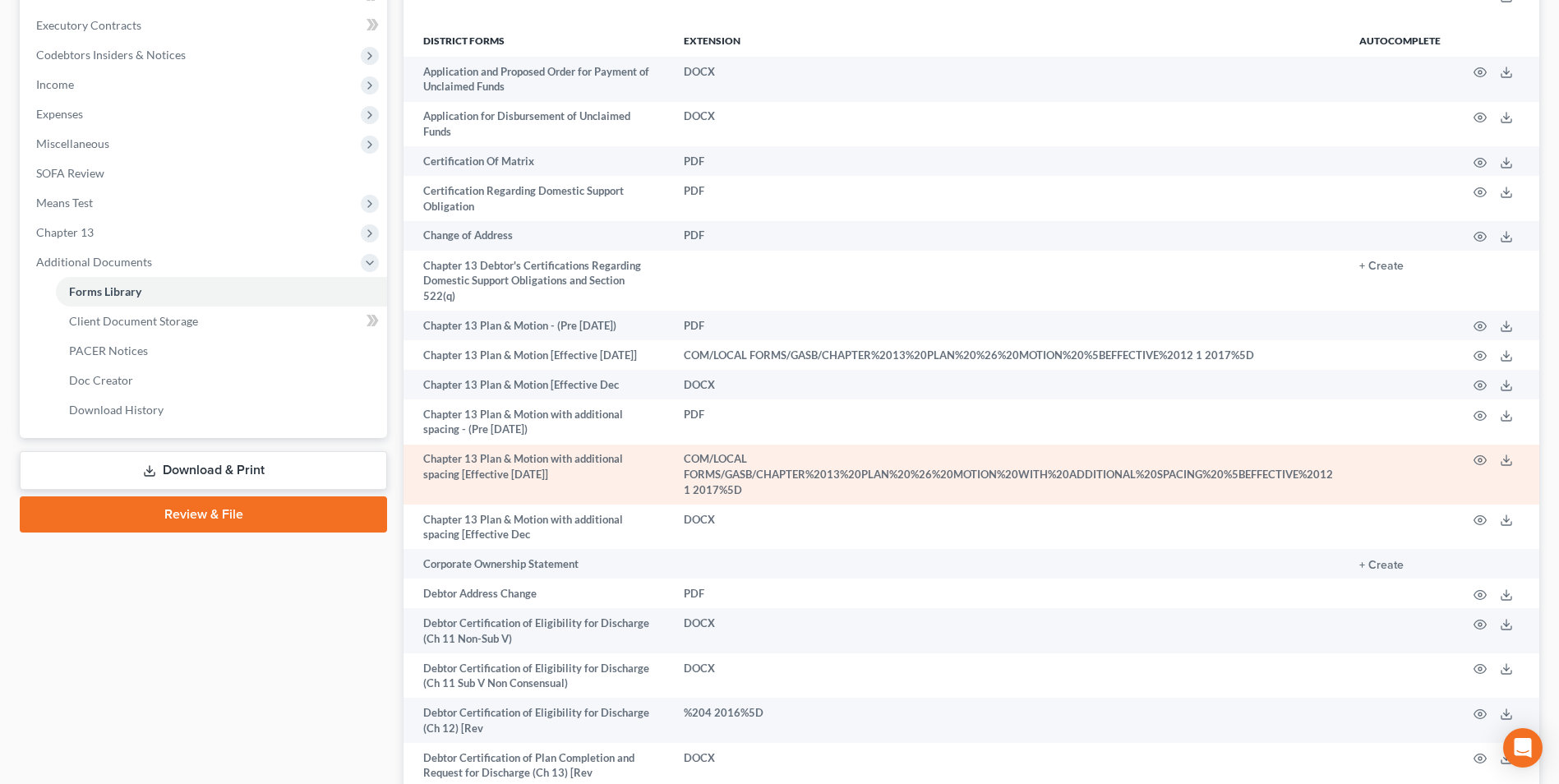
scroll to position [452, 0]
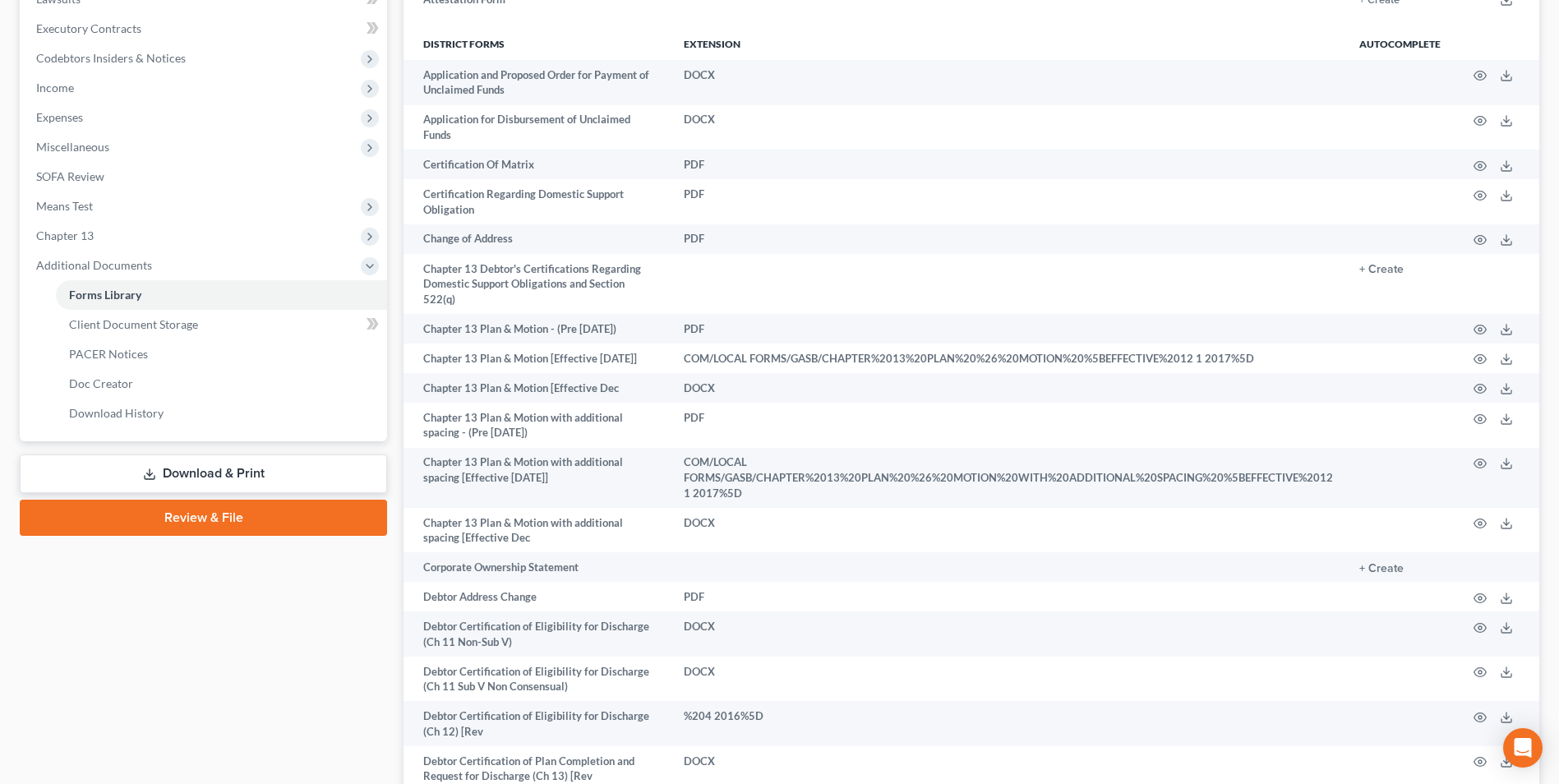
click at [208, 466] on link "Download & Print" at bounding box center [203, 473] width 367 height 39
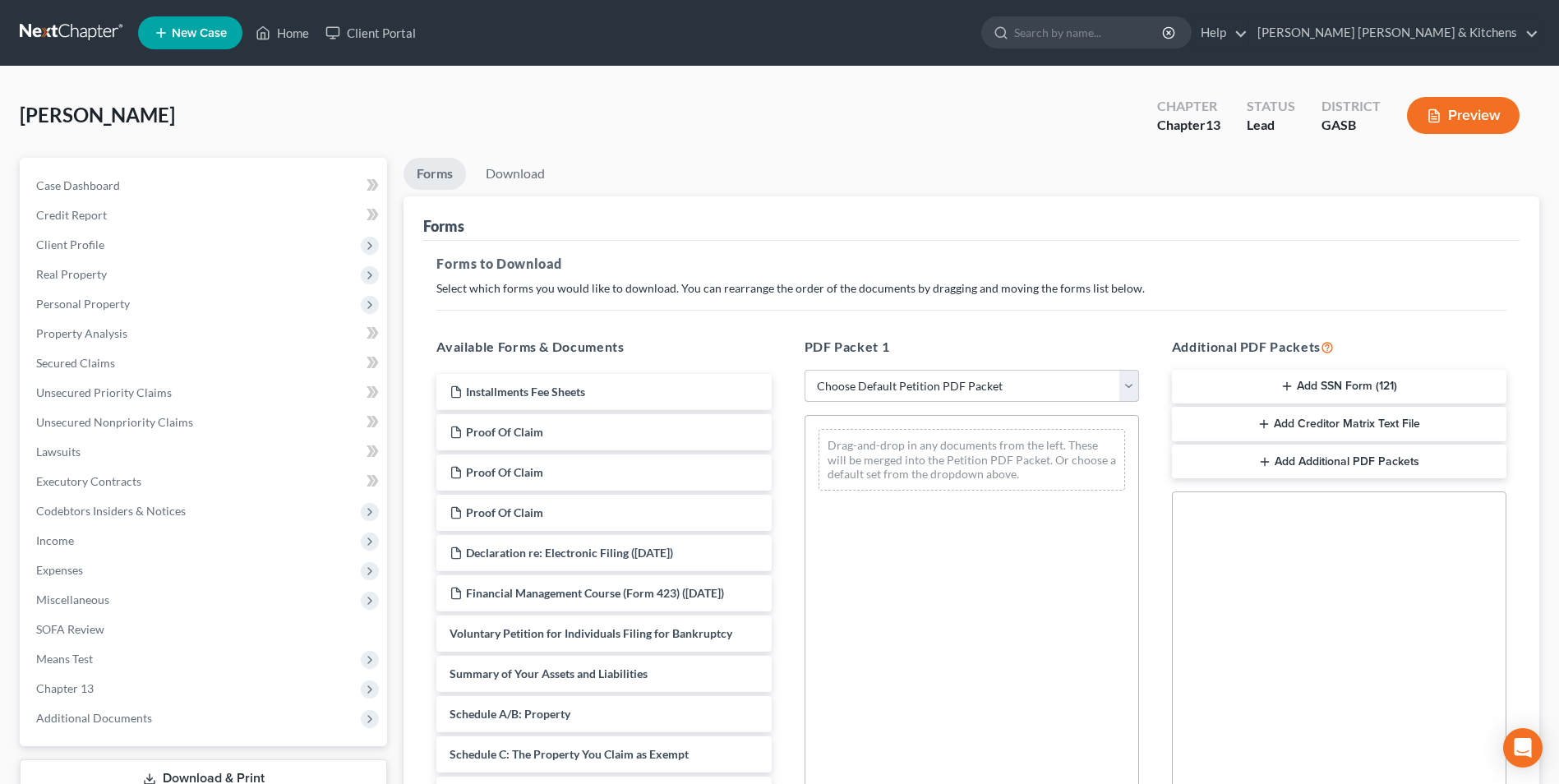
click at [932, 382] on select "Choose Default Petition PDF Packet Complete Bankruptcy Petition (all forms and …" at bounding box center [971, 386] width 334 height 33
select select "0"
click at [804, 370] on select "Choose Default Petition PDF Packet Complete Bankruptcy Petition (all forms and …" at bounding box center [971, 386] width 334 height 33
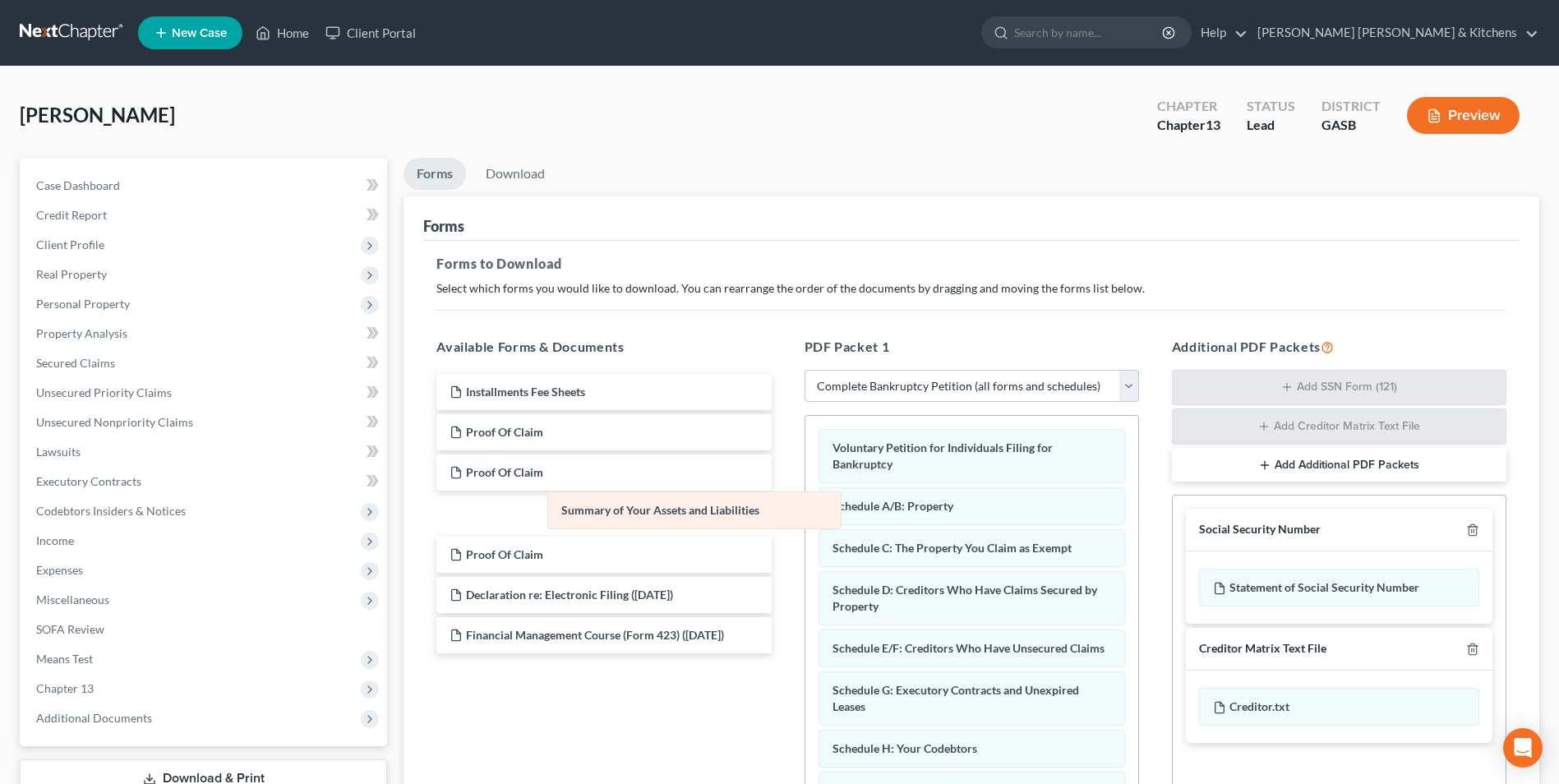
drag, startPoint x: 890, startPoint y: 497, endPoint x: 507, endPoint y: 521, distance: 383.8
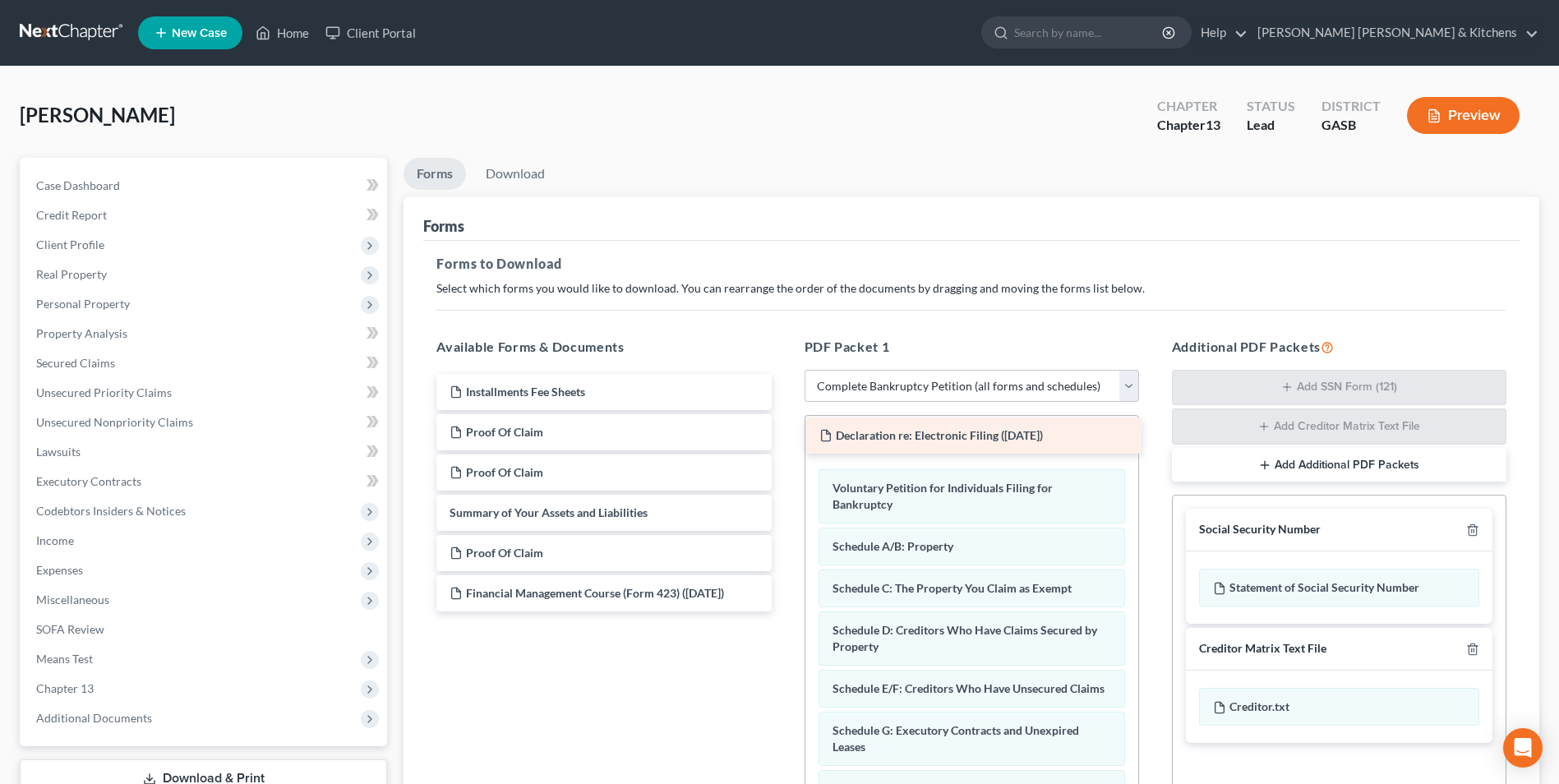
drag, startPoint x: 618, startPoint y: 591, endPoint x: 988, endPoint y: 433, distance: 402.3
click at [784, 433] on div "Declaration re: Electronic Filing (06/28/2023) Installments Fee Sheets Proof Of…" at bounding box center [603, 492] width 361 height 237
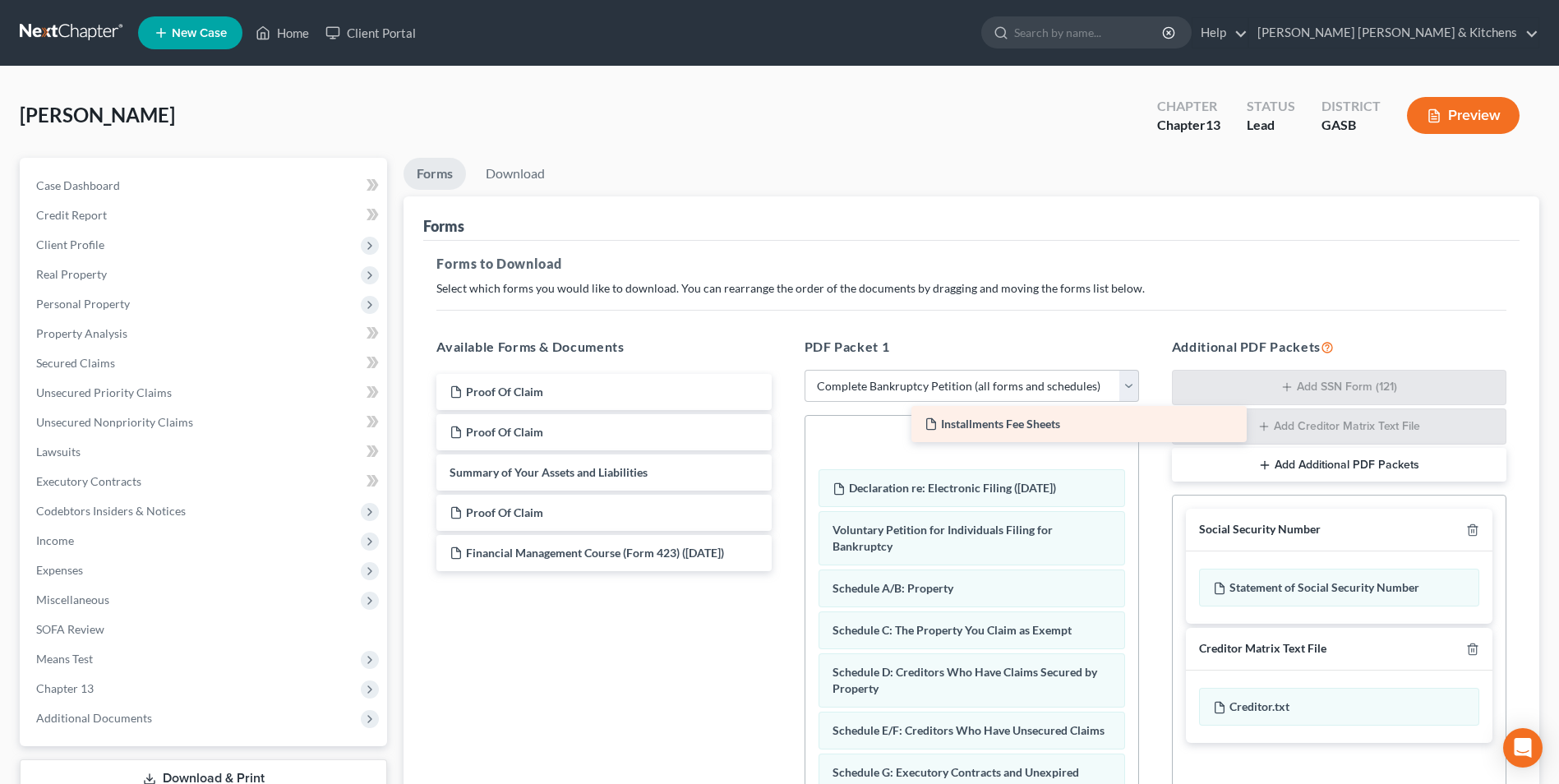
drag, startPoint x: 604, startPoint y: 394, endPoint x: 1078, endPoint y: 426, distance: 475.1
click at [784, 426] on div "Installments Fee Sheets Installments Fee Sheets Proof Of Claim Proof Of Claim S…" at bounding box center [603, 472] width 361 height 197
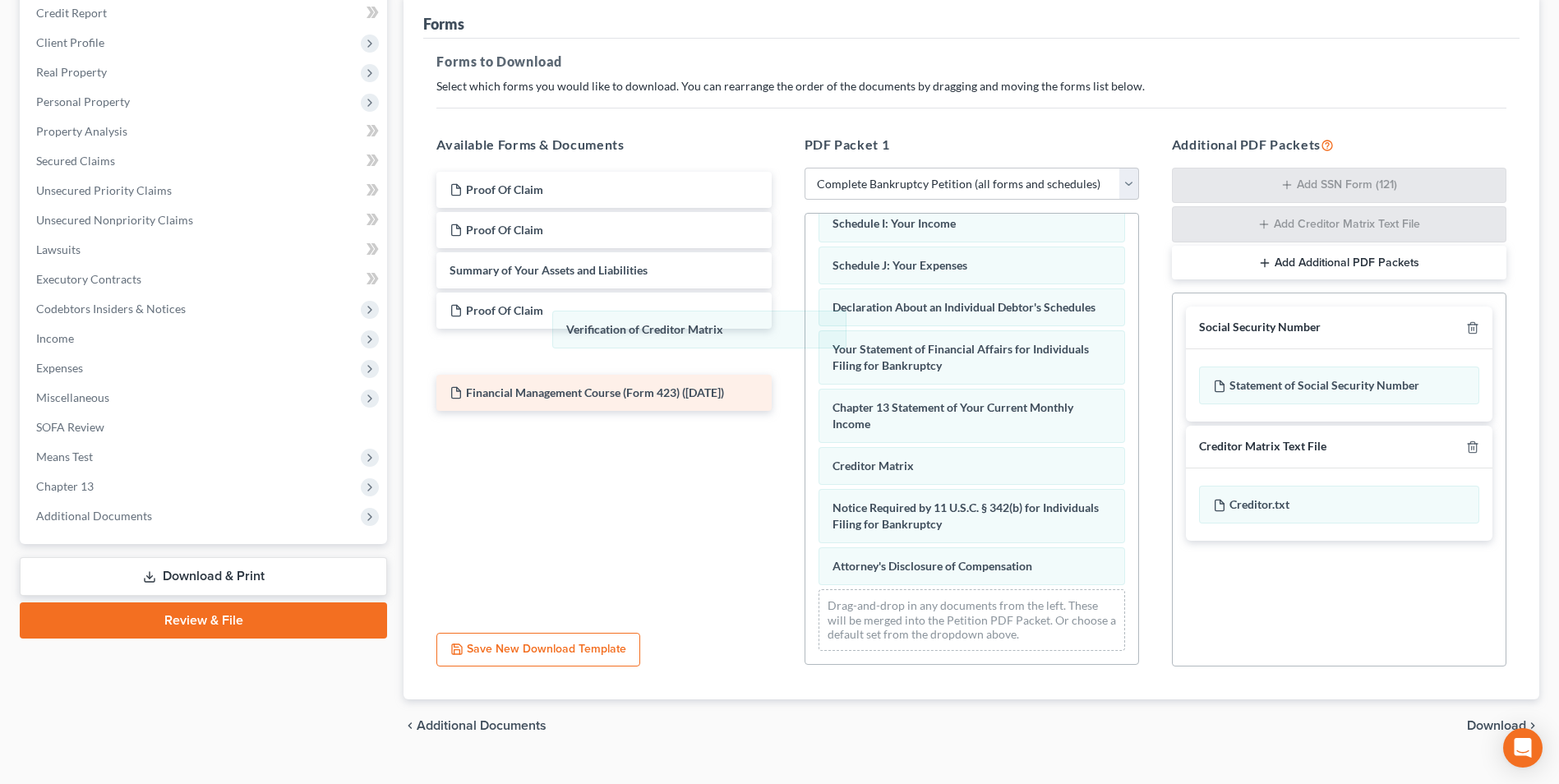
scroll to position [465, 0]
drag, startPoint x: 926, startPoint y: 471, endPoint x: 658, endPoint y: 374, distance: 285.0
click at [805, 289] on div "Verification of Creditor Matrix Installments Fee Sheets Declaration re: Electro…" at bounding box center [971, 215] width 333 height 898
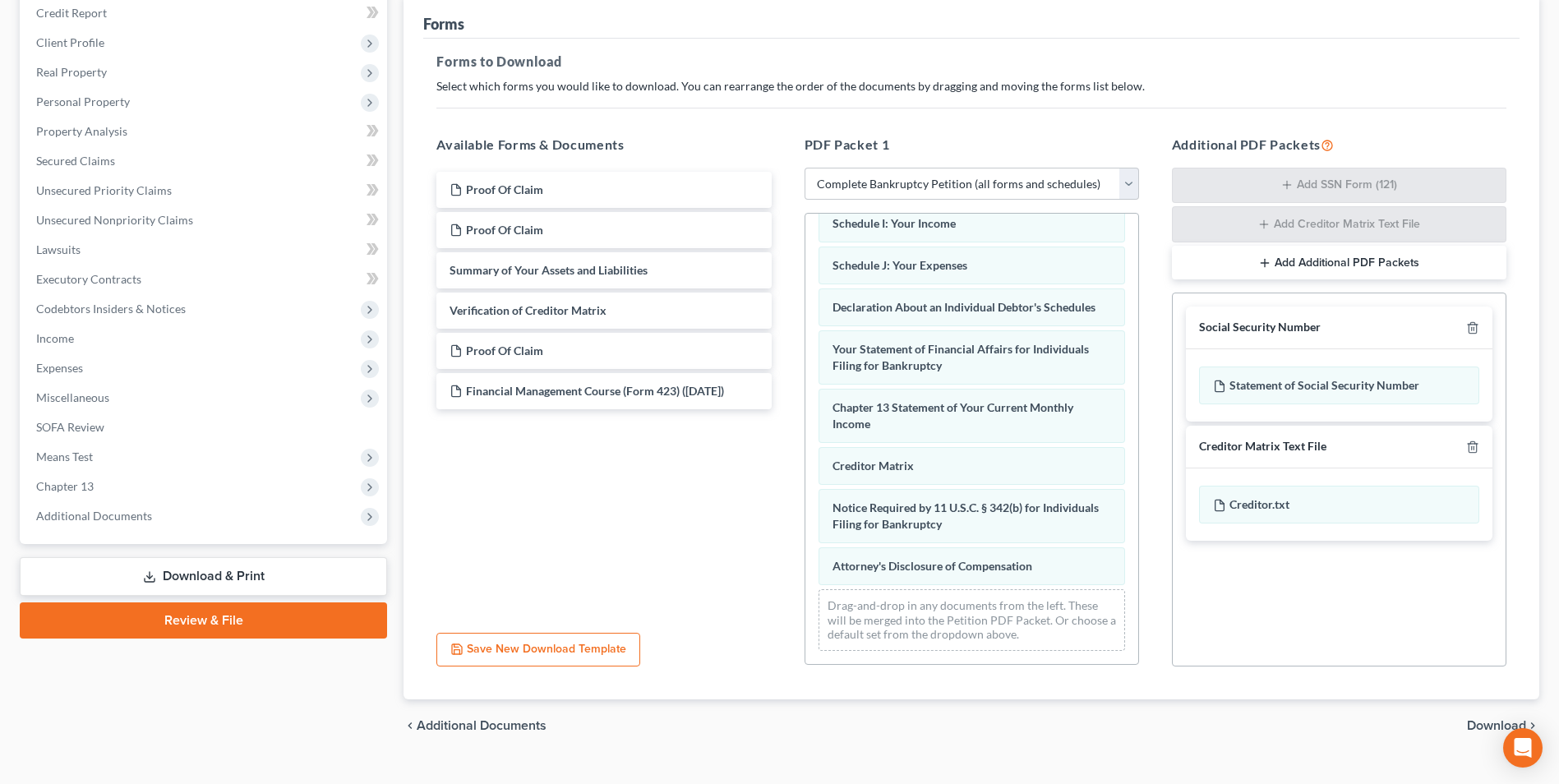
click at [1478, 725] on span "Download" at bounding box center [1496, 725] width 59 height 13
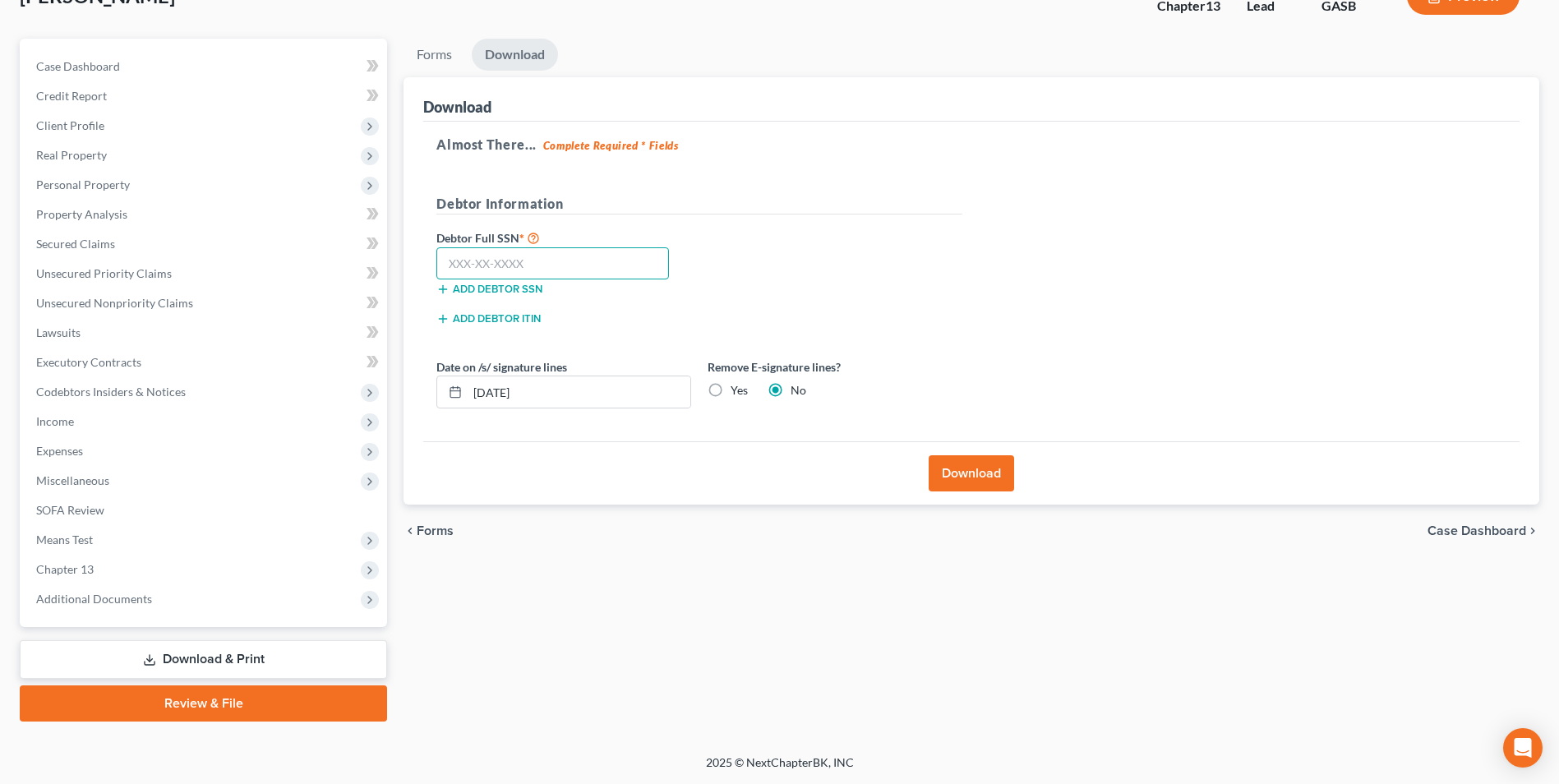
click at [558, 262] on input "text" at bounding box center [552, 264] width 233 height 33
type input "256-17-0450"
drag, startPoint x: 506, startPoint y: 399, endPoint x: 425, endPoint y: 403, distance: 81.1
click at [430, 404] on div "Date on /s/ signature lines 10/08/2025" at bounding box center [563, 383] width 271 height 50
click at [731, 392] on label "Yes" at bounding box center [739, 390] width 17 height 17
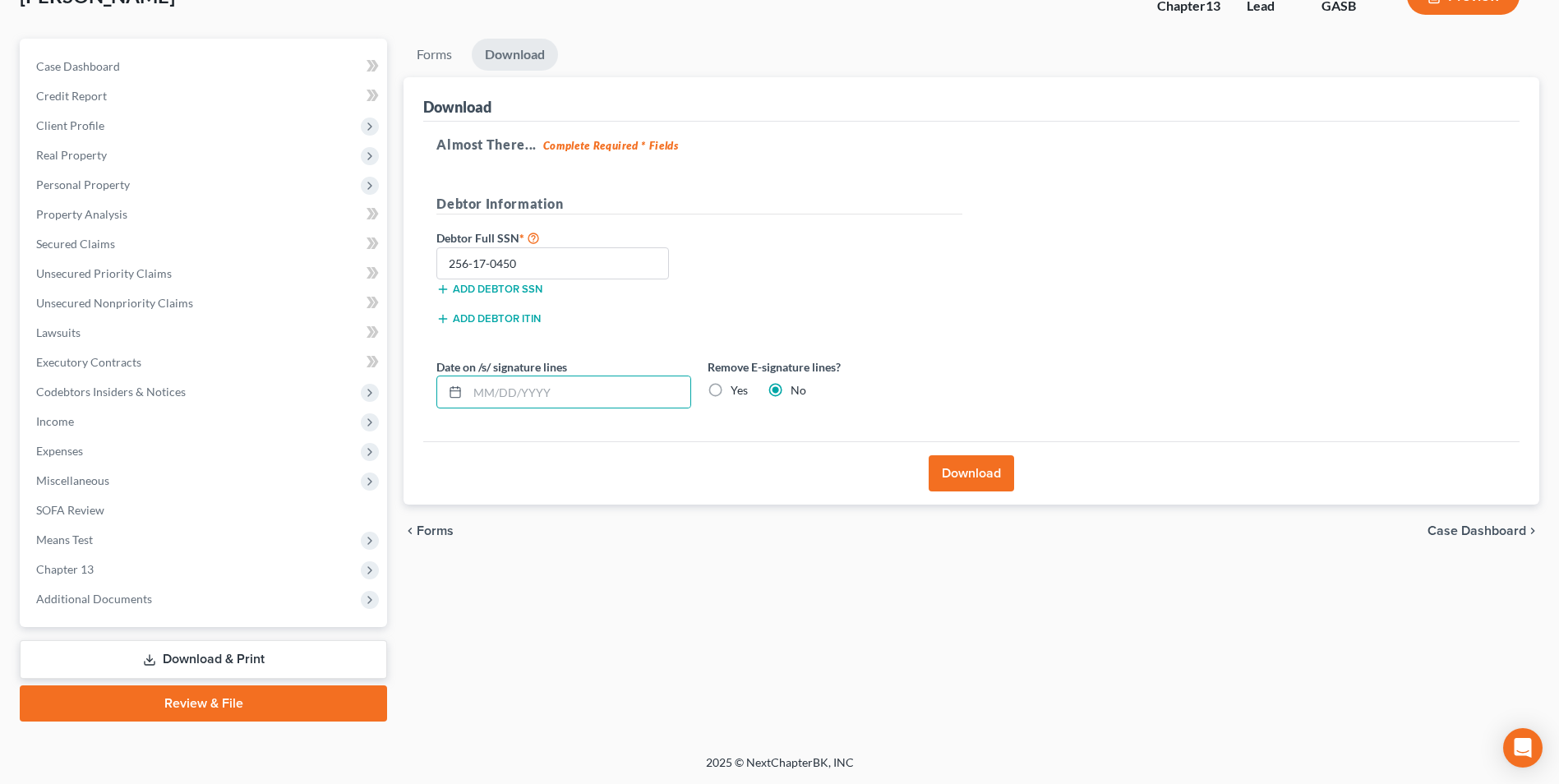
click at [737, 392] on input "Yes" at bounding box center [742, 387] width 11 height 11
radio input "true"
radio input "false"
click at [967, 478] on button "Download" at bounding box center [971, 473] width 85 height 36
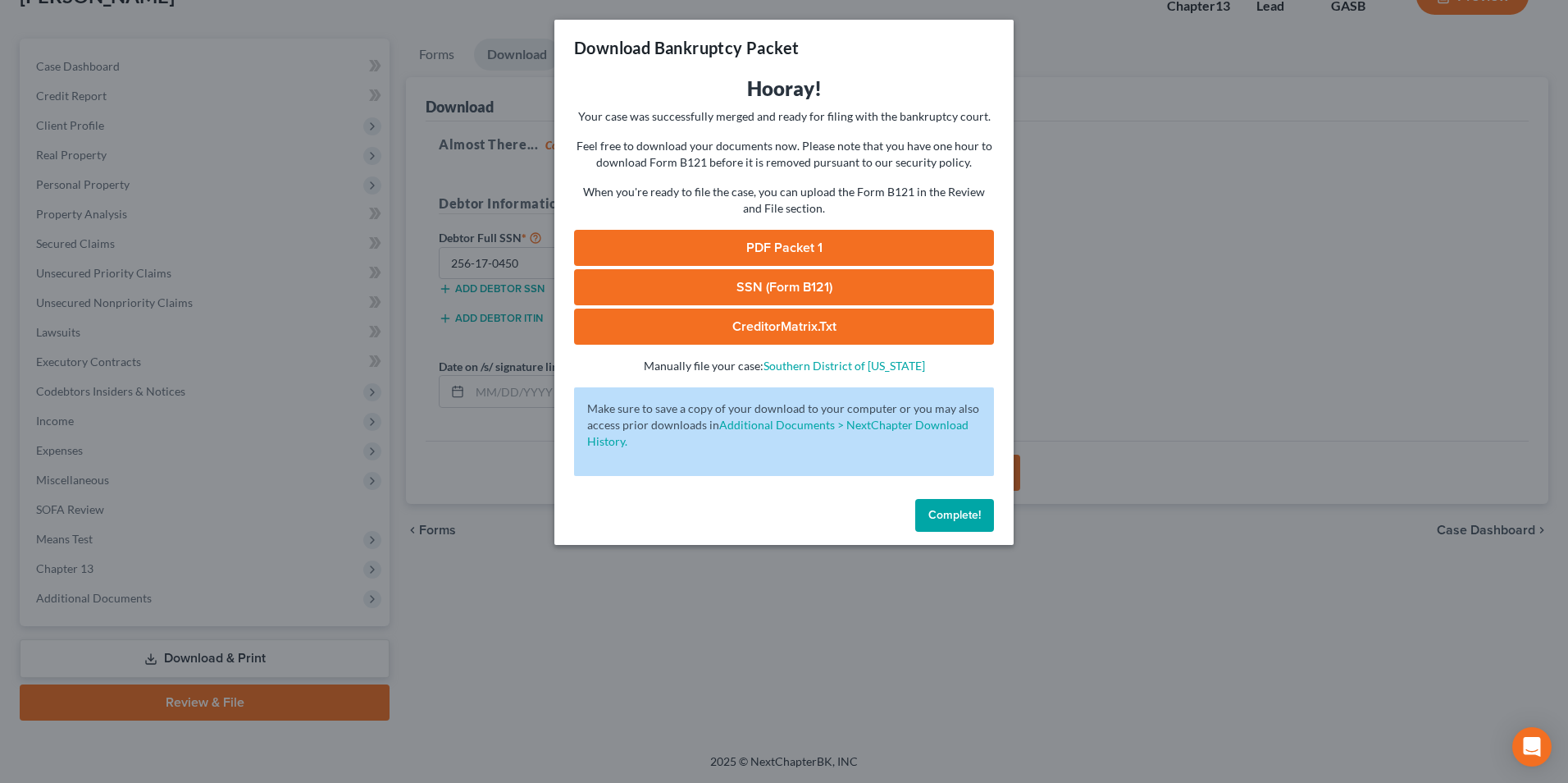
click at [818, 293] on link "SSN (Form B121)" at bounding box center [784, 287] width 420 height 36
click at [738, 243] on link "PDF Packet 1" at bounding box center [784, 248] width 420 height 36
drag, startPoint x: 476, startPoint y: 666, endPoint x: 364, endPoint y: 379, distance: 308.1
click at [477, 667] on div "Download Bankruptcy Packet Hooray! Your case was successfully merged and ready …" at bounding box center [784, 392] width 1568 height 783
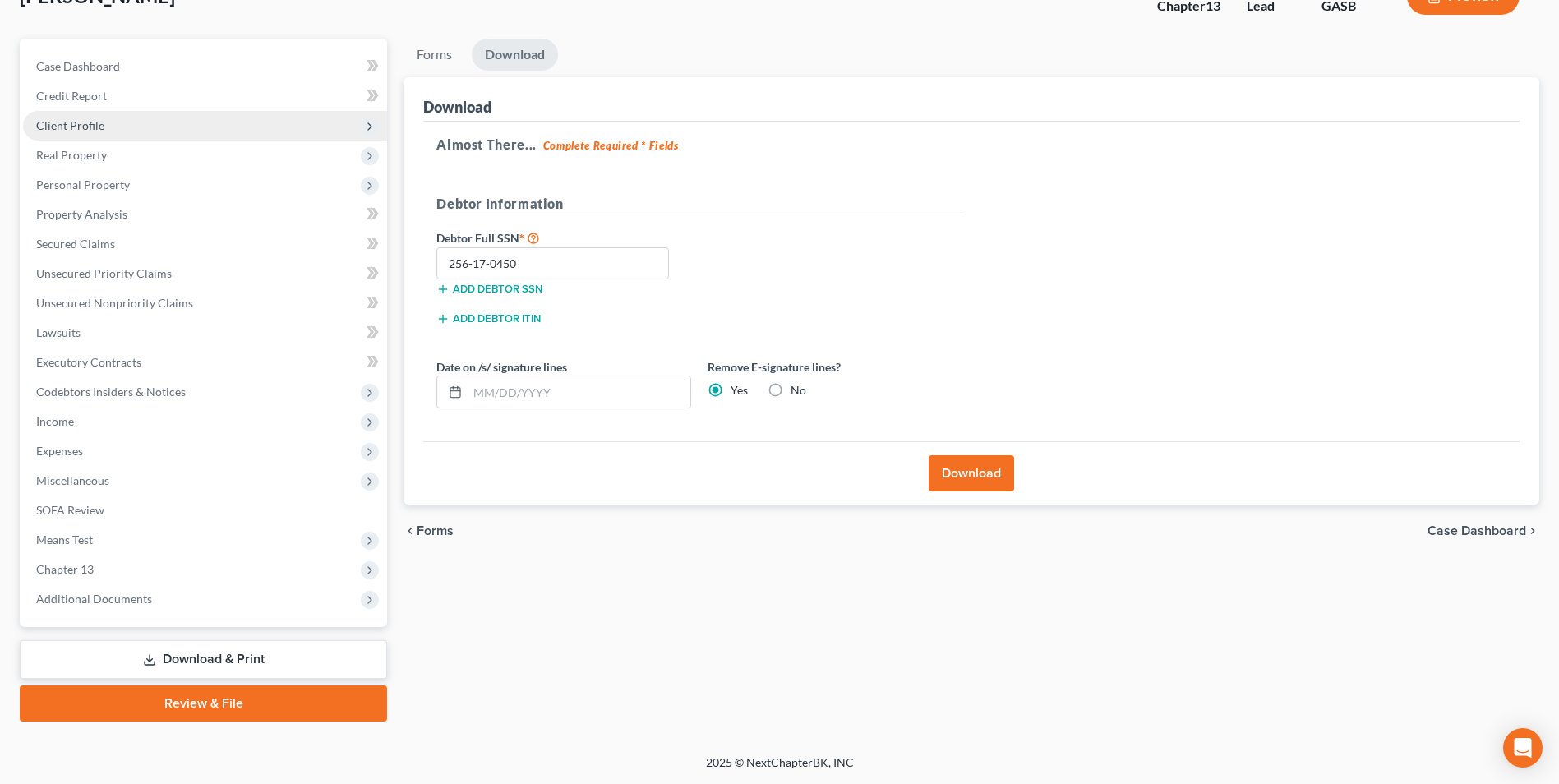
click at [80, 122] on span "Client Profile" at bounding box center [70, 125] width 68 height 14
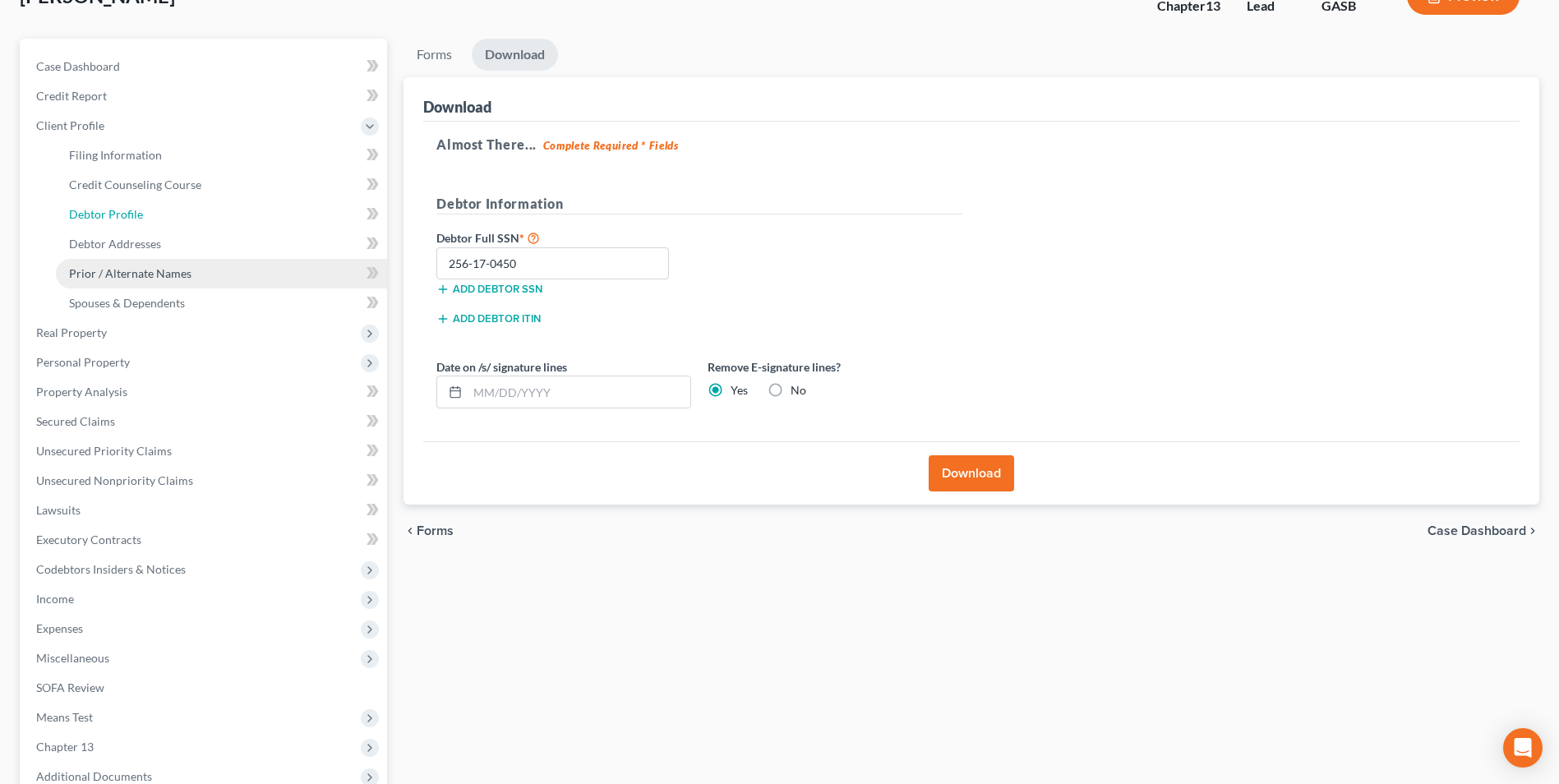
drag, startPoint x: 95, startPoint y: 220, endPoint x: 307, endPoint y: 277, distance: 219.5
click at [95, 220] on span "Debtor Profile" at bounding box center [105, 214] width 74 height 14
select select "0"
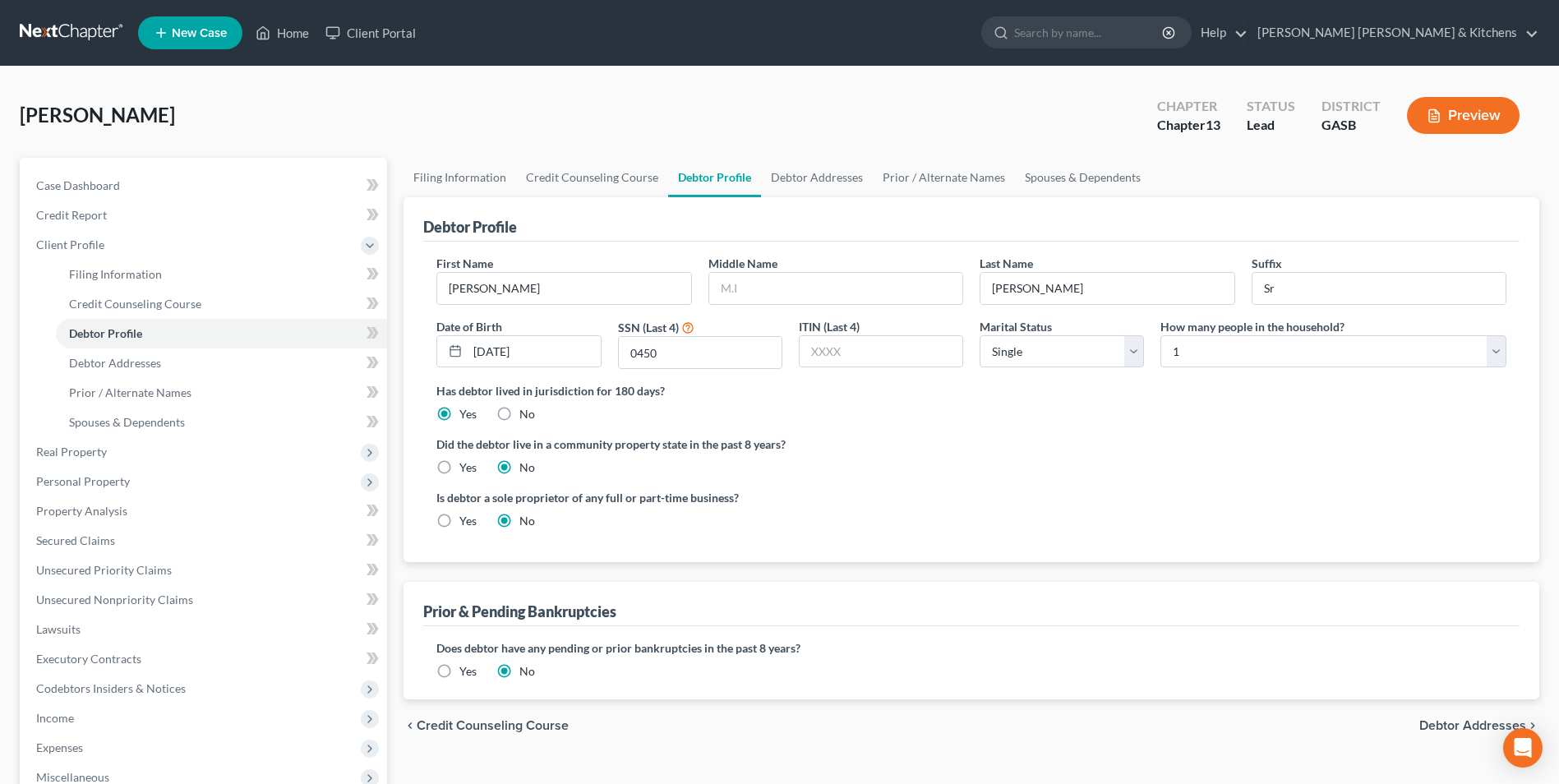
radio input "true"
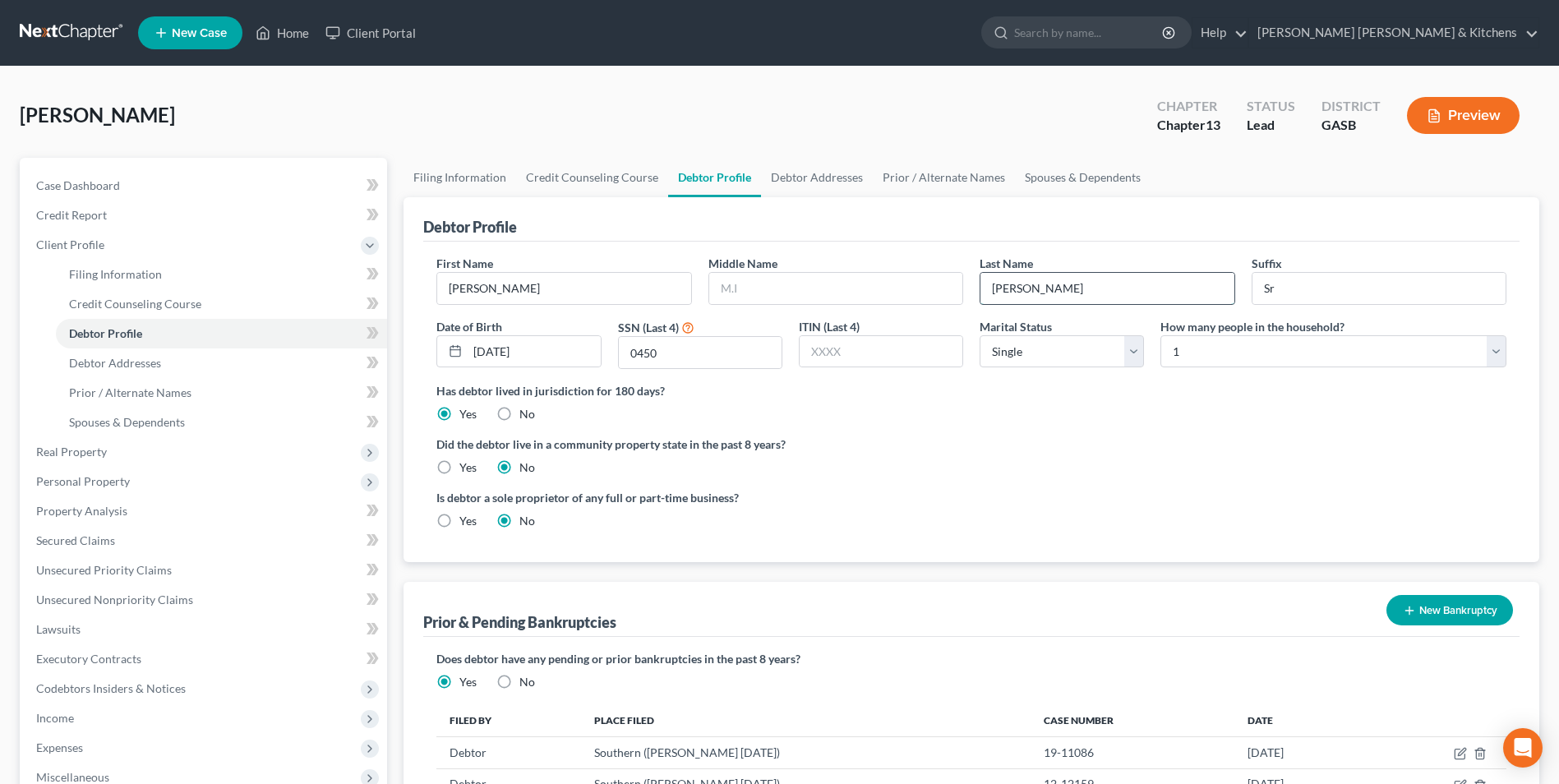
click at [1054, 298] on input "McGee" at bounding box center [1107, 288] width 253 height 31
type input "McGee Sr"
